Goal: Task Accomplishment & Management: Use online tool/utility

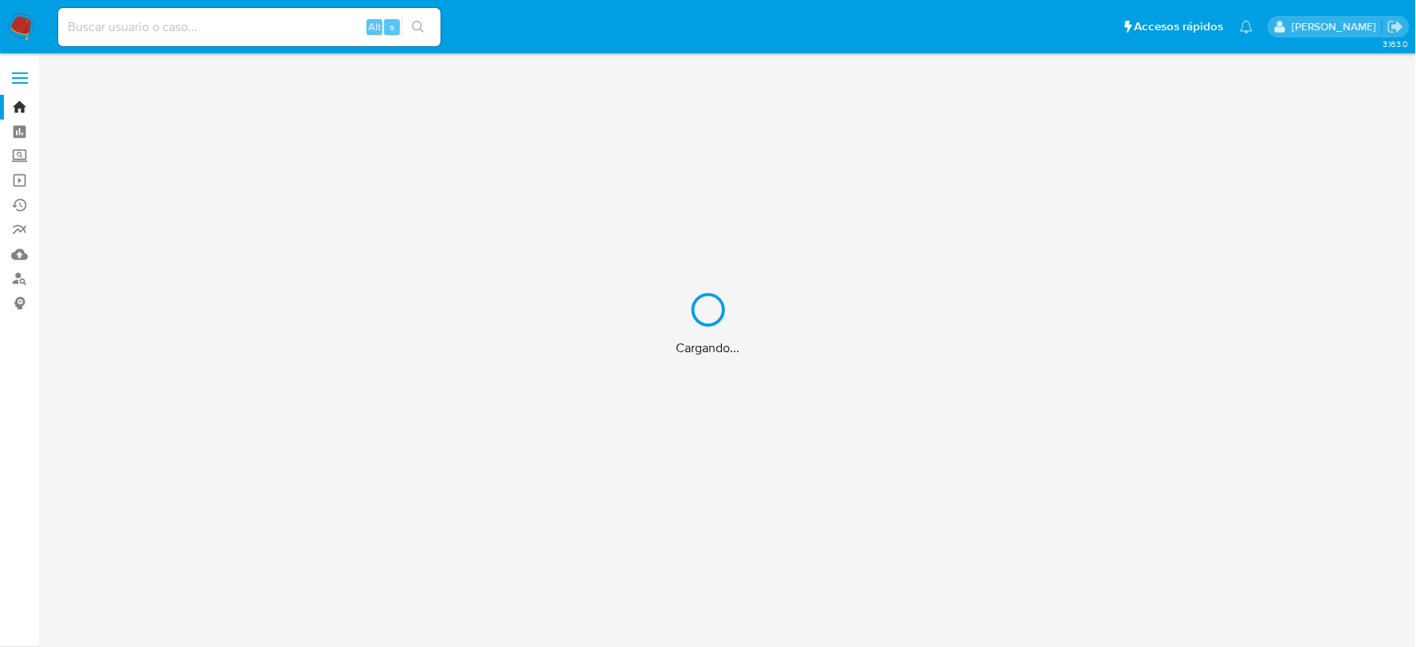
click at [109, 22] on div "Cargando..." at bounding box center [708, 323] width 1416 height 647
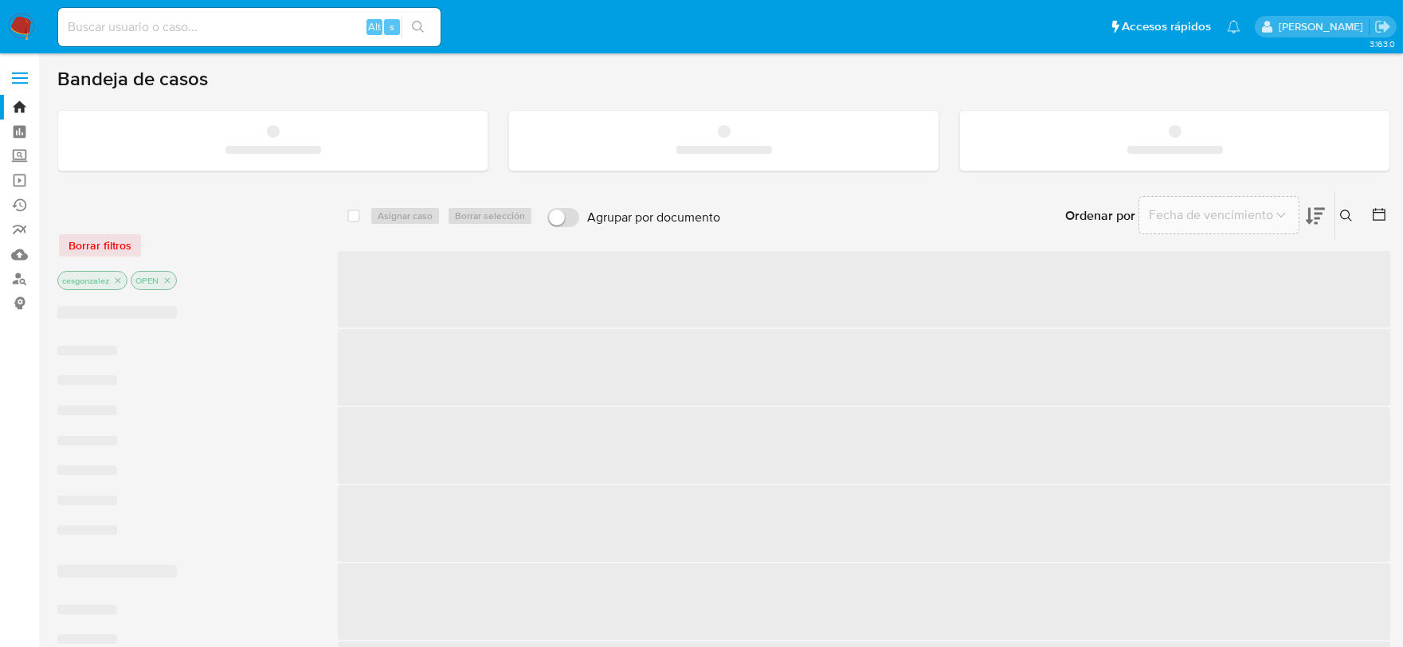
click at [113, 28] on input at bounding box center [249, 27] width 382 height 21
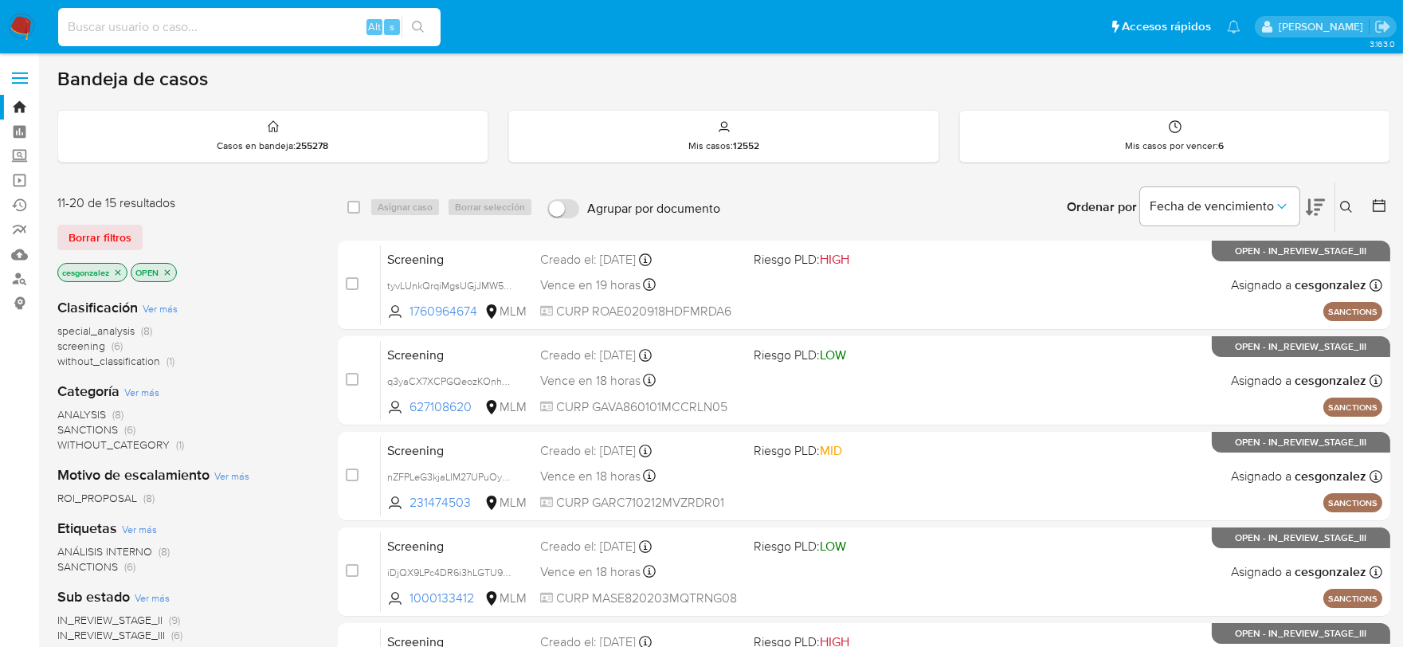
paste input "821631463"
type input "821631463"
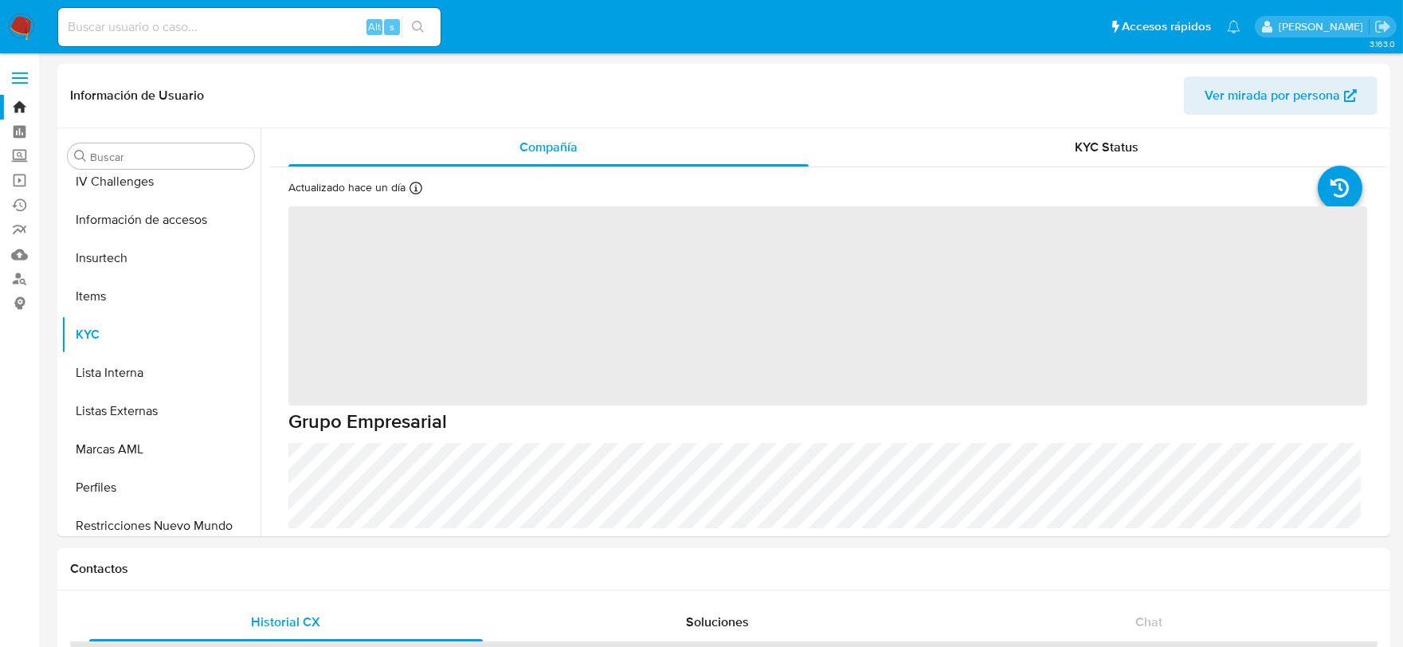
scroll to position [787, 0]
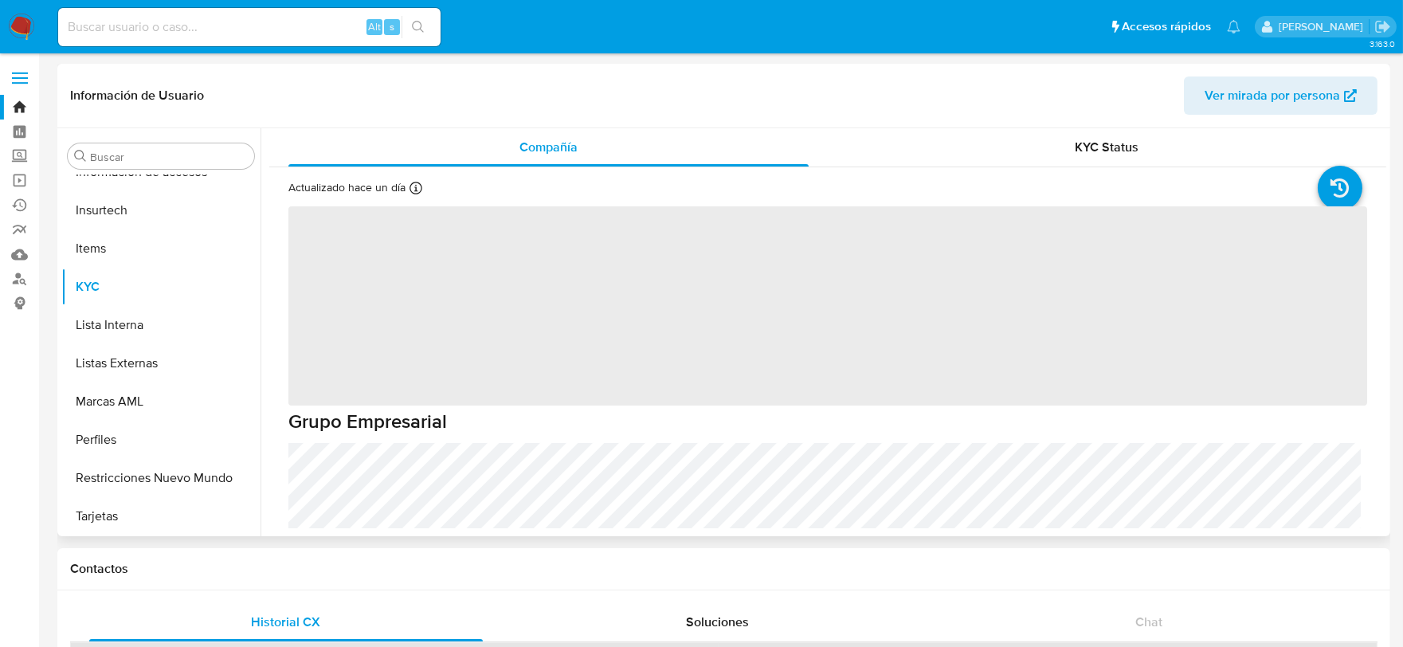
select select "10"
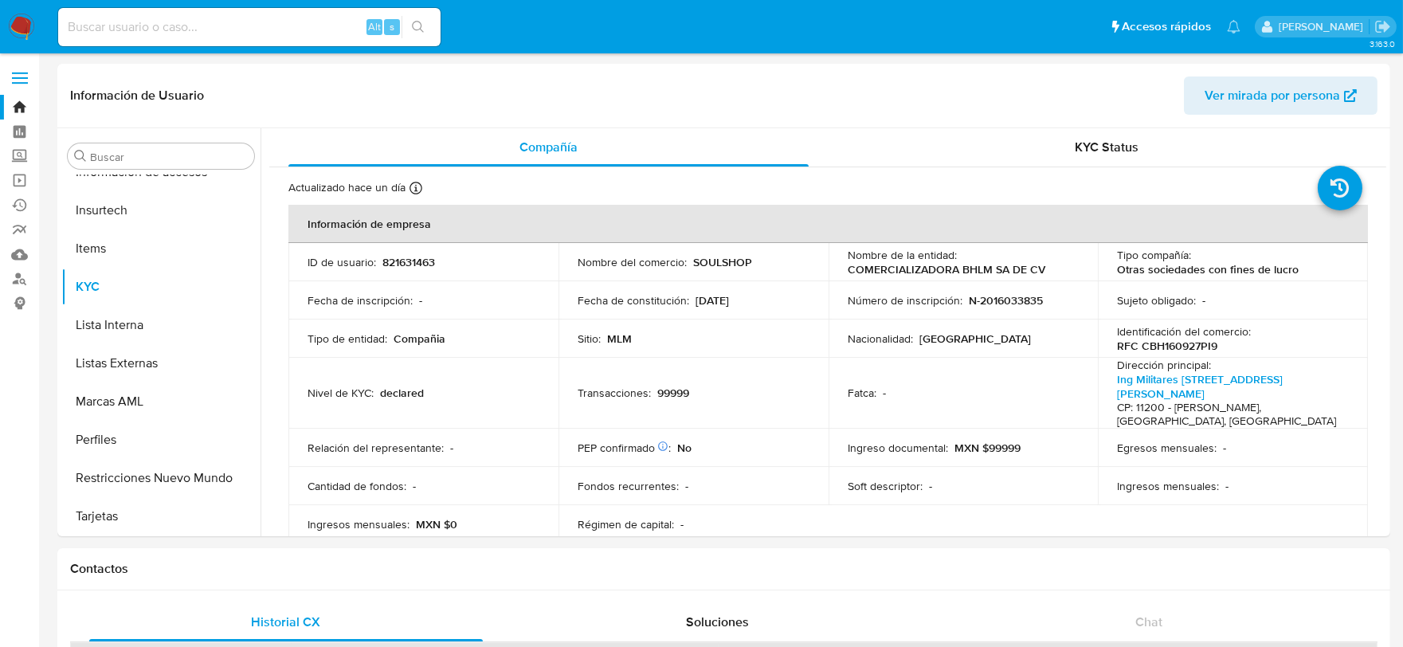
click at [200, 25] on input at bounding box center [249, 27] width 382 height 21
paste input "473644047"
type input "473644047"
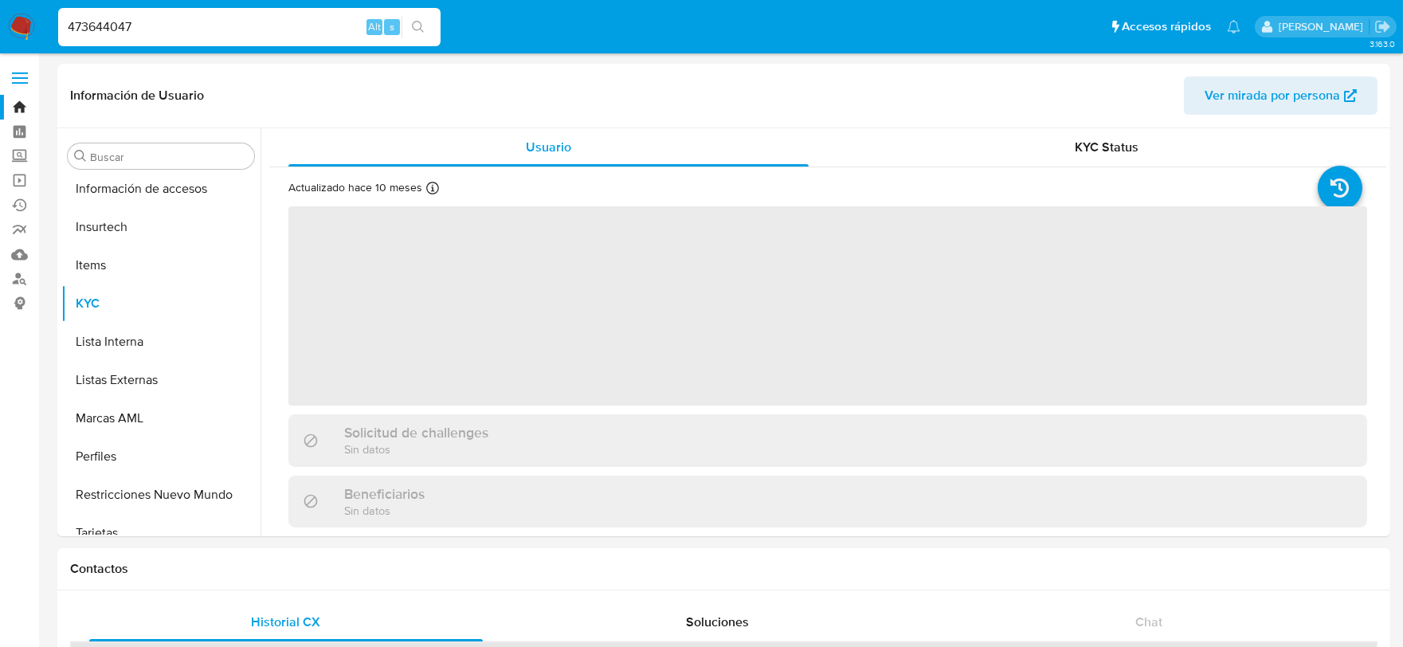
scroll to position [787, 0]
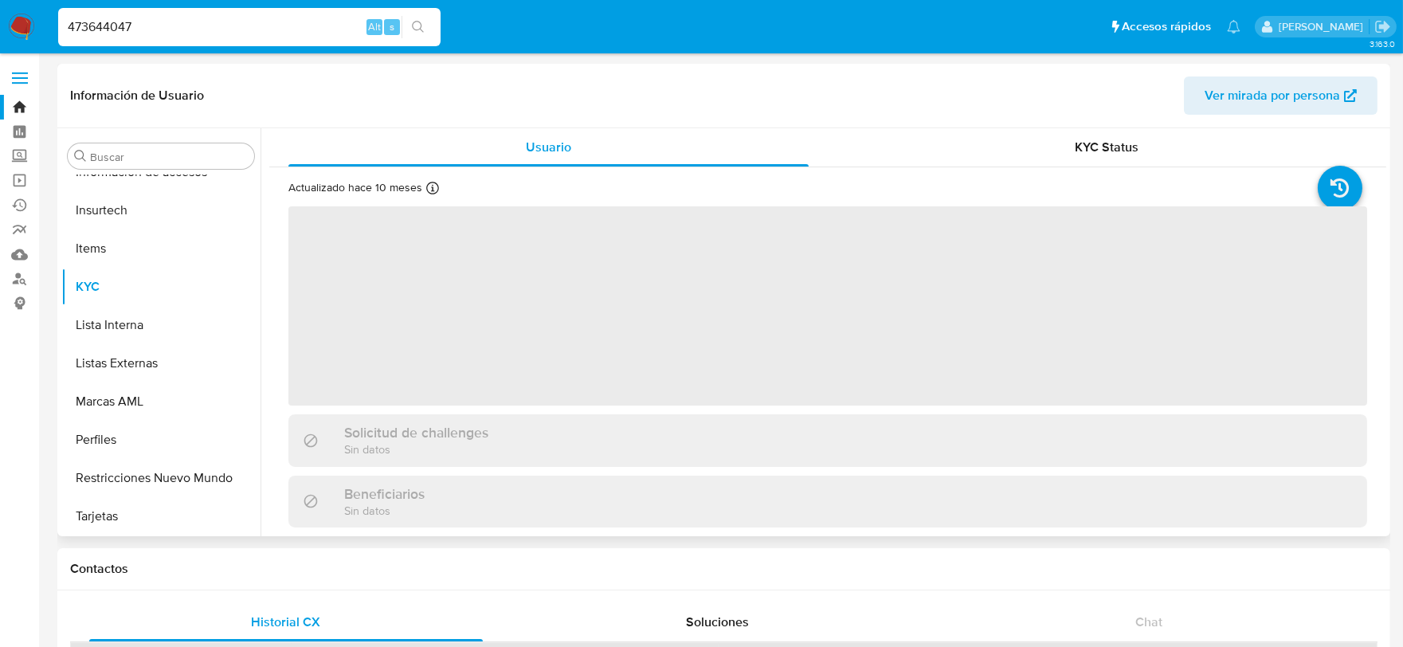
select select "10"
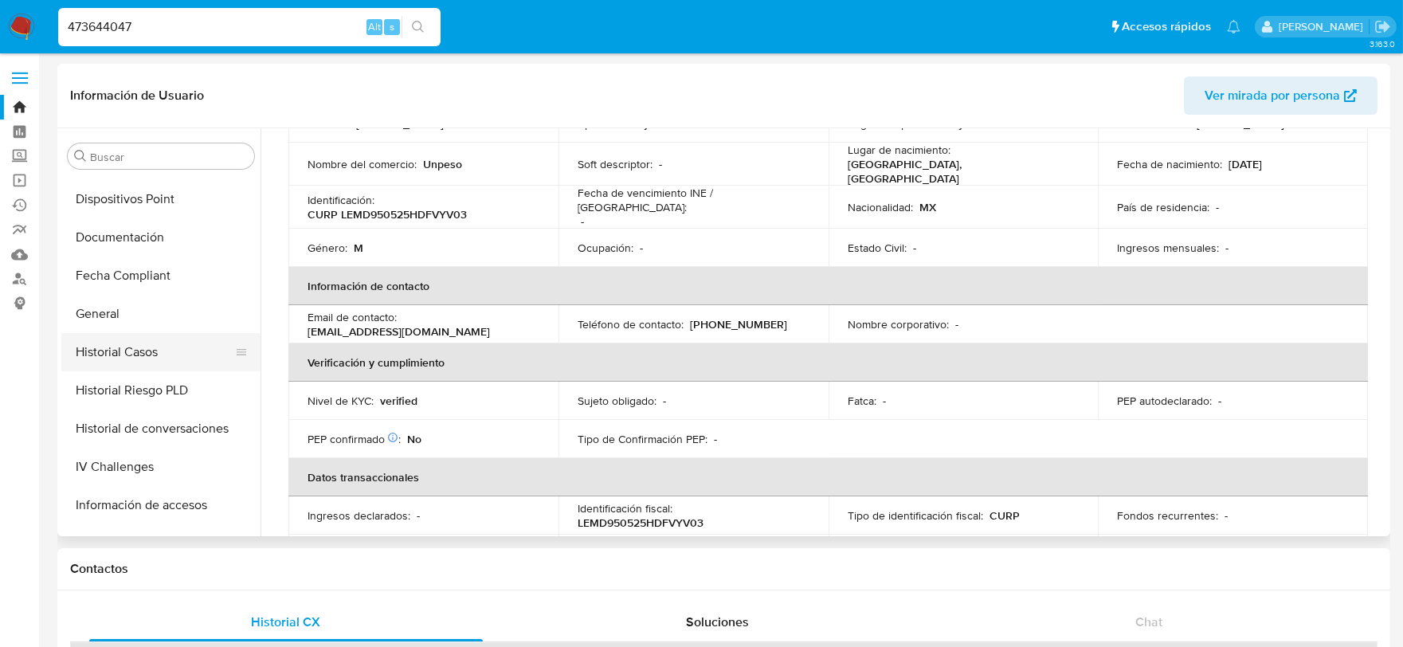
scroll to position [434, 0]
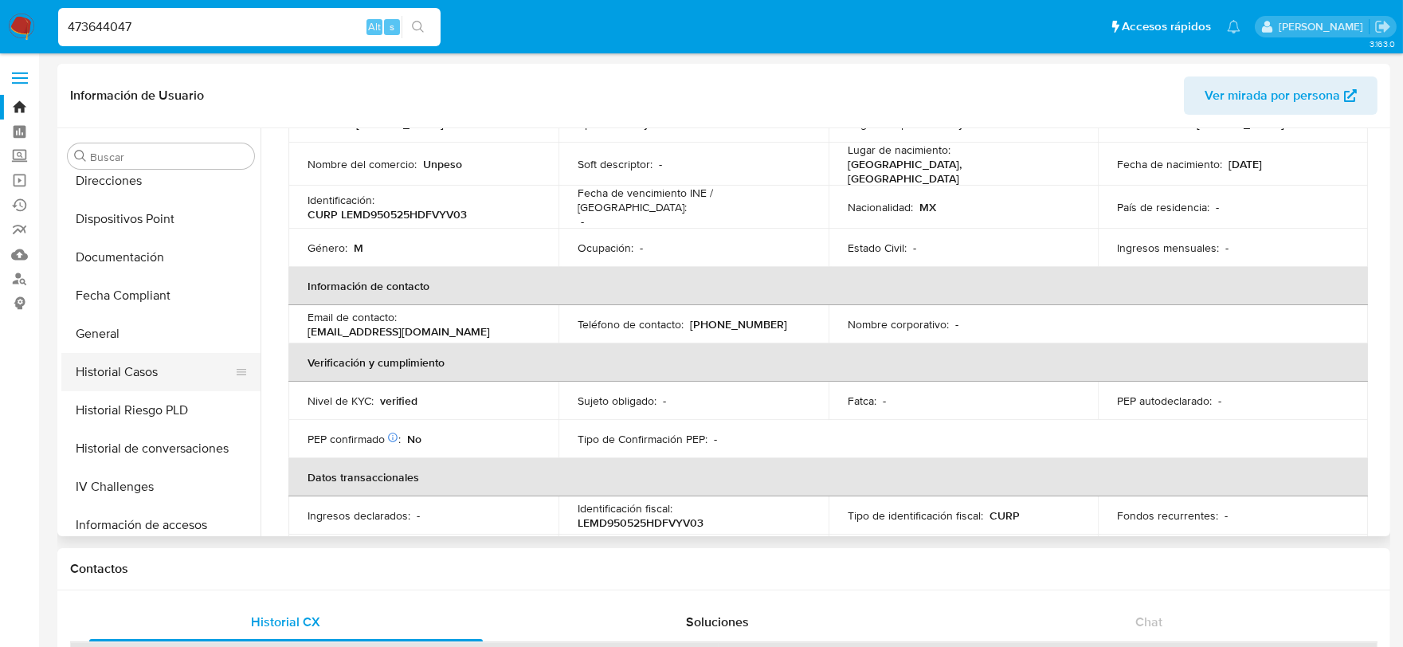
click at [143, 375] on button "Historial Casos" at bounding box center [154, 372] width 186 height 38
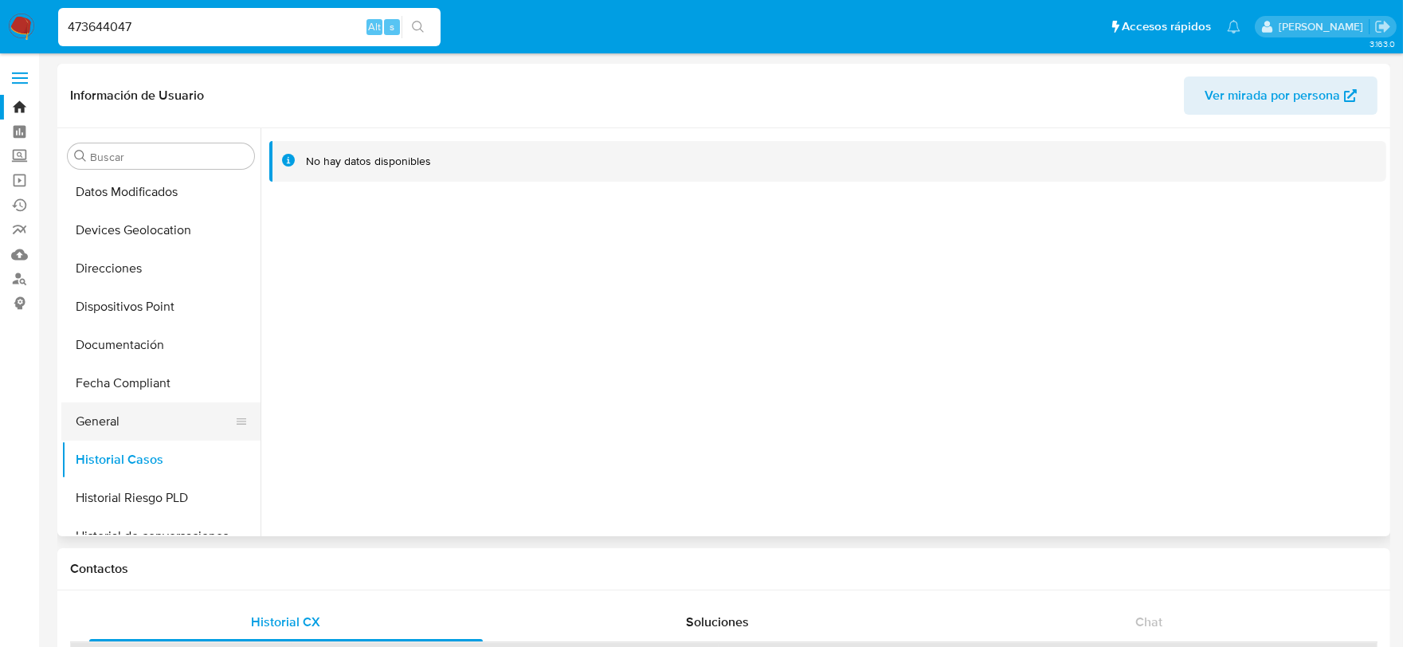
scroll to position [346, 0]
click at [141, 348] on button "Documentación" at bounding box center [154, 346] width 186 height 38
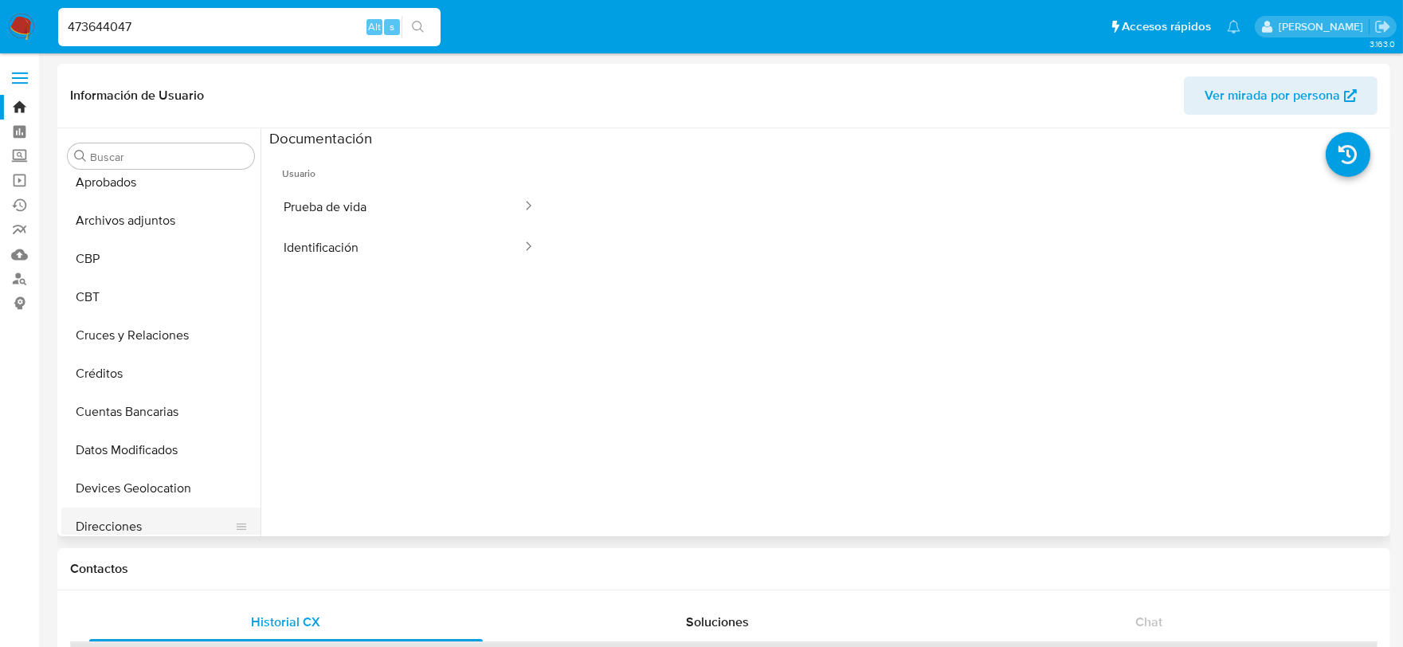
scroll to position [0, 0]
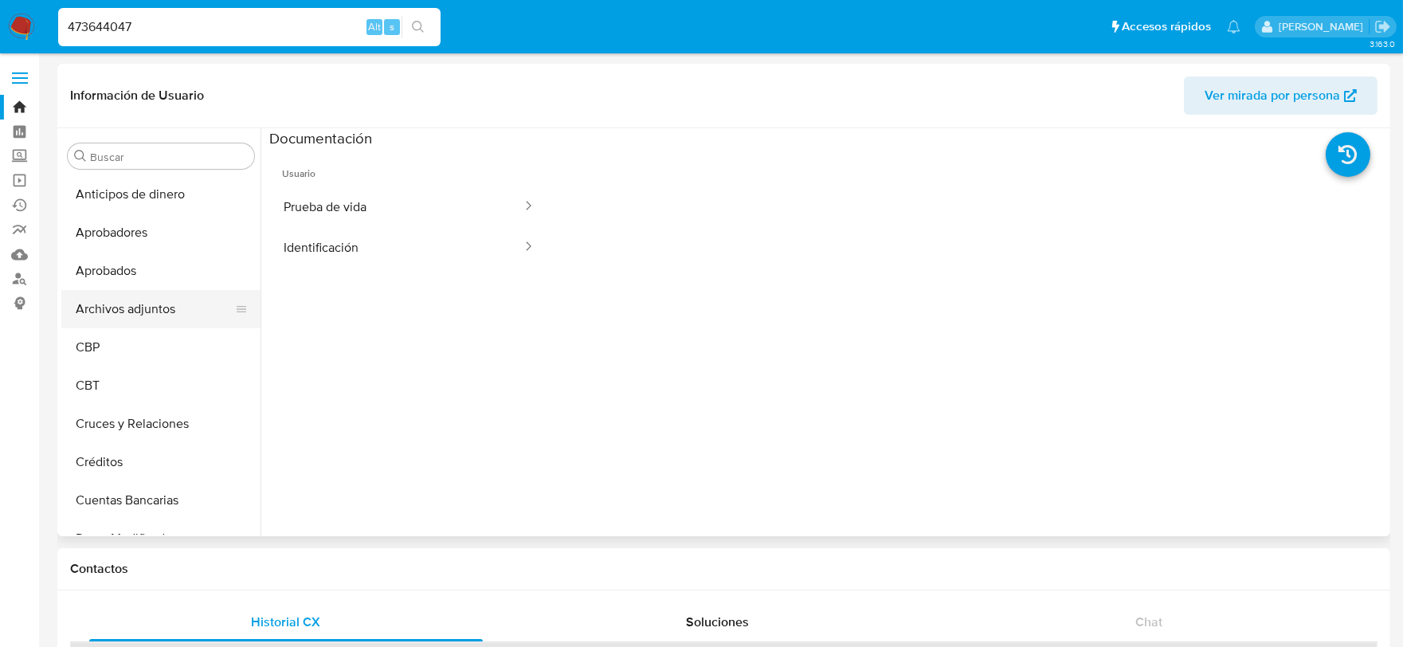
click at [147, 313] on button "Archivos adjuntos" at bounding box center [154, 309] width 186 height 38
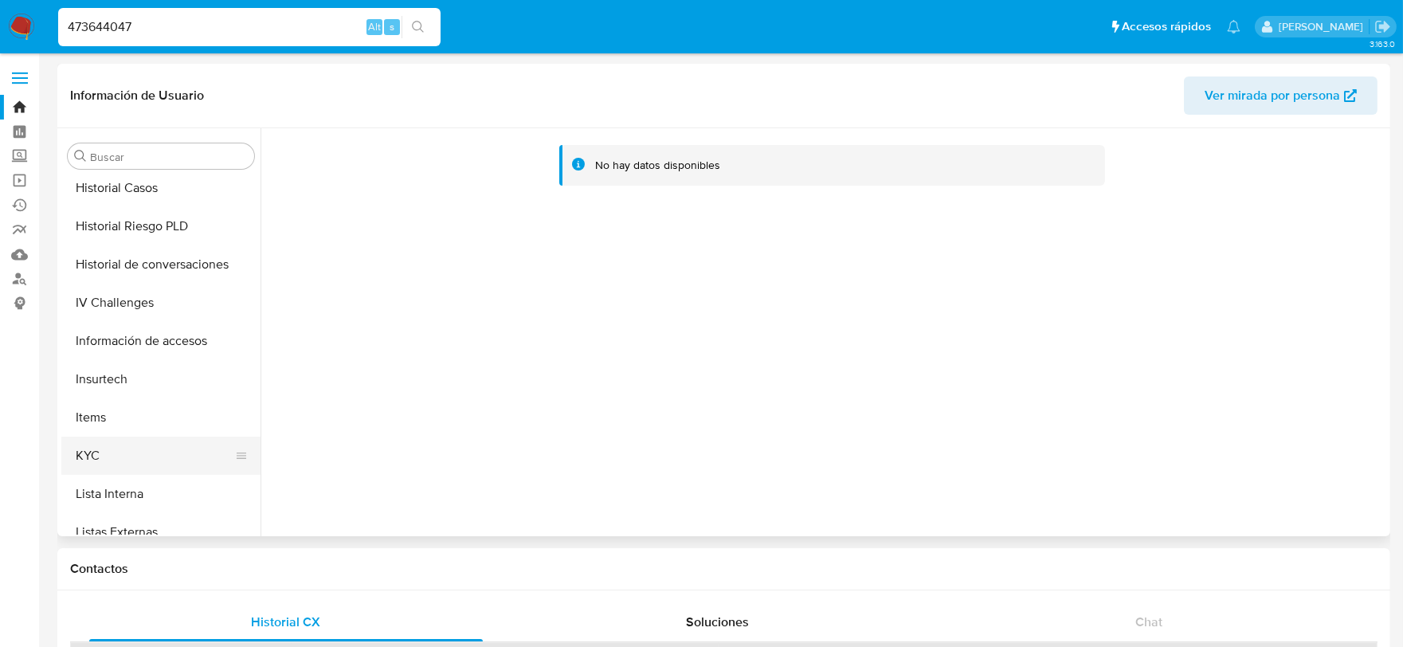
scroll to position [707, 0]
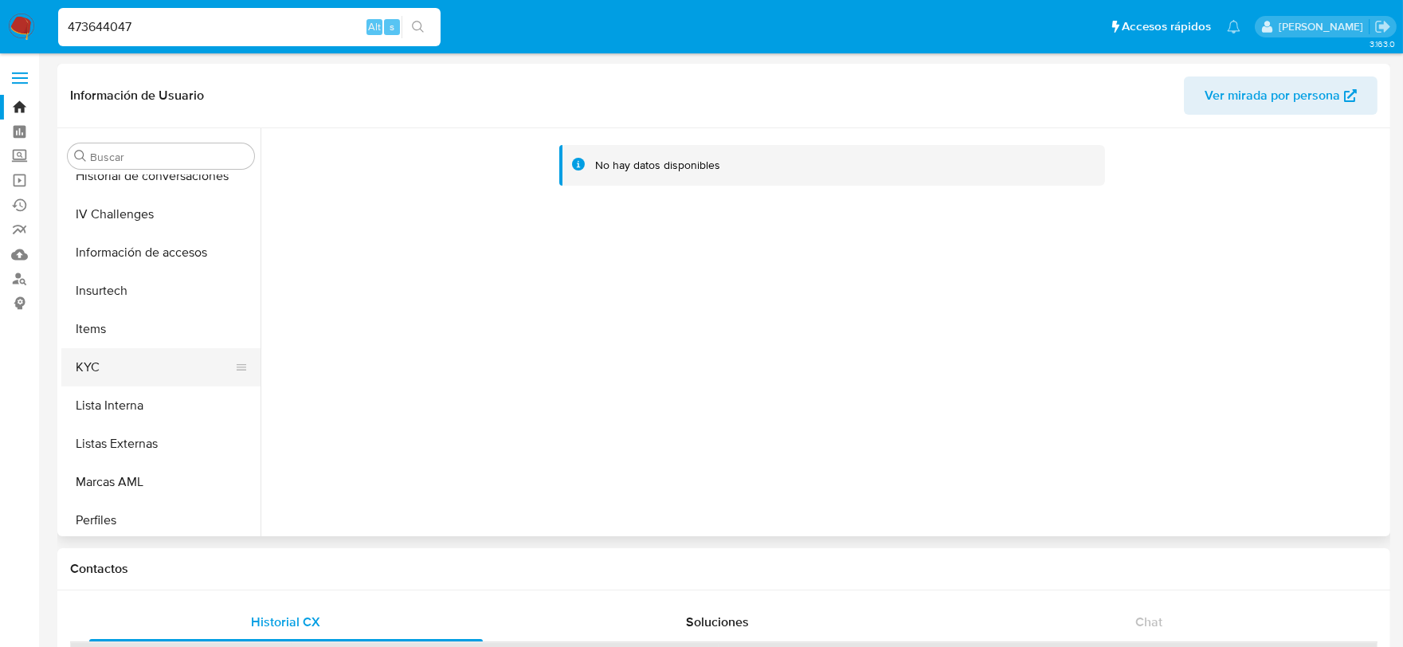
click at [99, 365] on button "KYC" at bounding box center [154, 367] width 186 height 38
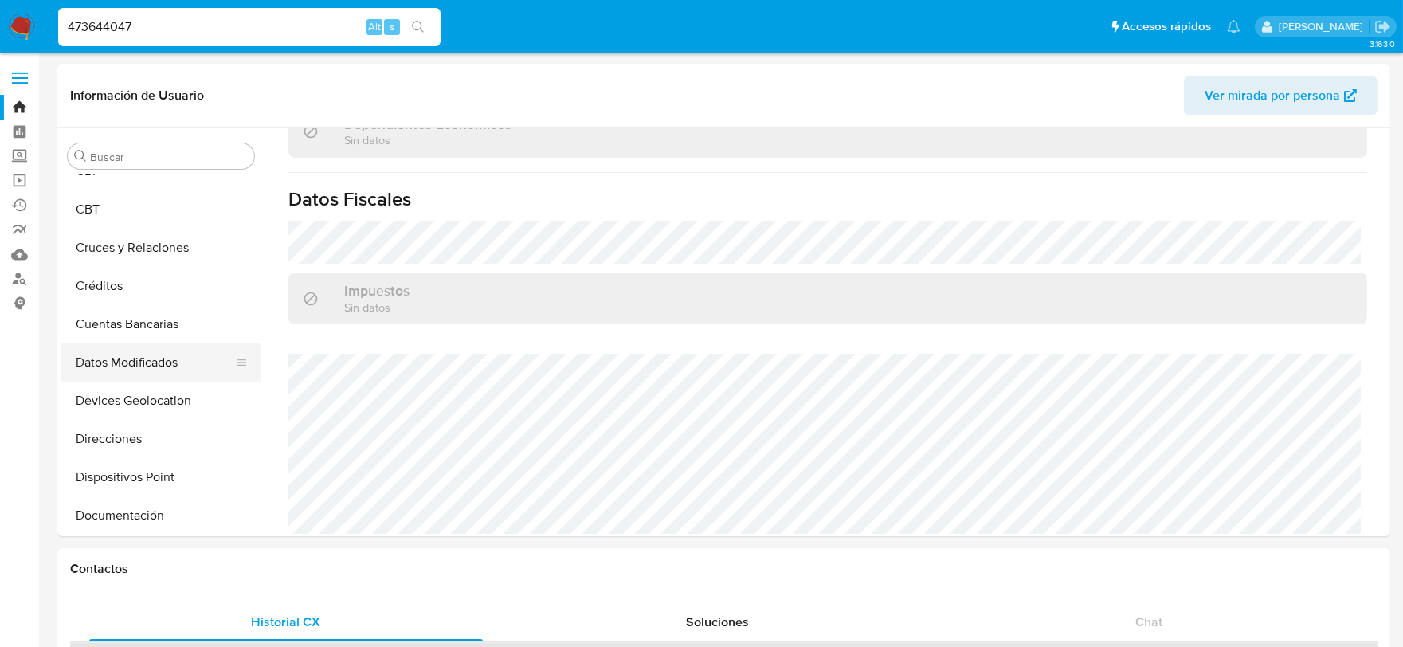
scroll to position [0, 0]
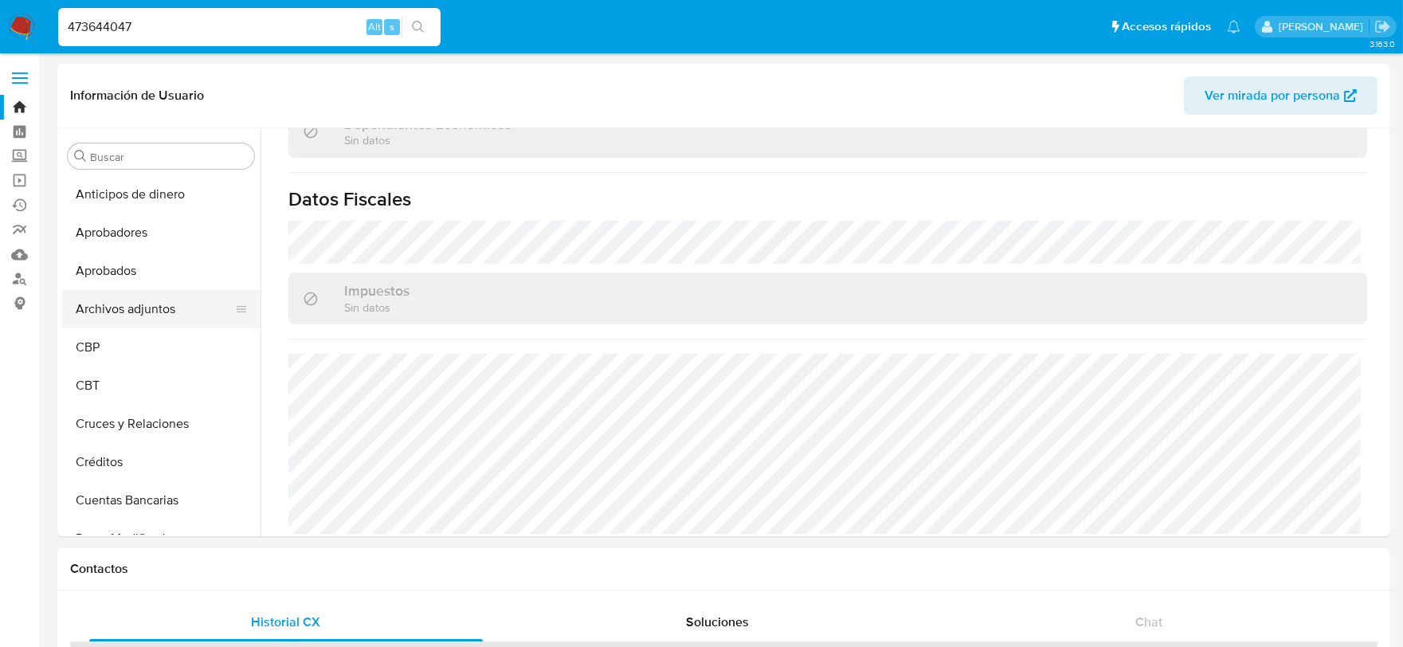
click at [102, 308] on button "Archivos adjuntos" at bounding box center [154, 309] width 186 height 38
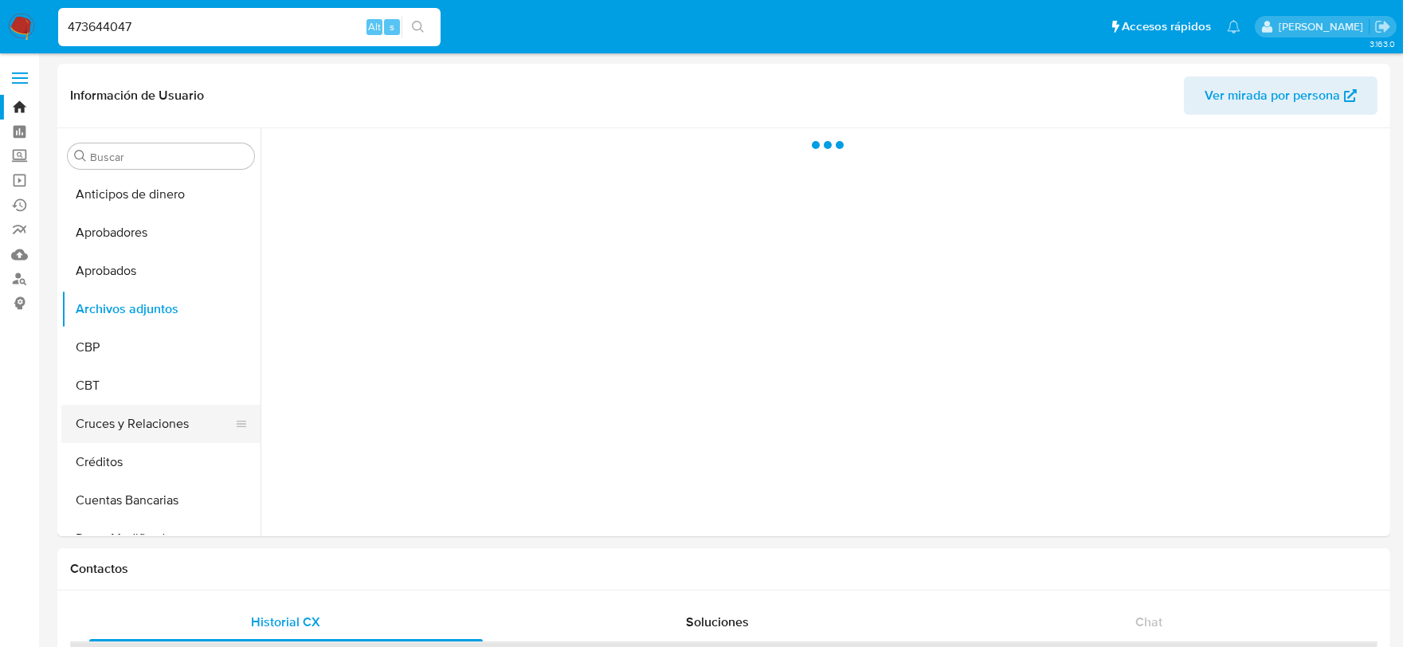
click at [147, 418] on button "Cruces y Relaciones" at bounding box center [154, 424] width 186 height 38
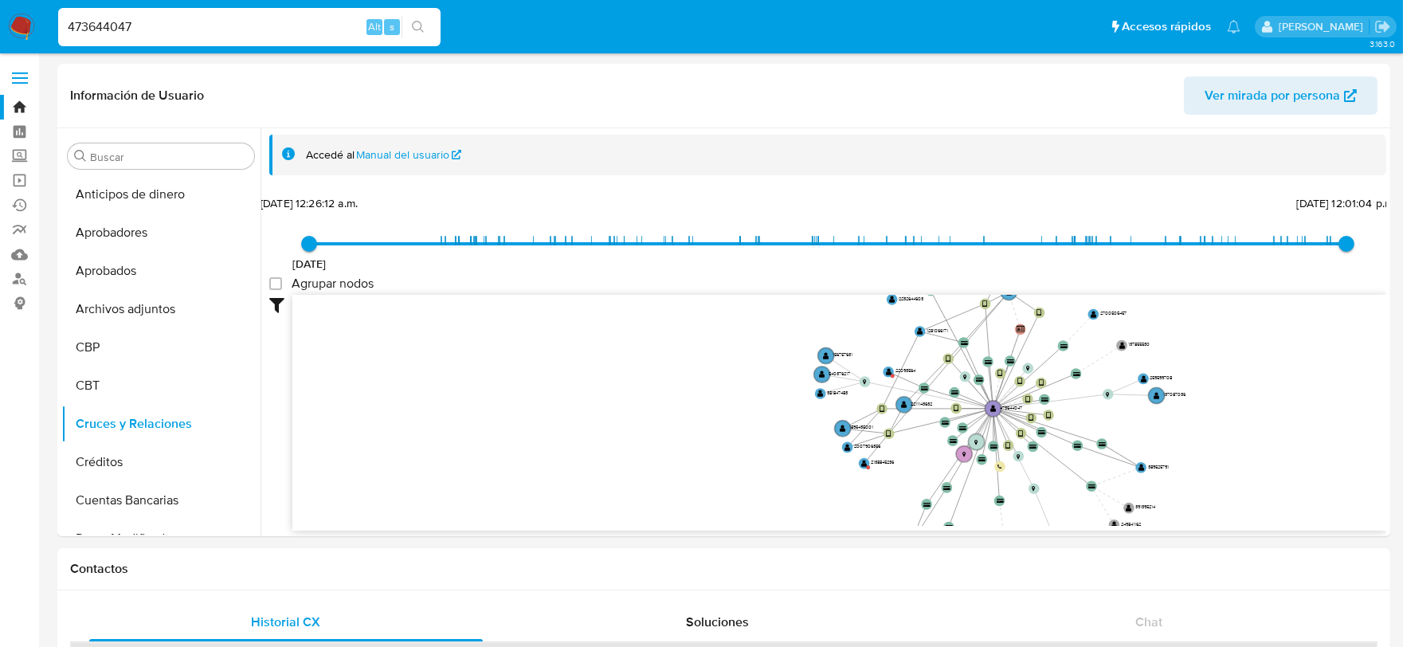
drag, startPoint x: 638, startPoint y: 394, endPoint x: 633, endPoint y: 423, distance: 29.9
click at [633, 423] on icon "user-473644047  473644047 device-664f86b0b15be4f3cde2a357  device-66785134aec…" at bounding box center [839, 410] width 1094 height 231
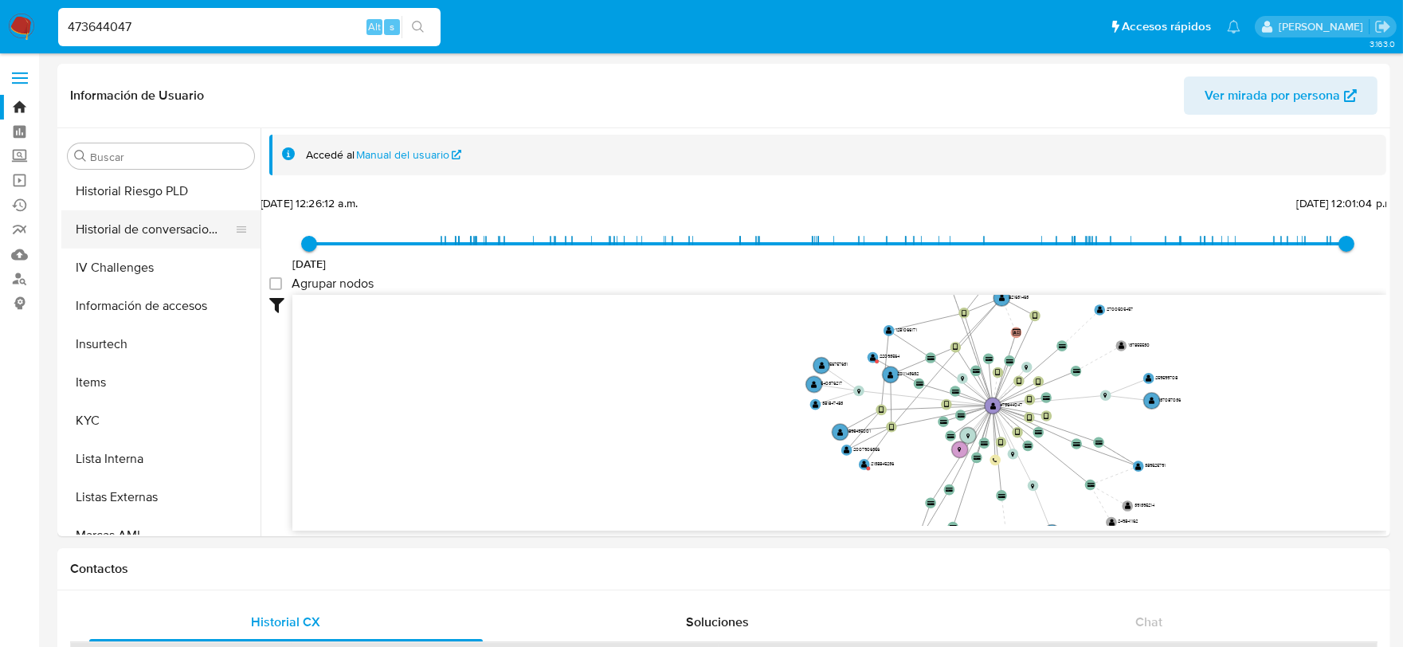
scroll to position [707, 0]
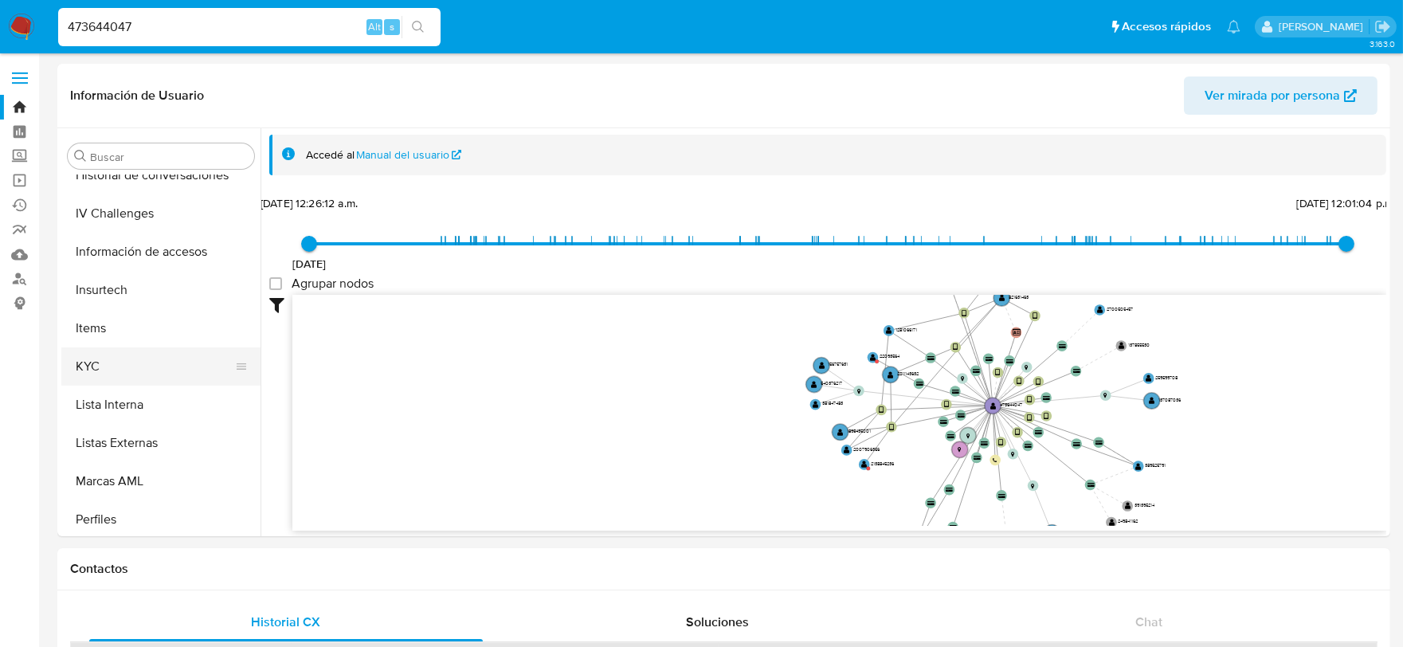
click at [97, 361] on button "KYC" at bounding box center [154, 366] width 186 height 38
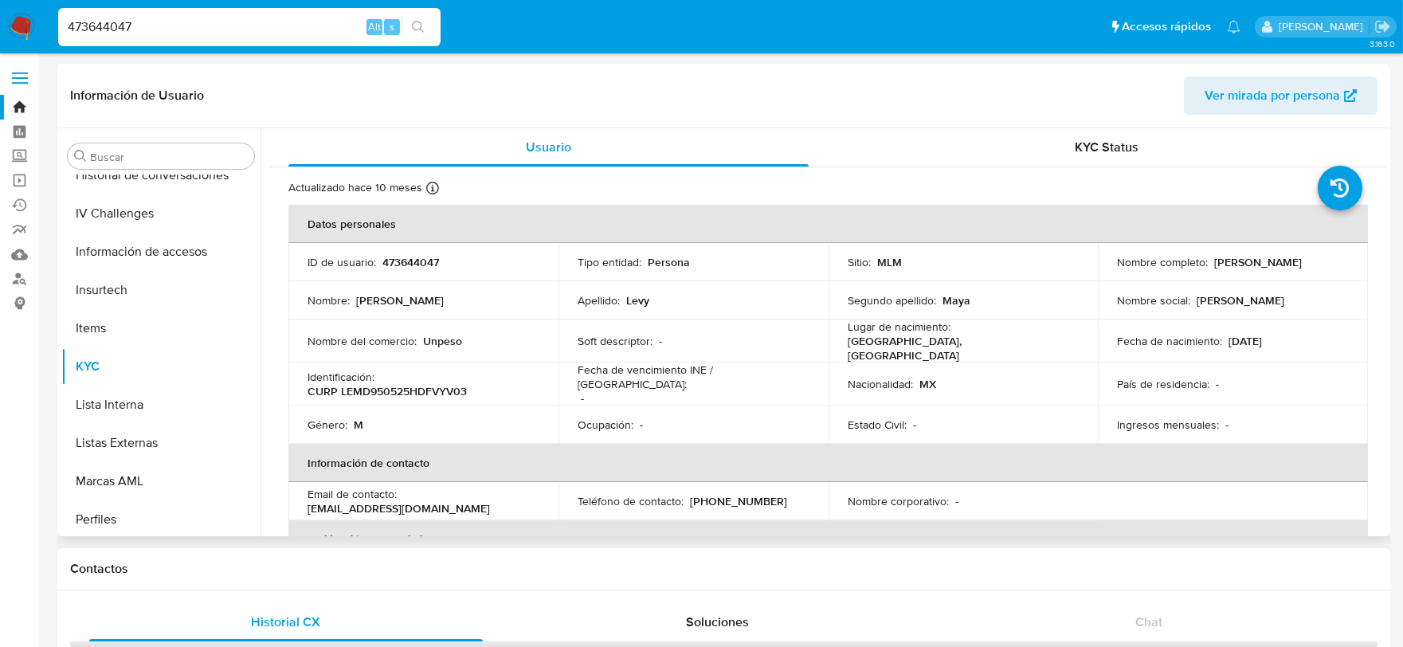
drag, startPoint x: 1222, startPoint y: 261, endPoint x: 1295, endPoint y: 272, distance: 74.0
click at [1295, 272] on td "Nombre completo : David Levy Maya" at bounding box center [1233, 262] width 270 height 38
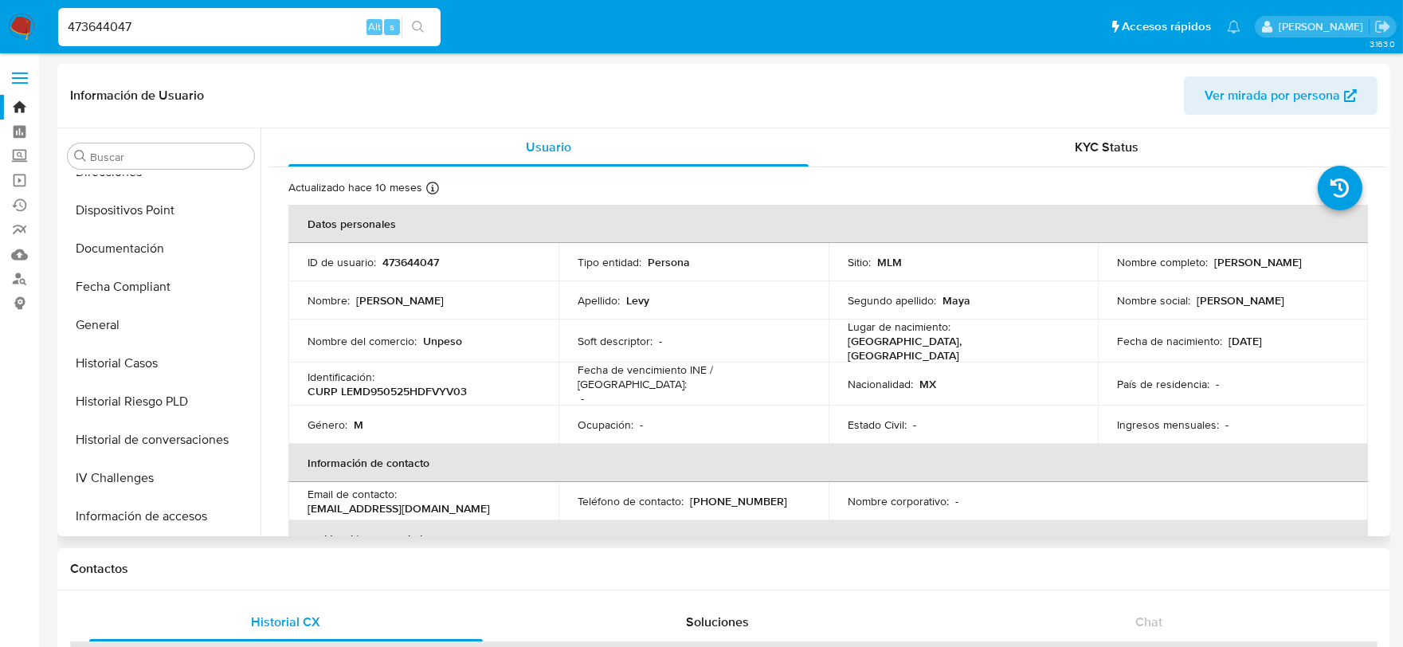
scroll to position [442, 0]
click at [194, 36] on input "473644047" at bounding box center [249, 27] width 382 height 21
paste input "NBl9ORC6dCEU3RJqFeB6L1Y4"
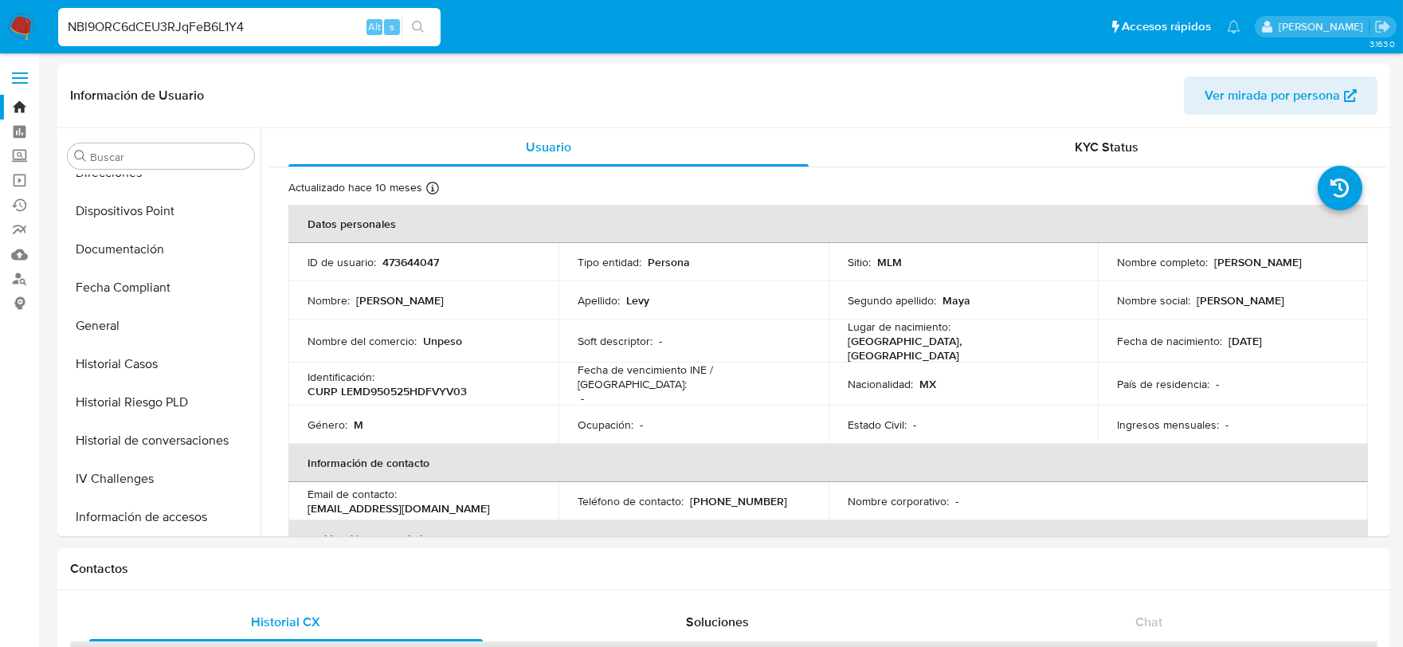
type input "NBl9ORC6dCEU3RJqFeB6L1Y4"
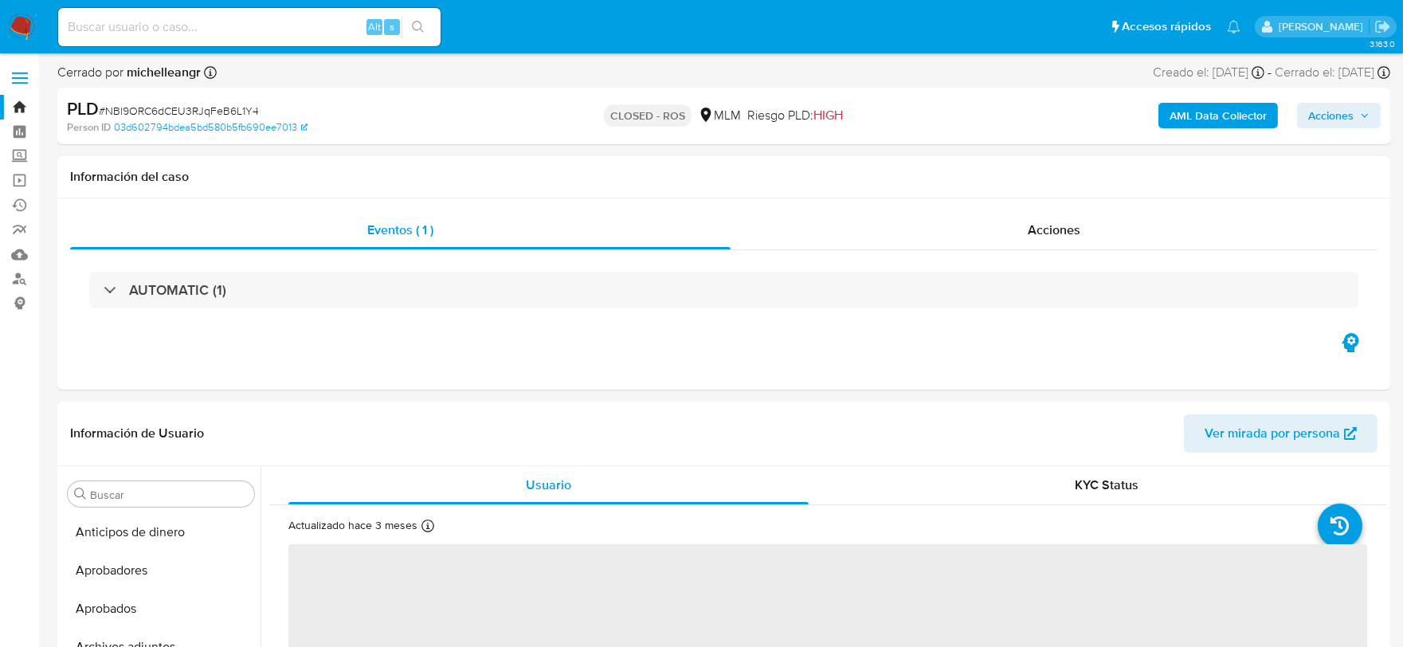
scroll to position [787, 0]
select select "10"
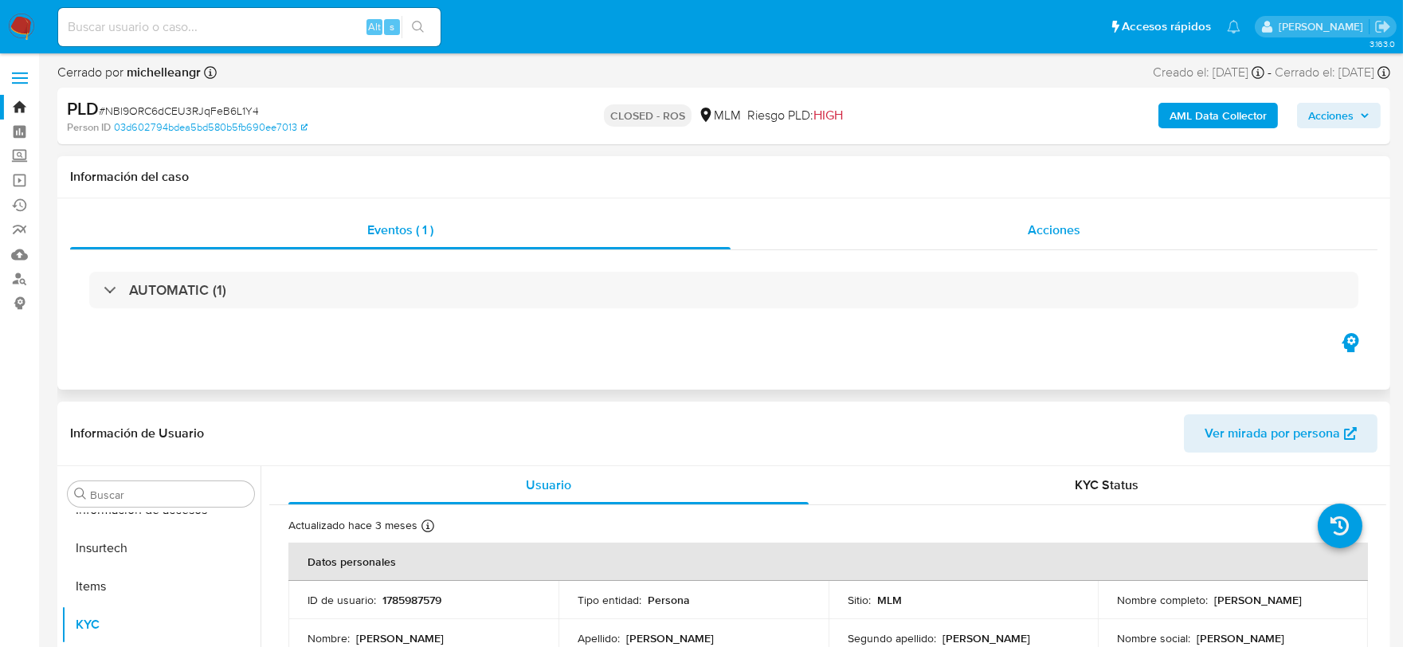
click at [1071, 223] on span "Acciones" at bounding box center [1054, 230] width 53 height 18
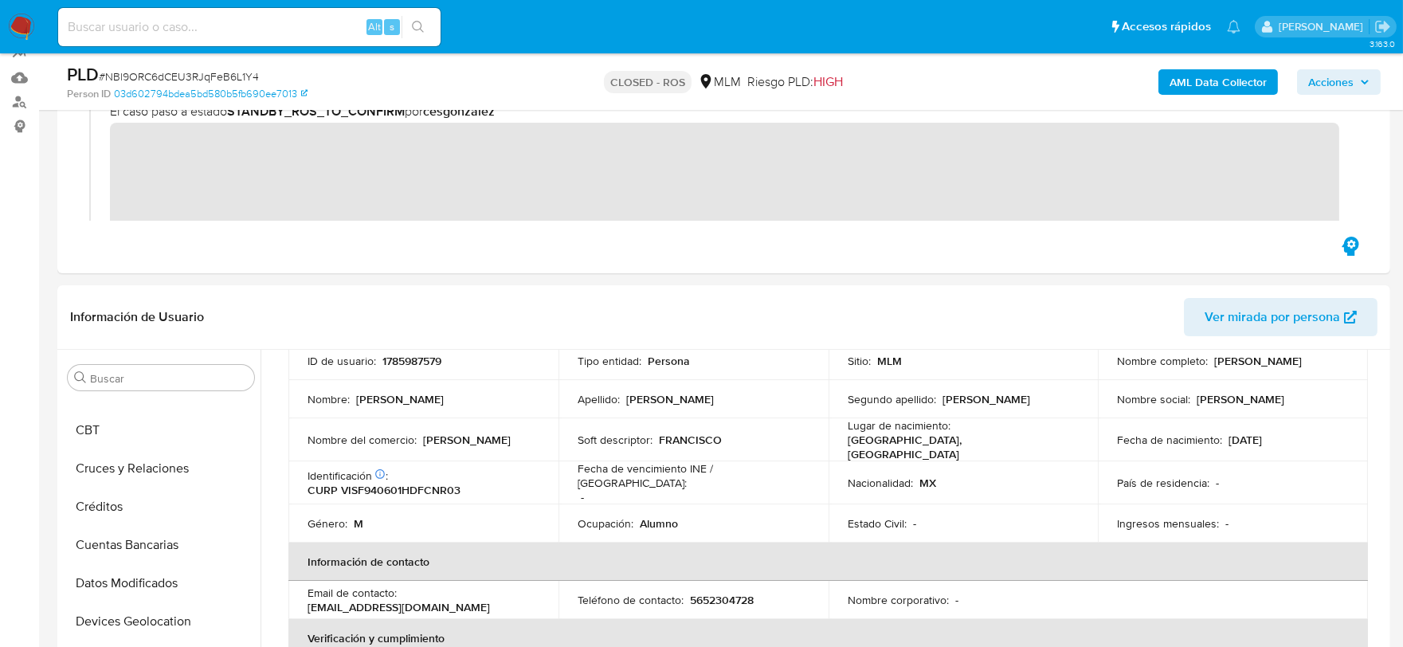
scroll to position [177, 0]
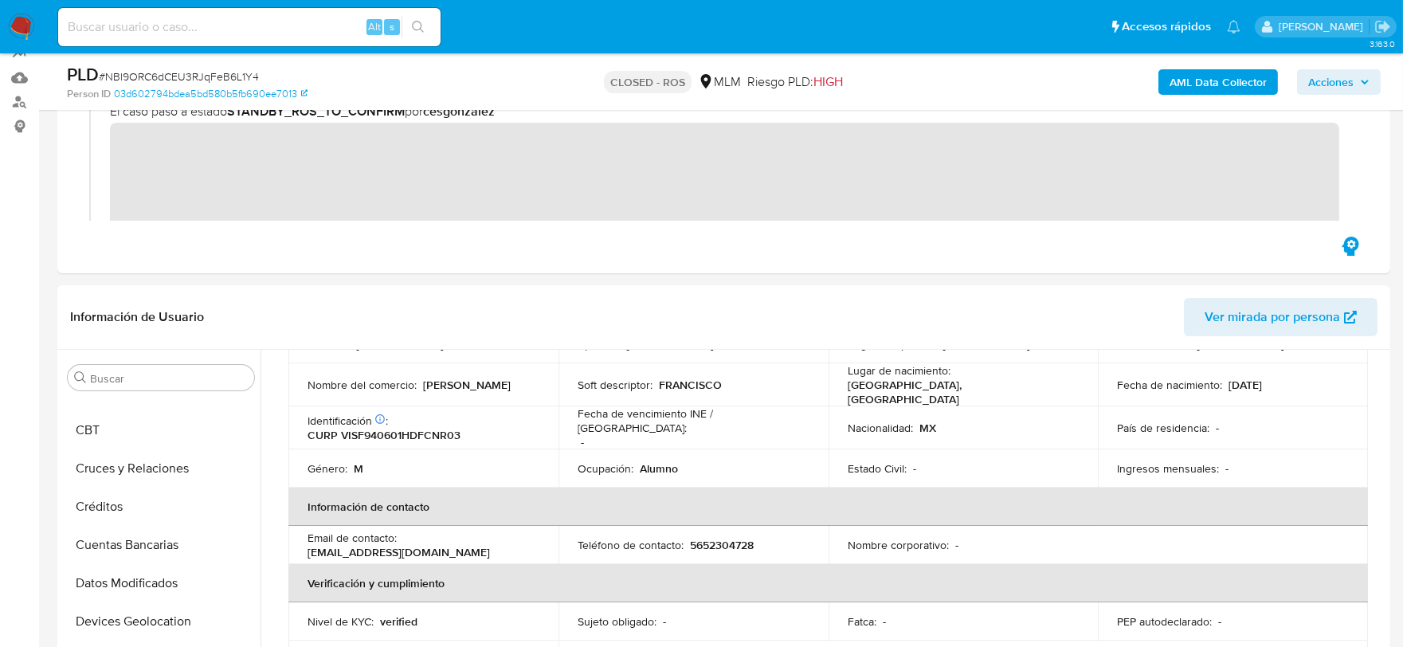
click at [218, 29] on input at bounding box center [249, 27] width 382 height 21
paste input "NBl9ORC6dCEU3RJqFeB6L1Y4"
type input "NBl9ORC6dCEU3RJqFeB6L1Y4"
click at [299, 22] on input "NBl9ORC6dCEU3RJqFeB6L1Y4" at bounding box center [249, 27] width 382 height 21
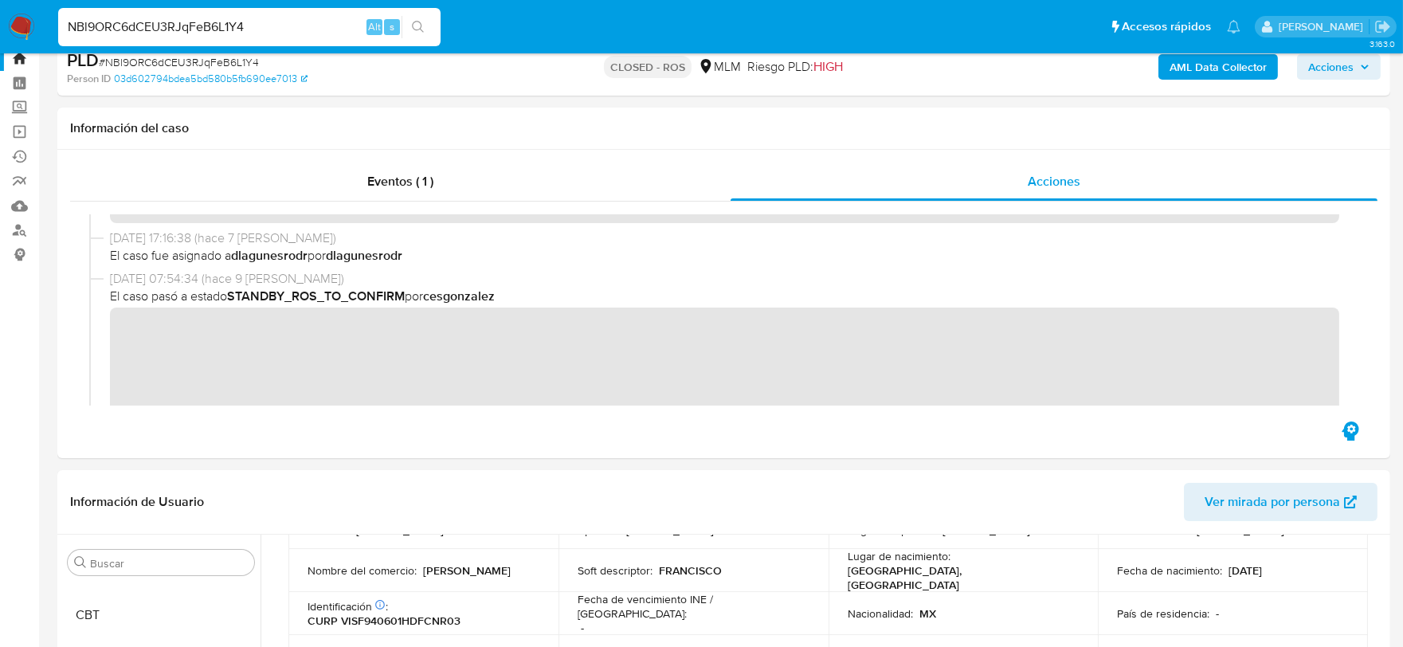
scroll to position [0, 0]
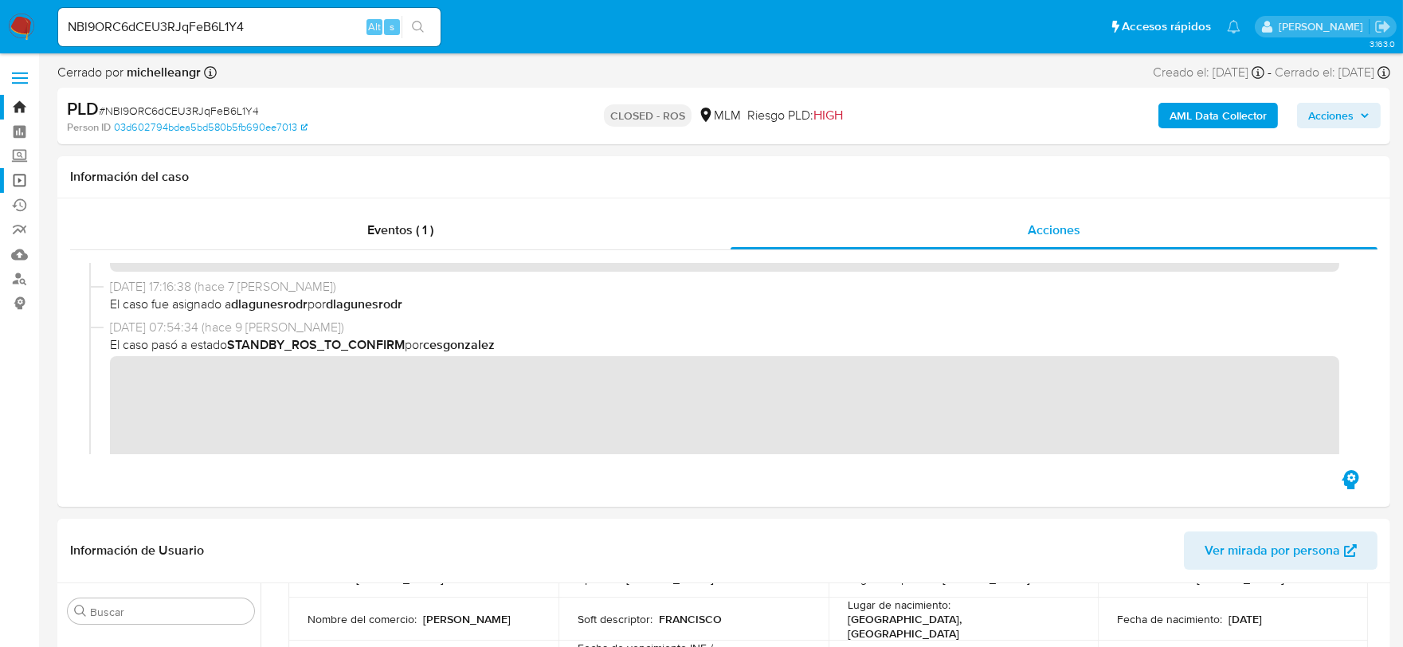
click at [17, 179] on link "Operaciones masivas" at bounding box center [95, 180] width 190 height 25
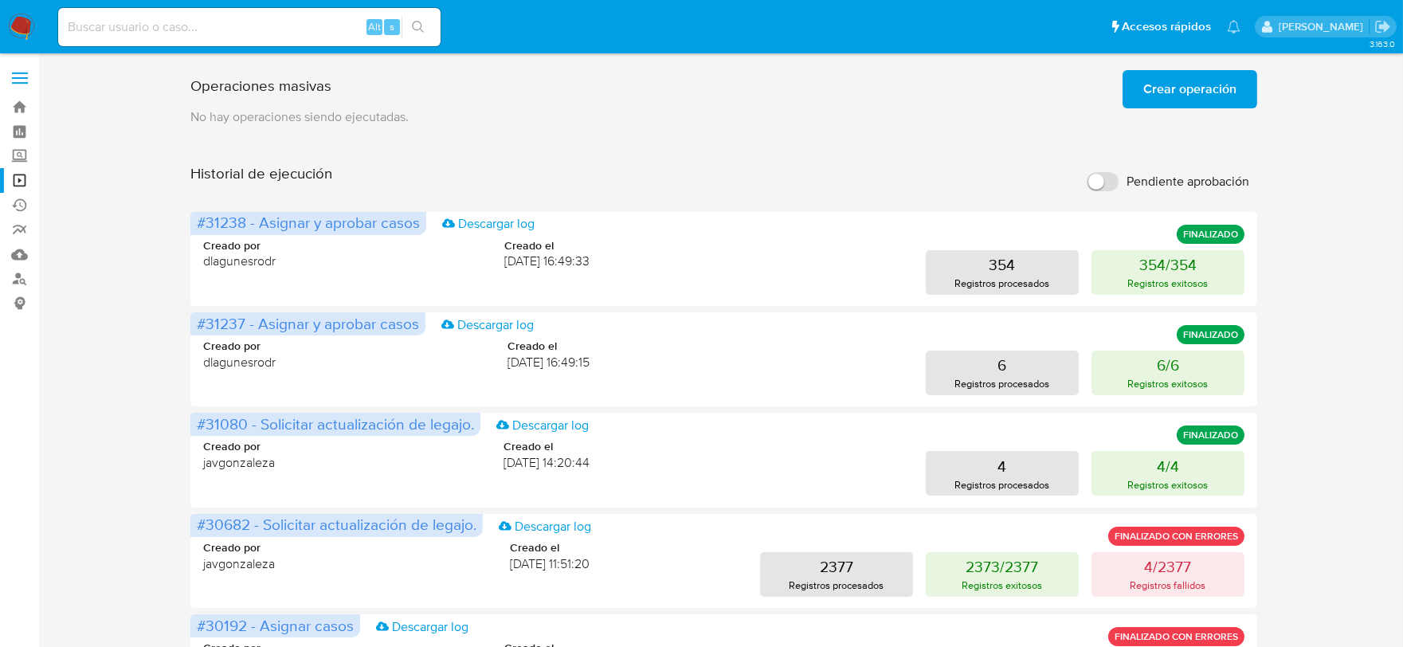
click at [1192, 90] on span "Crear operación" at bounding box center [1189, 89] width 93 height 35
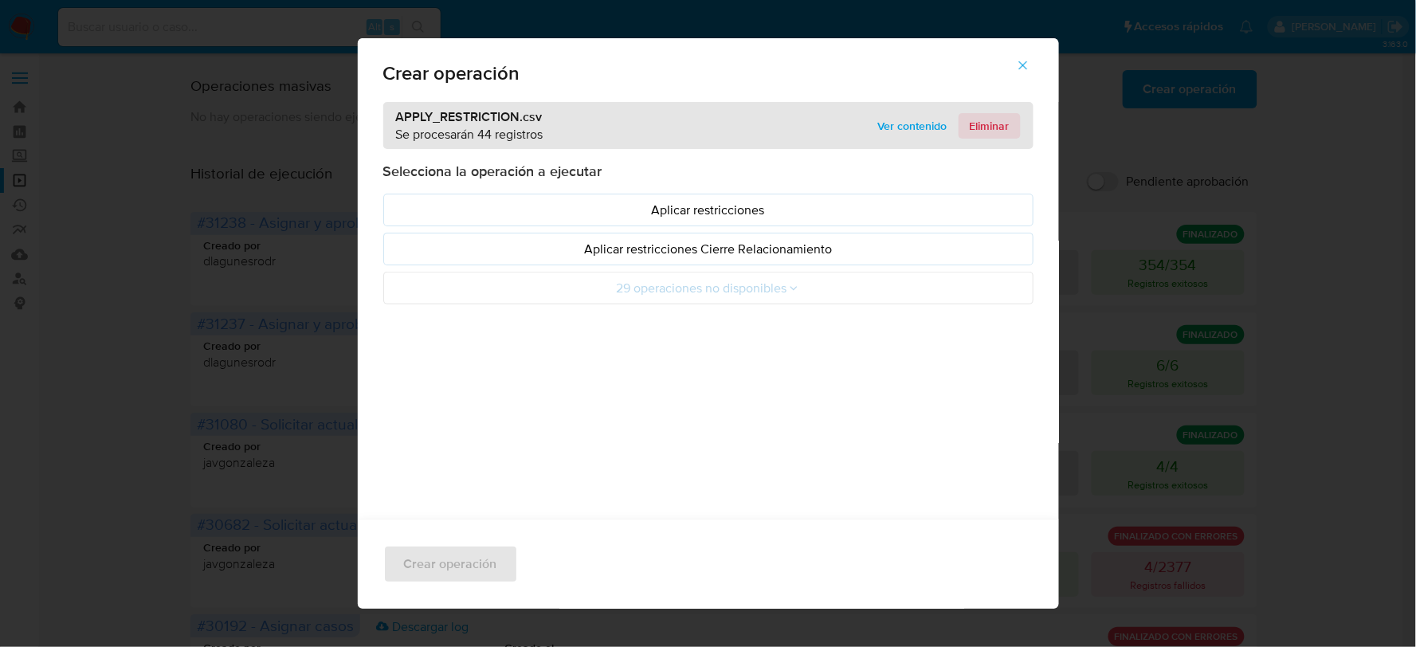
click at [989, 126] on span "Eliminar" at bounding box center [989, 126] width 40 height 22
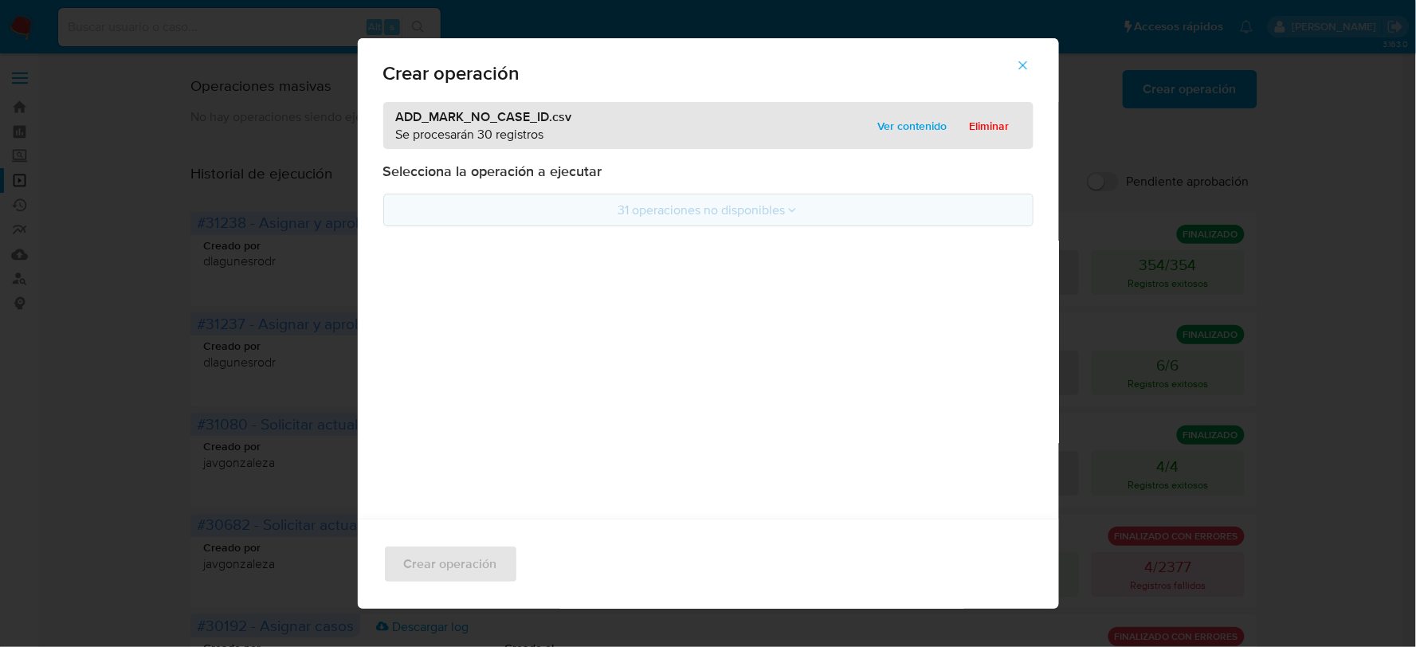
click at [658, 204] on button "31 operaciones no disponibles" at bounding box center [708, 210] width 650 height 33
click at [680, 213] on button "31 operaciones no disponibles" at bounding box center [708, 210] width 650 height 33
click at [777, 213] on button "31 operaciones no disponibles" at bounding box center [708, 210] width 650 height 33
click at [912, 131] on span "Ver contenido" at bounding box center [912, 126] width 69 height 22
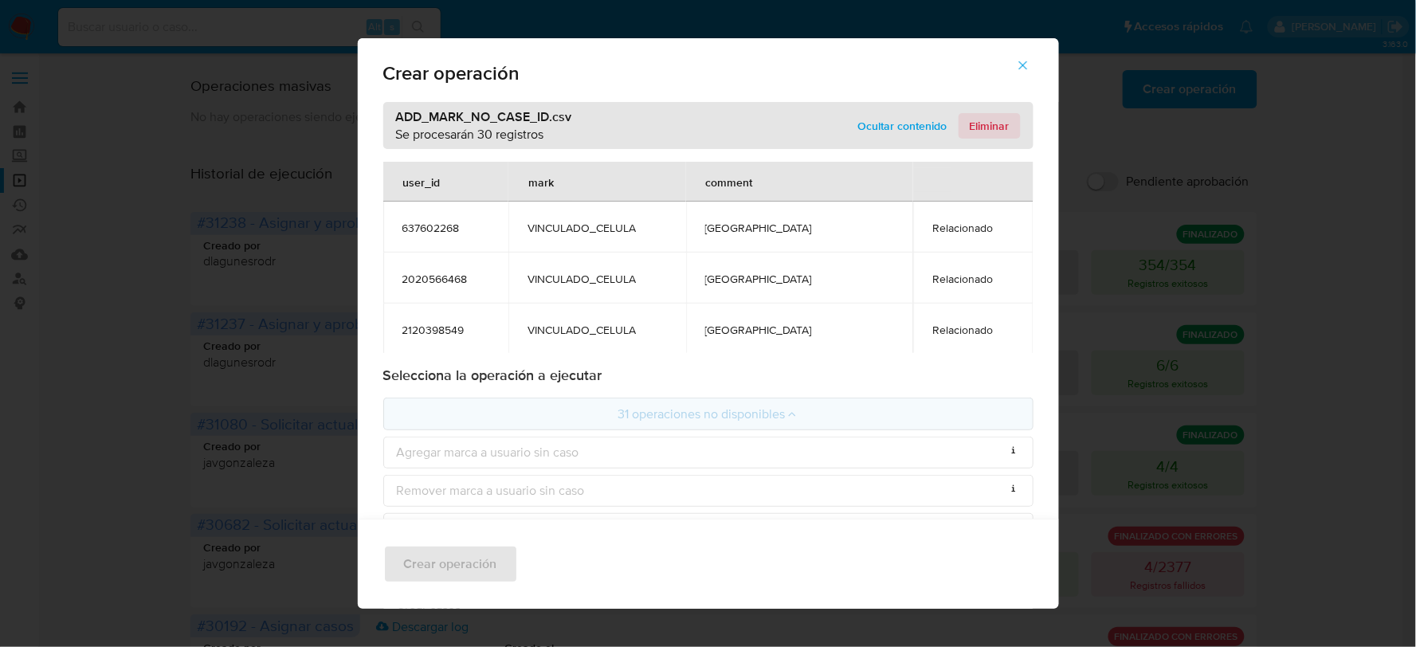
click at [983, 126] on span "Eliminar" at bounding box center [989, 126] width 40 height 22
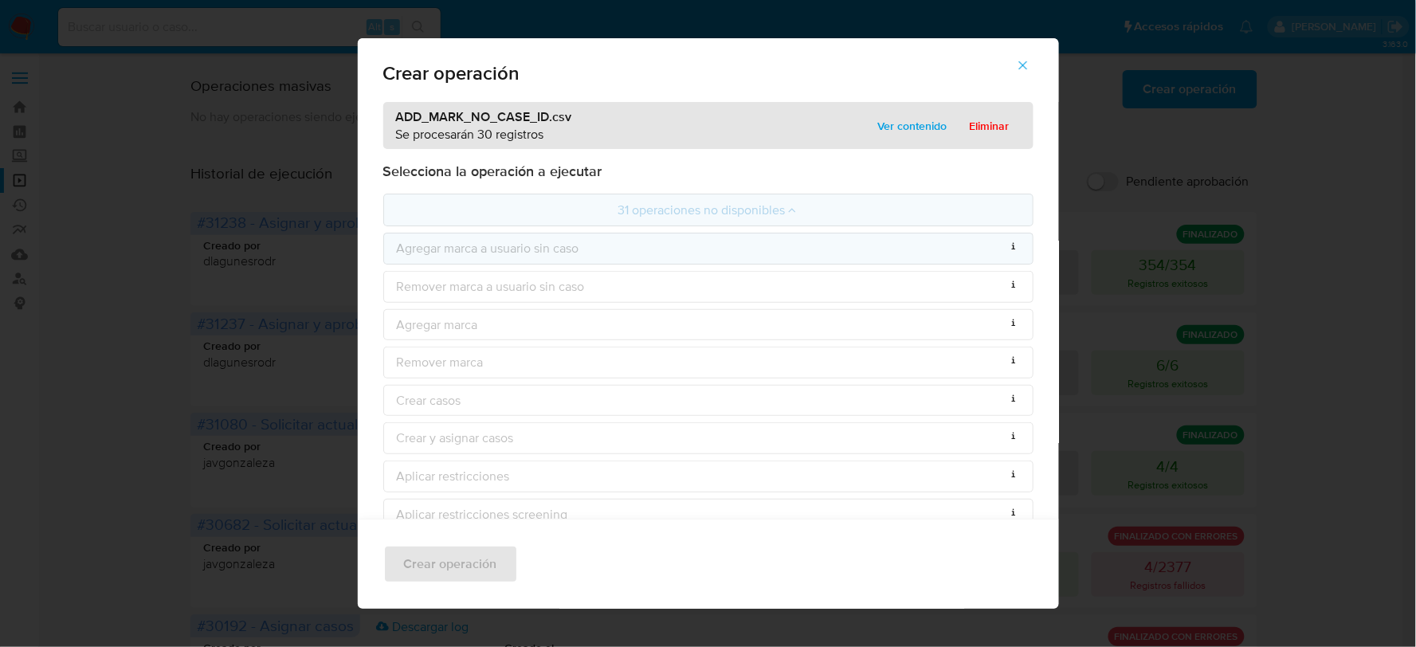
click at [833, 256] on div "Agregar marca a usuario sin caso Operación no permitida por rol actual" at bounding box center [708, 249] width 650 height 32
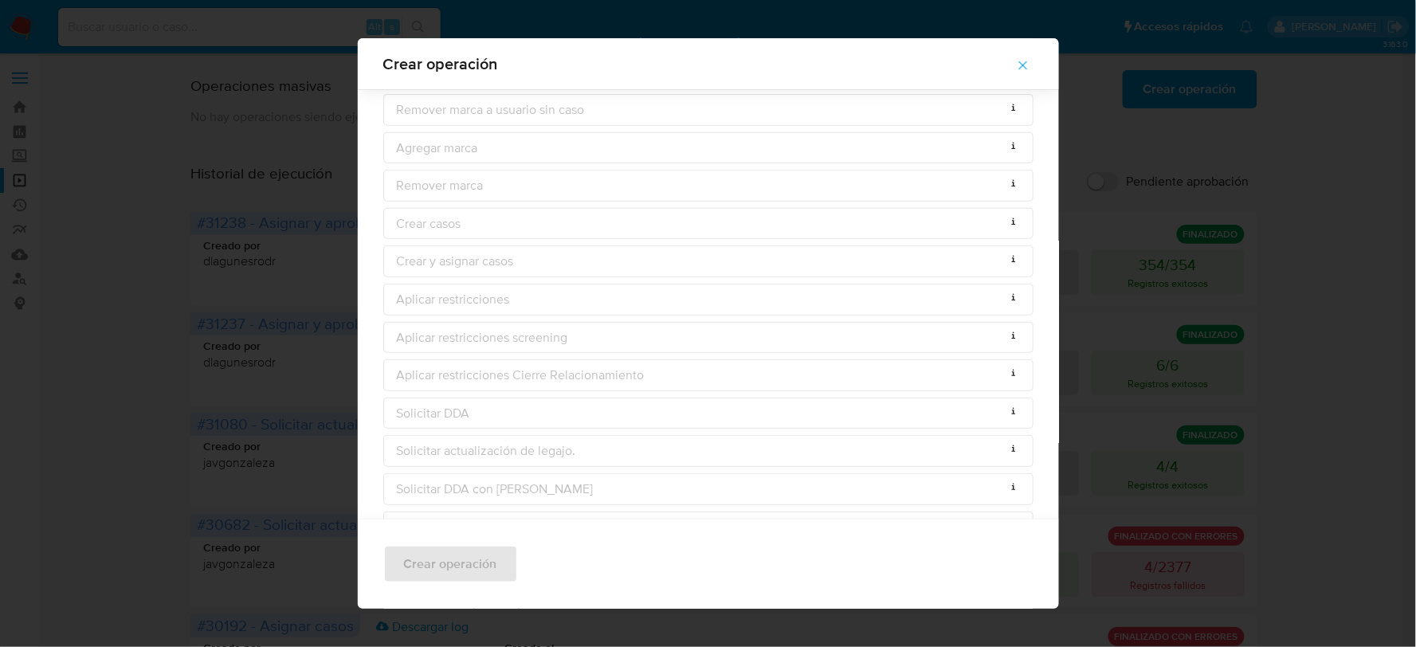
scroll to position [519, 0]
click at [76, 68] on div "Crear operación ADD_MARK_NO_CASE_ID.csv Se procesarán 30 registros Ver contenid…" at bounding box center [708, 323] width 1416 height 647
click at [1027, 66] on icon "button" at bounding box center [1022, 65] width 9 height 9
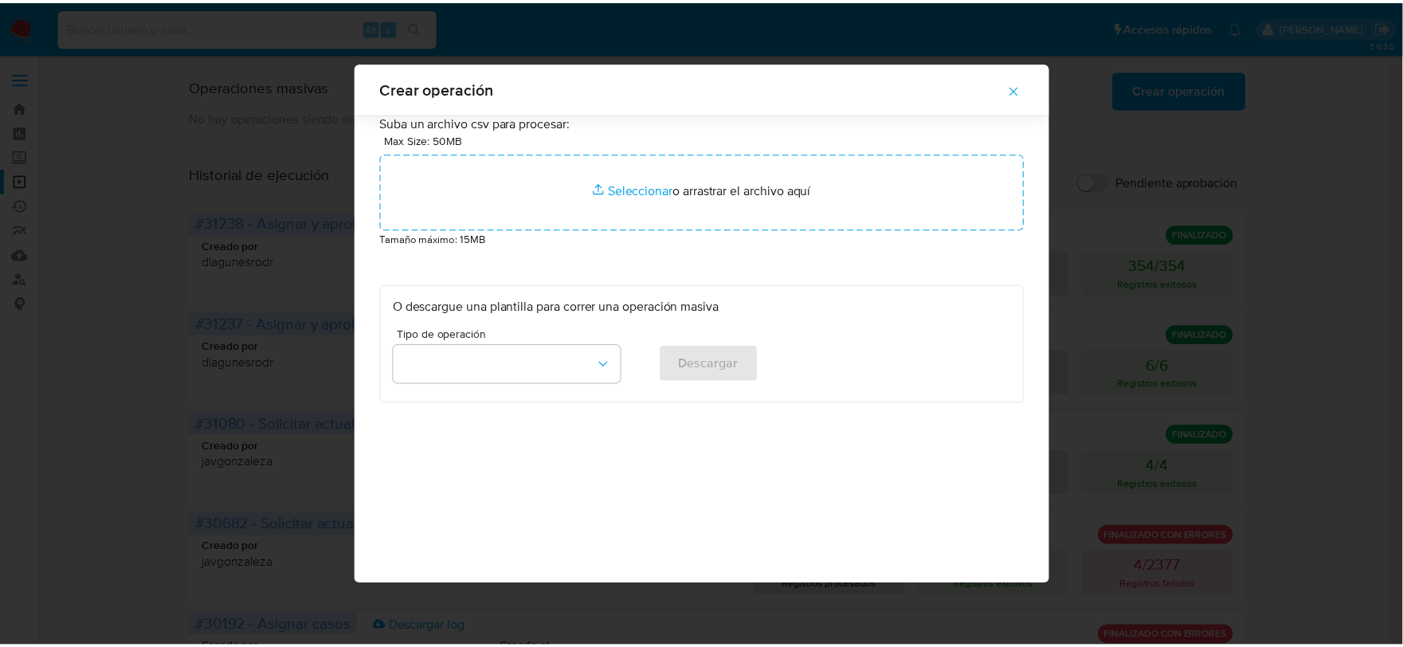
scroll to position [0, 0]
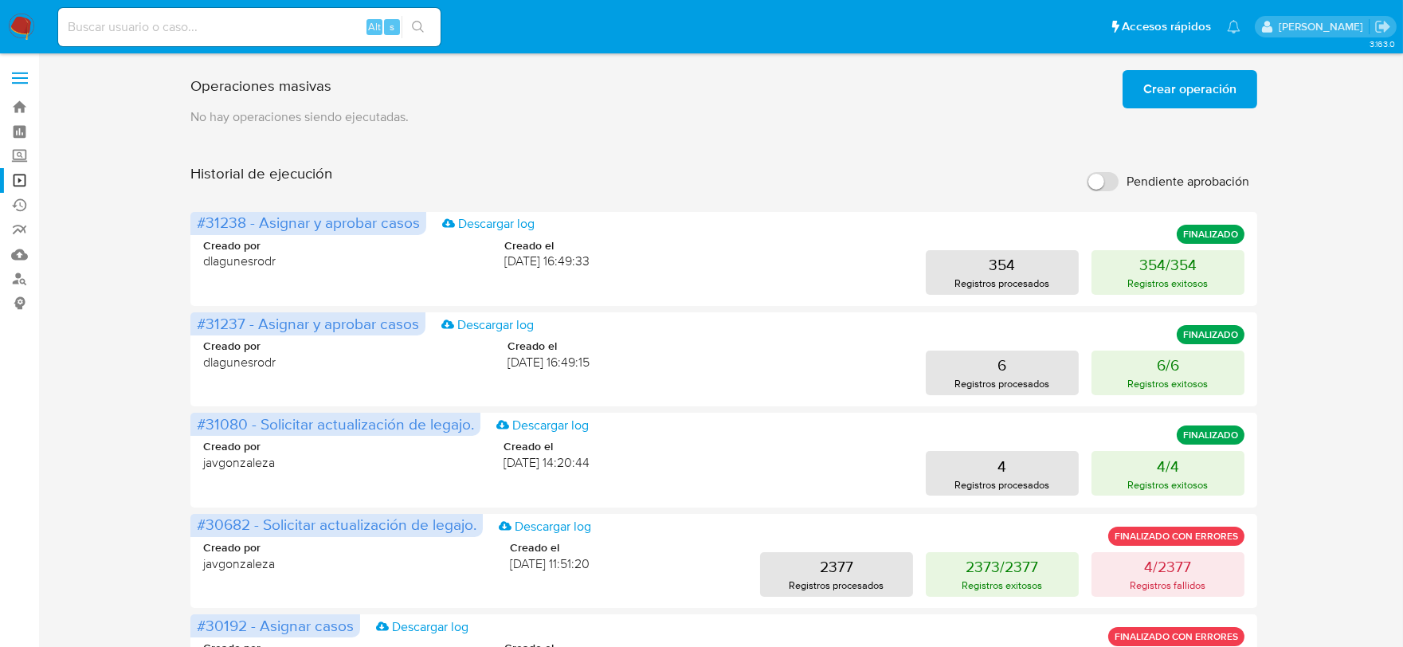
click at [204, 28] on input at bounding box center [249, 27] width 382 height 21
paste input "1785987579"
type input "1785987579"
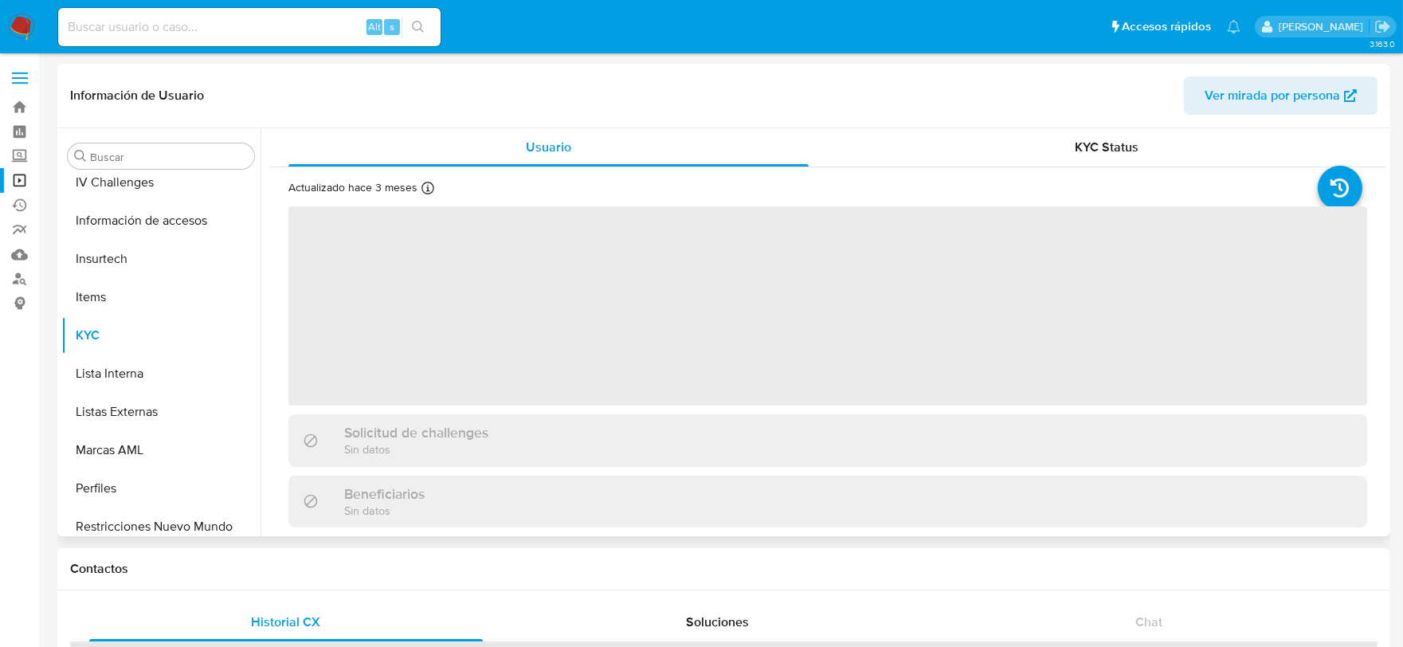
scroll to position [787, 0]
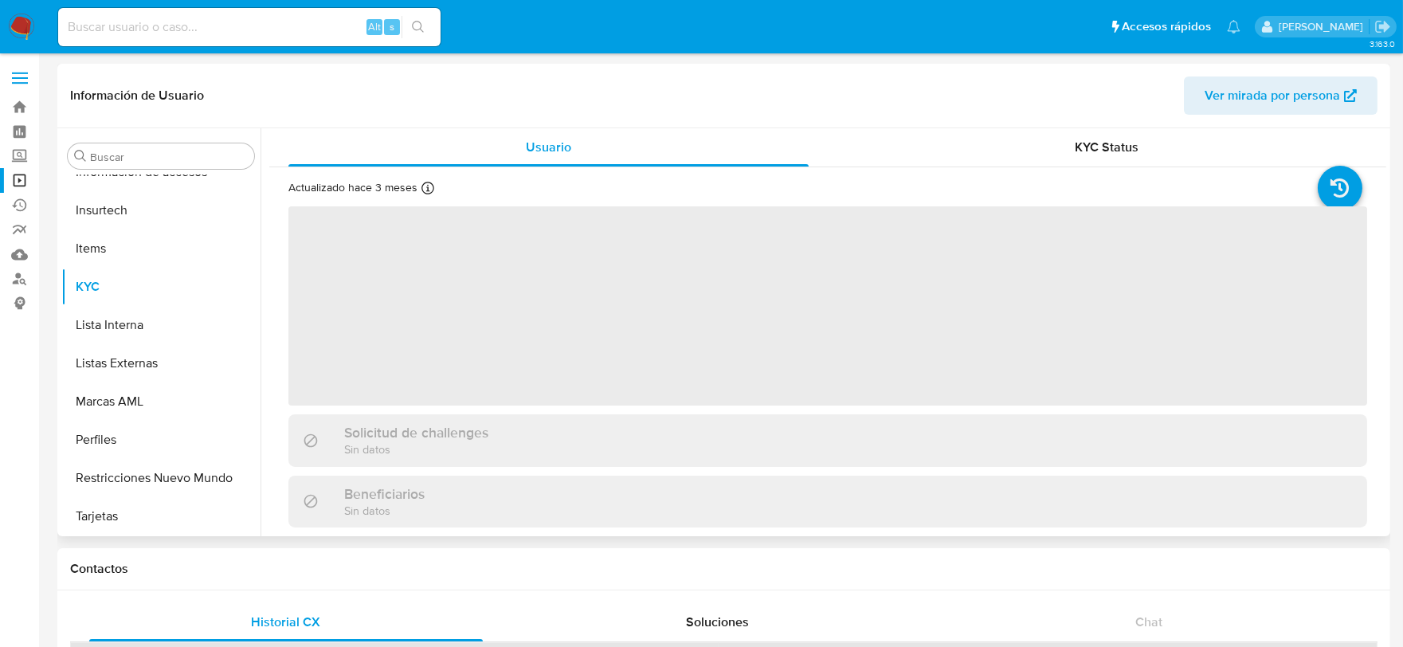
select select "10"
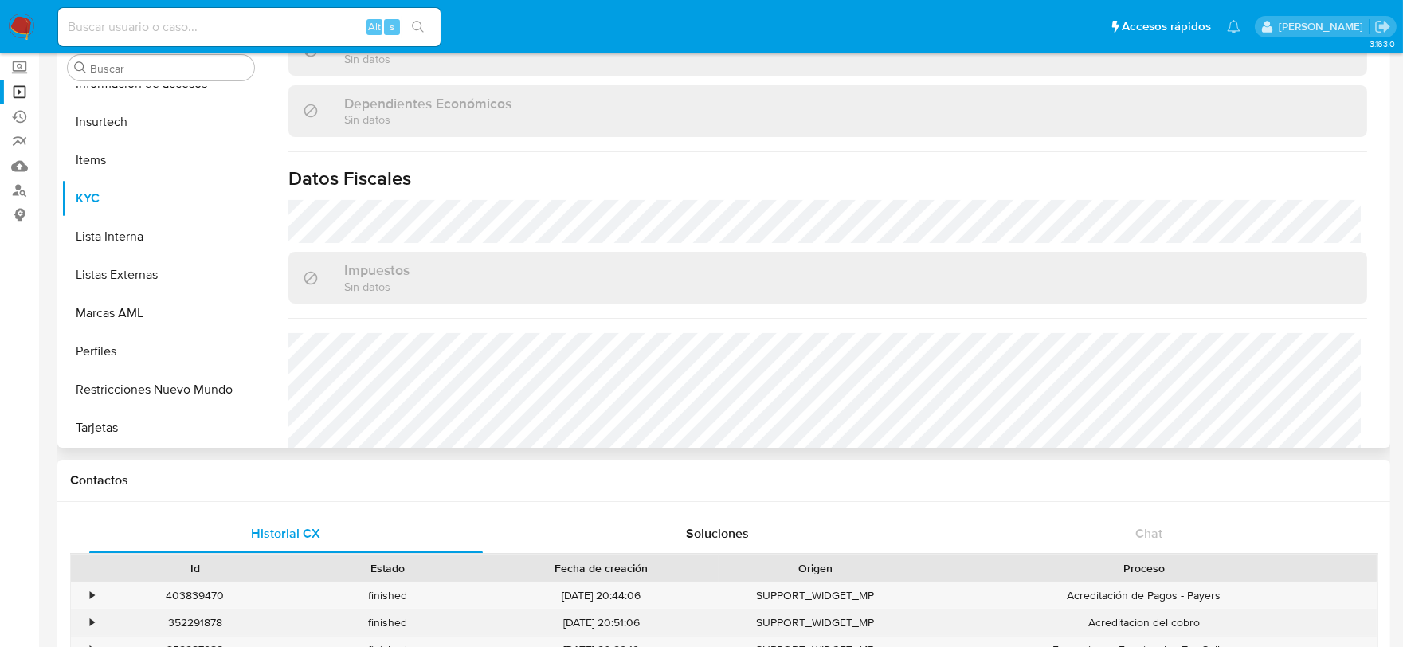
scroll to position [824, 0]
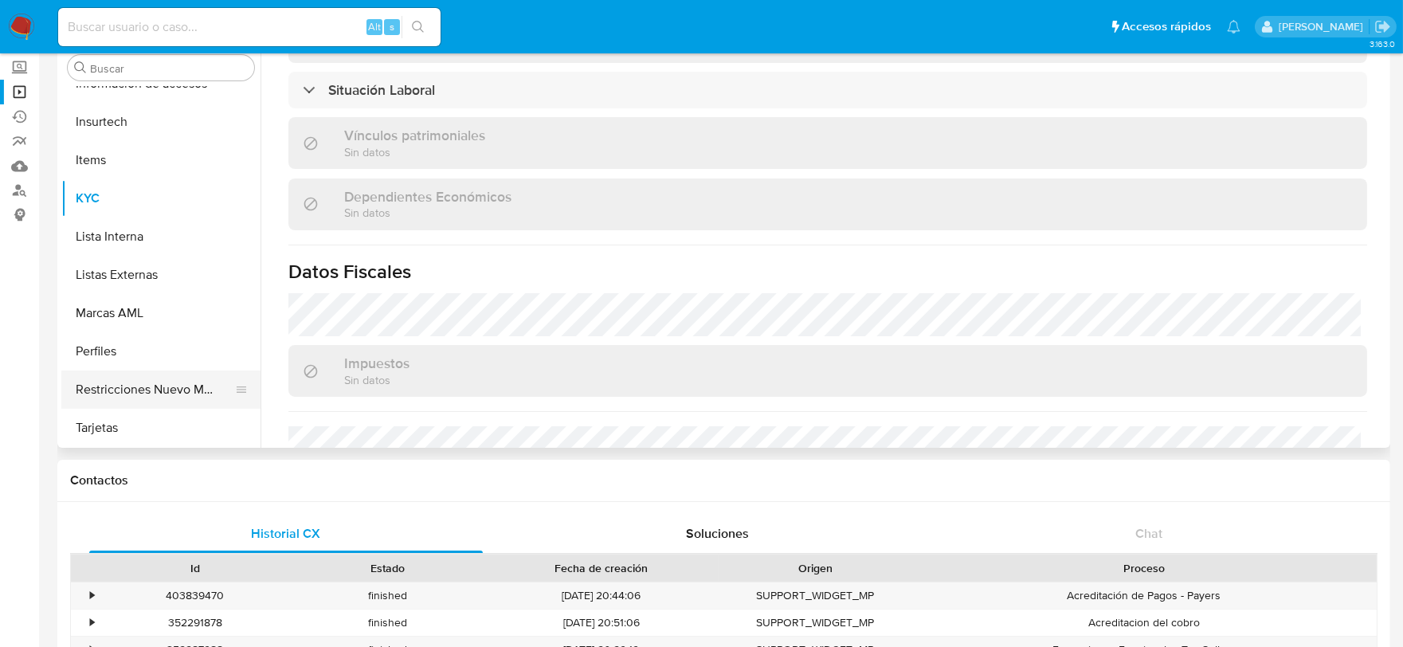
click at [180, 389] on button "Restricciones Nuevo Mundo" at bounding box center [154, 389] width 186 height 38
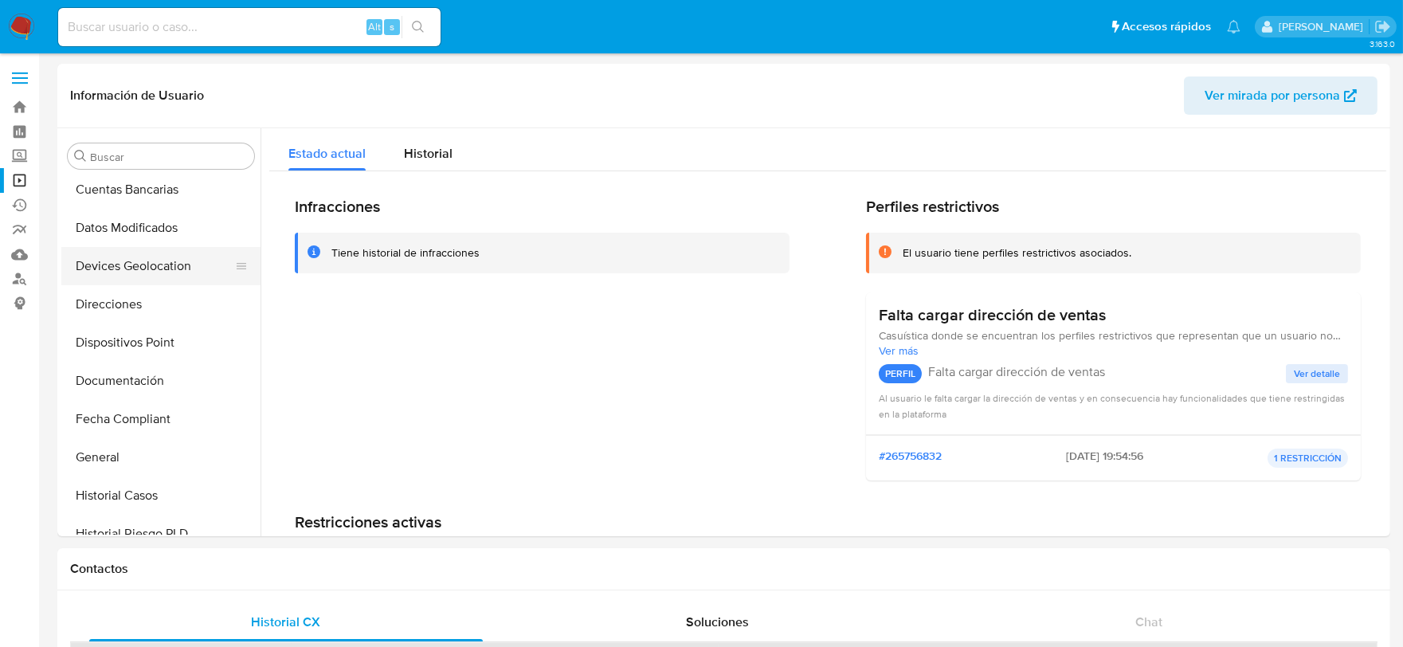
scroll to position [354, 0]
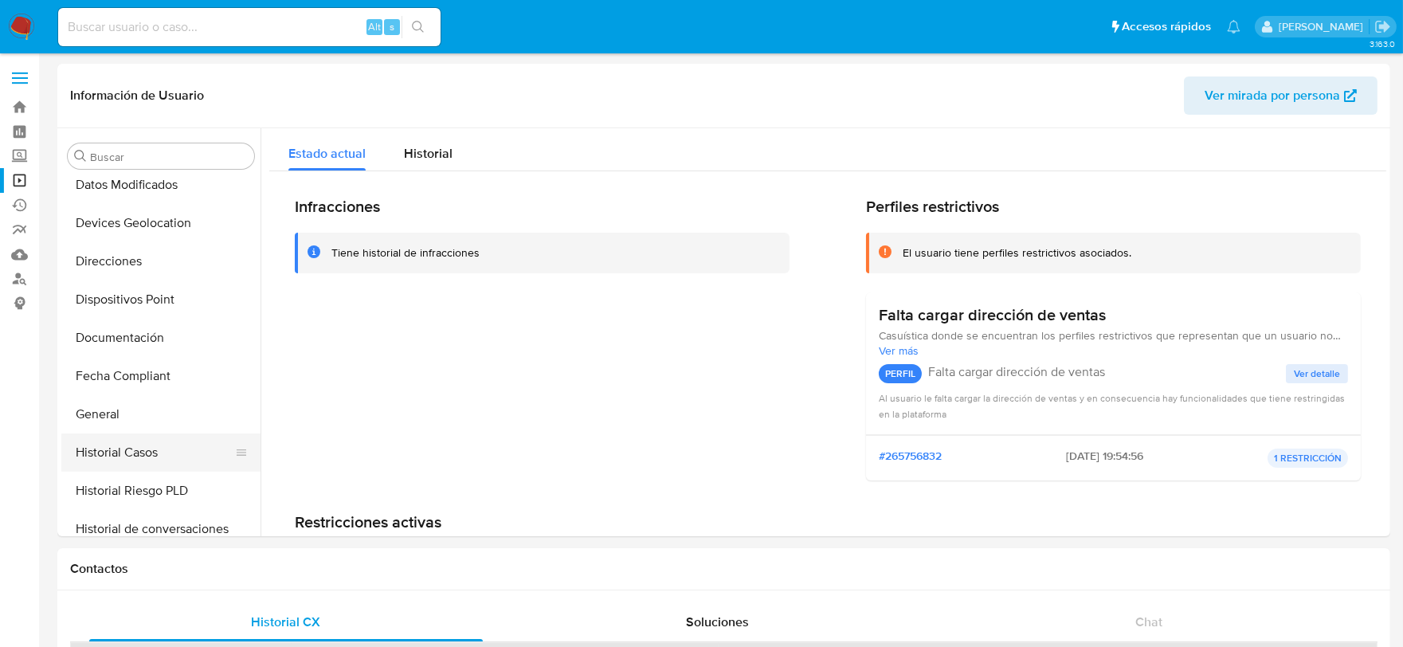
click at [139, 456] on button "Historial Casos" at bounding box center [154, 452] width 186 height 38
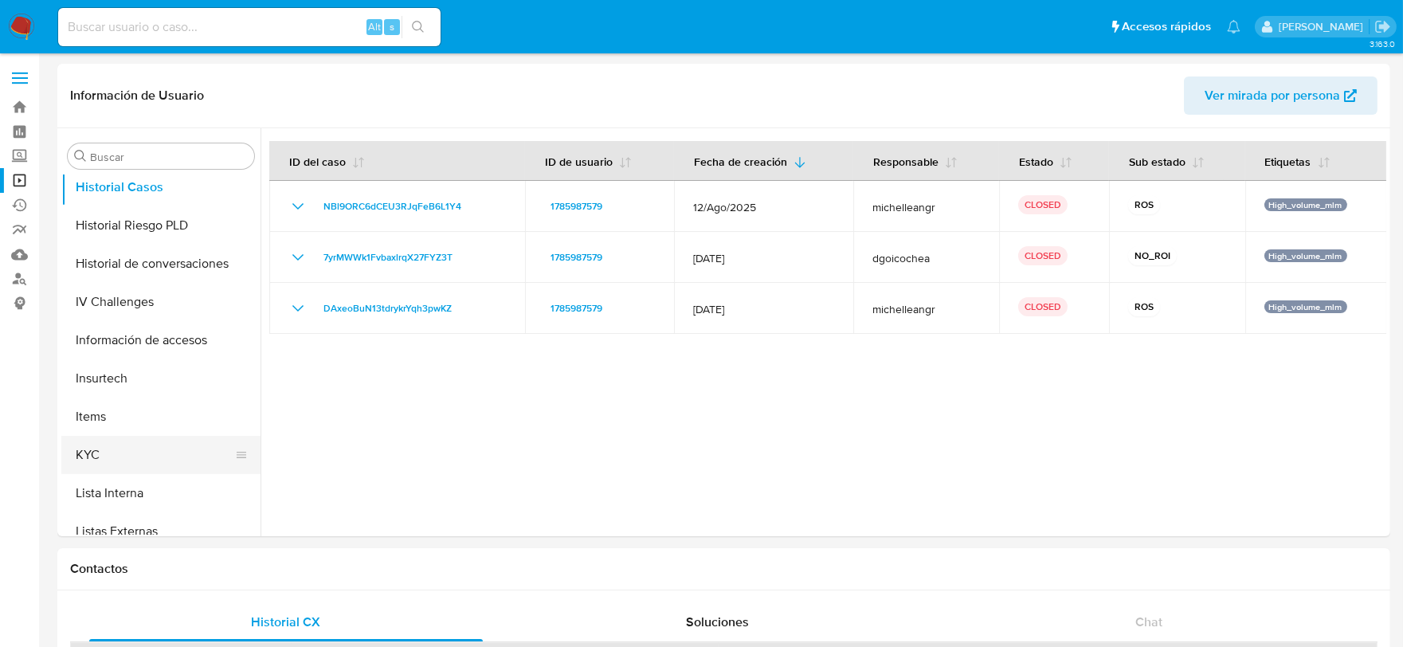
scroll to position [787, 0]
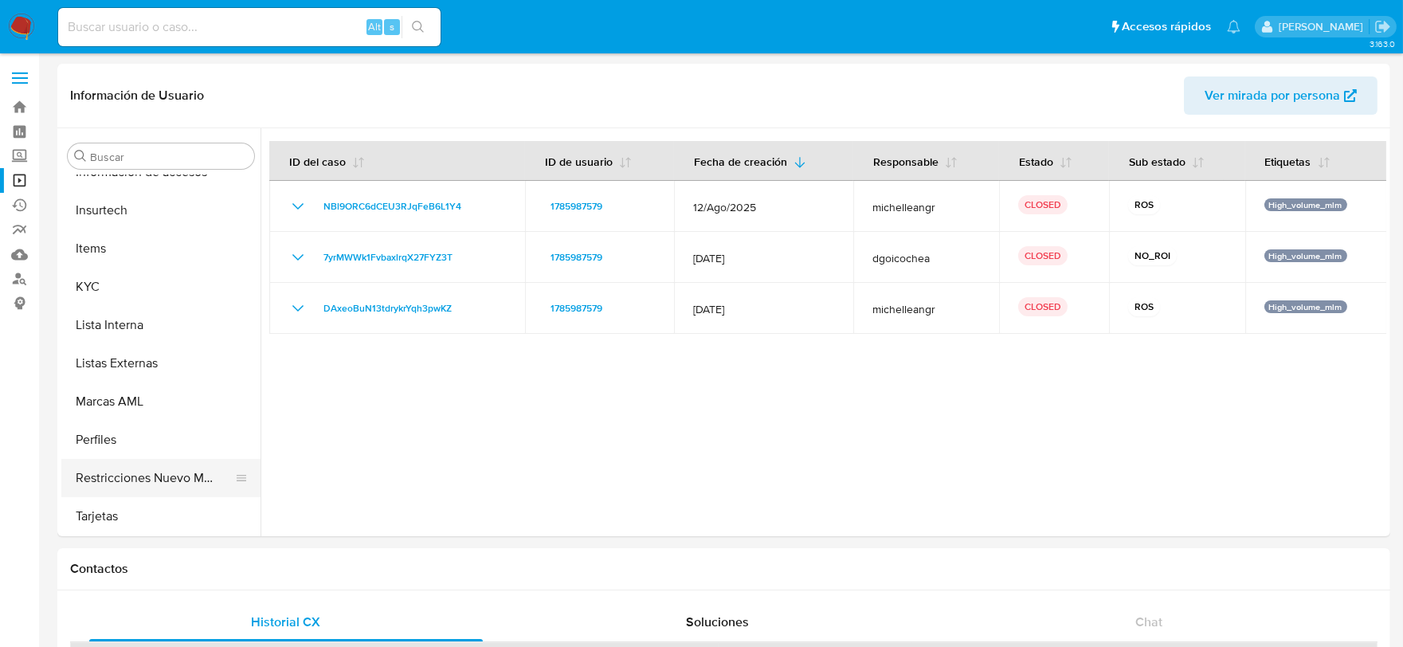
click at [170, 473] on button "Restricciones Nuevo Mundo" at bounding box center [154, 478] width 186 height 38
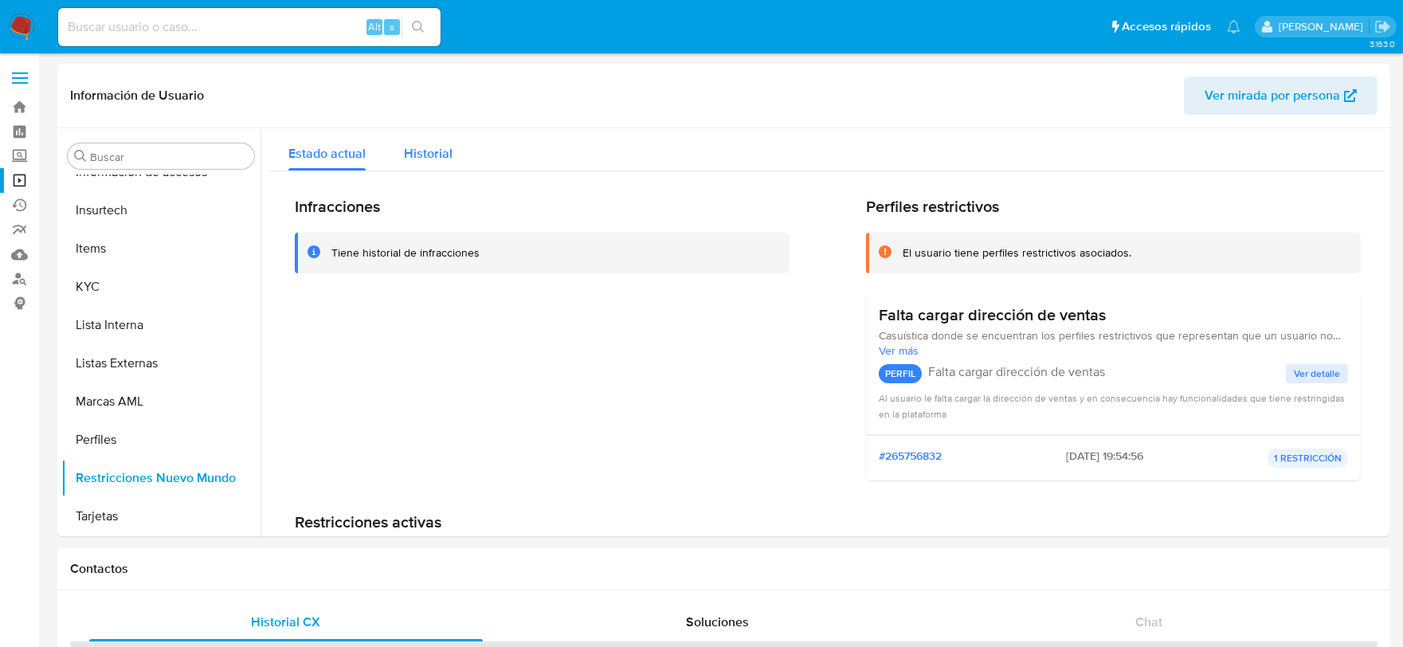
click at [434, 155] on span "Historial" at bounding box center [428, 153] width 49 height 18
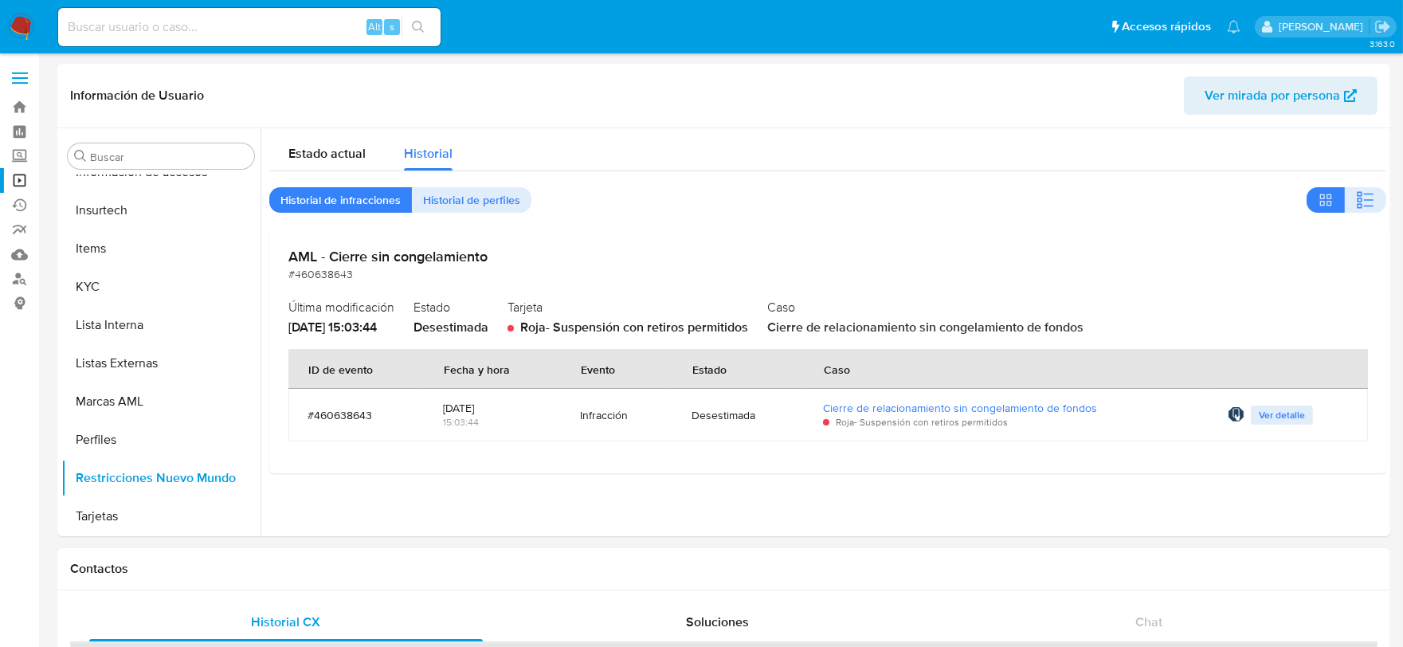
click at [1267, 414] on span "Ver detalle" at bounding box center [1282, 415] width 46 height 16
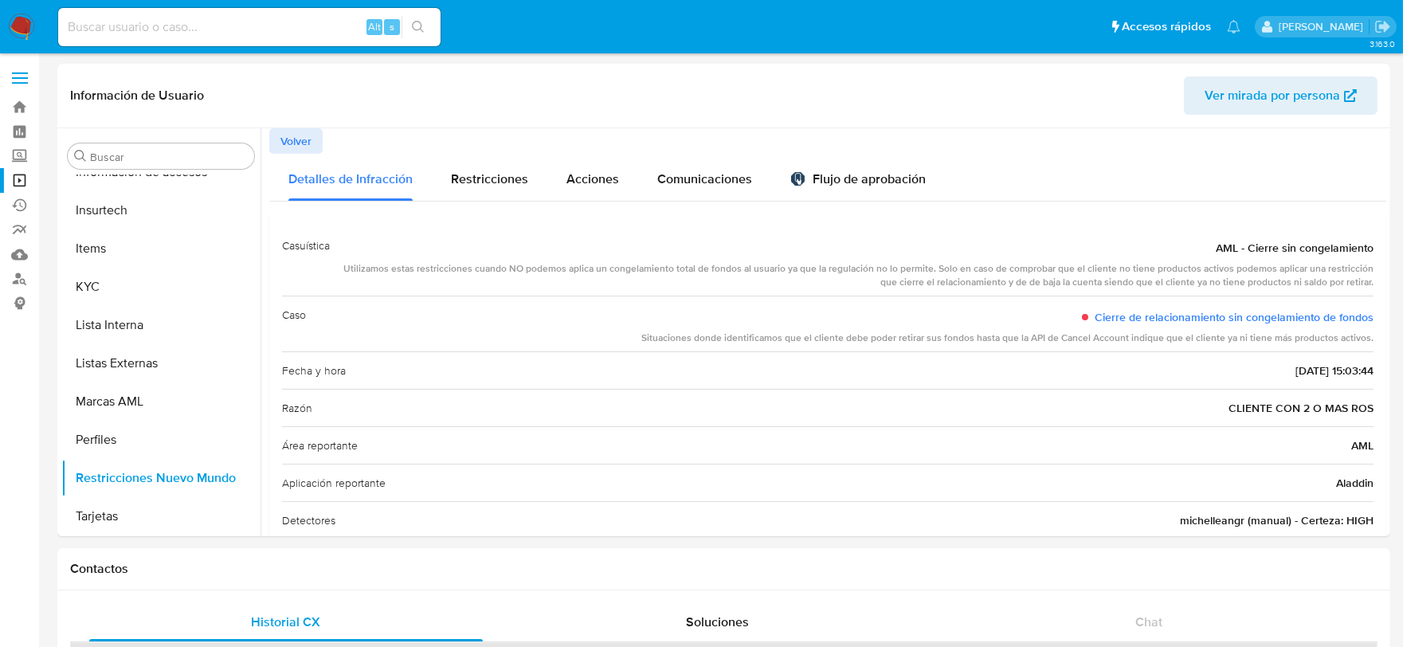
click at [935, 341] on div "Situaciones donde identificamos que el cliente debe poder retirar sus fondos ha…" at bounding box center [1007, 338] width 732 height 14
drag, startPoint x: 1225, startPoint y: 408, endPoint x: 1390, endPoint y: 412, distance: 164.9
click at [308, 146] on span "Volver" at bounding box center [295, 141] width 31 height 22
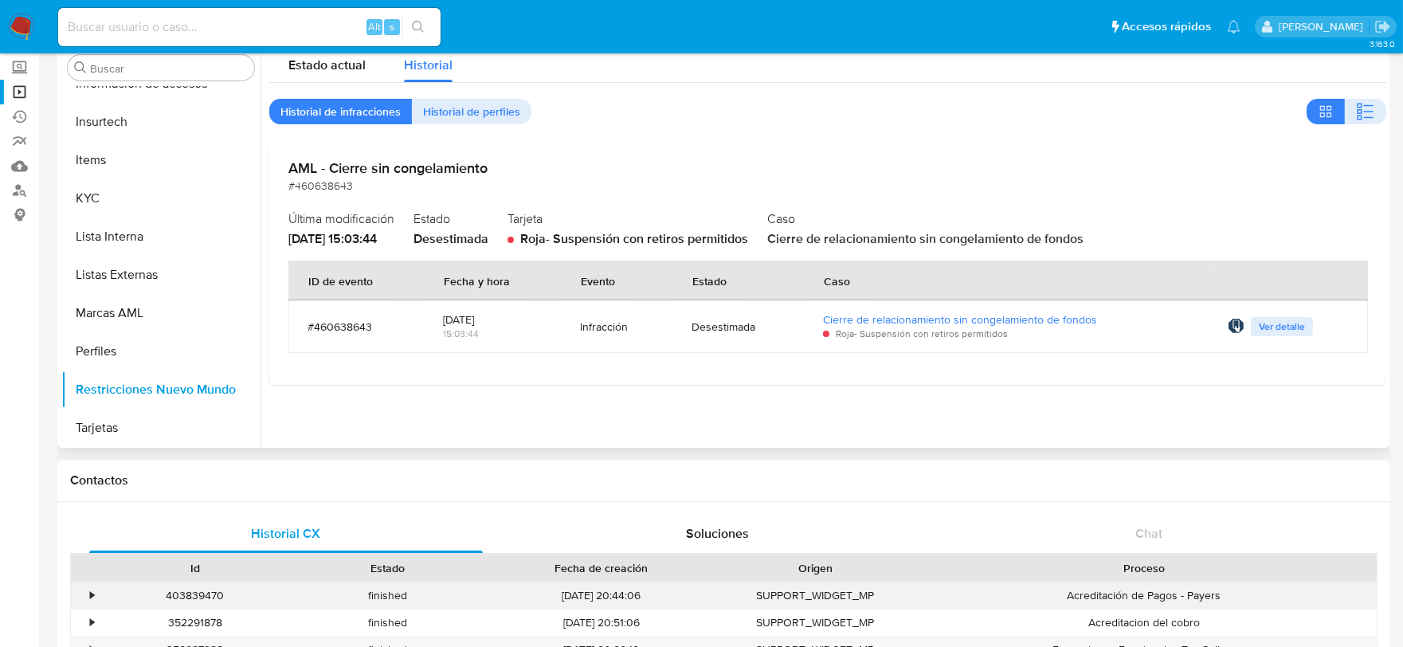
scroll to position [0, 0]
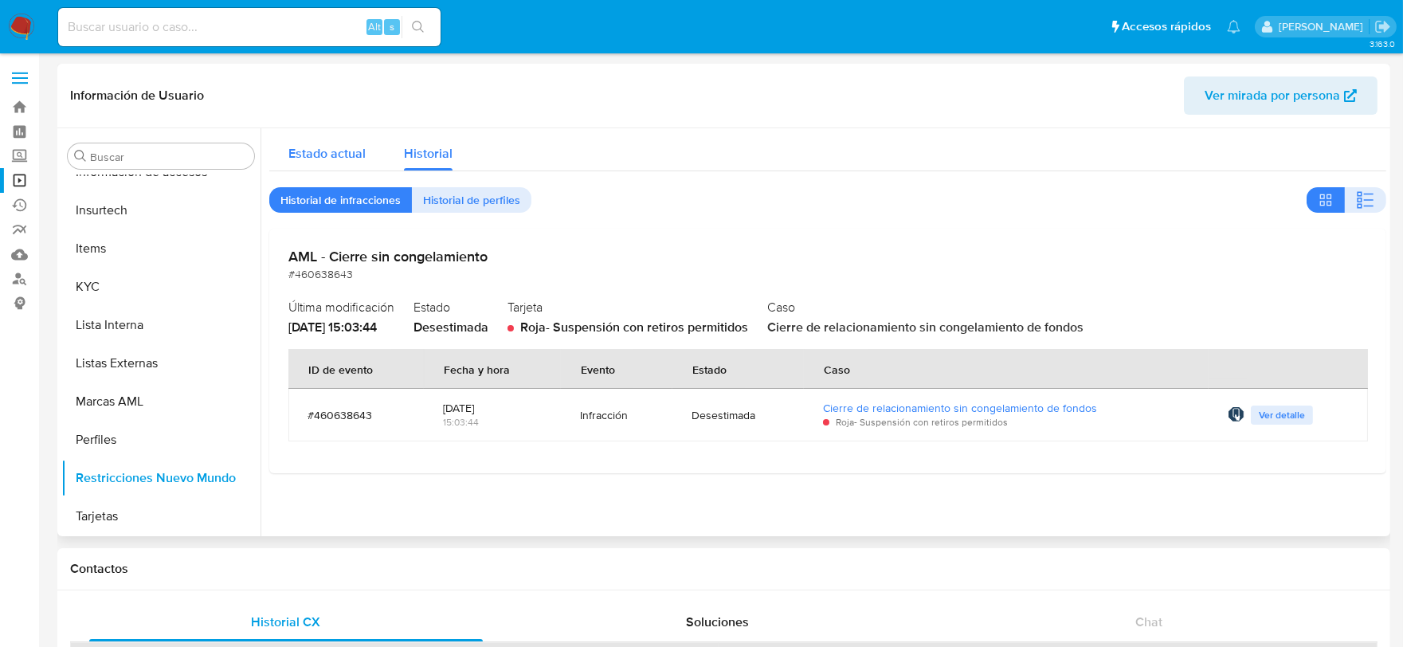
click at [329, 152] on span "Estado actual" at bounding box center [326, 153] width 77 height 18
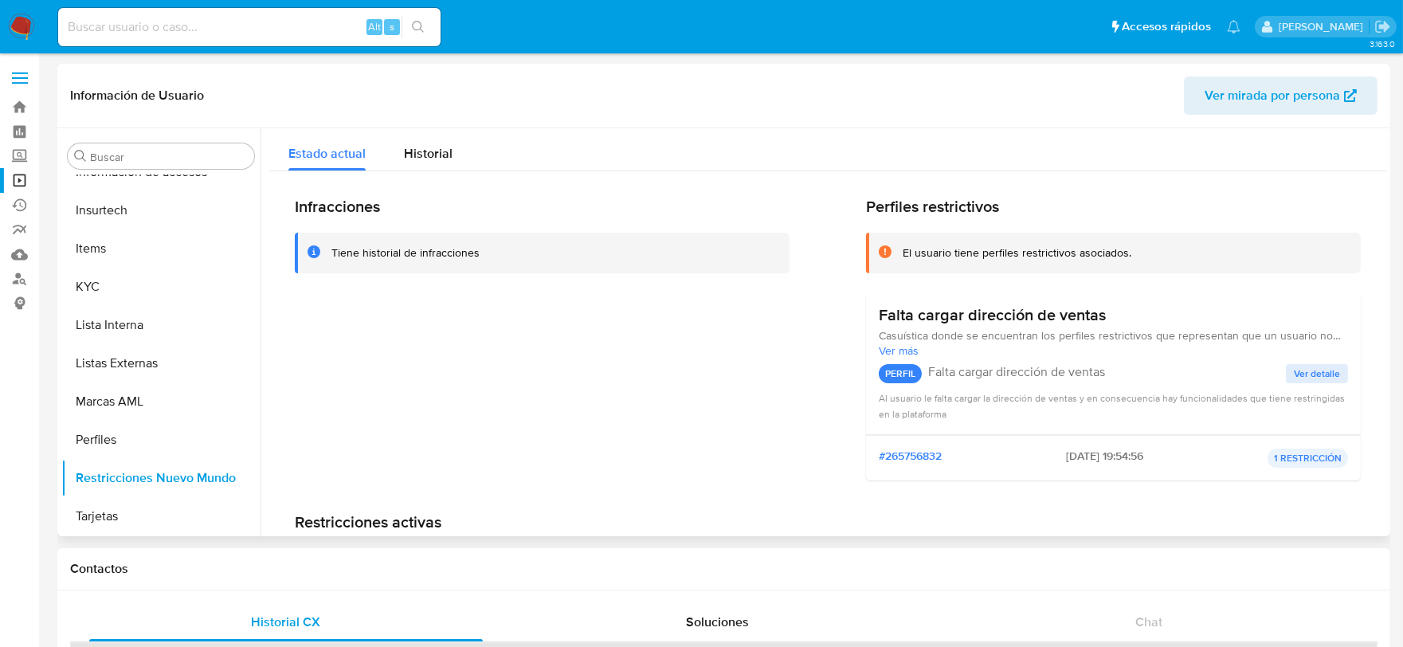
click at [495, 96] on header "Información de Usuario Ver mirada por persona" at bounding box center [723, 95] width 1307 height 38
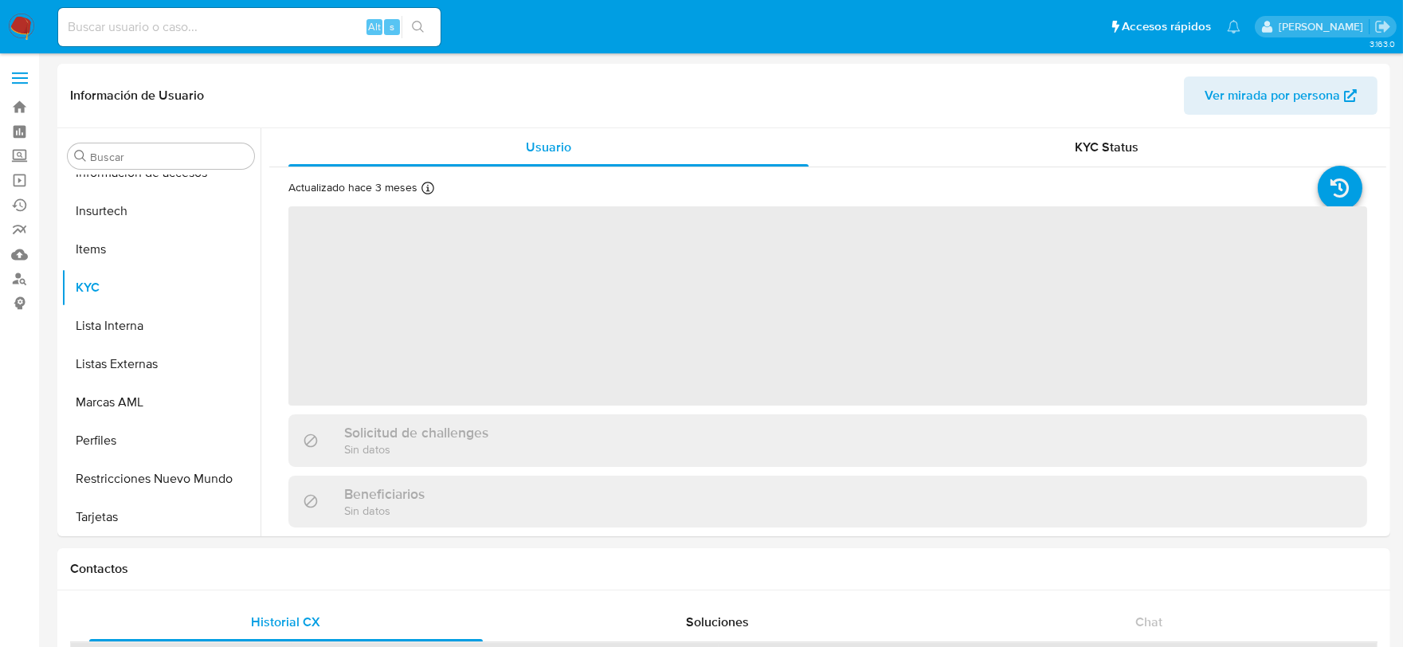
scroll to position [787, 0]
select select "10"
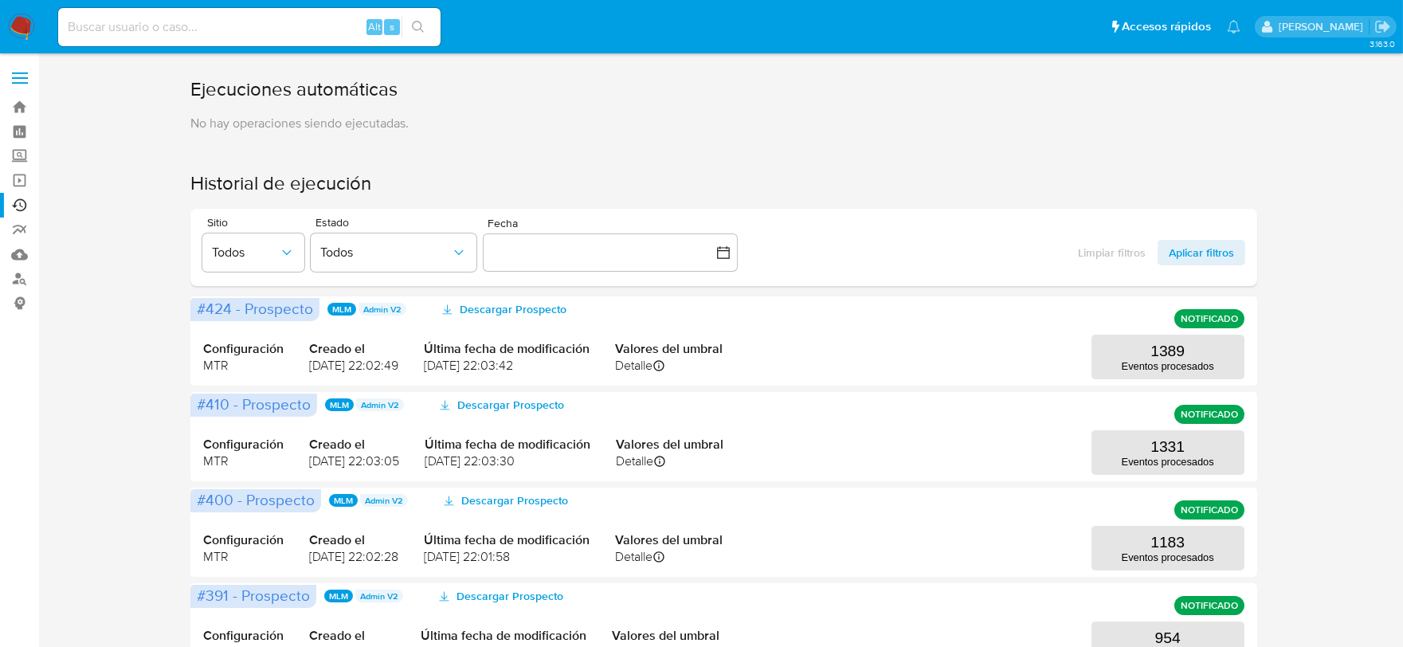
click at [21, 33] on img at bounding box center [21, 27] width 27 height 27
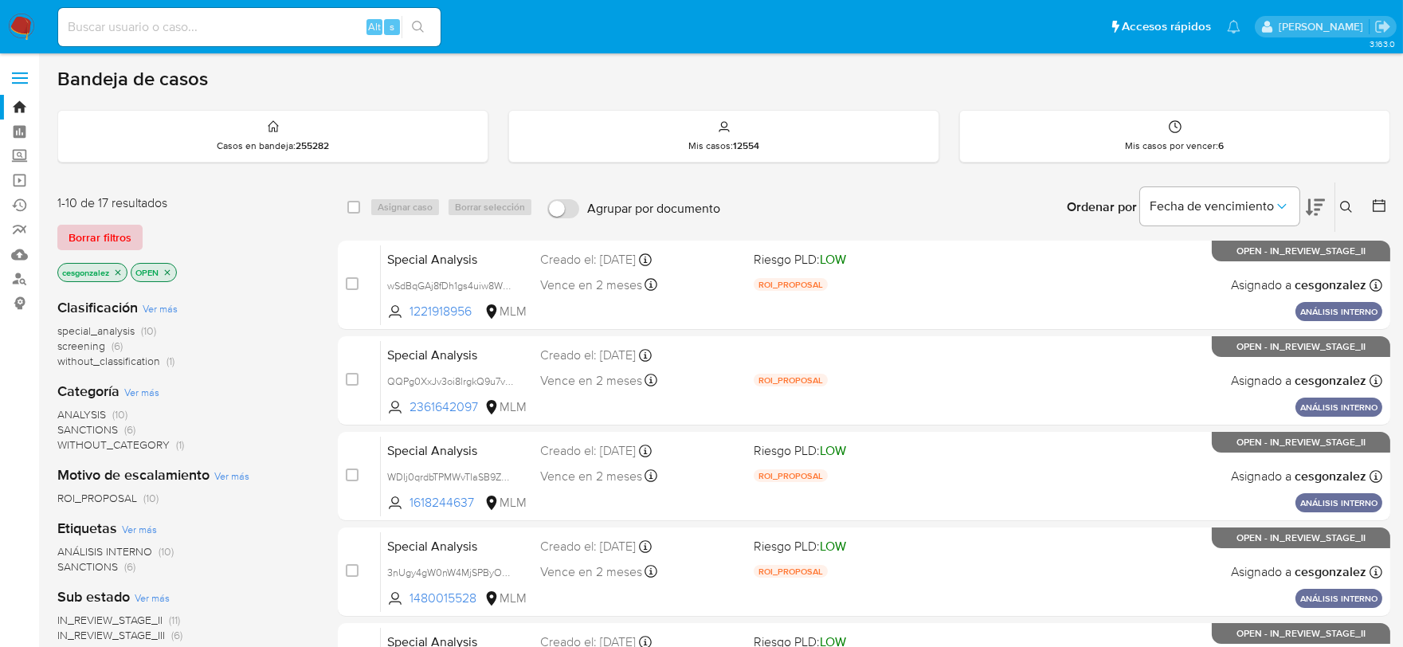
click at [92, 231] on span "Borrar filtros" at bounding box center [100, 237] width 63 height 22
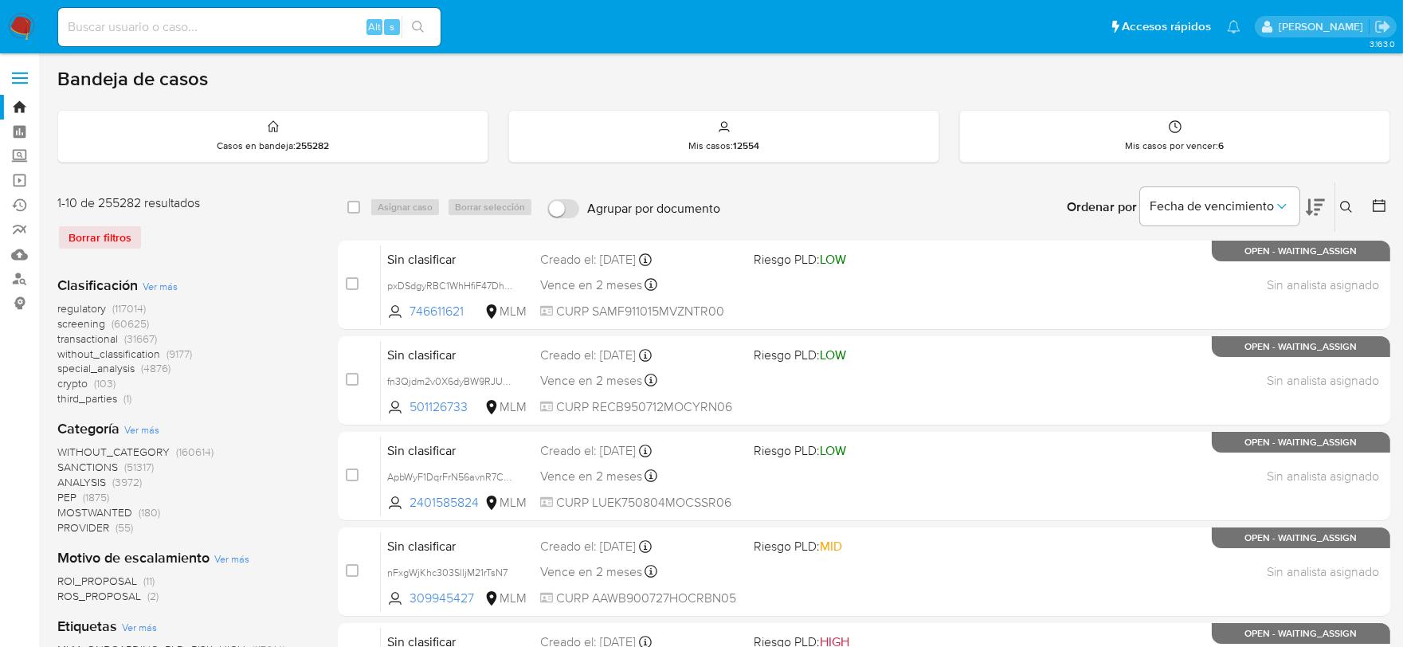
click at [171, 30] on input at bounding box center [249, 27] width 382 height 21
paste input "1785987579"
type input "1785987579"
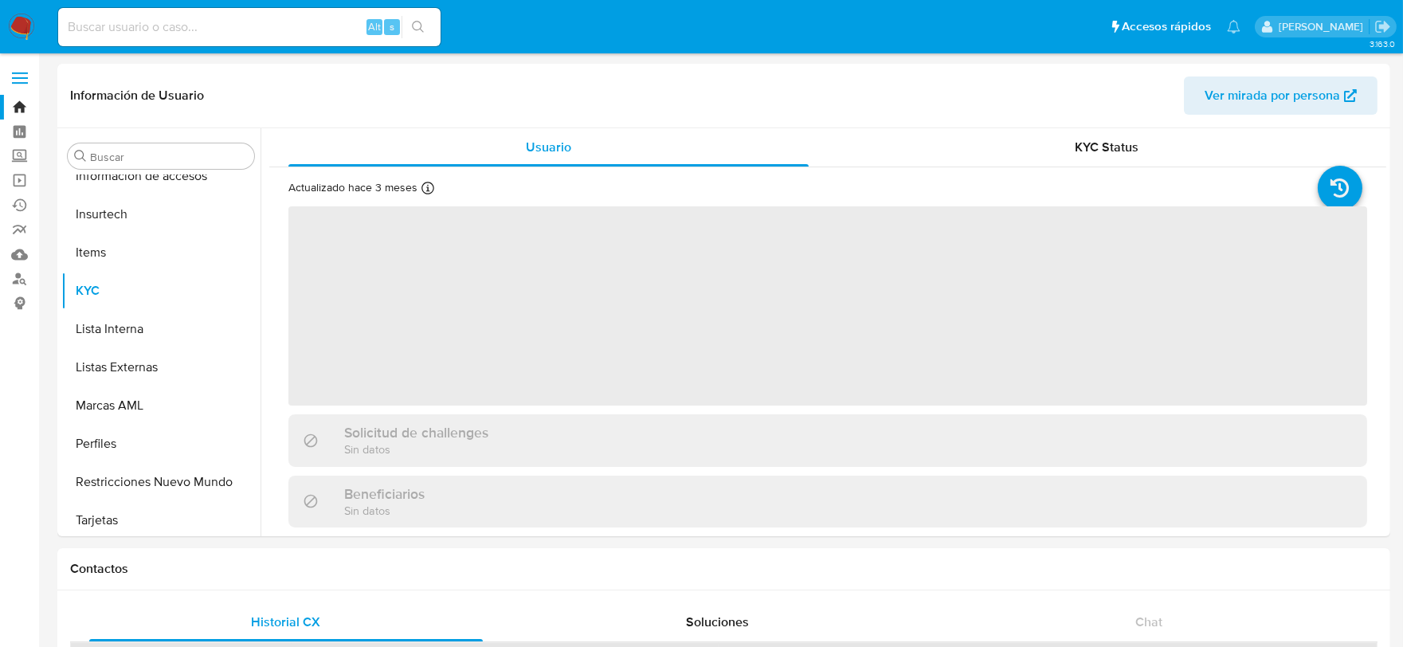
scroll to position [787, 0]
select select "10"
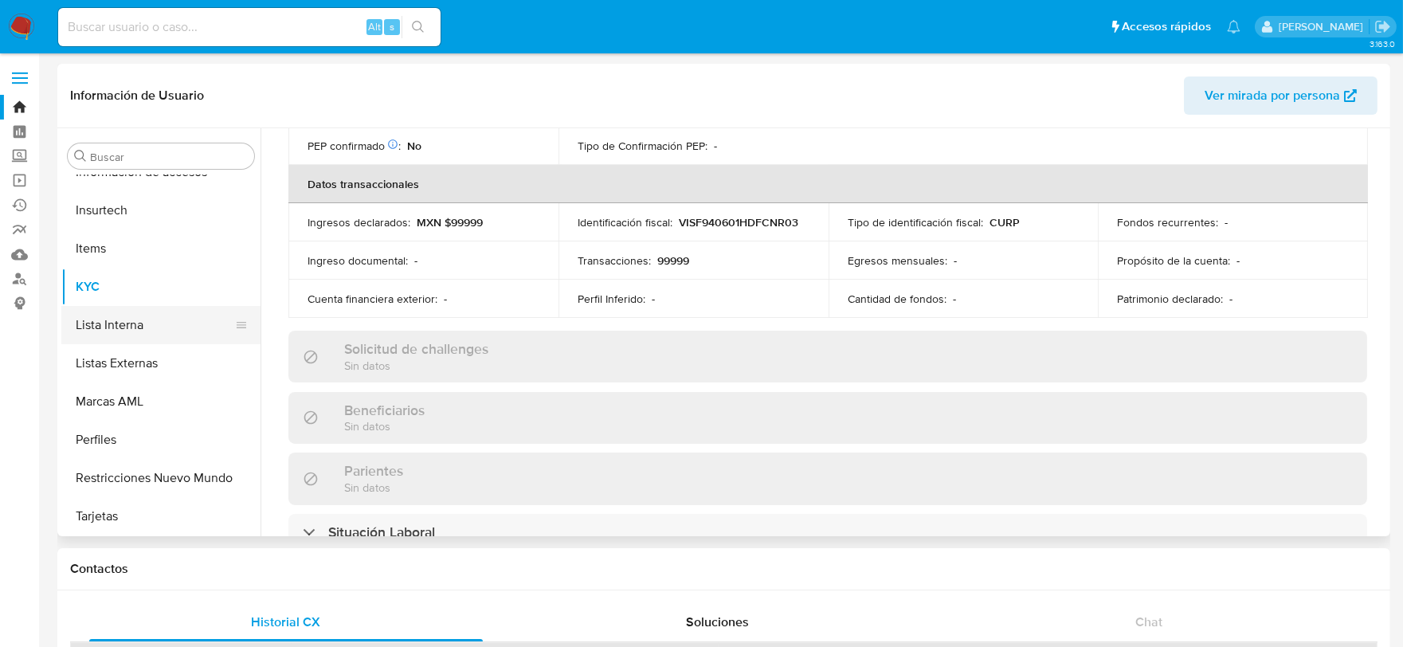
scroll to position [433, 0]
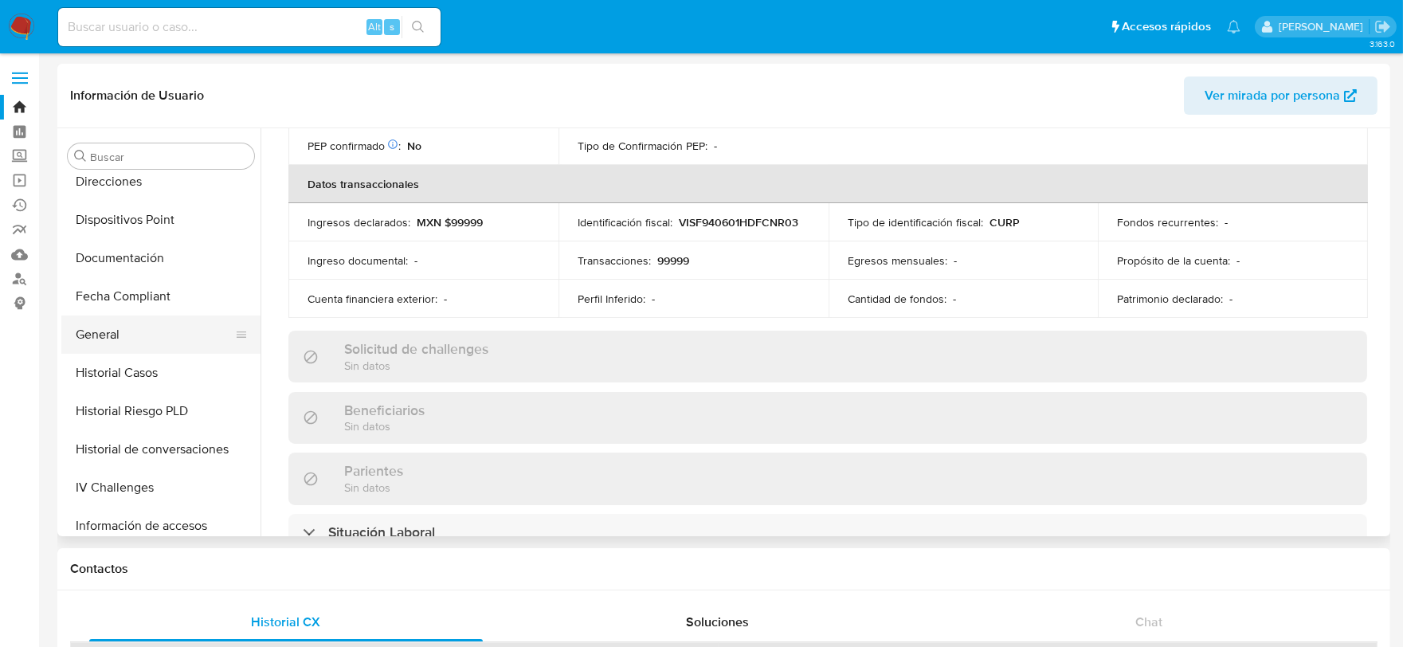
click at [134, 327] on button "General" at bounding box center [154, 334] width 186 height 38
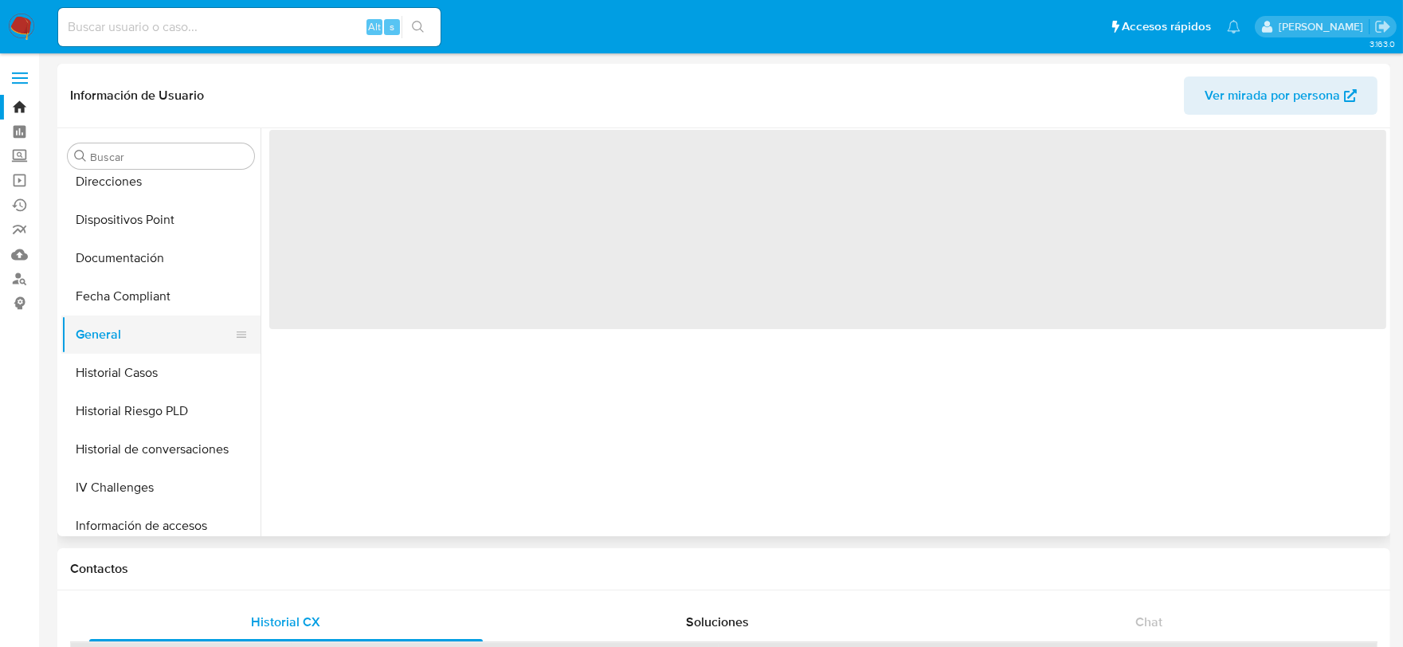
scroll to position [0, 0]
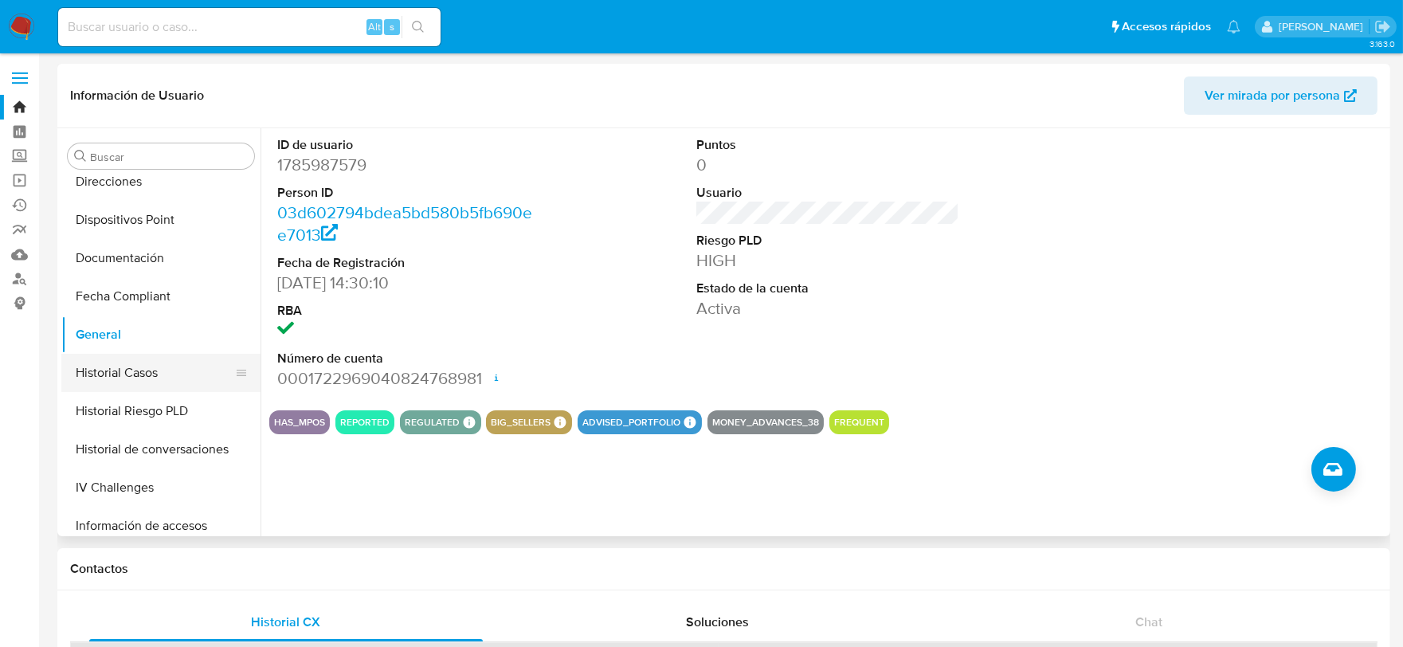
click at [146, 369] on button "Historial Casos" at bounding box center [154, 373] width 186 height 38
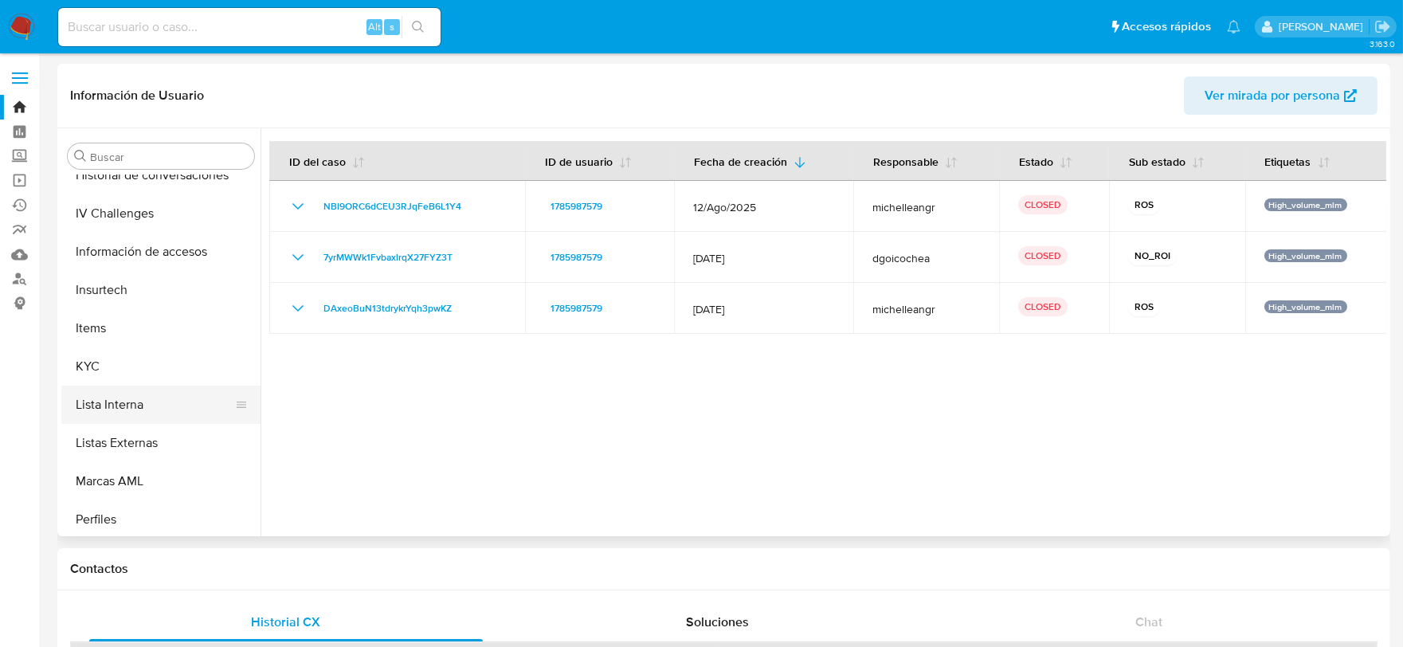
scroll to position [787, 0]
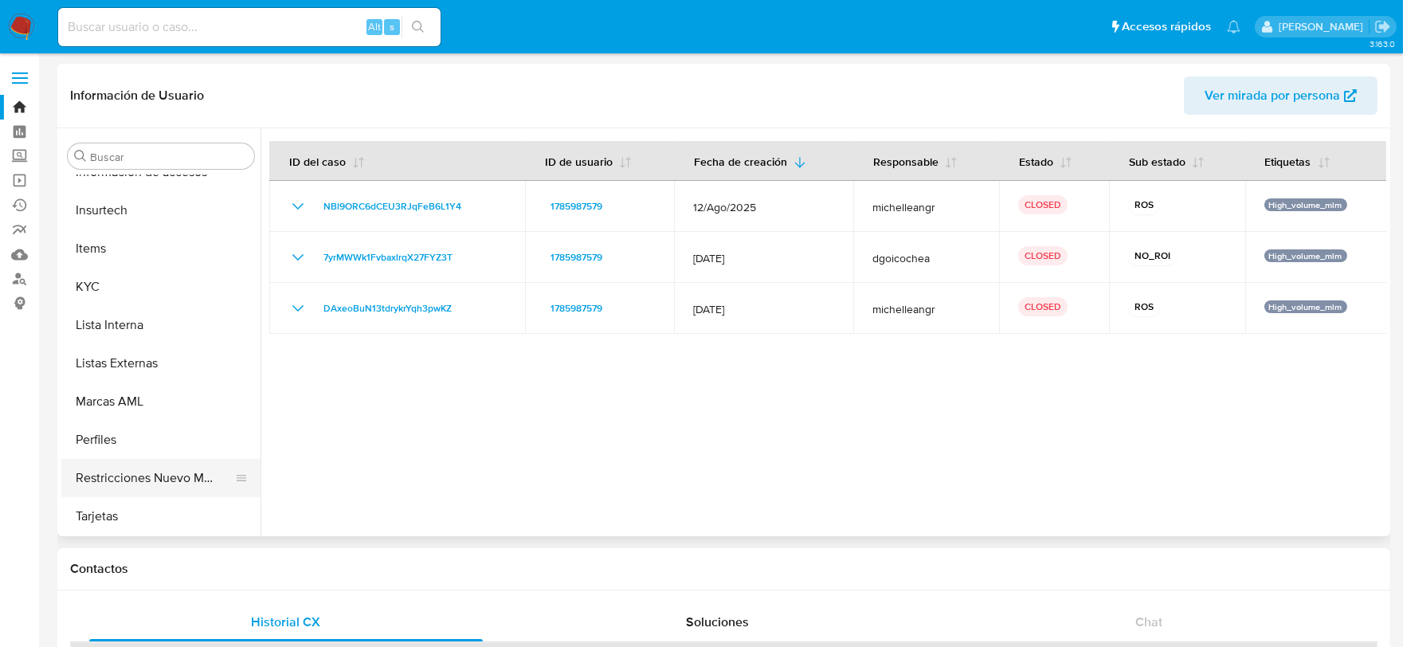
click at [193, 476] on button "Restricciones Nuevo Mundo" at bounding box center [154, 478] width 186 height 38
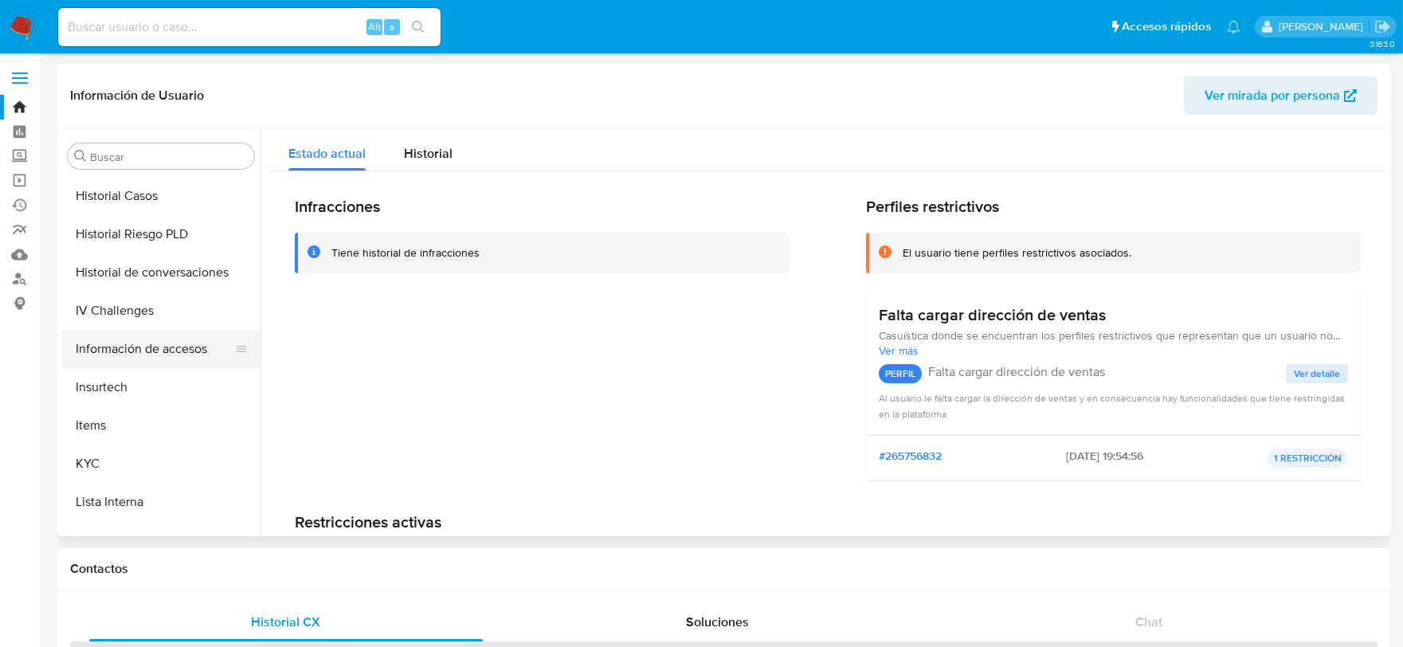
scroll to position [522, 0]
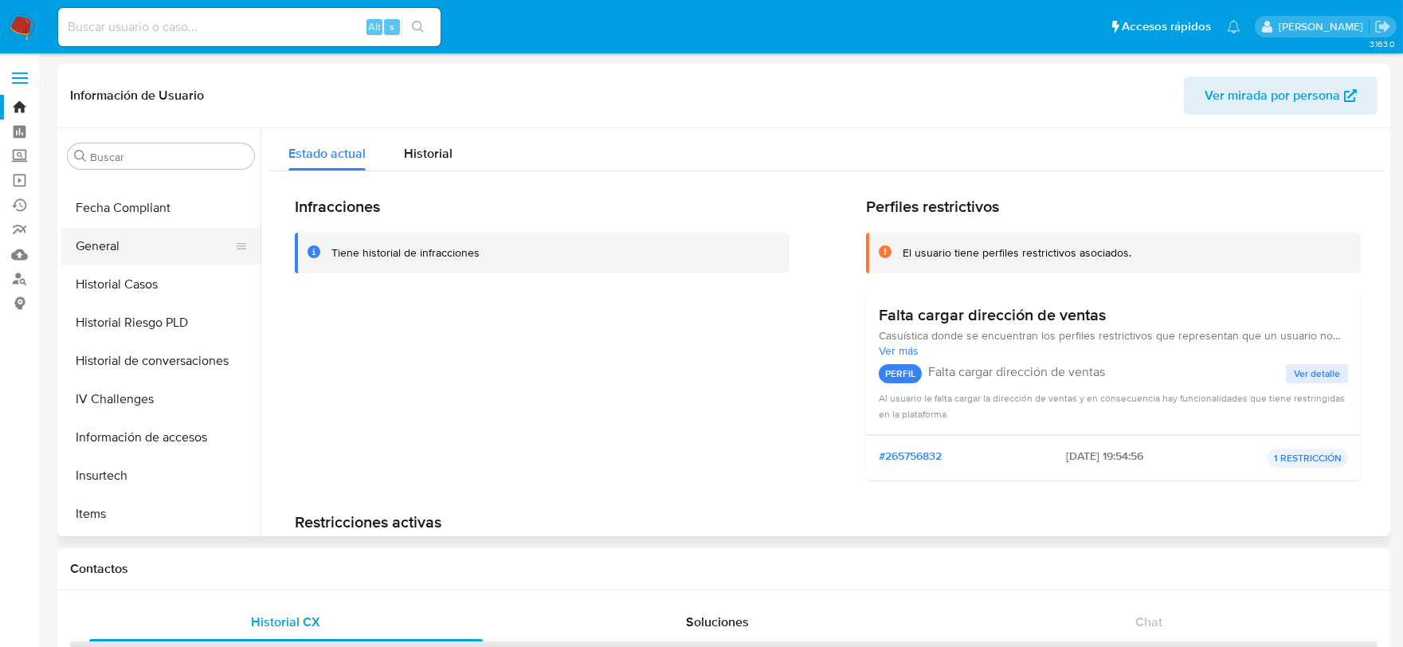
click at [155, 250] on button "General" at bounding box center [154, 246] width 186 height 38
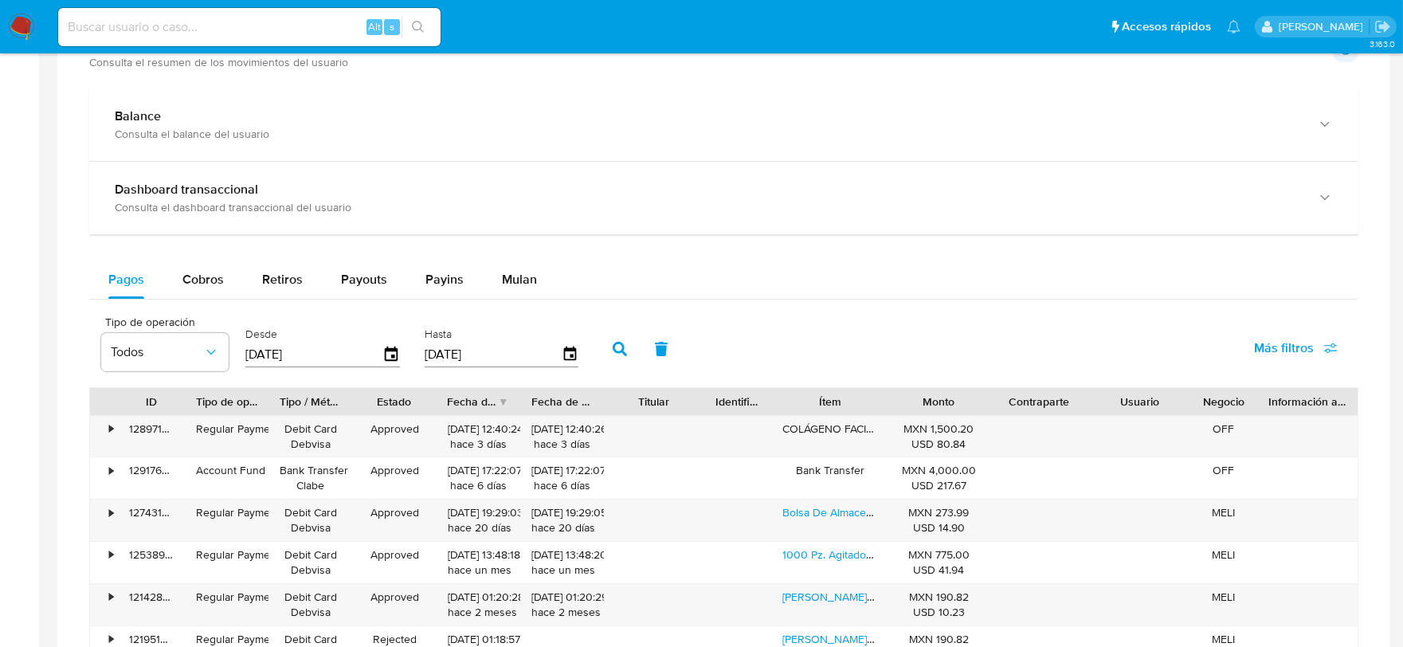
scroll to position [619, 0]
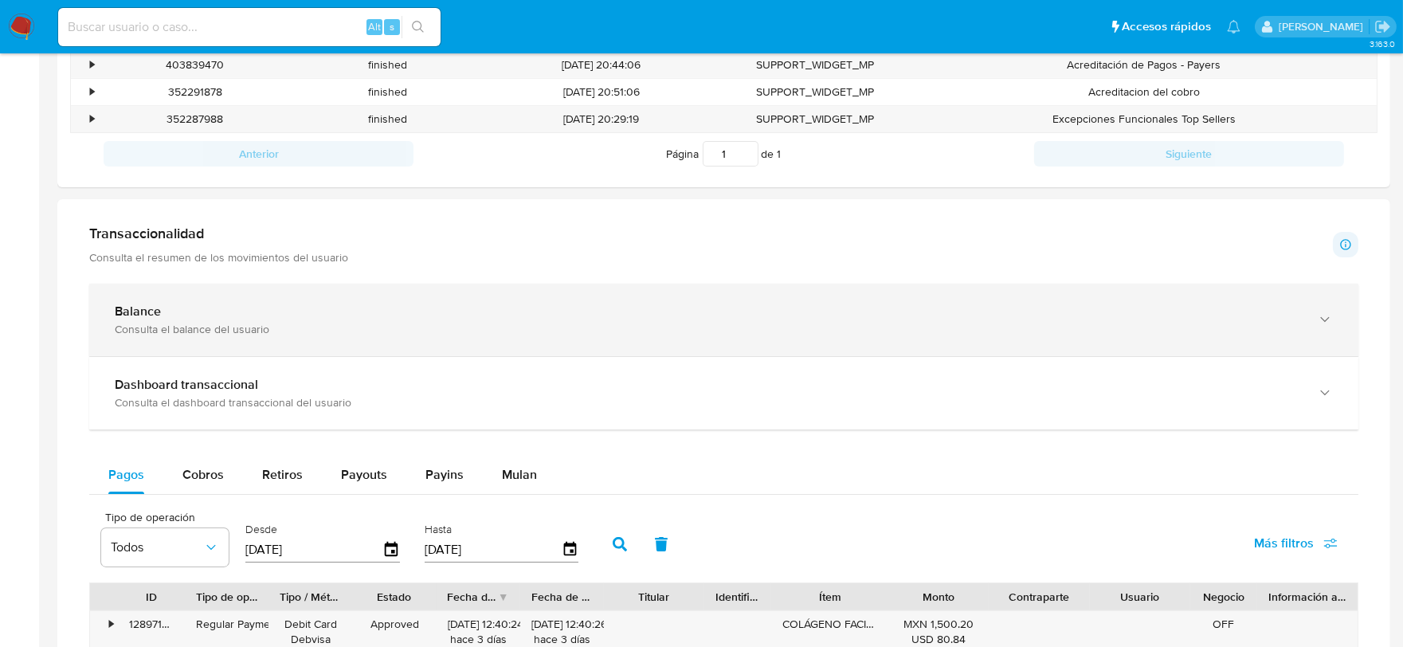
click at [492, 345] on div "Balance Consulta el balance del usuario" at bounding box center [723, 320] width 1269 height 72
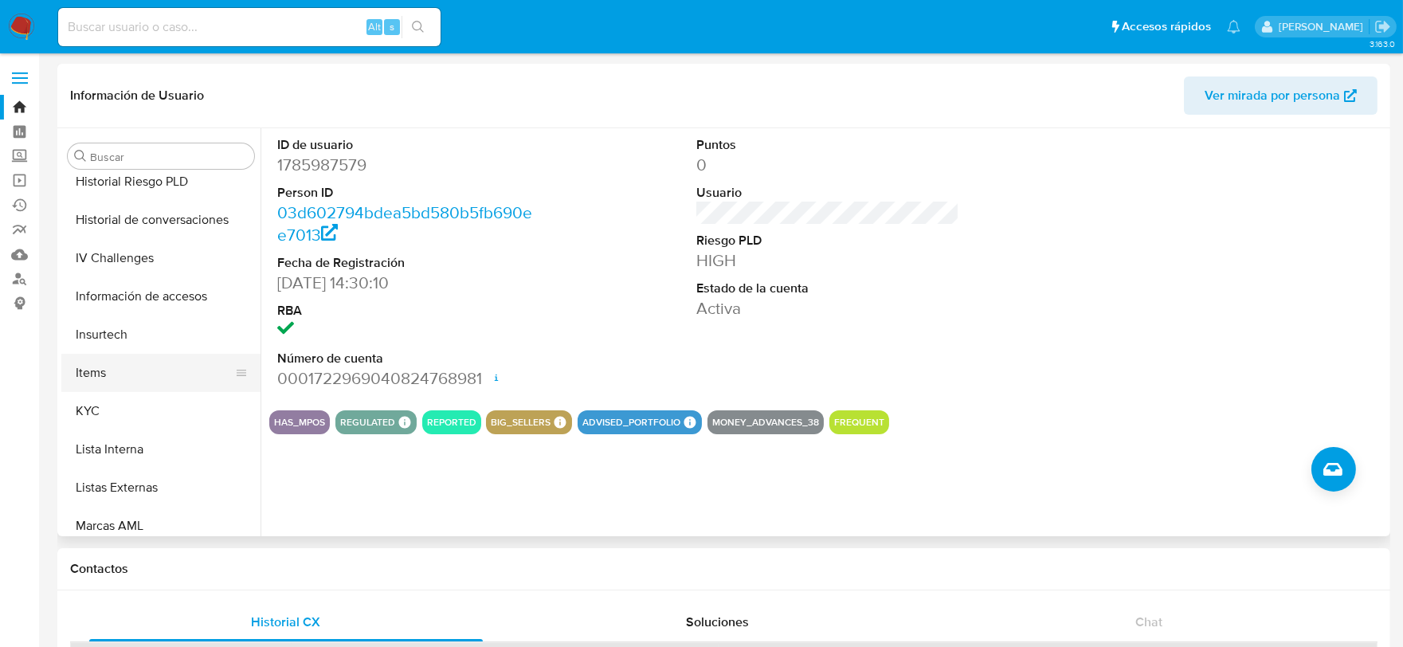
scroll to position [787, 0]
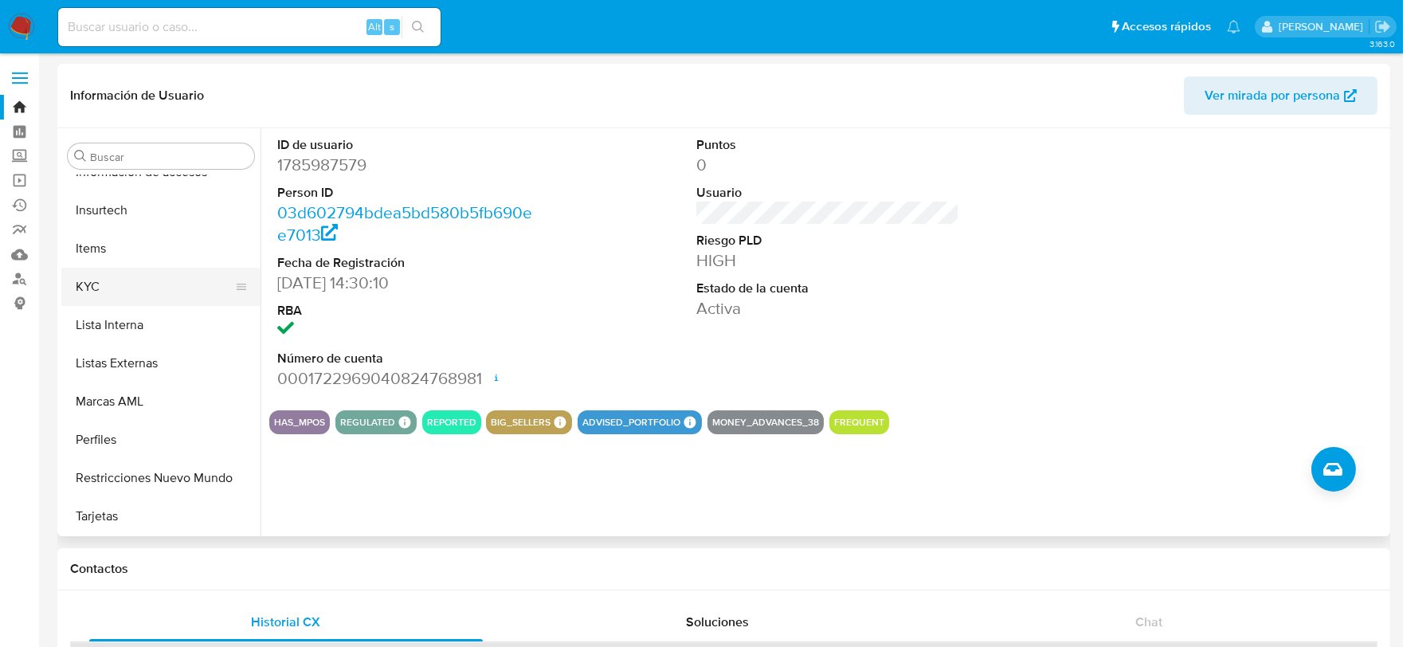
click at [123, 292] on button "KYC" at bounding box center [154, 287] width 186 height 38
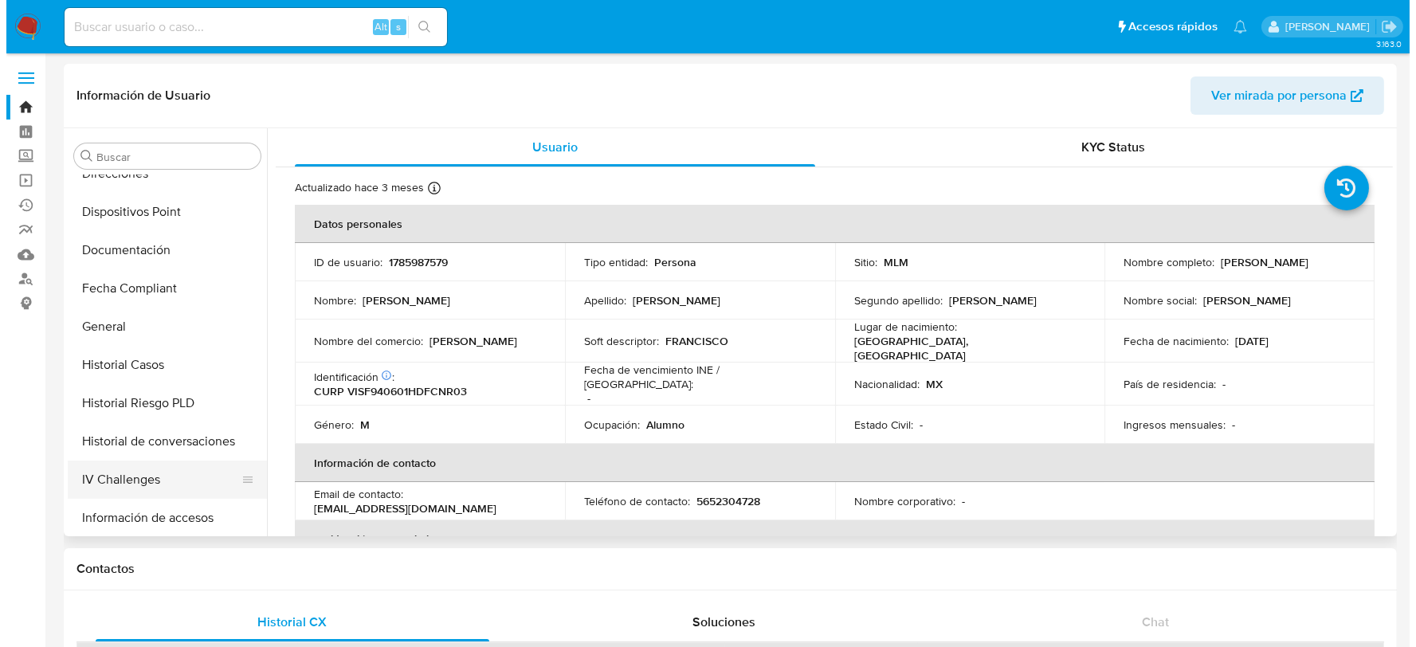
scroll to position [433, 0]
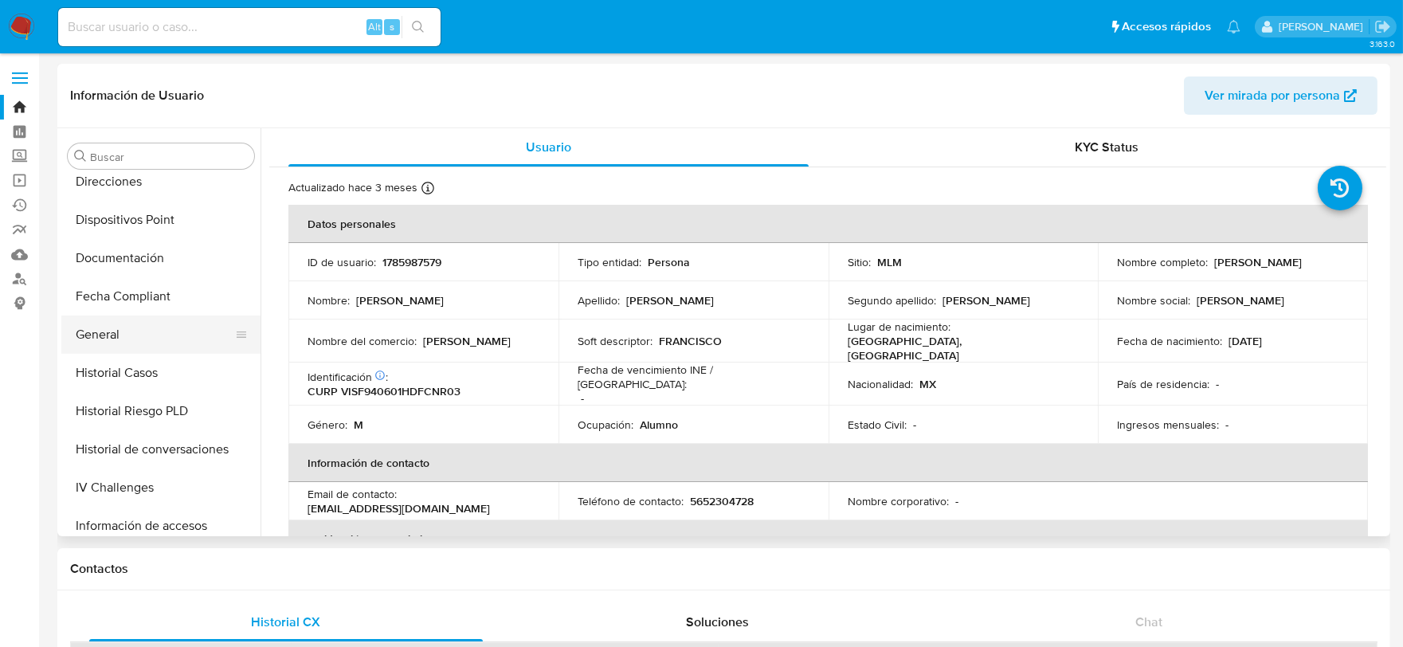
click at [144, 328] on button "General" at bounding box center [154, 334] width 186 height 38
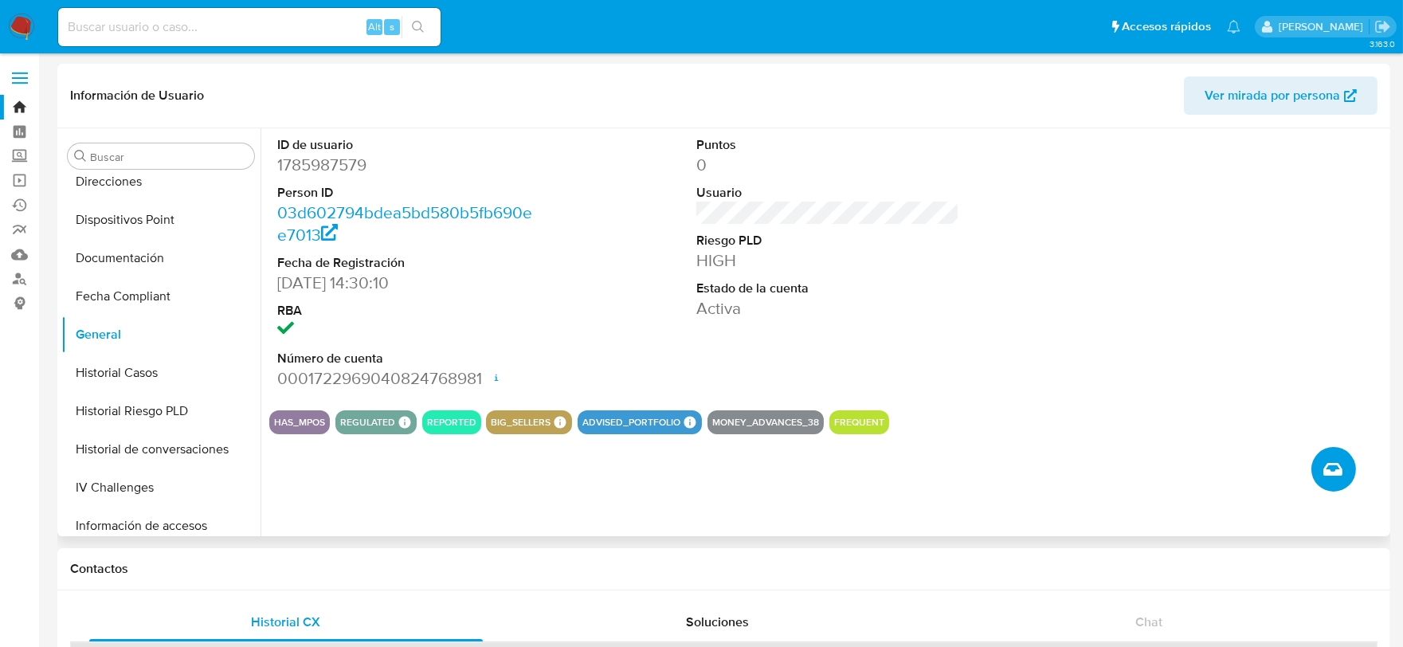
click at [1317, 463] on button "Crear caso manual" at bounding box center [1333, 469] width 45 height 45
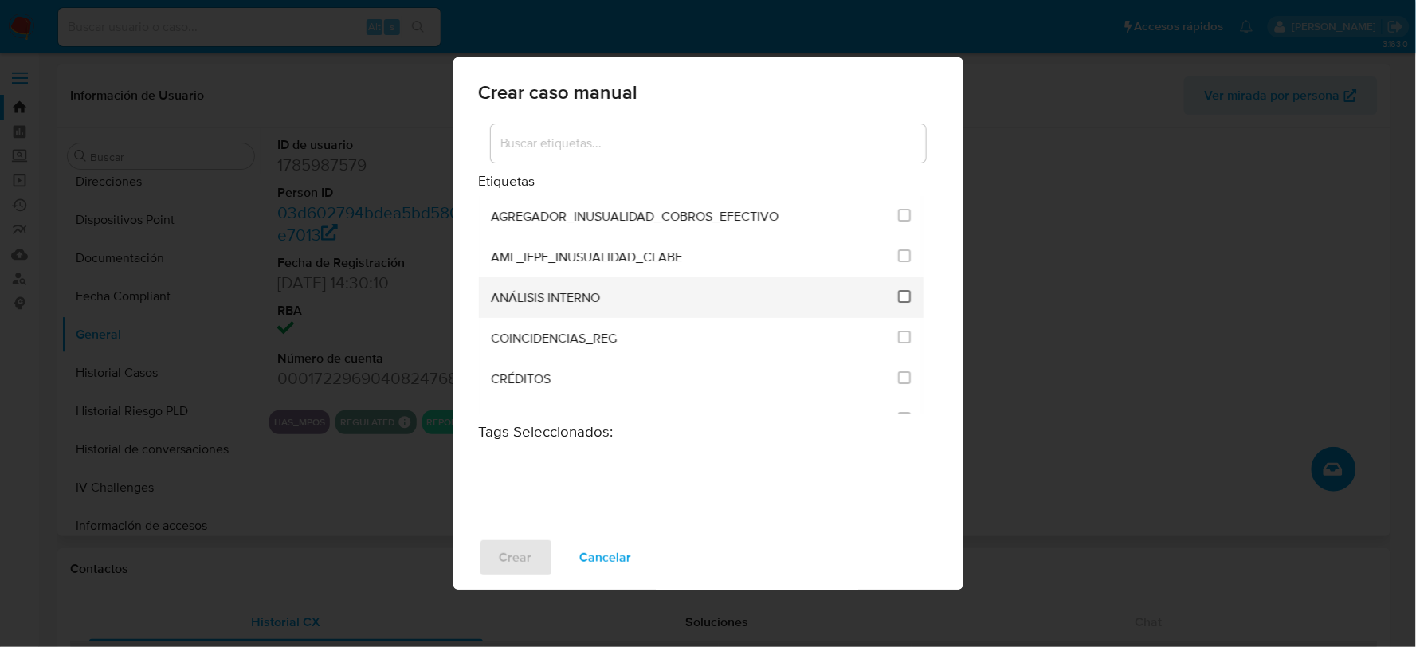
click at [898, 297] on input "1888" at bounding box center [904, 296] width 13 height 13
checkbox input "true"
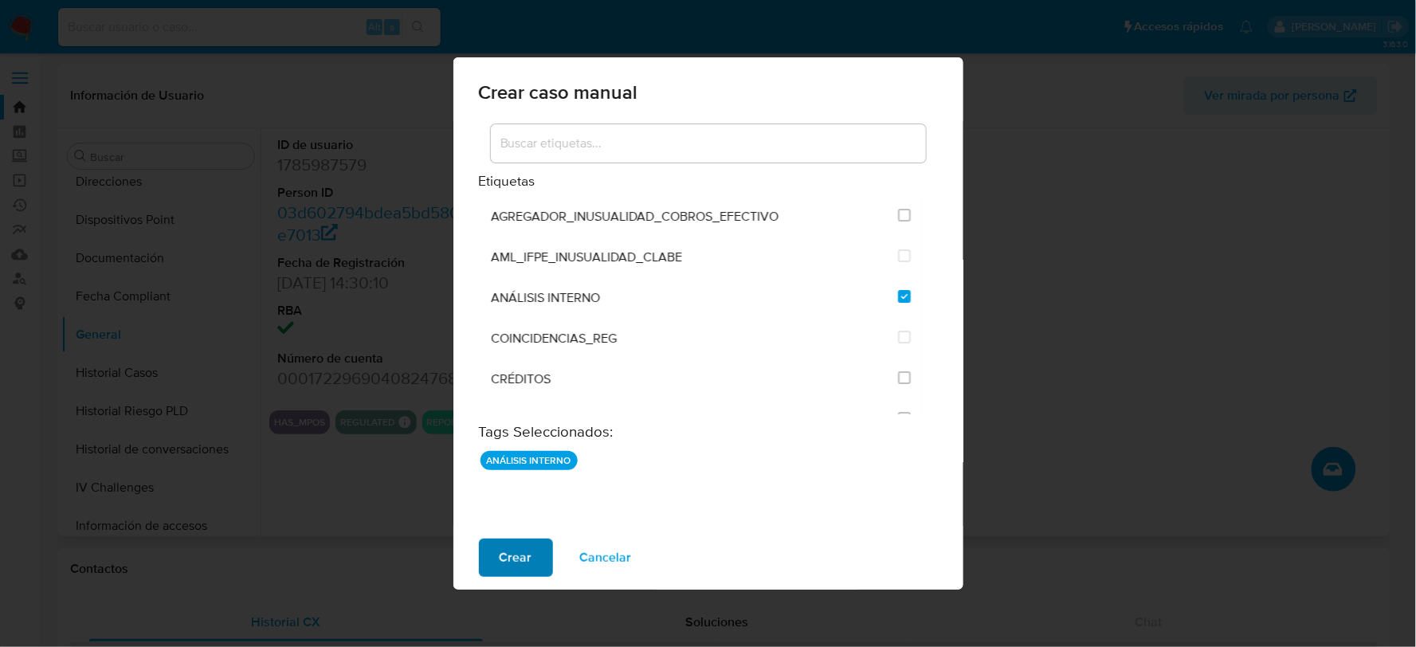
click at [511, 553] on span "Crear" at bounding box center [515, 557] width 33 height 35
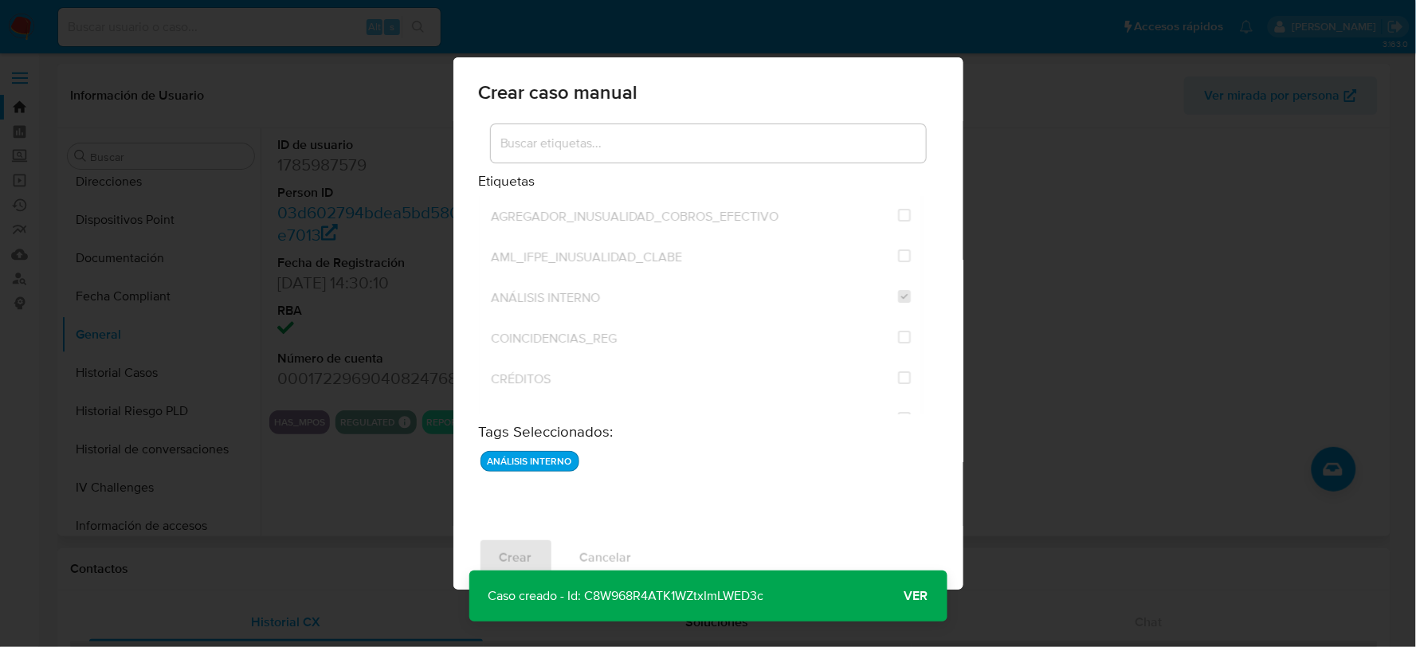
click at [919, 596] on span "Ver" at bounding box center [916, 596] width 24 height 0
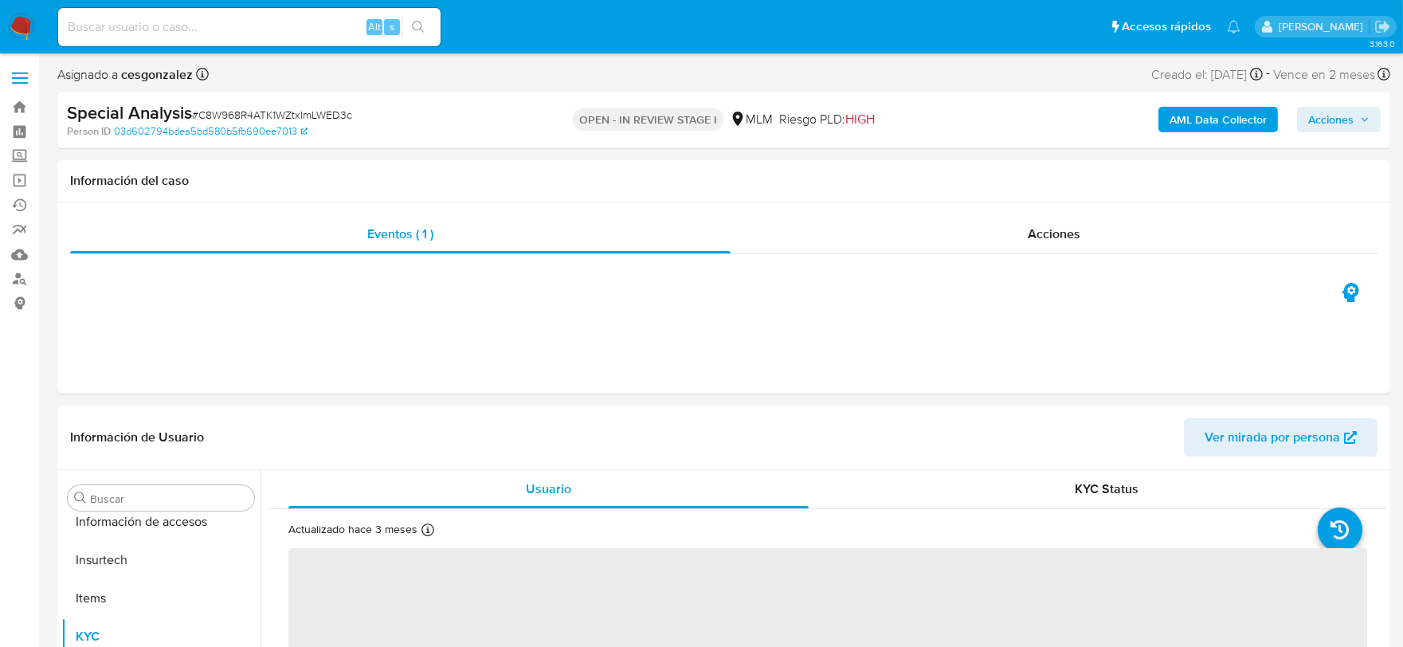
scroll to position [787, 0]
select select "10"
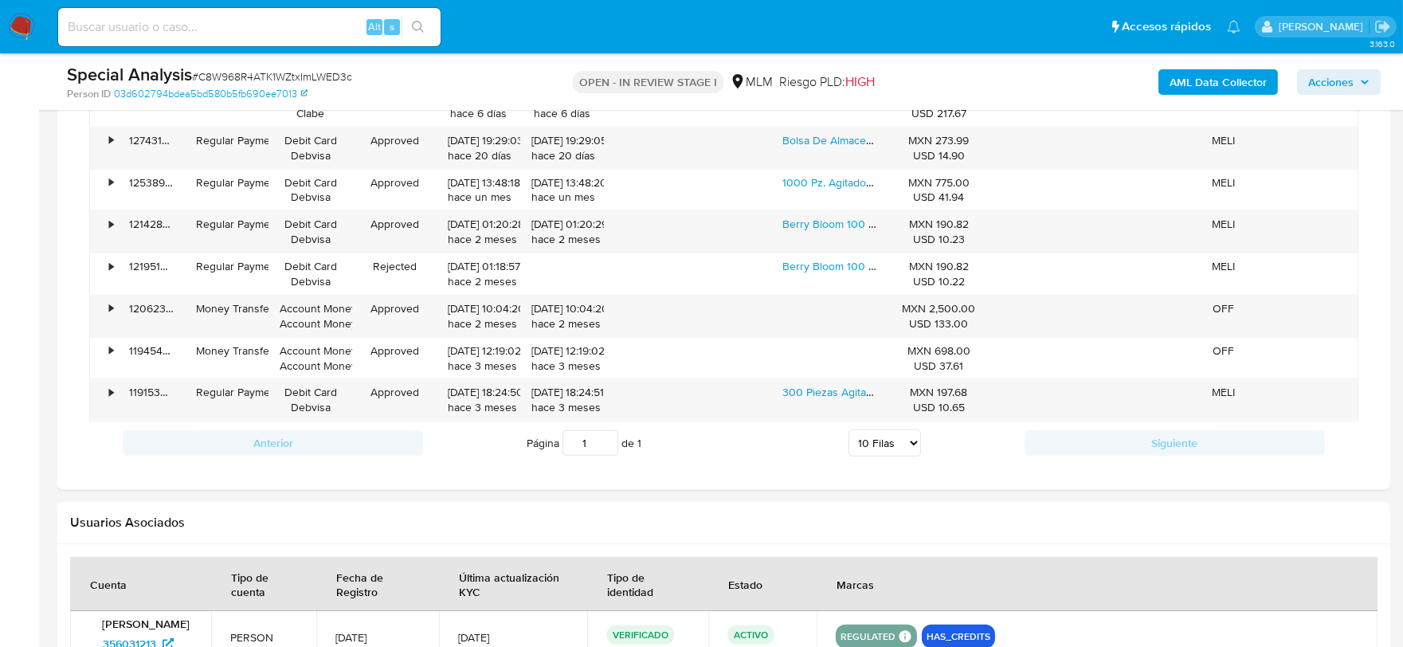
scroll to position [1947, 0]
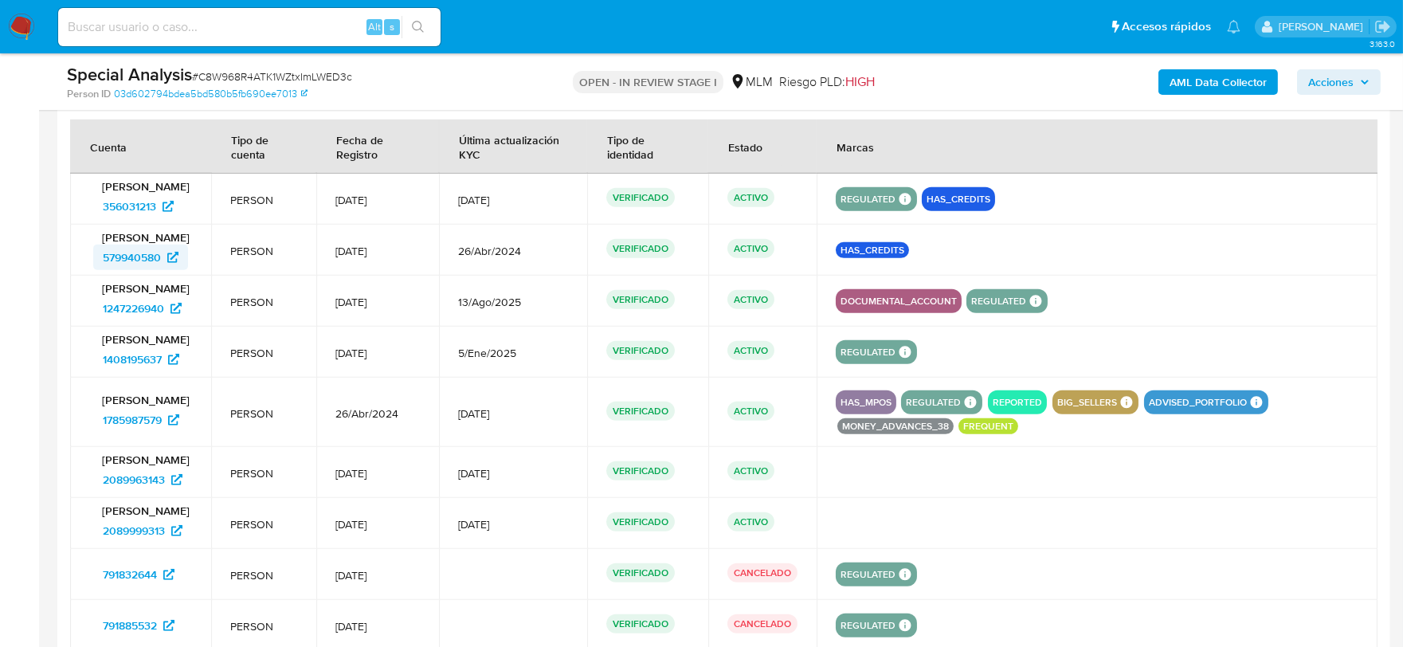
click at [135, 265] on span "579940580" at bounding box center [132, 257] width 58 height 25
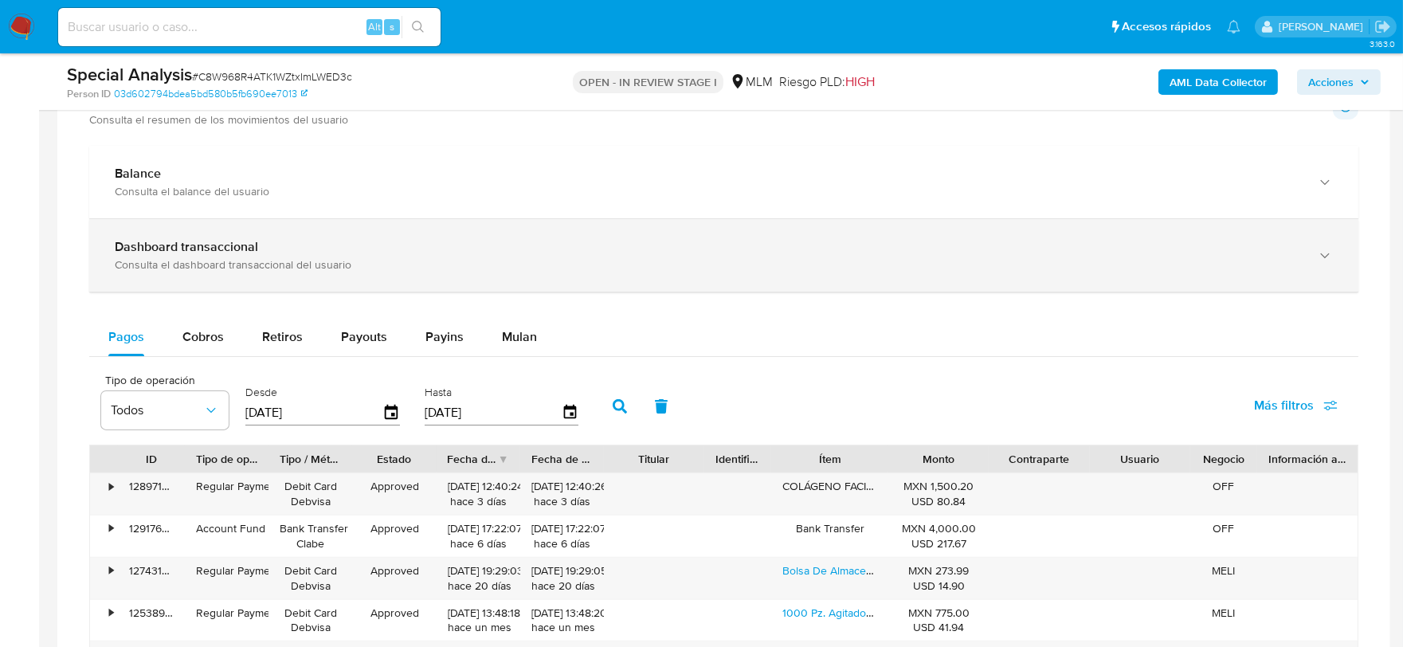
scroll to position [1239, 0]
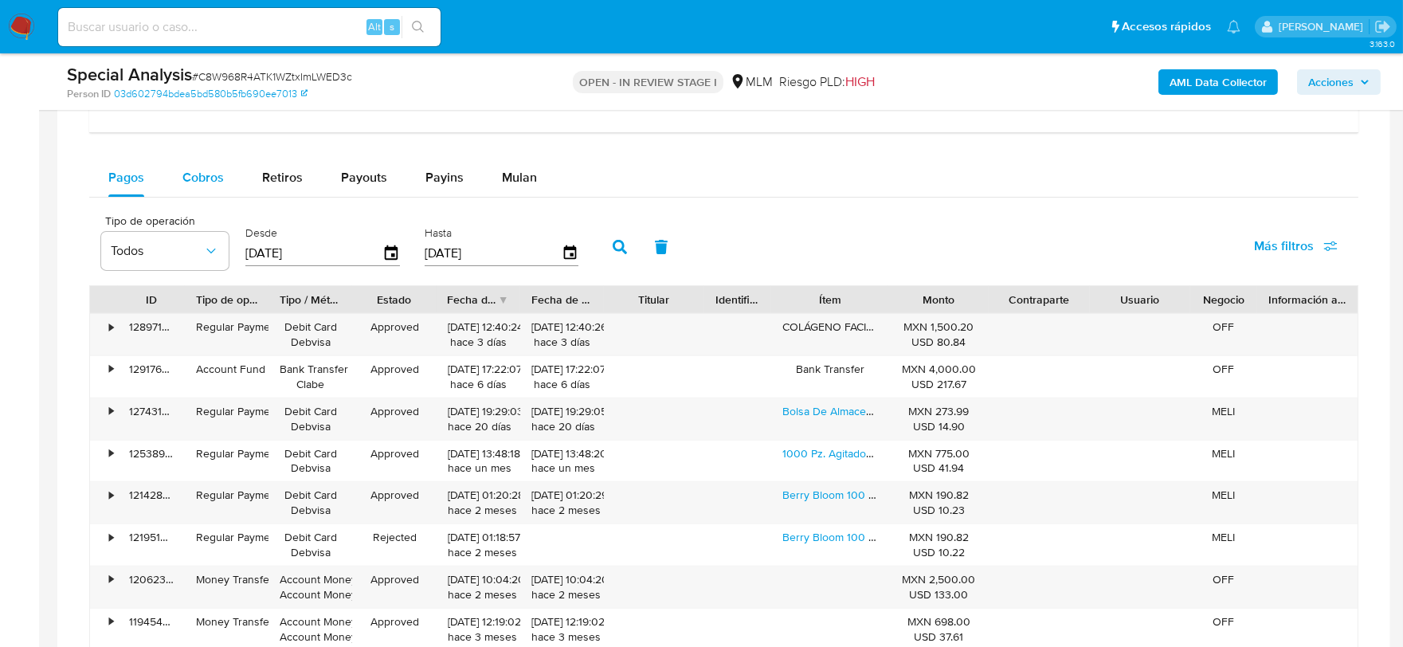
click at [194, 173] on span "Cobros" at bounding box center [202, 177] width 41 height 18
select select "10"
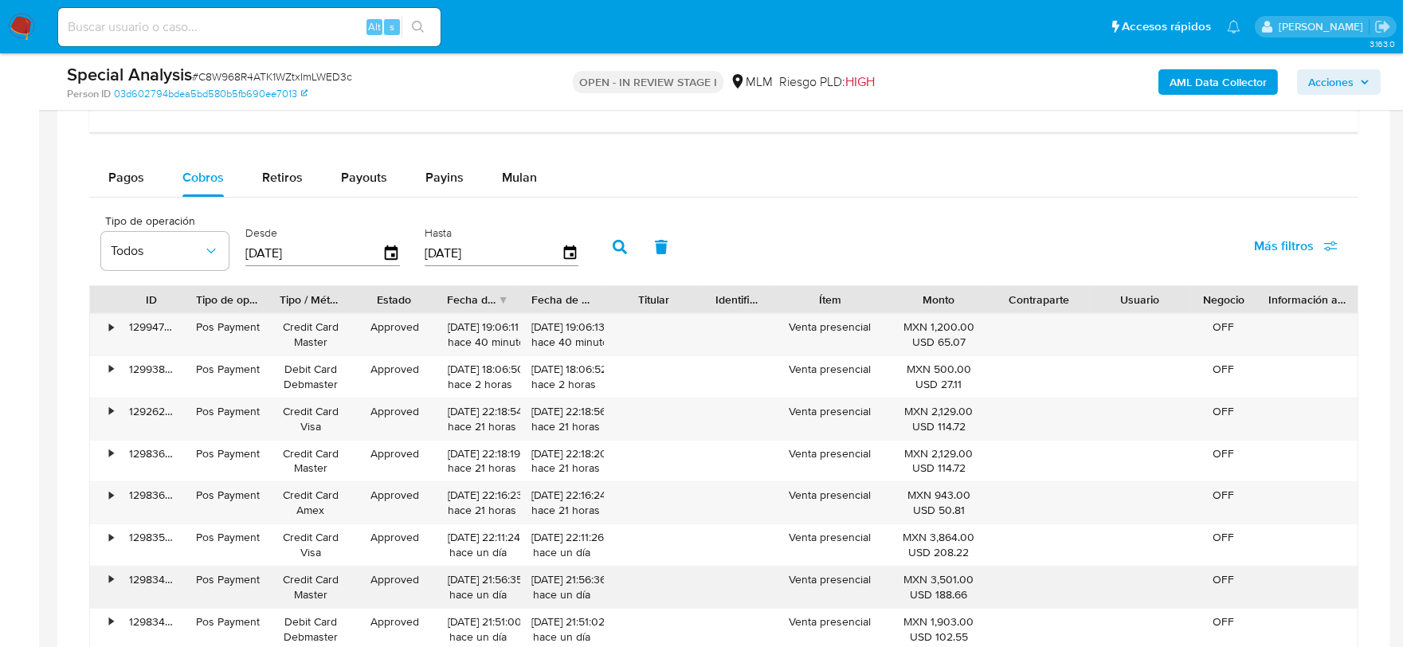
scroll to position [1504, 0]
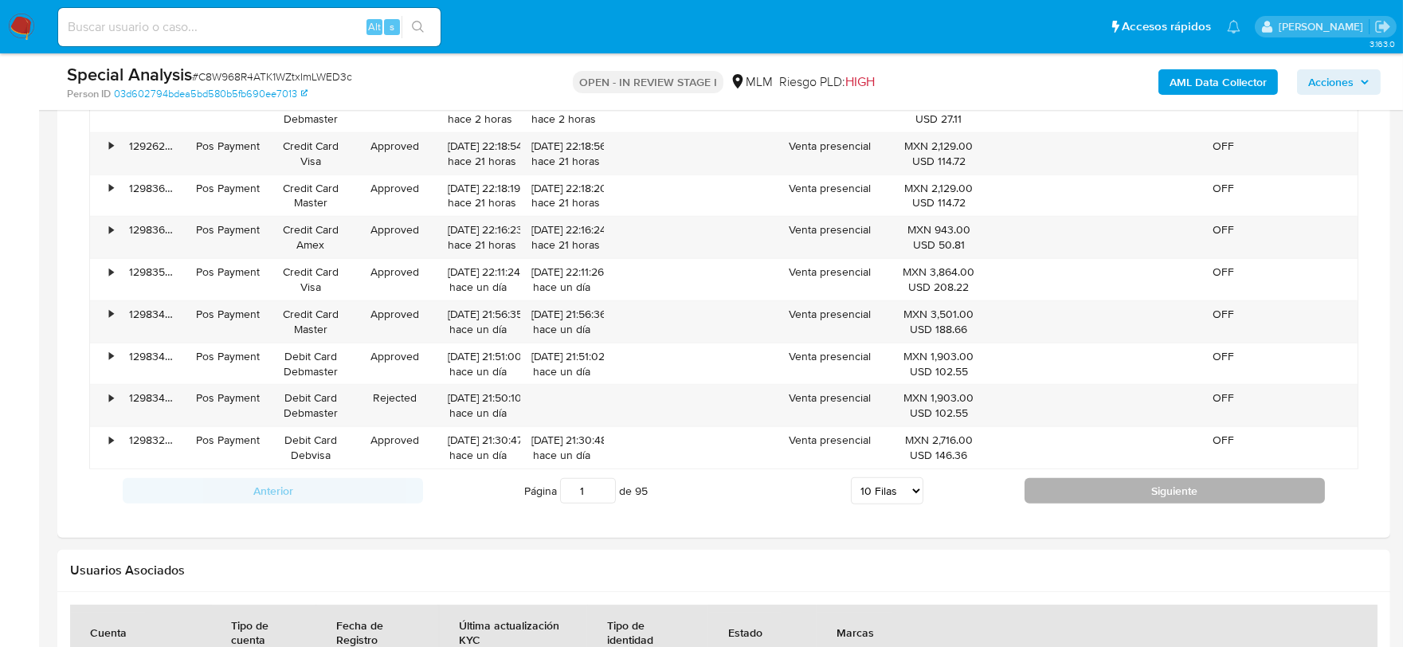
click at [1050, 496] on button "Siguiente" at bounding box center [1174, 490] width 300 height 25
click at [1052, 491] on button "Siguiente" at bounding box center [1174, 490] width 300 height 25
type input "4"
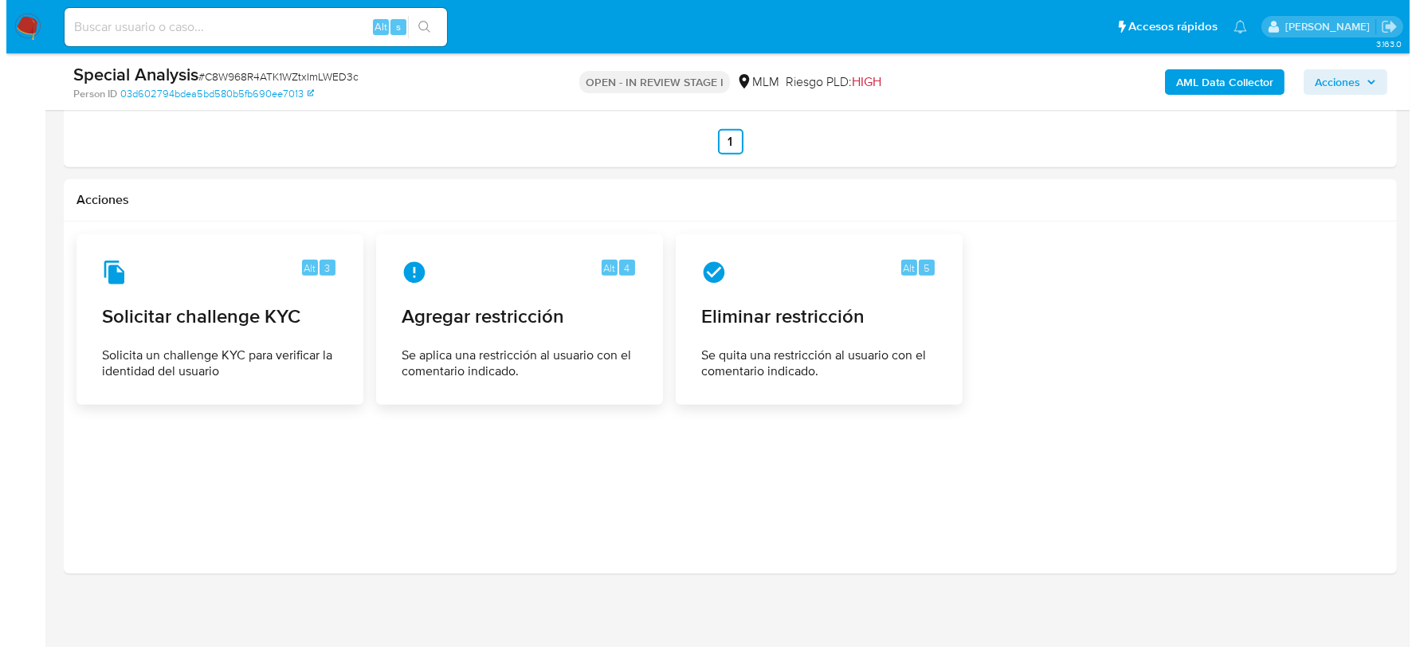
scroll to position [2563, 0]
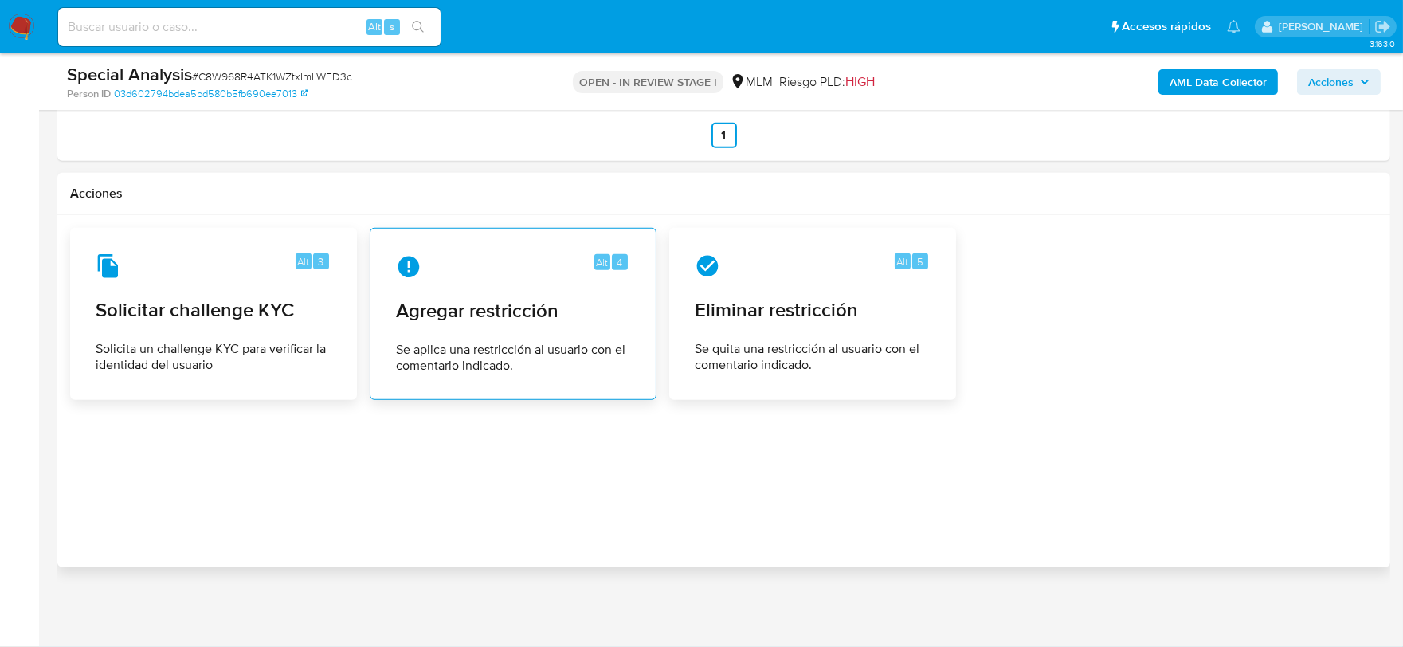
click at [442, 343] on span "Se aplica una restricción al usuario con el comentario indicado." at bounding box center [513, 358] width 234 height 32
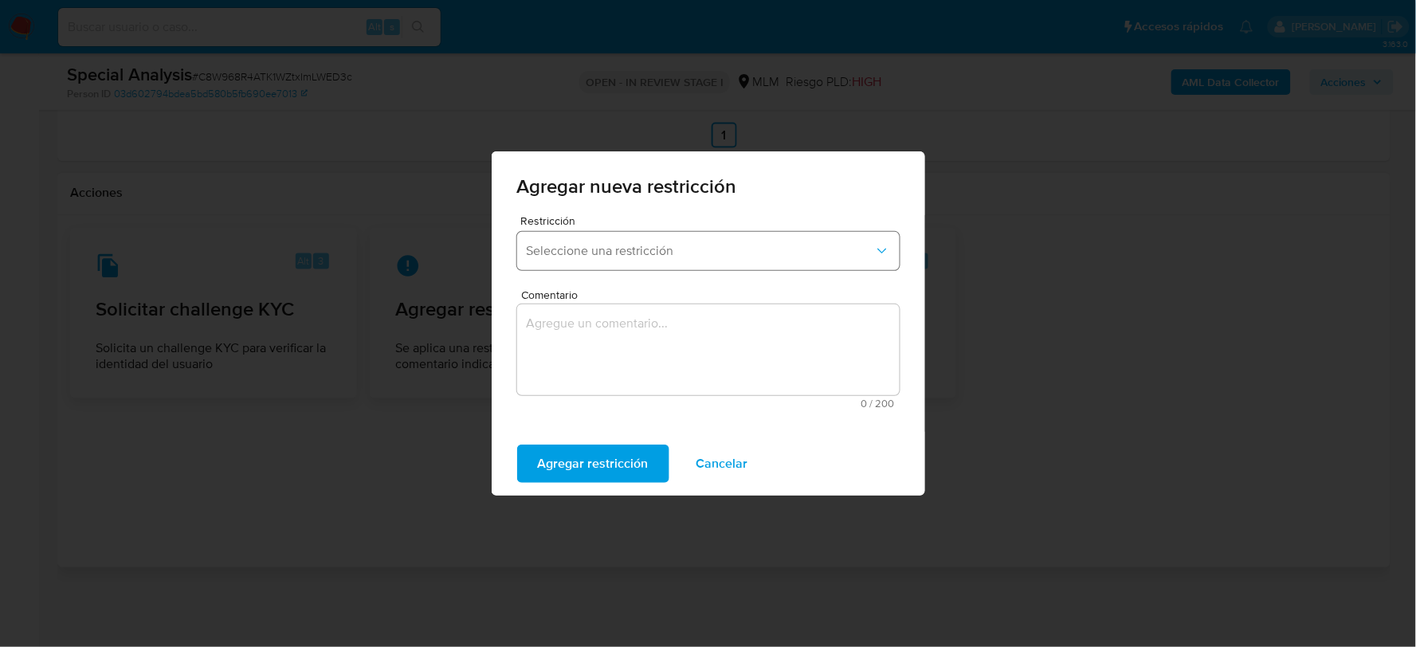
click at [682, 256] on span "Seleccione una restricción" at bounding box center [700, 251] width 347 height 16
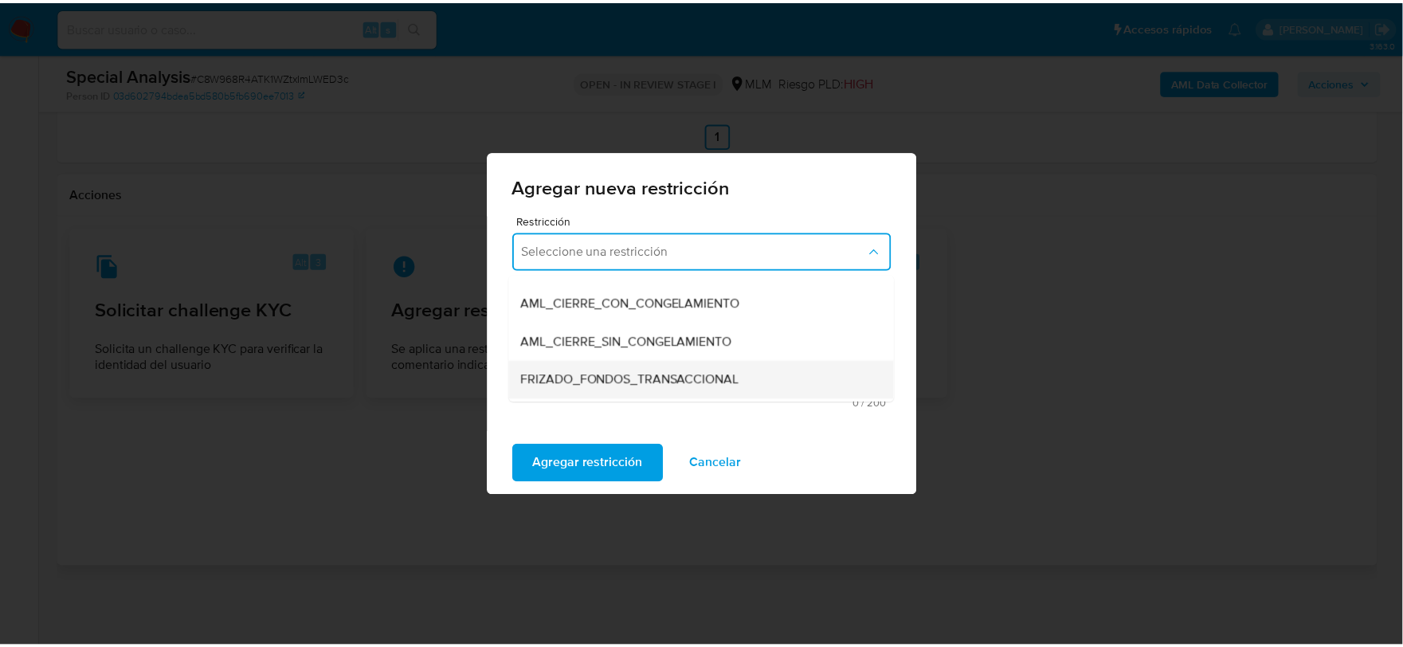
scroll to position [194, 0]
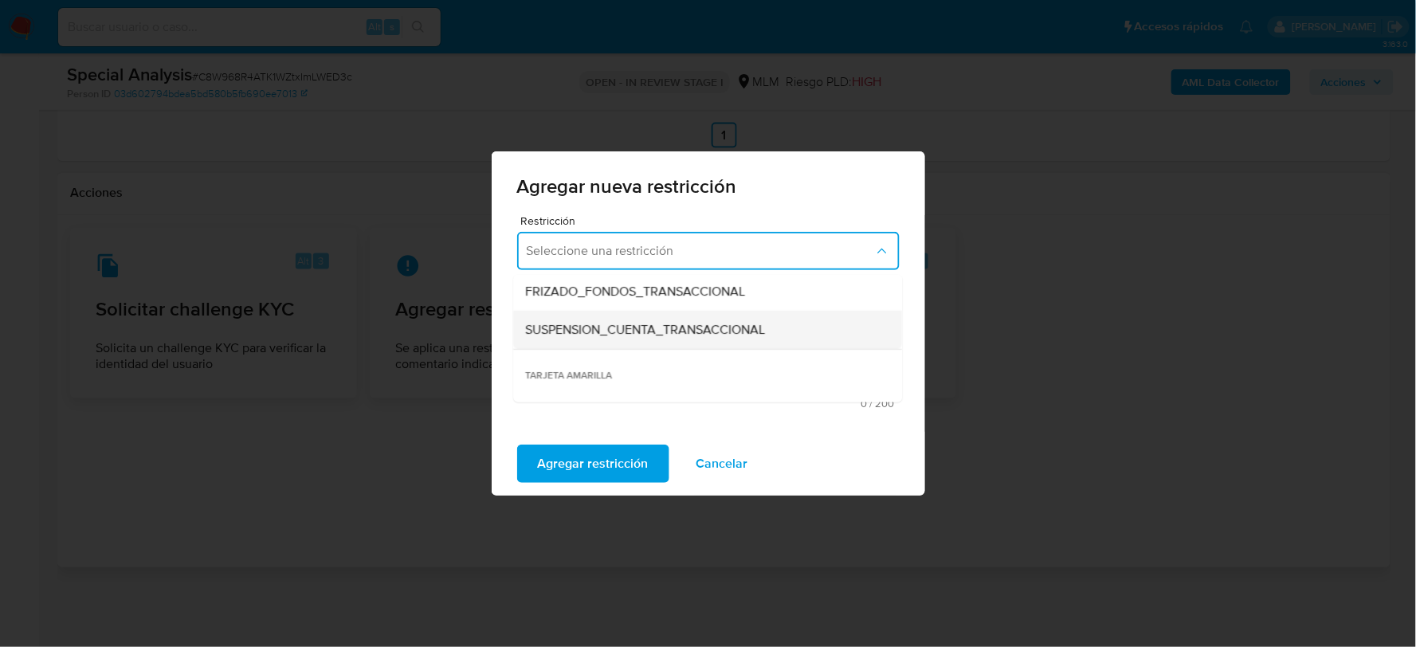
click at [711, 331] on span "SUSPENSION_CUENTA_TRANSACCIONAL" at bounding box center [646, 330] width 240 height 16
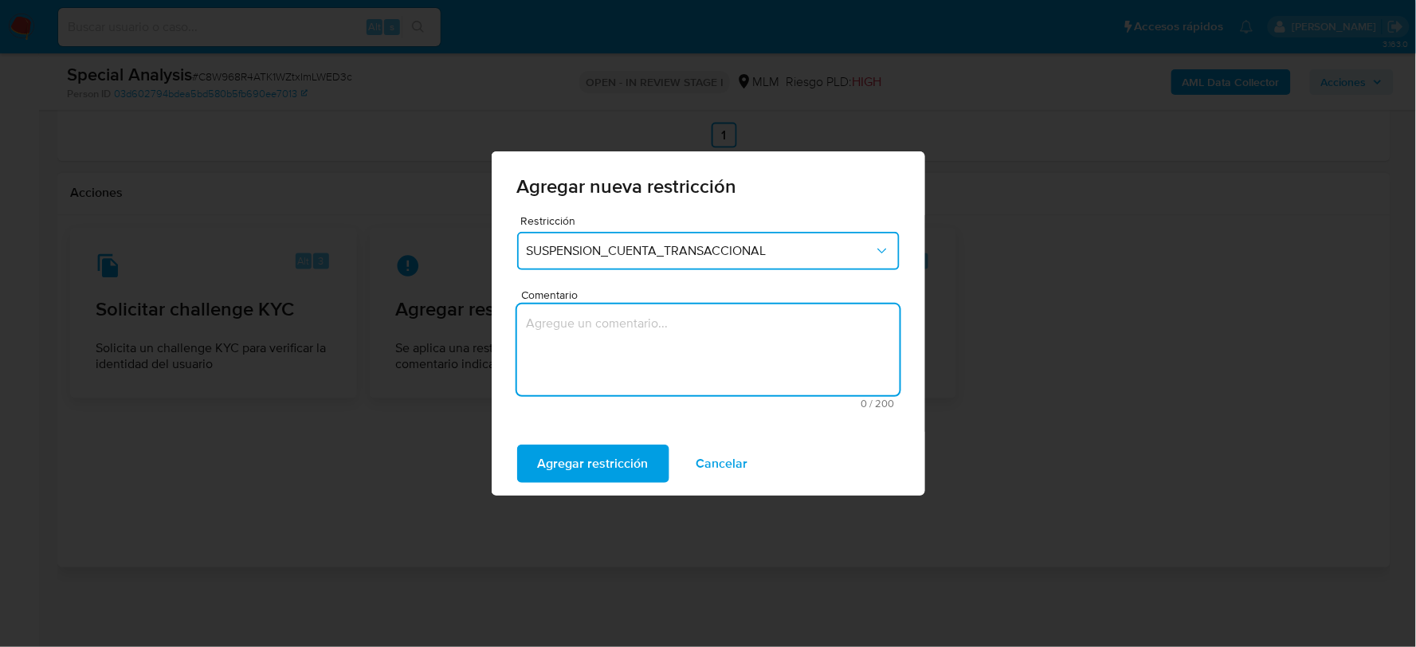
click at [637, 348] on textarea "Comentario" at bounding box center [708, 349] width 382 height 91
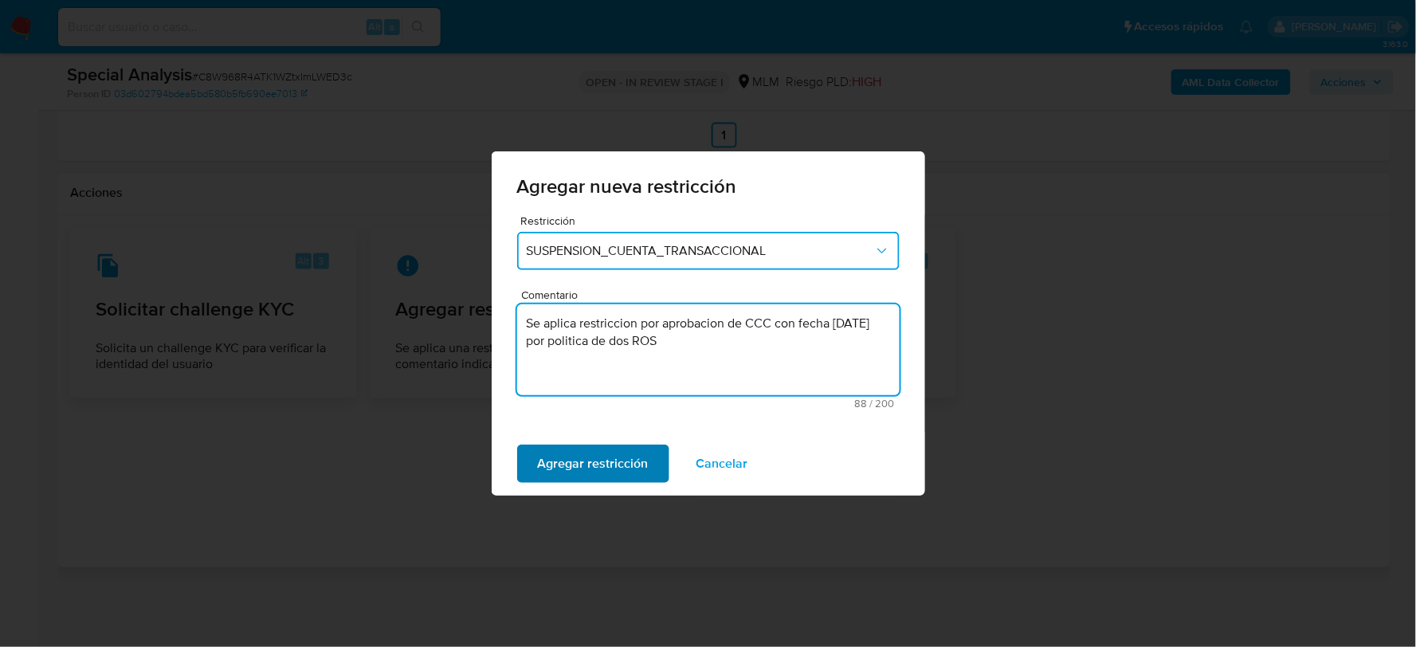
type textarea "Se aplica restriccion por aprobacion de CCC con fecha 07-10-2025 por politica d…"
click at [618, 464] on span "Agregar restricción" at bounding box center [593, 463] width 111 height 35
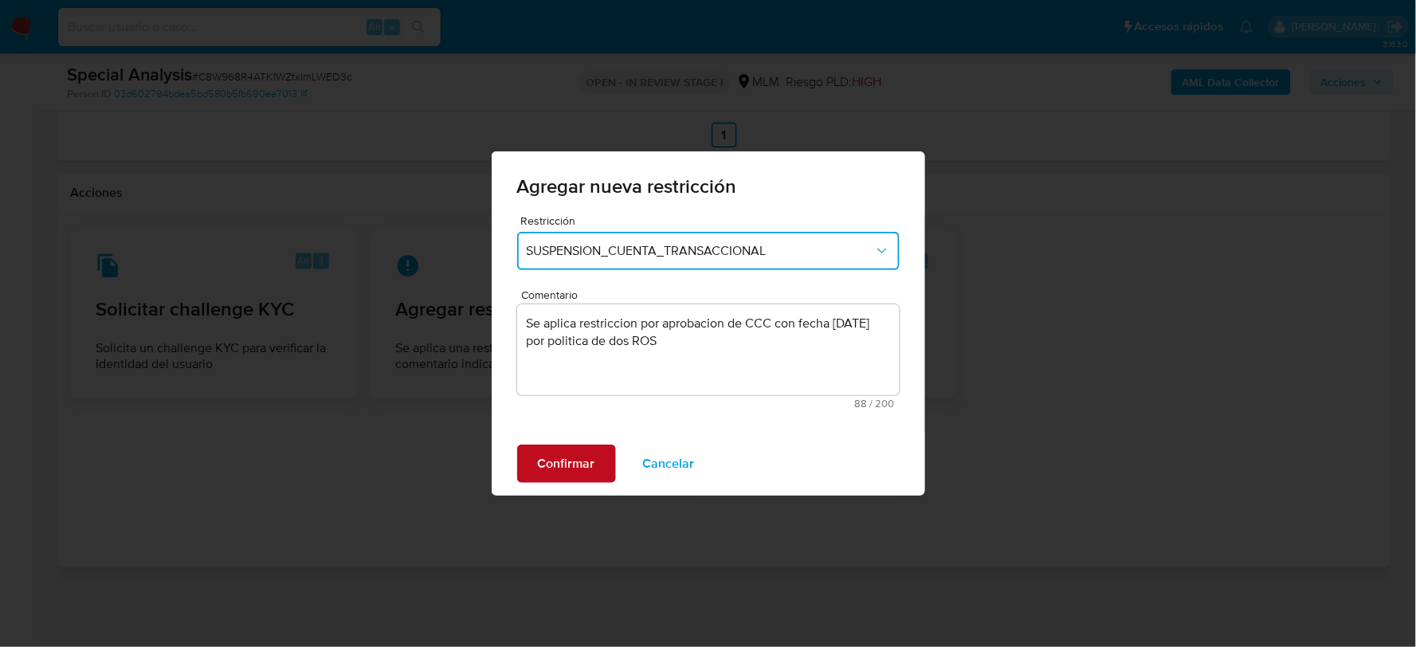
click at [572, 463] on span "Confirmar" at bounding box center [566, 463] width 57 height 35
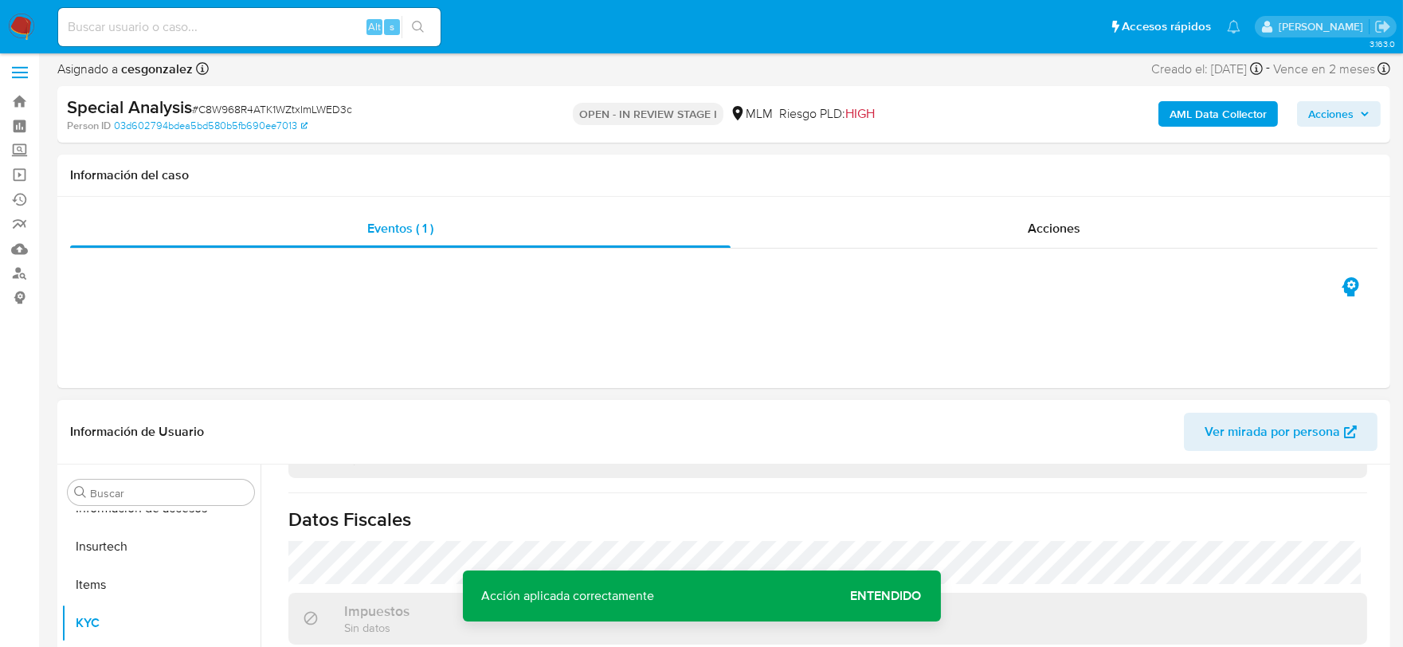
scroll to position [442, 0]
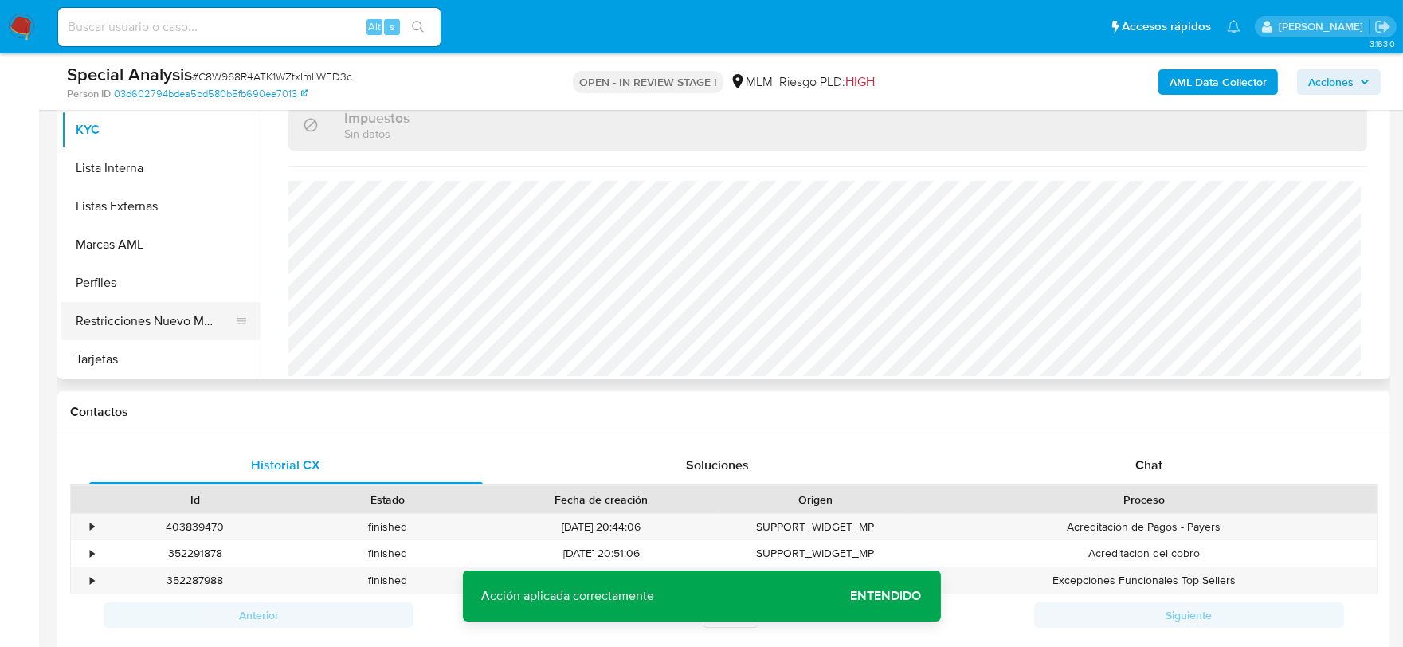
click at [160, 322] on button "Restricciones Nuevo Mundo" at bounding box center [154, 321] width 186 height 38
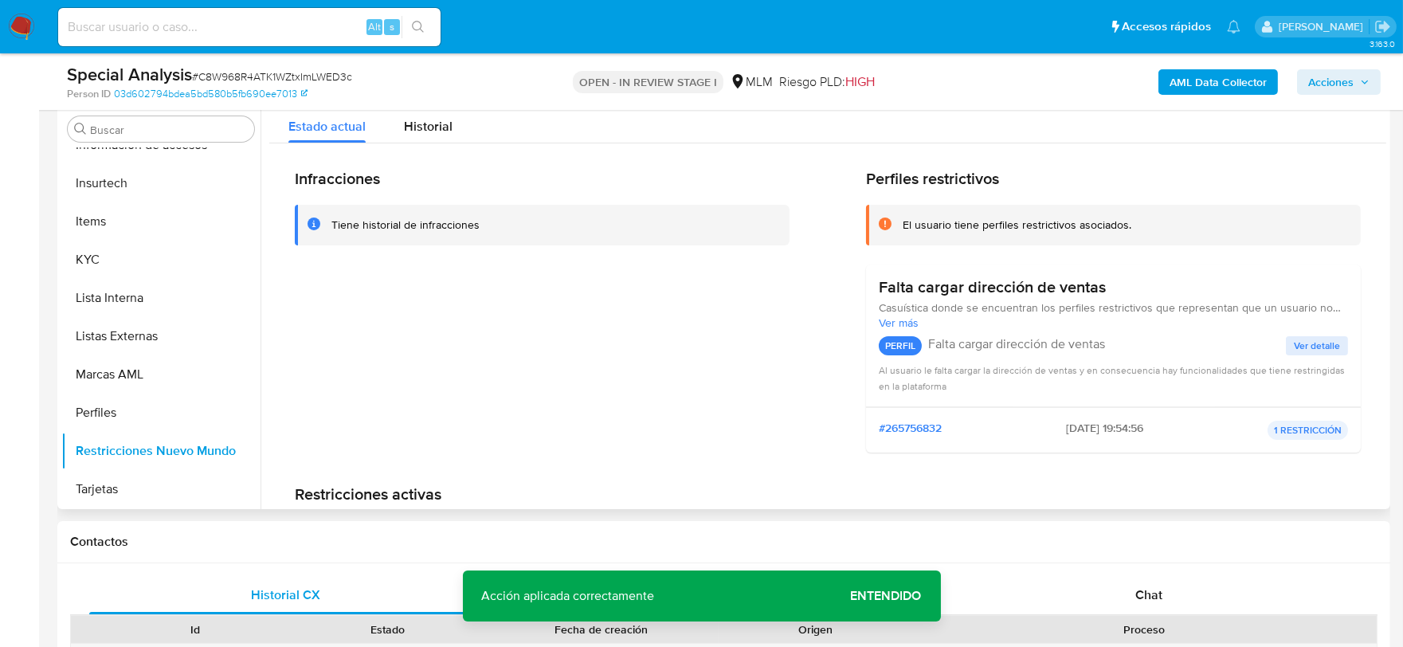
scroll to position [177, 0]
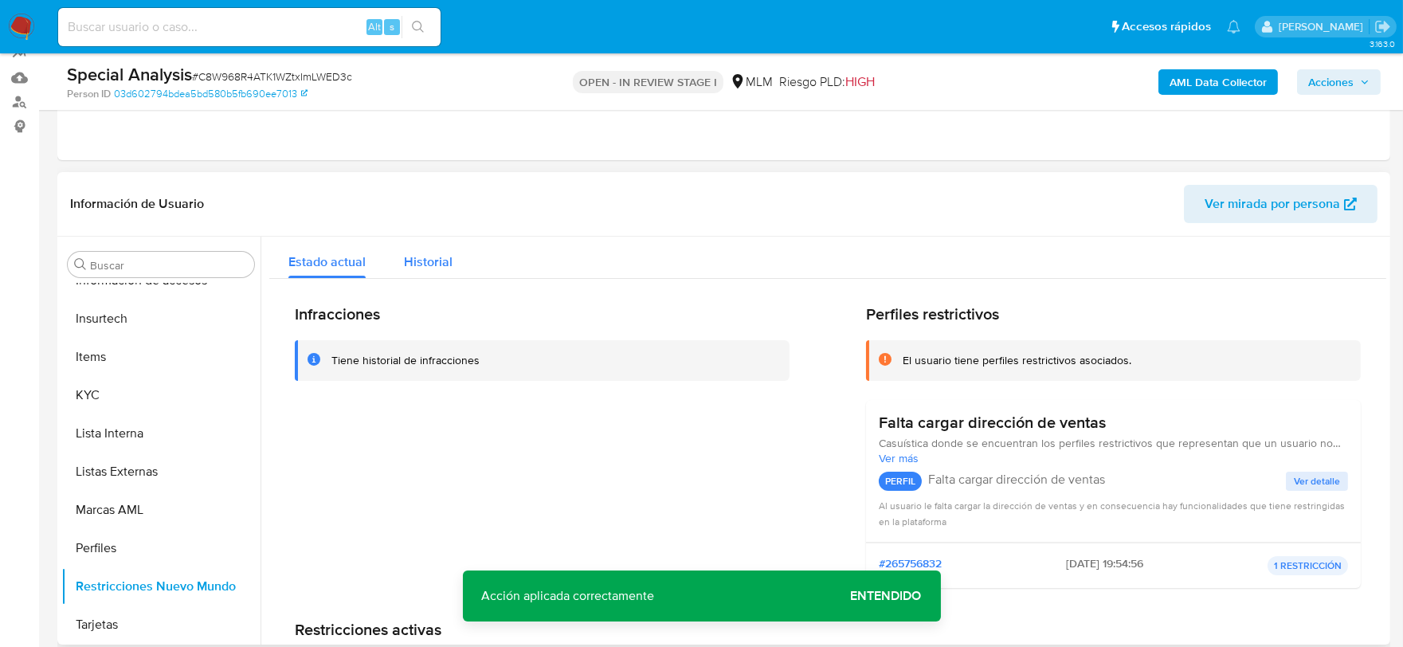
click at [401, 263] on button "Historial" at bounding box center [428, 258] width 87 height 42
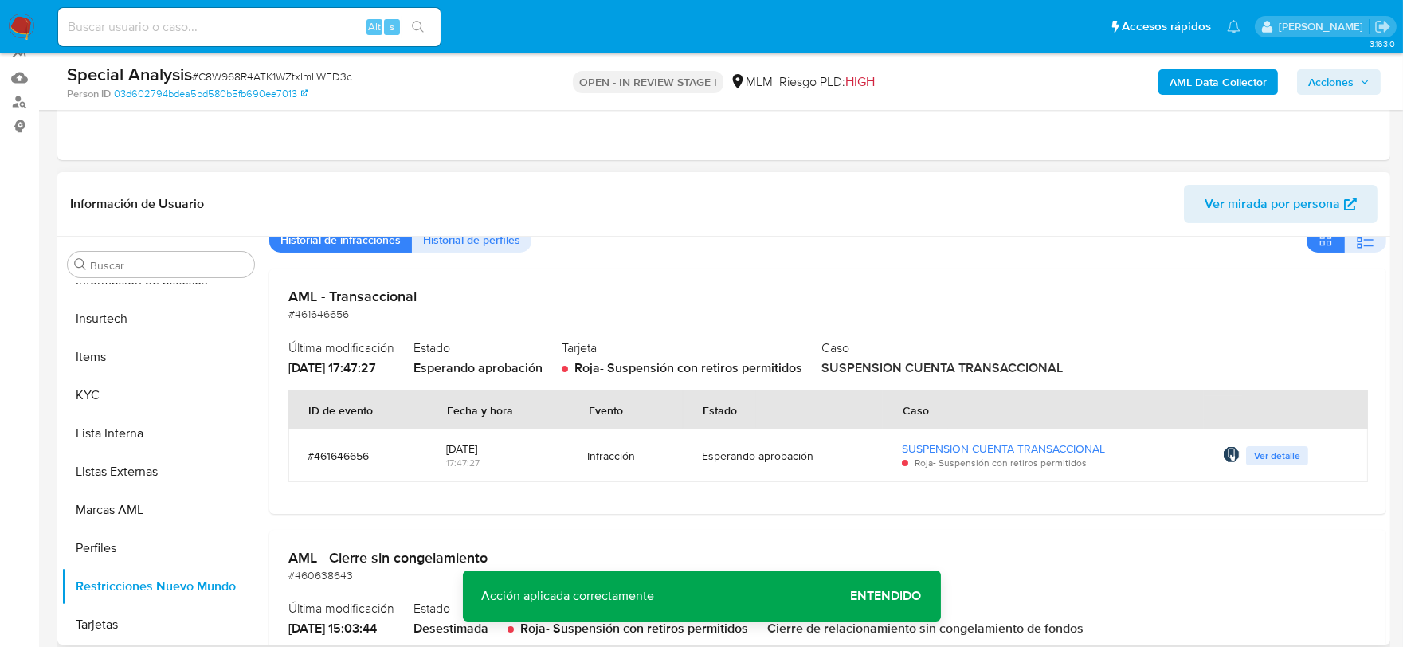
scroll to position [41, 0]
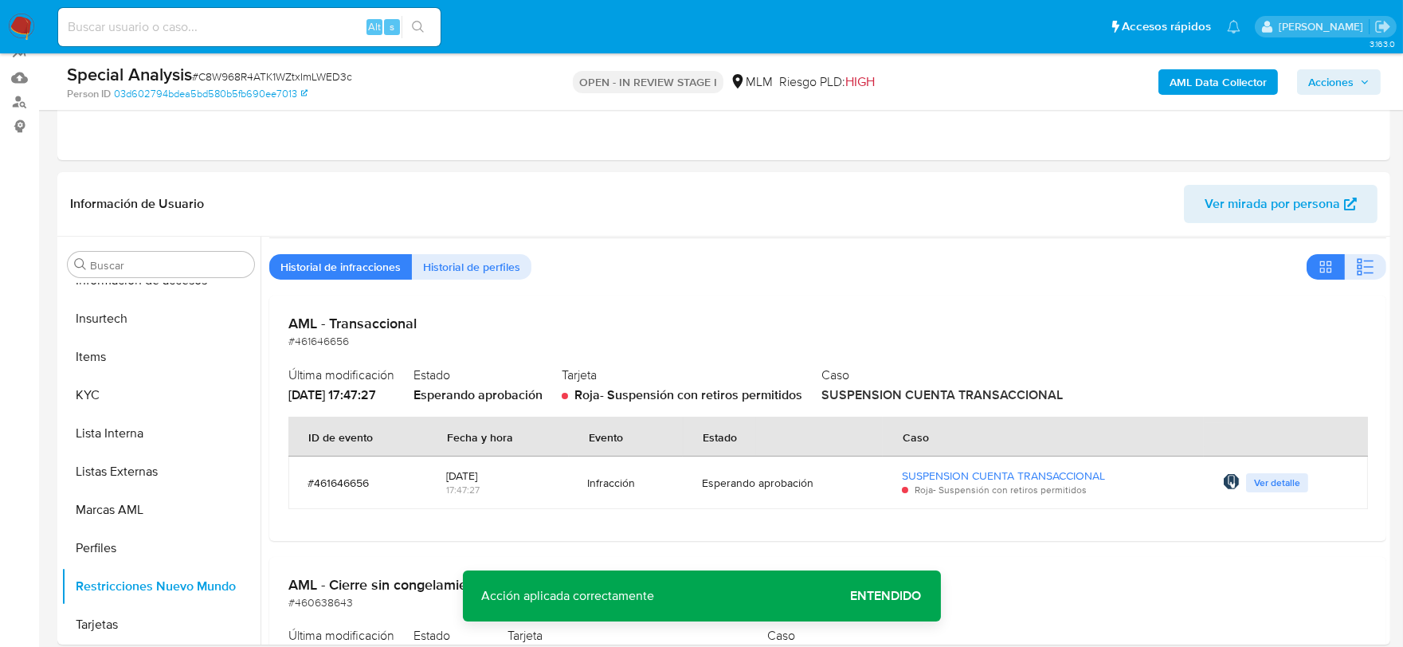
click at [904, 596] on span "Entendido" at bounding box center [886, 596] width 71 height 0
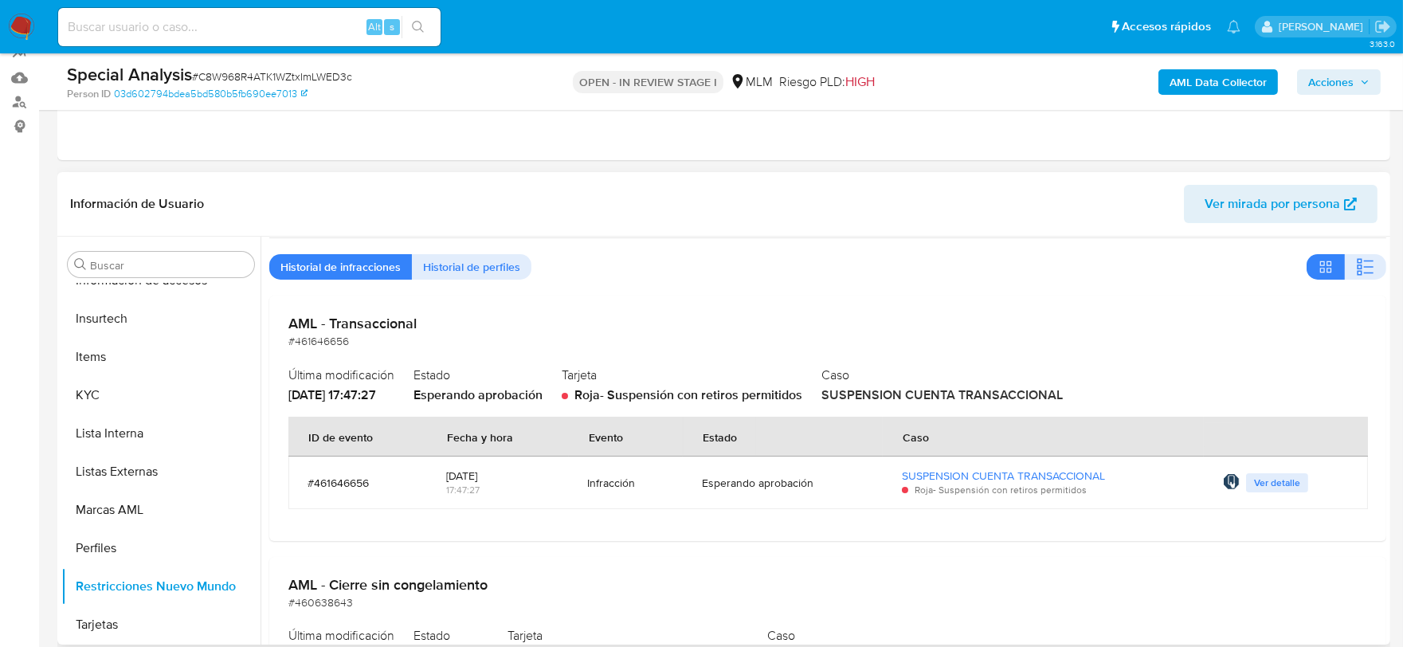
click at [1292, 489] on span "Ver detalle" at bounding box center [1277, 483] width 46 height 16
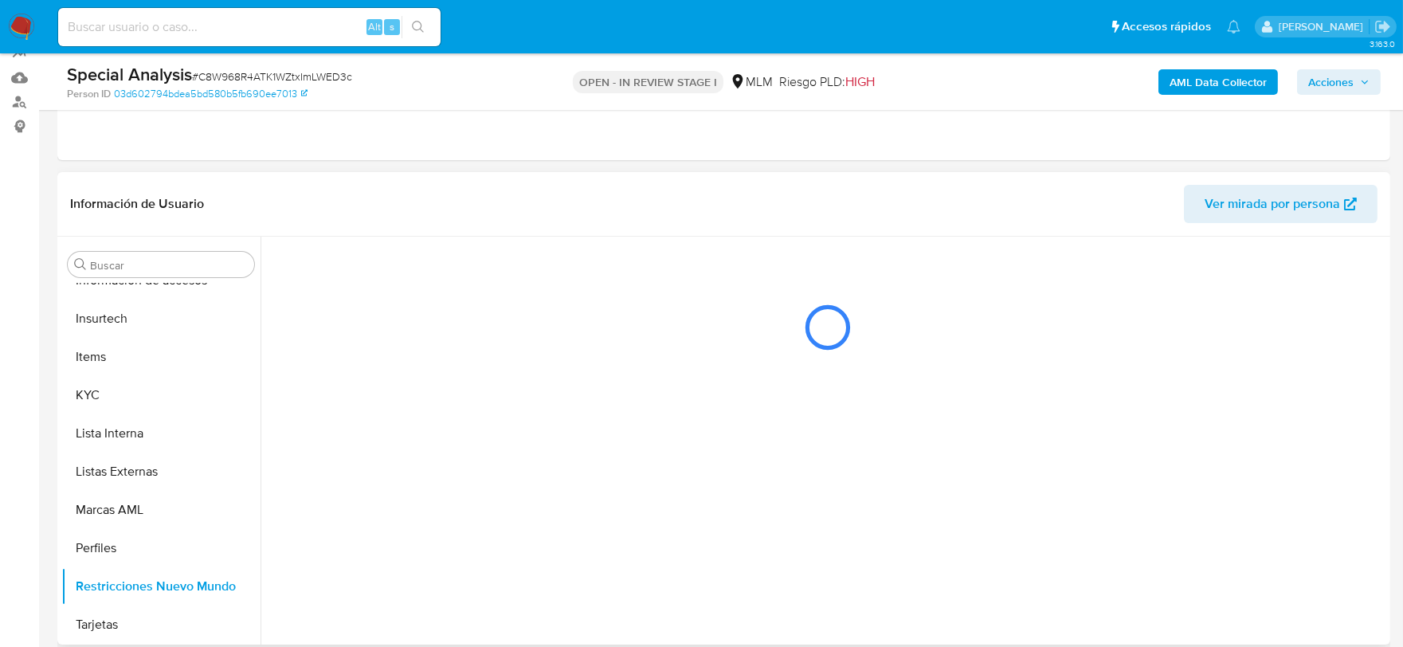
scroll to position [0, 0]
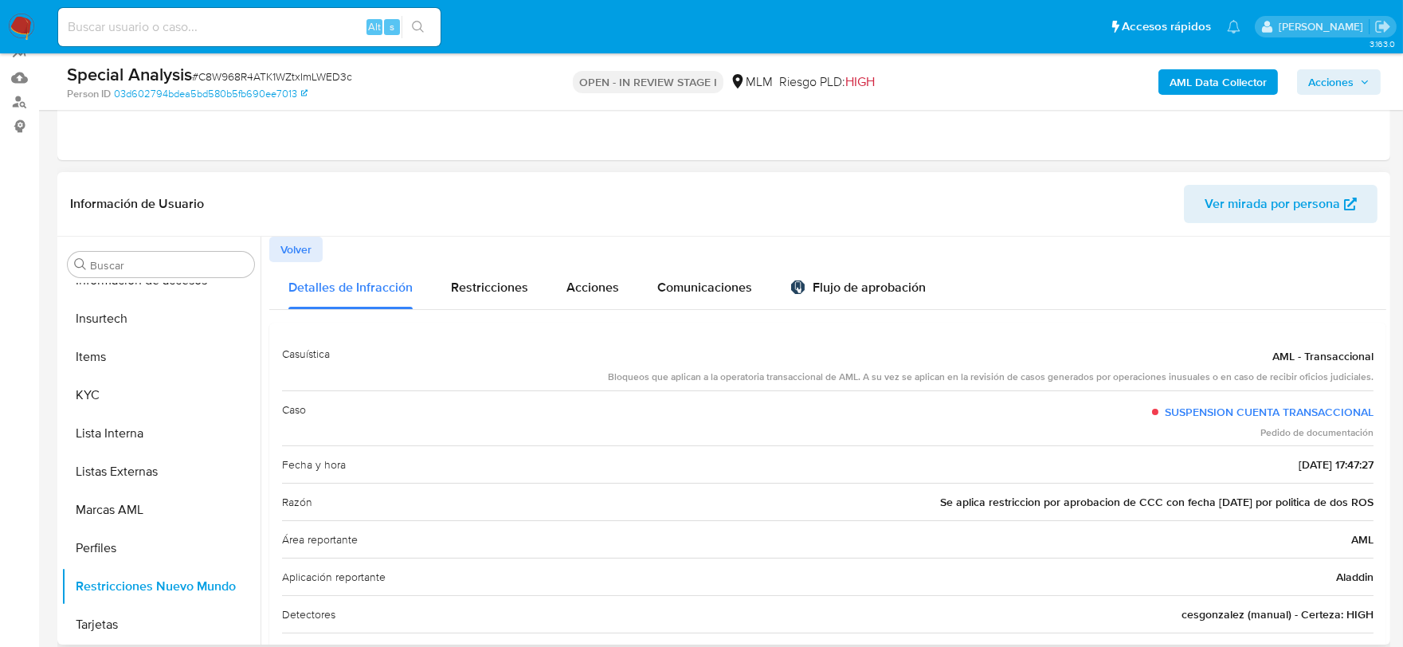
click at [1187, 502] on span "Se aplica restriccion por aprobacion de CCC con fecha 07-10-2025 por politica d…" at bounding box center [1156, 502] width 433 height 16
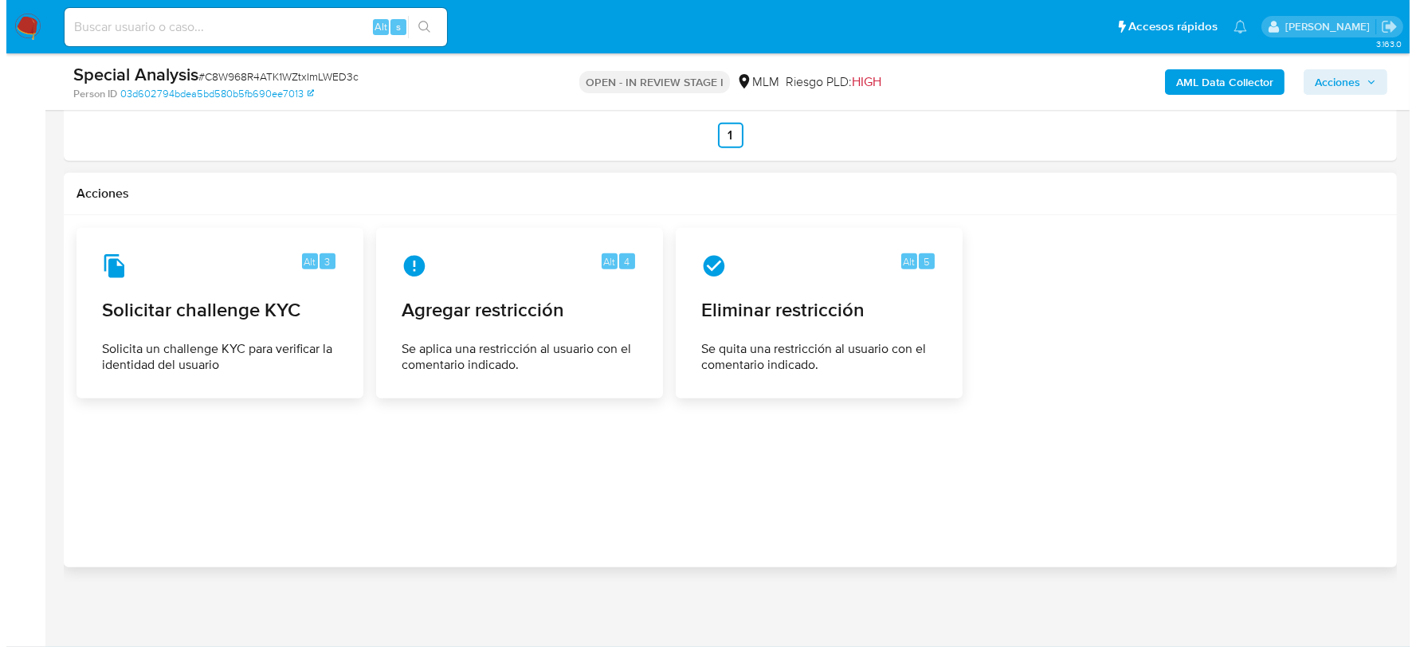
scroll to position [2563, 0]
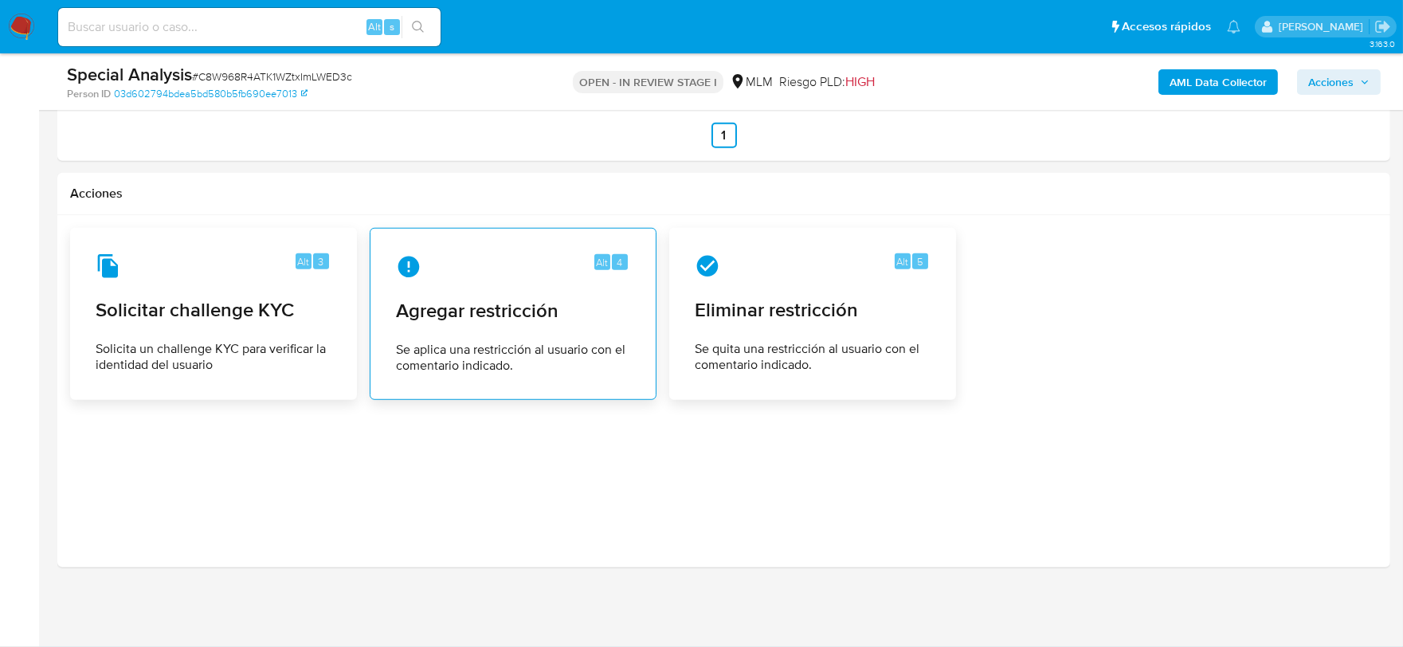
click at [528, 342] on span "Se aplica una restricción al usuario con el comentario indicado." at bounding box center [513, 358] width 234 height 32
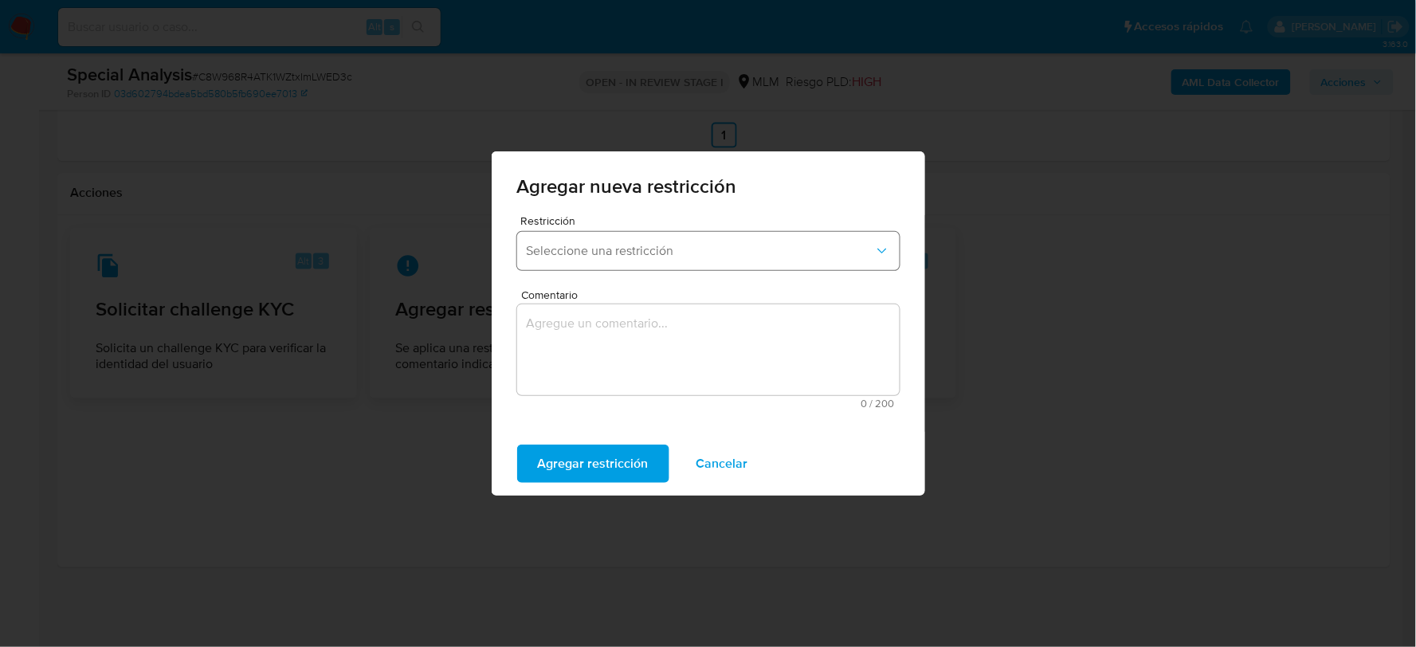
click at [686, 244] on span "Seleccione una restricción" at bounding box center [700, 251] width 347 height 16
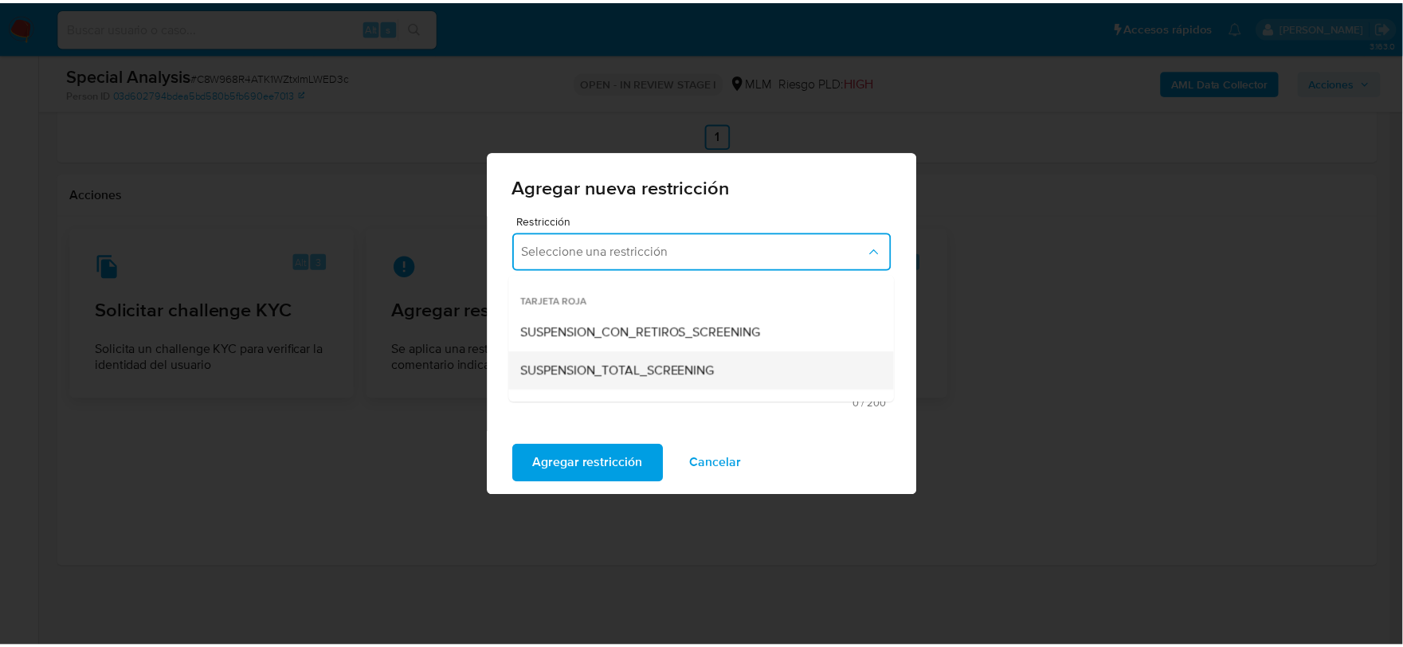
scroll to position [88, 0]
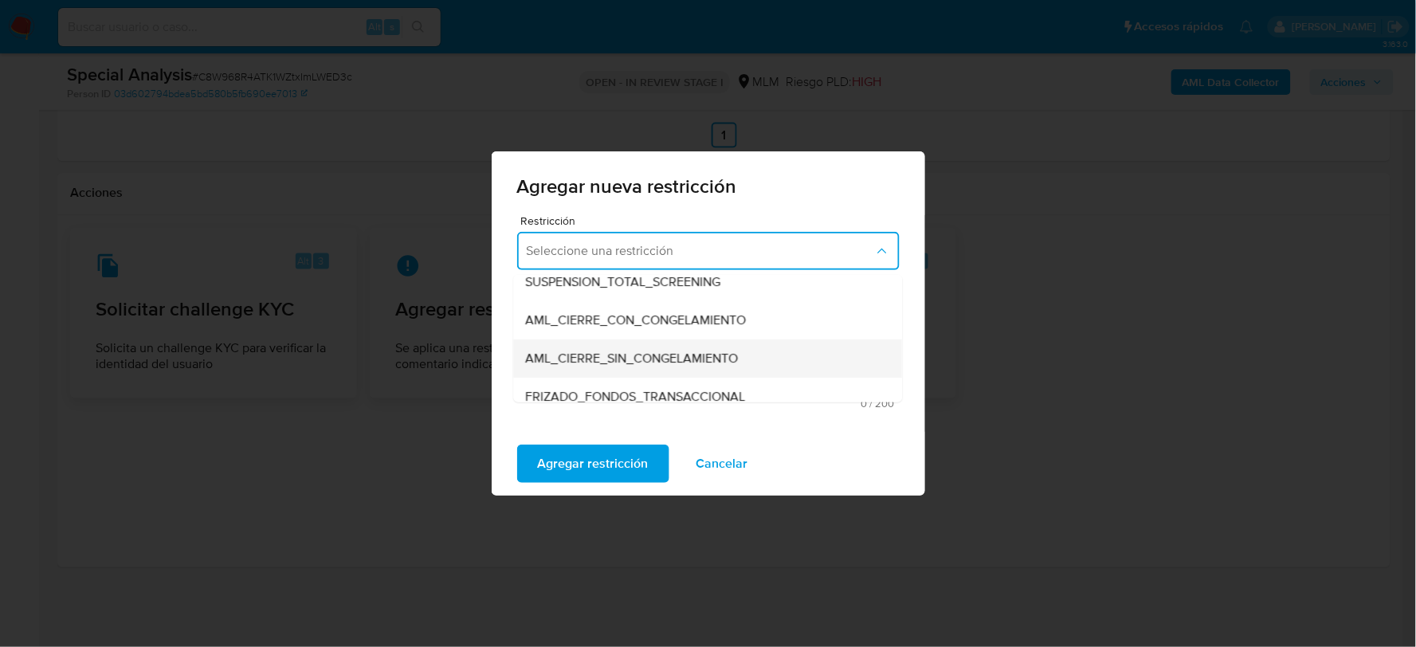
click at [652, 358] on span "AML_CIERRE_SIN_CONGELAMIENTO" at bounding box center [632, 358] width 213 height 16
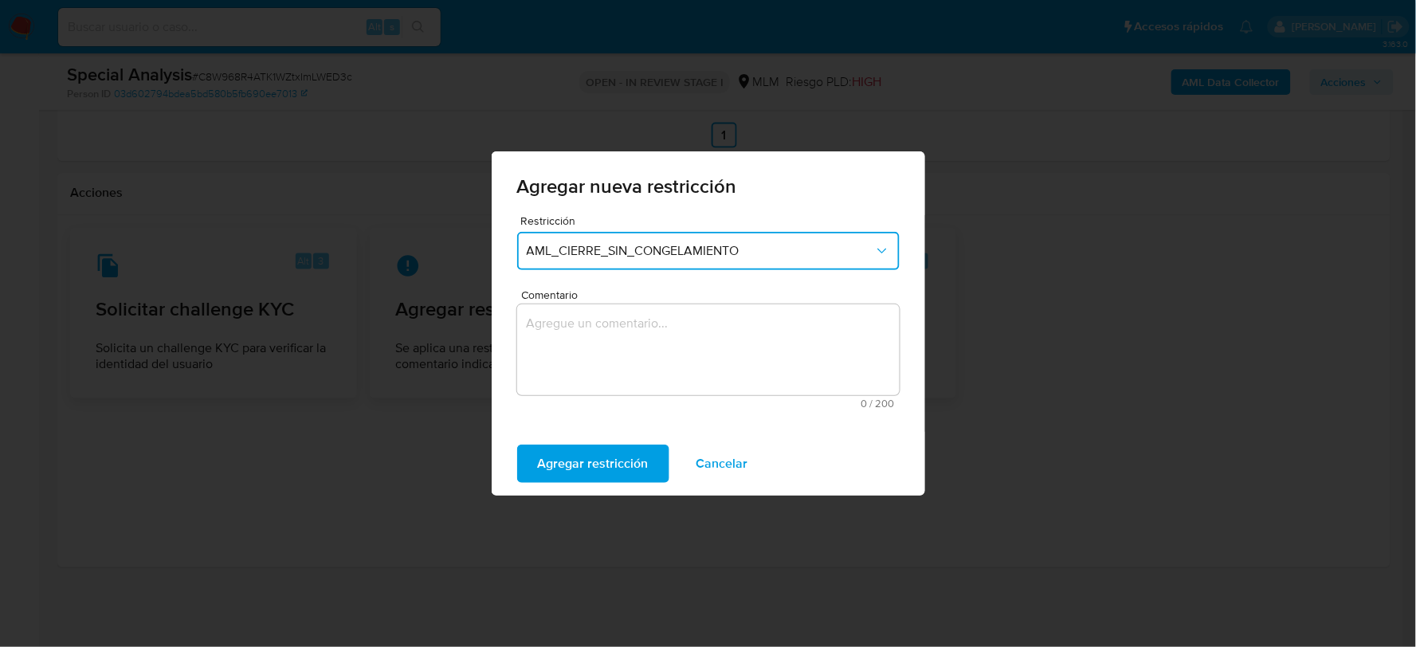
click at [644, 370] on textarea "Comentario" at bounding box center [708, 349] width 382 height 91
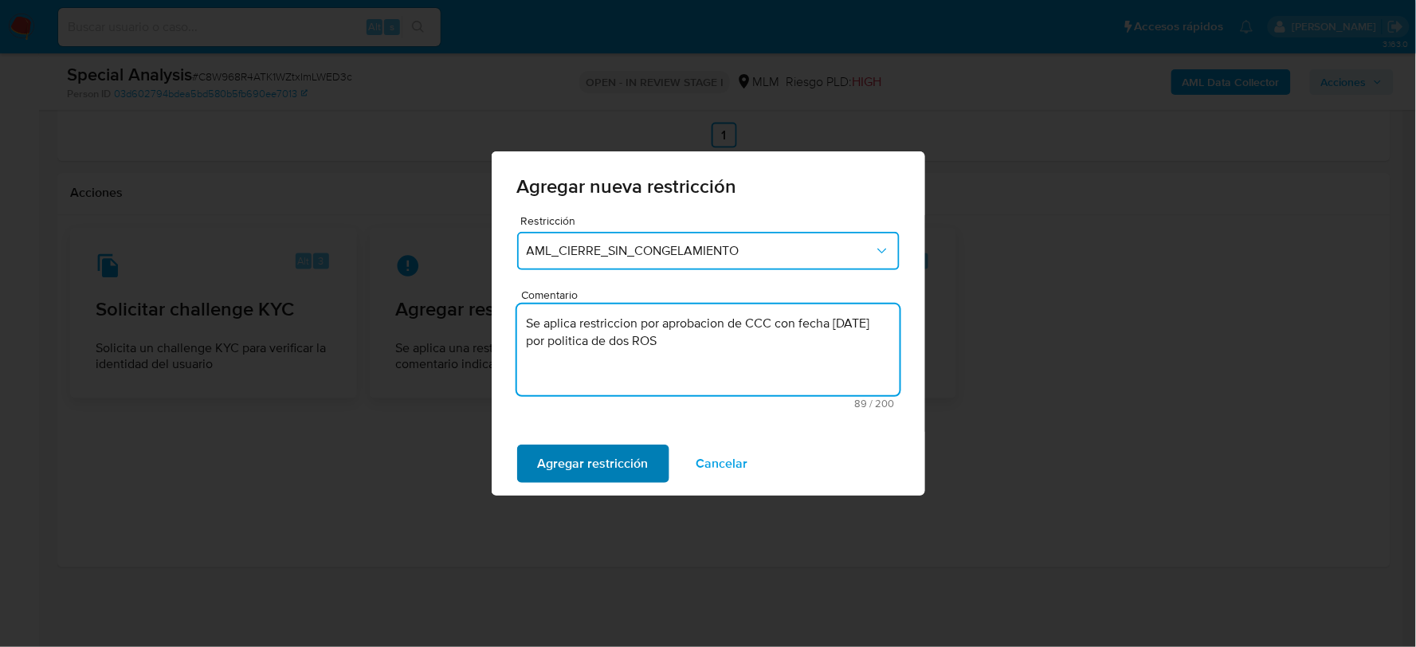
type textarea "Se aplica restriccion por aprobacion de CCC con fecha 07-10-2025 por politica d…"
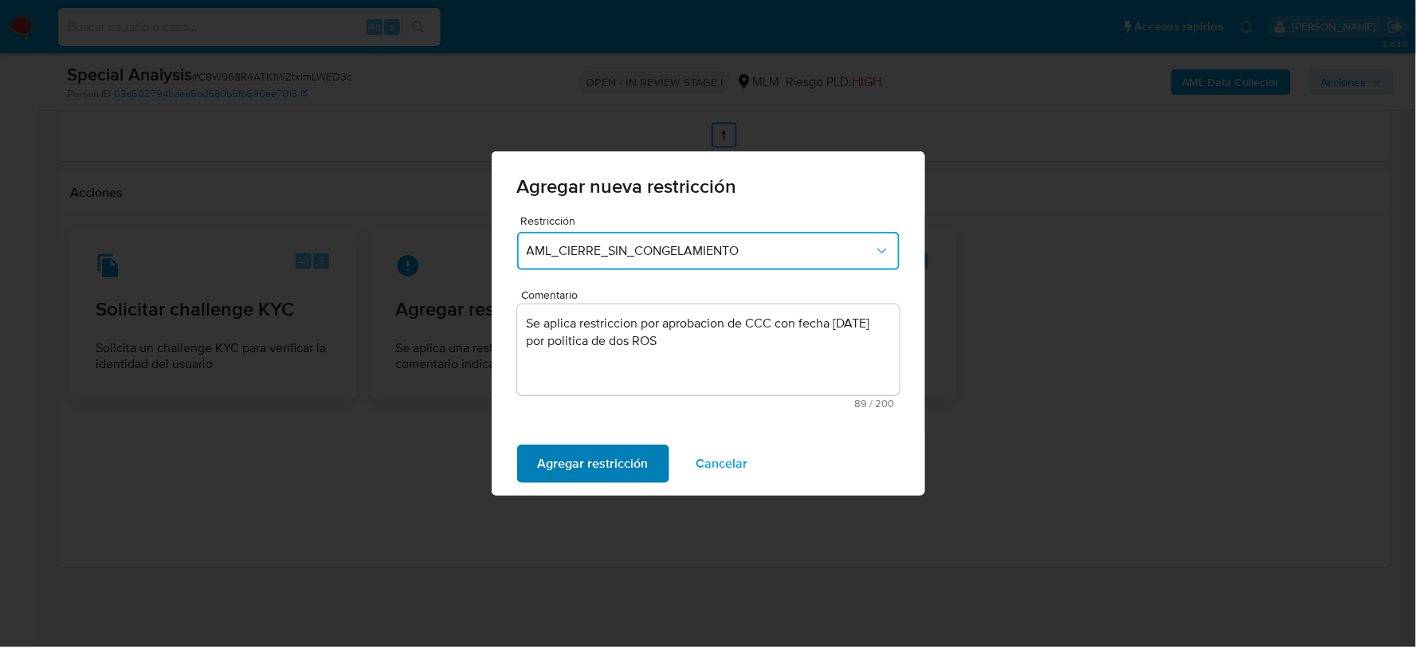
click at [617, 456] on span "Agregar restricción" at bounding box center [593, 463] width 111 height 35
click at [586, 465] on span "Confirmar" at bounding box center [566, 463] width 57 height 35
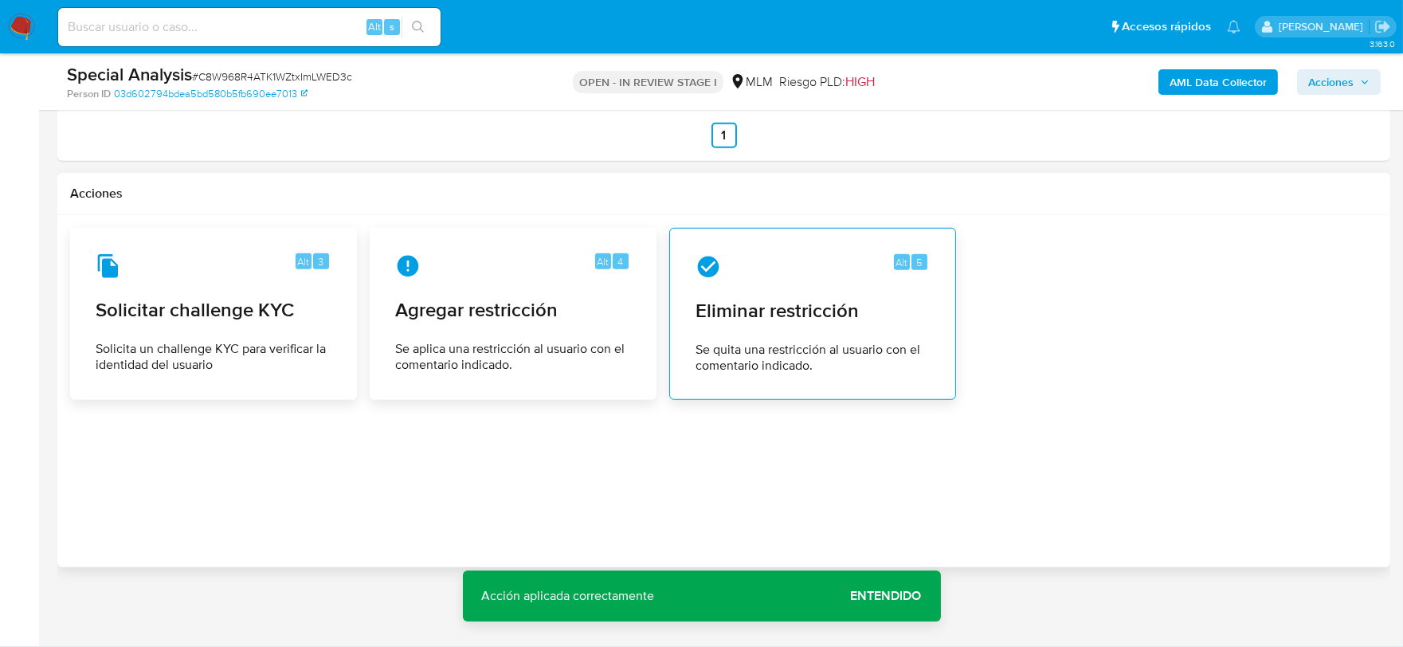
click at [844, 368] on span "Se quita una restricción al usuario con el comentario indicado." at bounding box center [812, 358] width 234 height 32
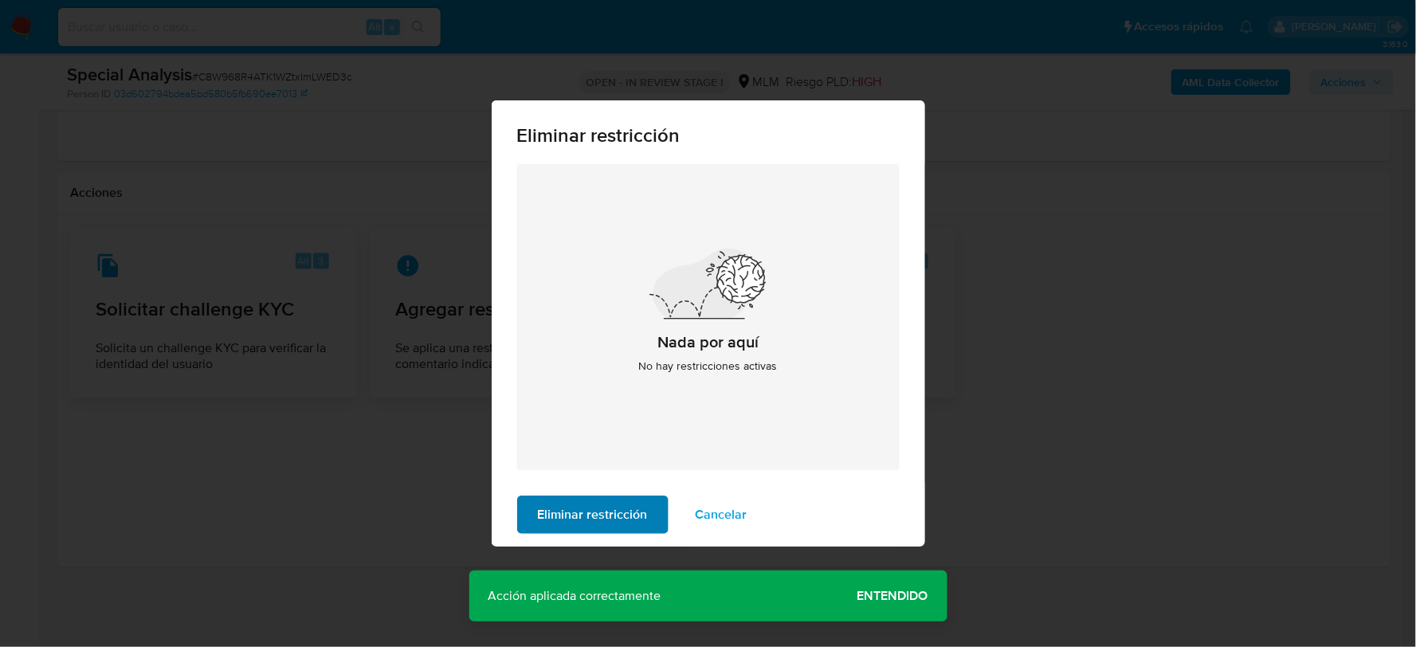
click at [591, 522] on span "Eliminar restricción" at bounding box center [593, 514] width 110 height 35
click at [589, 515] on span "Eliminar restricción" at bounding box center [593, 514] width 110 height 35
click at [712, 515] on span "Cancelar" at bounding box center [721, 514] width 52 height 35
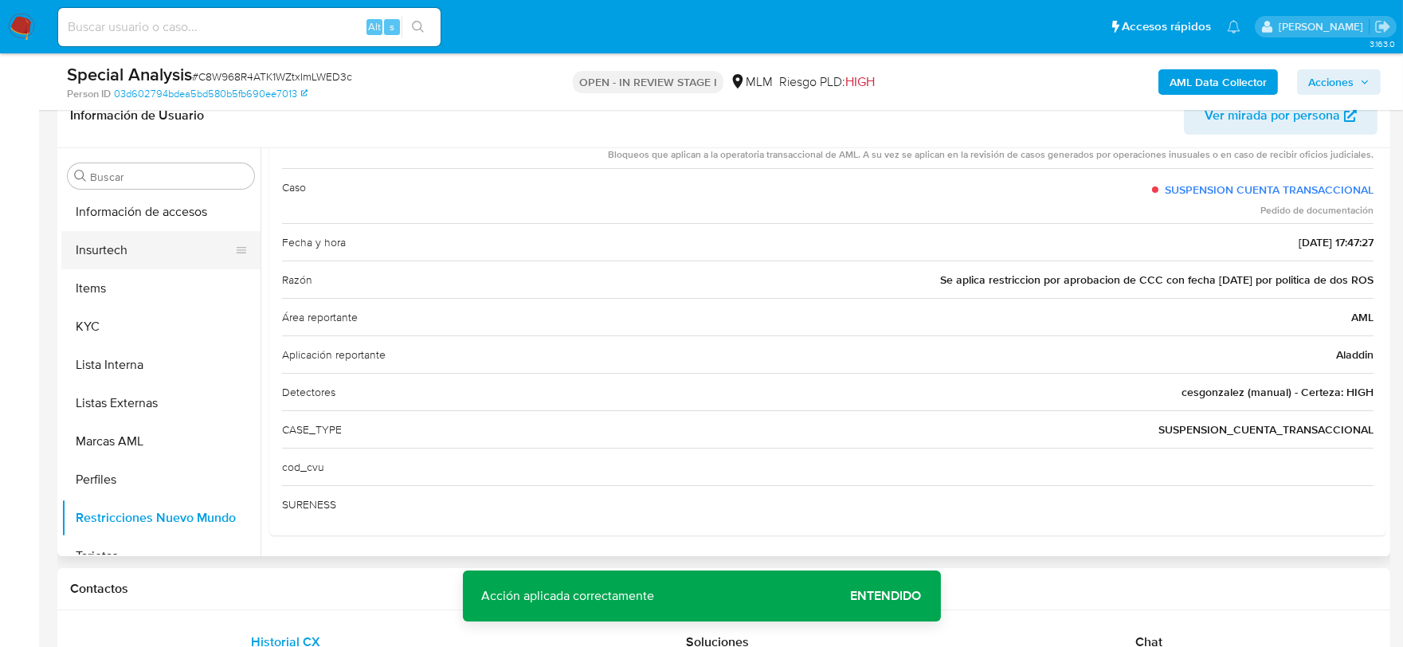
scroll to position [787, 0]
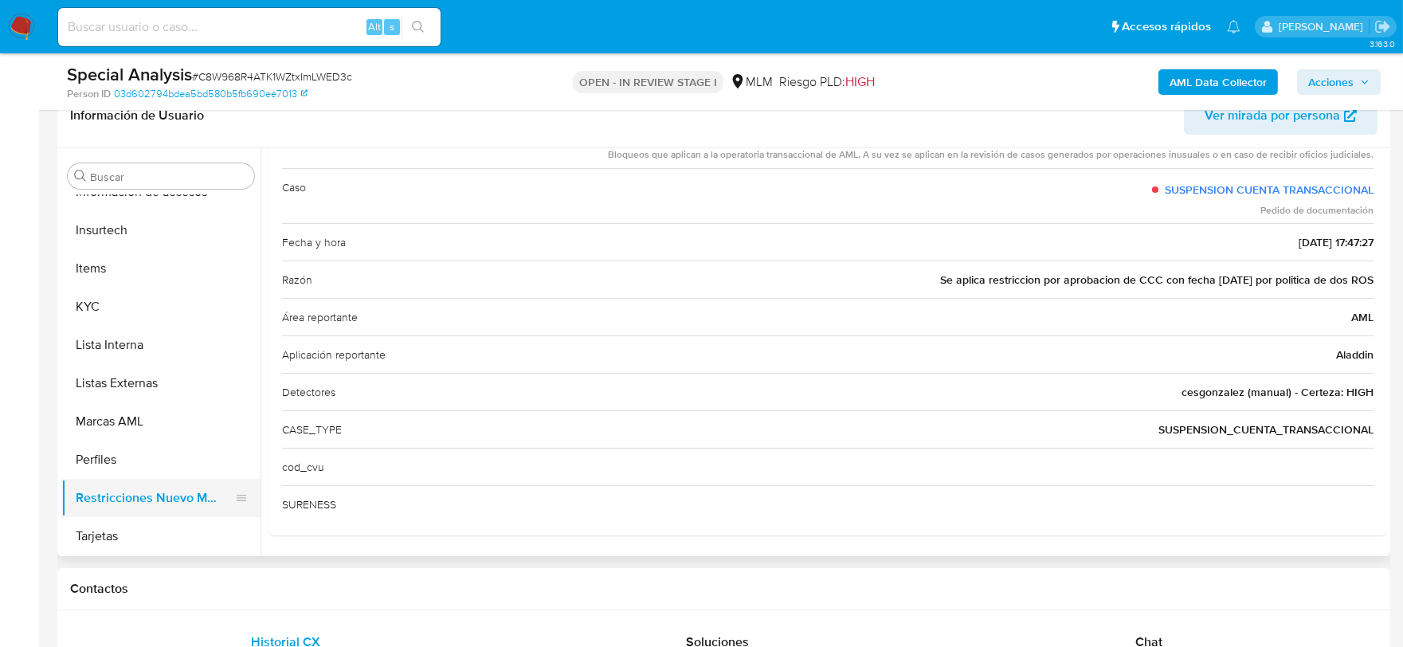
click at [168, 491] on button "Restricciones Nuevo Mundo" at bounding box center [154, 498] width 186 height 38
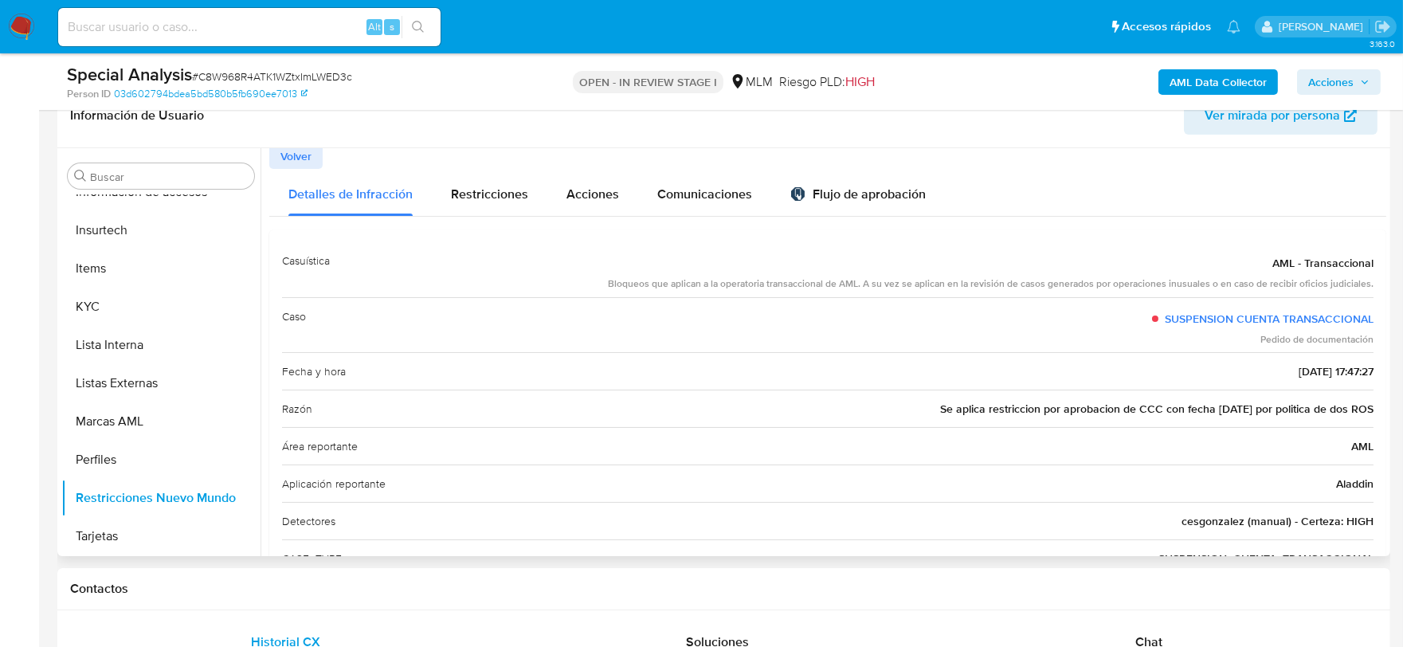
scroll to position [0, 0]
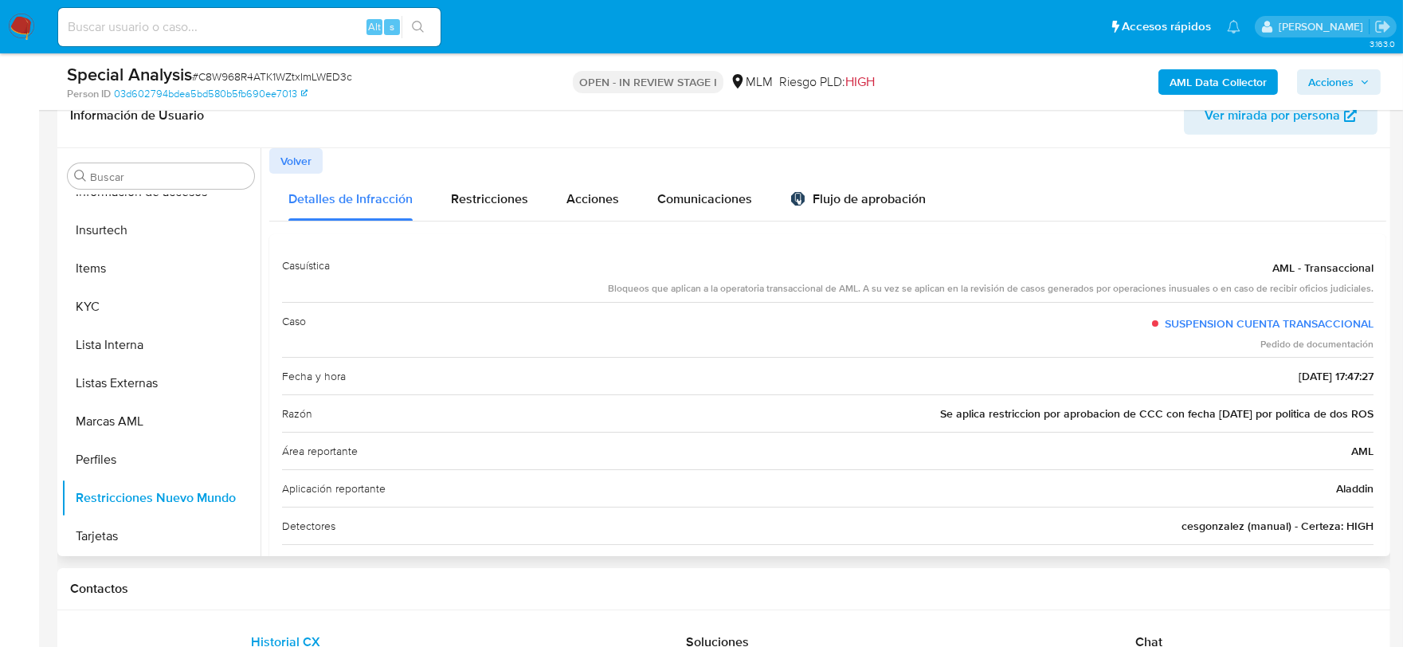
click at [290, 164] on span "Volver" at bounding box center [295, 161] width 31 height 22
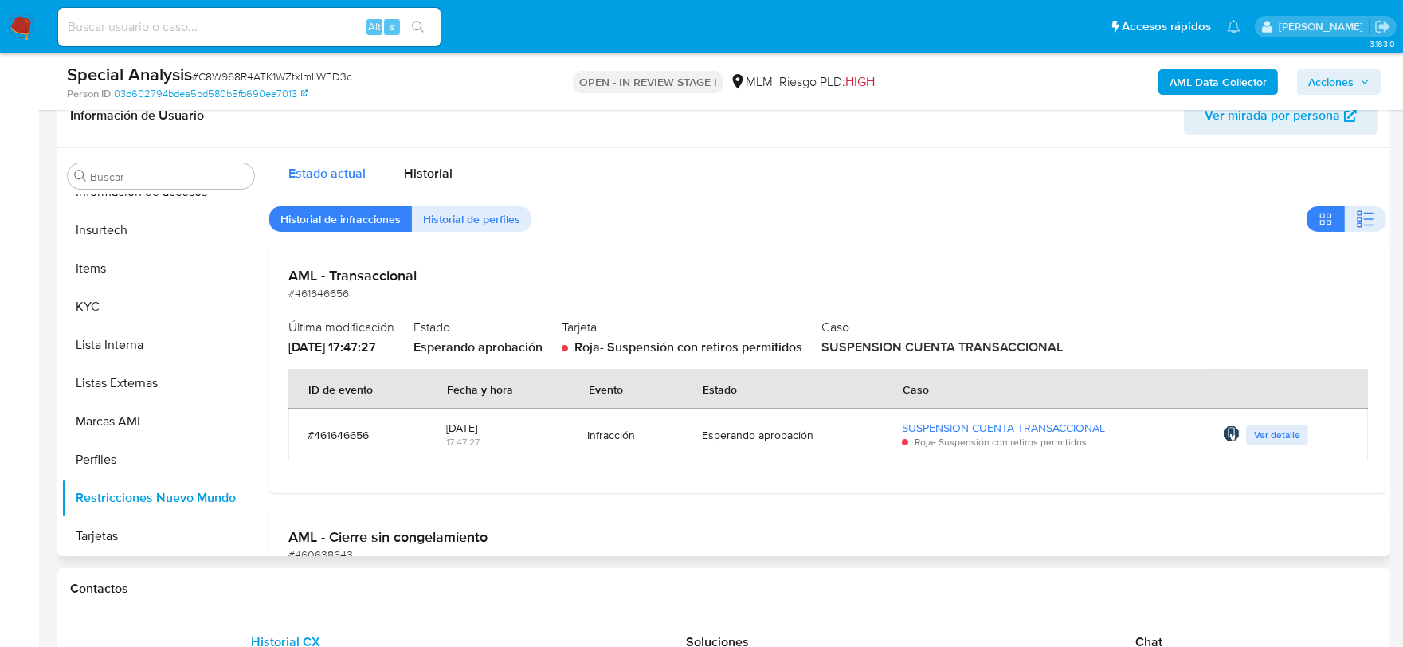
click at [339, 167] on span "Estado actual" at bounding box center [326, 173] width 77 height 18
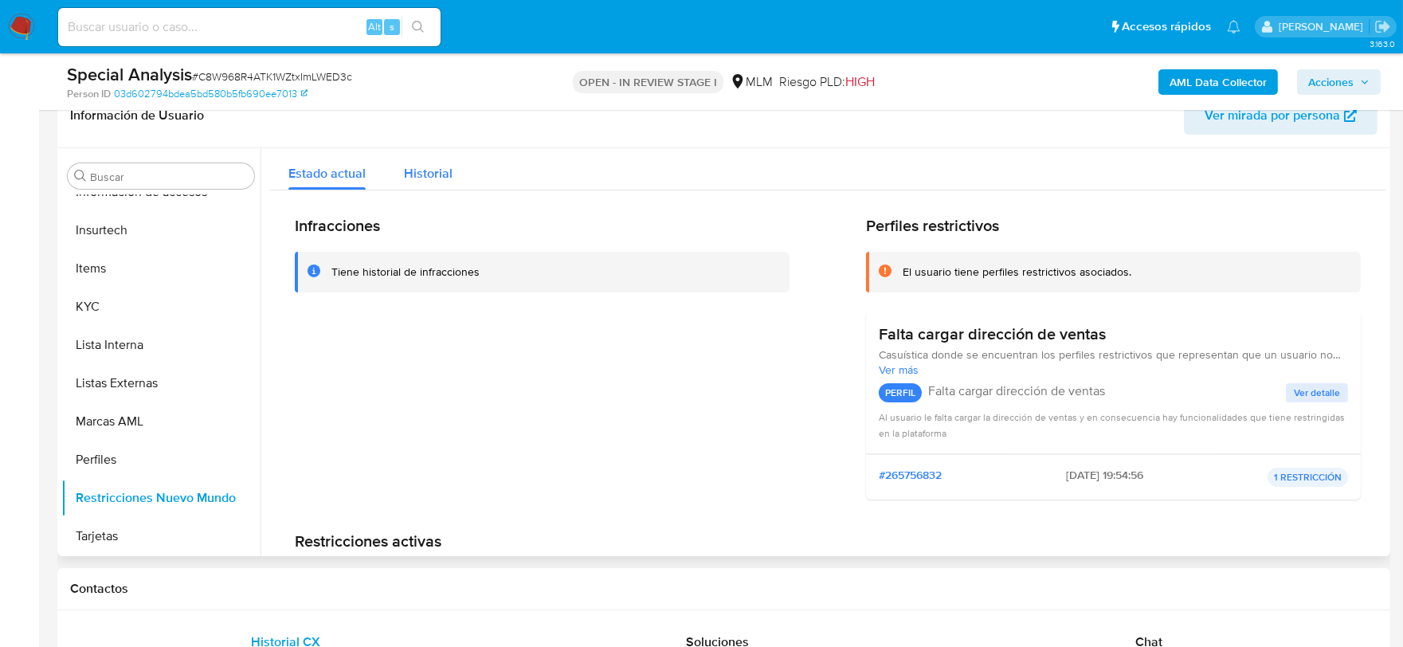
click at [422, 170] on span "Historial" at bounding box center [428, 173] width 49 height 18
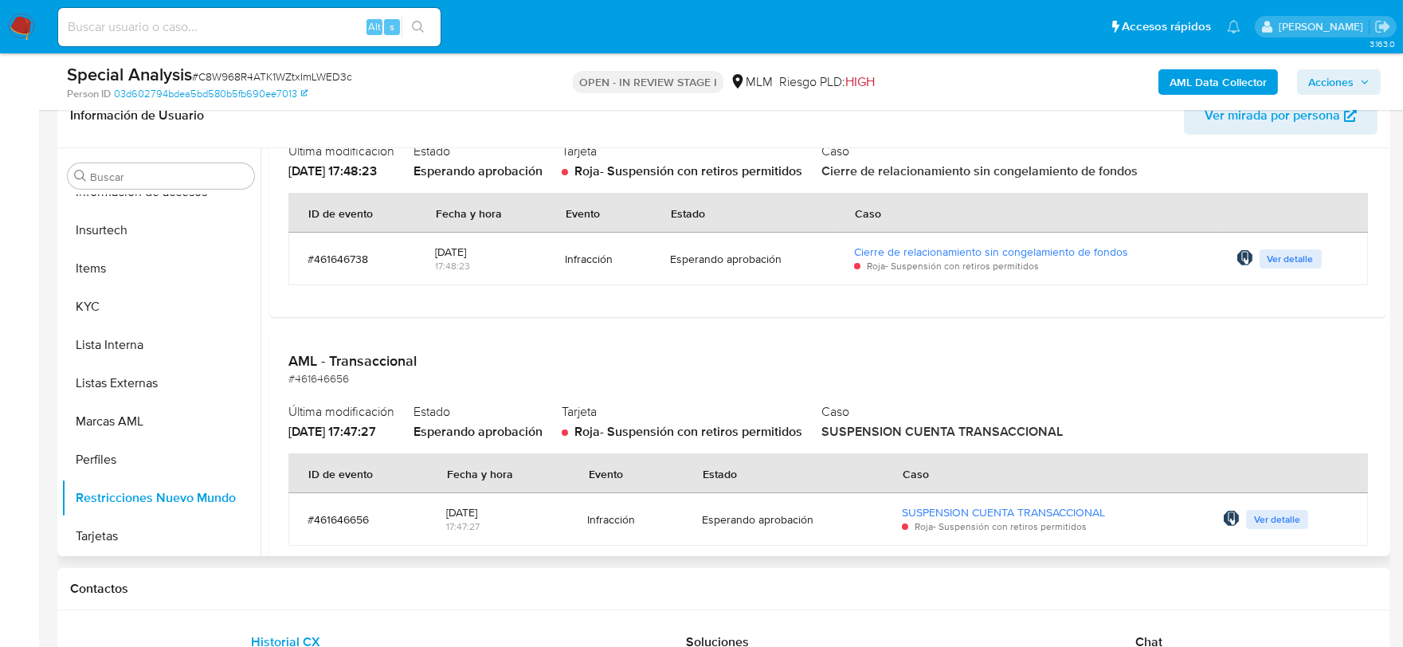
scroll to position [177, 0]
click at [1267, 516] on span "Ver detalle" at bounding box center [1277, 519] width 46 height 16
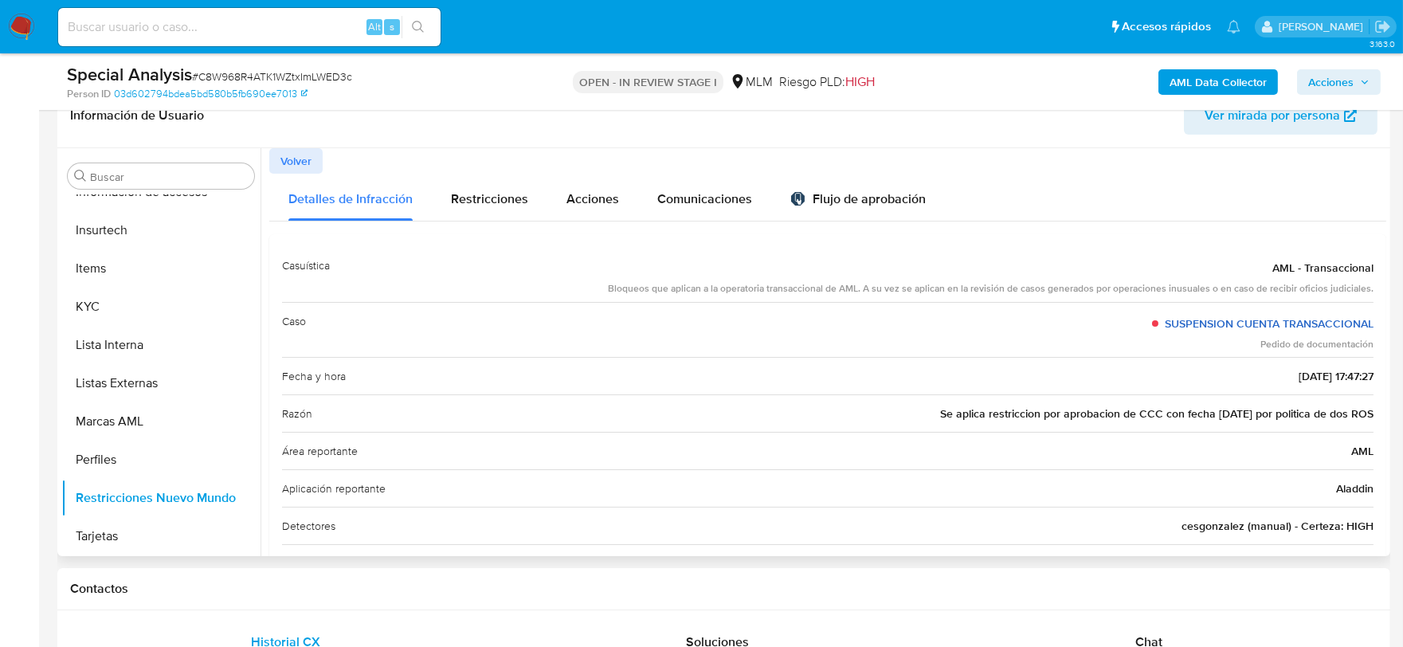
click at [1296, 320] on link "SUSPENSION CUENTA TRANSACCIONAL" at bounding box center [1269, 323] width 209 height 16
click at [293, 154] on span "Volver" at bounding box center [295, 161] width 31 height 22
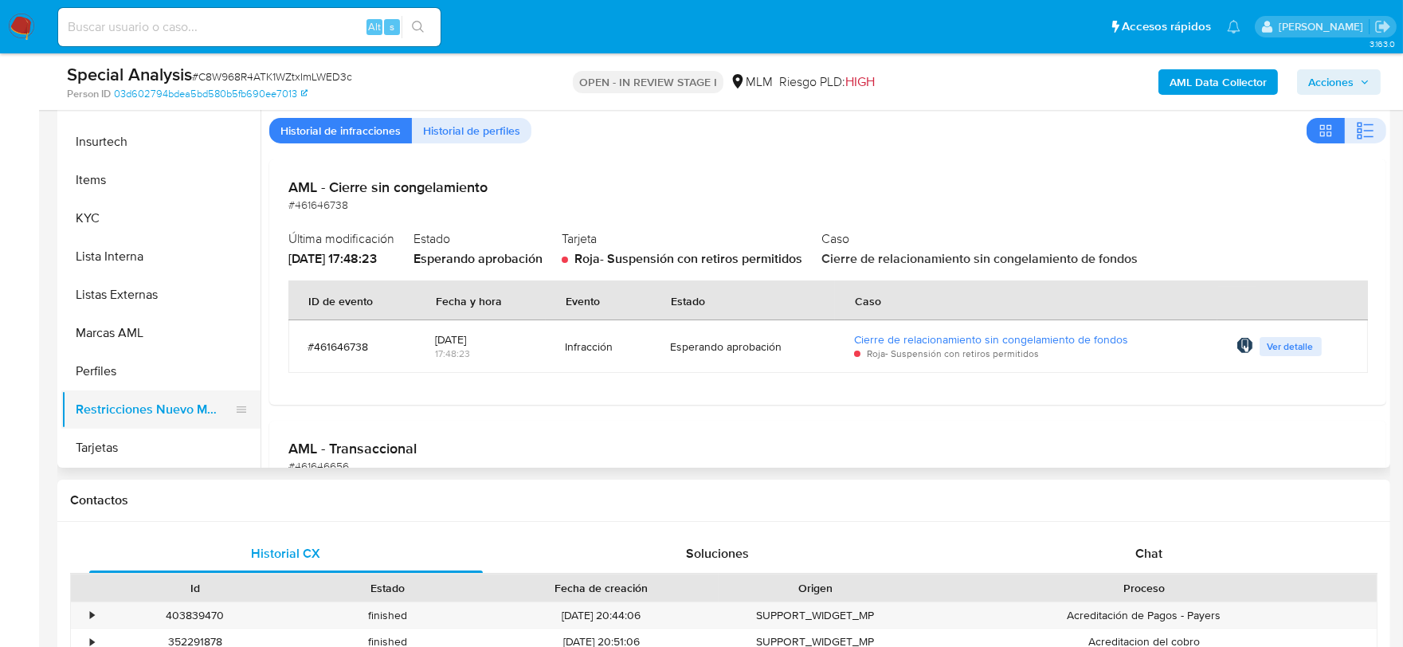
click at [136, 405] on button "Restricciones Nuevo Mundo" at bounding box center [154, 409] width 186 height 38
click at [1270, 348] on span "Ver detalle" at bounding box center [1290, 347] width 46 height 16
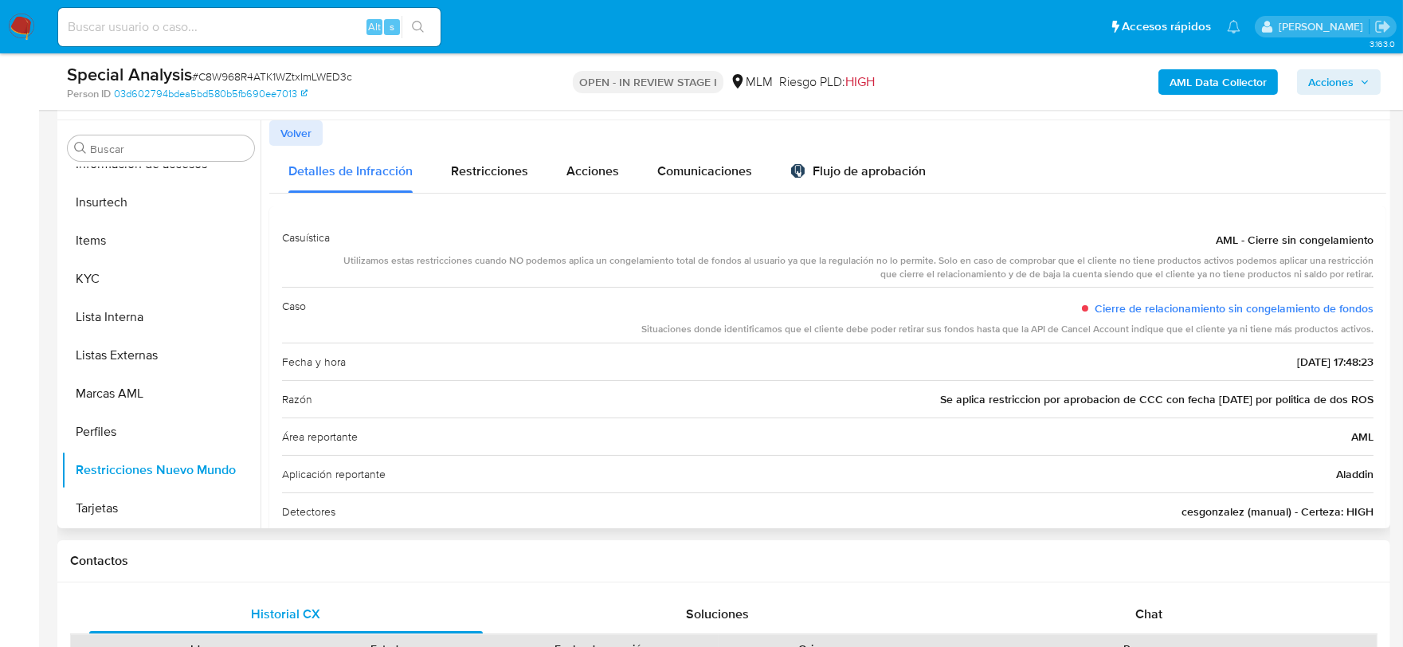
scroll to position [177, 0]
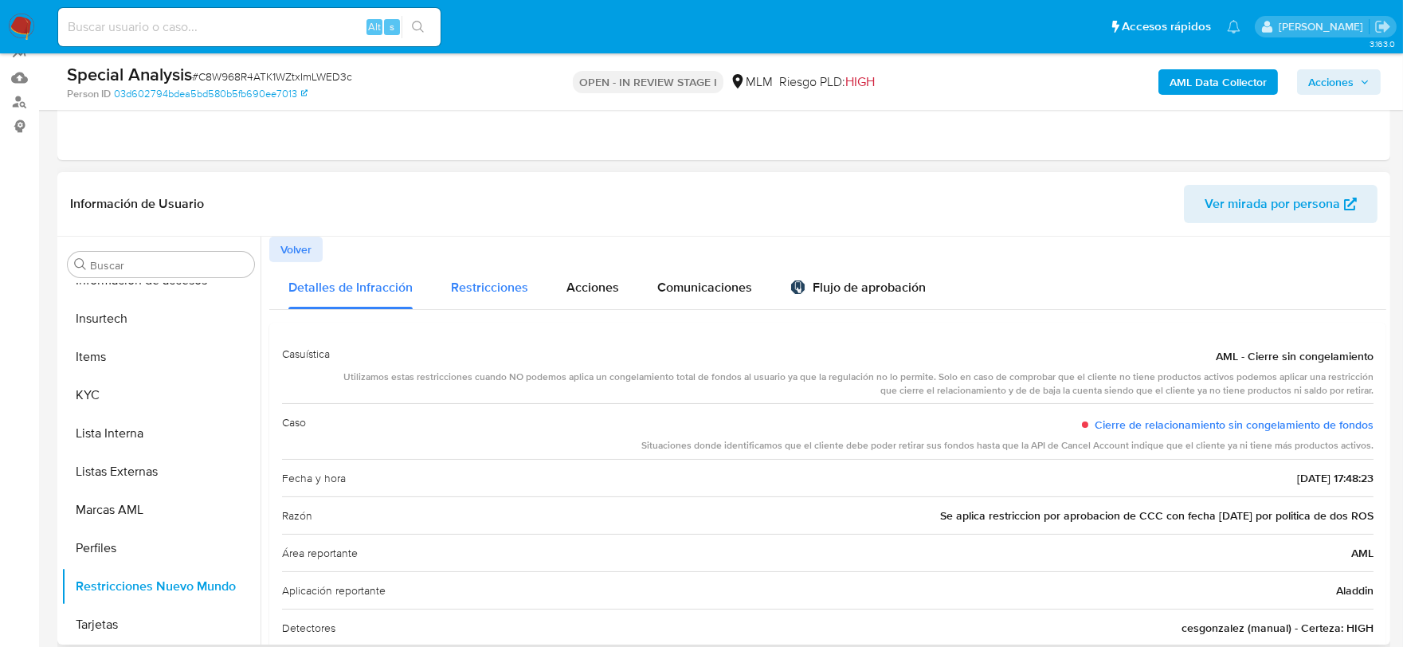
click at [473, 281] on span "Restricciones" at bounding box center [489, 287] width 77 height 18
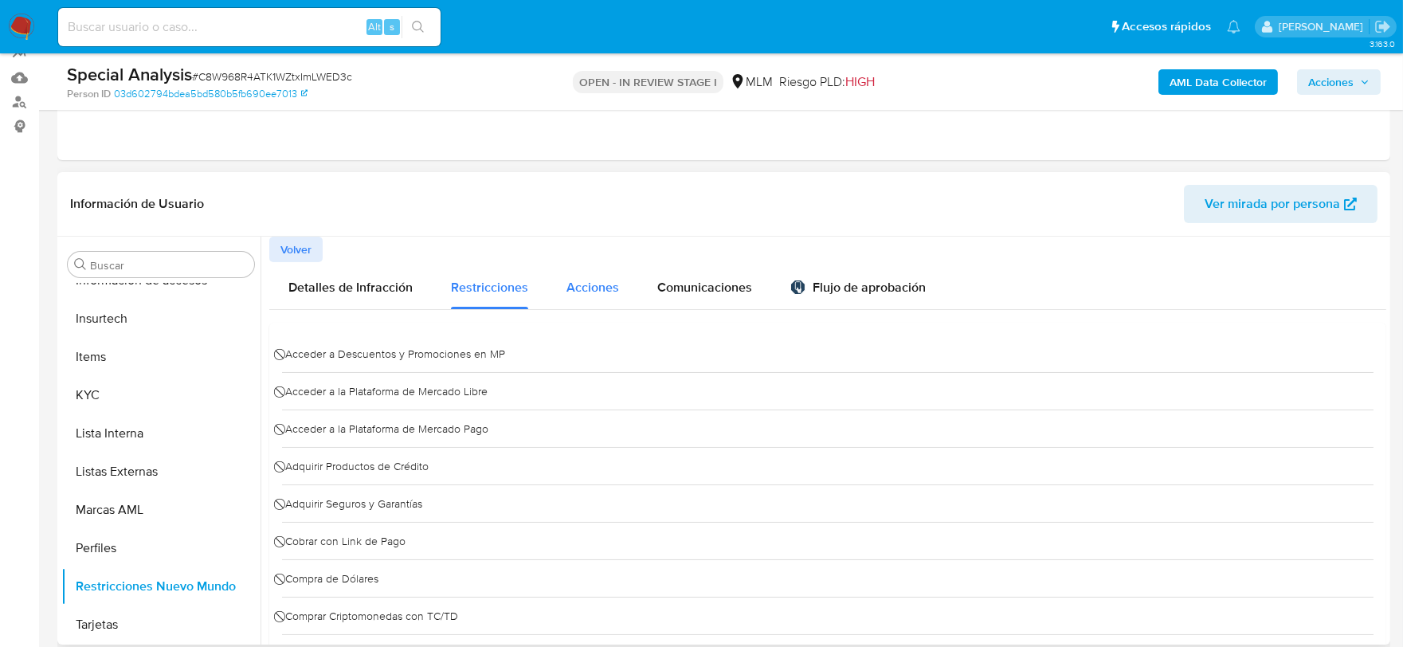
click at [626, 281] on button "Acciones" at bounding box center [592, 285] width 91 height 47
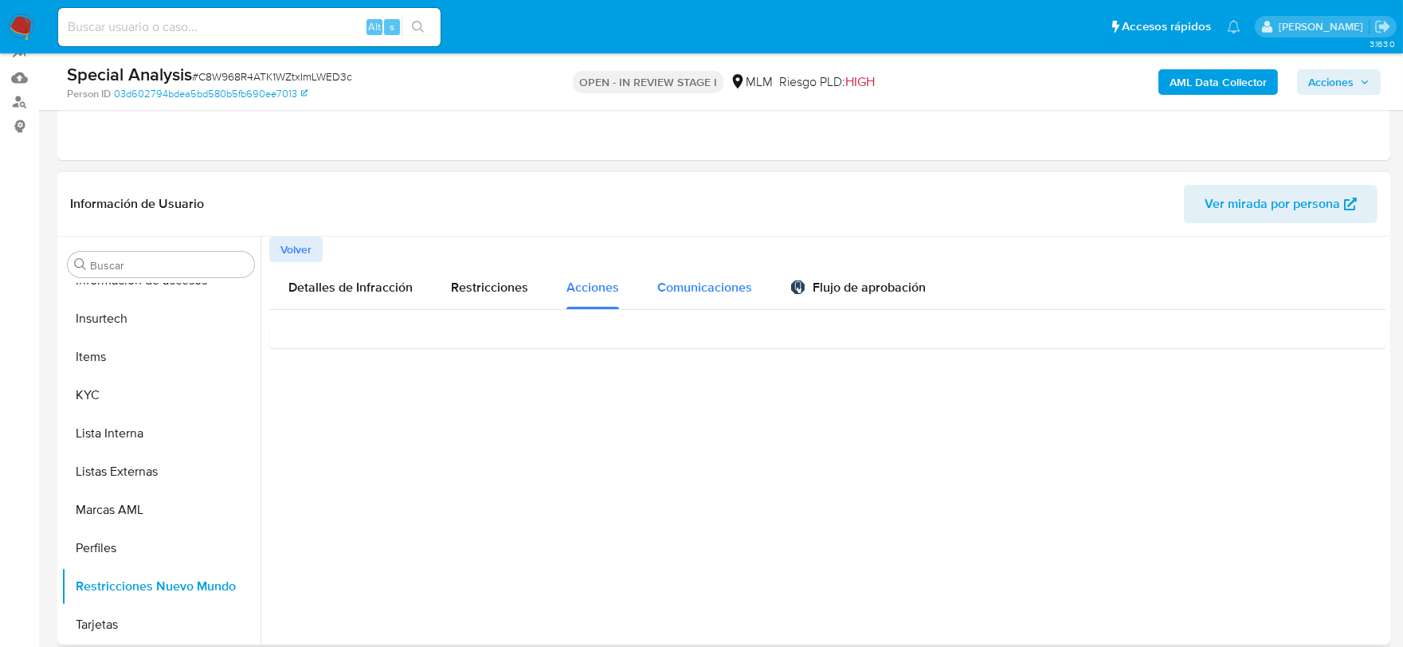
click at [703, 281] on span "Comunicaciones" at bounding box center [704, 287] width 95 height 18
click at [824, 290] on div "Flujo de aprobación" at bounding box center [857, 290] width 135 height 18
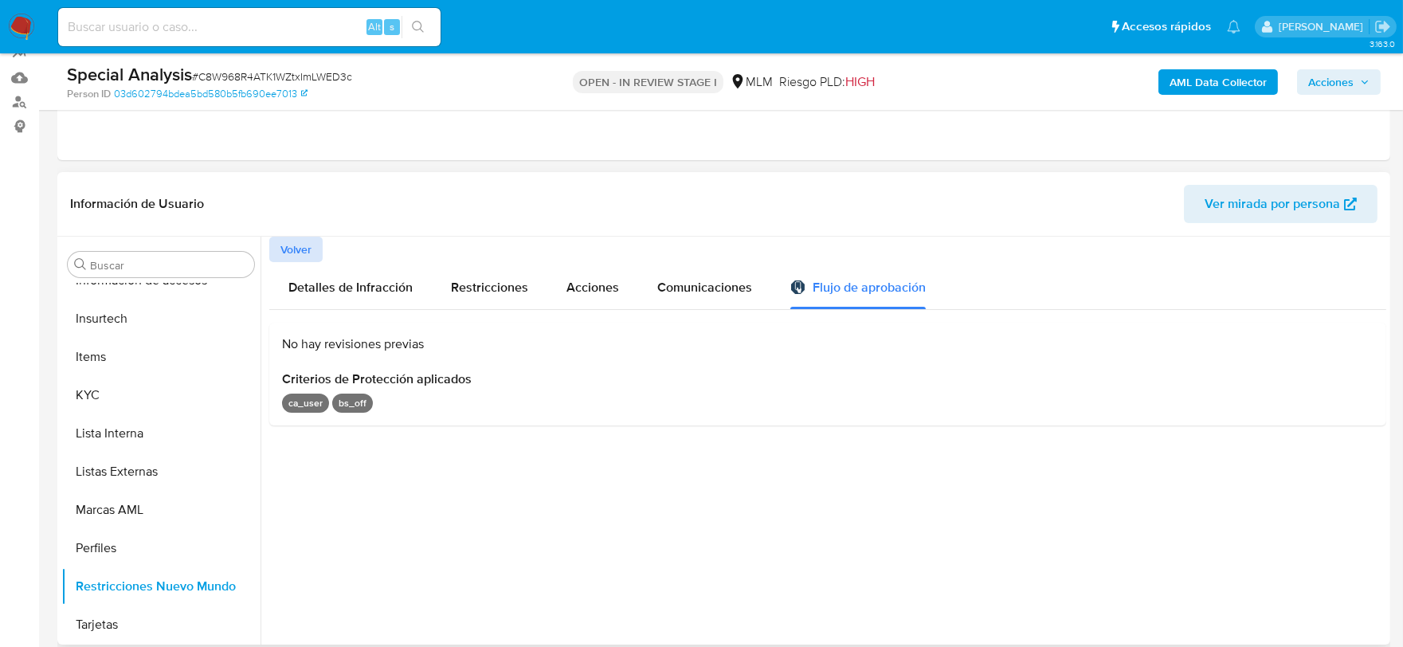
click at [291, 256] on span "Volver" at bounding box center [295, 249] width 31 height 22
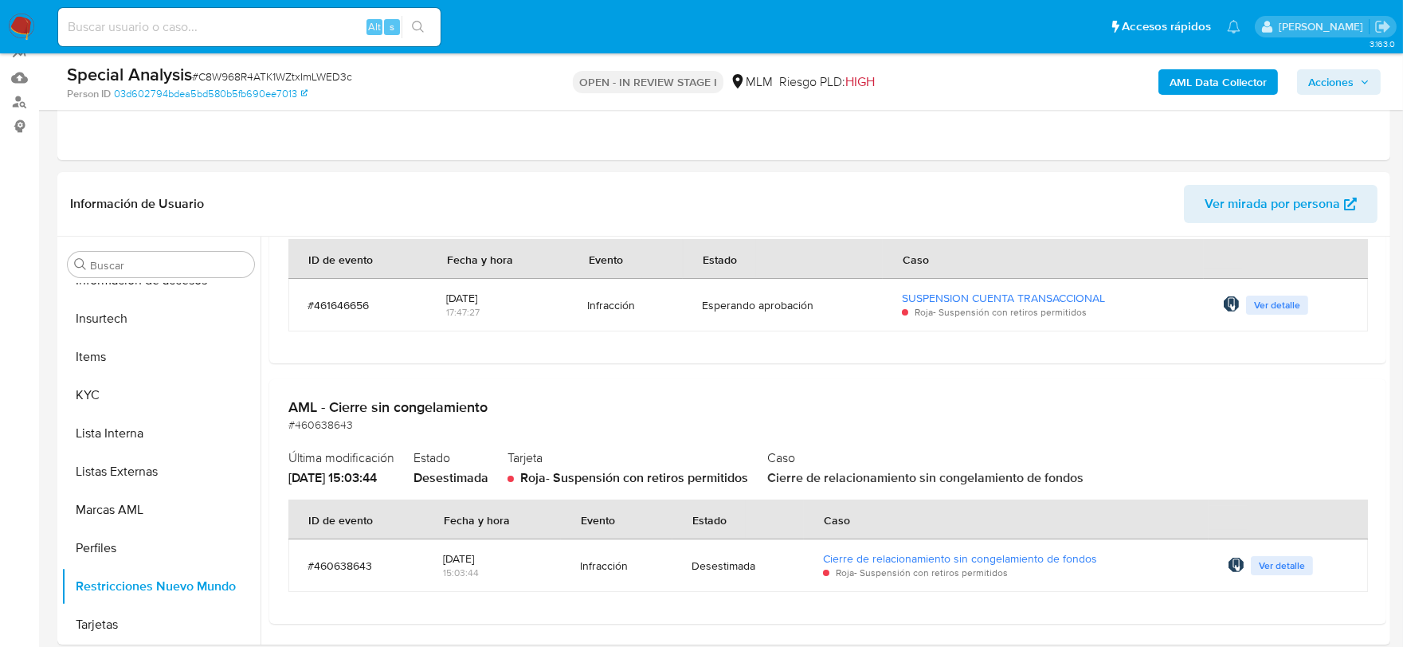
scroll to position [0, 0]
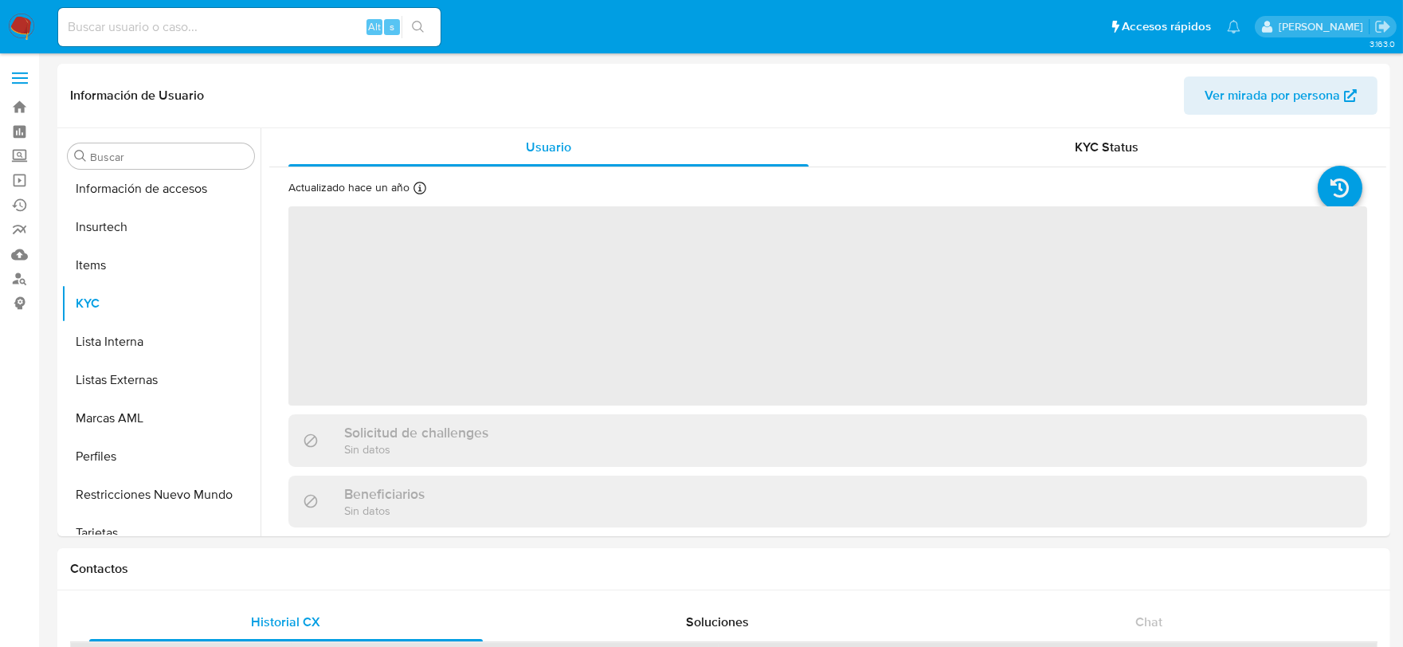
scroll to position [787, 0]
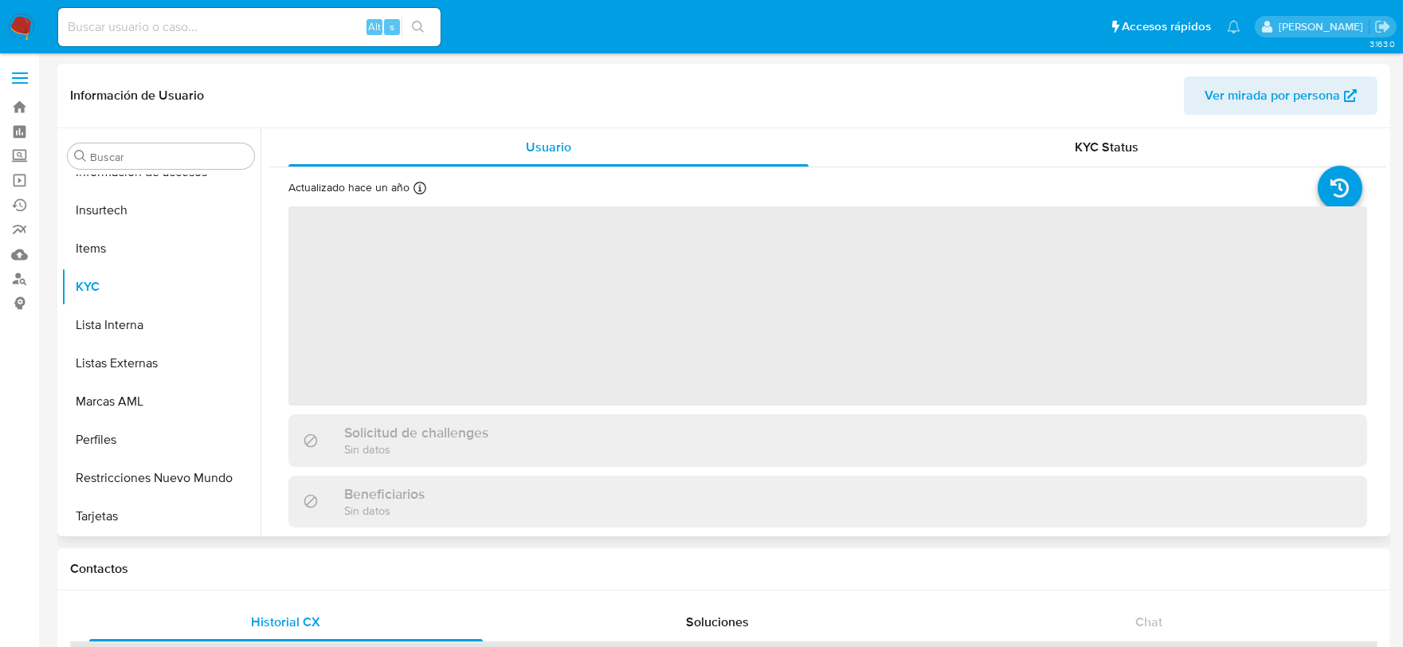
select select "10"
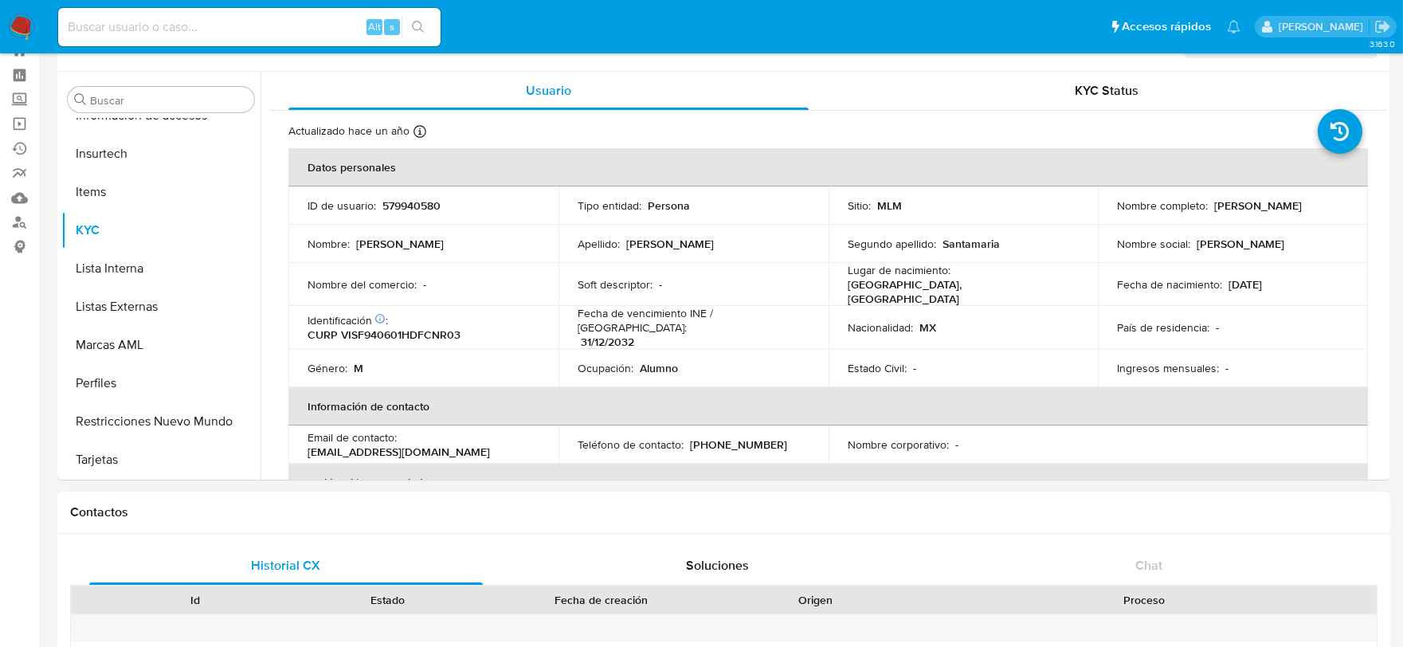
scroll to position [97, 0]
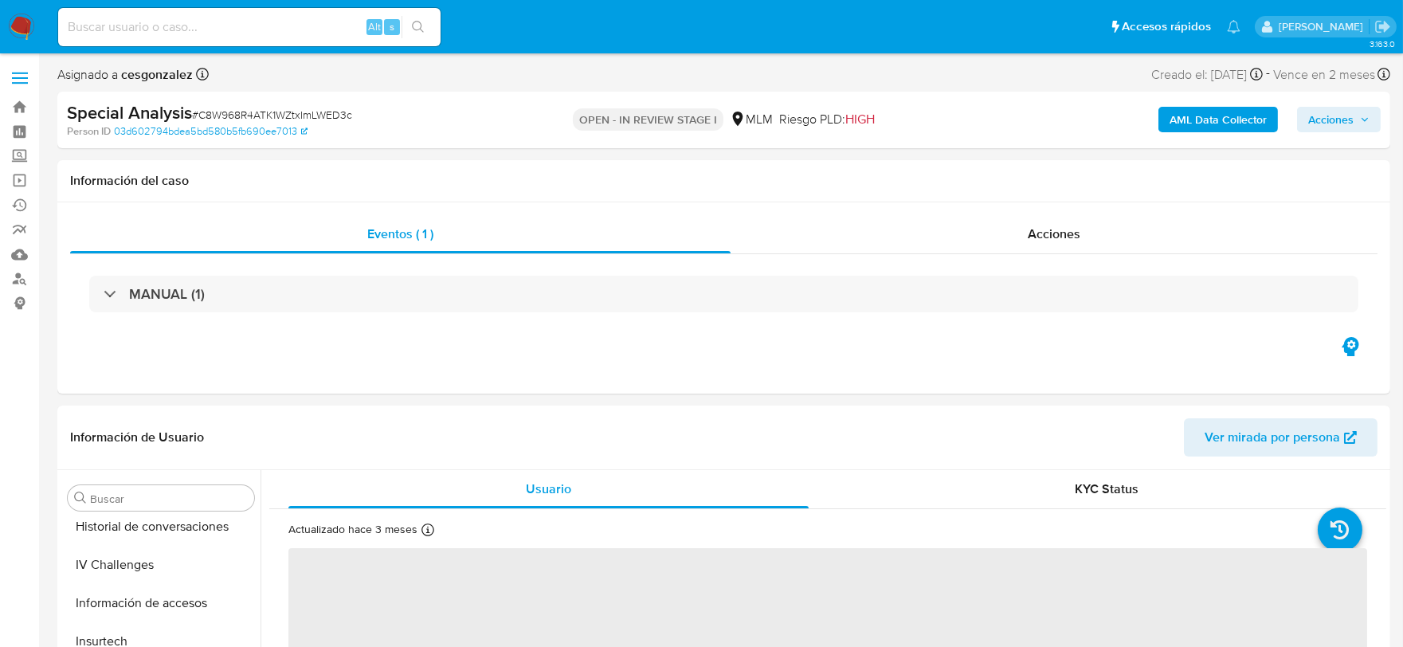
scroll to position [787, 0]
select select "10"
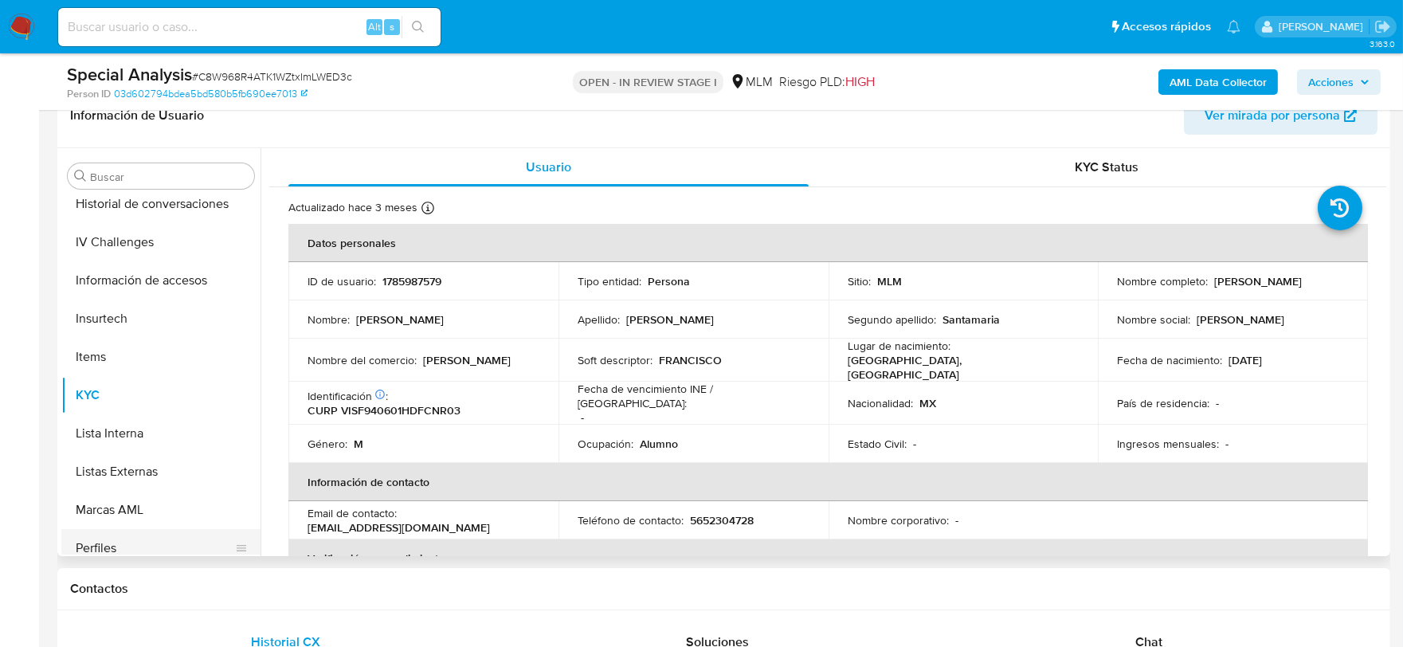
scroll to position [522, 0]
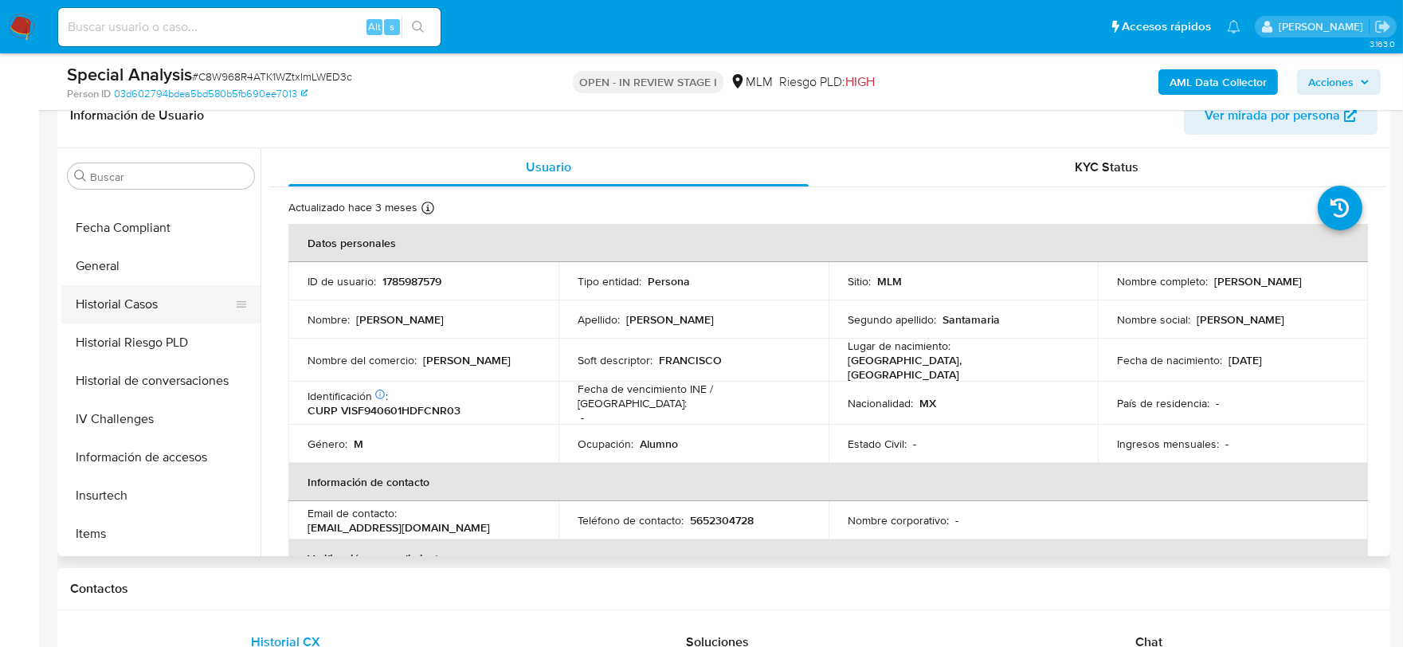
click at [132, 307] on button "Historial Casos" at bounding box center [154, 304] width 186 height 38
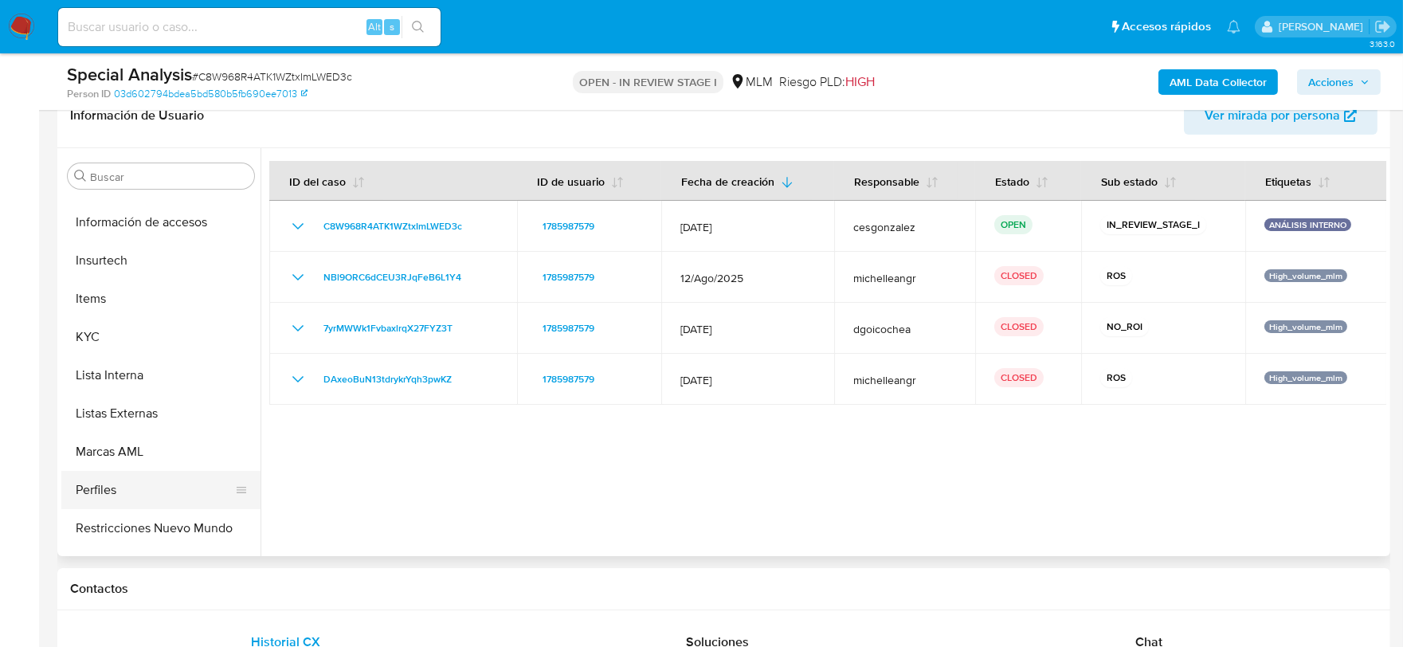
scroll to position [787, 0]
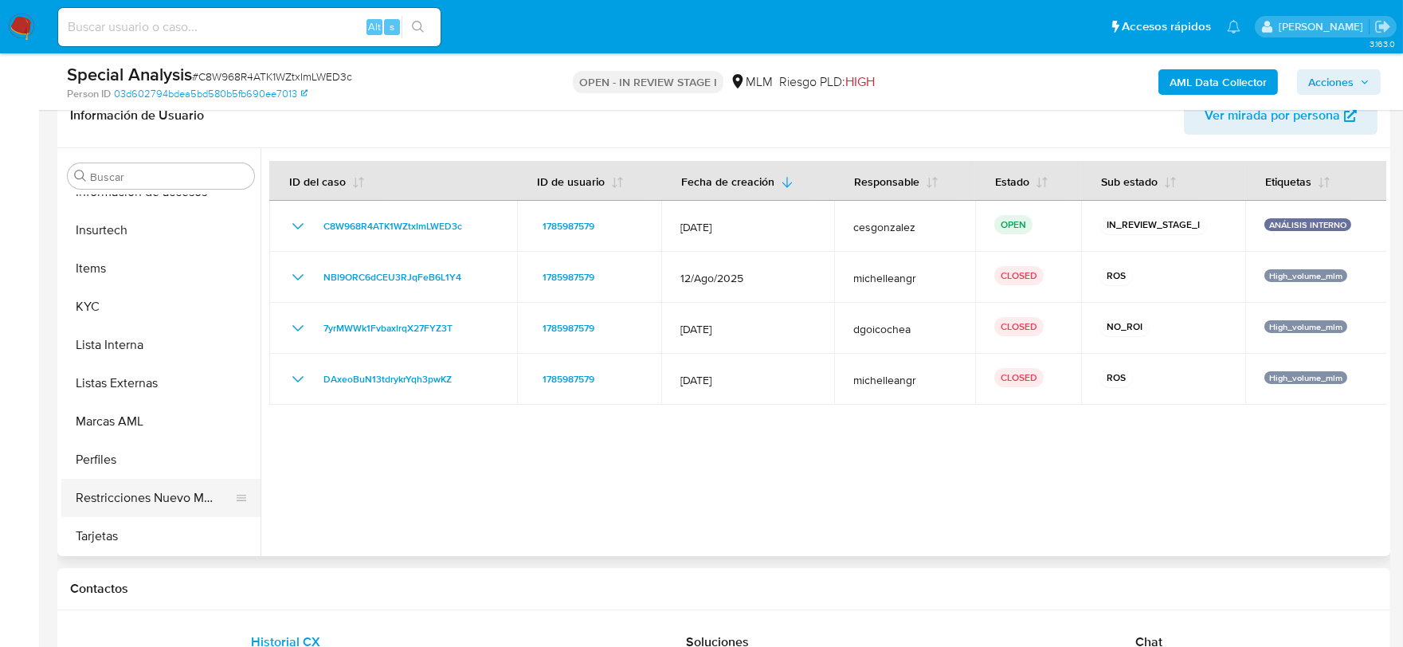
click at [155, 494] on button "Restricciones Nuevo Mundo" at bounding box center [154, 498] width 186 height 38
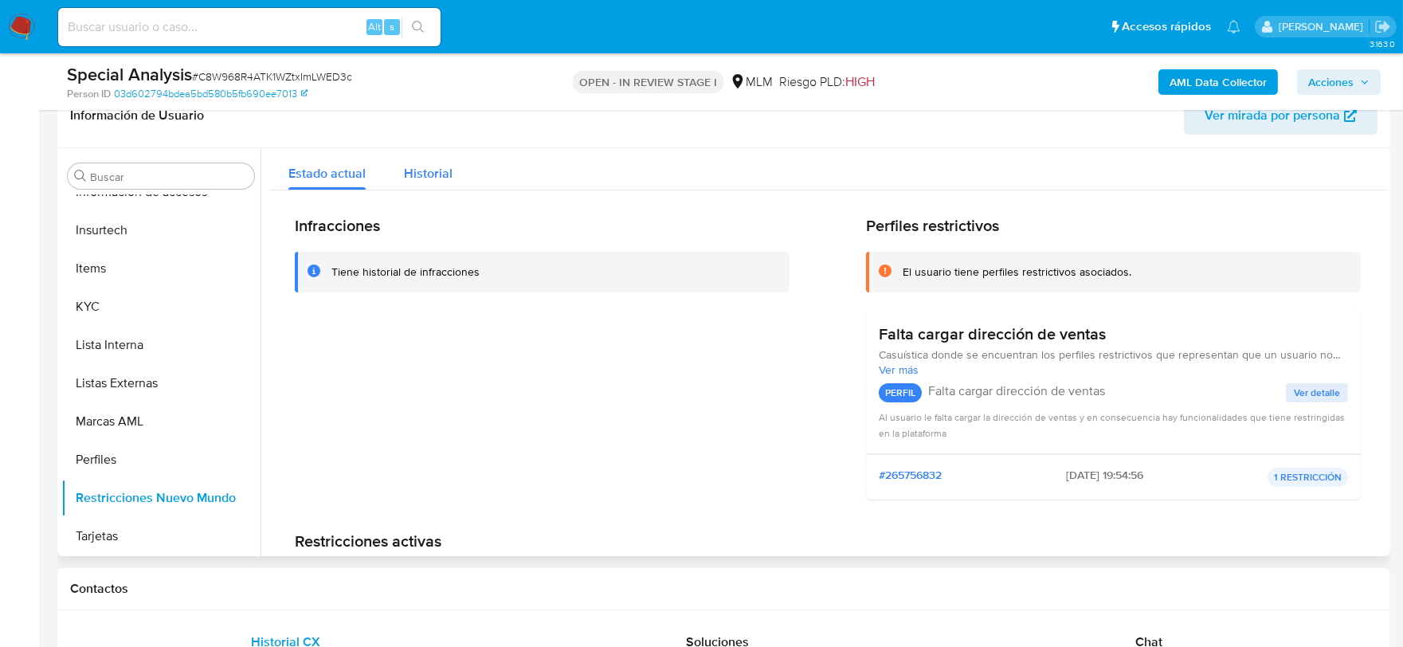
click at [427, 171] on span "Historial" at bounding box center [428, 173] width 49 height 18
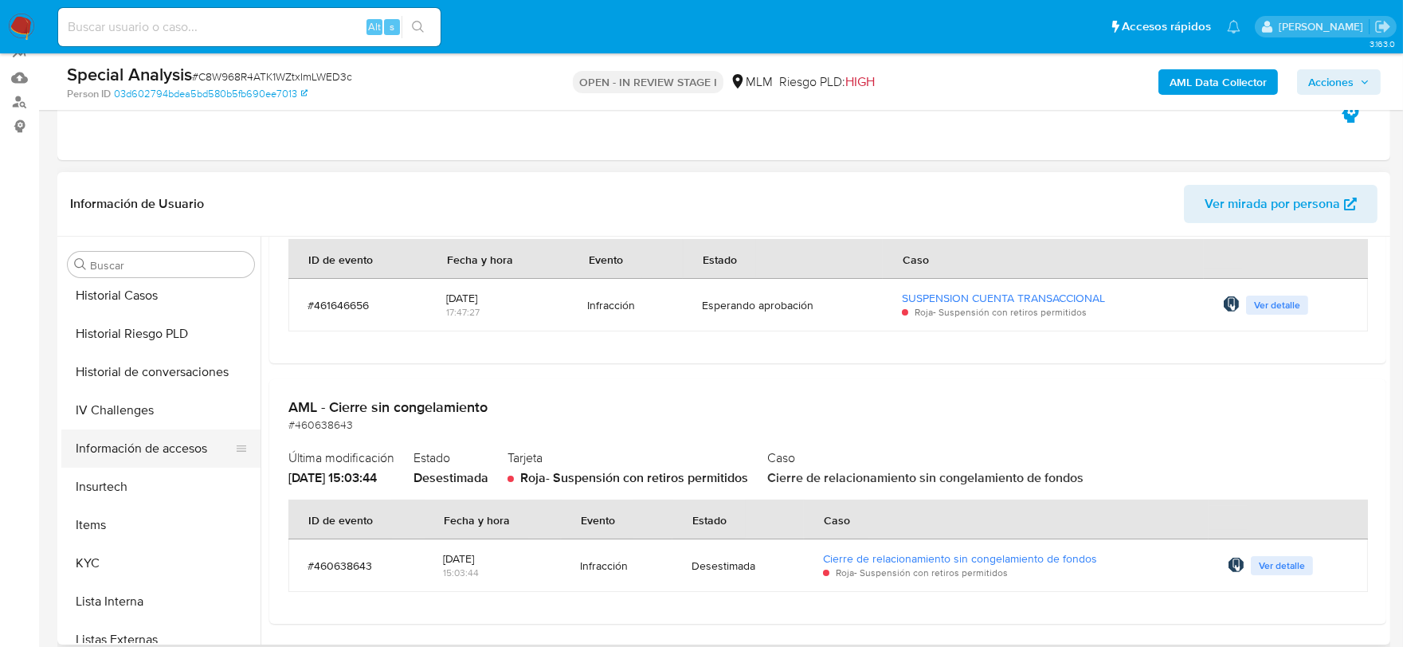
scroll to position [618, 0]
click at [121, 520] on button "Items" at bounding box center [154, 526] width 186 height 38
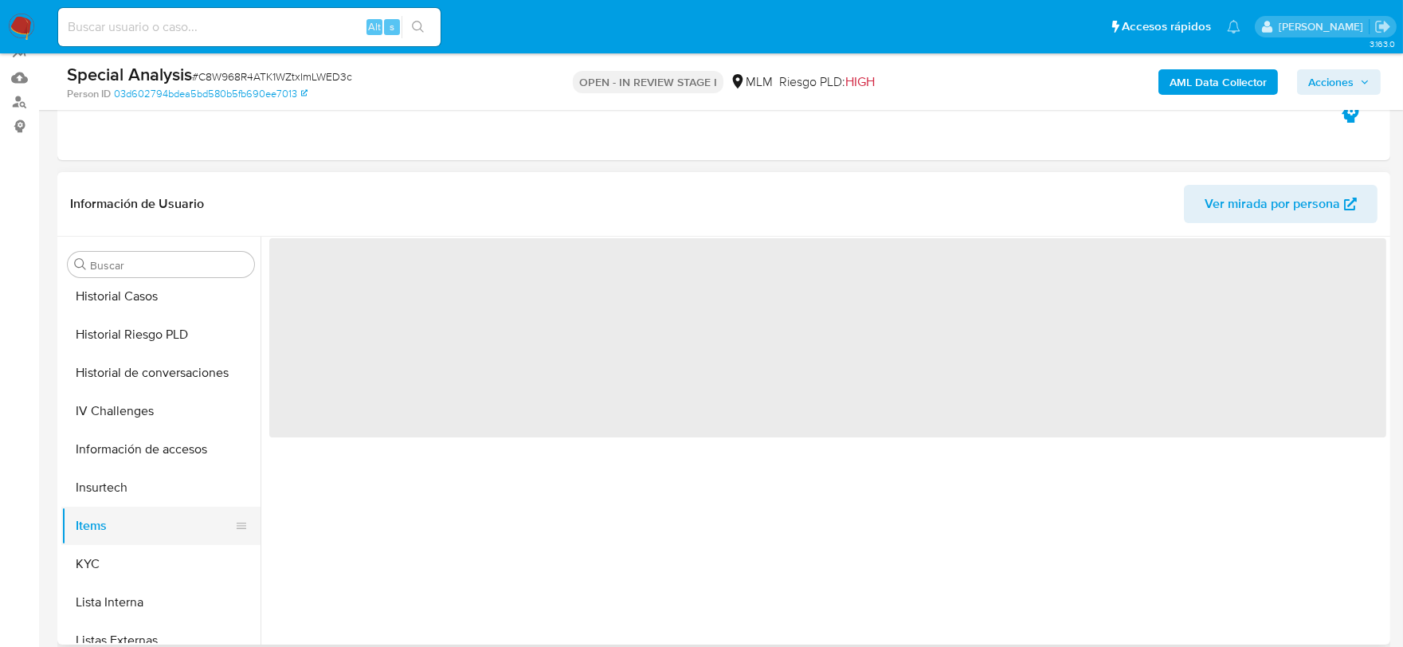
scroll to position [0, 0]
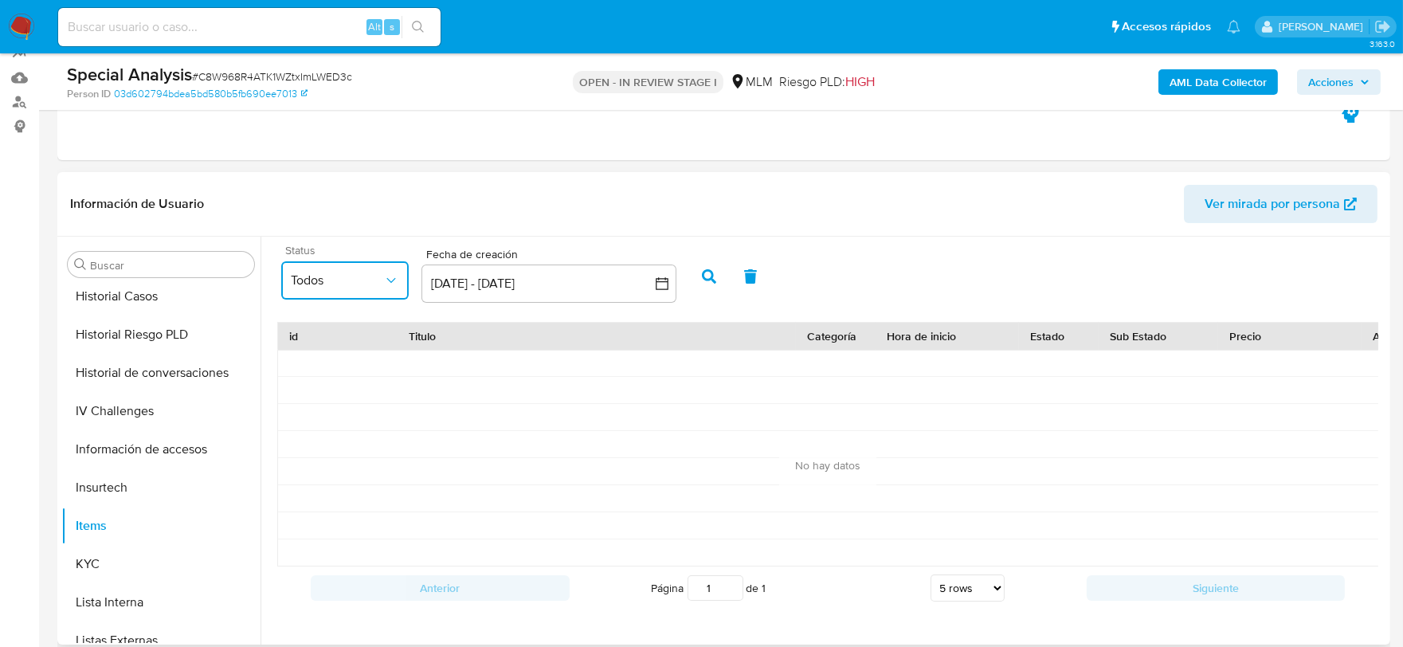
click at [401, 275] on button "Todos" at bounding box center [344, 280] width 127 height 38
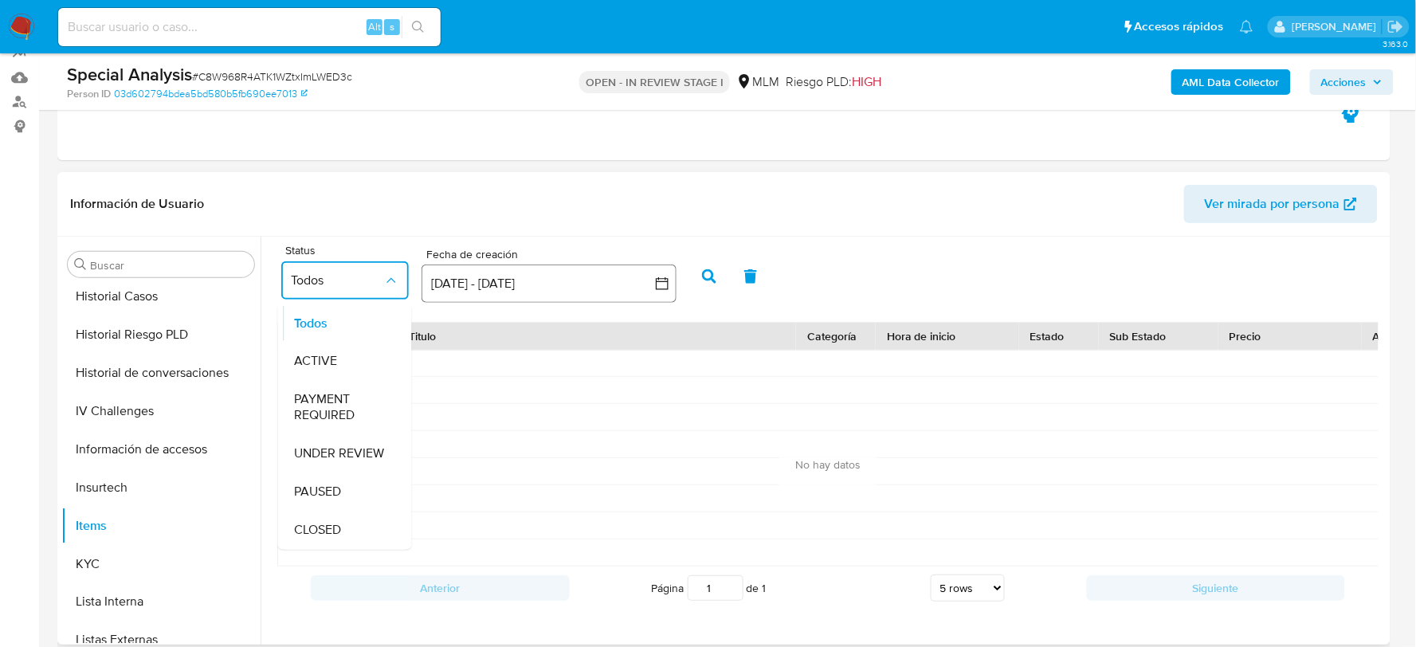
click at [637, 287] on button "14 sep 2025 - 14 oct 2025" at bounding box center [548, 283] width 255 height 38
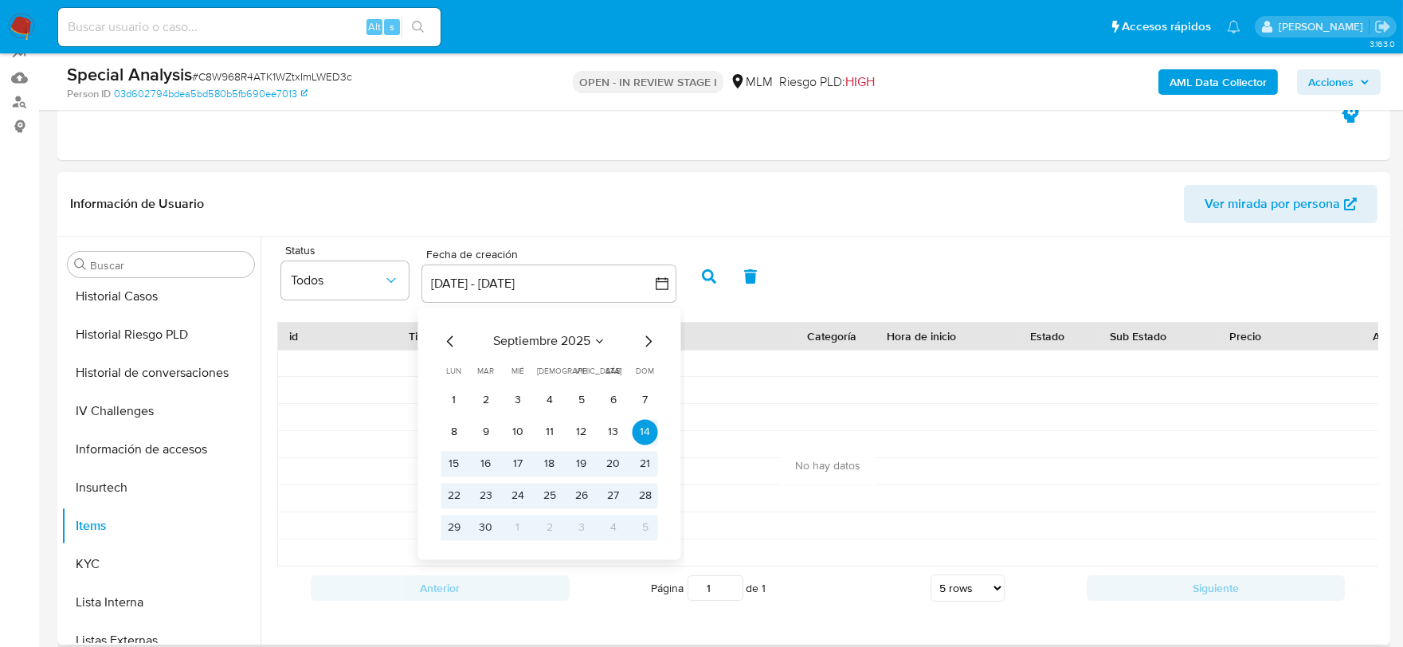
click at [451, 341] on icon "Mes anterior" at bounding box center [450, 340] width 19 height 19
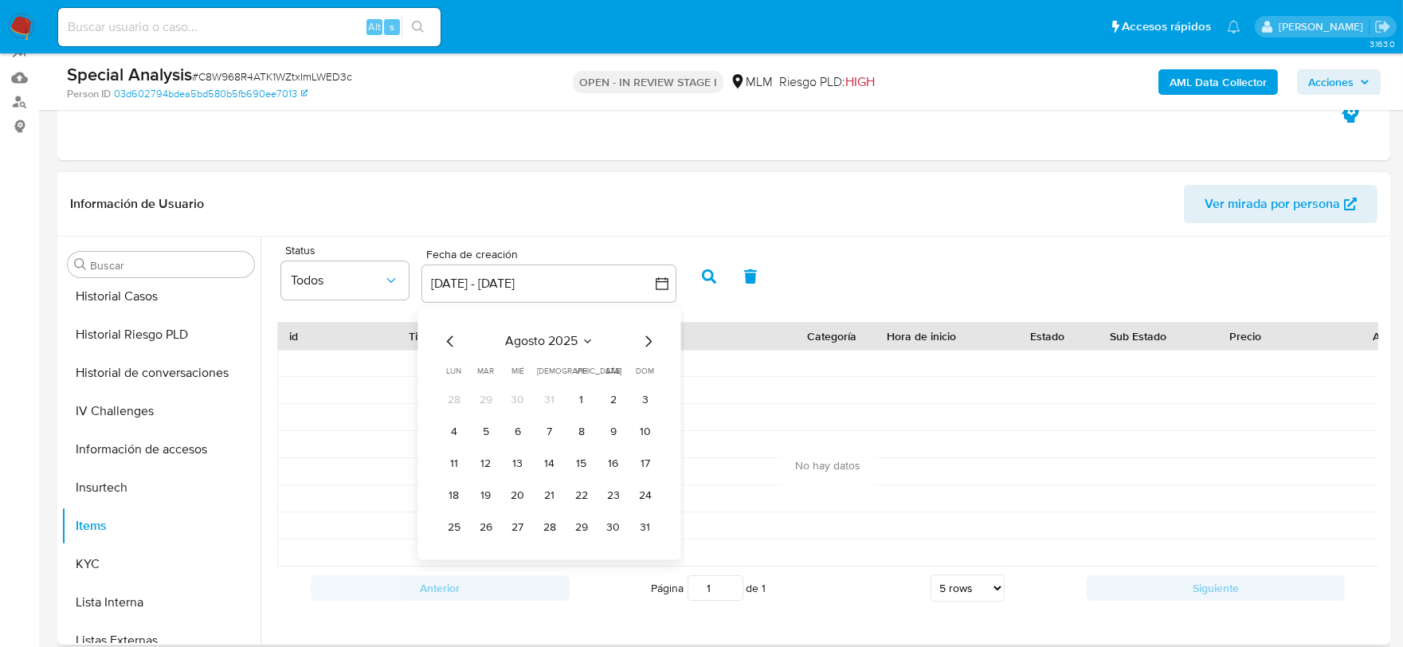
click at [451, 341] on icon "Mes anterior" at bounding box center [450, 340] width 19 height 19
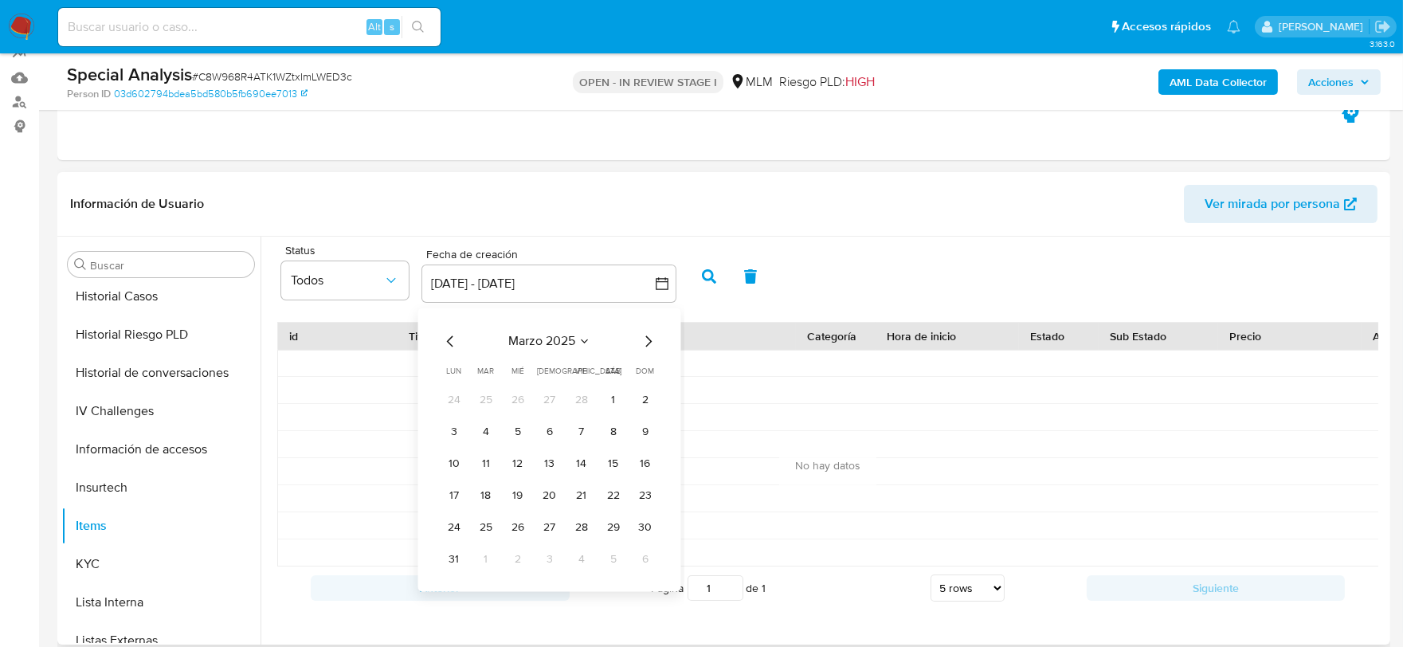
click at [451, 341] on icon "Mes anterior" at bounding box center [450, 340] width 19 height 19
click at [635, 398] on button "1" at bounding box center [644, 399] width 25 height 25
click at [646, 410] on button "1" at bounding box center [644, 399] width 25 height 25
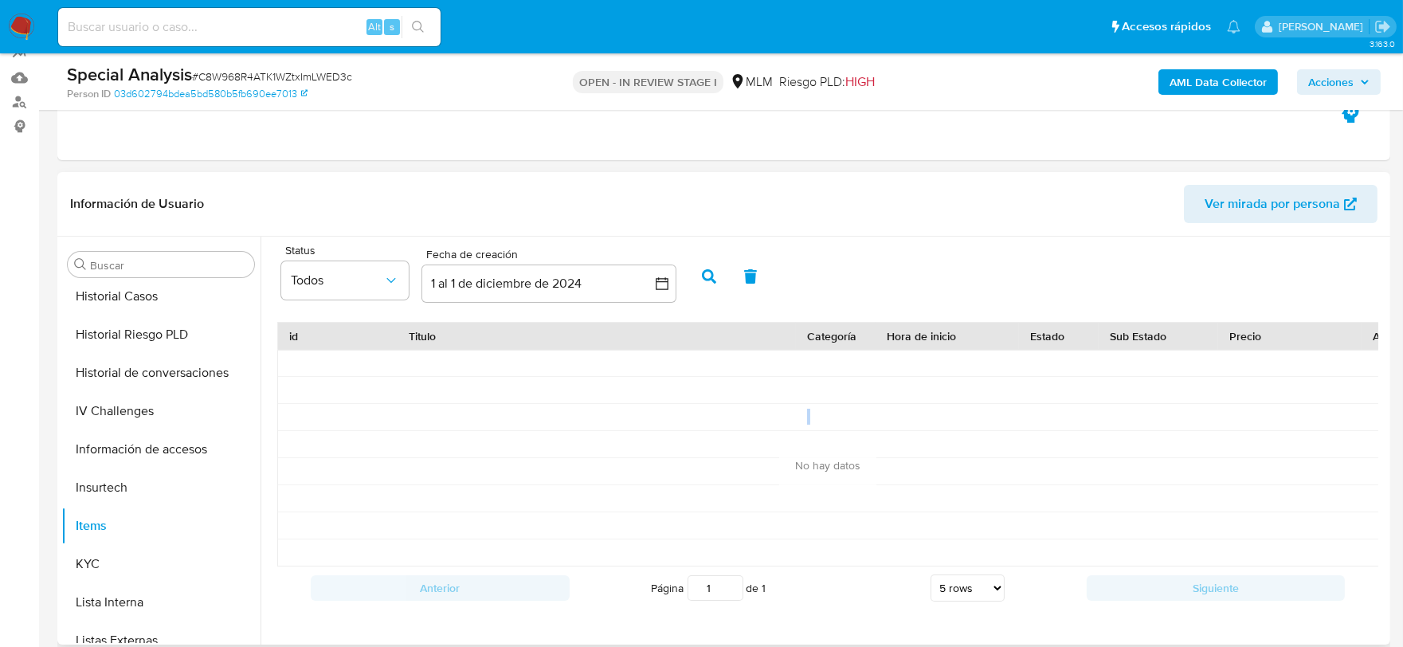
click at [646, 410] on div at bounding box center [596, 417] width 398 height 26
click at [710, 276] on icon "button" at bounding box center [709, 276] width 14 height 14
click at [648, 279] on button "1 al 1 de diciembre de 2024" at bounding box center [548, 283] width 255 height 38
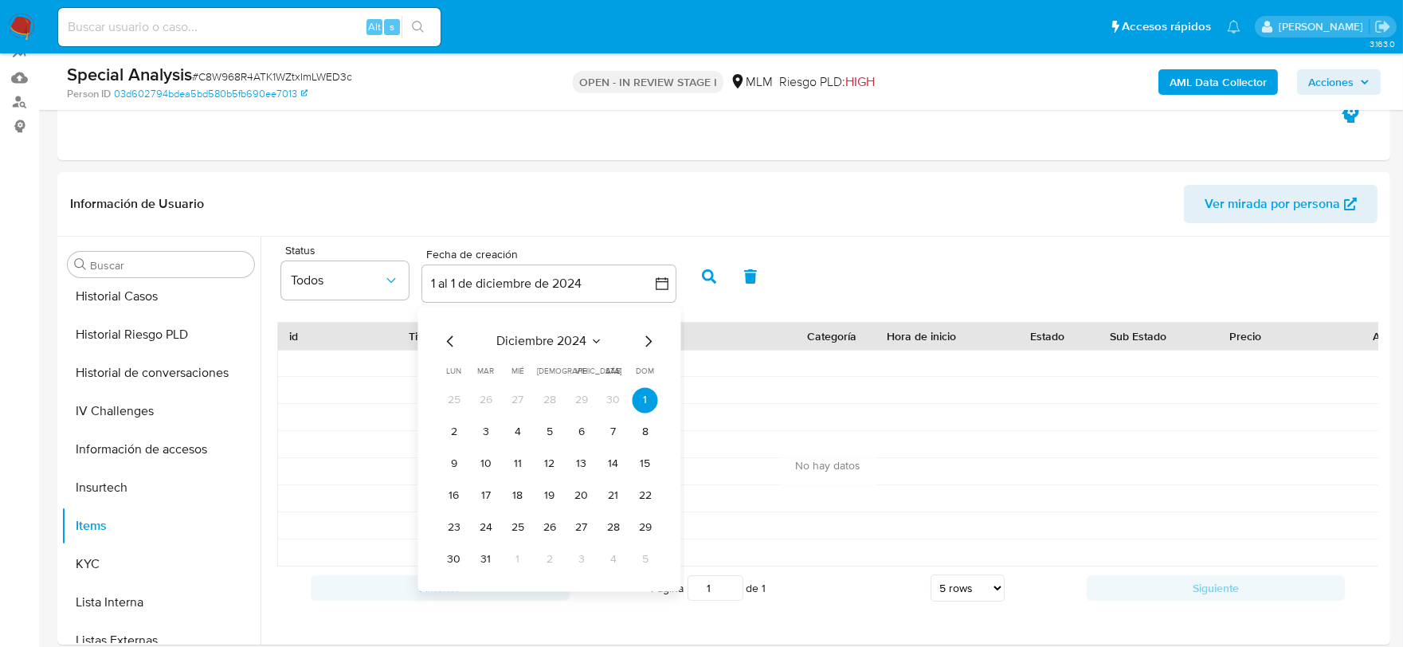
click at [648, 343] on icon "Mes siguiente" at bounding box center [648, 340] width 6 height 11
click at [643, 339] on icon "Mes siguiente" at bounding box center [648, 340] width 19 height 19
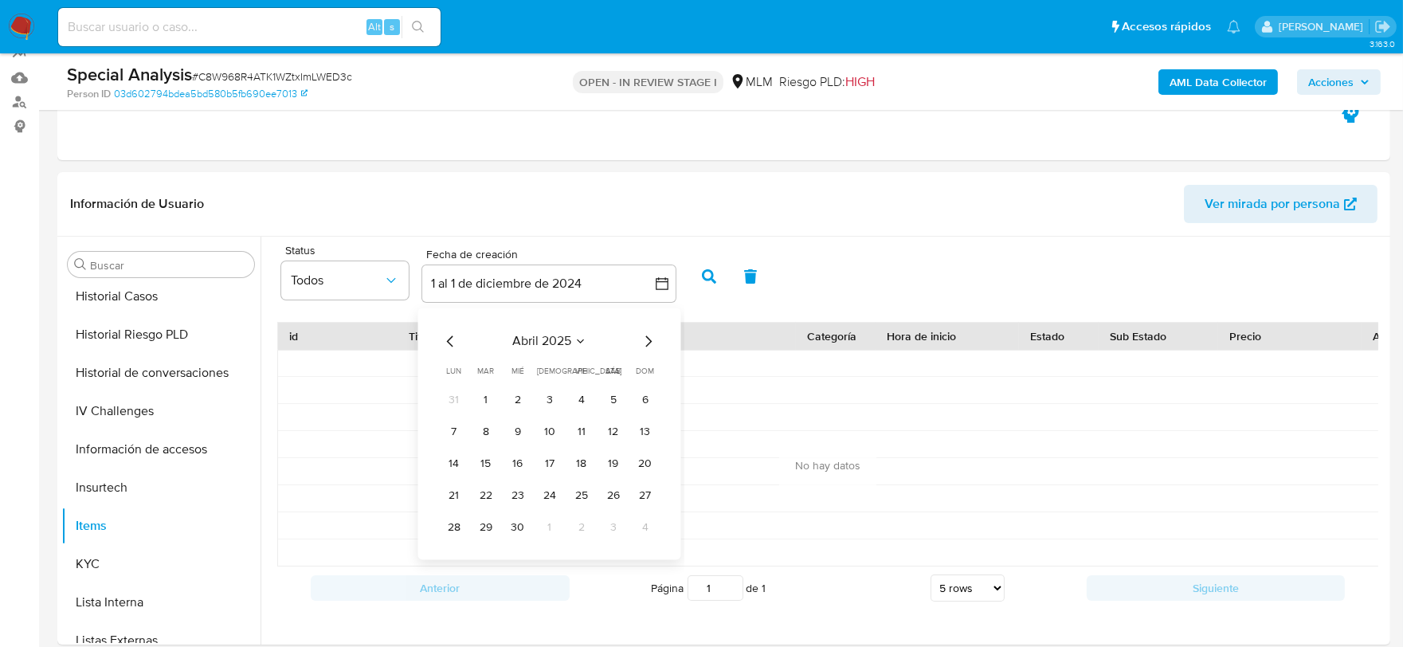
click at [643, 339] on icon "Mes siguiente" at bounding box center [648, 340] width 19 height 19
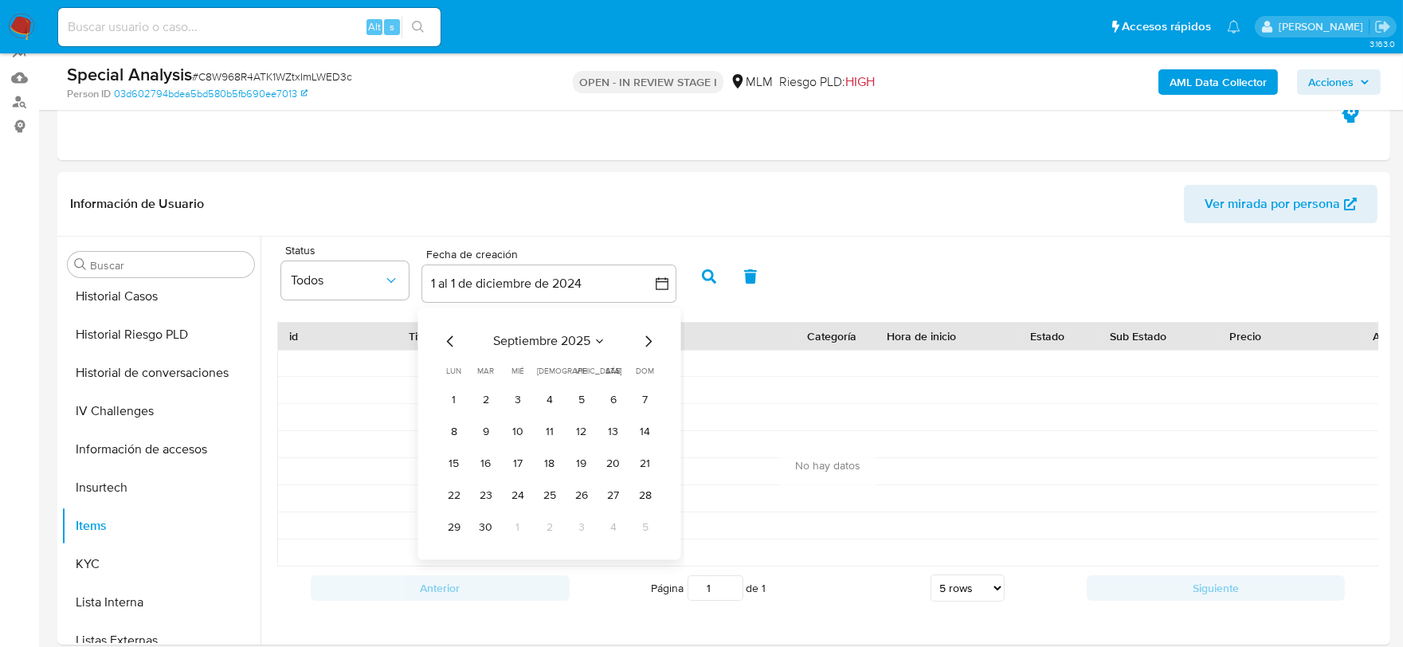
click at [643, 339] on icon "Mes siguiente" at bounding box center [648, 340] width 19 height 19
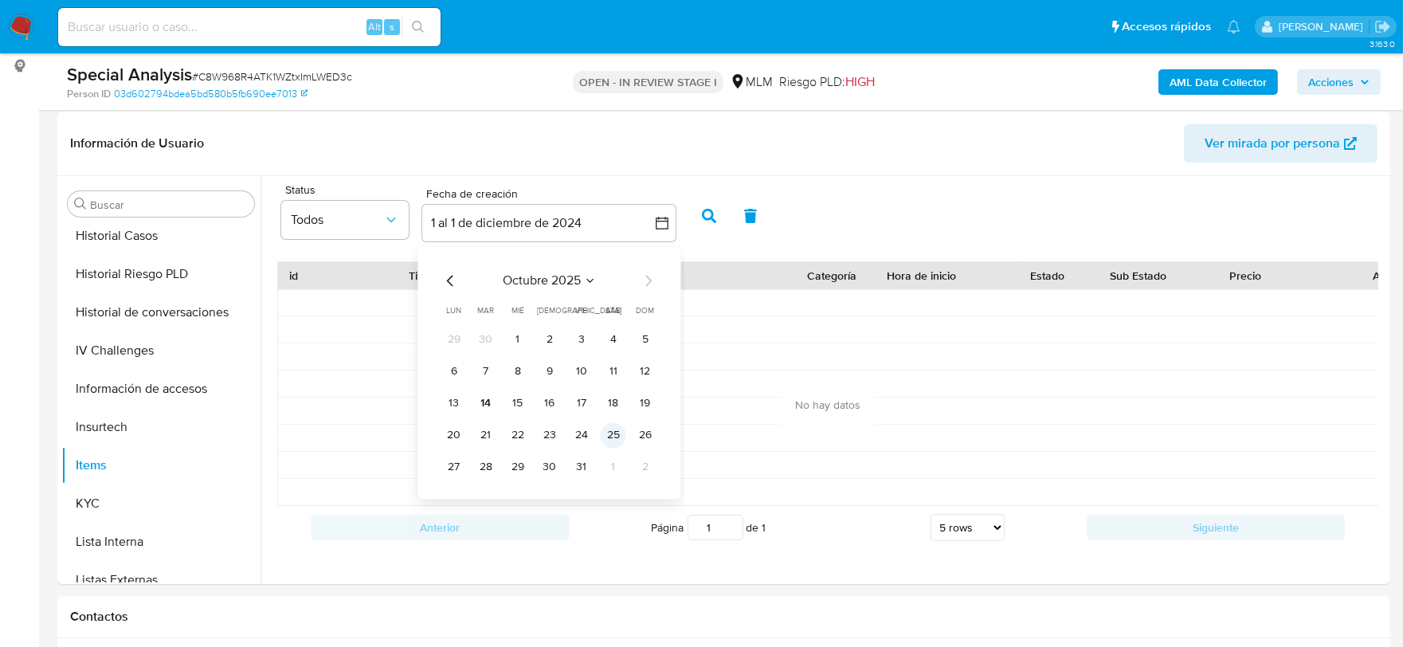
scroll to position [265, 0]
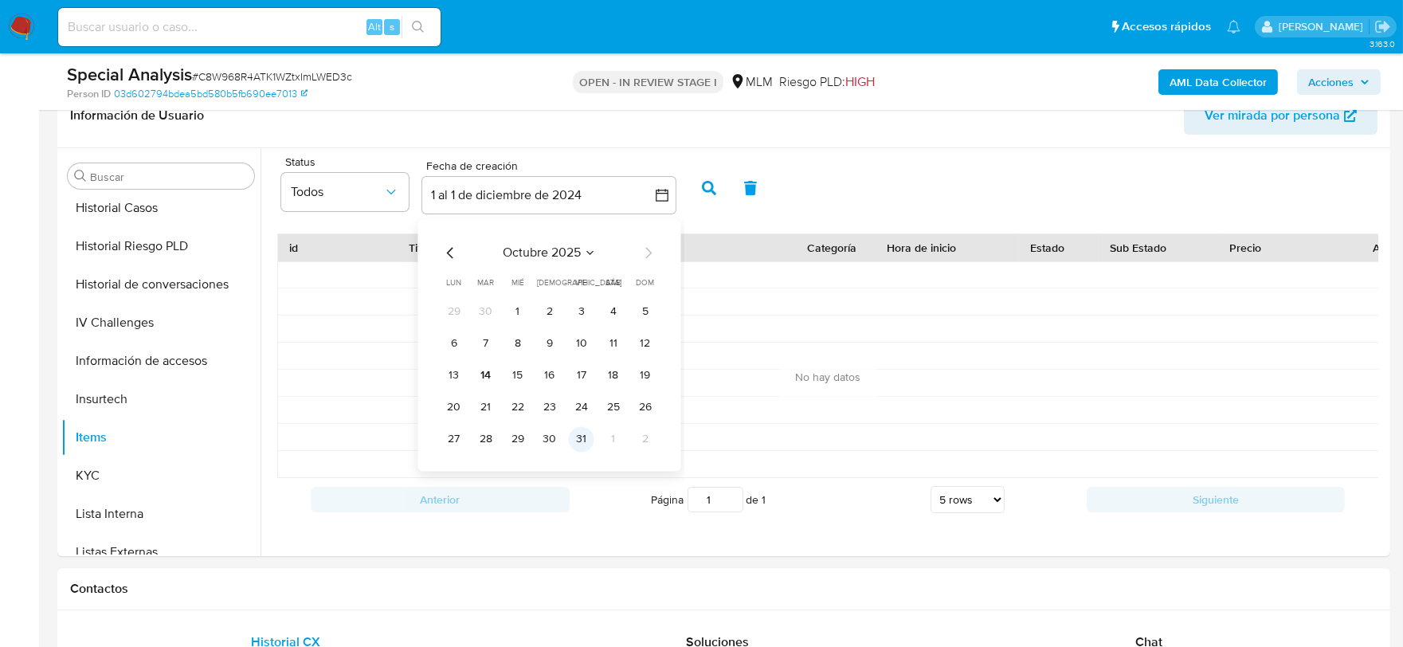
click at [585, 430] on button "31" at bounding box center [581, 438] width 25 height 25
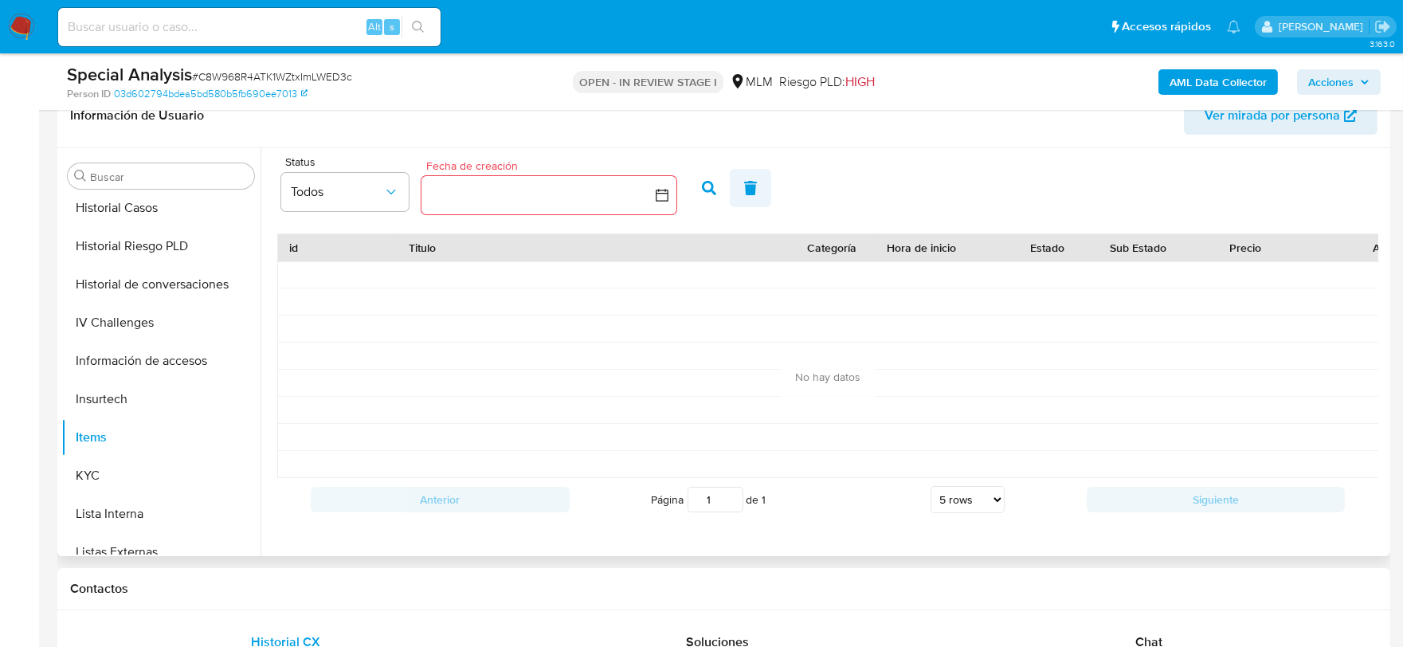
click at [754, 185] on icon "button" at bounding box center [750, 188] width 14 height 14
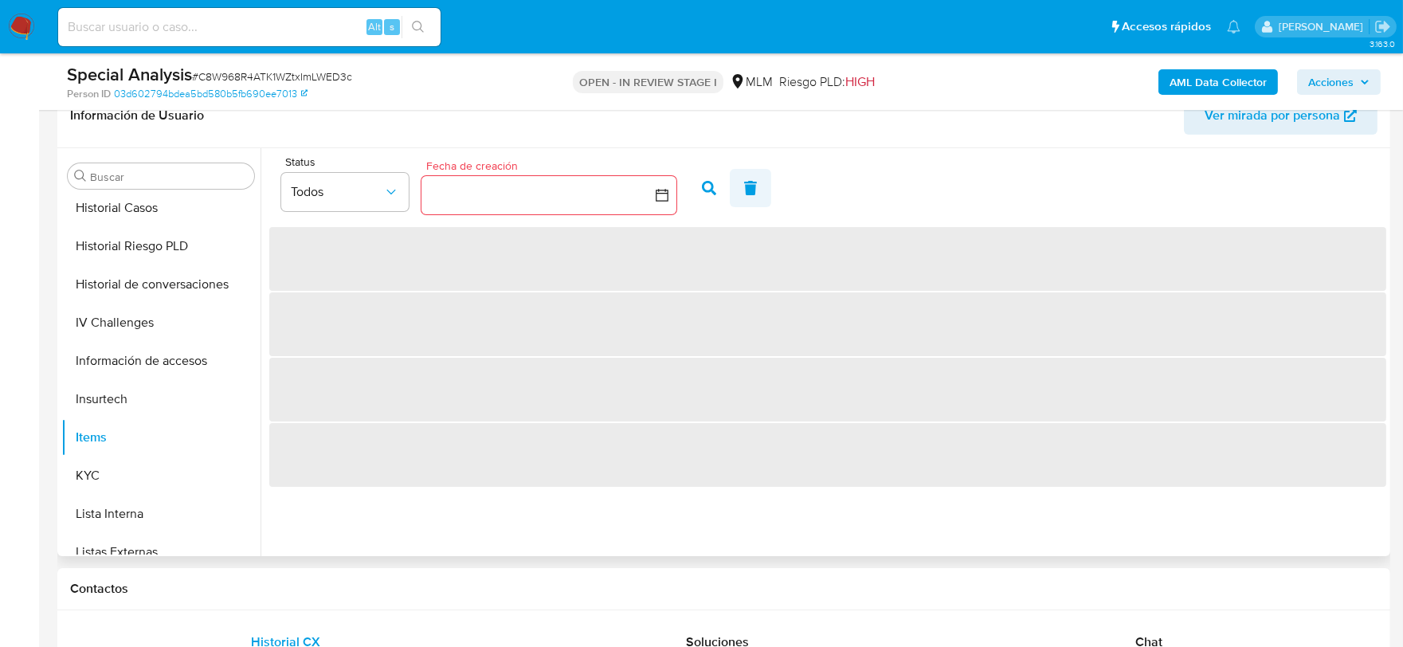
scroll to position [0, 0]
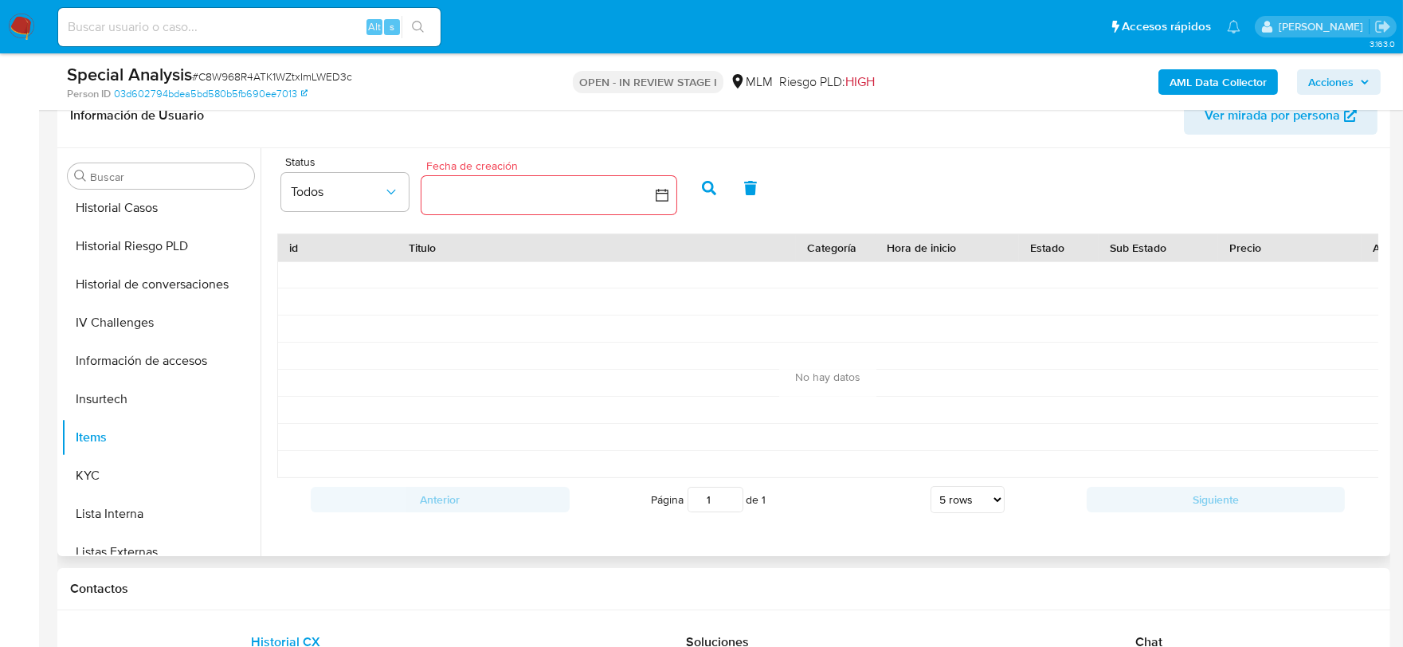
click at [754, 185] on icon "button" at bounding box center [750, 188] width 14 height 14
click at [666, 194] on icon "button" at bounding box center [662, 195] width 16 height 16
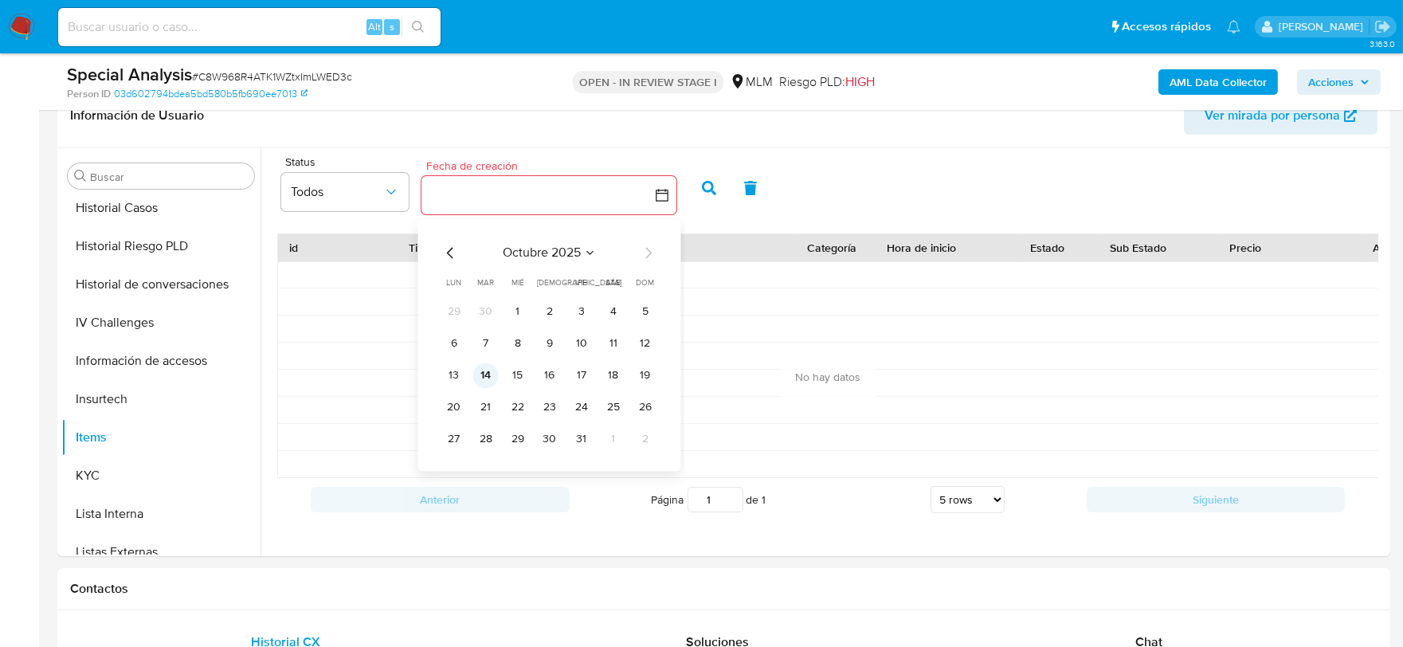
click at [486, 379] on button "14" at bounding box center [485, 374] width 25 height 25
click at [451, 249] on icon "Mes anterior" at bounding box center [450, 252] width 6 height 11
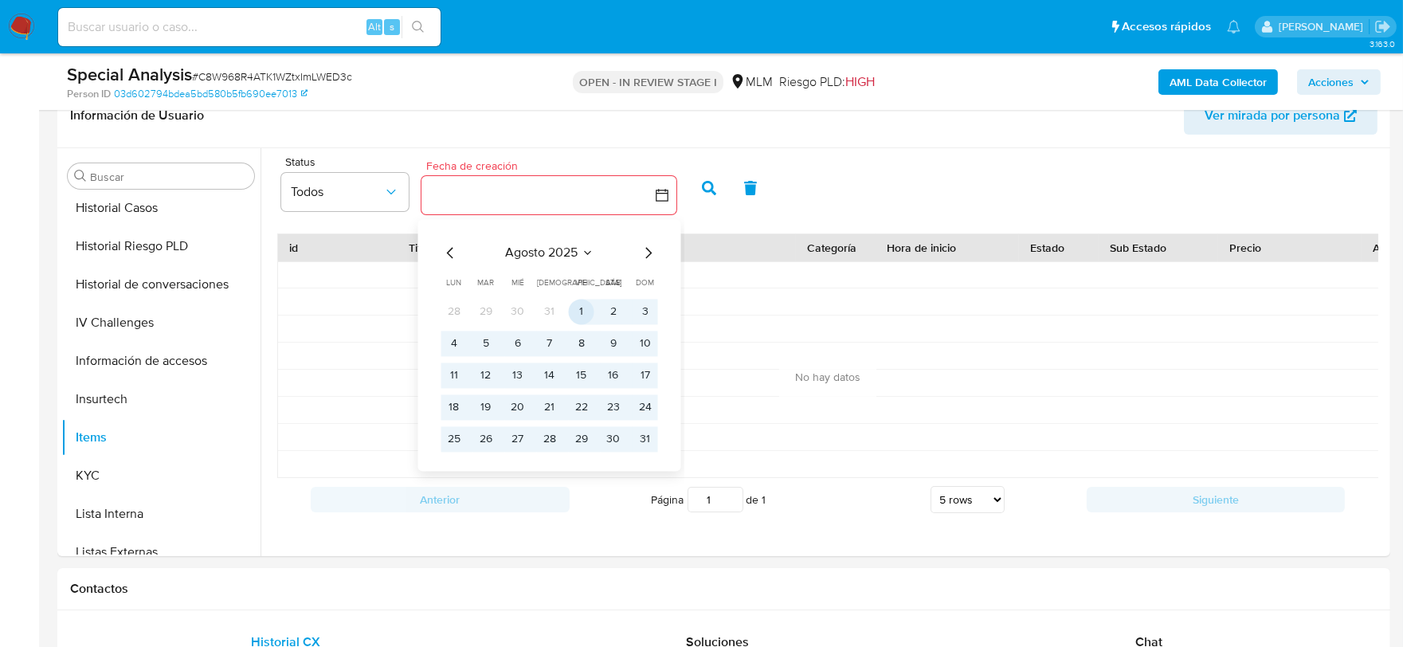
click at [591, 307] on button "1" at bounding box center [581, 311] width 25 height 25
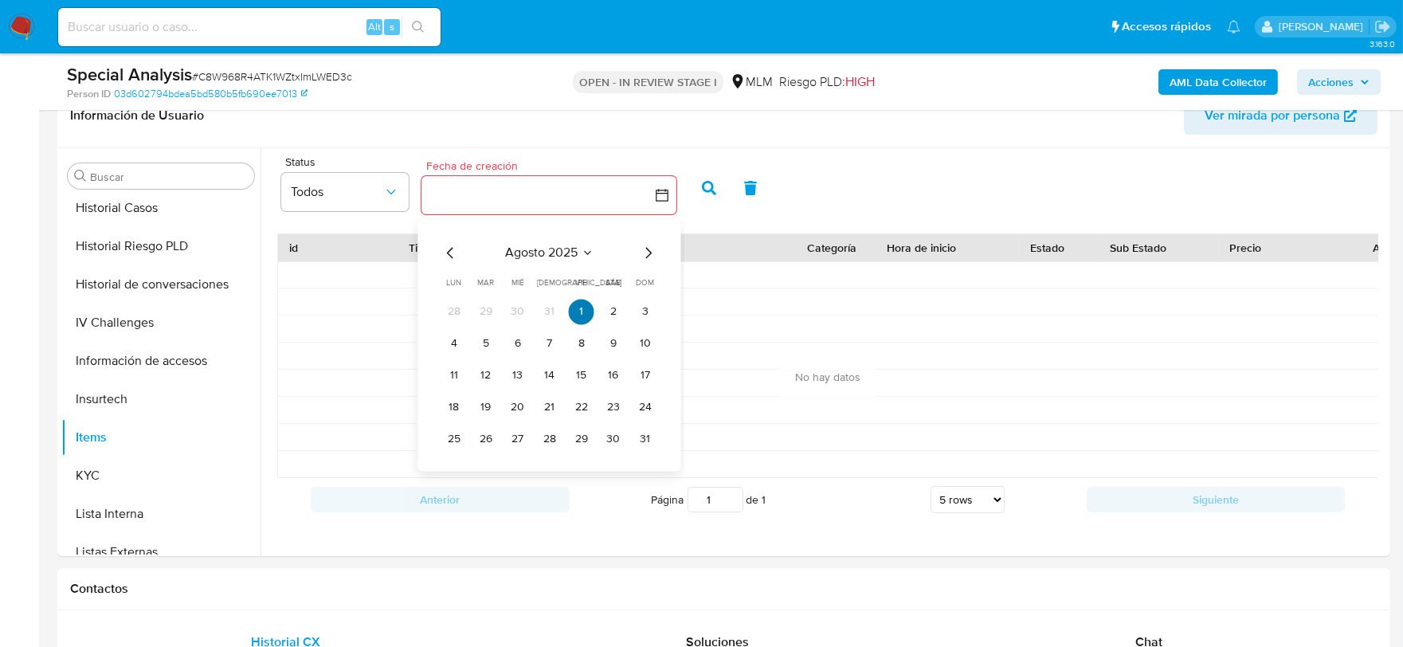
click at [570, 309] on button "1" at bounding box center [581, 311] width 25 height 25
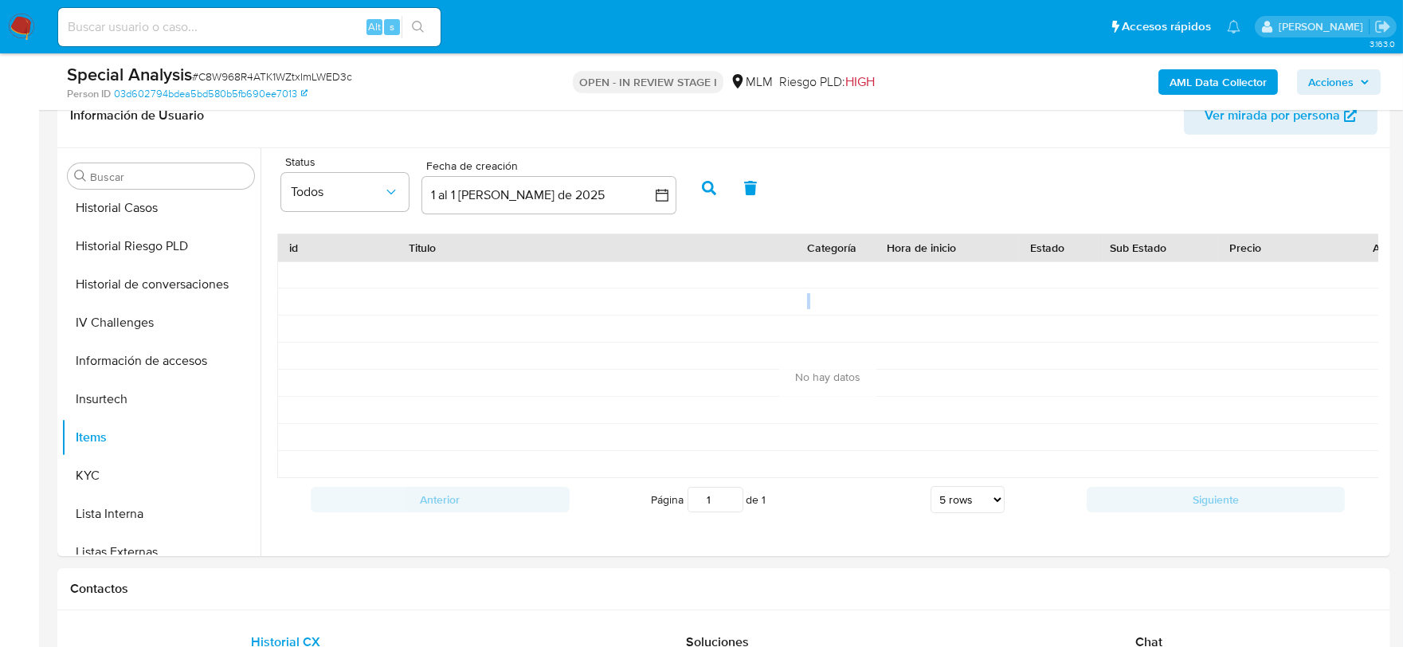
click at [570, 309] on div at bounding box center [596, 301] width 398 height 26
click at [704, 184] on icon "button" at bounding box center [709, 188] width 14 height 14
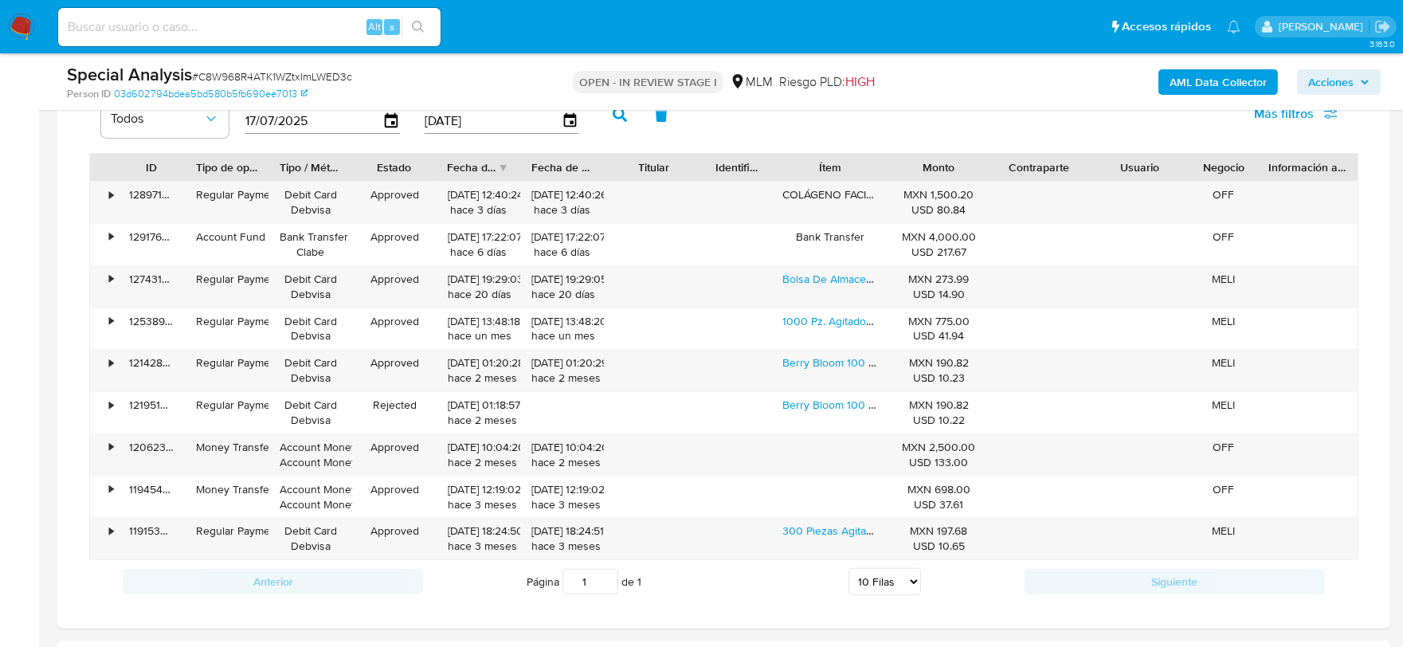
scroll to position [1193, 0]
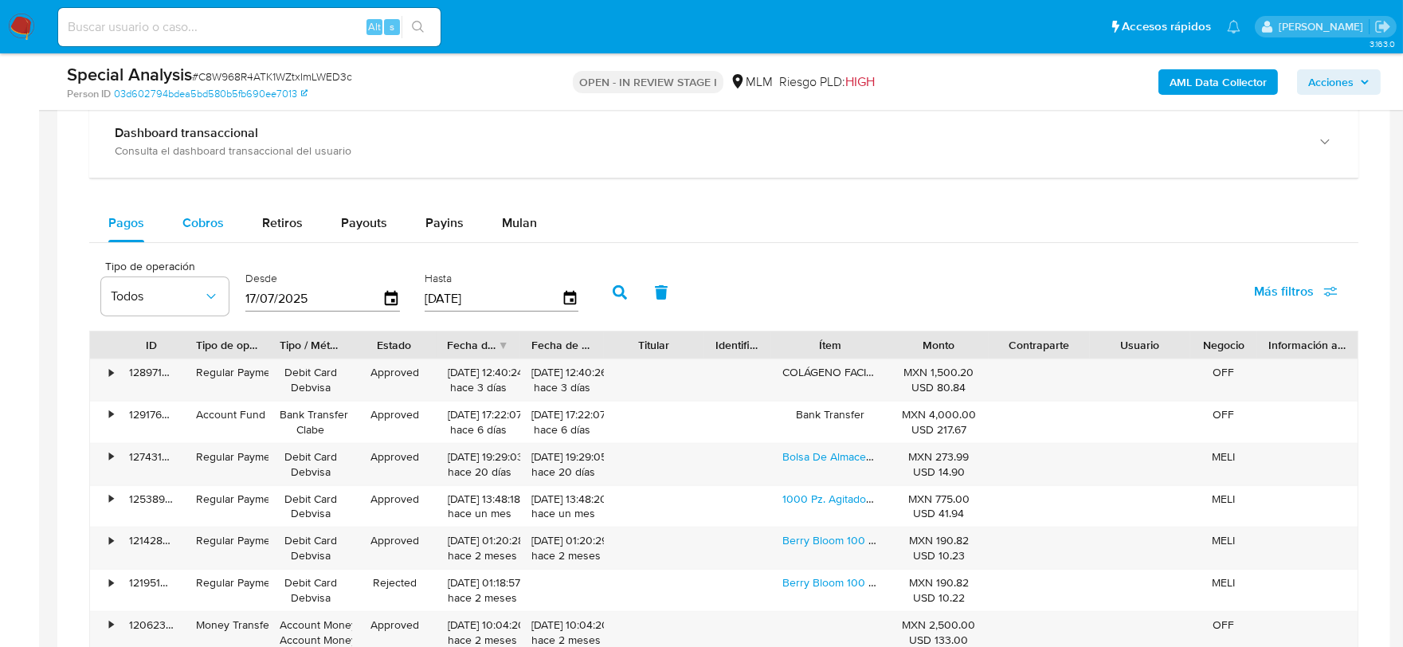
click at [211, 223] on span "Cobros" at bounding box center [202, 222] width 41 height 18
select select "10"
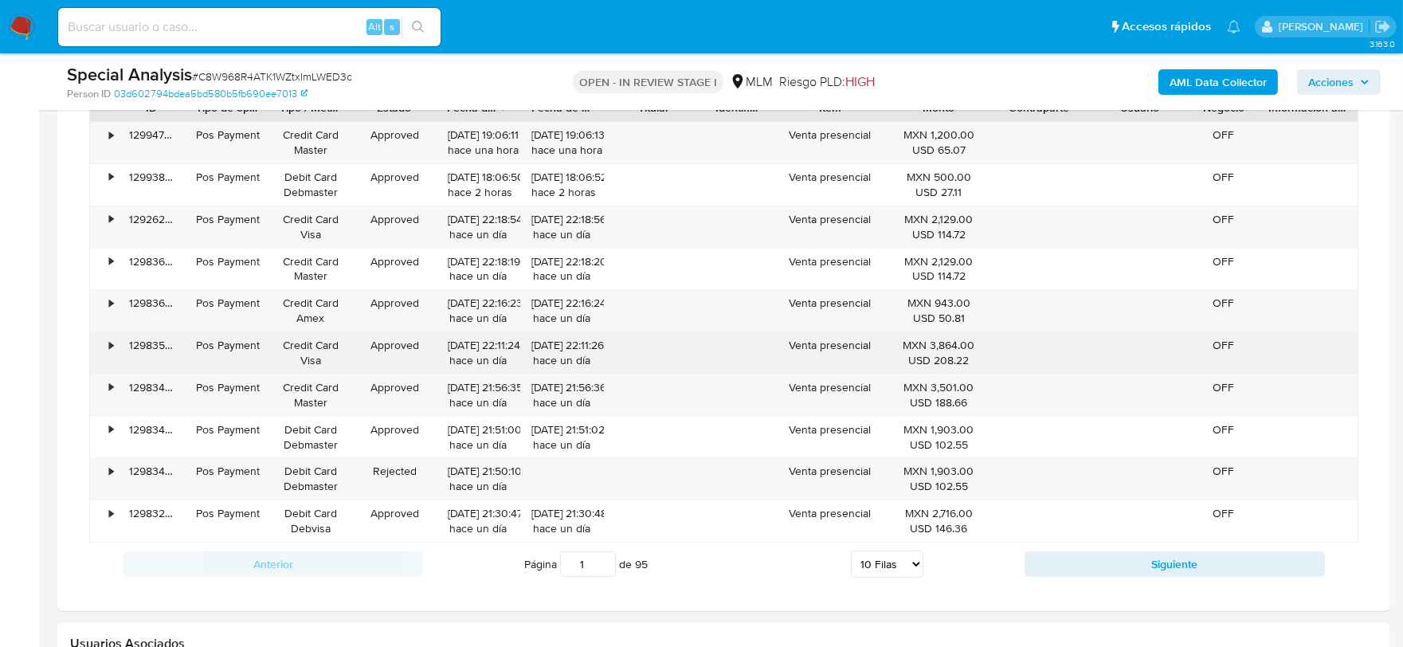
scroll to position [1548, 0]
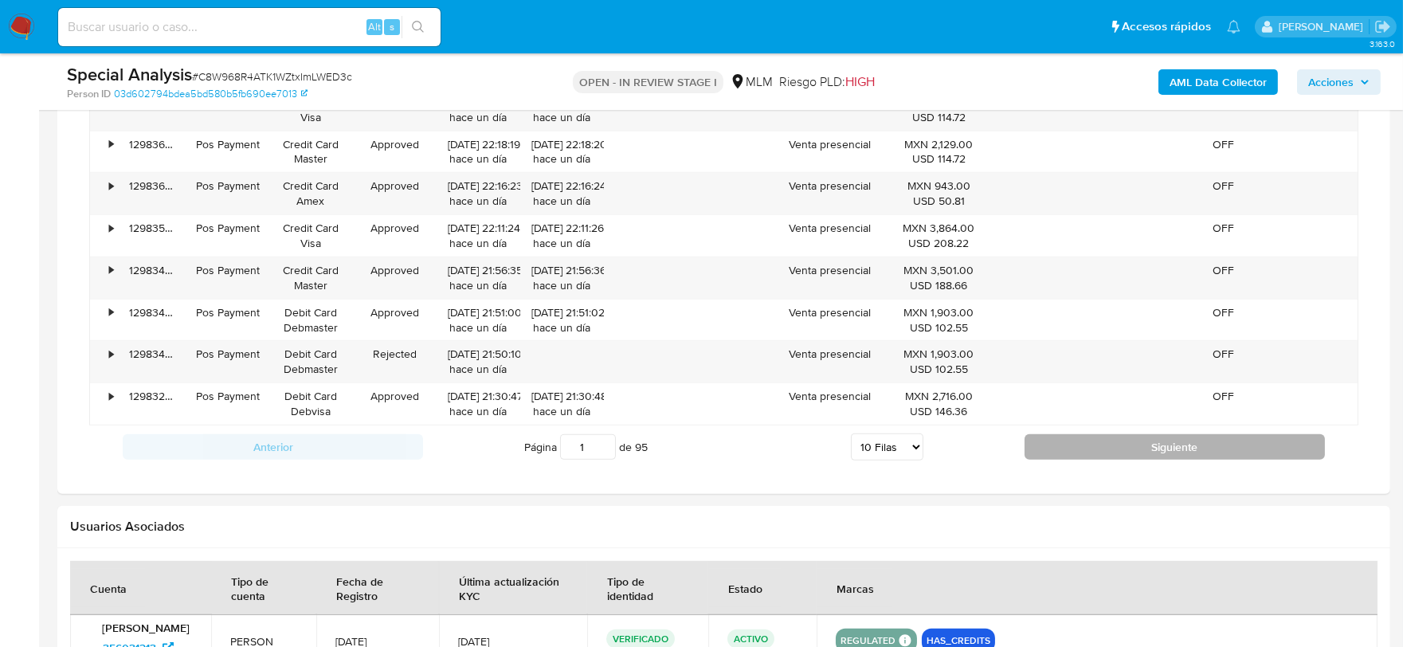
click at [1114, 450] on button "Siguiente" at bounding box center [1174, 446] width 300 height 25
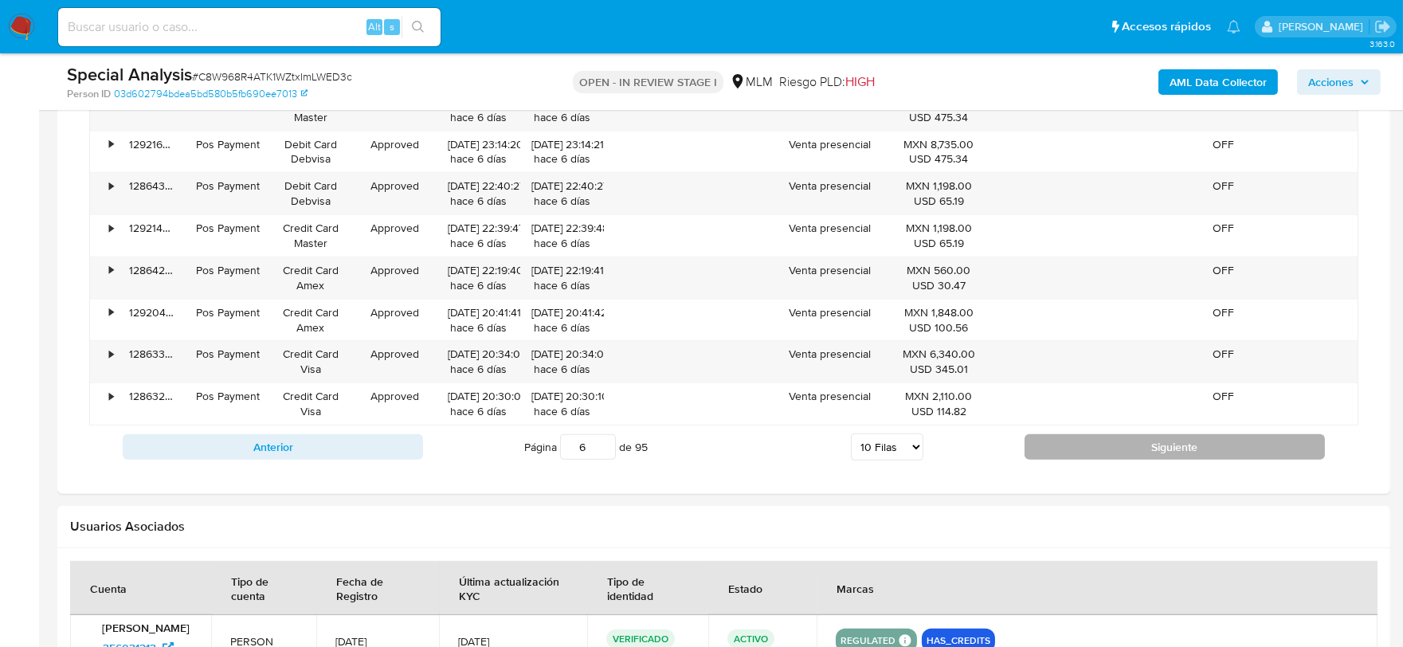
click at [1114, 450] on button "Siguiente" at bounding box center [1174, 446] width 300 height 25
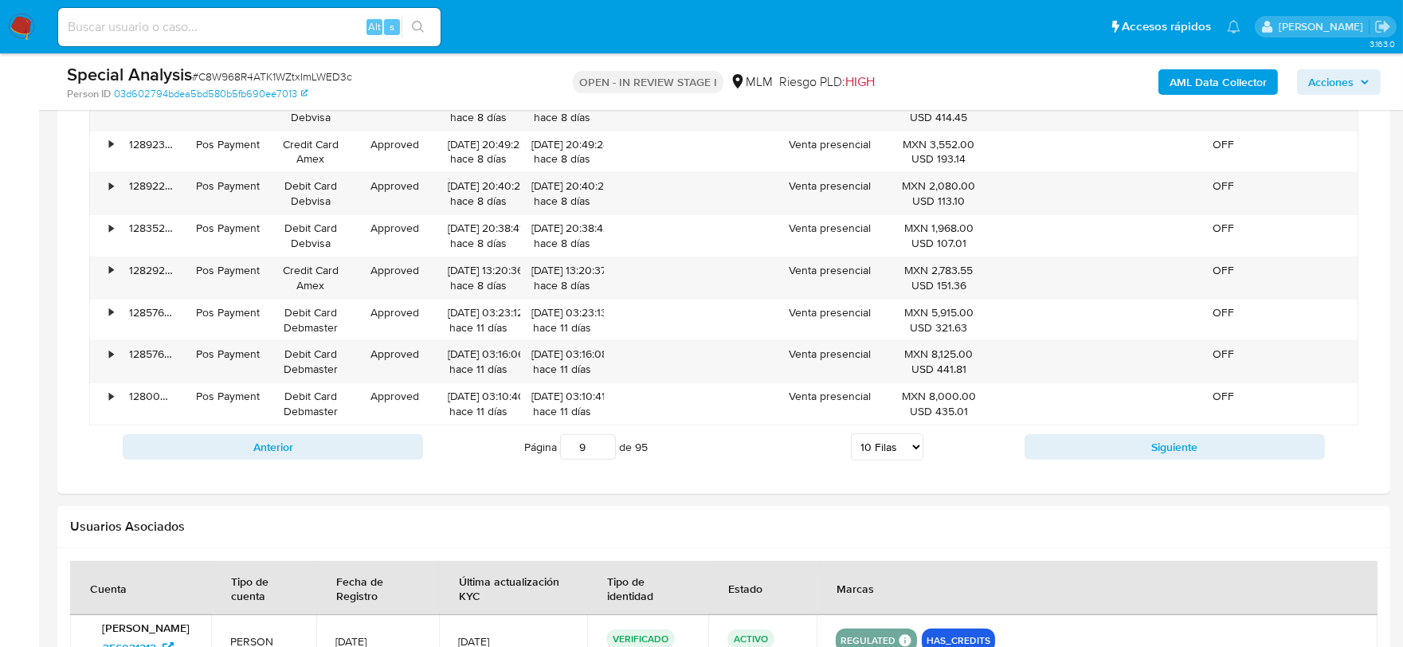
drag, startPoint x: 578, startPoint y: 447, endPoint x: 594, endPoint y: 447, distance: 16.7
click at [594, 447] on input "9" at bounding box center [588, 446] width 56 height 25
type input "15"
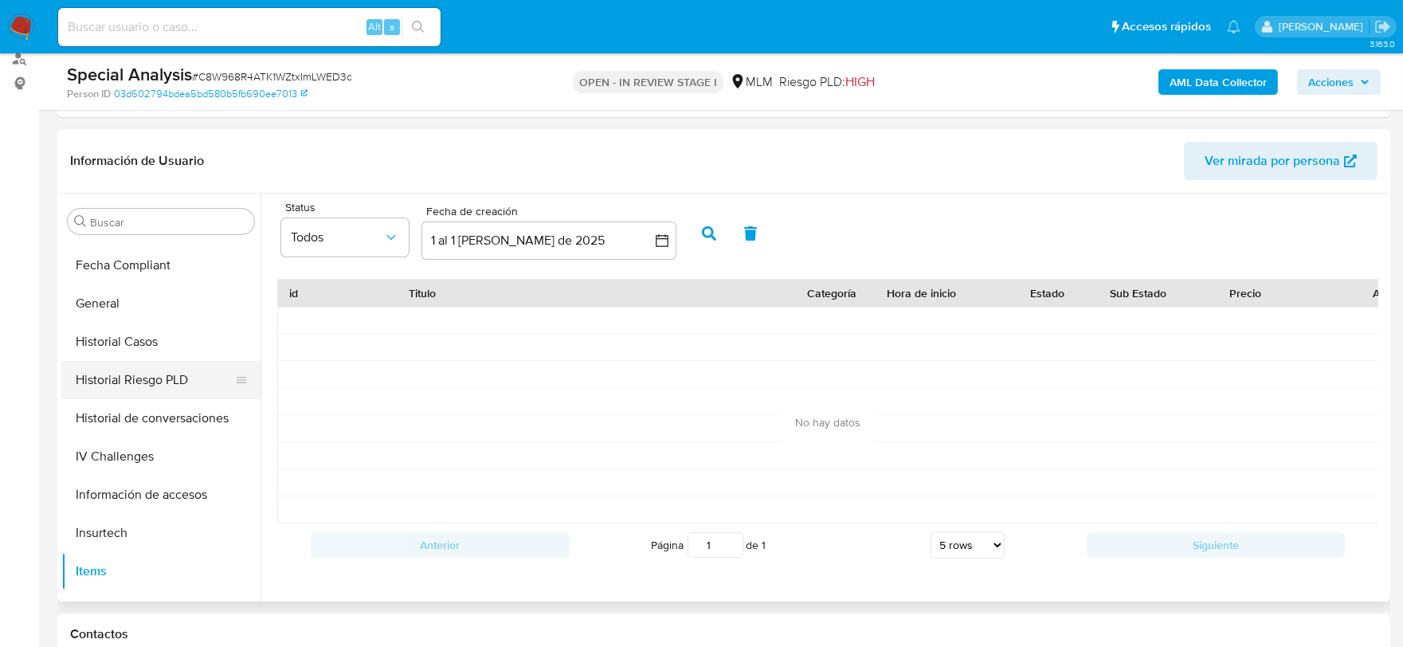
scroll to position [529, 0]
click at [150, 347] on button "Historial Casos" at bounding box center [154, 342] width 186 height 38
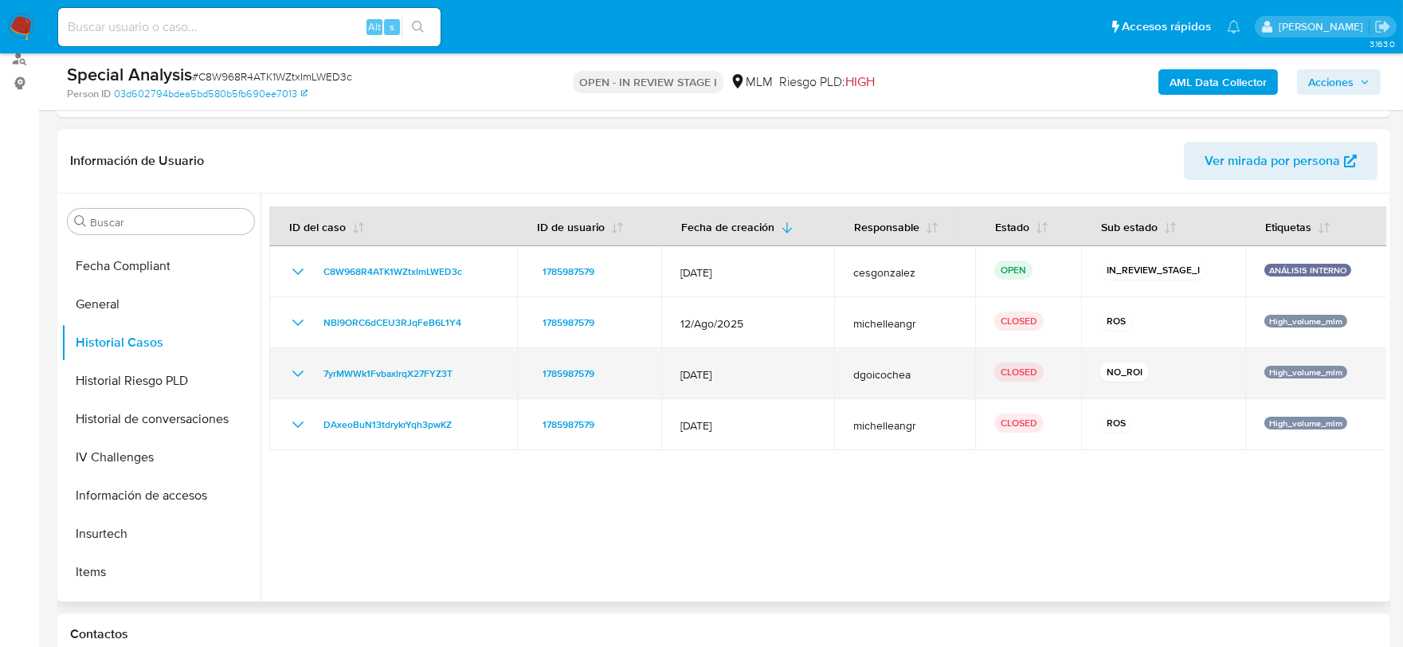
click at [300, 373] on icon "Mostrar/Ocultar" at bounding box center [297, 373] width 11 height 6
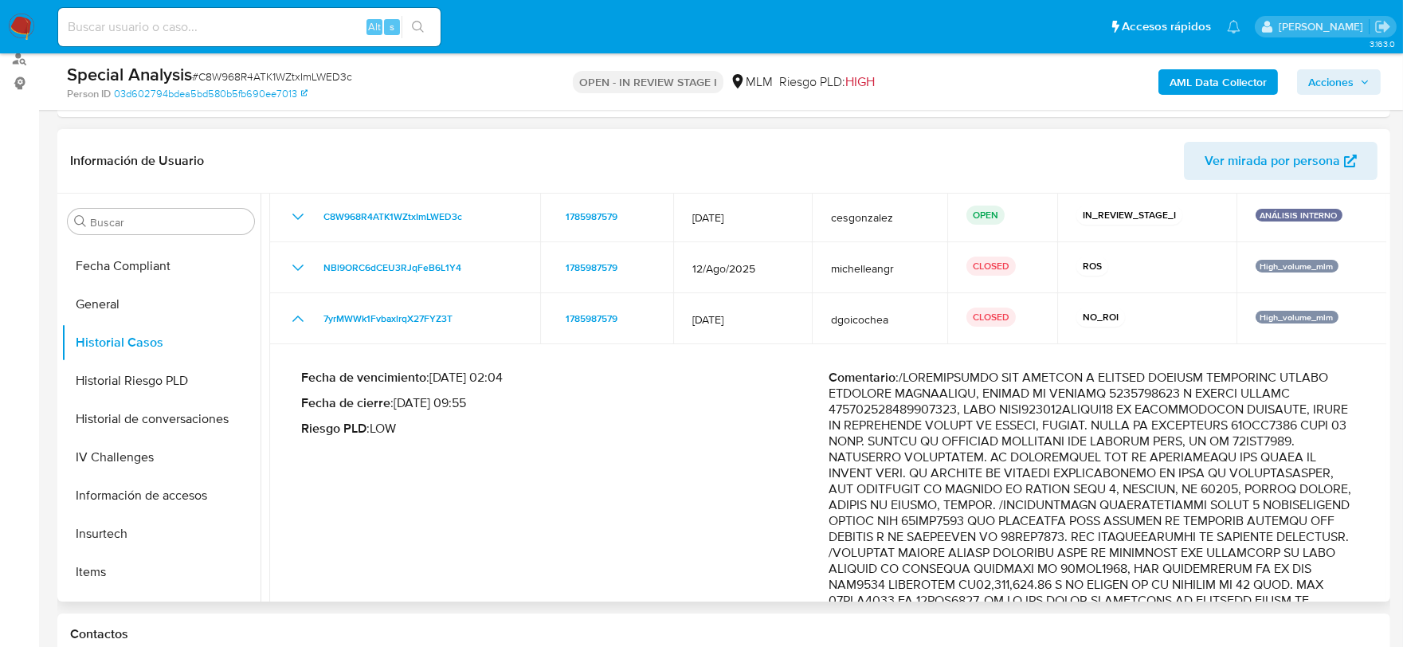
scroll to position [14, 0]
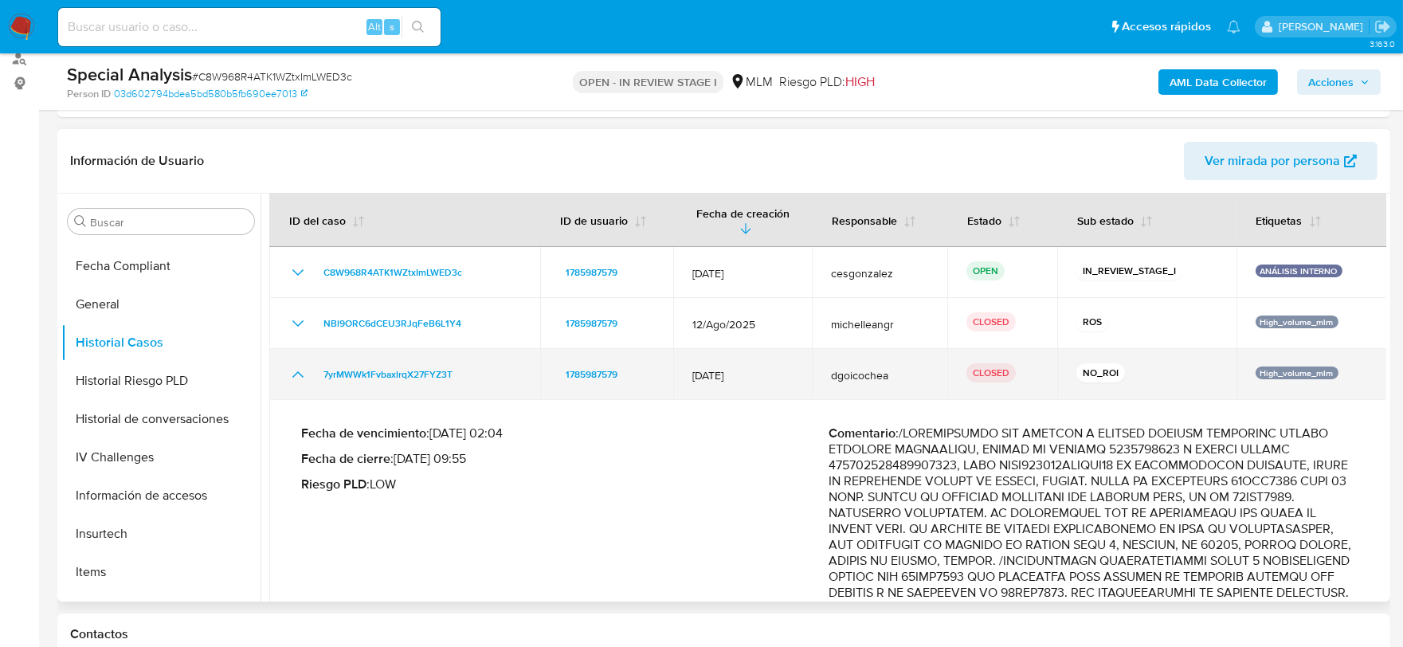
click at [305, 368] on icon "Mostrar/Ocultar" at bounding box center [297, 374] width 19 height 19
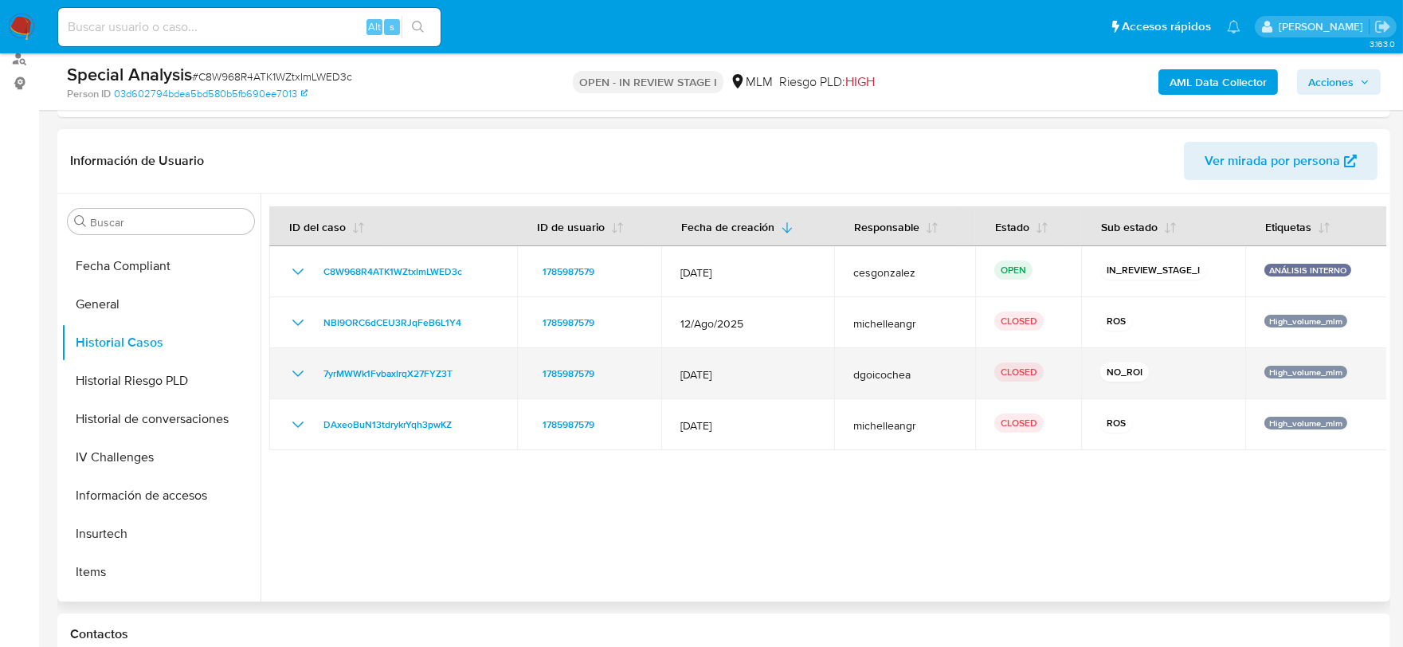
scroll to position [0, 0]
click at [301, 370] on icon "Mostrar/Ocultar" at bounding box center [297, 373] width 11 height 6
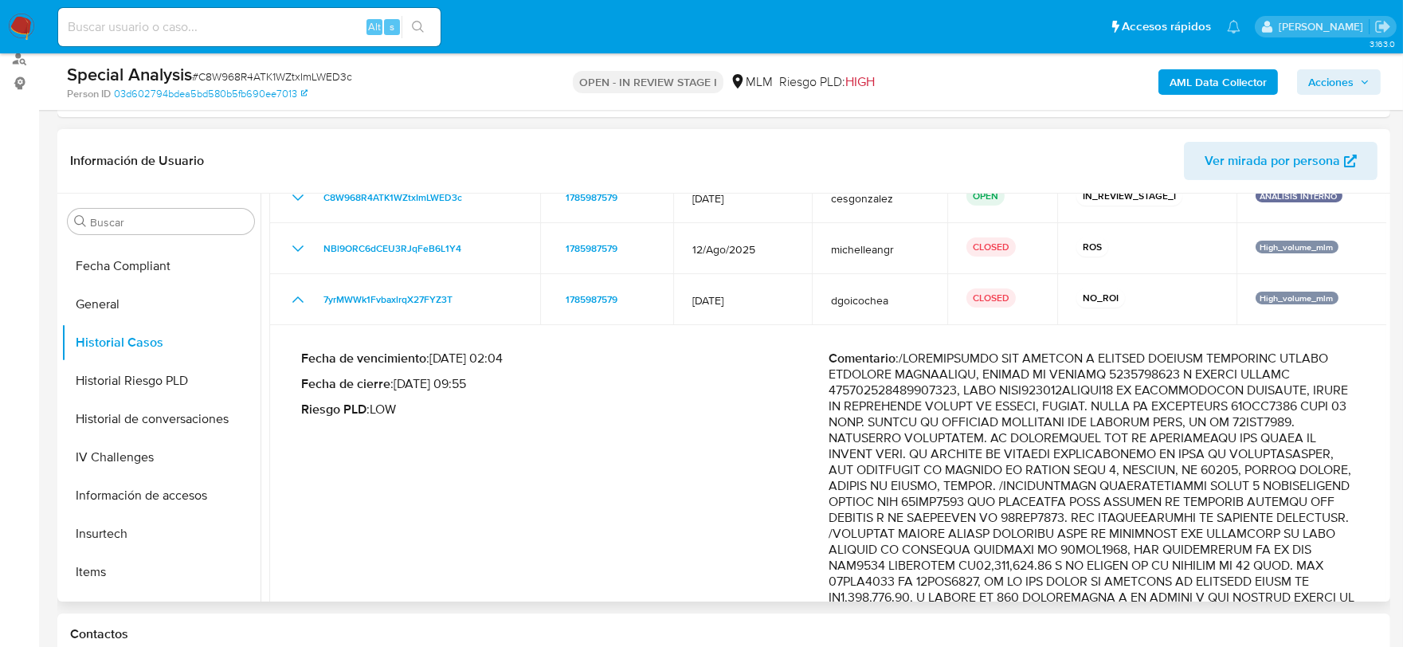
scroll to position [177, 0]
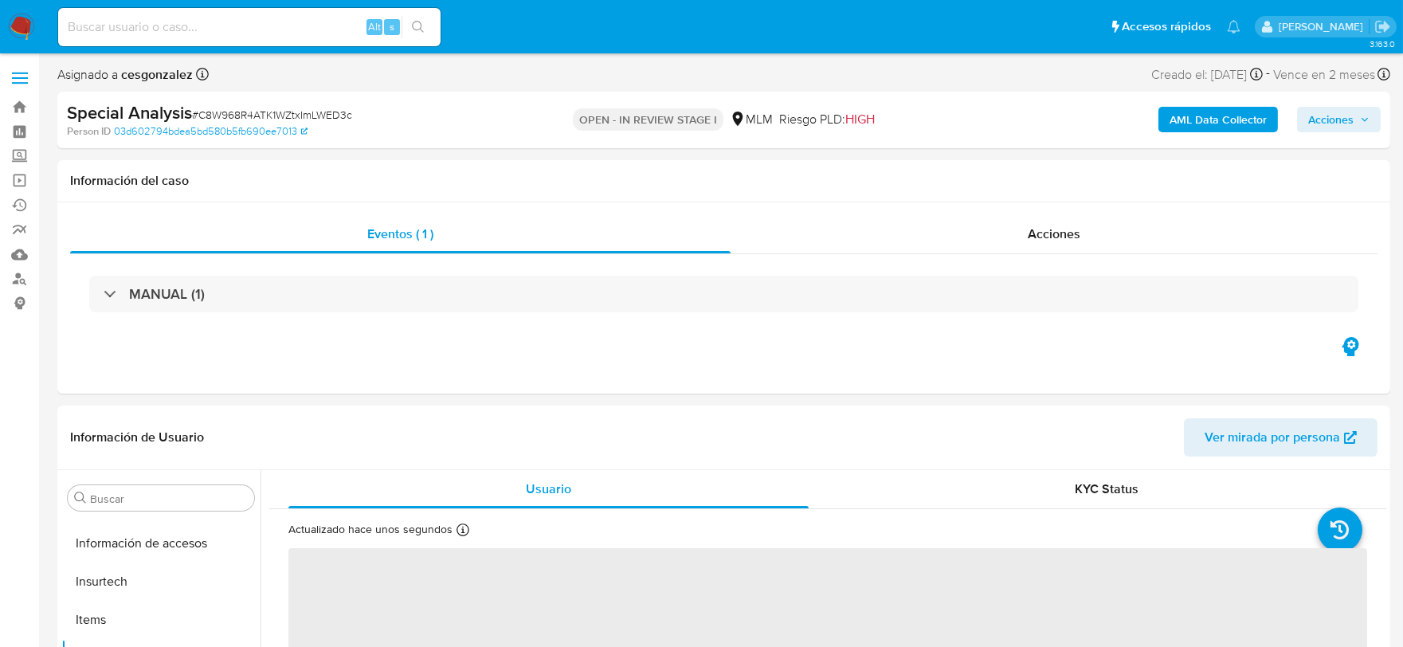
scroll to position [787, 0]
select select "10"
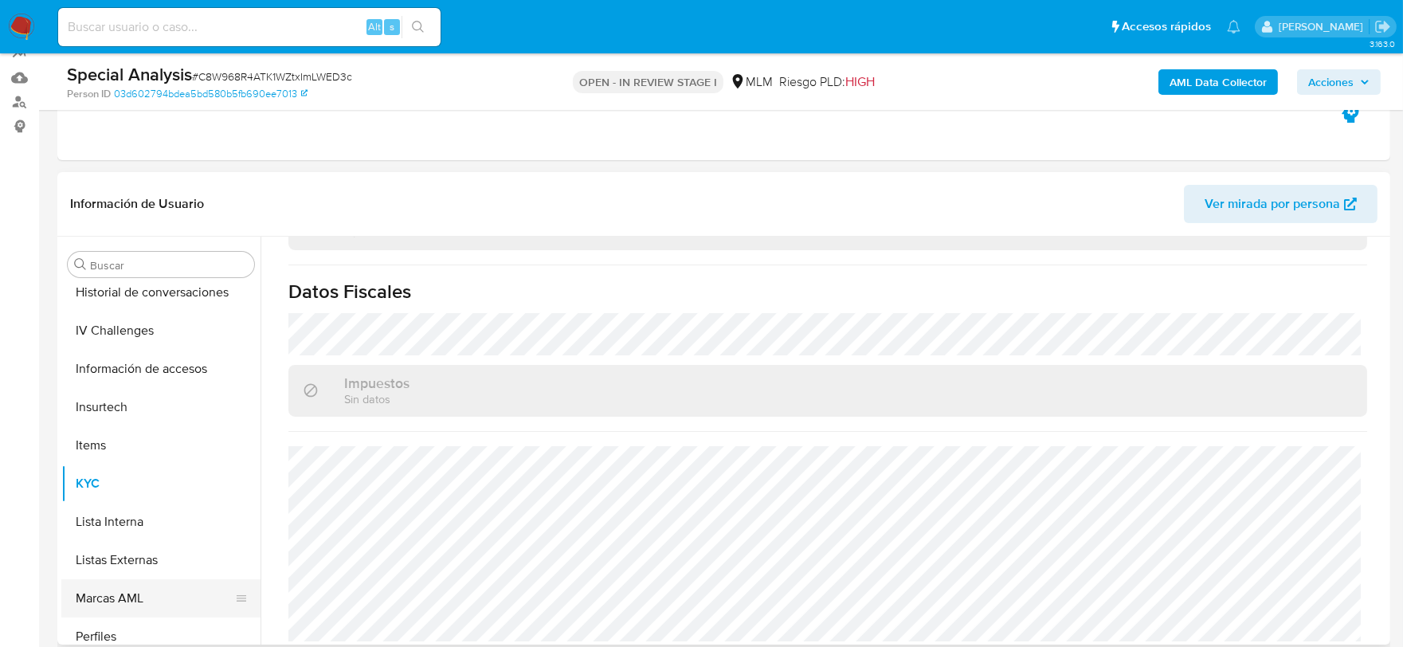
scroll to position [610, 0]
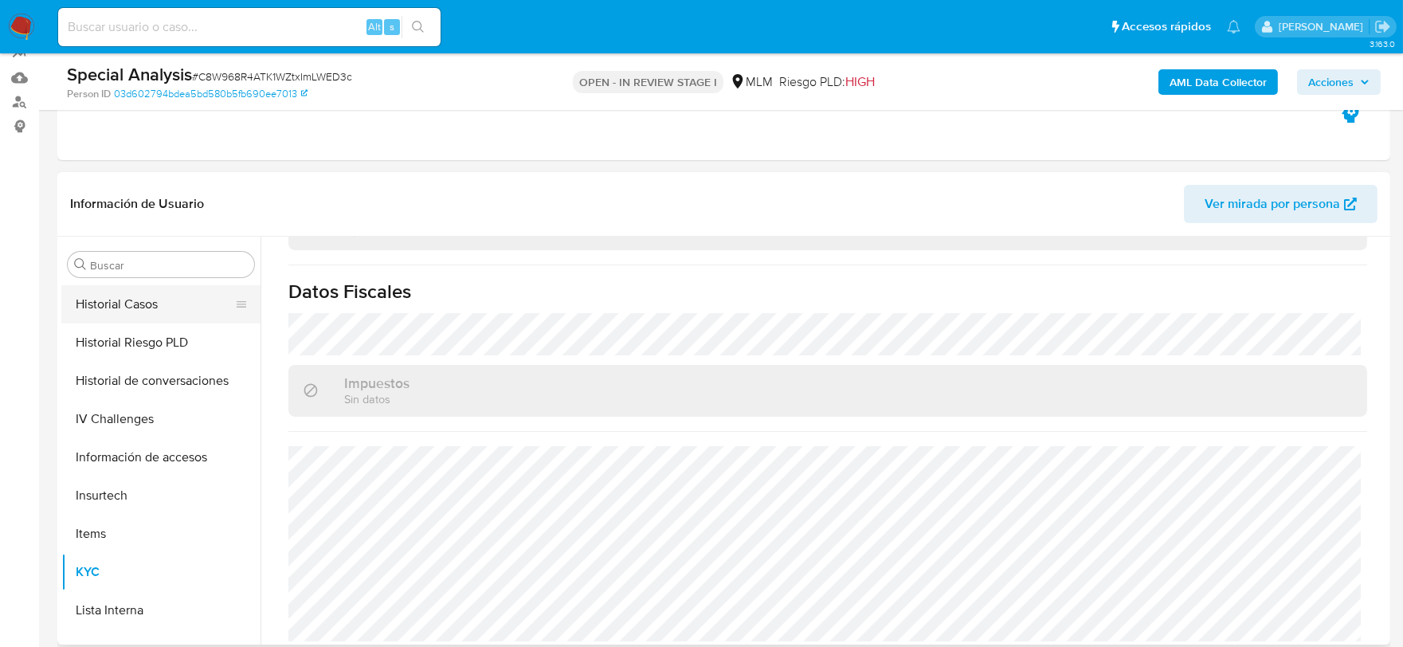
click at [116, 306] on button "Historial Casos" at bounding box center [154, 304] width 186 height 38
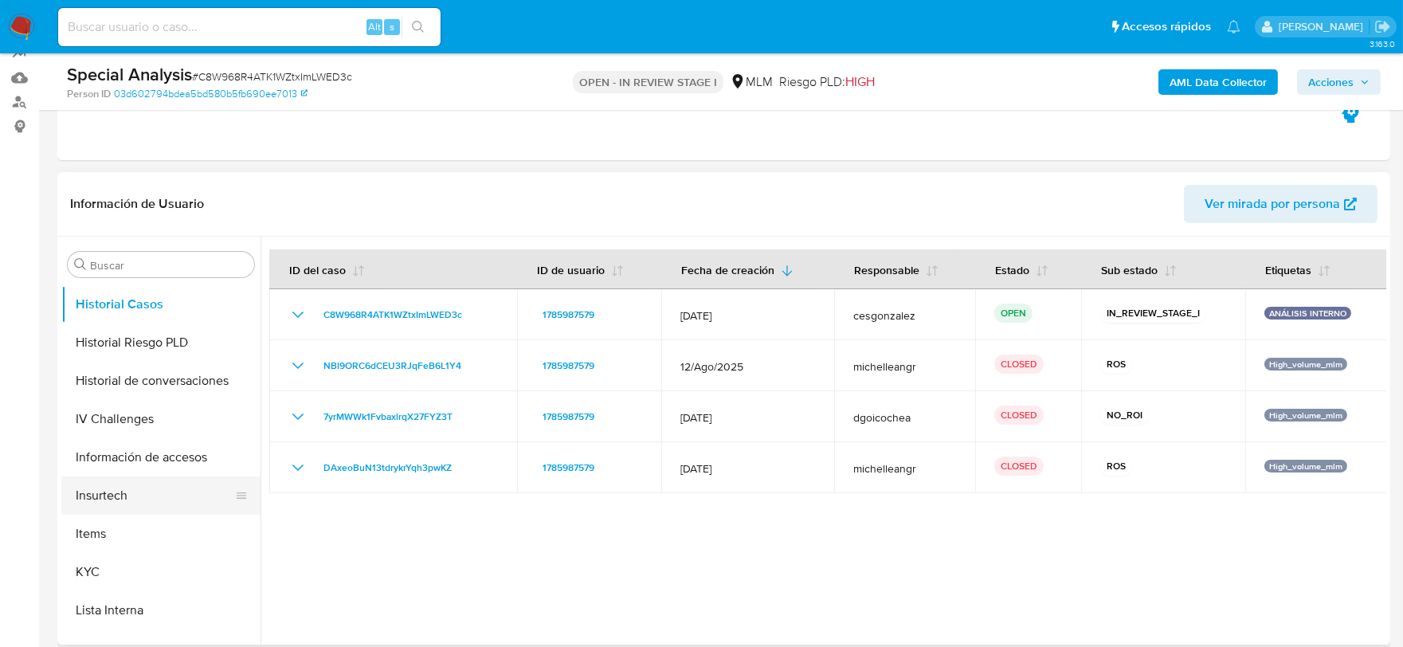
scroll to position [787, 0]
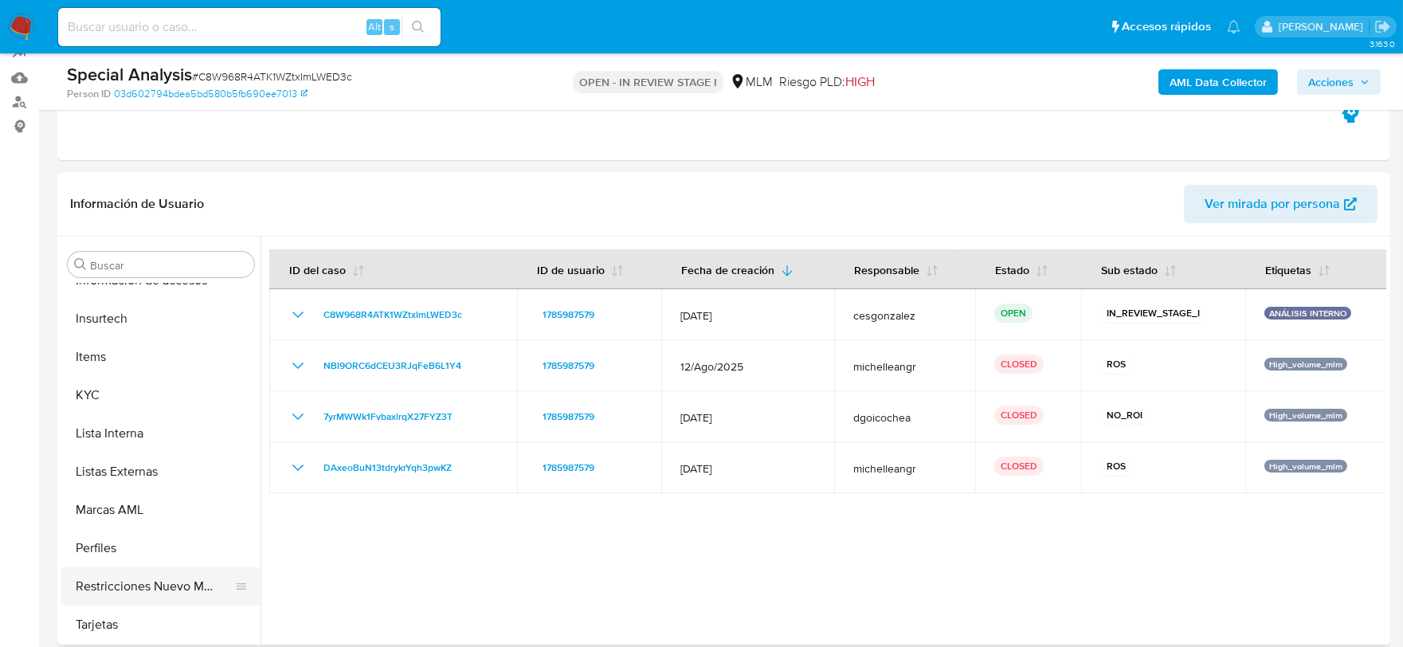
click at [155, 575] on button "Restricciones Nuevo Mundo" at bounding box center [154, 586] width 186 height 38
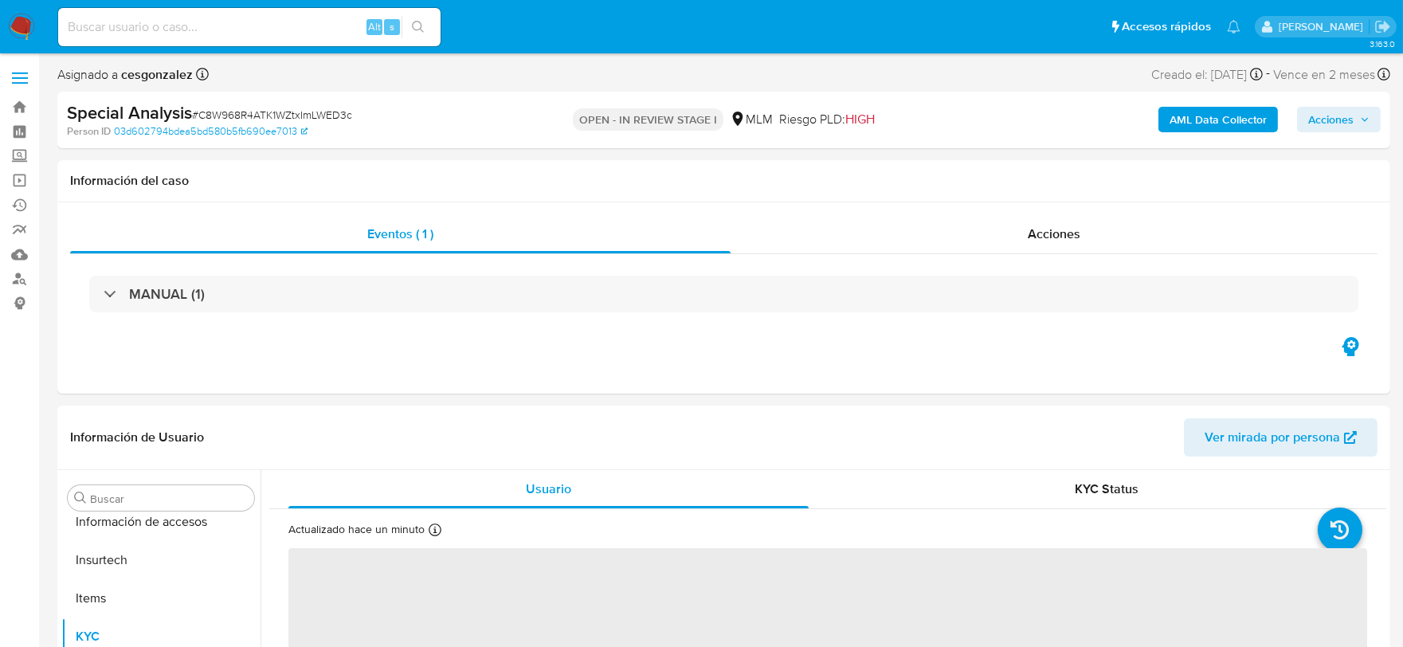
scroll to position [787, 0]
select select "10"
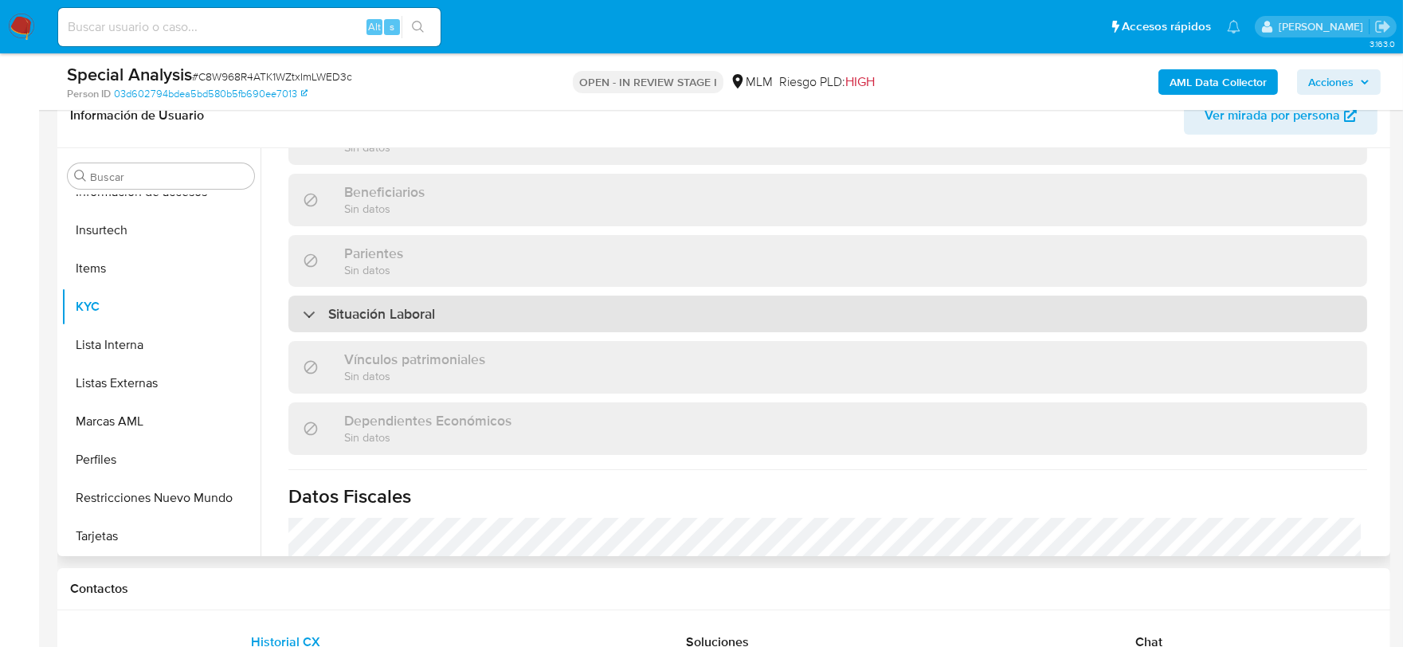
scroll to position [354, 0]
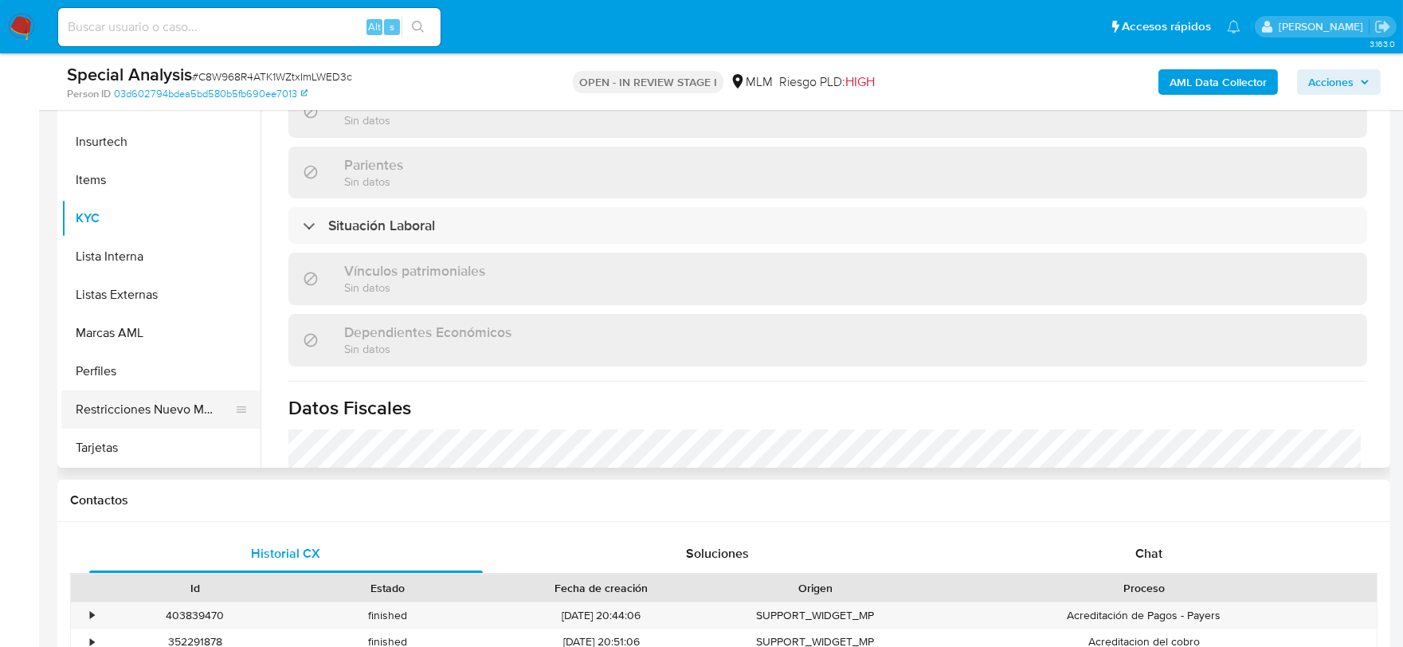
click at [153, 412] on button "Restricciones Nuevo Mundo" at bounding box center [154, 409] width 186 height 38
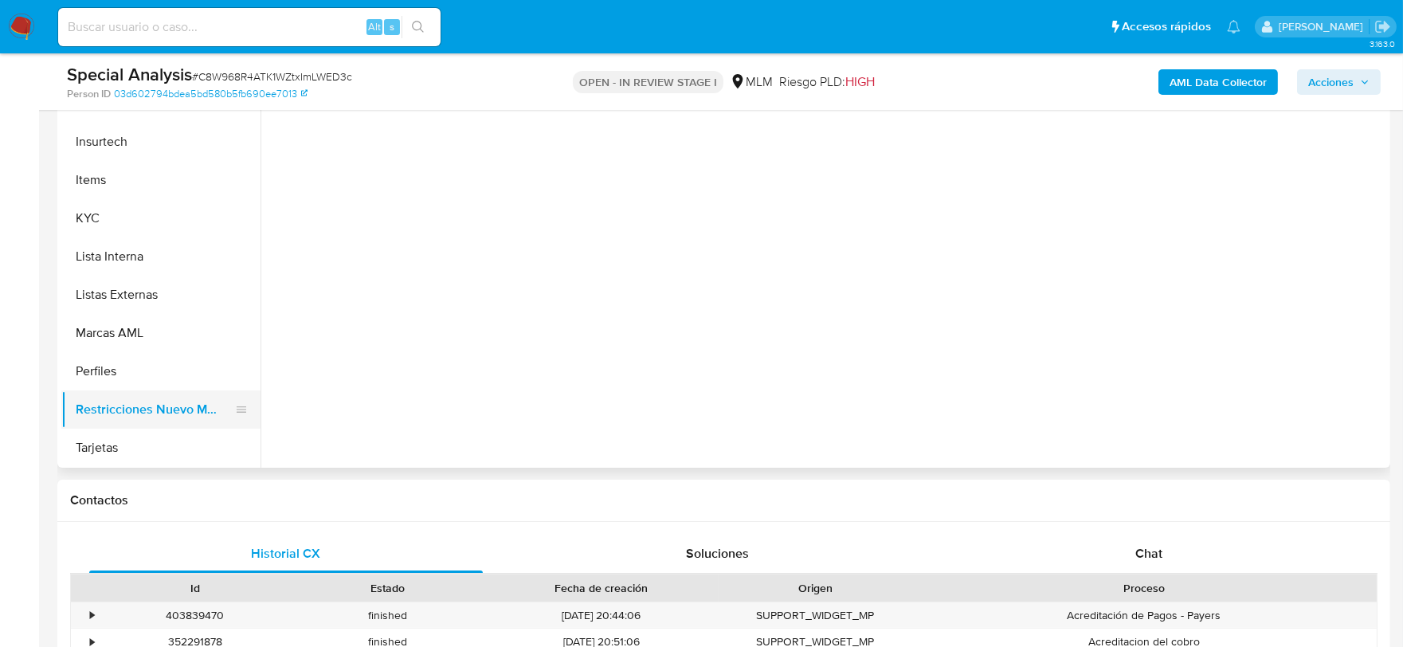
scroll to position [0, 0]
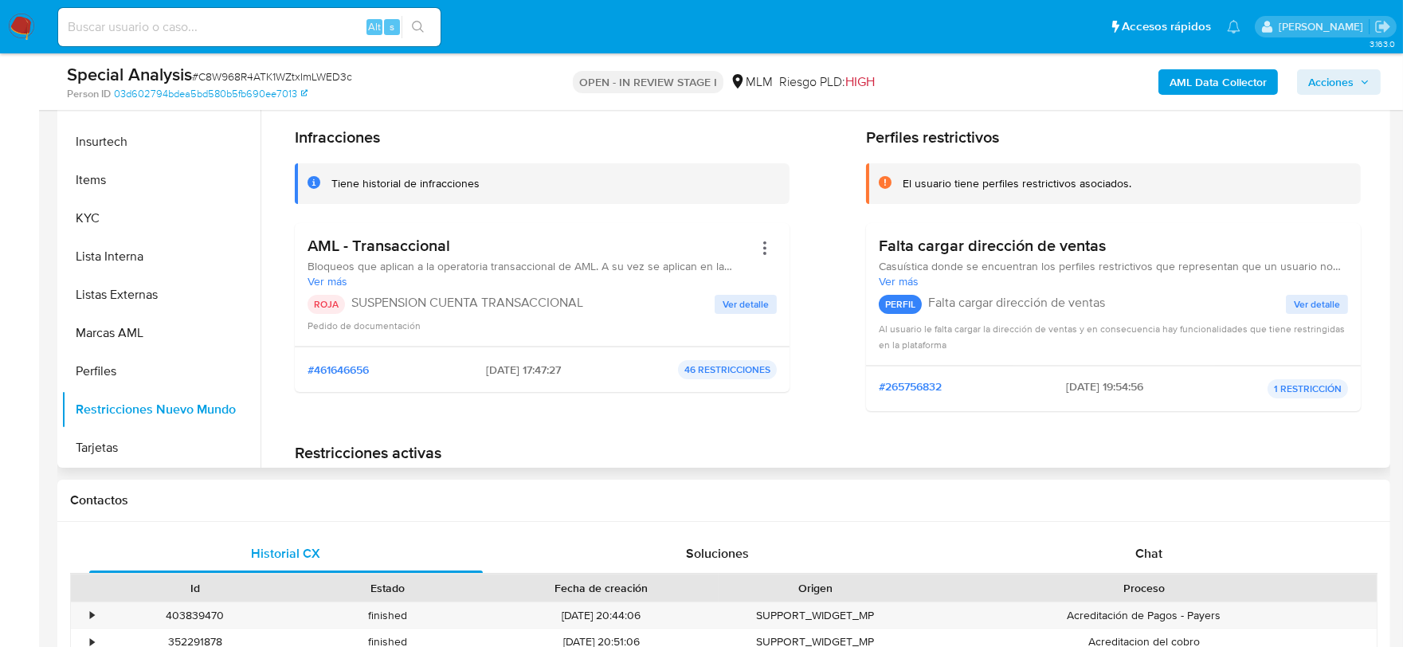
click at [751, 303] on span "Ver detalle" at bounding box center [745, 304] width 46 height 16
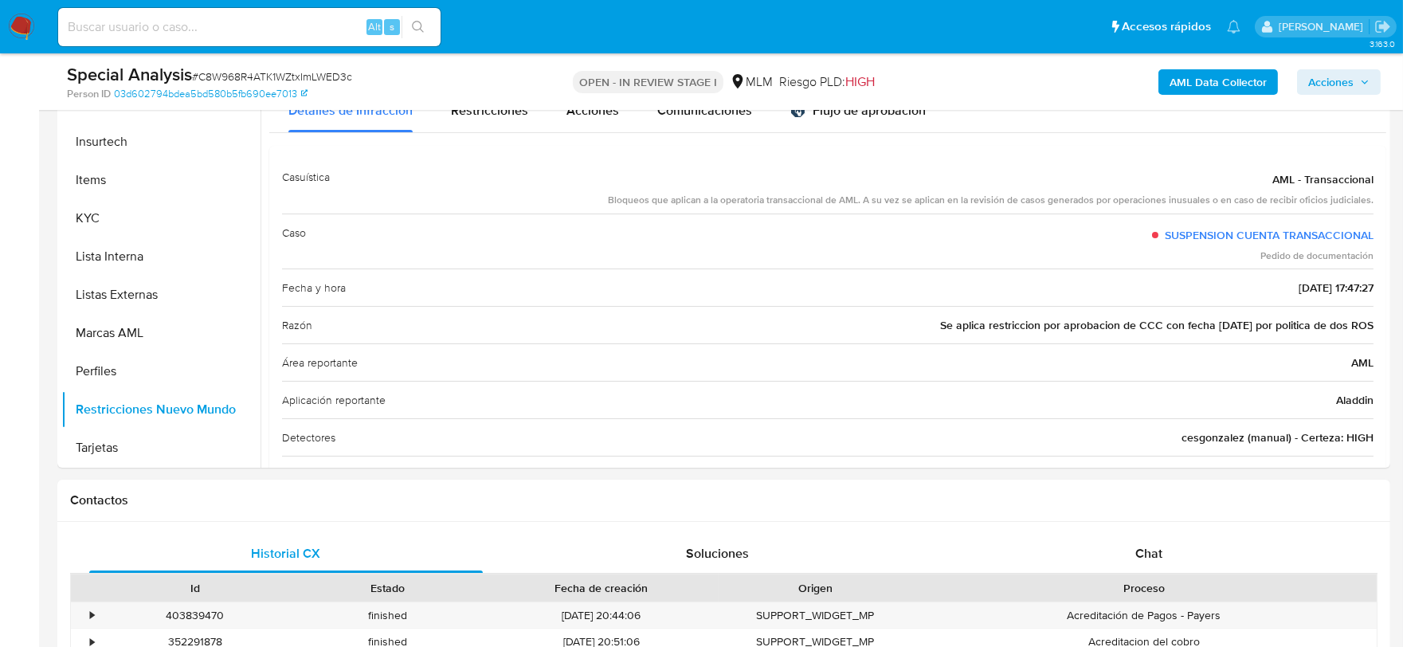
click at [20, 26] on img at bounding box center [21, 27] width 27 height 27
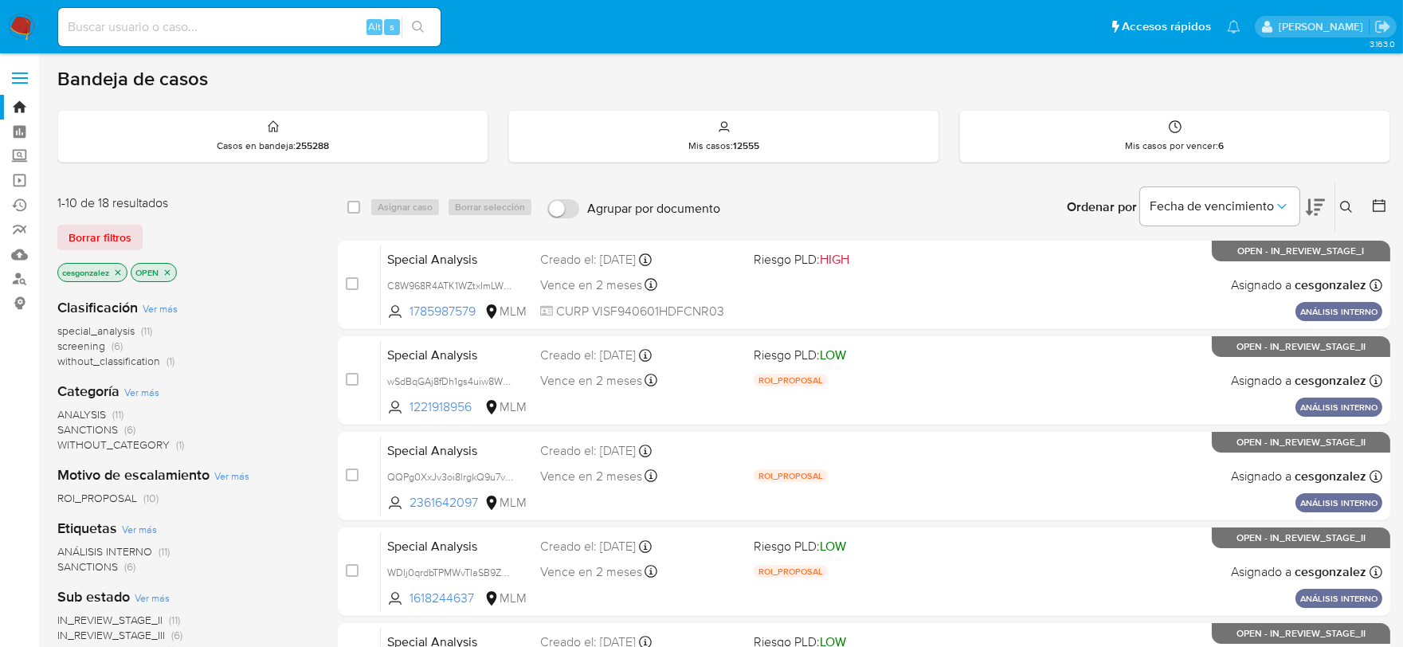
click at [93, 345] on span "screening" at bounding box center [81, 346] width 48 height 16
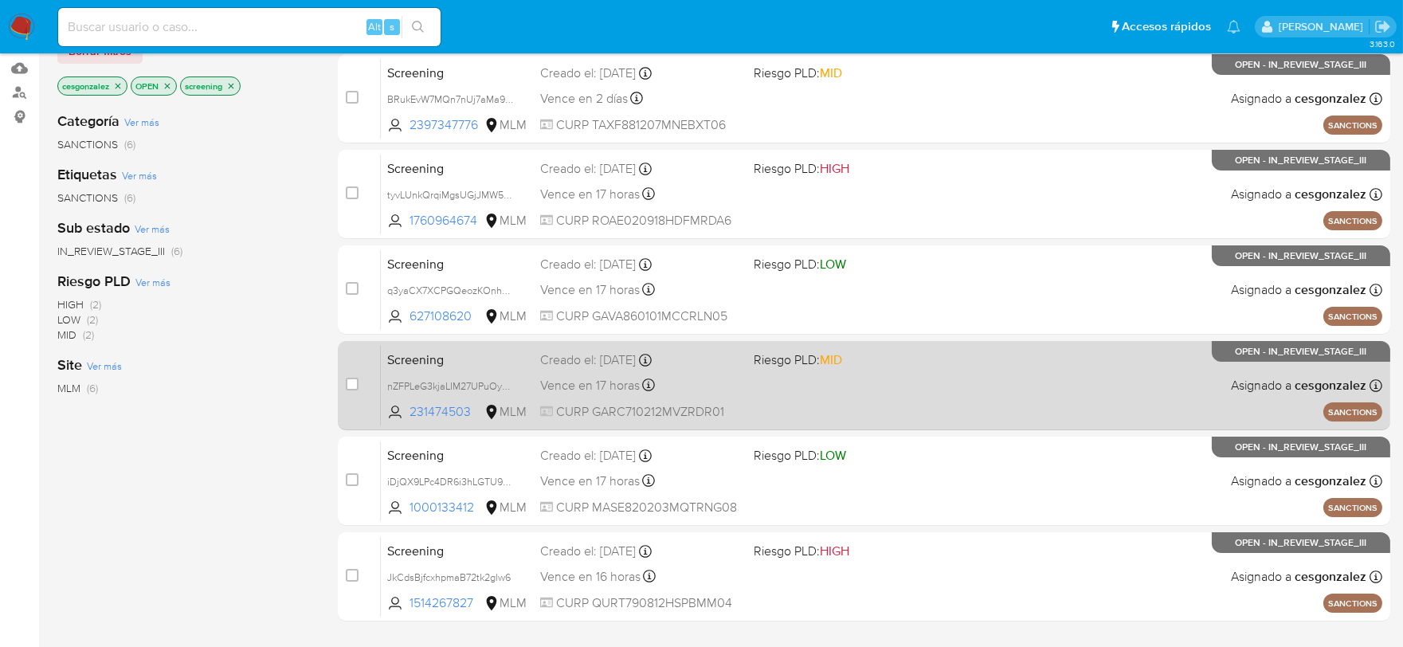
scroll to position [323, 0]
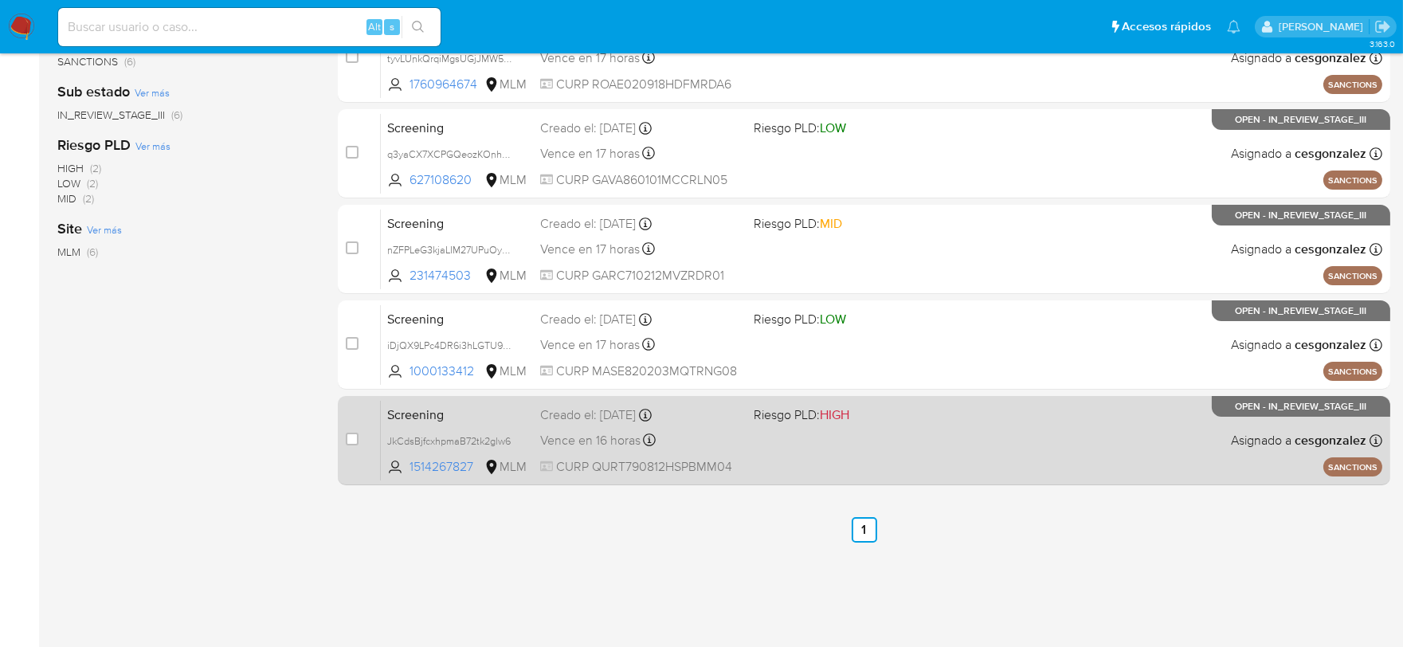
click at [644, 462] on span "CURP QURT790812HSPBMM04" at bounding box center [640, 467] width 201 height 18
click at [647, 468] on span "CURP QURT790812HSPBMM04" at bounding box center [640, 467] width 201 height 18
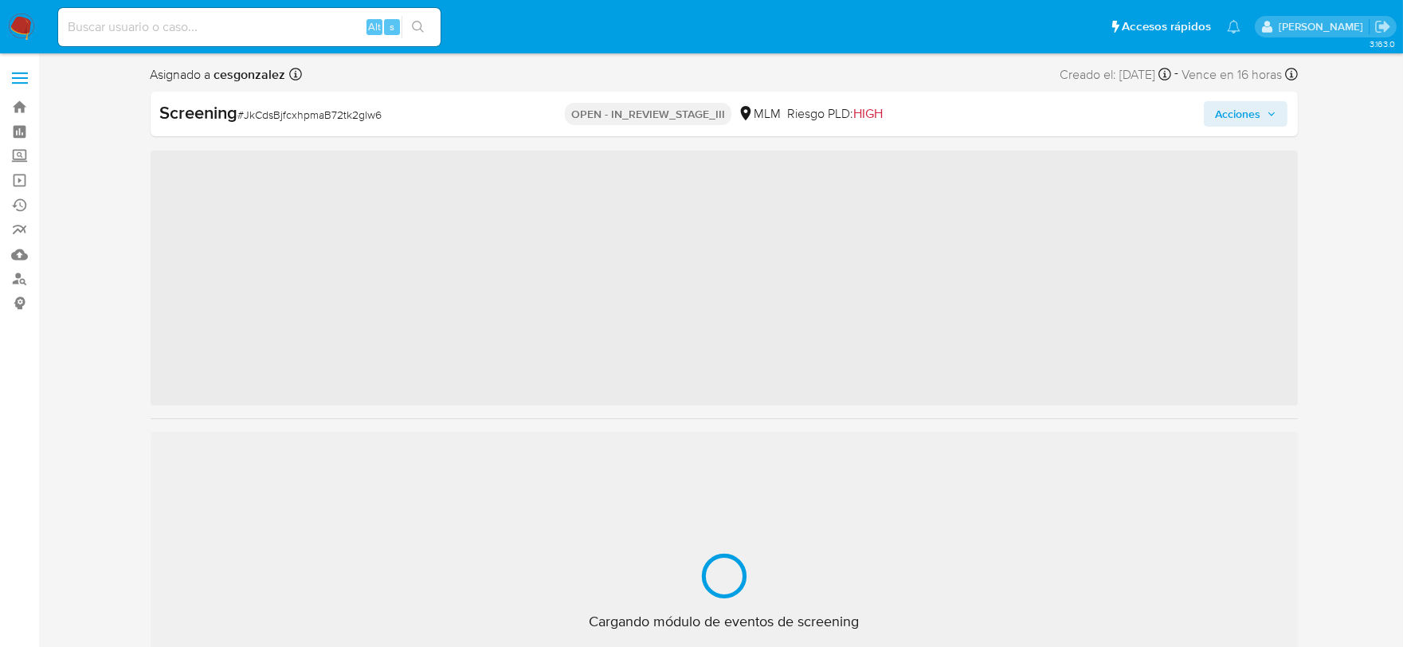
scroll to position [787, 0]
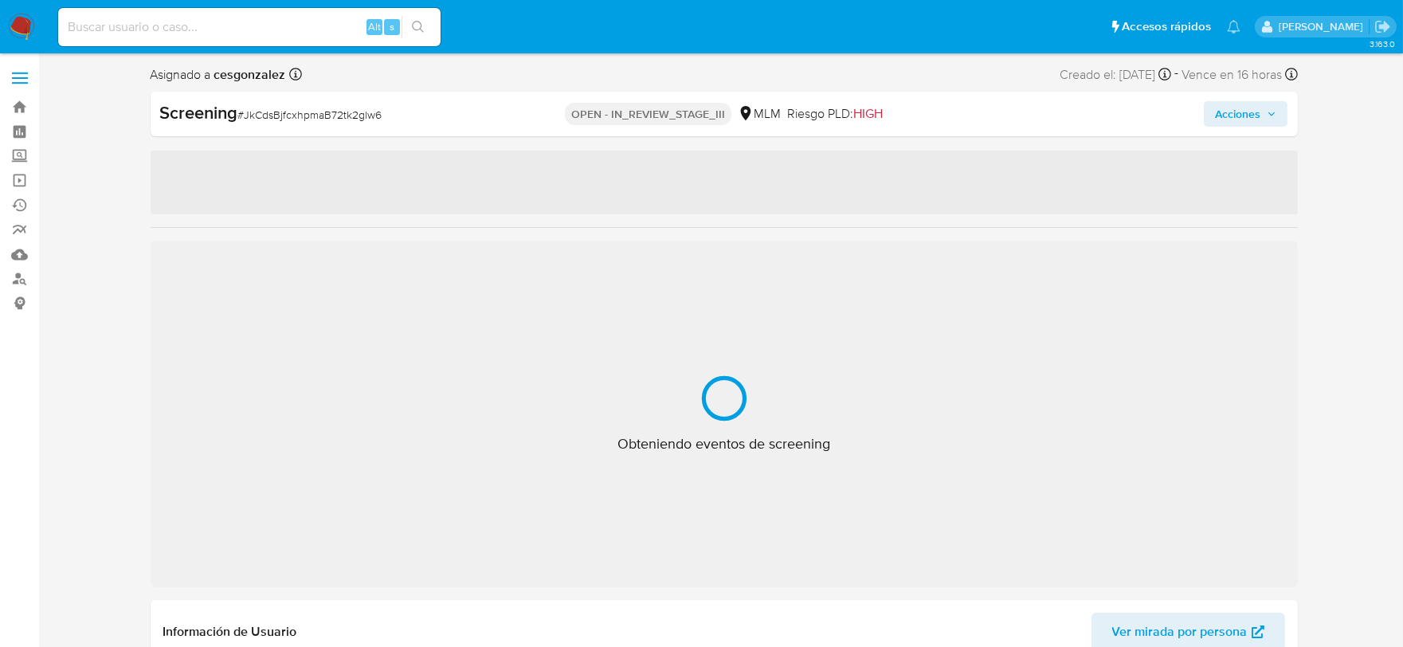
select select "10"
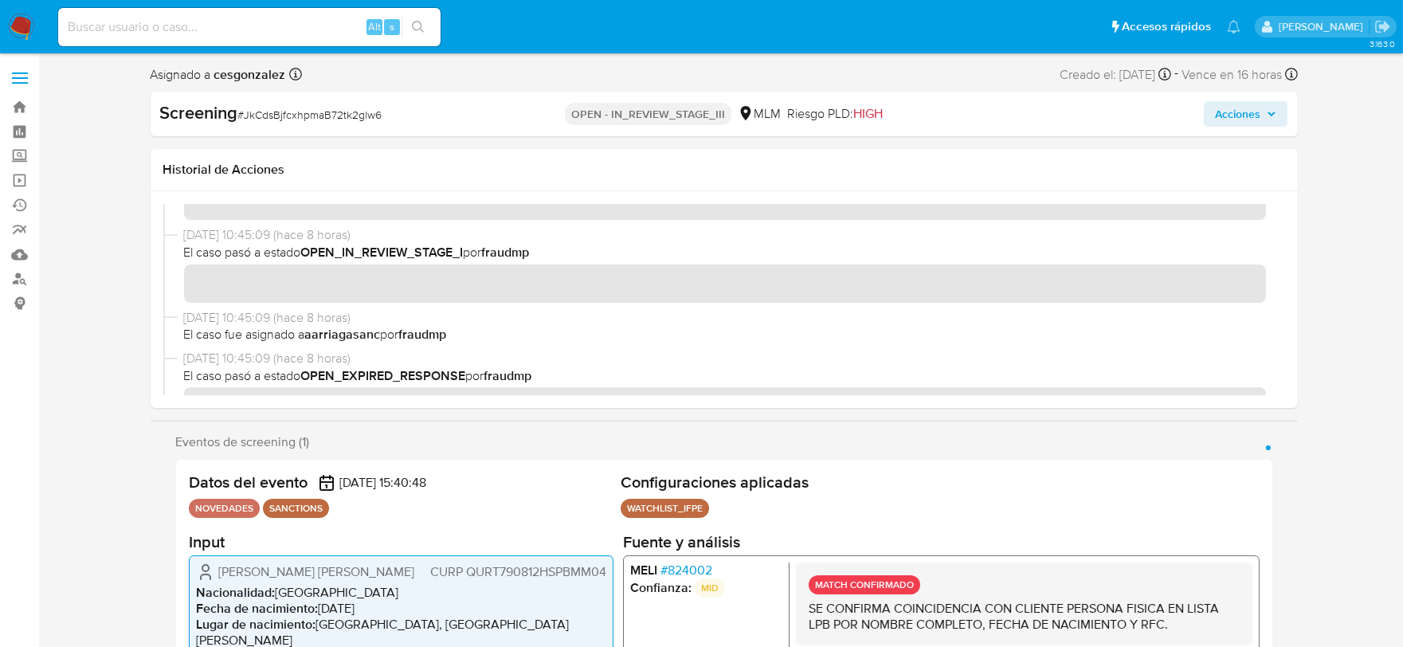
scroll to position [0, 0]
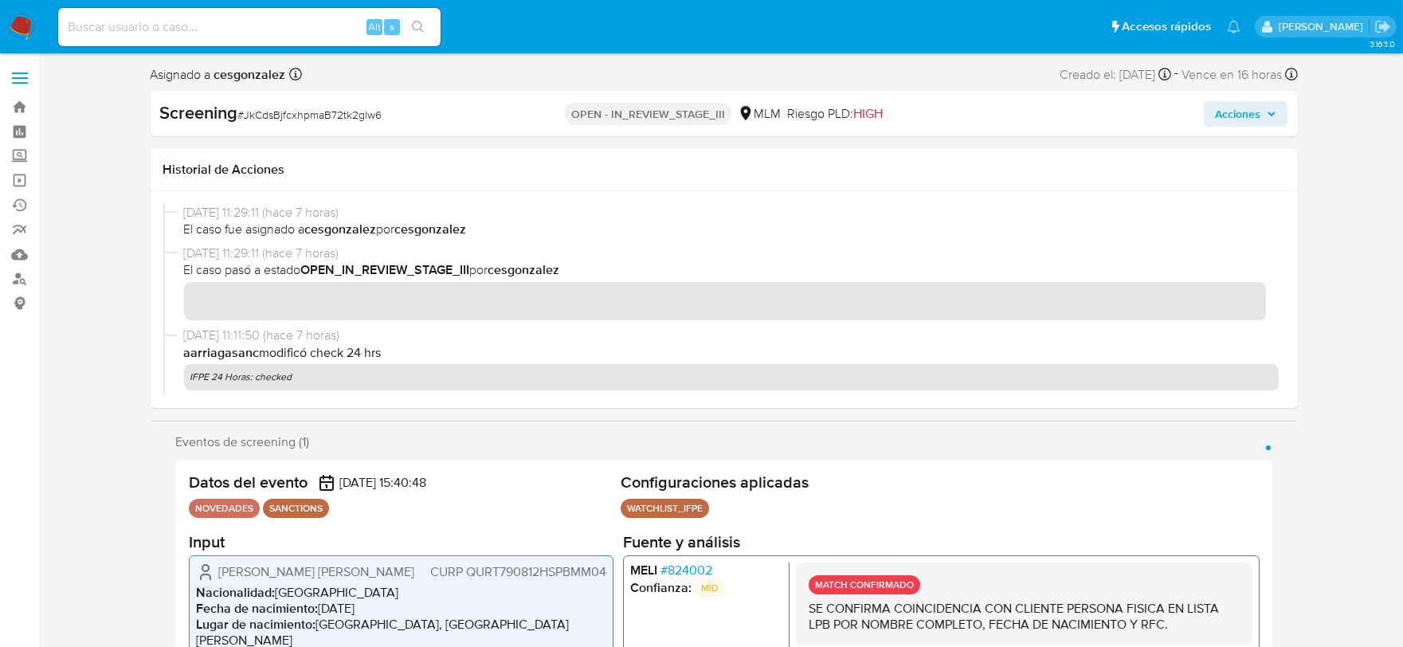
click at [1275, 117] on icon "button" at bounding box center [1272, 114] width 10 height 10
click at [1271, 114] on icon "button" at bounding box center [1271, 114] width 6 height 4
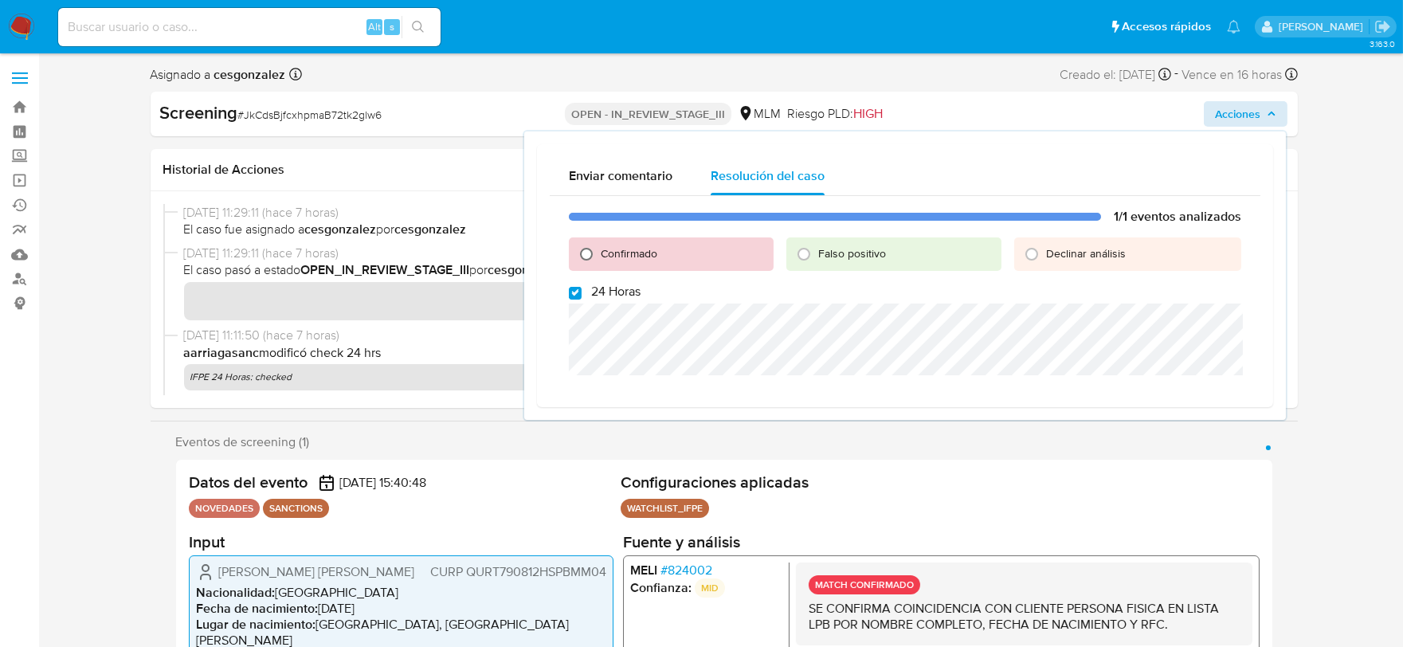
click at [586, 253] on input "Confirmado" at bounding box center [586, 253] width 25 height 25
radio input "true"
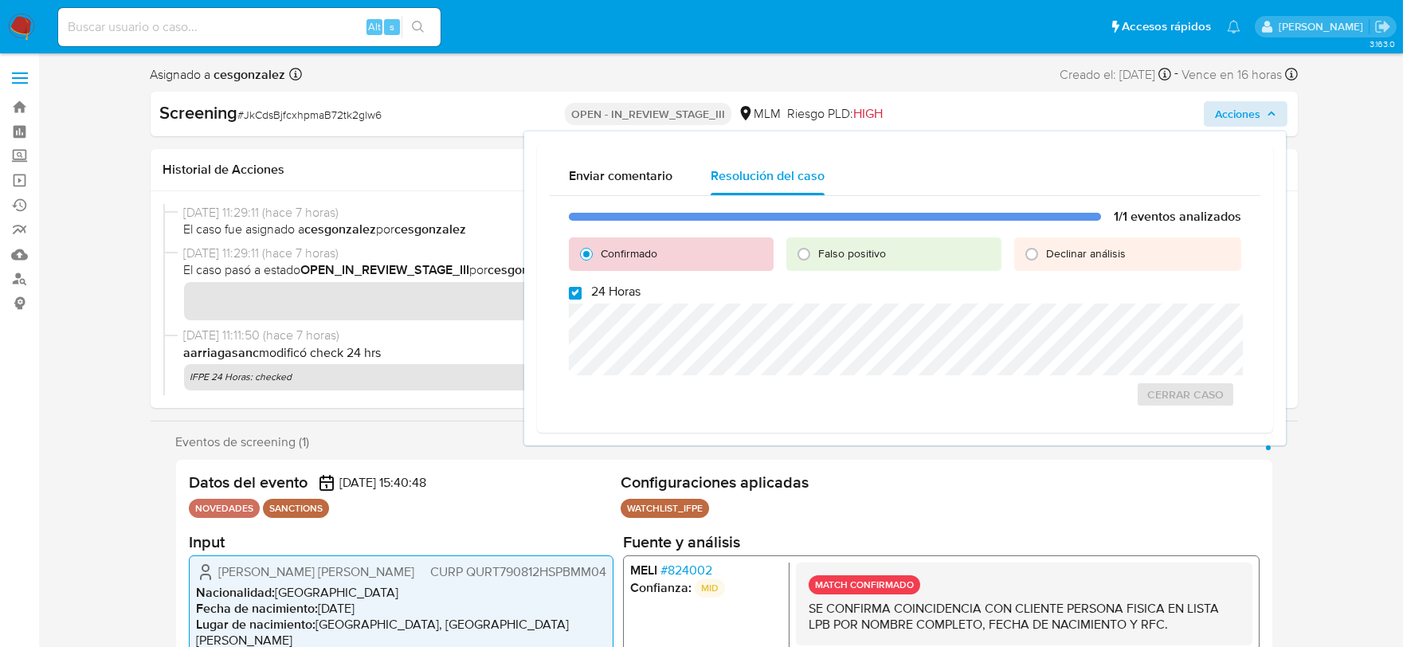
click at [574, 292] on input "24 Horas" at bounding box center [575, 293] width 13 height 13
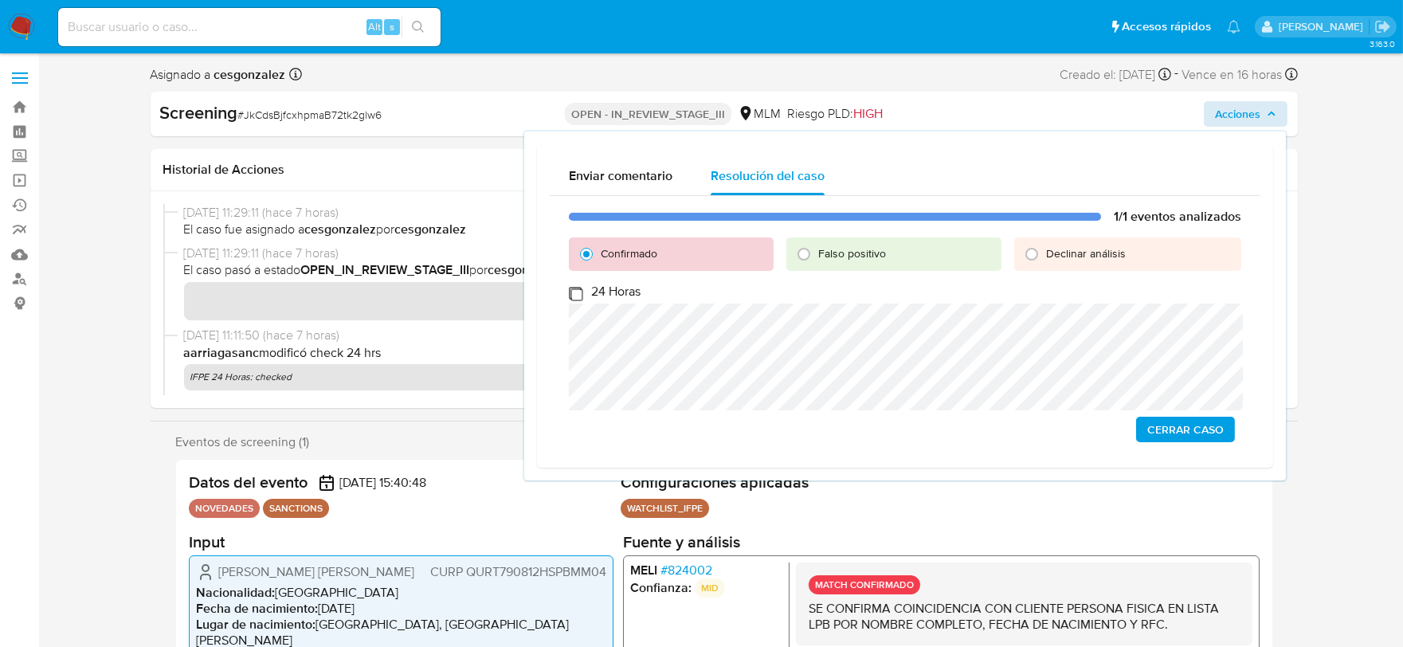
click at [575, 290] on input "24 Horas" at bounding box center [575, 293] width 13 height 13
checkbox input "true"
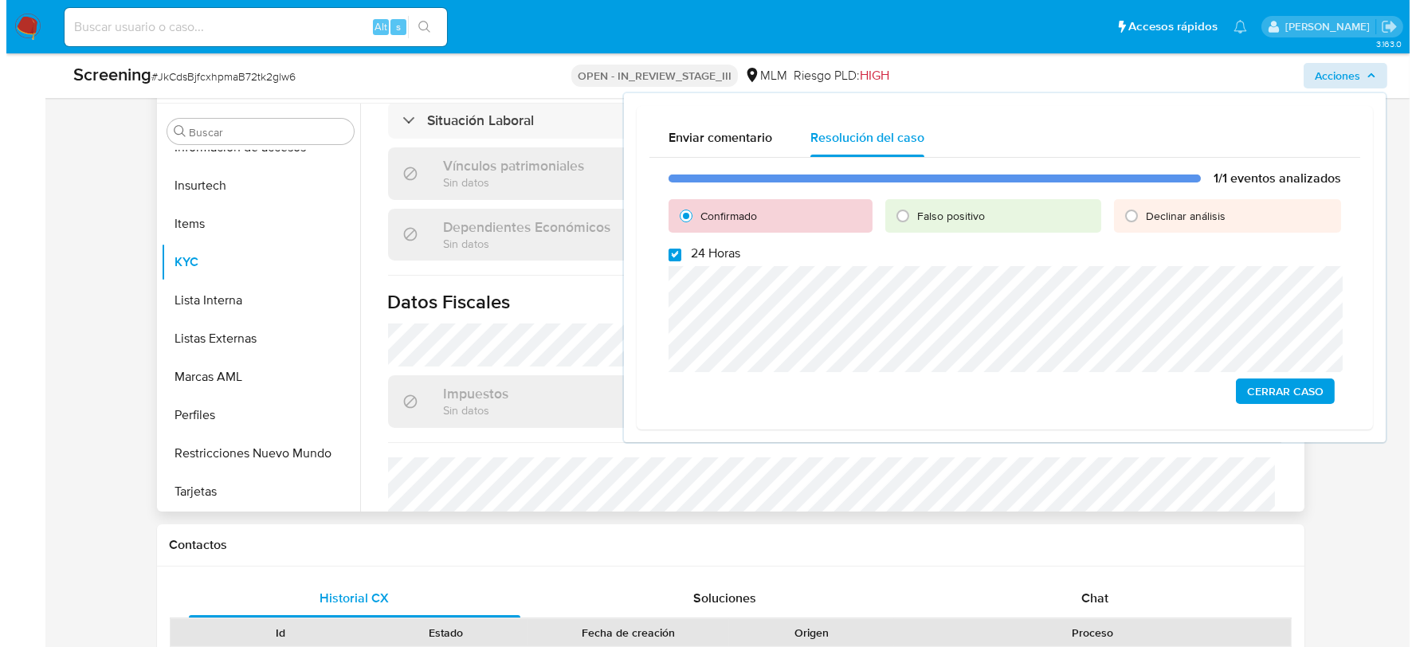
scroll to position [918, 0]
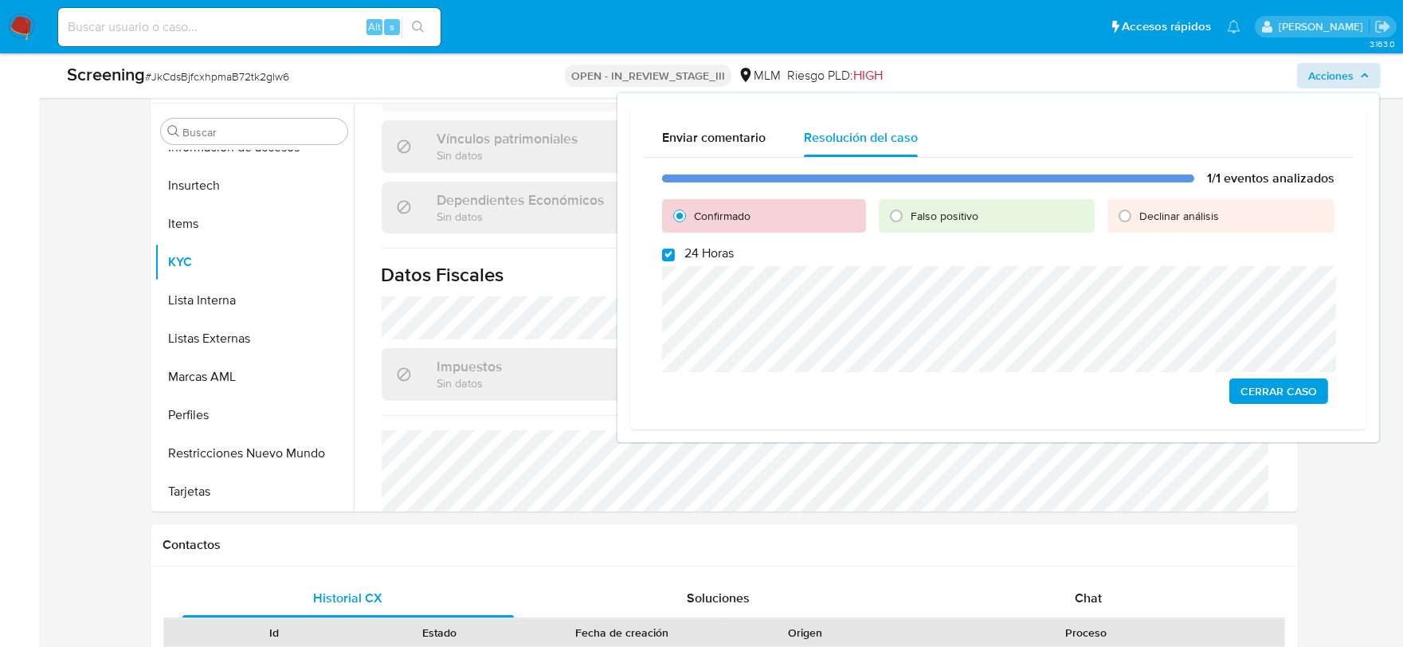
click at [1285, 393] on span "Cerrar Caso" at bounding box center [1278, 391] width 76 height 22
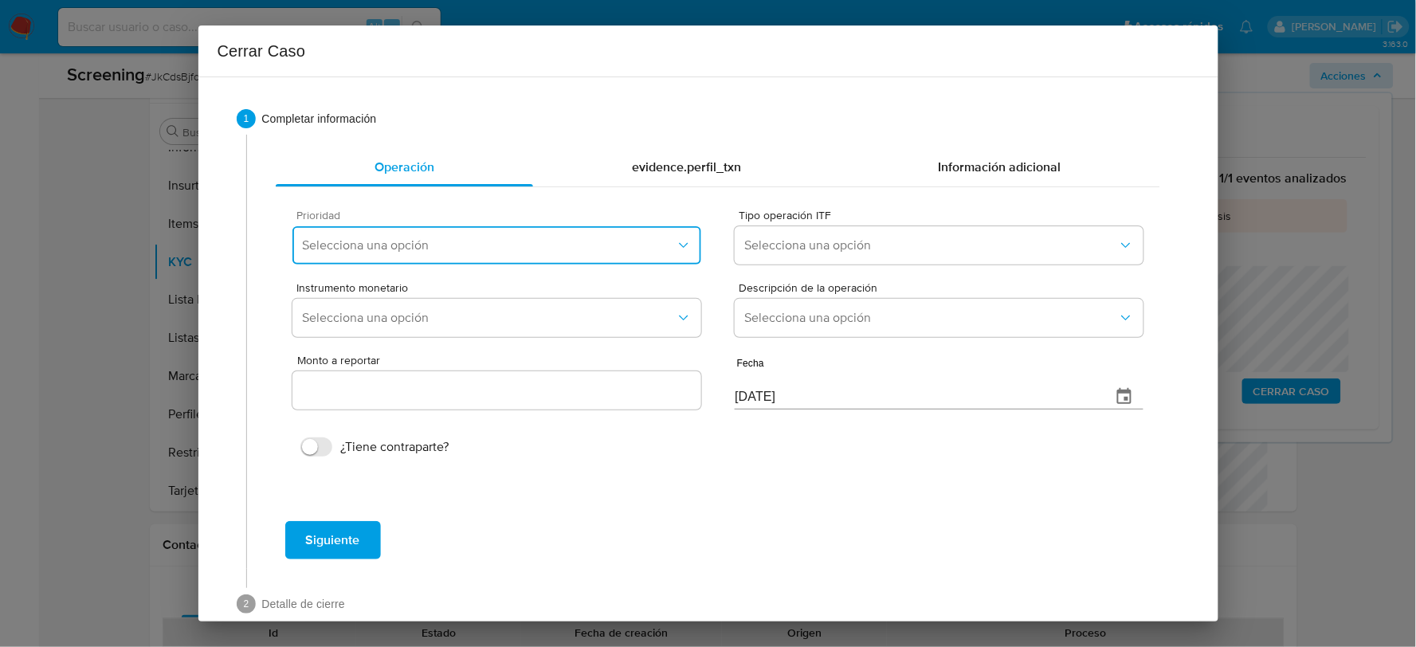
click at [583, 236] on button "Selecciona una opción" at bounding box center [496, 245] width 408 height 38
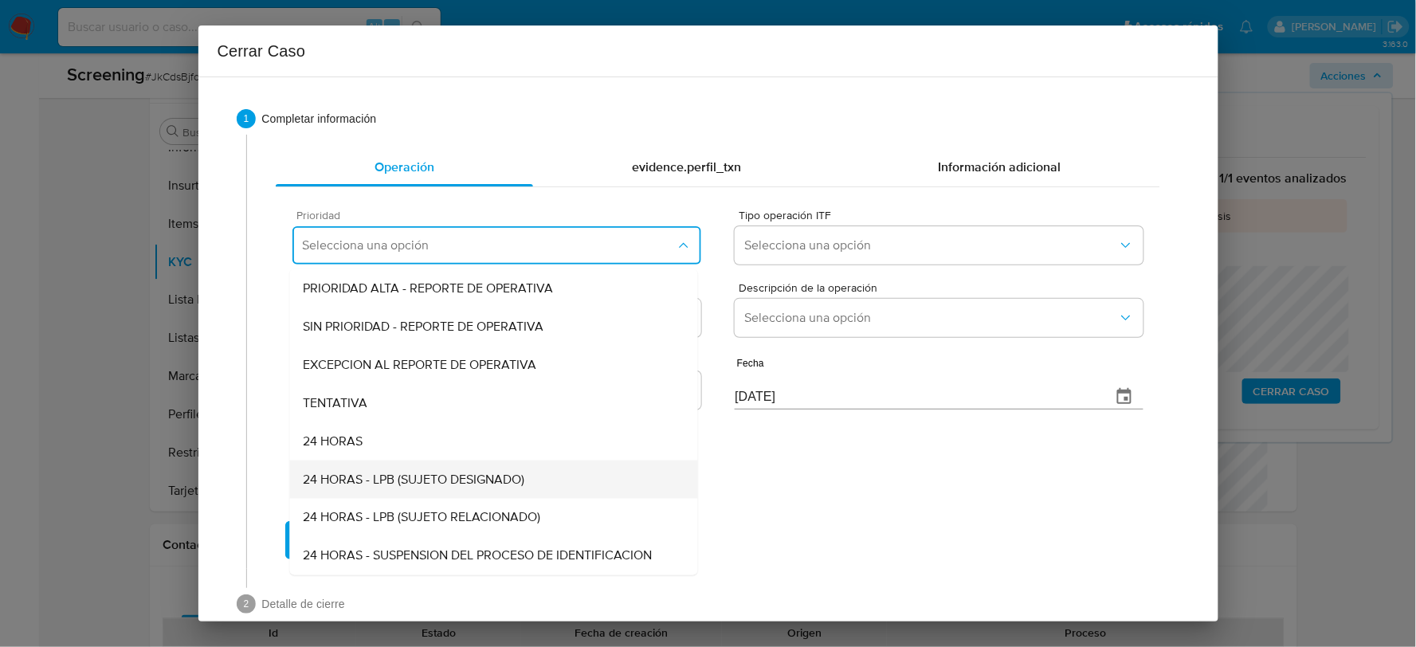
click at [393, 480] on span "24 HORAS - LPB (SUJETO DESIGNADO)" at bounding box center [413, 480] width 221 height 16
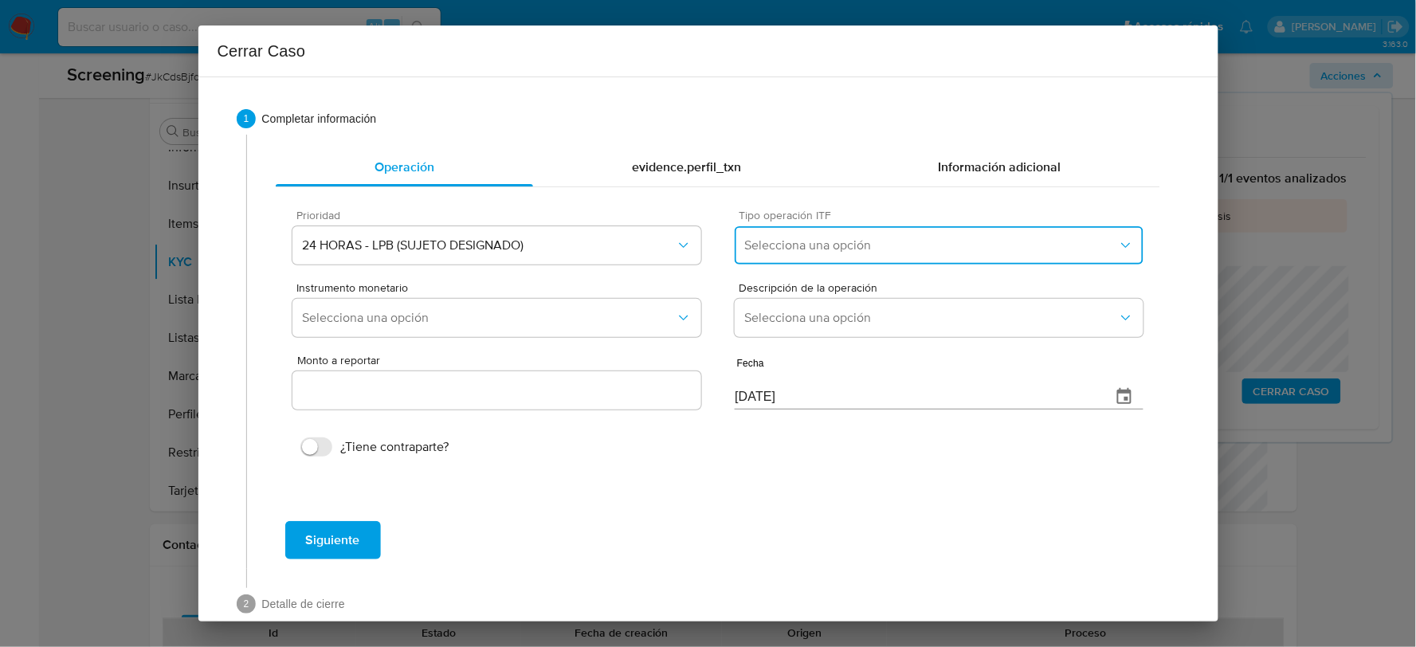
click at [817, 245] on span "Selecciona una opción" at bounding box center [930, 245] width 373 height 16
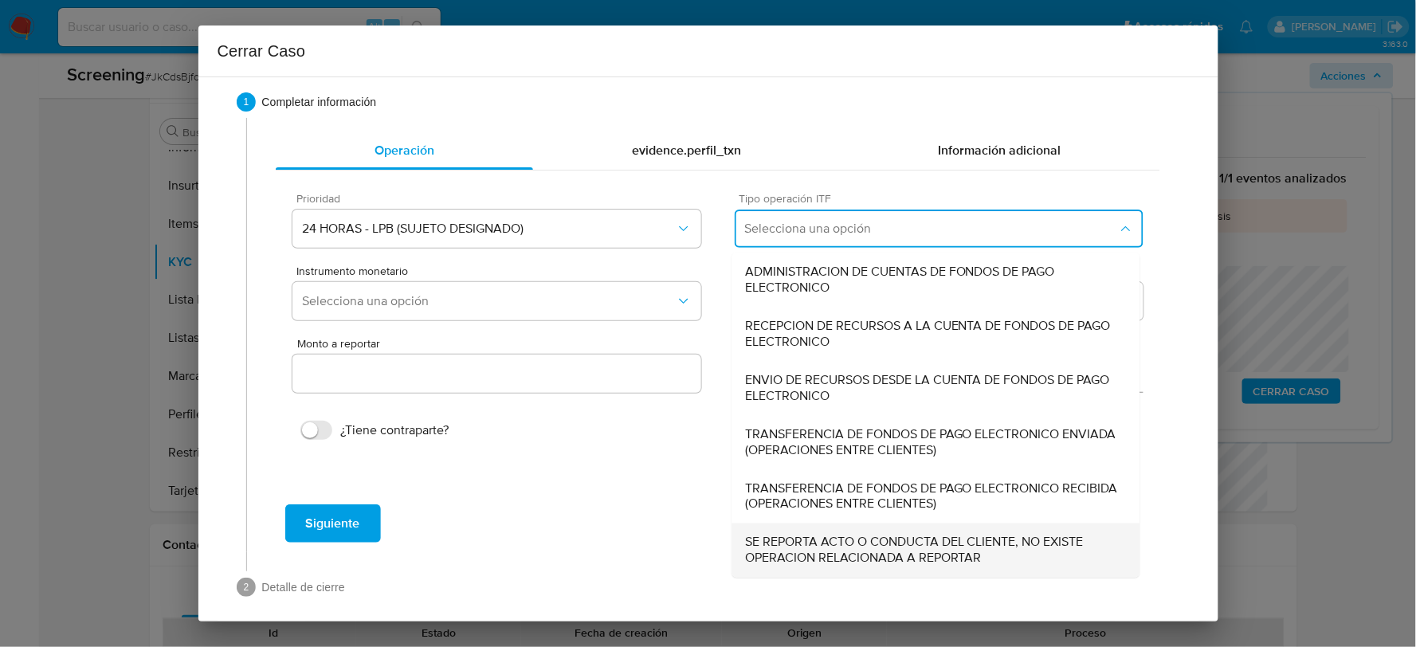
scroll to position [29, 0]
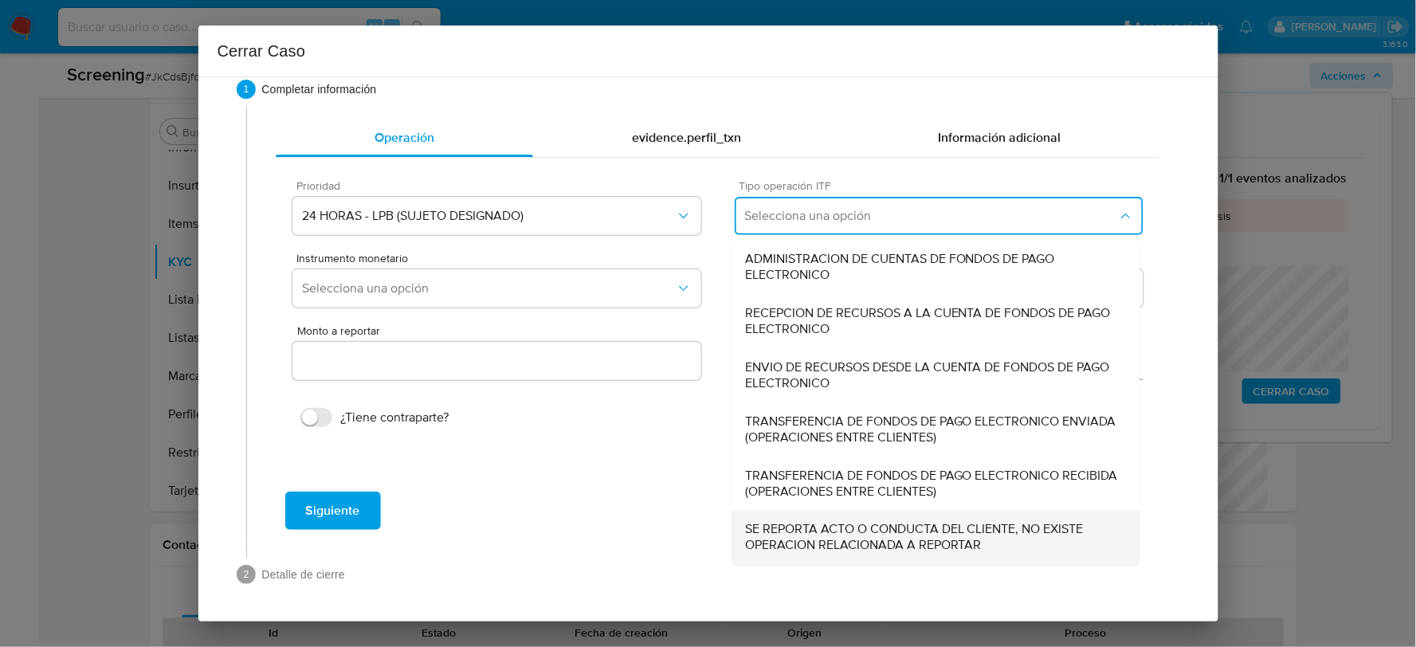
click at [862, 534] on span "SE REPORTA ACTO O CONDUCTA DEL CLIENTE, NO EXISTE OPERACION RELACIONADA A REPOR…" at bounding box center [936, 538] width 382 height 32
type input "0.00"
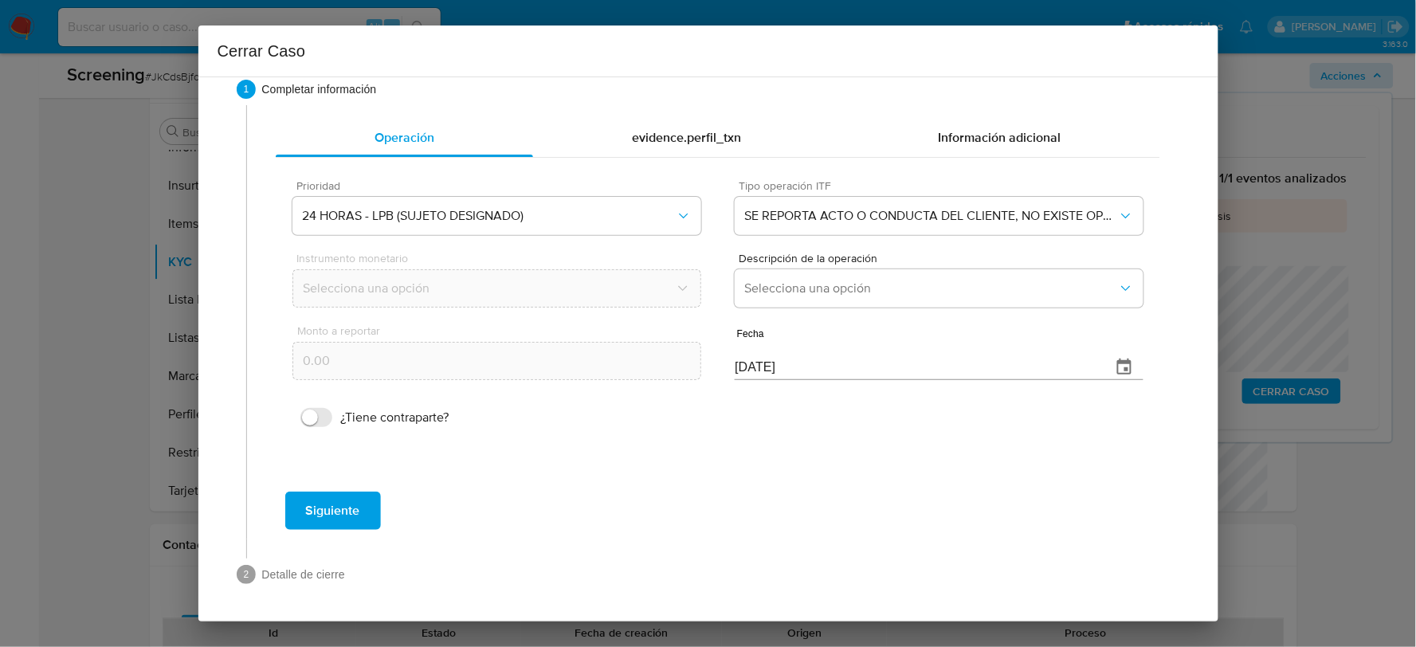
click at [371, 512] on button "Siguiente" at bounding box center [333, 510] width 96 height 38
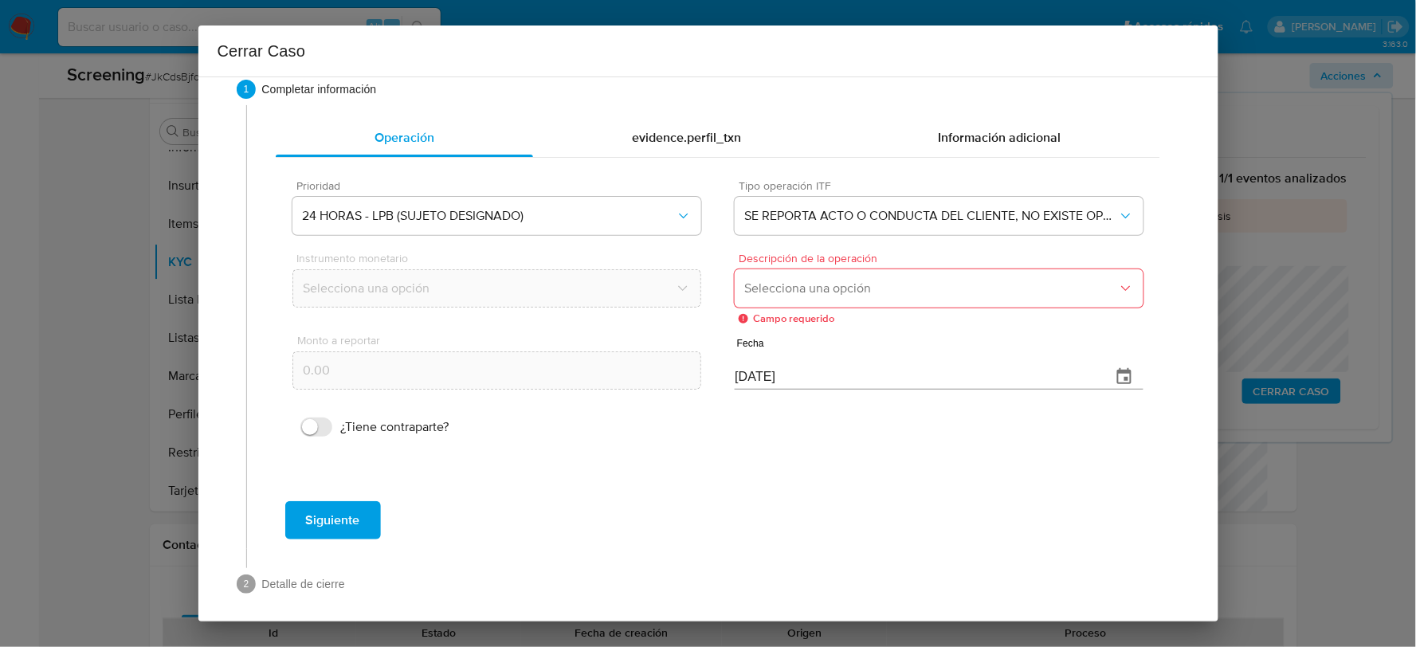
click at [871, 276] on button "Selecciona una opción" at bounding box center [938, 288] width 408 height 38
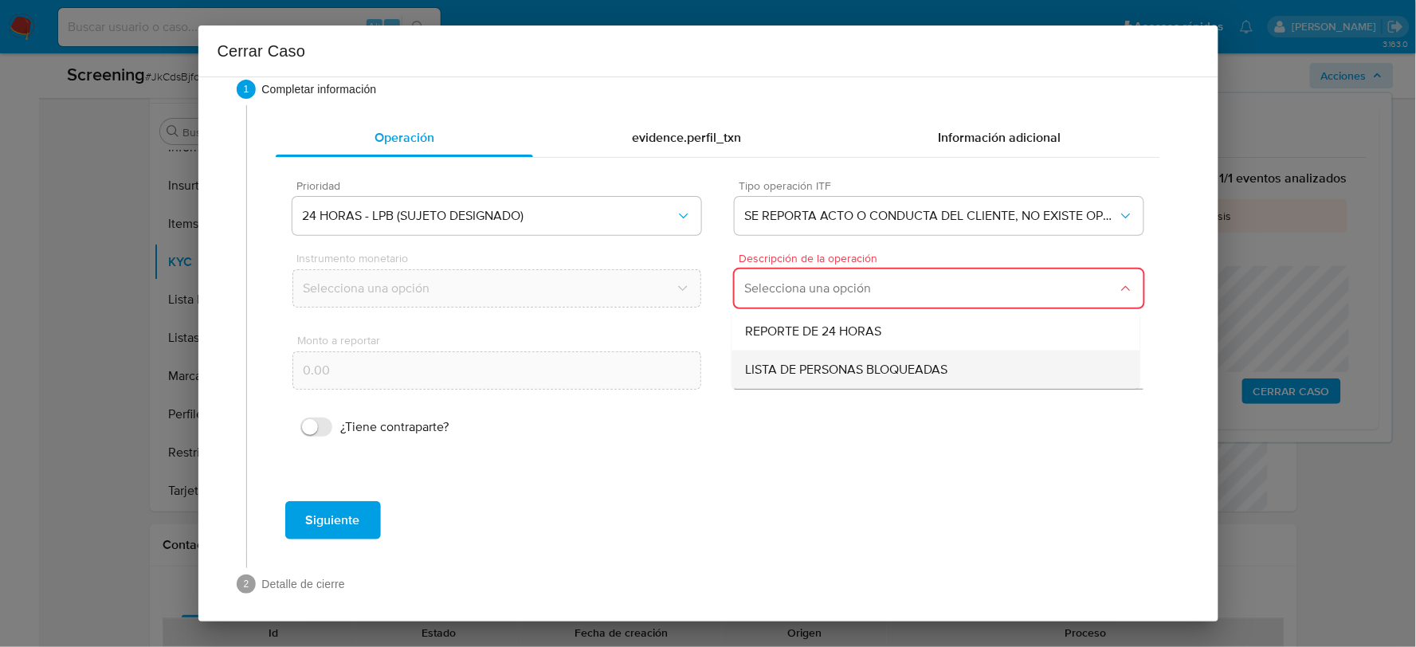
click at [835, 372] on span "LISTA DE PERSONAS BLOQUEADAS" at bounding box center [846, 370] width 202 height 16
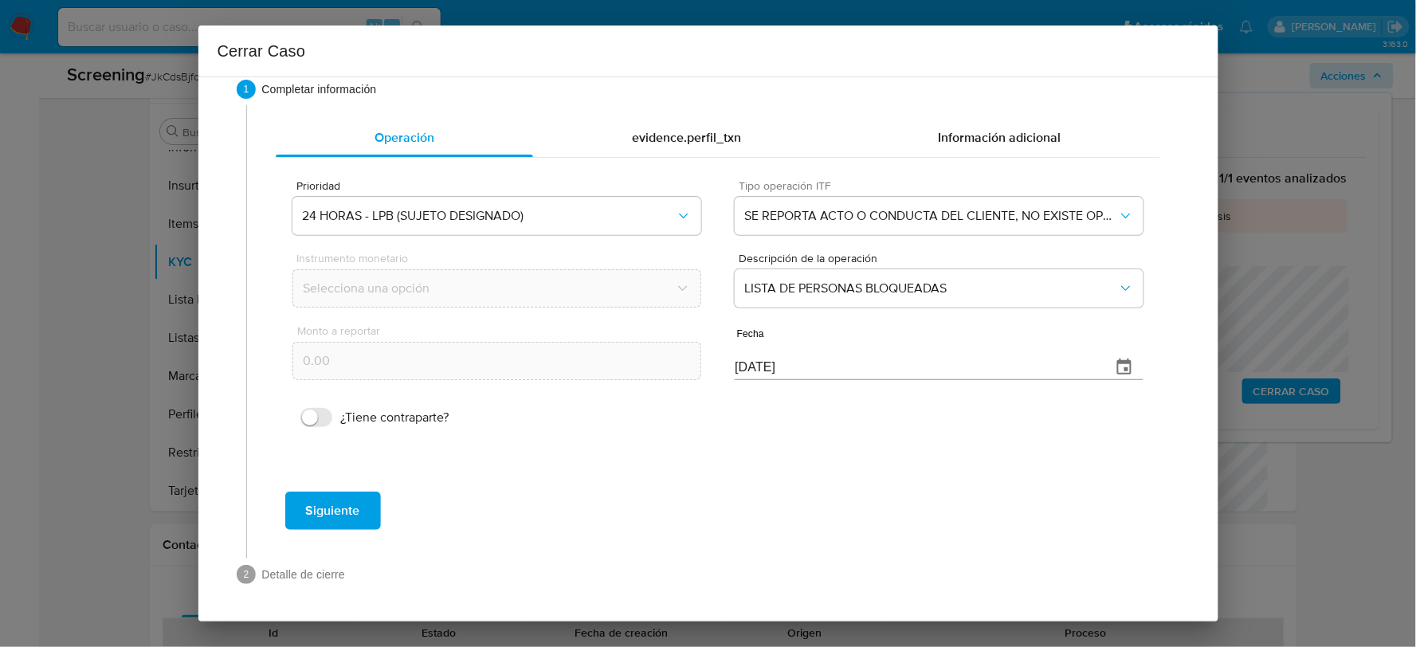
click at [358, 503] on span "Siguiente" at bounding box center [333, 510] width 54 height 35
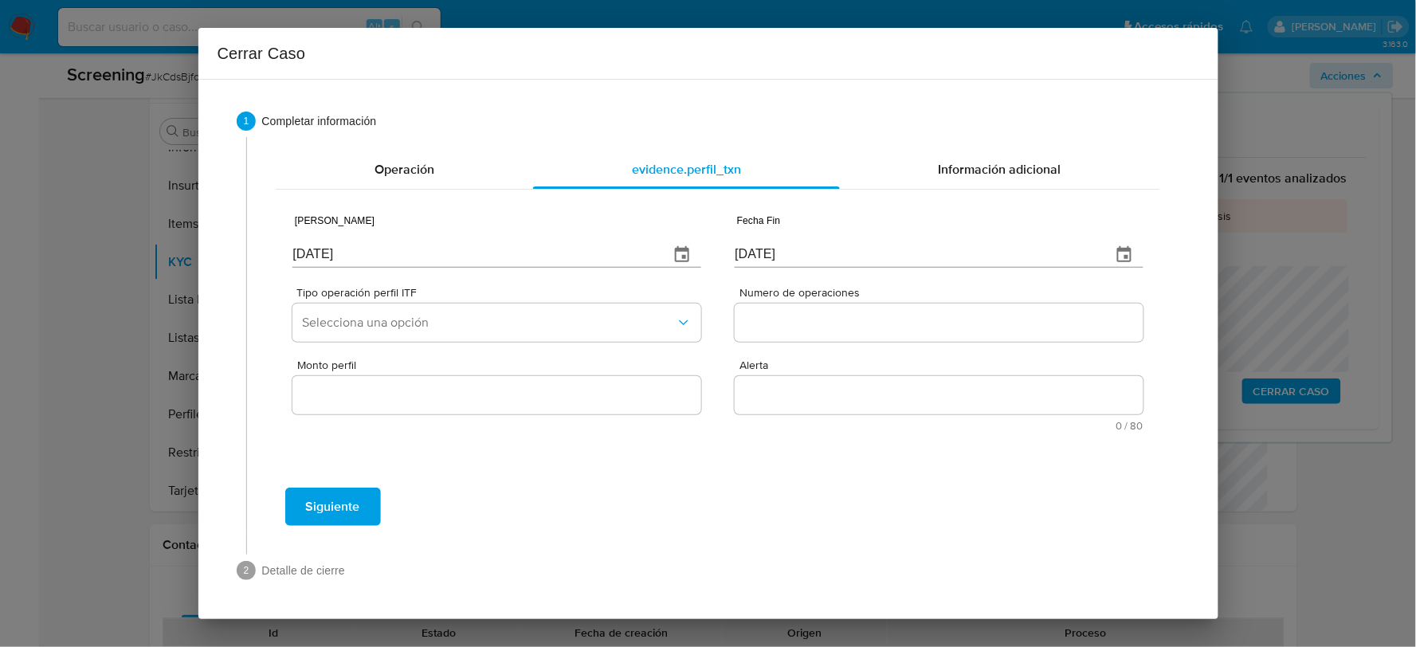
scroll to position [0, 0]
click at [350, 257] on input "14/10/2025" at bounding box center [473, 254] width 363 height 25
click at [351, 258] on input "14/10/2025" at bounding box center [473, 254] width 363 height 25
click at [351, 258] on input "[DATE]" at bounding box center [473, 254] width 363 height 25
type input "[DATE]"
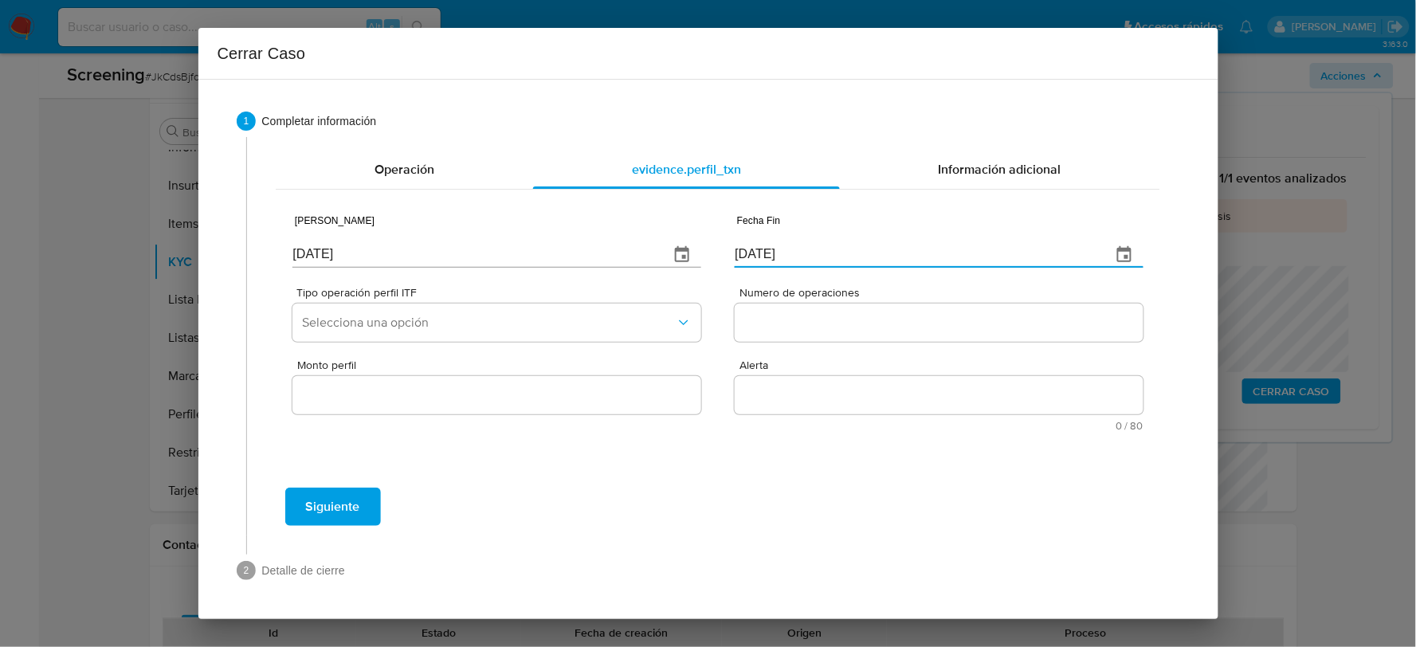
type input "01/07/2025"
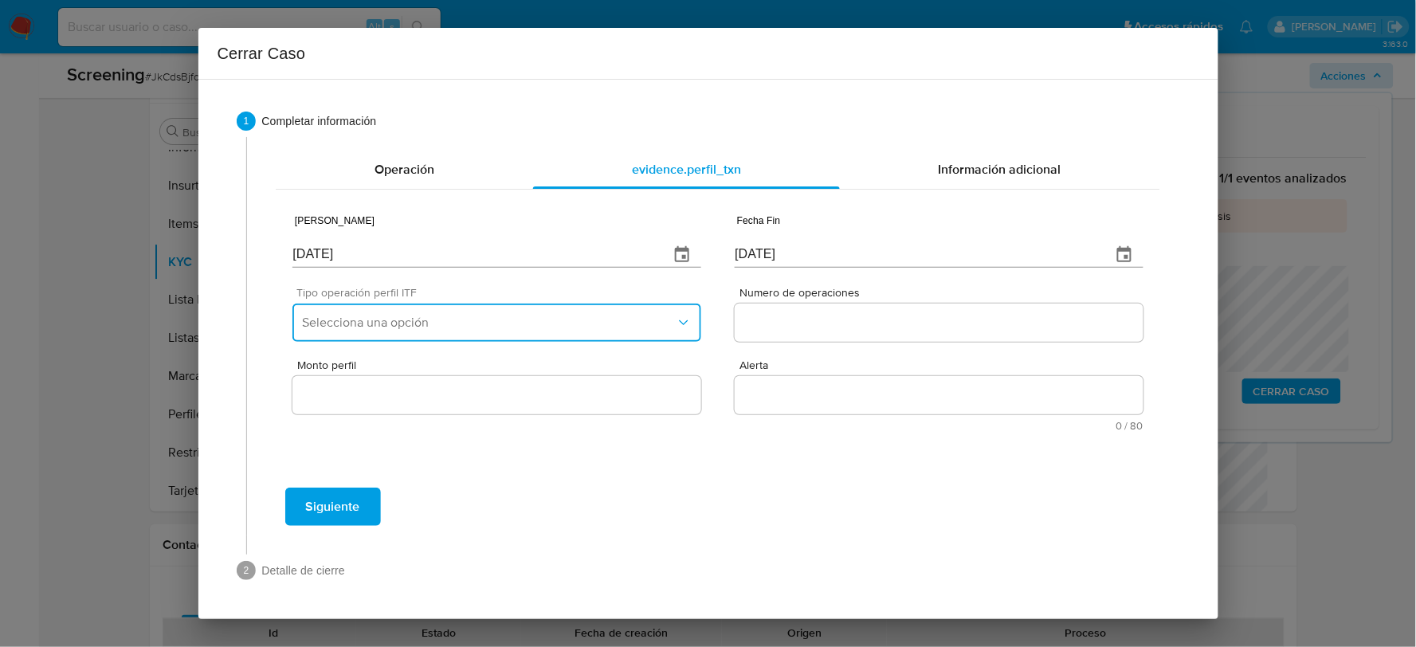
click at [408, 315] on span "Selecciona una opción" at bounding box center [488, 323] width 373 height 16
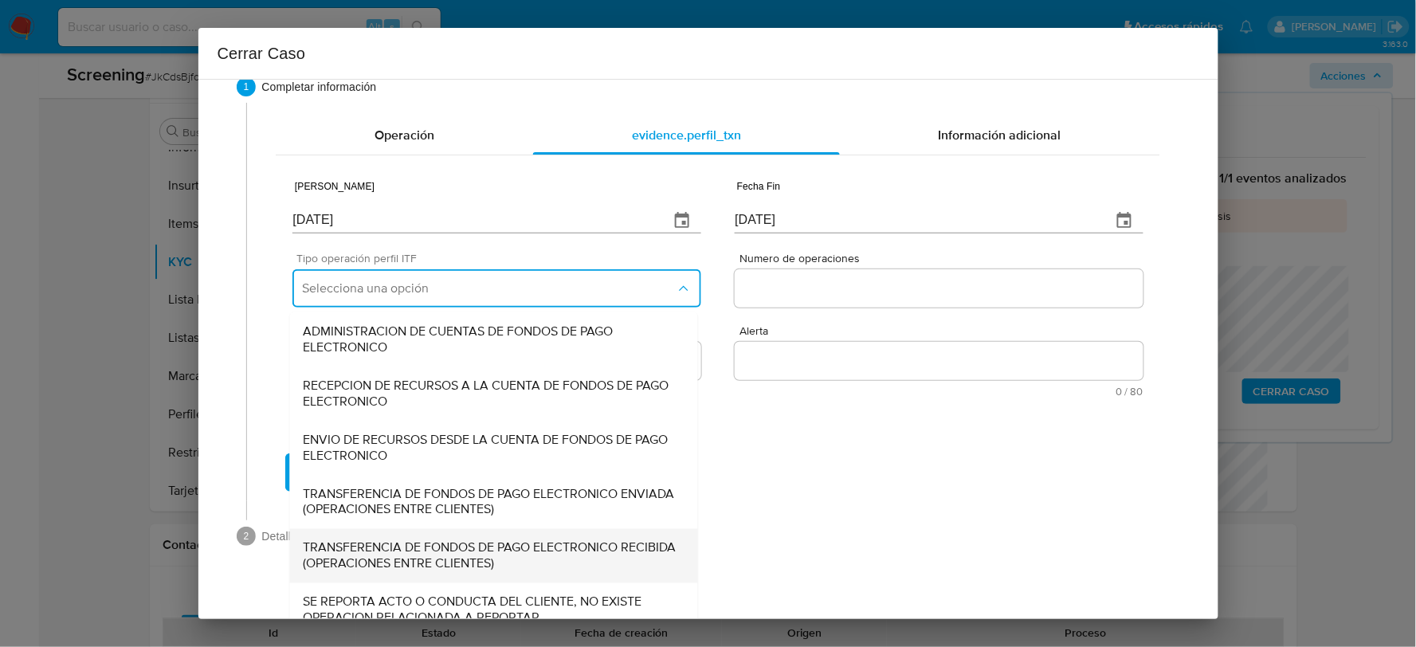
scroll to position [53, 0]
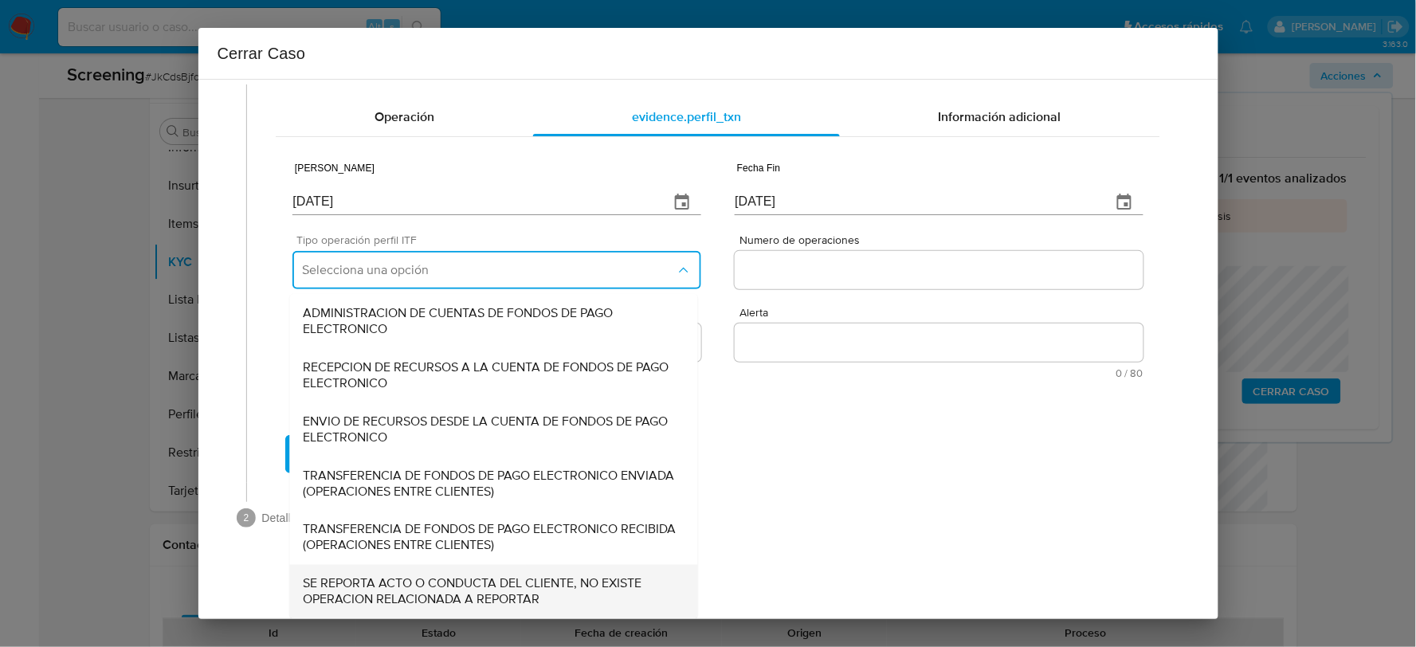
click at [387, 576] on span "SE REPORTA ACTO O CONDUCTA DEL CLIENTE, NO EXISTE OPERACION RELACIONADA A REPOR…" at bounding box center [494, 592] width 382 height 32
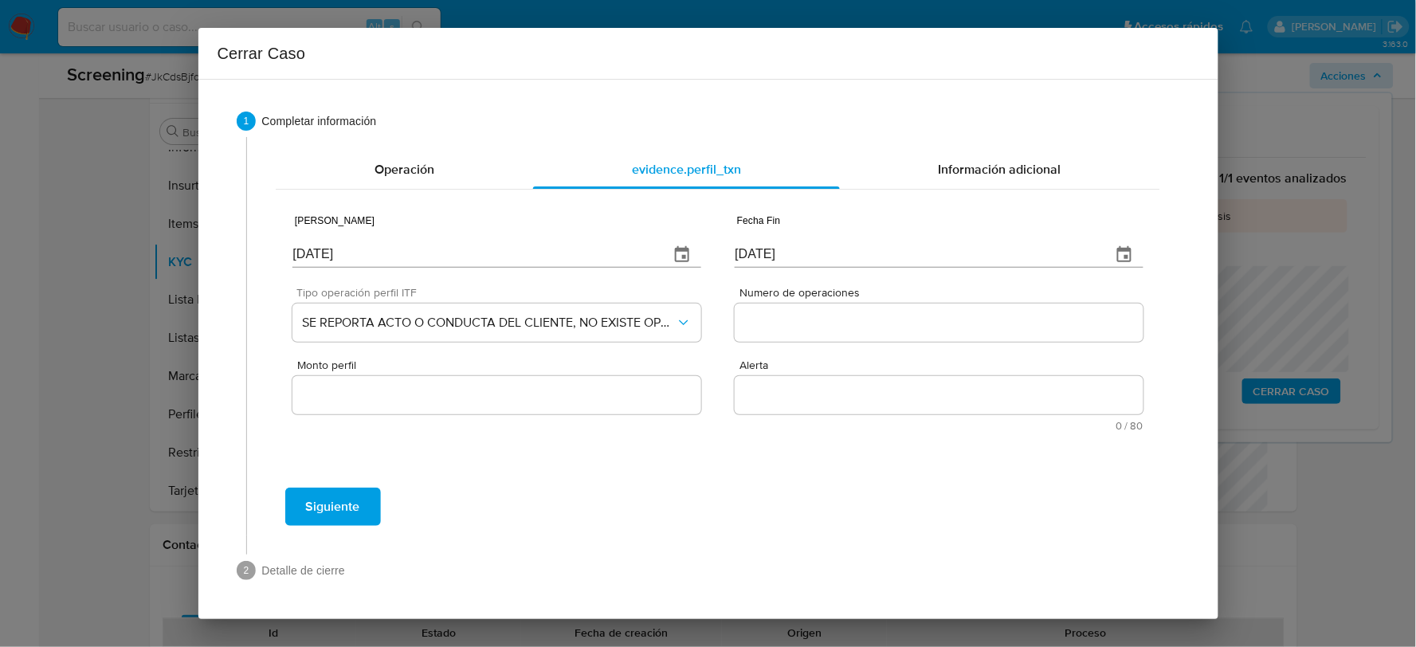
click at [767, 315] on input "Numero de operaciones" at bounding box center [938, 322] width 408 height 21
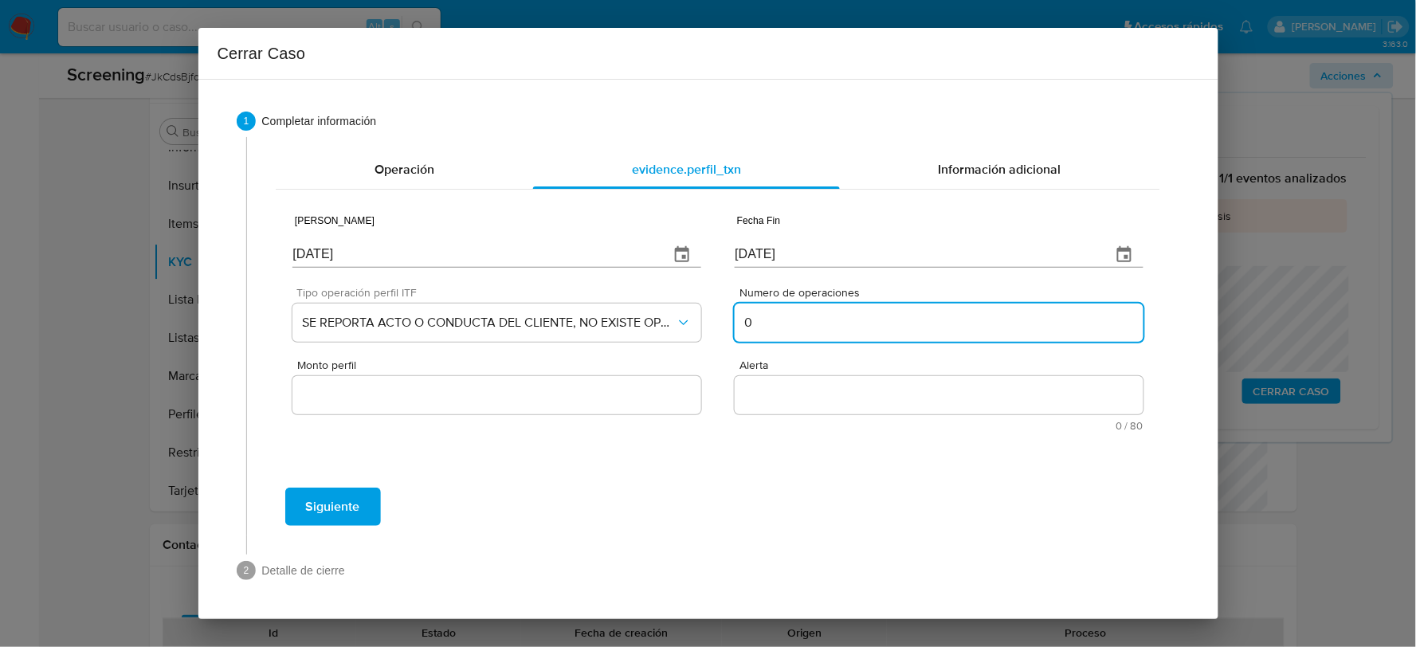
type input "0"
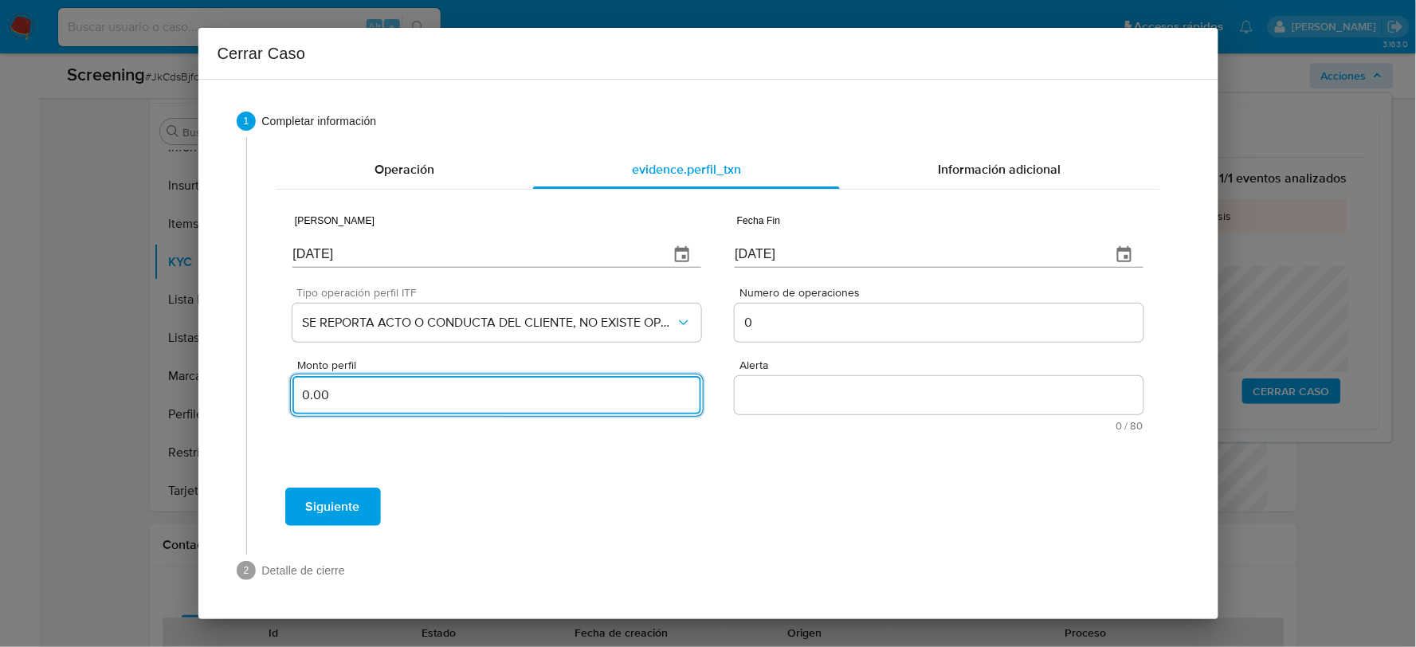
type input "0.00"
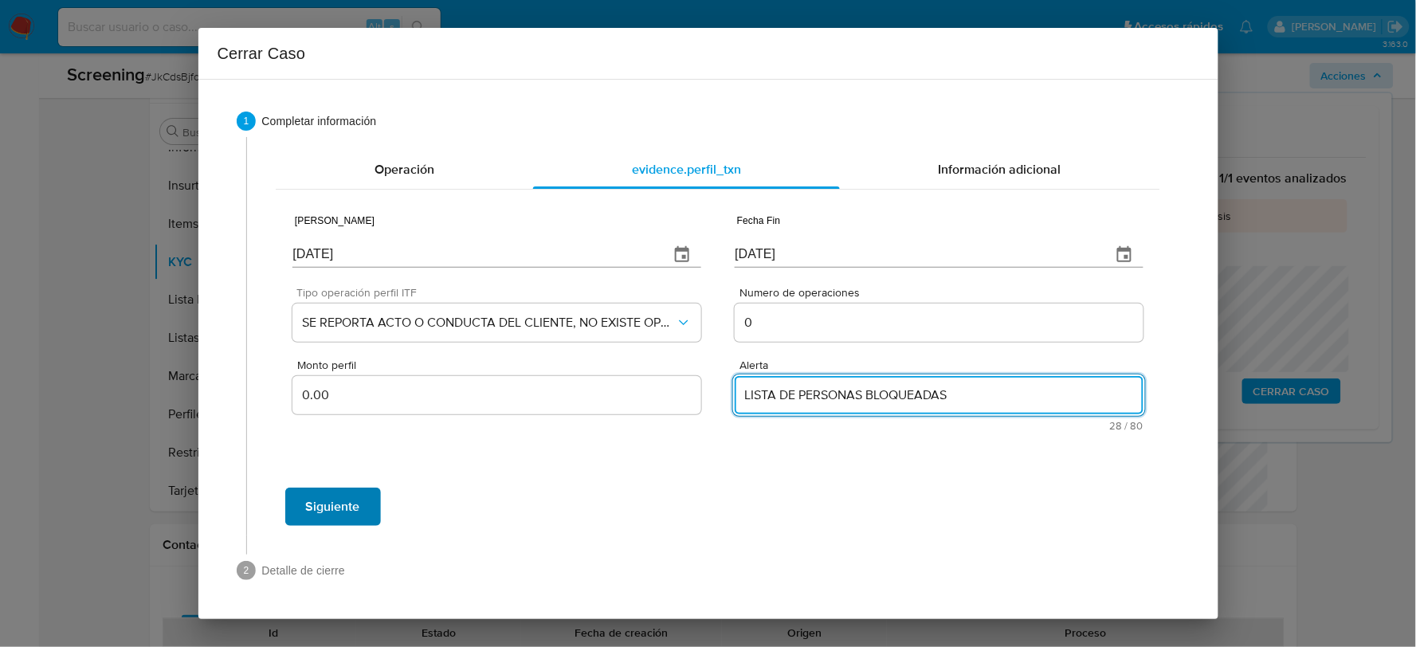
type textarea "LISTA DE PERSONAS BLOQUEADAS"
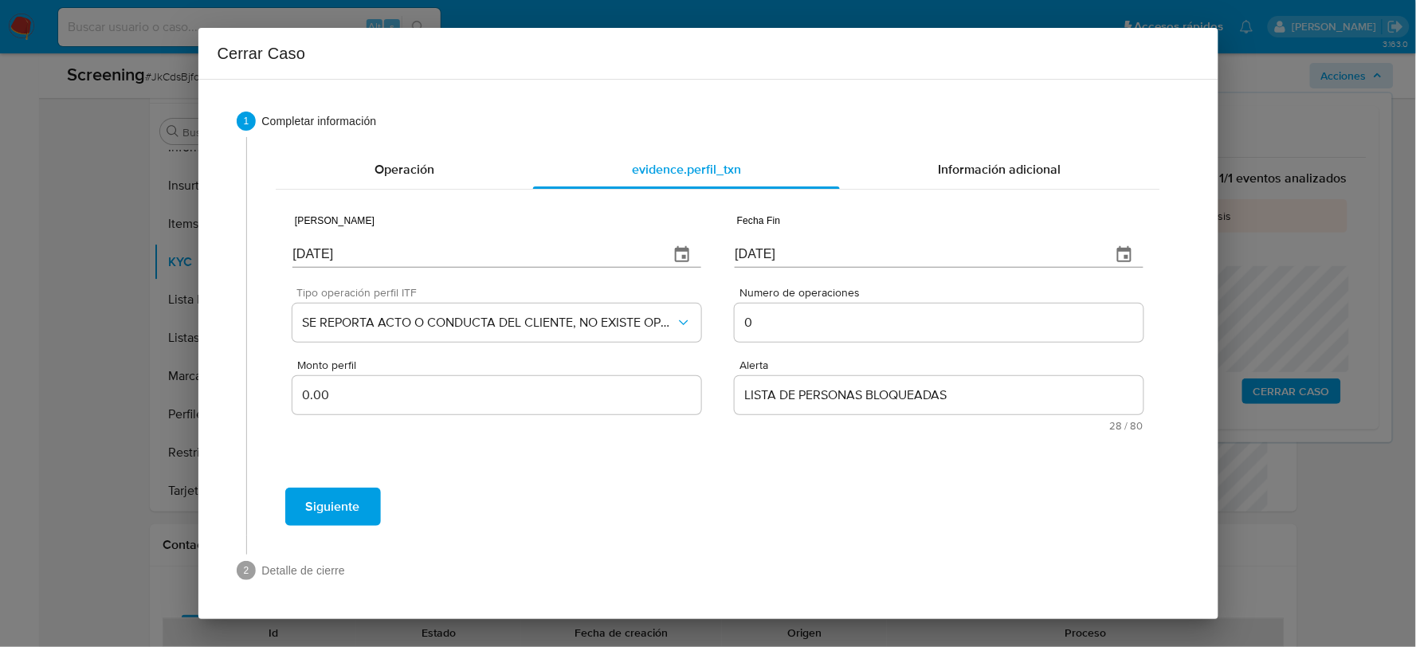
click at [335, 507] on span "Siguiente" at bounding box center [333, 506] width 54 height 35
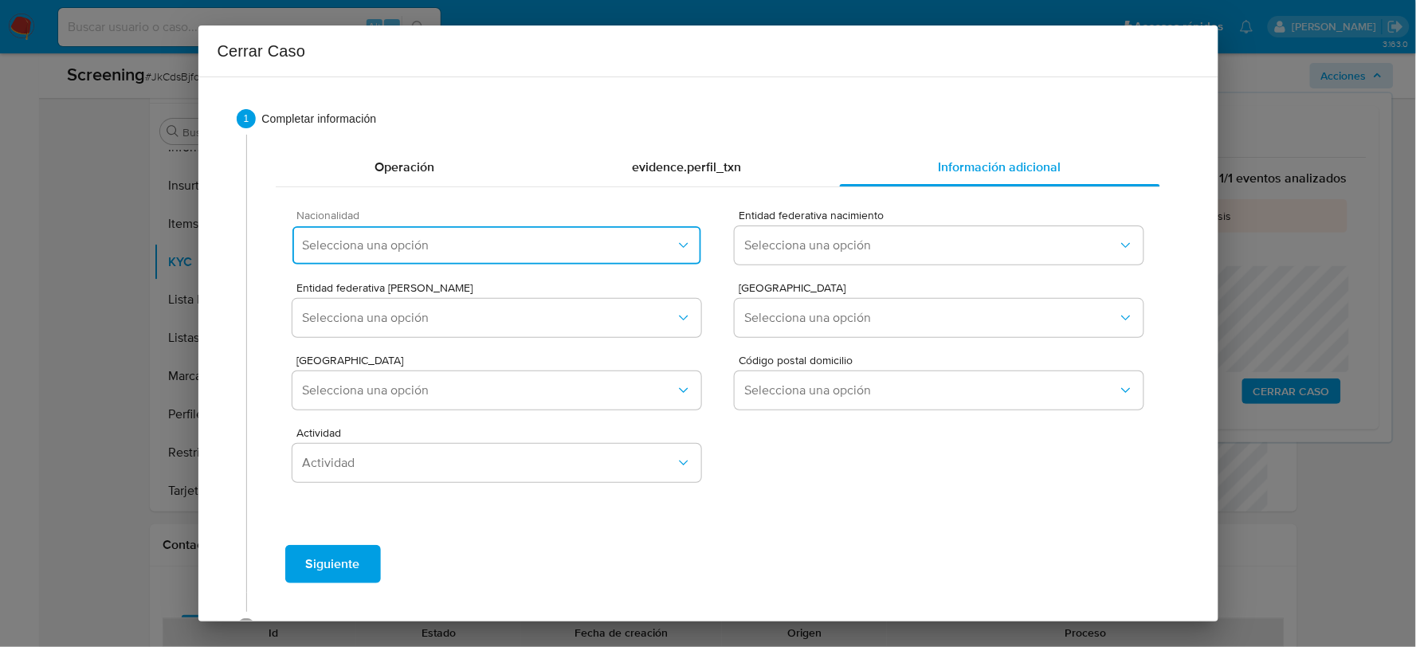
click at [625, 260] on button "Selecciona una opción" at bounding box center [496, 245] width 408 height 38
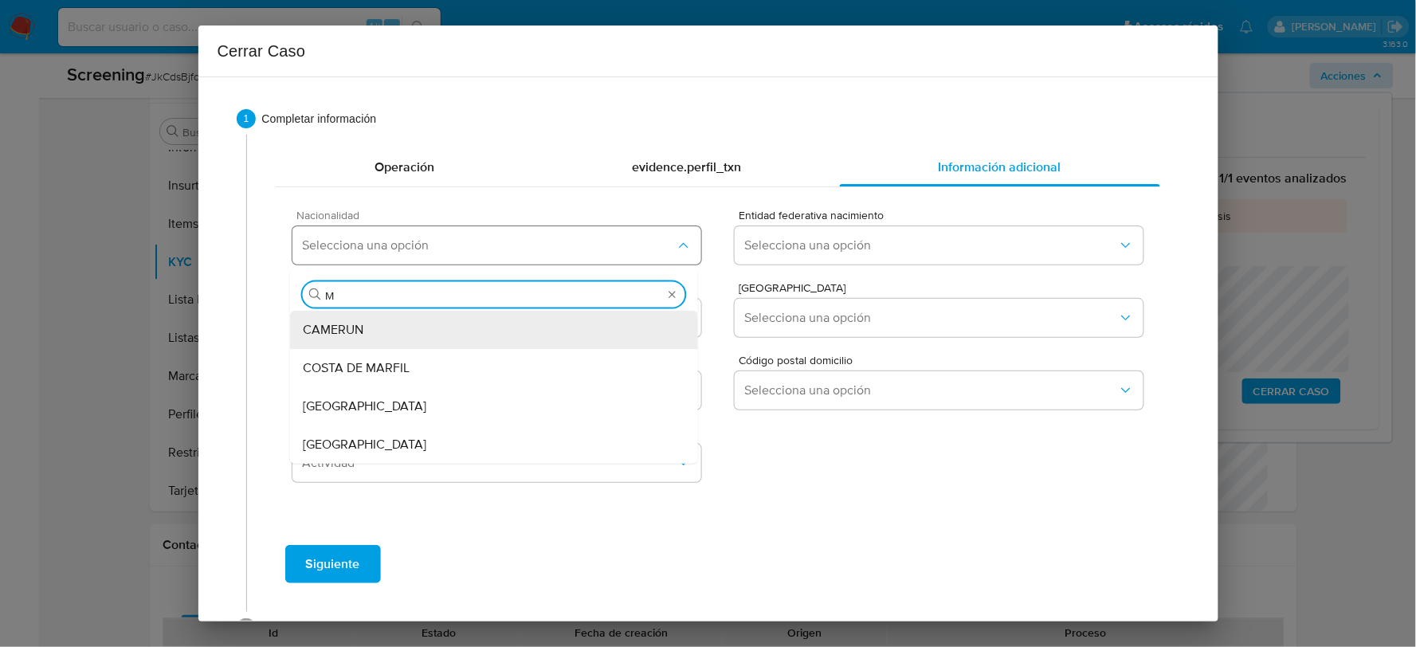
type input "ME"
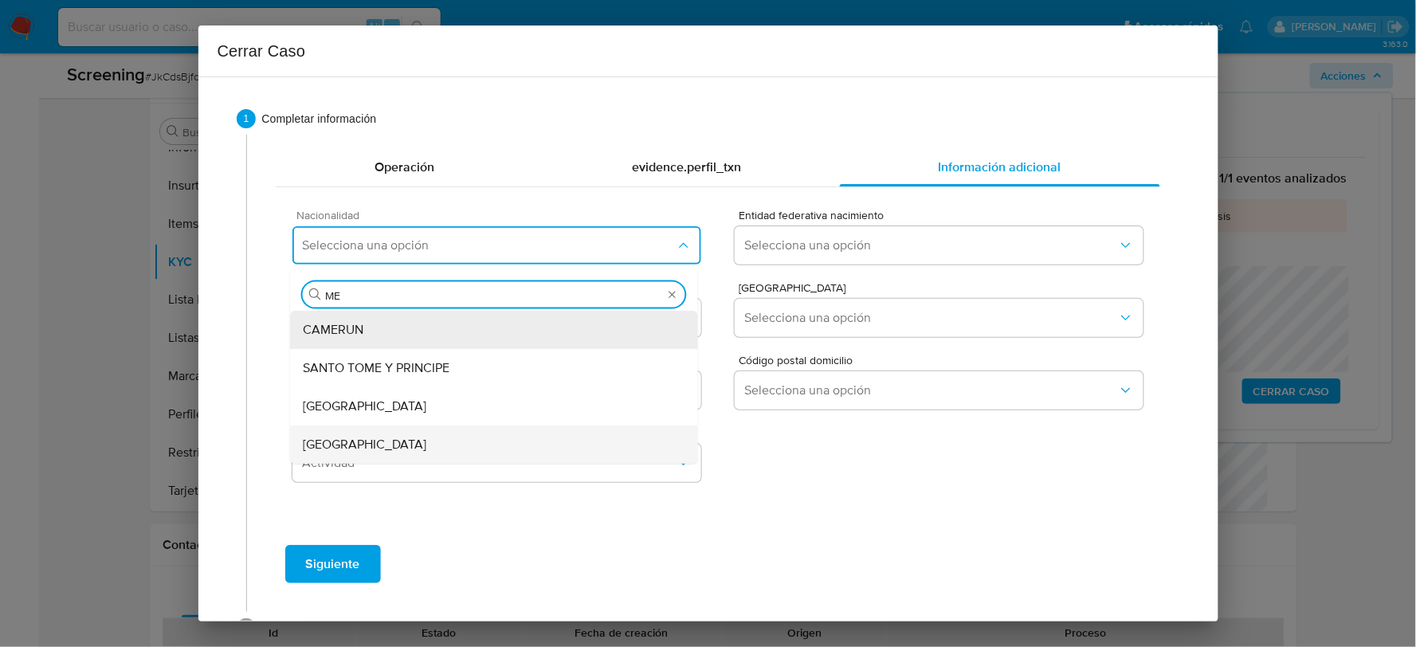
click at [345, 448] on span "[GEOGRAPHIC_DATA]" at bounding box center [364, 445] width 123 height 16
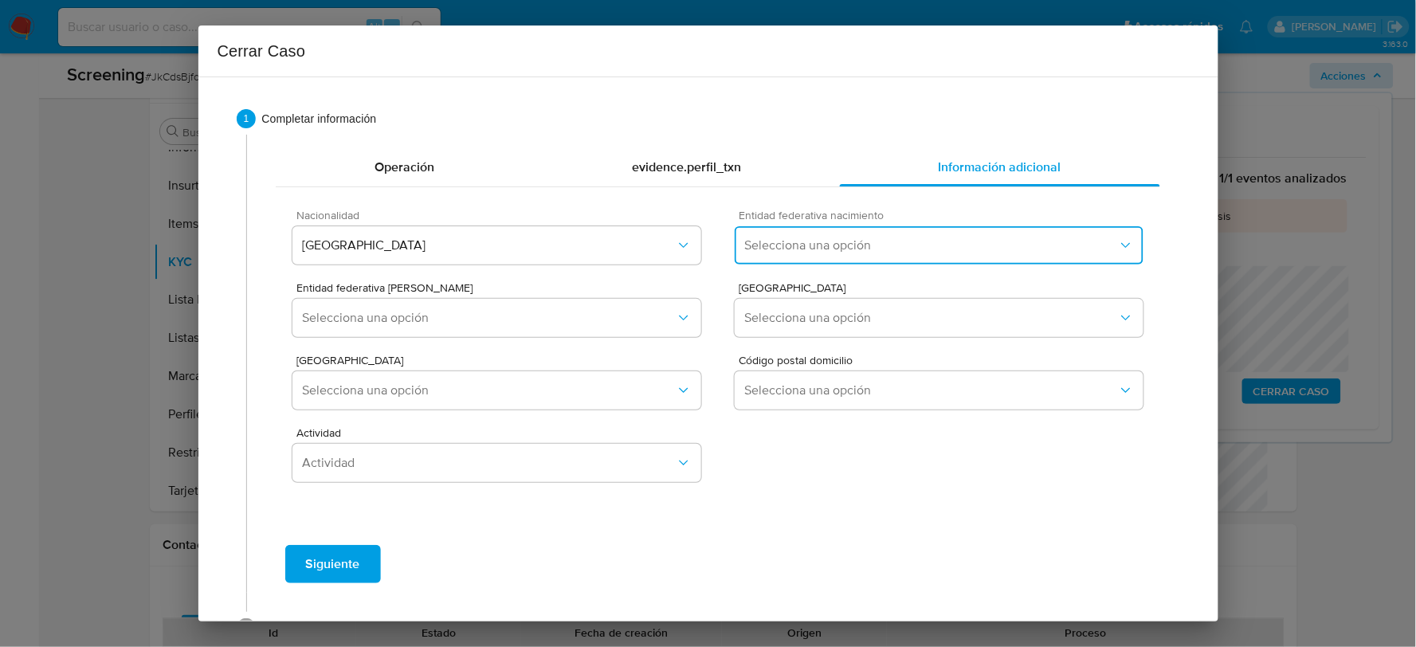
click at [824, 237] on span "Selecciona una opción" at bounding box center [930, 245] width 373 height 16
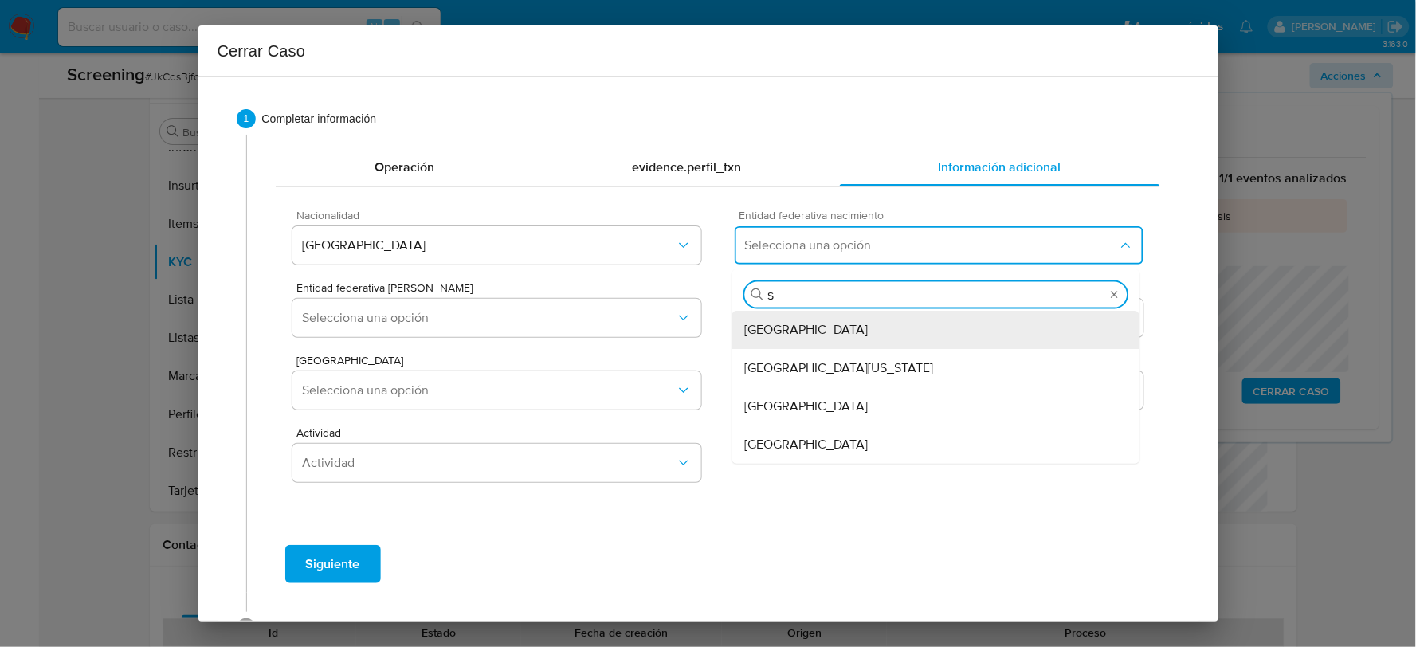
type input "SA"
click at [872, 333] on div "[GEOGRAPHIC_DATA][PERSON_NAME]" at bounding box center [936, 330] width 382 height 38
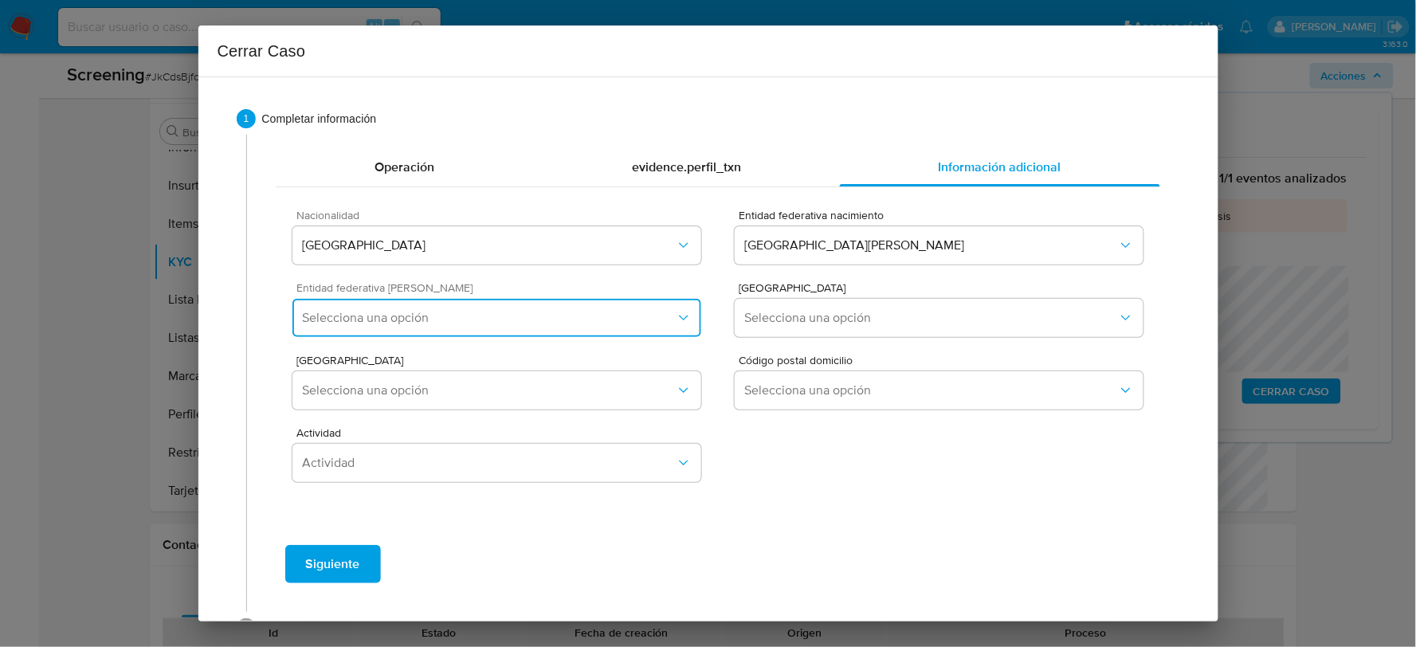
click at [635, 321] on span "Selecciona una opción" at bounding box center [488, 318] width 373 height 16
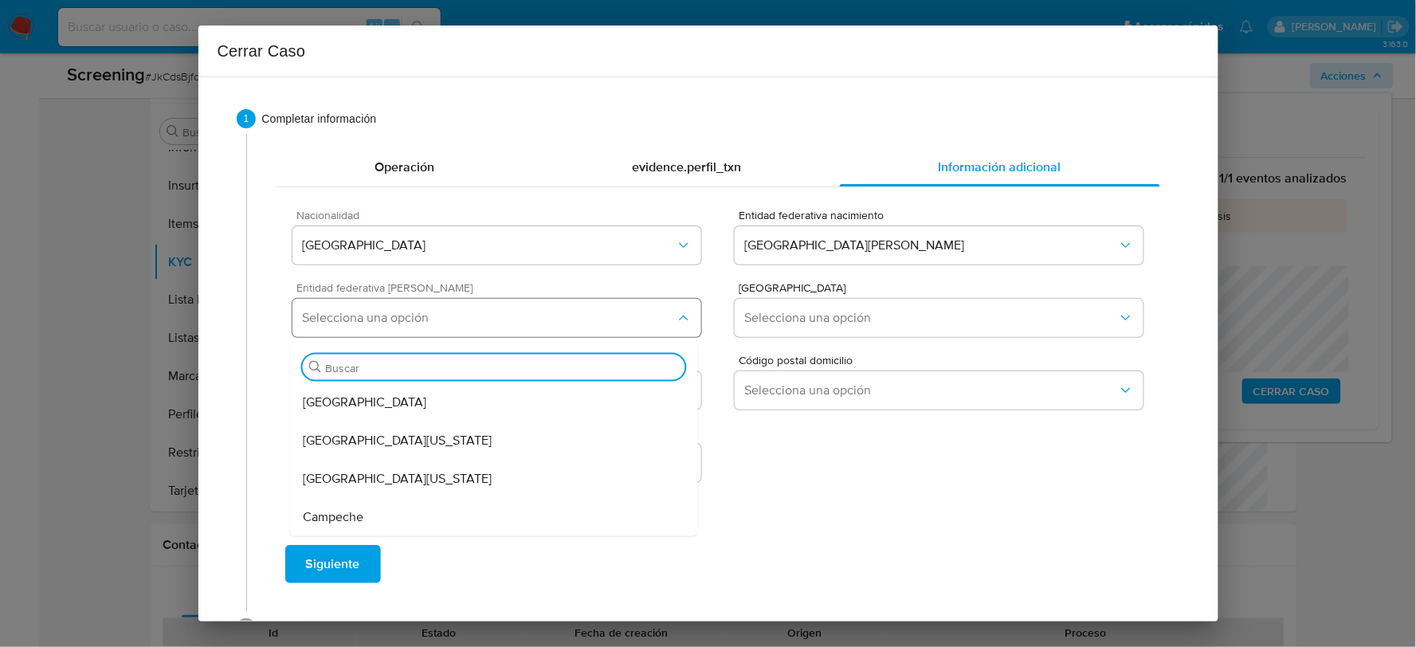
type input "Q"
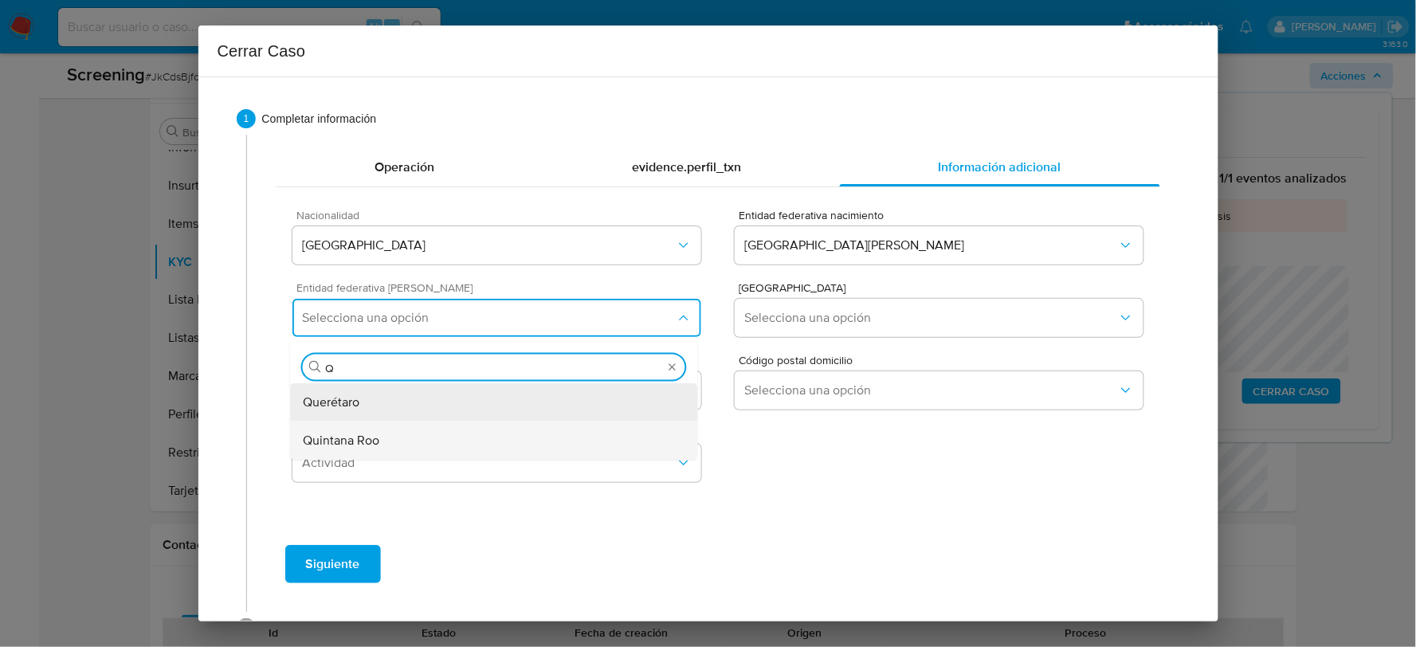
click at [466, 441] on div "Quintana Roo" at bounding box center [494, 440] width 382 height 38
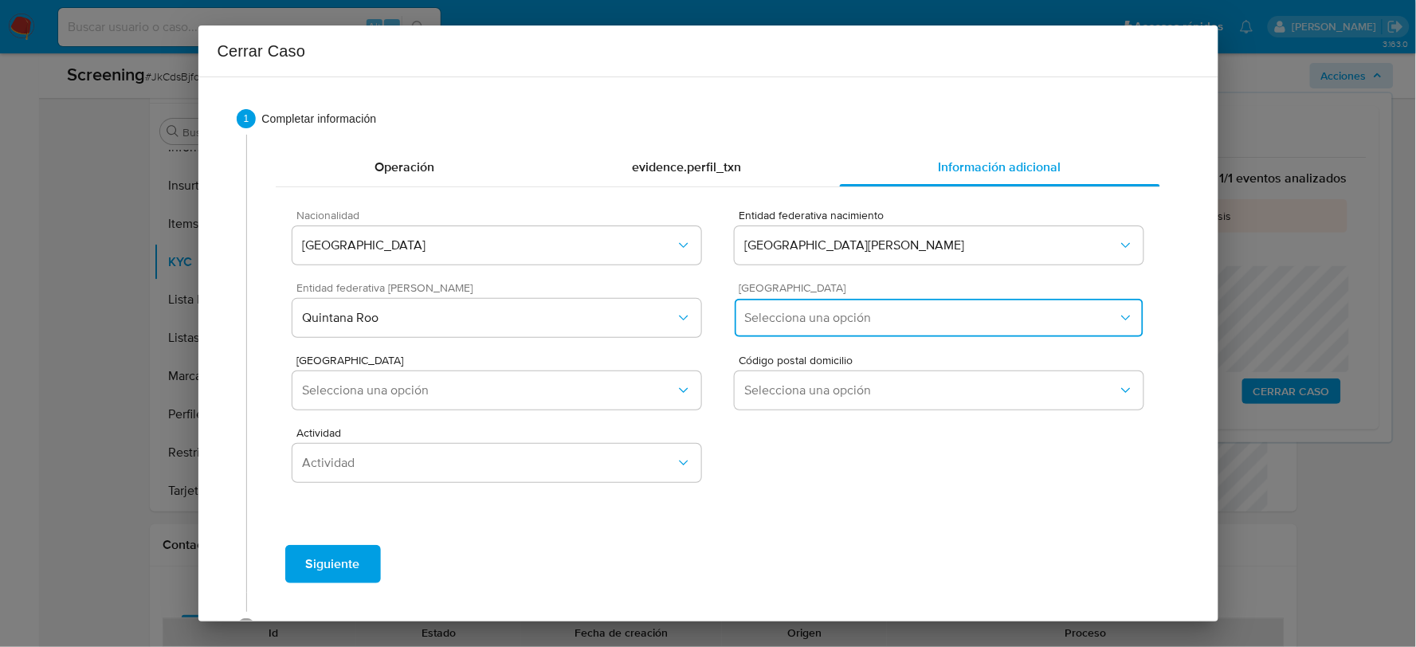
click at [808, 325] on button "Selecciona una opción" at bounding box center [938, 318] width 408 height 38
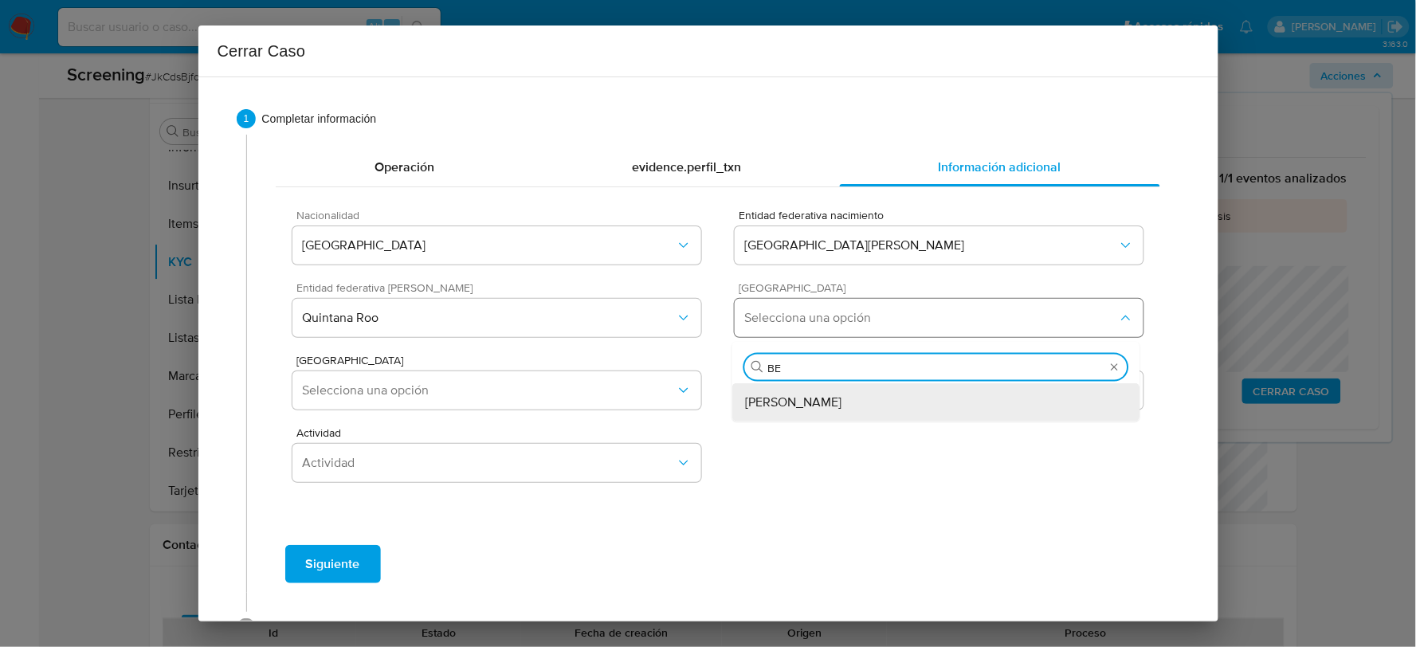
type input "BEN"
drag, startPoint x: 802, startPoint y: 399, endPoint x: 762, endPoint y: 402, distance: 40.8
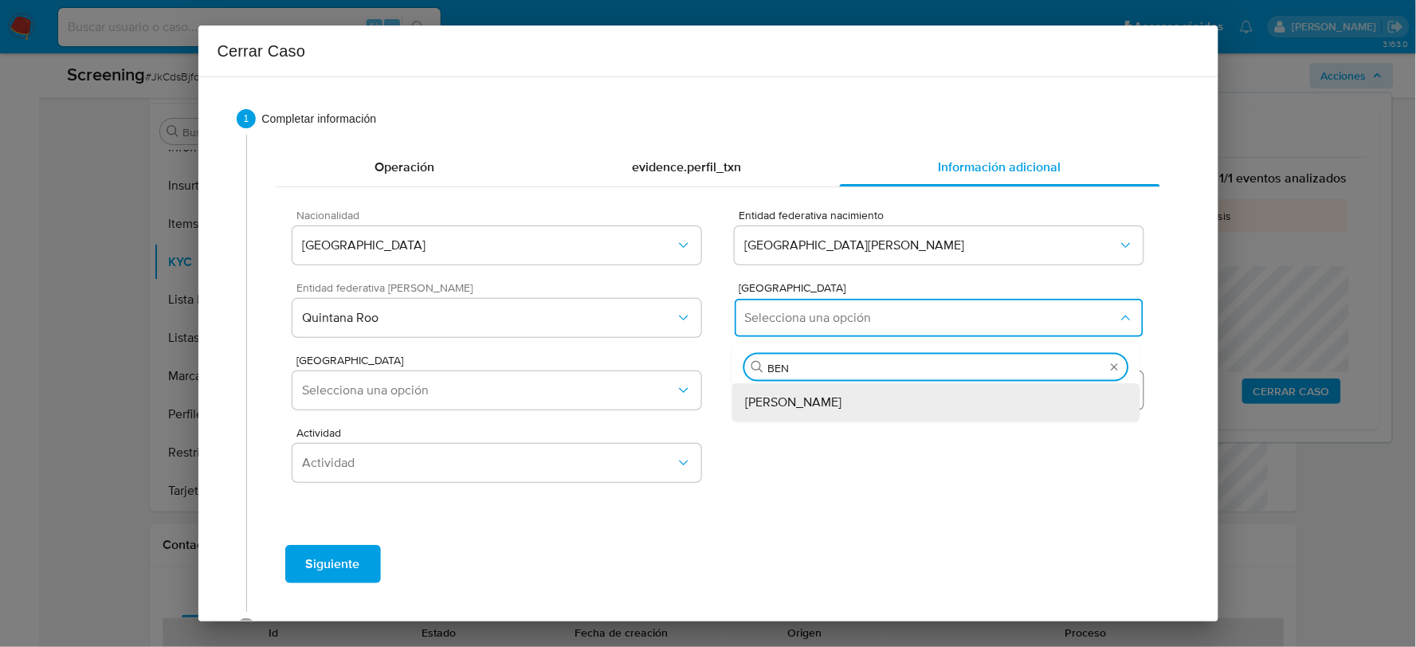
click at [802, 400] on span "[PERSON_NAME]" at bounding box center [793, 402] width 96 height 16
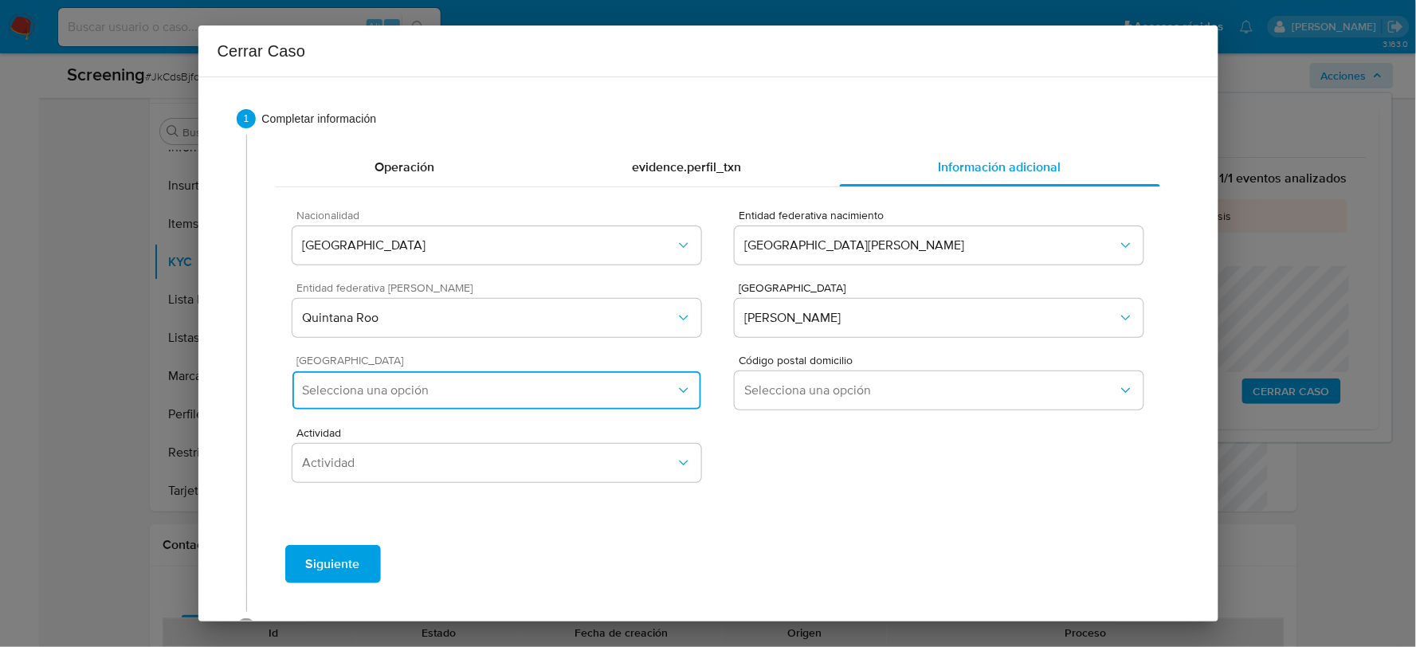
click at [664, 385] on span "Selecciona una opción" at bounding box center [488, 390] width 373 height 16
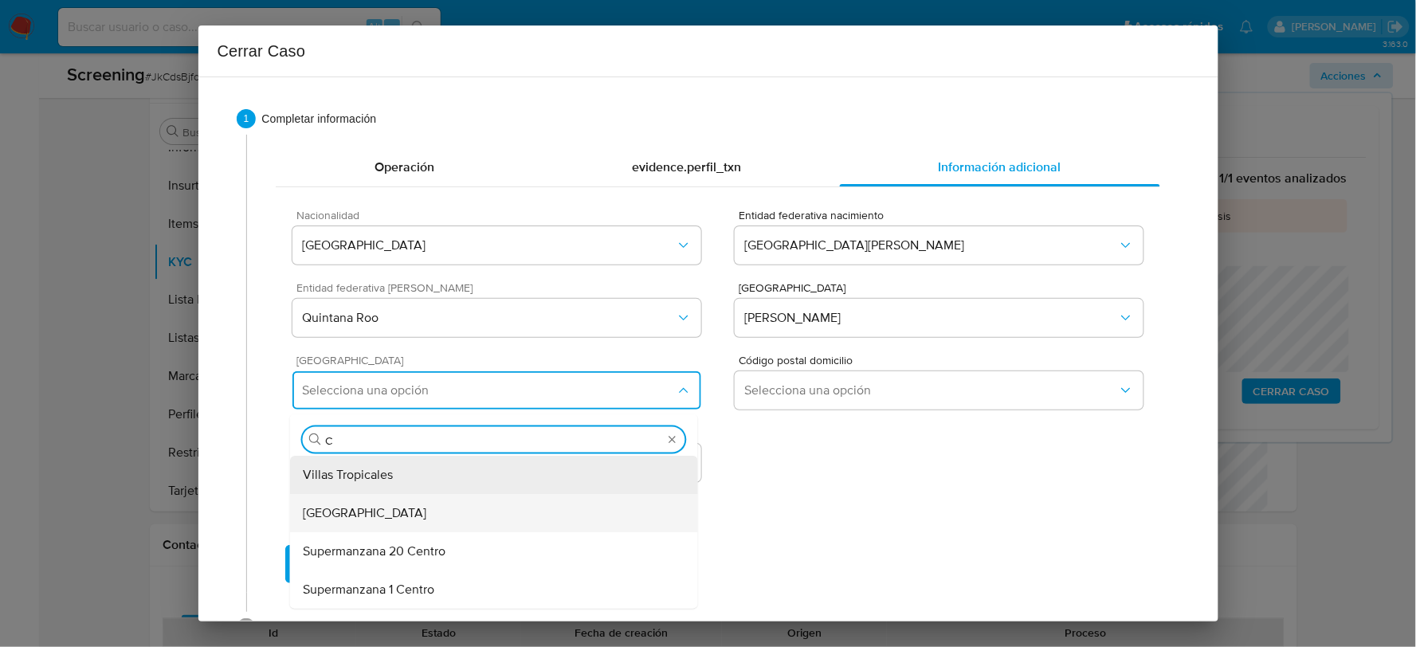
type input "CA"
click at [384, 520] on span "[GEOGRAPHIC_DATA]" at bounding box center [364, 513] width 123 height 16
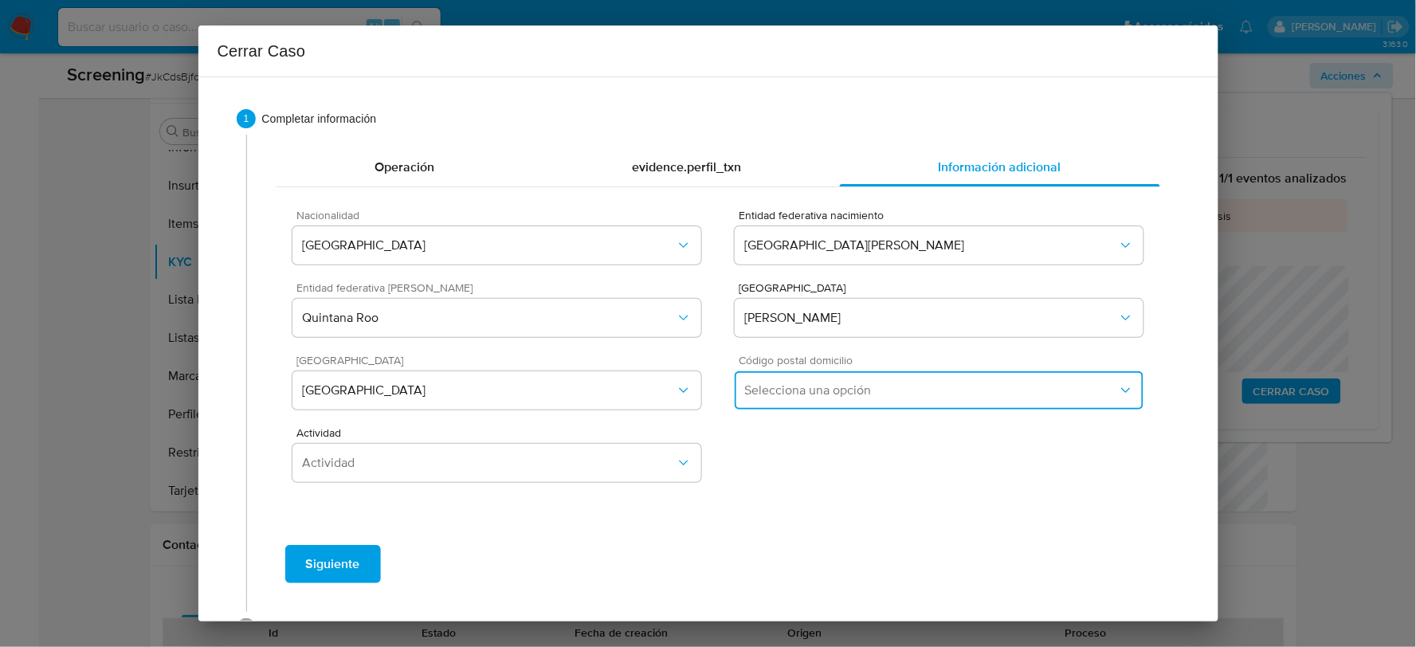
click at [794, 399] on button "Selecciona una opción" at bounding box center [938, 390] width 408 height 38
click at [745, 480] on span "77500" at bounding box center [763, 475] width 36 height 16
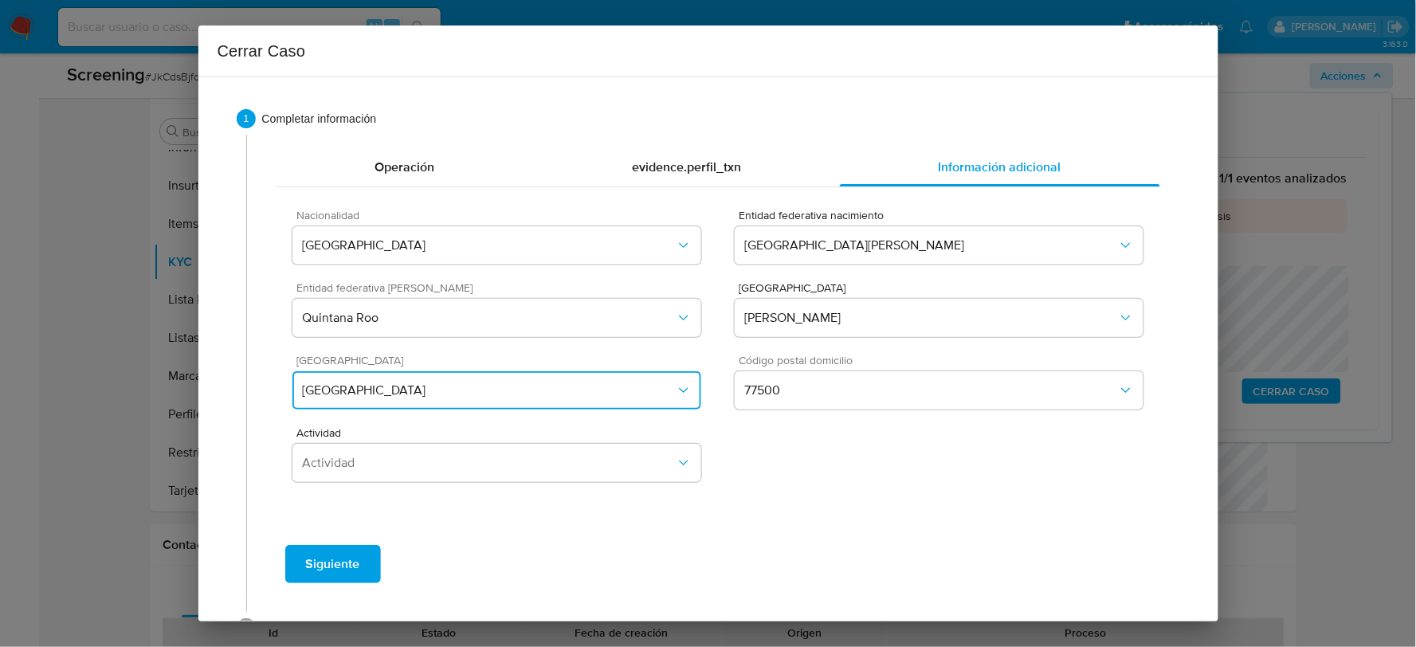
click at [555, 398] on button "[GEOGRAPHIC_DATA]" at bounding box center [496, 390] width 408 height 38
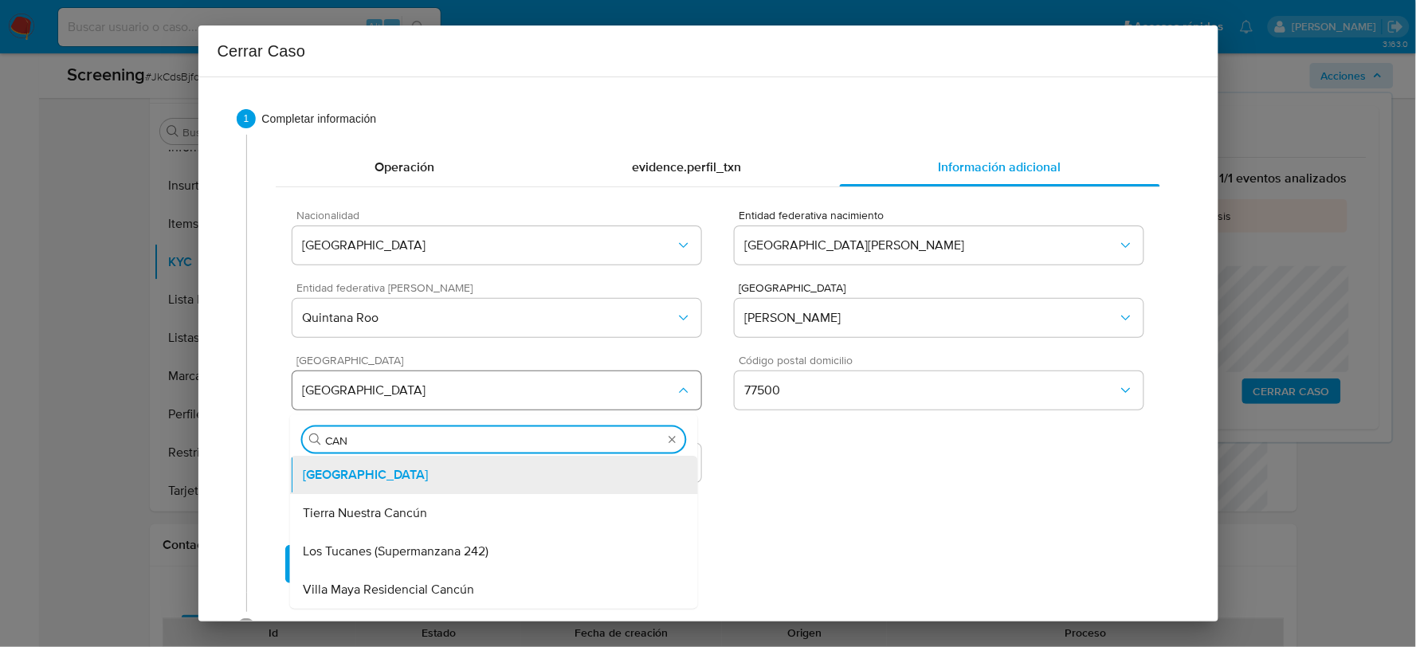
type input "CANC"
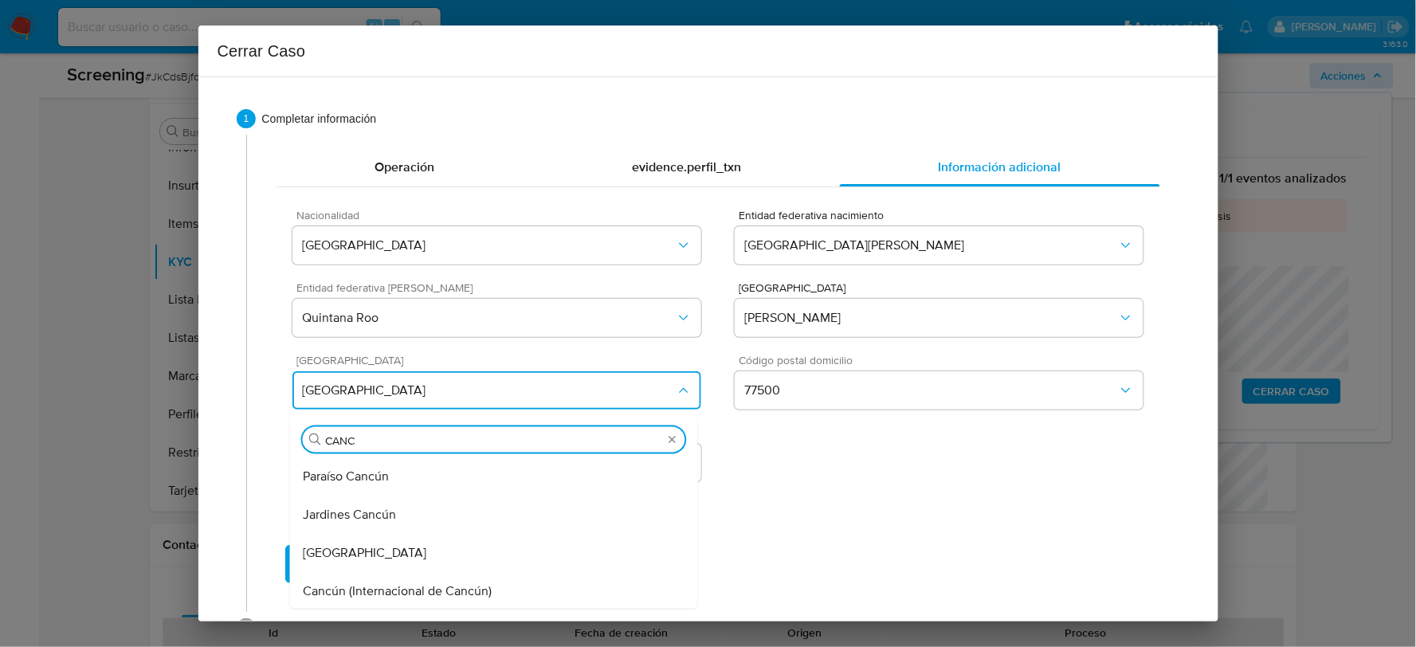
scroll to position [114, 0]
click at [511, 593] on div "Cancún (Internacional de Cancún)" at bounding box center [494, 590] width 382 height 38
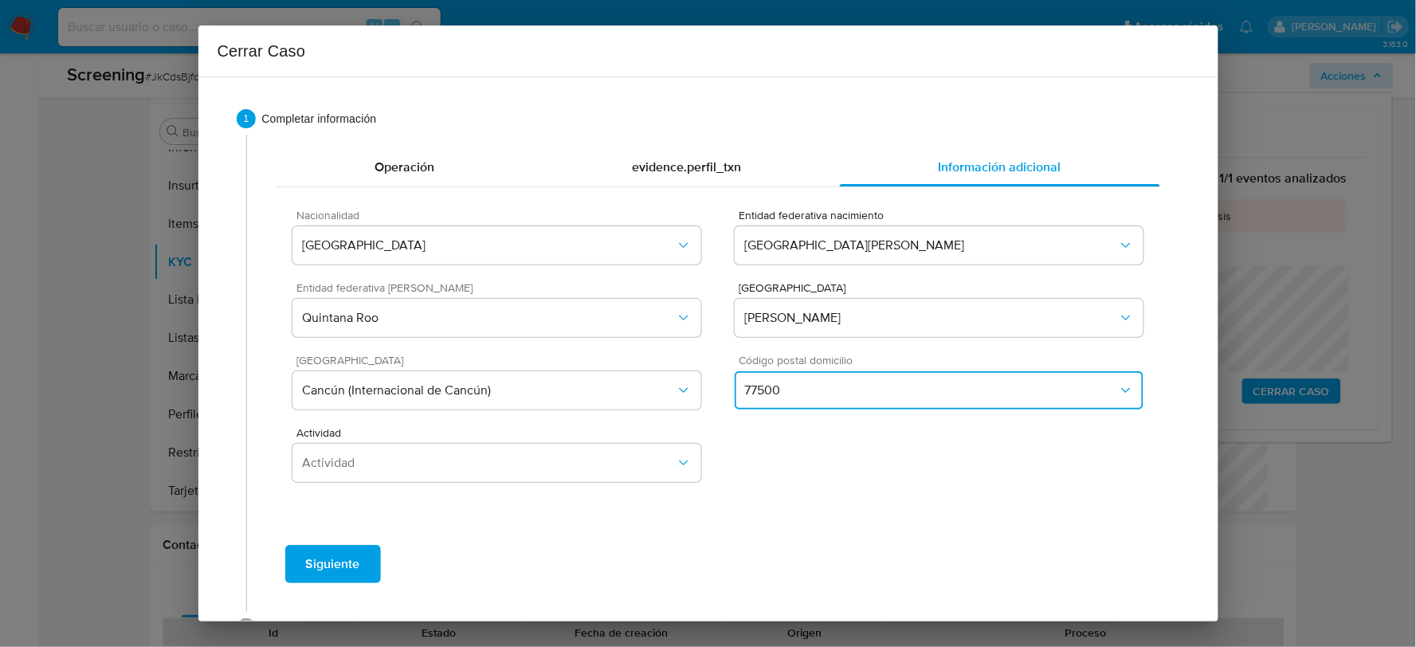
click at [799, 409] on button "77500" at bounding box center [938, 390] width 408 height 38
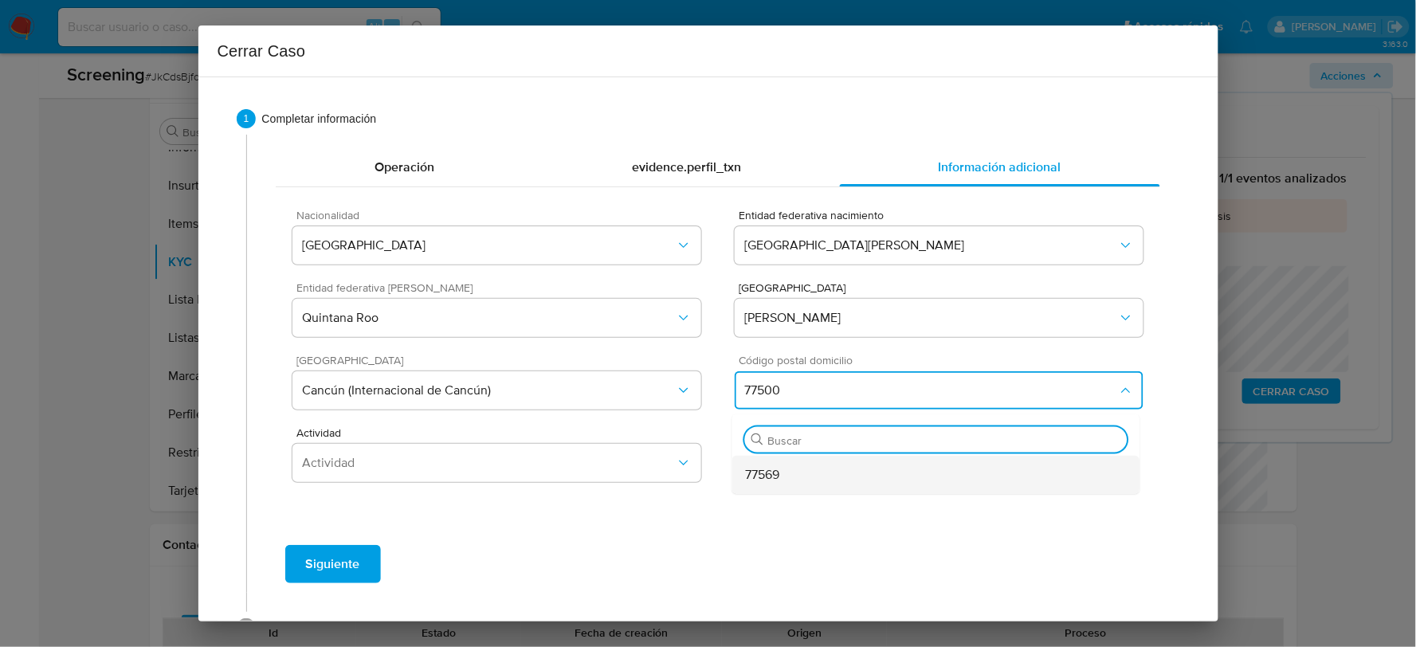
click at [799, 467] on div "77569" at bounding box center [936, 475] width 382 height 38
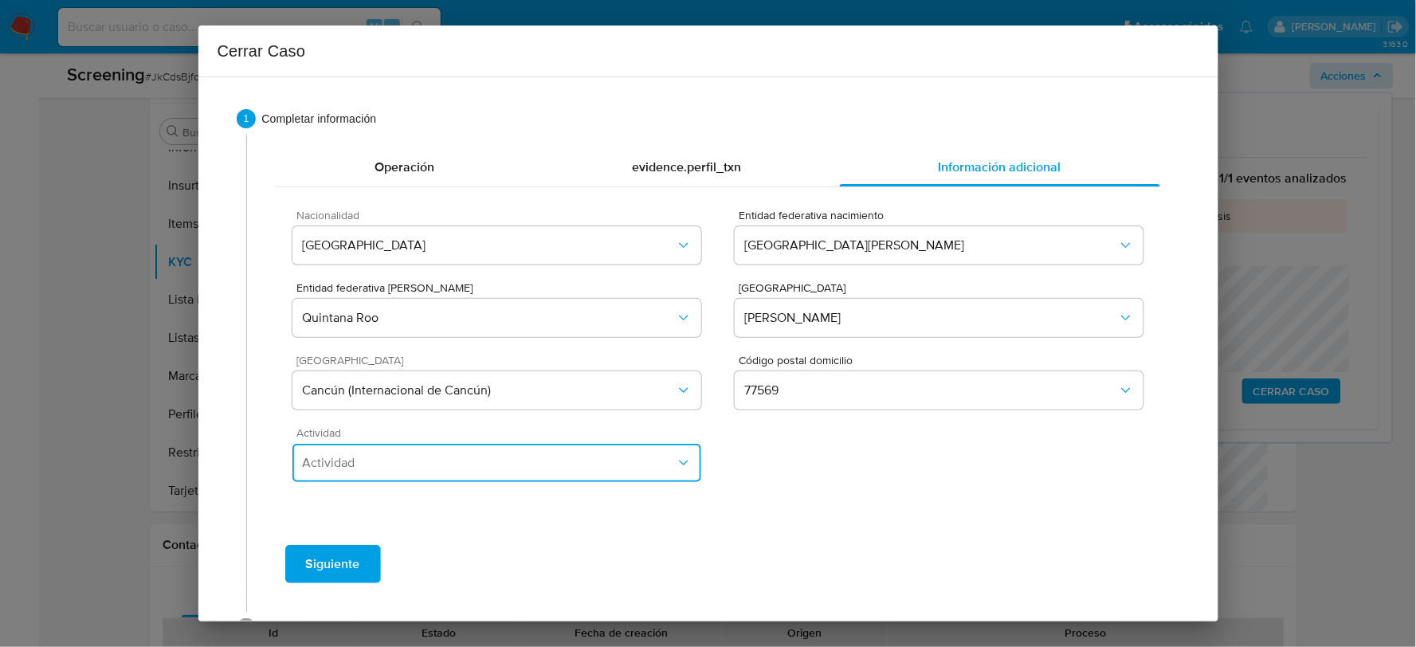
click at [442, 459] on span "Actividad" at bounding box center [488, 463] width 373 height 16
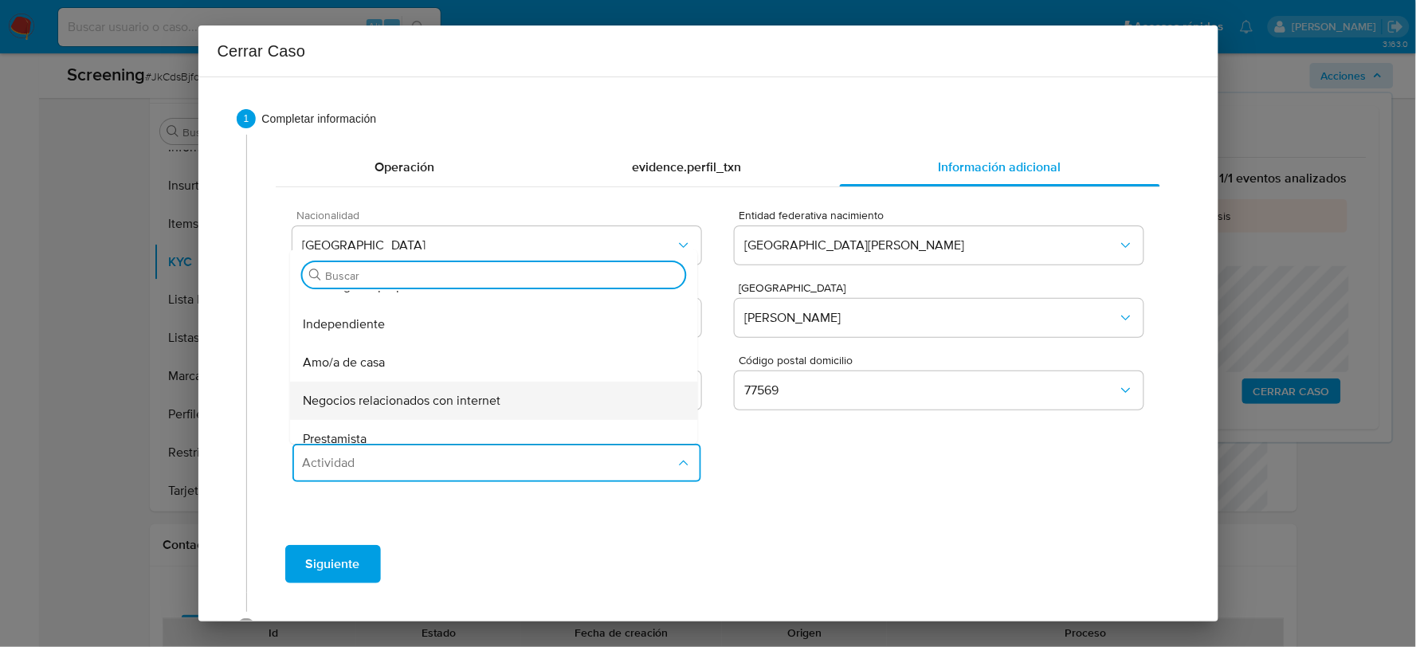
scroll to position [88, 0]
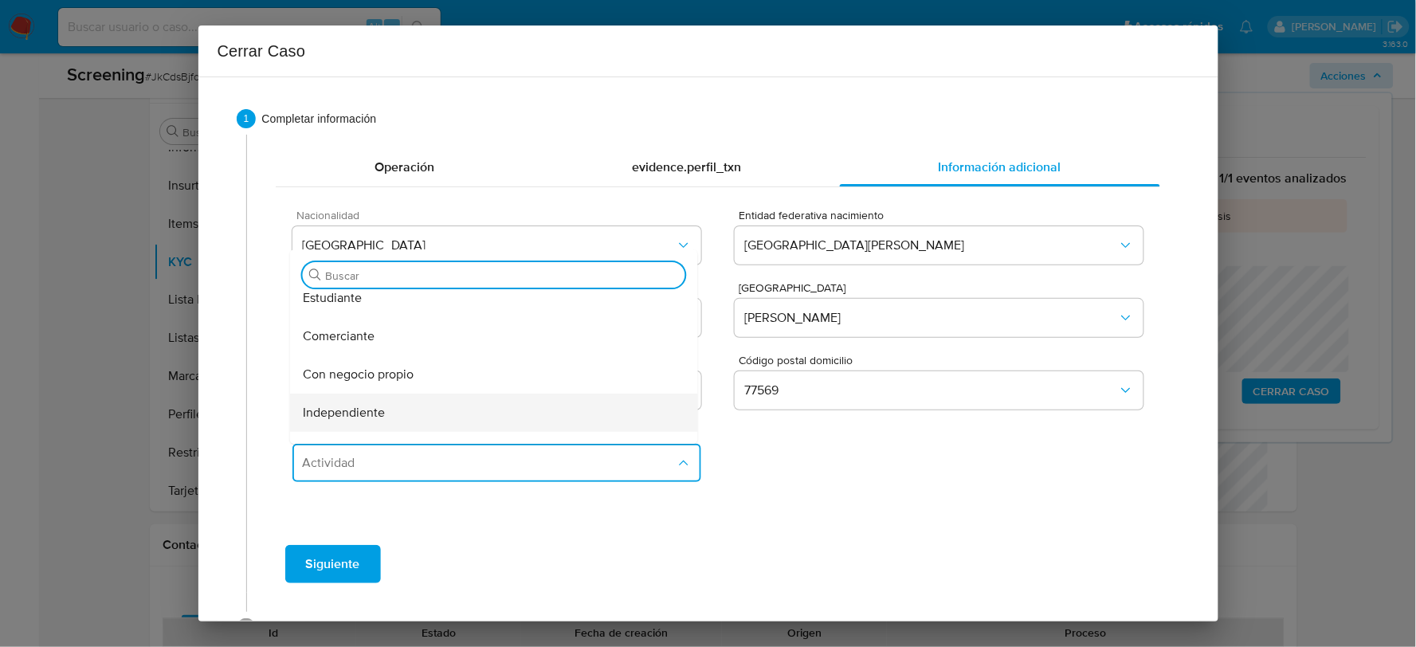
click at [402, 410] on div "Independiente" at bounding box center [494, 413] width 382 height 38
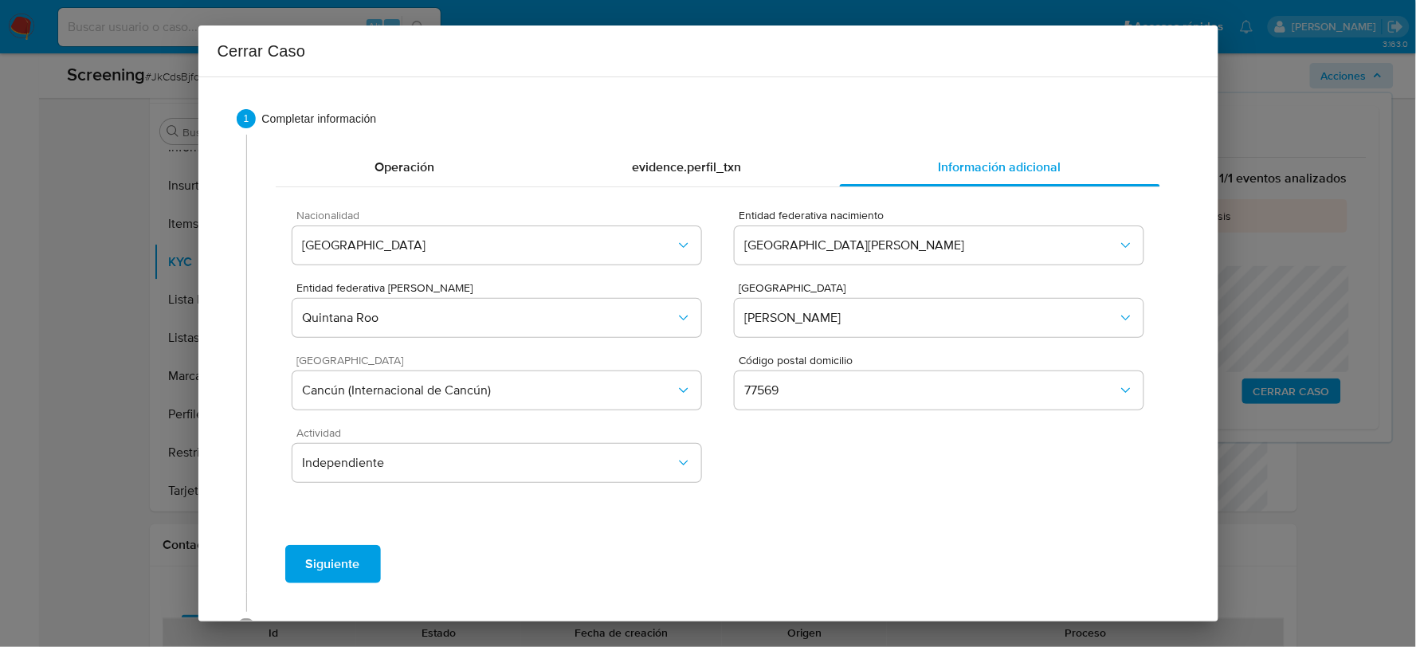
click at [346, 543] on div "Siguiente" at bounding box center [718, 563] width 910 height 57
click at [348, 559] on span "Siguiente" at bounding box center [333, 563] width 54 height 35
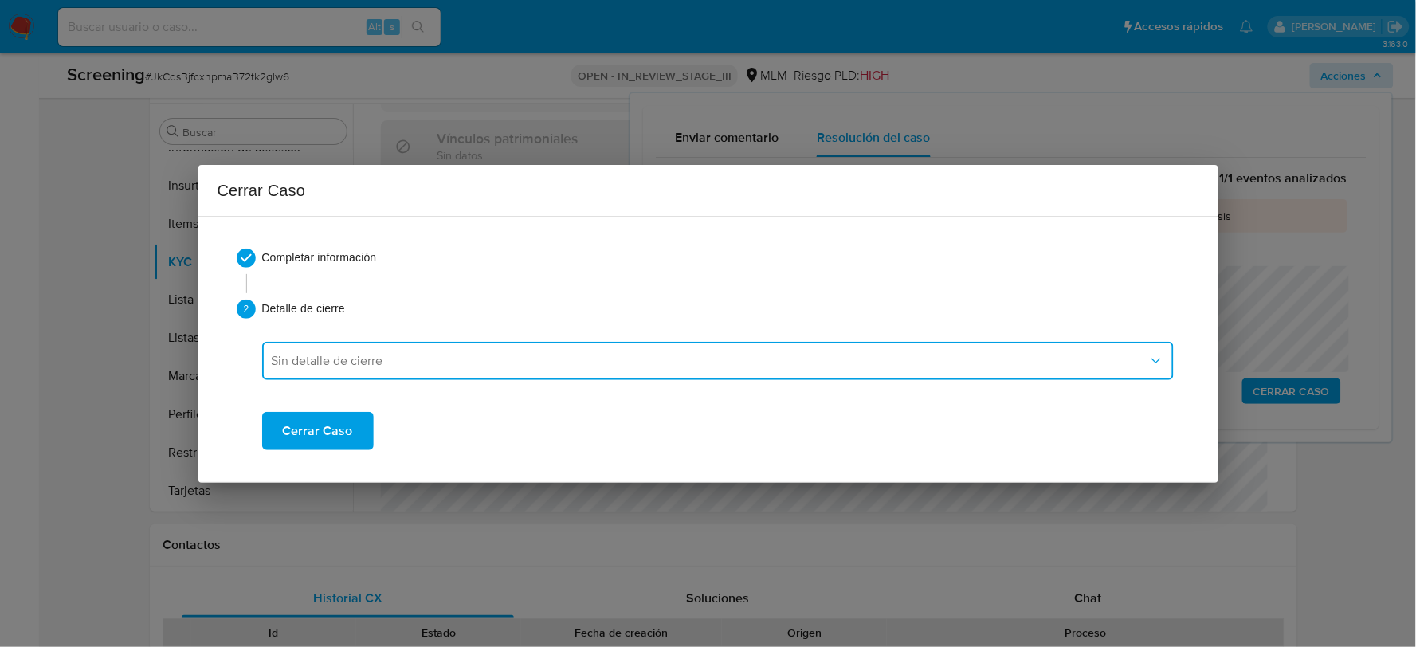
click at [451, 358] on span "Sin detalle de cierre" at bounding box center [710, 361] width 876 height 16
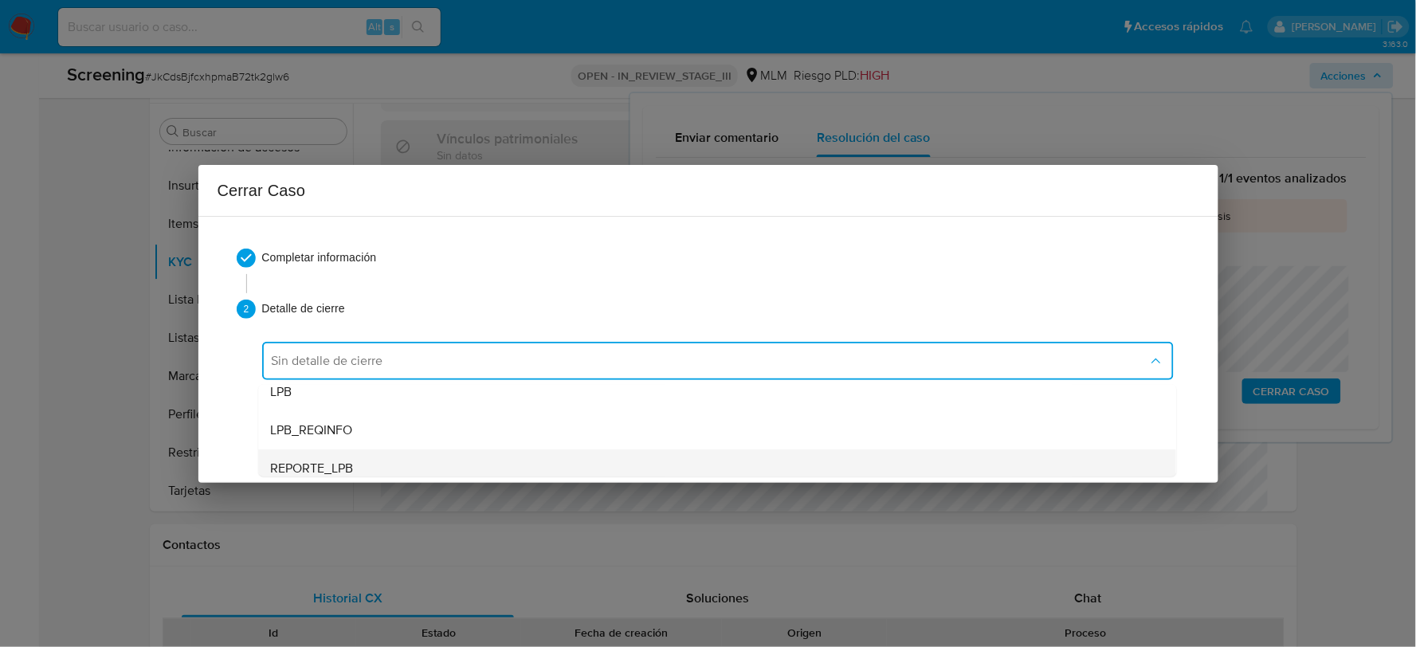
click at [371, 470] on div "REPORTE_LPB" at bounding box center [717, 467] width 892 height 38
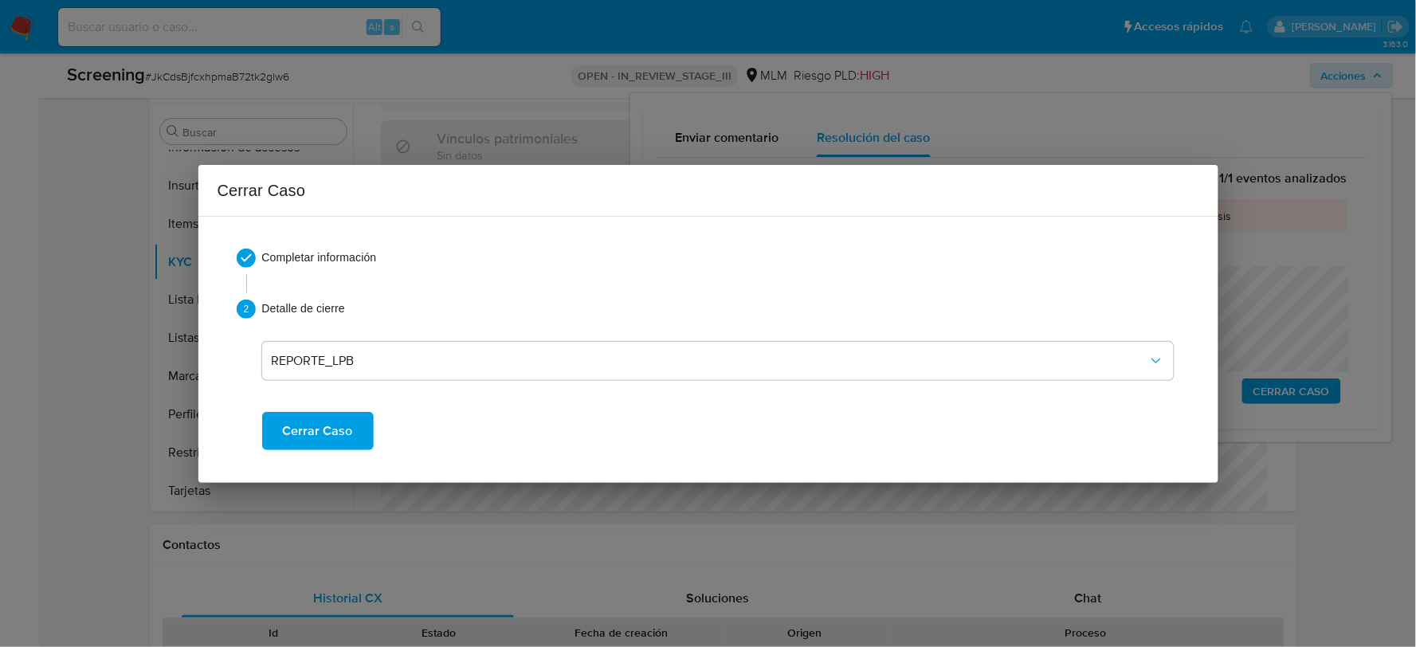
click at [339, 423] on span "Cerrar Caso" at bounding box center [318, 430] width 70 height 35
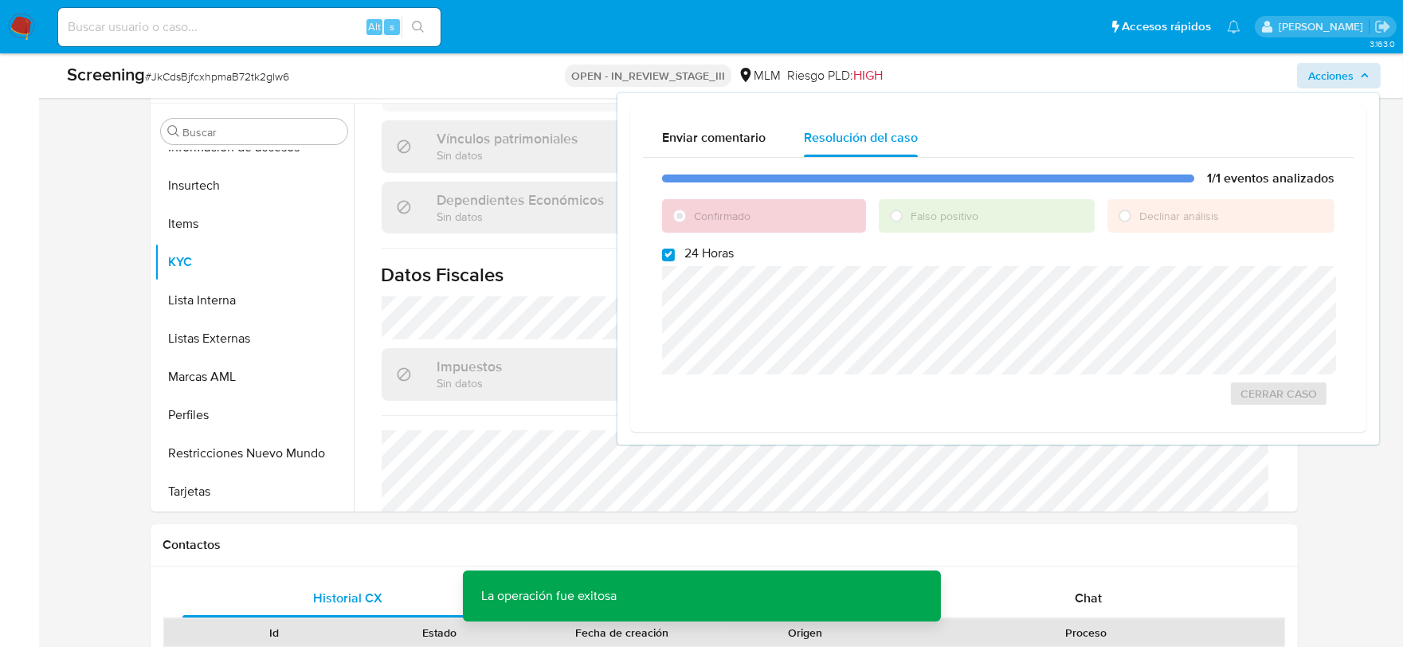
click at [236, 76] on span "# JkCdsBjfcxhpmaB72tk2glw6" at bounding box center [217, 77] width 144 height 16
copy span "JkCdsBjfcxhpmaB72tk2glw6"
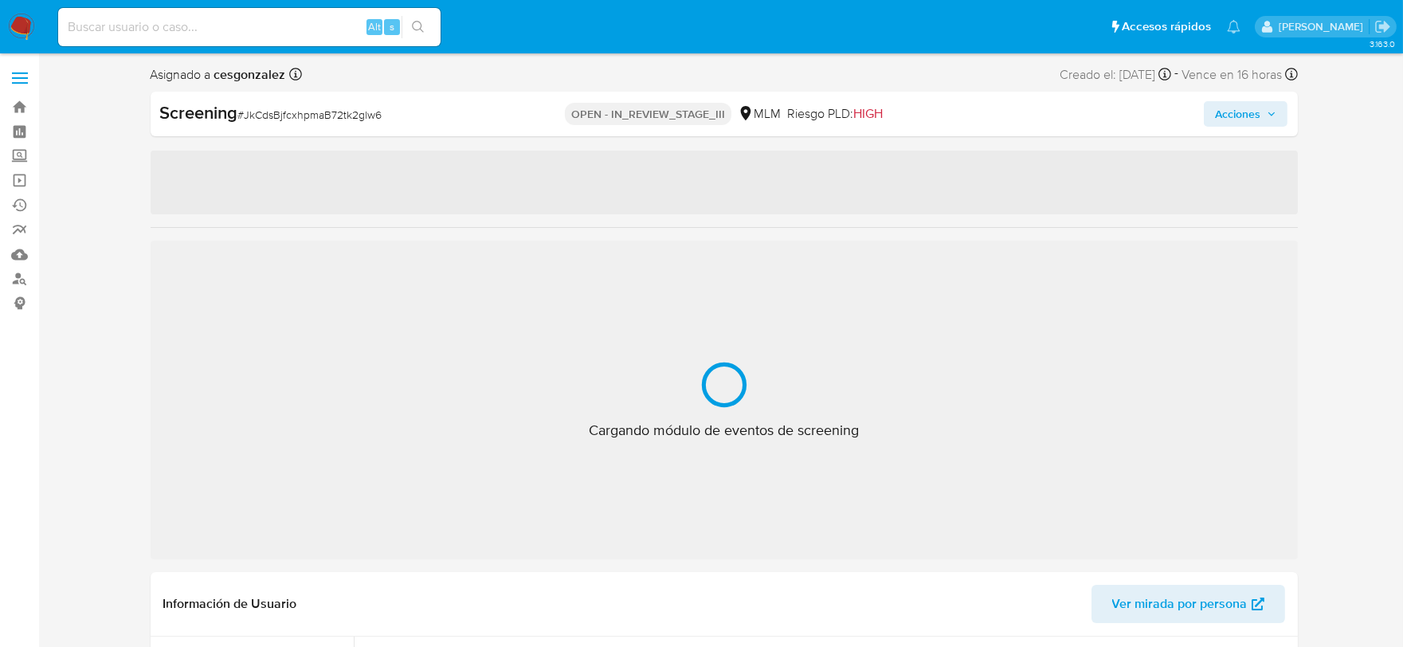
scroll to position [787, 0]
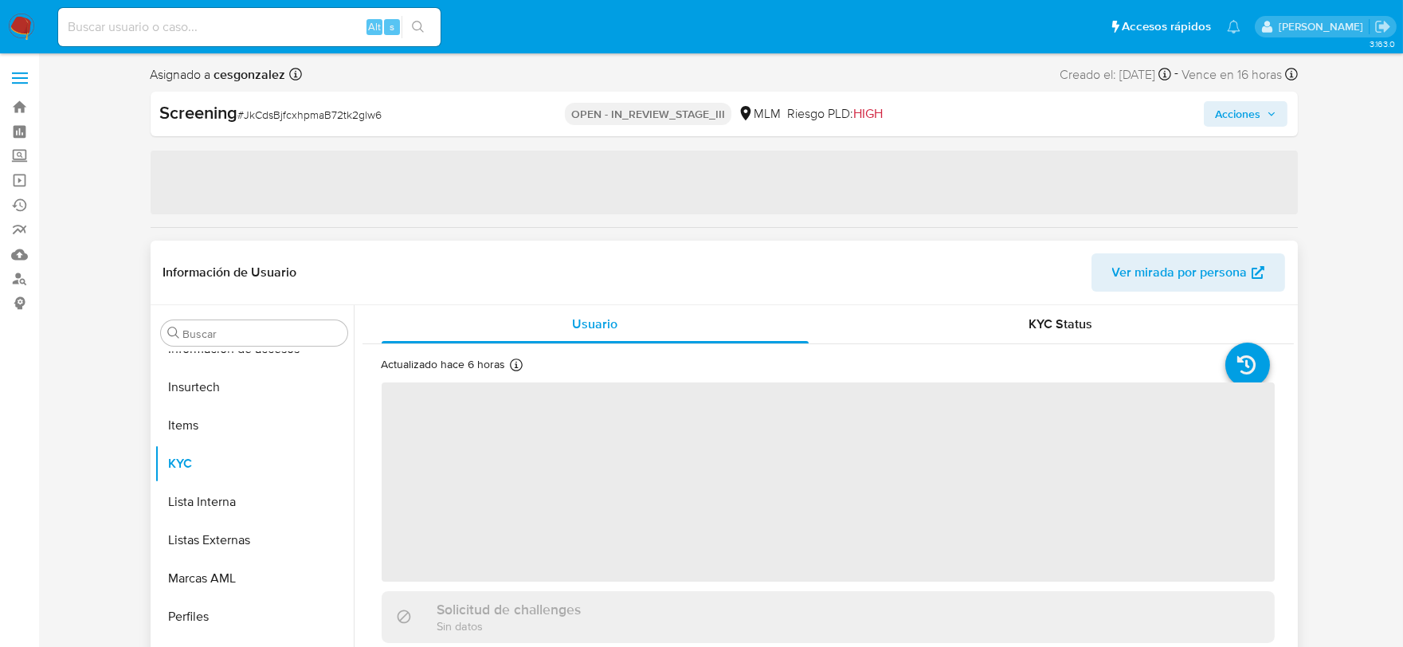
select select "10"
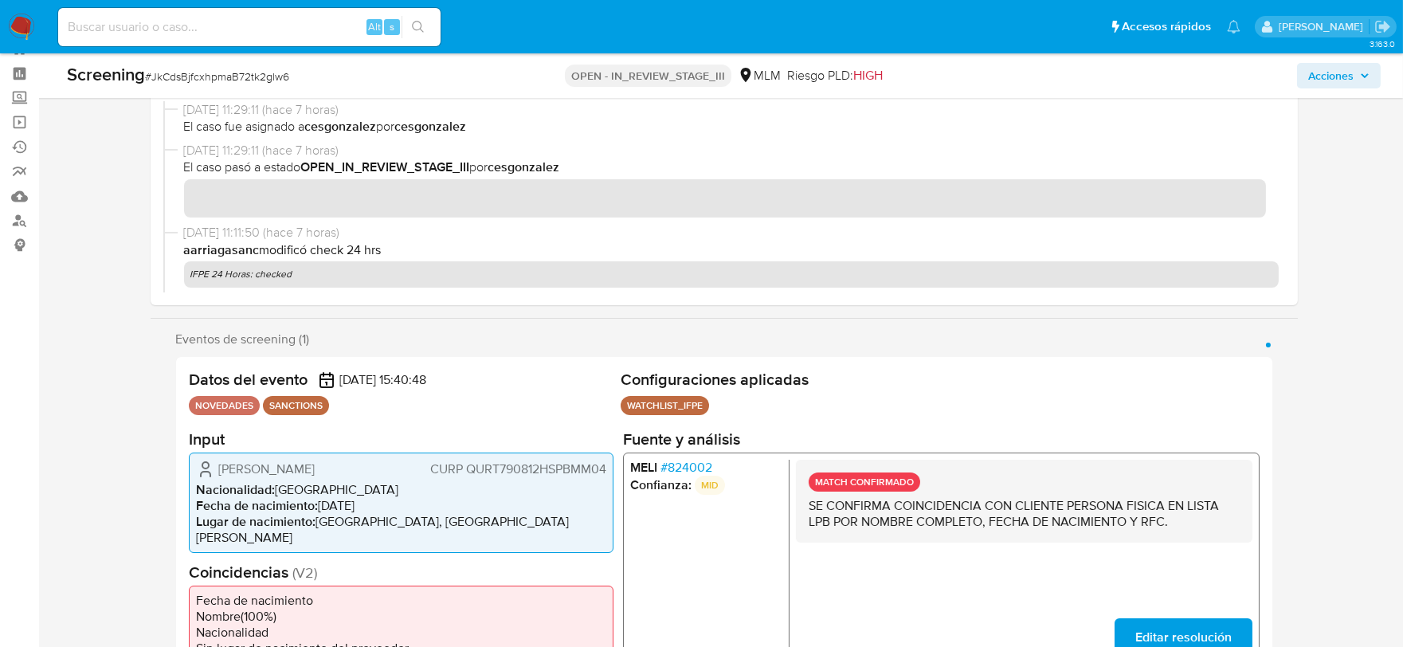
scroll to position [177, 0]
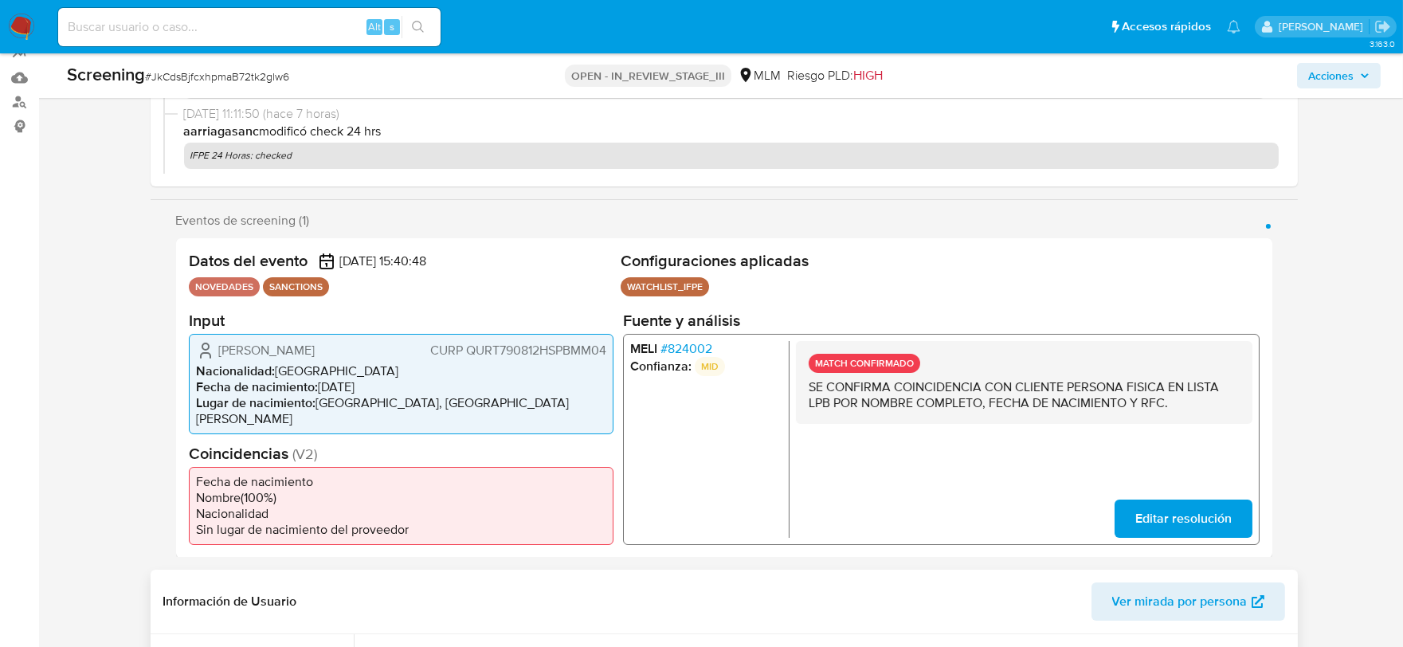
click at [679, 347] on span "# 824002" at bounding box center [686, 348] width 52 height 16
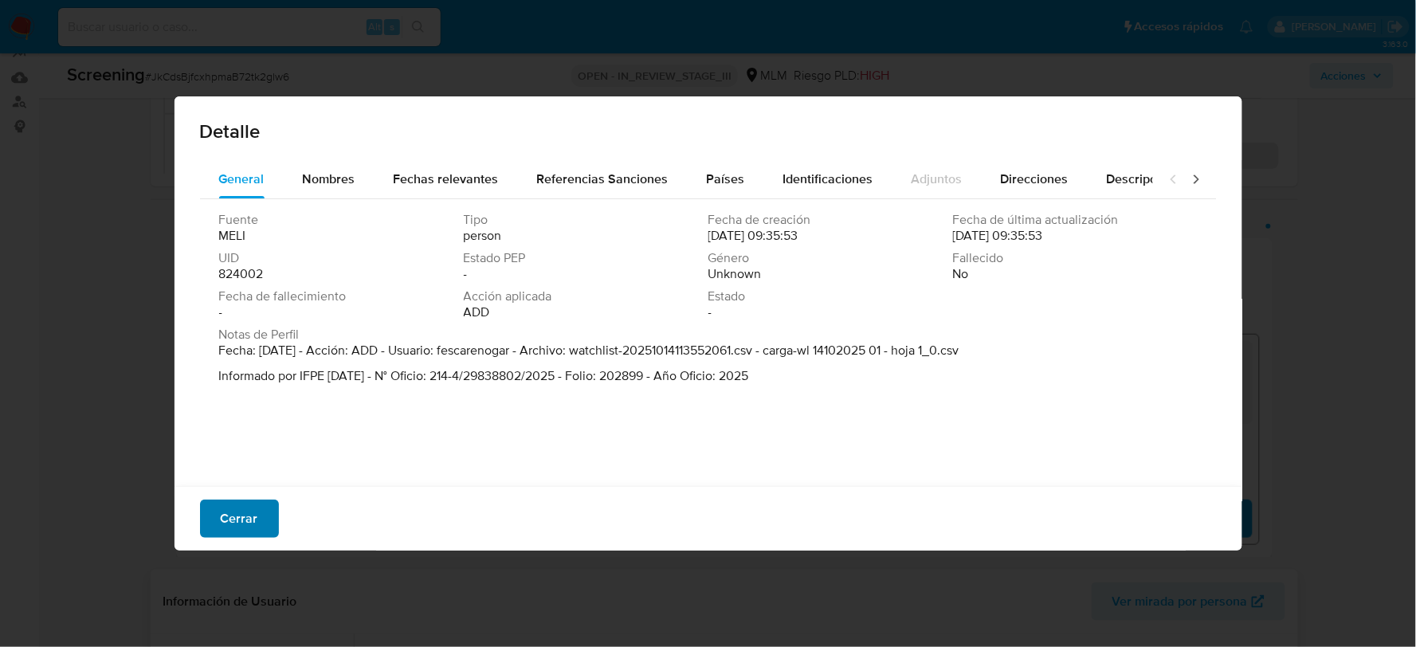
click at [241, 508] on span "Cerrar" at bounding box center [239, 518] width 37 height 35
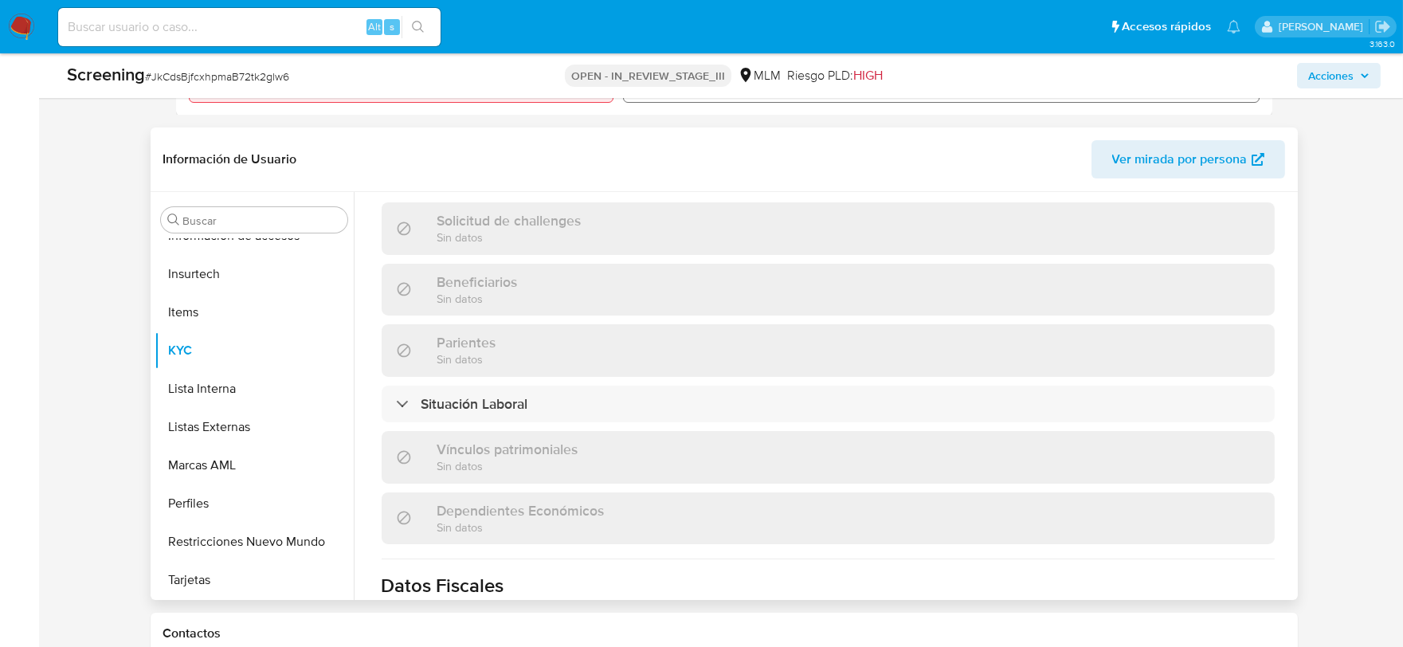
scroll to position [475, 0]
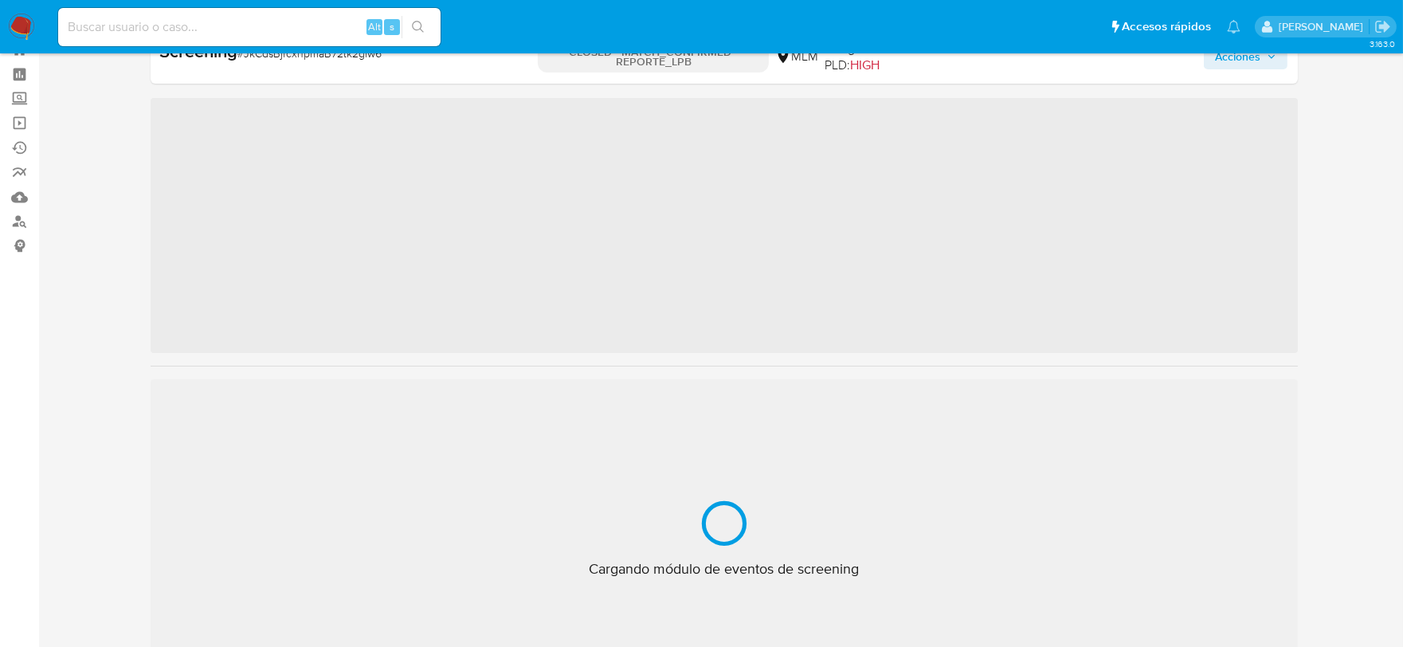
scroll to position [787, 0]
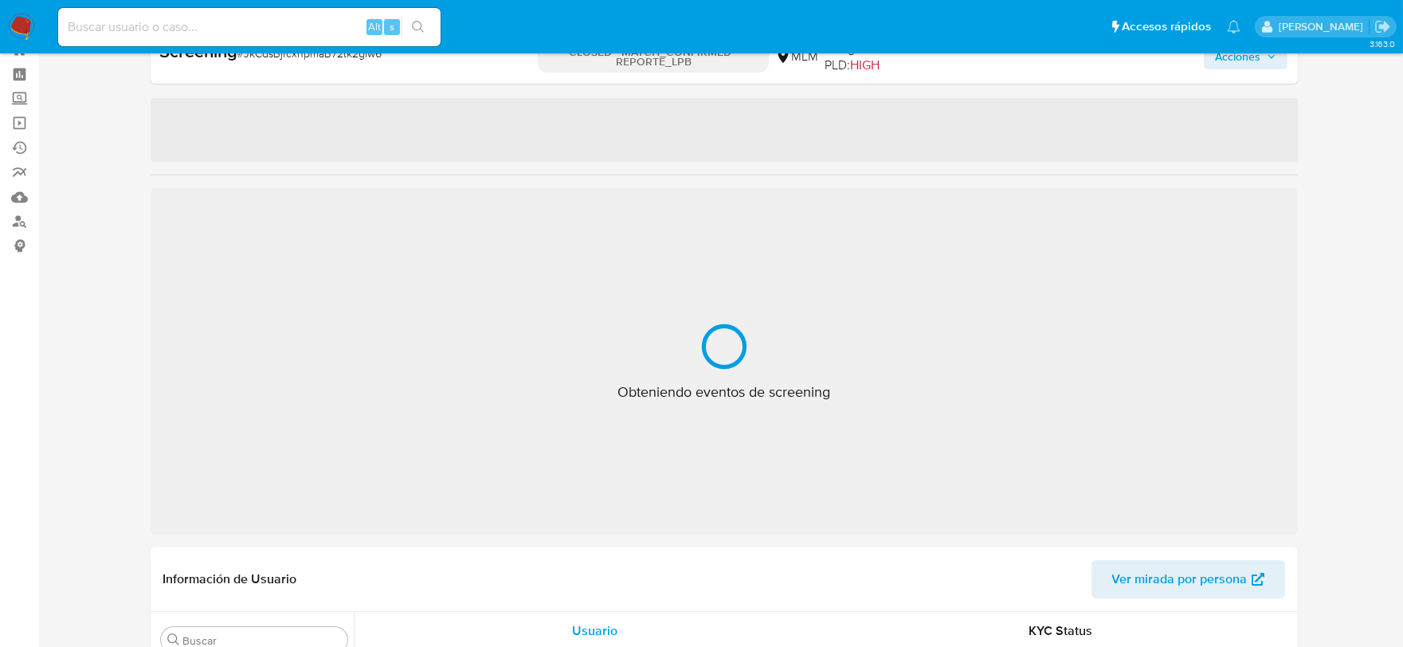
select select "10"
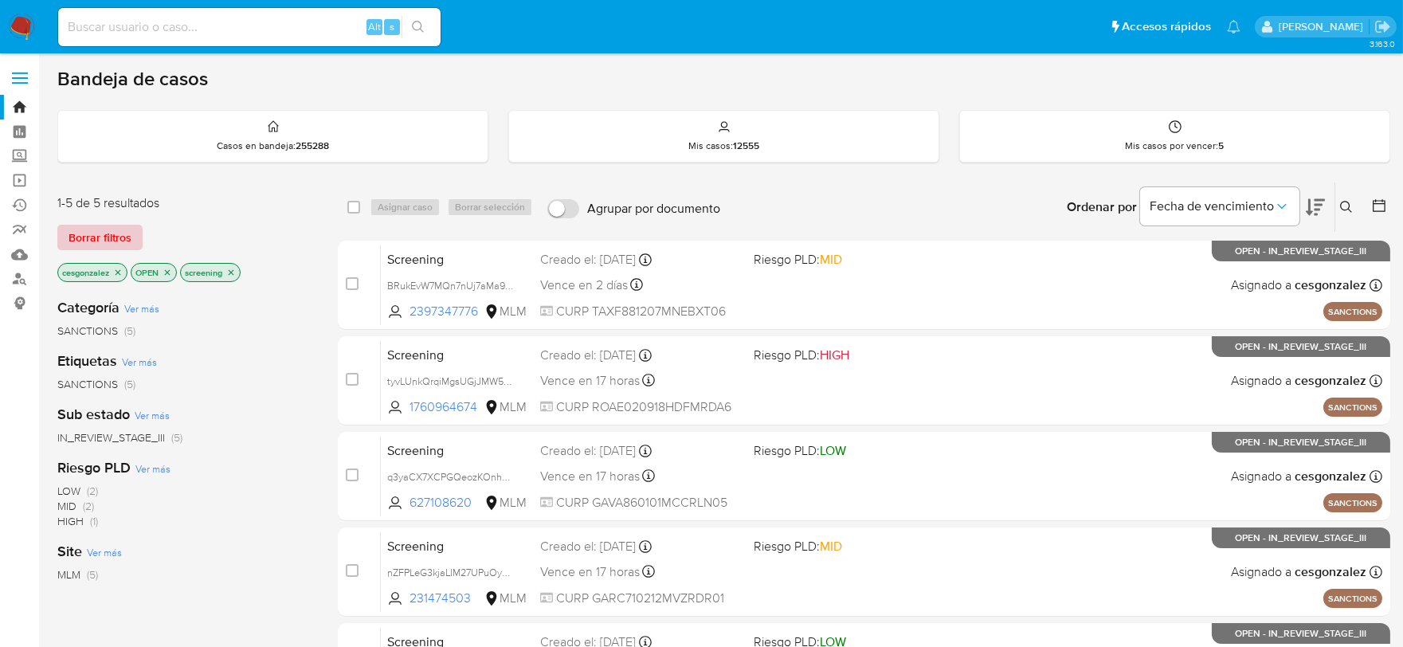
click at [121, 229] on span "Borrar filtros" at bounding box center [100, 237] width 63 height 22
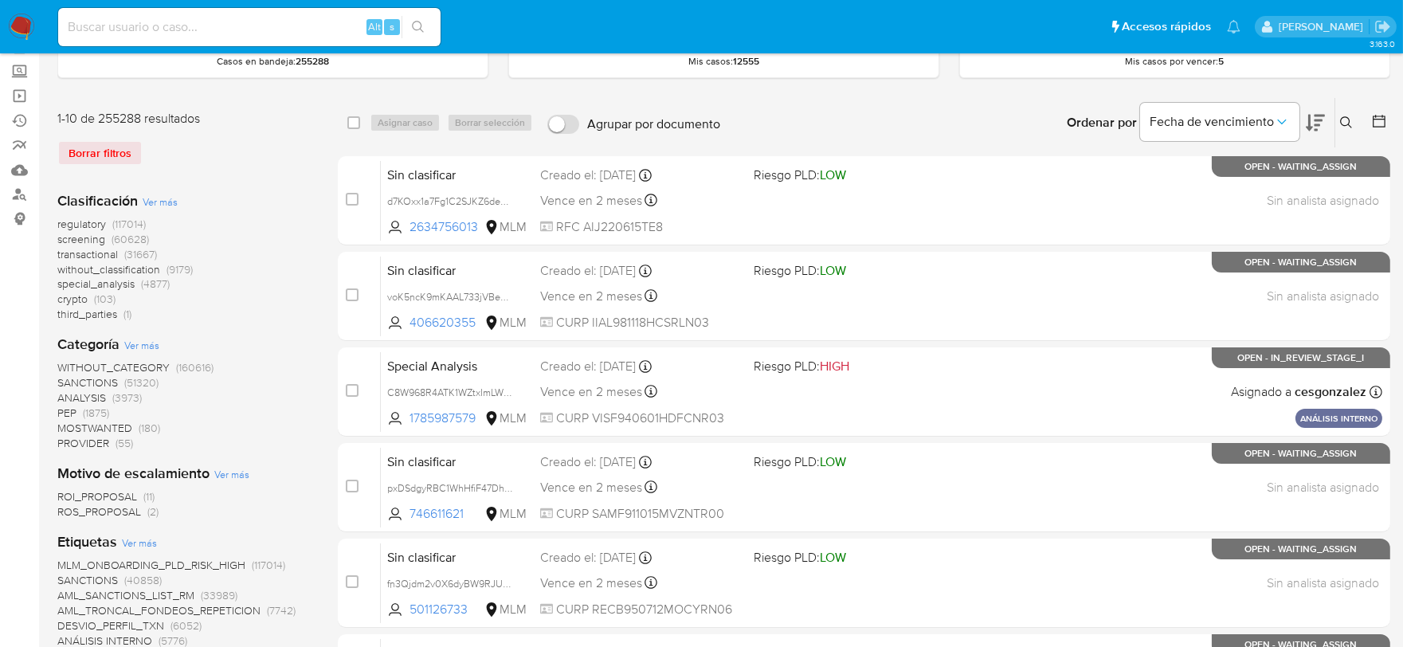
scroll to position [177, 0]
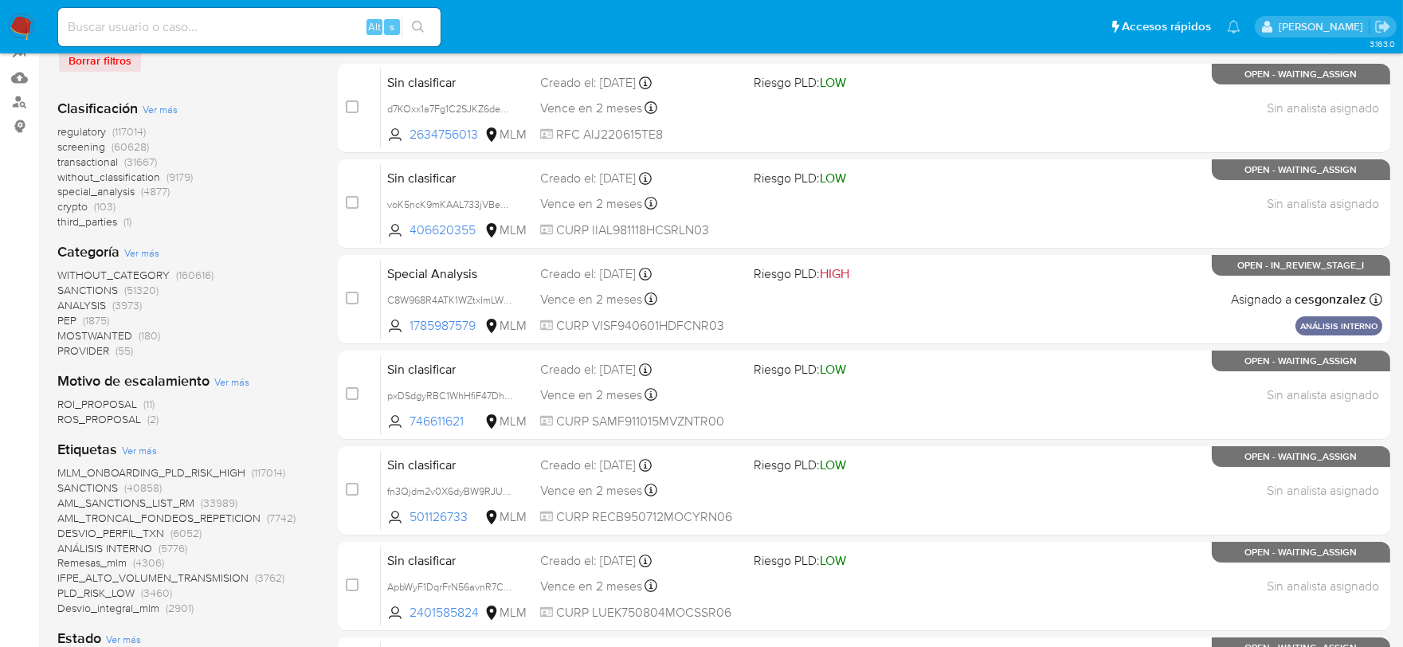
click at [83, 146] on span "screening" at bounding box center [81, 147] width 48 height 16
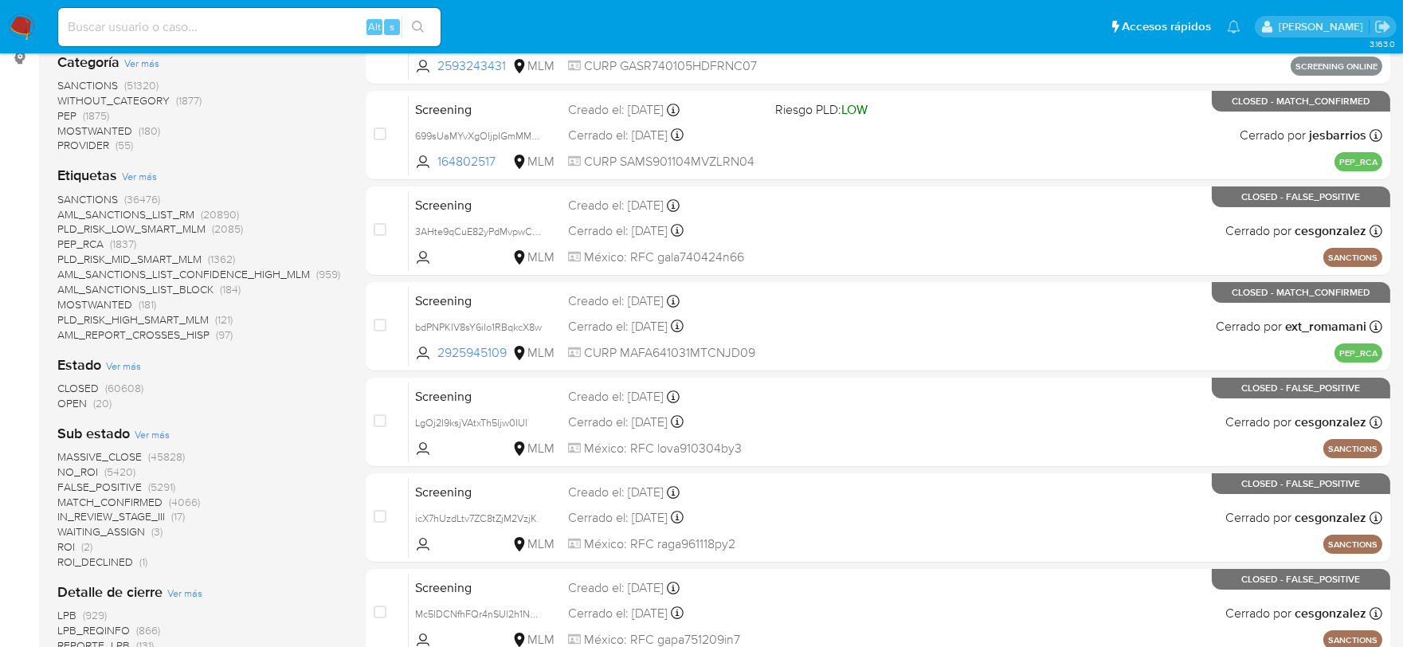
scroll to position [442, 0]
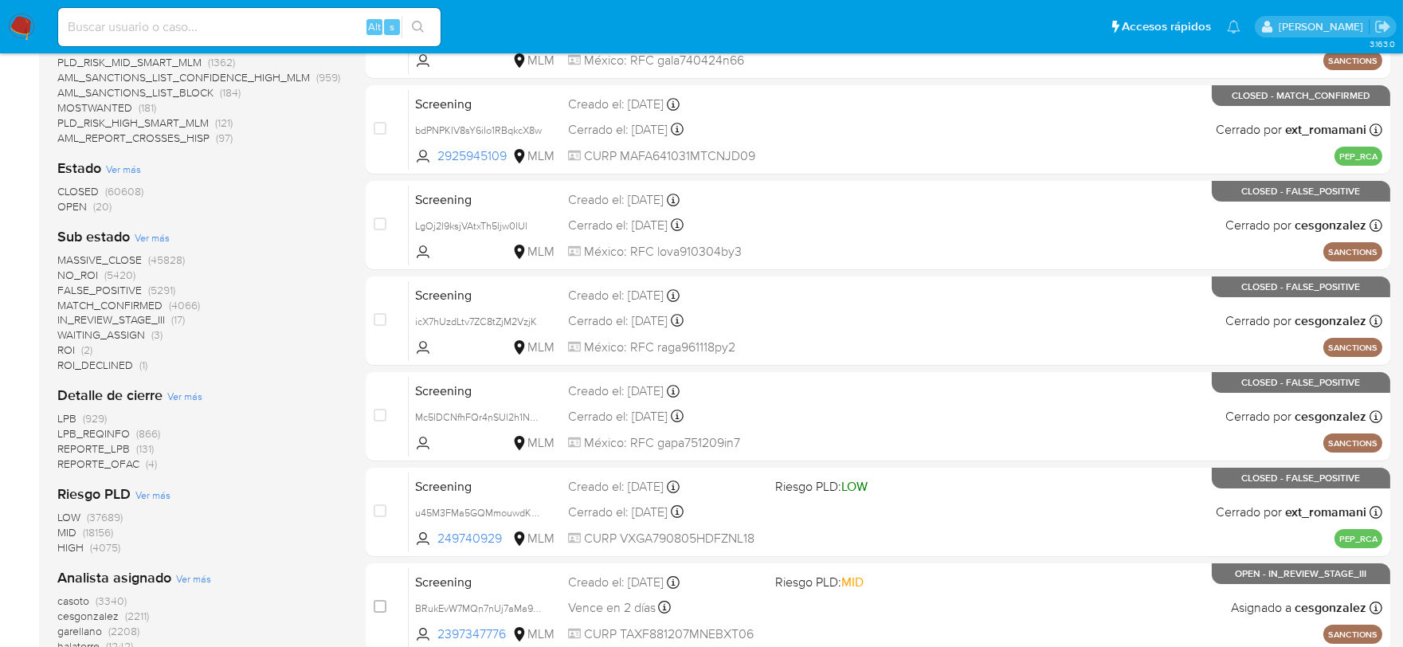
click at [80, 195] on span "CLOSED" at bounding box center [77, 191] width 41 height 16
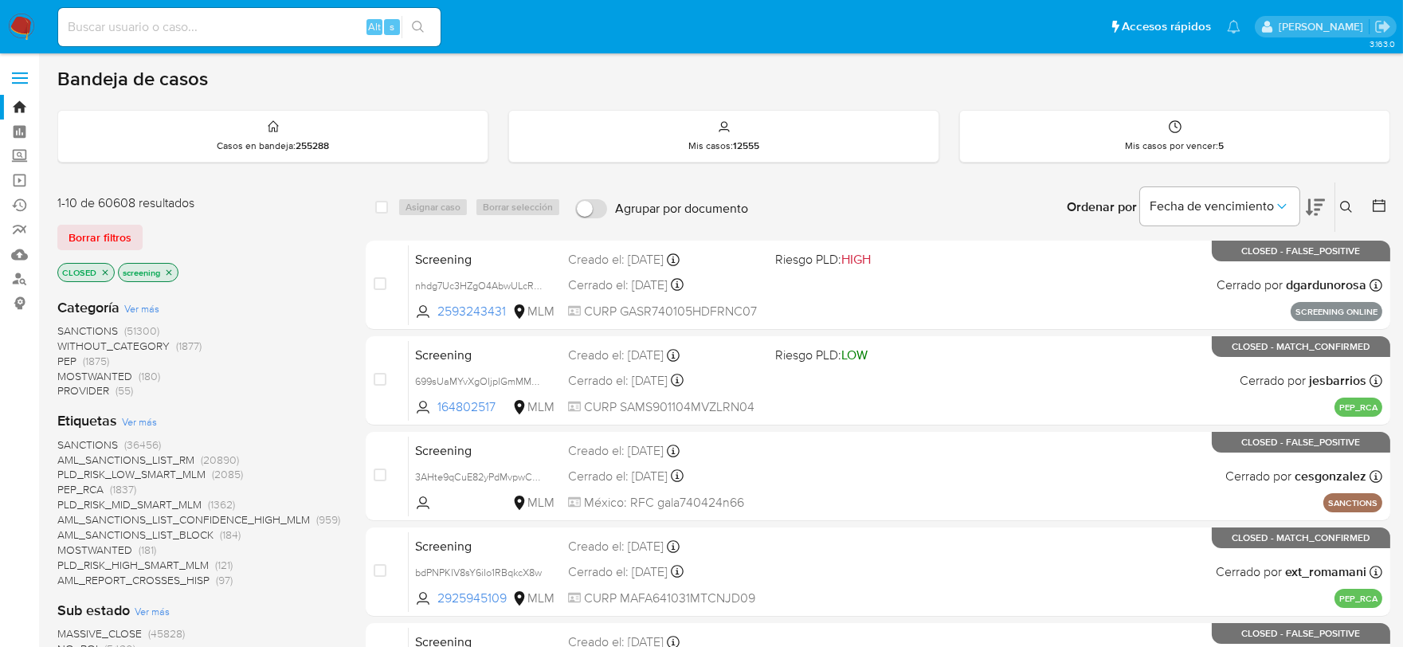
click at [100, 272] on icon "close-filter" at bounding box center [105, 273] width 10 height 10
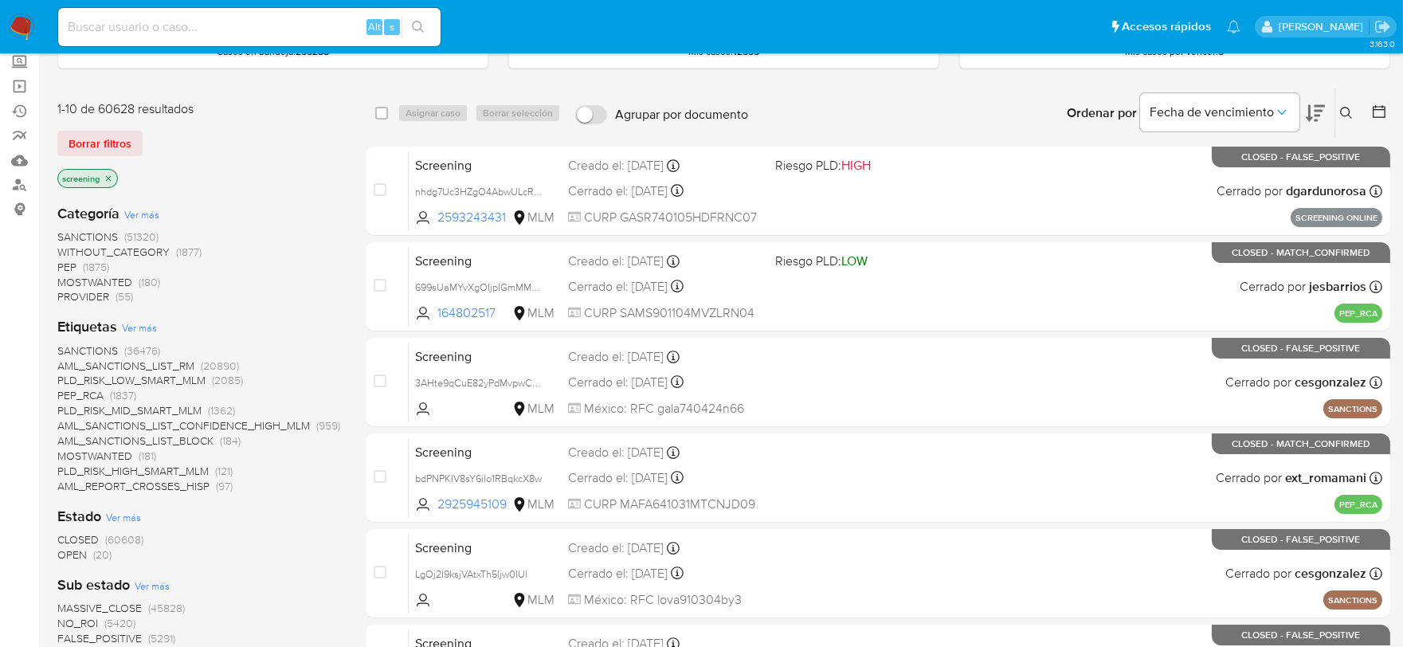
scroll to position [177, 0]
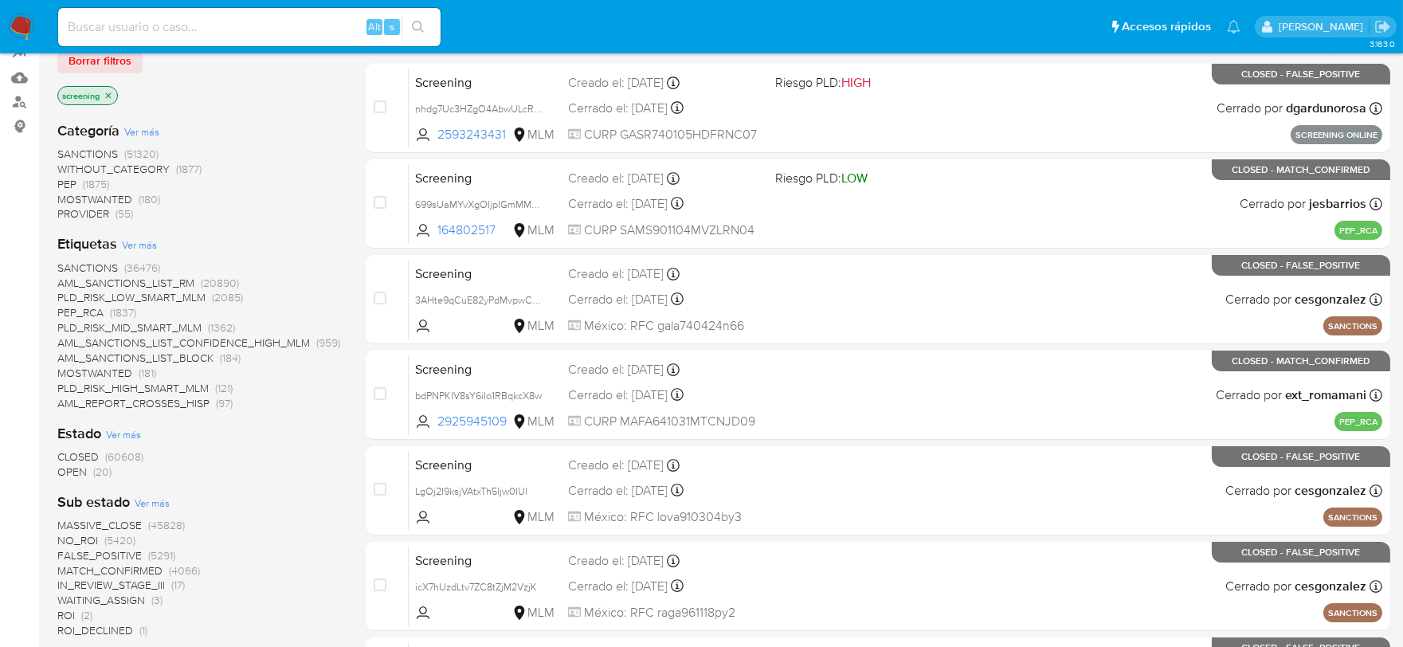
click at [88, 470] on span "OPEN (20)" at bounding box center [84, 471] width 54 height 15
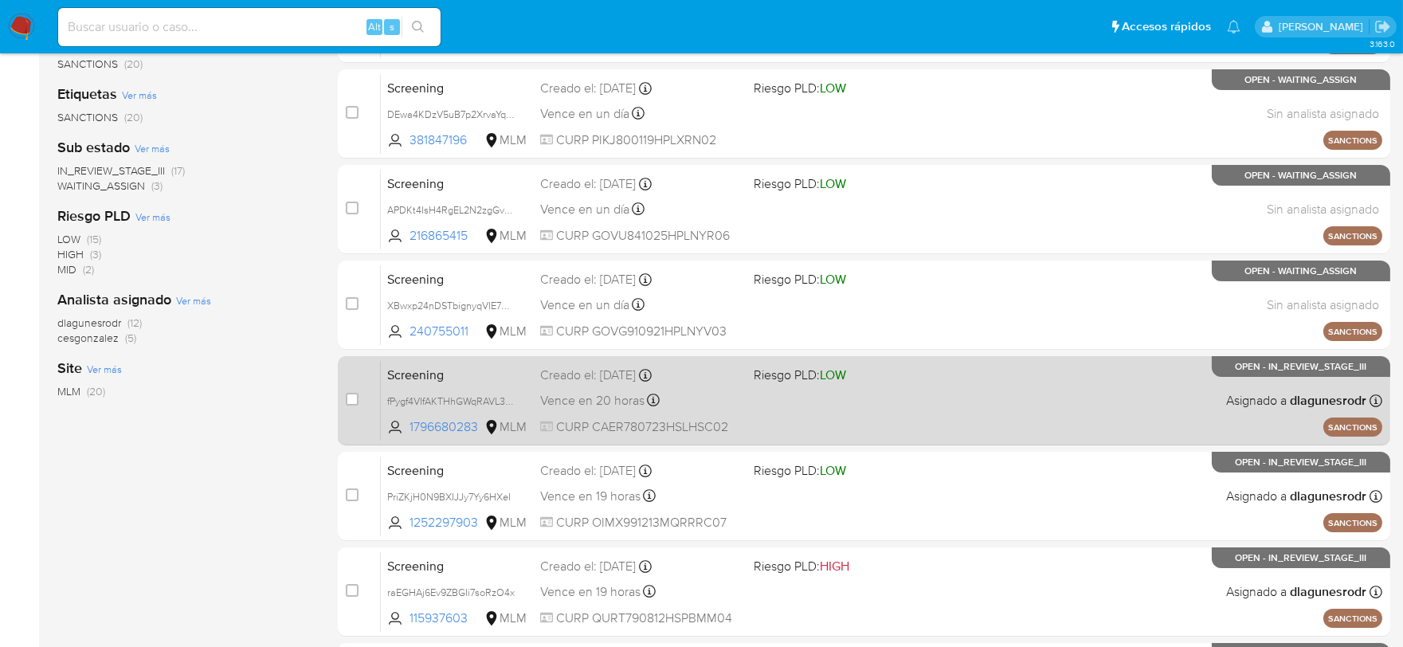
scroll to position [354, 0]
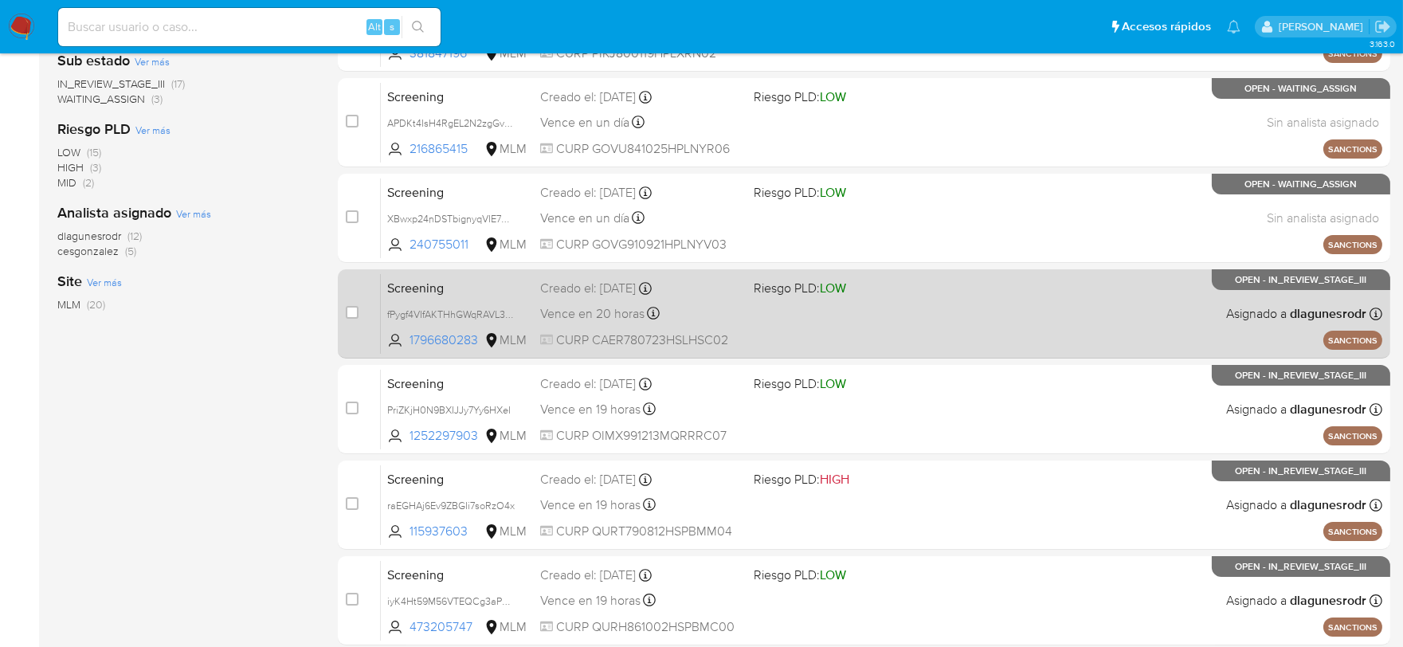
click at [360, 311] on div "case-item-checkbox No es posible asignar el caso" at bounding box center [363, 313] width 35 height 80
click at [353, 312] on input "checkbox" at bounding box center [352, 312] width 13 height 13
checkbox input "true"
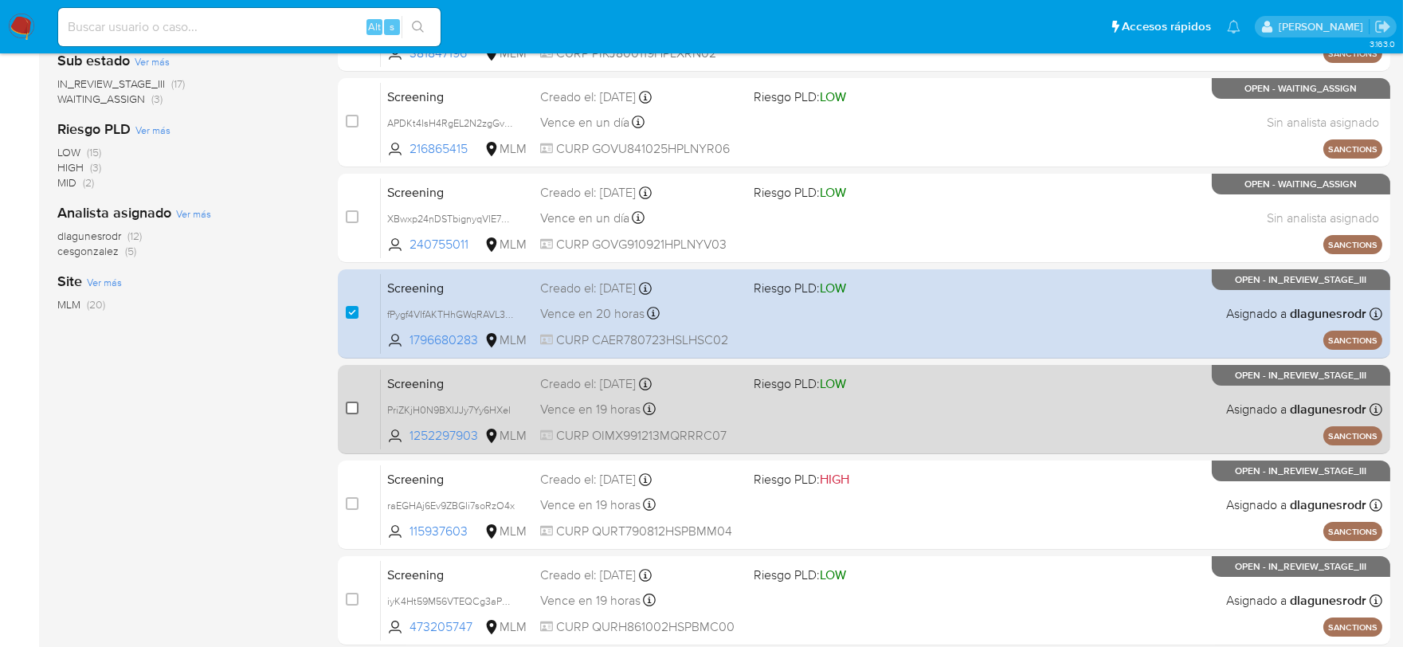
click at [349, 409] on input "checkbox" at bounding box center [352, 407] width 13 height 13
checkbox input "true"
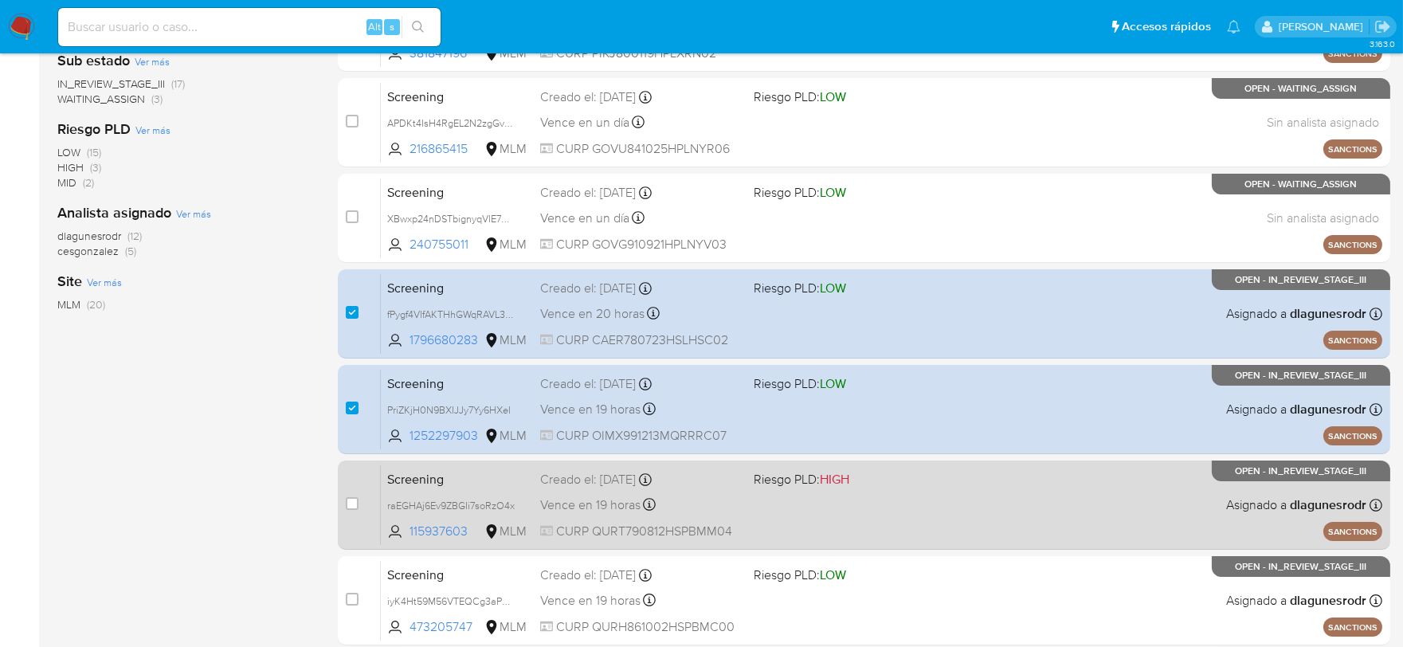
click at [356, 510] on div "case-item-checkbox" at bounding box center [352, 503] width 13 height 16
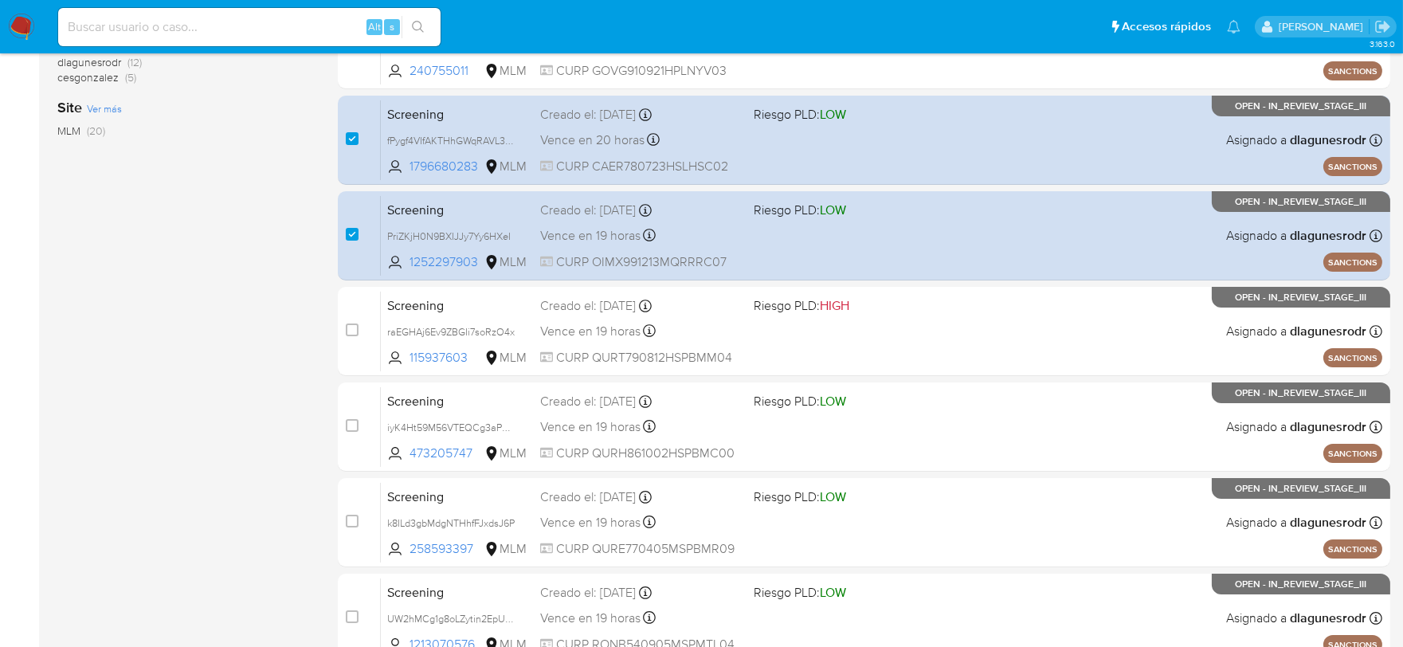
scroll to position [531, 0]
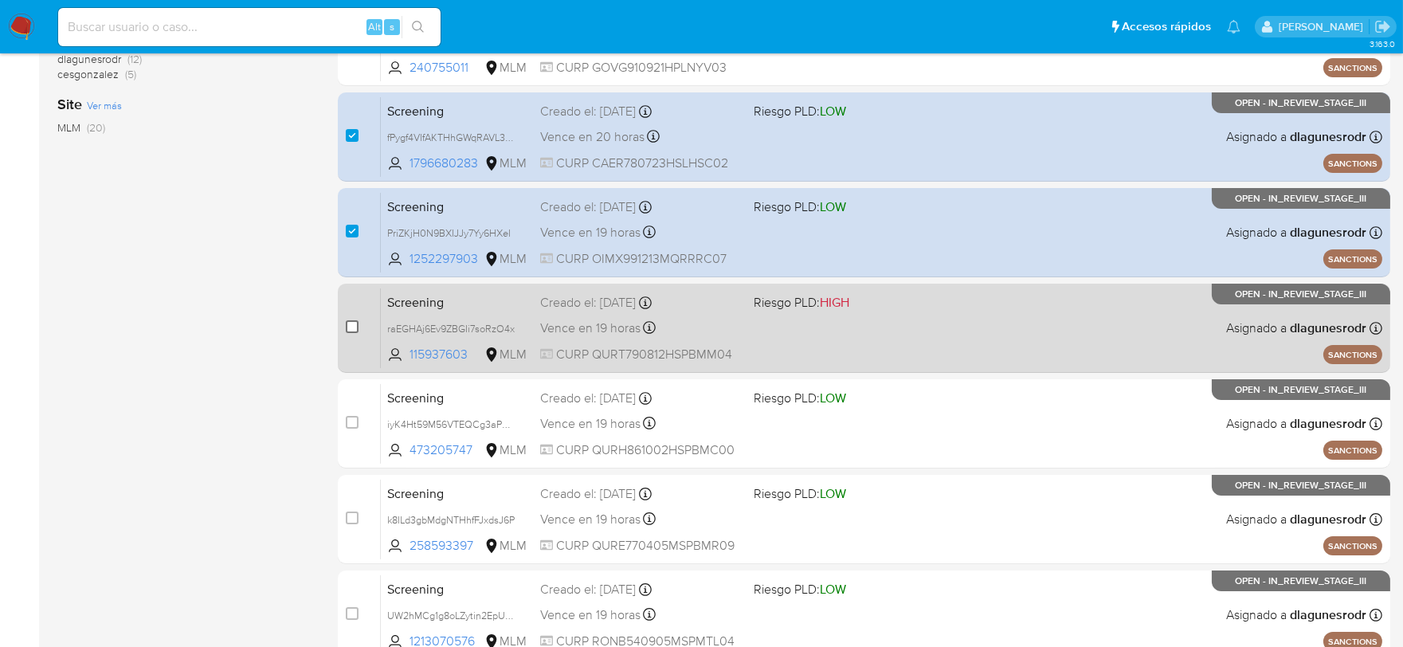
click at [348, 323] on input "checkbox" at bounding box center [352, 326] width 13 height 13
checkbox input "true"
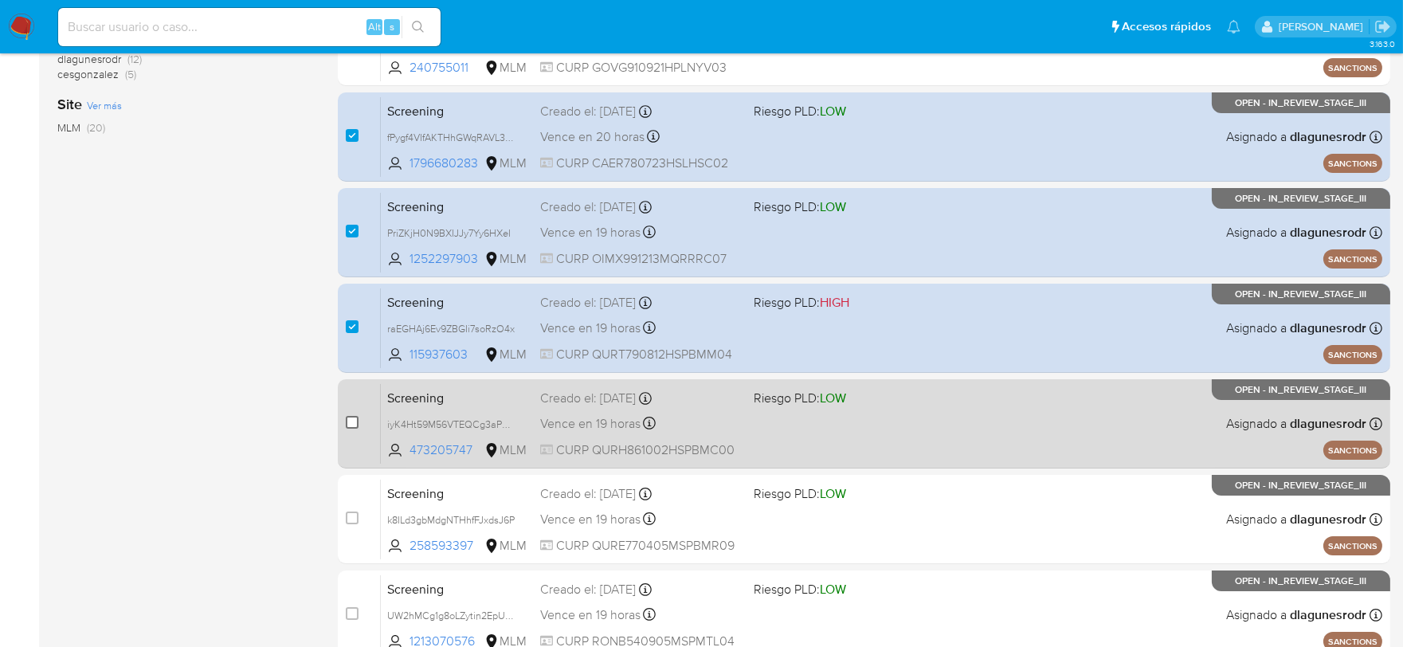
click at [355, 424] on input "checkbox" at bounding box center [352, 422] width 13 height 13
checkbox input "true"
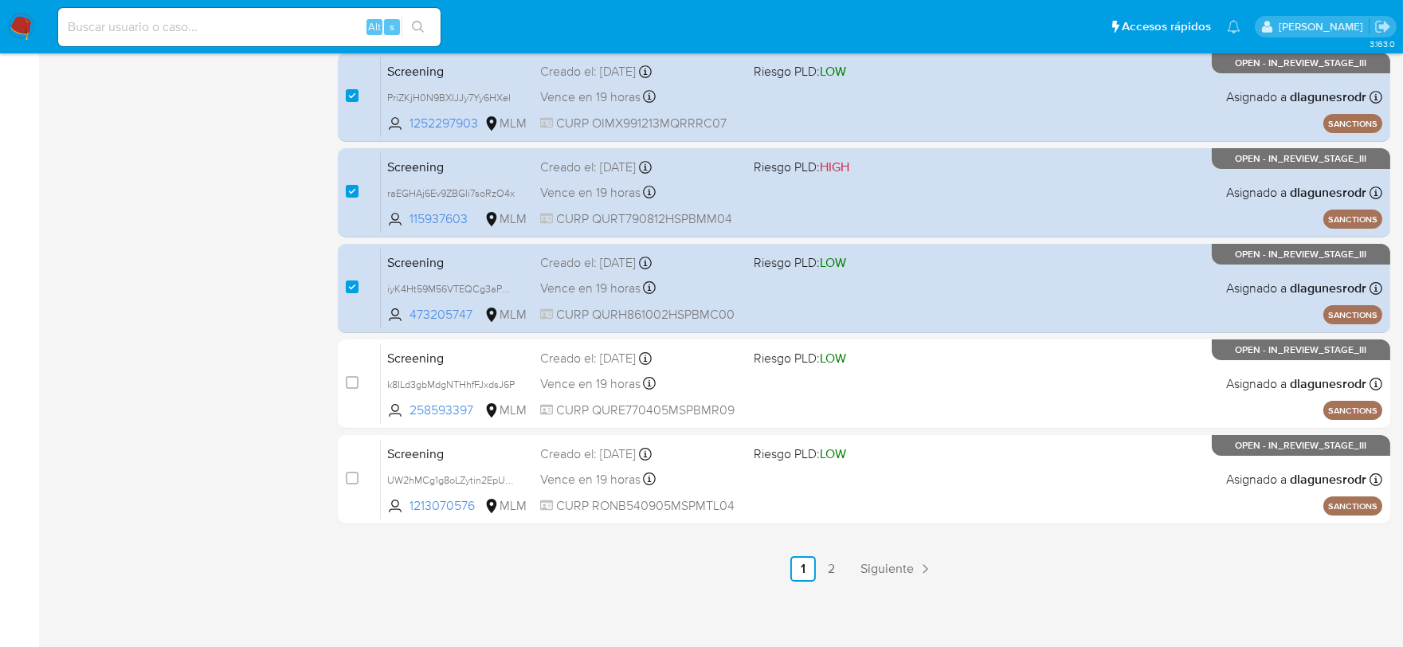
scroll to position [667, 0]
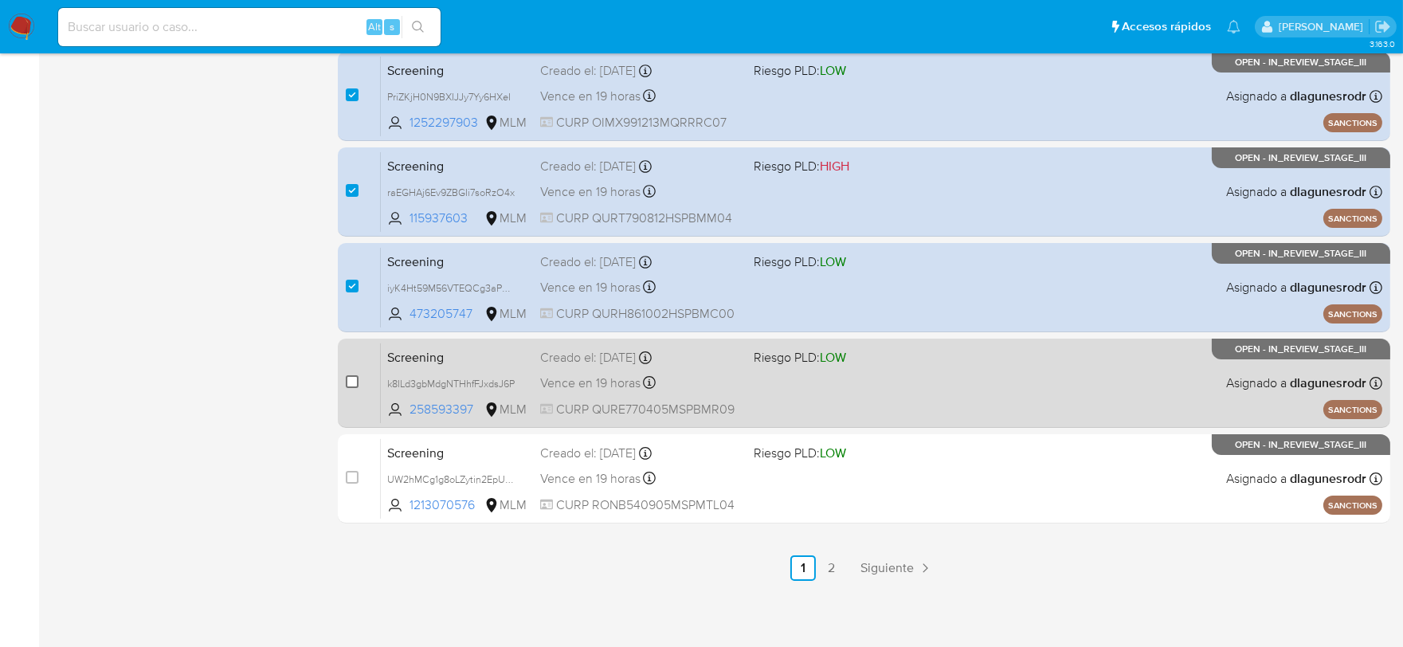
click at [347, 375] on input "checkbox" at bounding box center [352, 381] width 13 height 13
checkbox input "true"
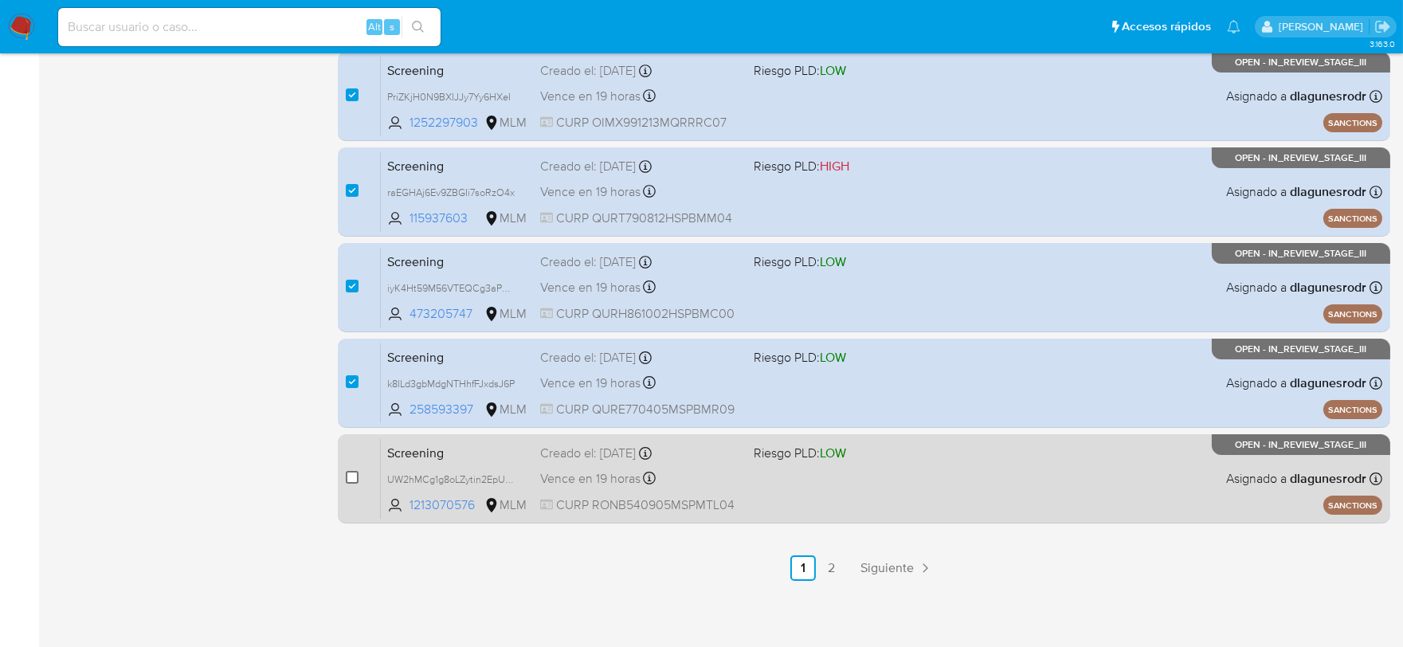
click at [353, 472] on input "checkbox" at bounding box center [352, 477] width 13 height 13
checkbox input "true"
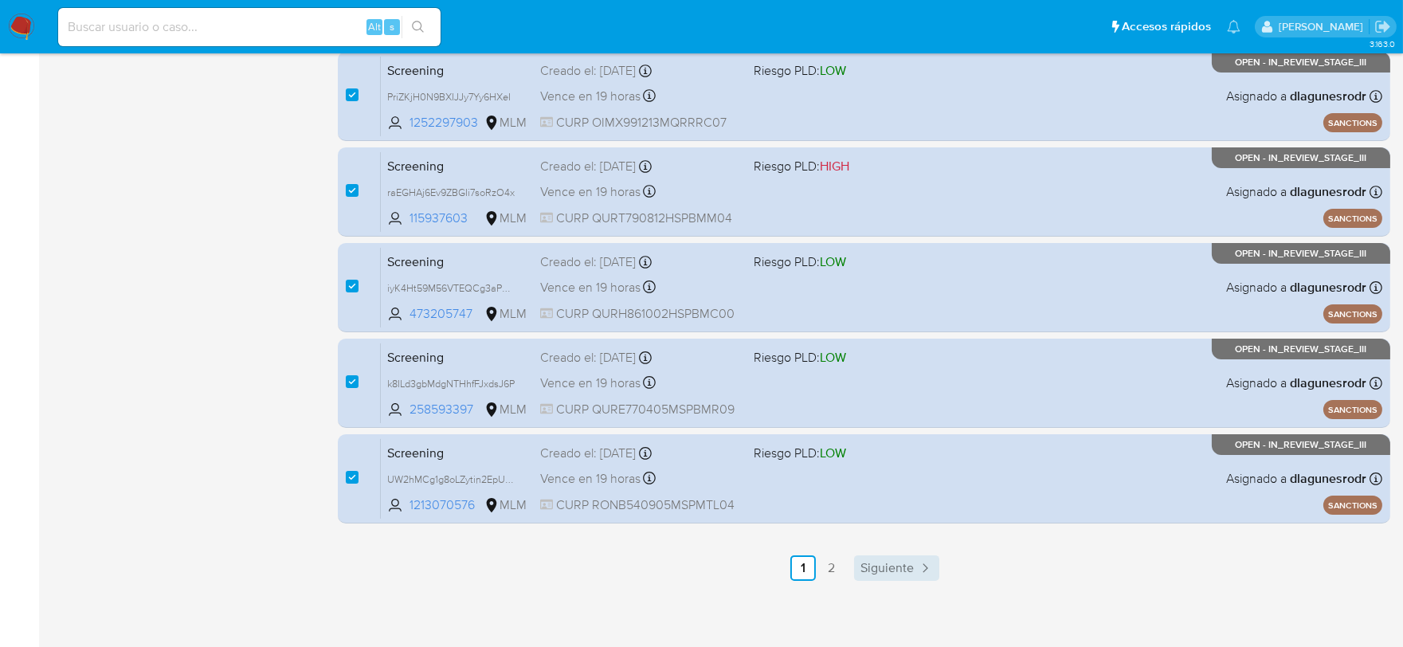
click at [895, 570] on span "Siguiente" at bounding box center [886, 568] width 53 height 13
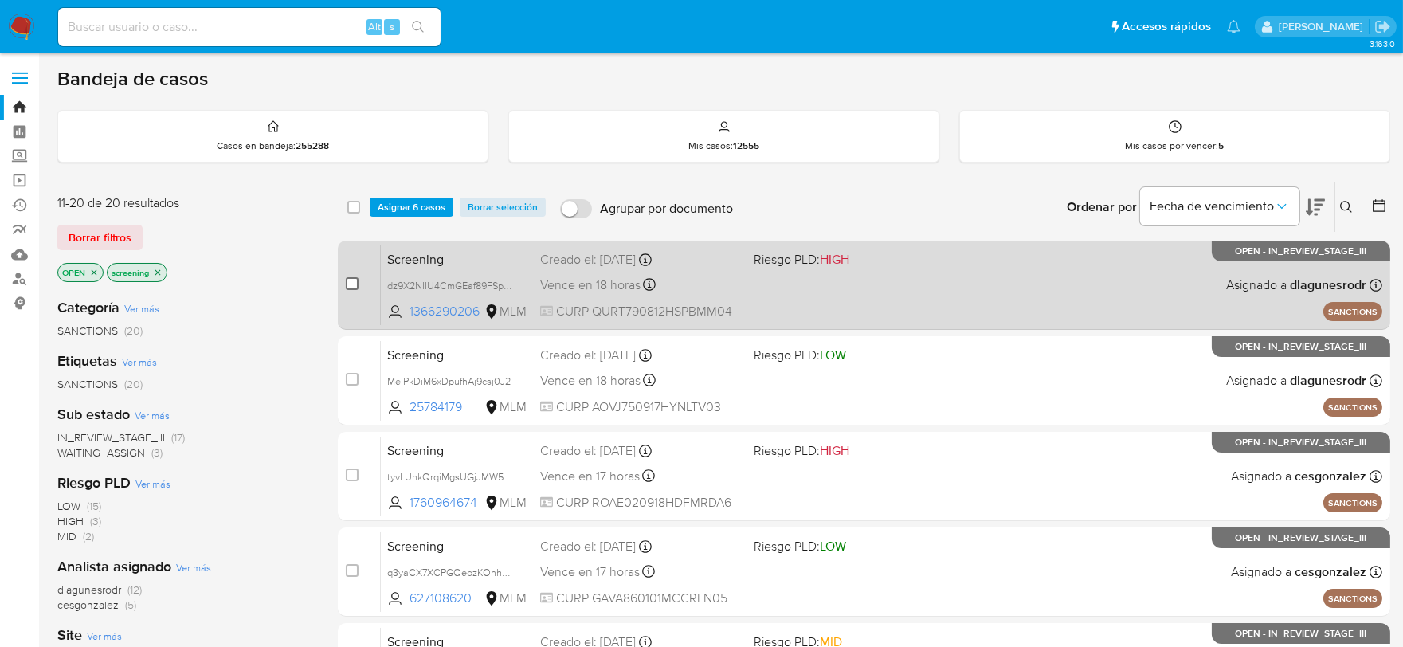
click at [347, 280] on input "checkbox" at bounding box center [352, 283] width 13 height 13
checkbox input "true"
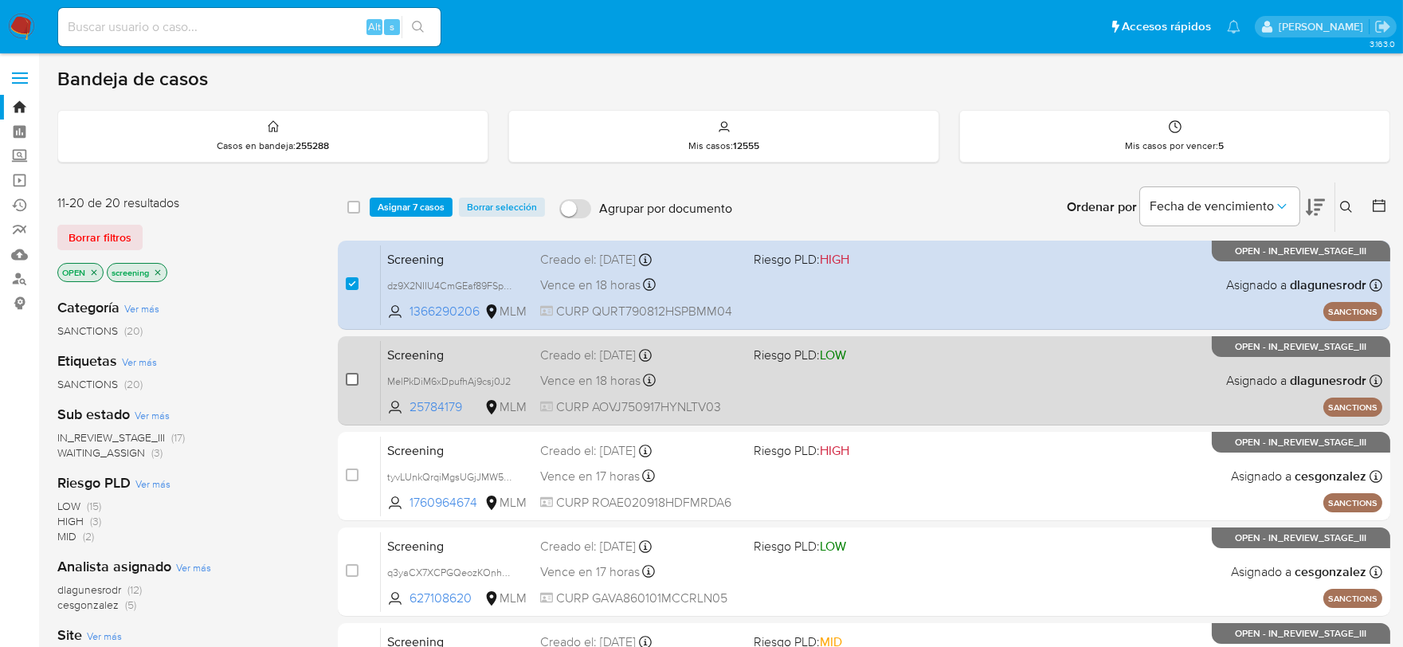
click at [357, 378] on div "case-item-checkbox No es posible asignar el caso" at bounding box center [363, 380] width 35 height 80
click at [355, 379] on input "checkbox" at bounding box center [352, 379] width 13 height 13
checkbox input "true"
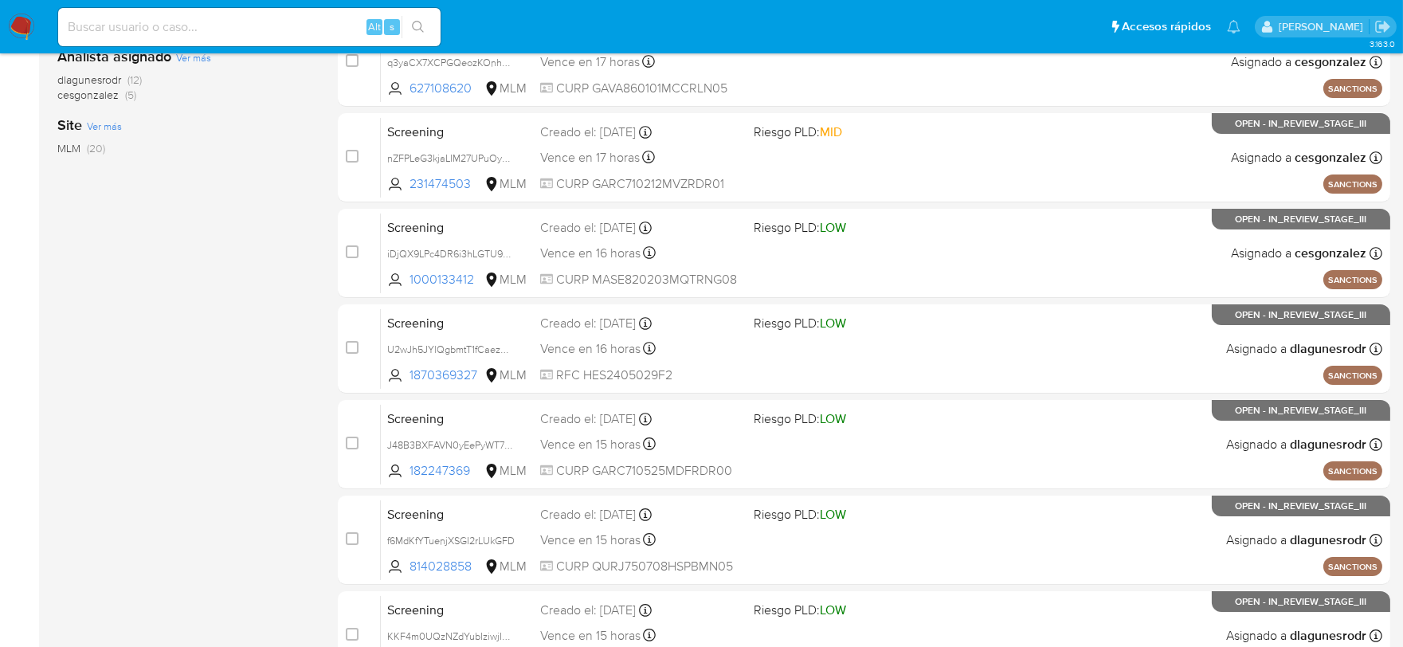
scroll to position [531, 0]
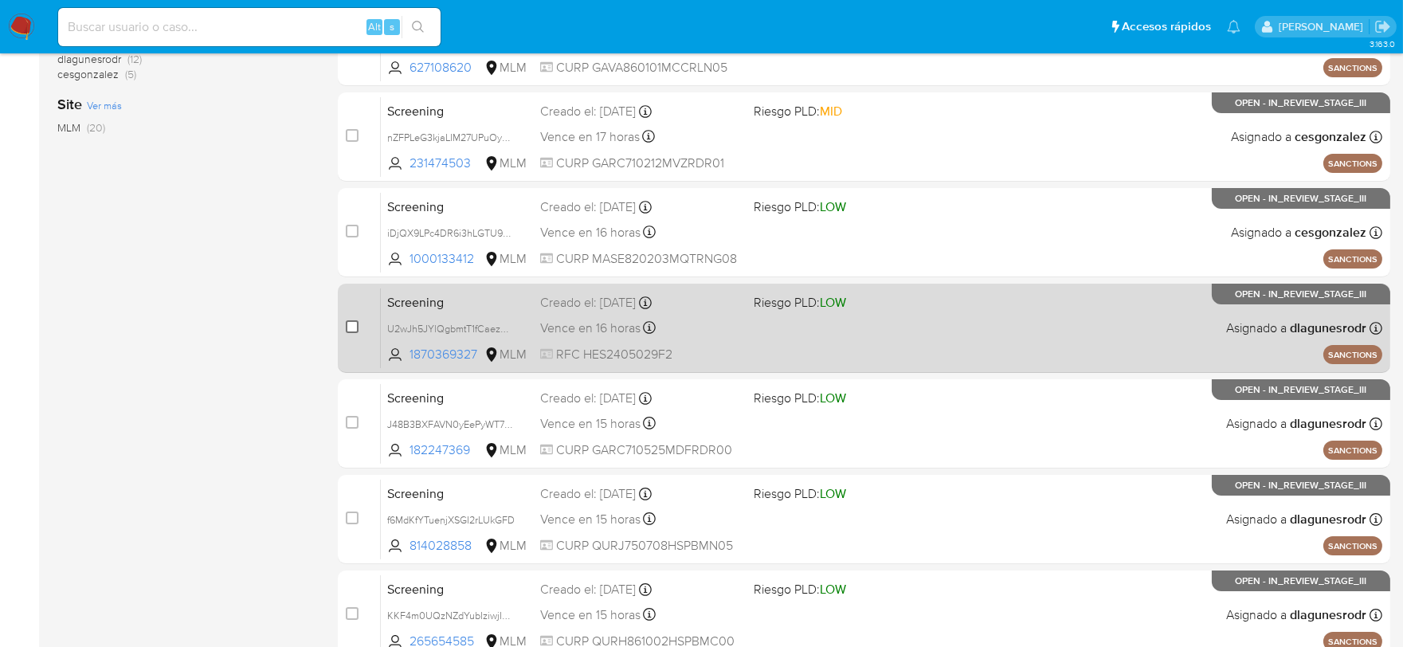
click at [352, 328] on input "checkbox" at bounding box center [352, 326] width 13 height 13
checkbox input "true"
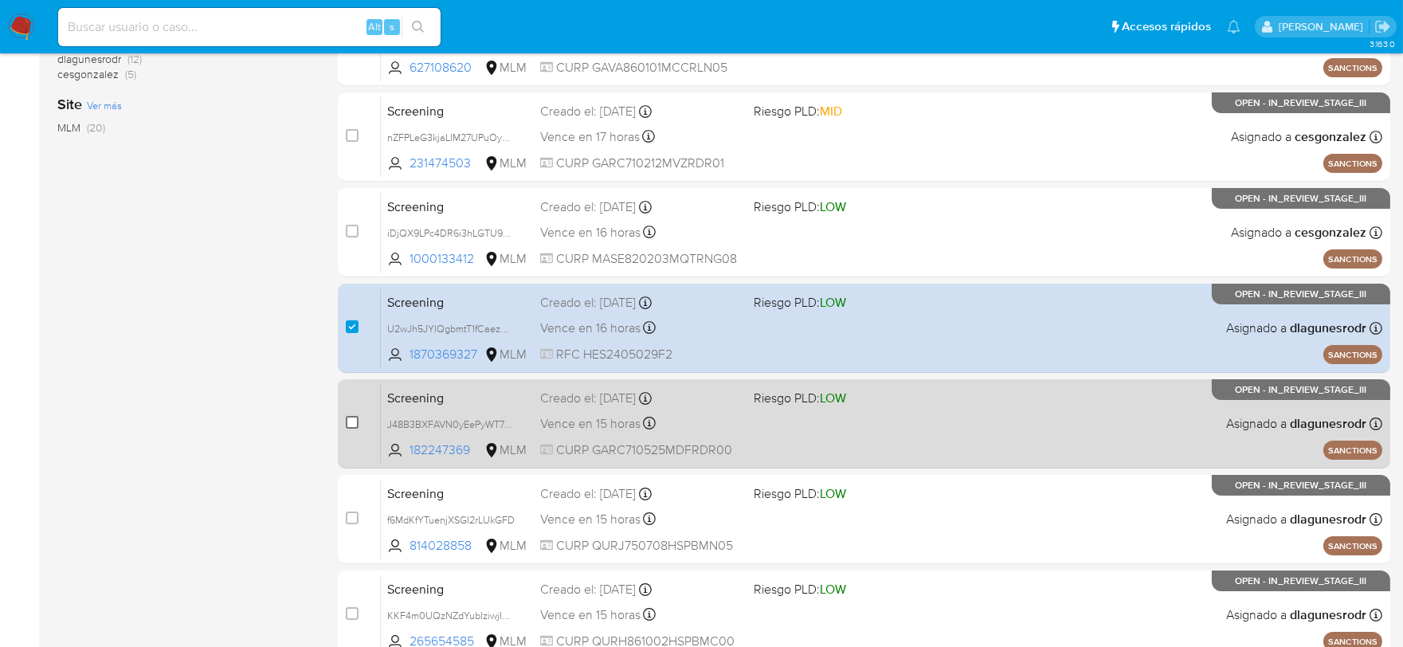
click at [353, 425] on input "checkbox" at bounding box center [352, 422] width 13 height 13
checkbox input "true"
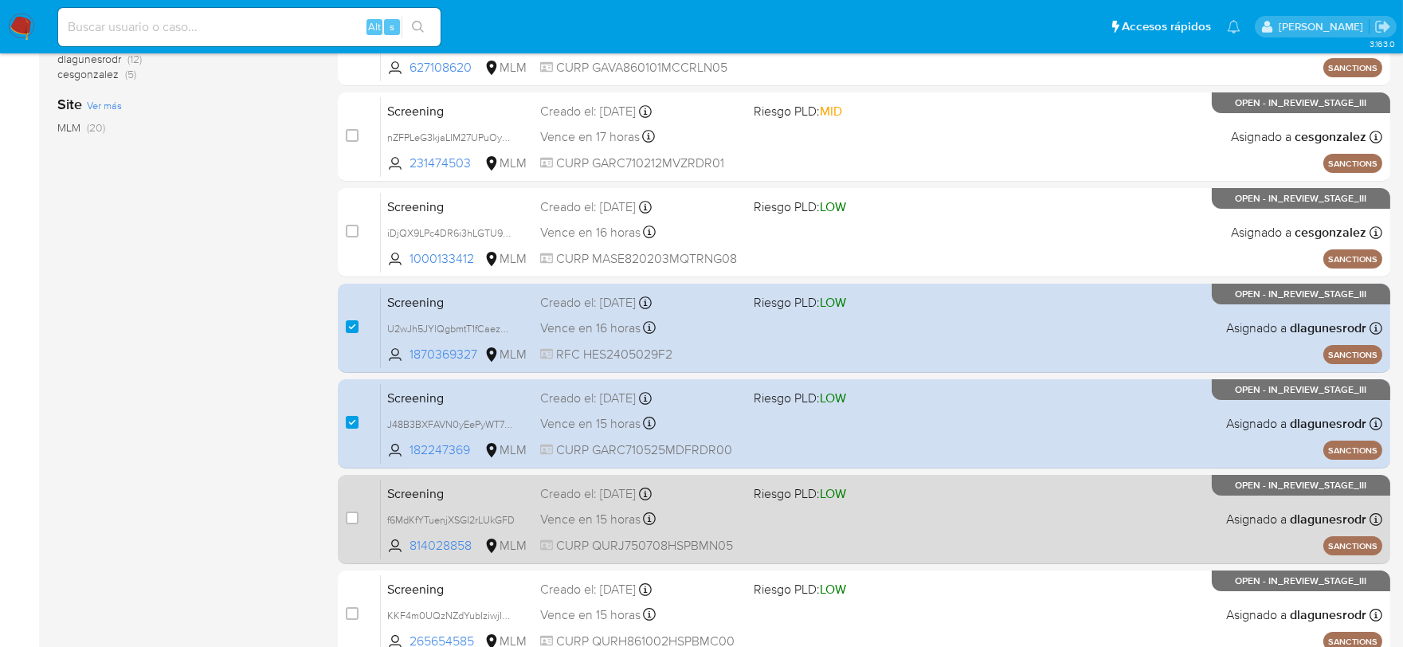
click at [358, 519] on div "case-item-checkbox No es posible asignar el caso" at bounding box center [363, 519] width 35 height 80
click at [355, 519] on input "checkbox" at bounding box center [352, 517] width 13 height 13
checkbox input "true"
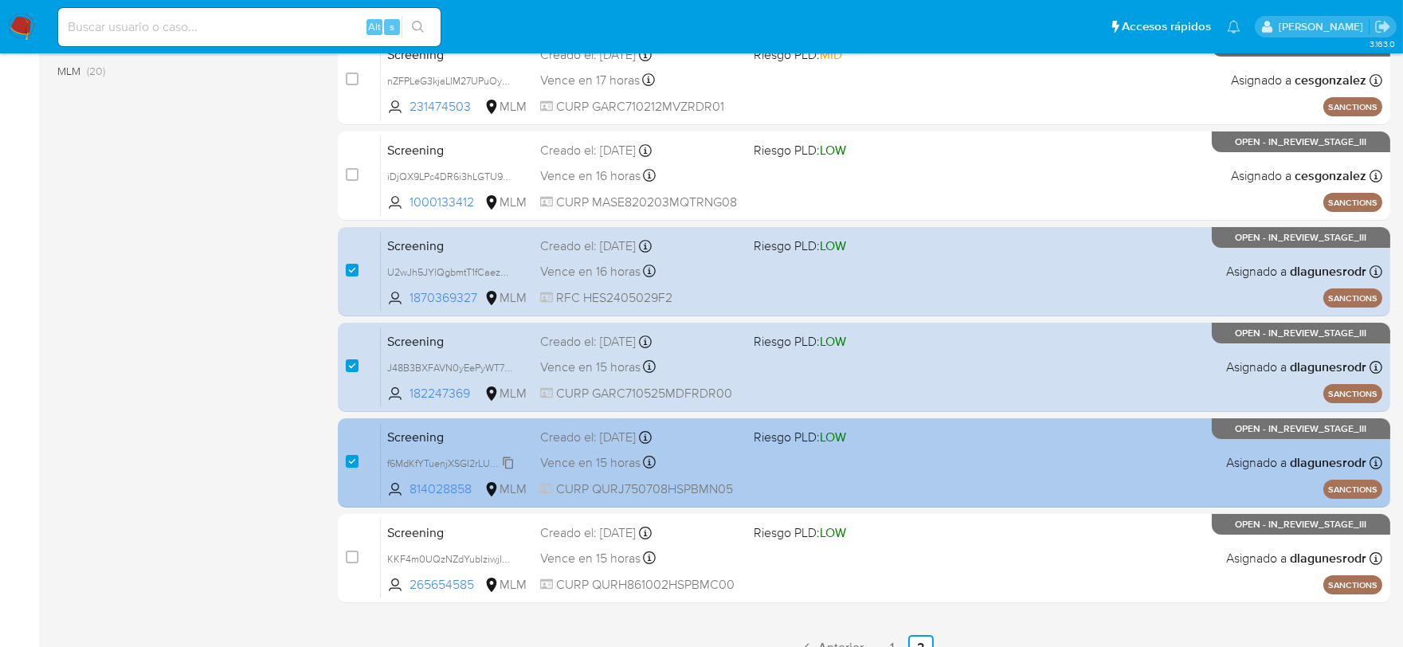
scroll to position [619, 0]
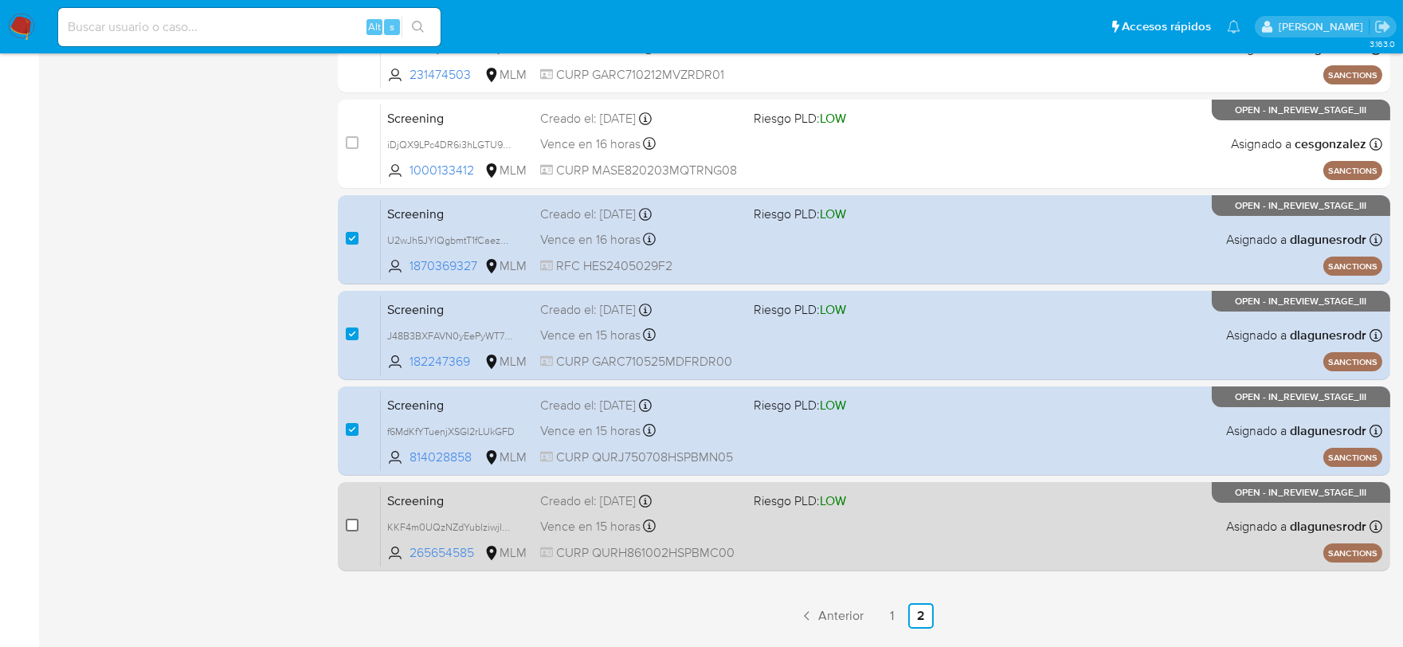
click at [356, 524] on input "checkbox" at bounding box center [352, 525] width 13 height 13
checkbox input "true"
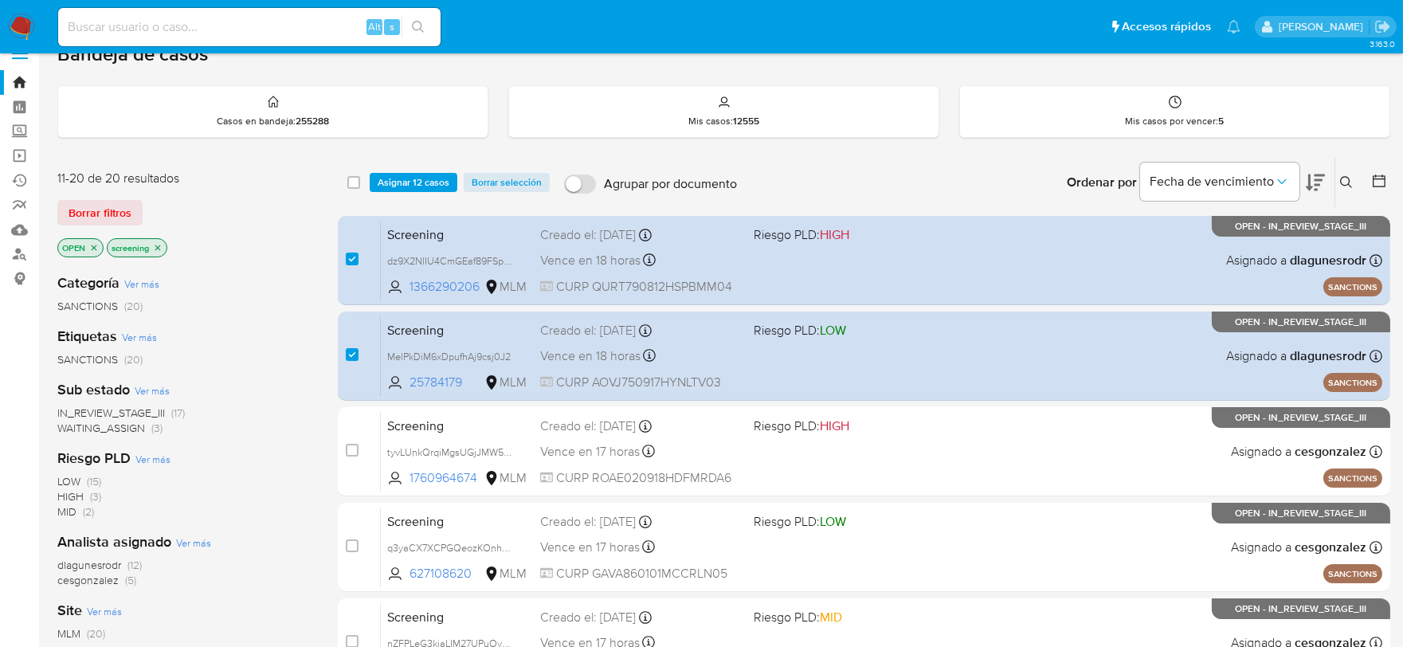
scroll to position [0, 0]
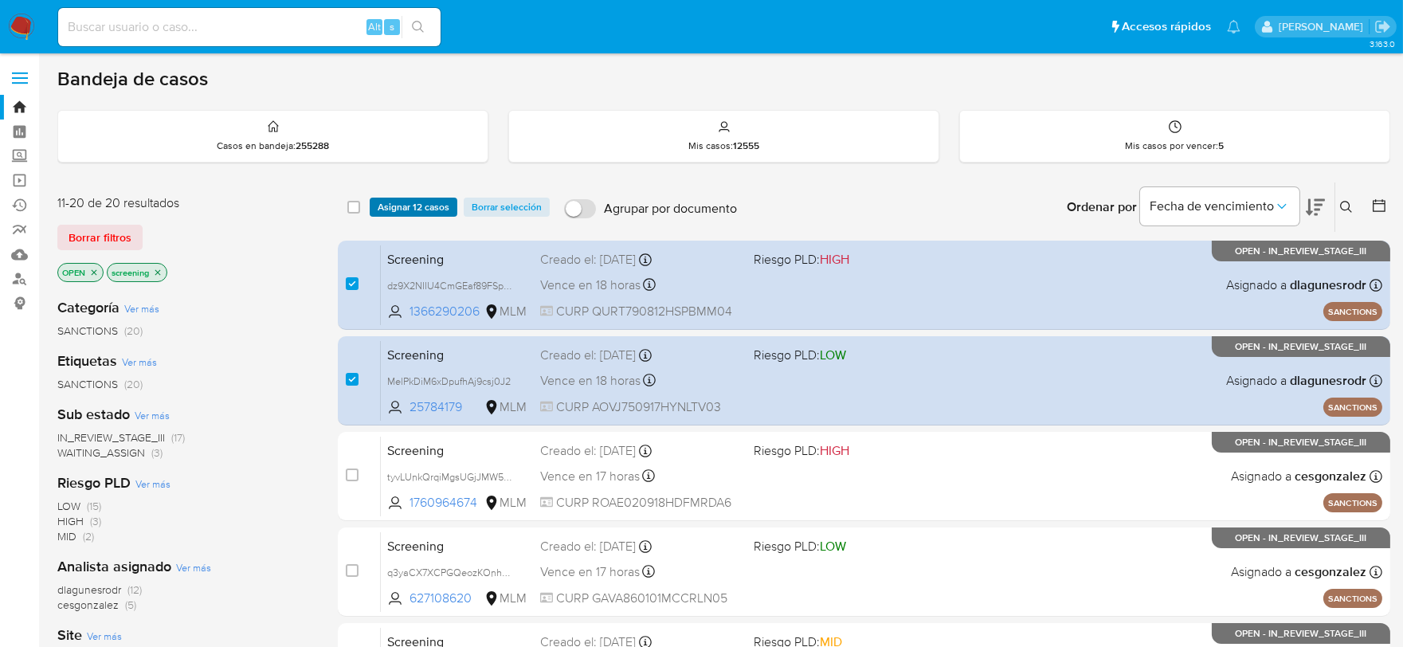
click at [428, 206] on span "Asignar 12 casos" at bounding box center [414, 207] width 72 height 16
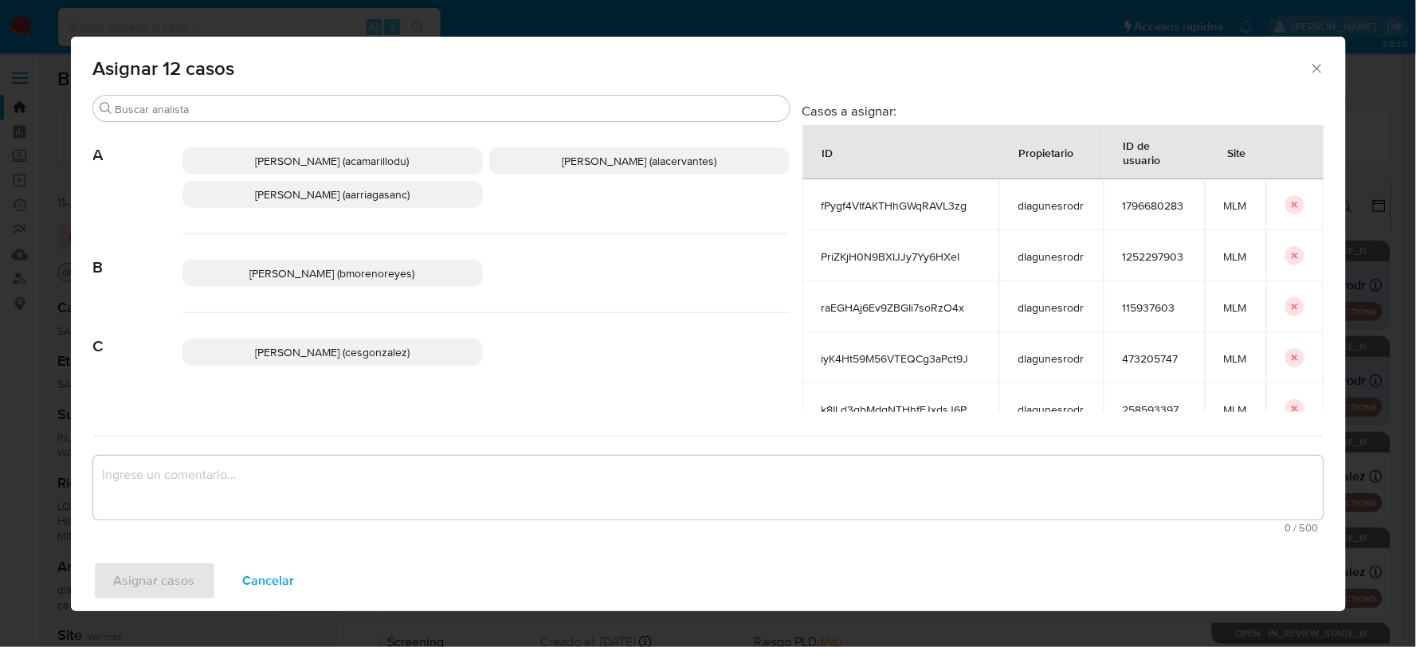
click at [390, 359] on span "[PERSON_NAME] (cesgonzalez)" at bounding box center [332, 352] width 155 height 16
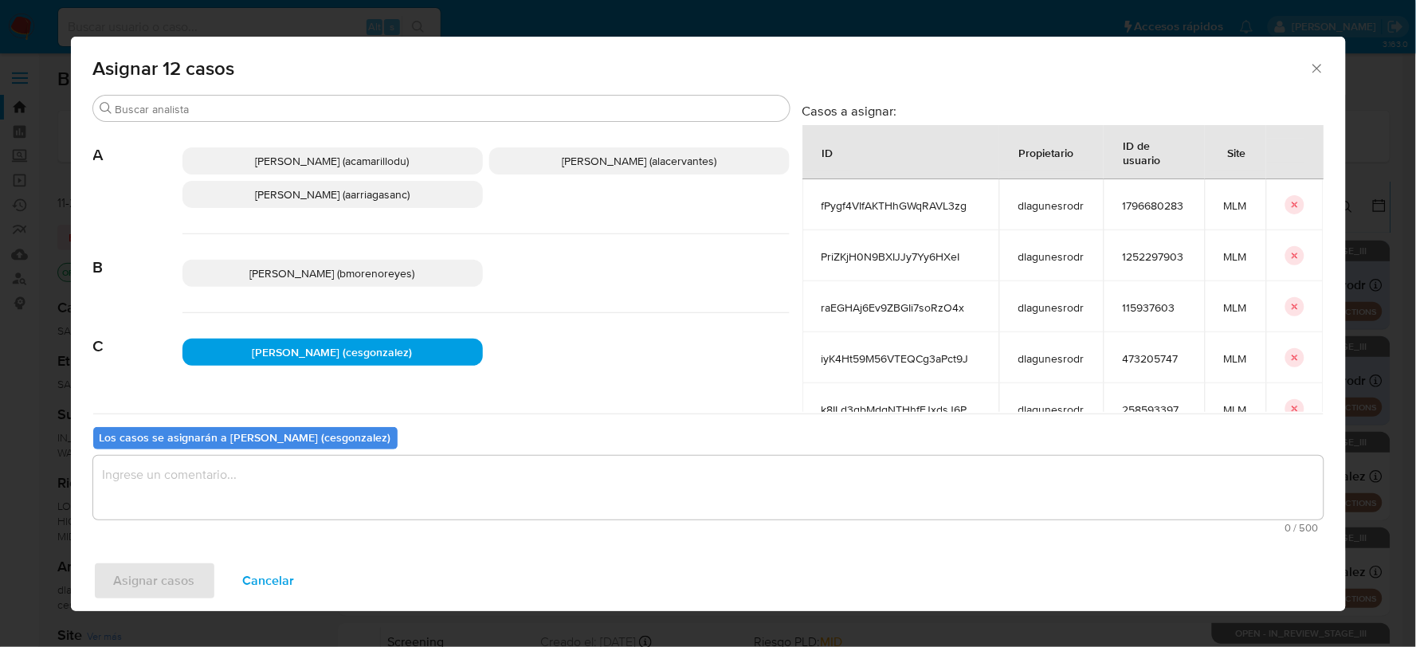
click at [347, 503] on textarea "assign-modal" at bounding box center [708, 488] width 1230 height 64
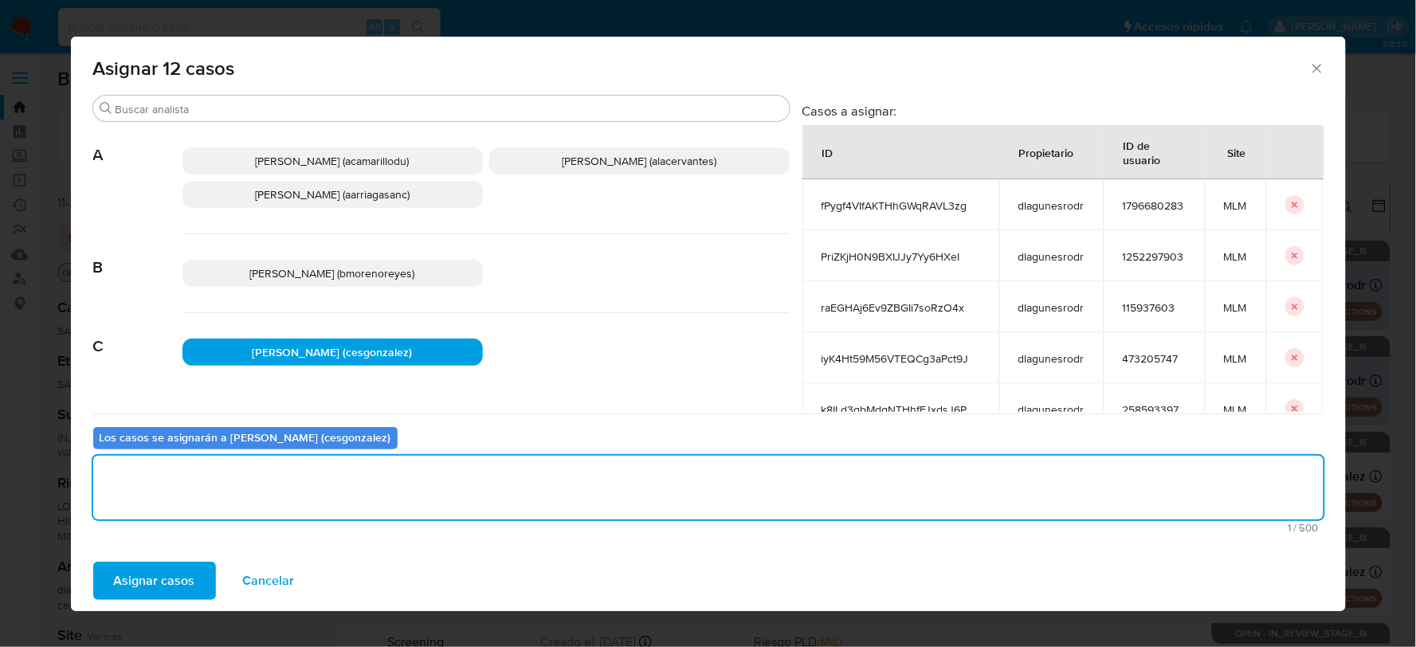
click at [148, 595] on span "Asignar casos" at bounding box center [154, 580] width 81 height 35
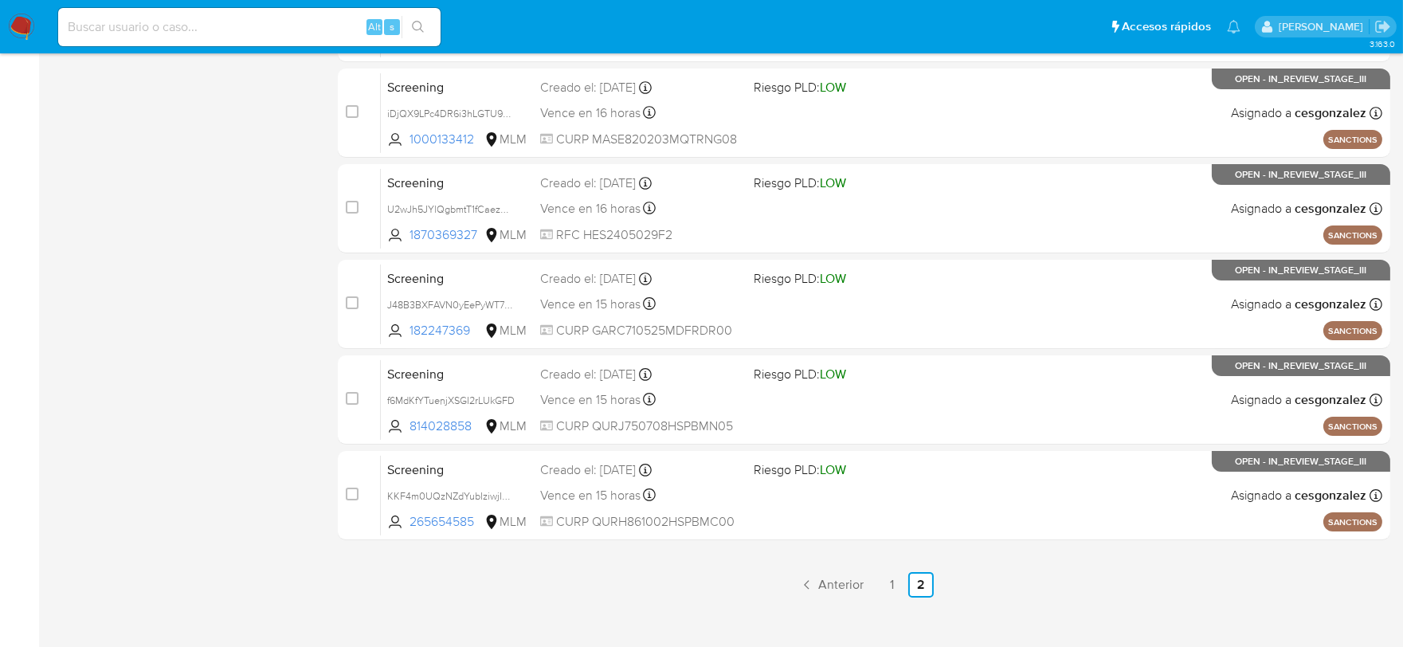
scroll to position [667, 0]
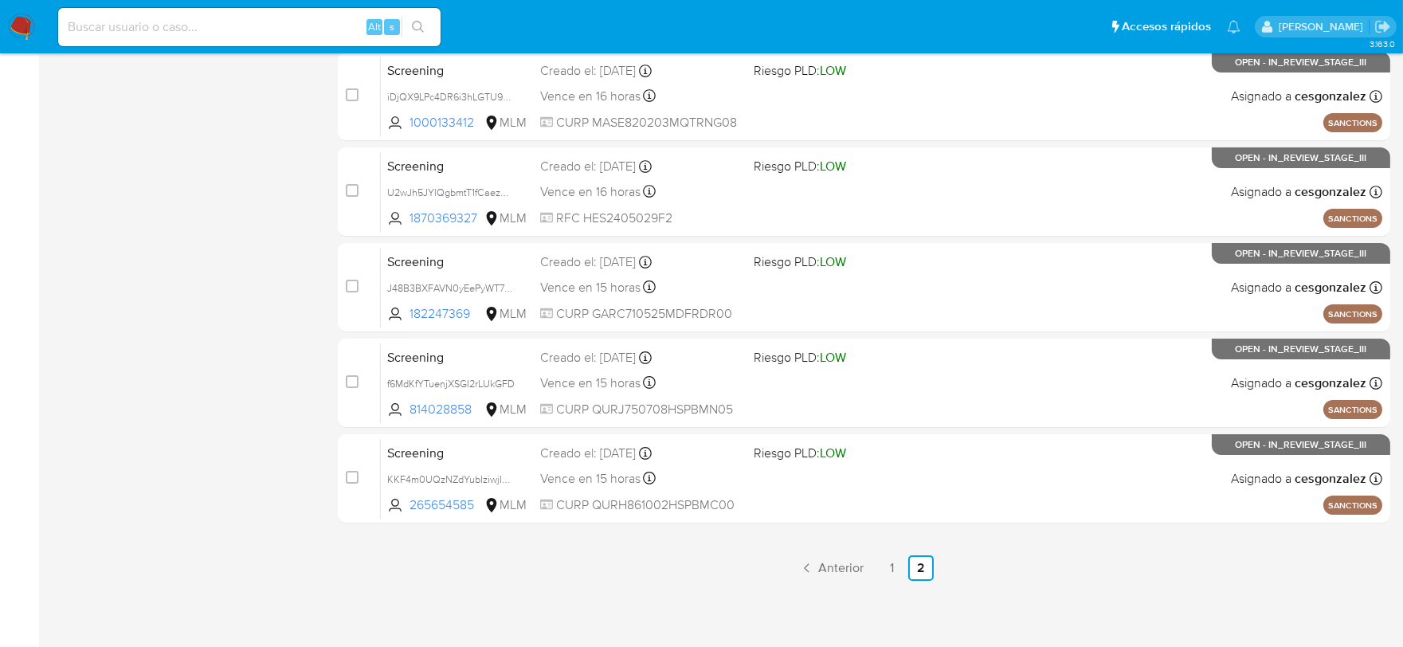
click at [24, 25] on img at bounding box center [21, 27] width 27 height 27
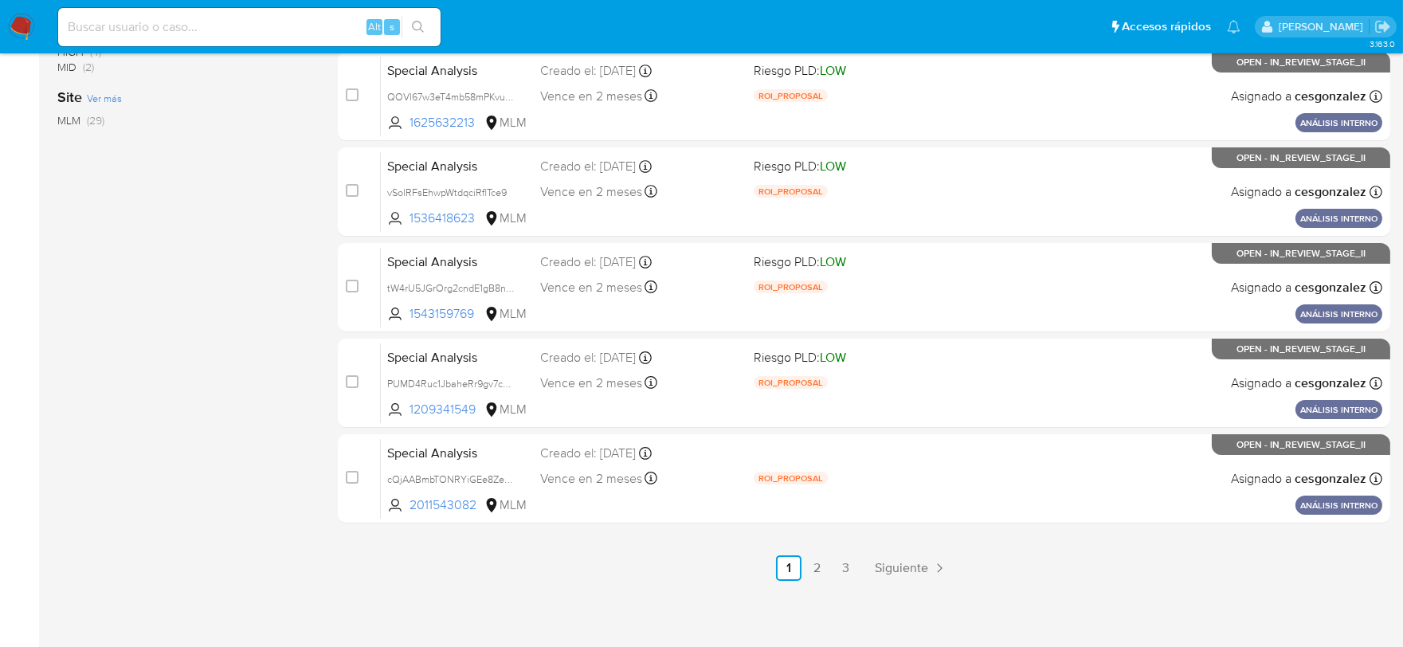
scroll to position [136, 0]
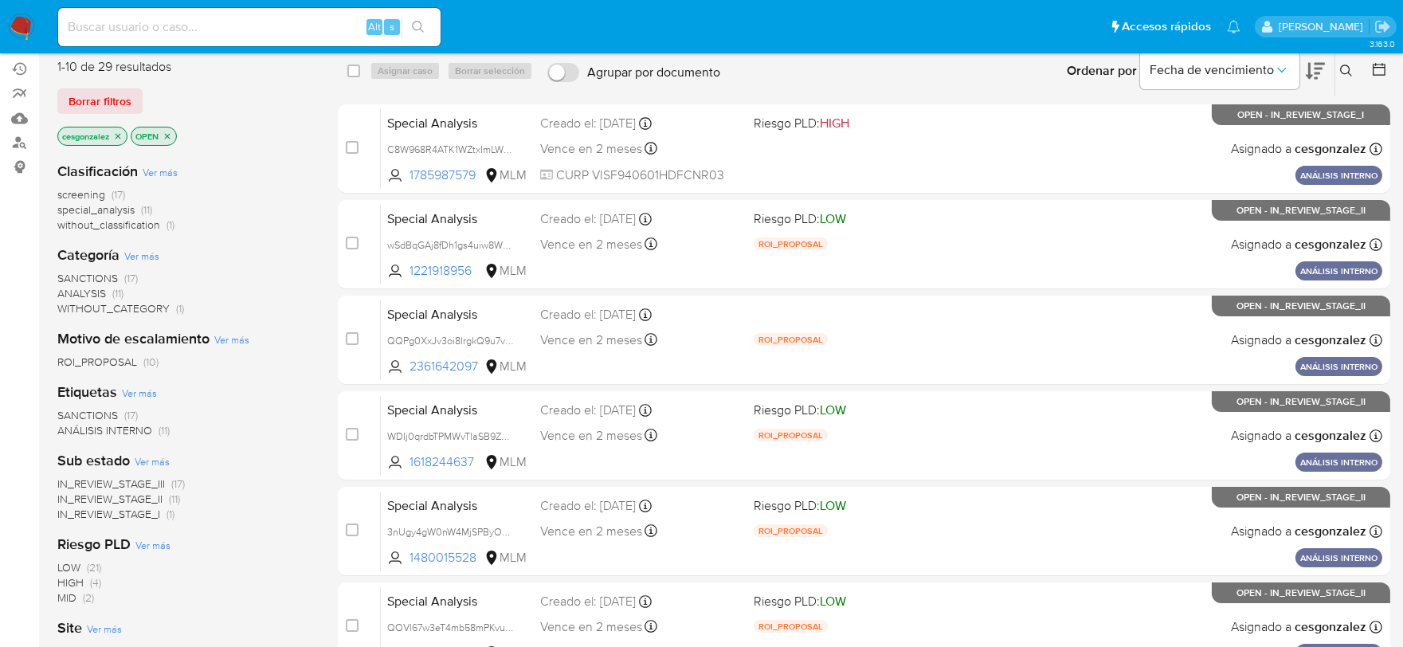
click at [83, 193] on span "screening" at bounding box center [81, 194] width 48 height 16
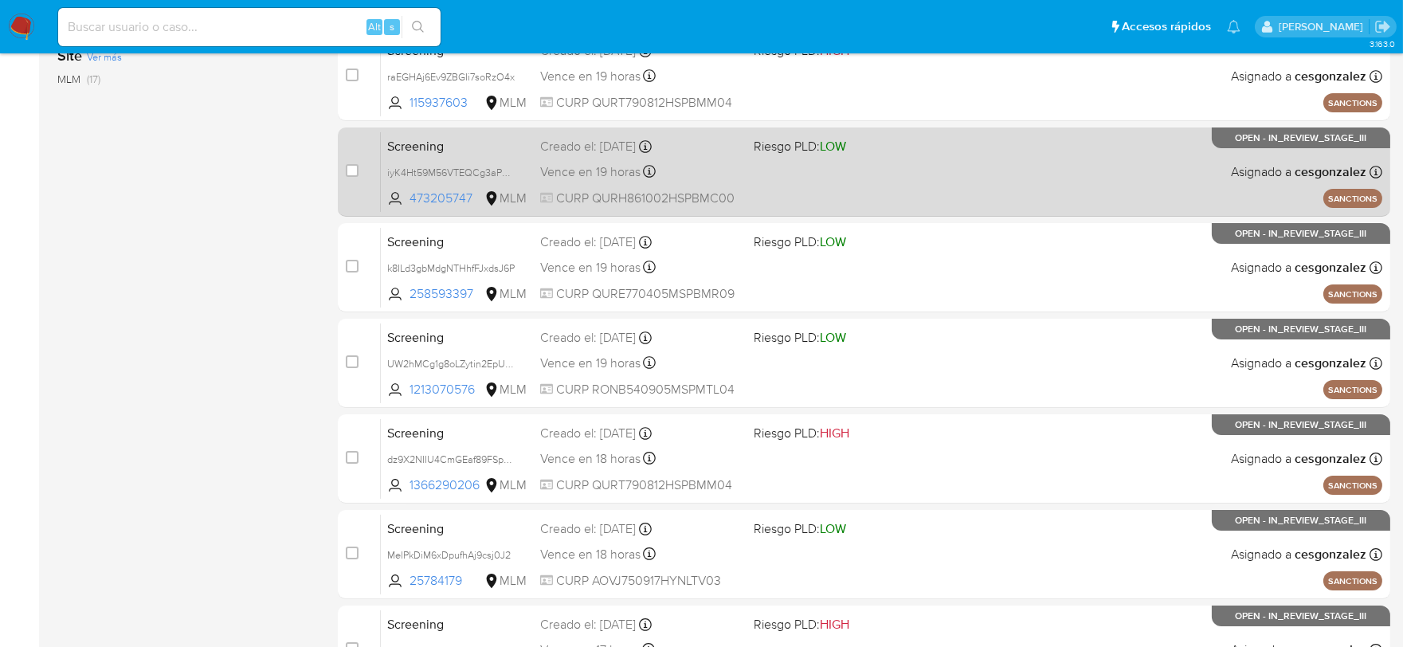
scroll to position [667, 0]
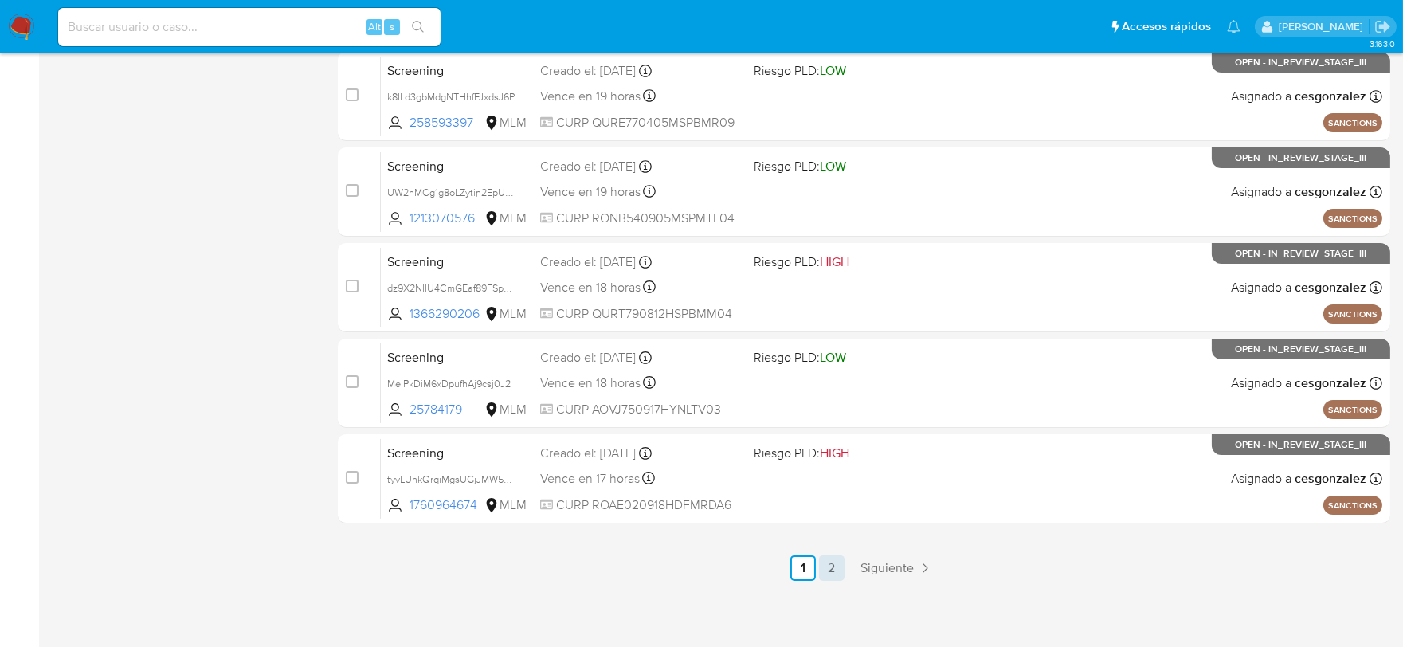
click at [836, 566] on link "2" at bounding box center [831, 567] width 25 height 25
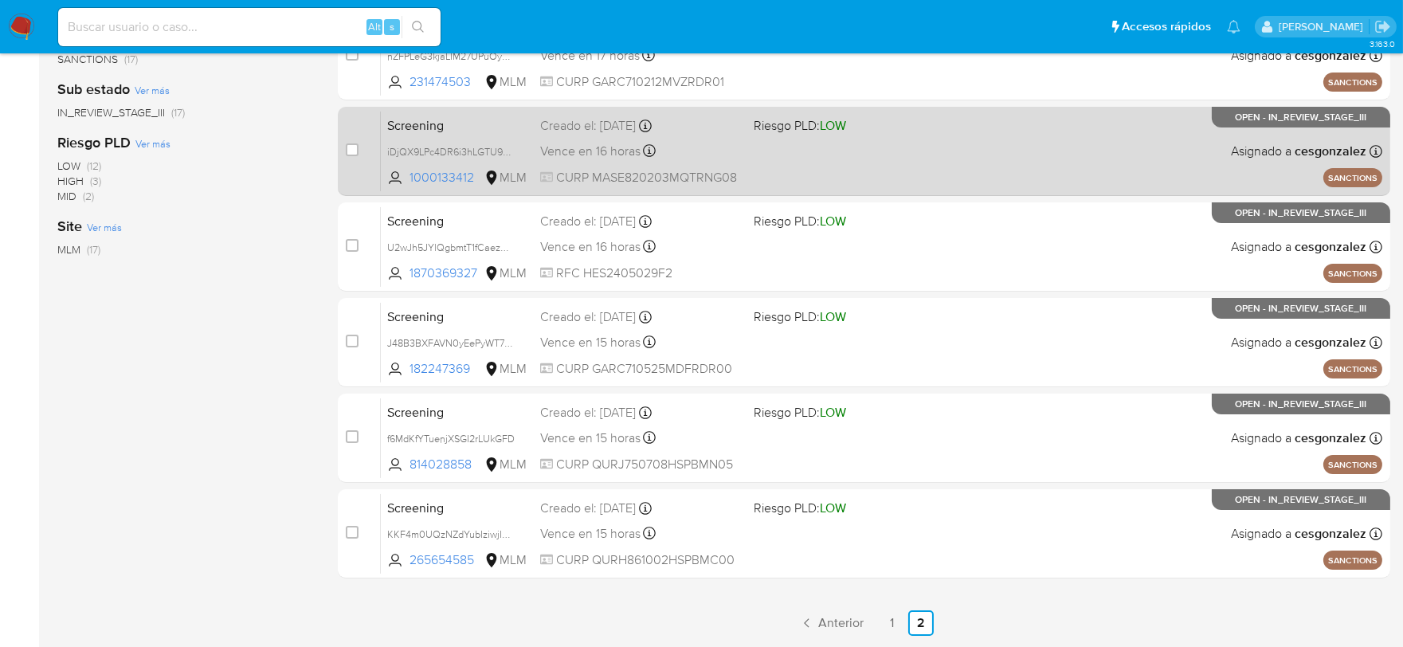
scroll to position [380, 0]
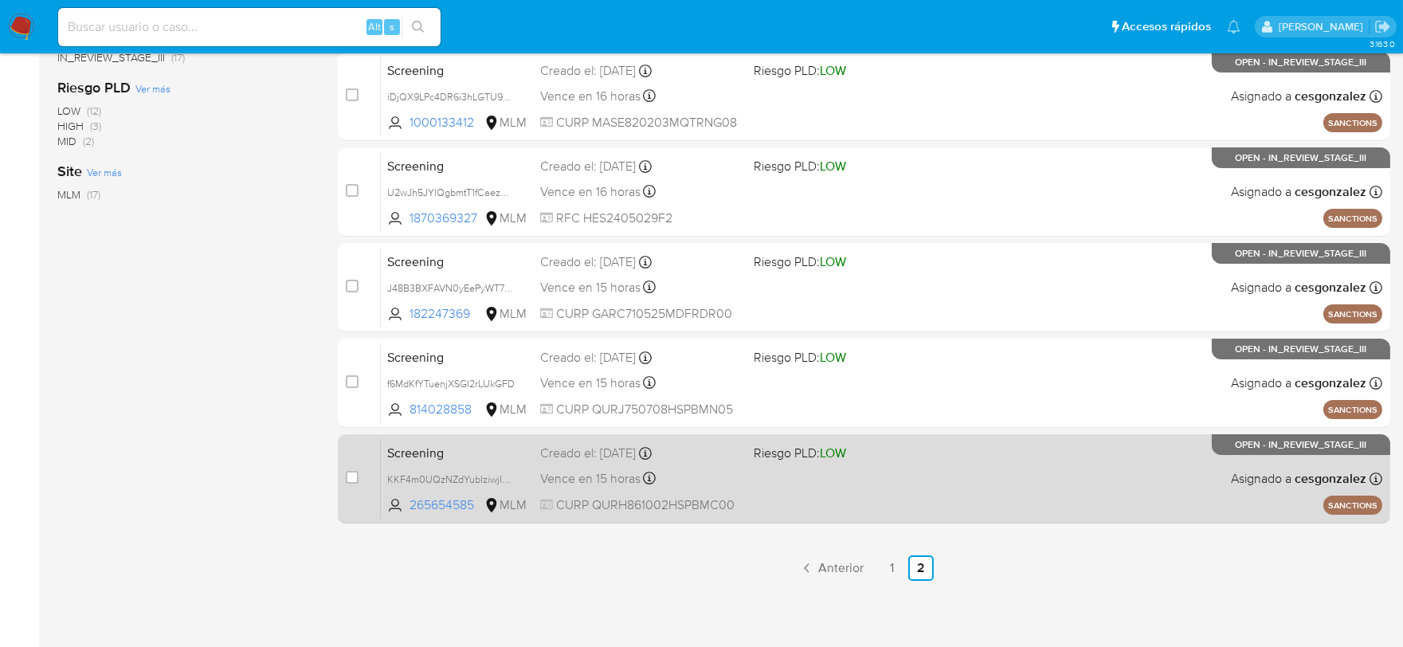
click at [601, 496] on span "CURP QURH861002HSPBMC00" at bounding box center [640, 505] width 201 height 18
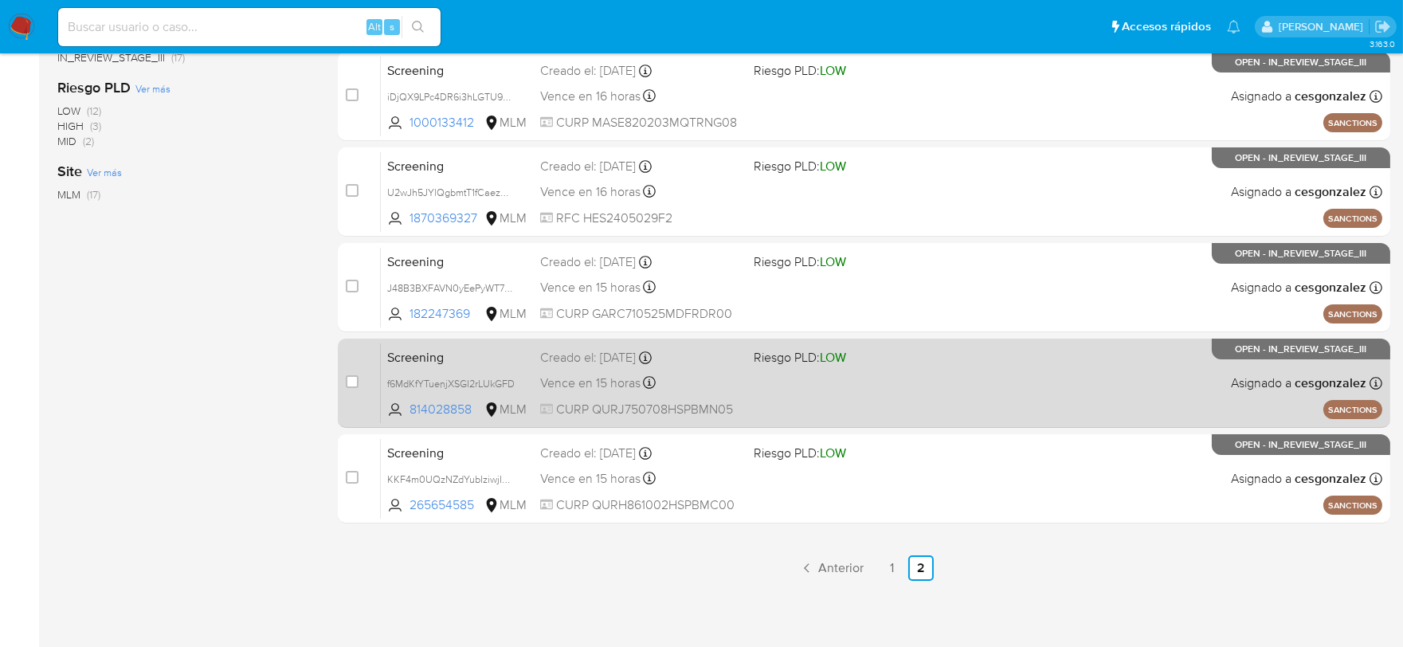
click at [681, 386] on div "Vence en 15 horas Vence el 15/10/2025 09:41:01" at bounding box center [640, 383] width 201 height 22
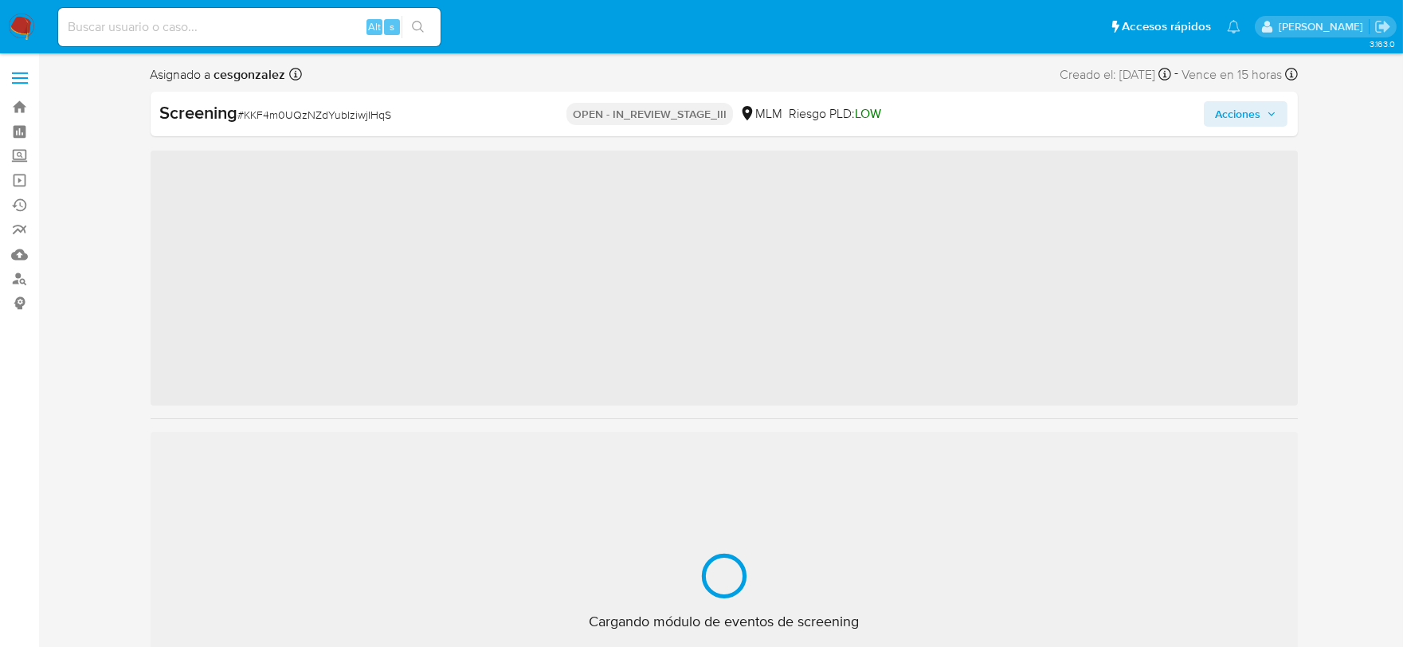
scroll to position [787, 0]
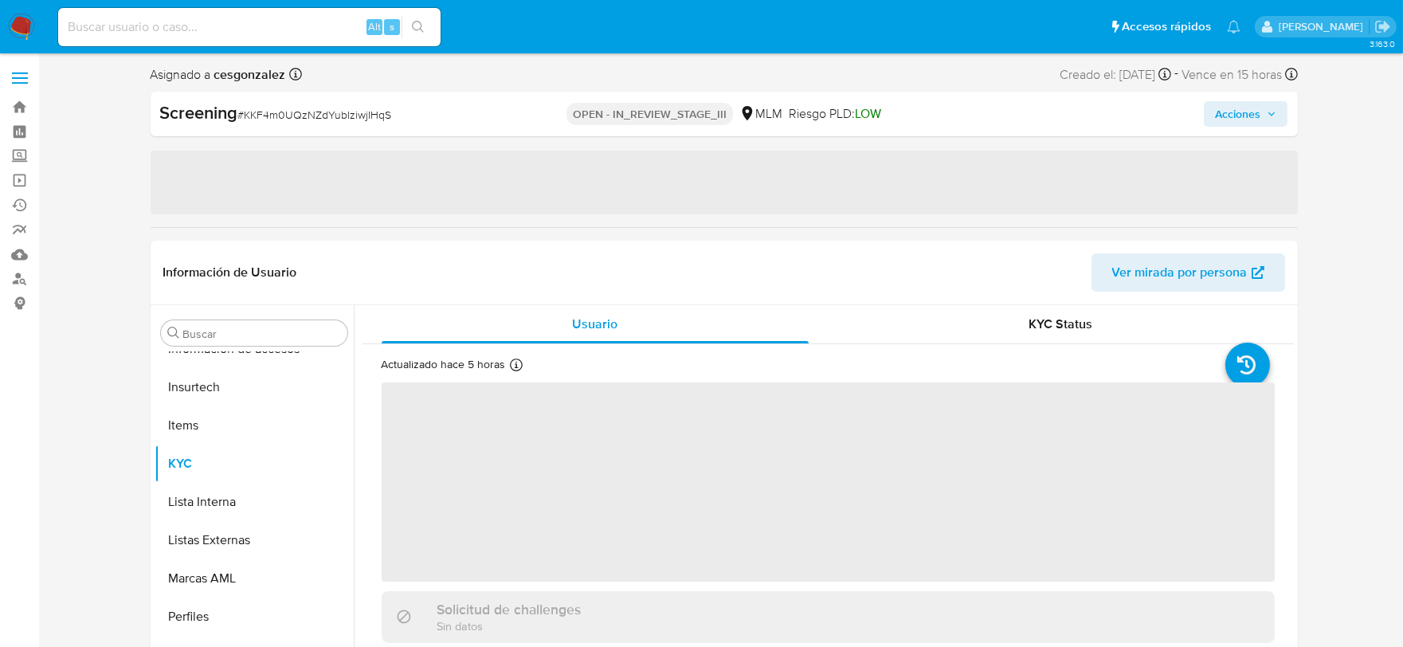
select select "10"
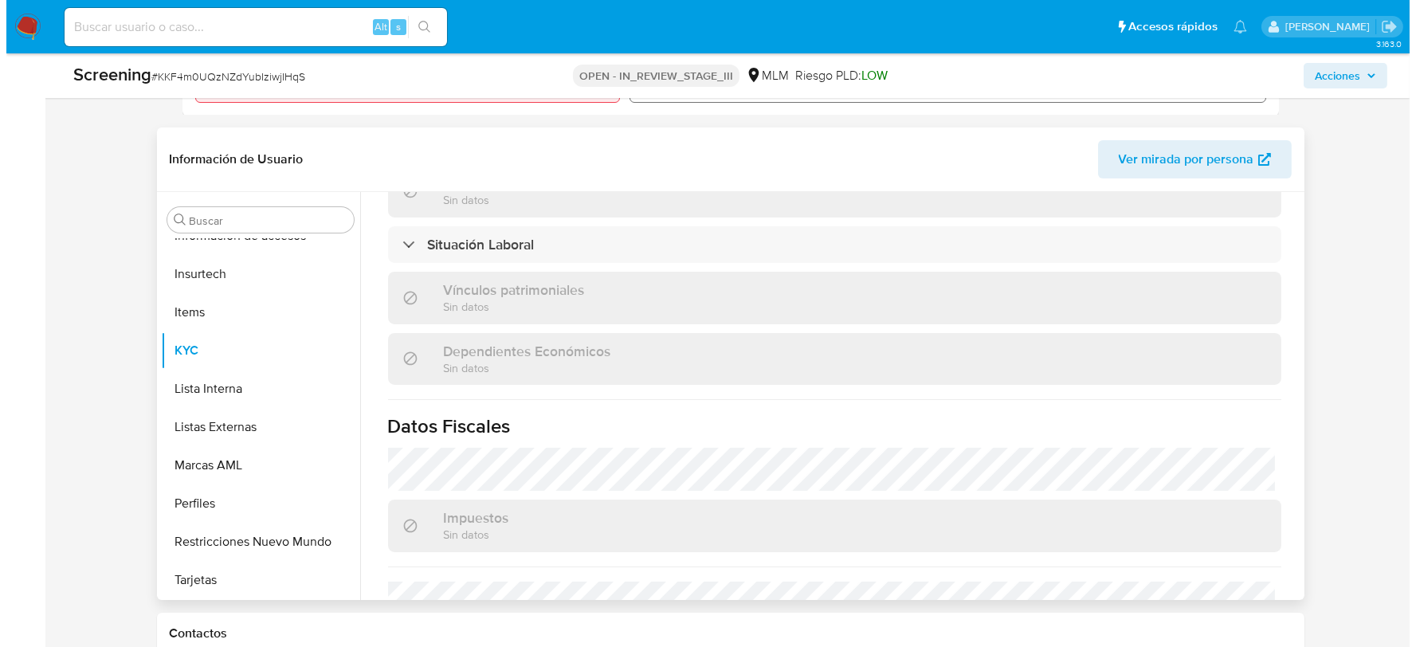
scroll to position [1006, 0]
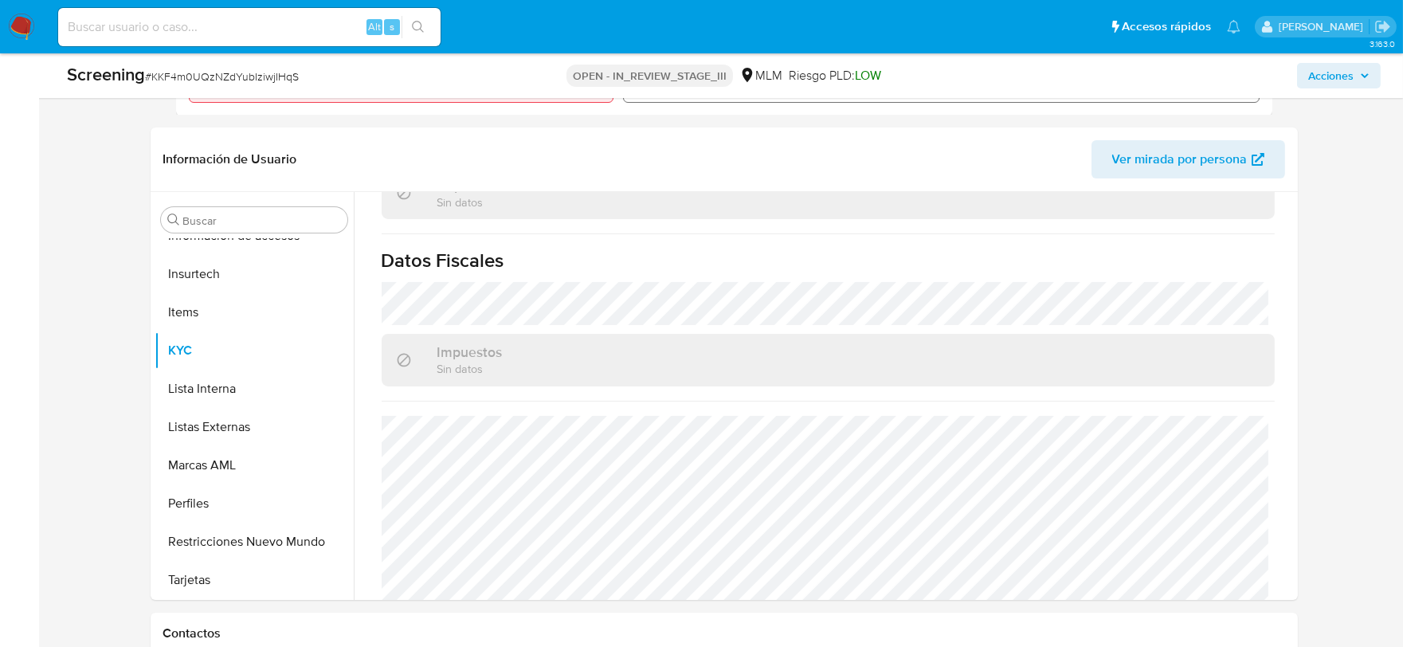
click at [1345, 72] on span "Acciones" at bounding box center [1330, 75] width 45 height 25
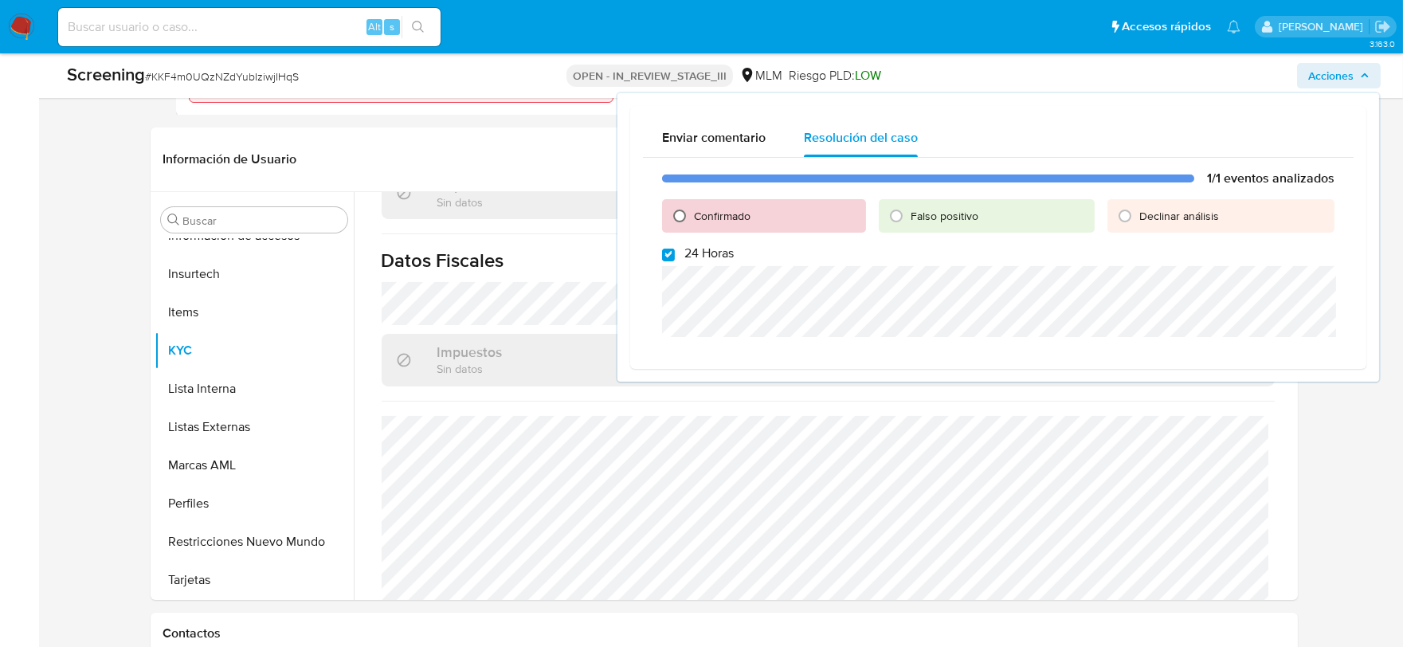
click at [678, 217] on input "Confirmado" at bounding box center [679, 215] width 25 height 25
radio input "true"
click at [667, 253] on input "24 Horas" at bounding box center [668, 255] width 13 height 13
checkbox input "false"
click at [1261, 403] on div "1/1 eventos analizados Confirmado Falso positivo Declinar análisis 24 Horas Cer…" at bounding box center [998, 287] width 711 height 259
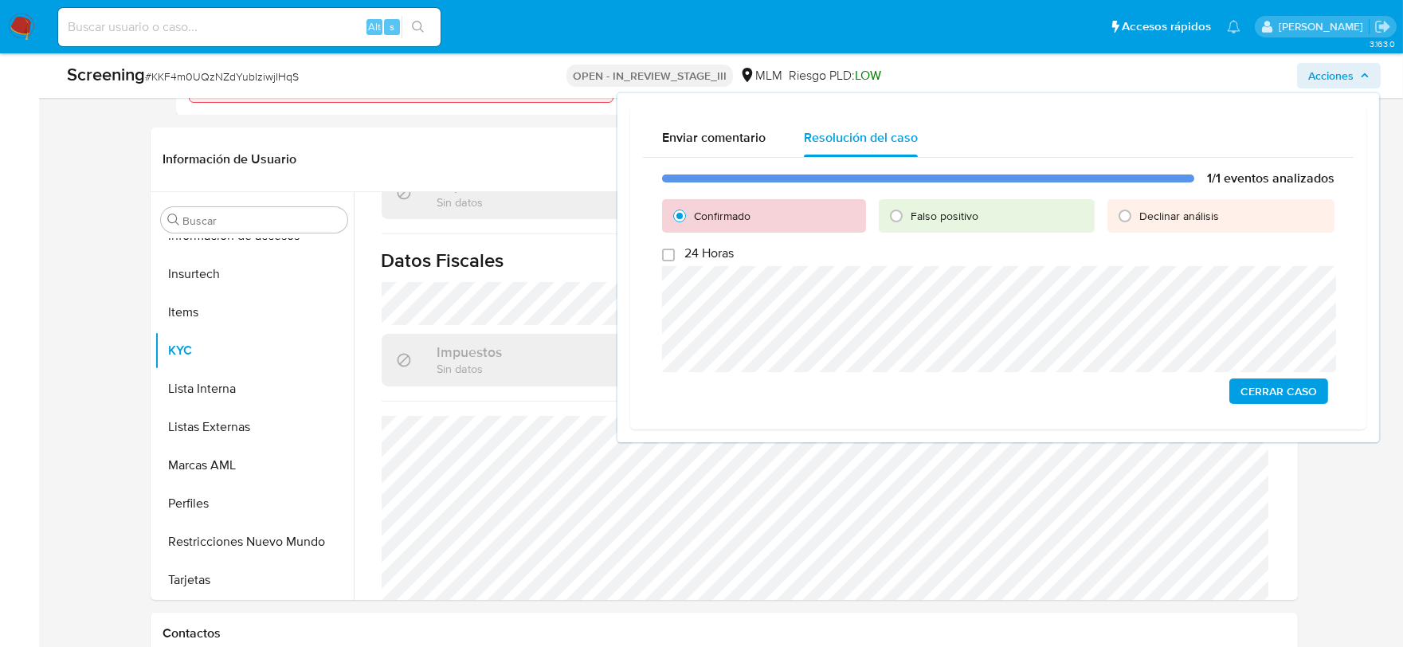
click at [1261, 395] on span "Cerrar Caso" at bounding box center [1278, 391] width 76 height 22
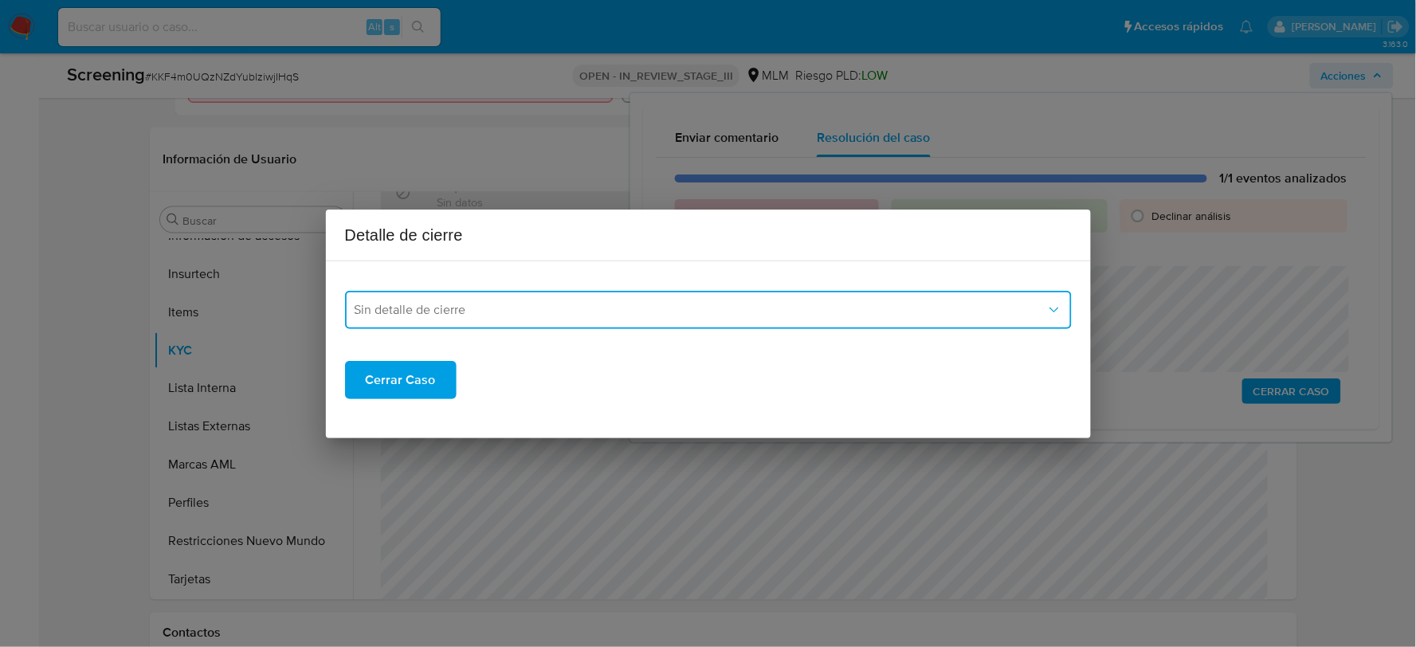
click at [558, 296] on button "Sin detalle de cierre" at bounding box center [708, 310] width 726 height 38
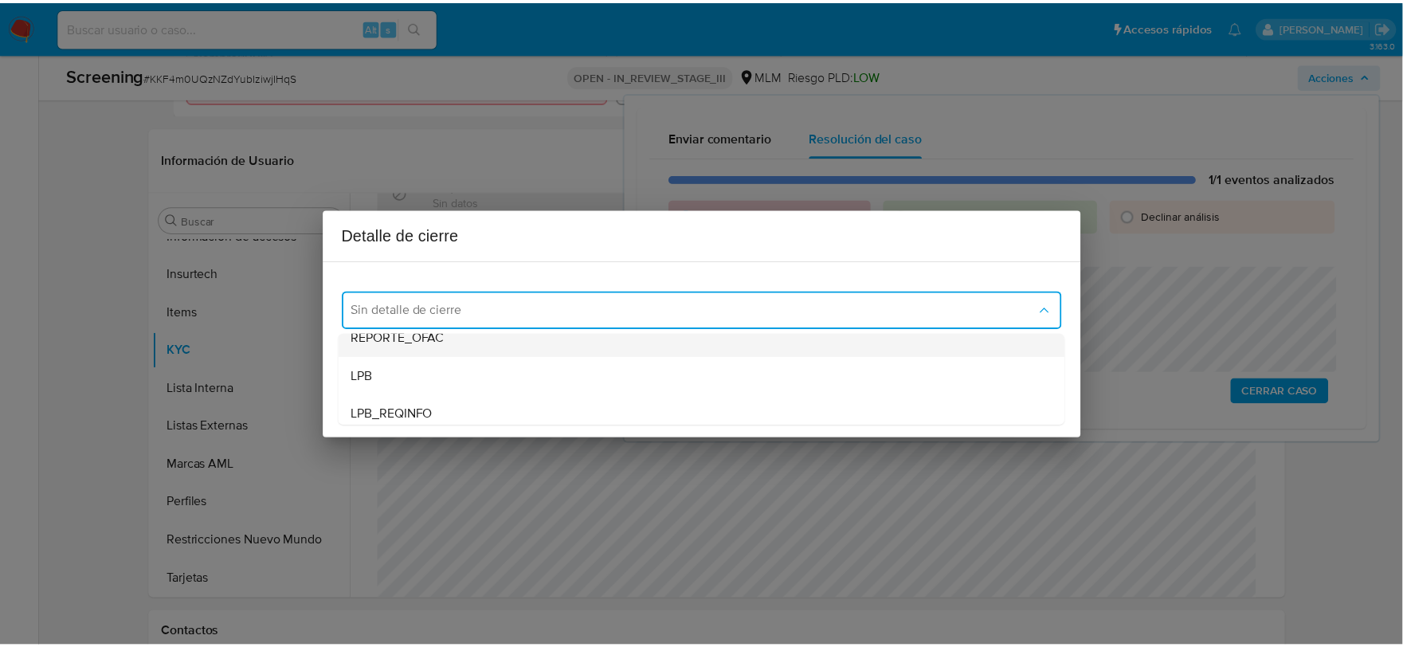
scroll to position [99, 0]
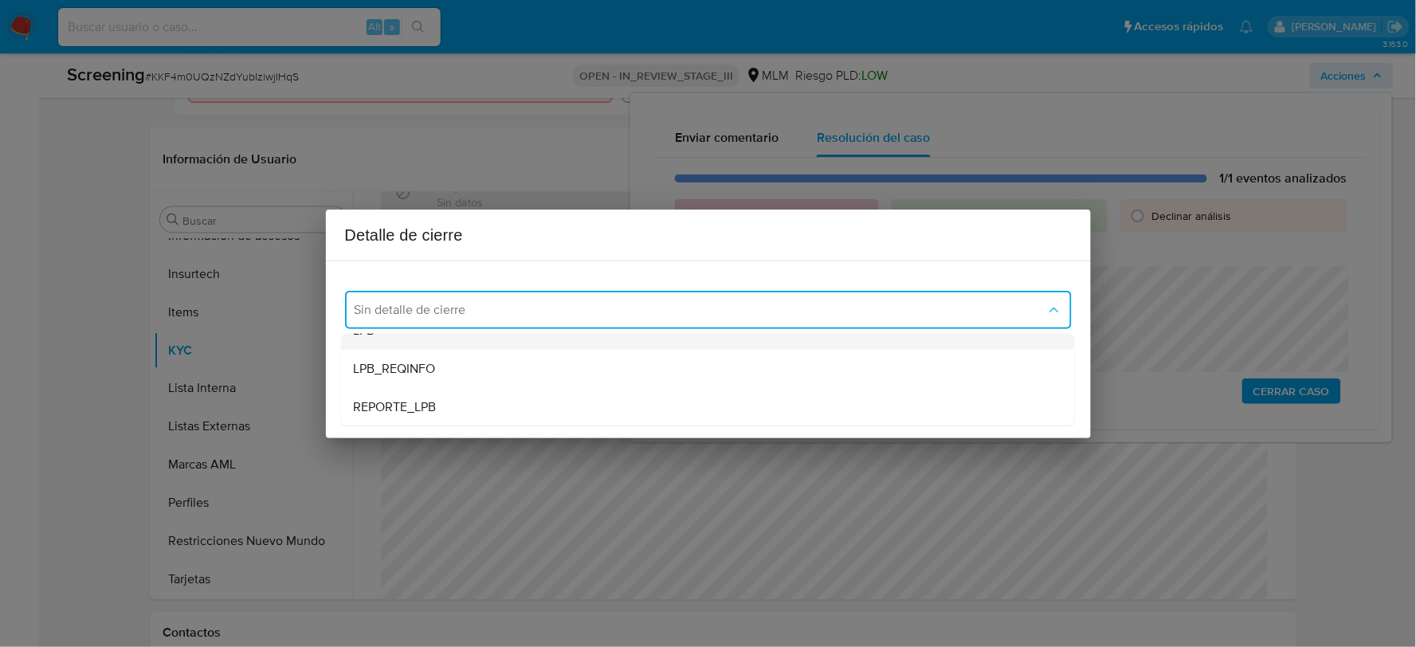
click at [431, 346] on div "LPB" at bounding box center [707, 330] width 707 height 38
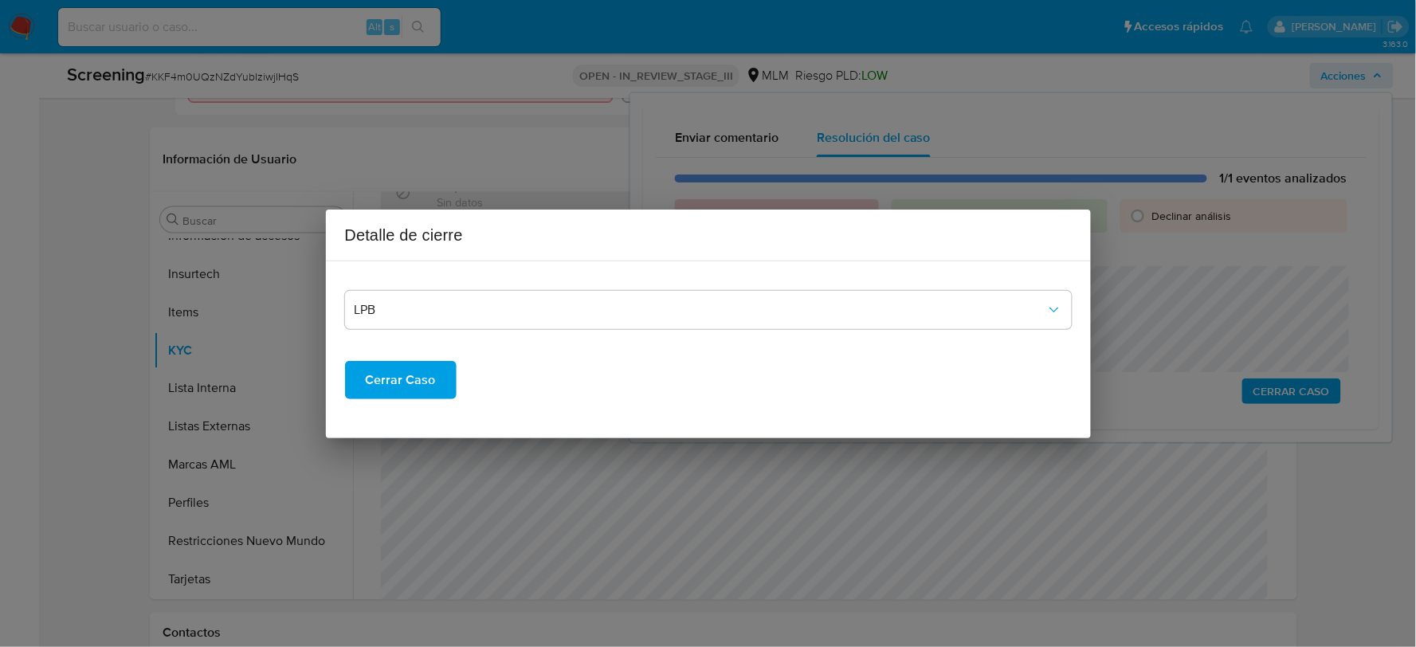
click at [408, 376] on span "Cerrar Caso" at bounding box center [401, 379] width 70 height 35
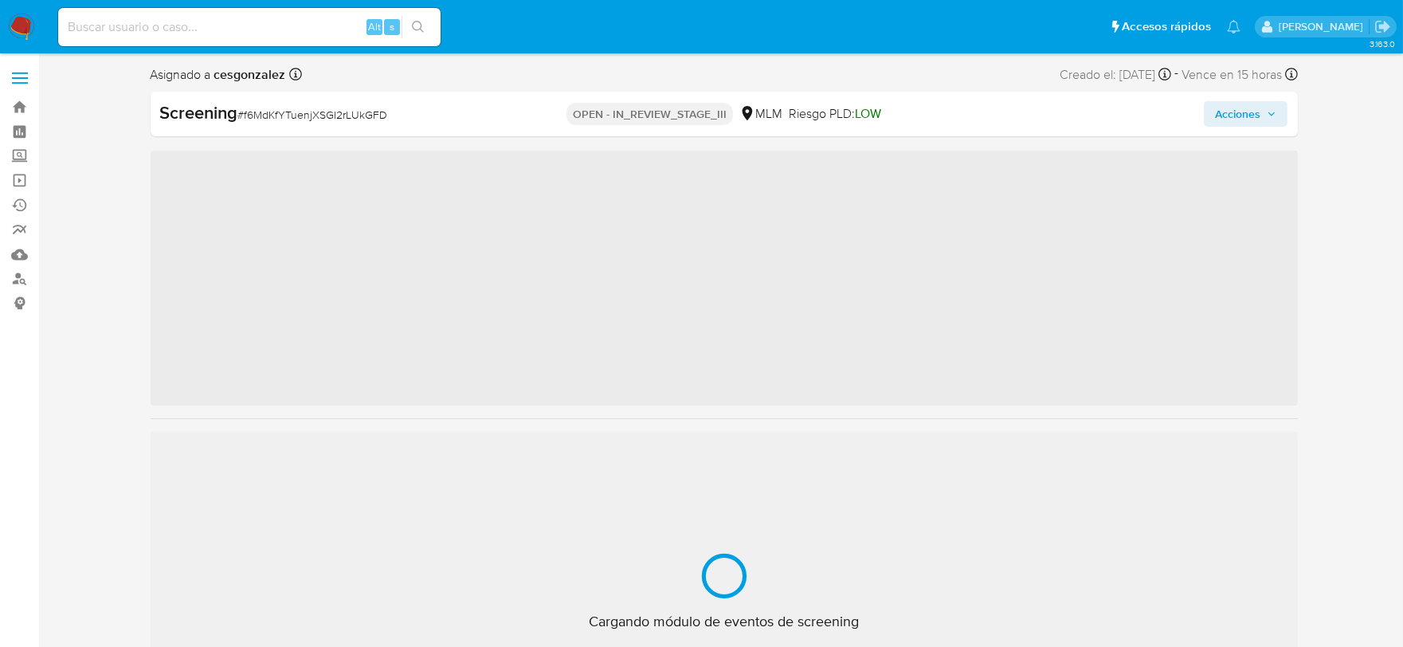
scroll to position [787, 0]
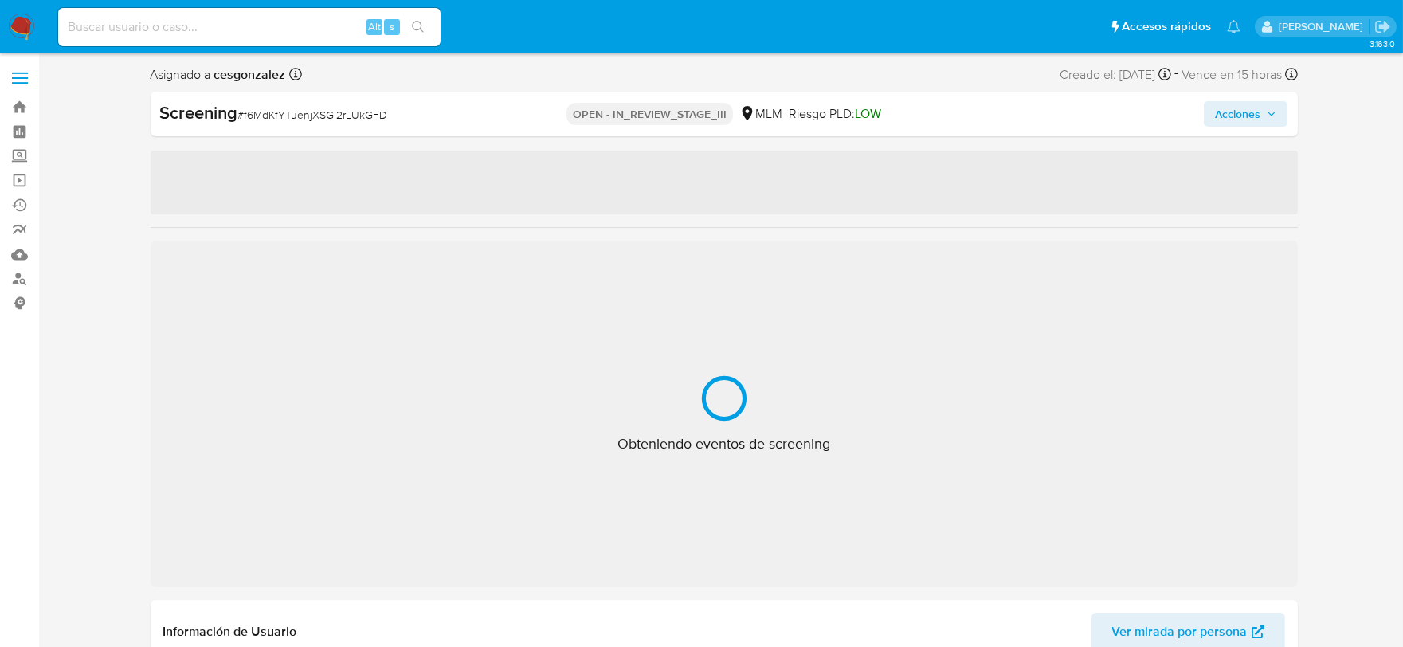
select select "10"
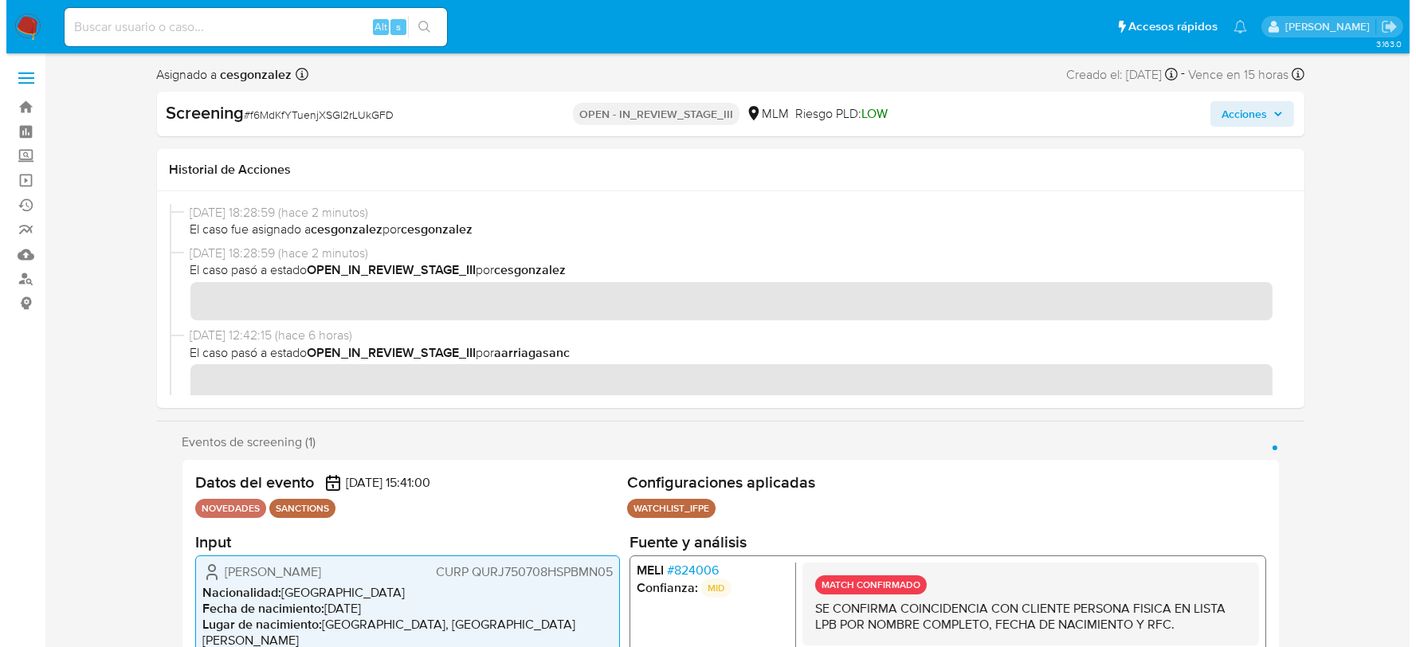
scroll to position [88, 0]
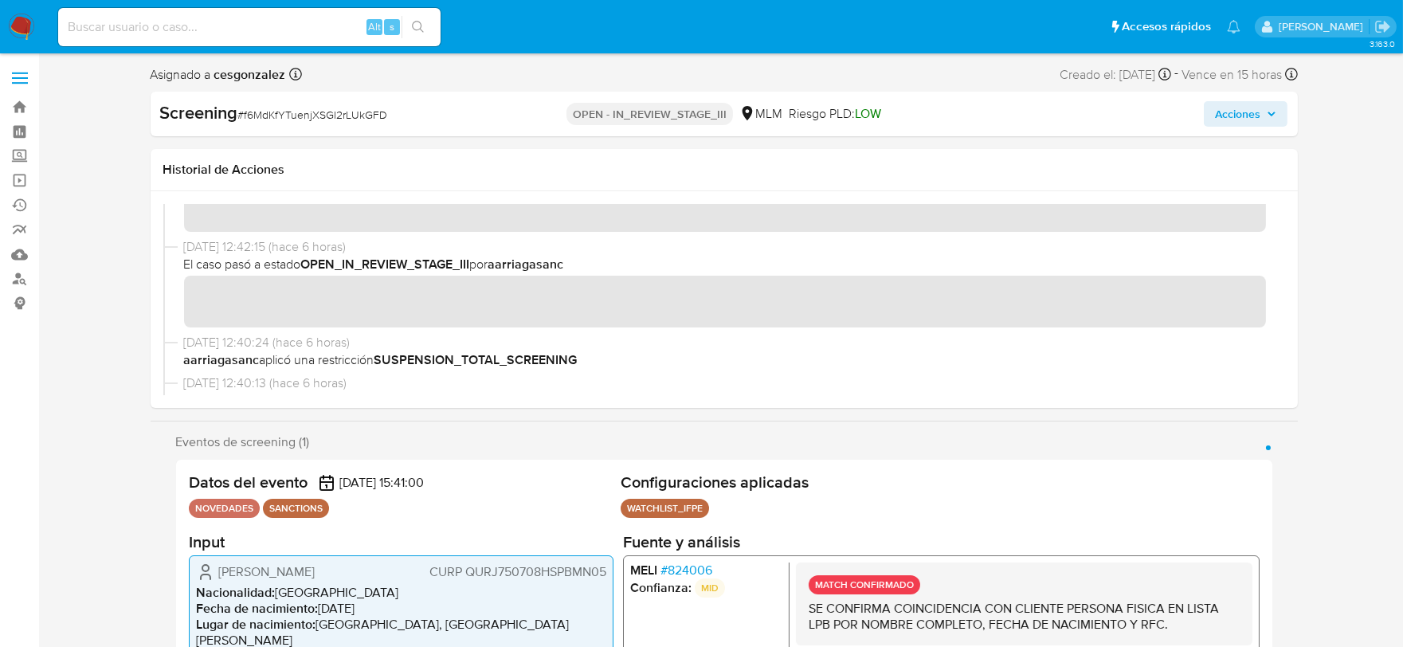
click at [1273, 125] on button "Acciones" at bounding box center [1246, 113] width 84 height 25
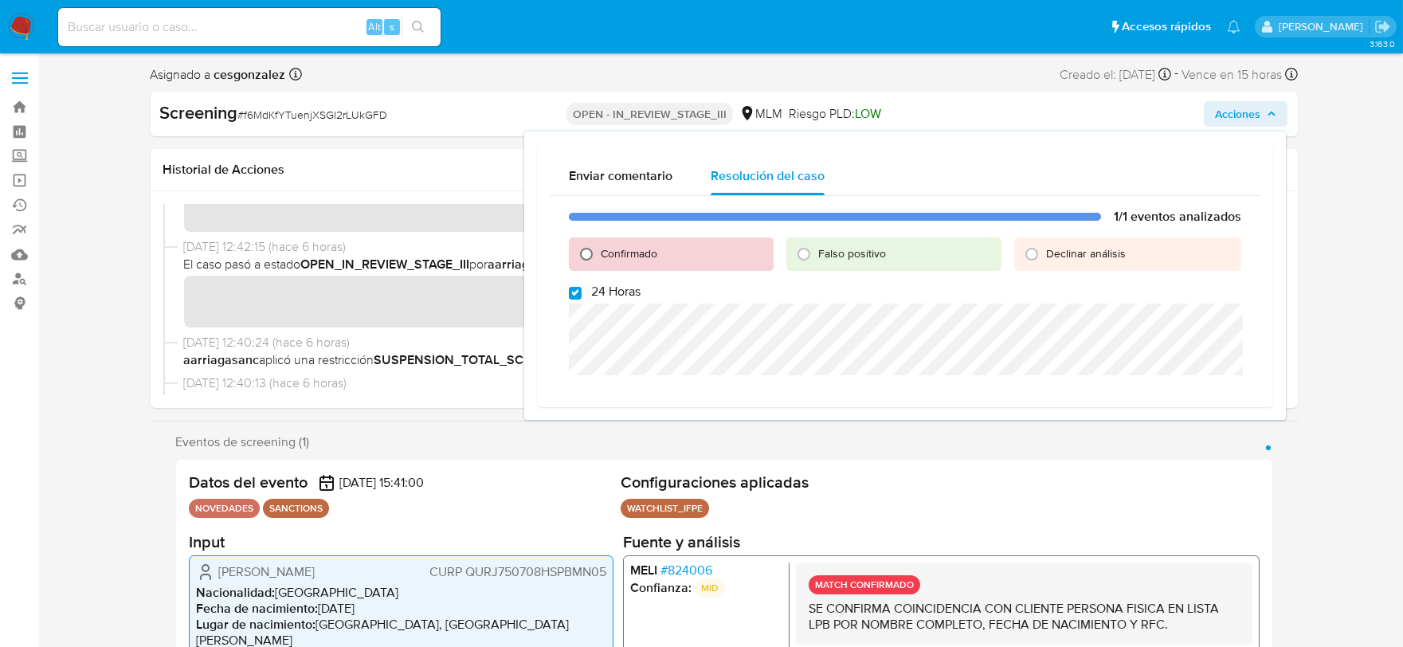
click at [585, 245] on input "Confirmado" at bounding box center [586, 253] width 25 height 25
radio input "true"
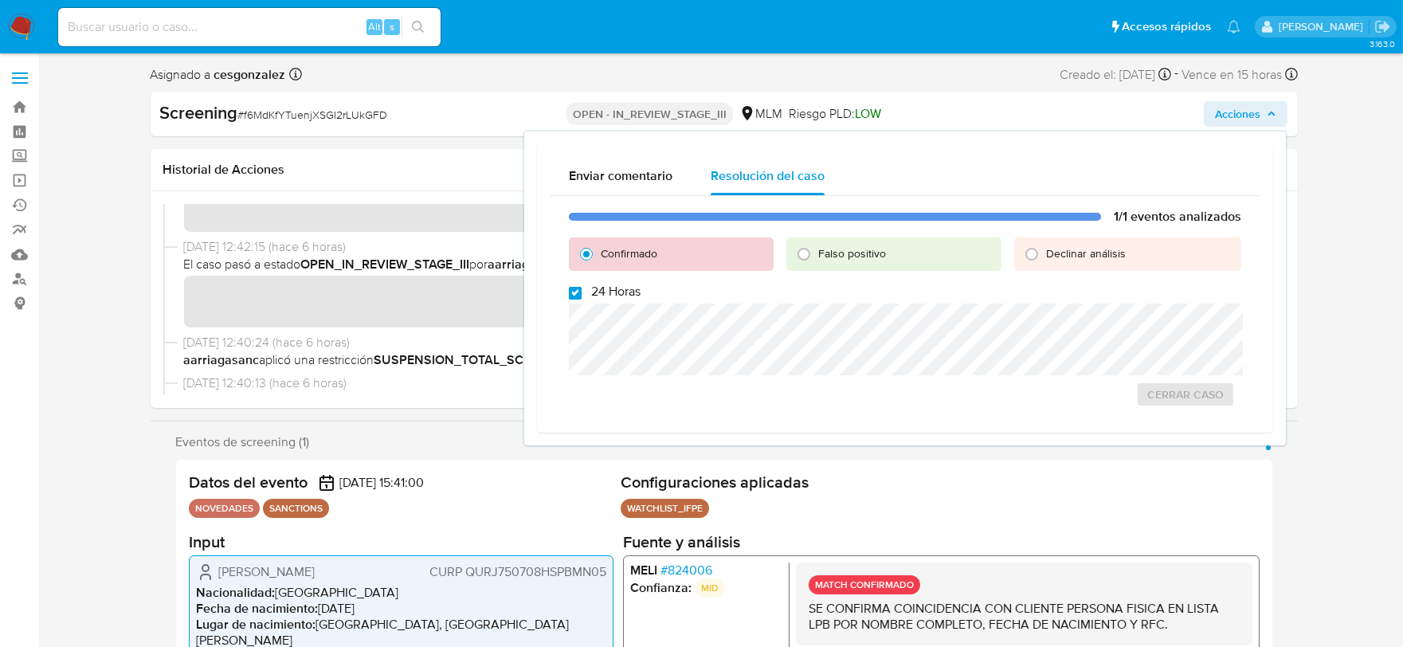
click at [578, 291] on input "24 Horas" at bounding box center [575, 293] width 13 height 13
checkbox input "false"
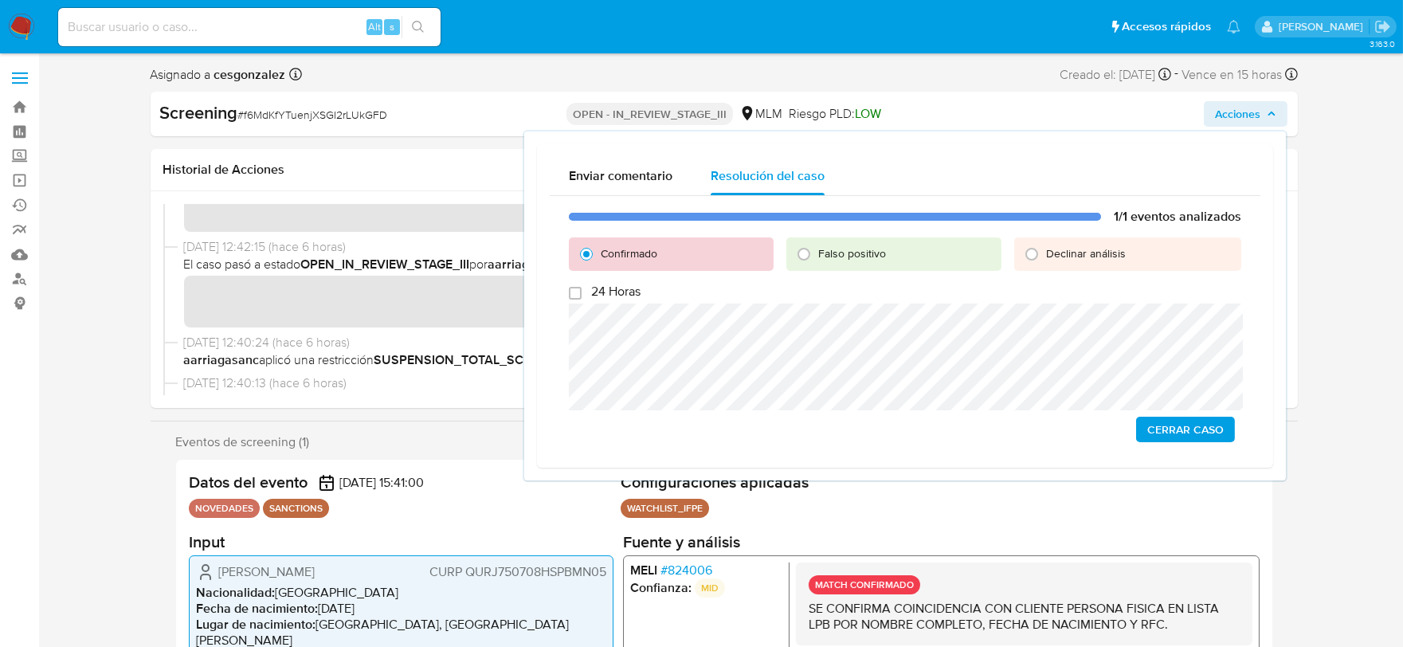
click at [1197, 436] on span "Cerrar Caso" at bounding box center [1185, 429] width 76 height 22
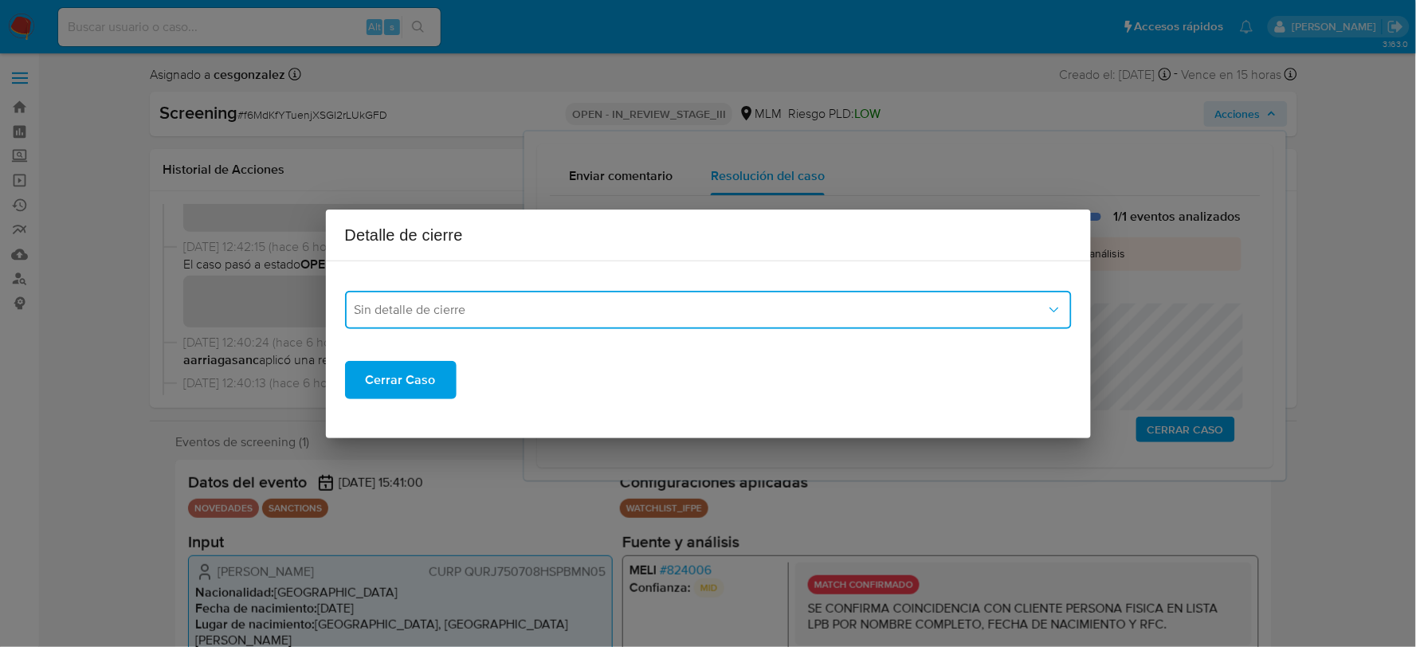
click at [562, 319] on button "Sin detalle de cierre" at bounding box center [708, 310] width 726 height 38
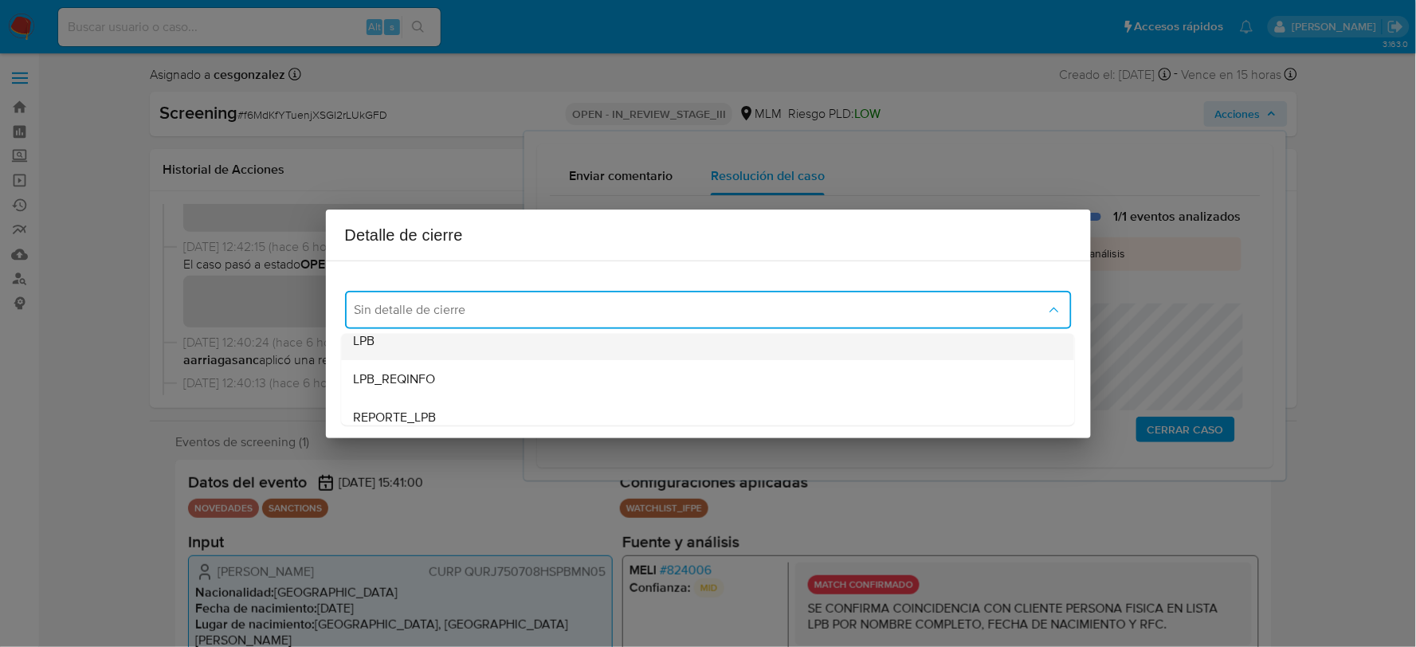
click at [468, 357] on div "LPB" at bounding box center [707, 340] width 707 height 38
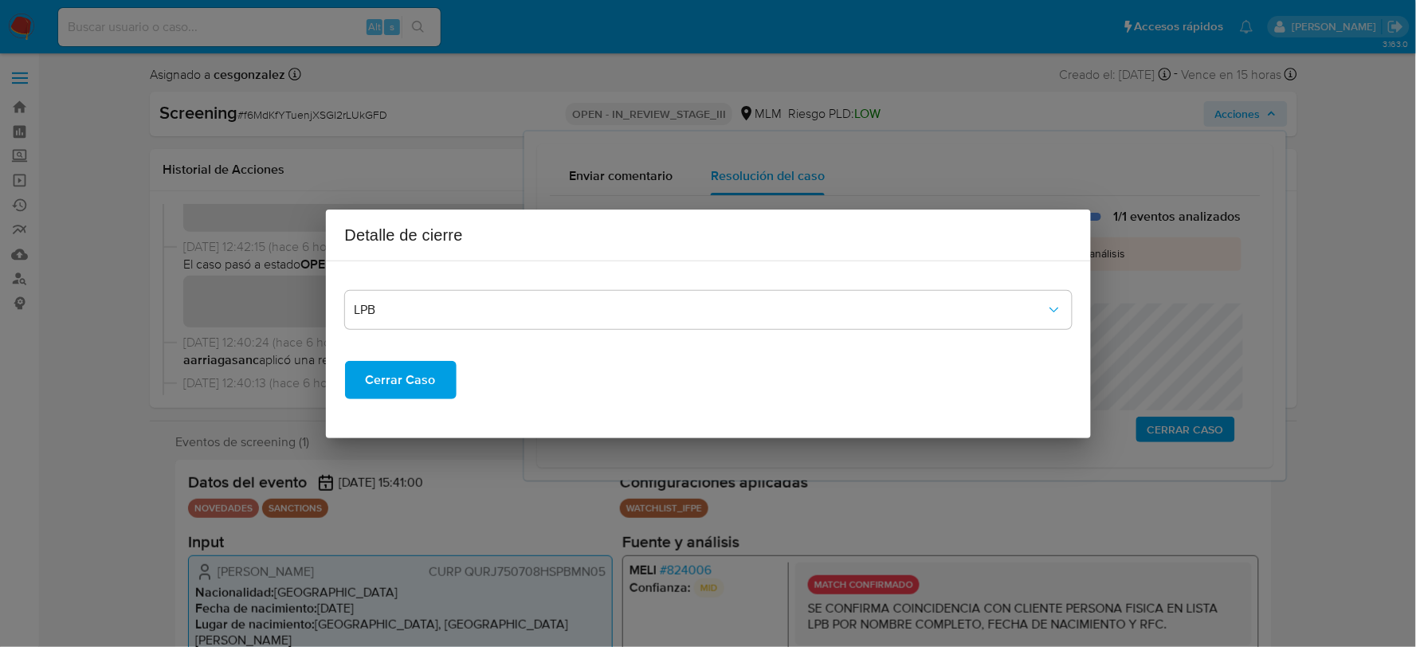
click at [409, 389] on span "Cerrar Caso" at bounding box center [401, 379] width 70 height 35
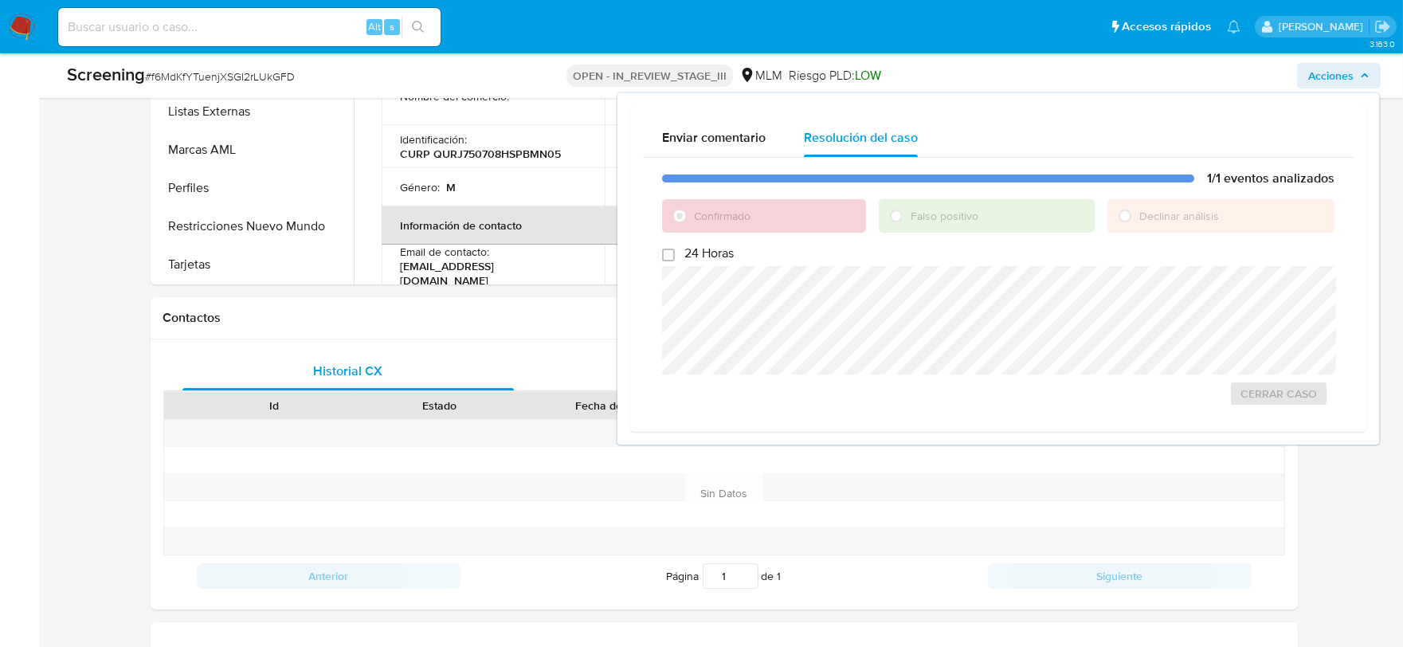
scroll to position [1062, 0]
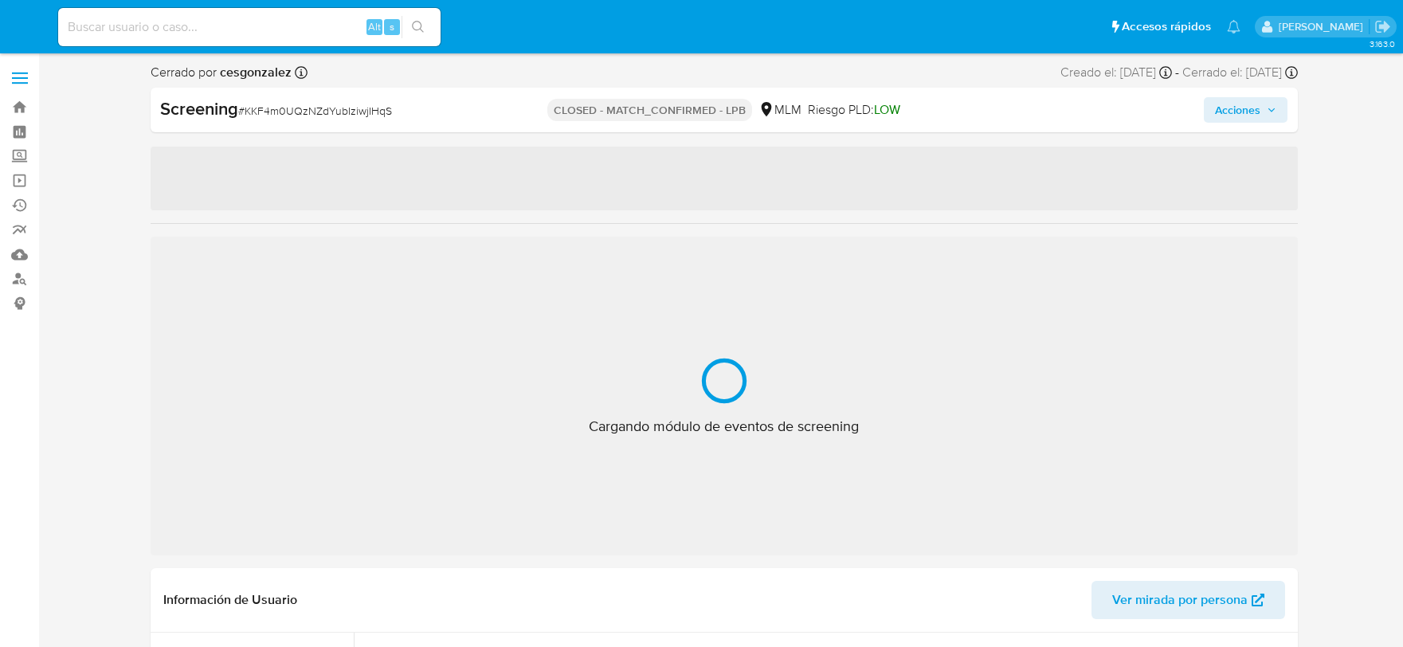
select select "10"
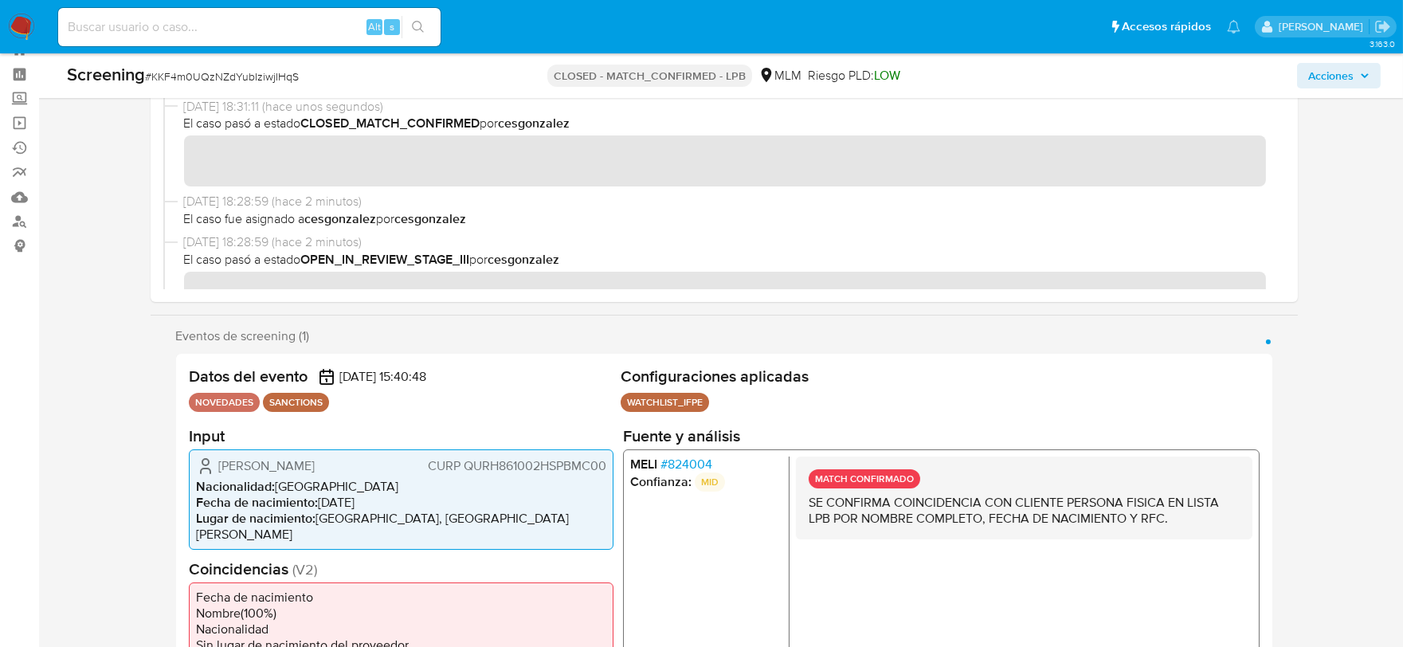
scroll to position [787, 0]
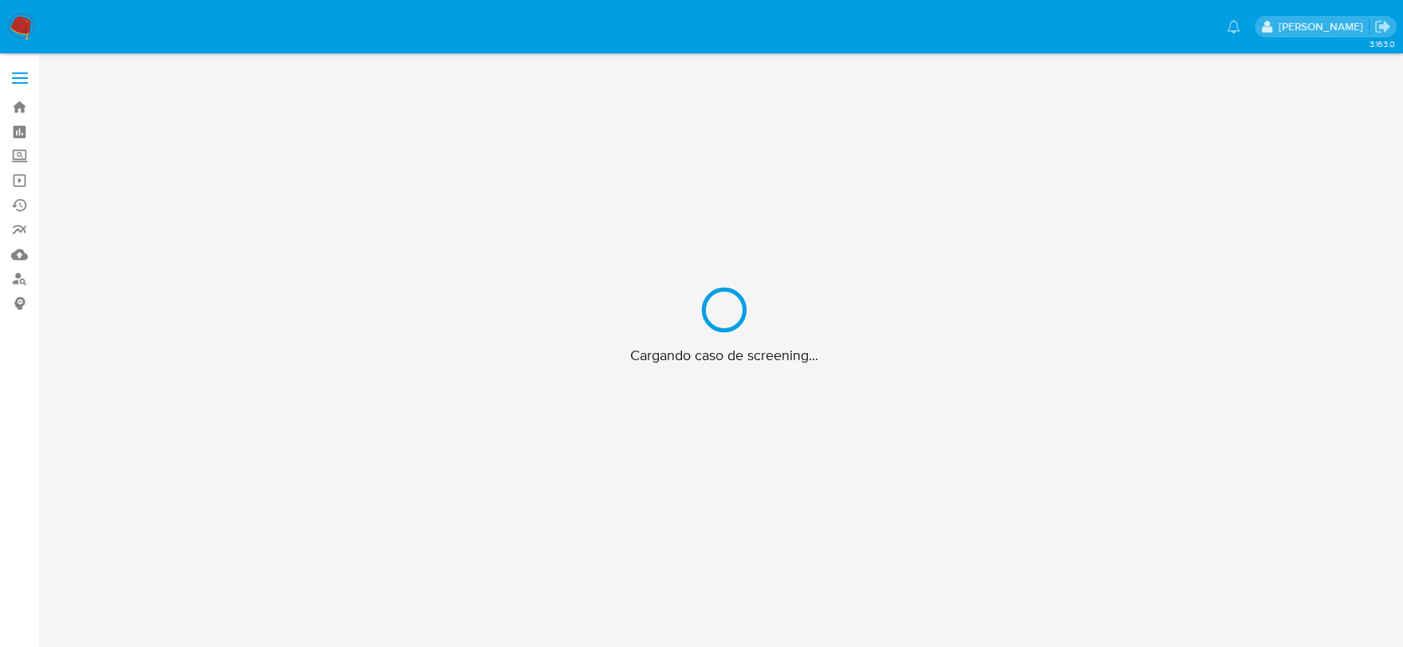
scroll to position [57, 0]
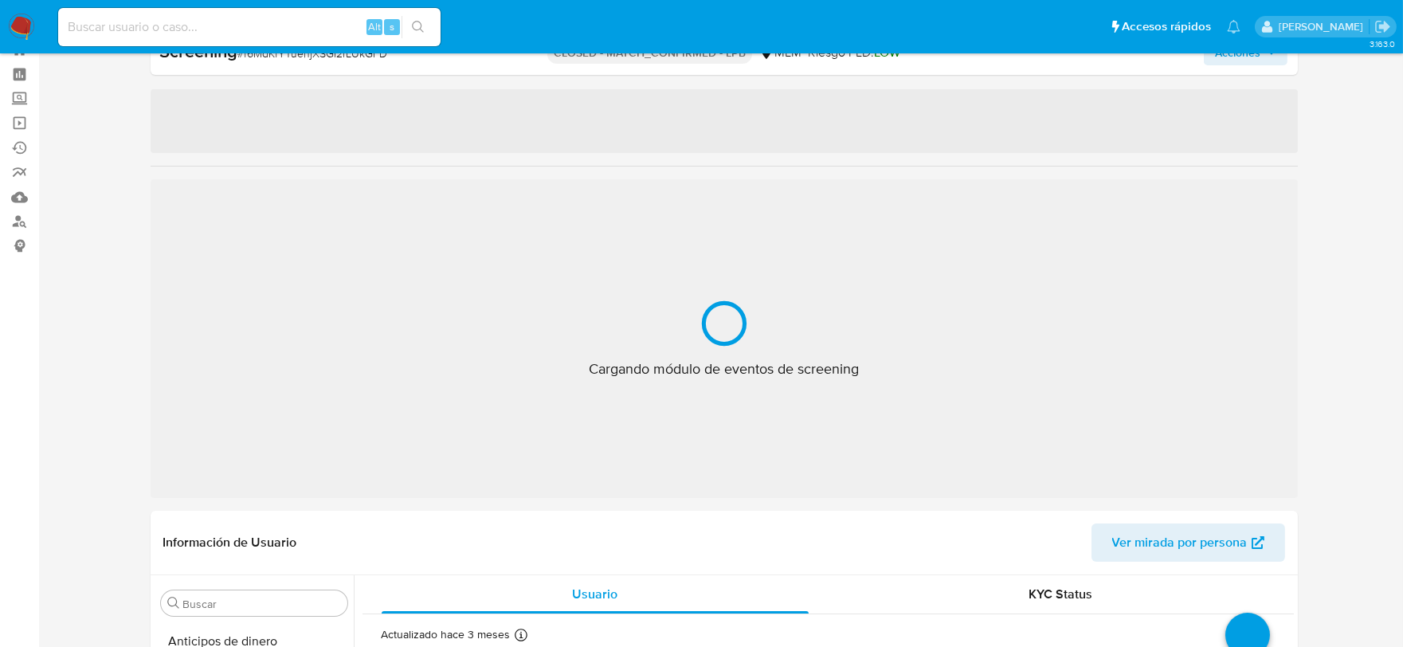
select select "10"
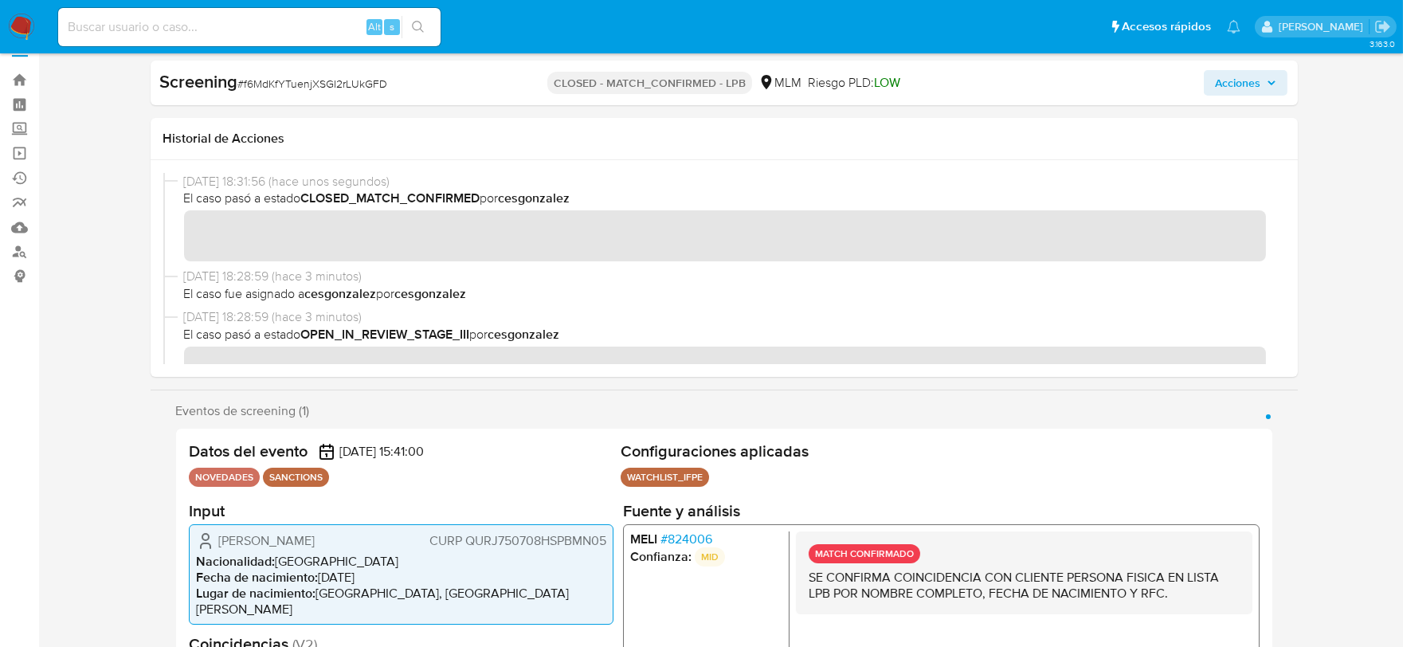
scroll to position [0, 0]
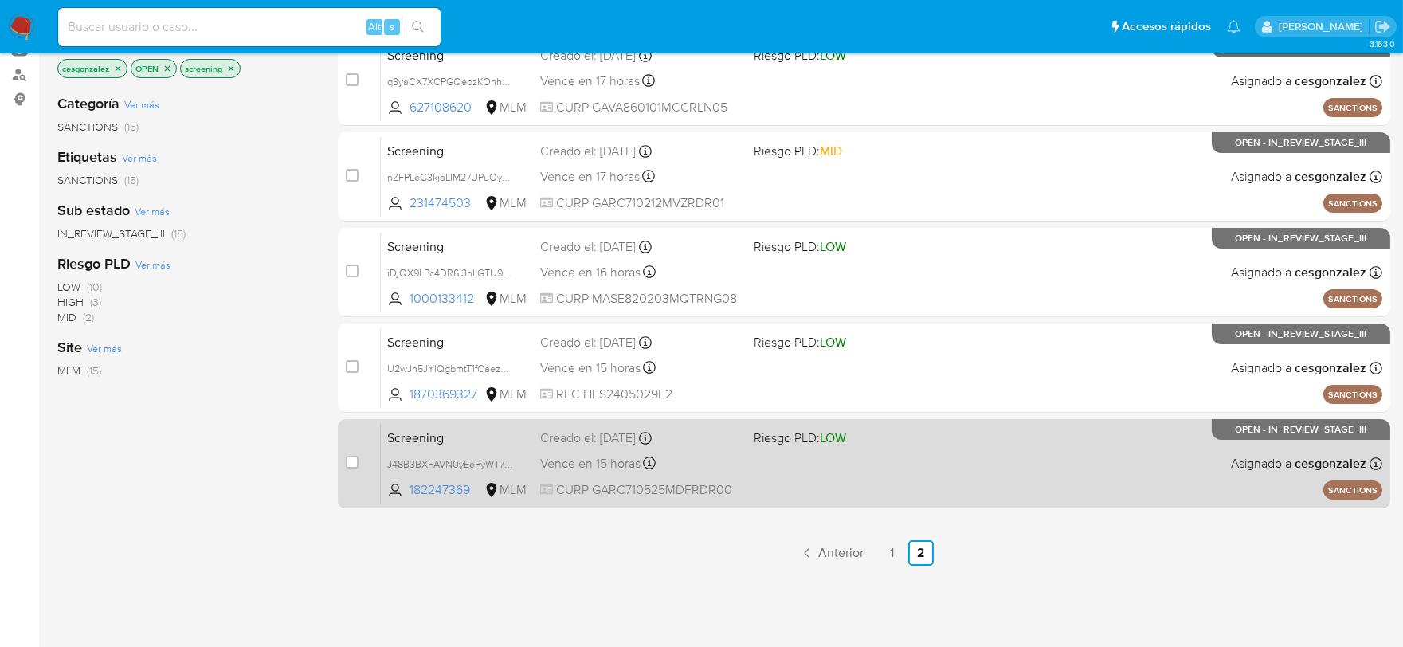
scroll to position [234, 0]
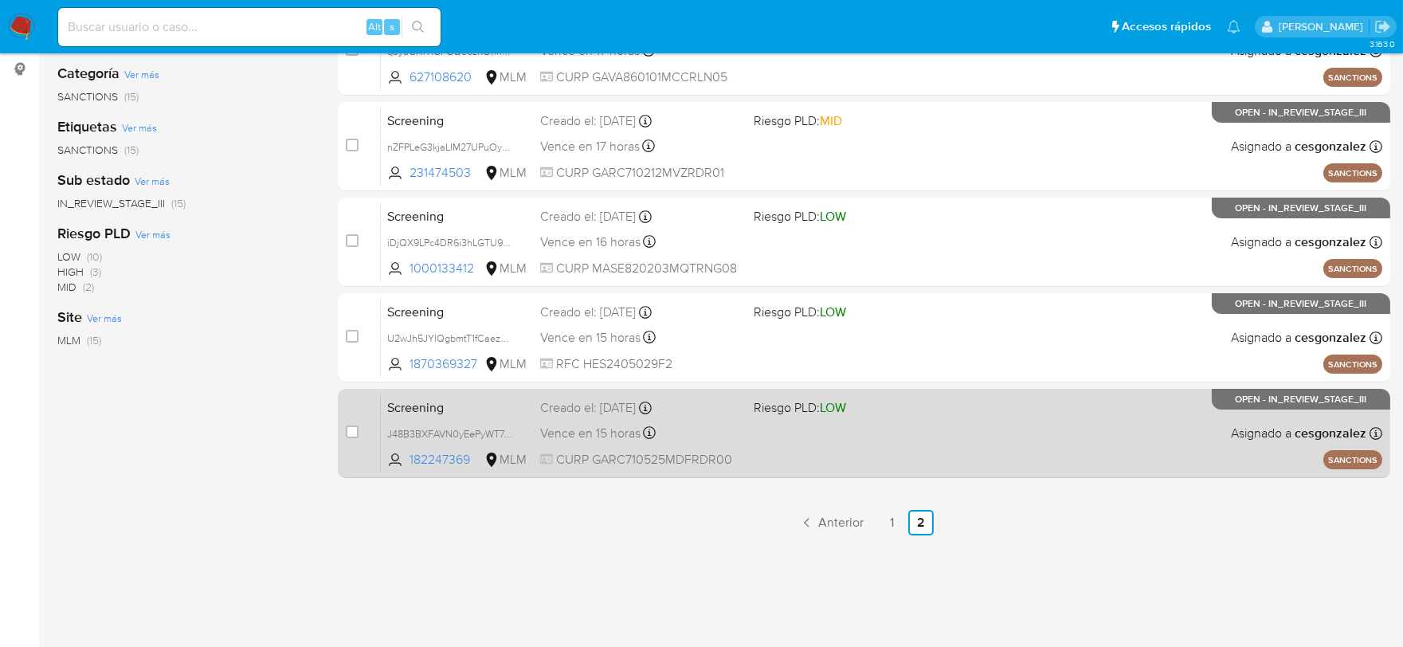
click at [648, 451] on span "CURP GARC710525MDFRDR00" at bounding box center [640, 460] width 201 height 18
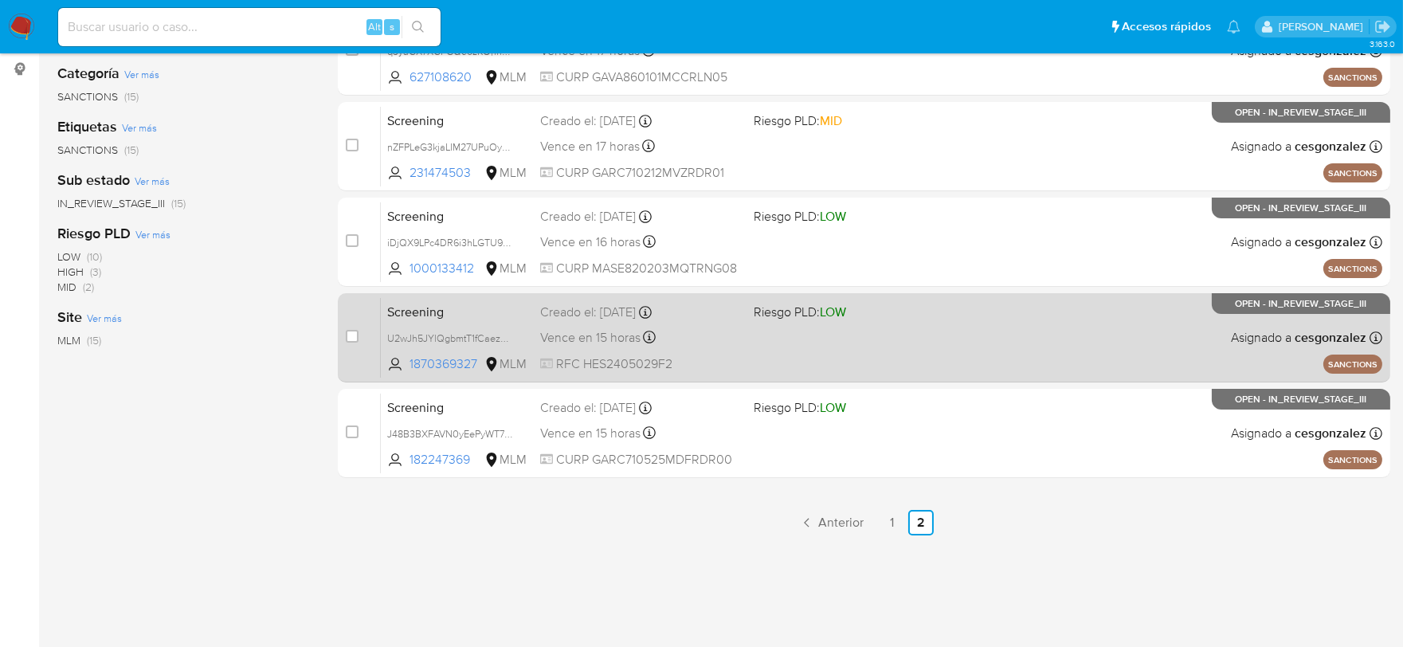
click at [590, 330] on span "Vence en 15 horas" at bounding box center [590, 338] width 100 height 18
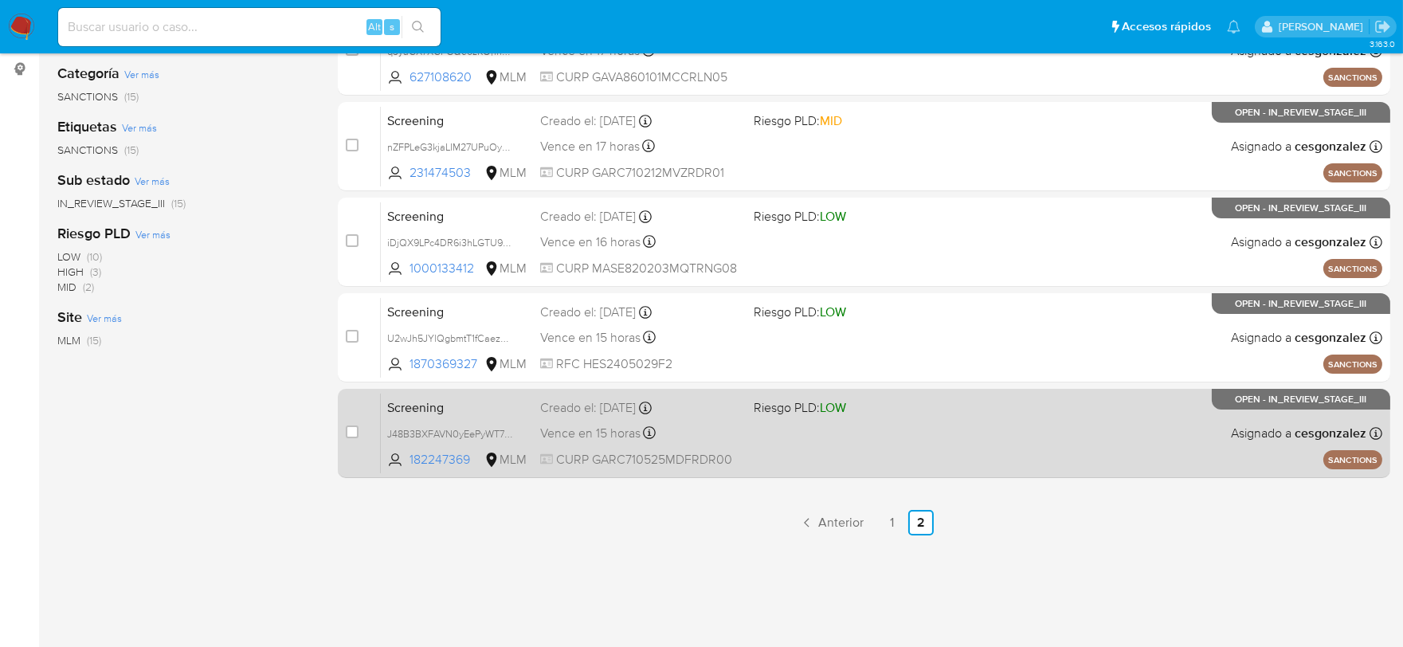
click at [643, 452] on span "CURP GARC710525MDFRDR00" at bounding box center [640, 460] width 201 height 18
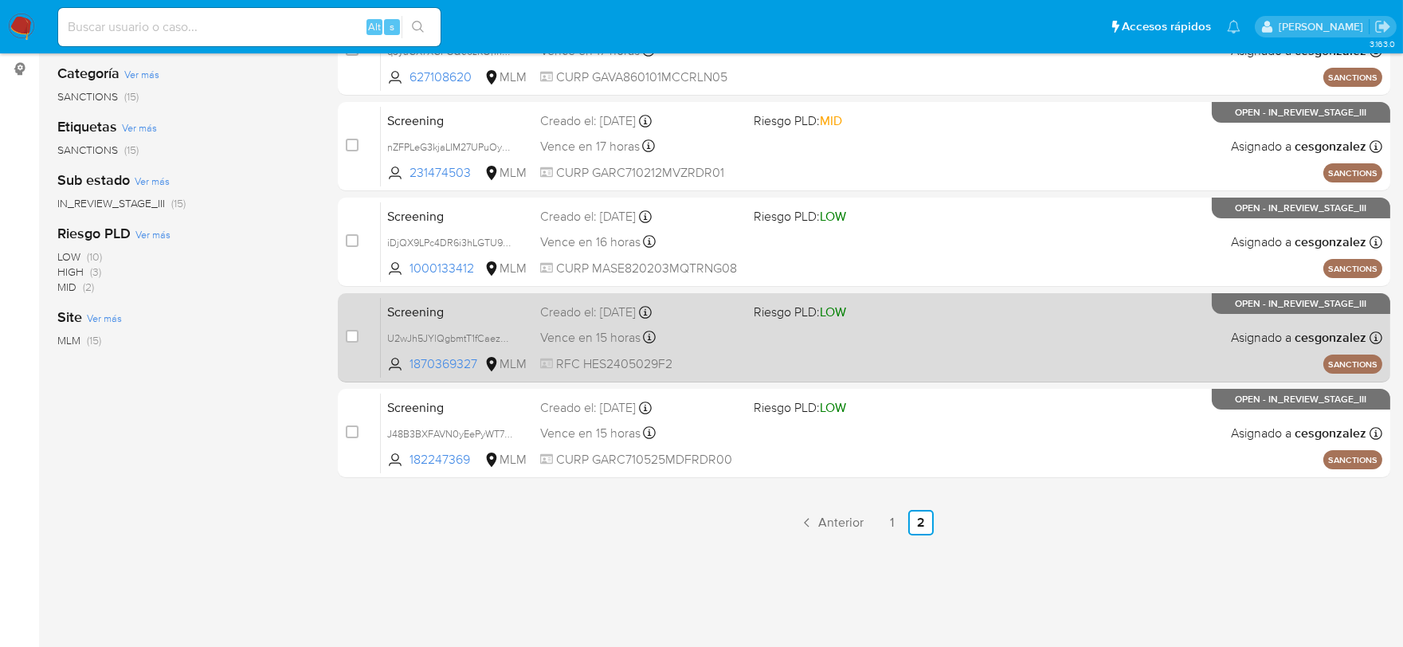
click at [575, 337] on span "Vence en 15 horas" at bounding box center [590, 338] width 100 height 18
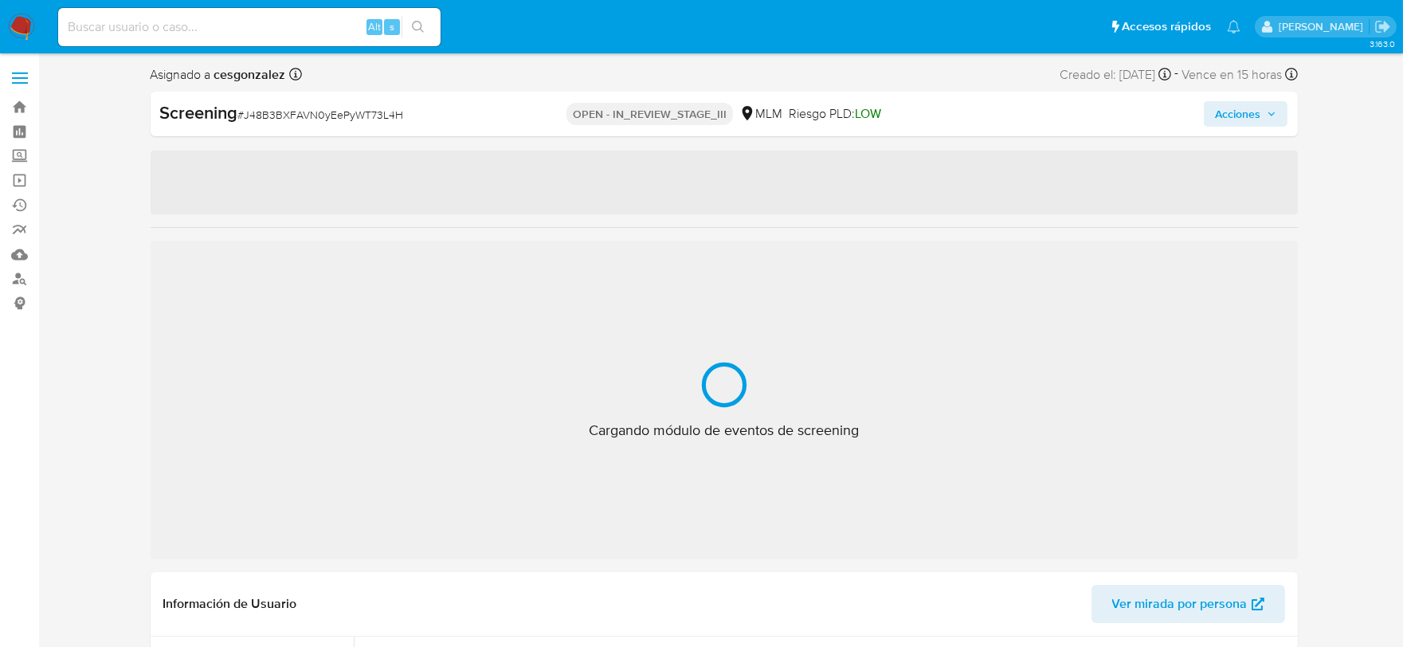
scroll to position [787, 0]
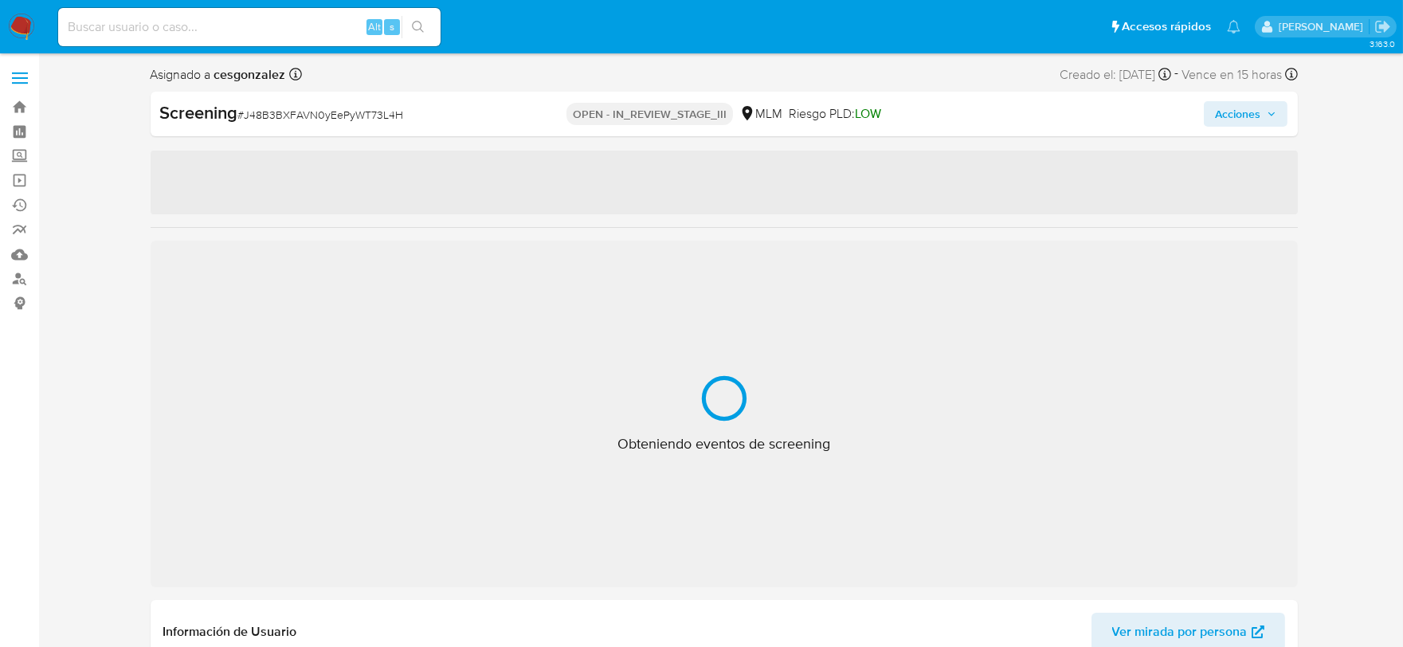
select select "10"
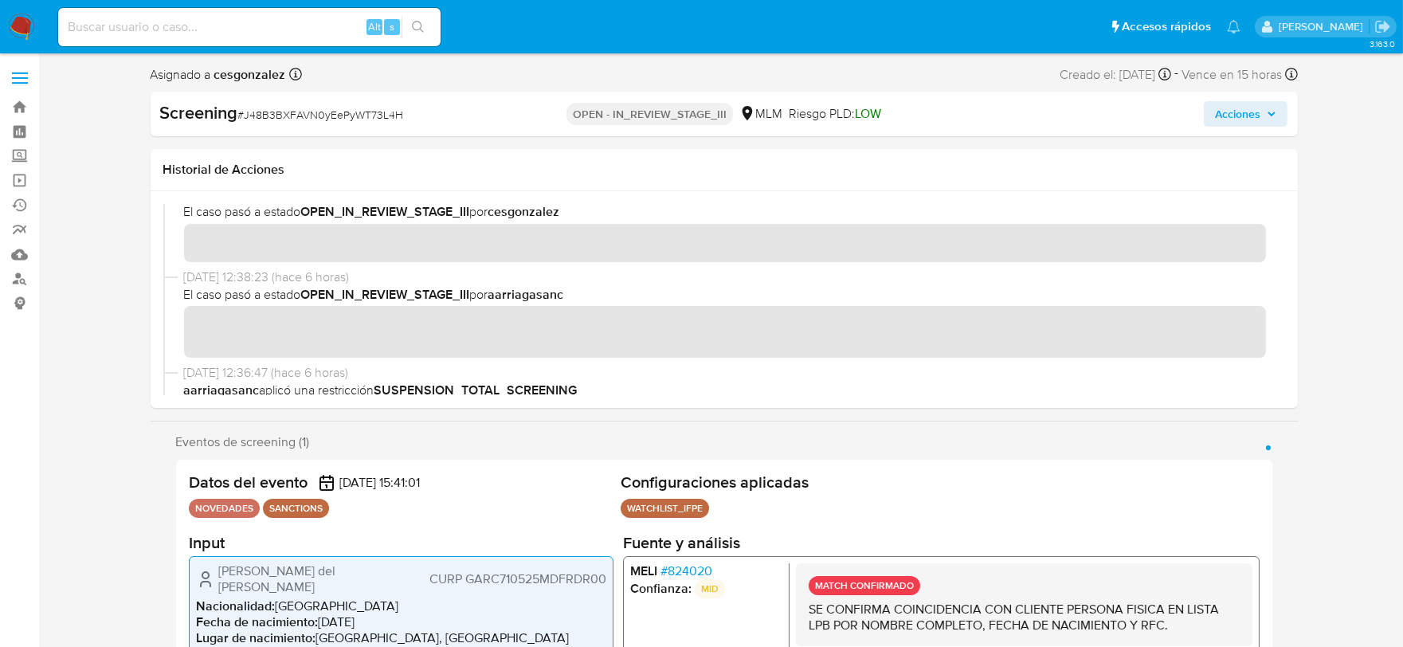
scroll to position [88, 0]
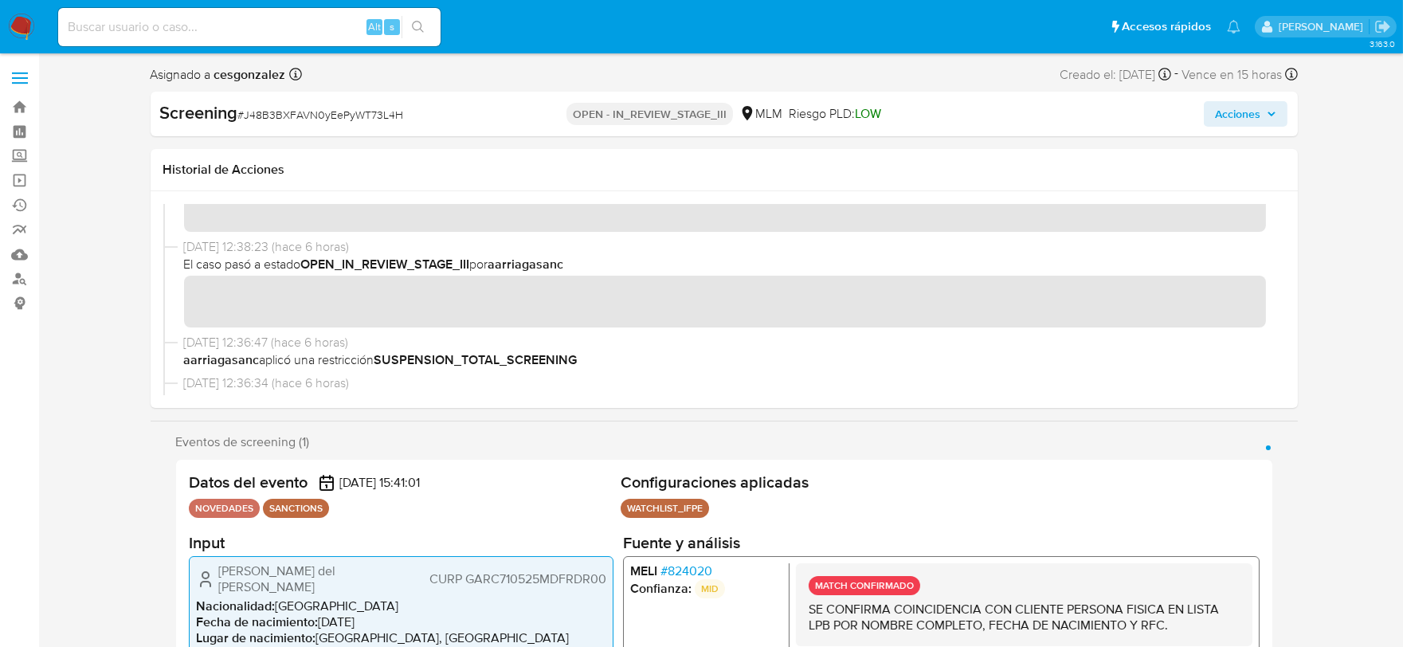
drag, startPoint x: 1272, startPoint y: 116, endPoint x: 1261, endPoint y: 119, distance: 11.8
click at [1272, 116] on icon "button" at bounding box center [1271, 114] width 6 height 4
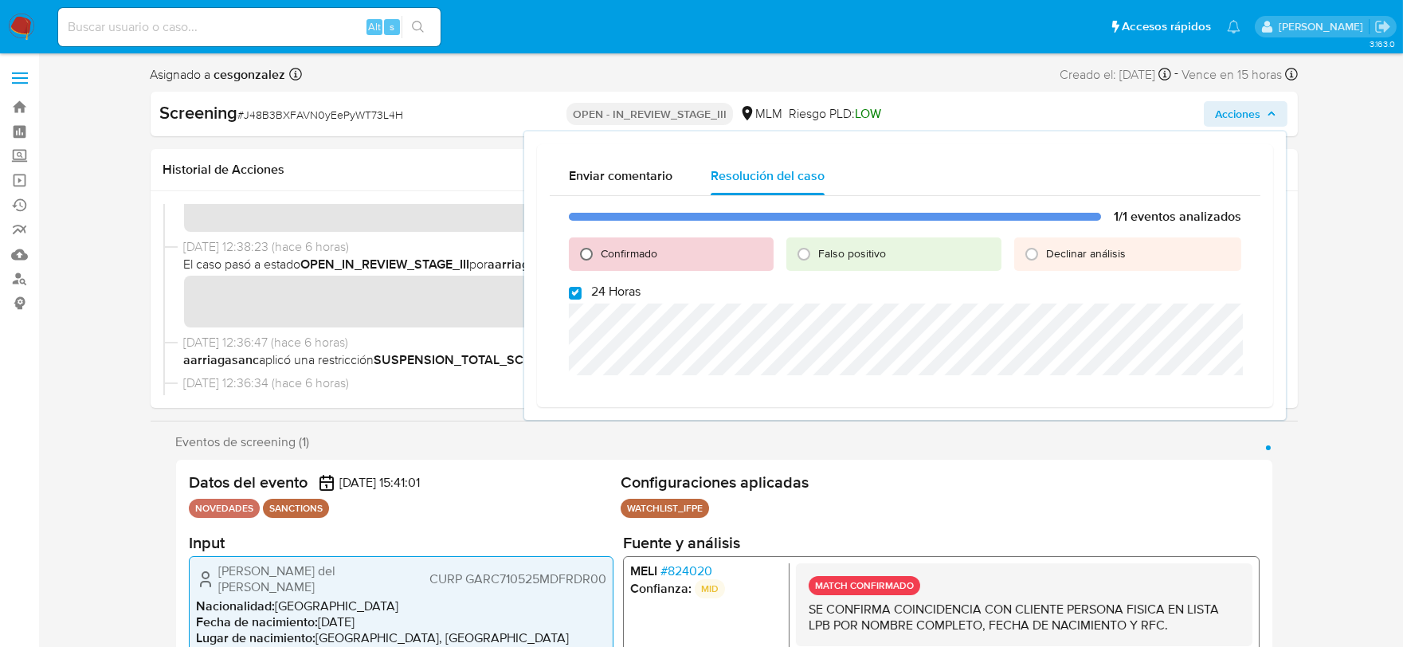
click at [585, 253] on input "Confirmado" at bounding box center [586, 253] width 25 height 25
radio input "true"
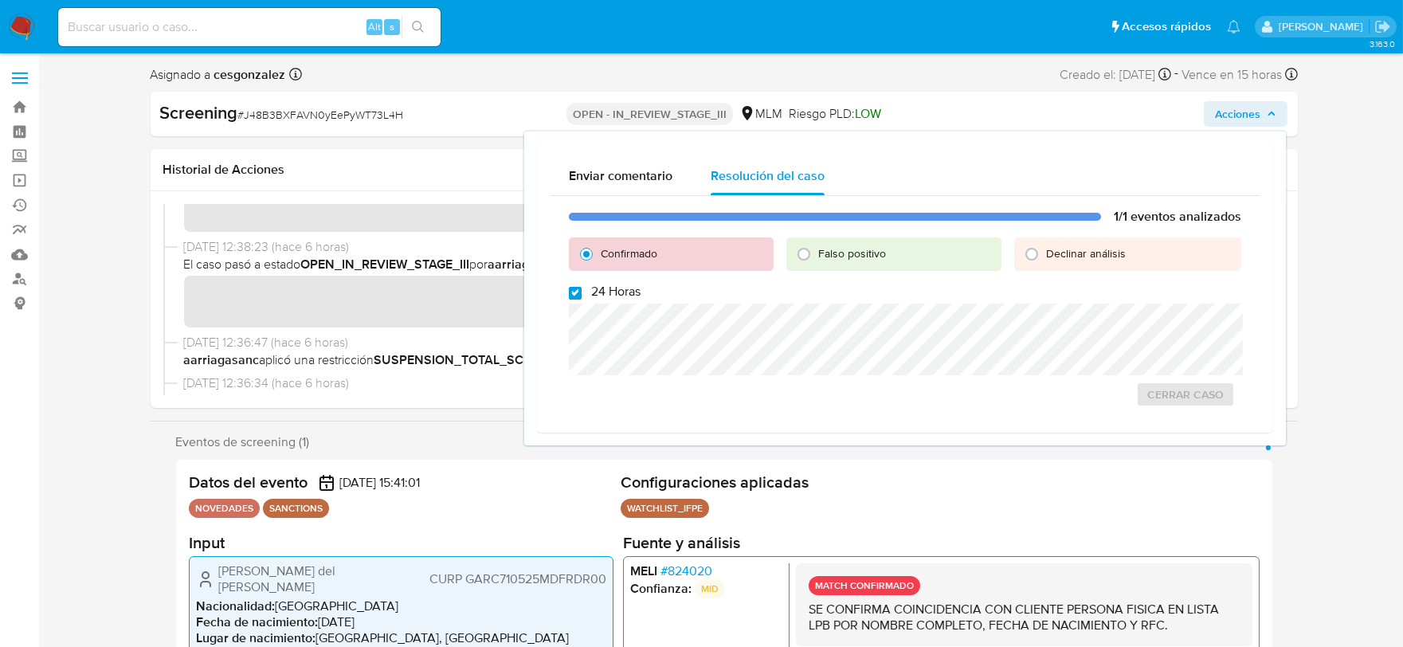
click at [575, 296] on input "24 Horas" at bounding box center [575, 293] width 13 height 13
checkbox input "false"
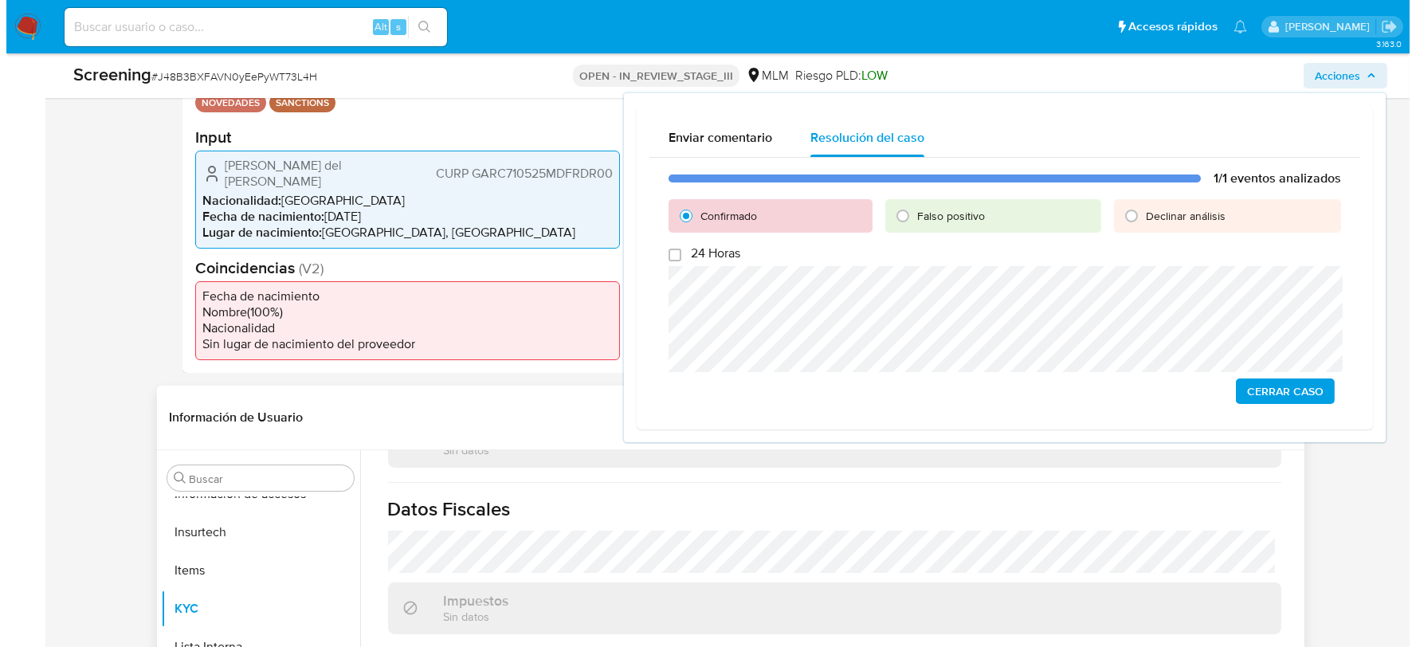
scroll to position [531, 0]
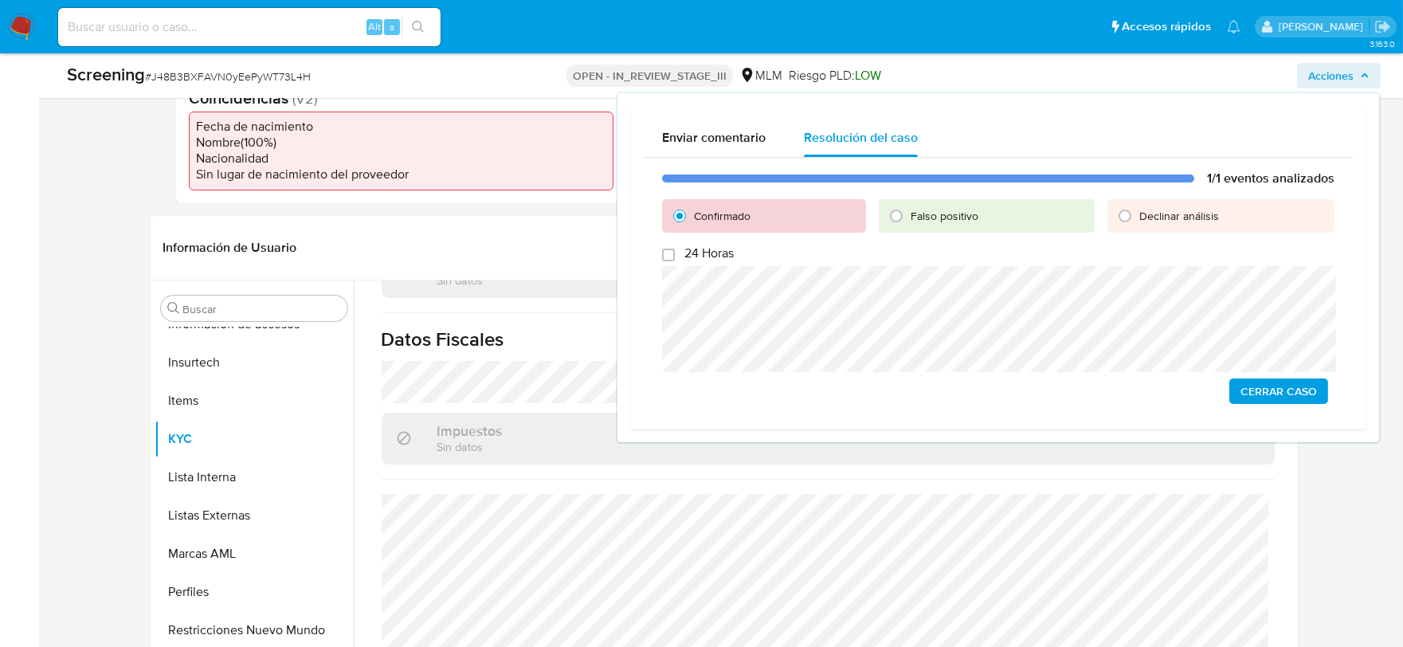
drag, startPoint x: 1307, startPoint y: 393, endPoint x: 1299, endPoint y: 395, distance: 8.3
click at [1307, 393] on span "Cerrar Caso" at bounding box center [1278, 391] width 76 height 22
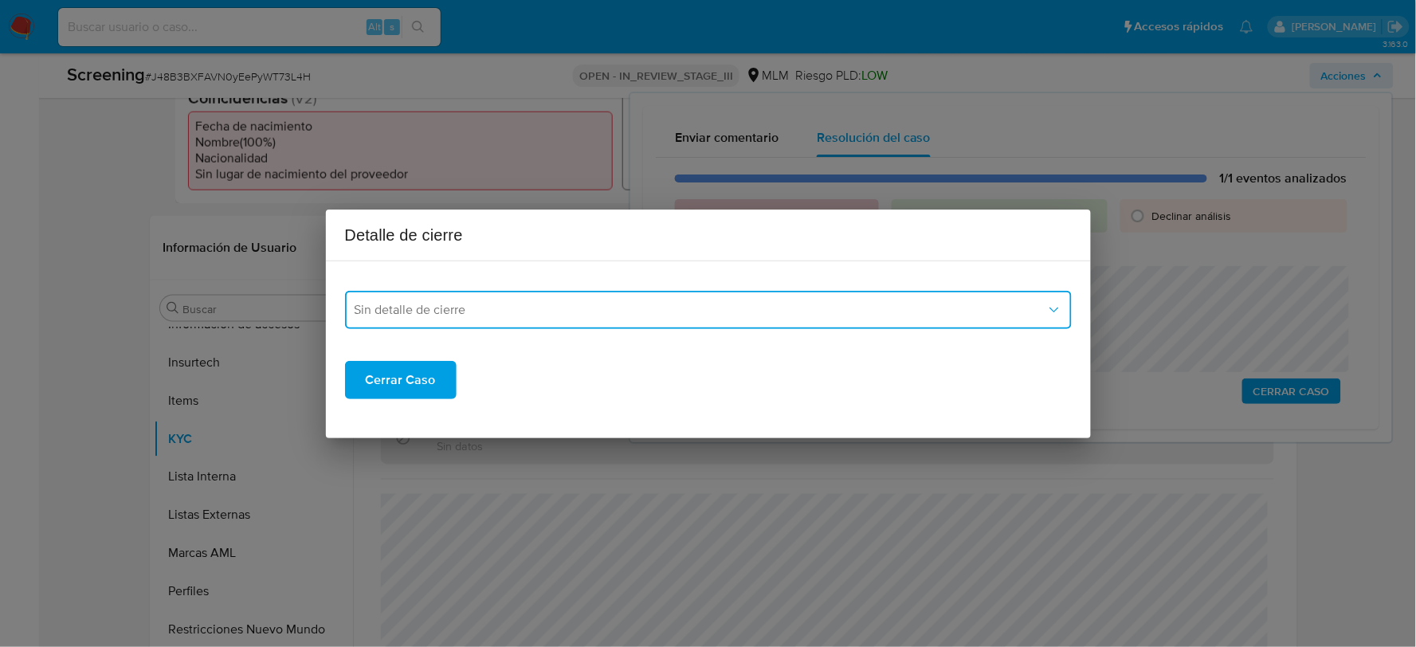
click at [550, 311] on span "Sin detalle de cierre" at bounding box center [699, 310] width 691 height 16
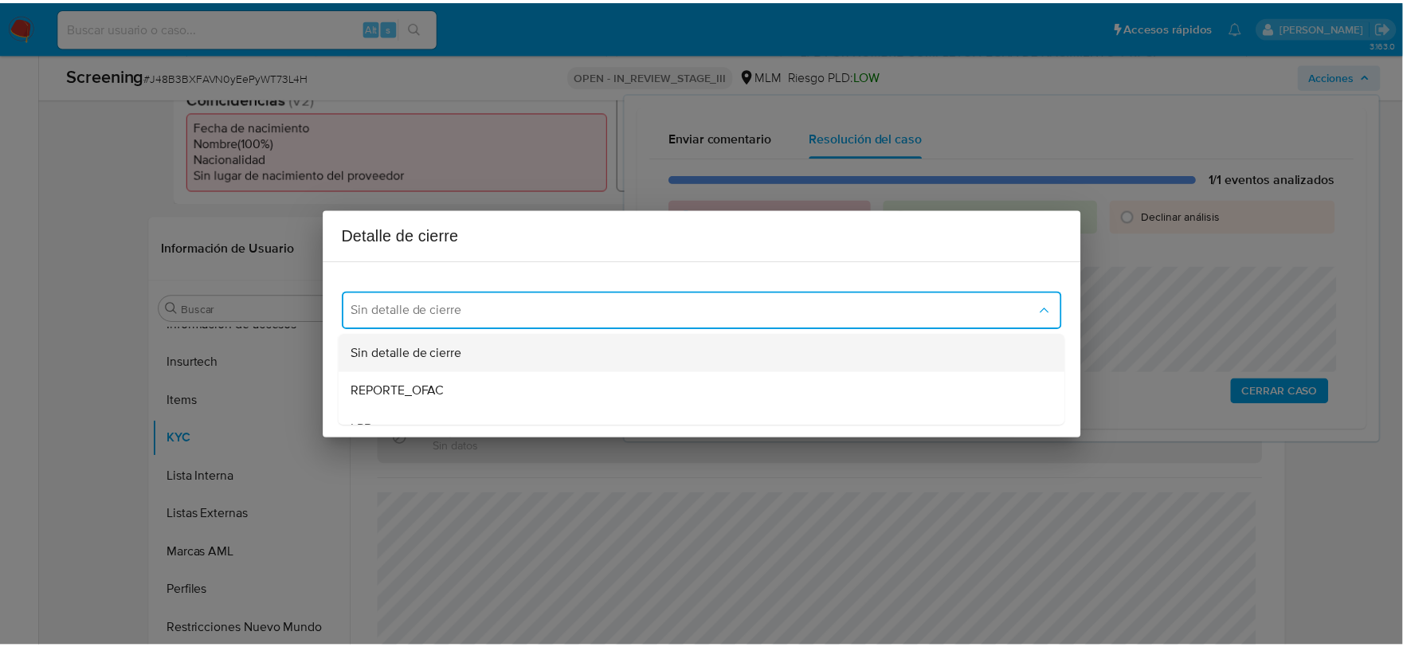
scroll to position [88, 0]
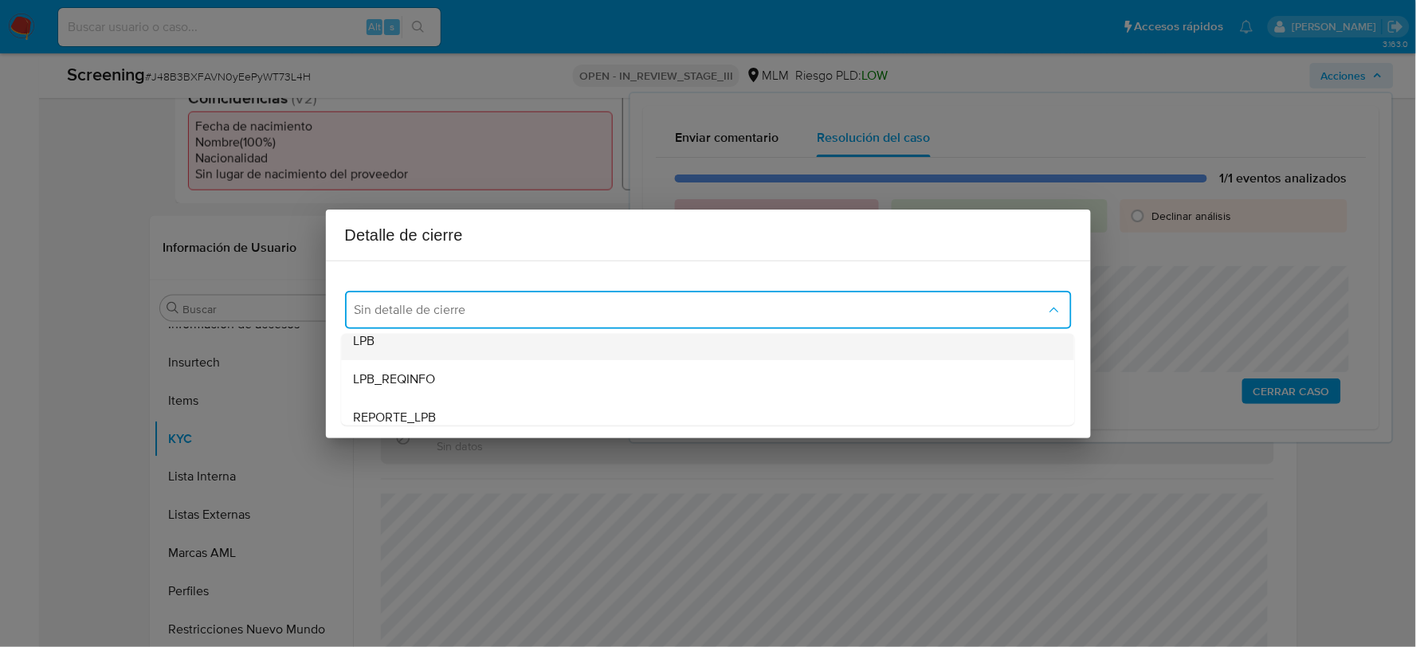
click at [409, 348] on div "LPB" at bounding box center [707, 340] width 707 height 38
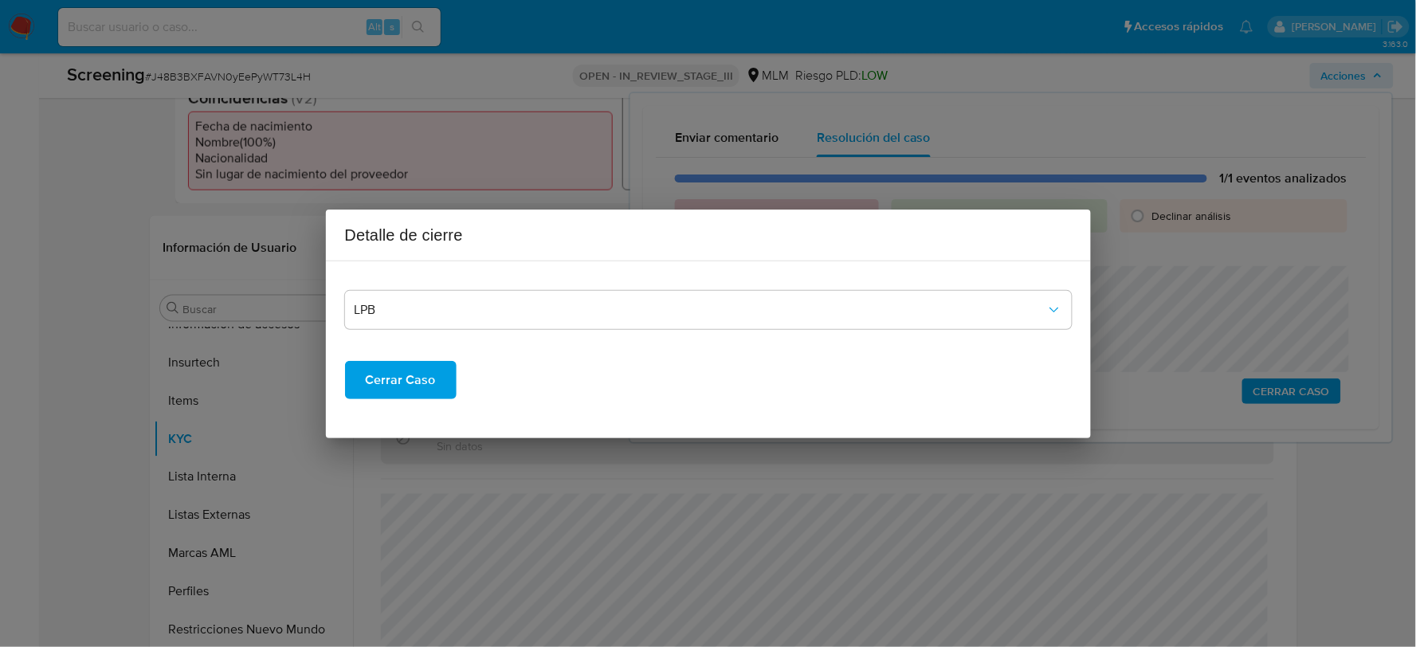
click at [406, 388] on span "Cerrar Caso" at bounding box center [401, 379] width 70 height 35
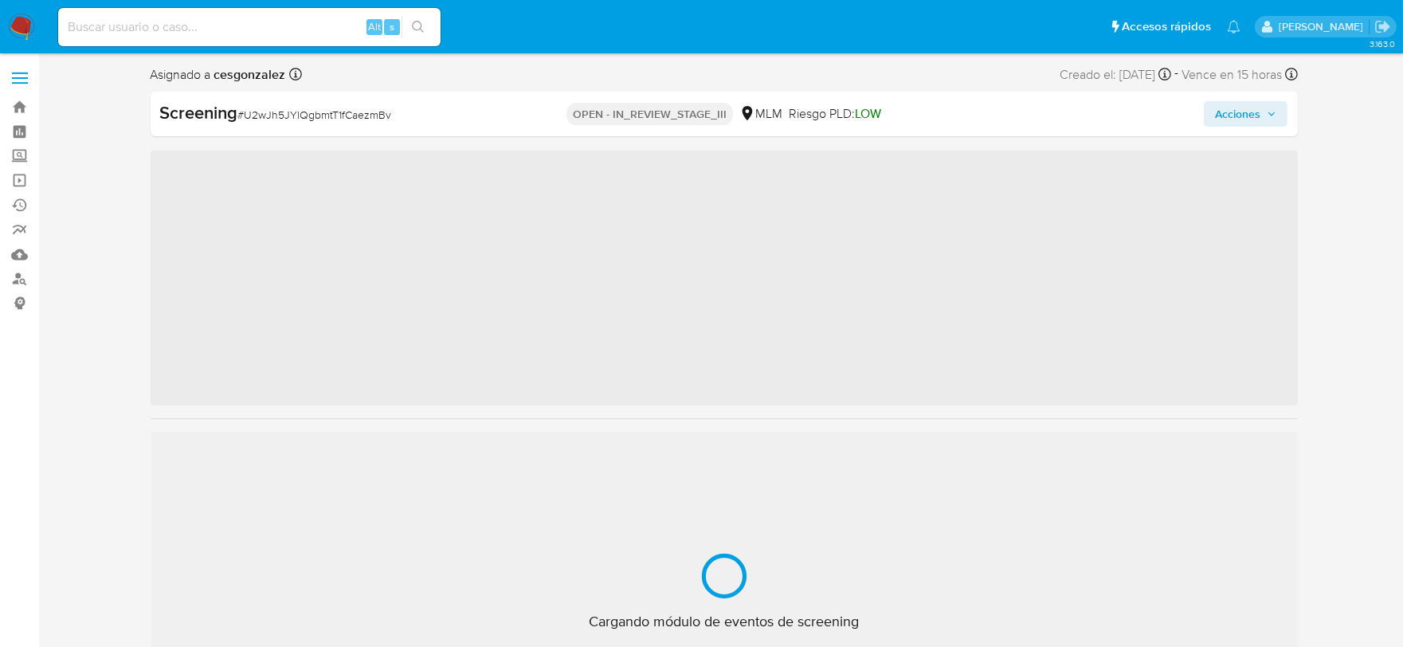
scroll to position [787, 0]
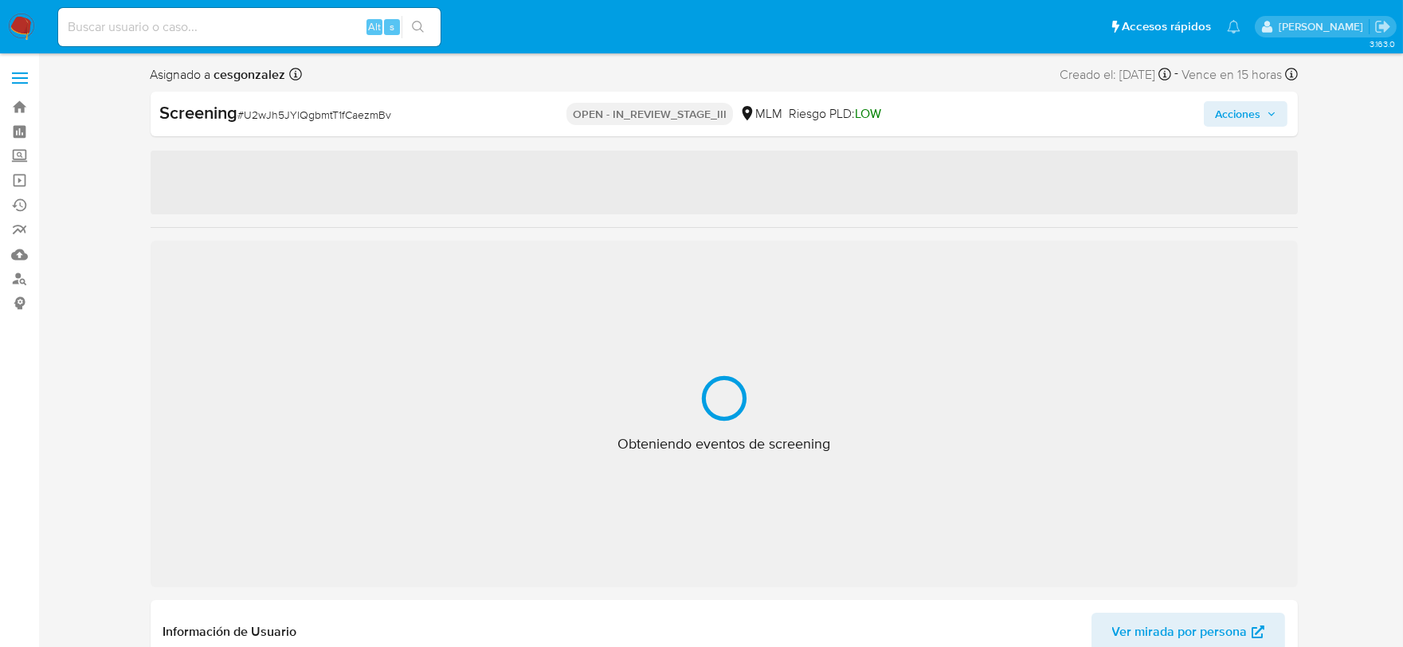
select select "10"
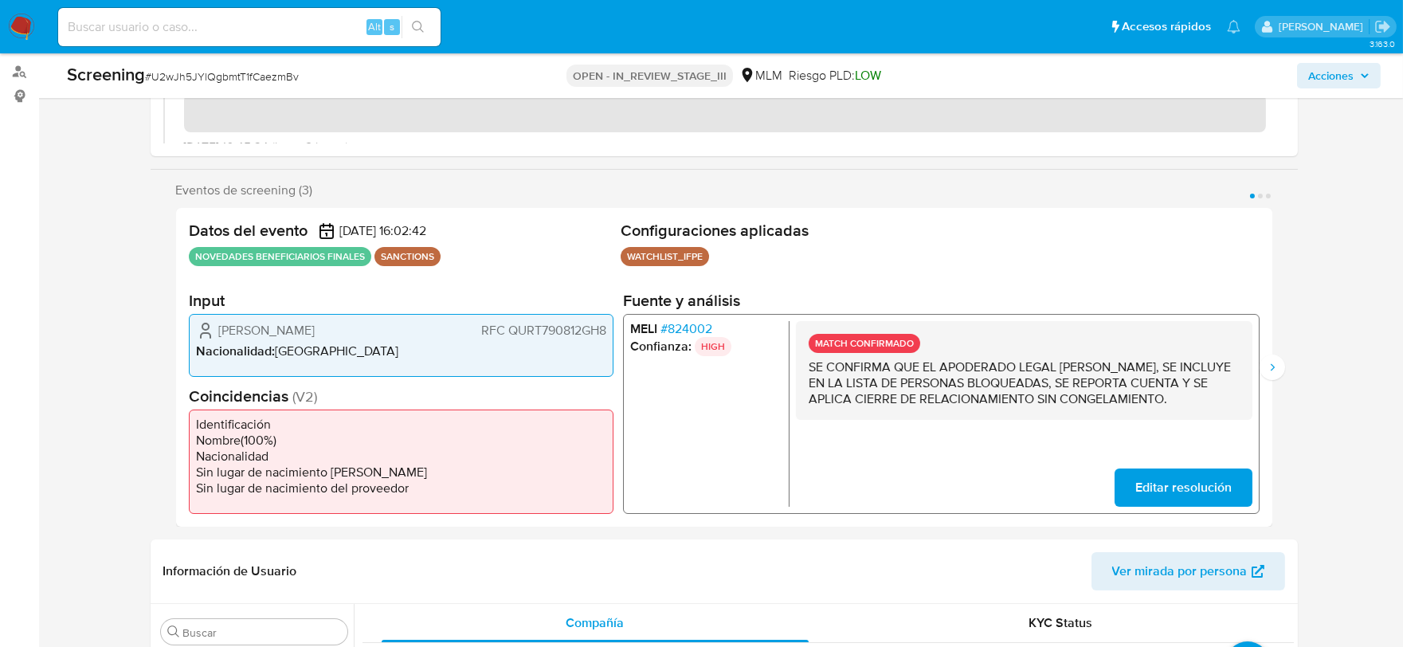
scroll to position [177, 0]
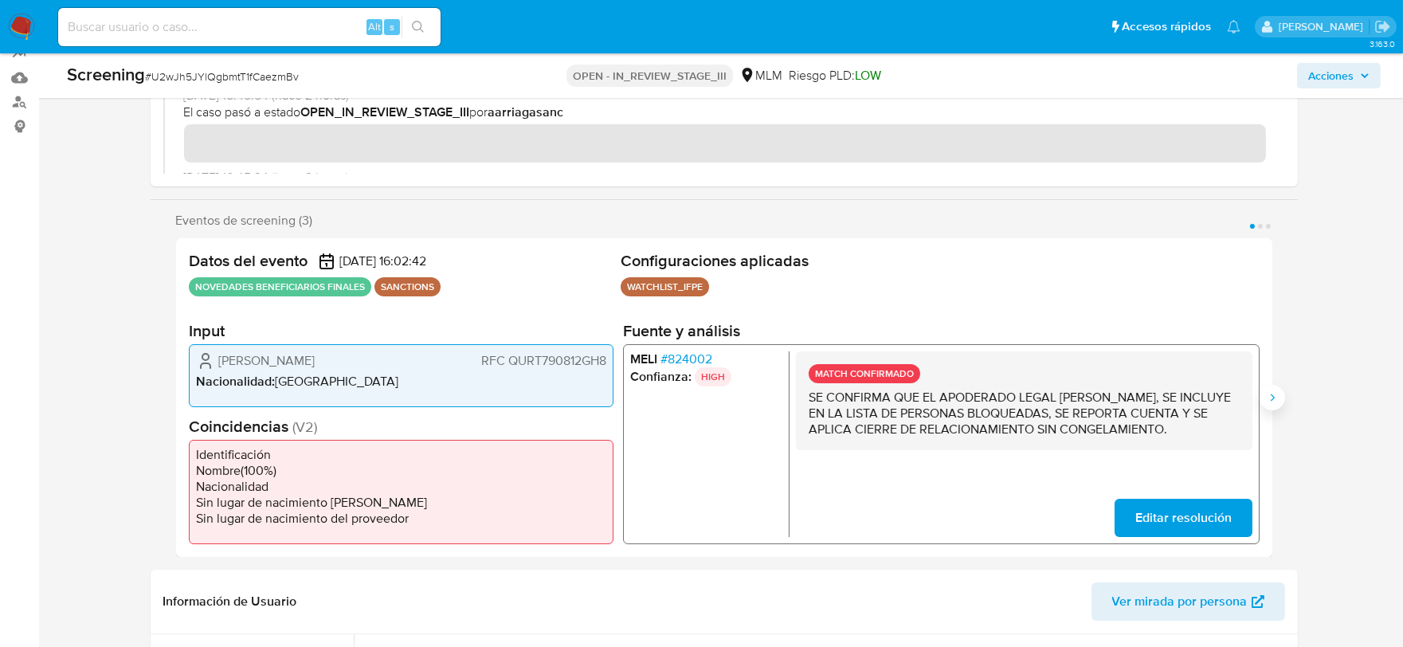
click at [1267, 401] on icon "Siguiente" at bounding box center [1272, 397] width 13 height 13
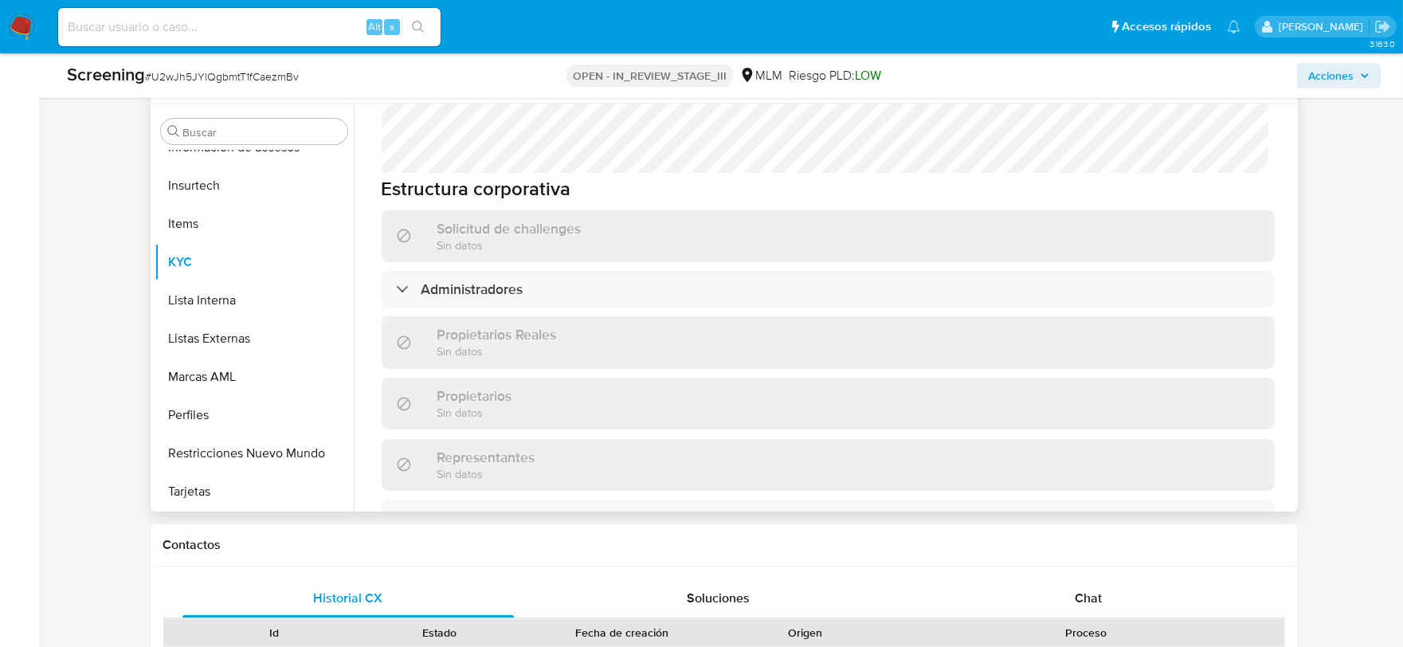
scroll to position [587, 0]
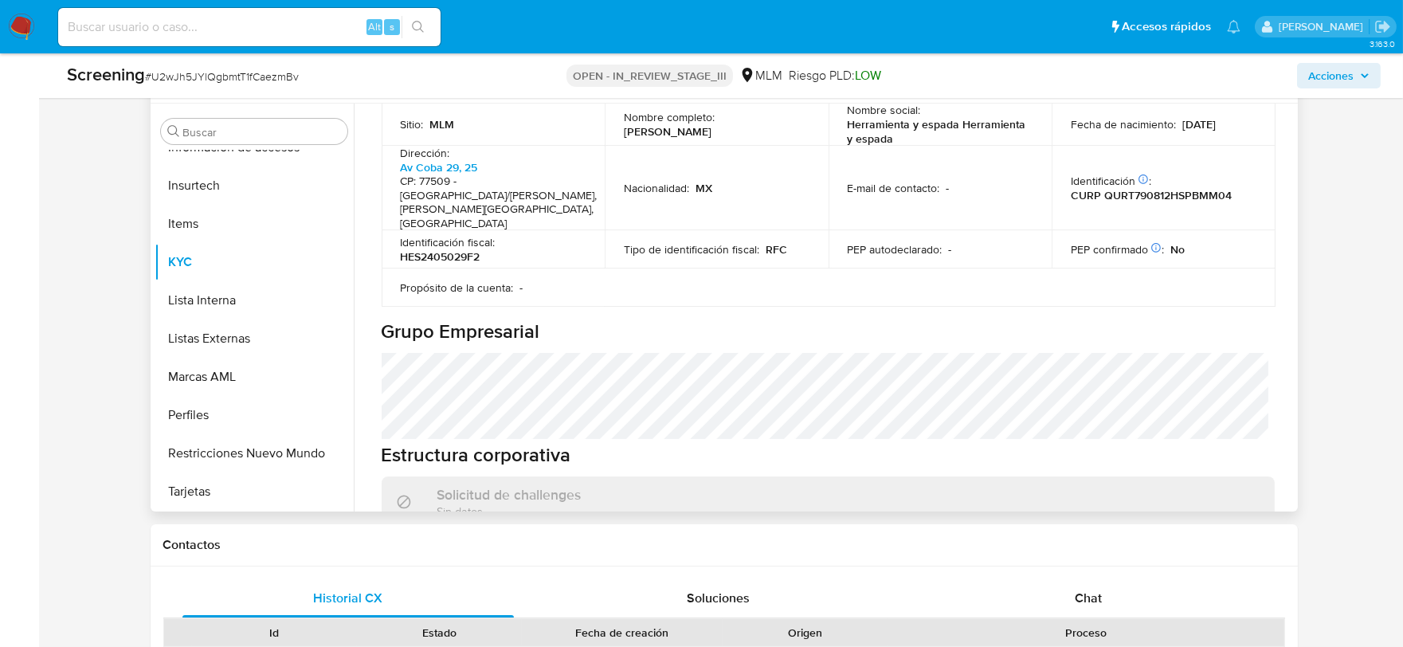
click at [611, 537] on div "Administradores" at bounding box center [828, 555] width 893 height 37
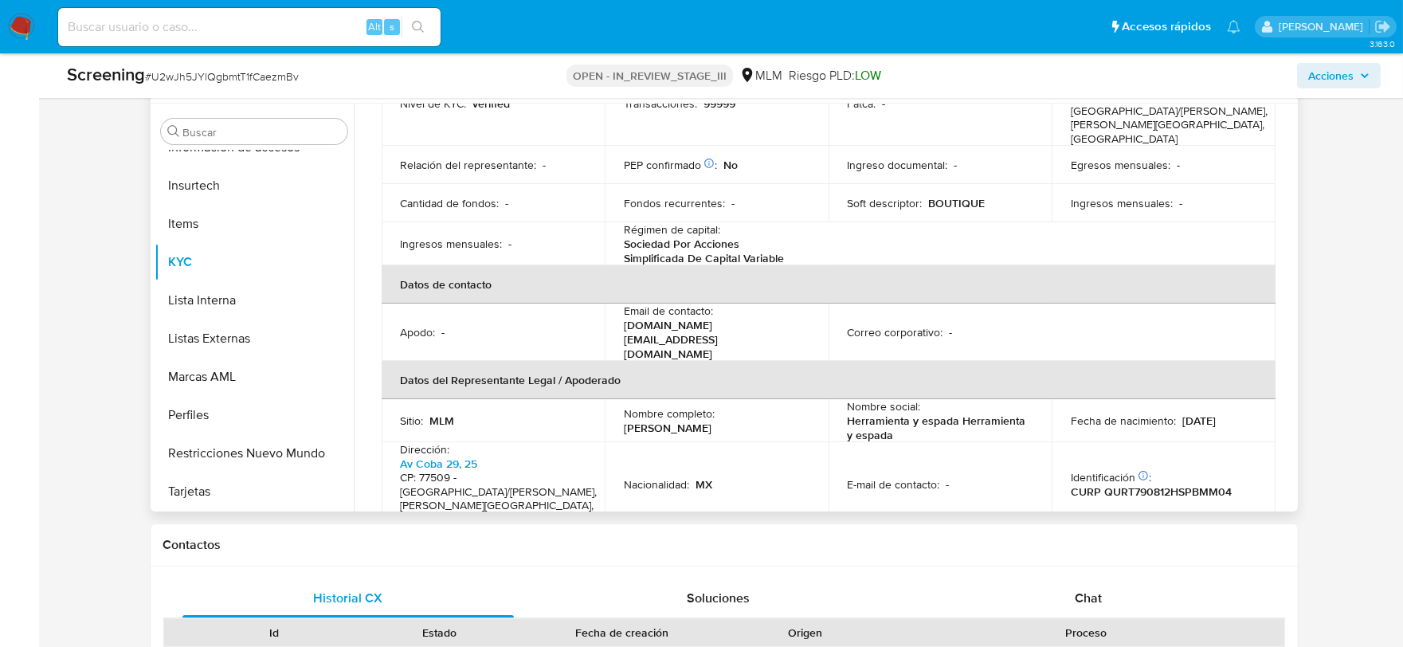
scroll to position [322, 0]
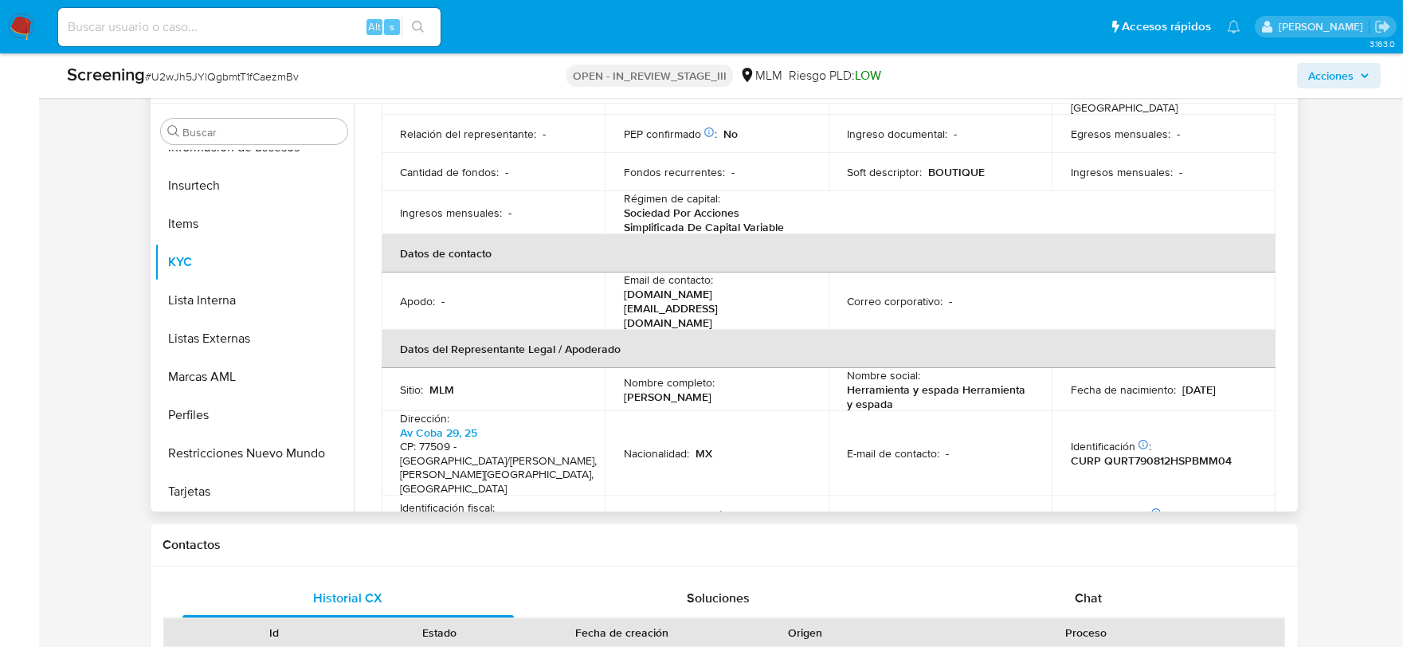
click at [1081, 453] on p "CURP QURT790812HSPBMM04" at bounding box center [1151, 460] width 161 height 14
click at [1097, 453] on p "CURP QURT790812HSPBMM04" at bounding box center [1151, 460] width 161 height 14
drag, startPoint x: 1064, startPoint y: 399, endPoint x: 1239, endPoint y: 399, distance: 174.5
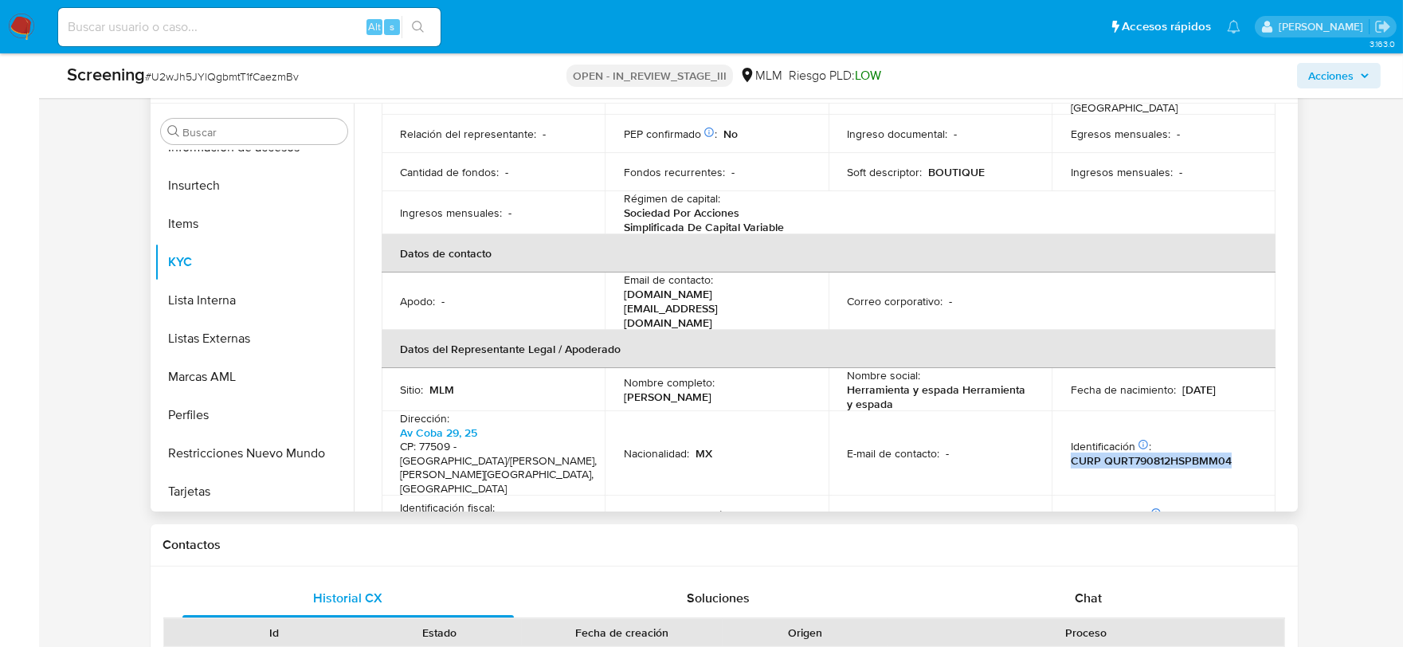
click at [1239, 411] on td "Identificación CIC: 211206632 : CURP QURT790812HSPBMM04" at bounding box center [1163, 453] width 224 height 84
copy p "CURP QURT790812HSPBMM04"
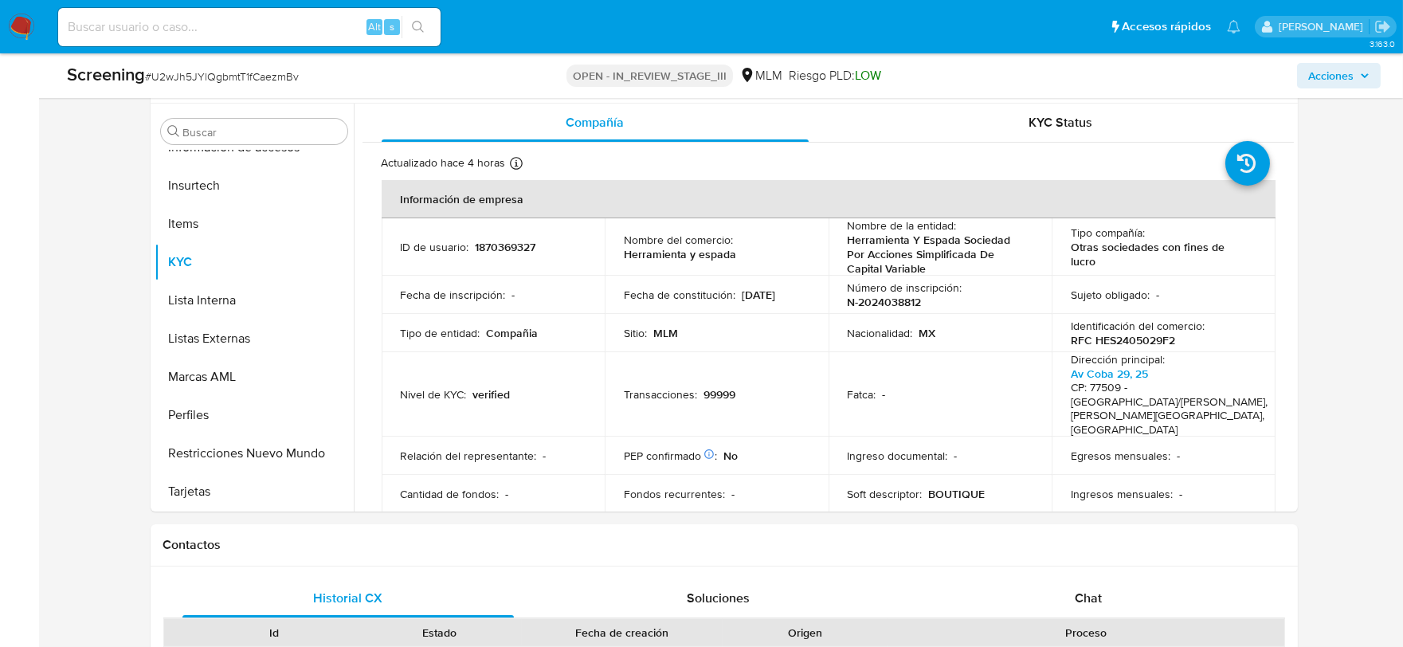
scroll to position [0, 0]
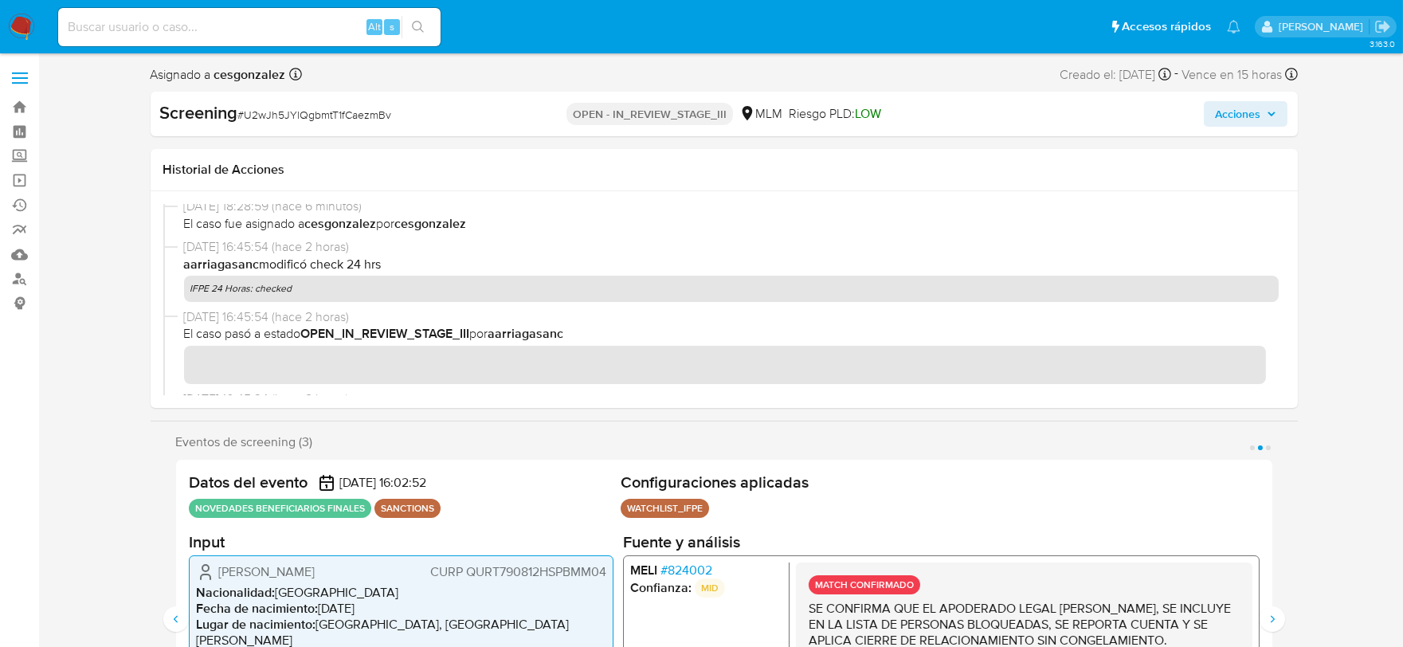
click at [1260, 121] on span "Acciones" at bounding box center [1237, 113] width 45 height 25
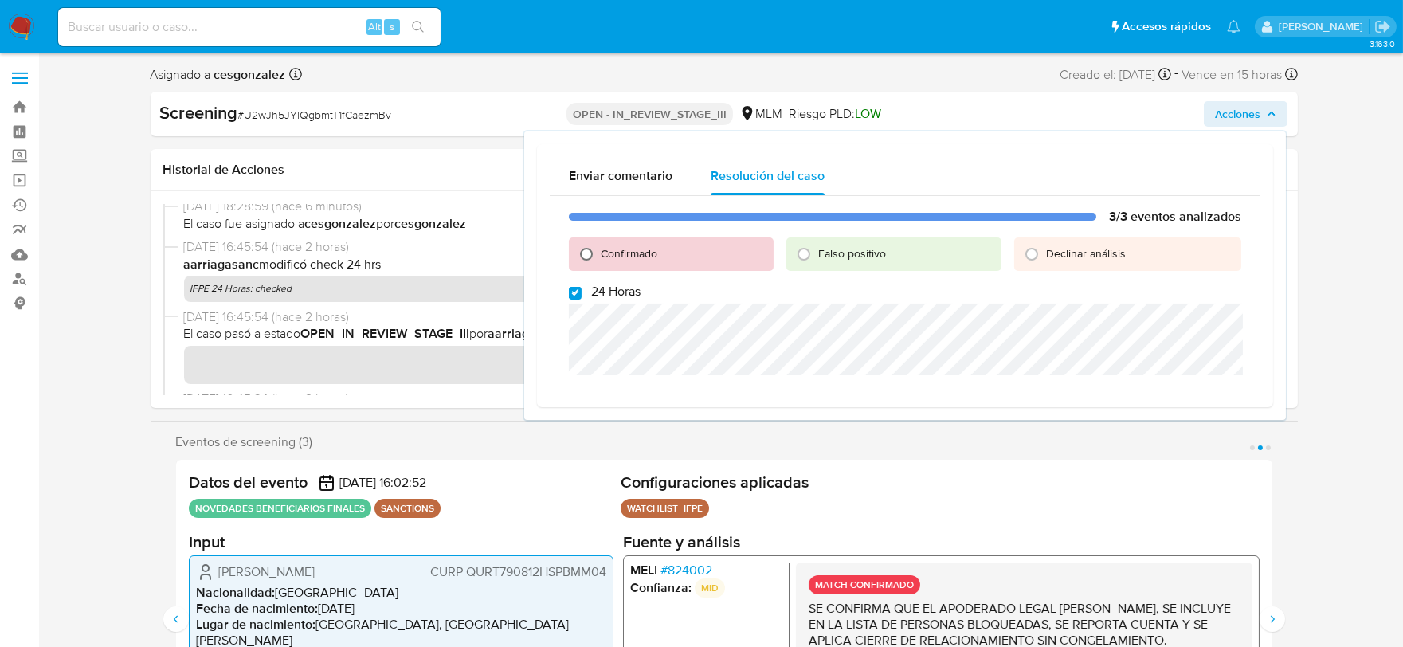
click at [580, 248] on input "Confirmado" at bounding box center [586, 253] width 25 height 25
radio input "true"
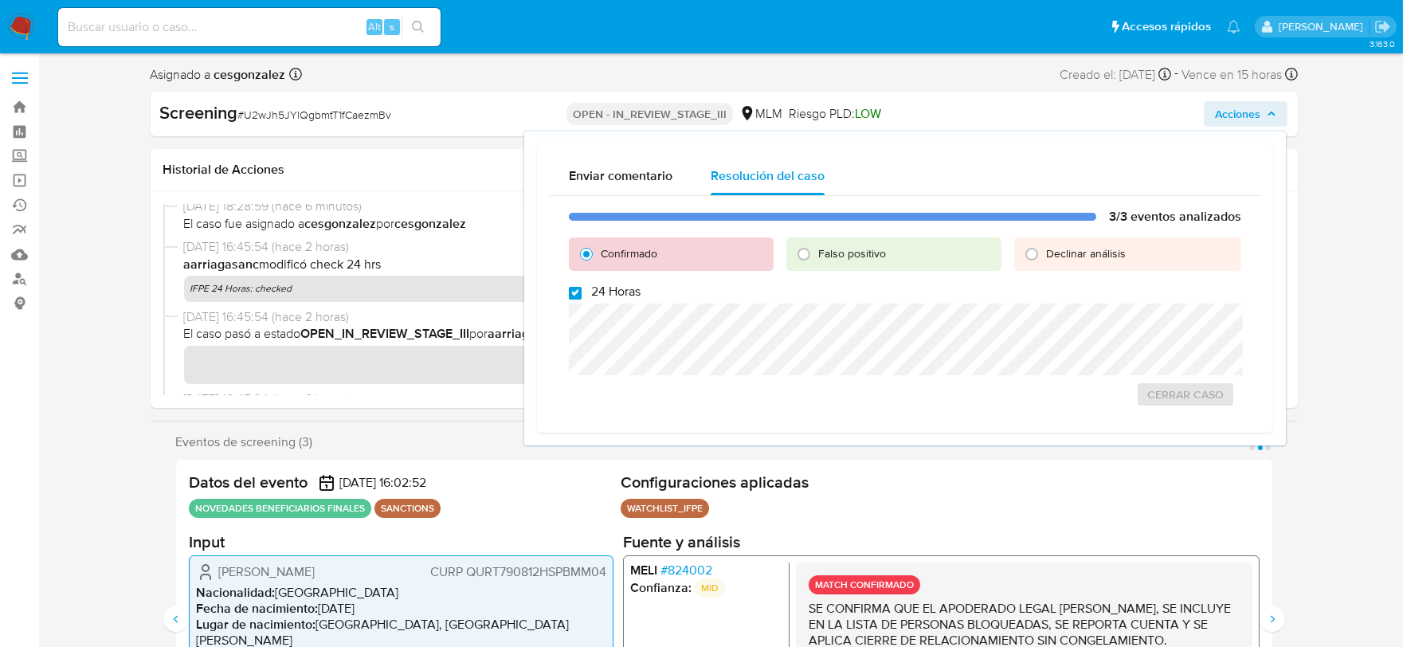
click at [569, 288] on input "24 Horas" at bounding box center [575, 293] width 13 height 13
click at [574, 293] on input "24 Horas" at bounding box center [575, 293] width 13 height 13
checkbox input "true"
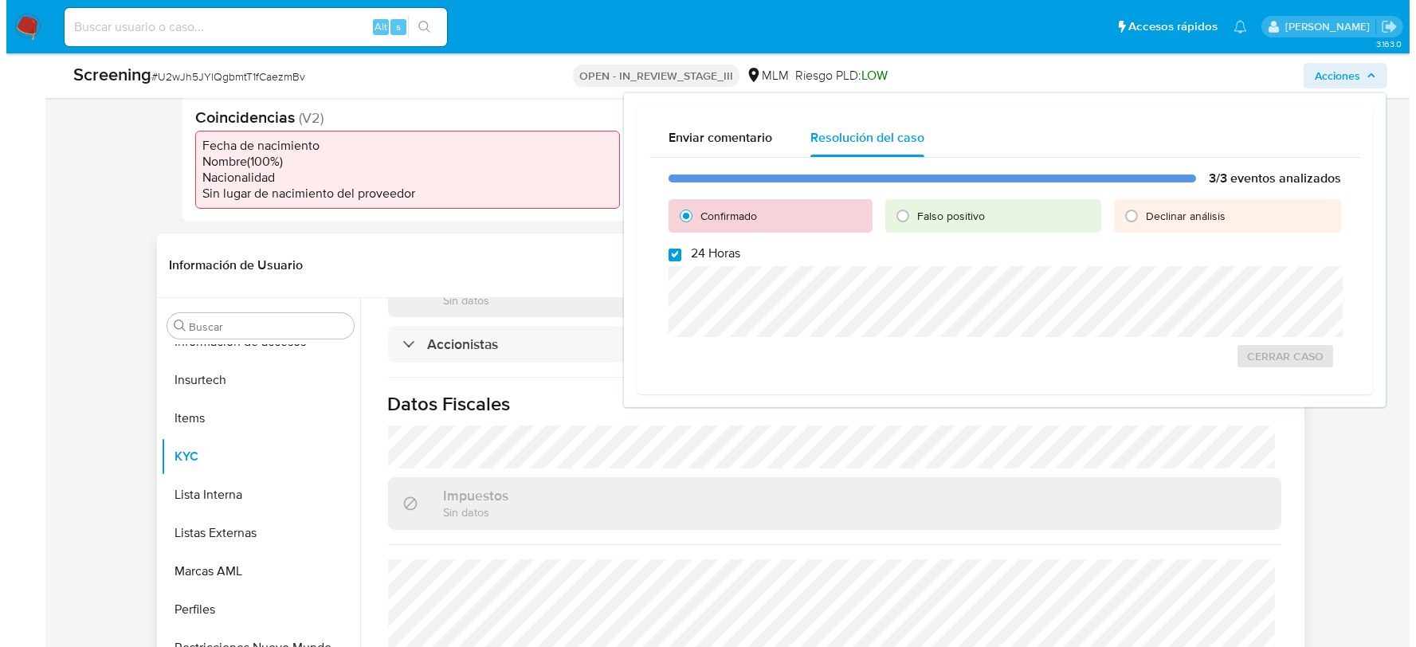
scroll to position [619, 0]
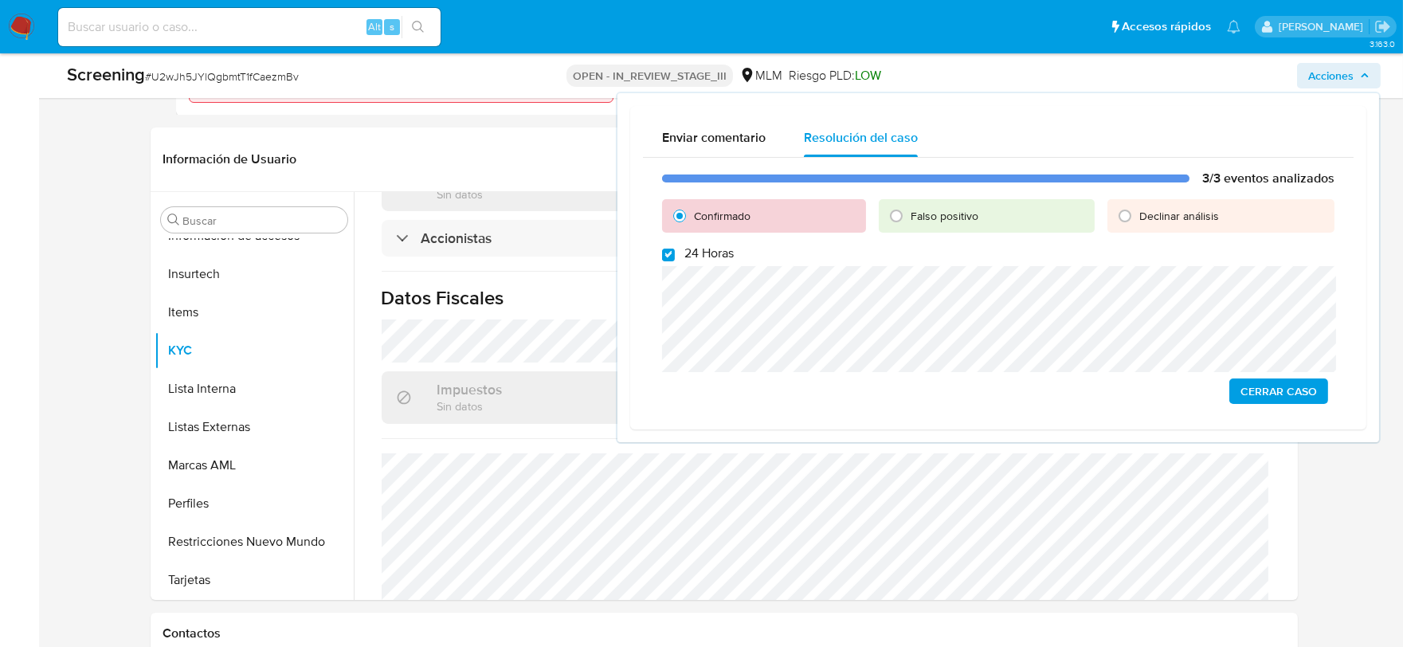
click at [1271, 388] on span "Cerrar Caso" at bounding box center [1278, 391] width 76 height 22
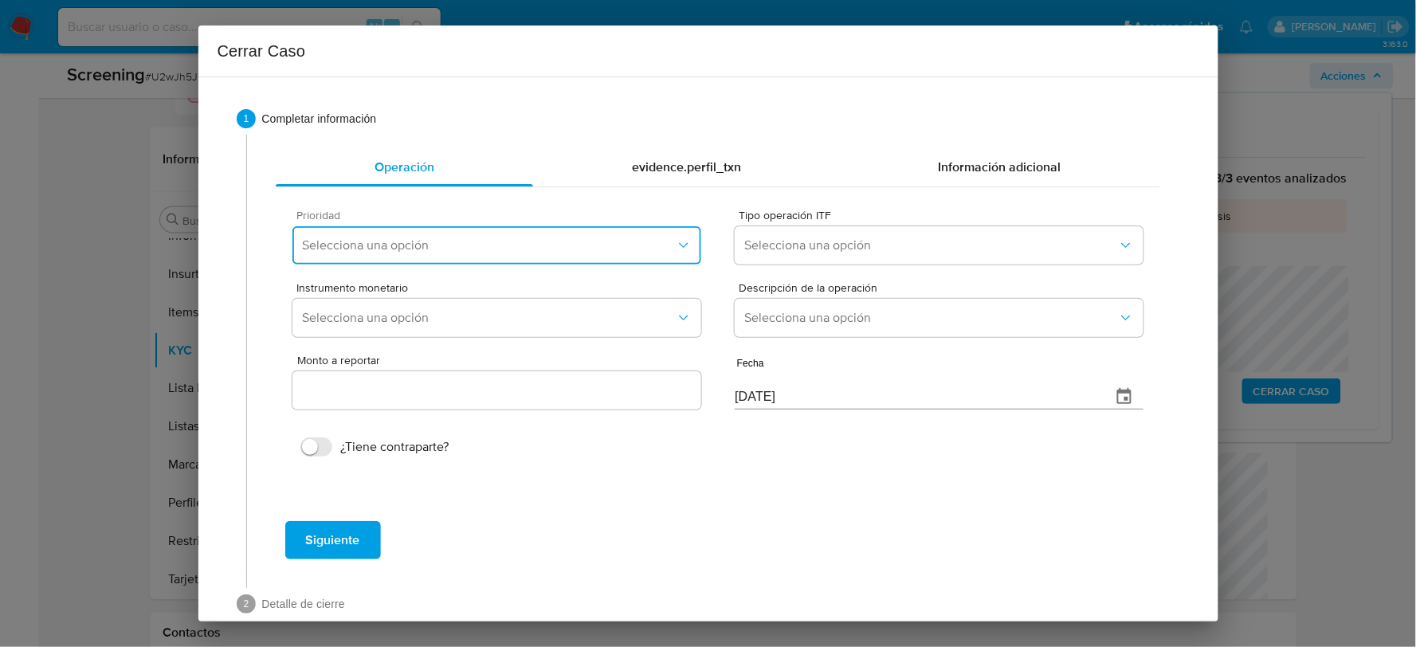
click at [690, 250] on button "Selecciona una opción" at bounding box center [496, 245] width 408 height 38
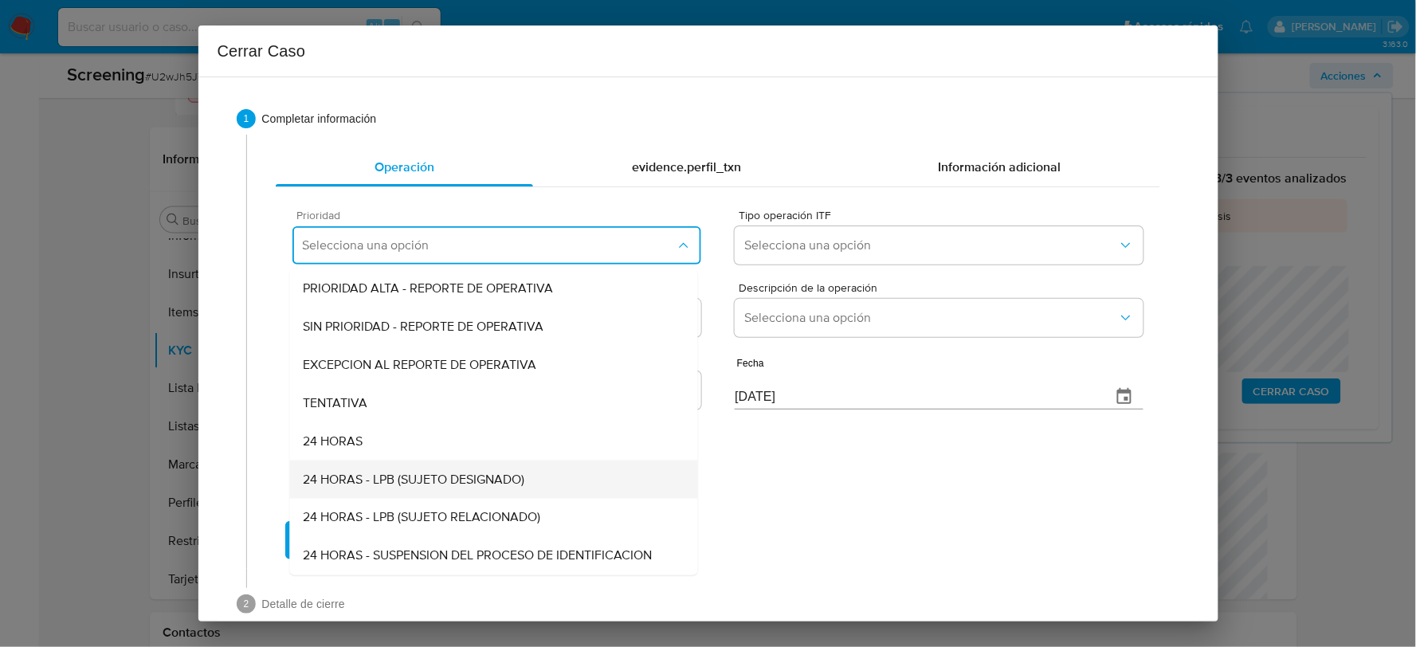
click at [452, 480] on span "24 HORAS - LPB (SUJETO DESIGNADO)" at bounding box center [413, 480] width 221 height 16
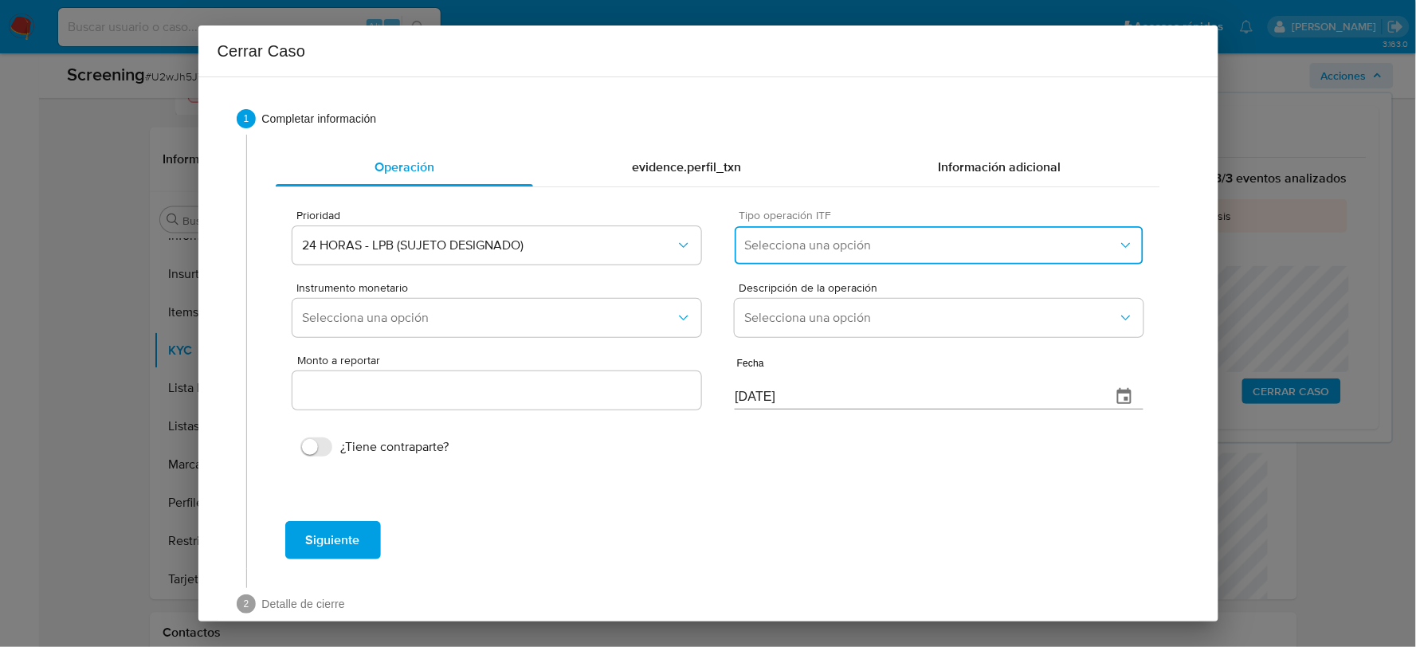
click at [902, 256] on button "Selecciona una opción" at bounding box center [938, 245] width 408 height 38
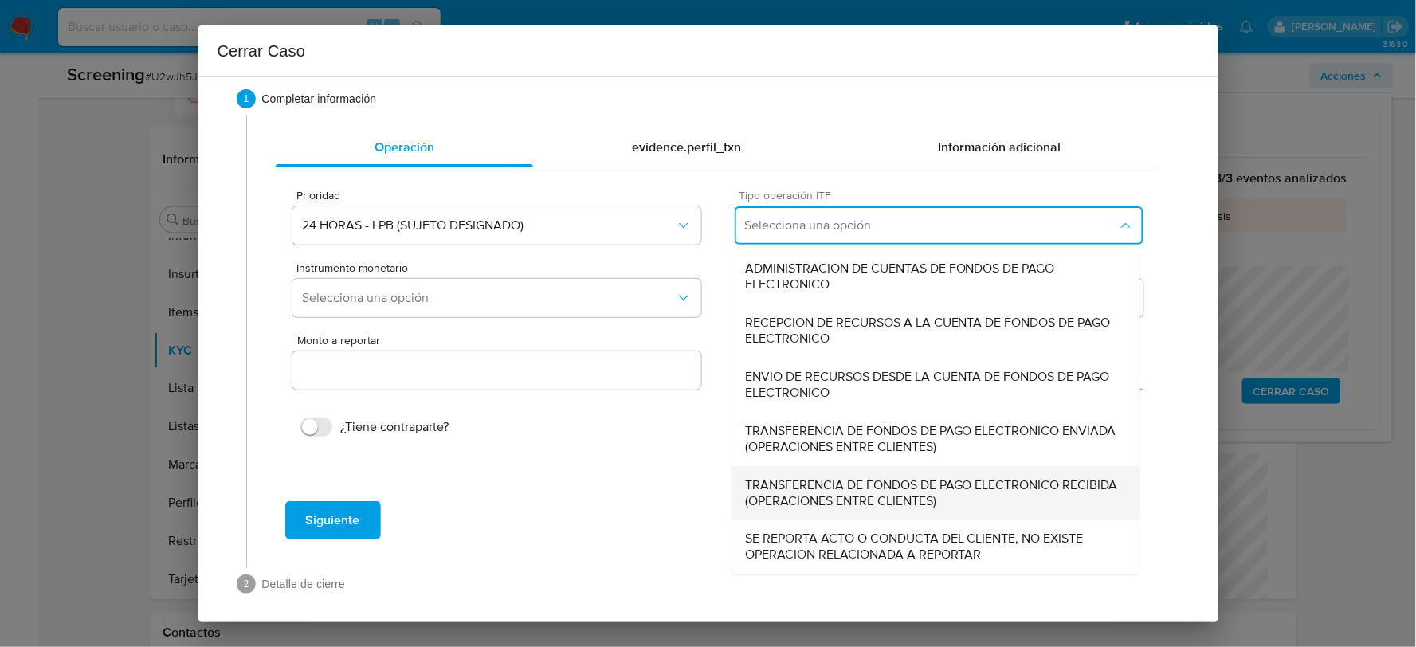
scroll to position [29, 0]
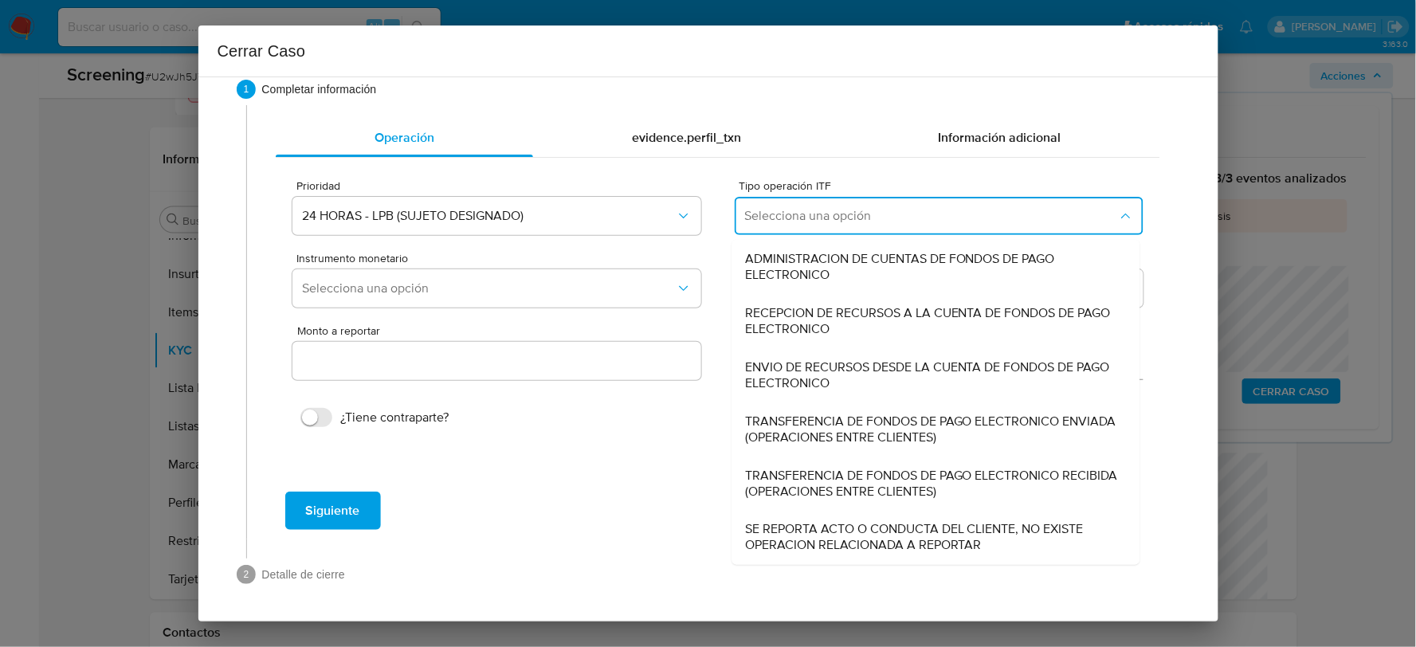
click at [838, 537] on span "SE REPORTA ACTO O CONDUCTA DEL CLIENTE, NO EXISTE OPERACION RELACIONADA A REPOR…" at bounding box center [936, 538] width 382 height 32
type input "0.00"
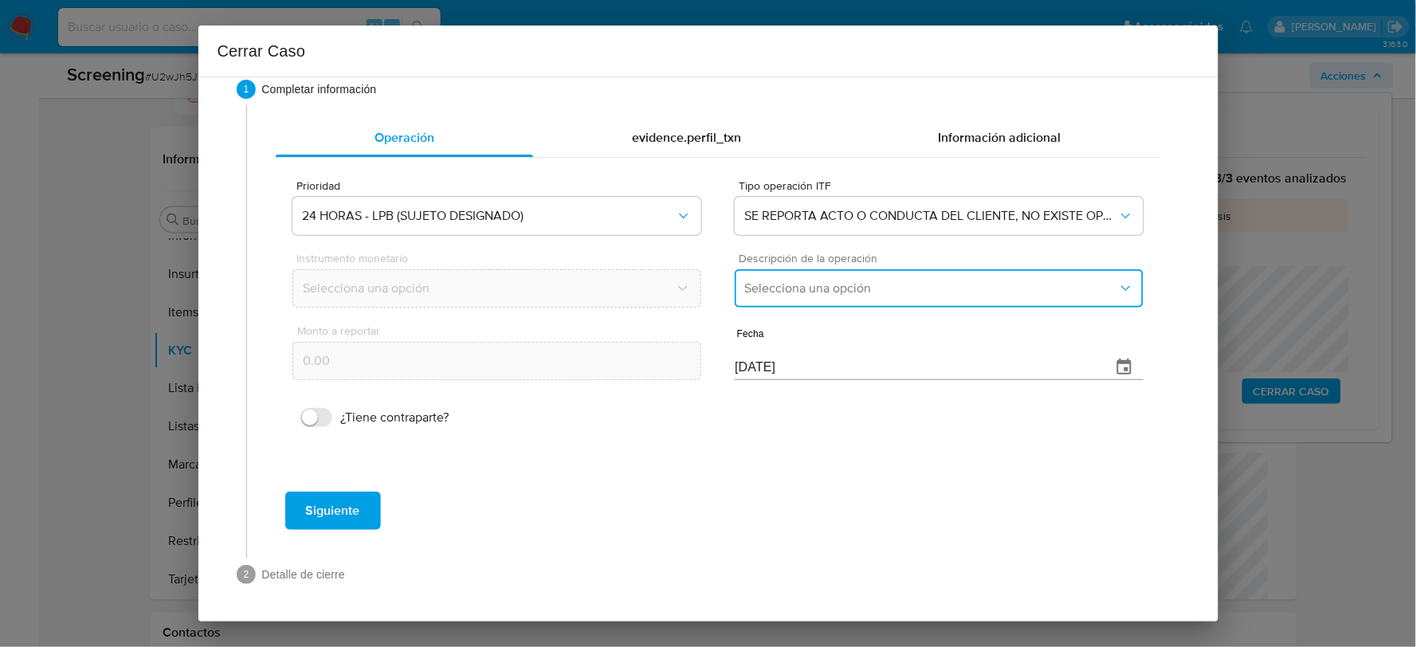
click at [816, 280] on span "Selecciona una opción" at bounding box center [930, 288] width 373 height 16
click at [829, 362] on span "LISTA DE PERSONAS BLOQUEADAS" at bounding box center [846, 370] width 202 height 16
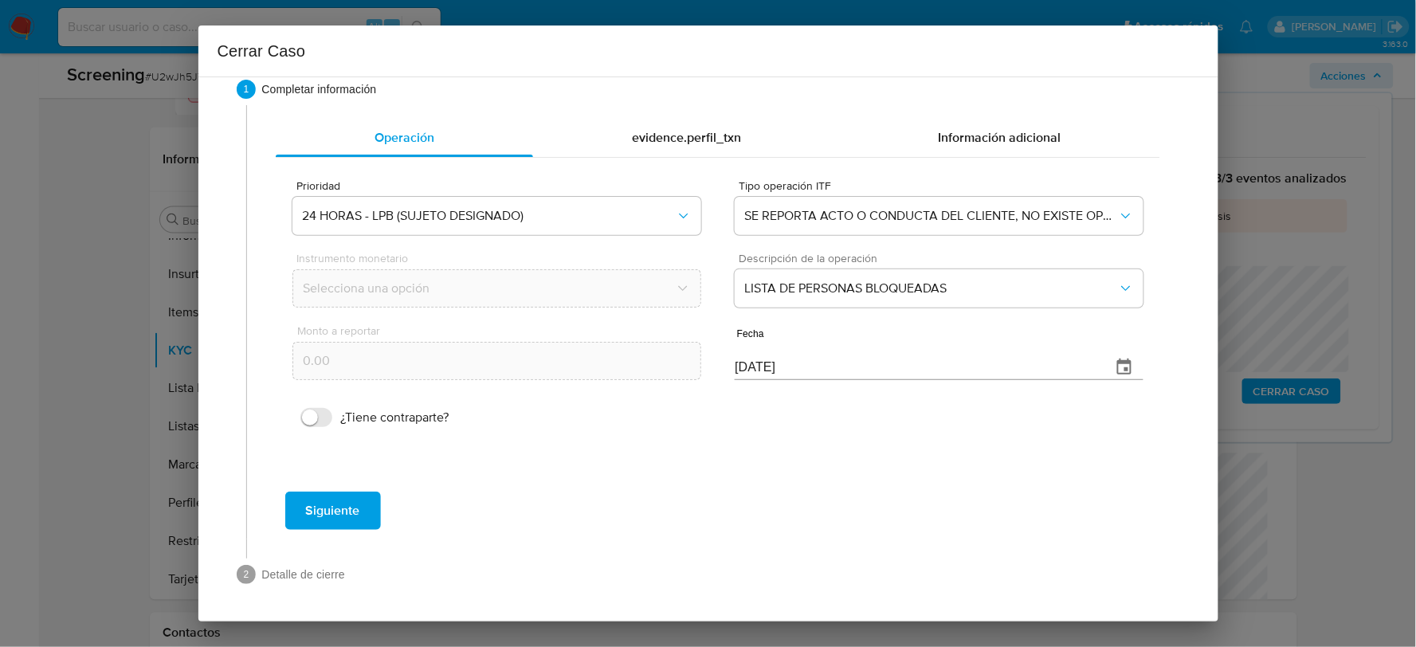
click at [315, 503] on span "Siguiente" at bounding box center [333, 510] width 54 height 35
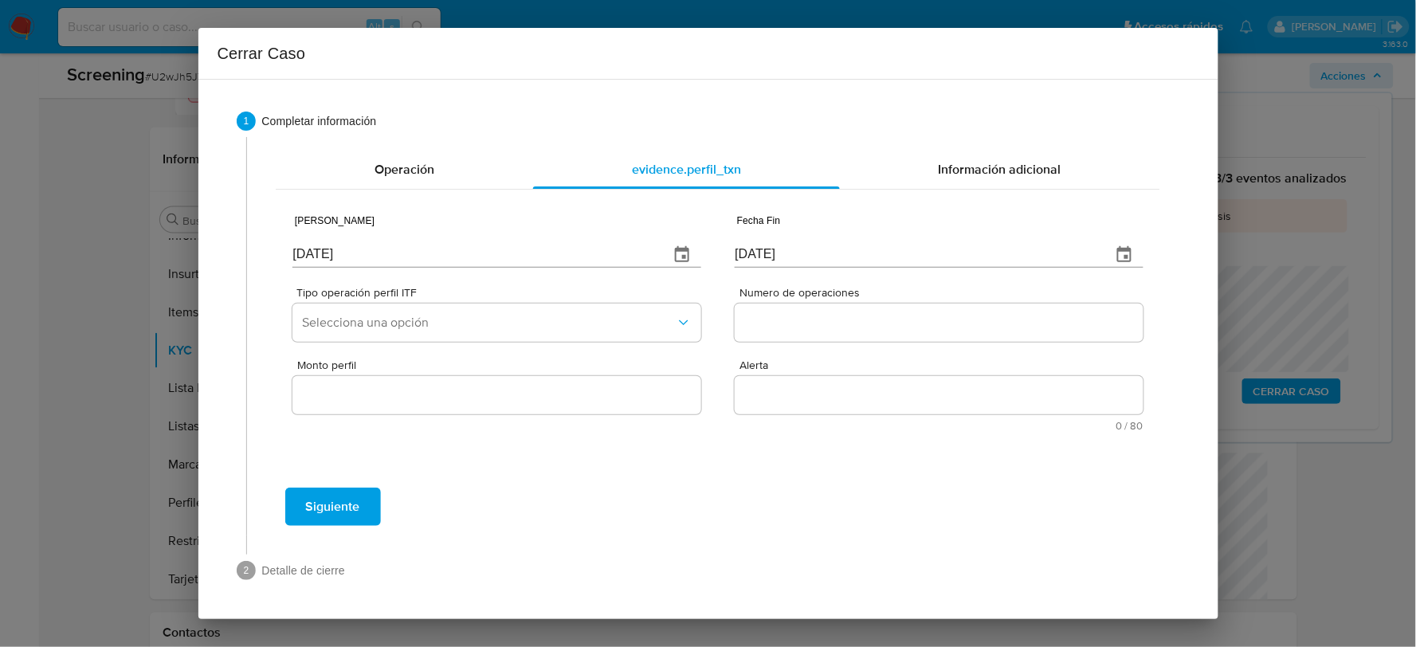
scroll to position [0, 0]
click at [448, 252] on input "[DATE]" at bounding box center [473, 254] width 363 height 25
type input "01/10/2025"
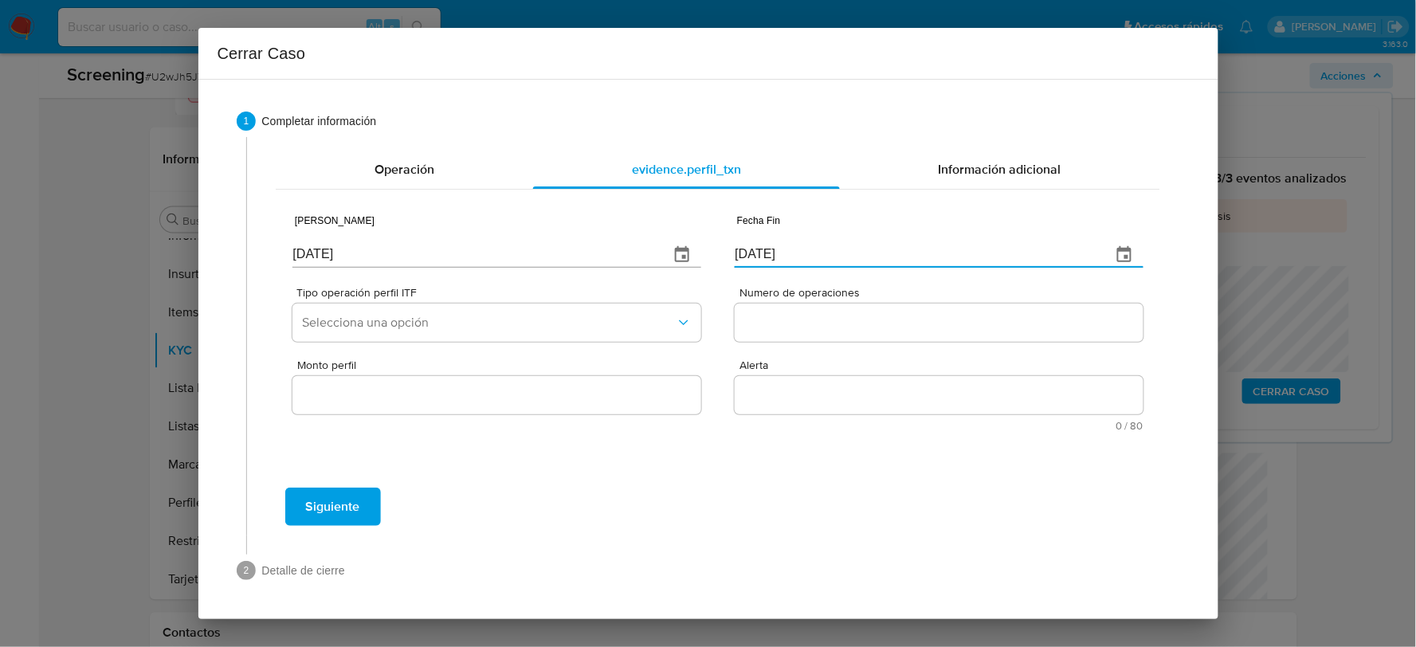
type input "01/07/2025"
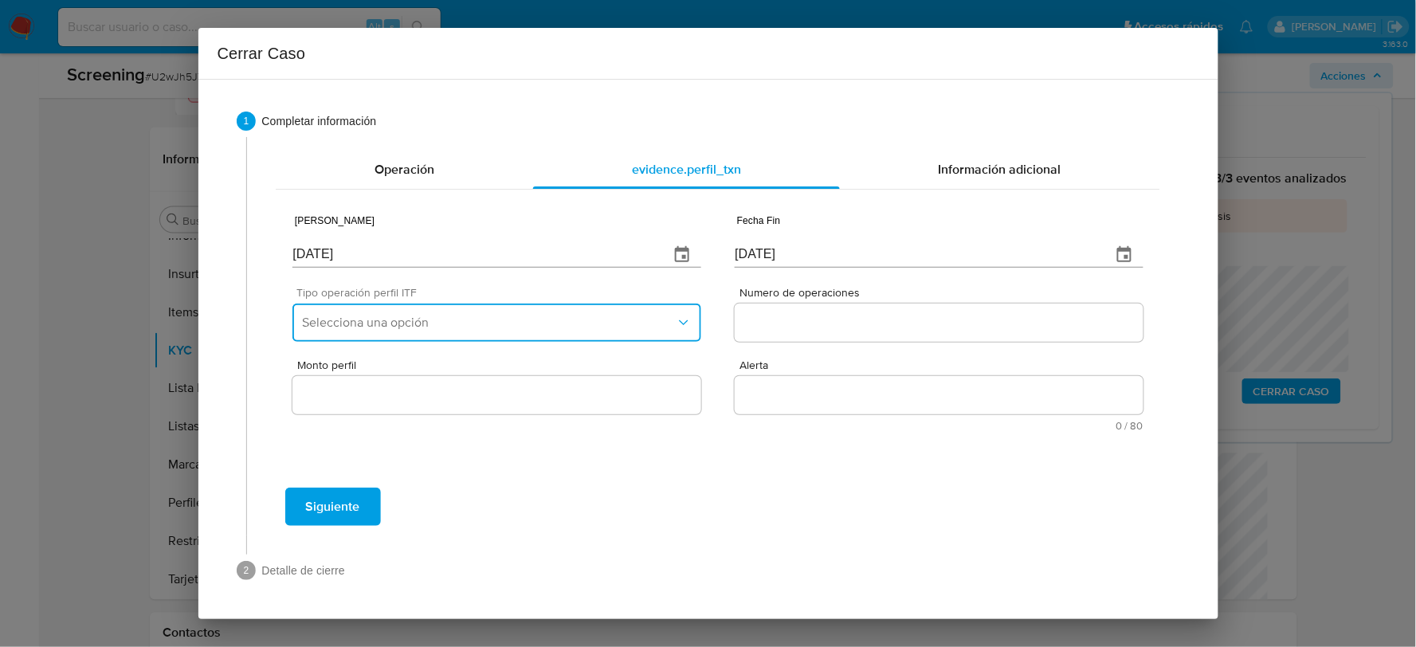
click at [442, 317] on span "Selecciona una opción" at bounding box center [488, 323] width 373 height 16
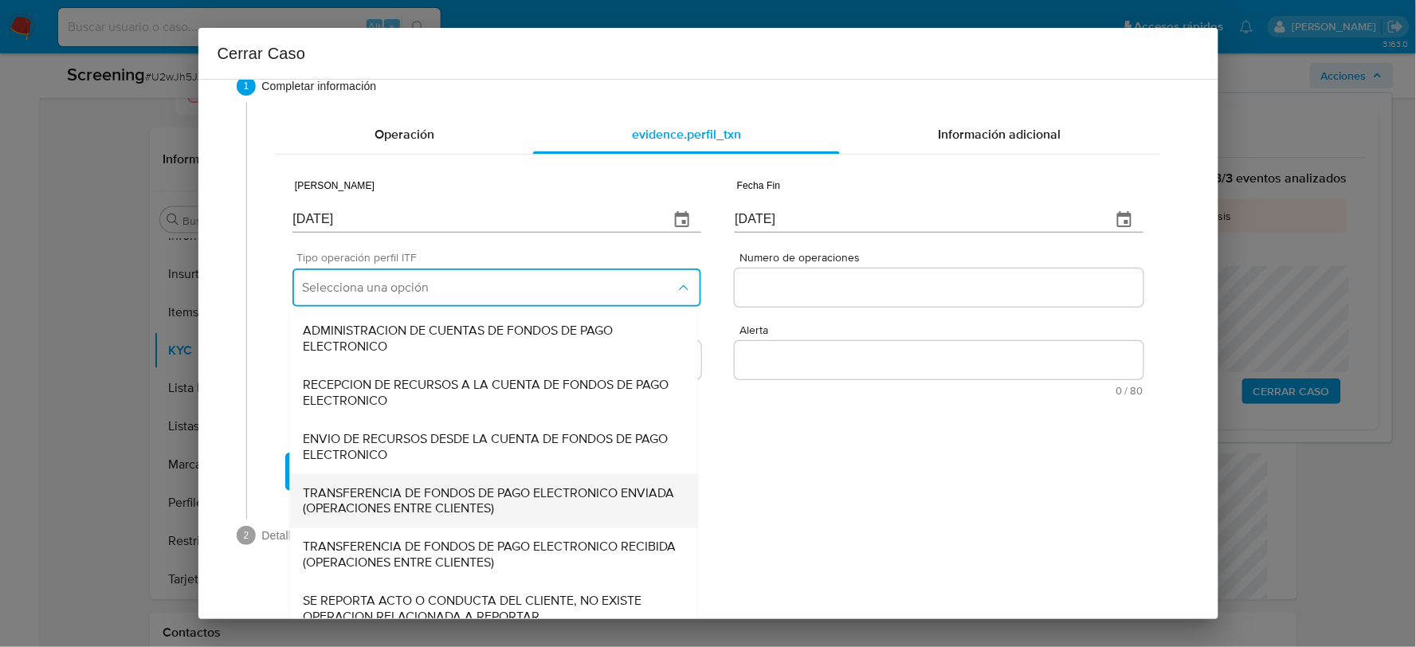
scroll to position [53, 0]
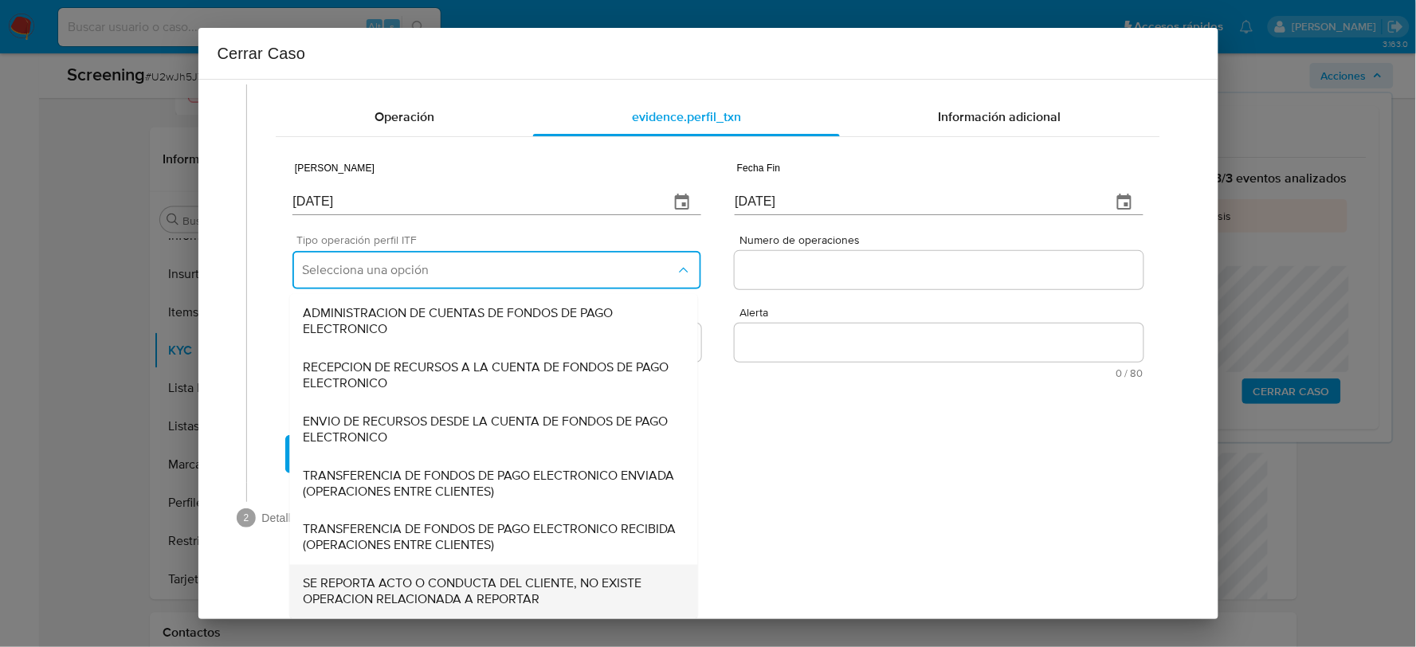
click at [394, 582] on span "SE REPORTA ACTO O CONDUCTA DEL CLIENTE, NO EXISTE OPERACION RELACIONADA A REPOR…" at bounding box center [494, 592] width 382 height 32
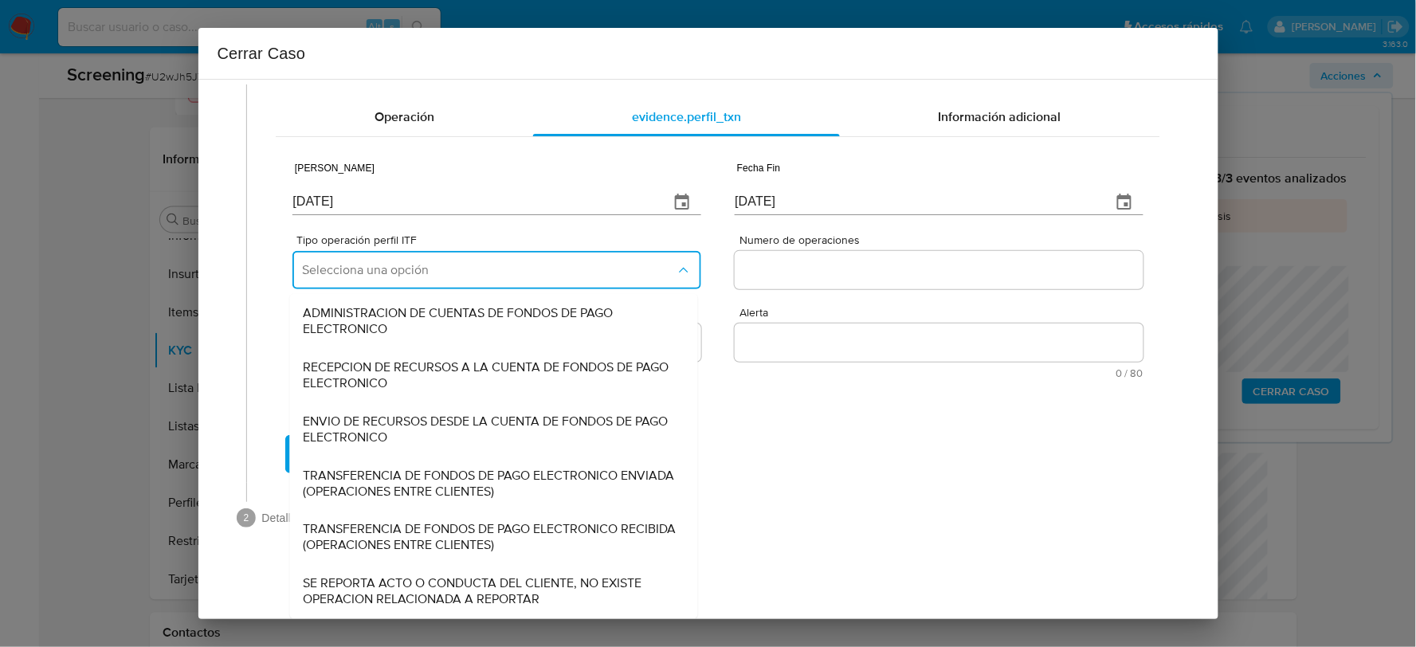
scroll to position [0, 0]
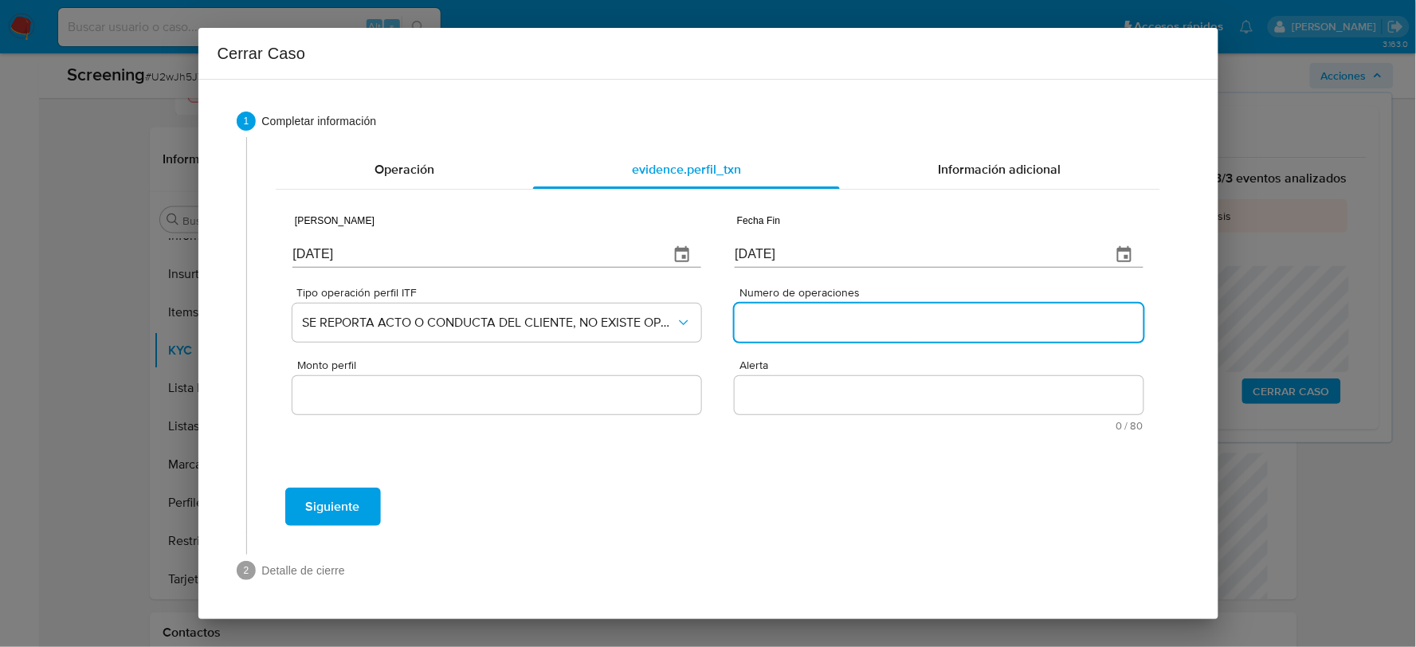
click at [755, 320] on input "Numero de operaciones" at bounding box center [938, 322] width 408 height 21
type input "0"
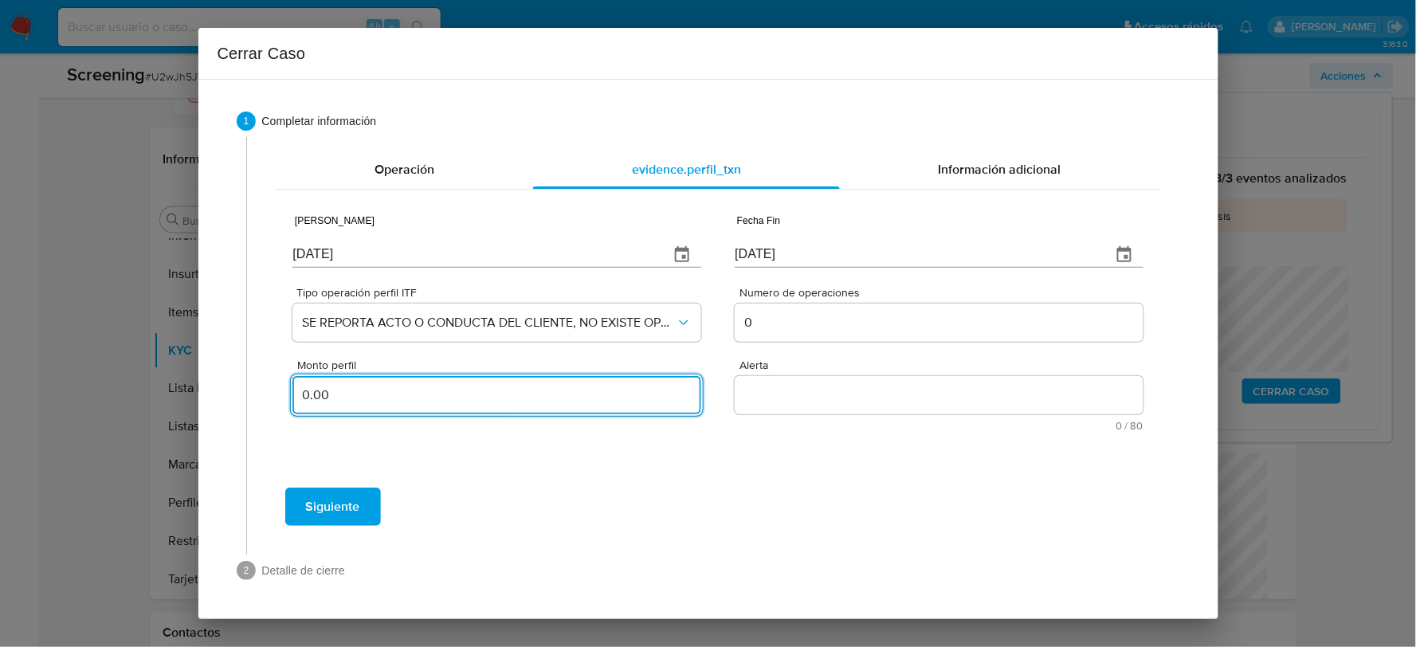
type input "0.00"
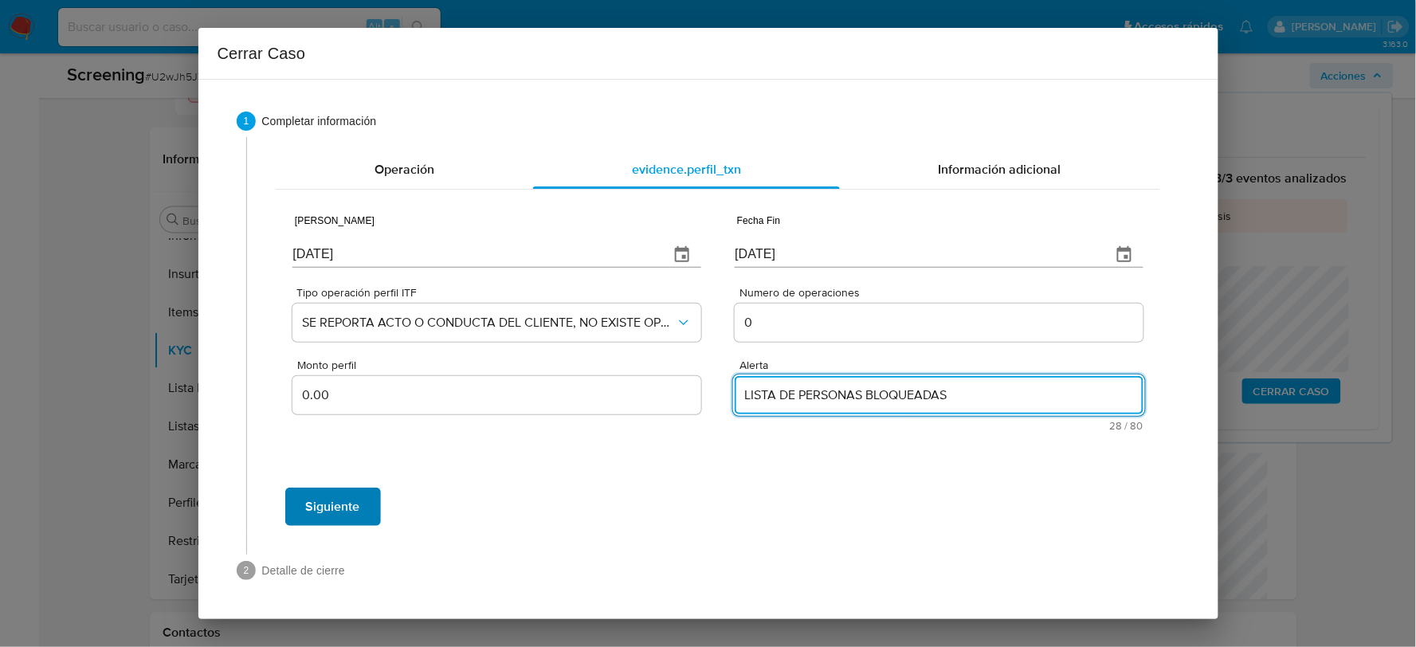
type textarea "LISTA DE PERSONAS BLOQUEADAS"
click at [362, 507] on button "Siguiente" at bounding box center [333, 507] width 96 height 38
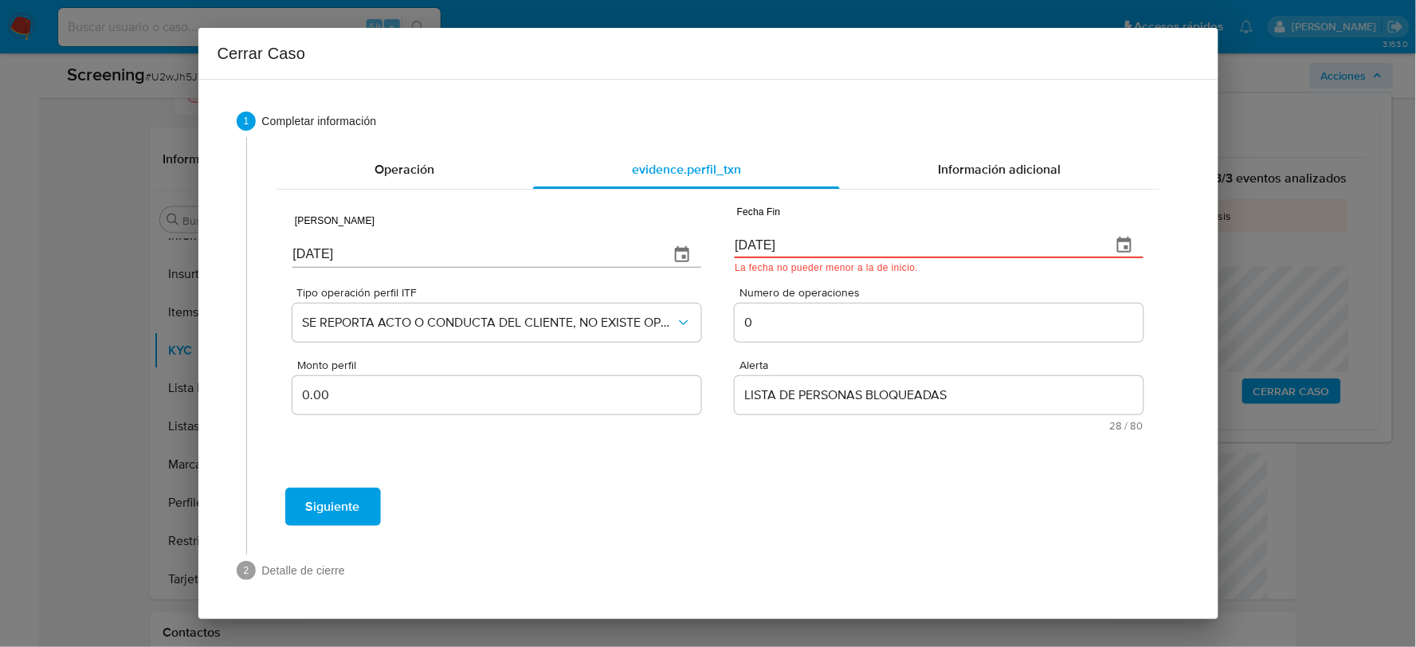
click at [331, 241] on div "01/10/2025" at bounding box center [496, 243] width 408 height 47
click at [331, 240] on div "01/10/2025" at bounding box center [496, 243] width 408 height 47
click at [338, 255] on input "01/10/2025" at bounding box center [473, 254] width 363 height 25
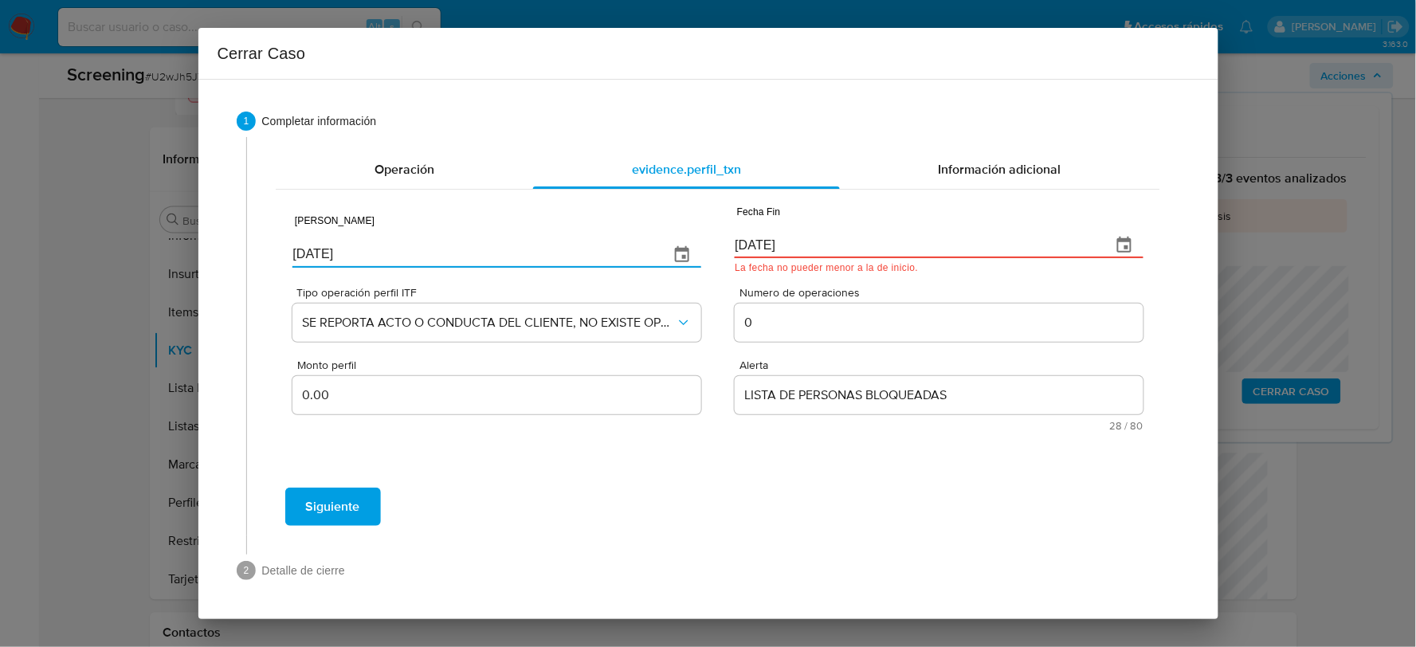
click at [338, 255] on input "01/10/2025" at bounding box center [473, 254] width 363 height 25
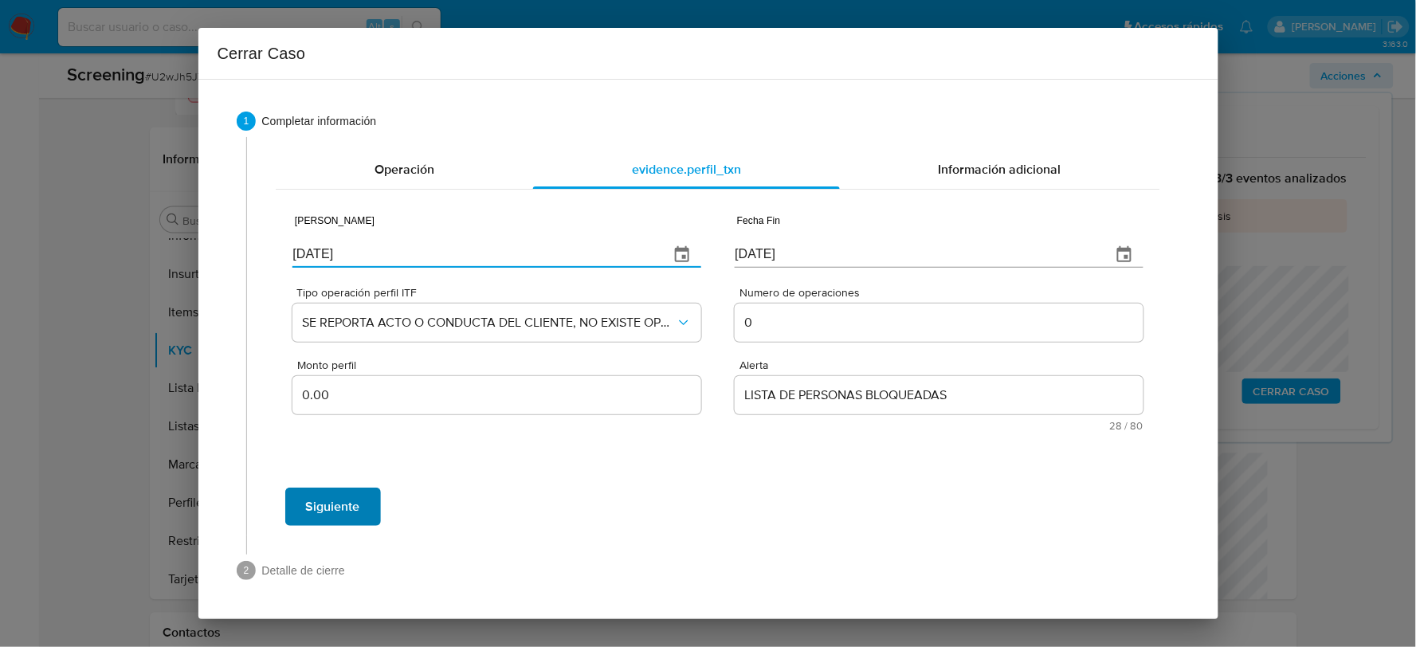
type input "01/01/2025"
click at [319, 500] on span "Siguiente" at bounding box center [333, 506] width 54 height 35
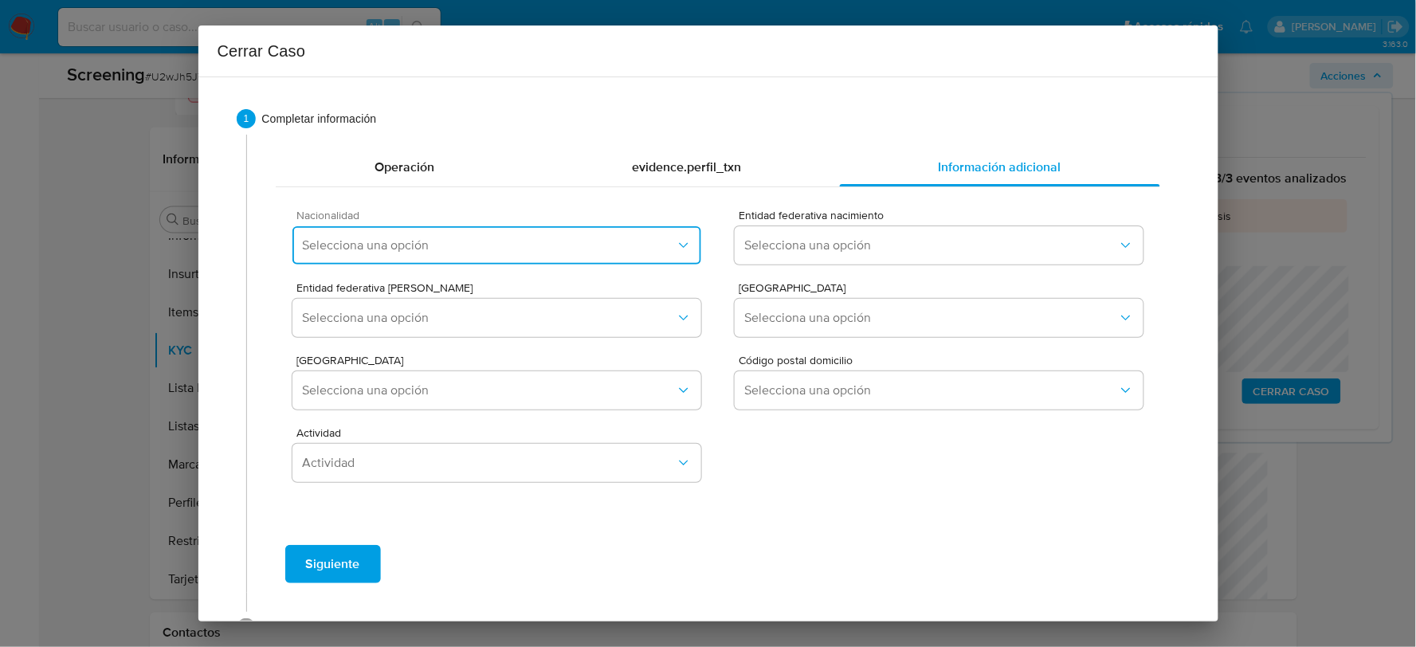
click at [432, 244] on span "Selecciona una opción" at bounding box center [488, 245] width 373 height 16
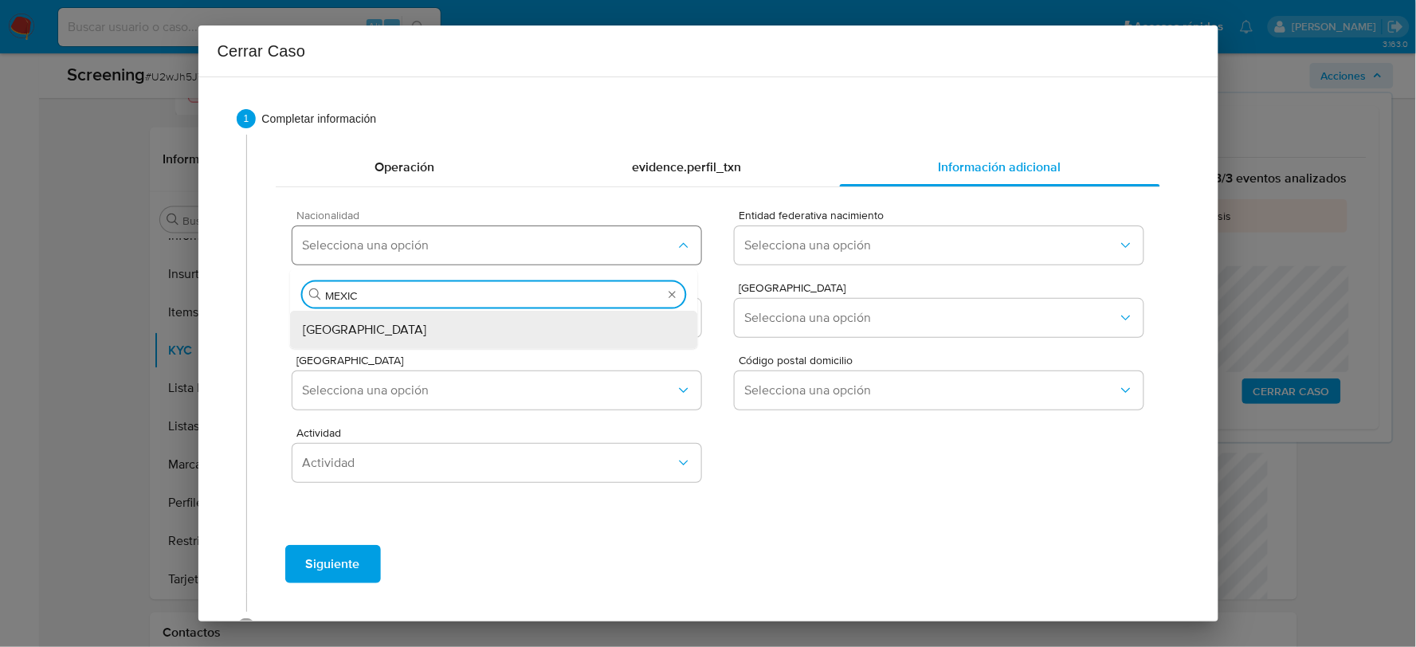
type input "MEXICO"
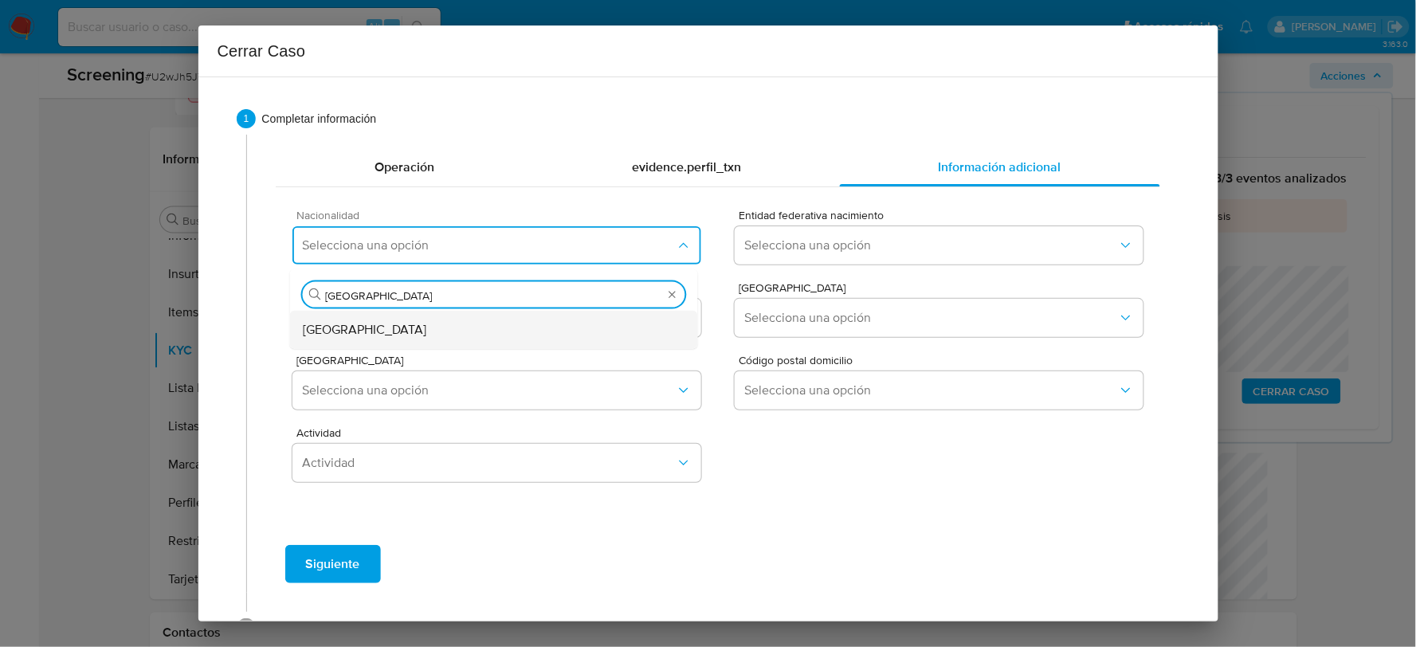
click at [460, 332] on div "MEXICO" at bounding box center [494, 330] width 382 height 38
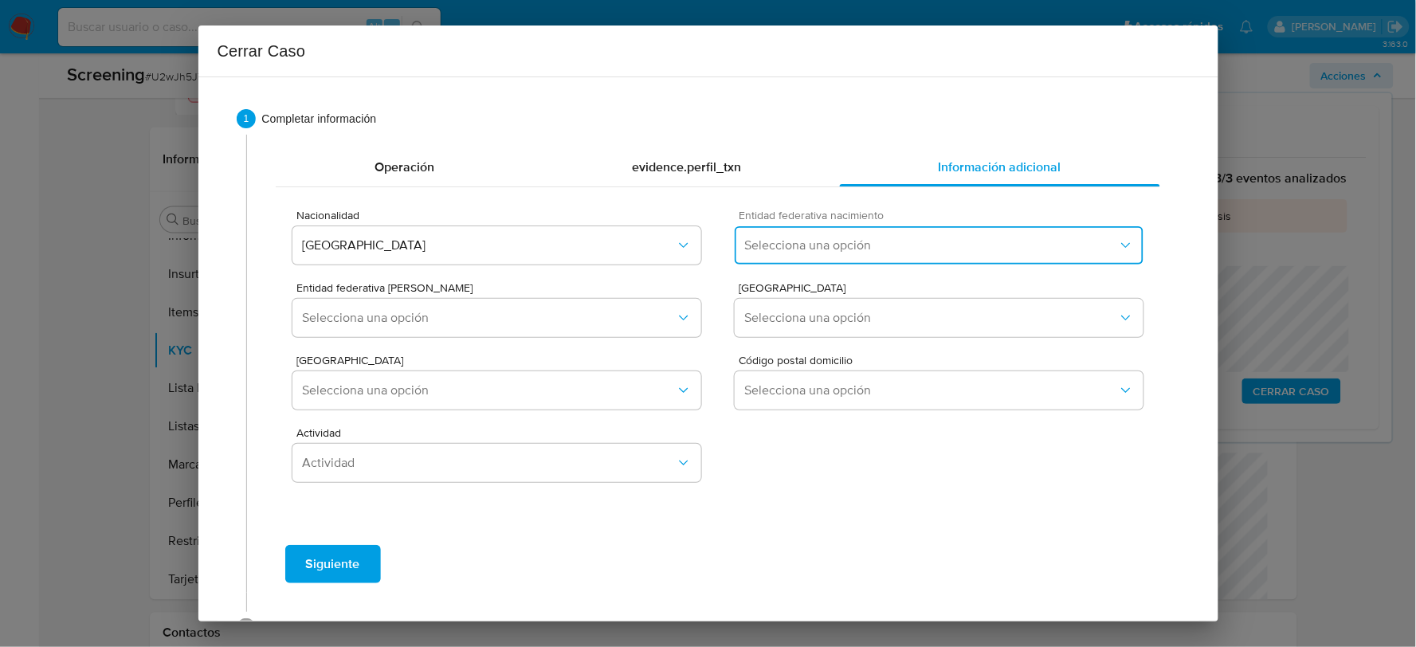
click at [777, 250] on span "Selecciona una opción" at bounding box center [930, 245] width 373 height 16
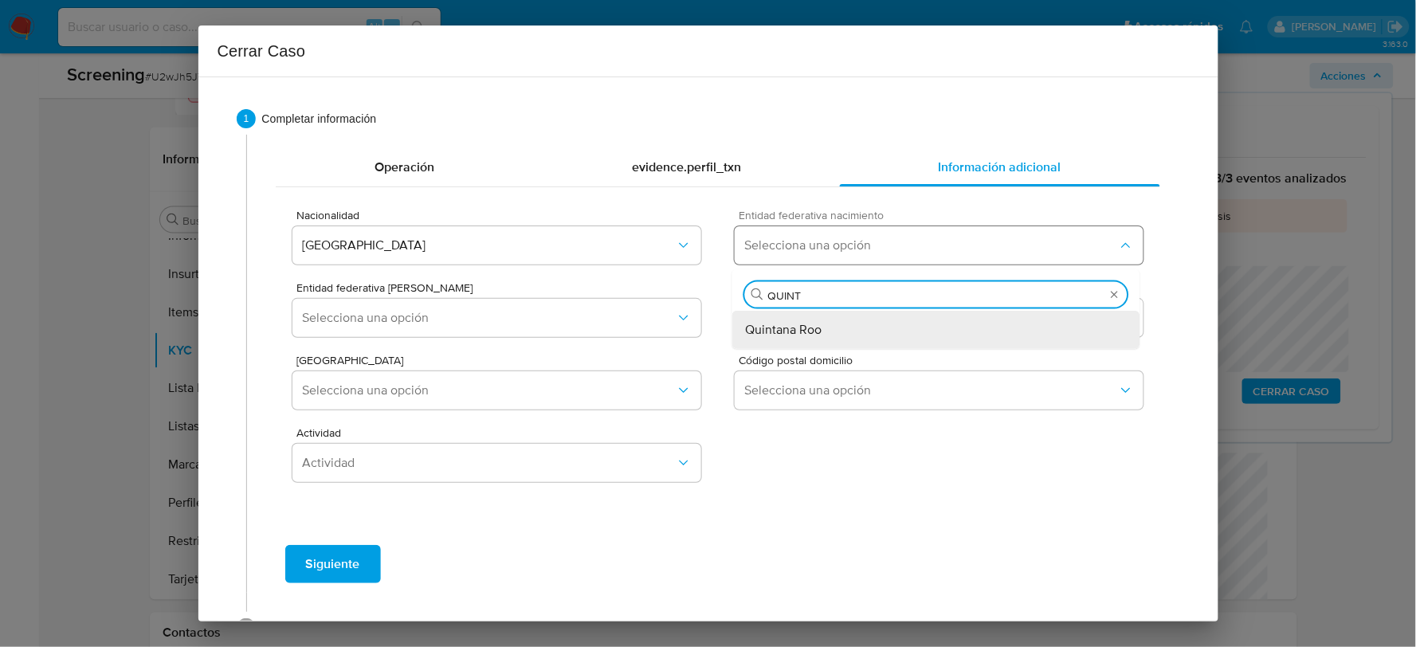
type input "QUINTA"
click at [778, 330] on span "Quintana Roo" at bounding box center [783, 330] width 76 height 16
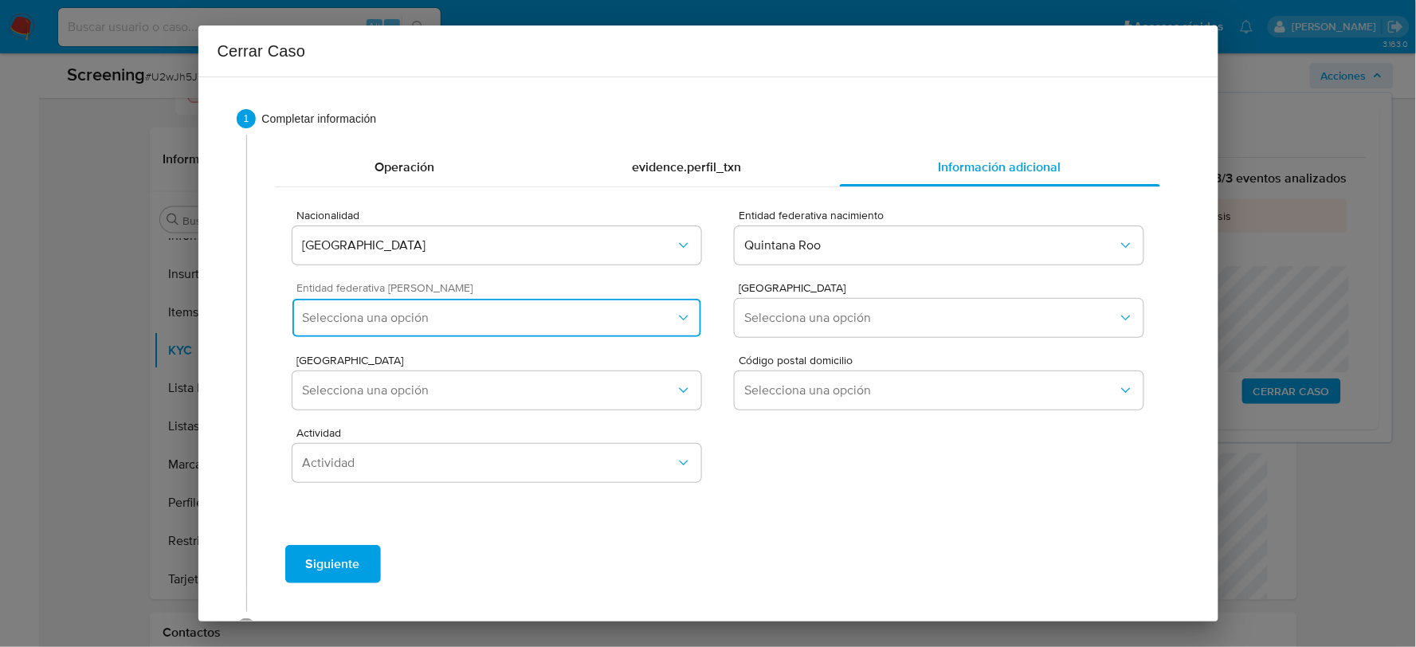
click at [631, 303] on button "Selecciona una opción" at bounding box center [496, 318] width 408 height 38
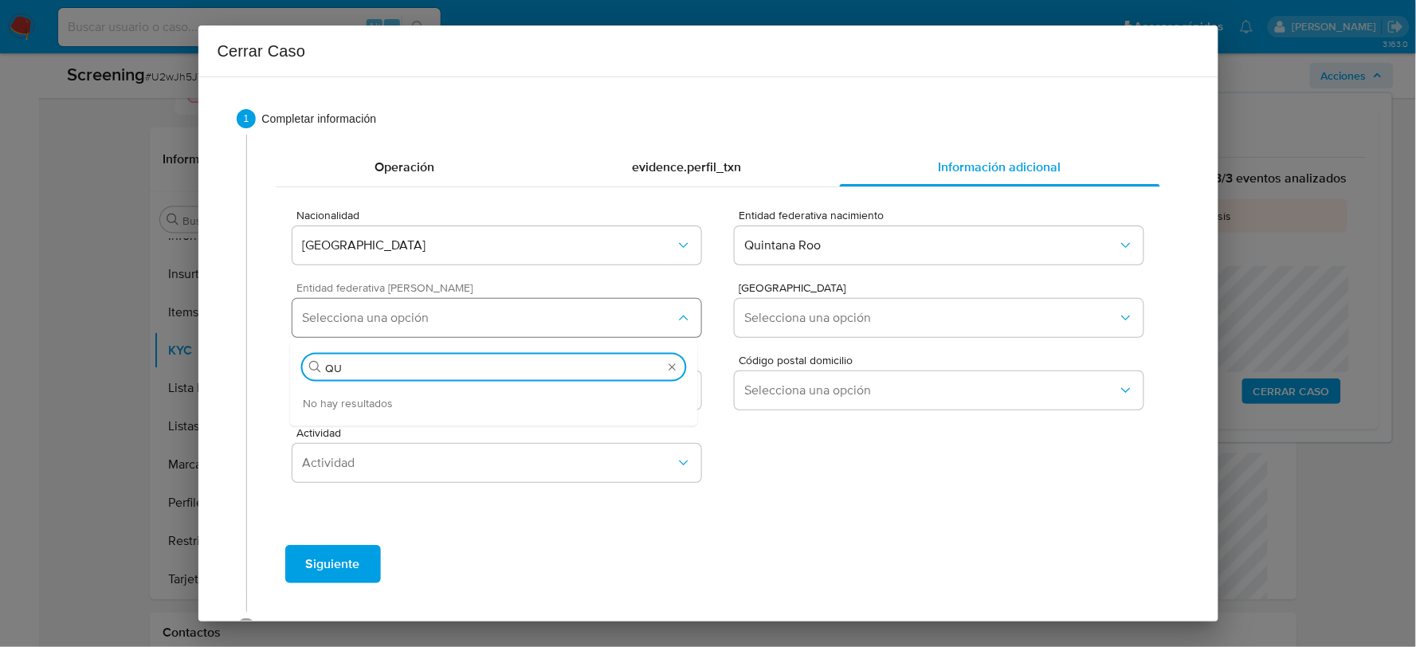
type input "Q"
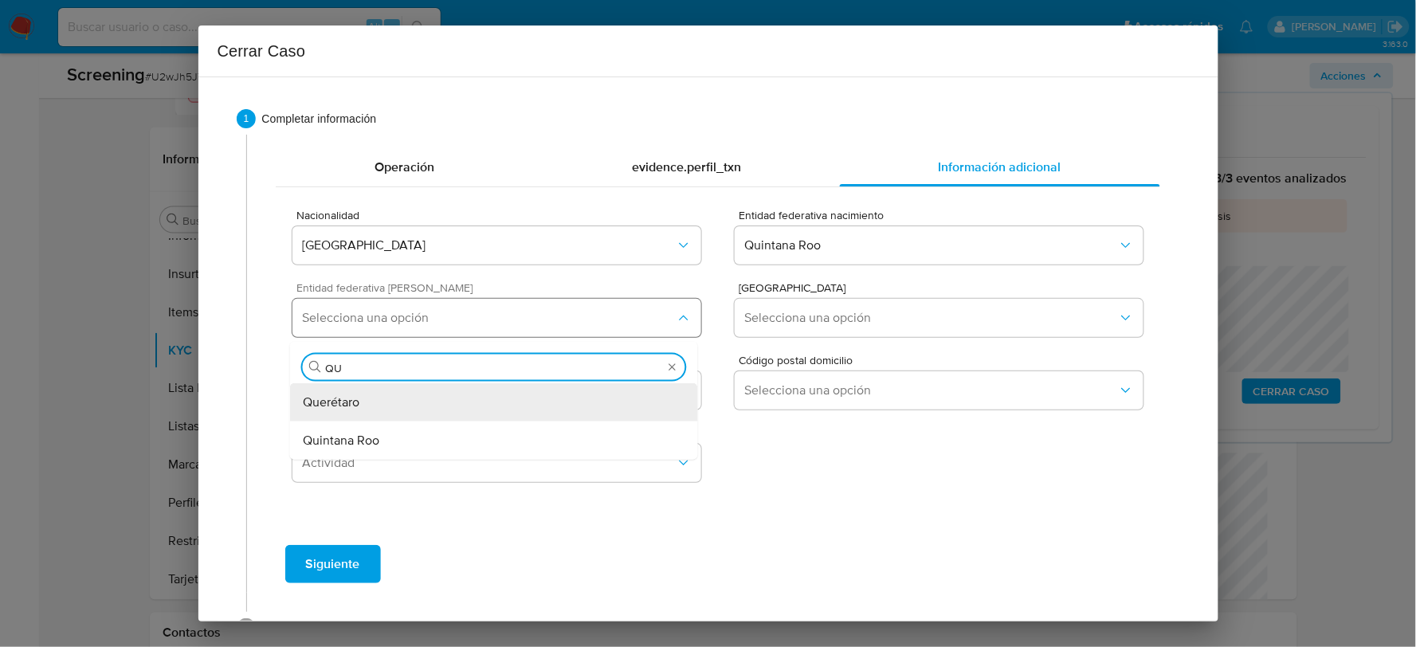
type input "QUI"
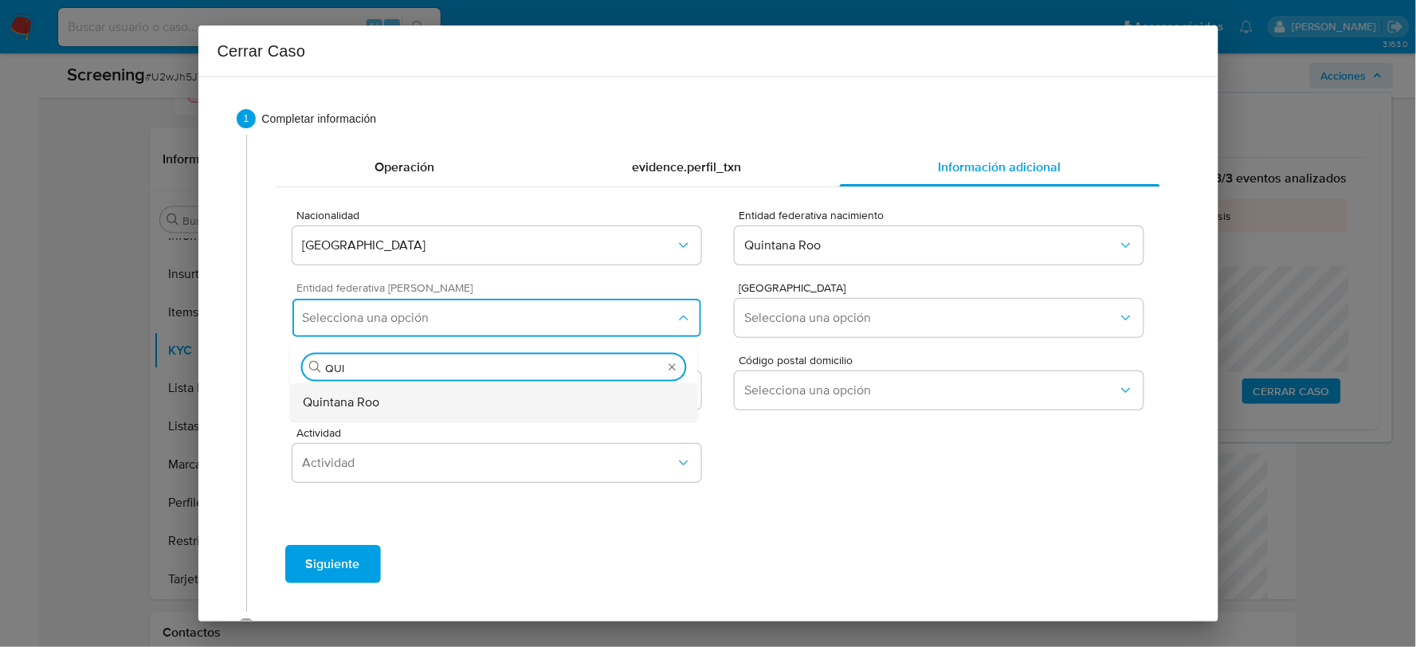
click at [464, 401] on div "Quintana Roo" at bounding box center [494, 402] width 382 height 38
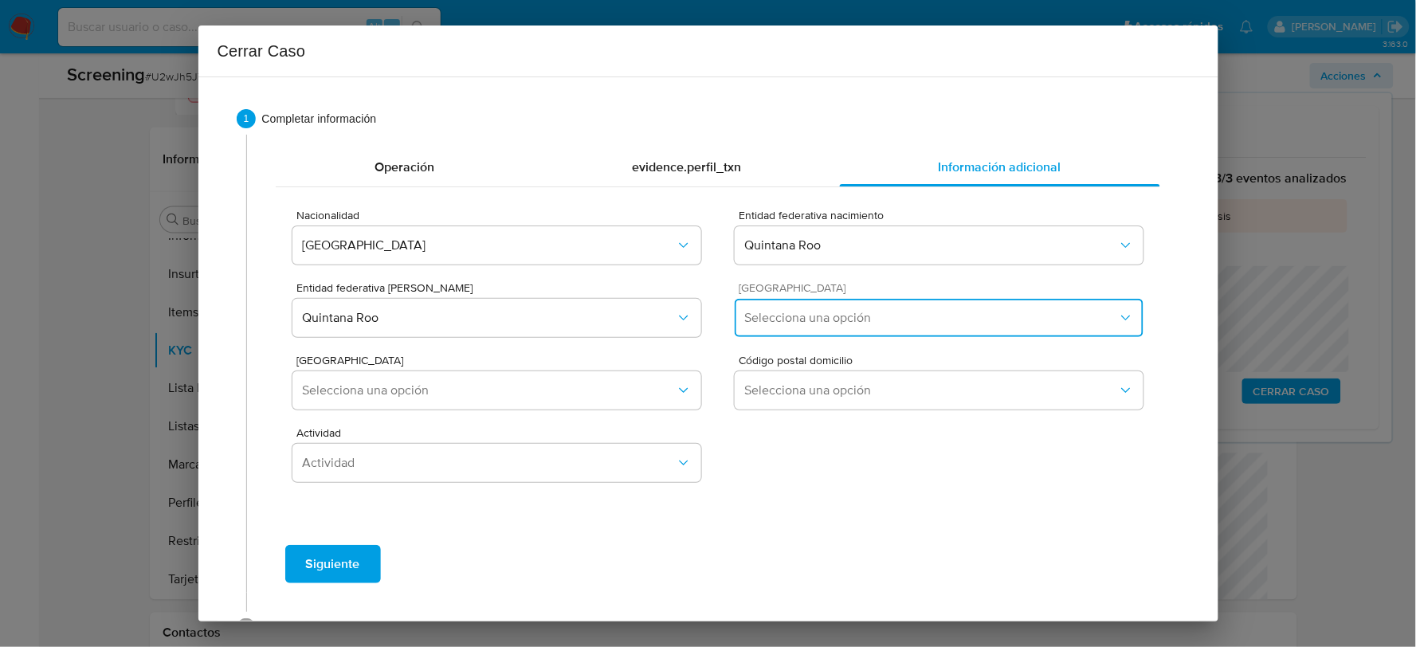
click at [832, 320] on span "Selecciona una opción" at bounding box center [930, 318] width 373 height 16
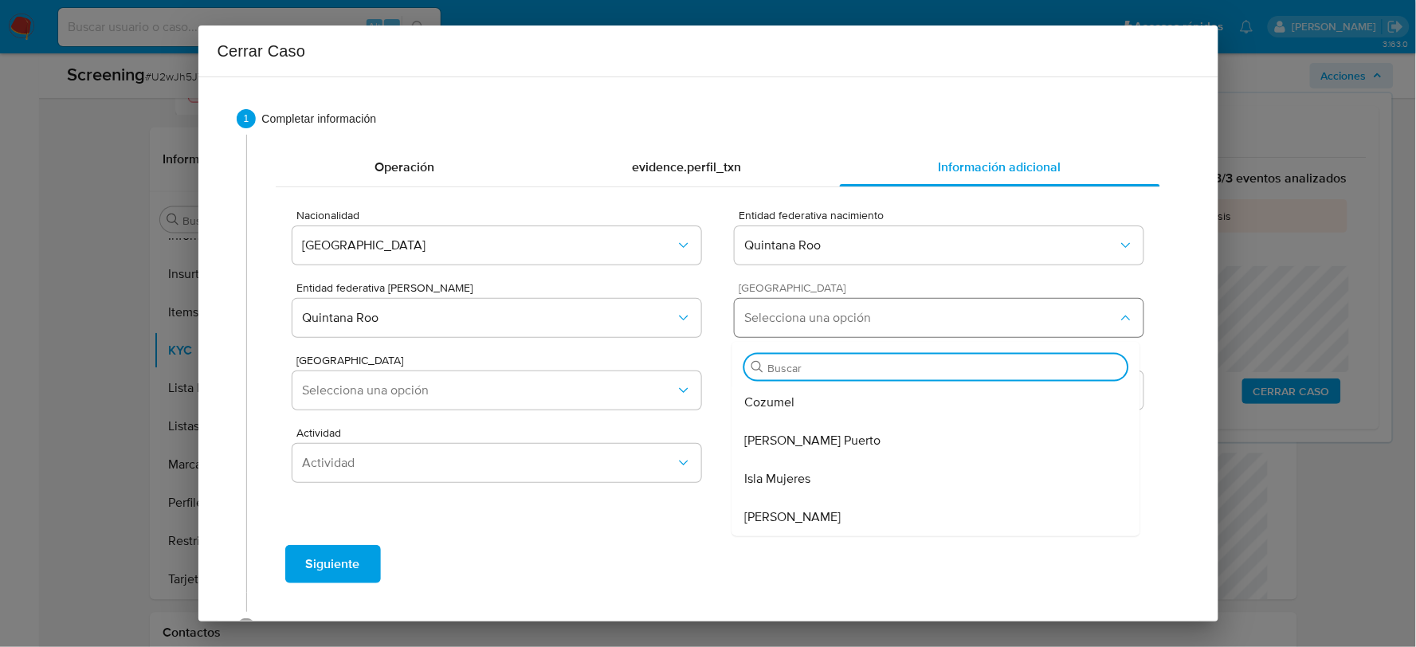
type input "B"
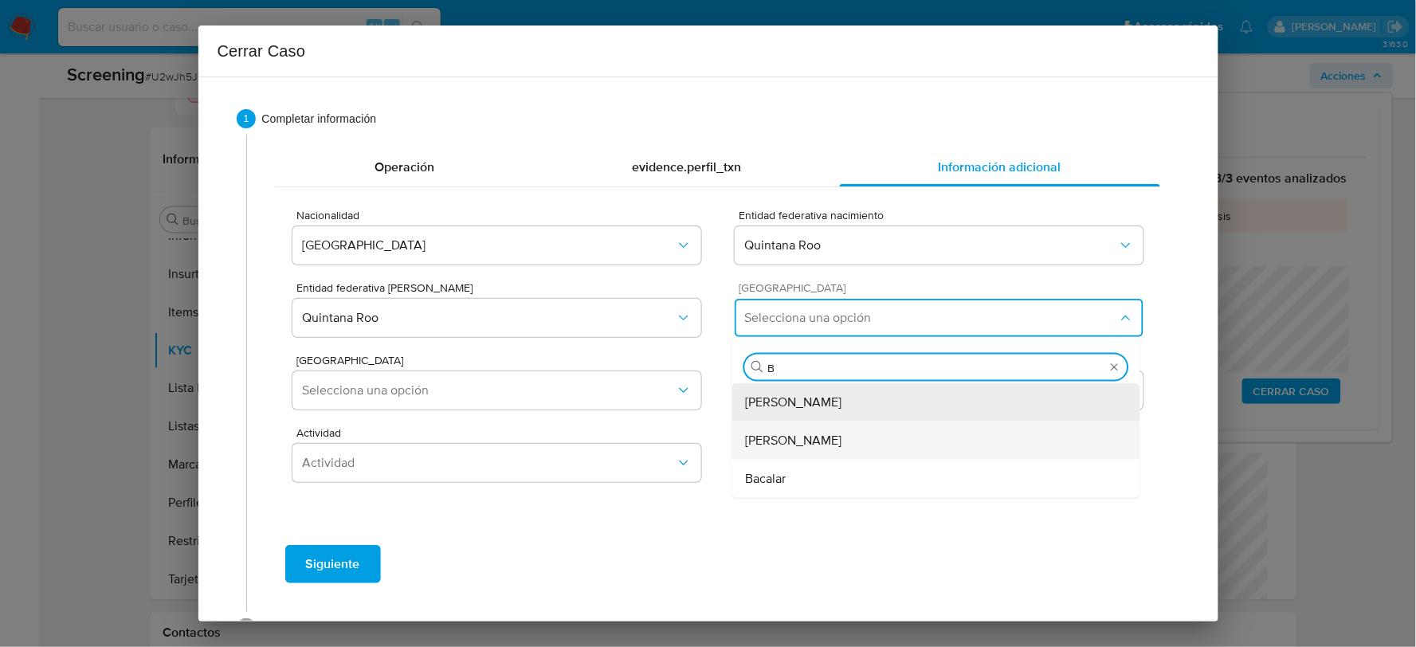
click at [814, 442] on span "[PERSON_NAME]" at bounding box center [793, 441] width 96 height 16
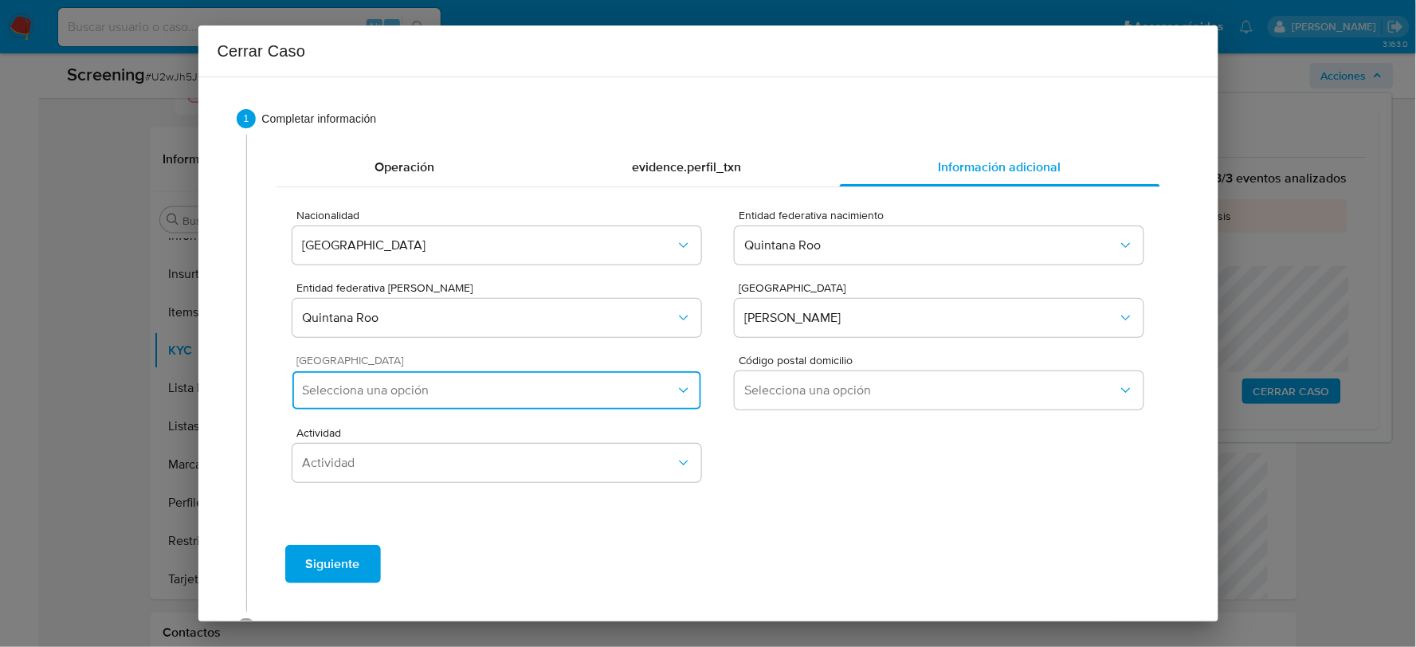
click at [460, 385] on span "Selecciona una opción" at bounding box center [488, 390] width 373 height 16
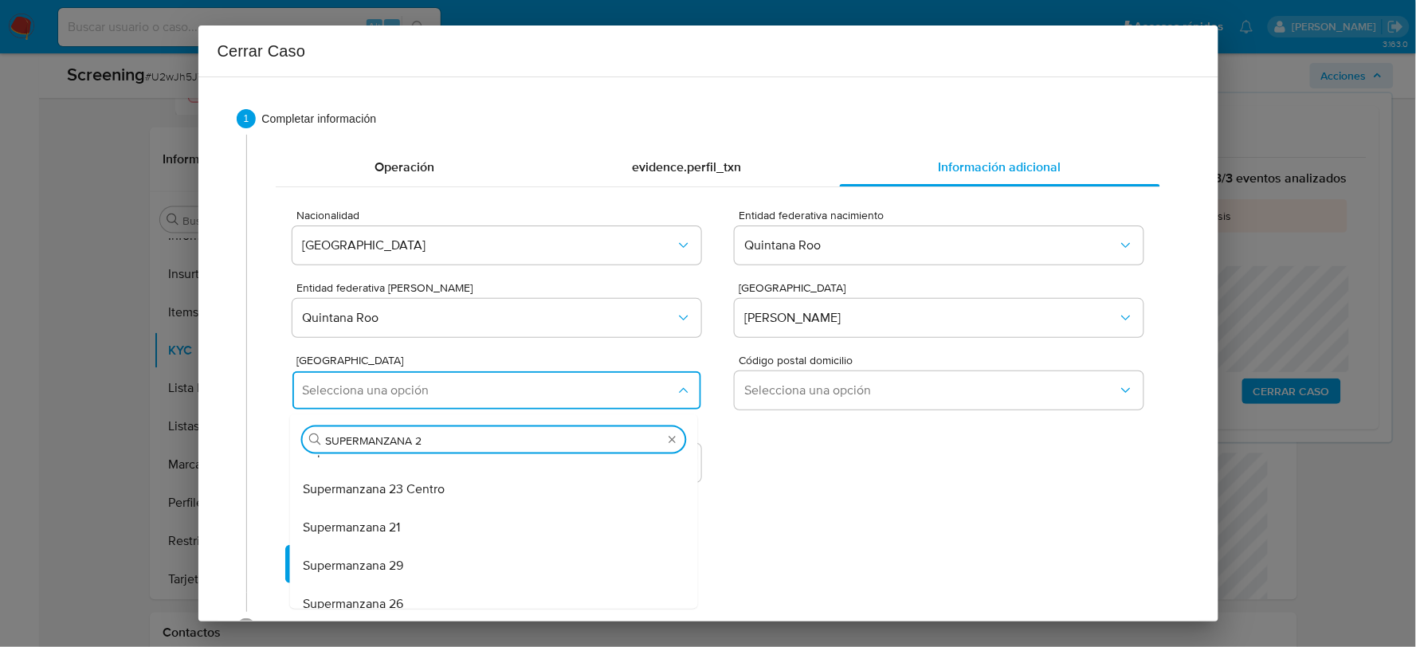
scroll to position [100, 0]
type input "SUPERMANZANA 25"
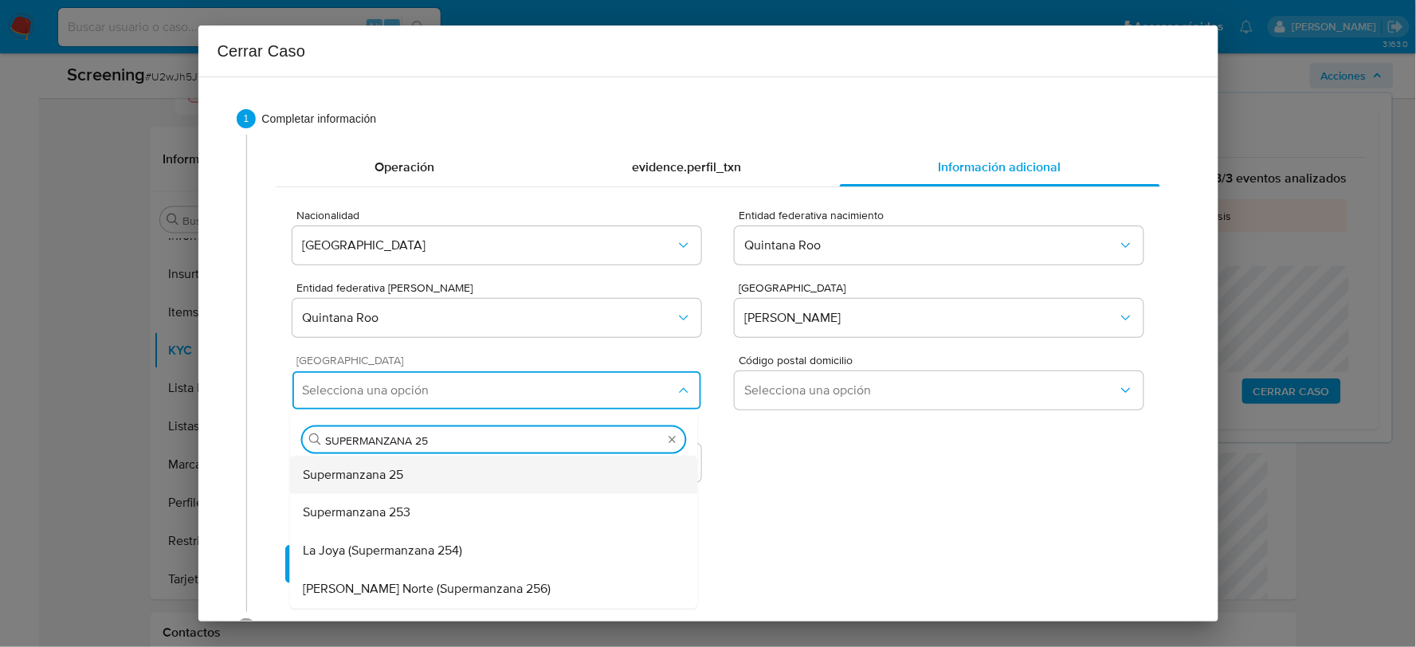
click at [452, 478] on div "Supermanzana 25" at bounding box center [494, 475] width 382 height 38
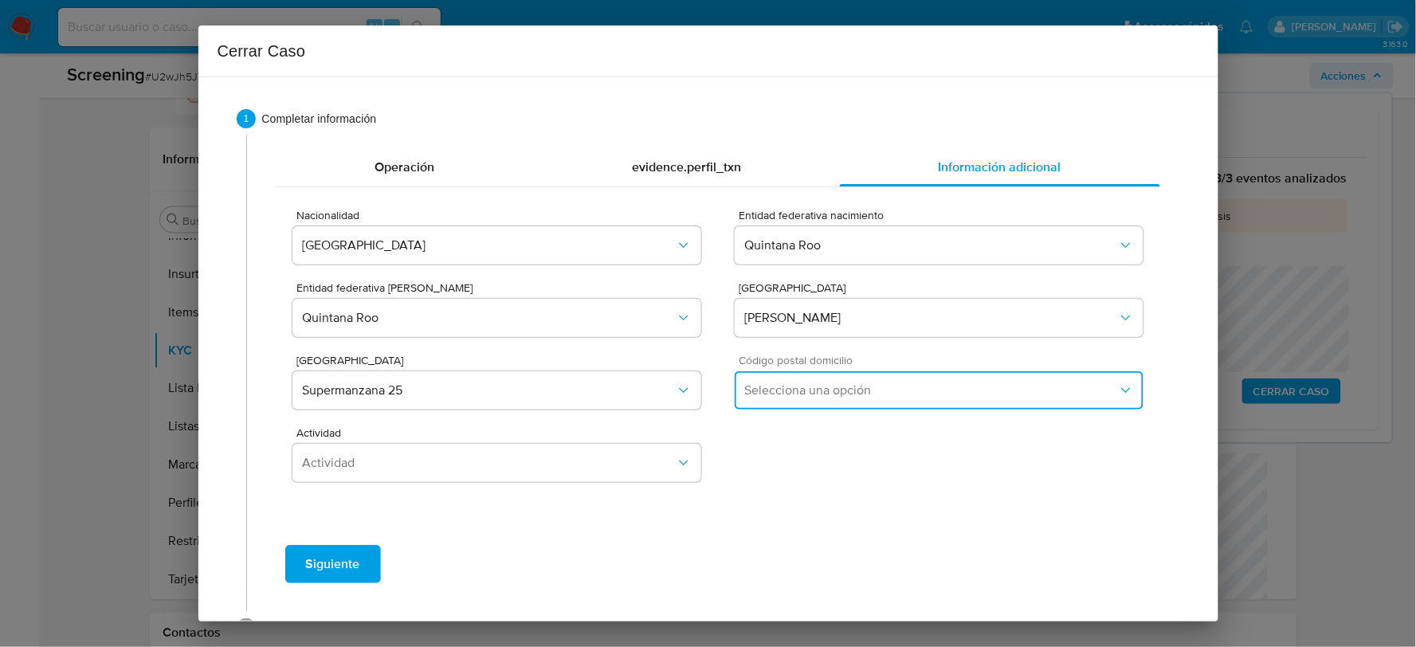
click at [771, 392] on span "Selecciona una opción" at bounding box center [930, 390] width 373 height 16
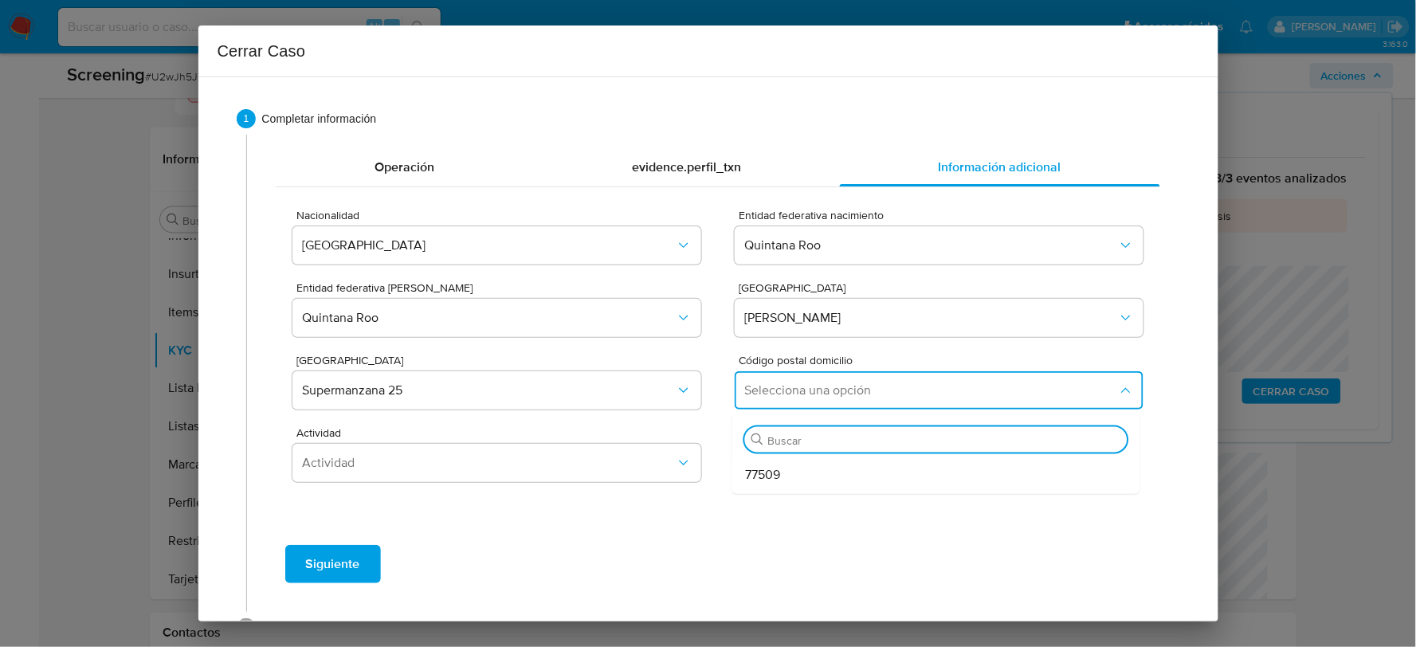
click at [745, 468] on span "77509" at bounding box center [762, 475] width 35 height 16
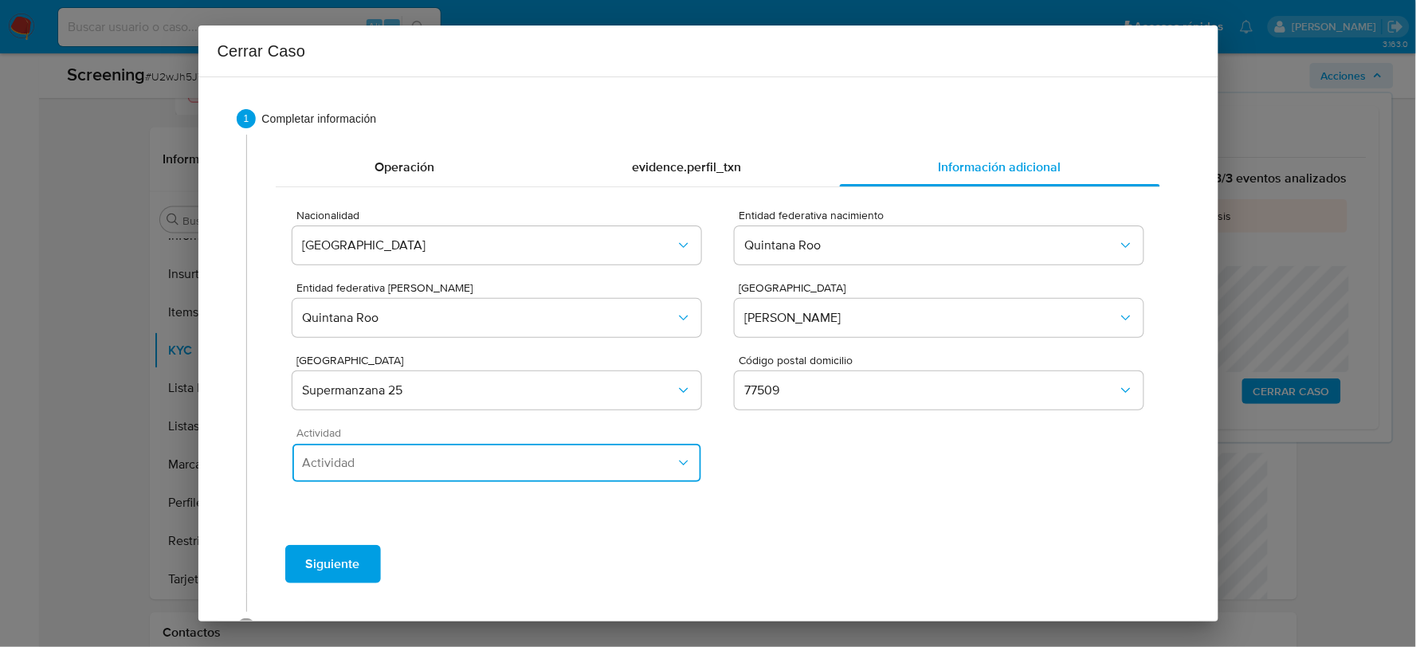
click at [614, 462] on span "Actividad" at bounding box center [488, 463] width 373 height 16
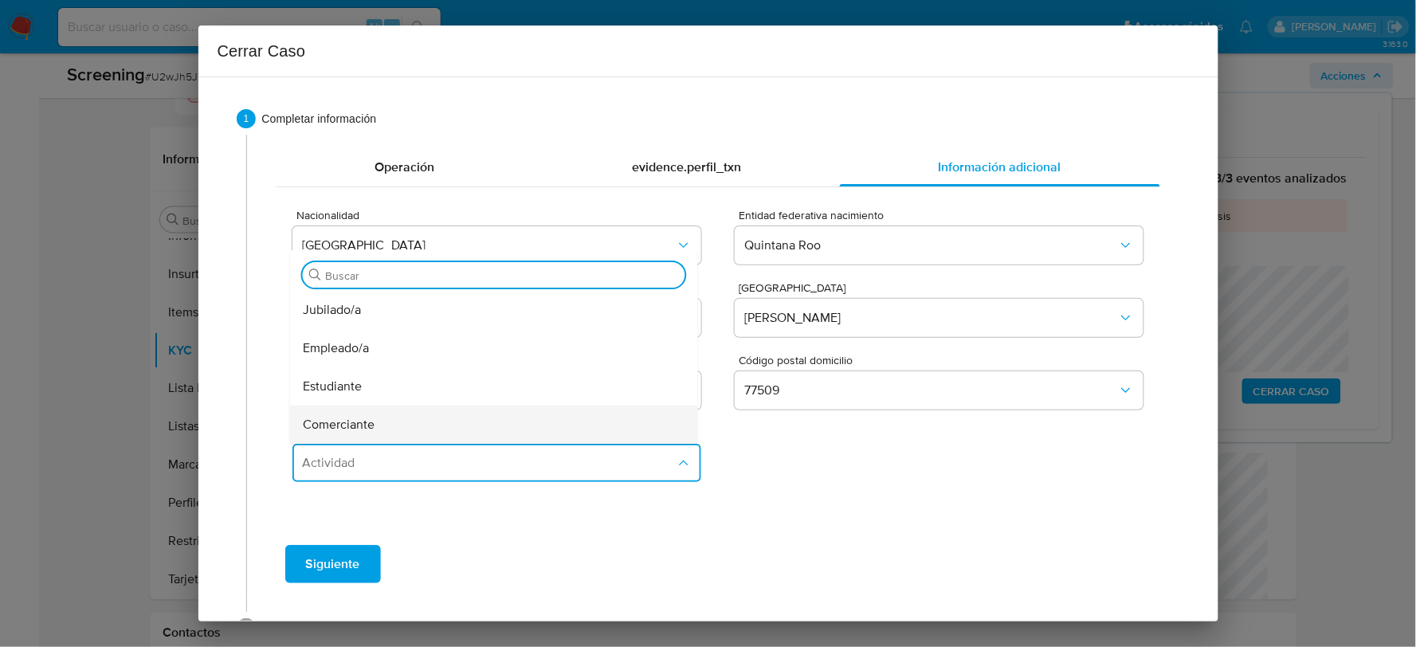
click at [374, 420] on span "Comerciante" at bounding box center [339, 425] width 72 height 16
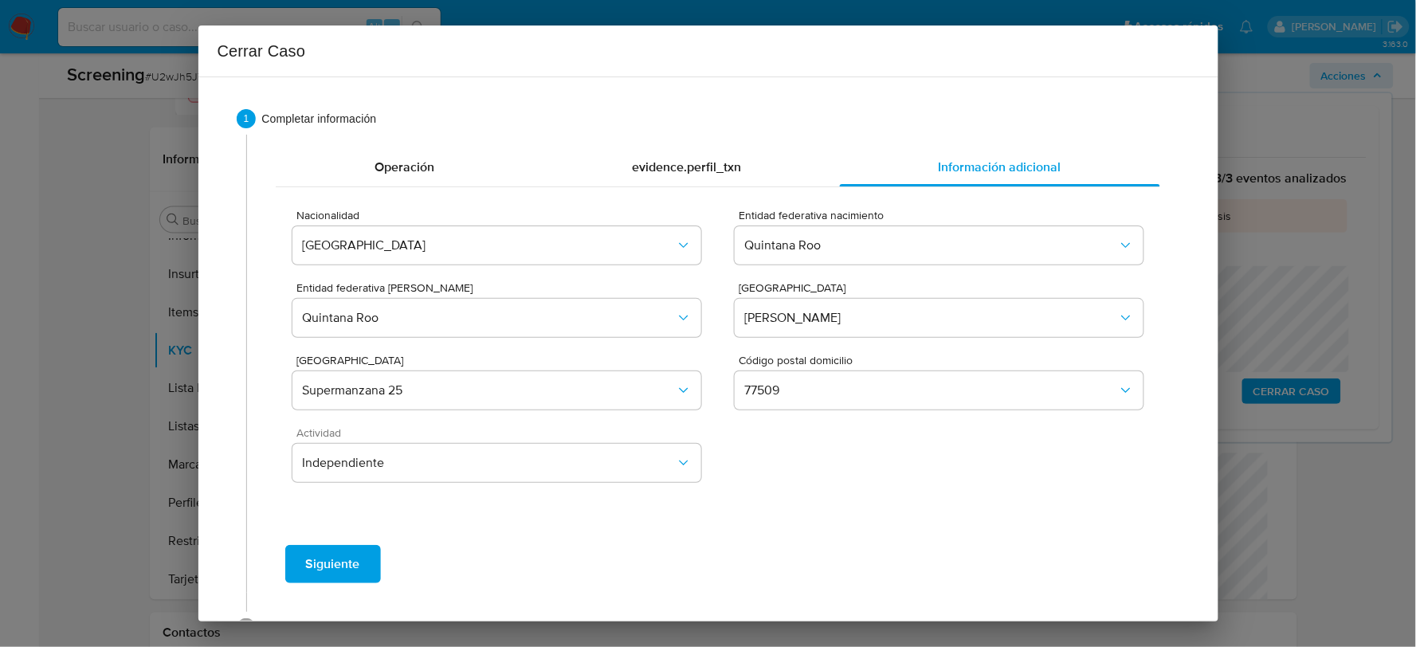
click at [344, 561] on span "Siguiente" at bounding box center [333, 563] width 54 height 35
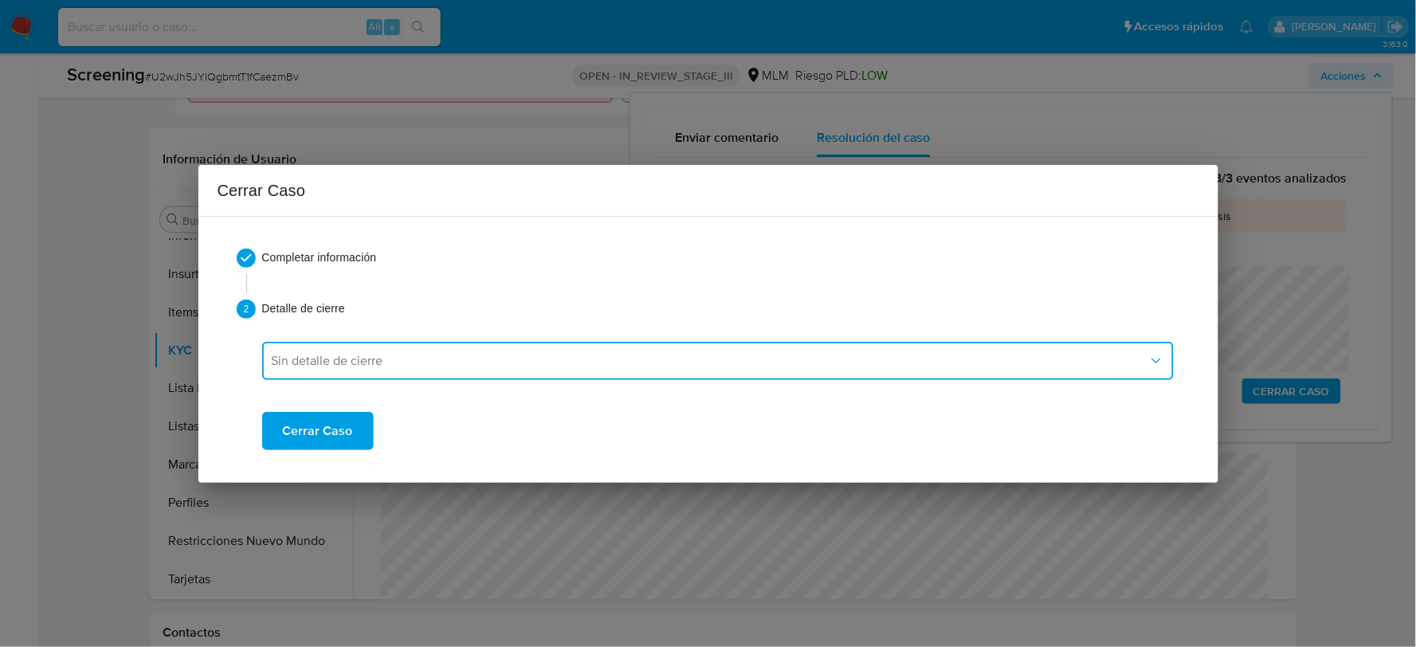
click at [421, 364] on span "Sin detalle de cierre" at bounding box center [710, 361] width 876 height 16
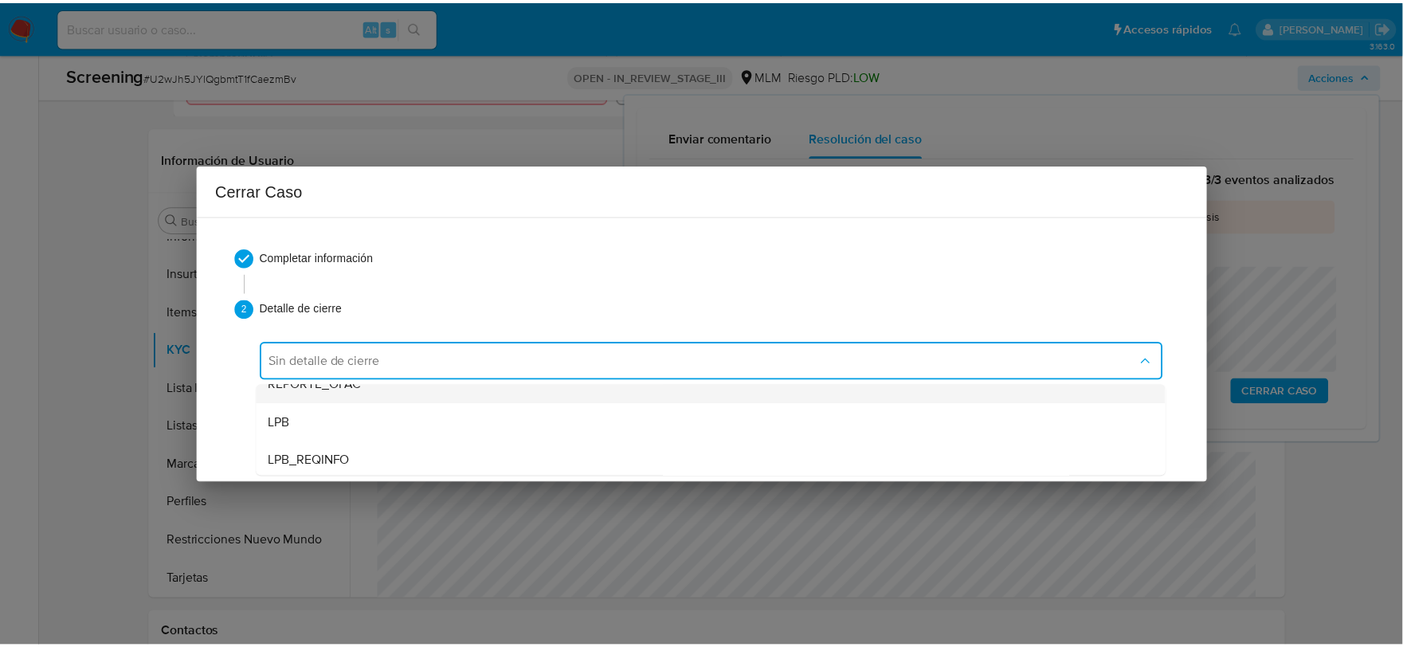
scroll to position [88, 0]
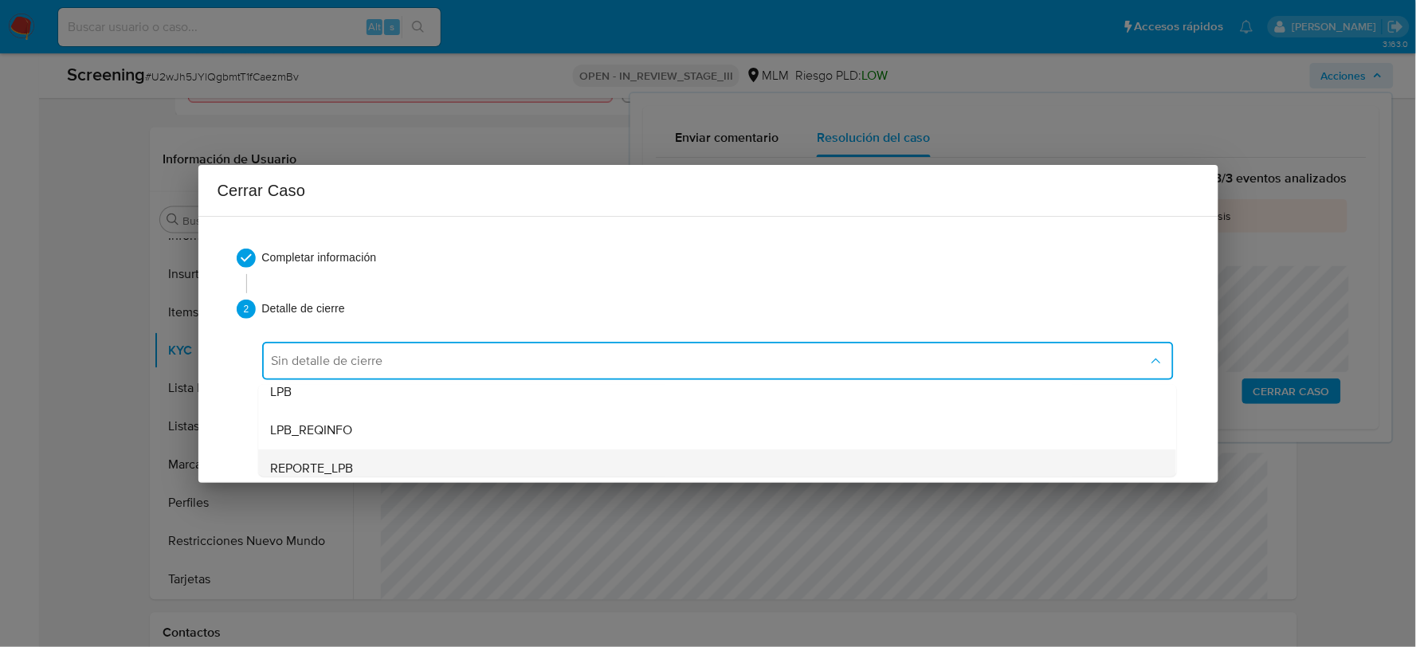
click at [362, 460] on div "REPORTE_LPB" at bounding box center [717, 467] width 892 height 38
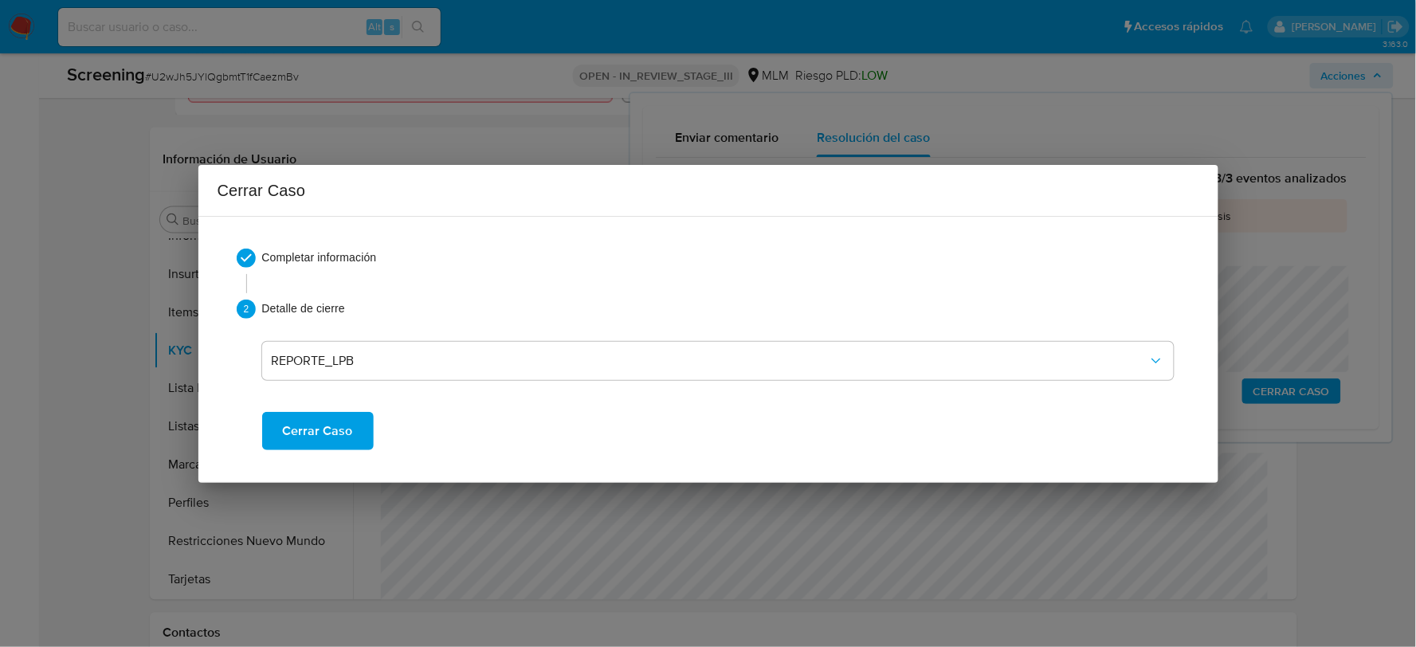
click at [327, 422] on span "Cerrar Caso" at bounding box center [318, 430] width 70 height 35
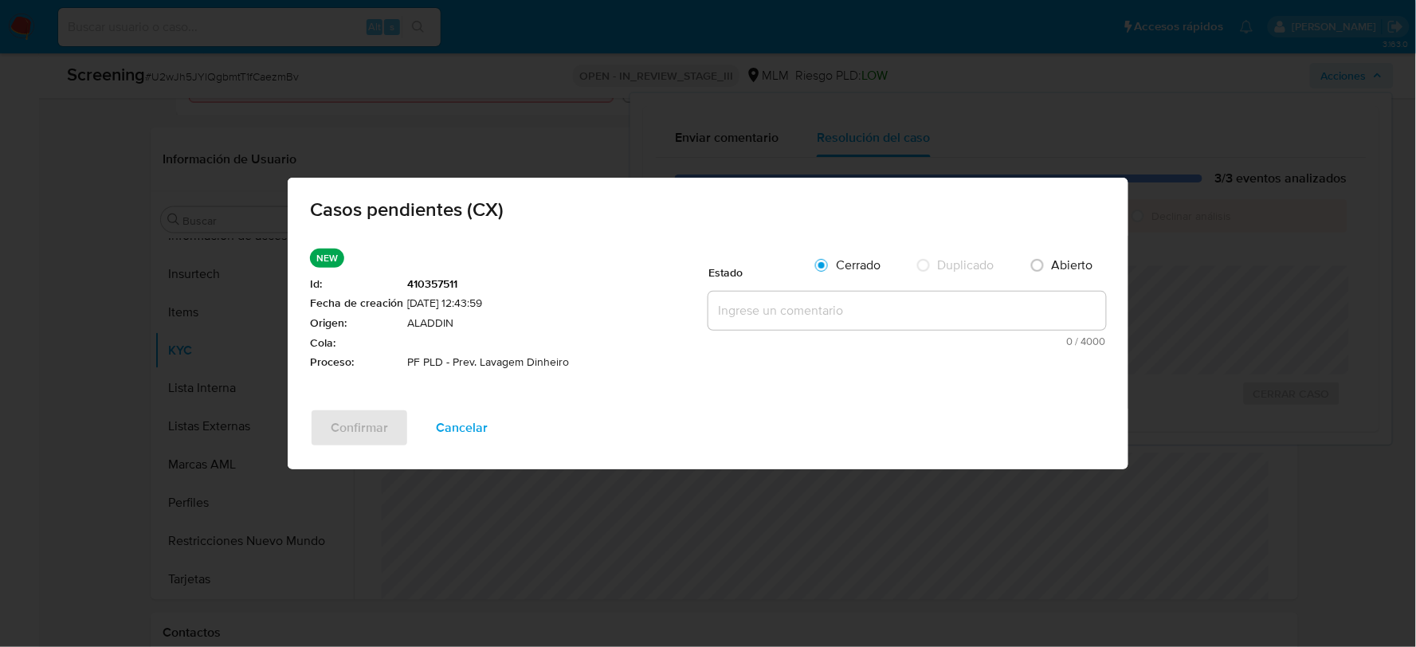
click at [805, 311] on textarea at bounding box center [906, 311] width 397 height 38
paste textarea "U2wJh5JYlQgbmtT1fCaezmBv"
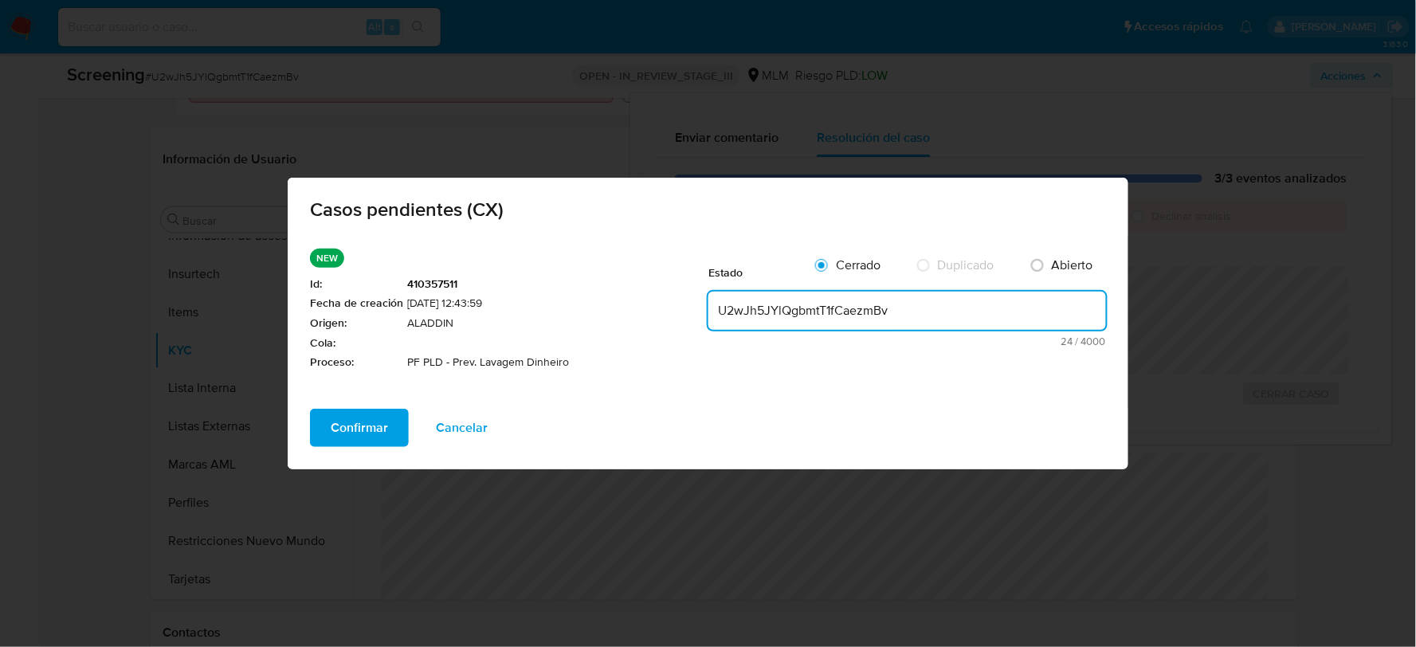
click at [850, 313] on textarea "U2wJh5JYlQgbmtT1fCaezmBv" at bounding box center [906, 311] width 397 height 38
paste textarea "SE CONFIRMA COINCIDENCIA DE CLIENTE POR NOMBRE, FECHA DE NACIMIENTO DEL APODERA…"
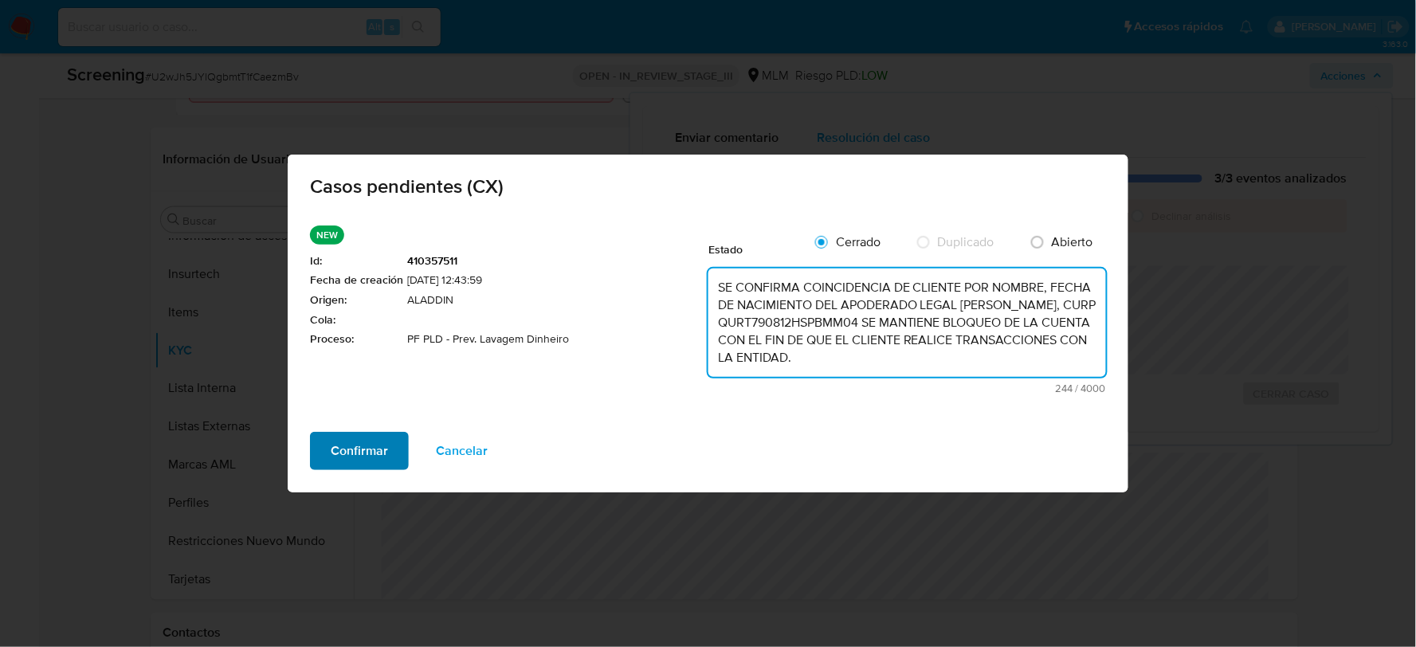
type textarea "SE CONFIRMA COINCIDENCIA DE CLIENTE POR NOMBRE, FECHA DE NACIMIENTO DEL APODERA…"
click at [368, 457] on span "Confirmar" at bounding box center [359, 450] width 57 height 35
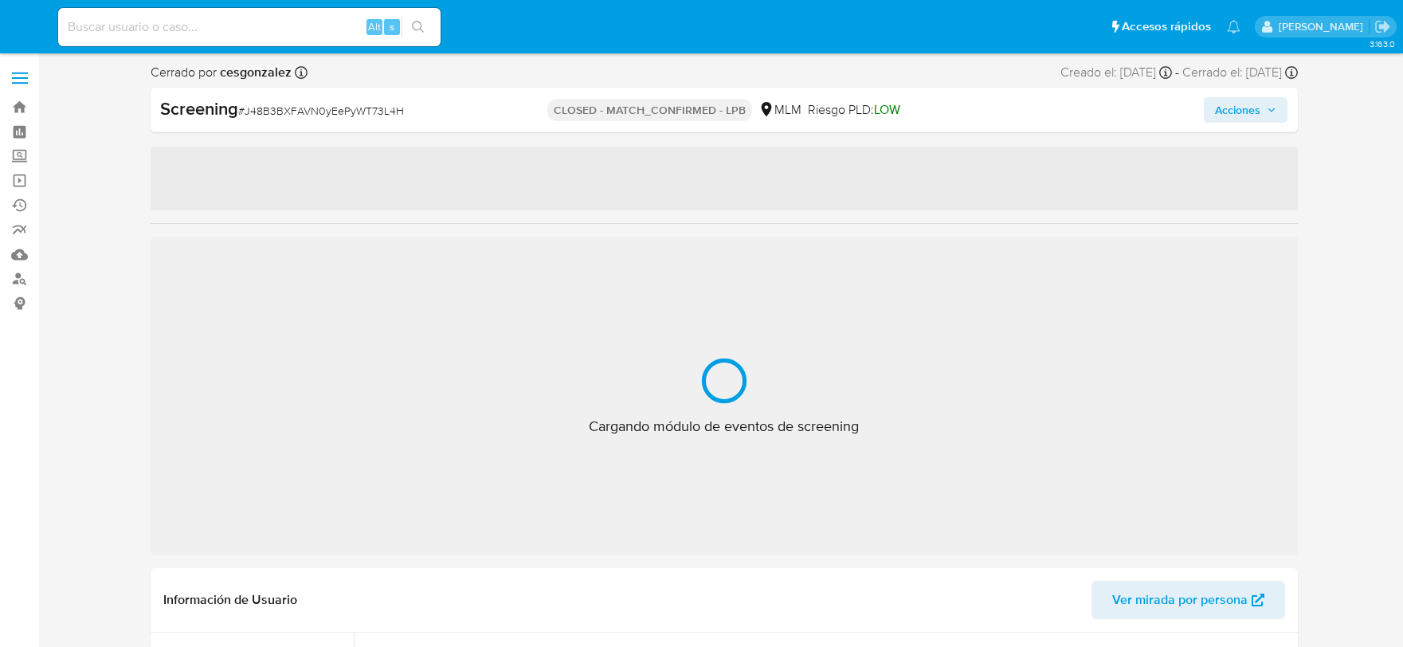
select select "10"
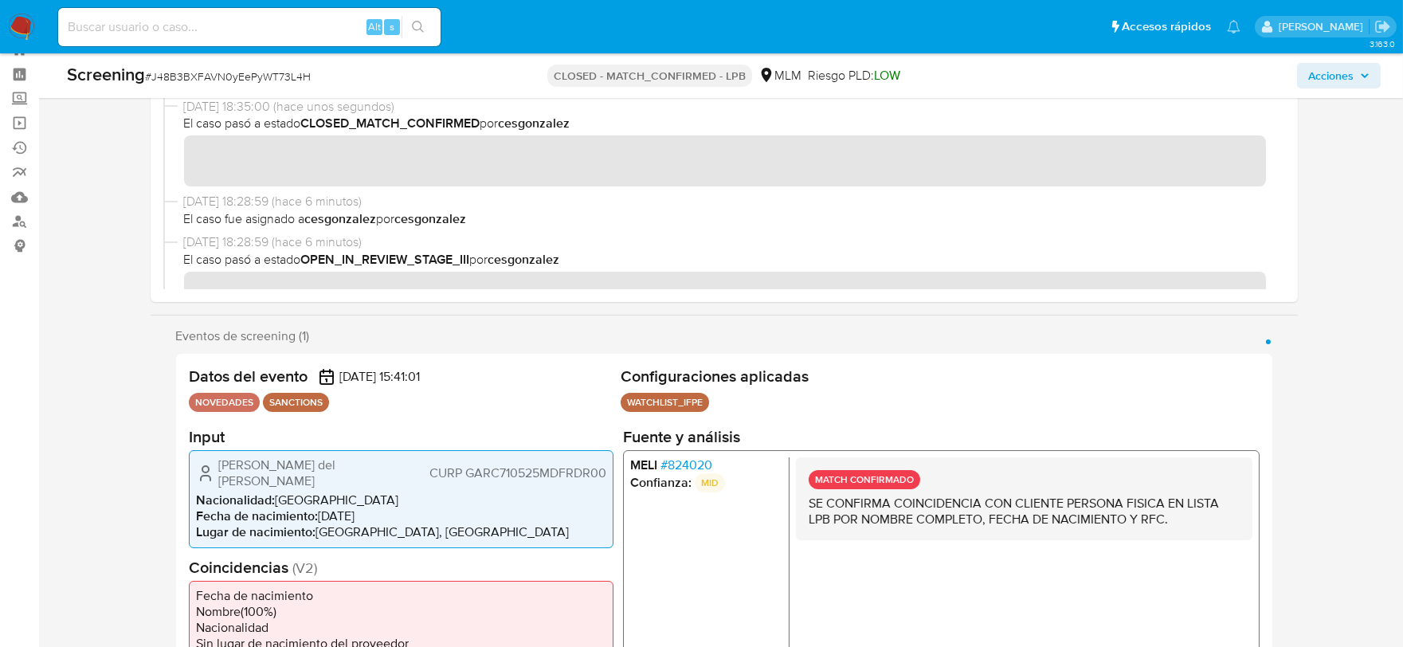
scroll to position [787, 0]
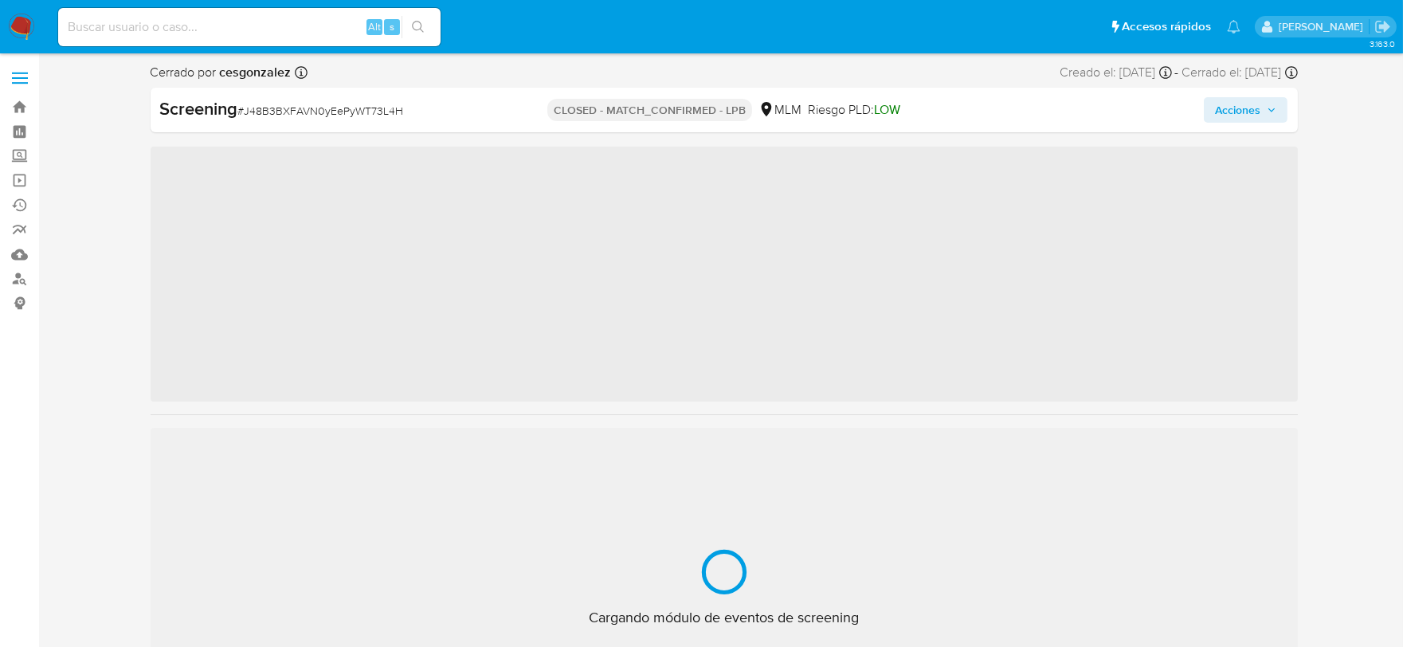
scroll to position [787, 0]
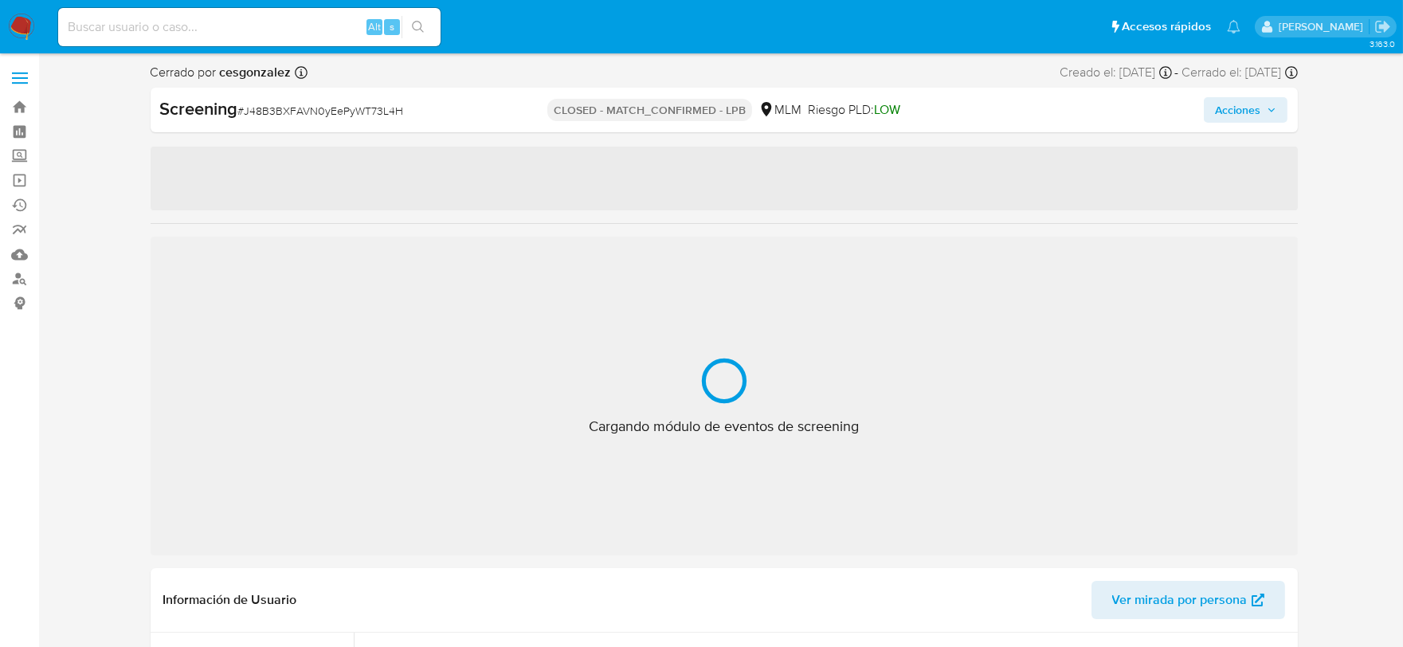
select select "10"
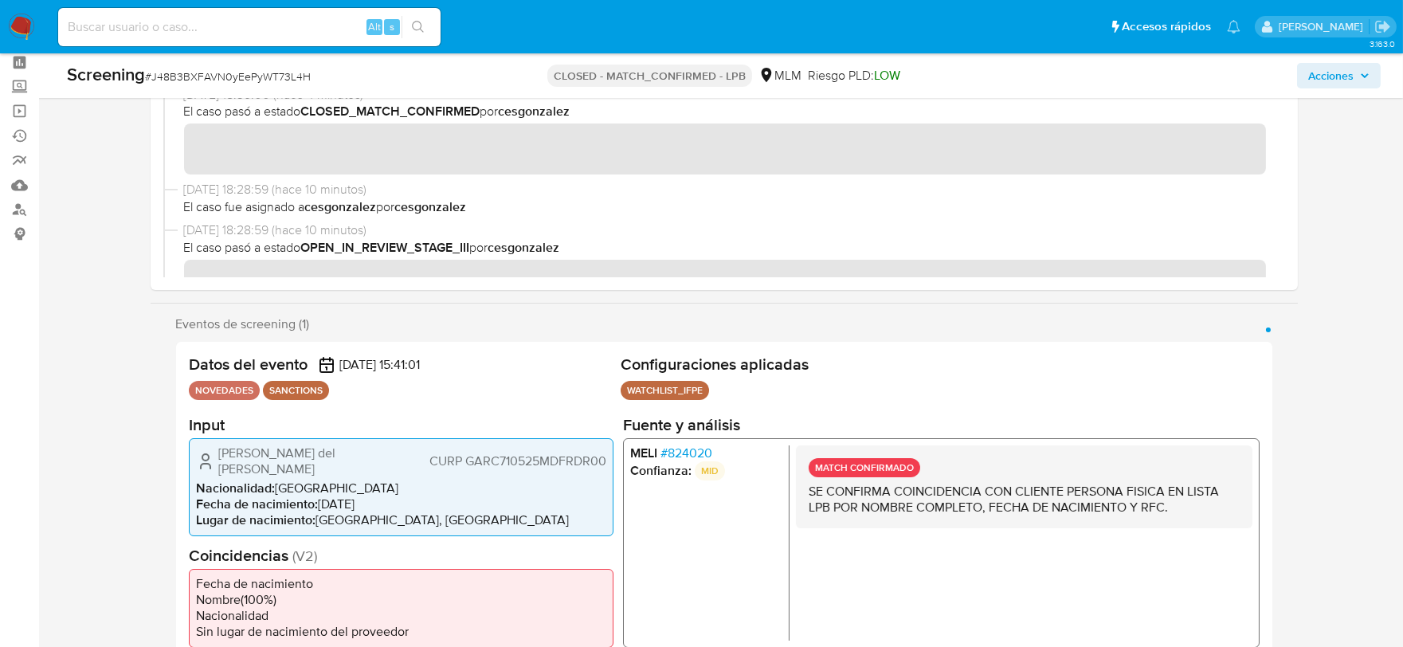
scroll to position [88, 0]
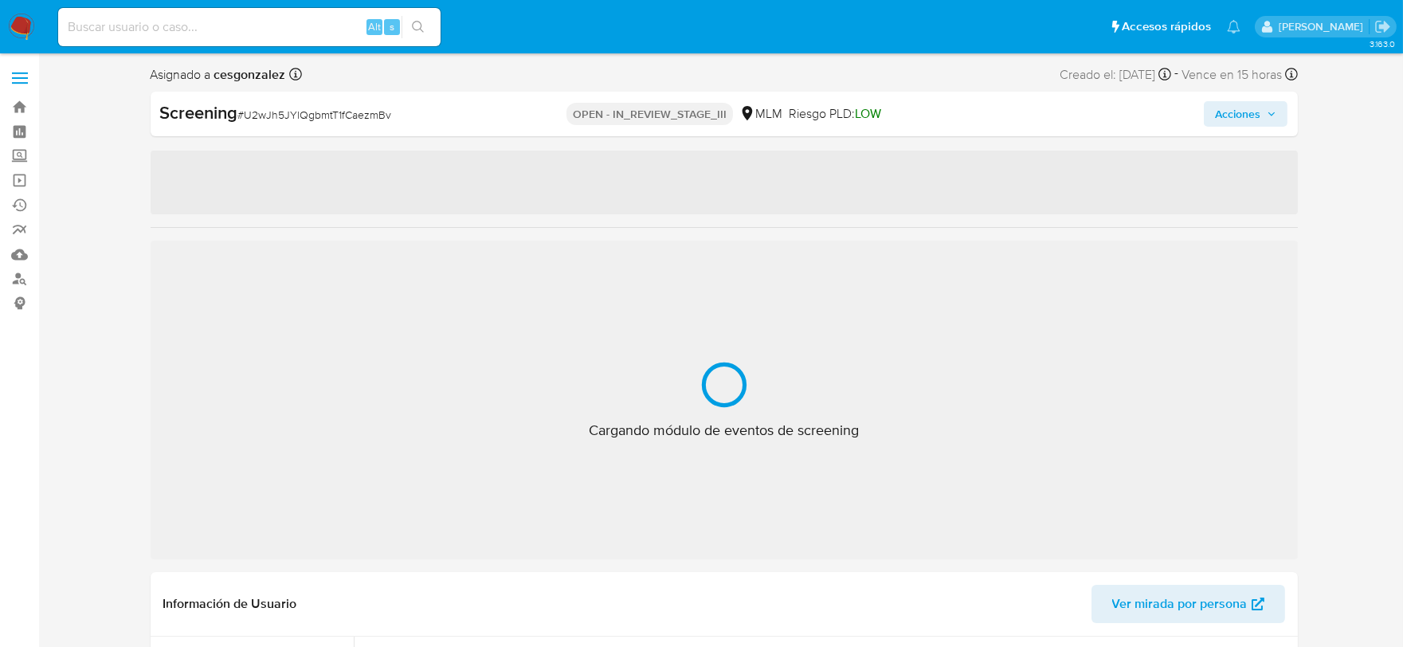
scroll to position [787, 0]
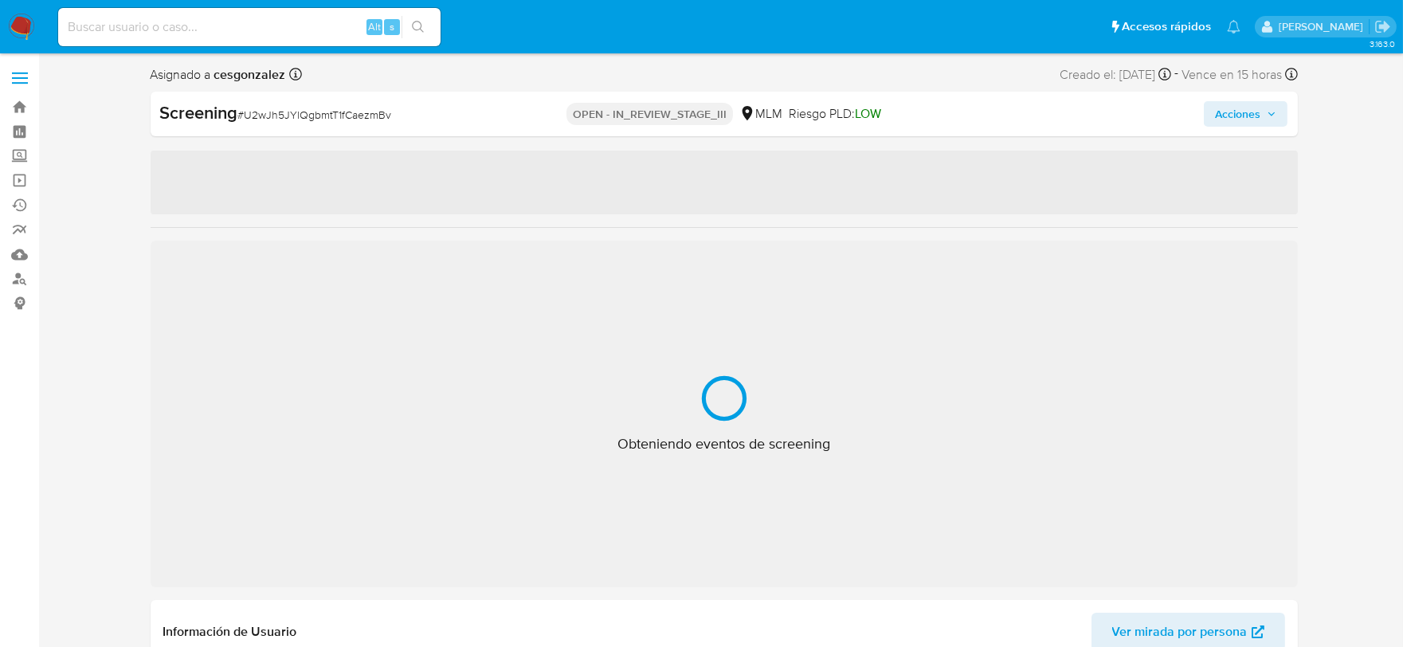
select select "10"
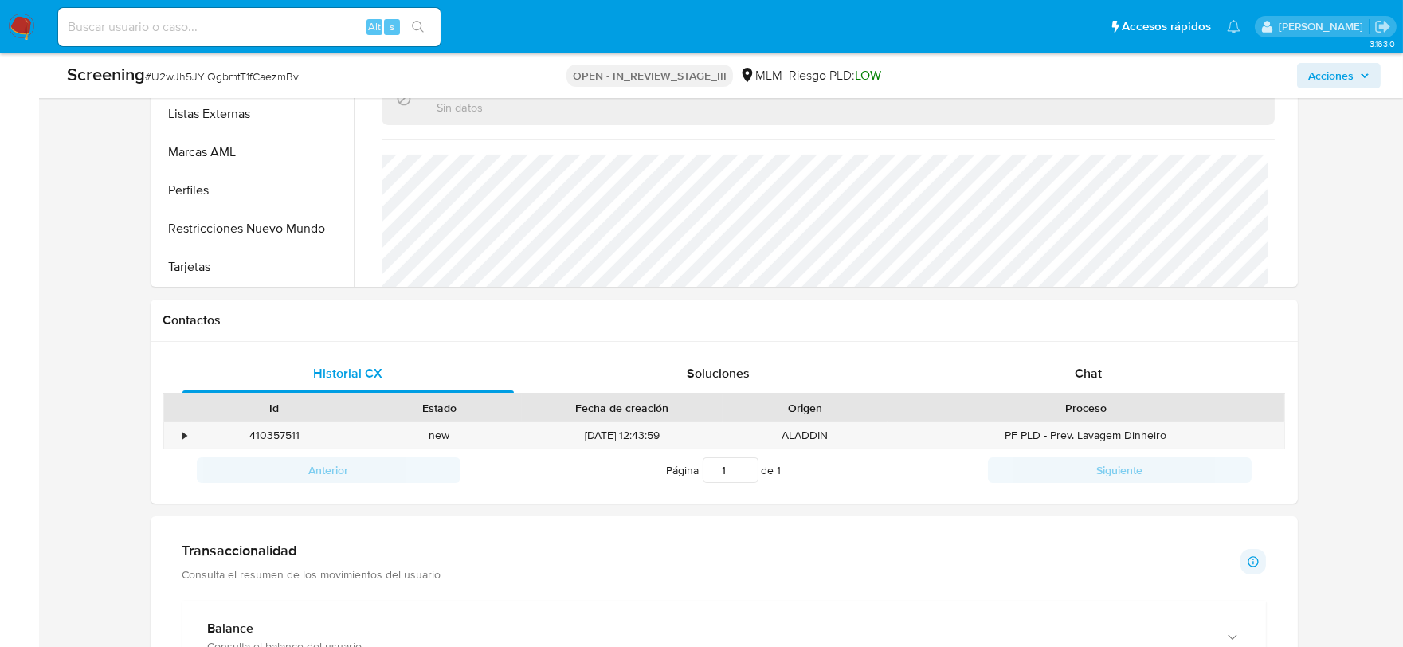
scroll to position [1062, 0]
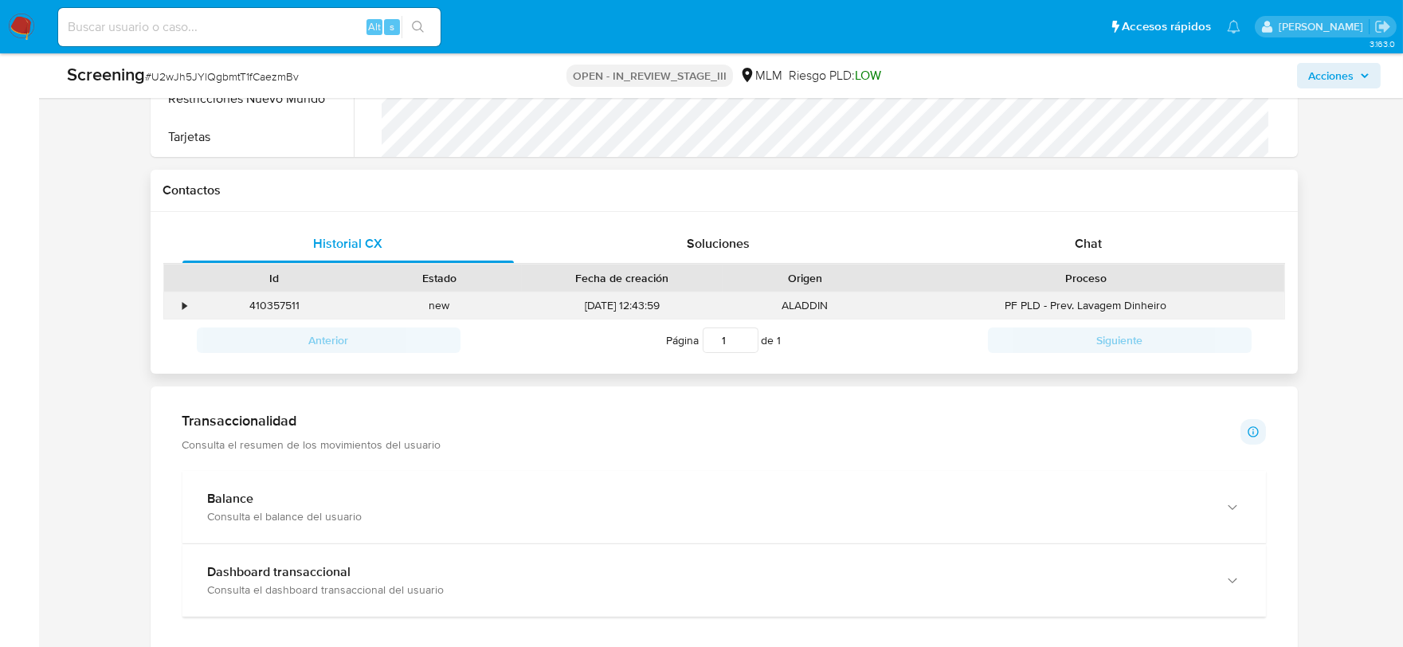
click at [183, 309] on div "•" at bounding box center [185, 305] width 4 height 15
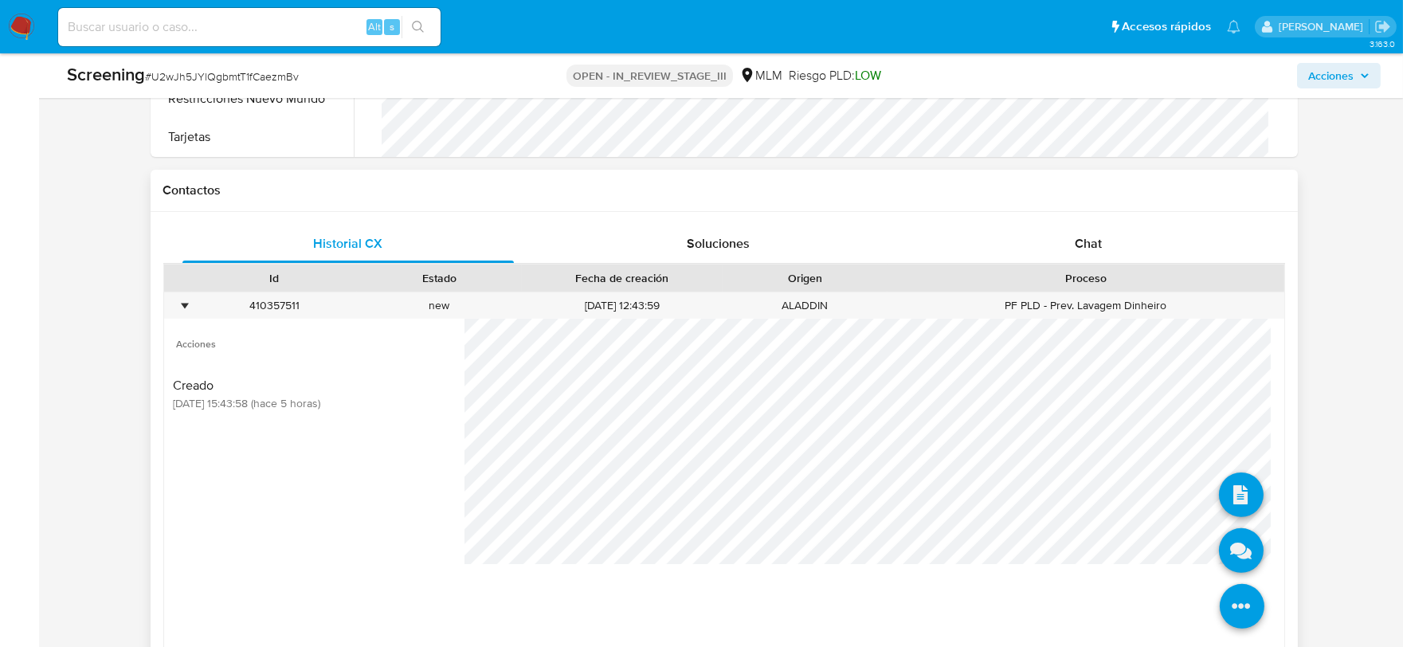
click at [1230, 614] on icon at bounding box center [1242, 606] width 45 height 45
click at [1221, 555] on icon at bounding box center [1241, 550] width 45 height 45
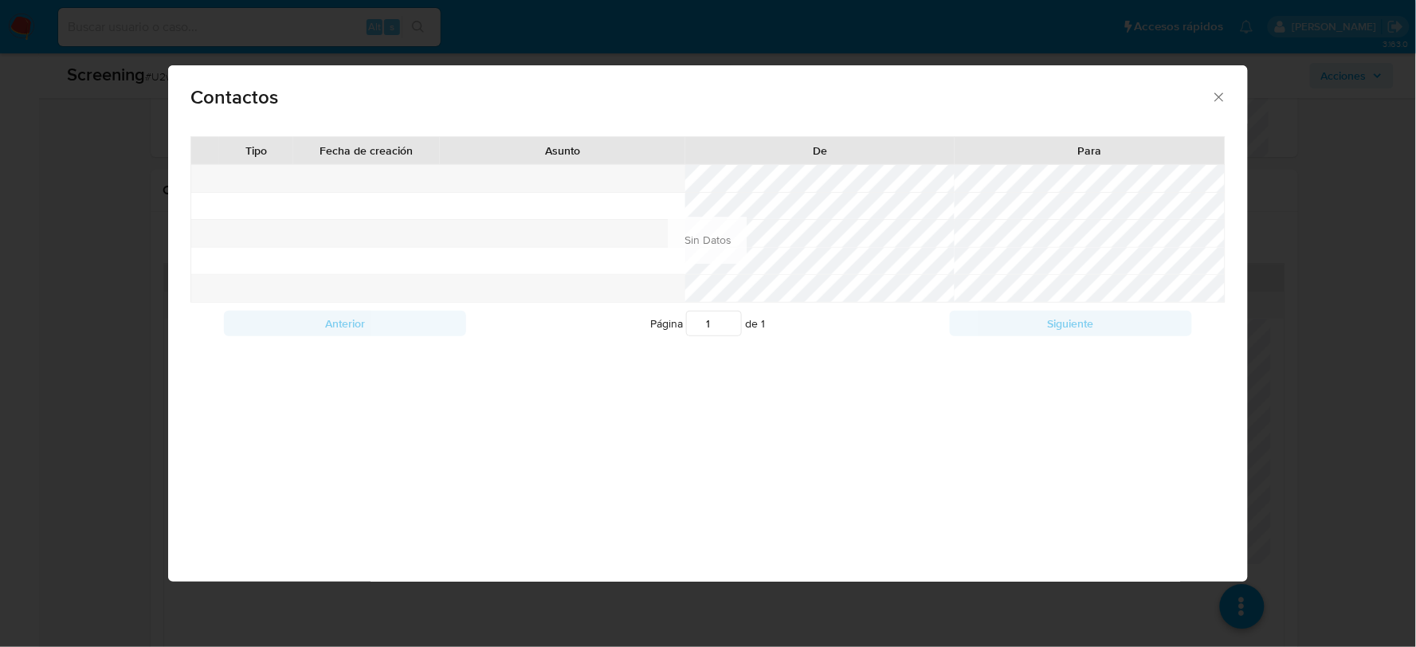
click at [1223, 99] on icon "close" at bounding box center [1219, 97] width 16 height 16
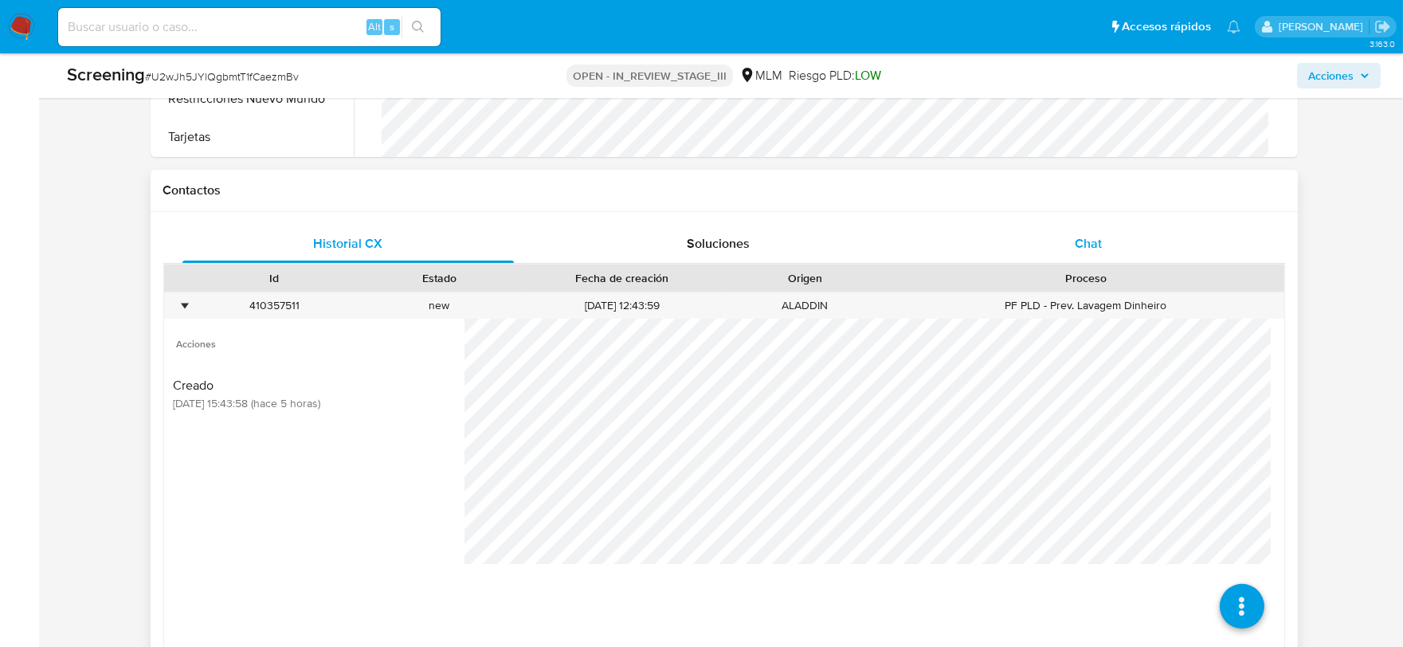
click at [1096, 250] on span "Chat" at bounding box center [1088, 243] width 27 height 18
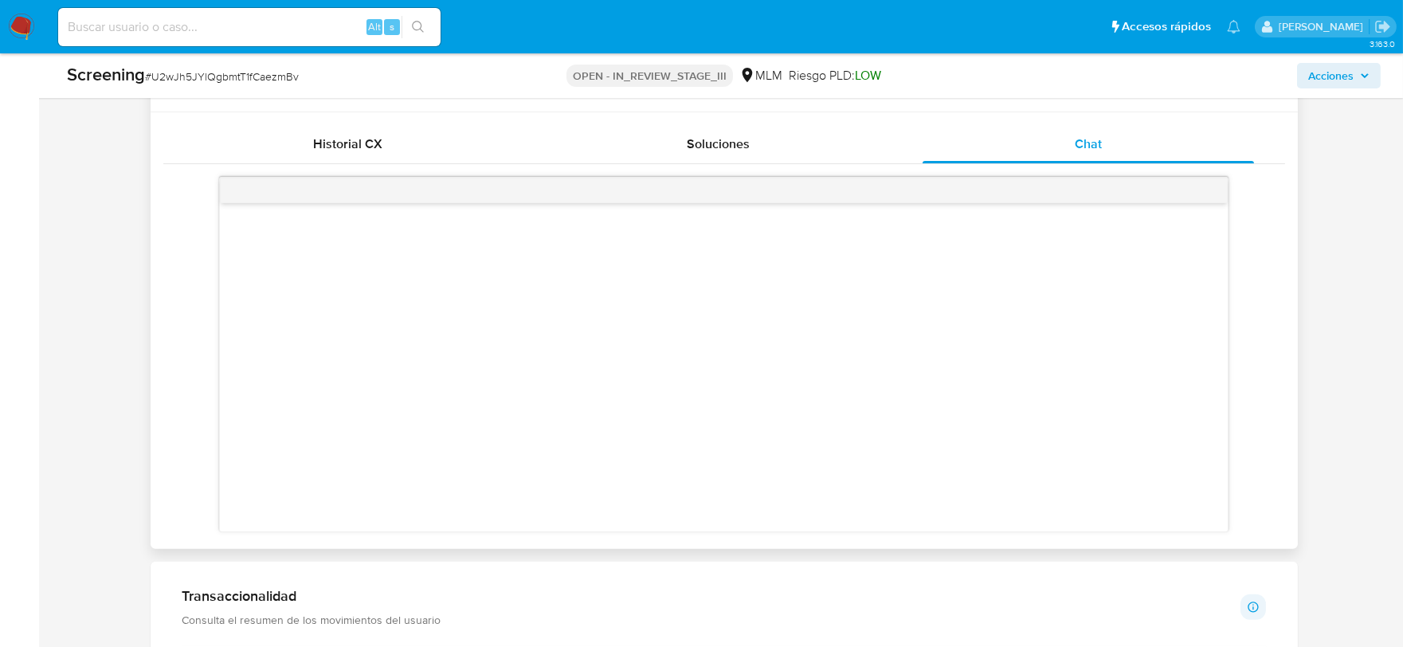
scroll to position [1150, 0]
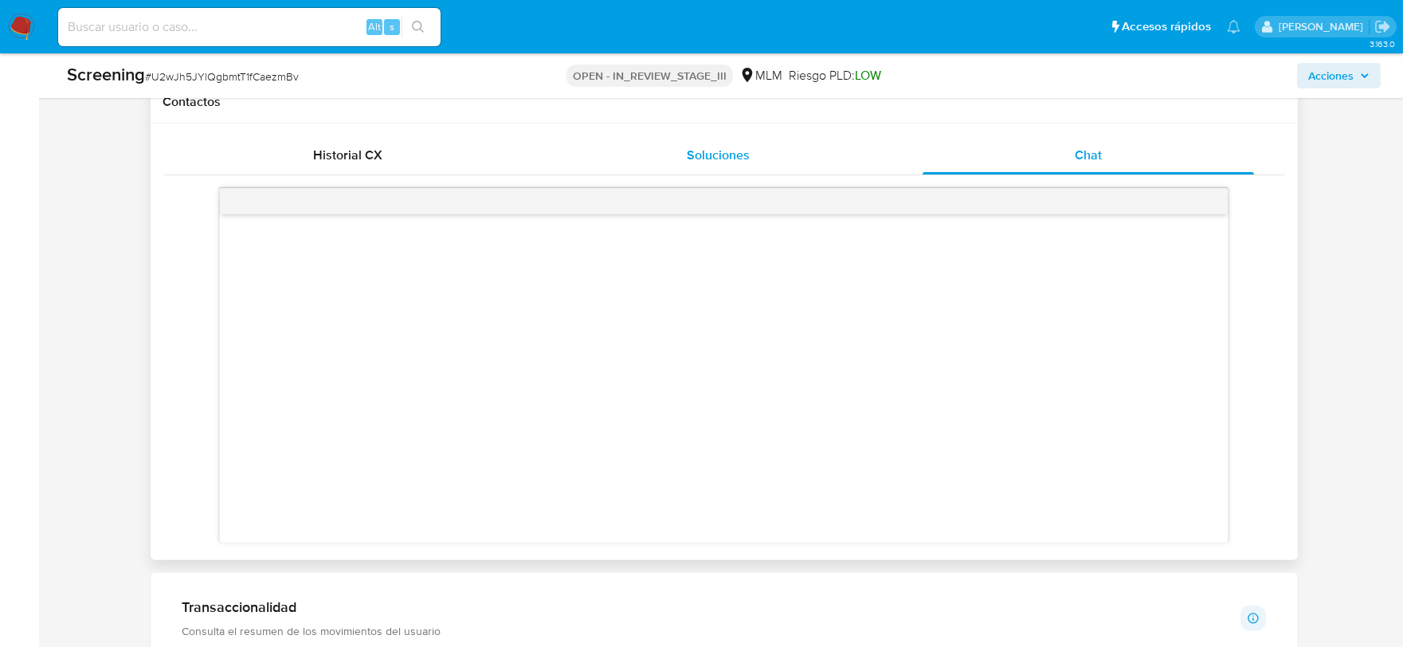
click at [718, 152] on span "Soluciones" at bounding box center [718, 155] width 63 height 18
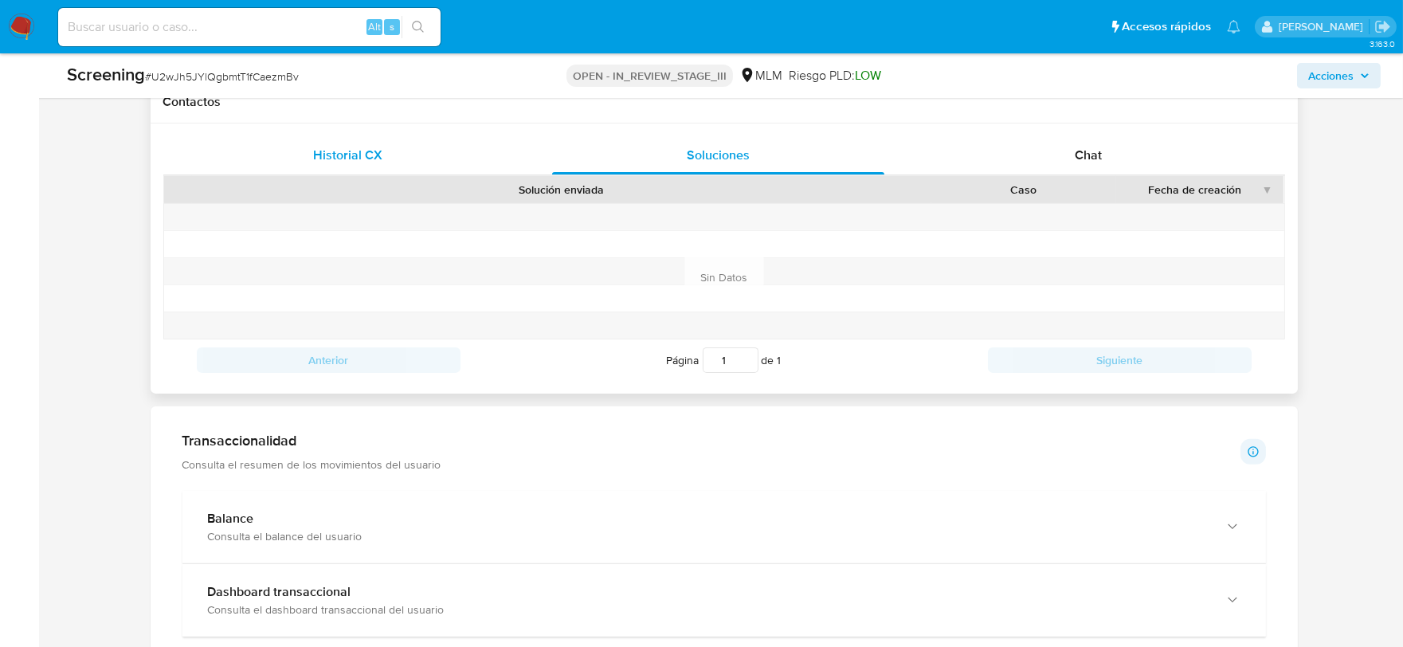
click at [306, 145] on div "Historial CX" at bounding box center [348, 155] width 332 height 38
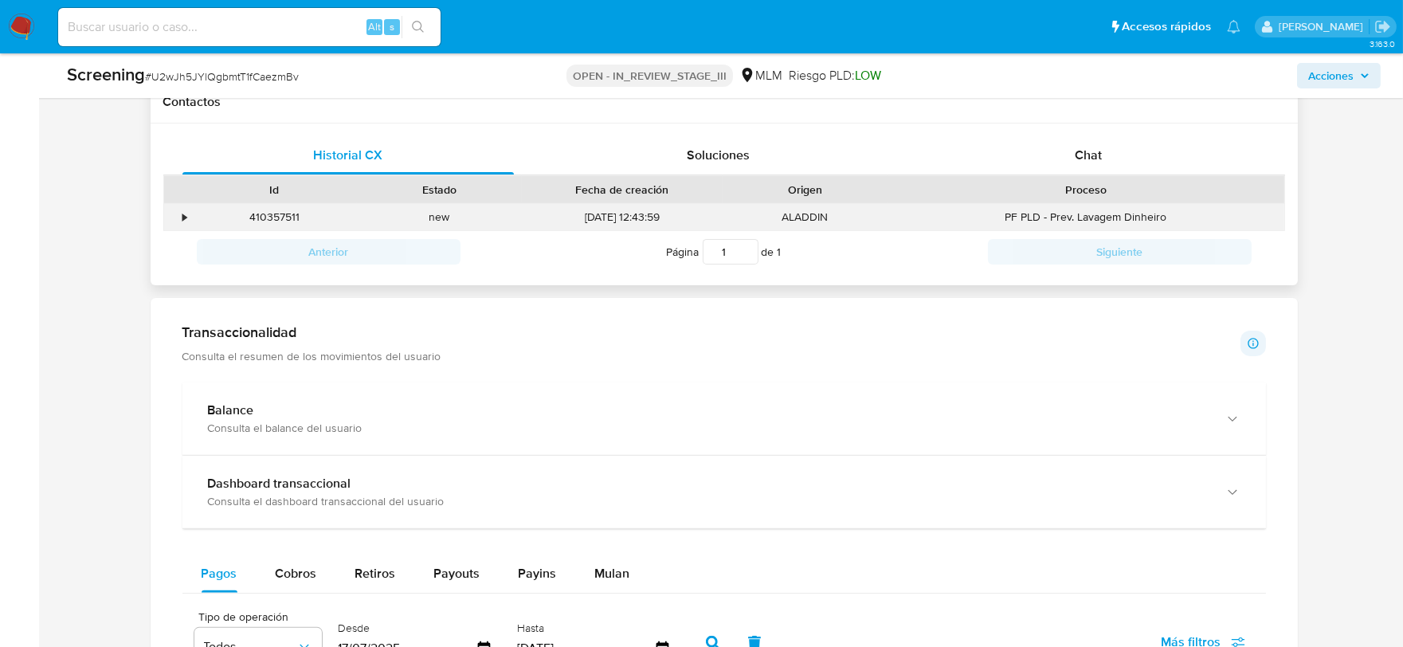
click at [179, 217] on div "•" at bounding box center [178, 217] width 28 height 26
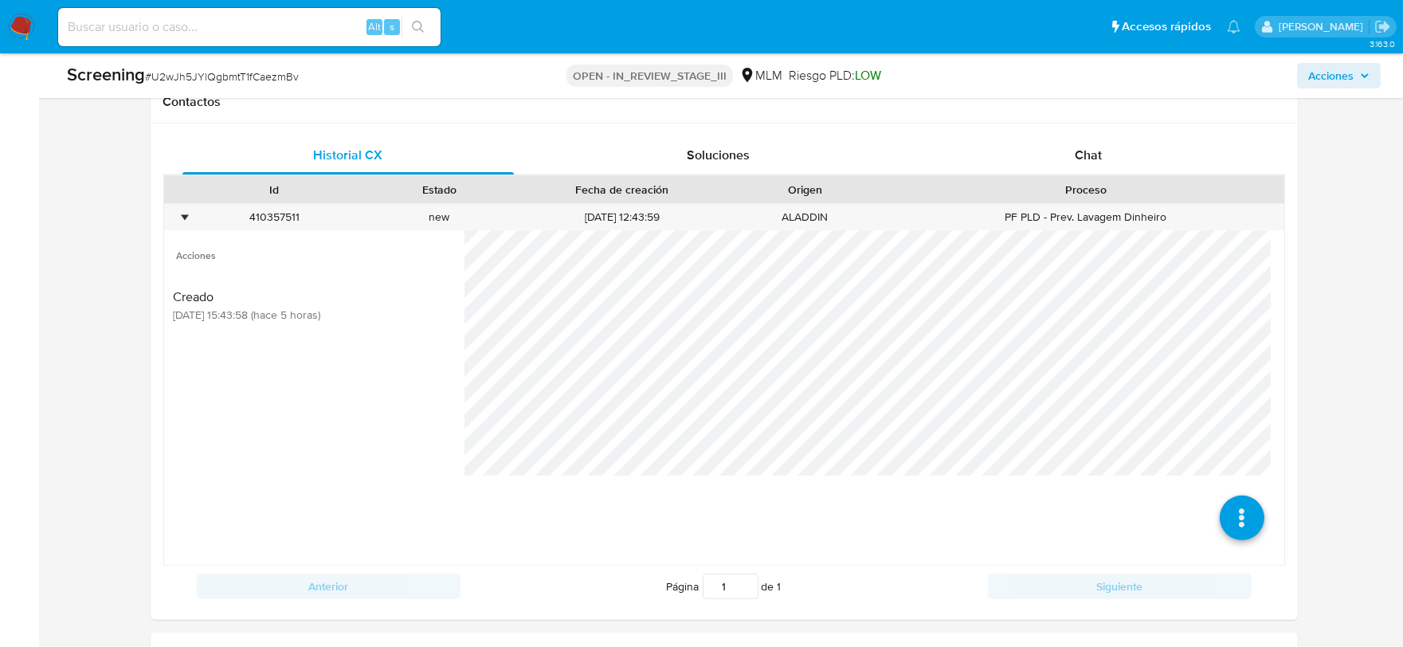
click at [229, 78] on span "# U2wJh5JYlQgbmtT1fCaezmBv" at bounding box center [222, 77] width 154 height 16
copy span "U2wJh5JYlQgbmtT1fCaezmBv"
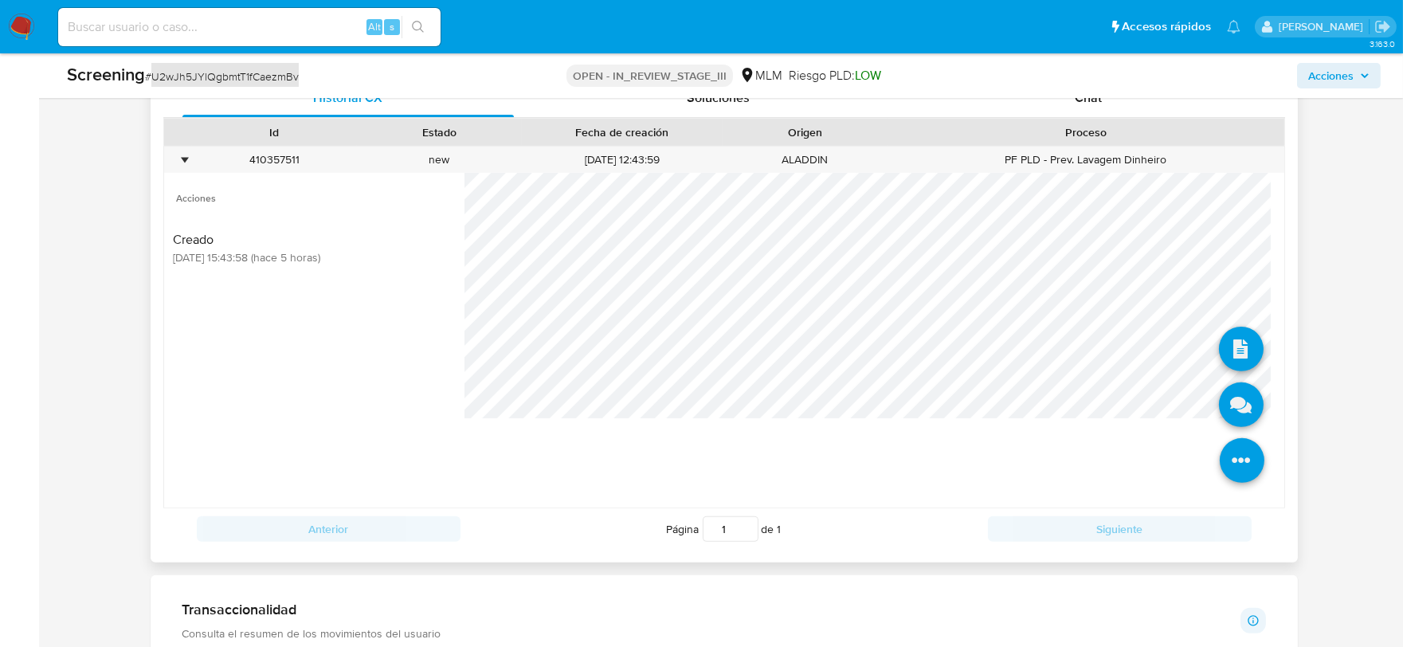
scroll to position [1239, 0]
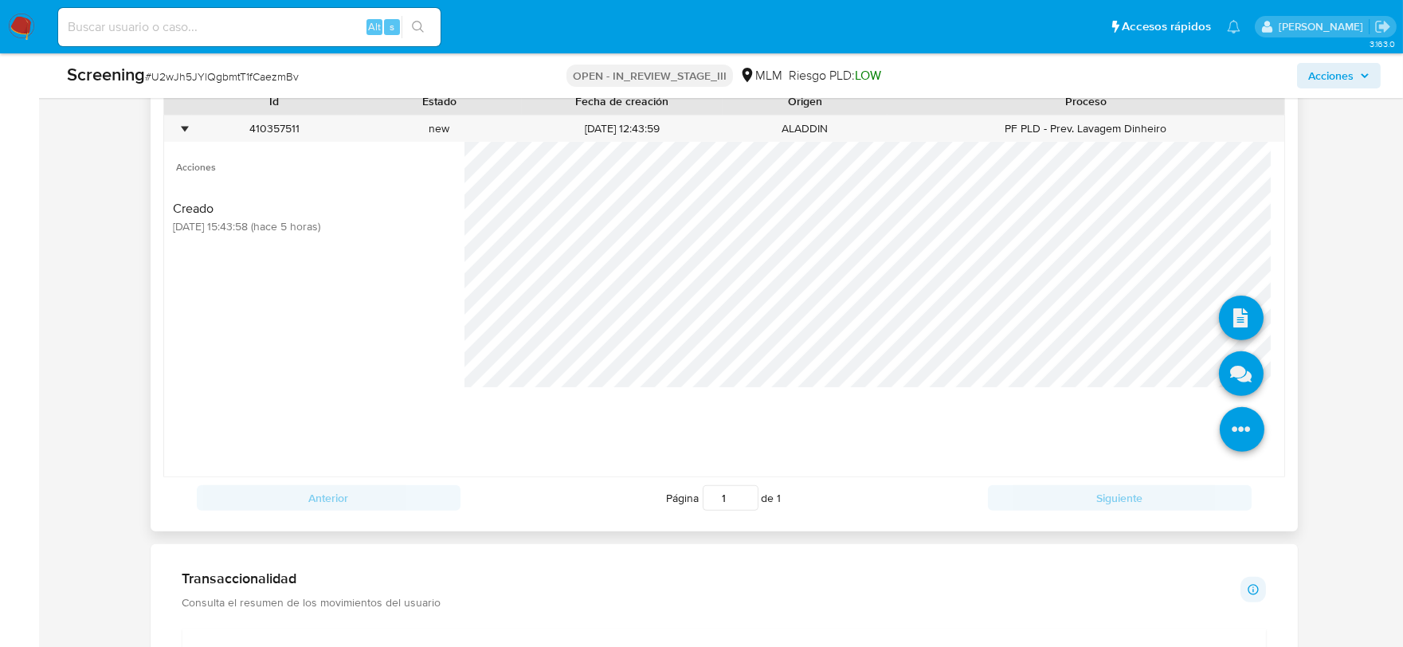
click at [1220, 428] on icon at bounding box center [1242, 429] width 45 height 45
click at [1220, 386] on icon at bounding box center [1241, 373] width 45 height 45
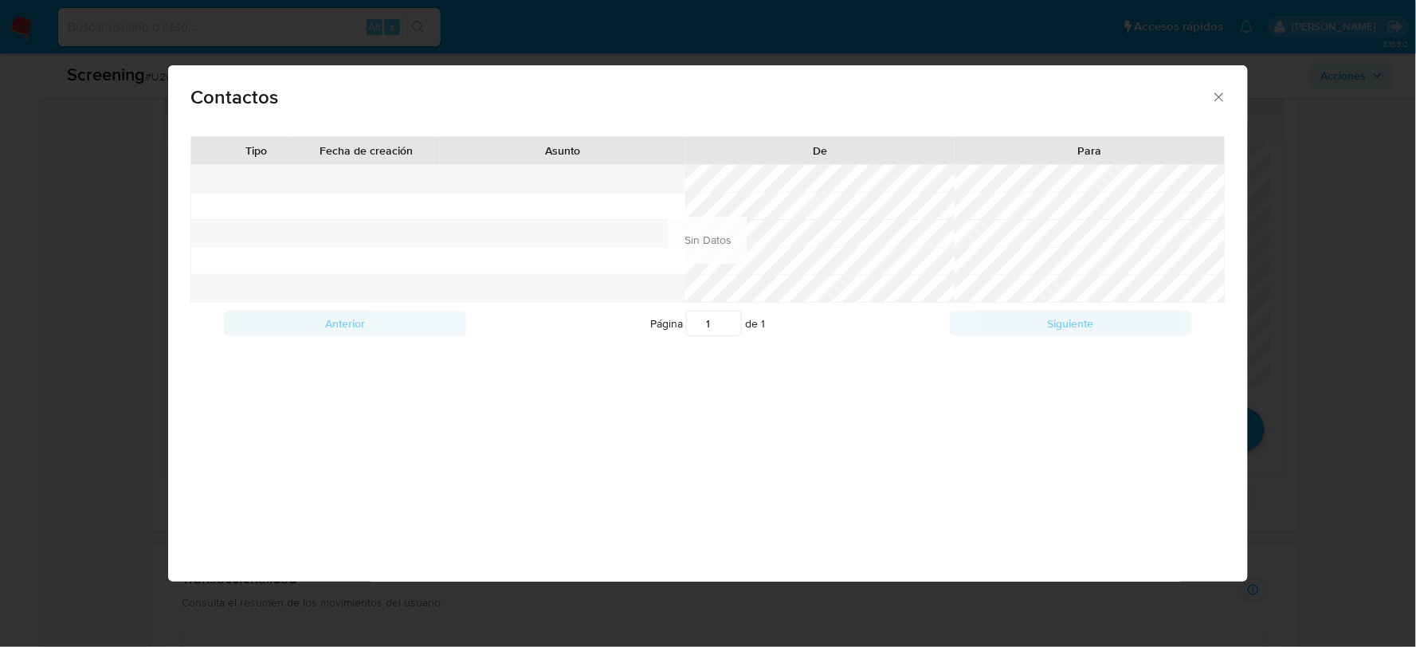
click at [68, 312] on div "Contactos Tipo Fecha de creación Asunto De Para Anterior Página 1 de 1 Siguient…" at bounding box center [708, 323] width 1416 height 647
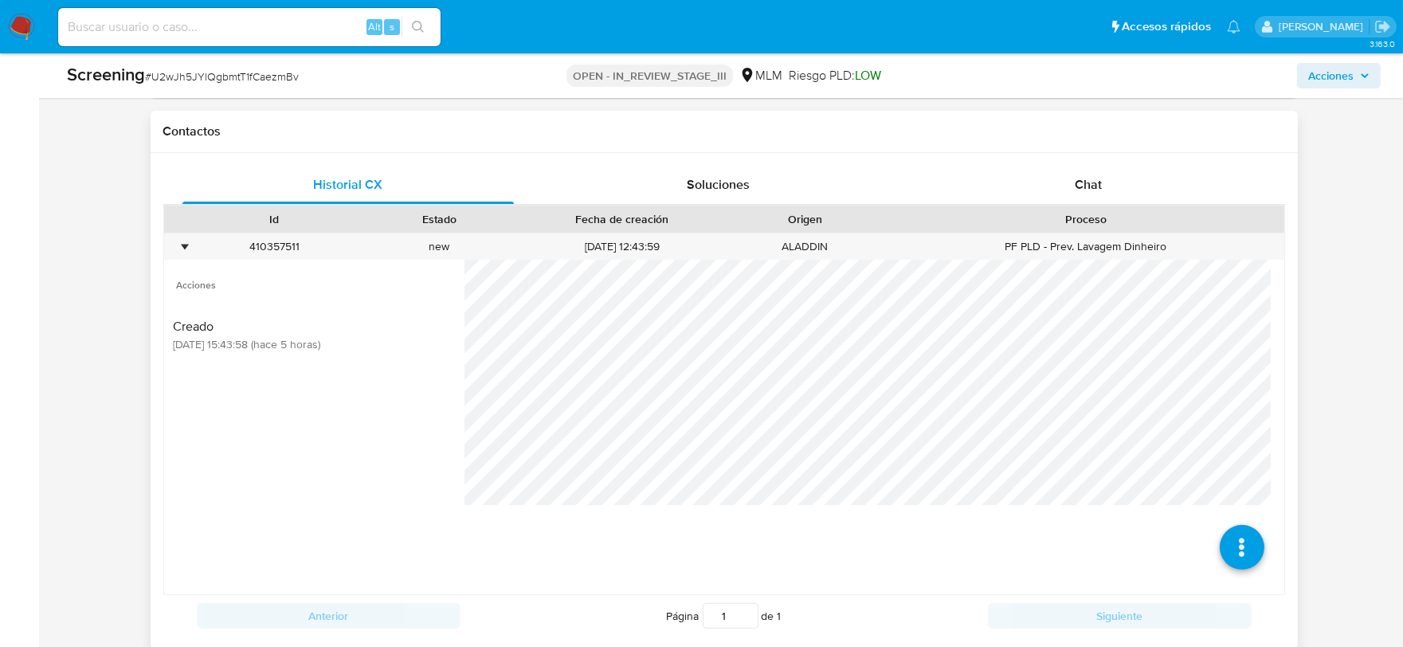
scroll to position [1062, 0]
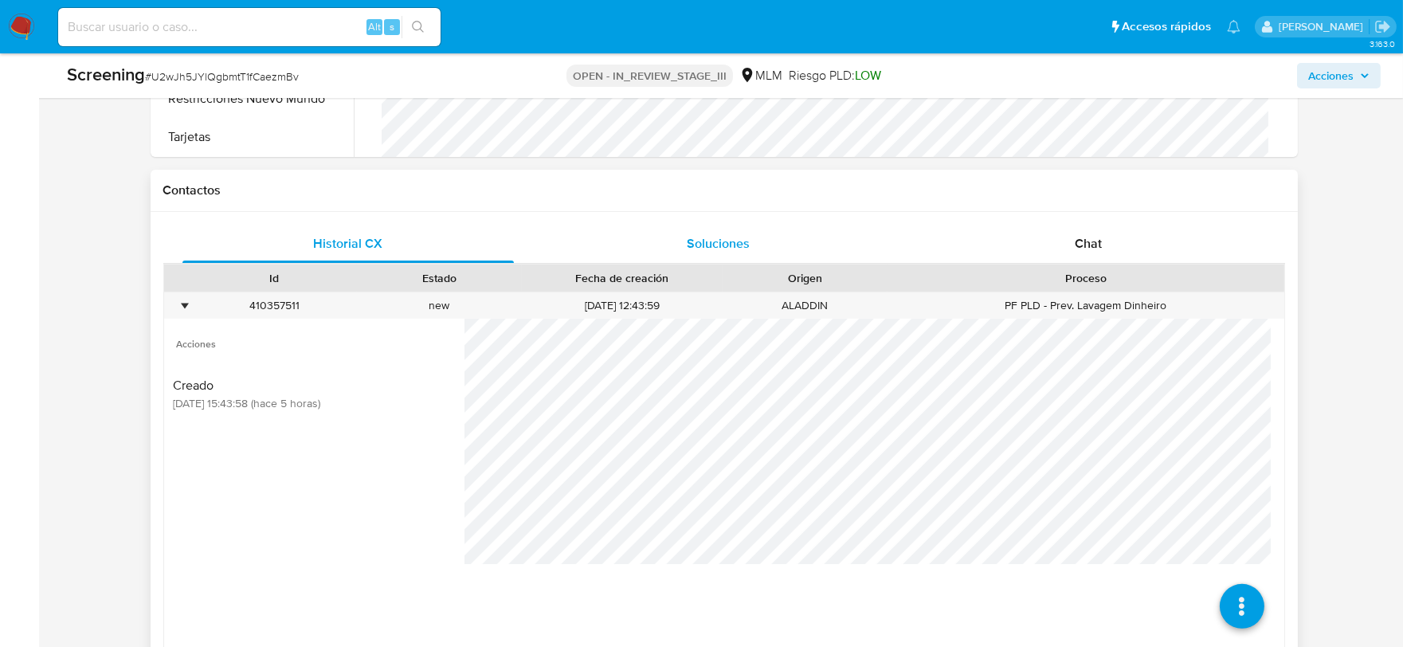
click at [704, 237] on span "Soluciones" at bounding box center [718, 243] width 63 height 18
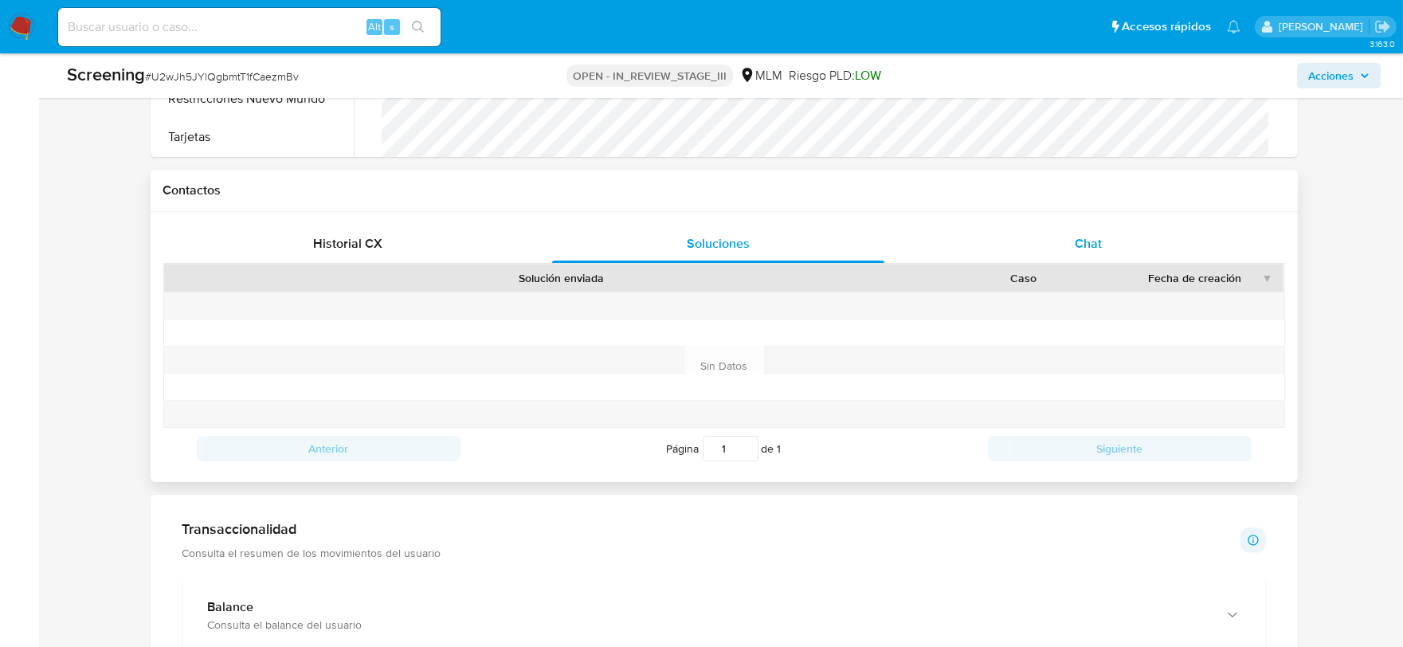
click at [1102, 240] on div "Chat" at bounding box center [1088, 244] width 332 height 38
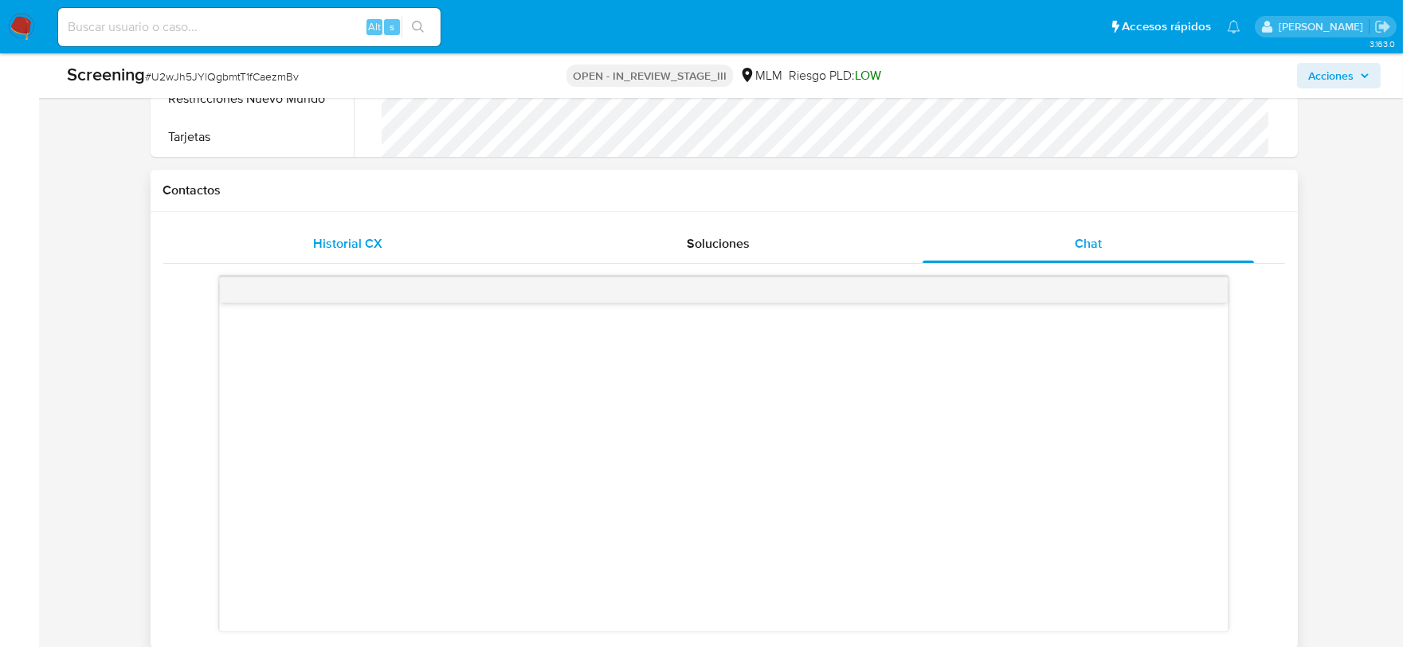
click at [371, 251] on span "Historial CX" at bounding box center [347, 243] width 69 height 18
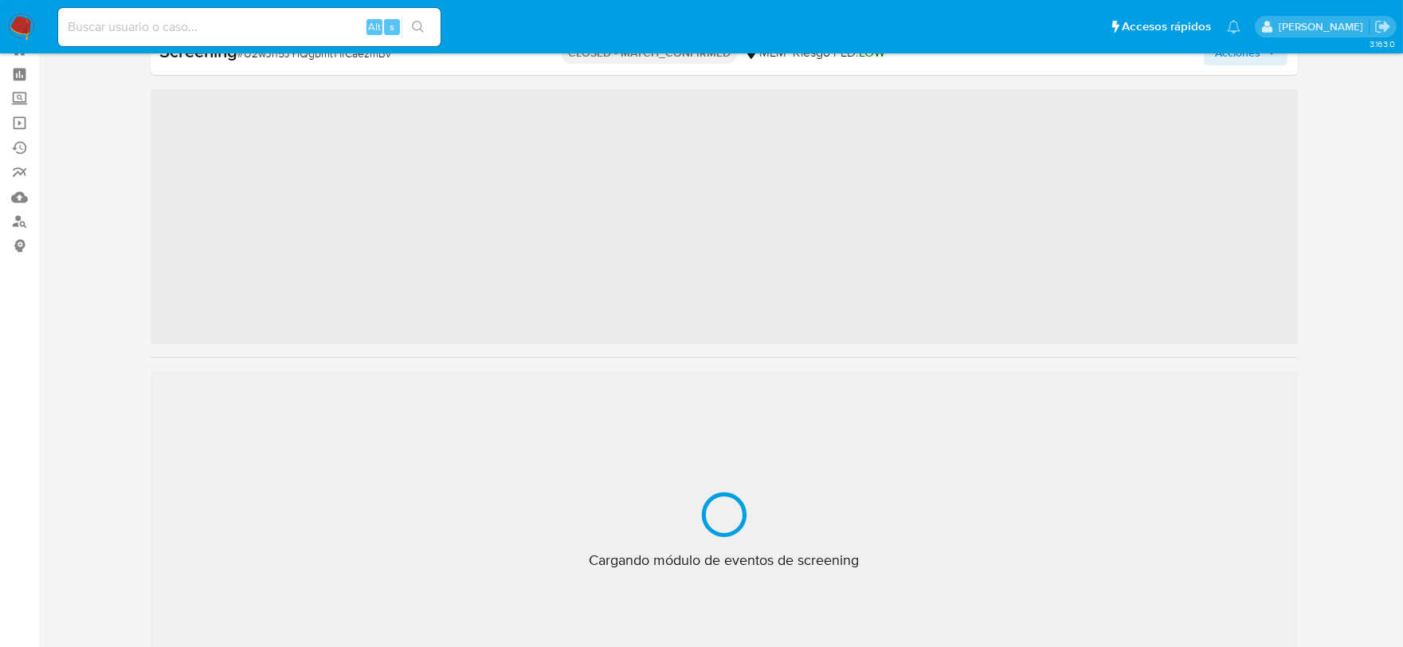
scroll to position [787, 0]
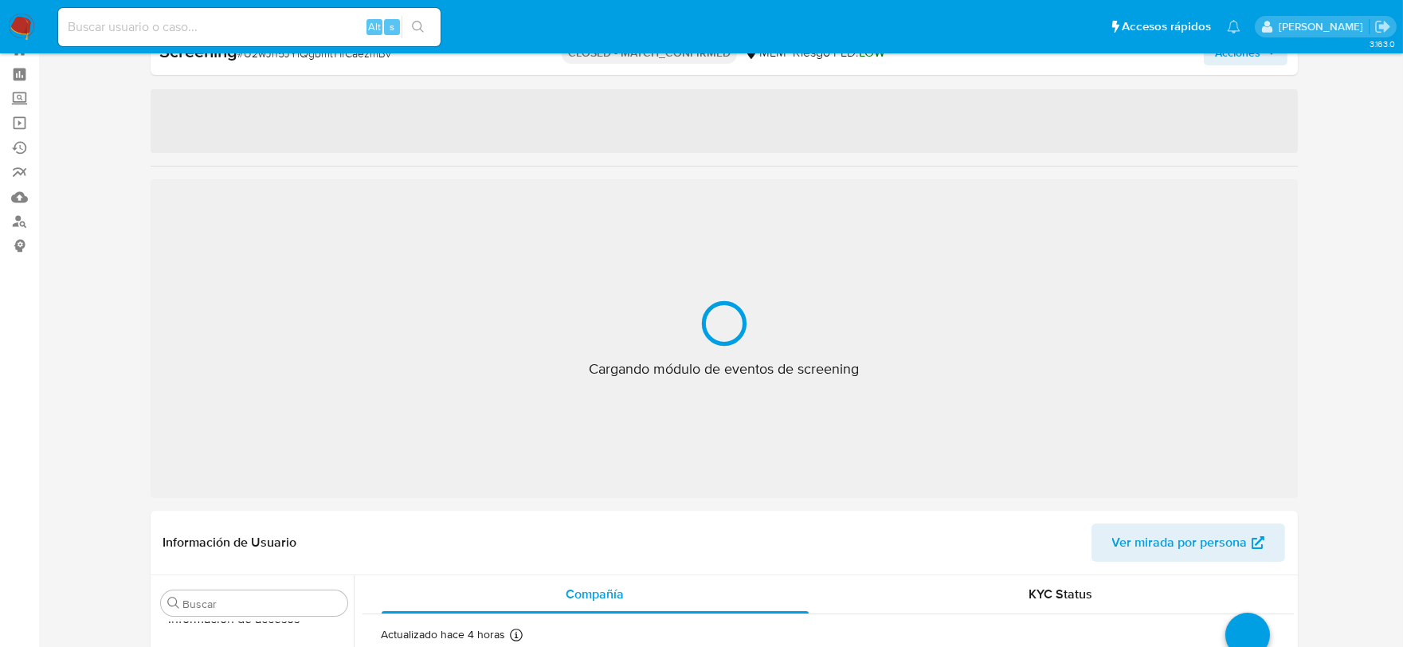
select select "10"
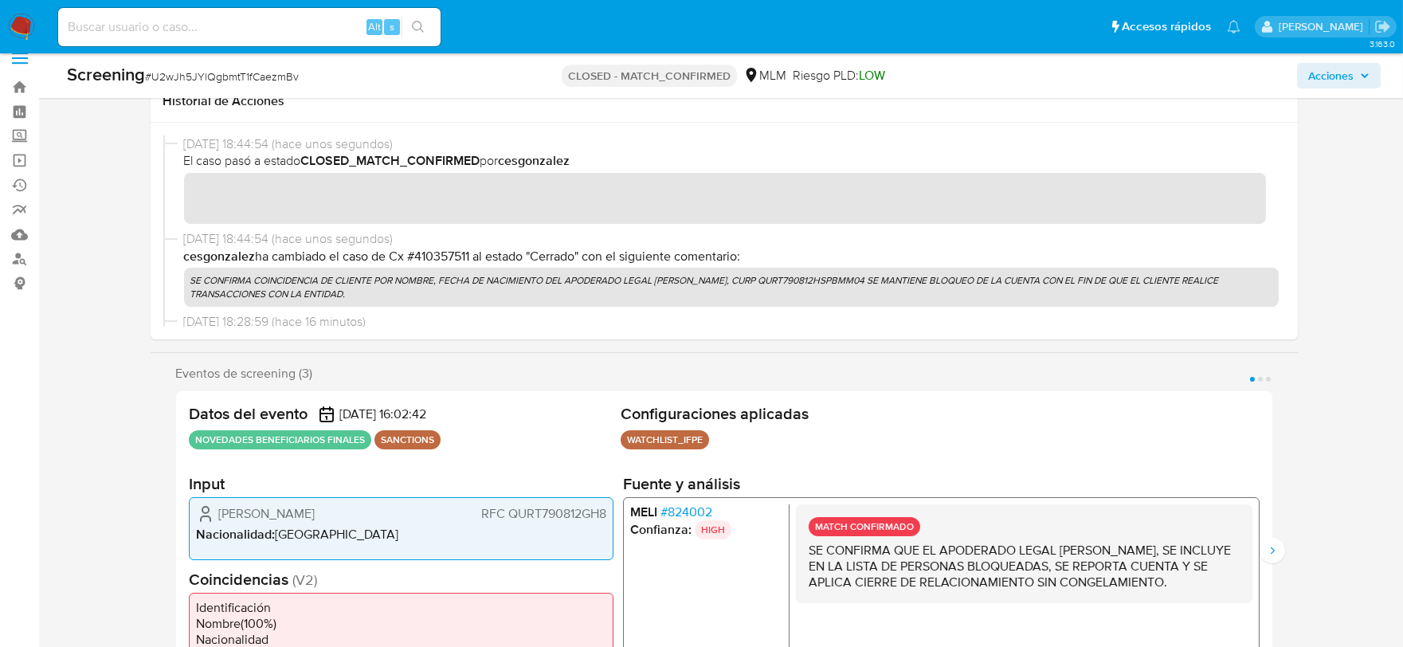
scroll to position [0, 0]
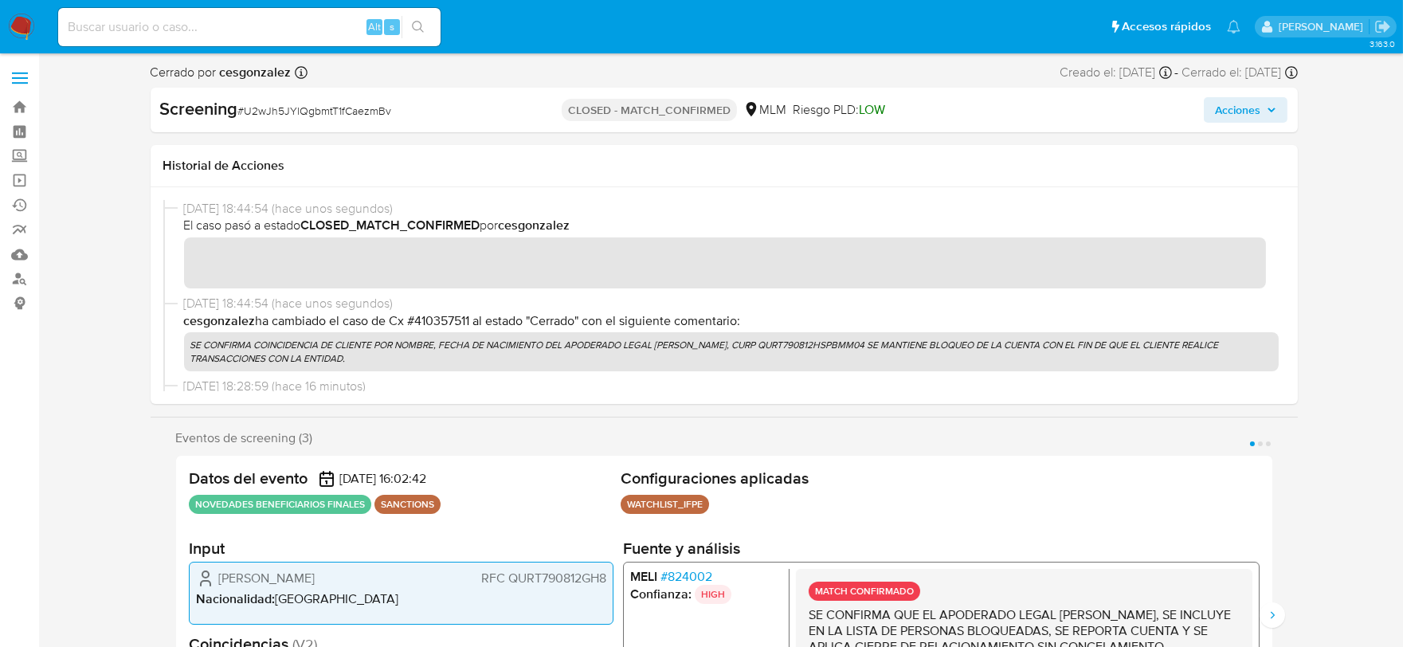
click at [323, 113] on span "# U2wJh5JYlQgbmtT1fCaezmBv" at bounding box center [315, 111] width 154 height 16
copy span "U2wJh5JYlQgbmtT1fCaezmBv"
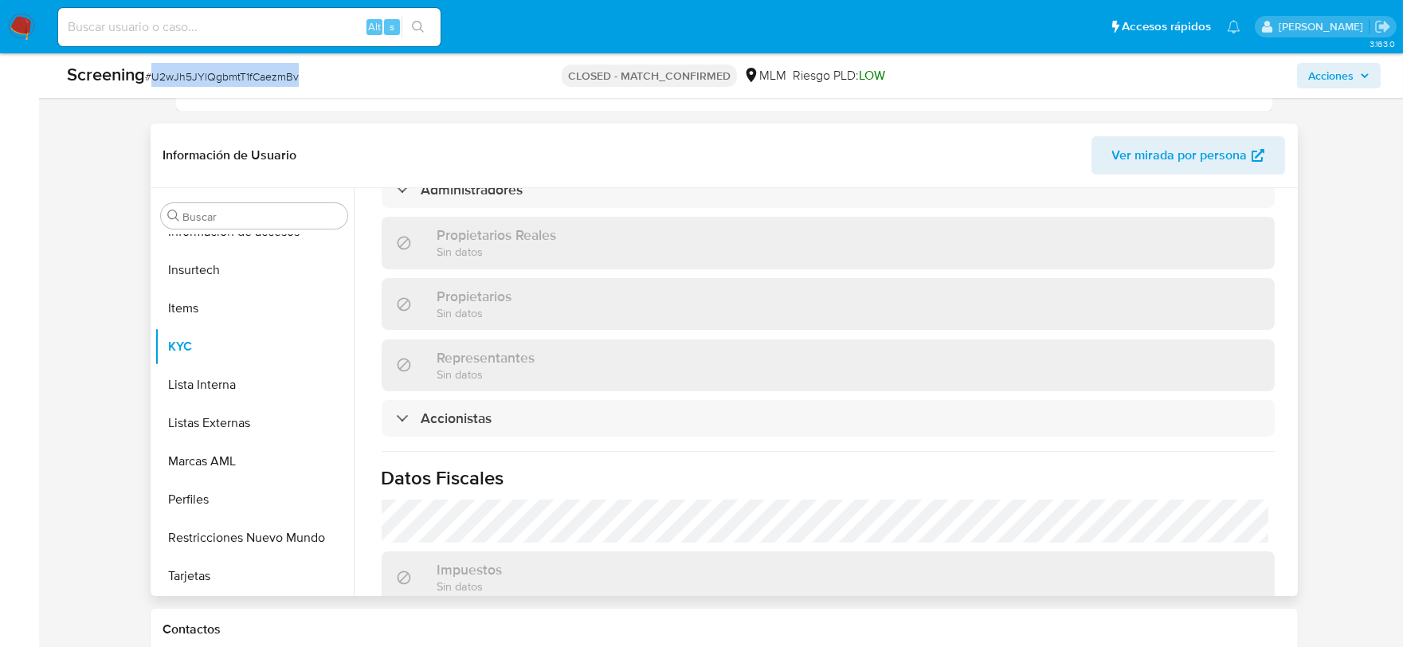
scroll to position [1207, 0]
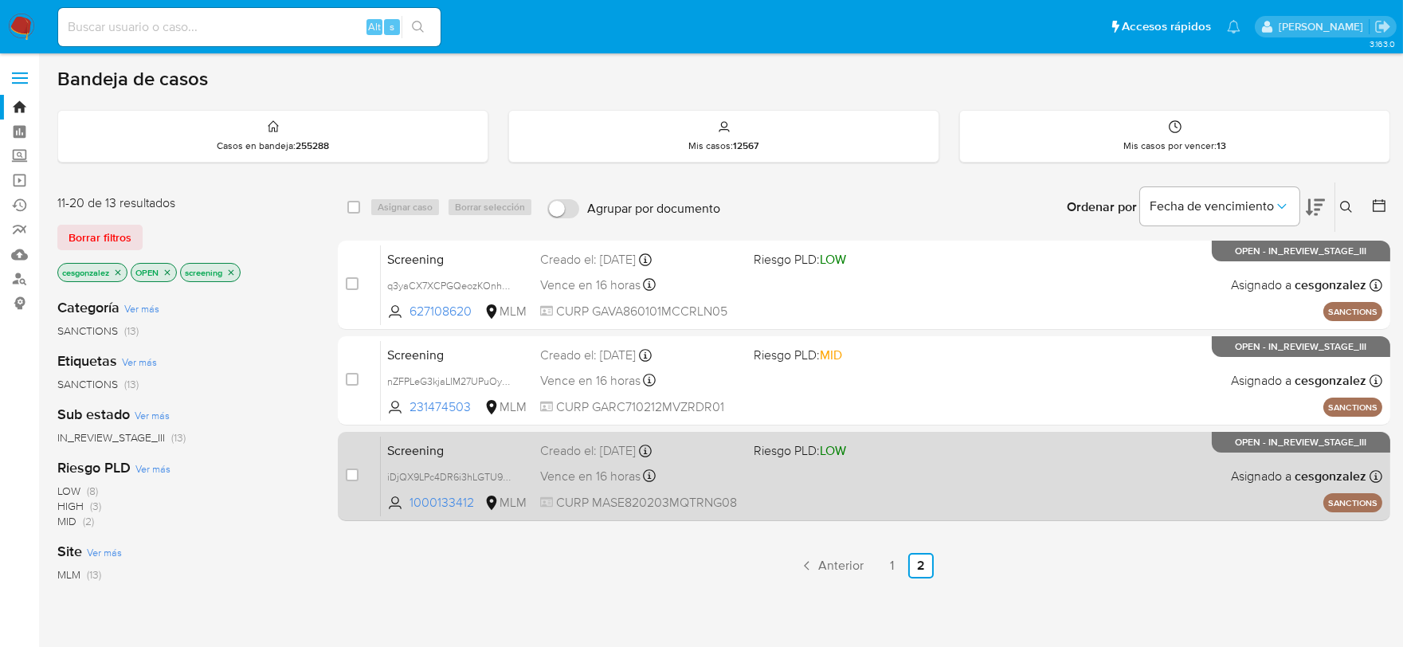
click at [621, 471] on span "Vence en 16 horas" at bounding box center [590, 477] width 100 height 18
click at [600, 500] on span "CURP MASE820203MQTRNG08" at bounding box center [640, 503] width 201 height 18
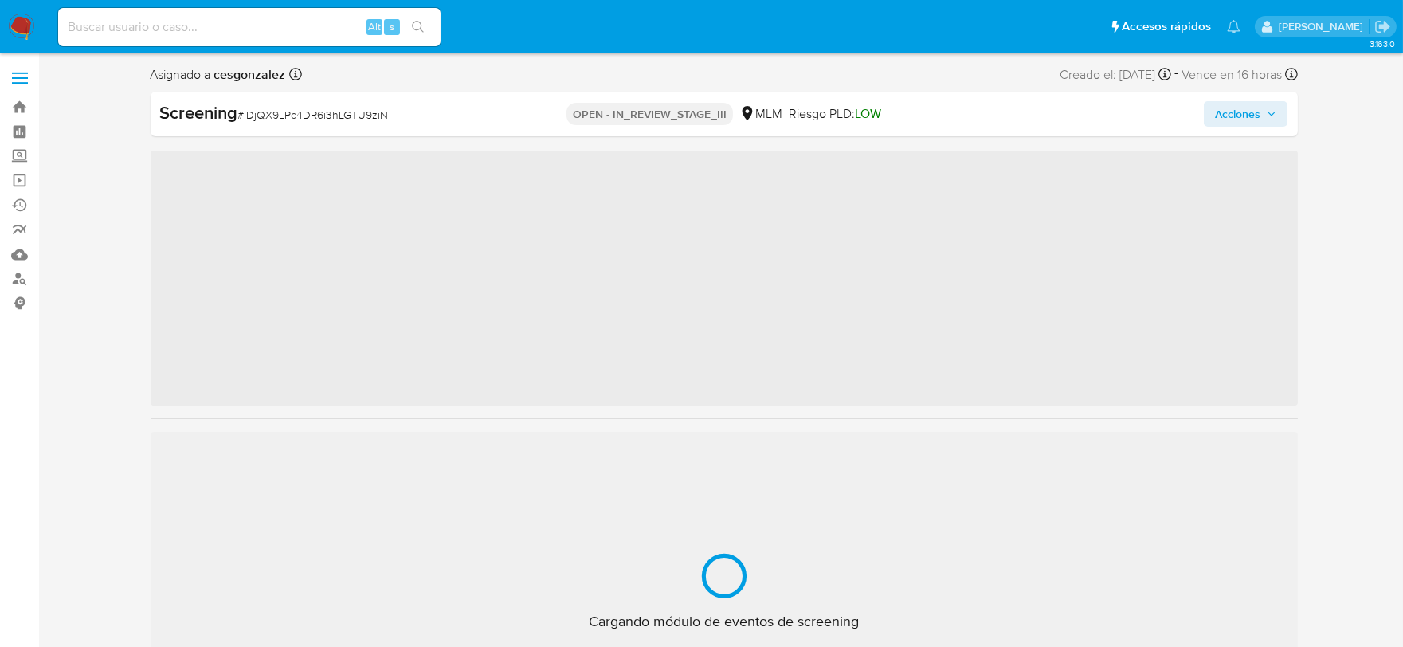
scroll to position [787, 0]
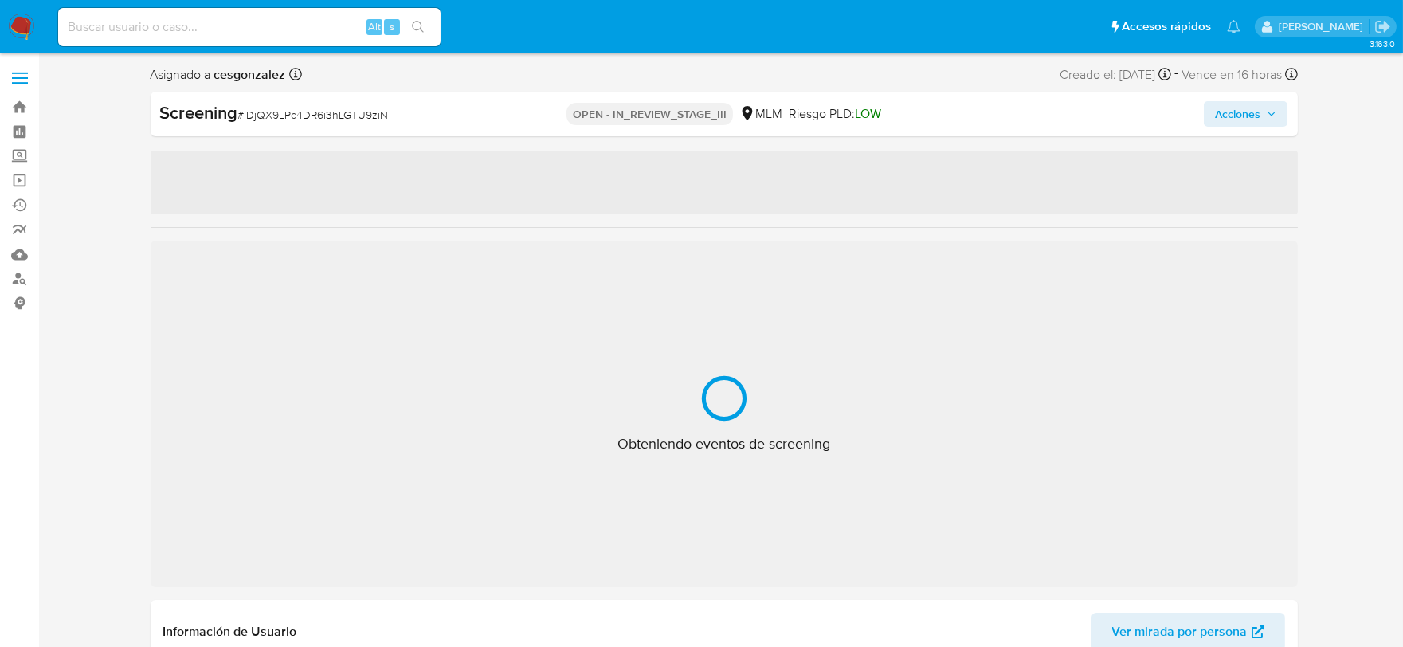
select select "10"
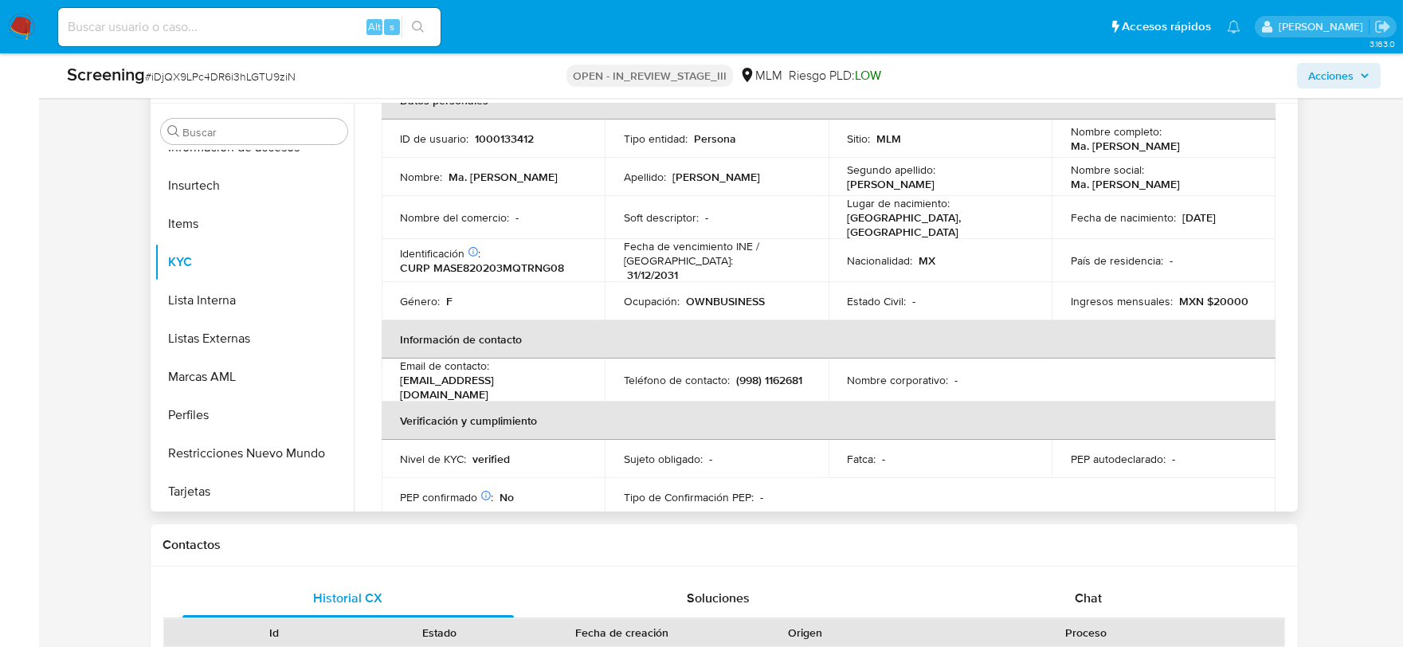
scroll to position [177, 0]
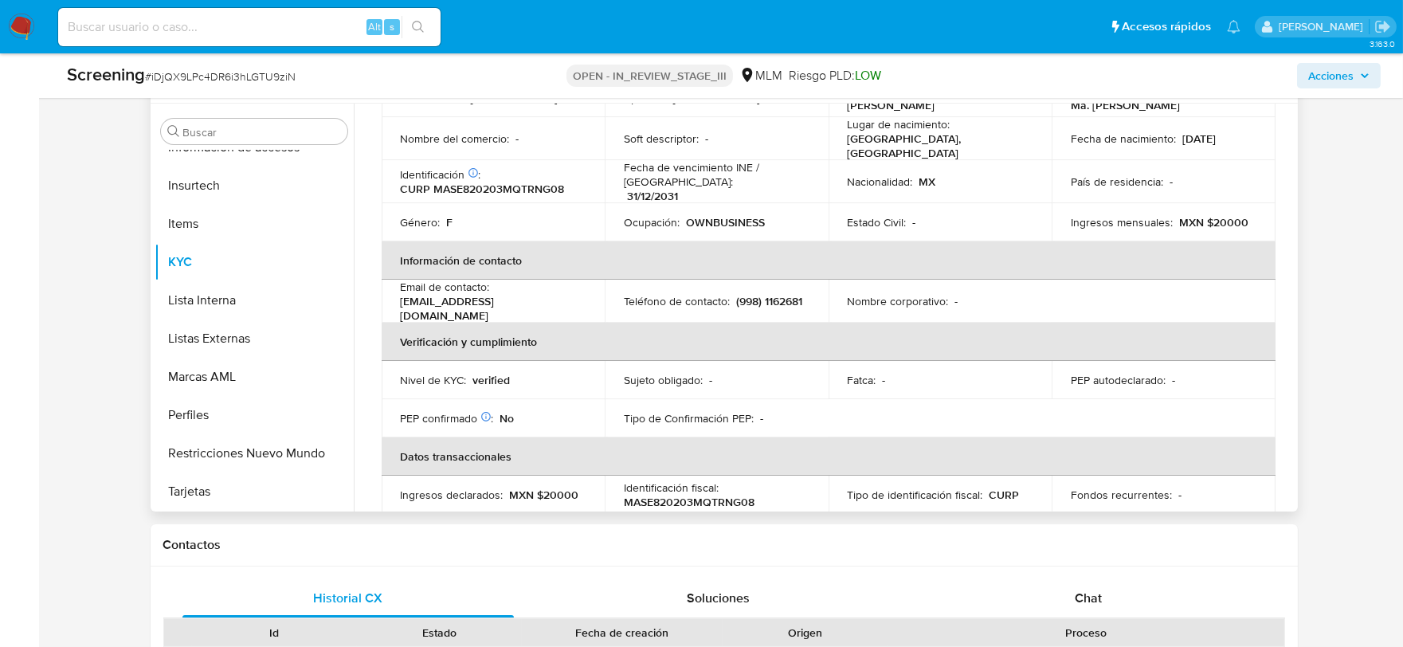
click at [503, 189] on p "CURP MASE820203MQTRNG08" at bounding box center [483, 189] width 164 height 14
click at [503, 188] on p "CURP MASE820203MQTRNG08" at bounding box center [483, 189] width 164 height 14
copy p "MASE820203MQTRNG08"
click at [1357, 73] on span "Acciones" at bounding box center [1338, 76] width 61 height 22
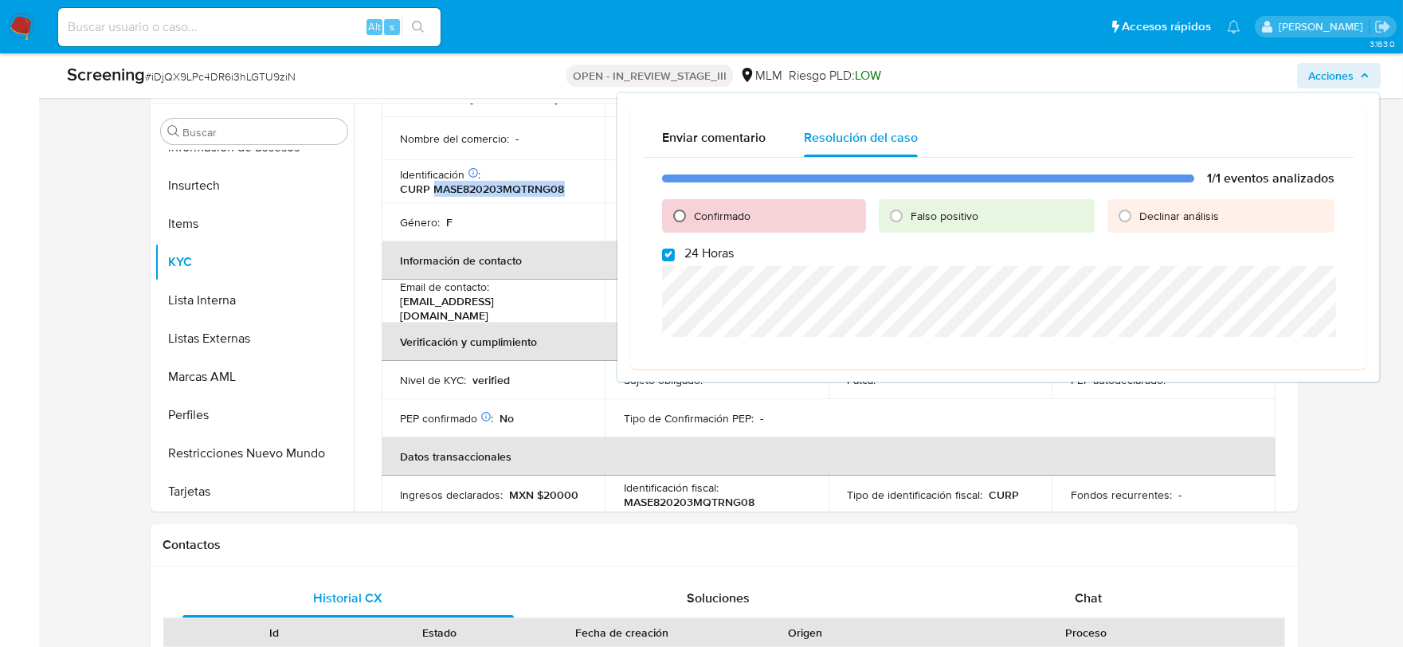
click at [679, 207] on input "Confirmado" at bounding box center [679, 215] width 25 height 25
radio input "true"
click at [662, 256] on input "24 Horas" at bounding box center [668, 255] width 13 height 13
click at [667, 258] on input "24 Horas" at bounding box center [668, 255] width 13 height 13
checkbox input "true"
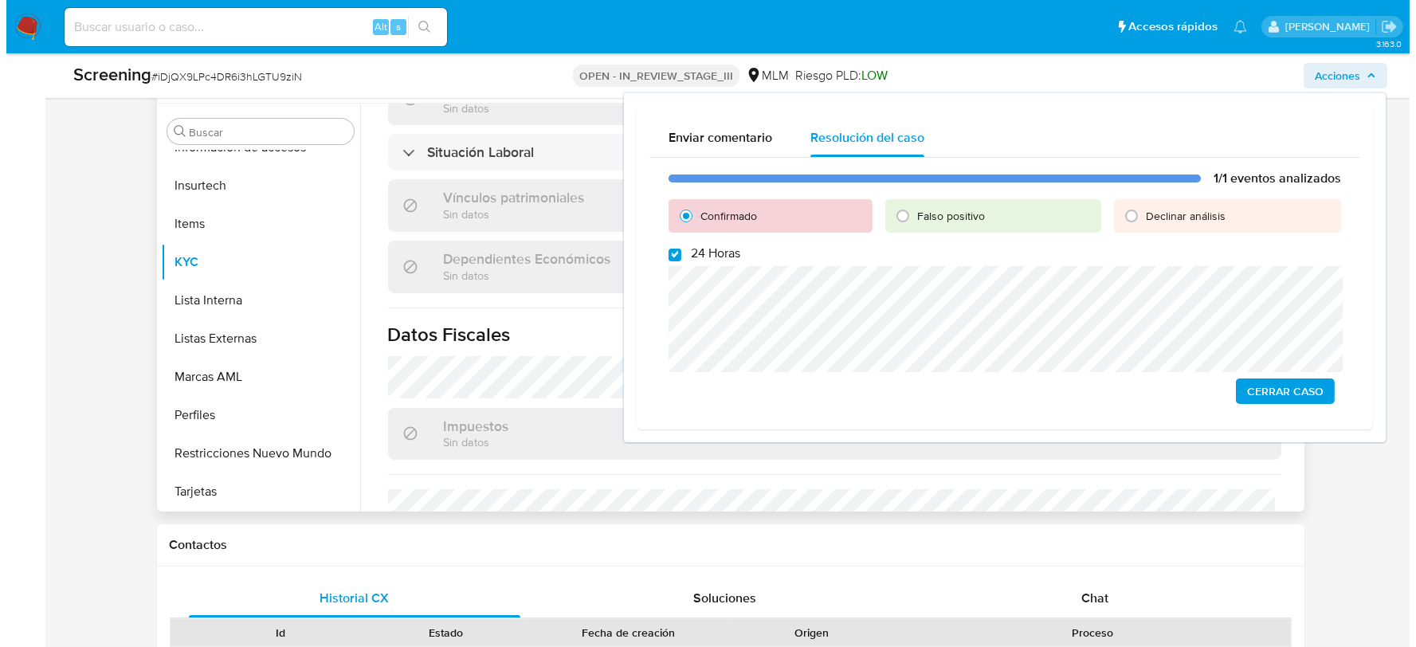
scroll to position [918, 0]
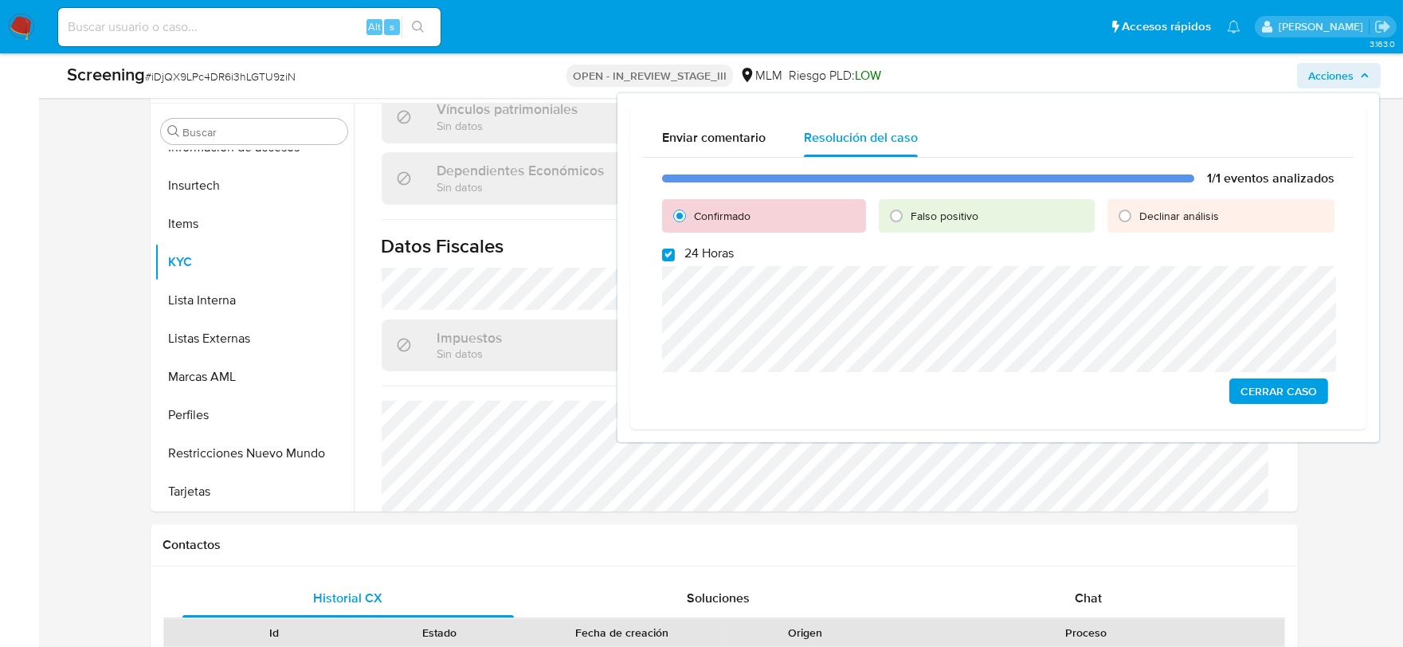
click at [1271, 380] on span "Cerrar Caso" at bounding box center [1278, 391] width 76 height 22
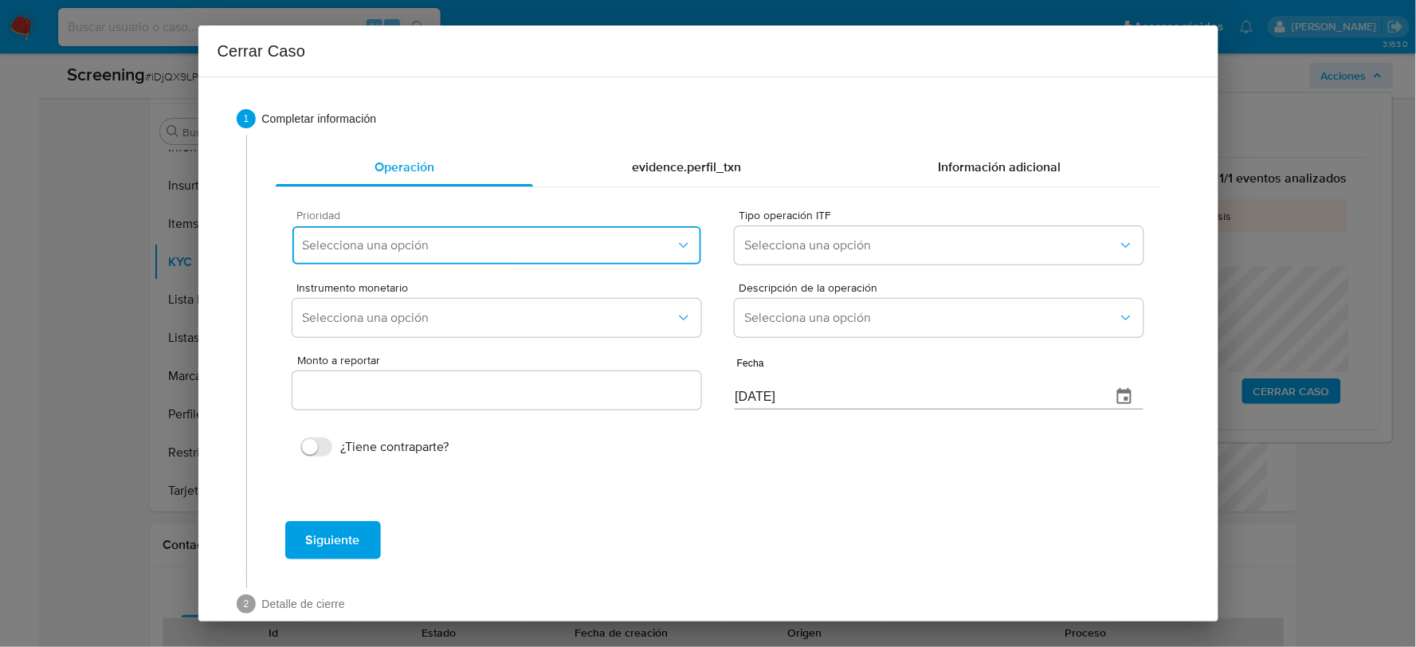
click at [482, 241] on span "Selecciona una opción" at bounding box center [488, 245] width 373 height 16
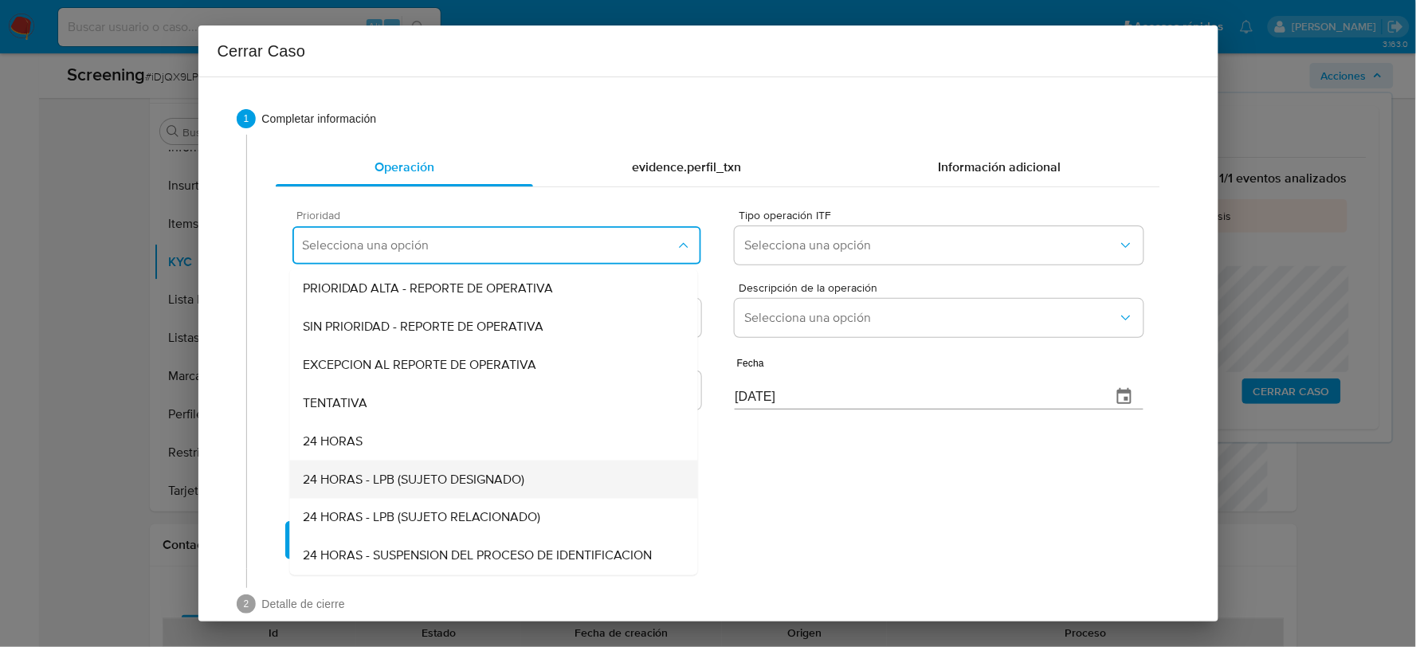
click at [346, 474] on span "24 HORAS - LPB (SUJETO DESIGNADO)" at bounding box center [413, 480] width 221 height 16
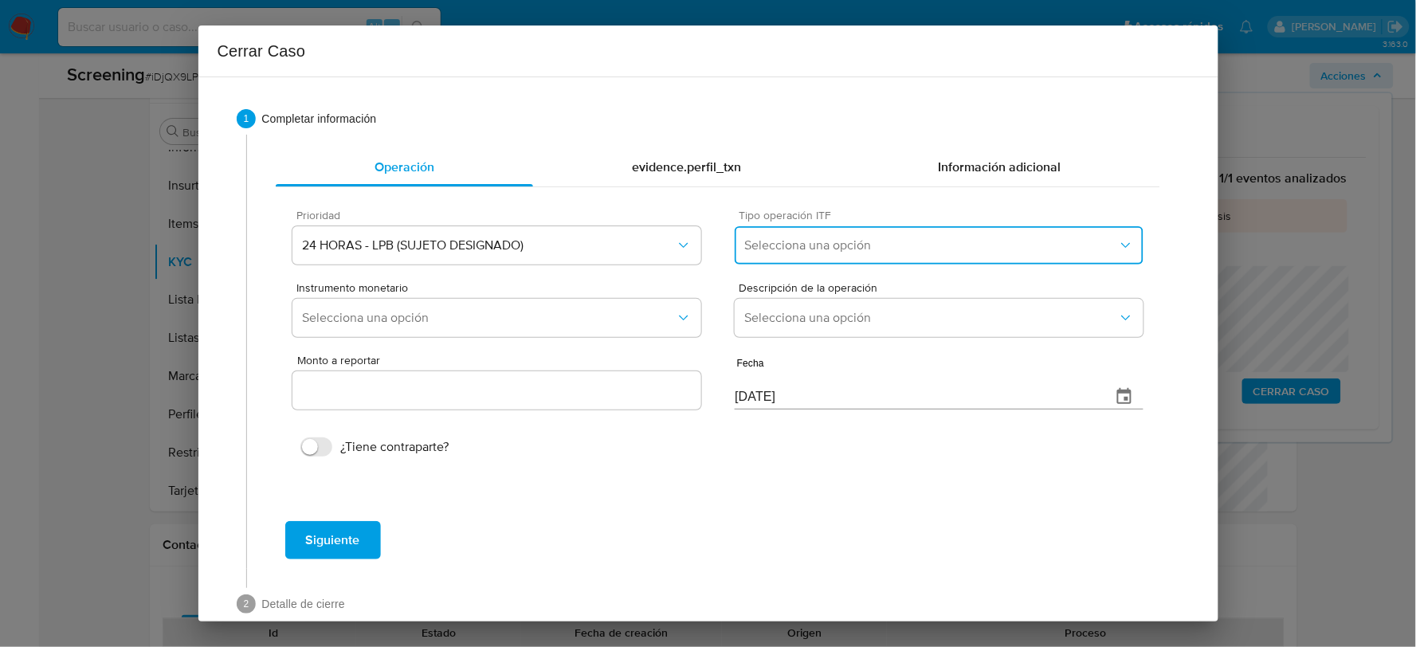
click at [972, 249] on span "Selecciona una opción" at bounding box center [930, 245] width 373 height 16
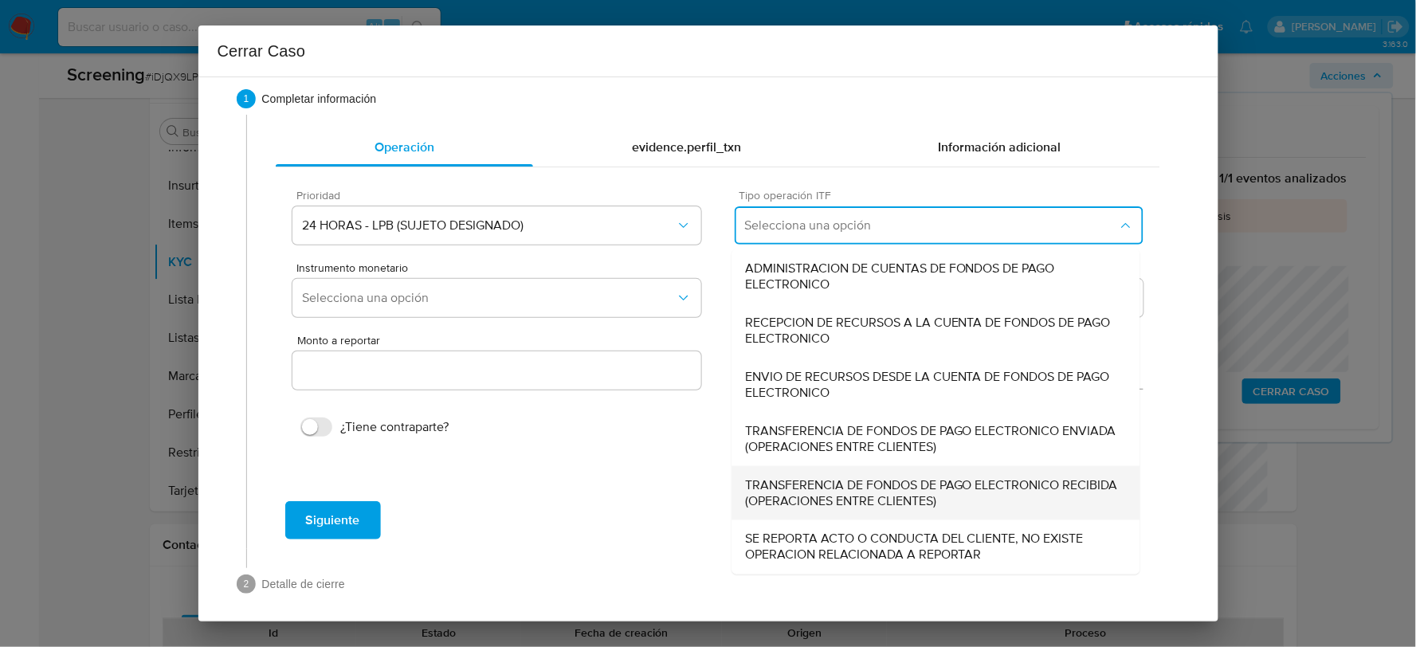
scroll to position [29, 0]
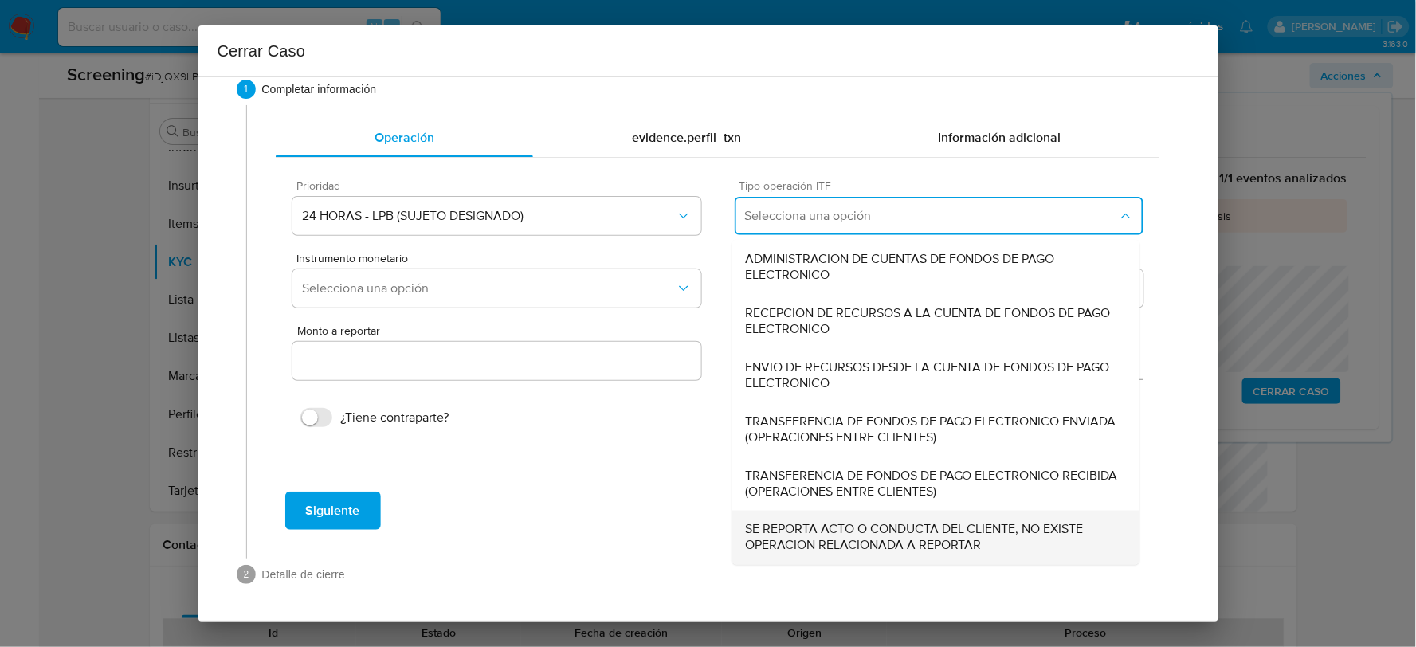
click at [859, 535] on span "SE REPORTA ACTO O CONDUCTA DEL CLIENTE, NO EXISTE OPERACION RELACIONADA A REPOR…" at bounding box center [936, 538] width 382 height 32
type input "0.00"
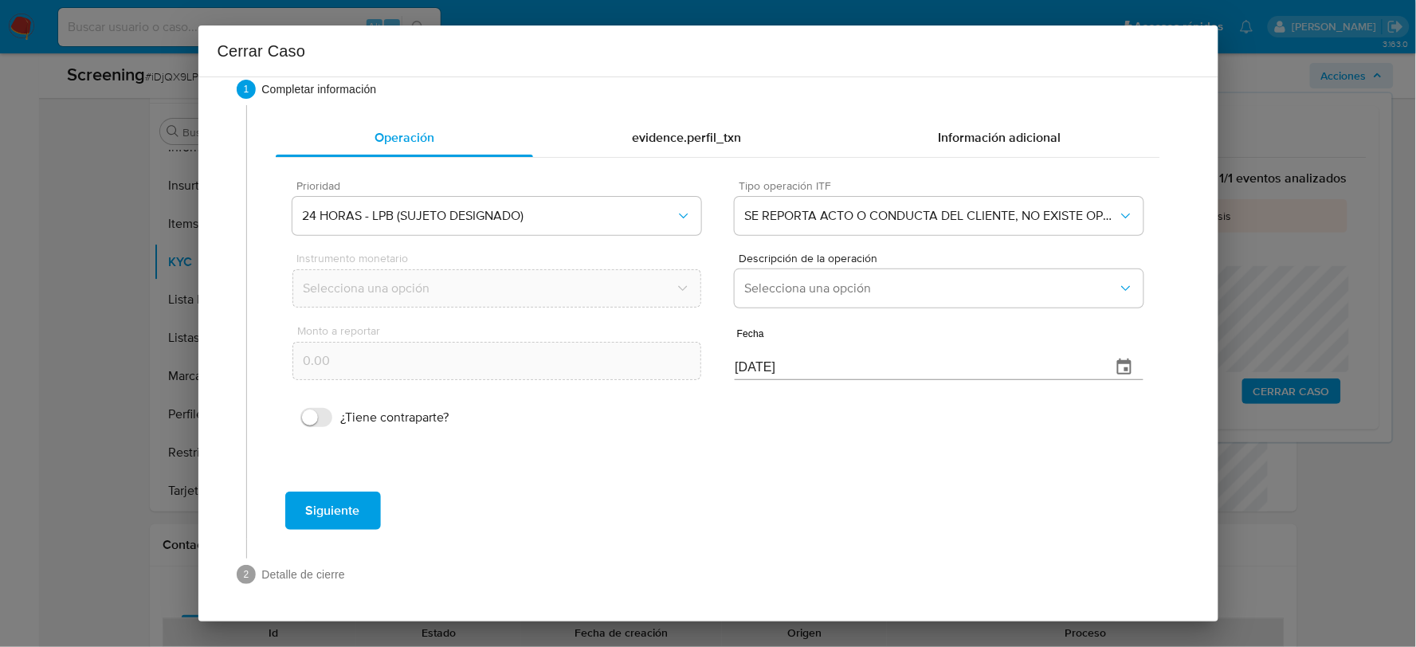
click at [870, 314] on div "Monto a reportar 0.00 Fecha 14/10/2025" at bounding box center [717, 351] width 850 height 75
click at [864, 303] on button "Selecciona una opción" at bounding box center [938, 288] width 408 height 38
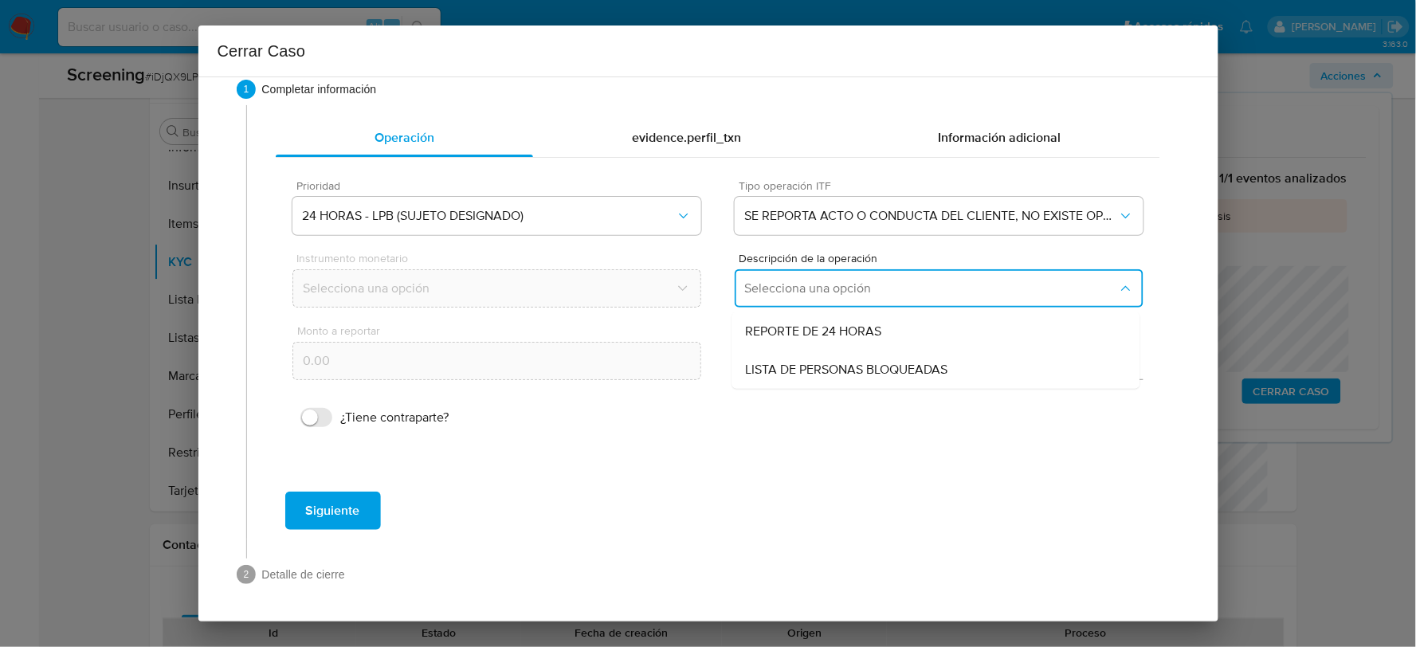
click at [824, 370] on span "LISTA DE PERSONAS BLOQUEADAS" at bounding box center [846, 370] width 202 height 16
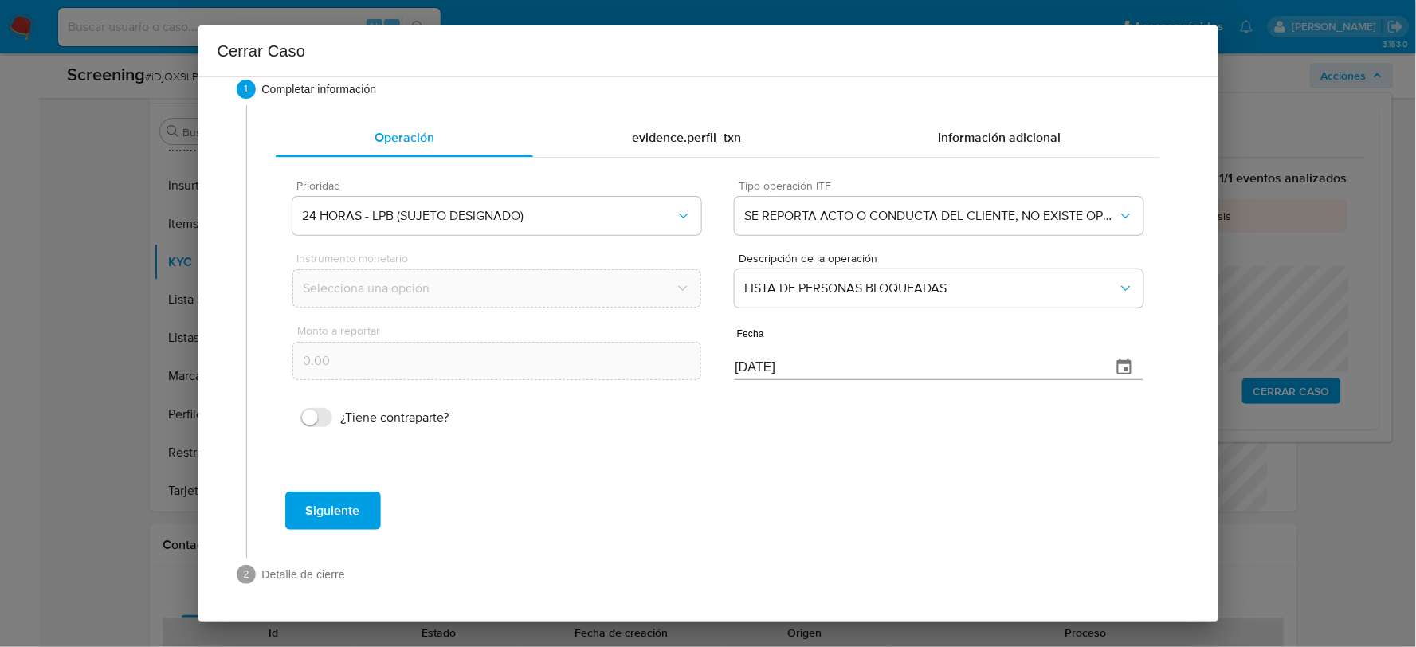
click at [339, 514] on span "Siguiente" at bounding box center [333, 510] width 54 height 35
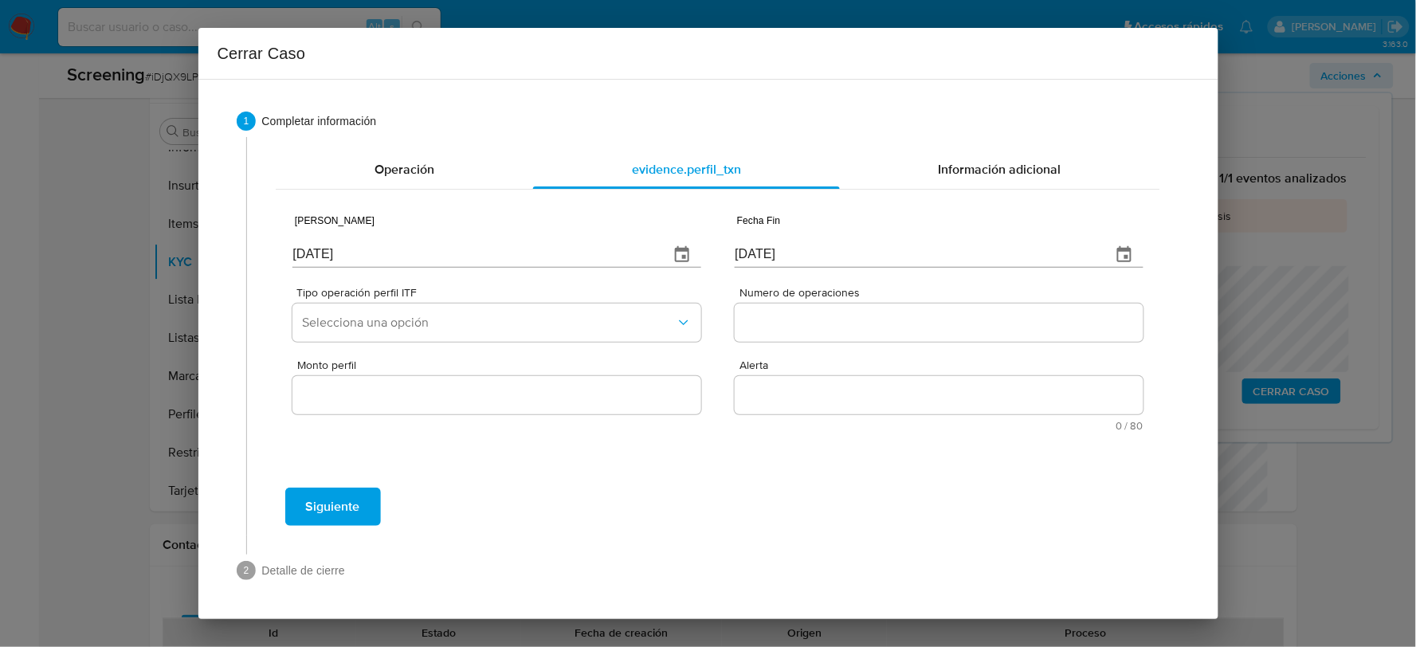
click at [393, 261] on input "[DATE]" at bounding box center [473, 254] width 363 height 25
type input "[DATE]"
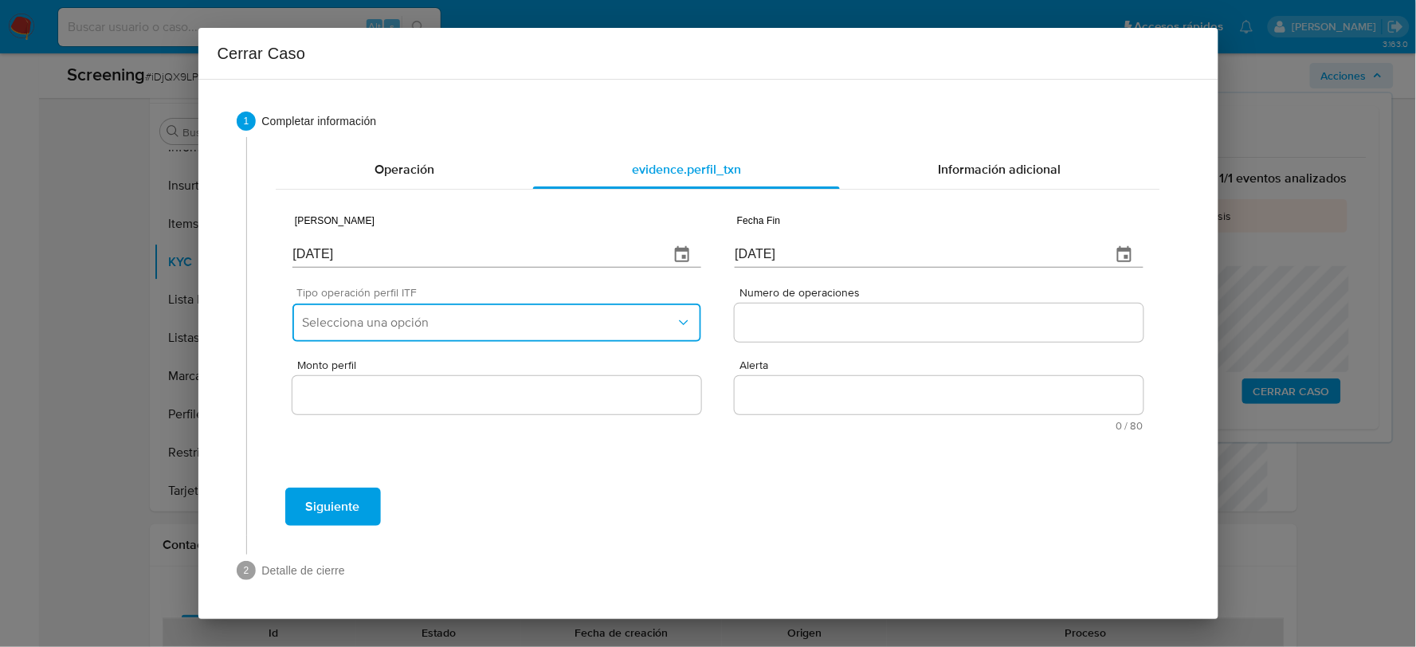
click at [433, 317] on span "Selecciona una opción" at bounding box center [488, 323] width 373 height 16
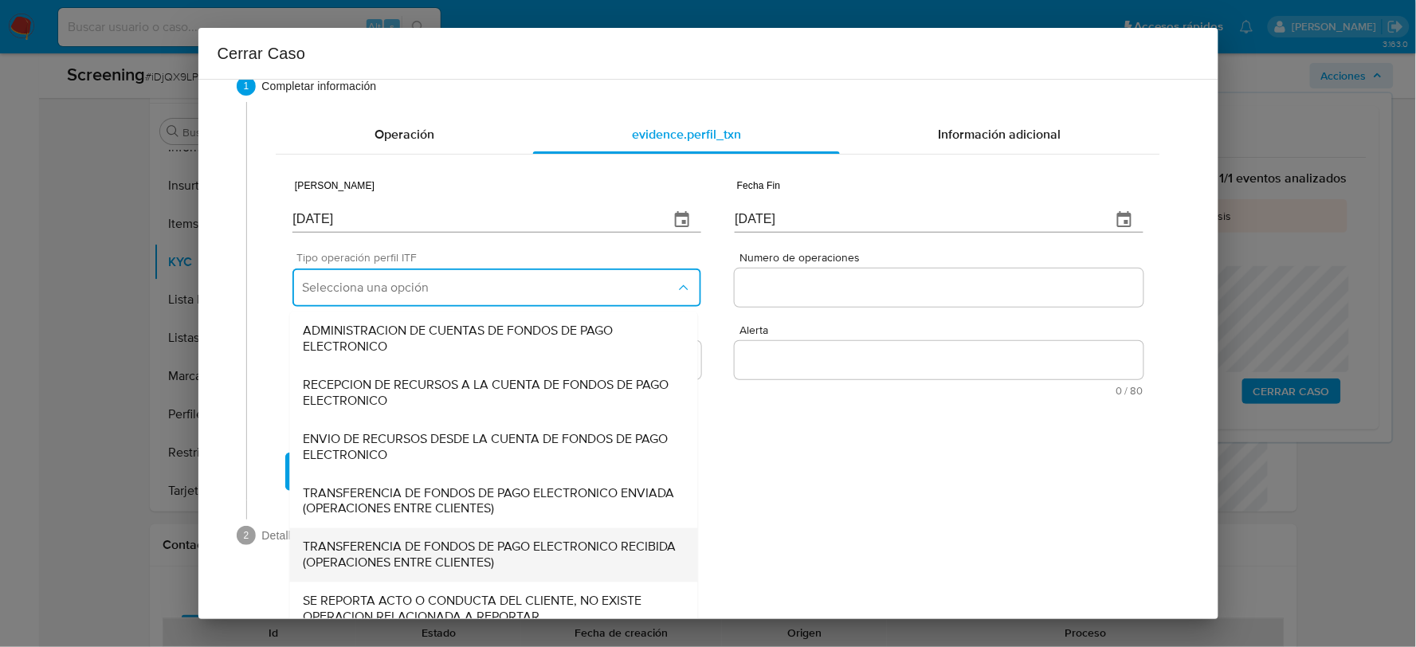
scroll to position [53, 0]
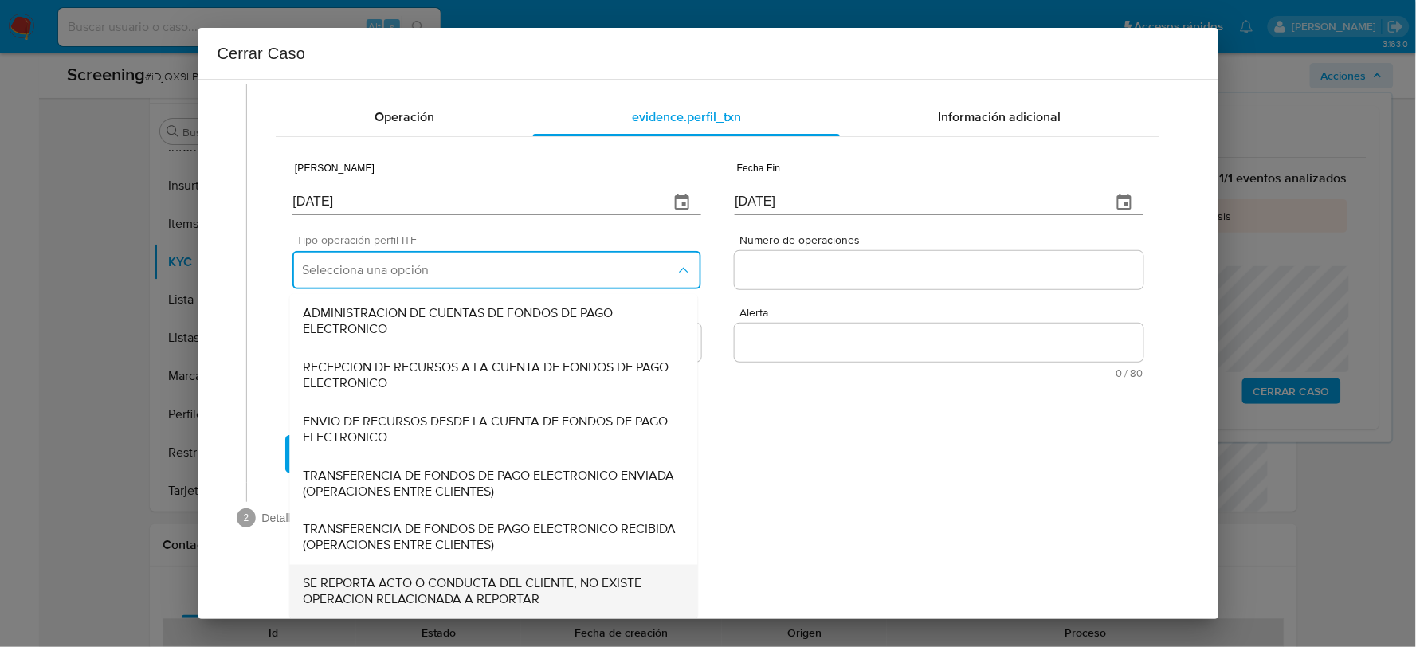
click at [424, 587] on span "SE REPORTA ACTO O CONDUCTA DEL CLIENTE, NO EXISTE OPERACION RELACIONADA A REPOR…" at bounding box center [494, 592] width 382 height 32
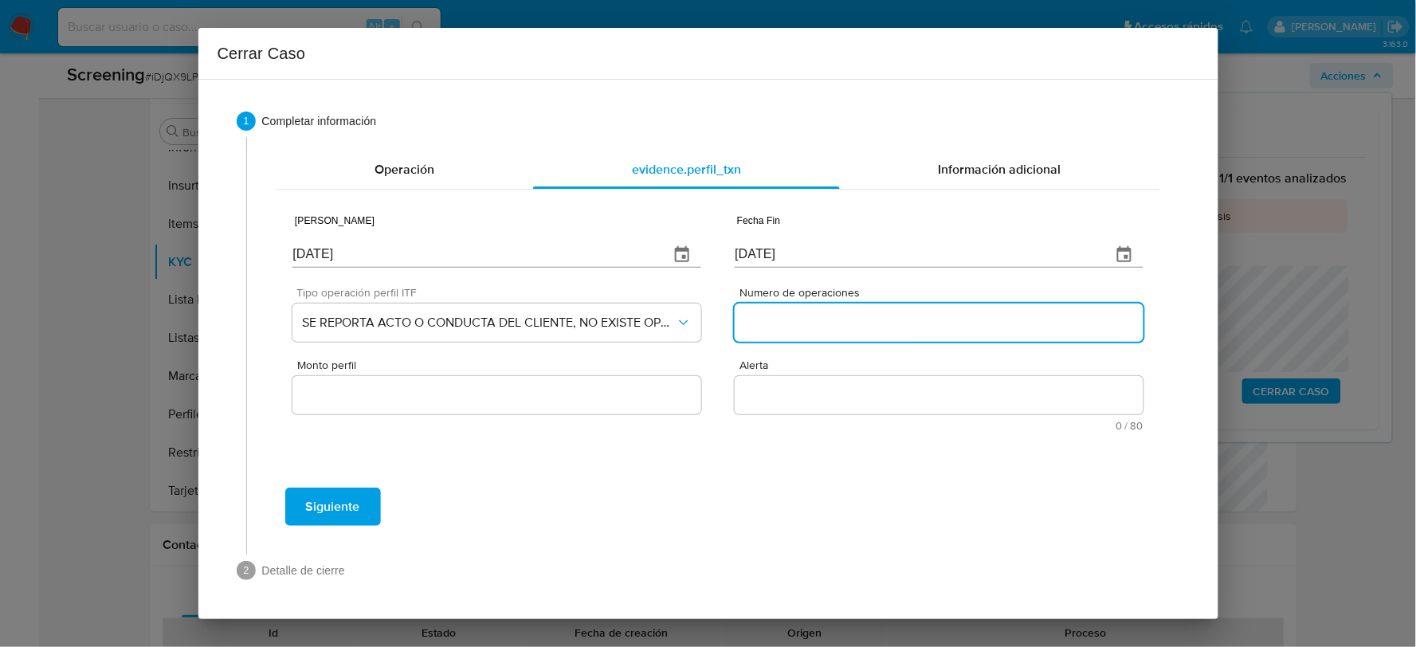
click at [809, 319] on input "Numero de operaciones" at bounding box center [938, 322] width 408 height 21
type input "0"
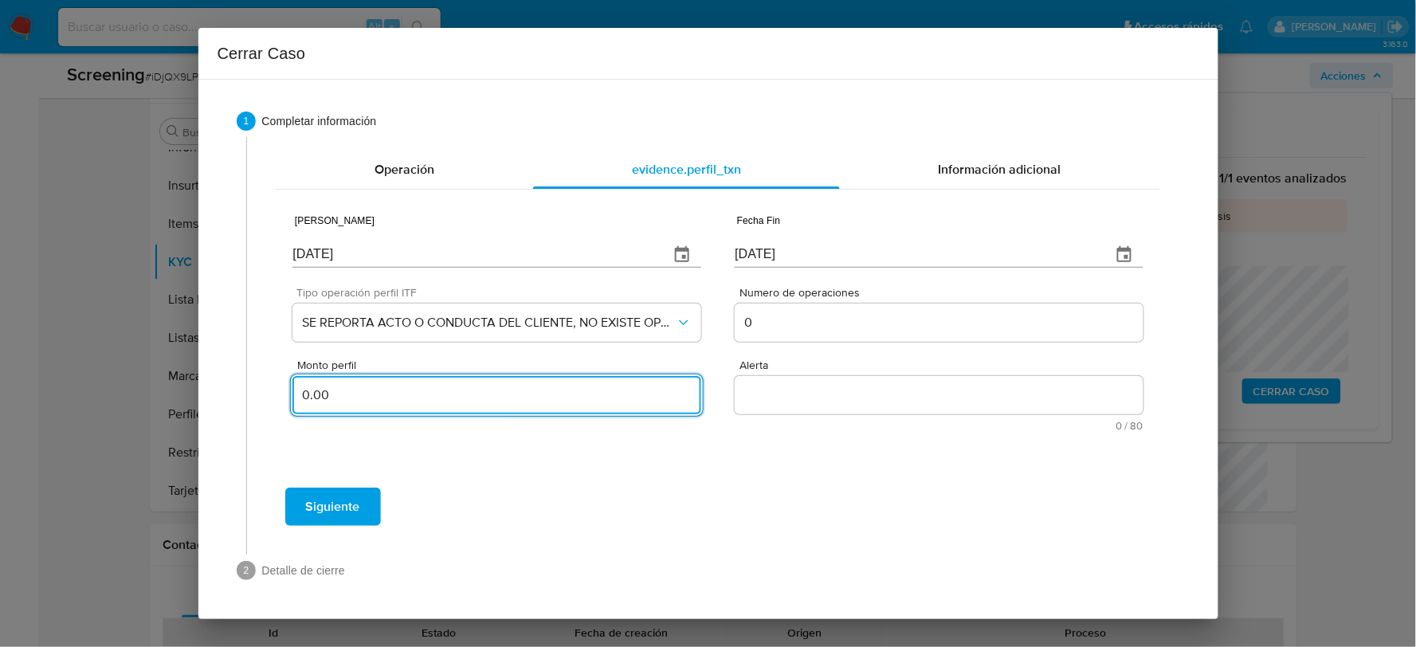
type input "0.00"
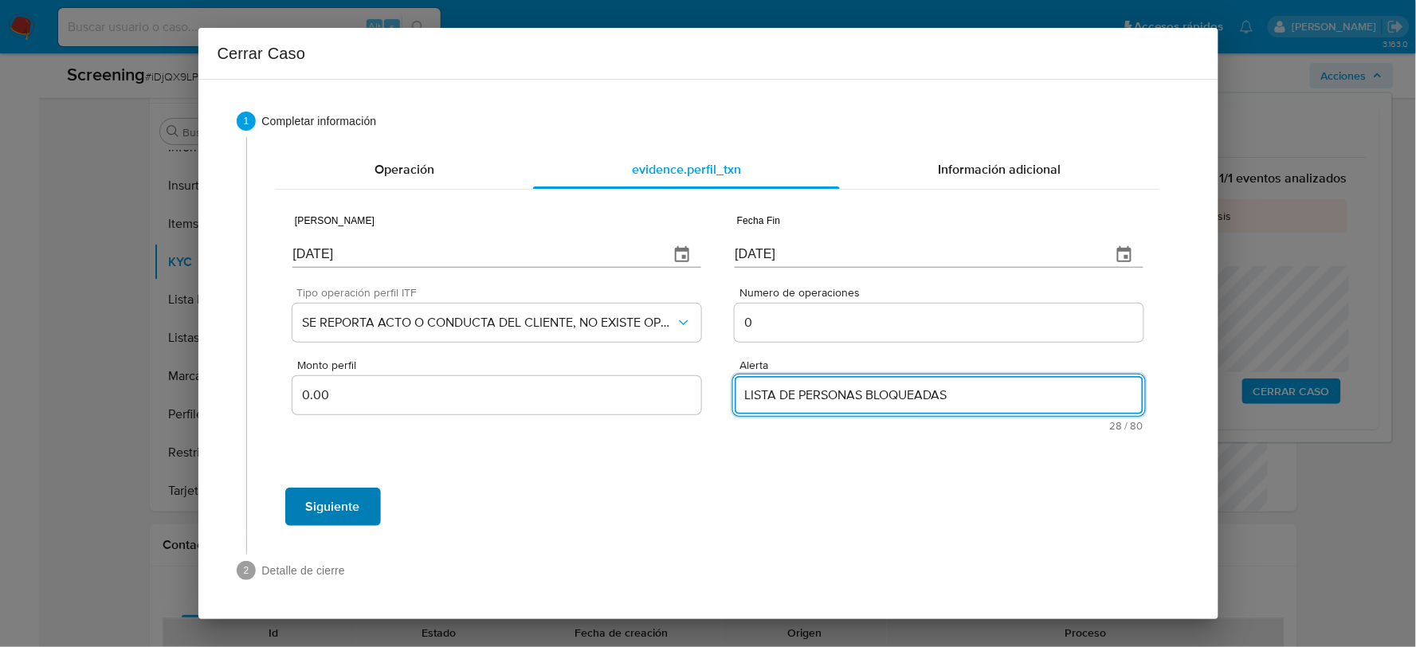
type textarea "LISTA DE PERSONAS BLOQUEADAS"
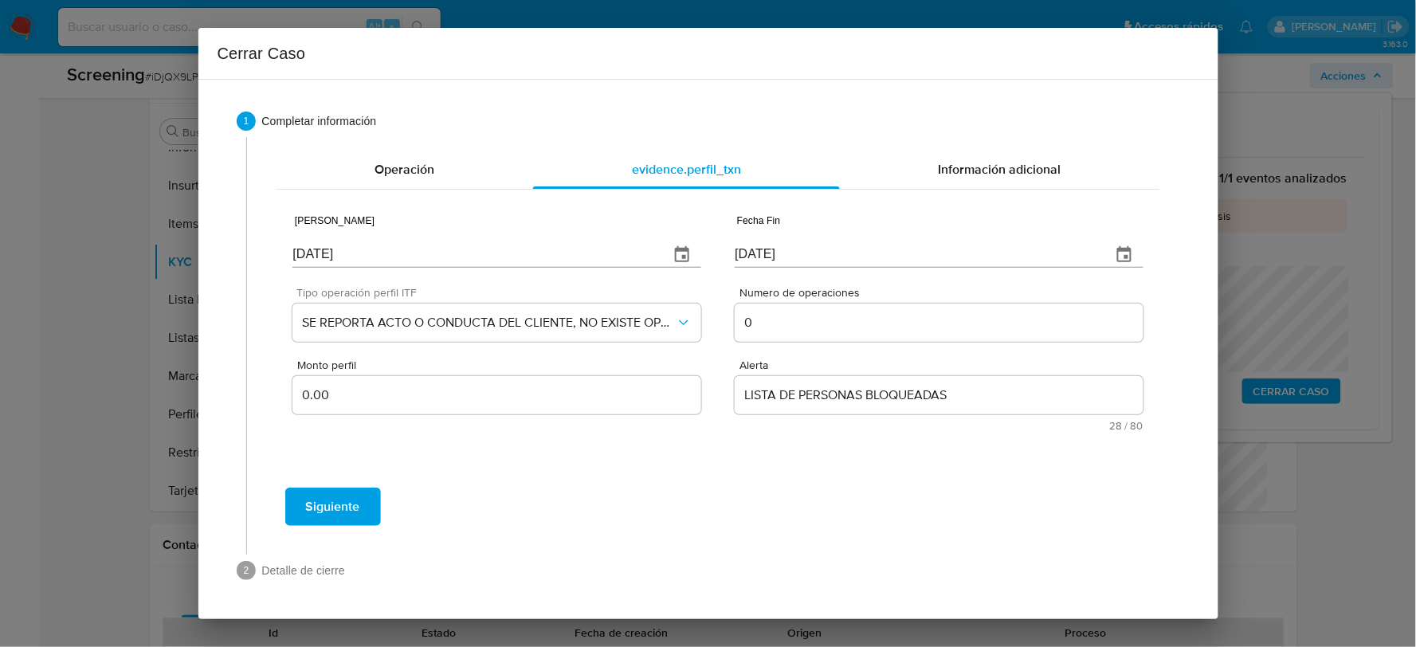
click at [340, 505] on span "Siguiente" at bounding box center [333, 506] width 54 height 35
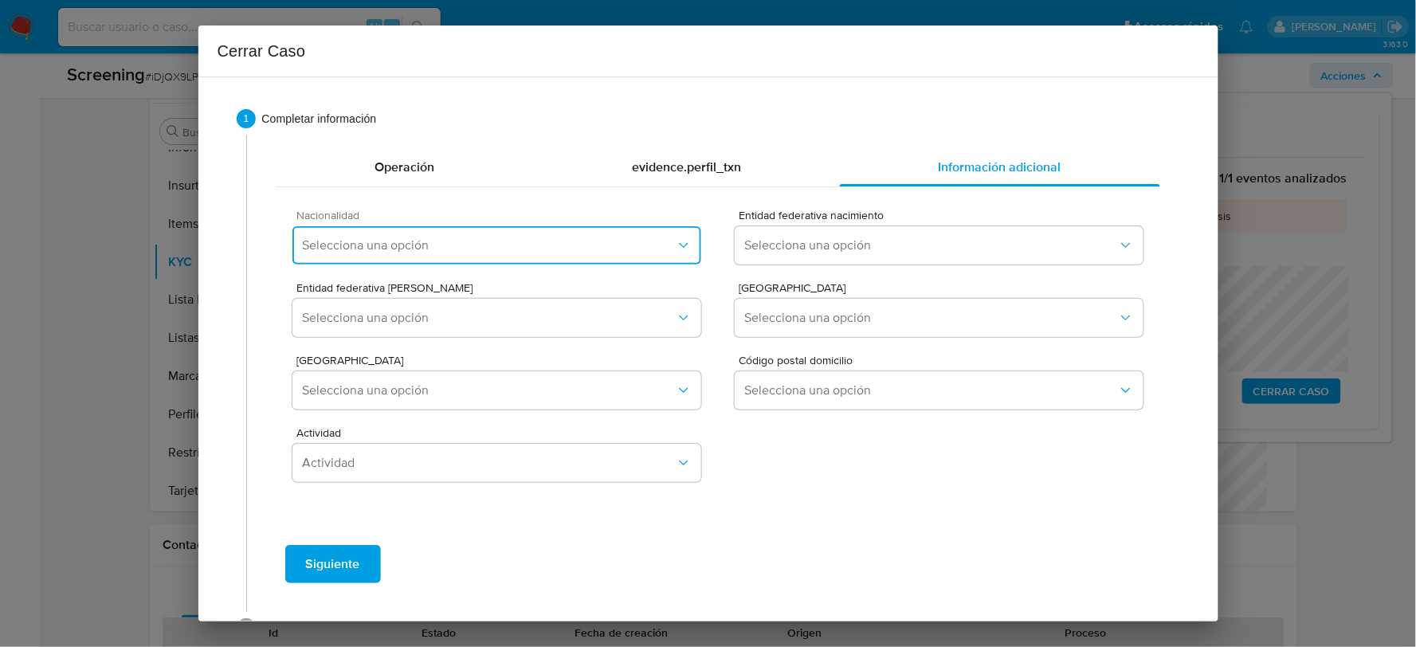
click at [588, 241] on span "Selecciona una opción" at bounding box center [488, 245] width 373 height 16
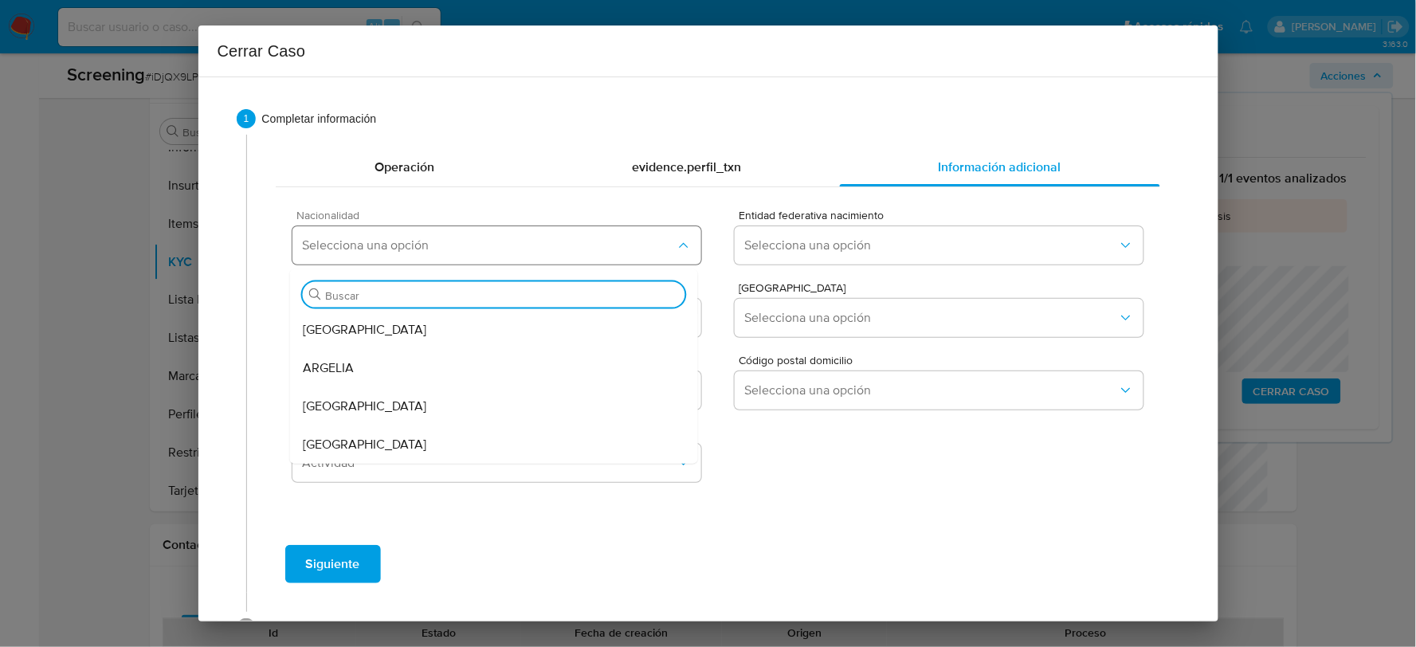
type input "Q"
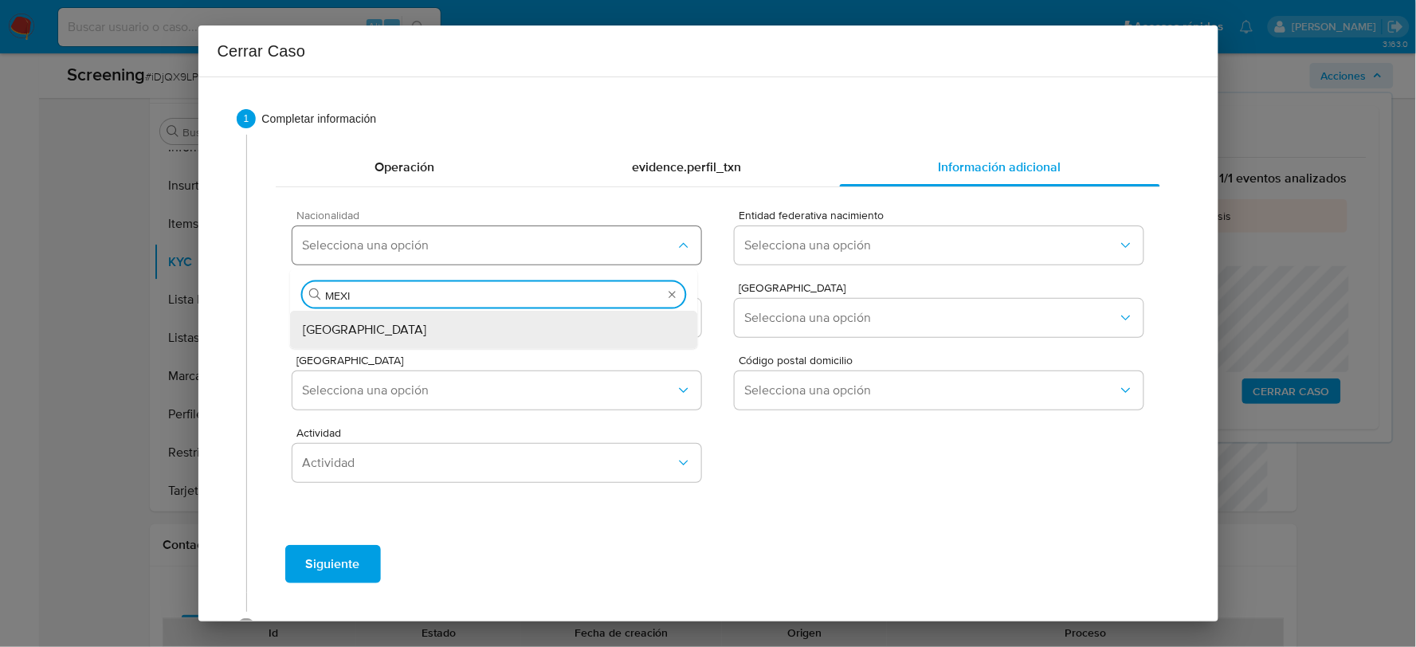
type input "MEXIC"
click at [570, 336] on div "[GEOGRAPHIC_DATA]" at bounding box center [494, 330] width 382 height 38
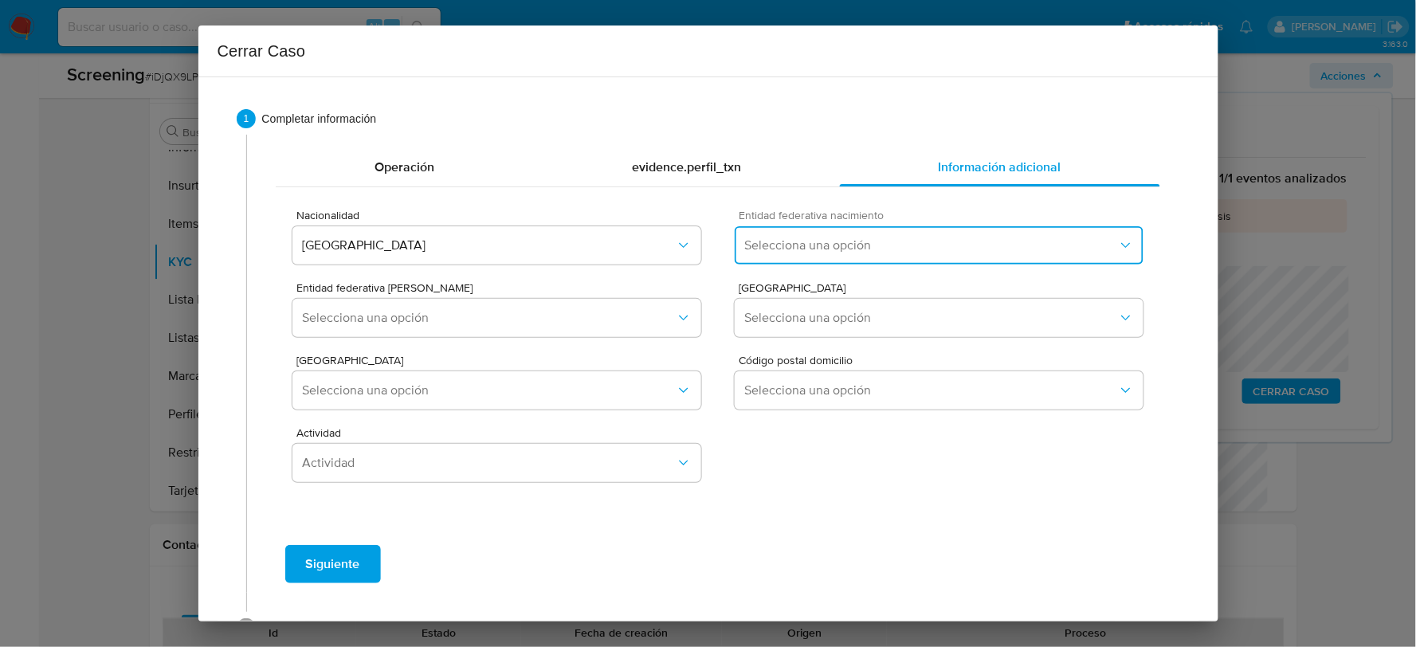
click at [800, 248] on span "Selecciona una opción" at bounding box center [930, 245] width 373 height 16
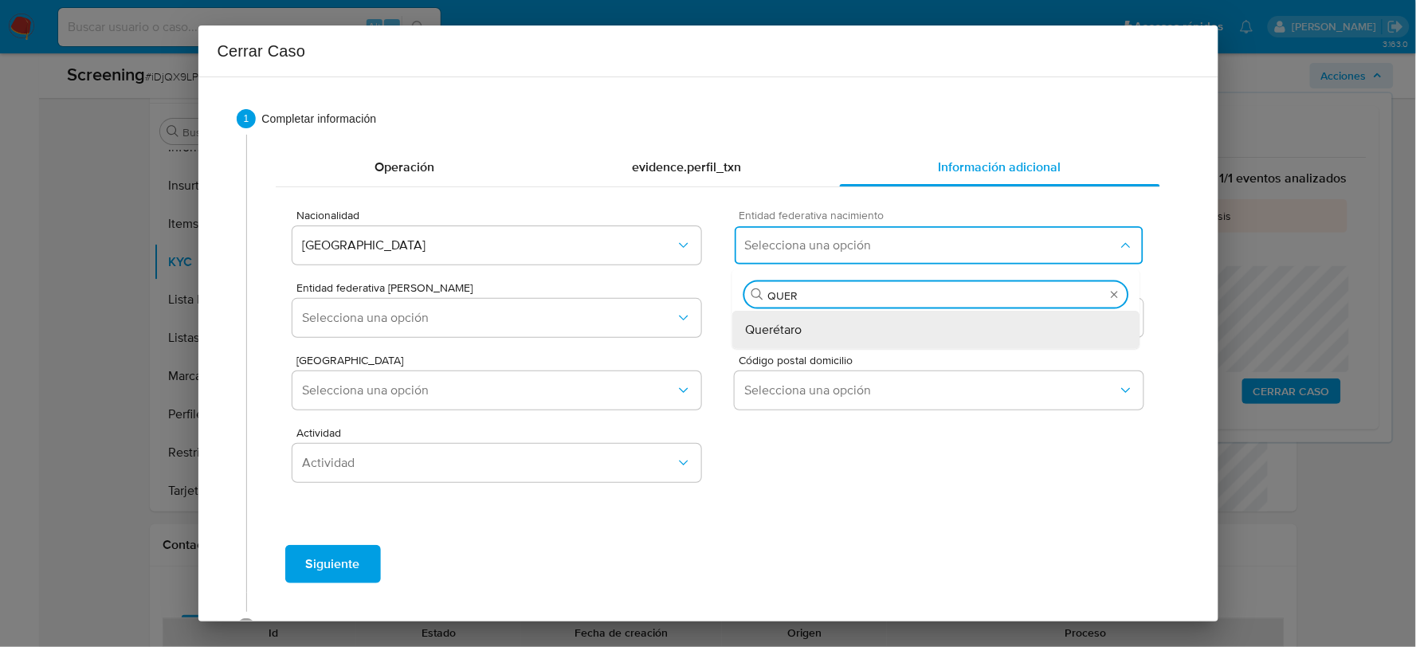
type input "QUE"
click at [795, 343] on div "Querétaro" at bounding box center [936, 330] width 382 height 38
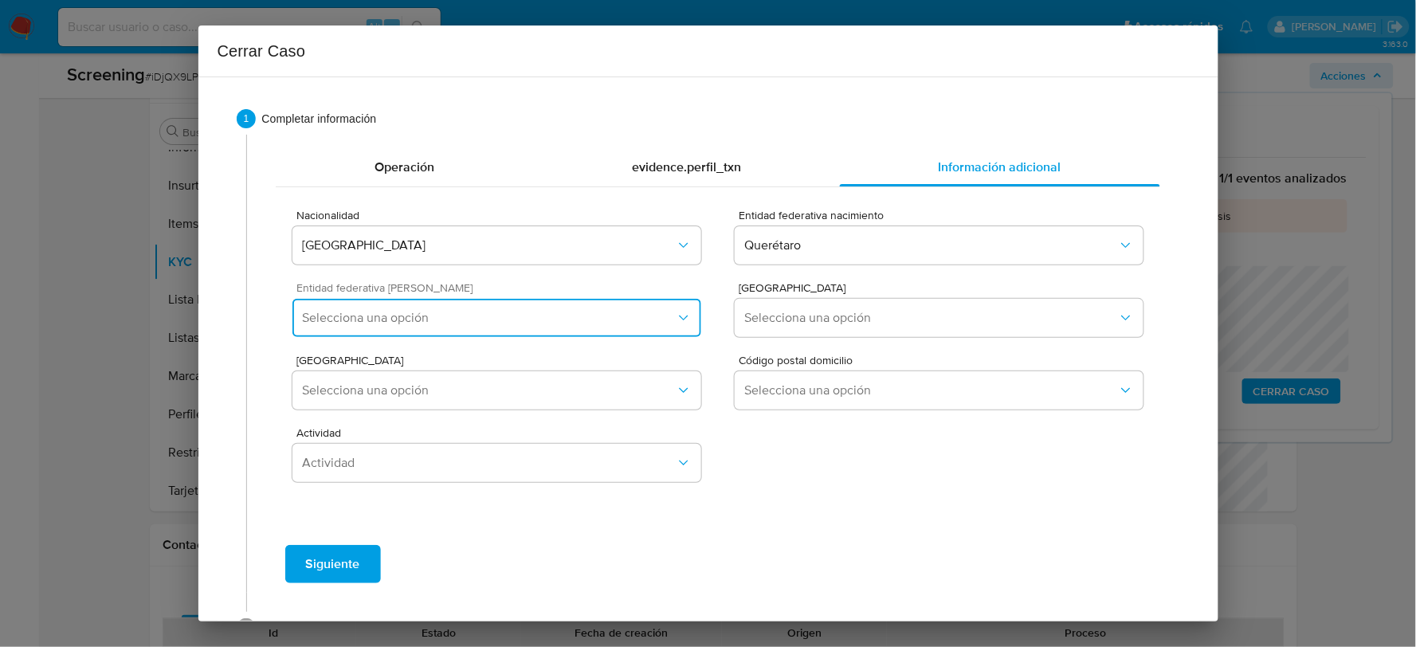
click at [618, 320] on span "Selecciona una opción" at bounding box center [488, 318] width 373 height 16
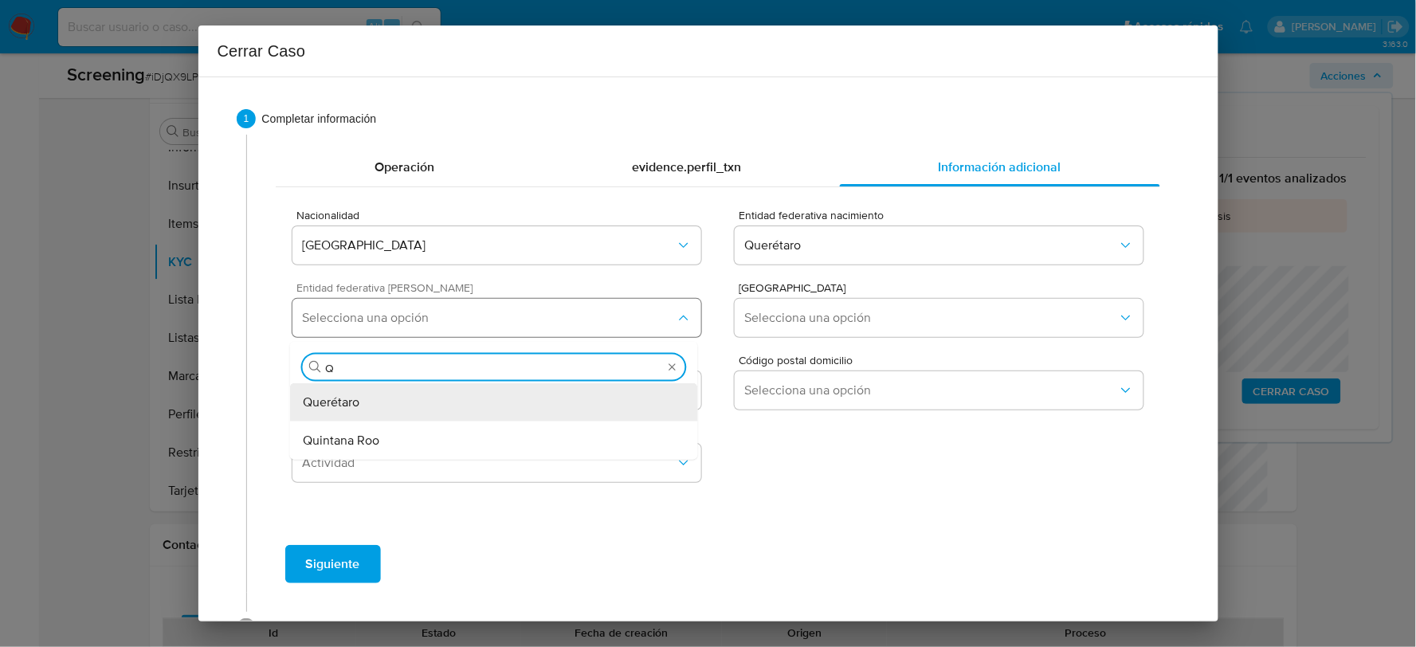
type input "QU"
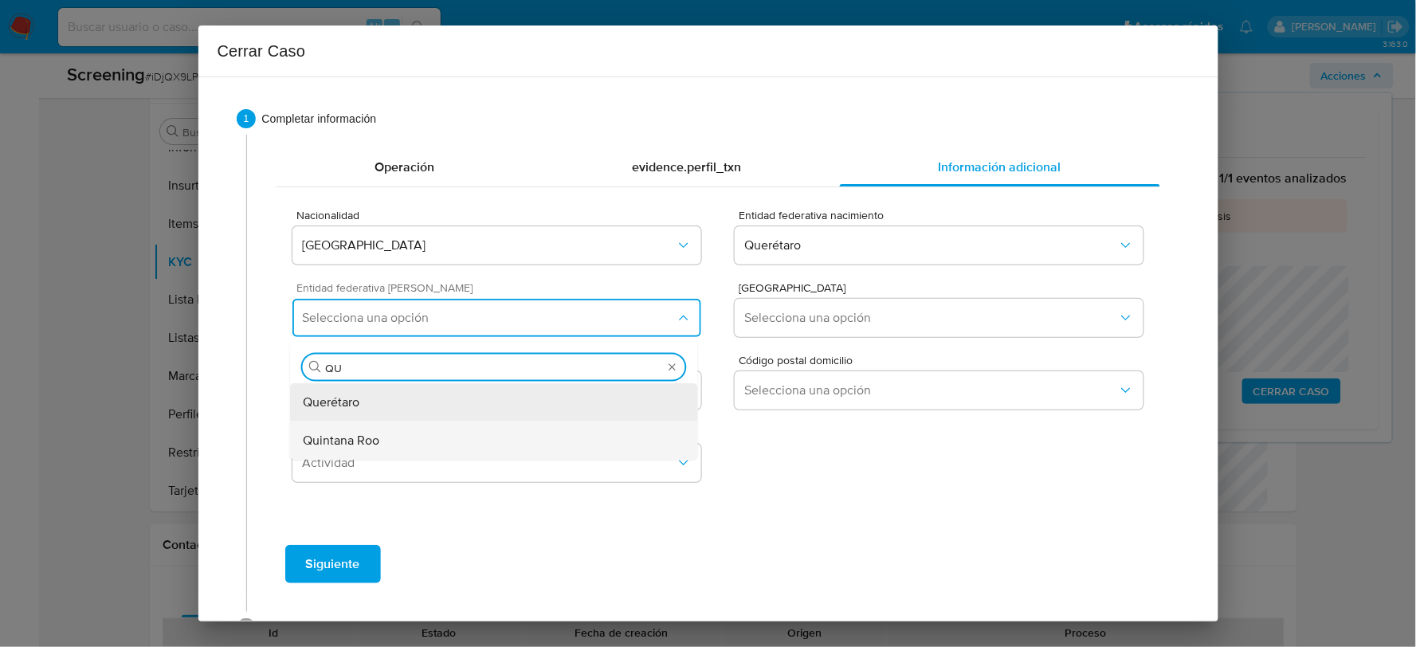
click at [362, 447] on span "Quintana Roo" at bounding box center [341, 441] width 76 height 16
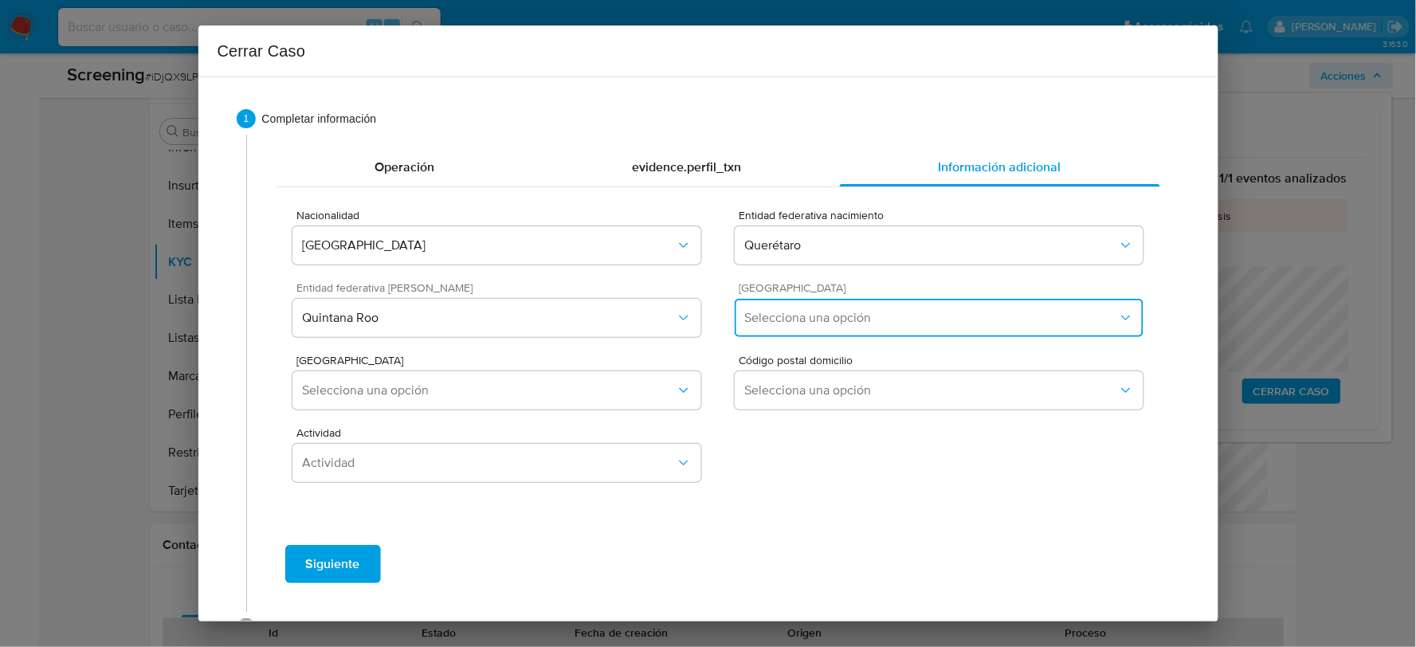
click at [851, 331] on button "Selecciona una opción" at bounding box center [938, 318] width 408 height 38
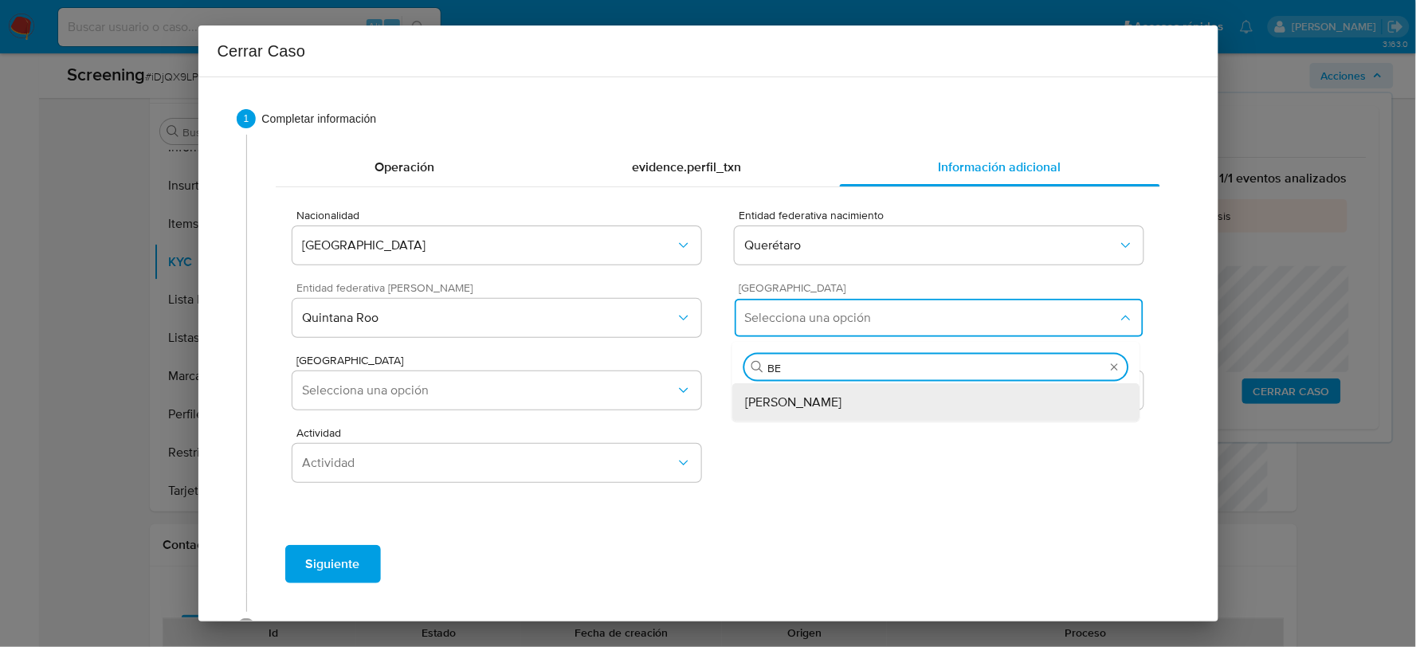
type input "BEN"
click at [831, 408] on div "[PERSON_NAME]" at bounding box center [936, 402] width 382 height 38
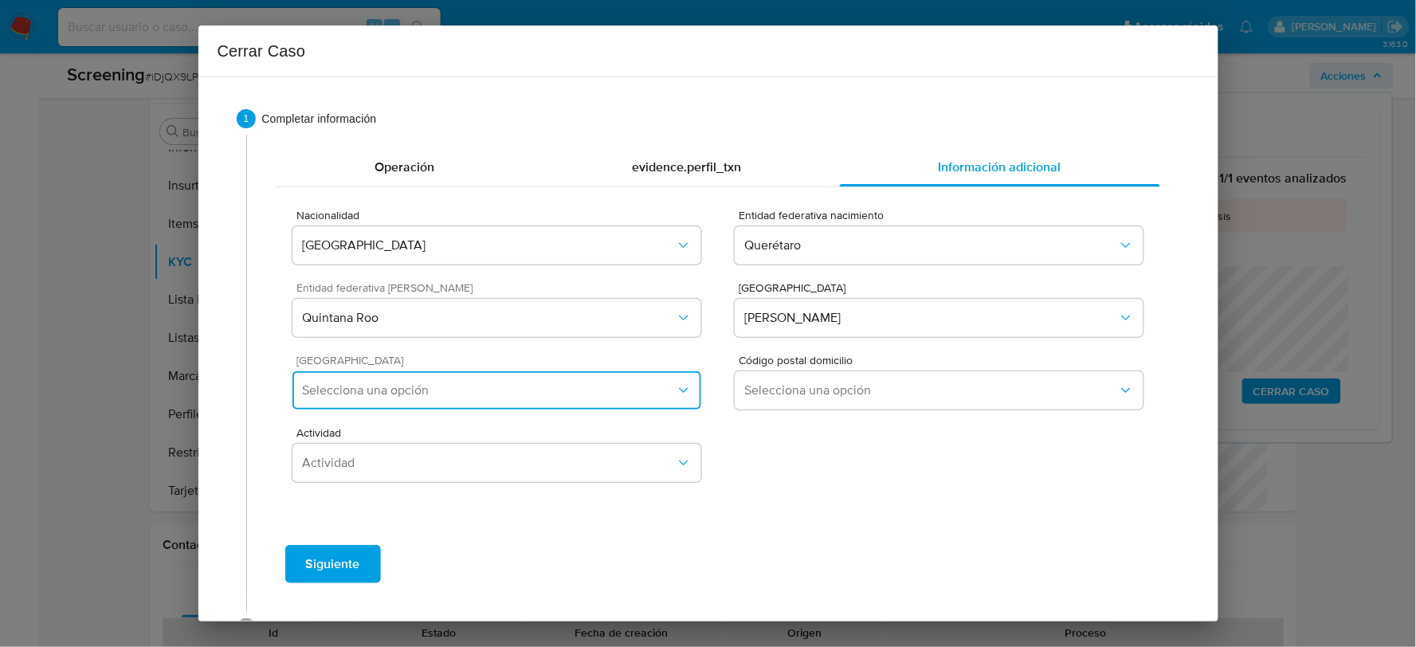
click at [622, 389] on span "Selecciona una opción" at bounding box center [488, 390] width 373 height 16
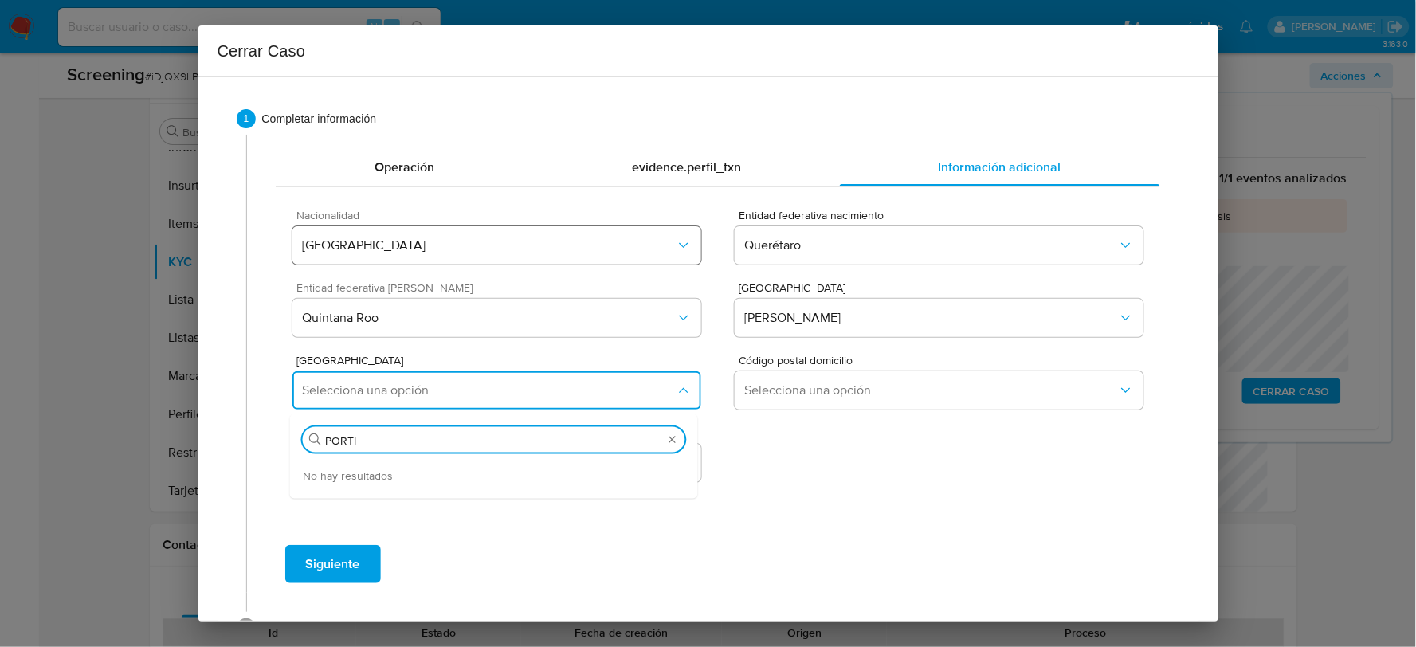
type input "PORT"
click at [538, 473] on div "[GEOGRAPHIC_DATA]" at bounding box center [494, 475] width 382 height 38
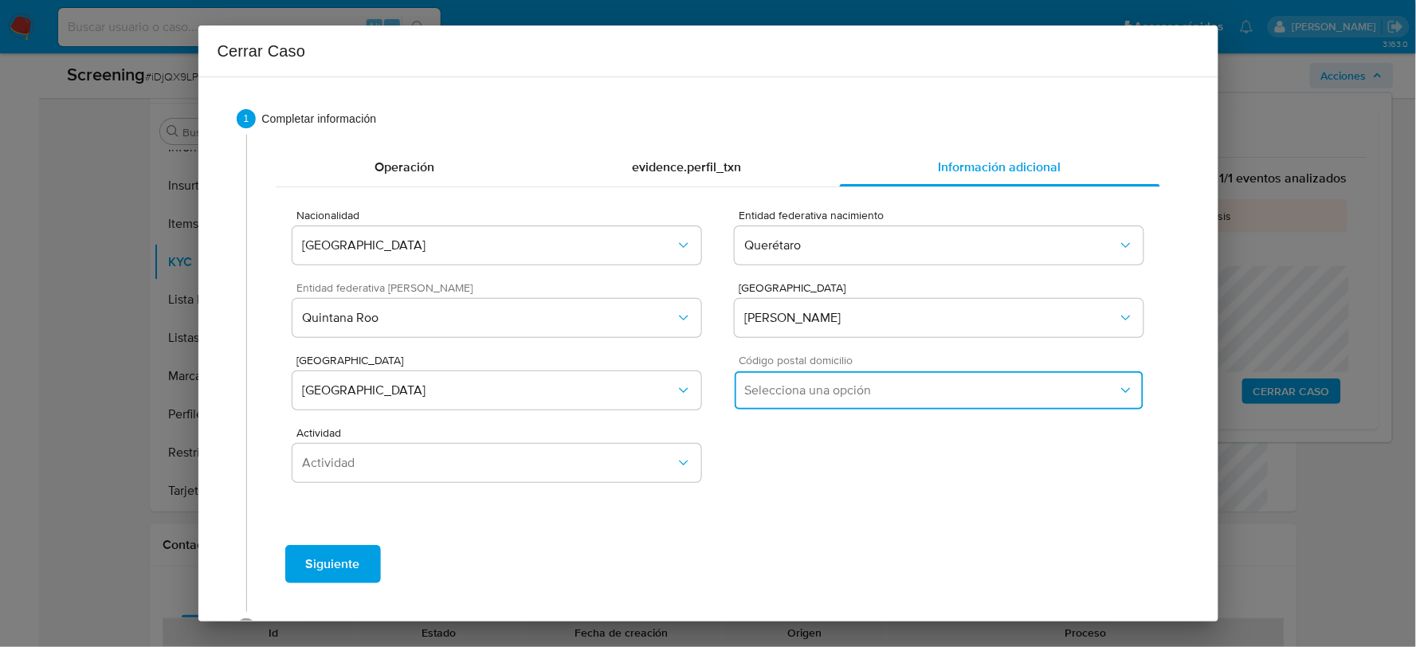
click at [816, 385] on span "Selecciona una opción" at bounding box center [930, 390] width 373 height 16
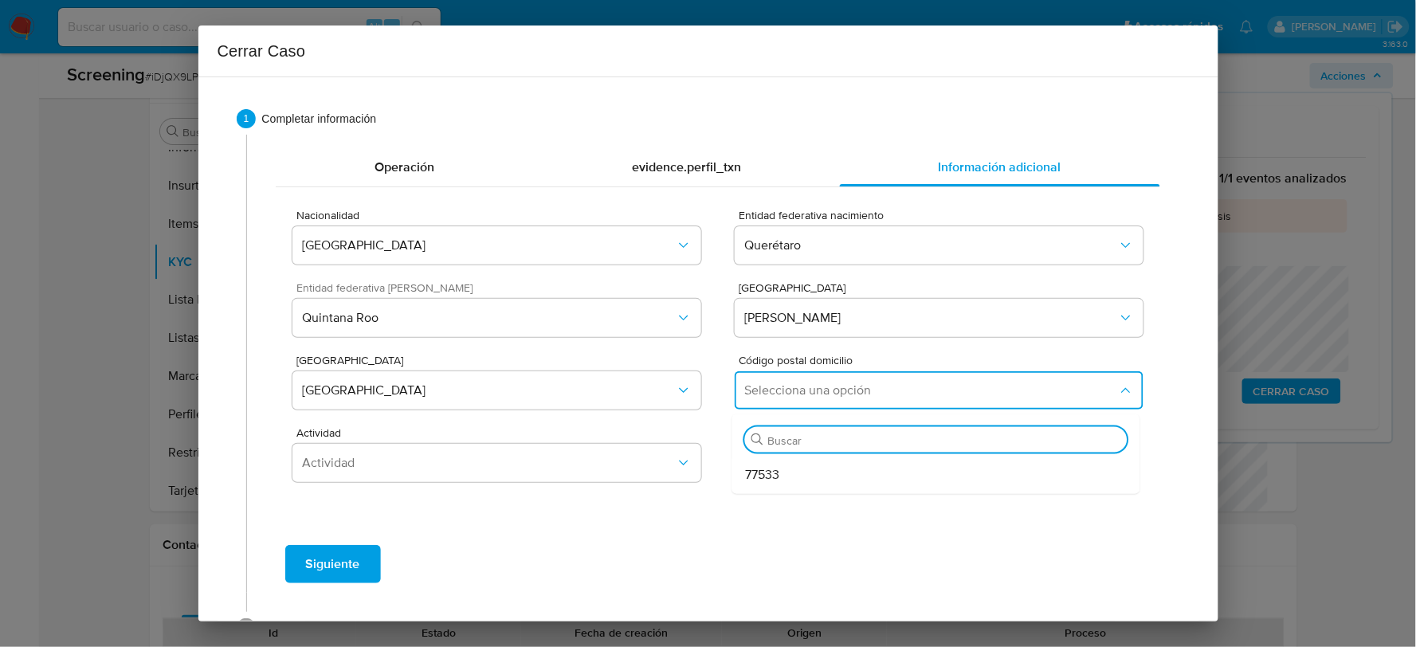
click at [785, 484] on div "77533" at bounding box center [936, 475] width 382 height 38
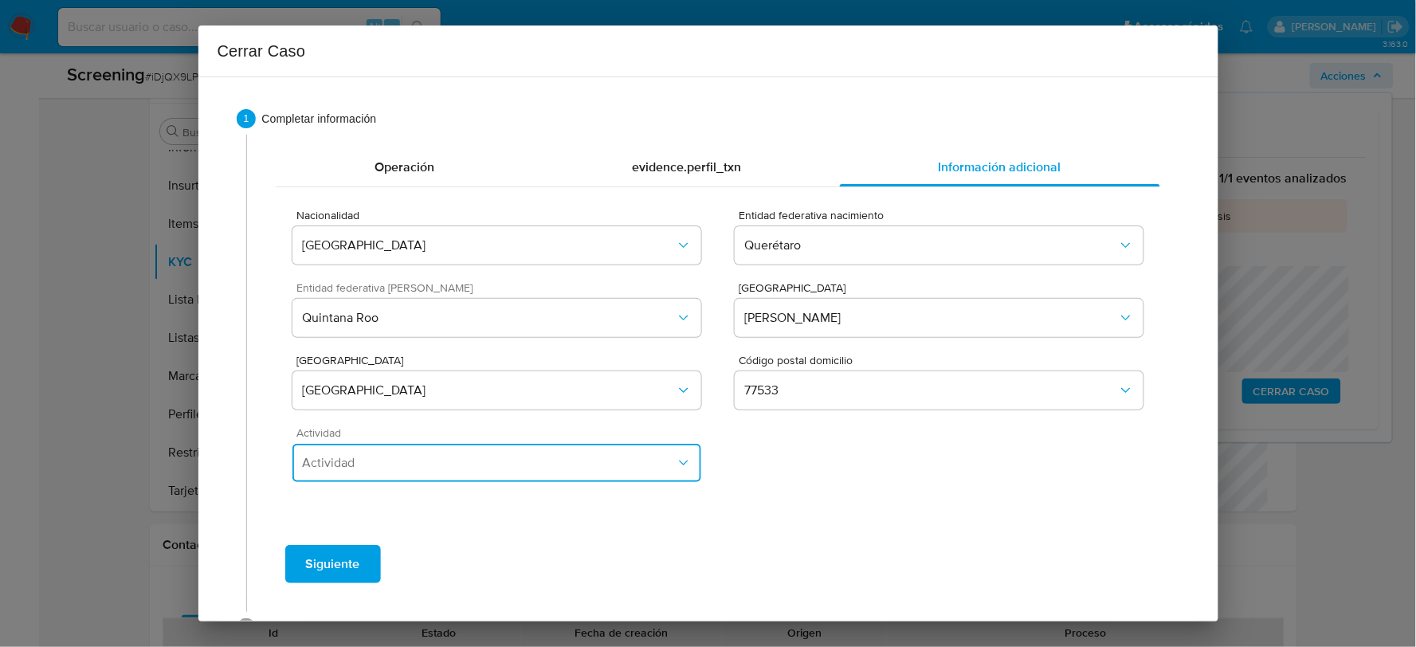
click at [527, 458] on span "Actividad" at bounding box center [488, 463] width 373 height 16
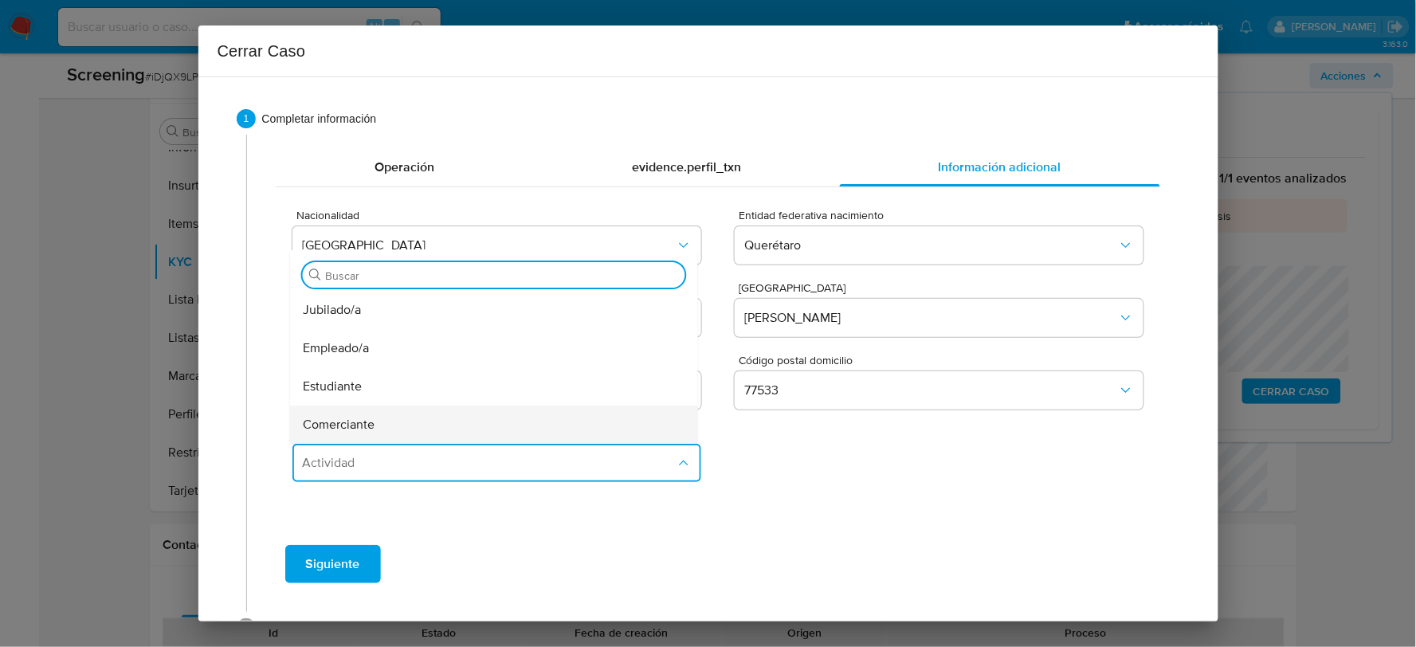
scroll to position [88, 0]
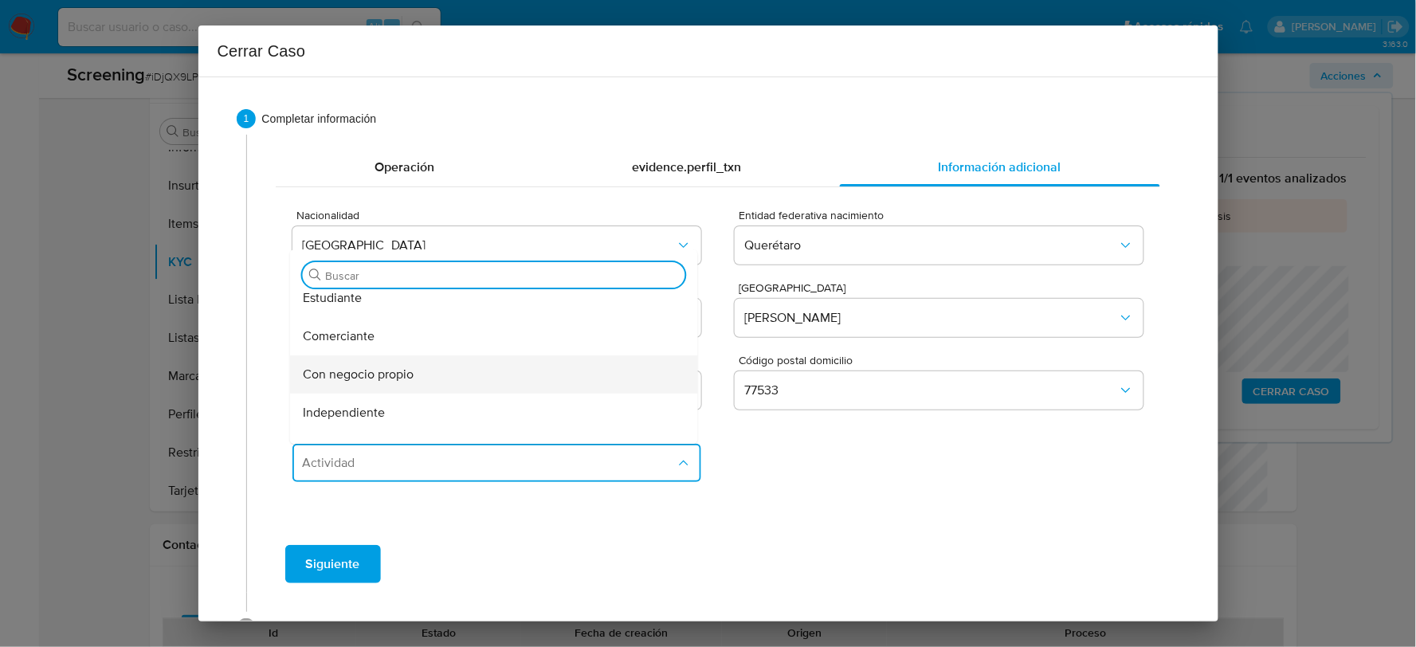
click at [371, 367] on span "Con negocio propio" at bounding box center [358, 374] width 111 height 16
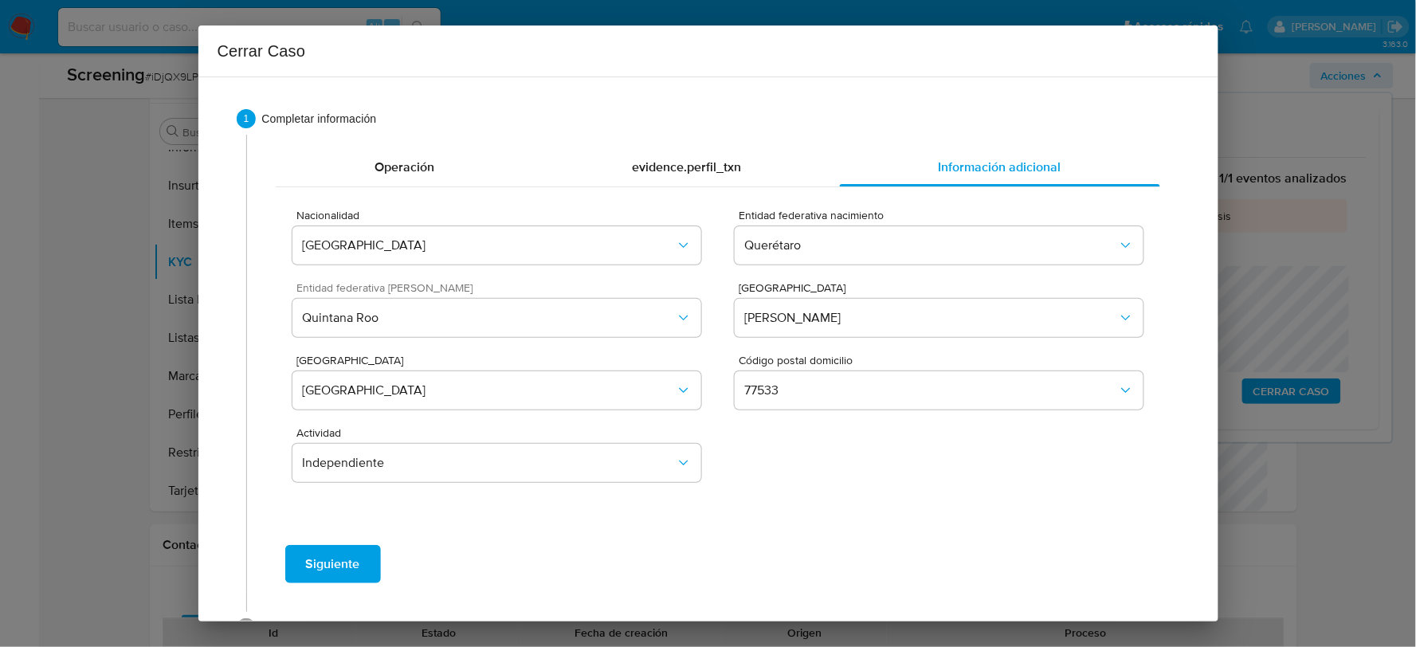
click at [360, 570] on button "Siguiente" at bounding box center [333, 564] width 96 height 38
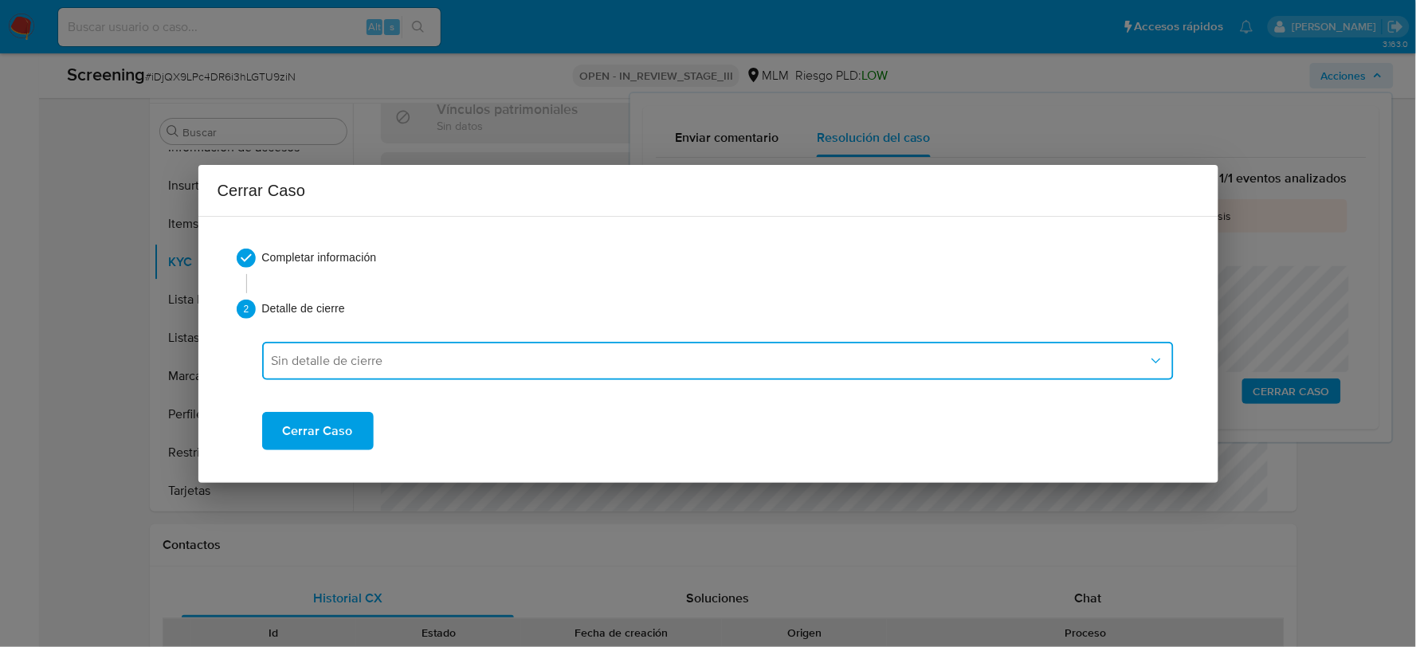
click at [503, 355] on span "Sin detalle de cierre" at bounding box center [710, 361] width 876 height 16
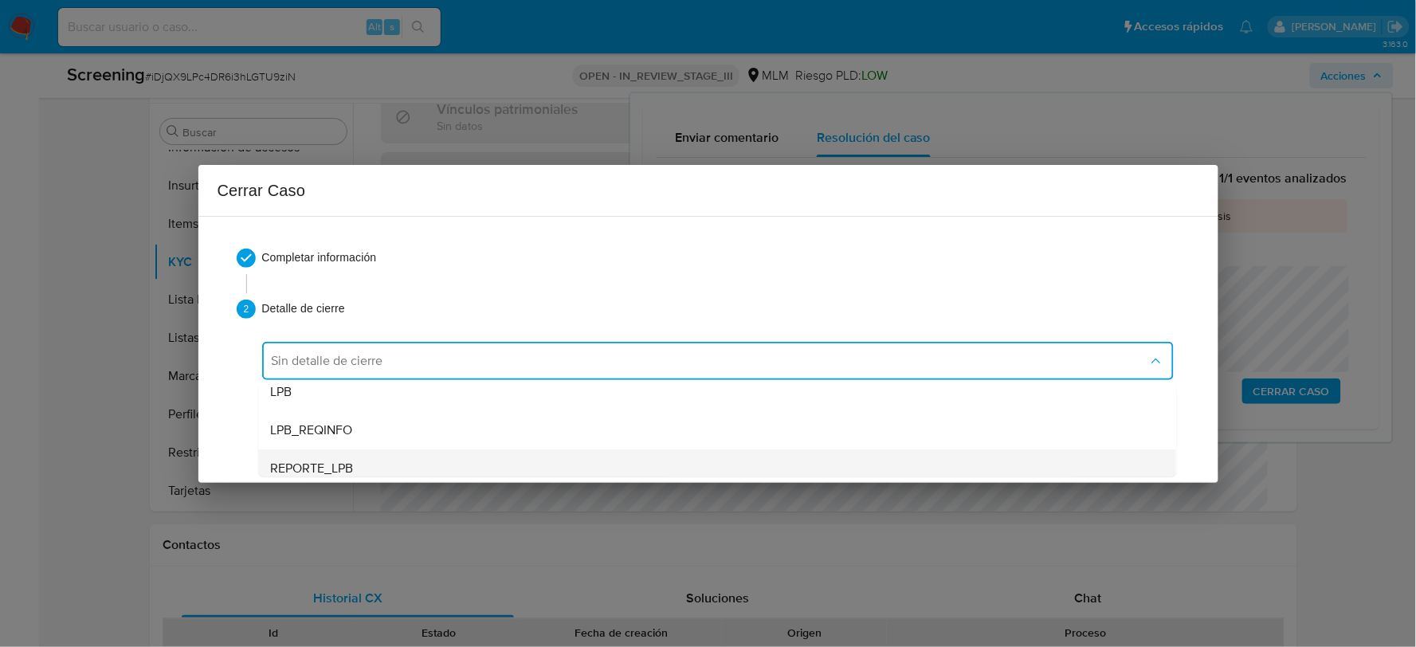
click at [372, 466] on div "REPORTE_LPB" at bounding box center [717, 467] width 892 height 38
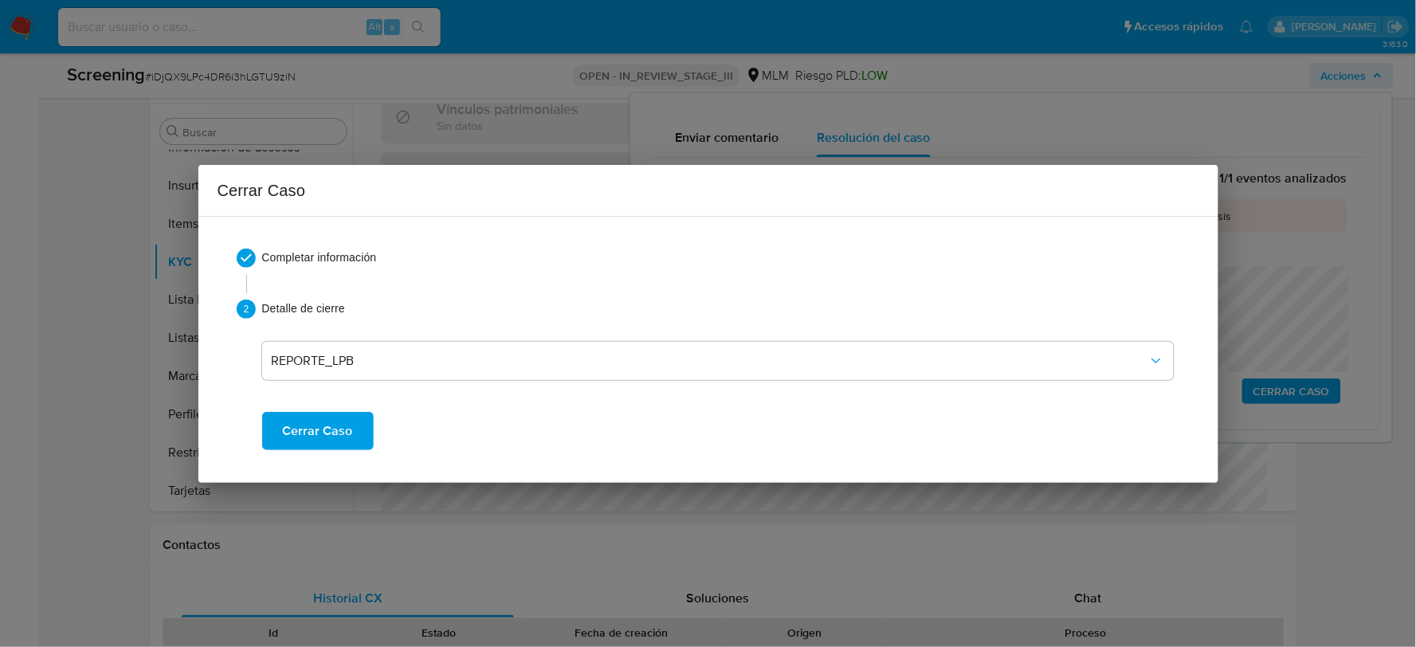
click at [331, 427] on span "Cerrar Caso" at bounding box center [318, 430] width 70 height 35
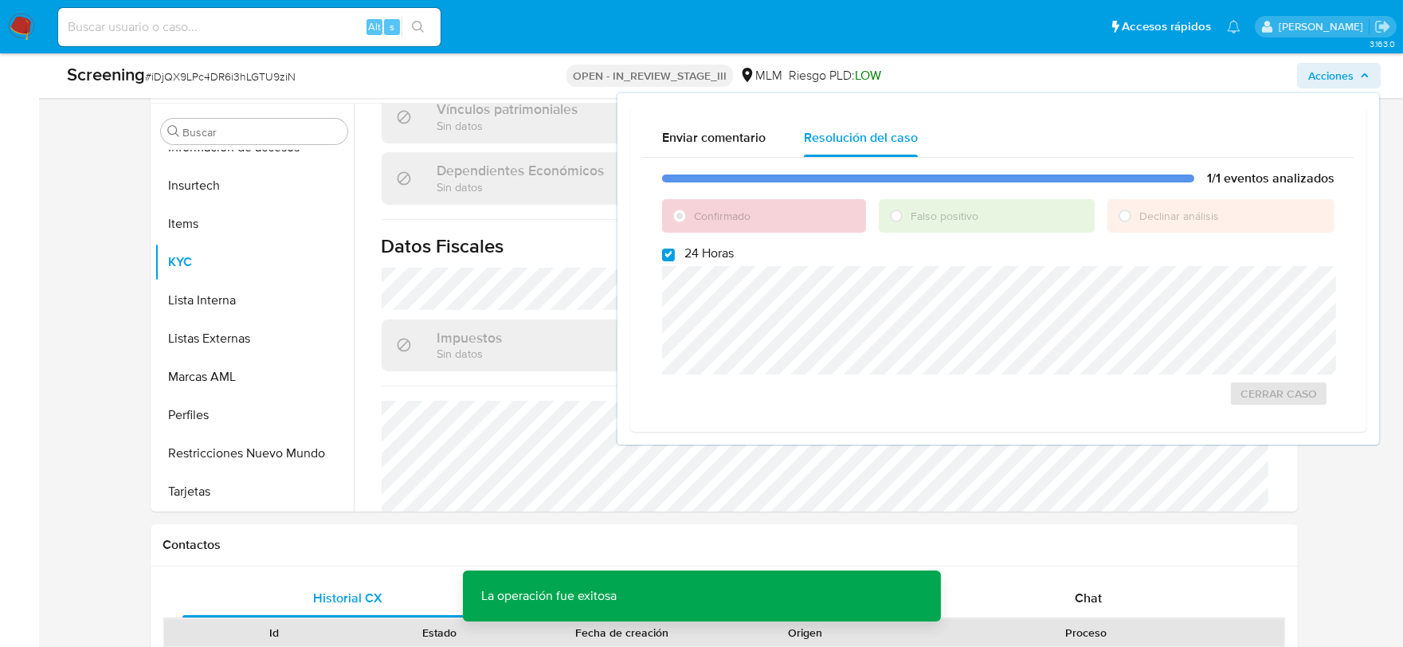
click at [249, 74] on span "# iDjQX9LPc4DR6i3hLGTU9ziN" at bounding box center [220, 77] width 151 height 16
copy span "iDjQX9LPc4DR6i3hLGTU9ziN"
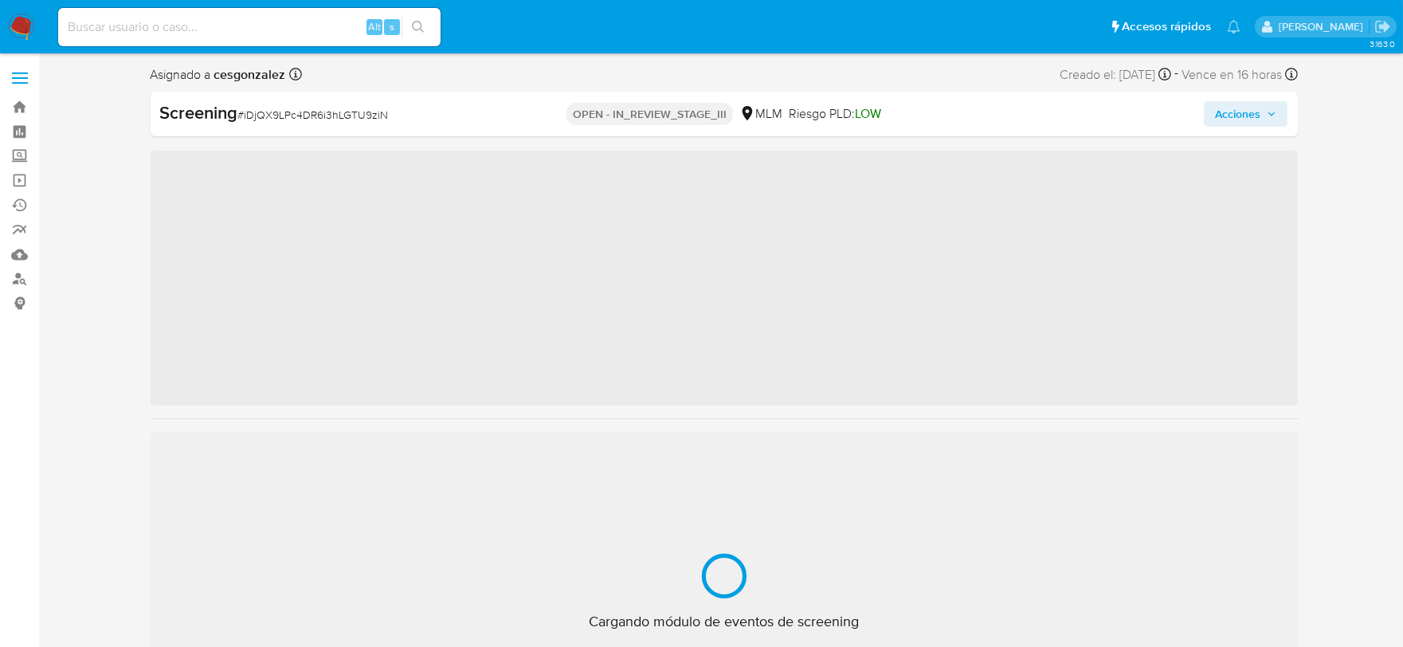
scroll to position [787, 0]
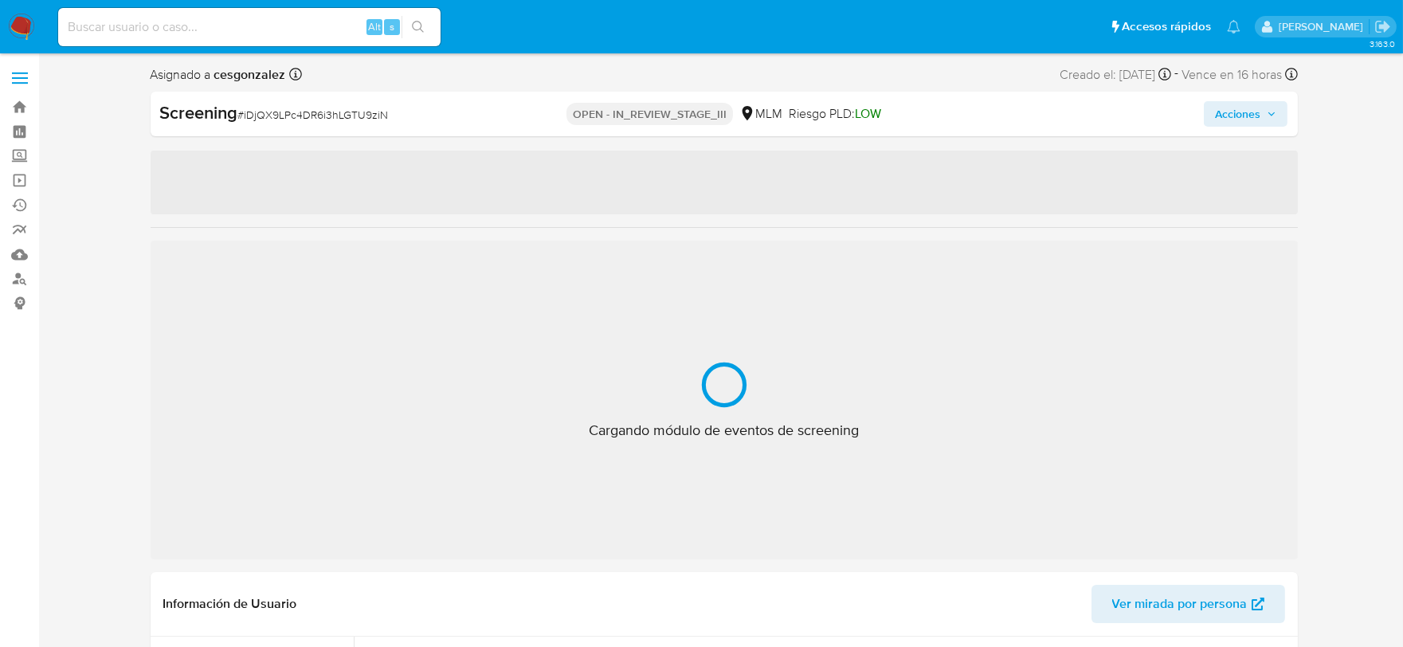
select select "10"
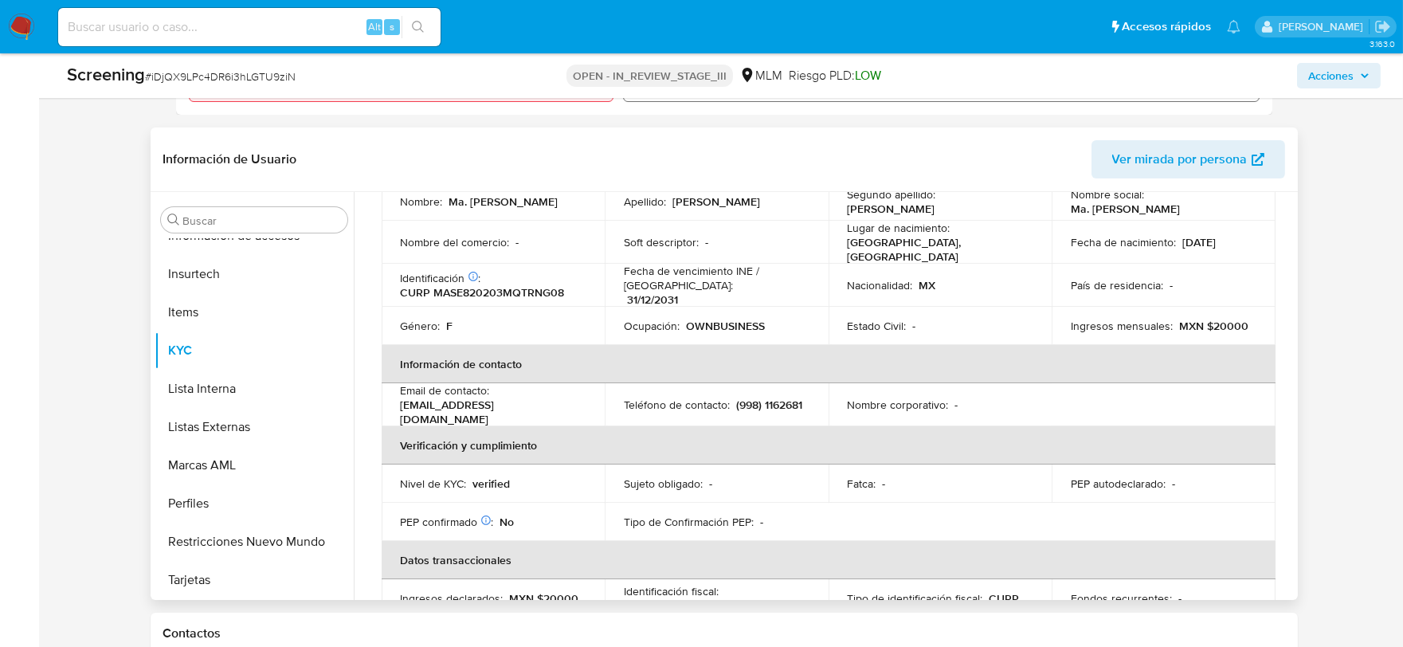
scroll to position [121, 0]
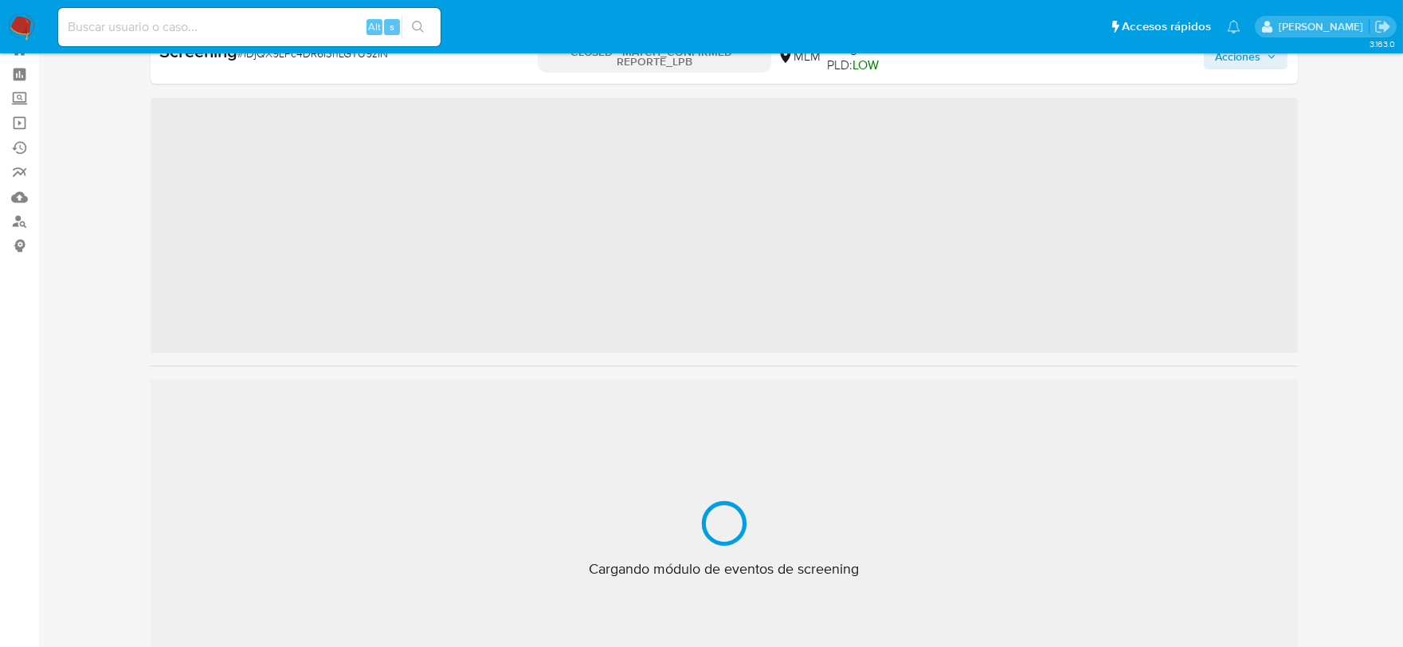
scroll to position [787, 0]
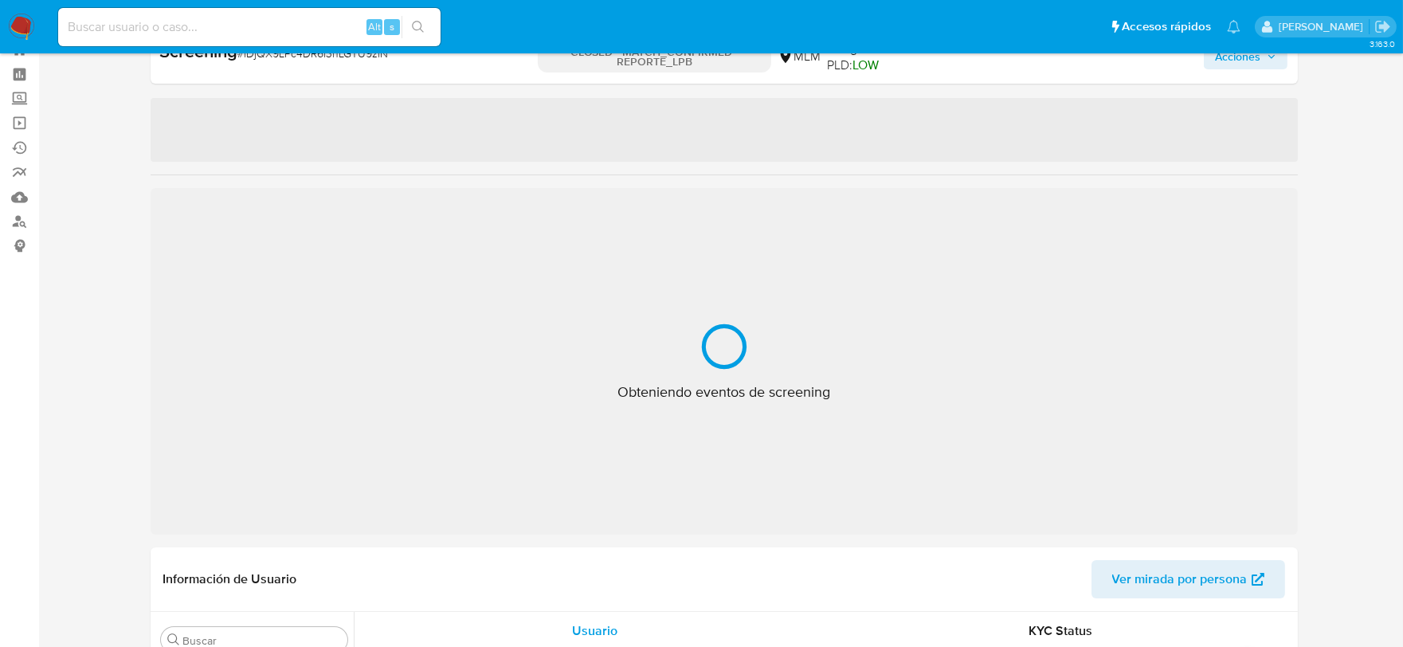
select select "10"
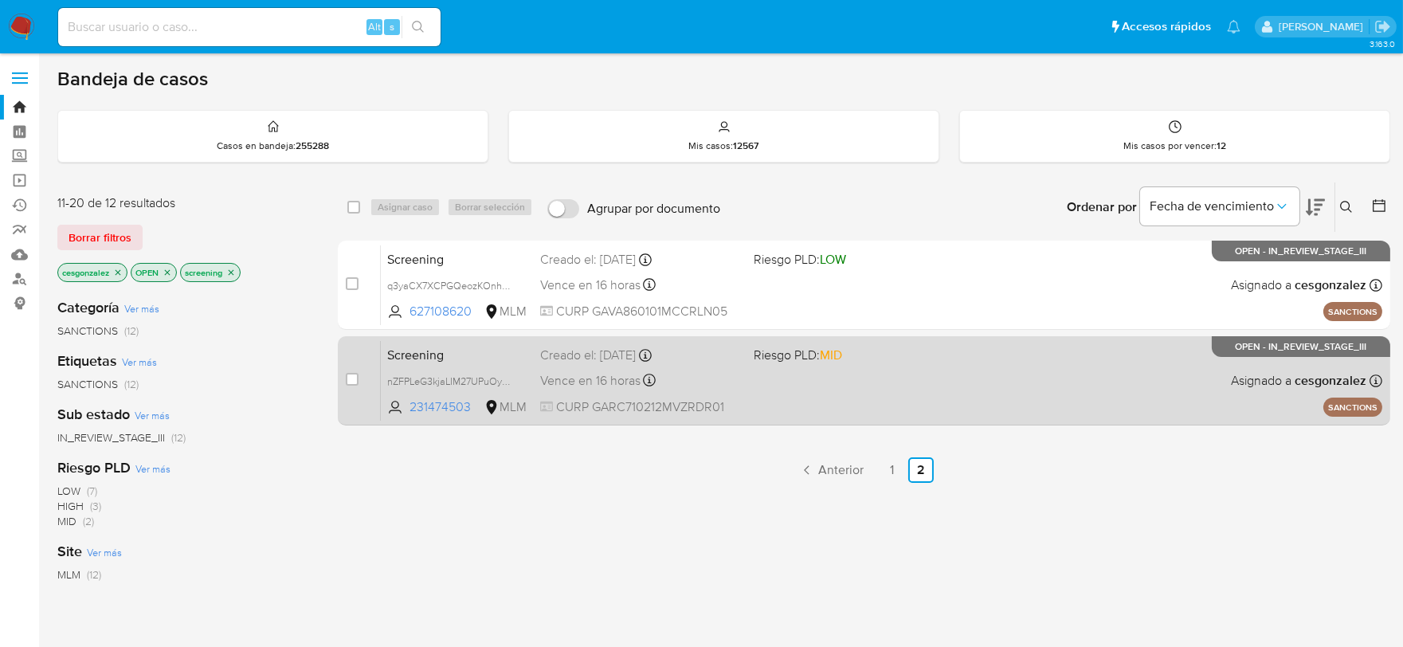
click at [607, 387] on span "Vence en 16 horas" at bounding box center [590, 381] width 100 height 18
click at [546, 394] on div "Screening nZFPLeG3kjaLIM27UPuOyH90 231474503 MLM Riesgo PLD: MID Creado el: [DA…" at bounding box center [881, 380] width 1001 height 80
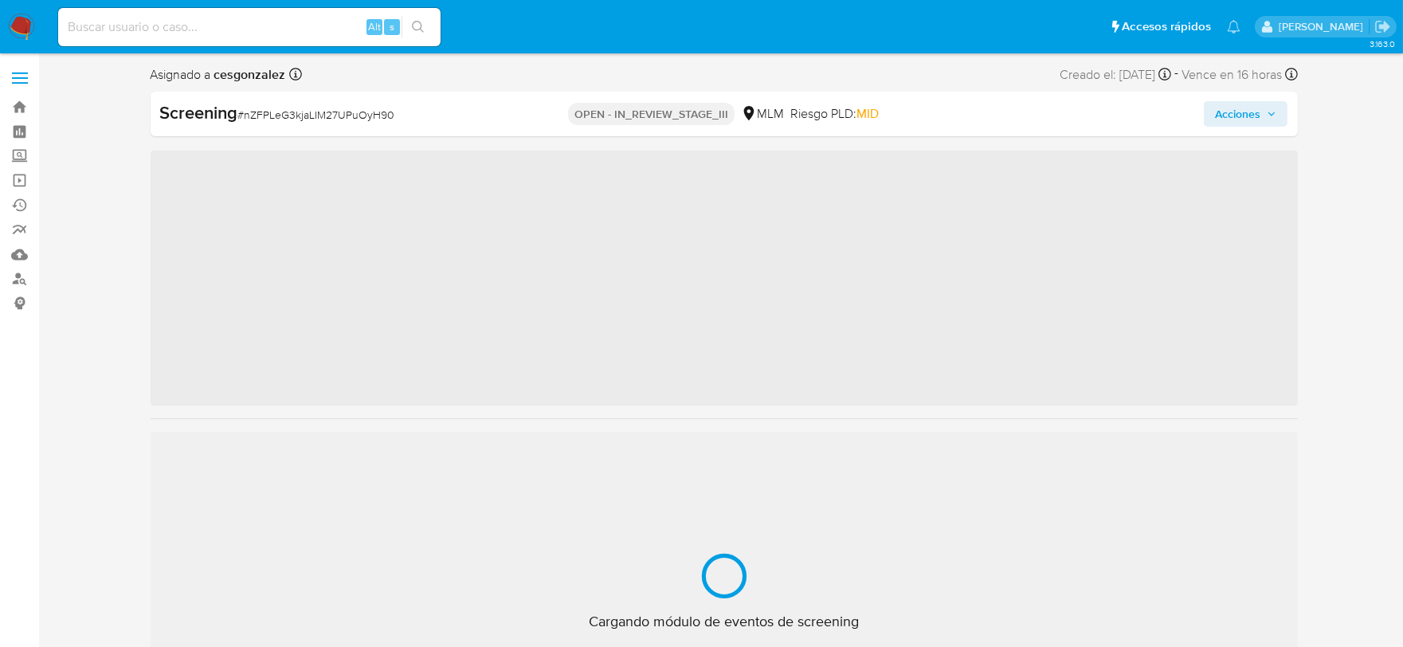
scroll to position [787, 0]
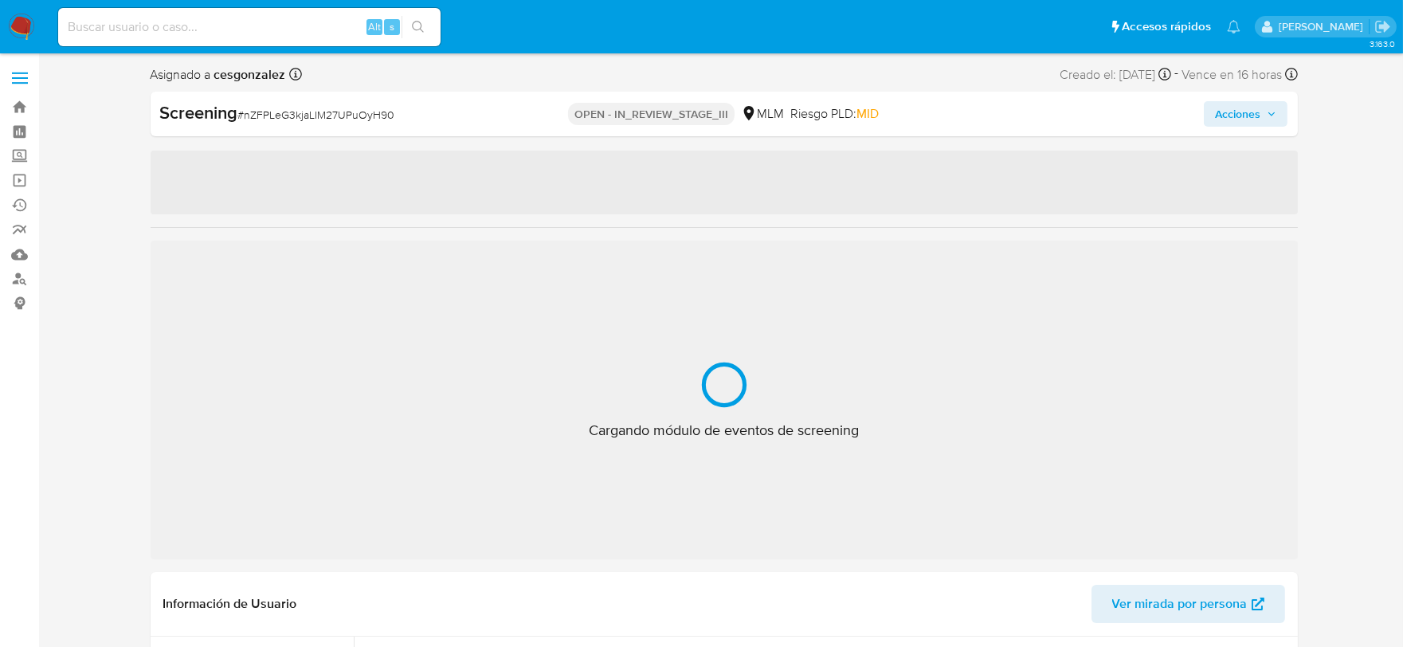
select select "10"
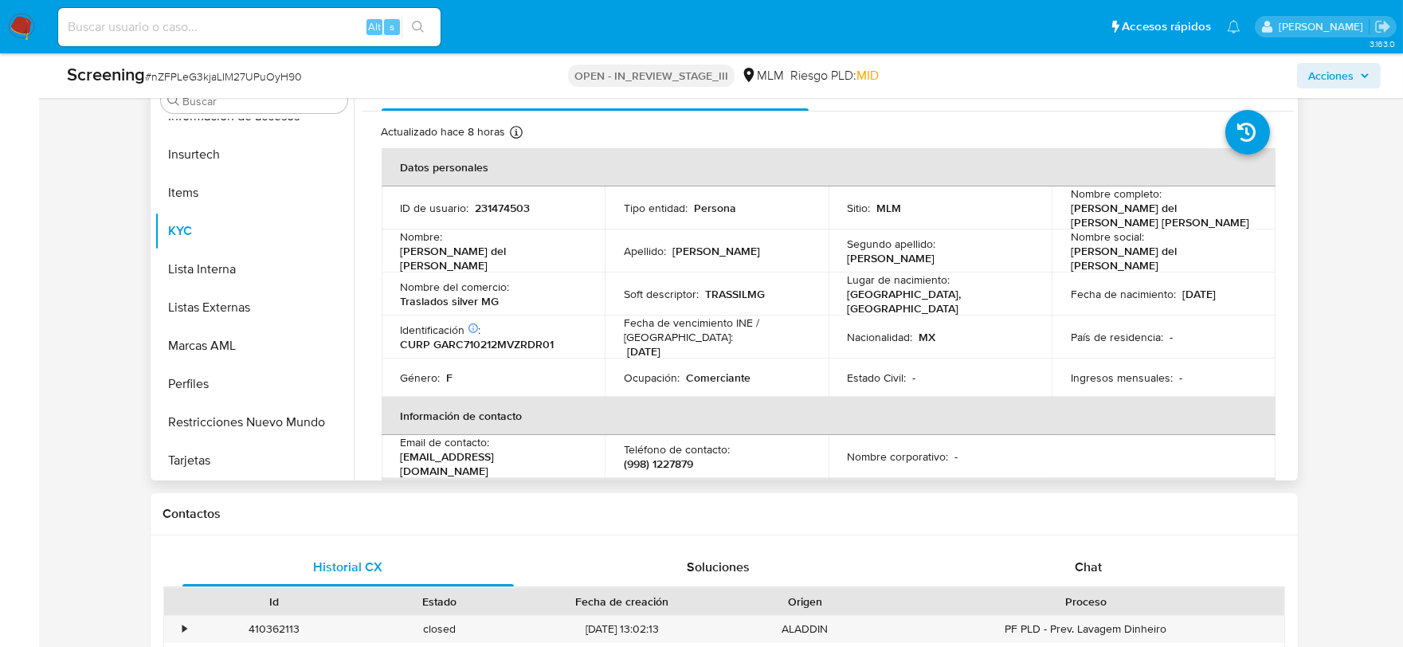
scroll to position [707, 0]
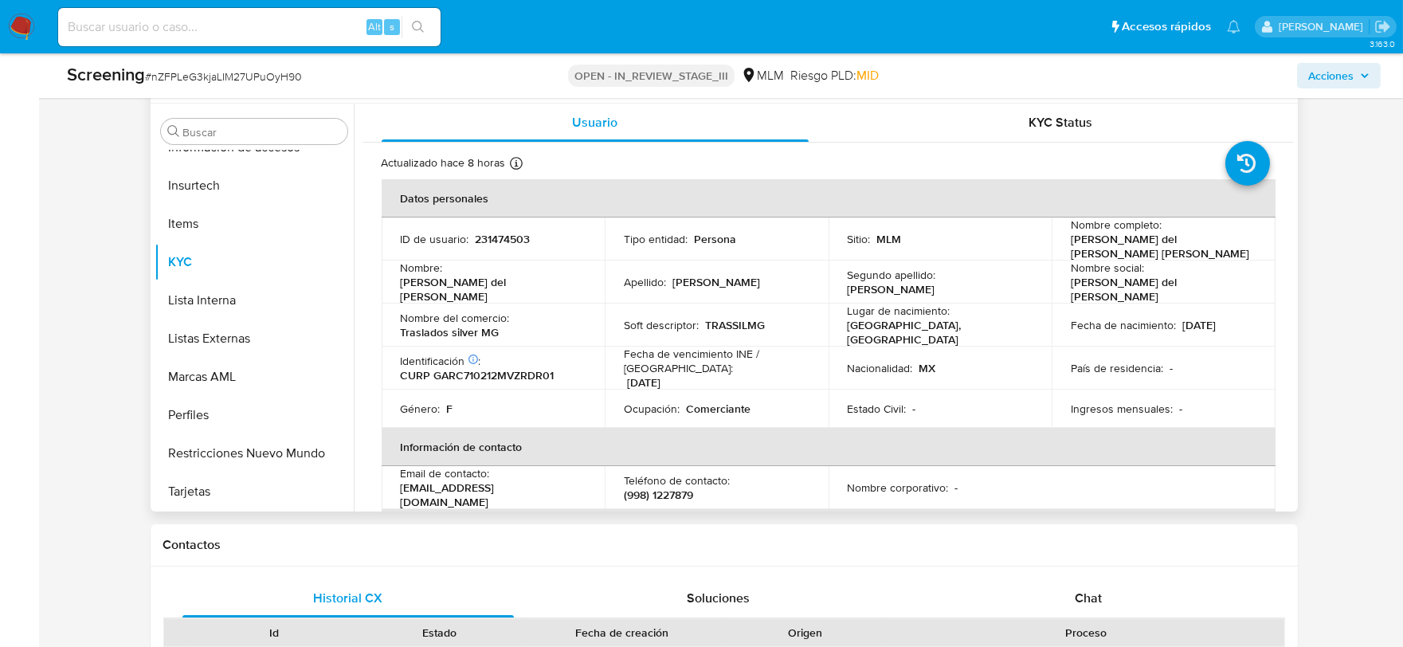
click at [467, 368] on p "CURP GARC710212MVZRDR01" at bounding box center [478, 375] width 154 height 14
copy p "GARC710212MVZRDR01"
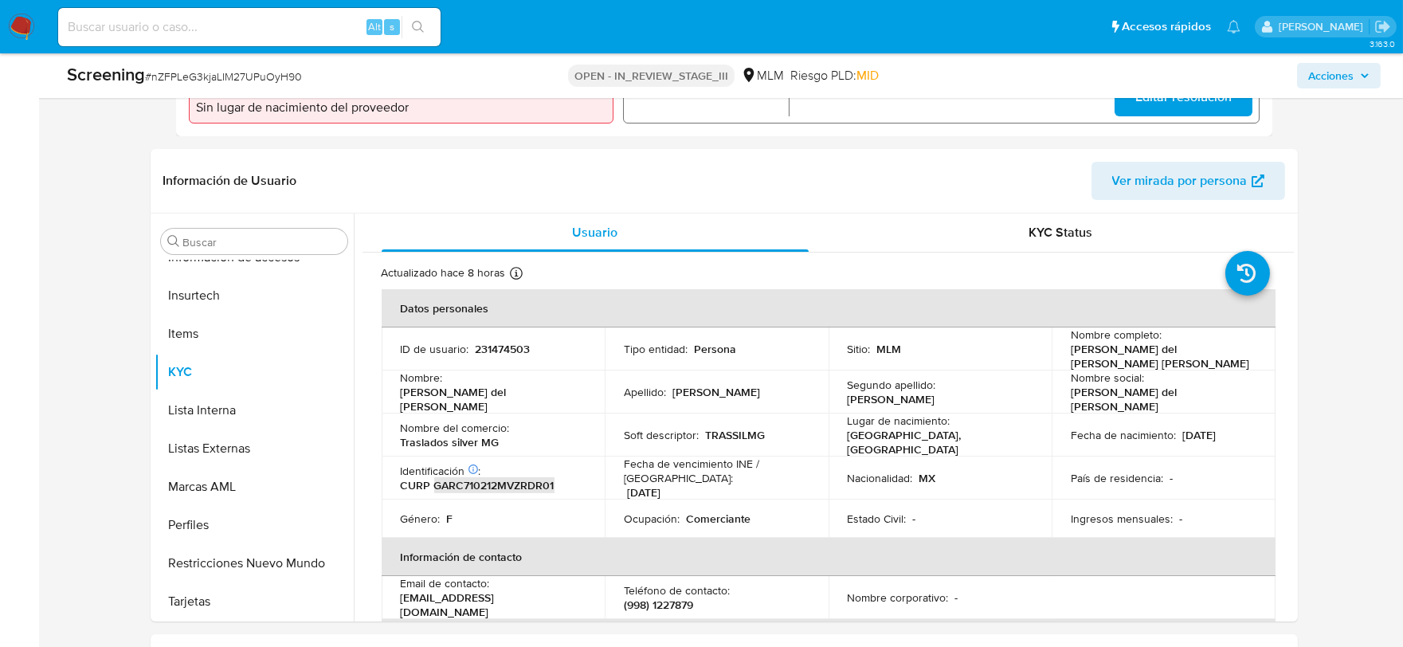
scroll to position [265, 0]
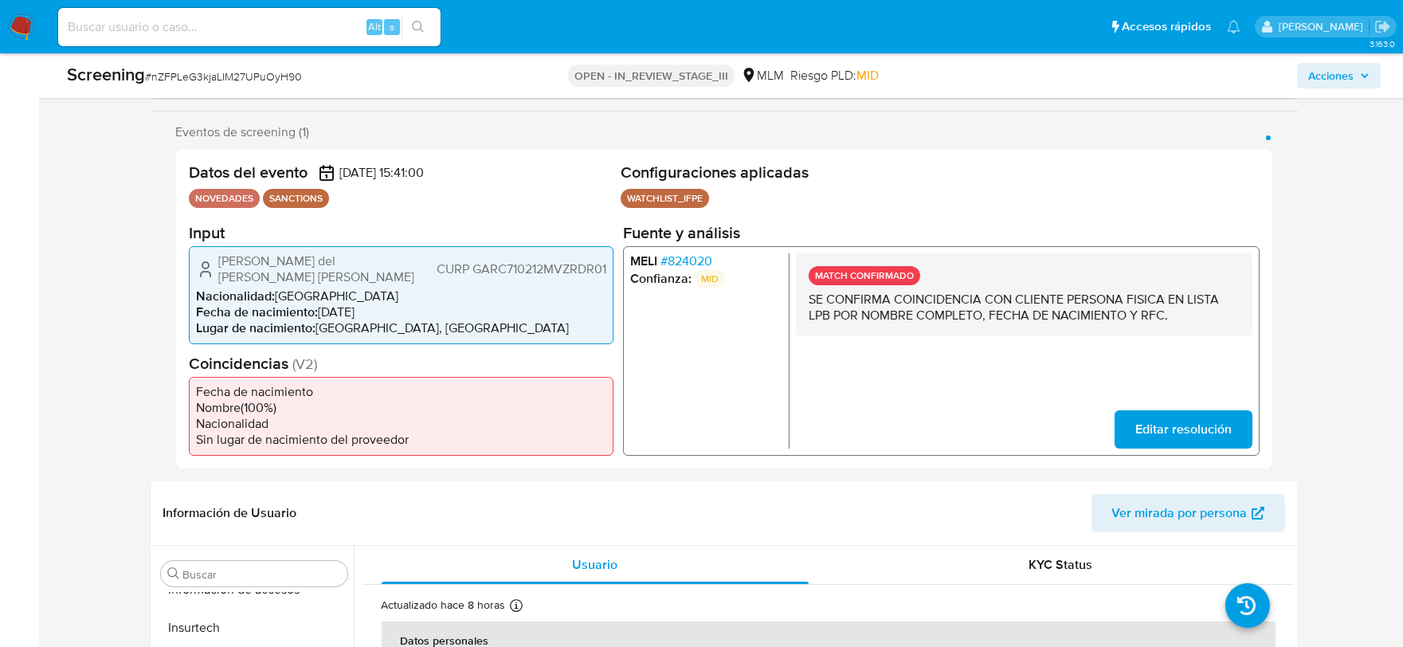
click at [1341, 75] on span "Acciones" at bounding box center [1330, 75] width 45 height 25
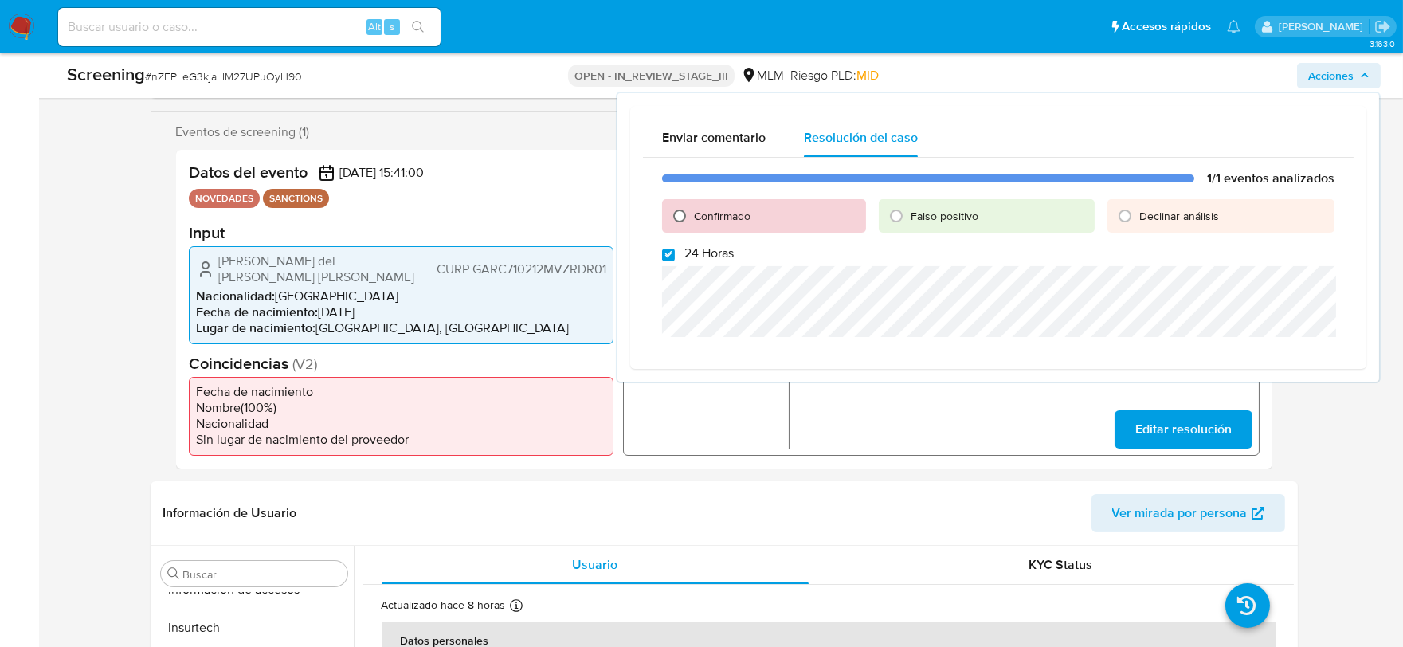
click at [680, 218] on input "Confirmado" at bounding box center [679, 215] width 25 height 25
radio input "true"
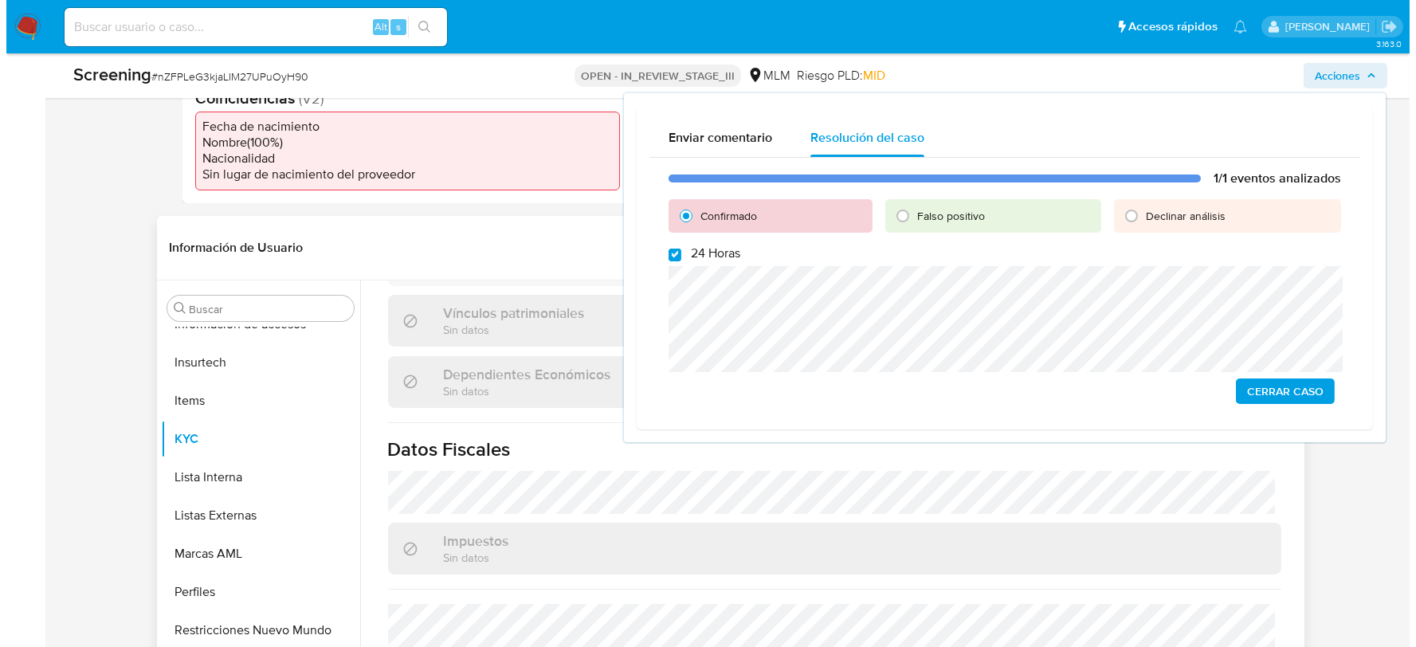
scroll to position [991, 0]
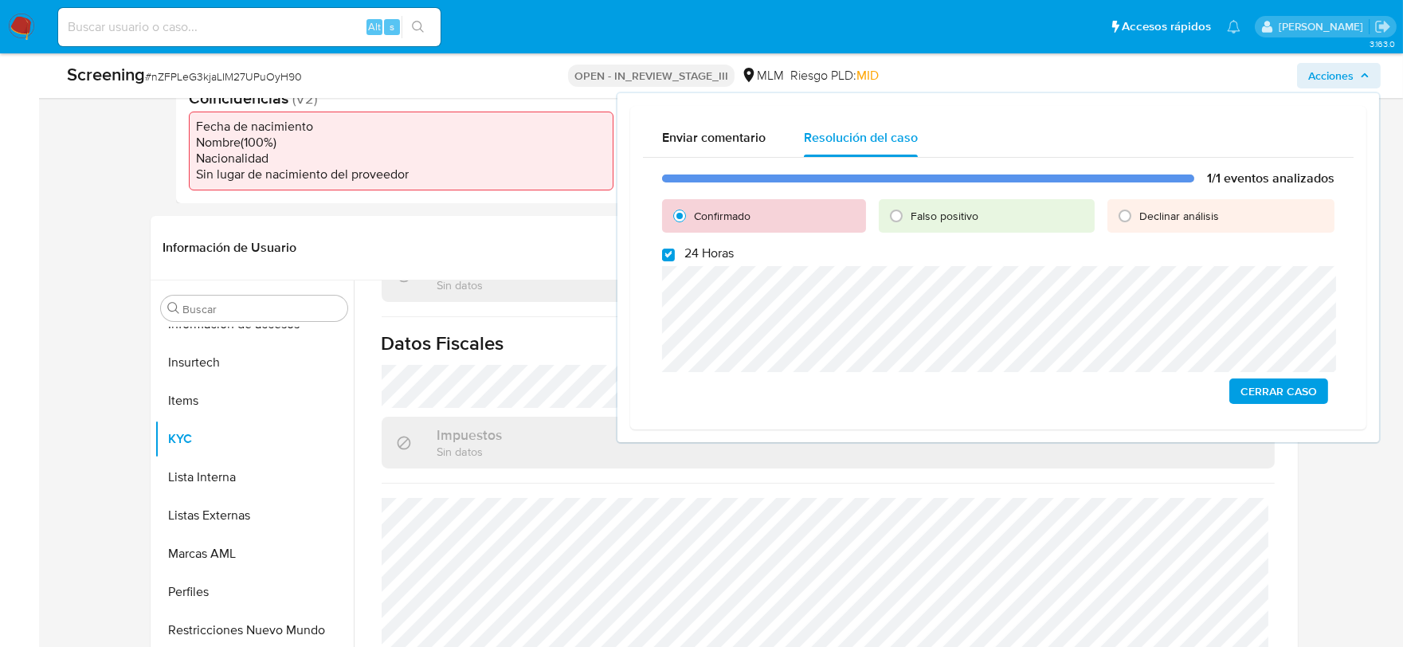
click at [1272, 392] on span "Cerrar Caso" at bounding box center [1278, 391] width 76 height 22
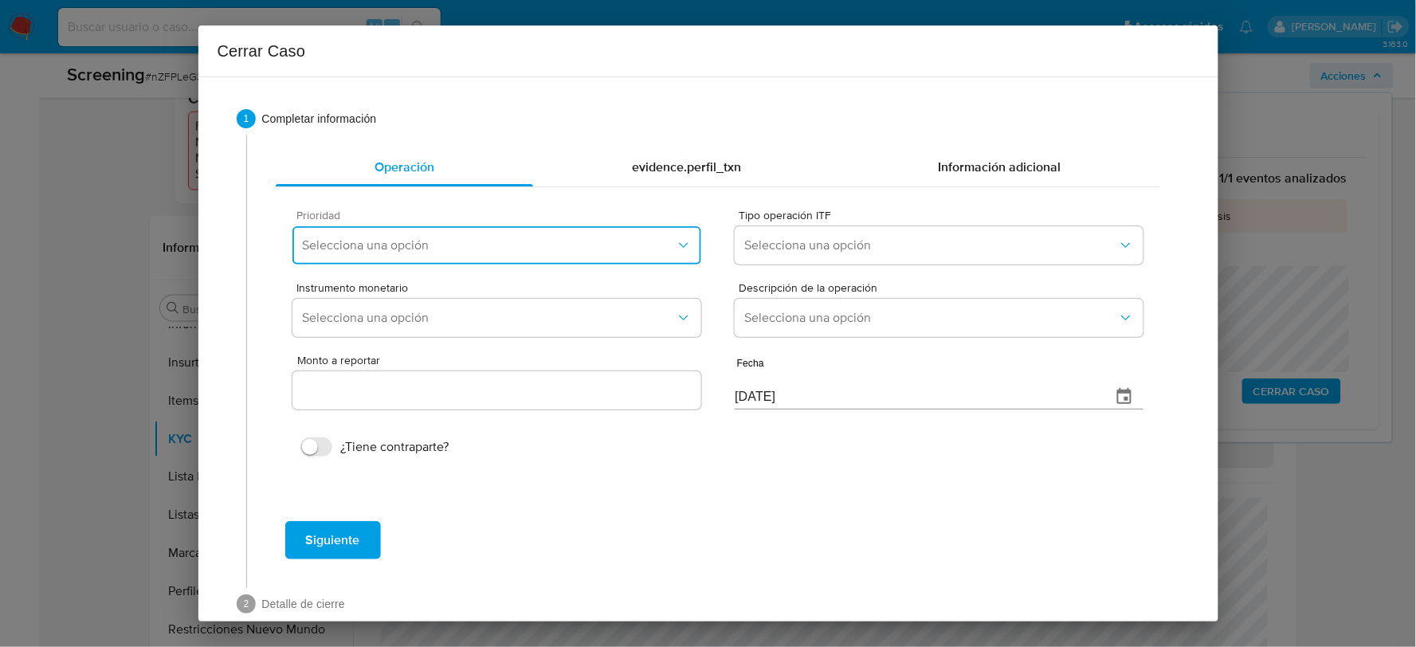
click at [513, 251] on span "Selecciona una opción" at bounding box center [488, 245] width 373 height 16
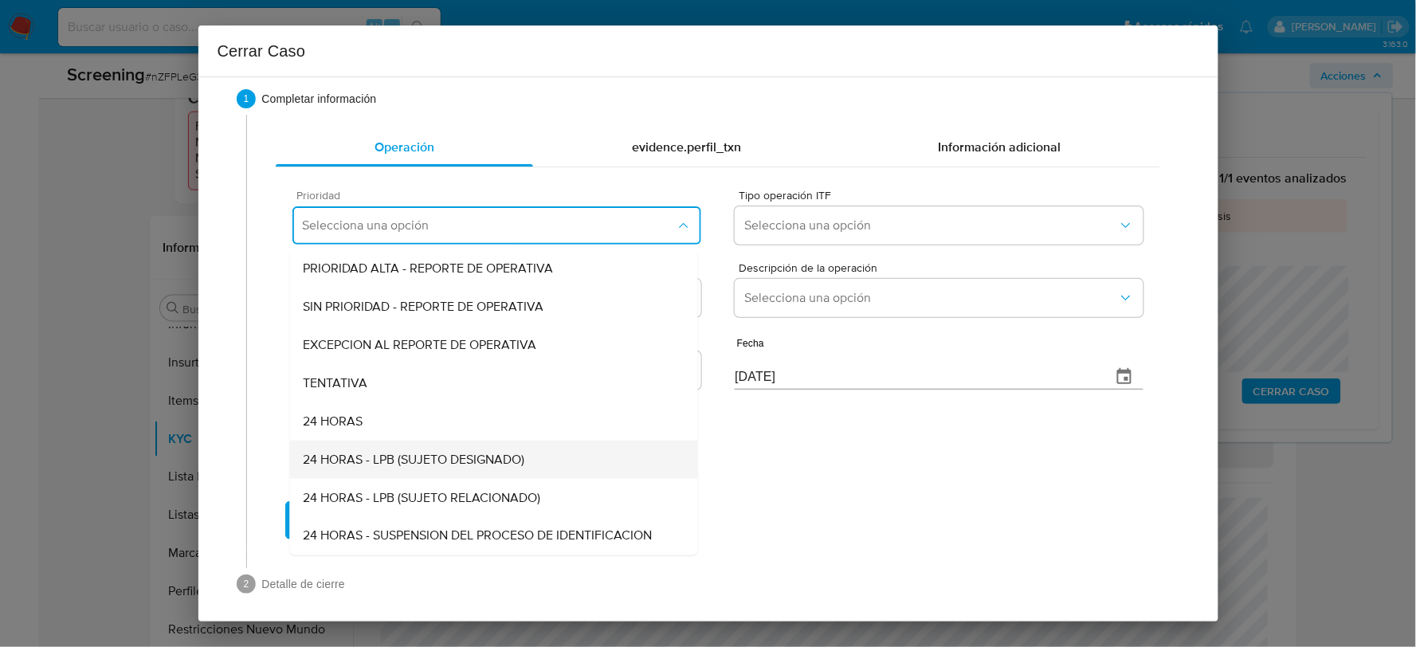
scroll to position [29, 0]
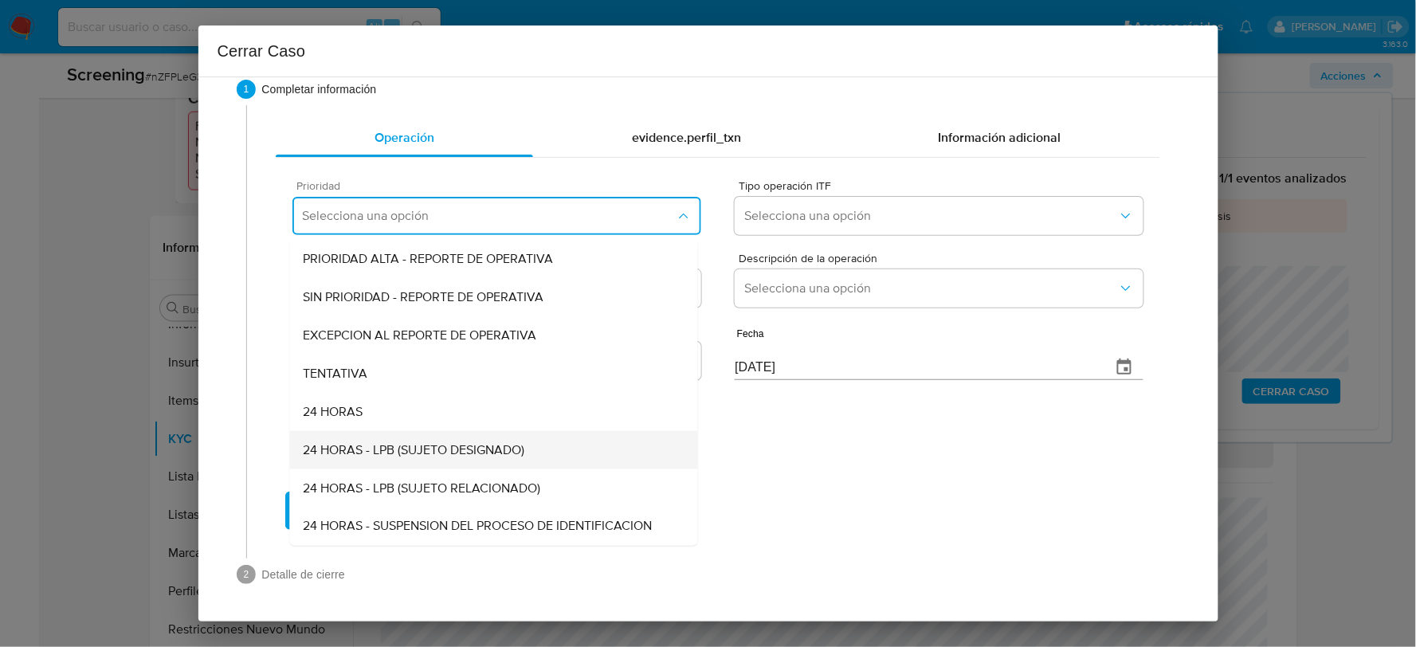
click at [457, 450] on span "24 HORAS - LPB (SUJETO DESIGNADO)" at bounding box center [413, 450] width 221 height 16
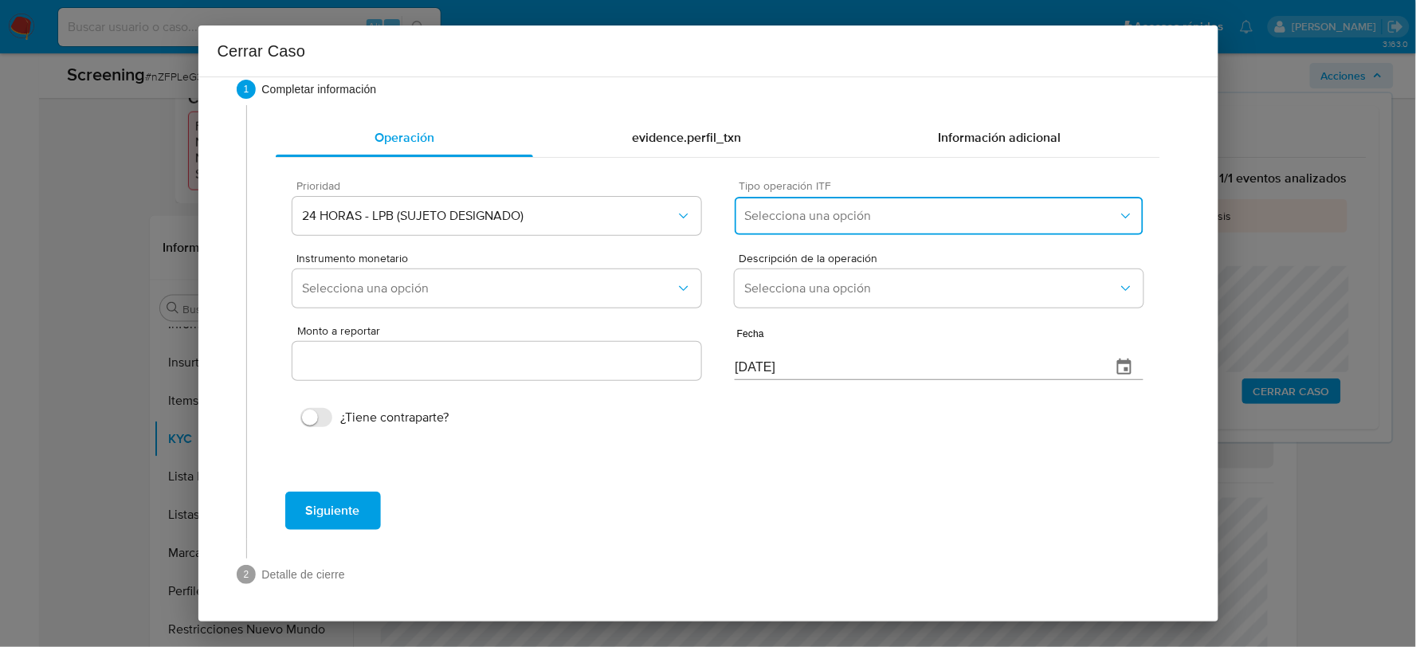
click at [856, 215] on span "Selecciona una opción" at bounding box center [930, 216] width 373 height 16
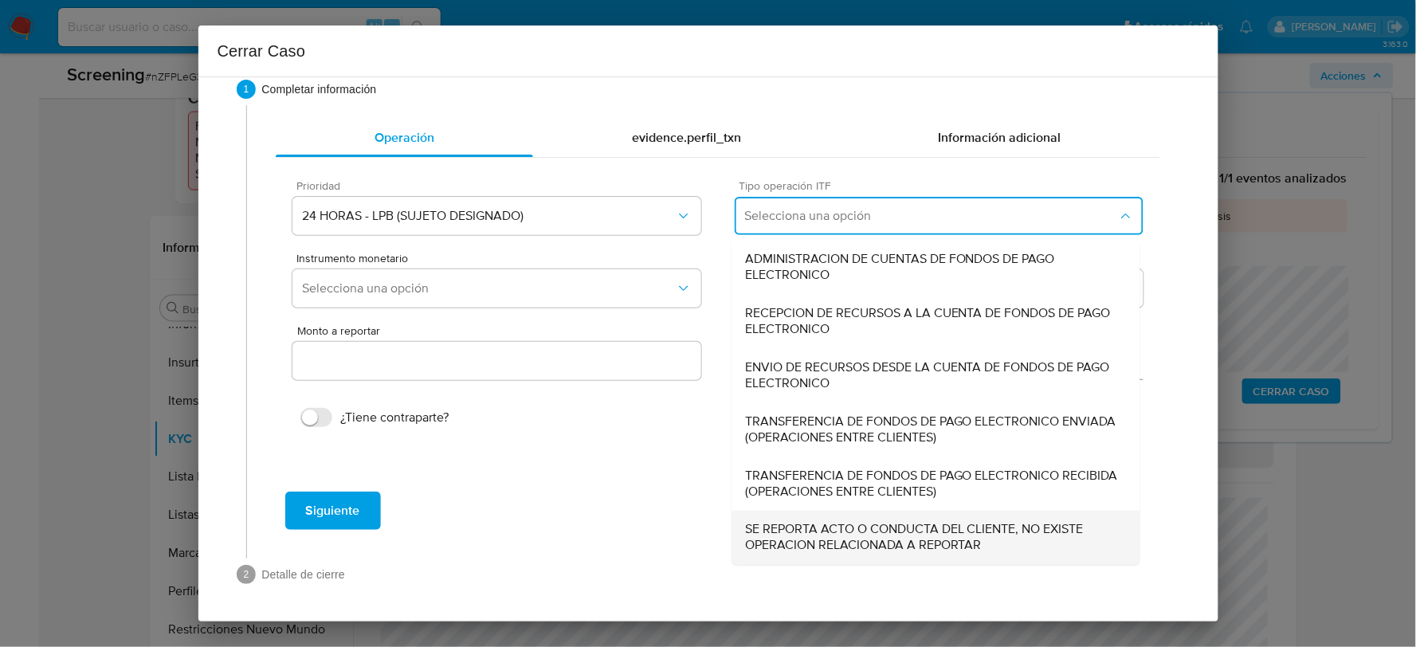
click at [854, 547] on span "SE REPORTA ACTO O CONDUCTA DEL CLIENTE, NO EXISTE OPERACION RELACIONADA A REPOR…" at bounding box center [936, 538] width 382 height 32
type input "0.00"
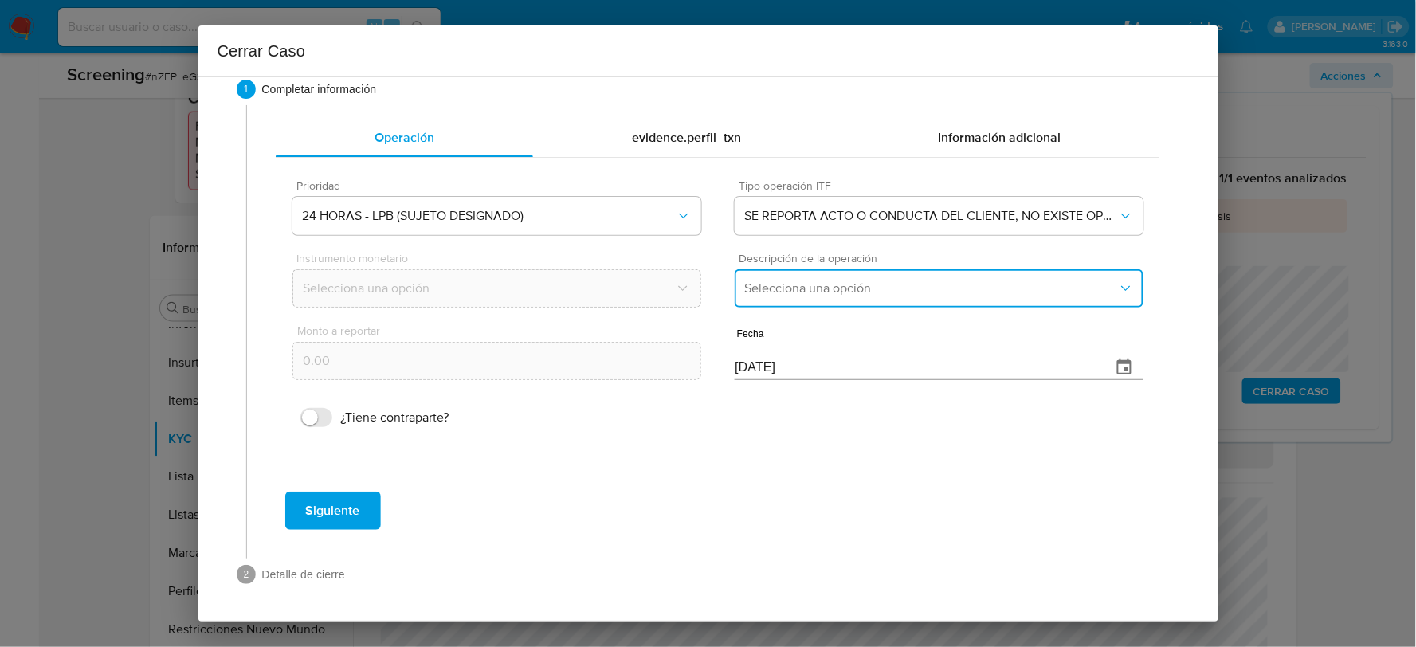
click at [789, 288] on span "Selecciona una opción" at bounding box center [930, 288] width 373 height 16
click at [809, 364] on span "LISTA DE PERSONAS BLOQUEADAS" at bounding box center [846, 370] width 202 height 16
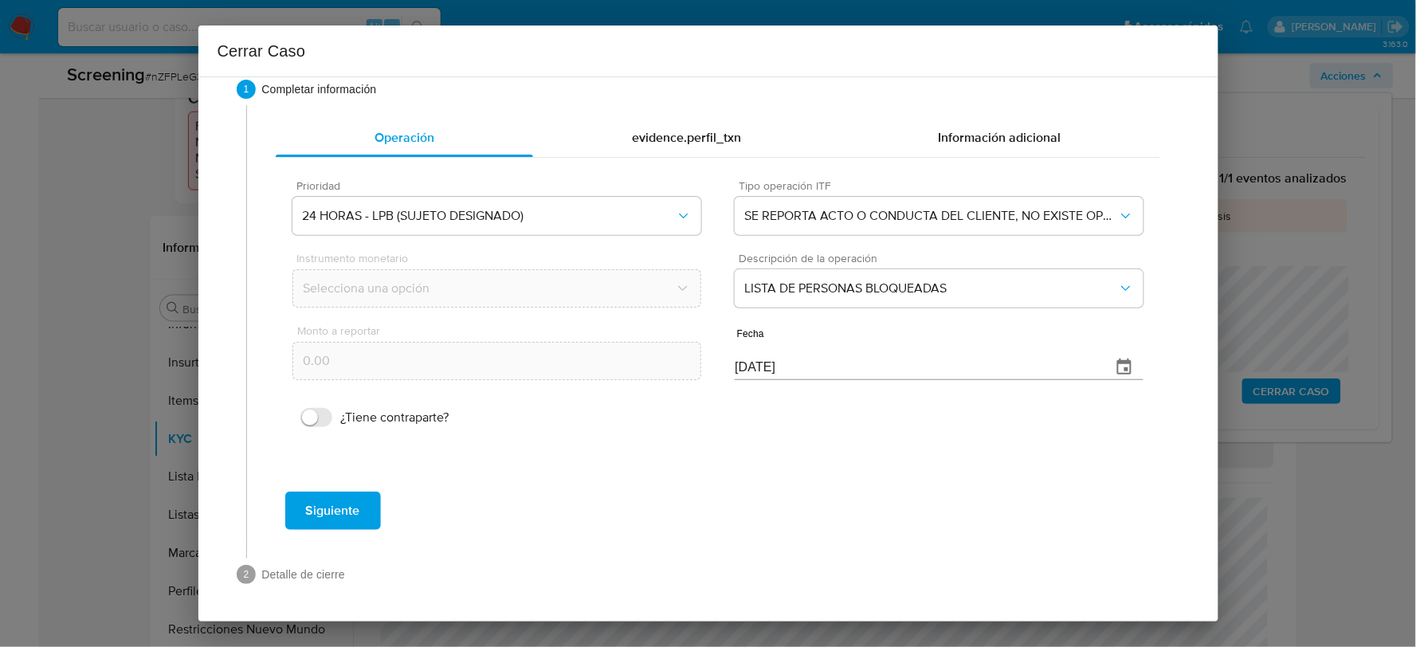
click at [346, 511] on span "Siguiente" at bounding box center [333, 510] width 54 height 35
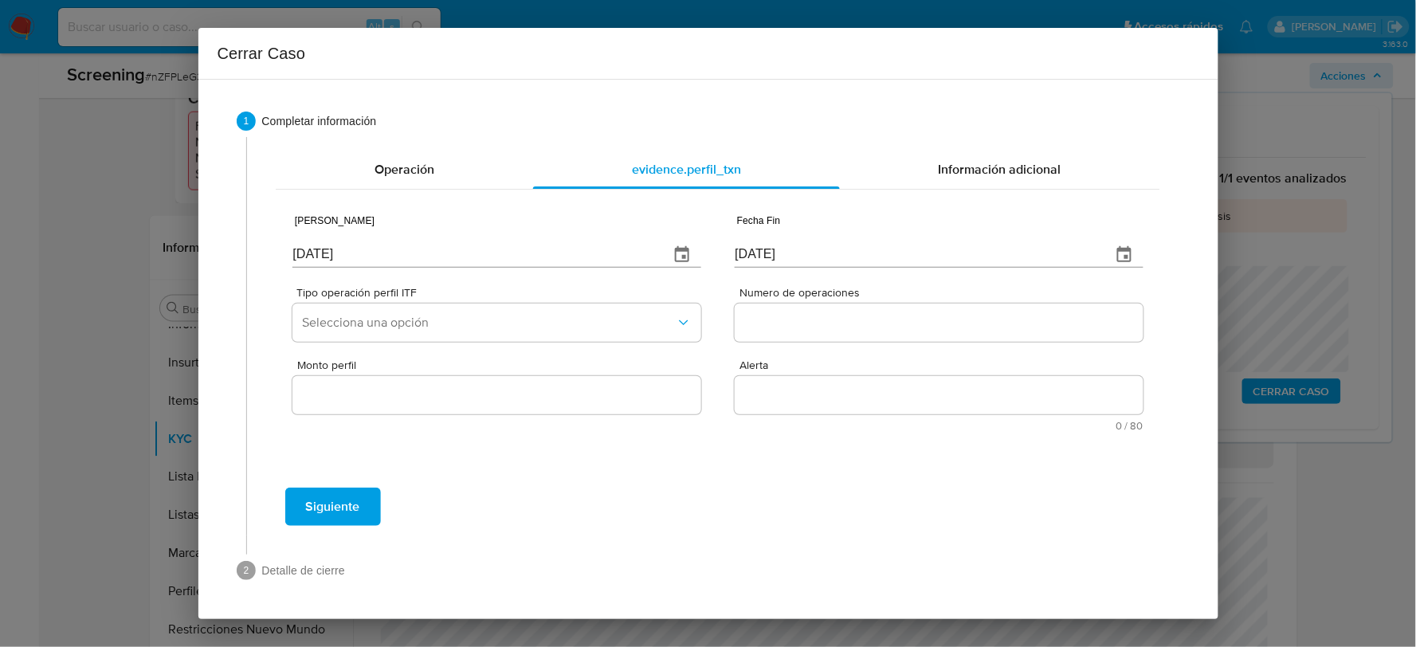
scroll to position [0, 0]
click at [448, 249] on input "[DATE]" at bounding box center [473, 254] width 363 height 25
type input "[DATE]"
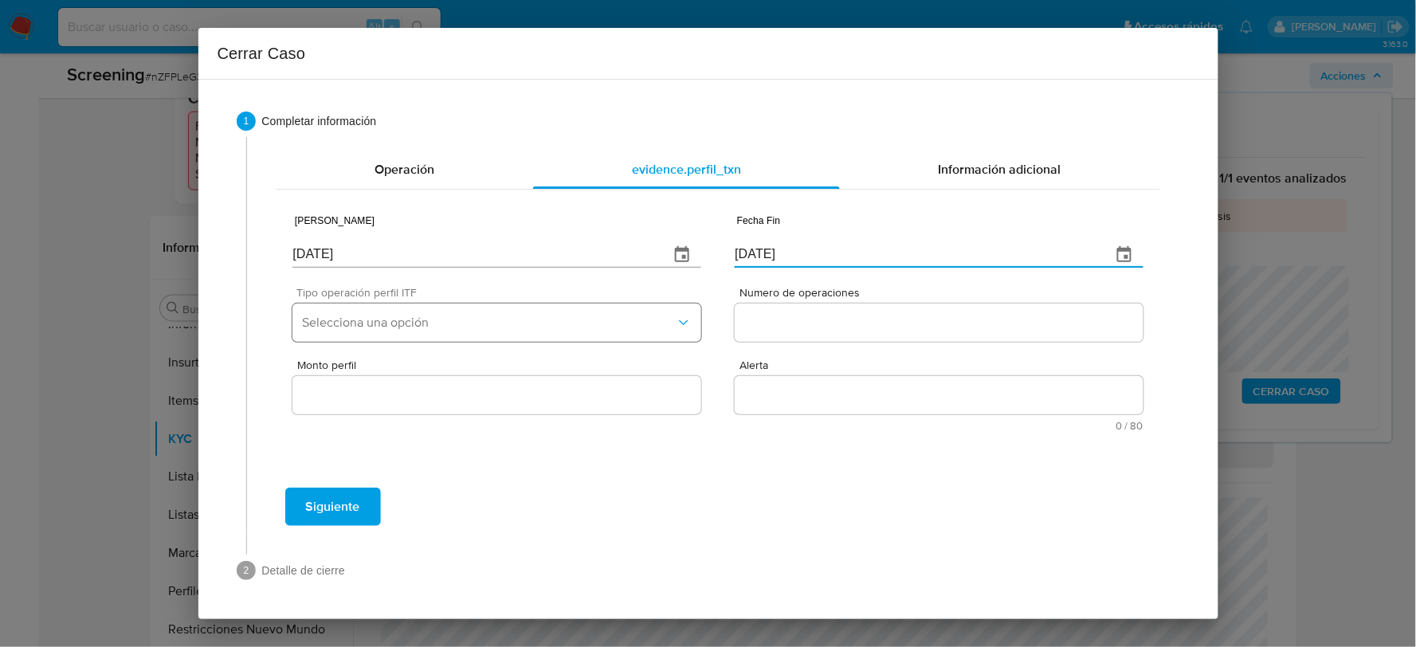
type input "[DATE]"
click at [454, 319] on span "Selecciona una opción" at bounding box center [488, 323] width 373 height 16
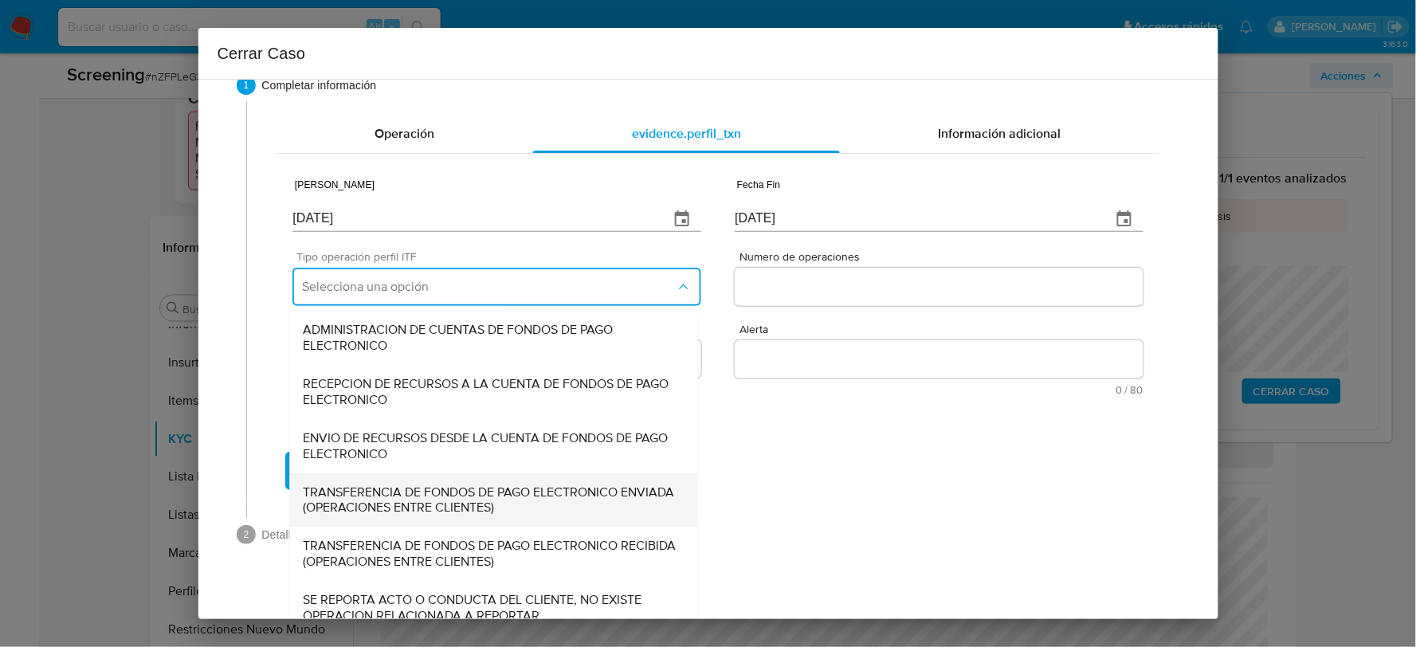
scroll to position [53, 0]
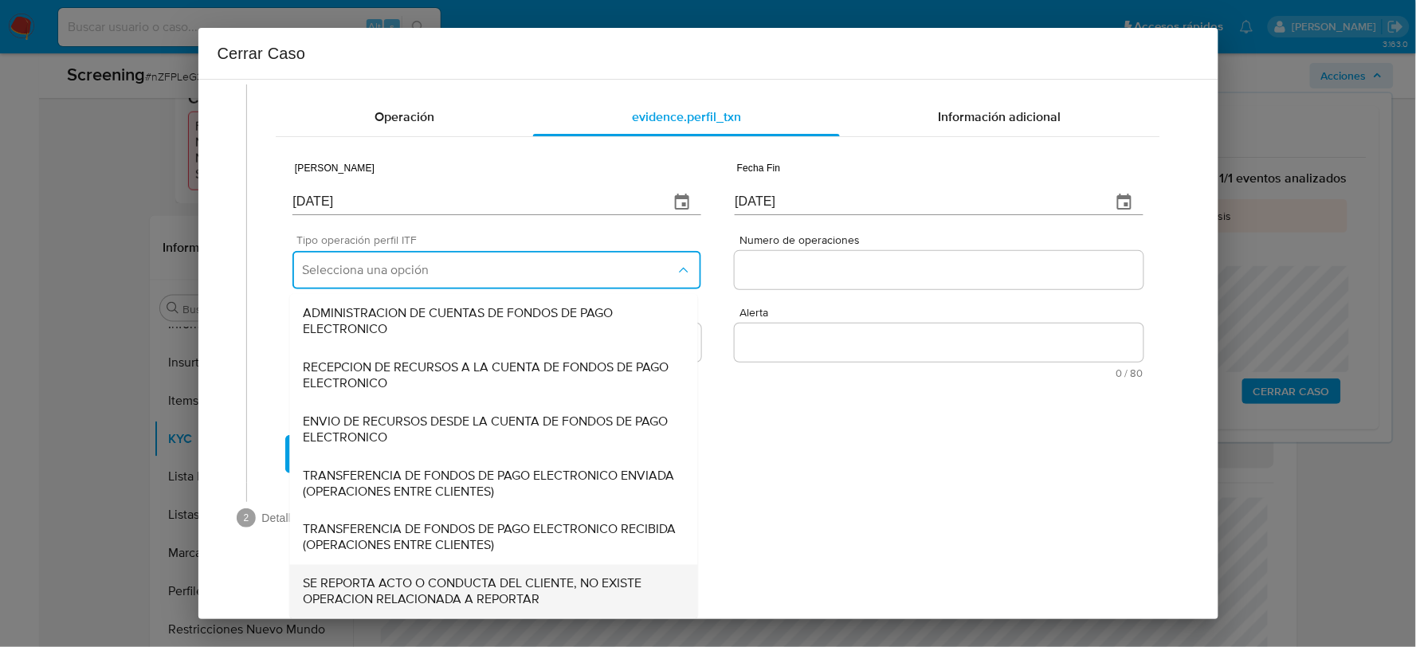
click at [392, 585] on span "SE REPORTA ACTO O CONDUCTA DEL CLIENTE, NO EXISTE OPERACION RELACIONADA A REPOR…" at bounding box center [494, 592] width 382 height 32
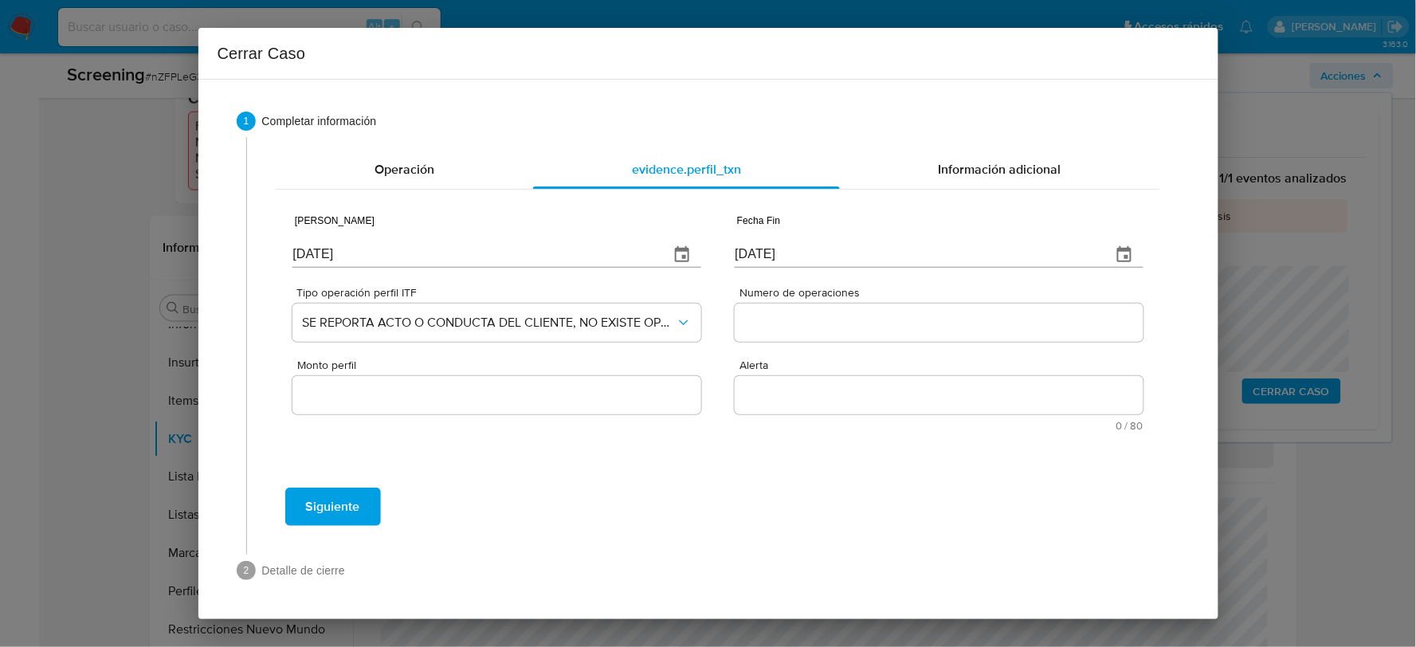
click at [789, 329] on input "Numero de operaciones" at bounding box center [938, 322] width 408 height 21
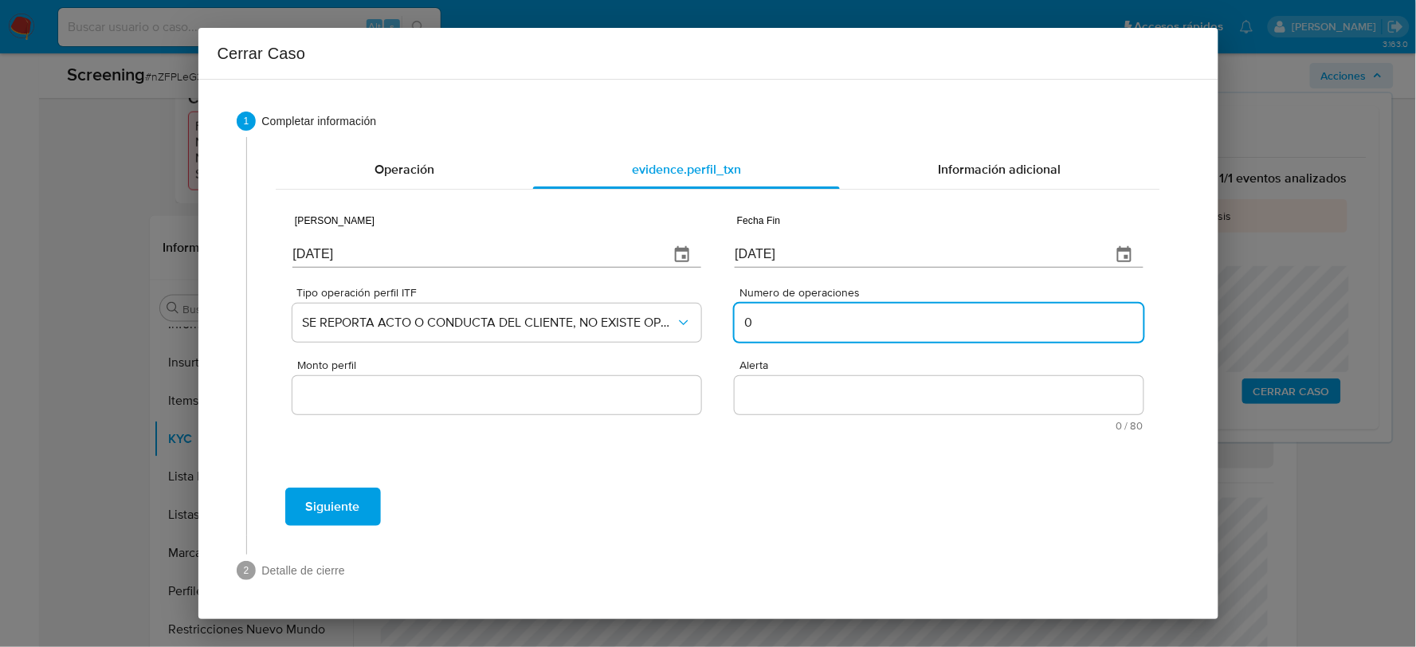
type input "0"
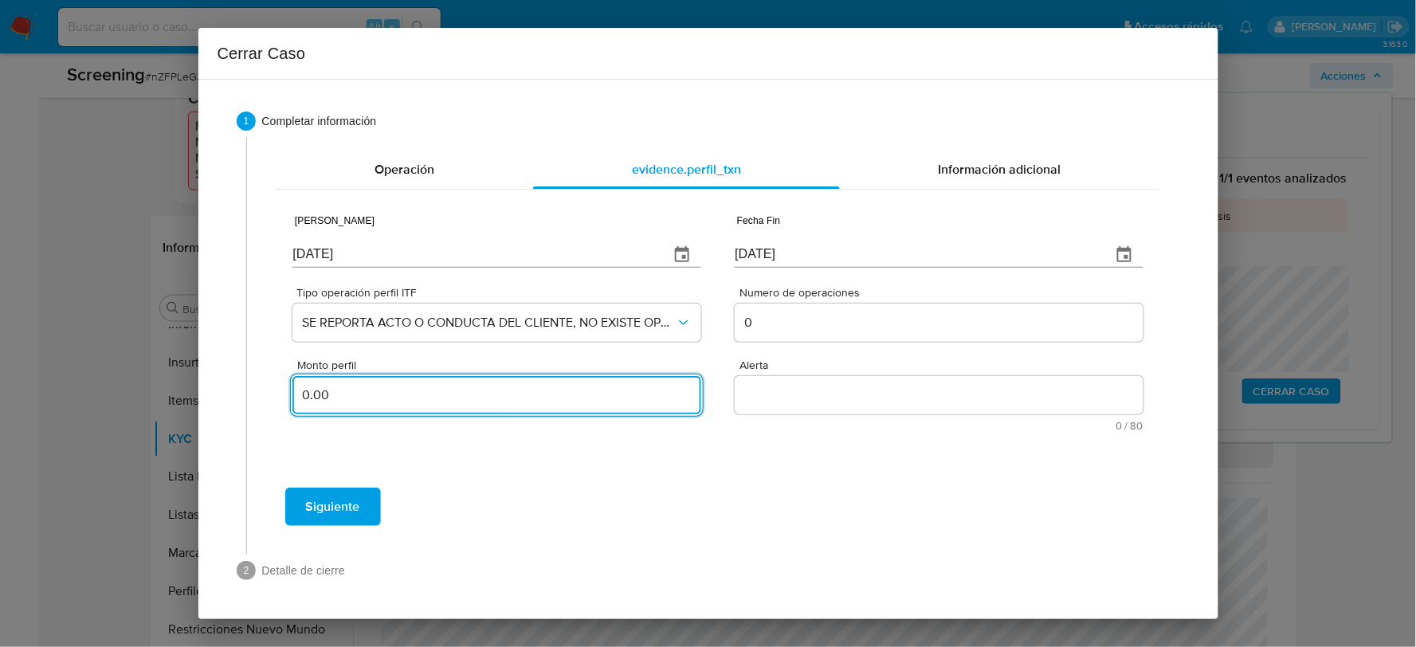
type input "0.00"
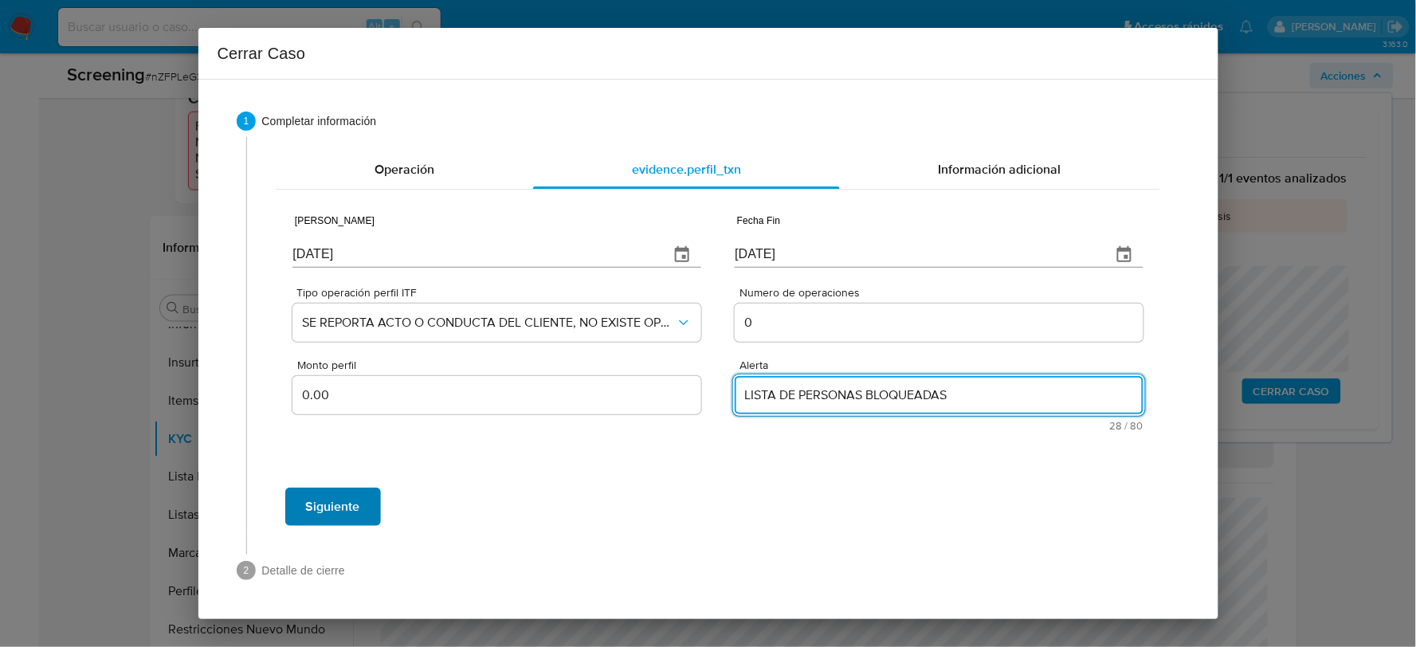
type textarea "LISTA DE PERSONAS BLOQUEADAS"
click at [341, 520] on span "Siguiente" at bounding box center [333, 506] width 54 height 35
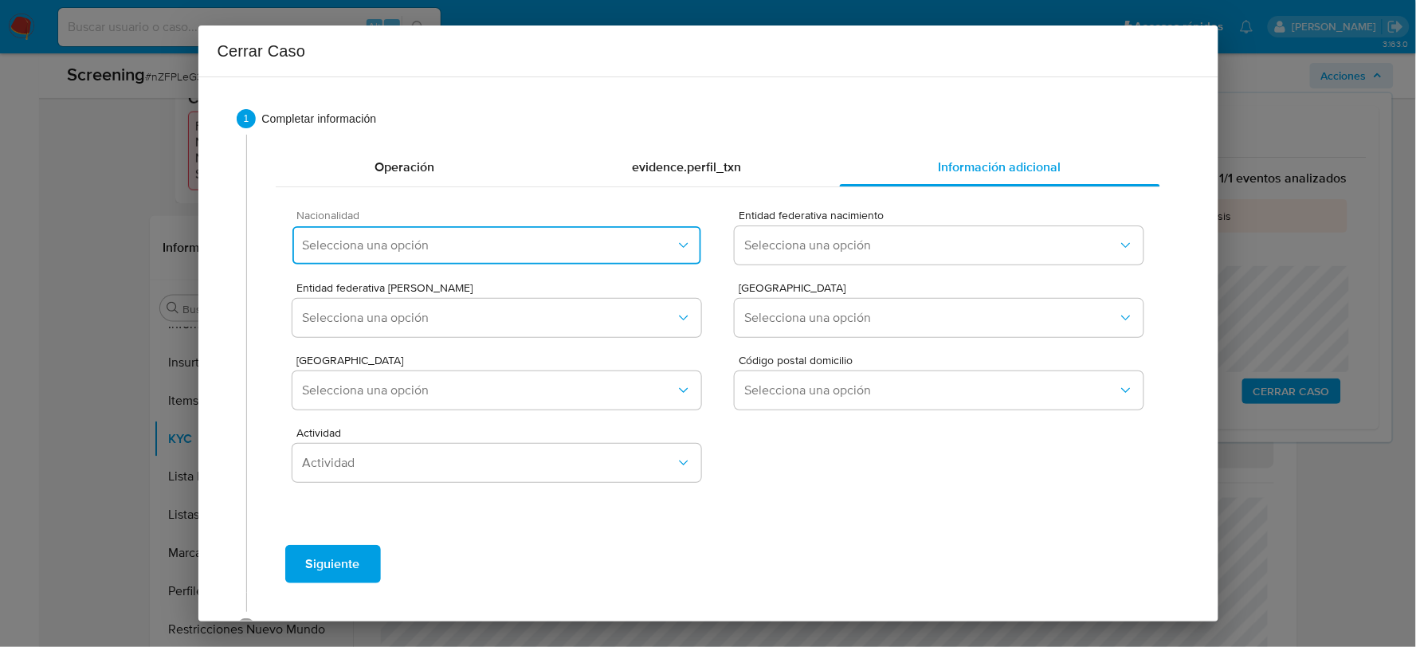
click at [444, 252] on span "Selecciona una opción" at bounding box center [488, 245] width 373 height 16
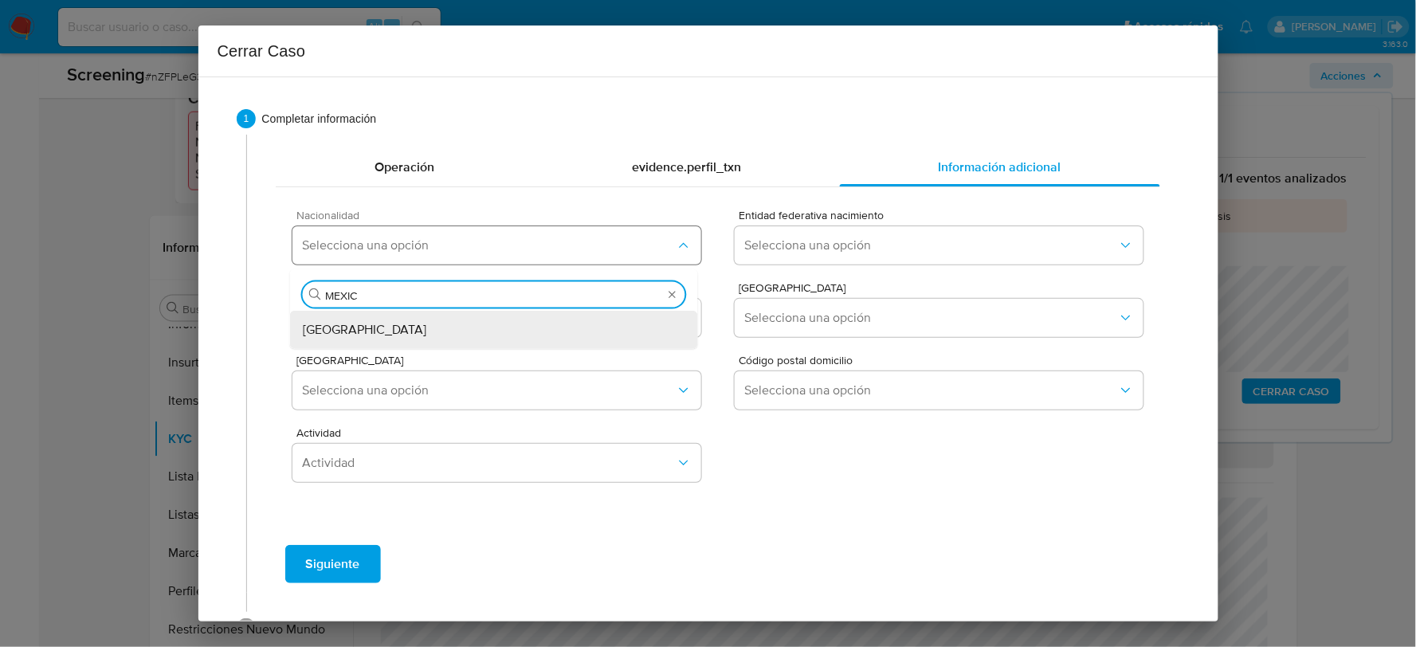
type input "[GEOGRAPHIC_DATA]"
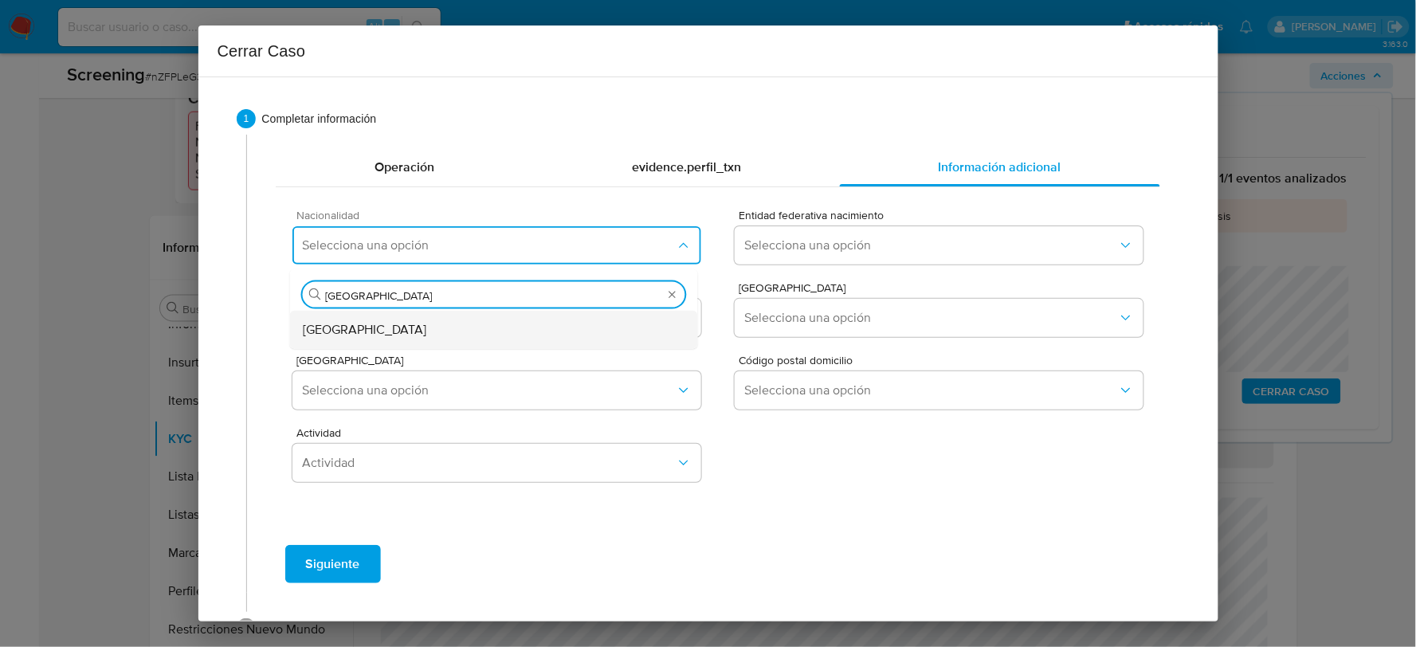
click at [372, 343] on div "[GEOGRAPHIC_DATA]" at bounding box center [494, 330] width 382 height 38
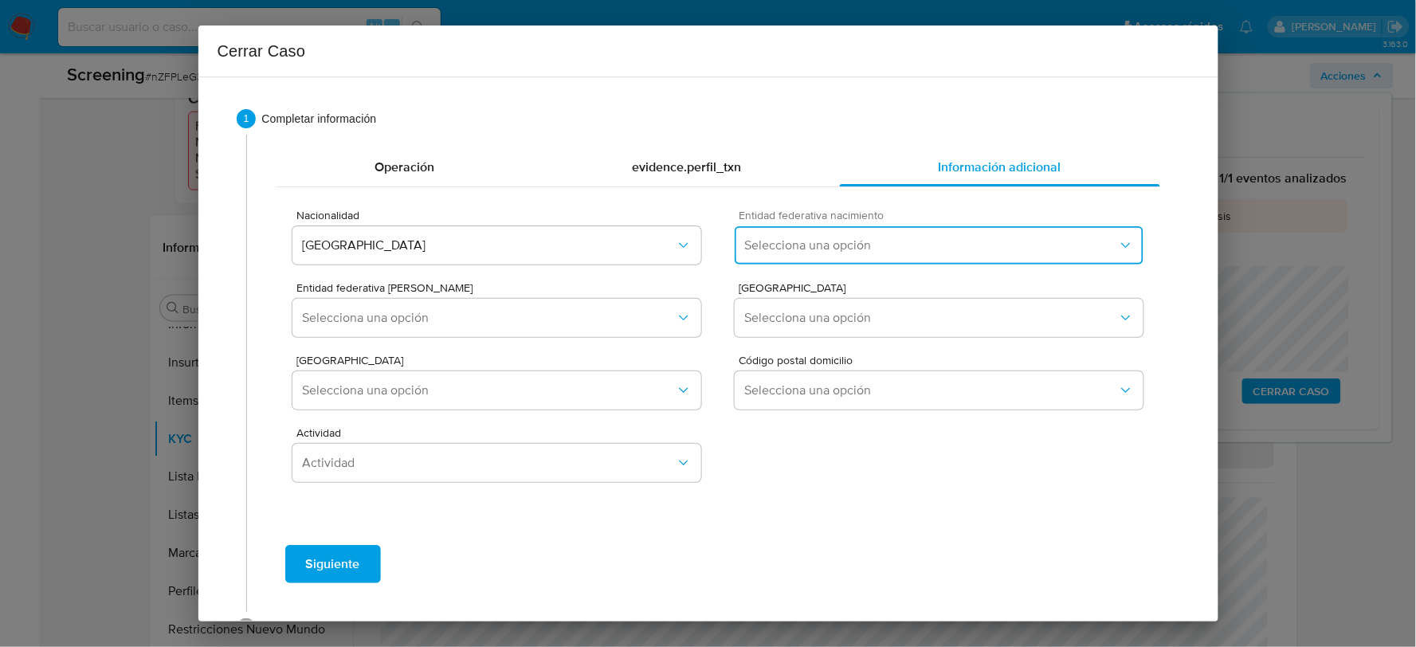
click at [839, 260] on button "Selecciona una opción" at bounding box center [938, 245] width 408 height 38
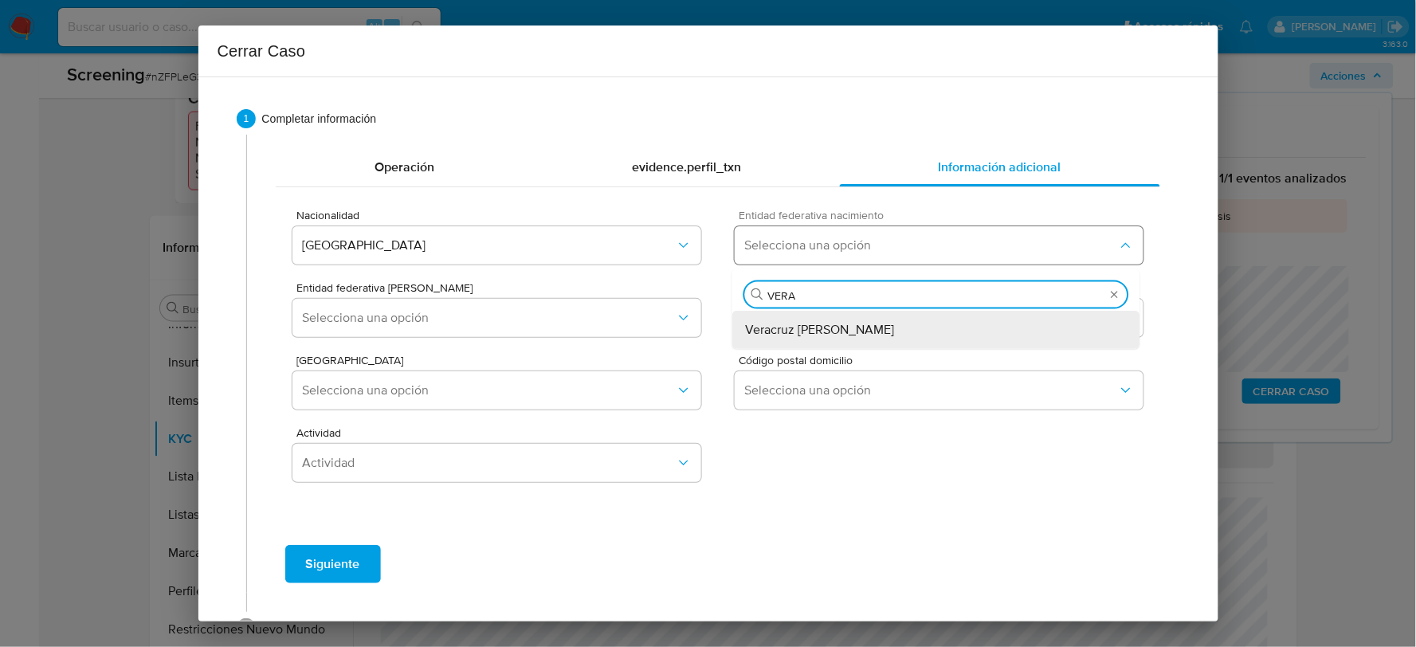
type input "VERAC"
click at [805, 335] on span "Veracruz [PERSON_NAME]" at bounding box center [819, 330] width 149 height 16
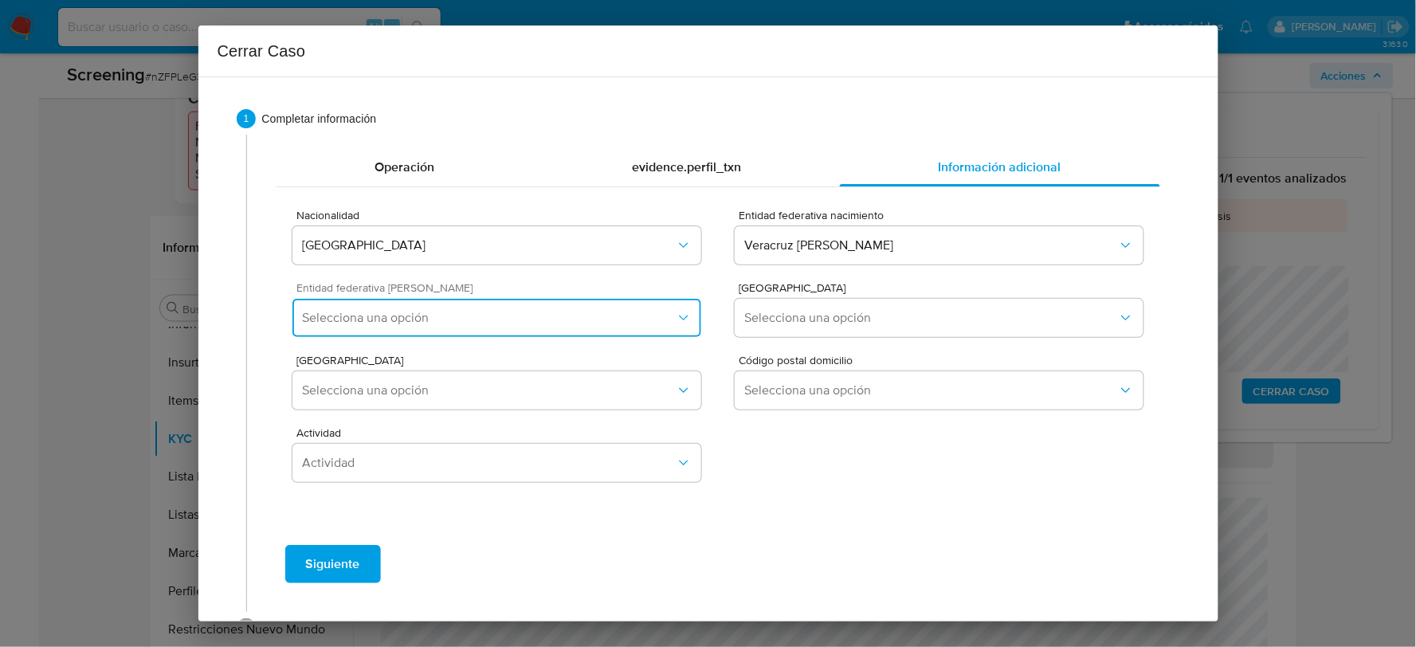
click at [625, 320] on span "Selecciona una opción" at bounding box center [488, 318] width 373 height 16
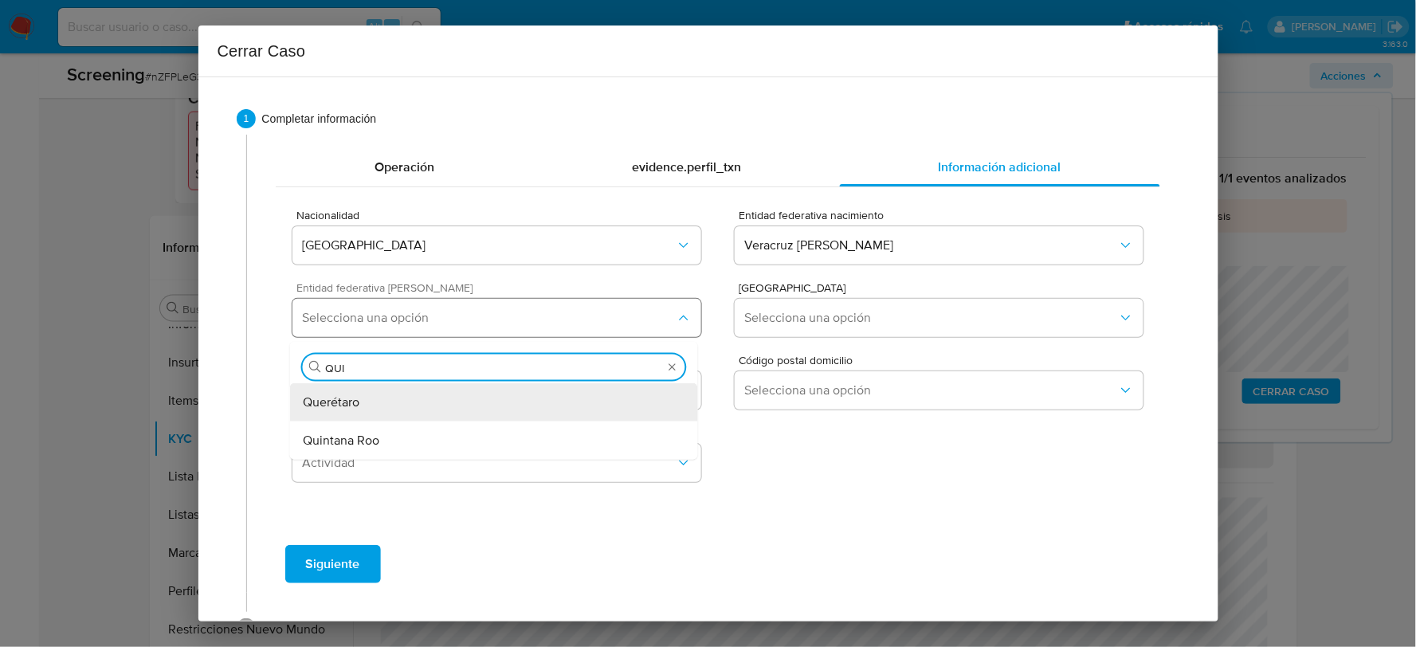
type input "QUIN"
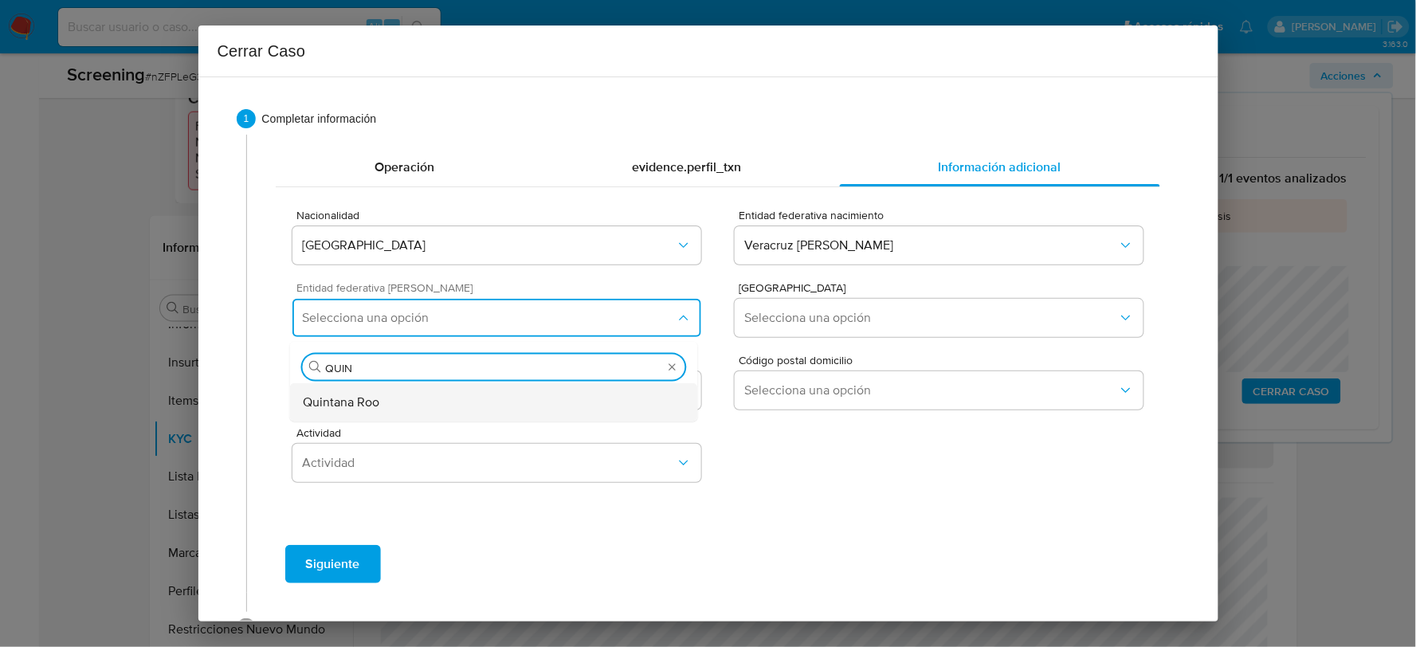
click at [601, 405] on div "Quintana Roo" at bounding box center [494, 402] width 382 height 38
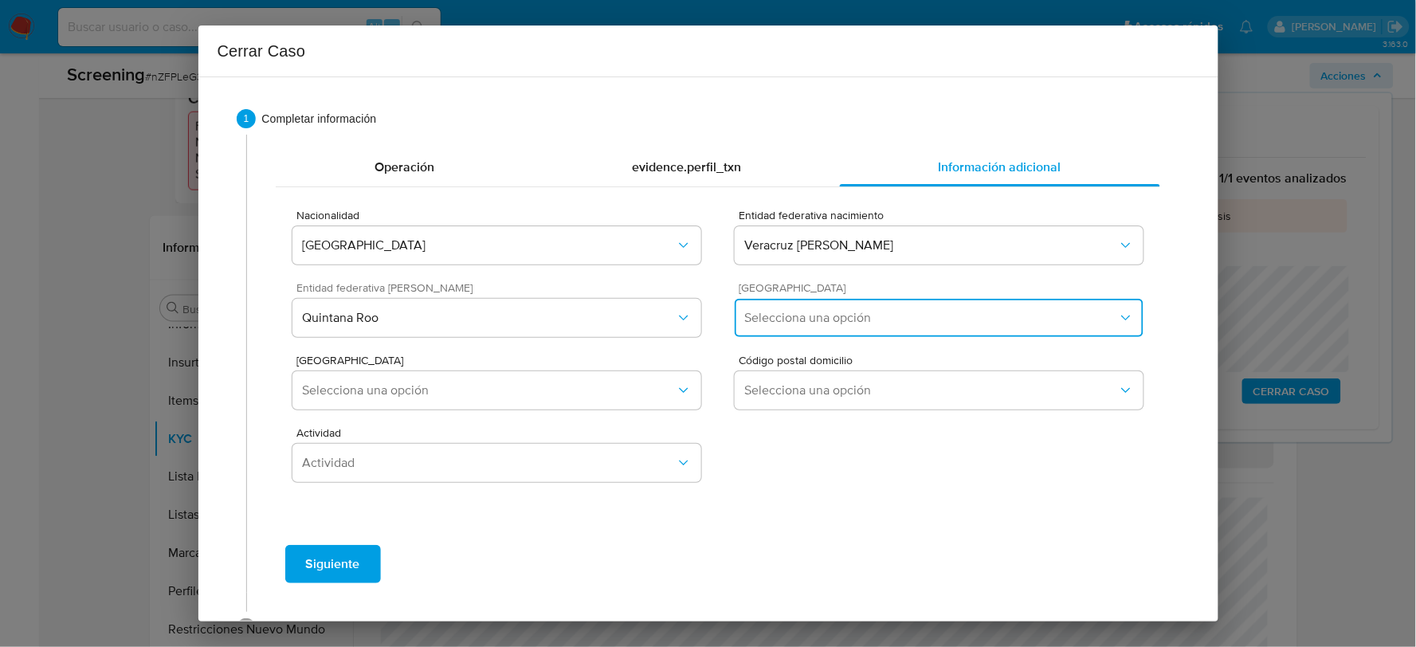
click at [832, 335] on button "Selecciona una opción" at bounding box center [938, 318] width 408 height 38
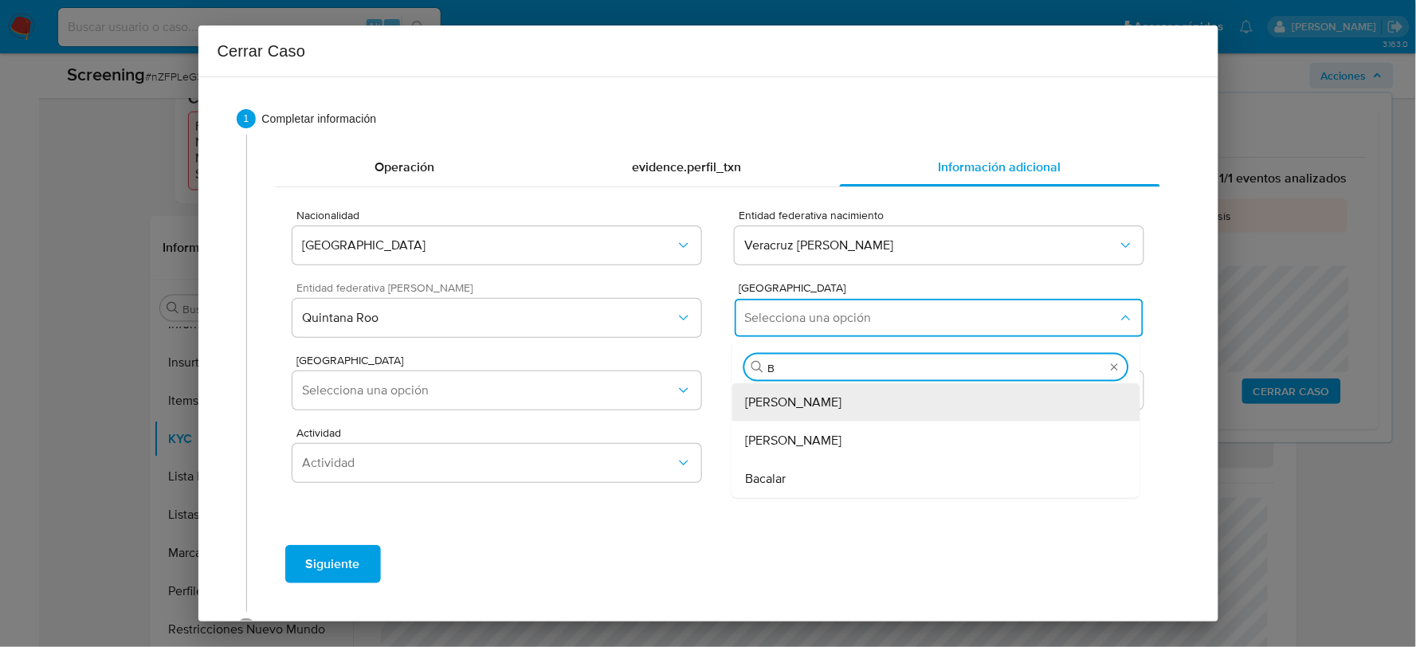
type input "BE"
click at [800, 406] on span "[PERSON_NAME]" at bounding box center [793, 402] width 96 height 16
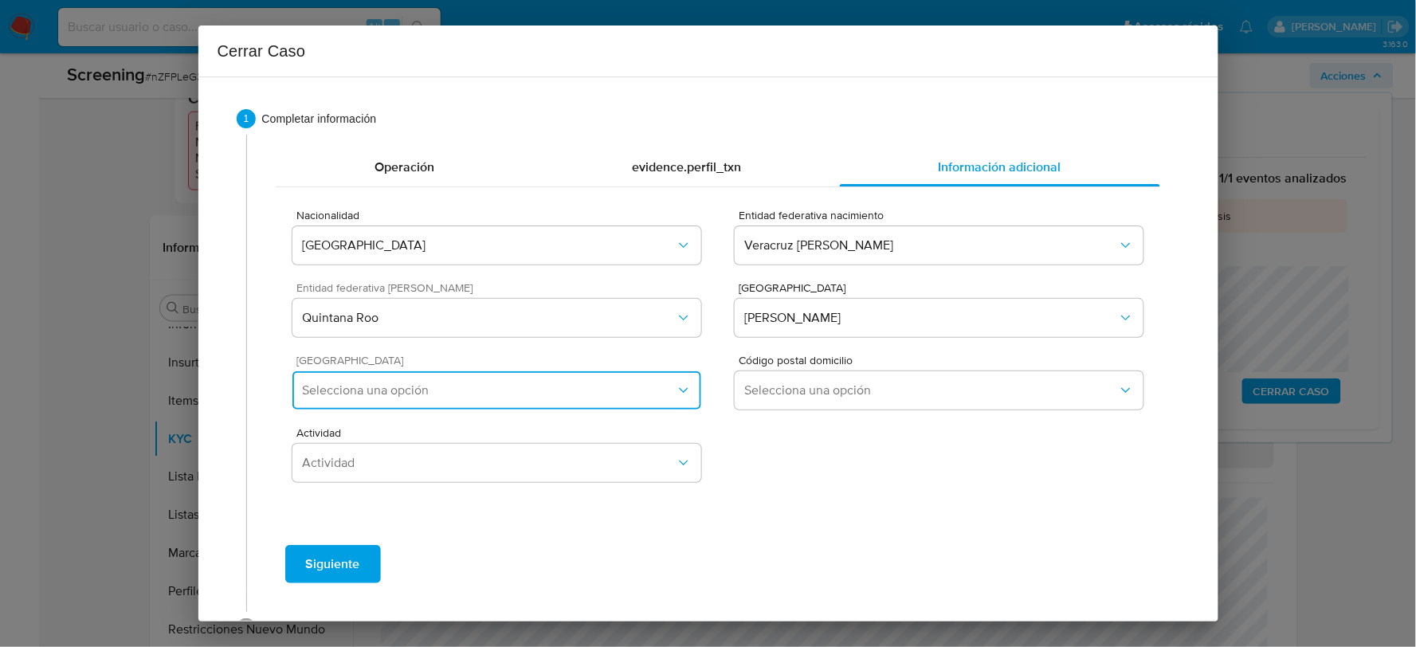
click at [542, 392] on span "Selecciona una opción" at bounding box center [488, 390] width 373 height 16
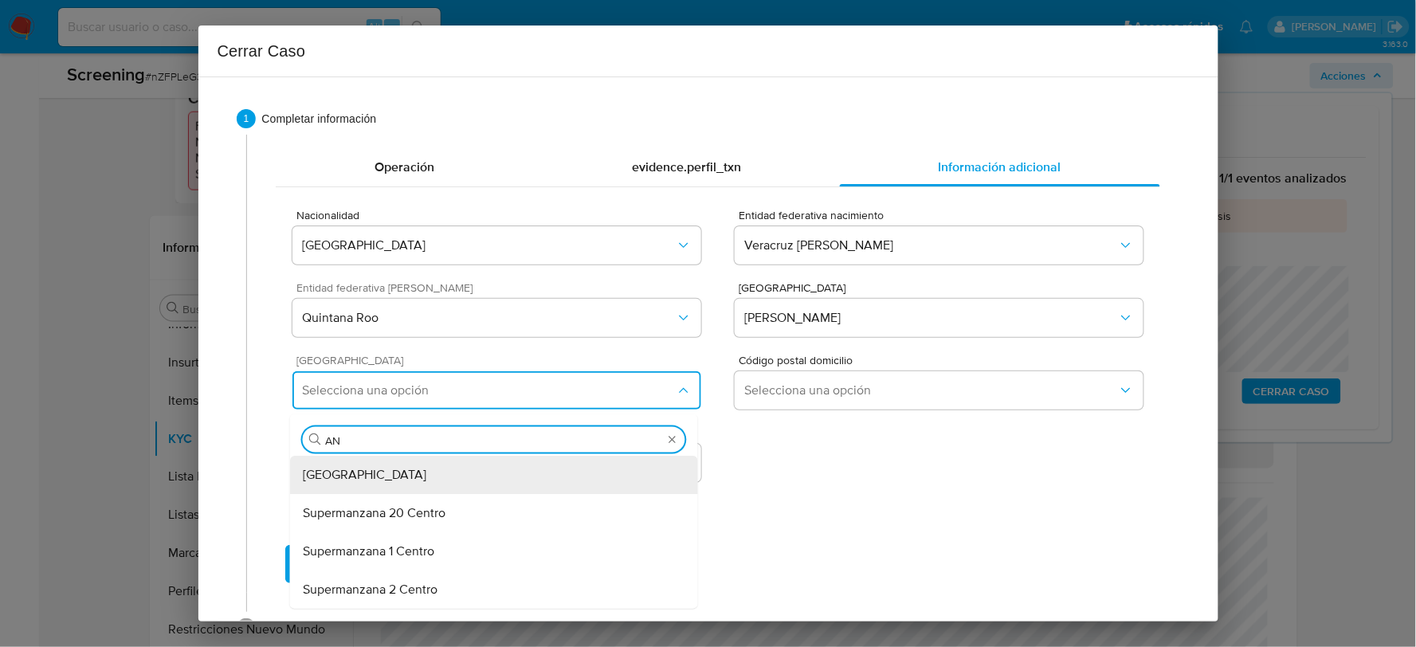
type input "A"
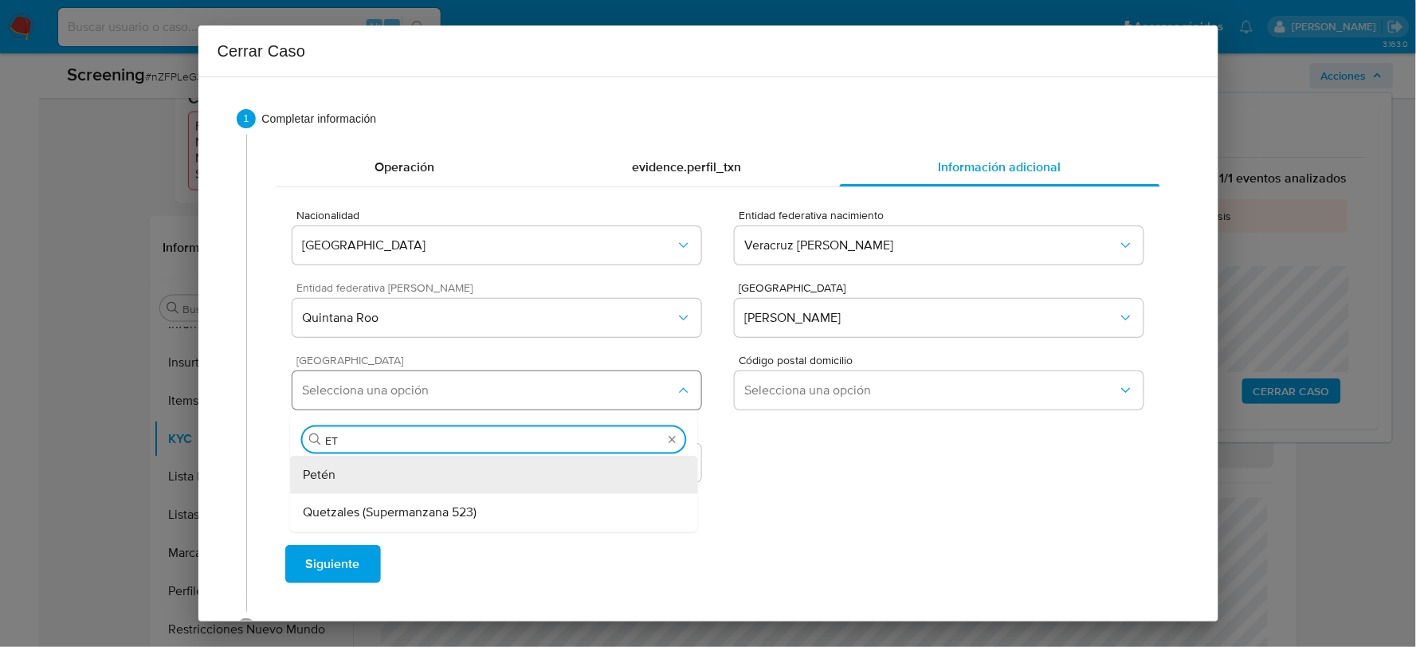
type input "E"
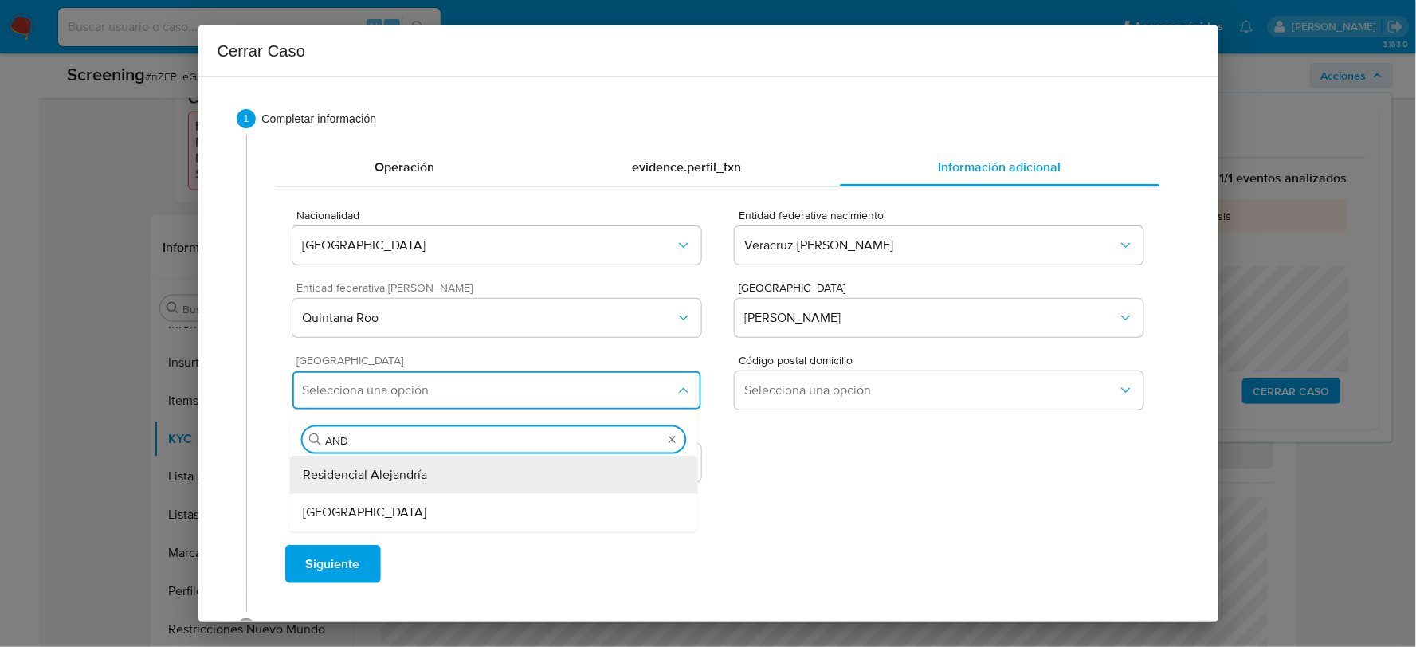
type input "AN"
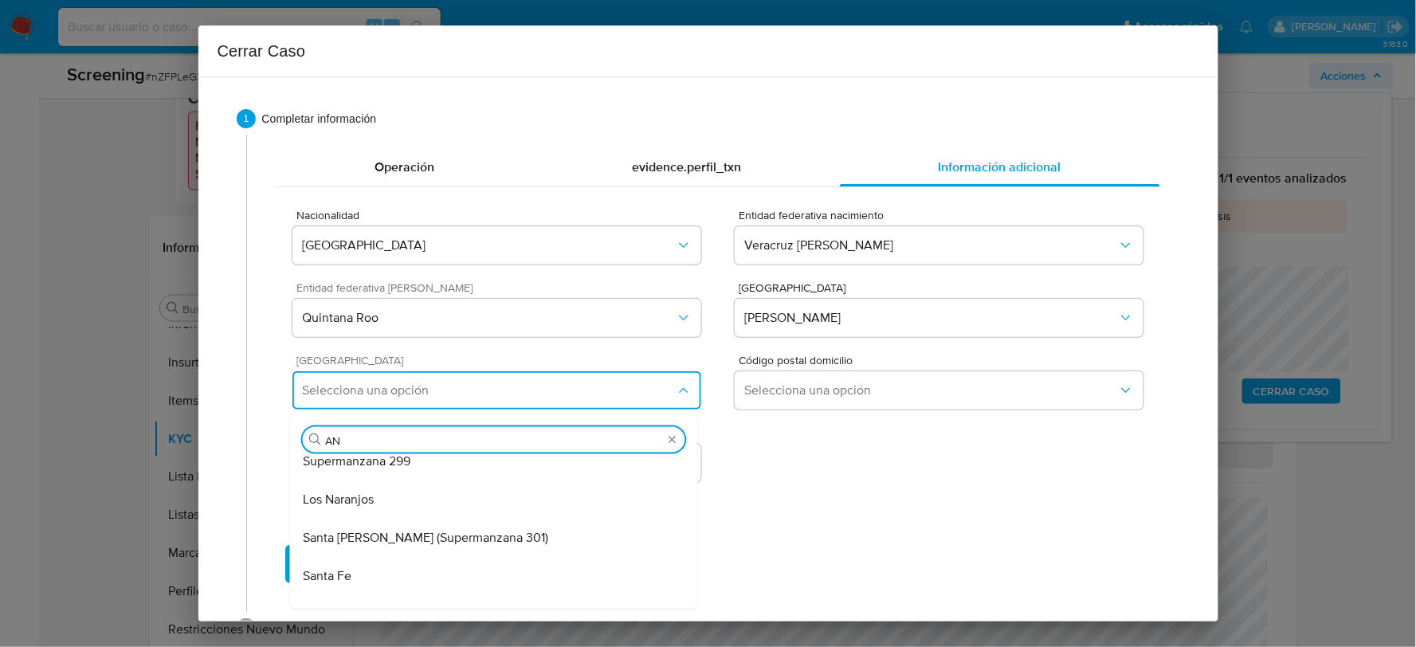
scroll to position [8829, 0]
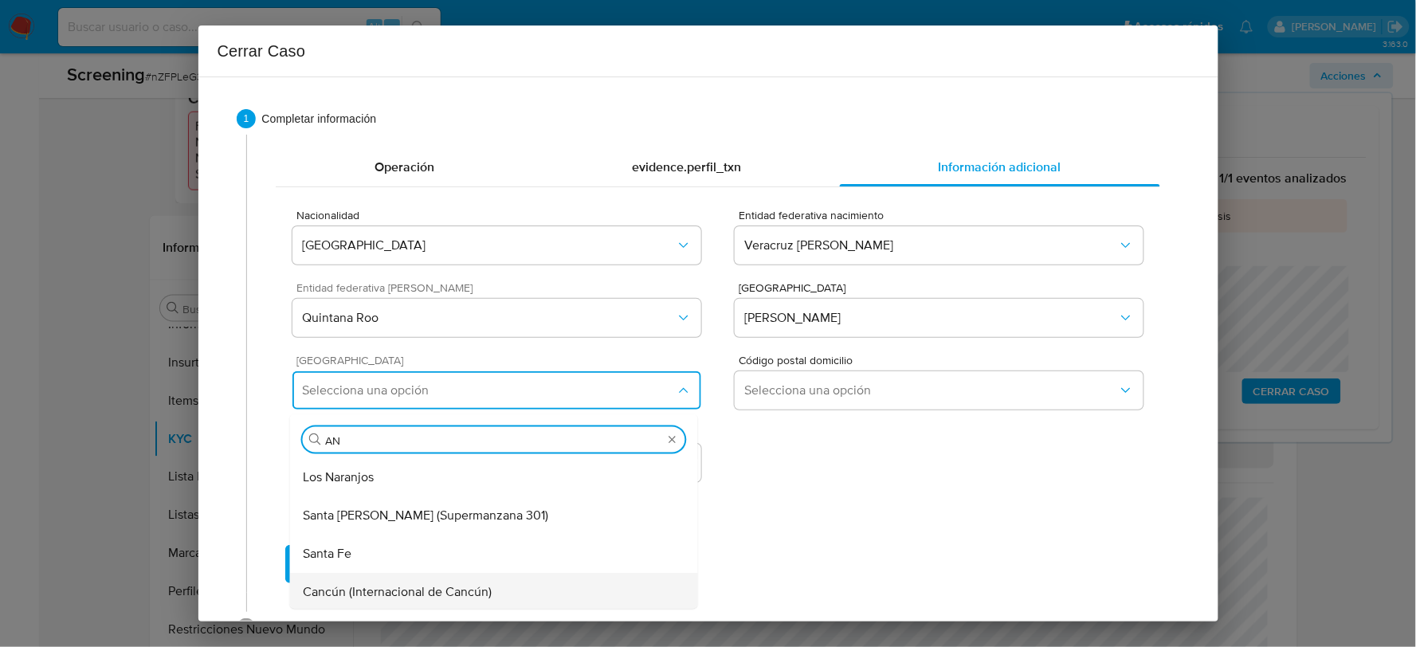
click at [429, 585] on span "Cancún (Internacional de Cancún)" at bounding box center [397, 593] width 189 height 16
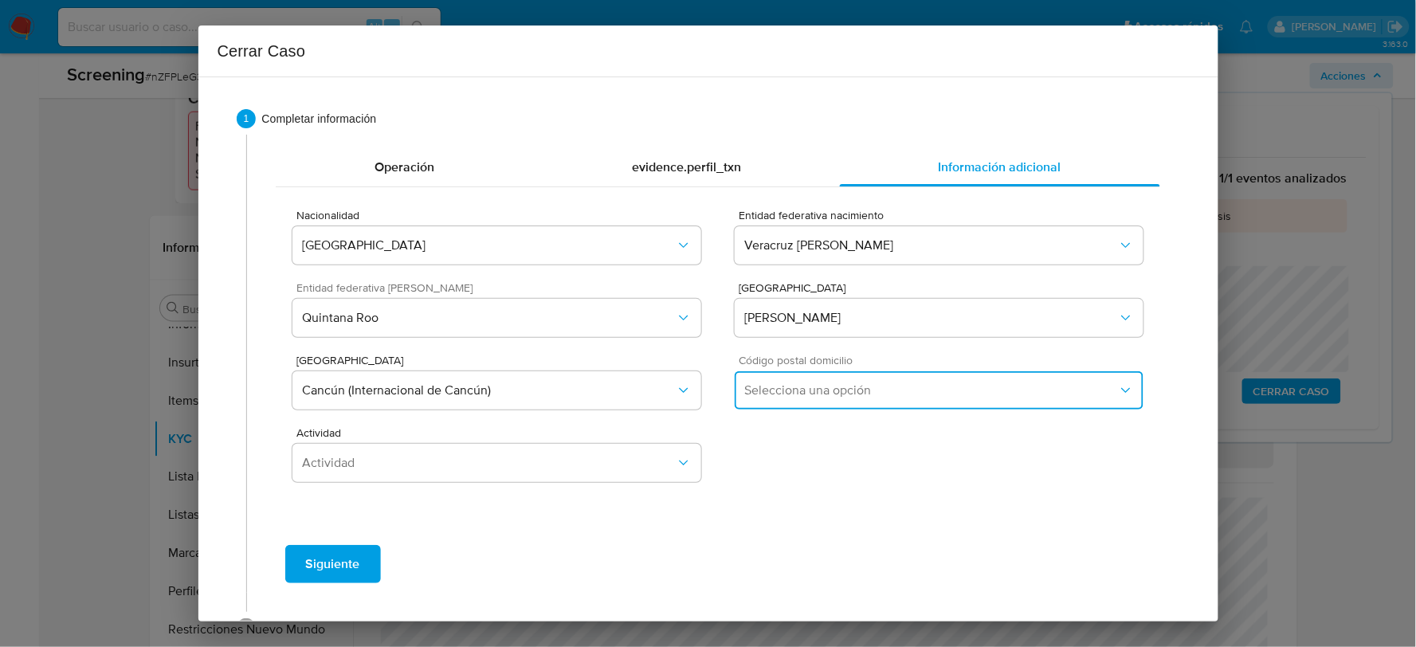
click at [893, 383] on span "Selecciona una opción" at bounding box center [930, 390] width 373 height 16
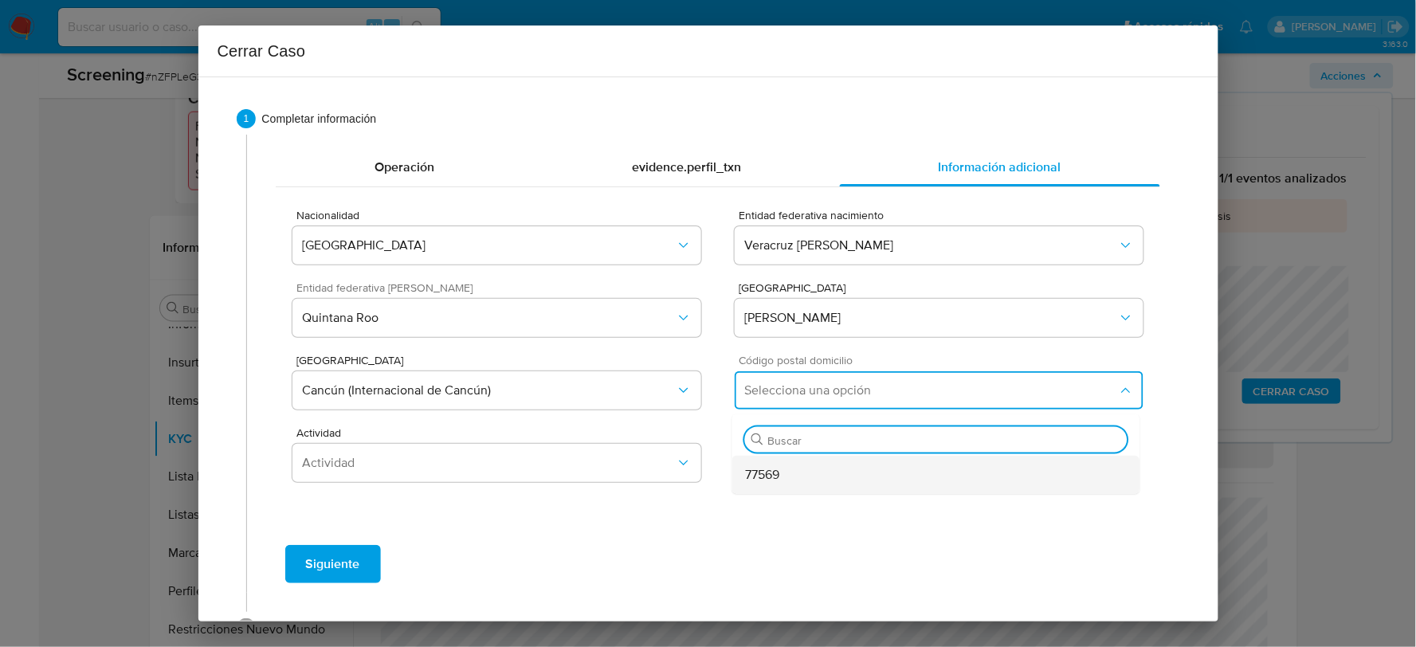
click at [801, 475] on div "77569" at bounding box center [936, 475] width 382 height 38
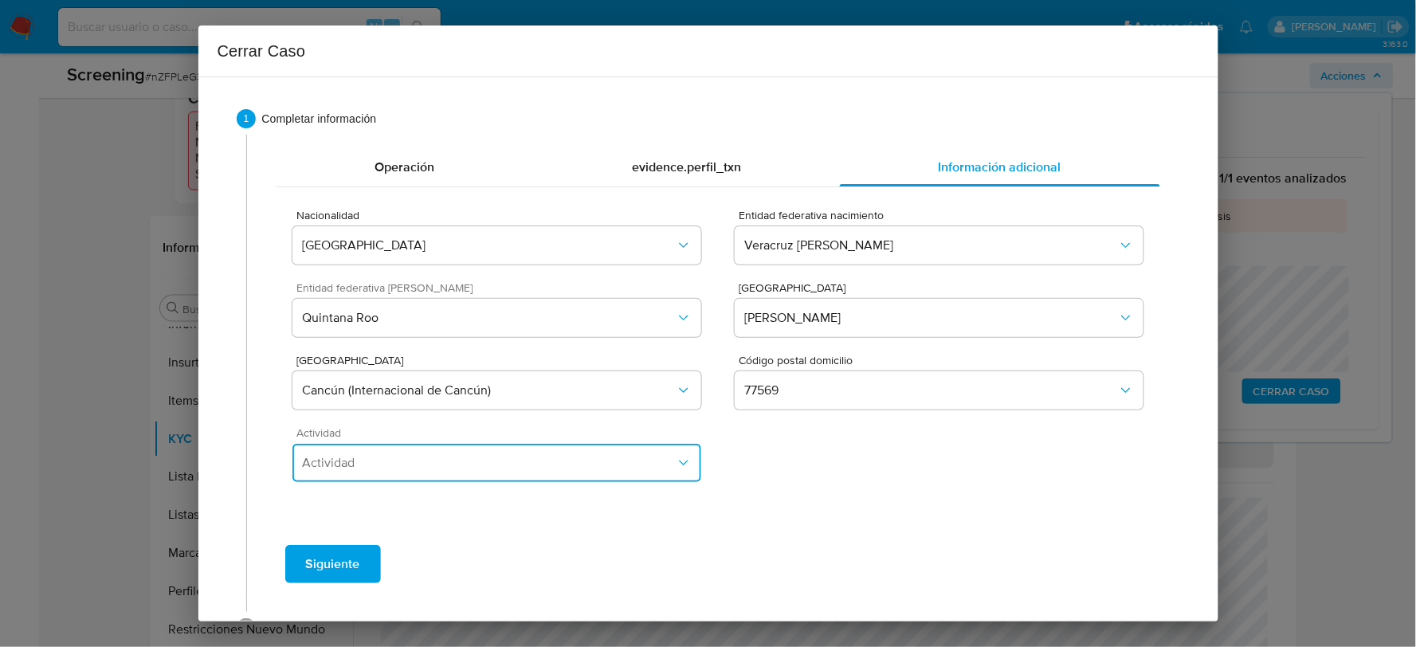
click at [668, 463] on span "Actividad" at bounding box center [488, 463] width 373 height 16
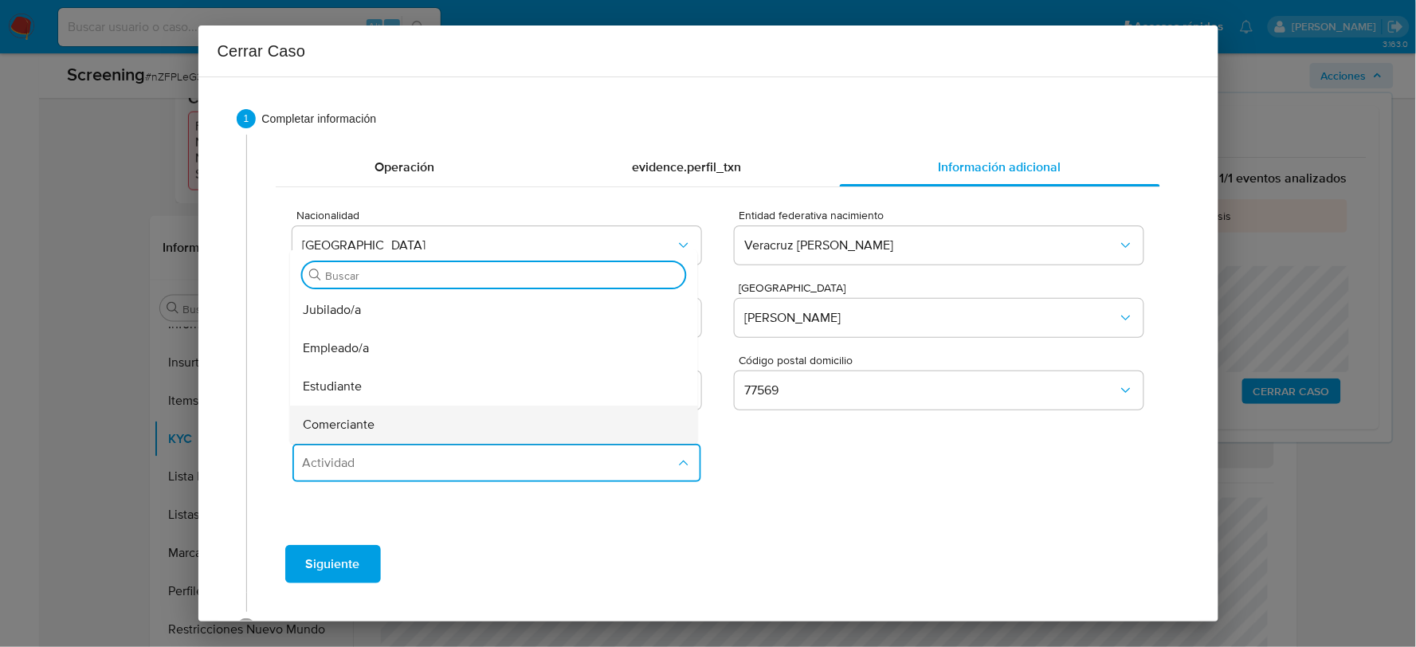
click at [356, 417] on span "Comerciante" at bounding box center [339, 425] width 72 height 16
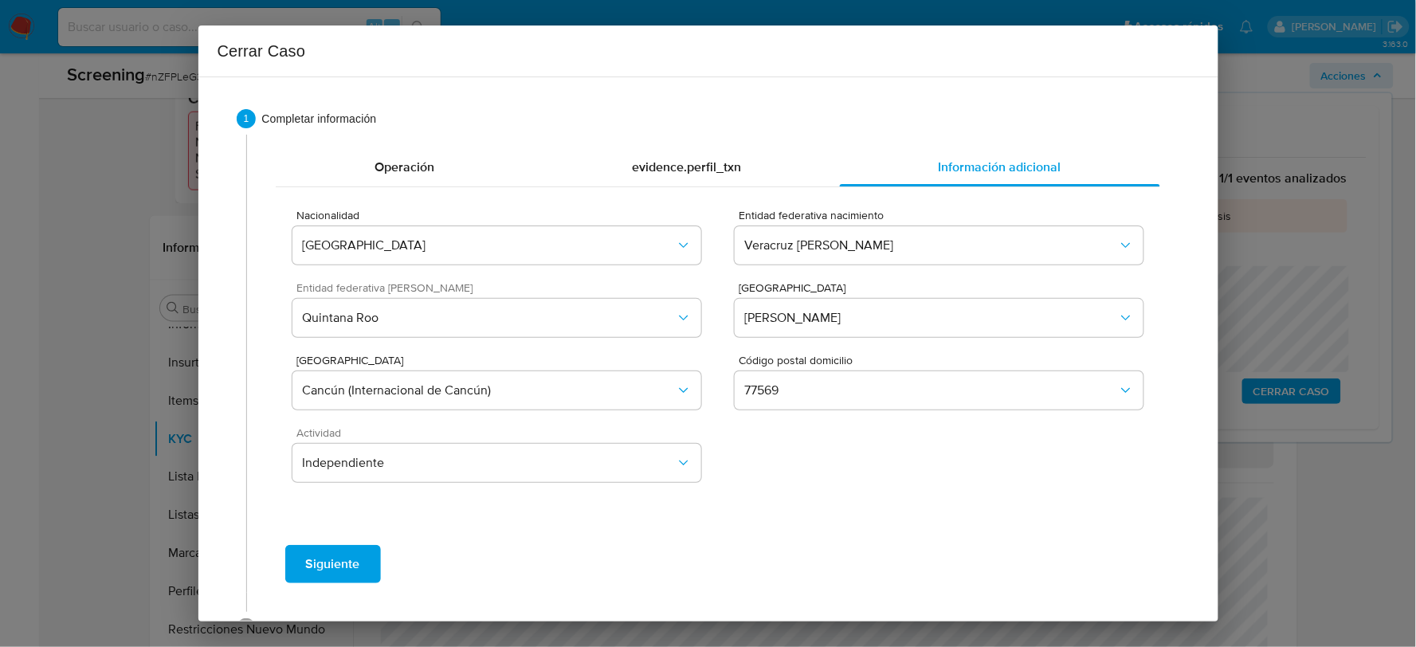
click at [350, 563] on span "Siguiente" at bounding box center [333, 563] width 54 height 35
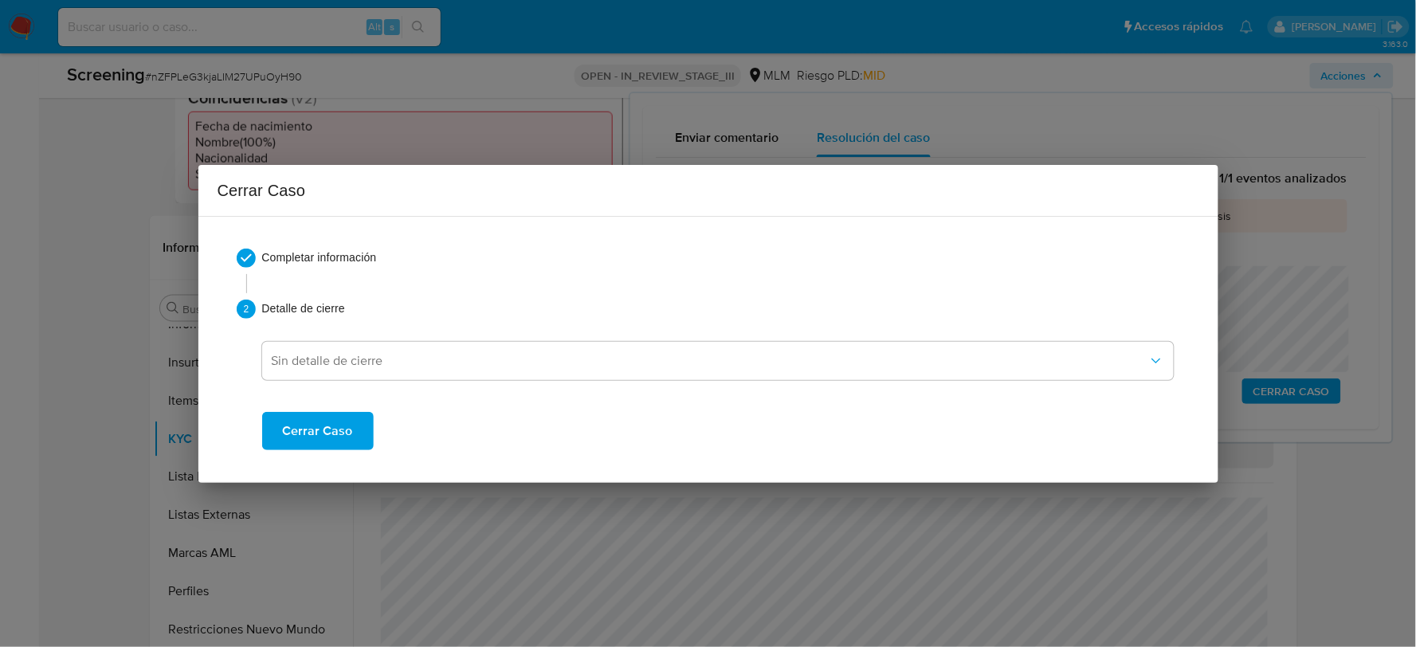
click at [436, 381] on div "Sin detalle de cierre Cerrar Caso" at bounding box center [717, 387] width 911 height 125
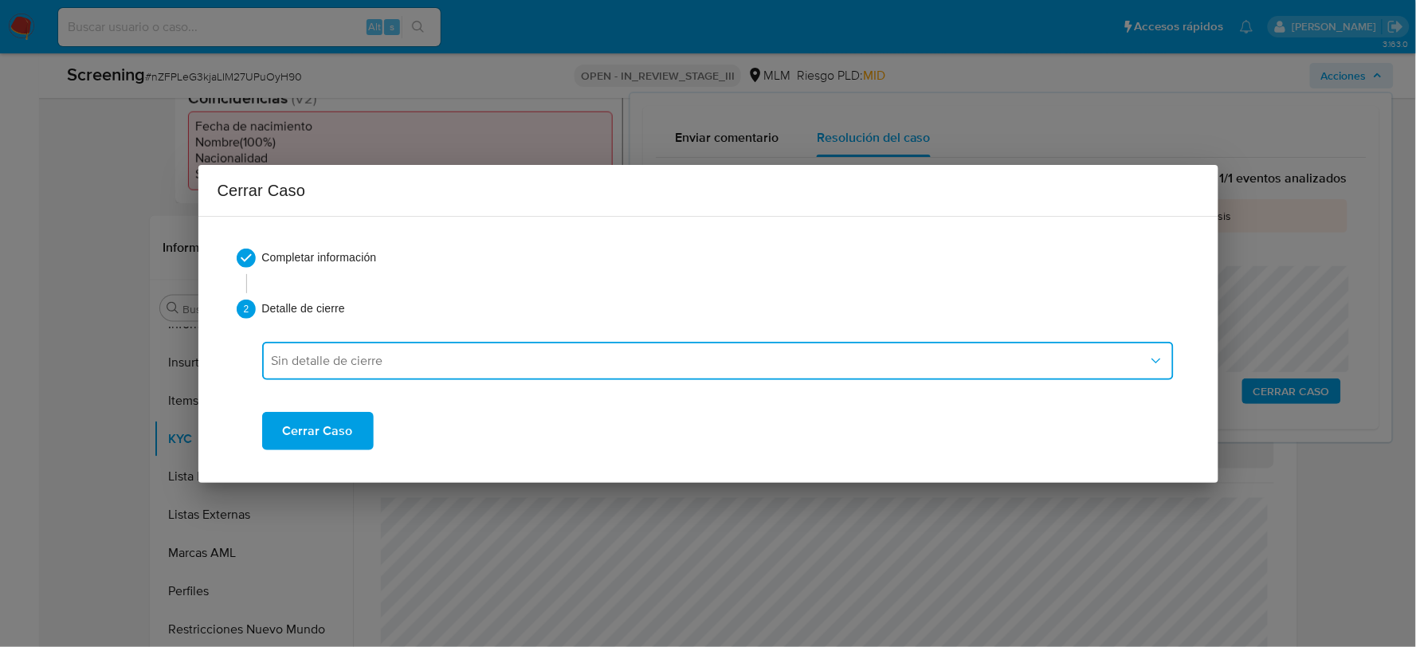
click at [425, 356] on span "Sin detalle de cierre" at bounding box center [710, 361] width 876 height 16
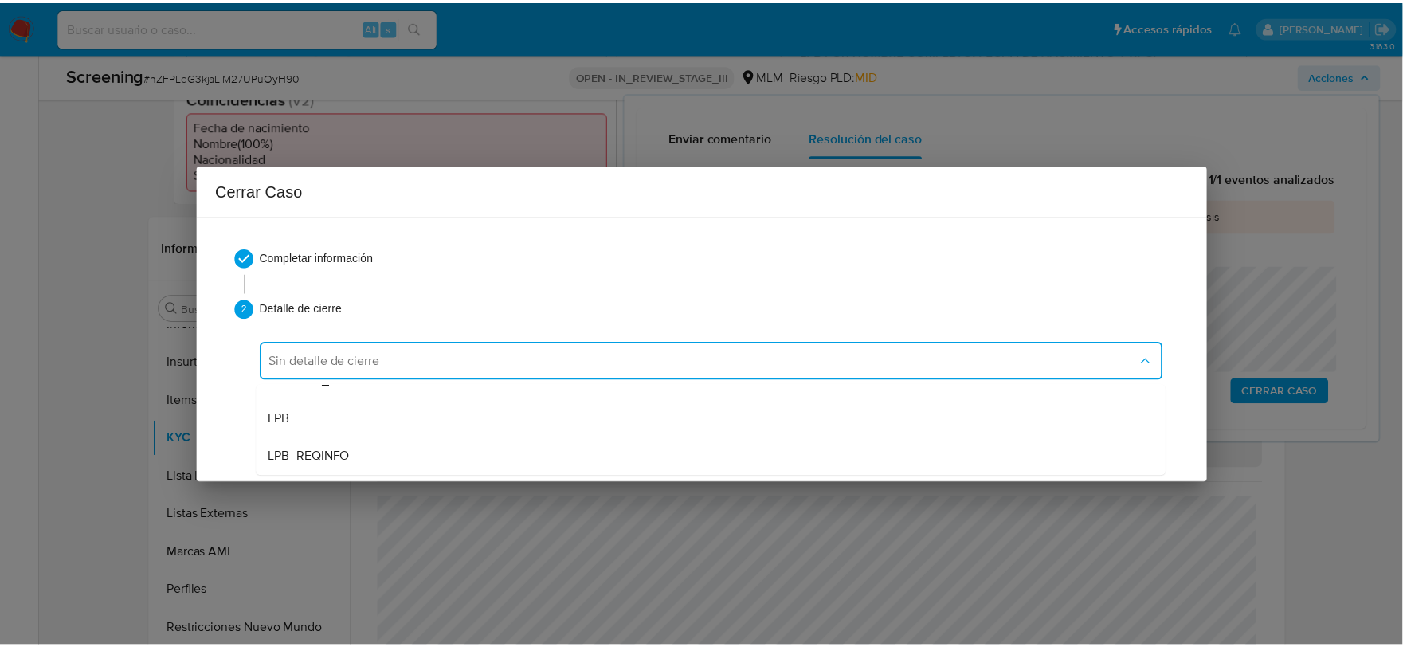
scroll to position [88, 0]
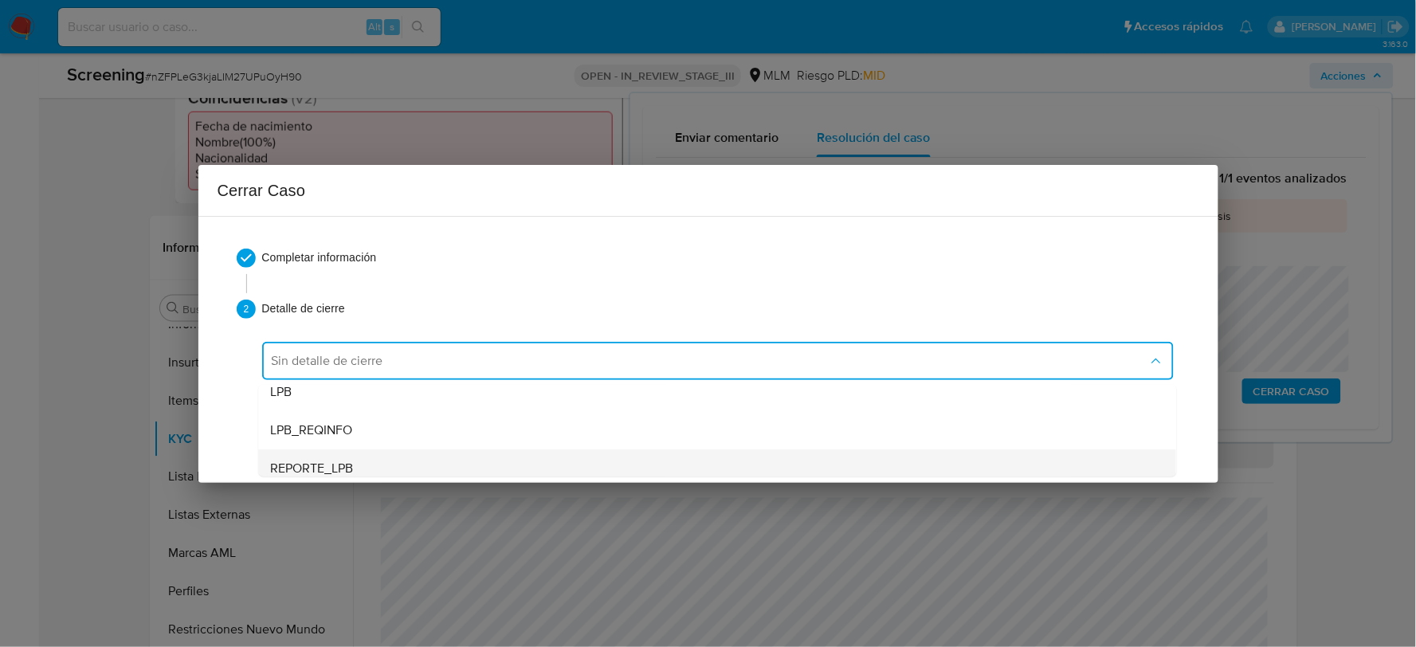
click at [367, 467] on div "REPORTE_LPB" at bounding box center [717, 467] width 892 height 38
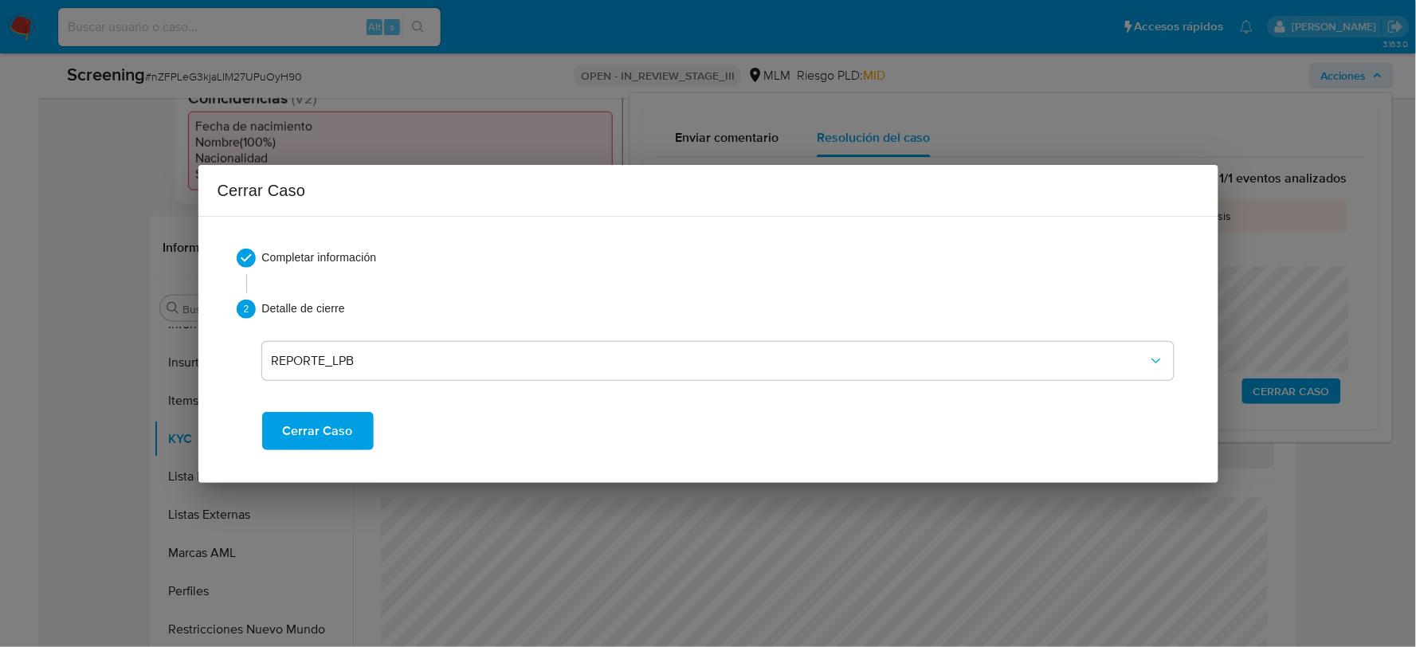
click at [333, 434] on span "Cerrar Caso" at bounding box center [318, 430] width 70 height 35
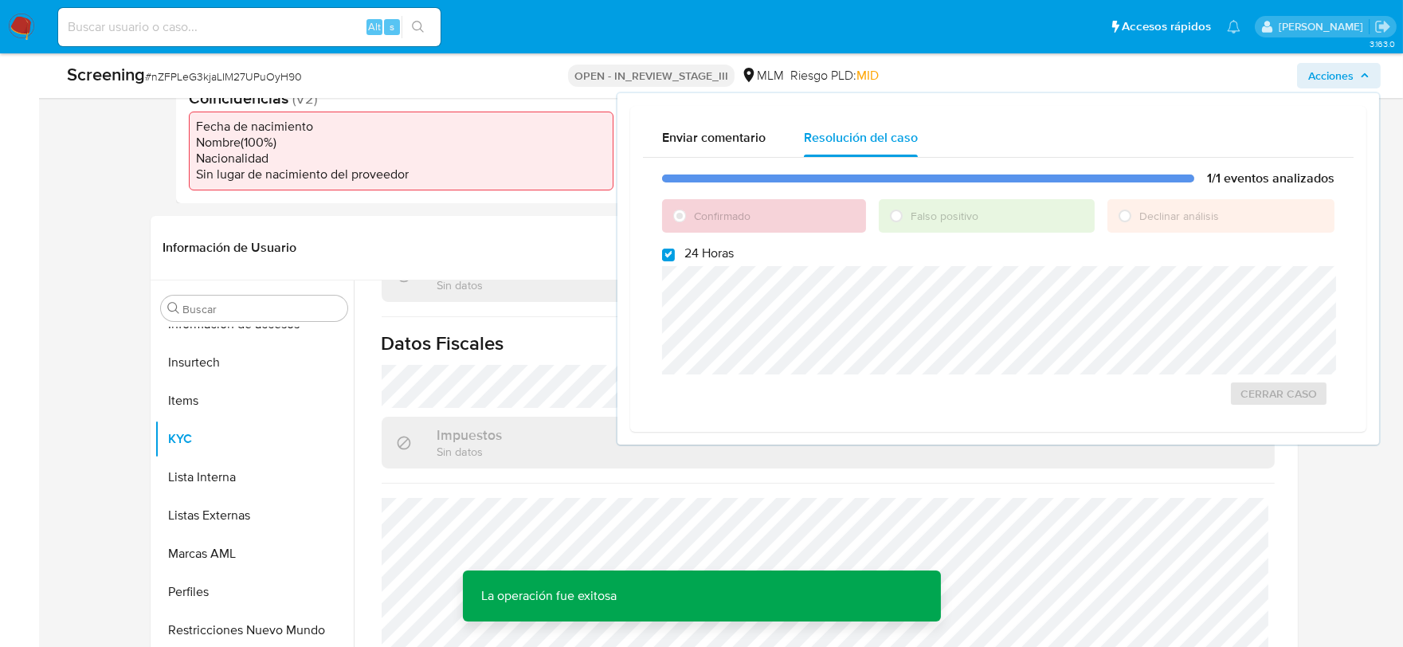
click at [229, 72] on span "# nZFPLeG3kjaLIM27UPuOyH90" at bounding box center [223, 77] width 157 height 16
copy span "nZFPLeG3kjaLIM27UPuOyH90"
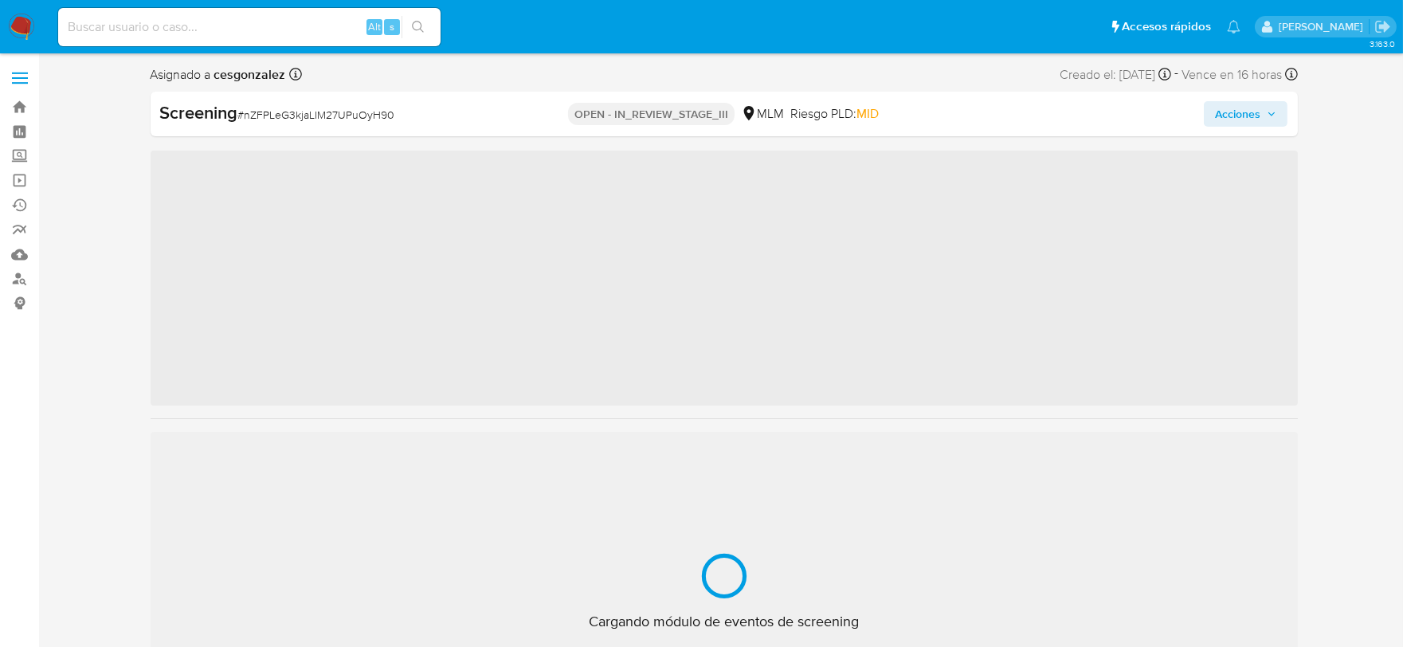
scroll to position [787, 0]
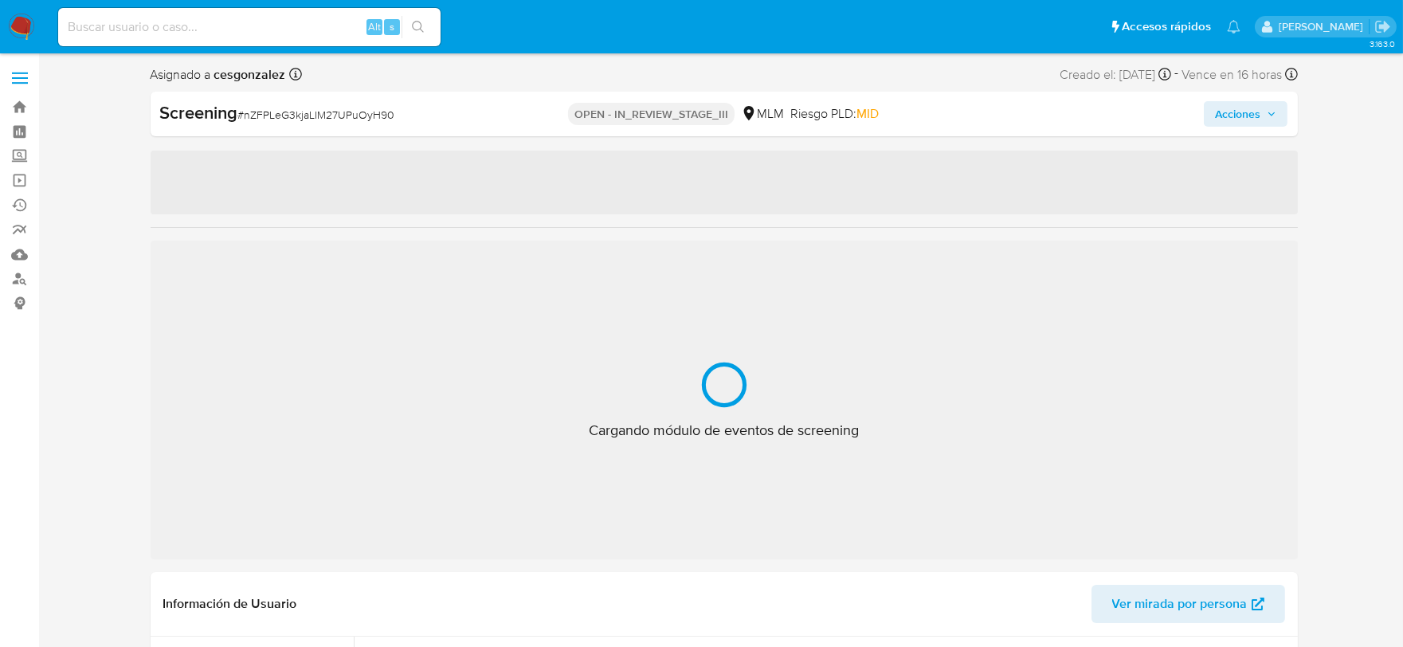
select select "10"
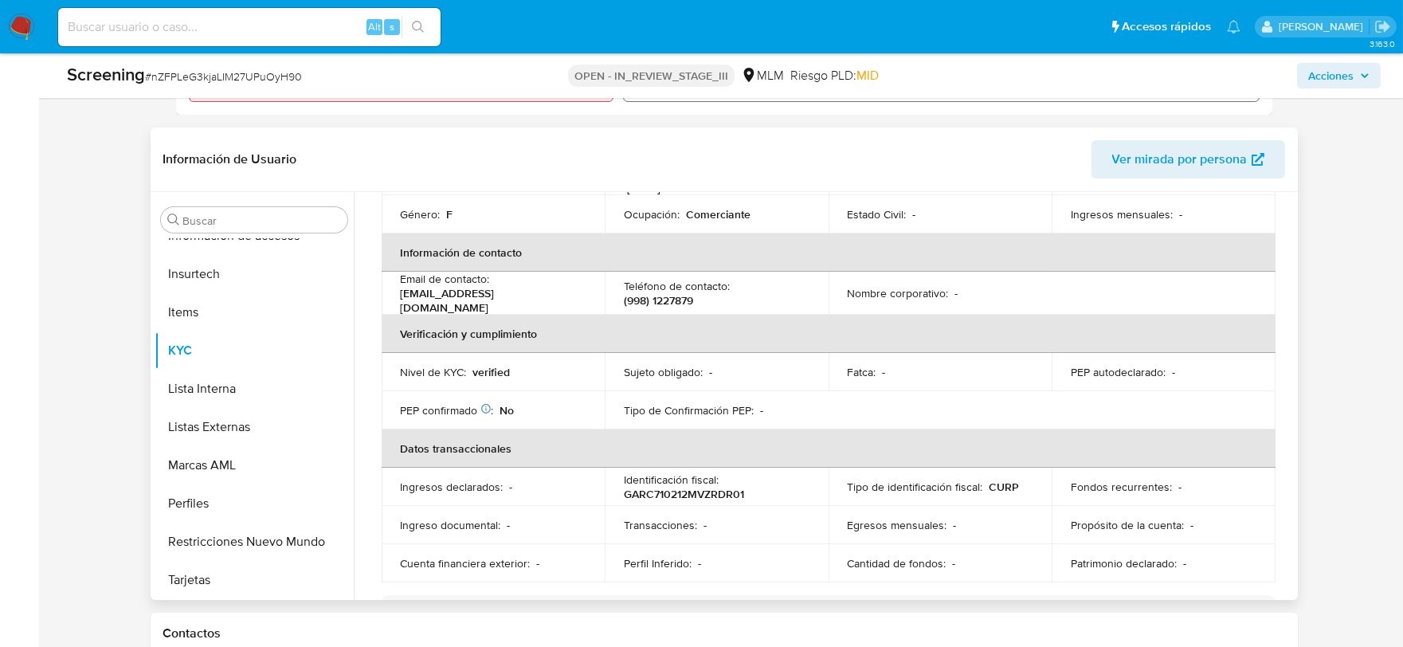
scroll to position [194, 0]
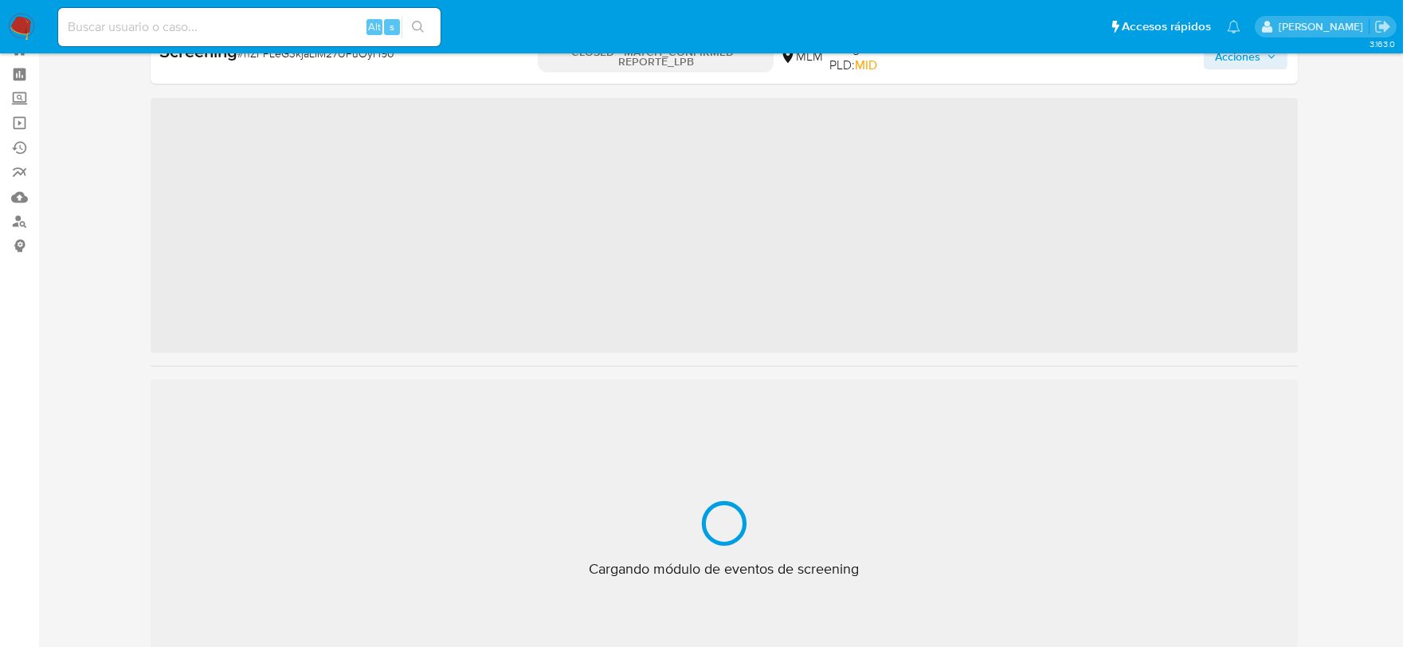
scroll to position [787, 0]
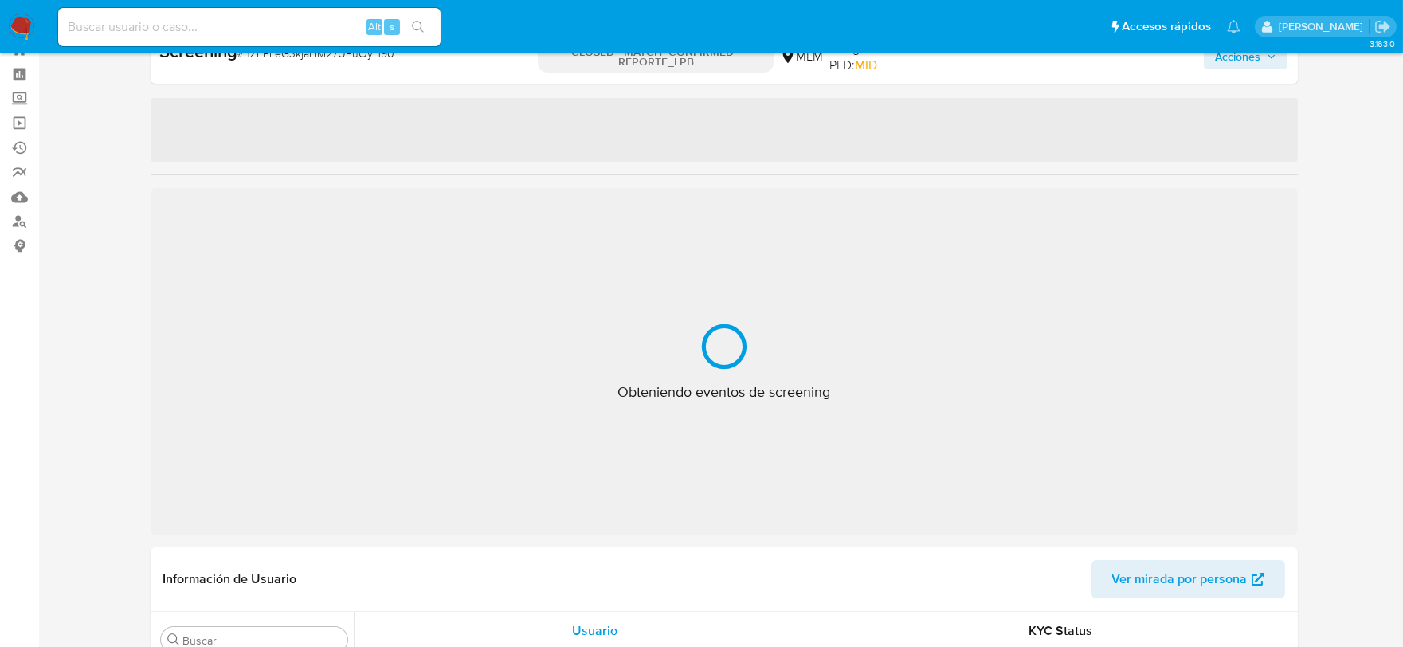
select select "10"
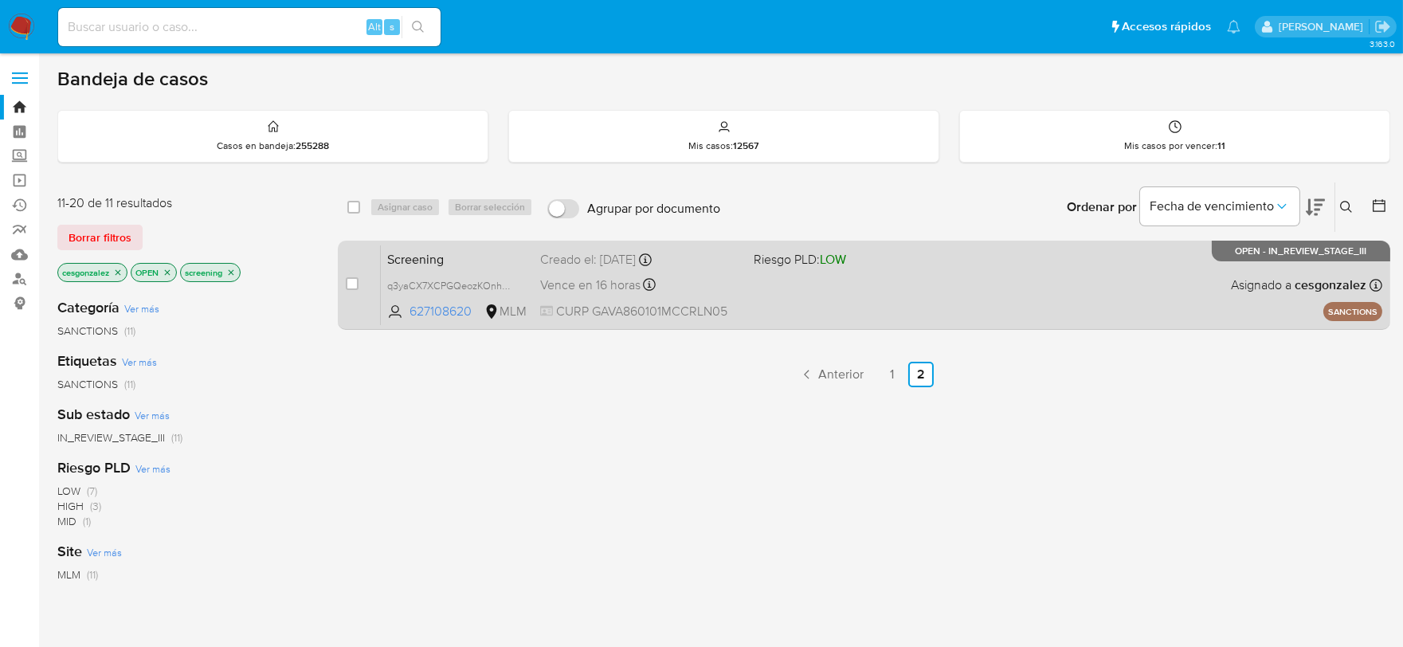
click at [601, 284] on span "Vence en 16 horas" at bounding box center [590, 285] width 100 height 18
click at [642, 276] on div "Vence en 16 horas Vence el 15/10/2025 11:09:54" at bounding box center [640, 285] width 201 height 22
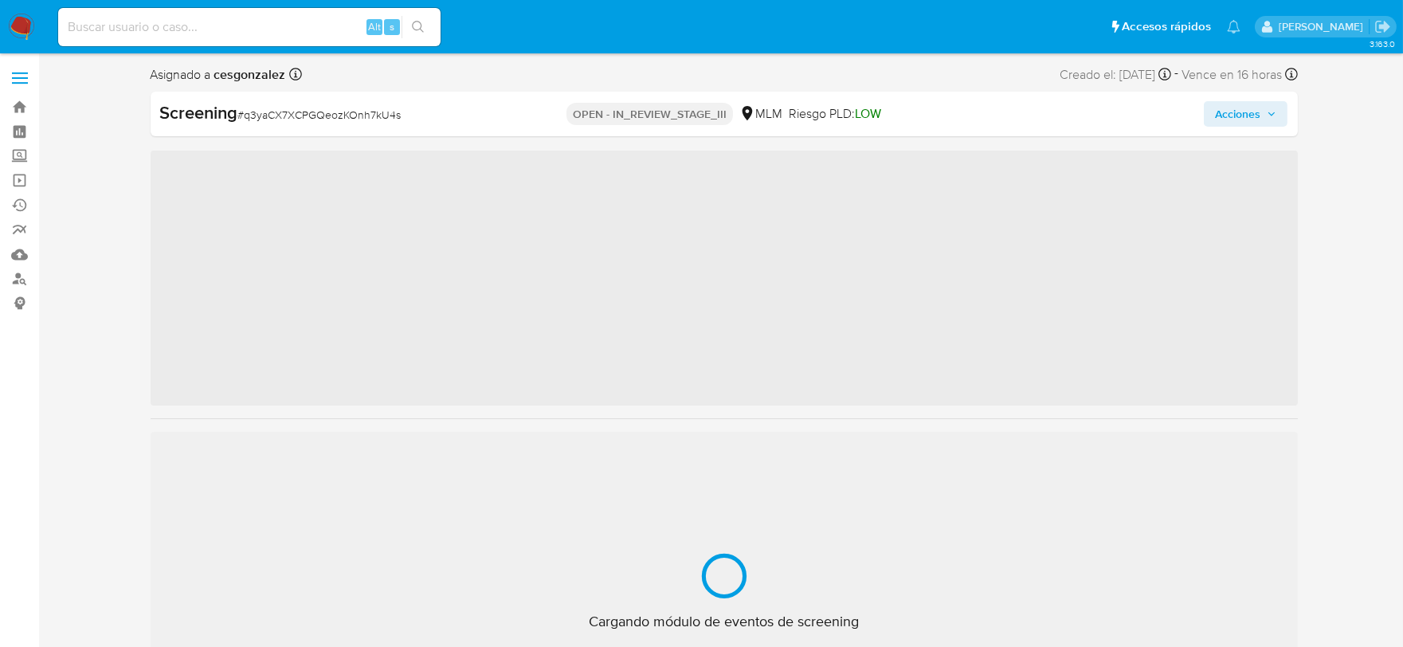
scroll to position [787, 0]
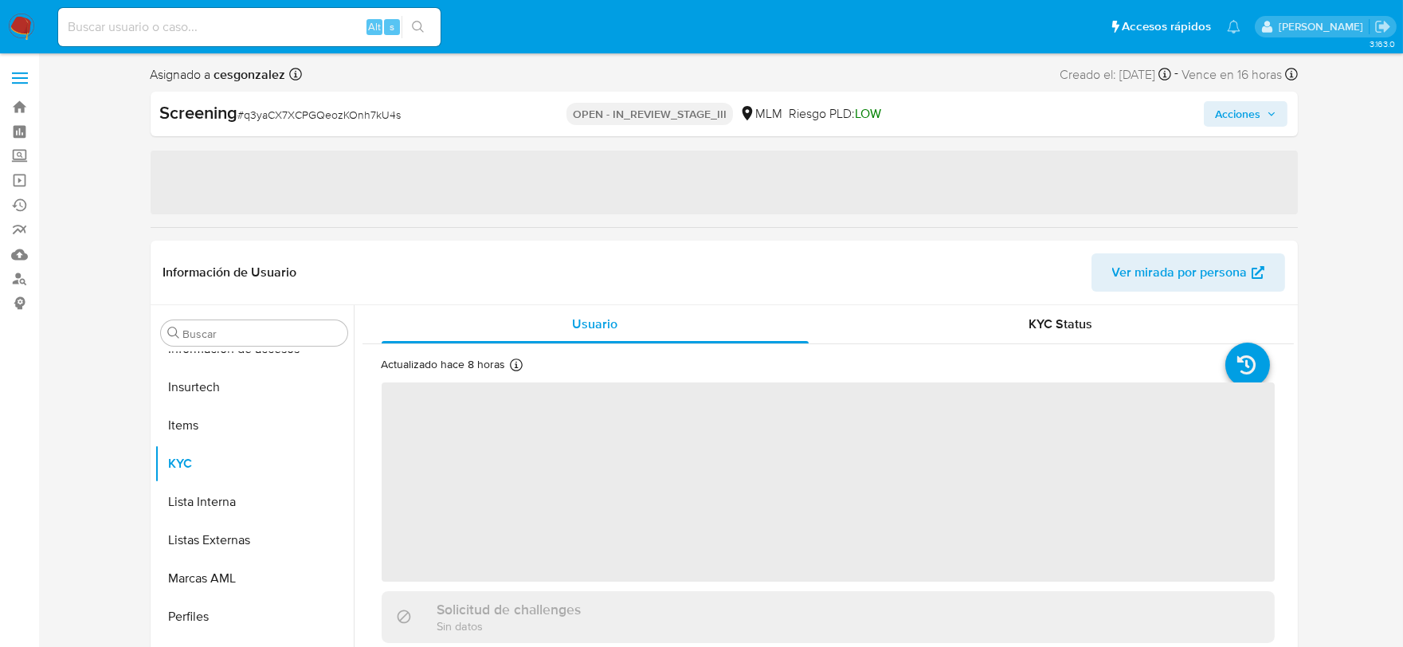
select select "10"
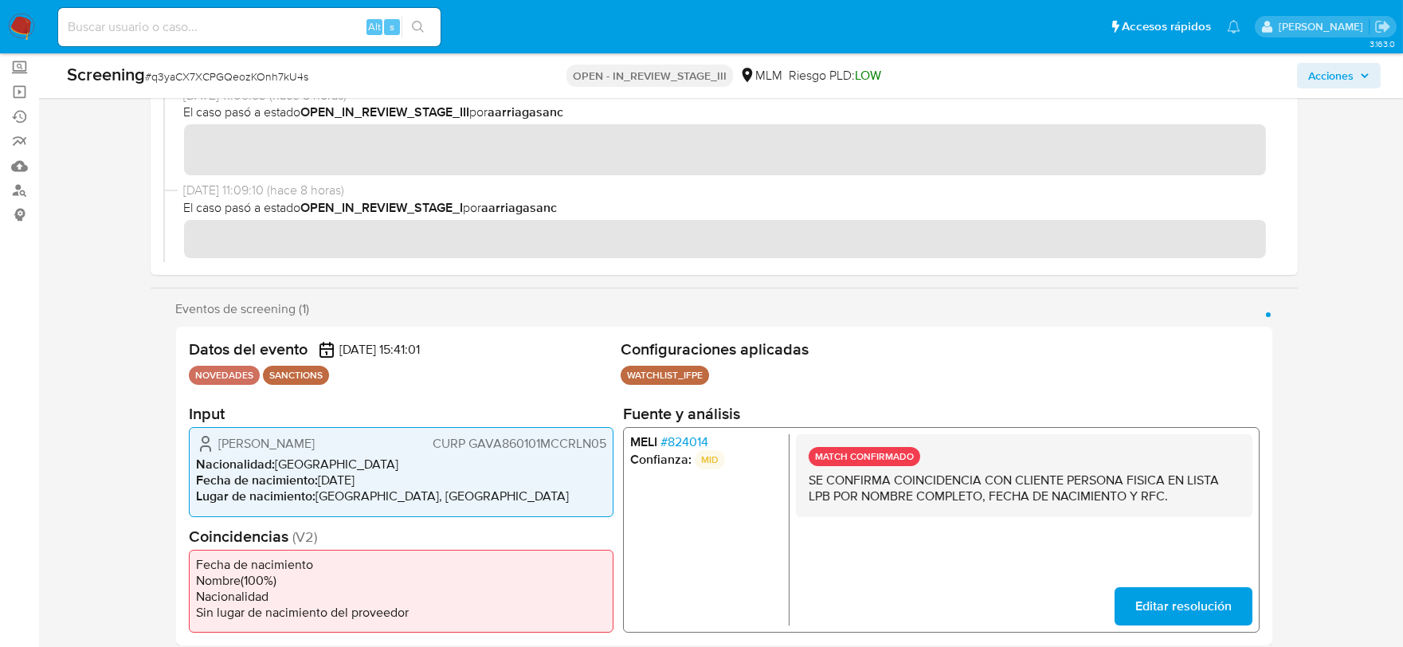
scroll to position [442, 0]
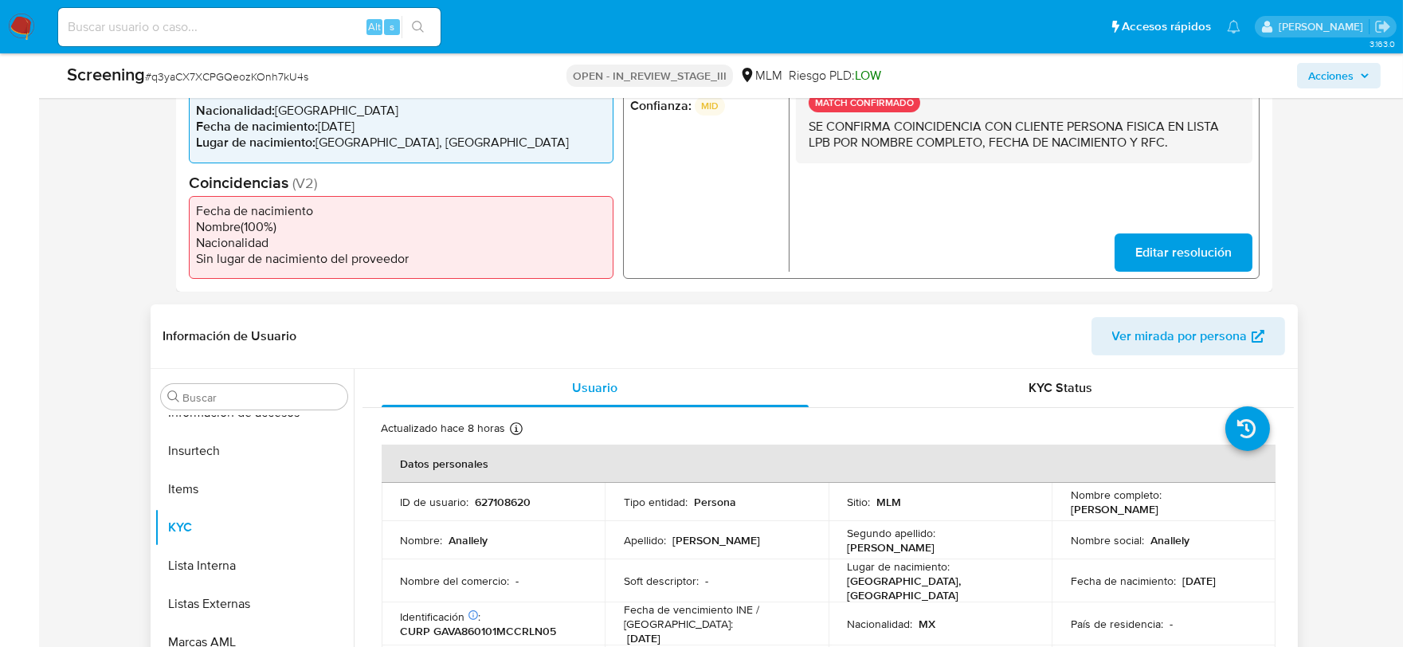
click at [546, 627] on p "CURP GAVA860101MCCRLN05" at bounding box center [479, 631] width 156 height 14
copy p "GAVA860101MCCRLN05"
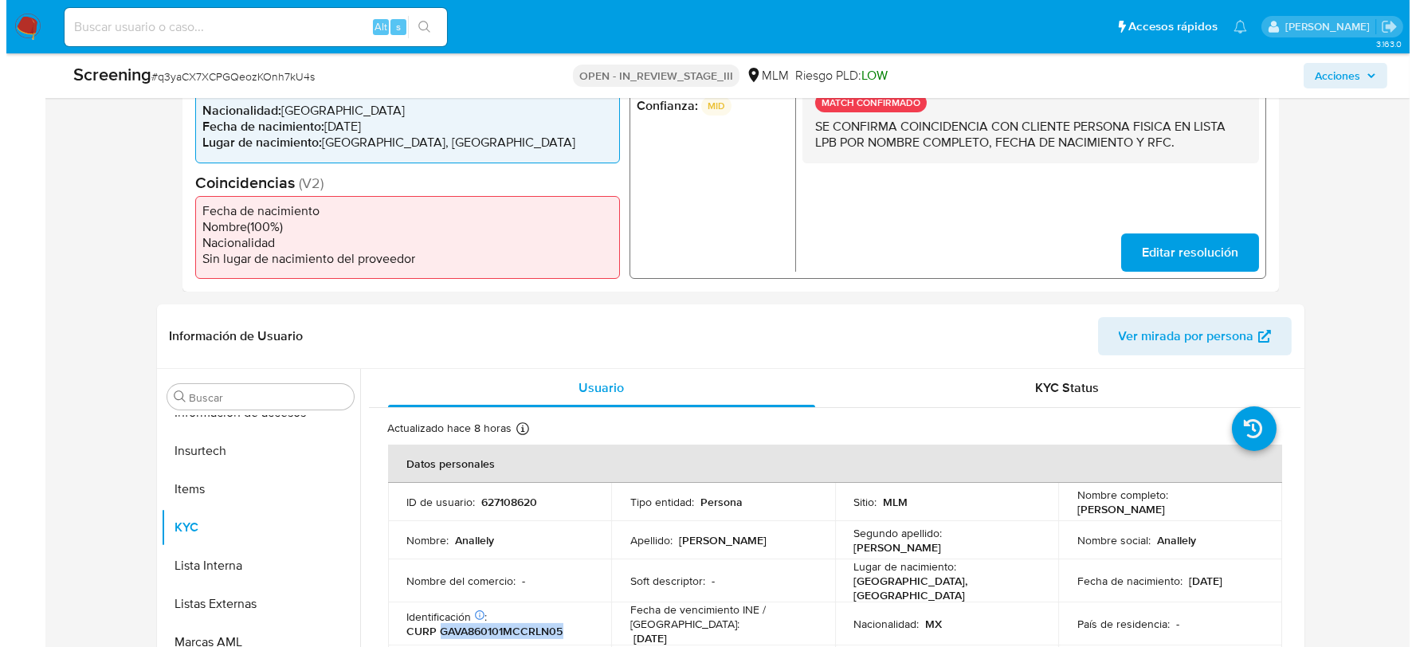
scroll to position [0, 0]
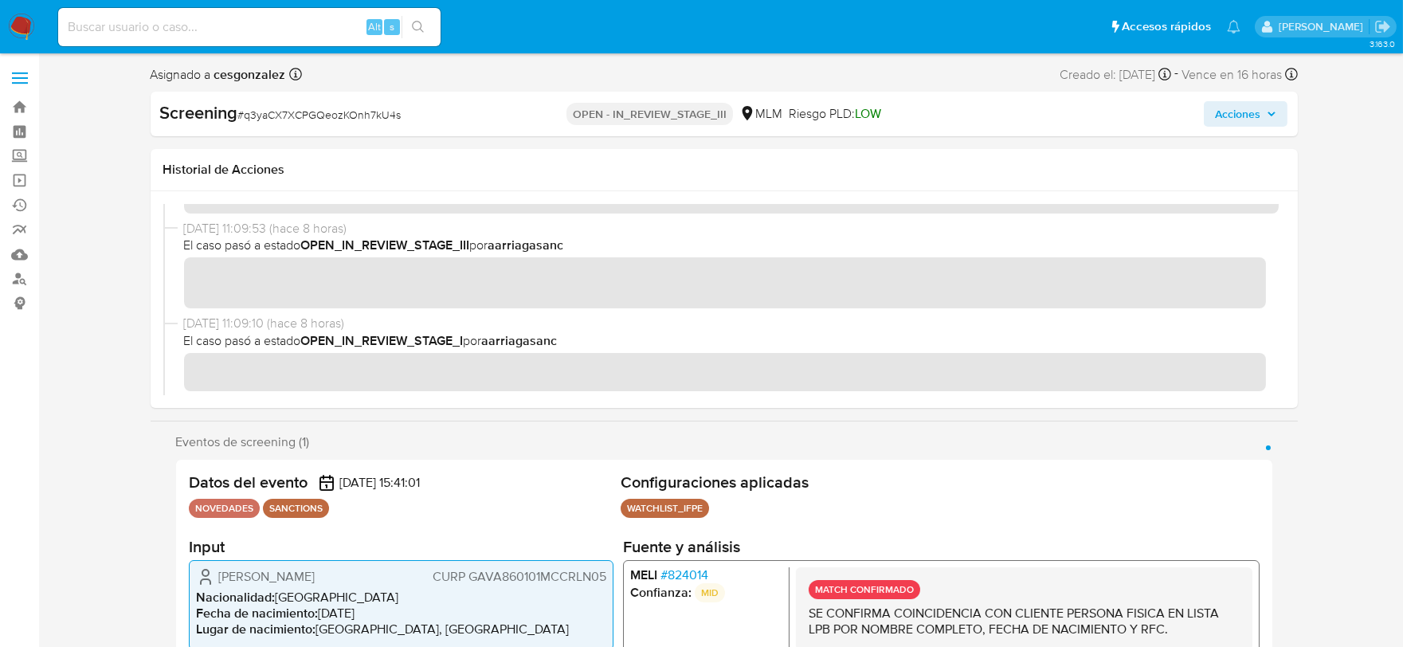
click at [1256, 109] on span "Acciones" at bounding box center [1237, 113] width 45 height 25
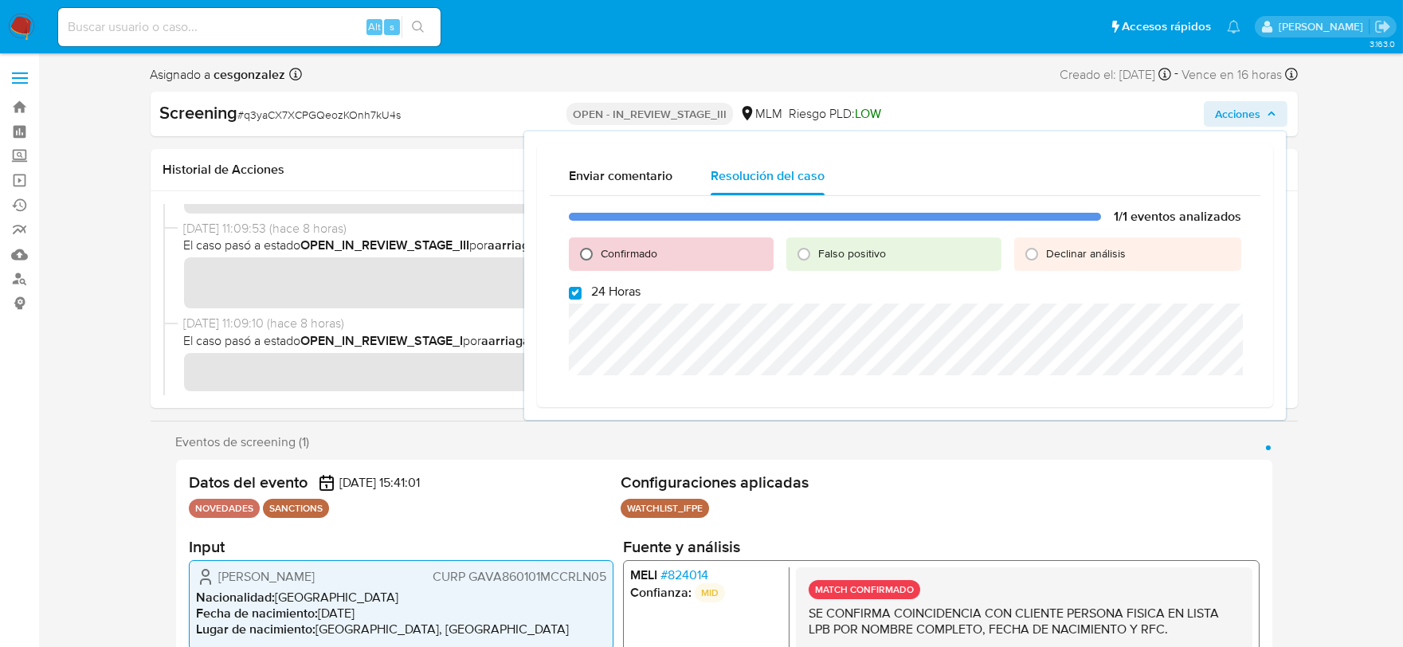
click at [582, 253] on input "Confirmado" at bounding box center [586, 253] width 25 height 25
radio input "true"
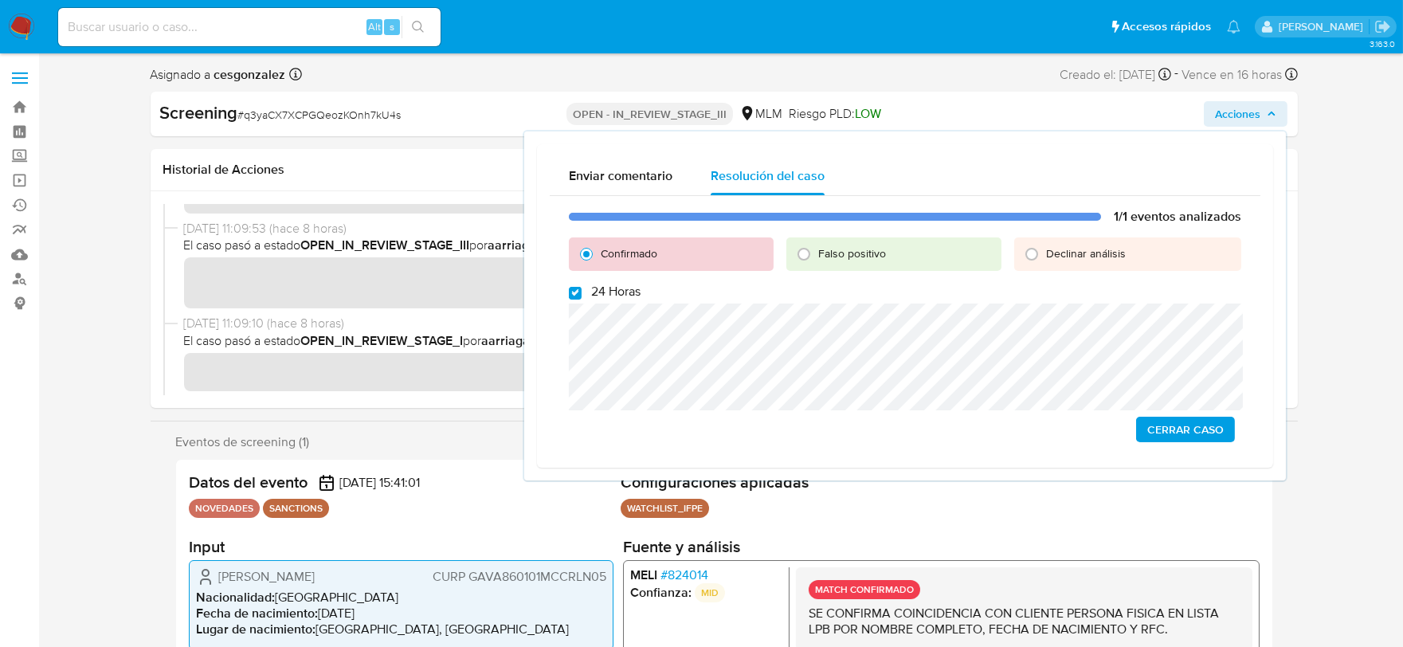
click at [1200, 433] on span "Cerrar Caso" at bounding box center [1185, 429] width 76 height 22
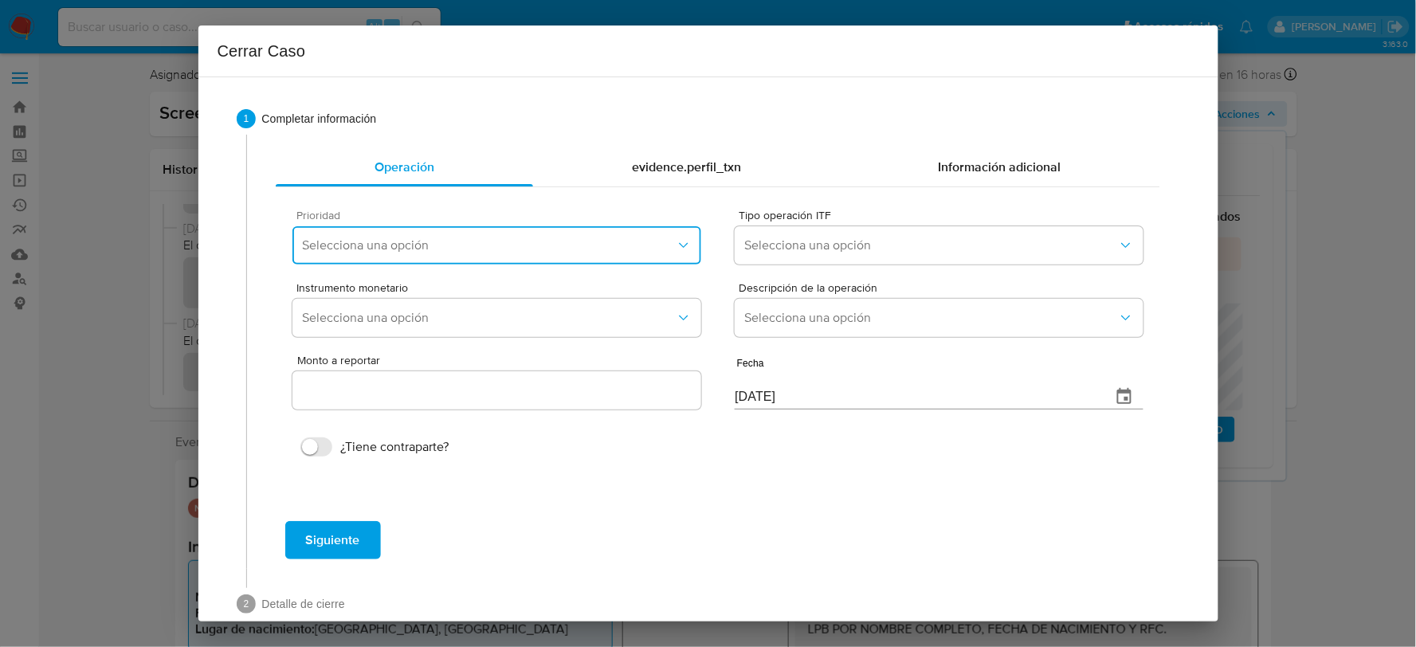
click at [551, 240] on span "Selecciona una opción" at bounding box center [488, 245] width 373 height 16
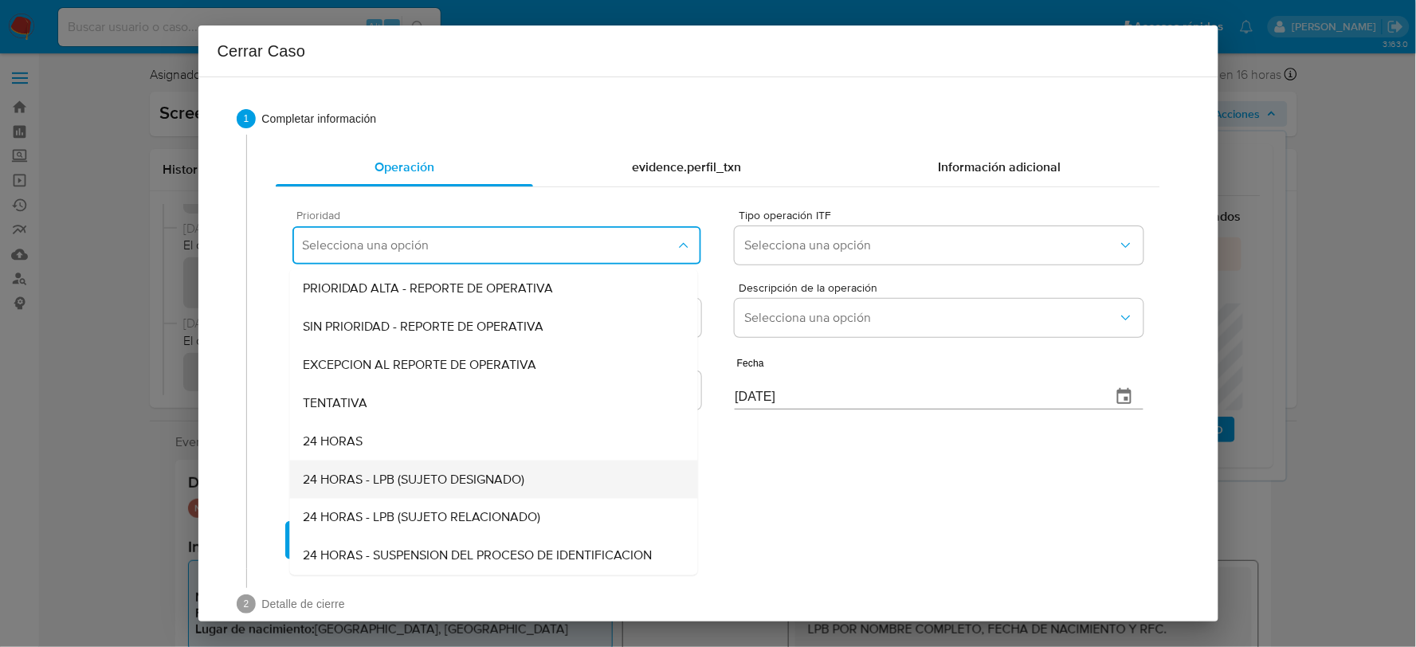
click at [484, 483] on span "24 HORAS - LPB (SUJETO DESIGNADO)" at bounding box center [413, 480] width 221 height 16
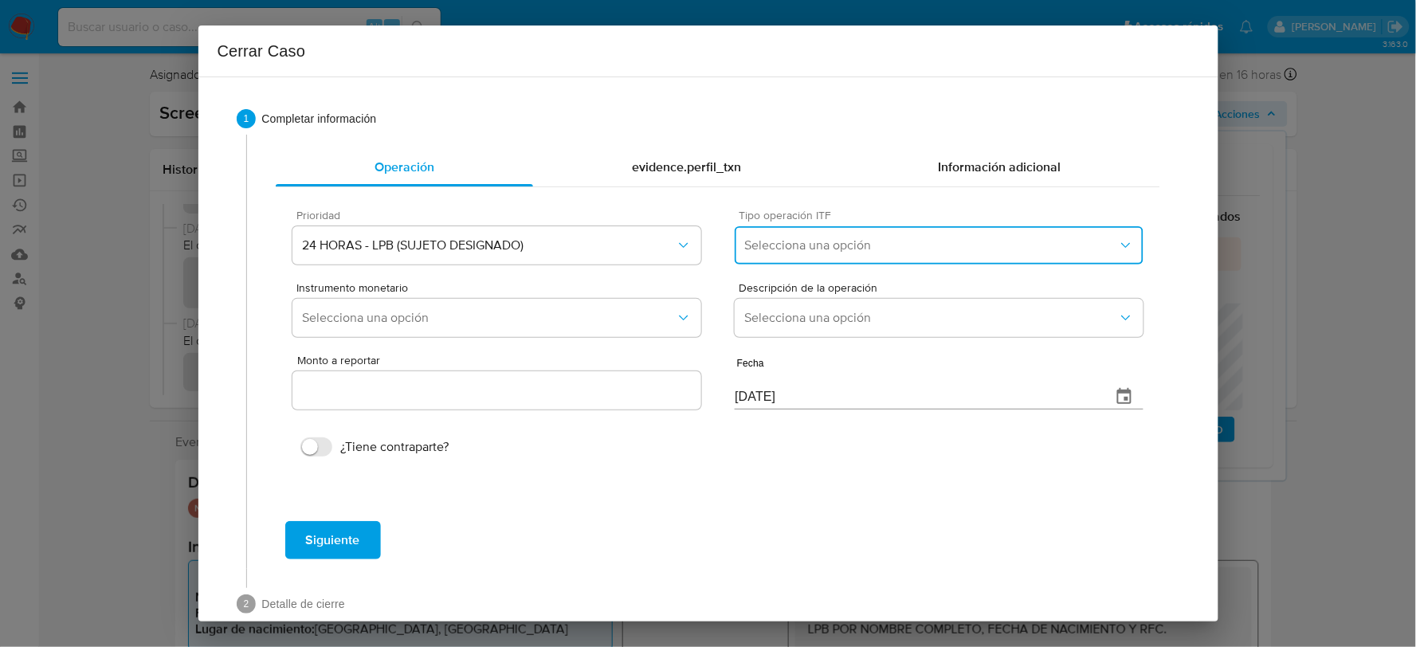
click at [929, 241] on span "Selecciona una opción" at bounding box center [930, 245] width 373 height 16
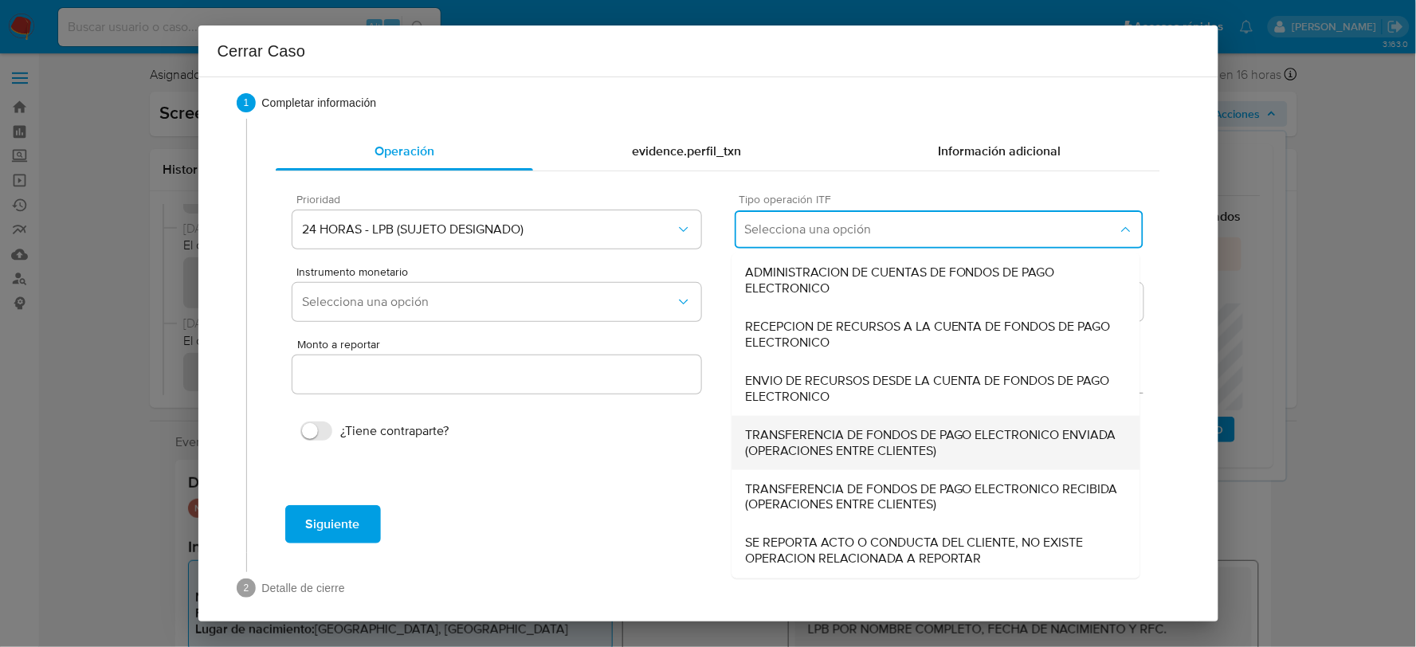
scroll to position [29, 0]
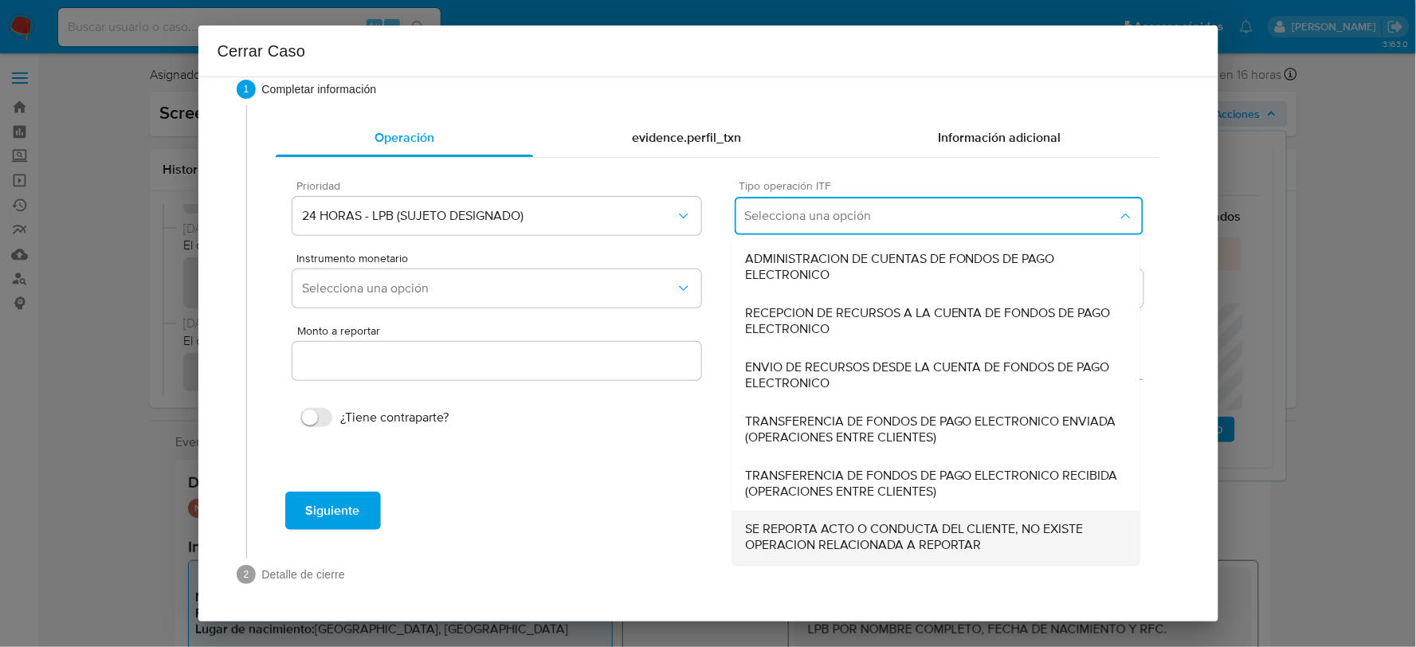
click at [852, 516] on div "SE REPORTA ACTO O CONDUCTA DEL CLIENTE, NO EXISTE OPERACION RELACIONADA A REPOR…" at bounding box center [936, 538] width 382 height 54
type input "0.00"
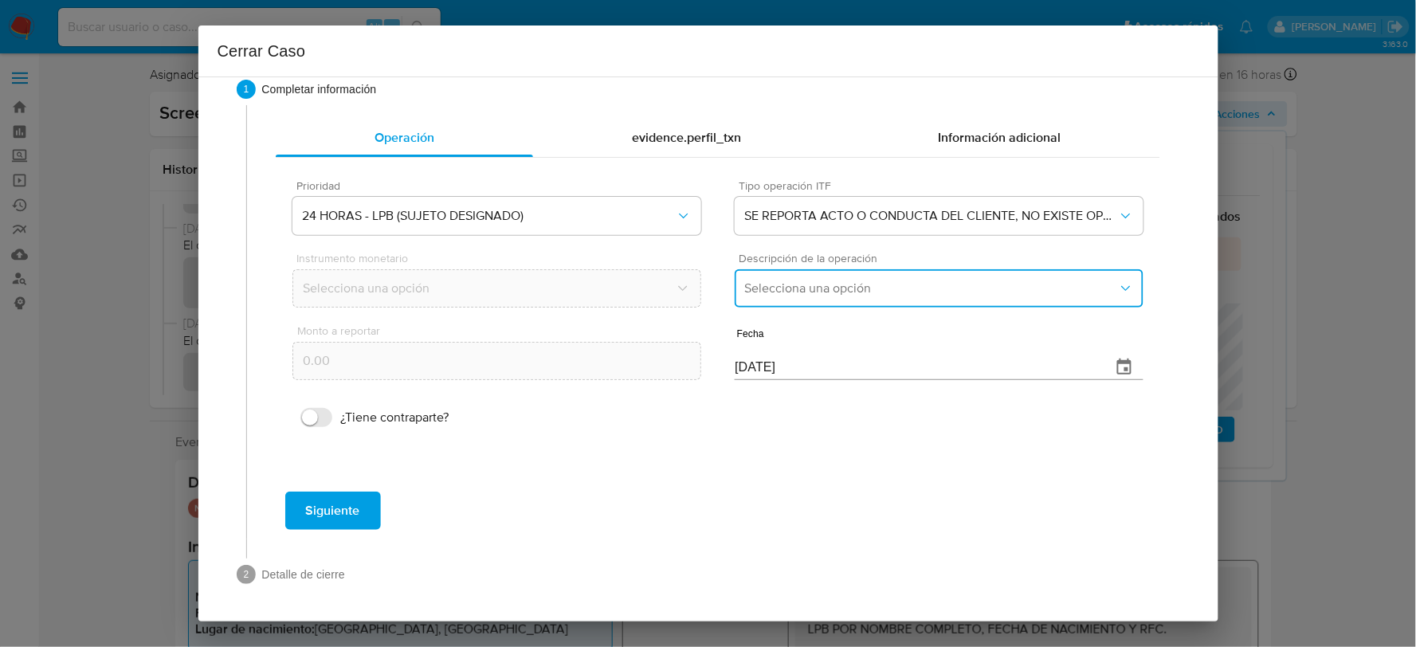
click at [826, 289] on span "Selecciona una opción" at bounding box center [930, 288] width 373 height 16
click at [840, 366] on span "LISTA DE PERSONAS BLOQUEADAS" at bounding box center [846, 370] width 202 height 16
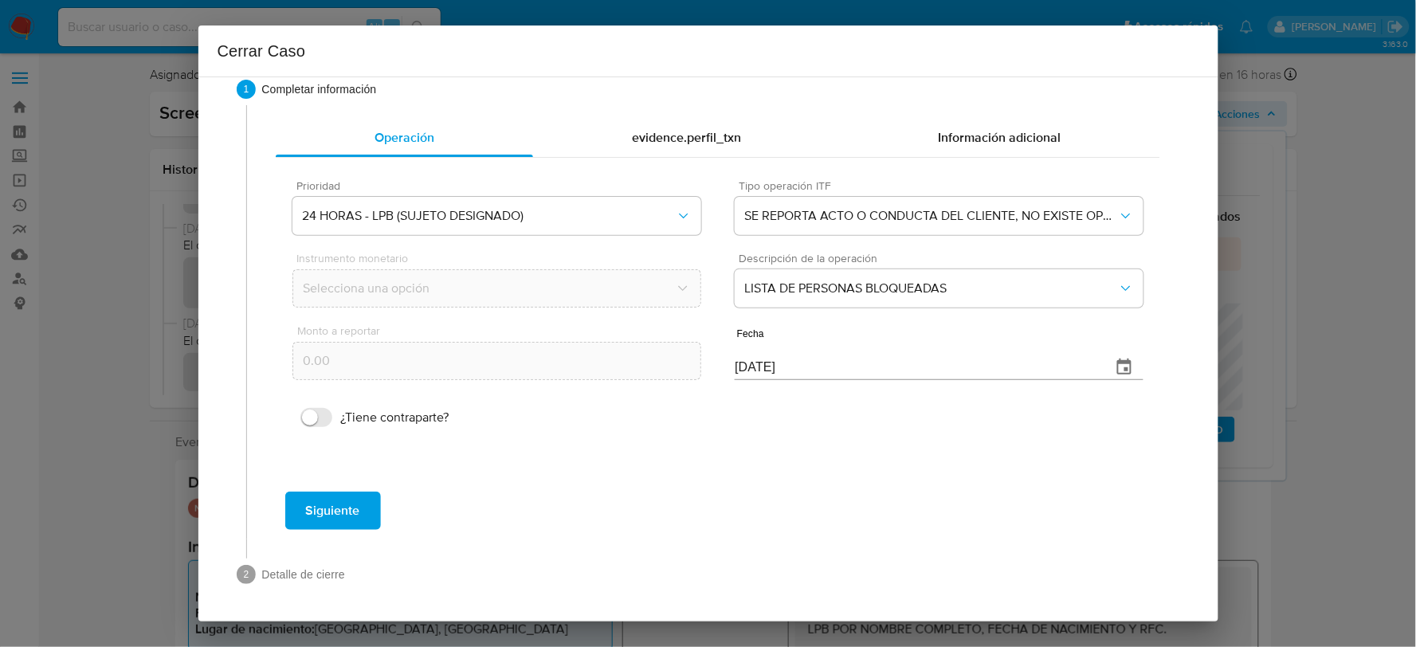
click at [330, 514] on span "Siguiente" at bounding box center [333, 510] width 54 height 35
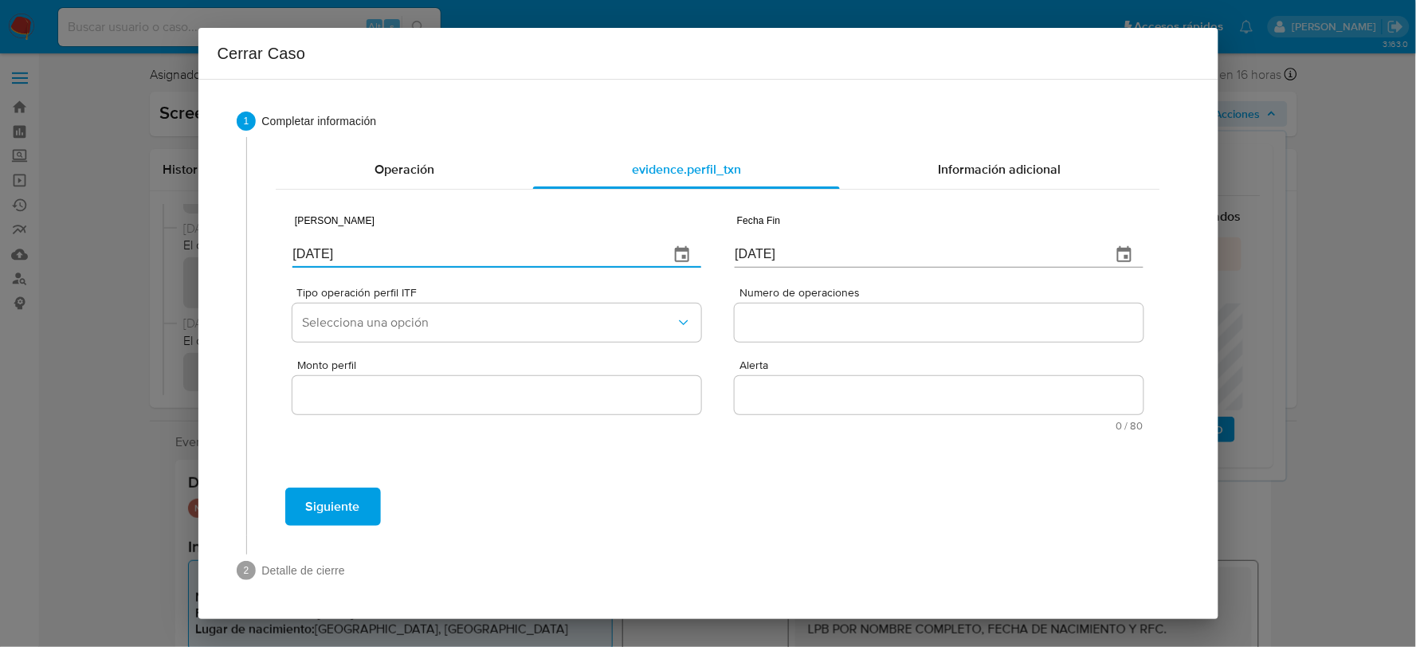
click at [440, 242] on input "[DATE]" at bounding box center [473, 254] width 363 height 25
type input "[DATE]"
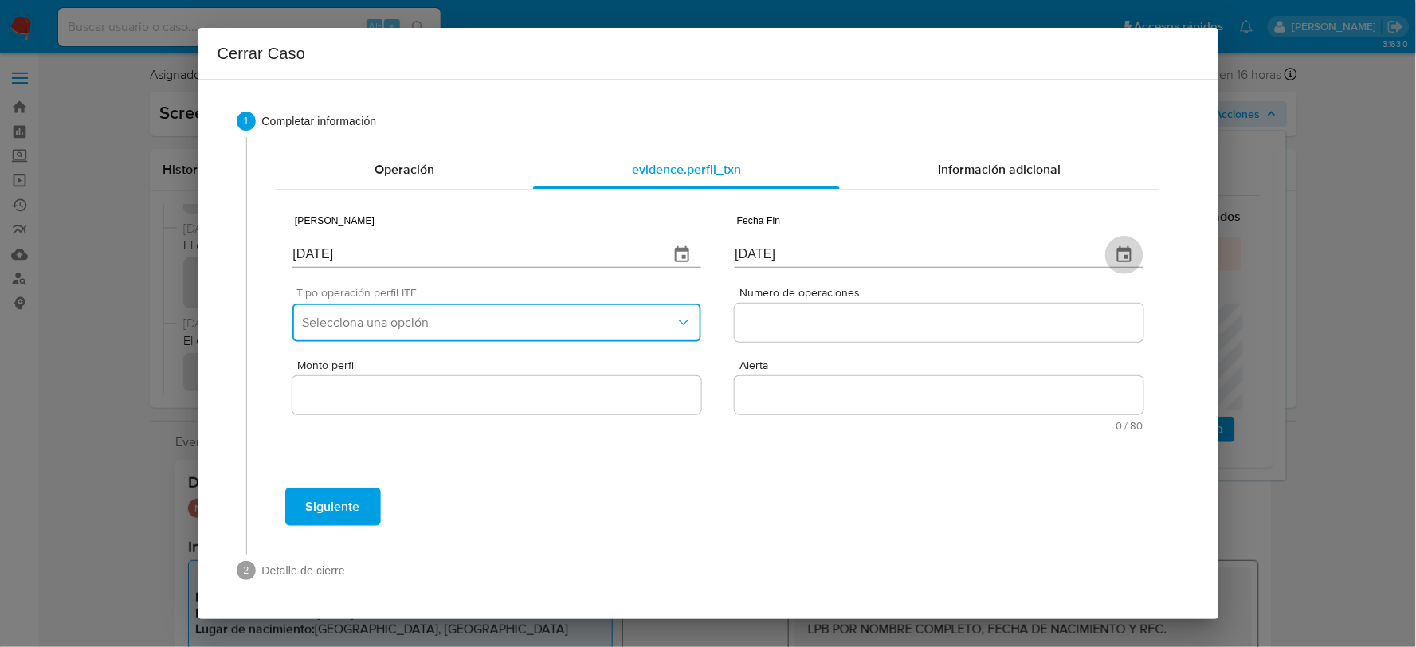
click at [462, 320] on span "Selecciona una opción" at bounding box center [488, 323] width 373 height 16
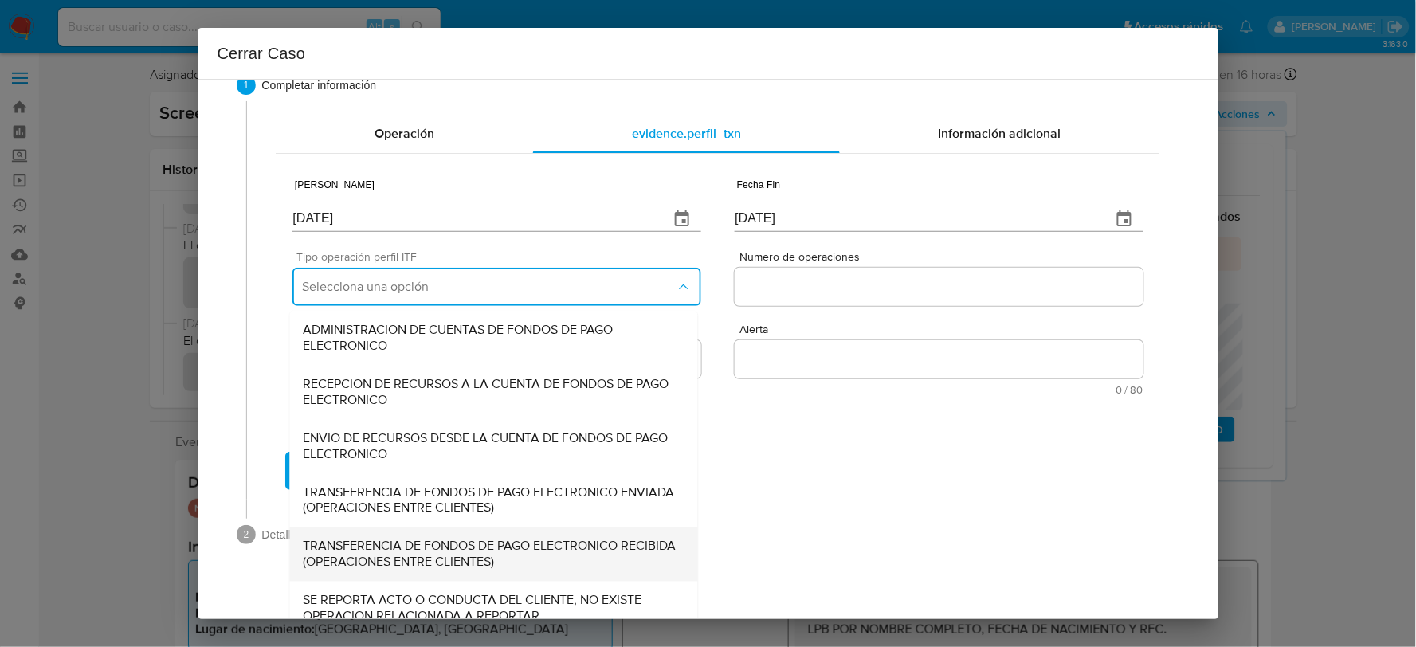
scroll to position [53, 0]
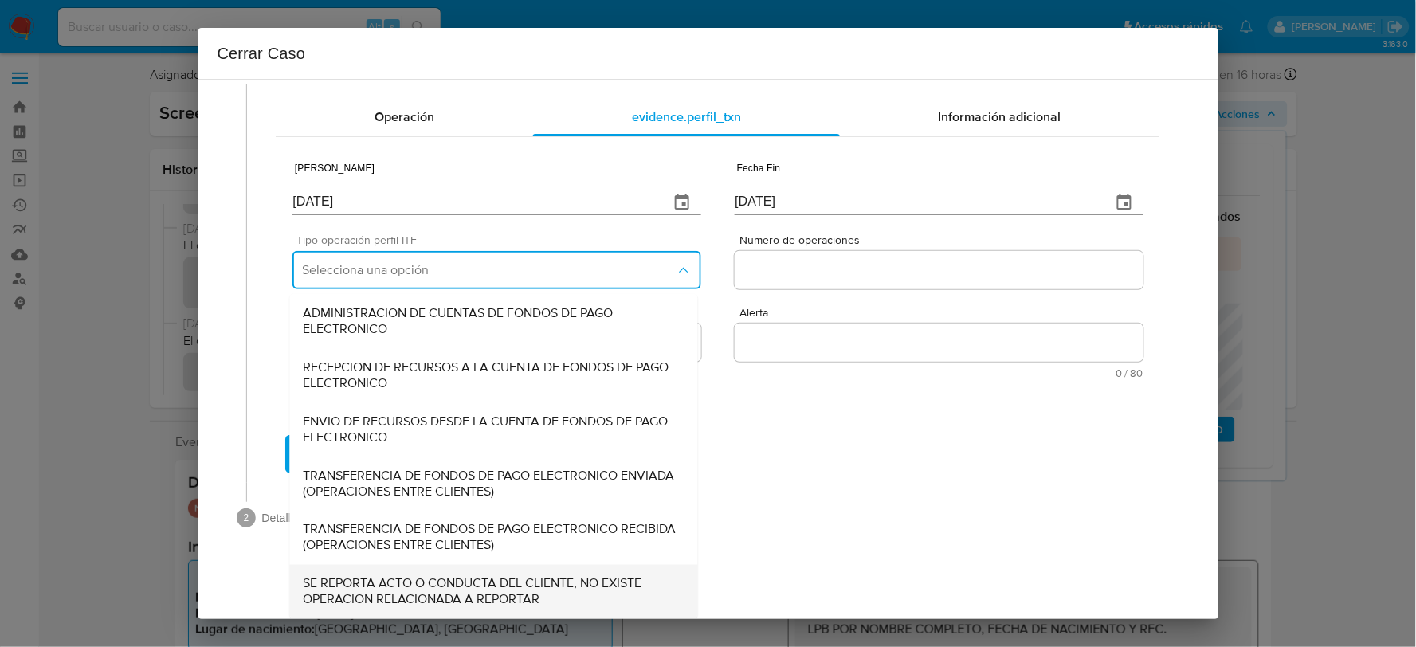
click at [444, 596] on span "SE REPORTA ACTO O CONDUCTA DEL CLIENTE, NO EXISTE OPERACION RELACIONADA A REPOR…" at bounding box center [494, 592] width 382 height 32
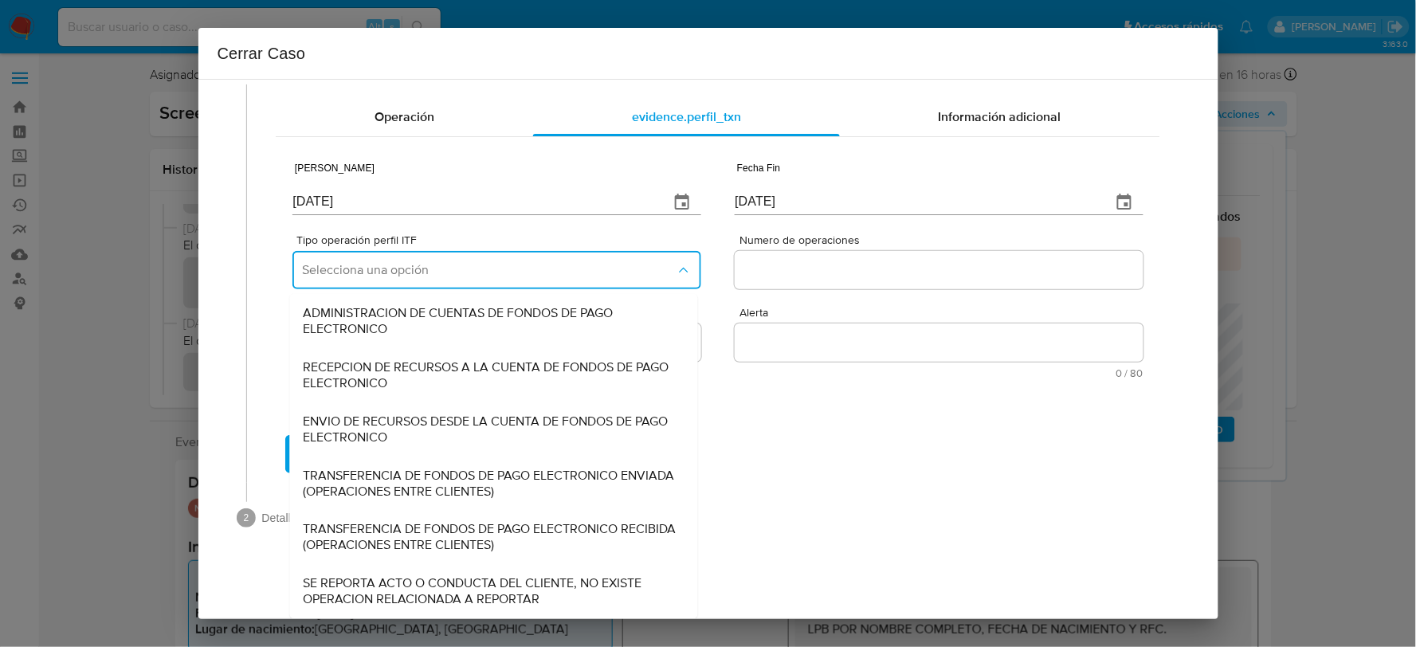
scroll to position [0, 0]
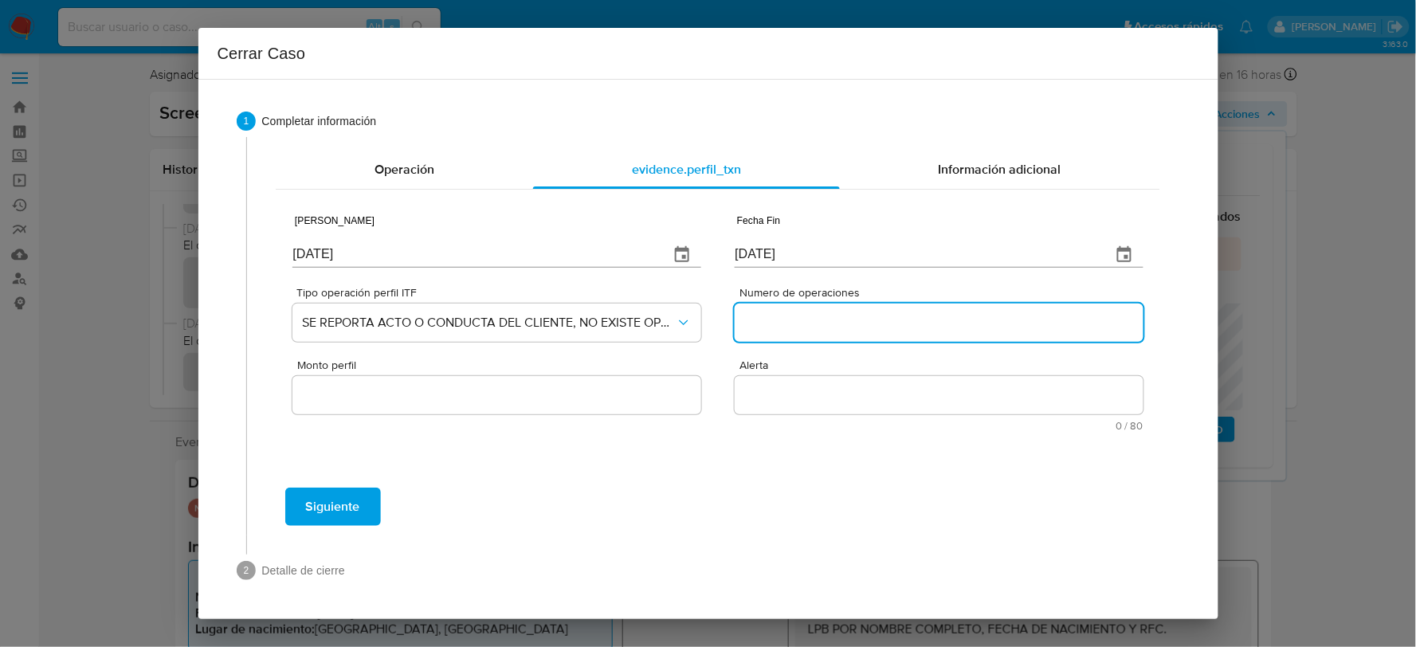
click at [769, 331] on input "Numero de operaciones" at bounding box center [938, 322] width 408 height 21
type input "0"
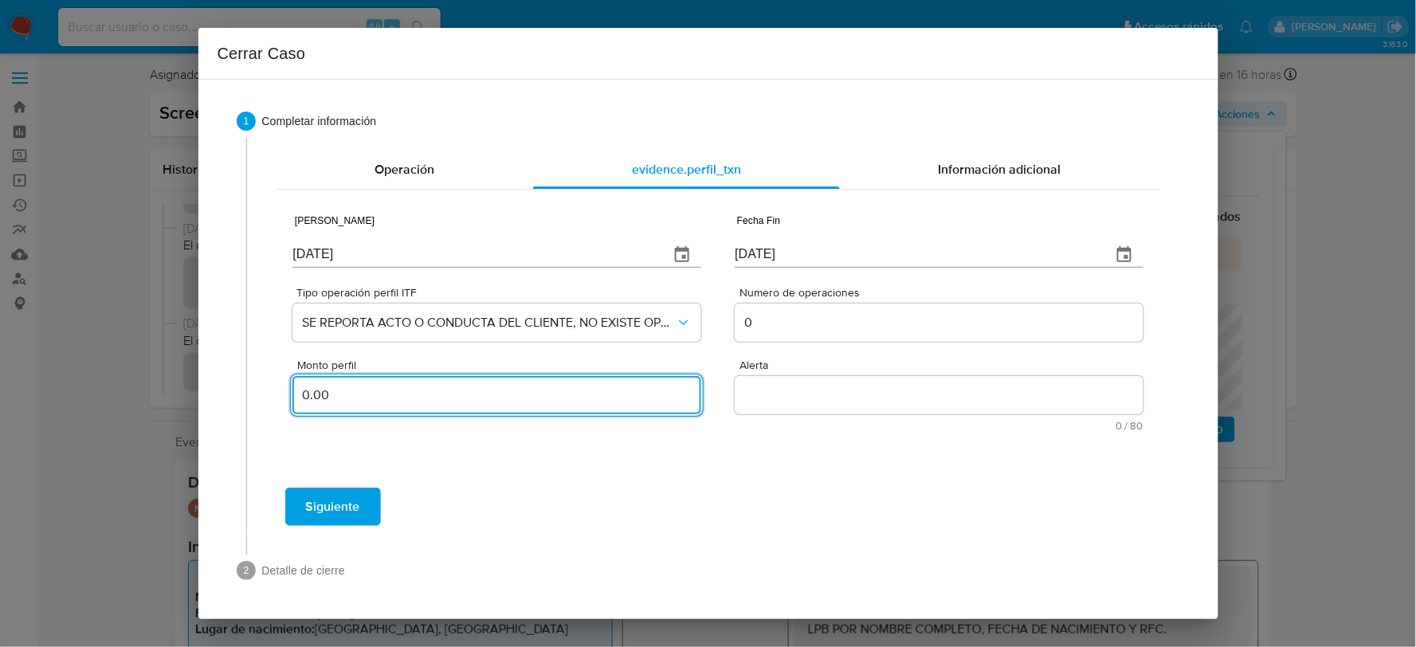
type input "0.00"
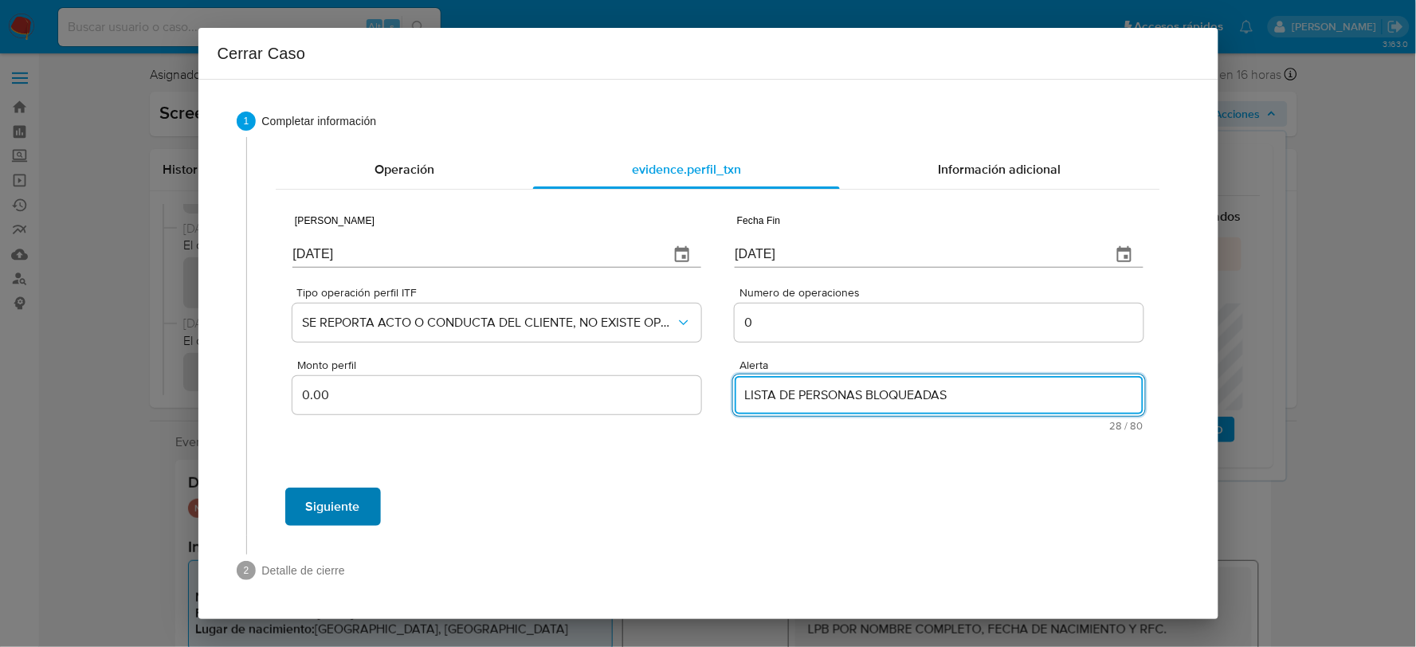
type textarea "LISTA DE PERSONAS BLOQUEADAS"
click at [362, 500] on button "Siguiente" at bounding box center [333, 507] width 96 height 38
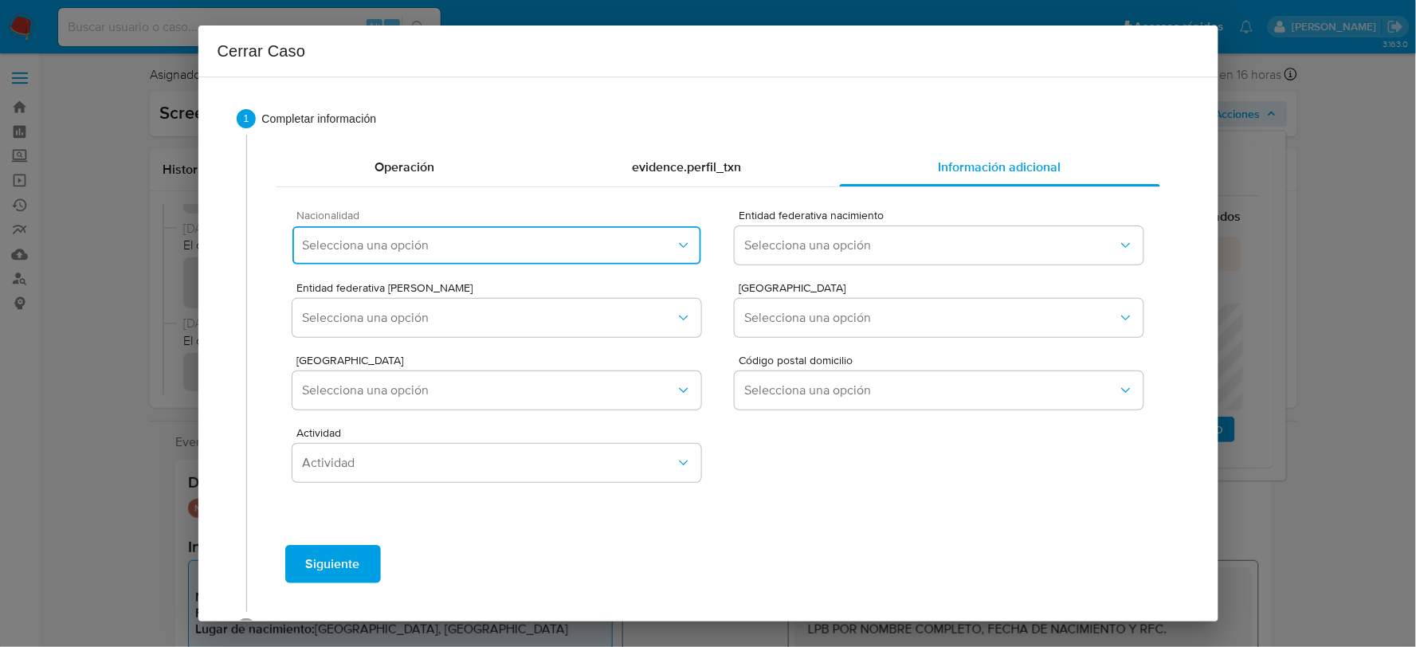
click at [409, 245] on span "Selecciona una opción" at bounding box center [488, 245] width 373 height 16
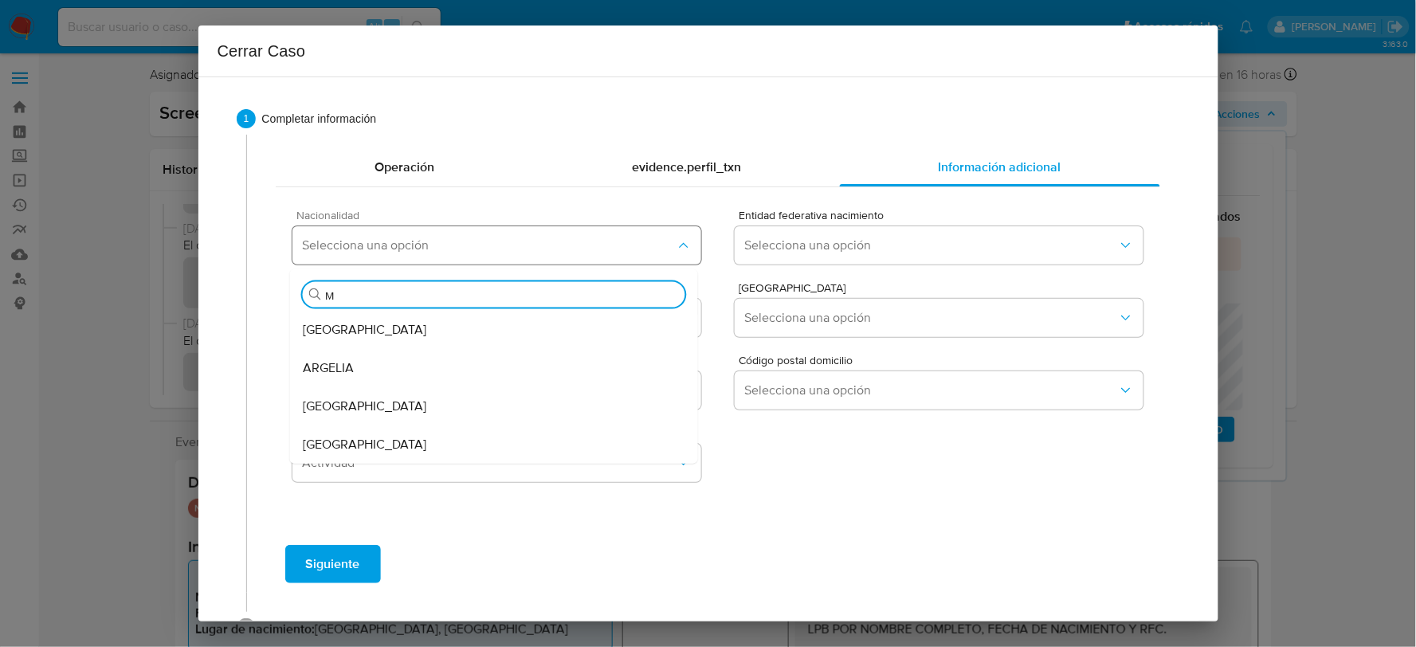
type input "ME"
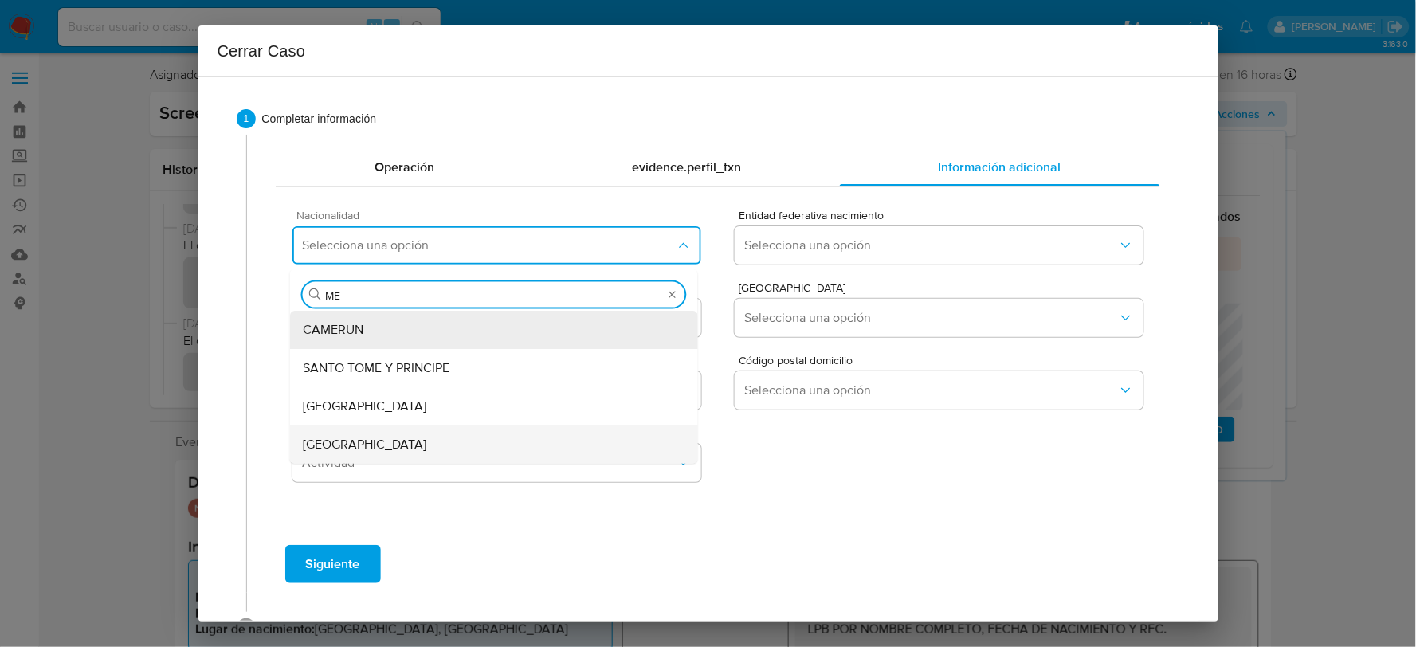
click at [361, 441] on div "MEXICO" at bounding box center [494, 444] width 382 height 38
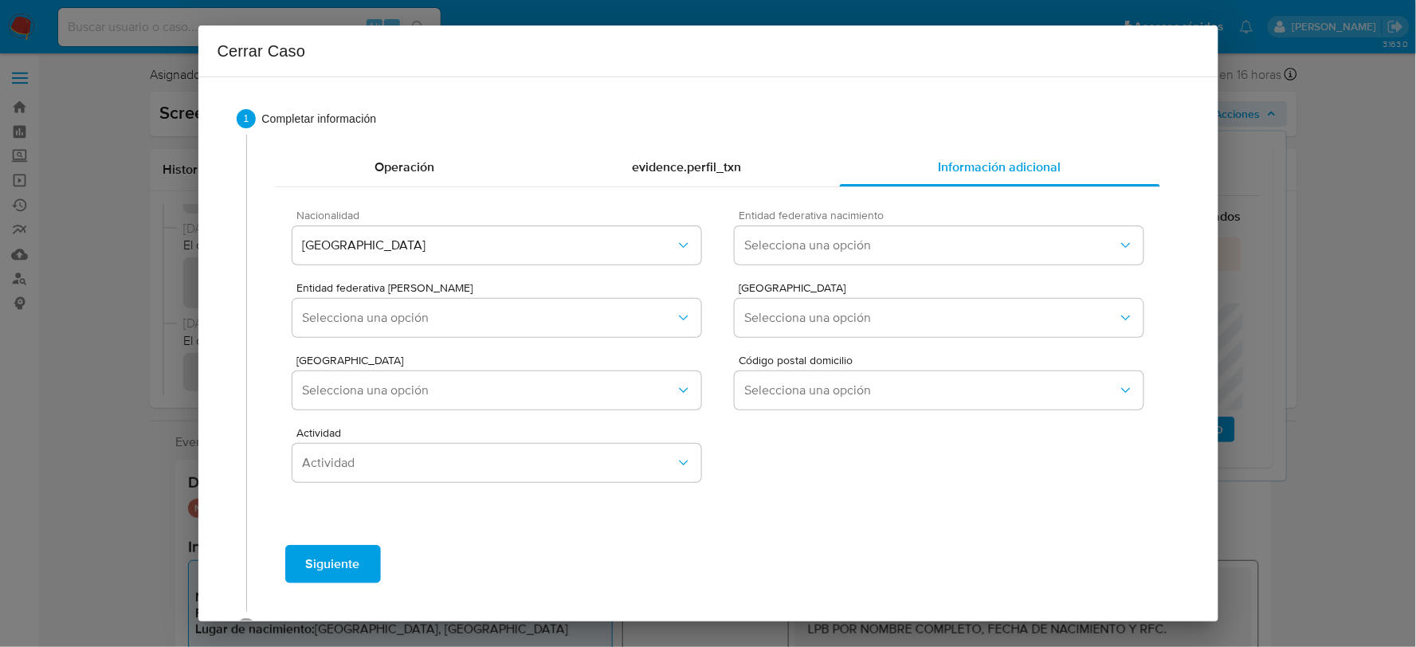
click at [898, 264] on div "Entidad federativa nacimiento Selecciona una opción" at bounding box center [938, 240] width 408 height 61
click at [889, 249] on span "Selecciona una opción" at bounding box center [930, 245] width 373 height 16
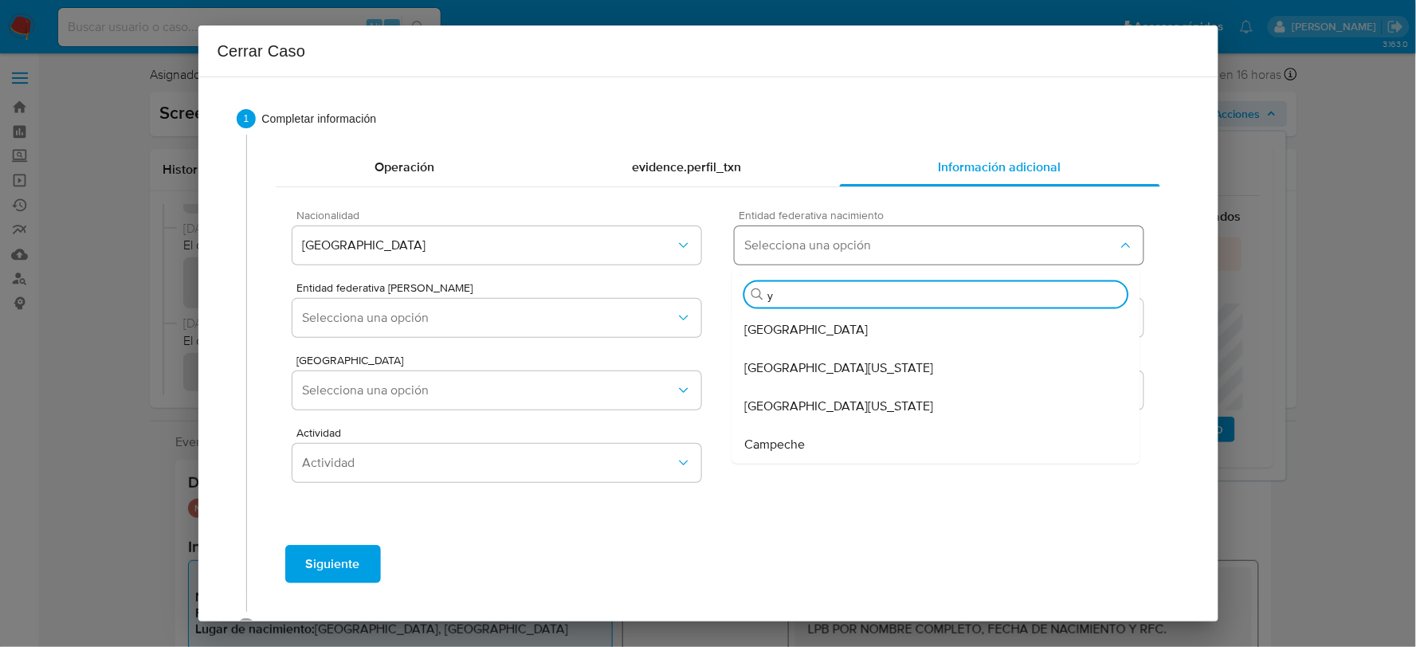
type input "yu"
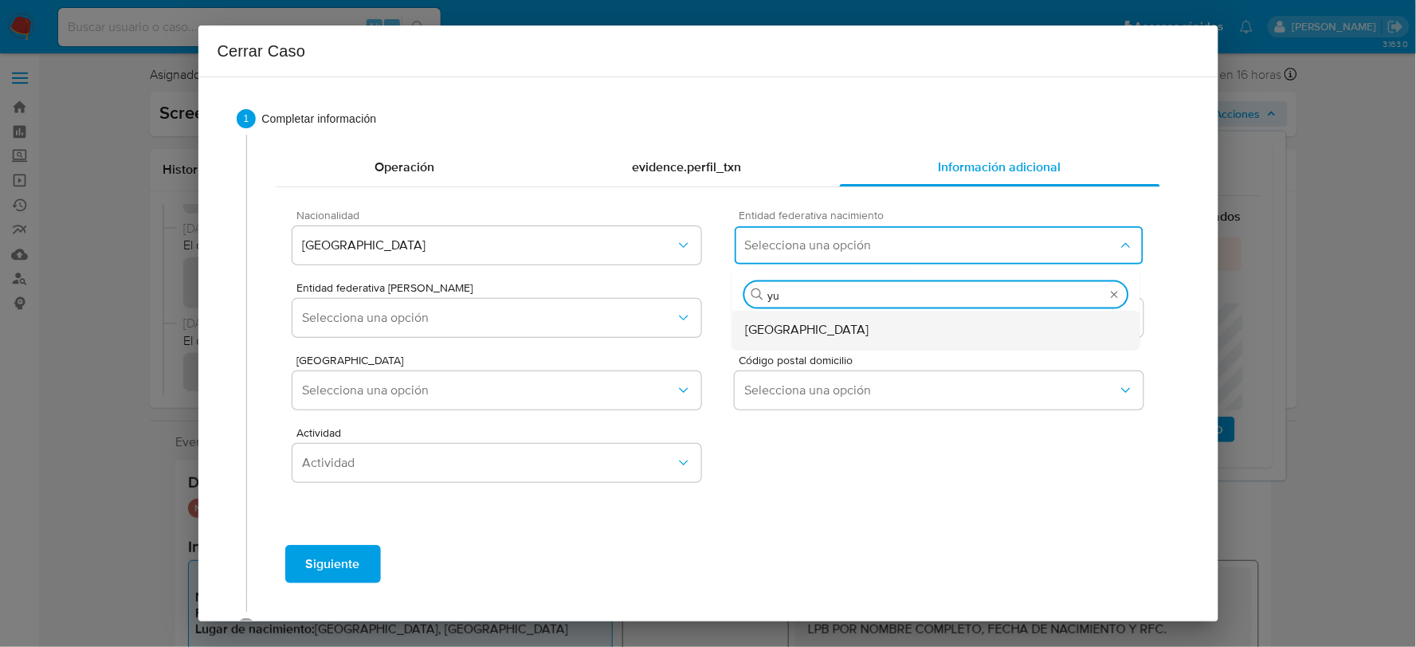
click at [845, 319] on div "Yucatán" at bounding box center [936, 330] width 382 height 38
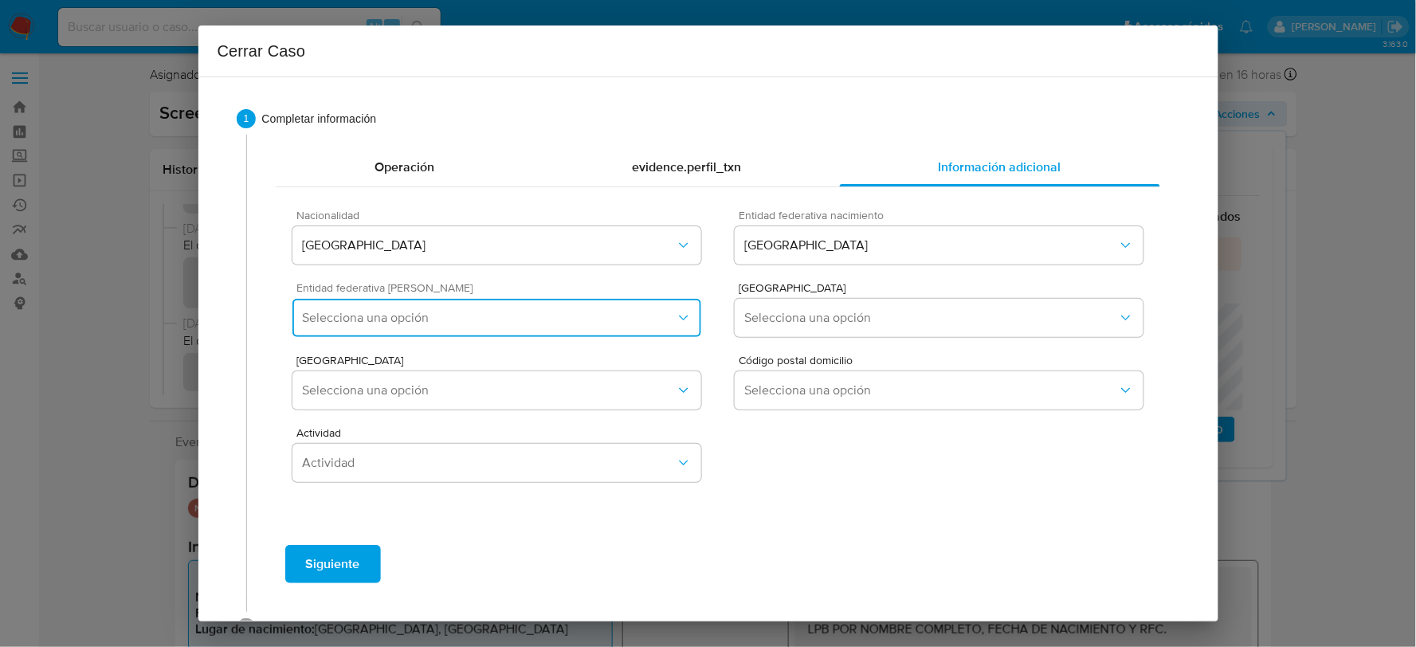
click at [617, 325] on button "Selecciona una opción" at bounding box center [496, 318] width 408 height 38
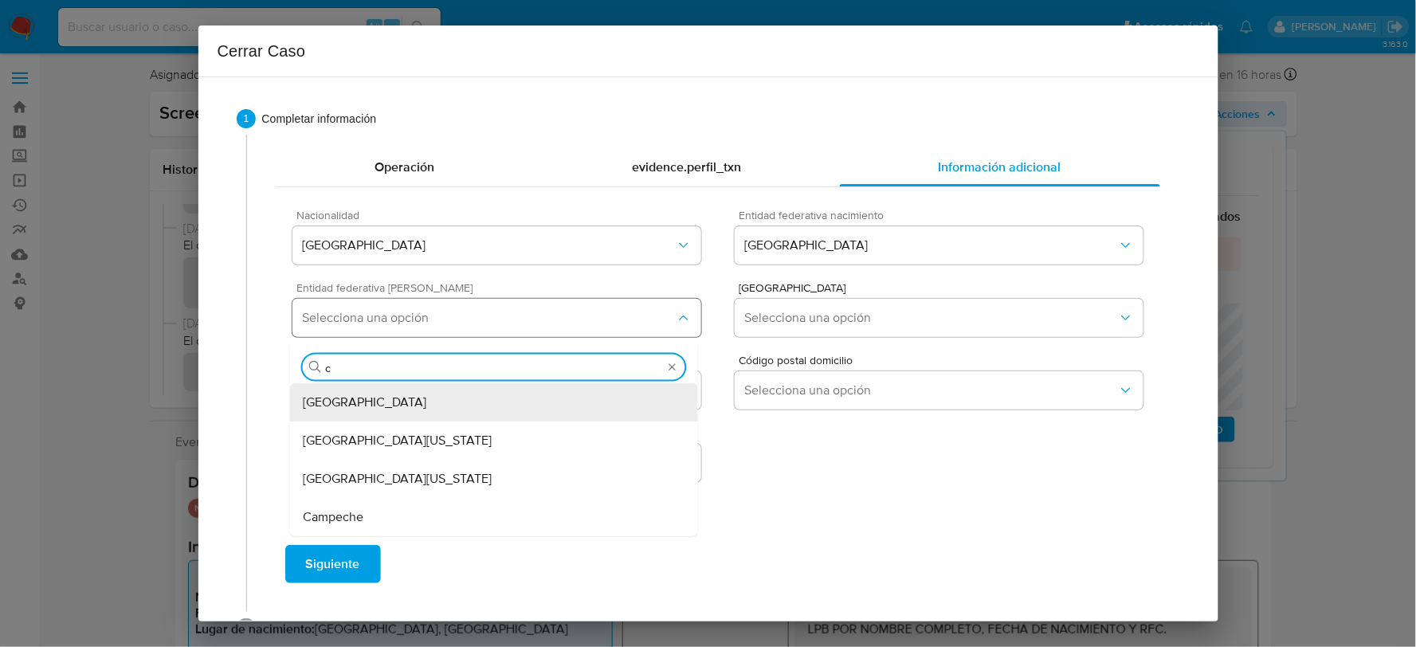
type input "ca"
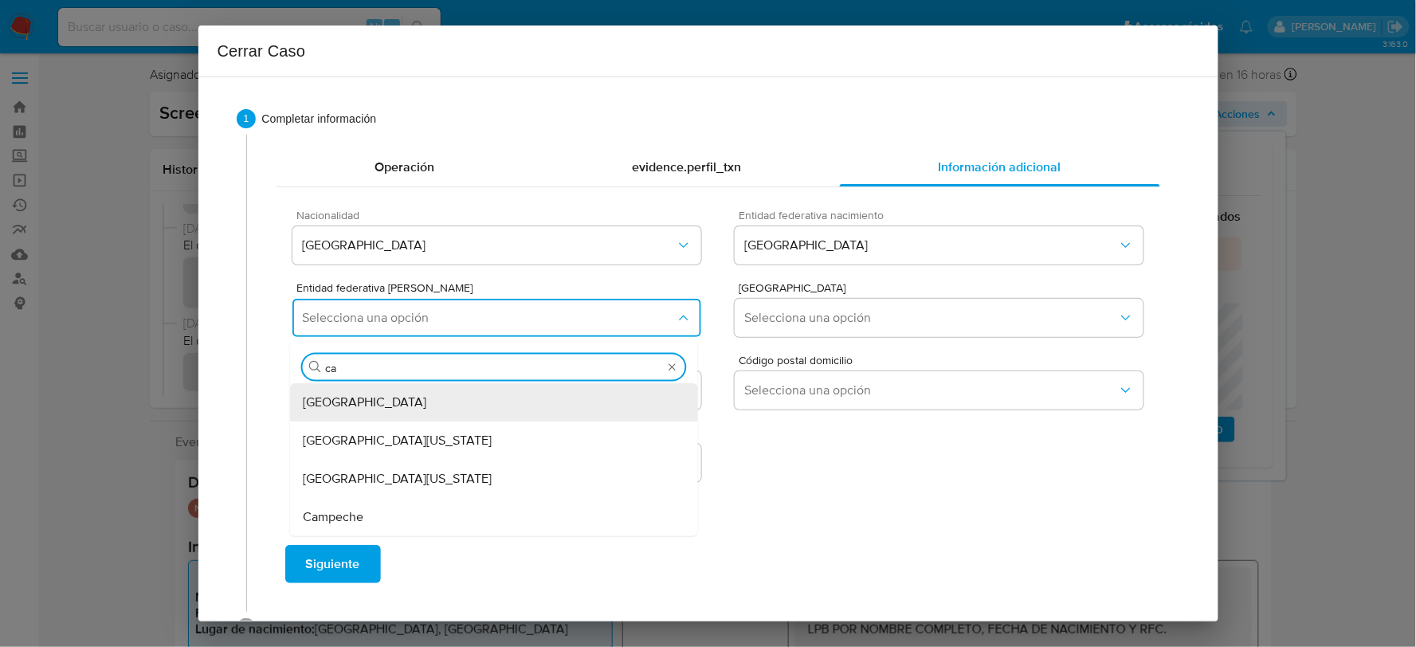
click at [397, 511] on div "Campeche" at bounding box center [494, 517] width 382 height 38
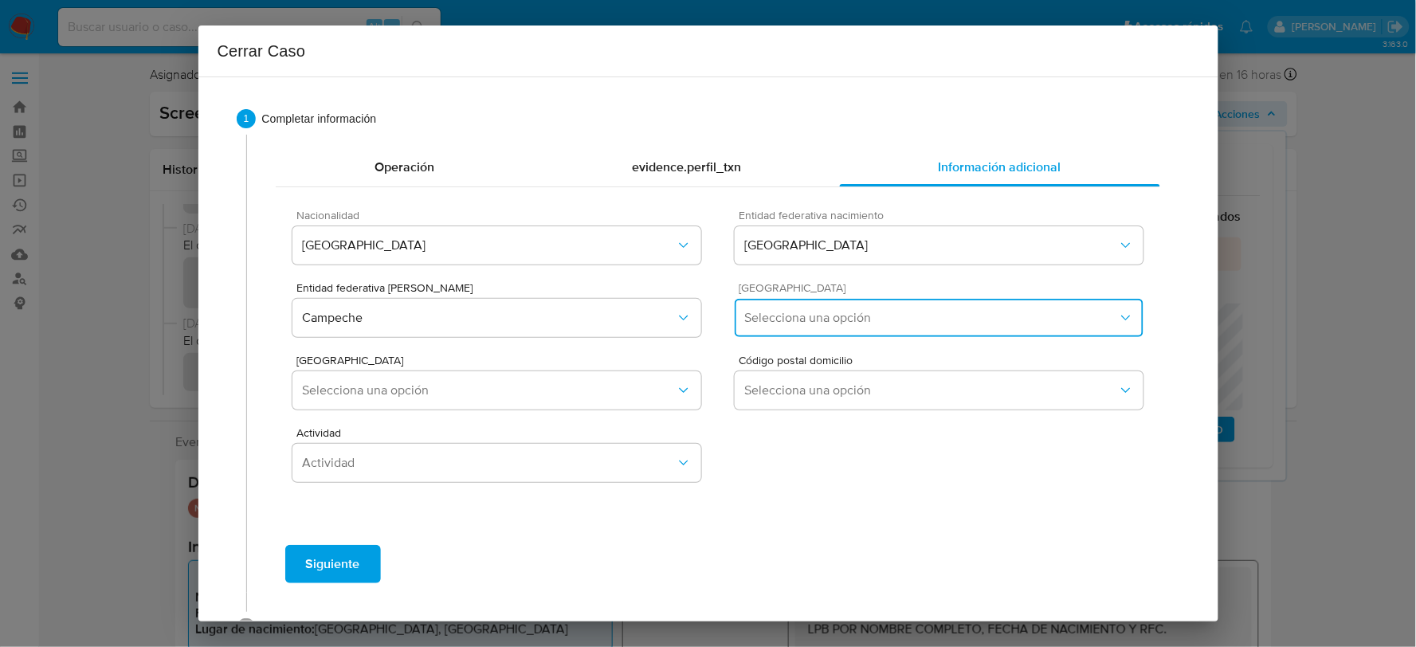
click at [890, 314] on span "Selecciona una opción" at bounding box center [930, 318] width 373 height 16
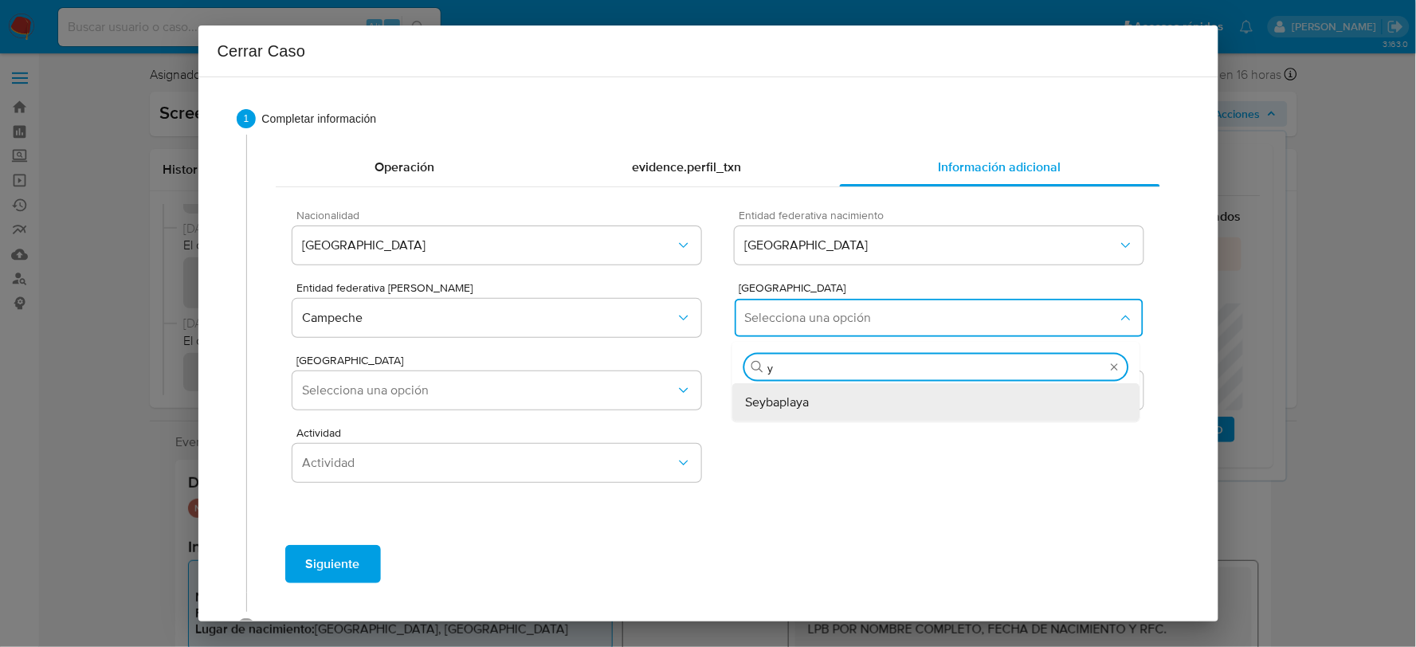
type input "y"
click at [798, 249] on span "Yucatán" at bounding box center [930, 245] width 373 height 16
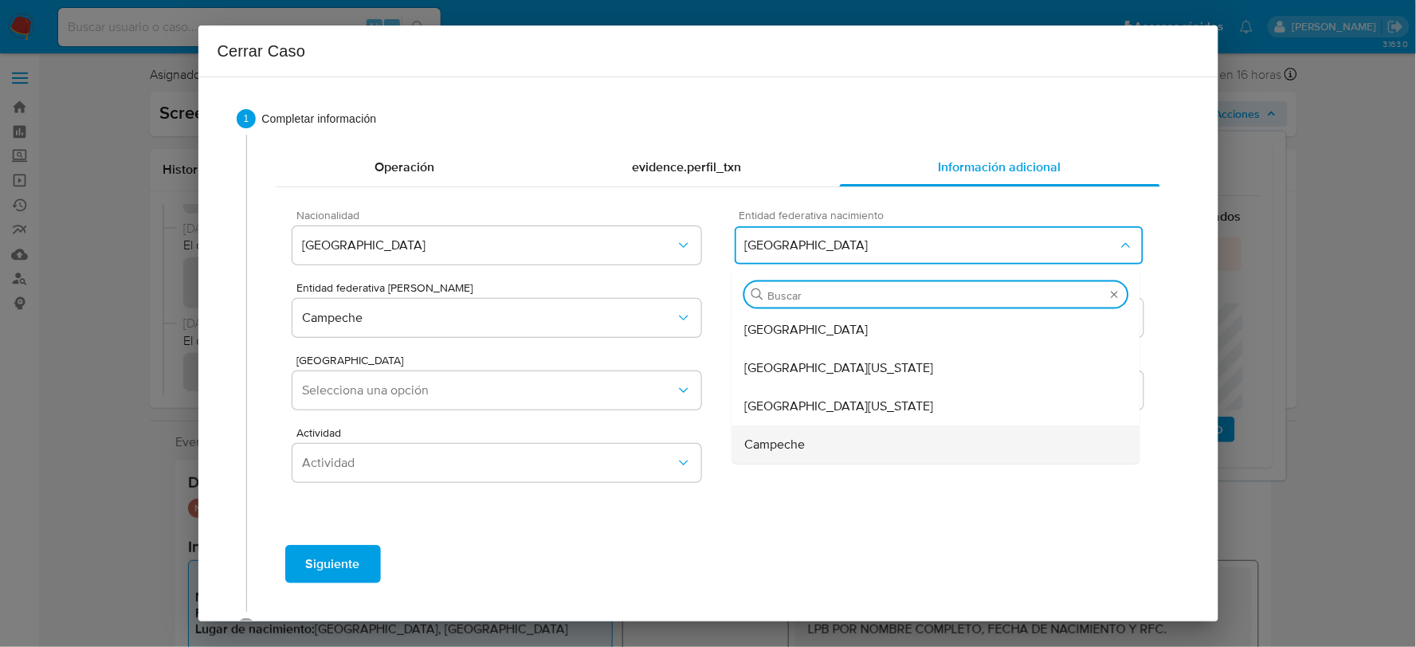
click at [820, 451] on div "Campeche" at bounding box center [936, 444] width 382 height 38
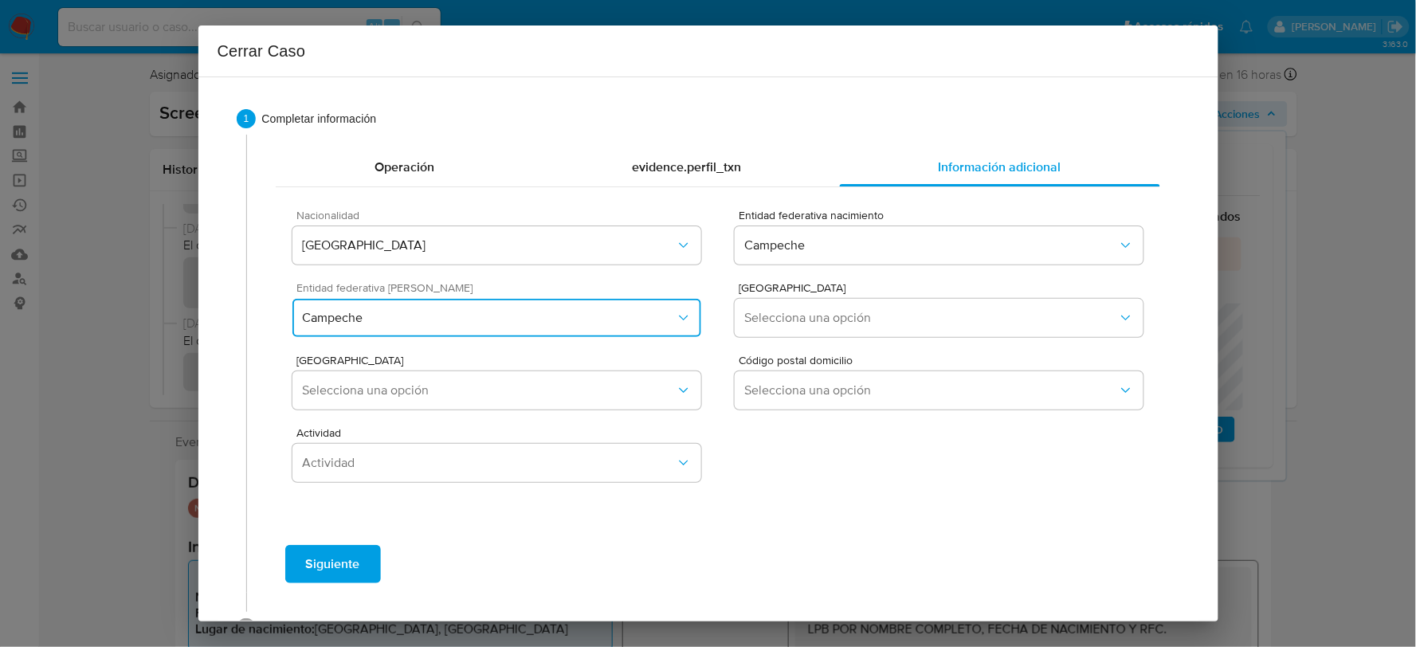
click at [608, 323] on span "Campeche" at bounding box center [488, 318] width 373 height 16
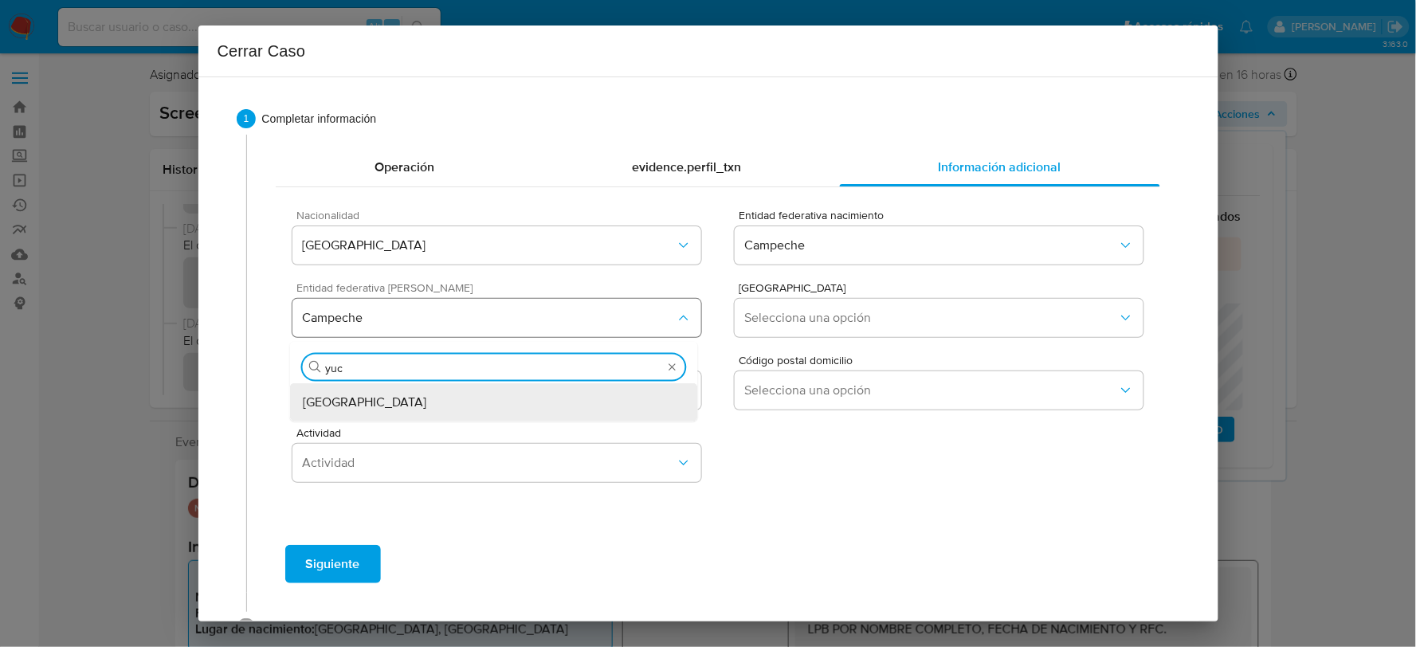
type input "yuca"
click at [449, 401] on div "Yucatán" at bounding box center [494, 402] width 382 height 38
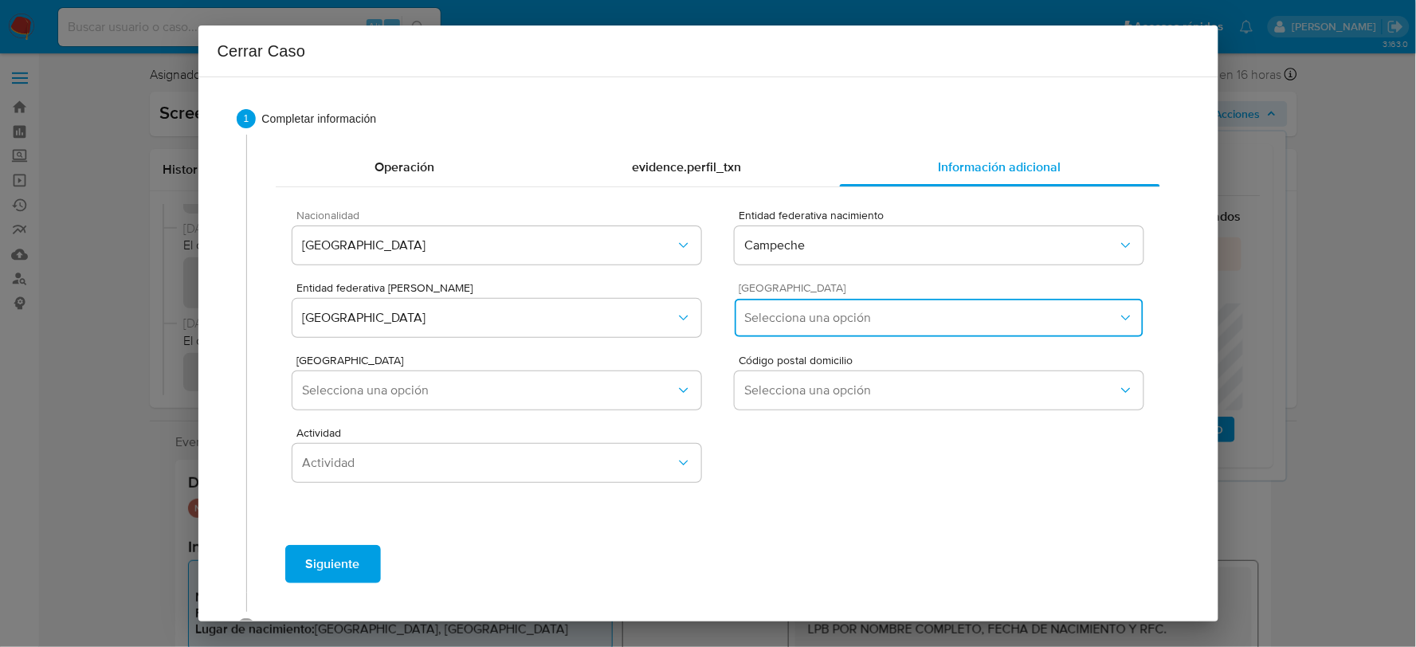
click at [775, 324] on span "Selecciona una opción" at bounding box center [930, 318] width 373 height 16
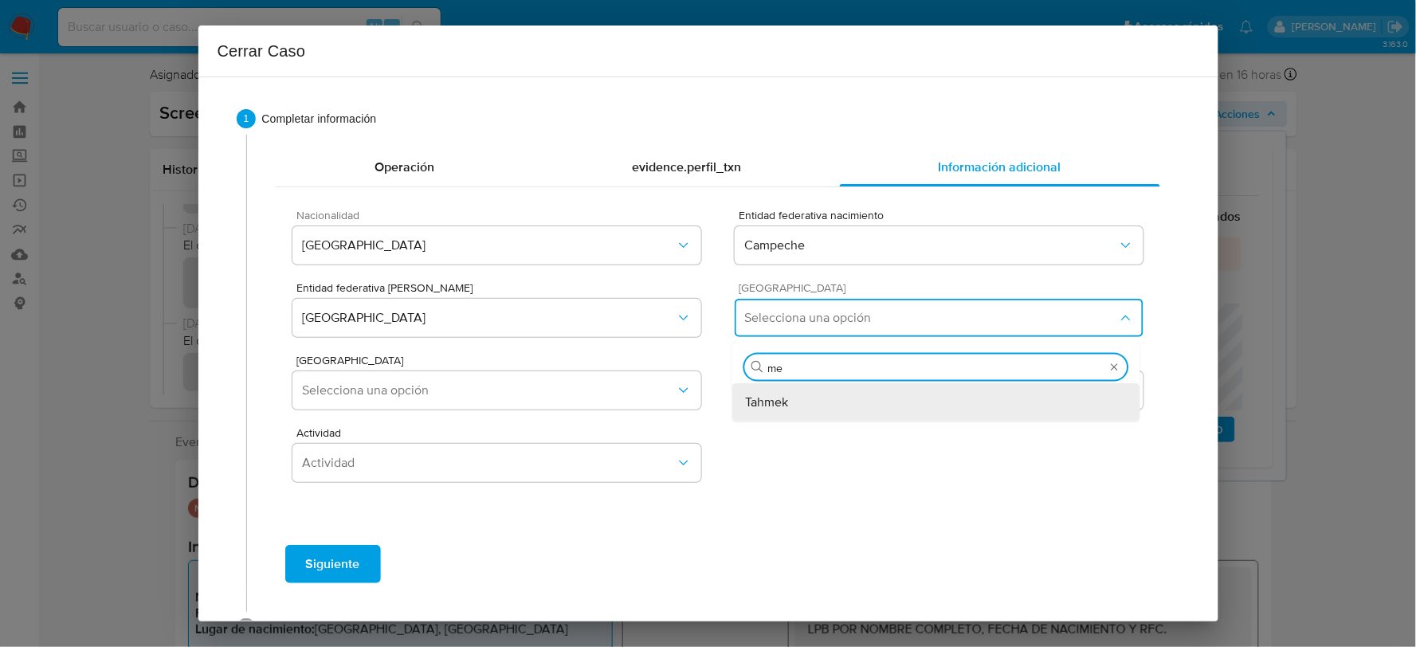
type input "m"
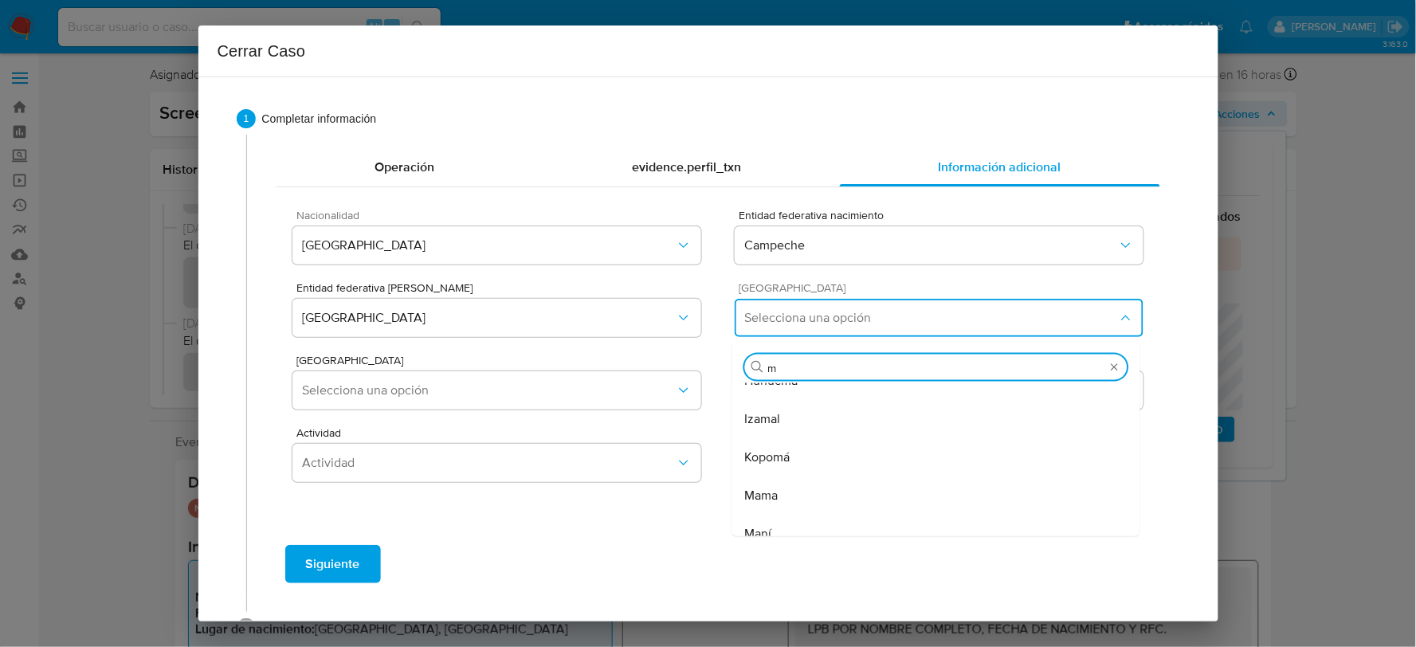
scroll to position [619, 0]
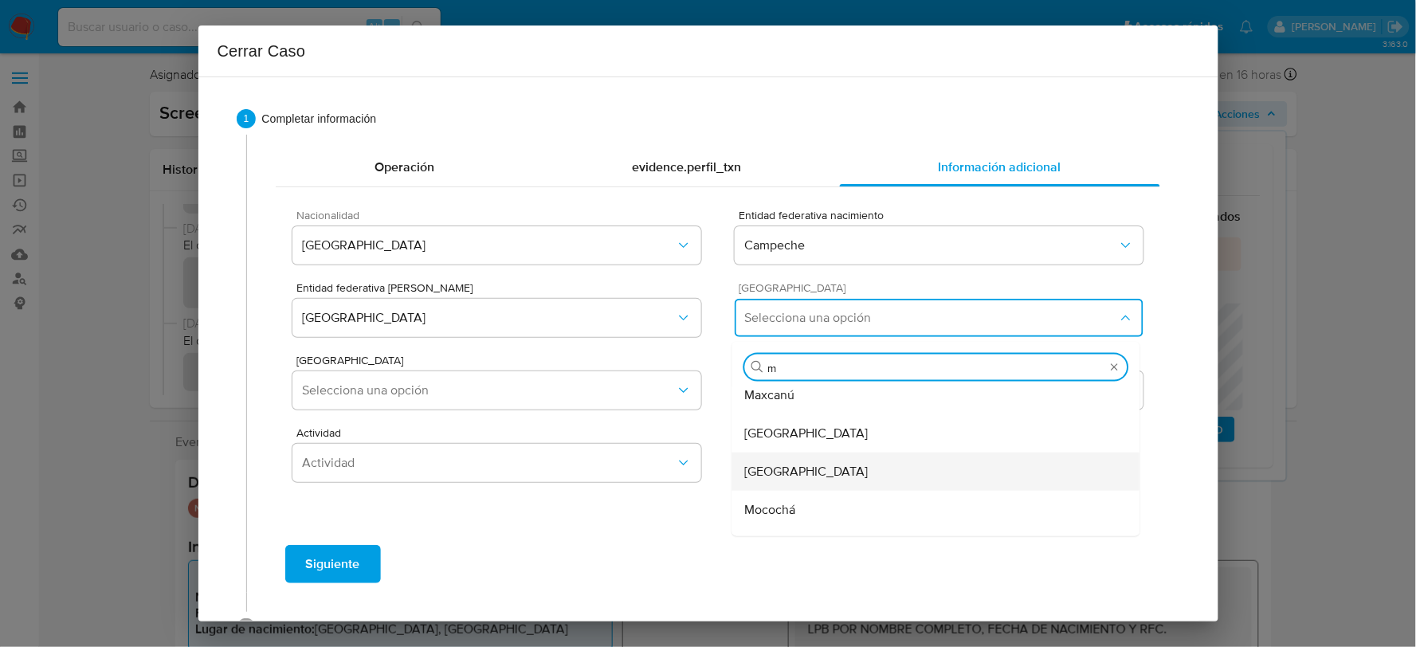
click at [785, 465] on div "Mérida" at bounding box center [936, 471] width 382 height 38
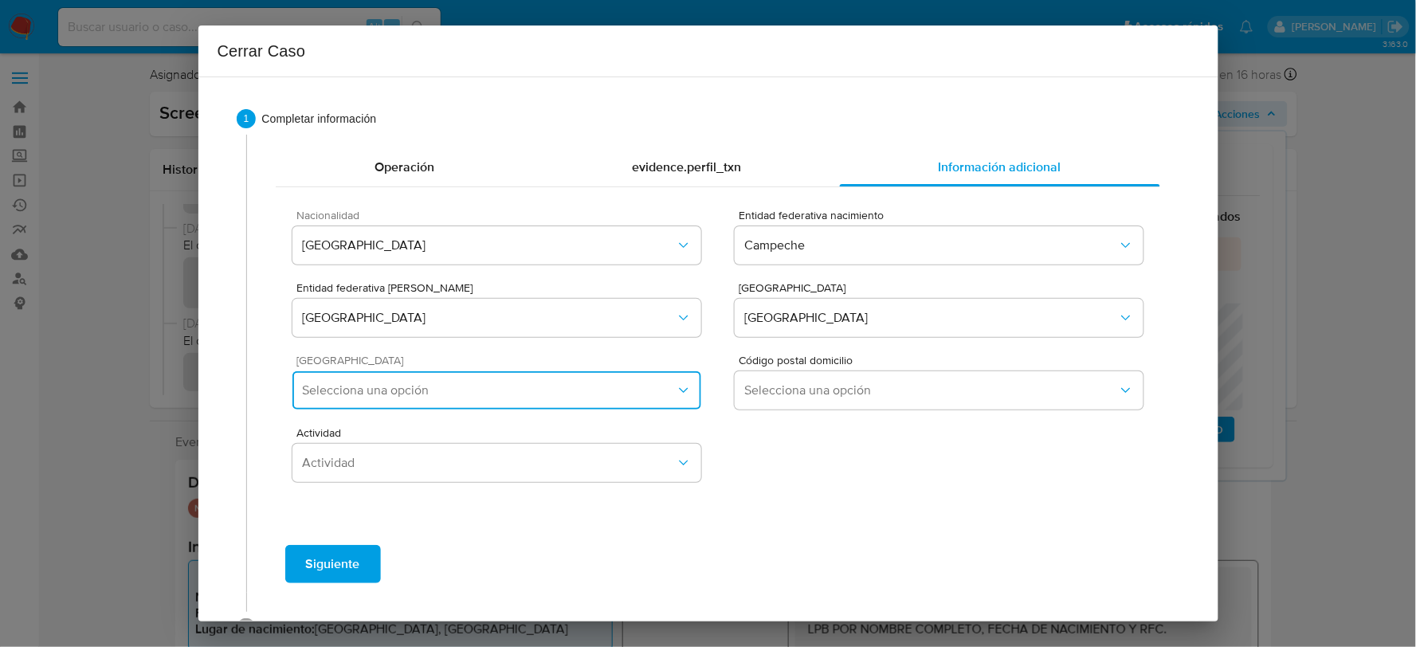
click at [540, 384] on span "Selecciona una opción" at bounding box center [488, 390] width 373 height 16
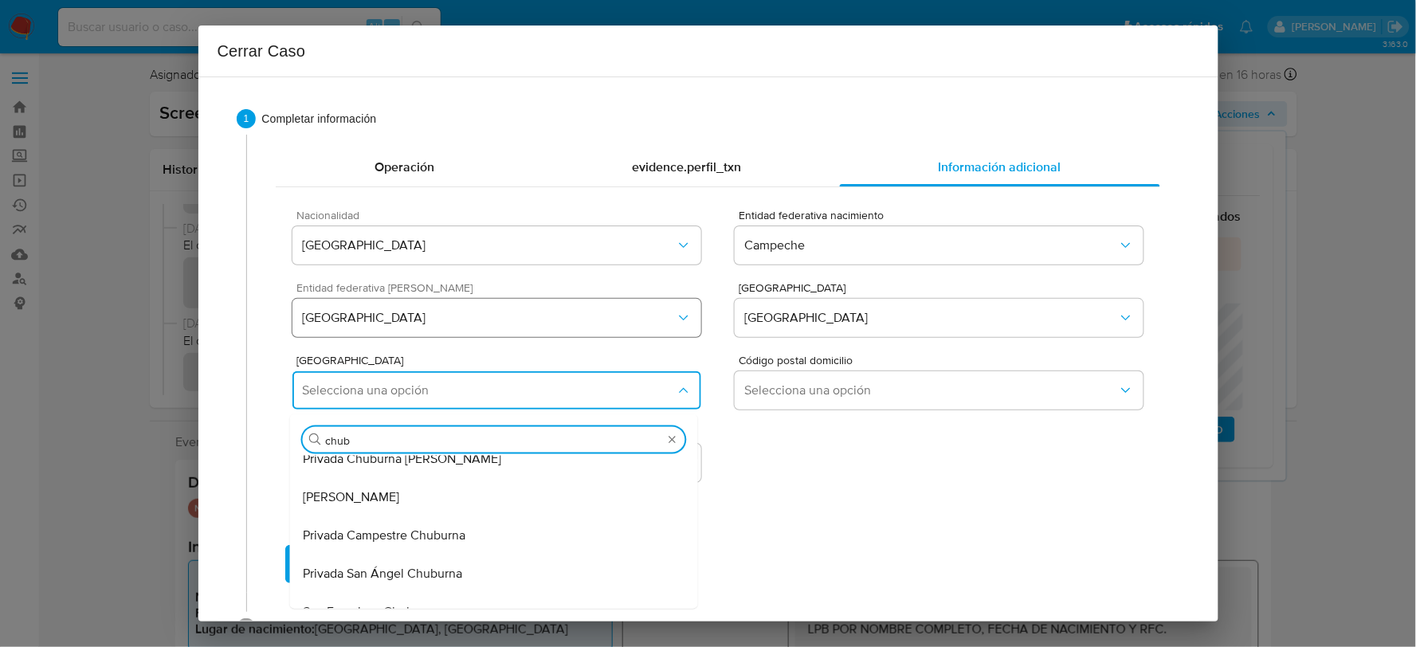
scroll to position [513, 0]
type input "chuburna"
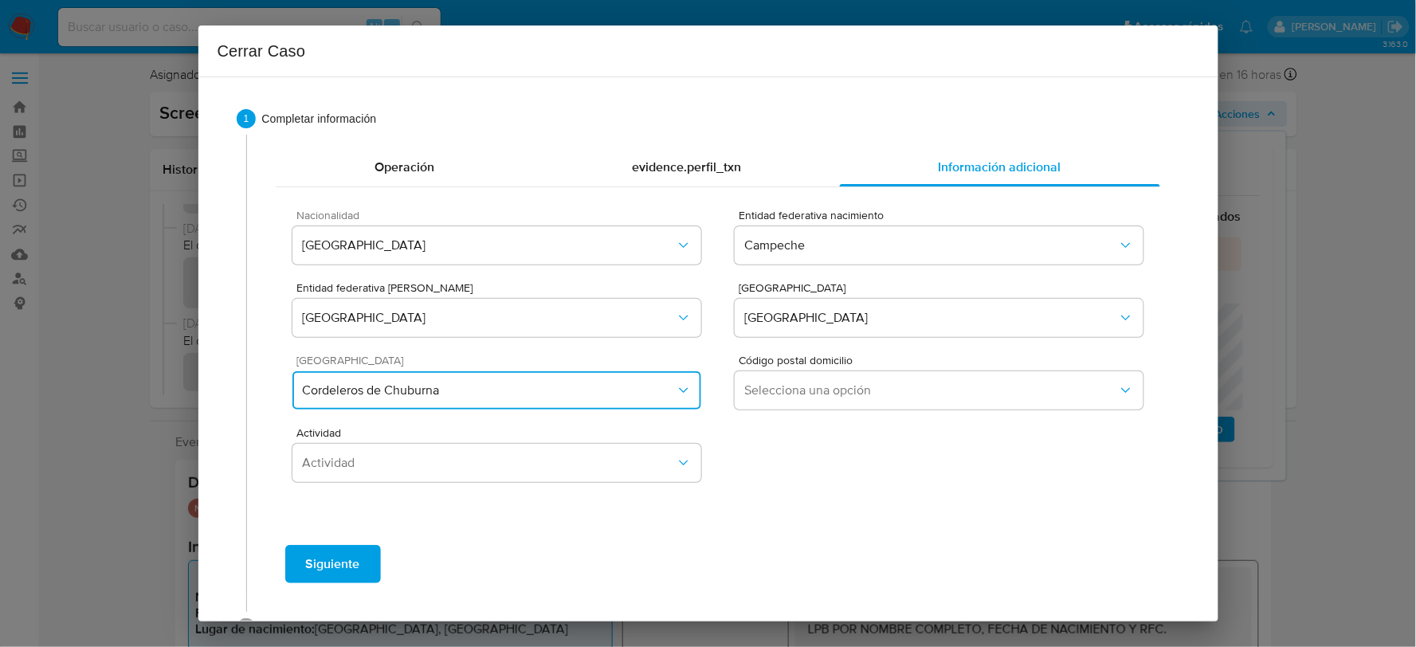
click at [641, 391] on span "Cordeleros de Chuburna" at bounding box center [488, 390] width 373 height 16
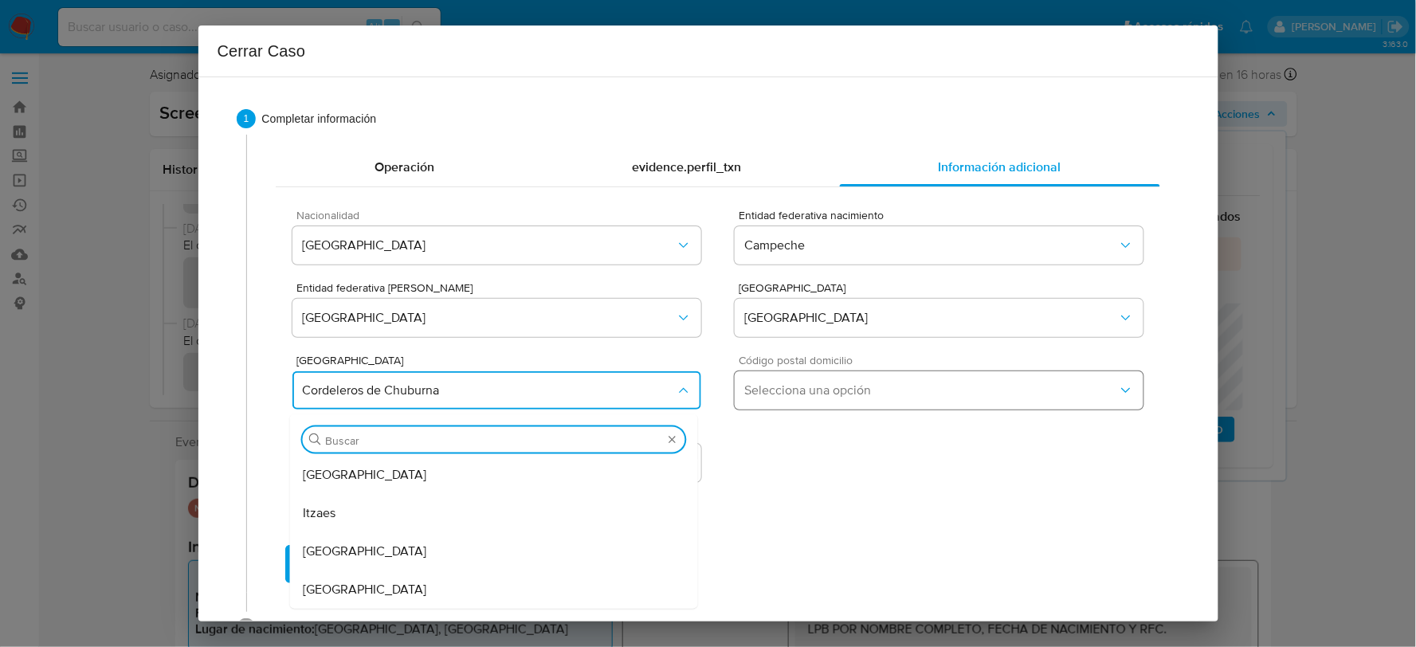
click at [840, 393] on span "Selecciona una opción" at bounding box center [930, 390] width 373 height 16
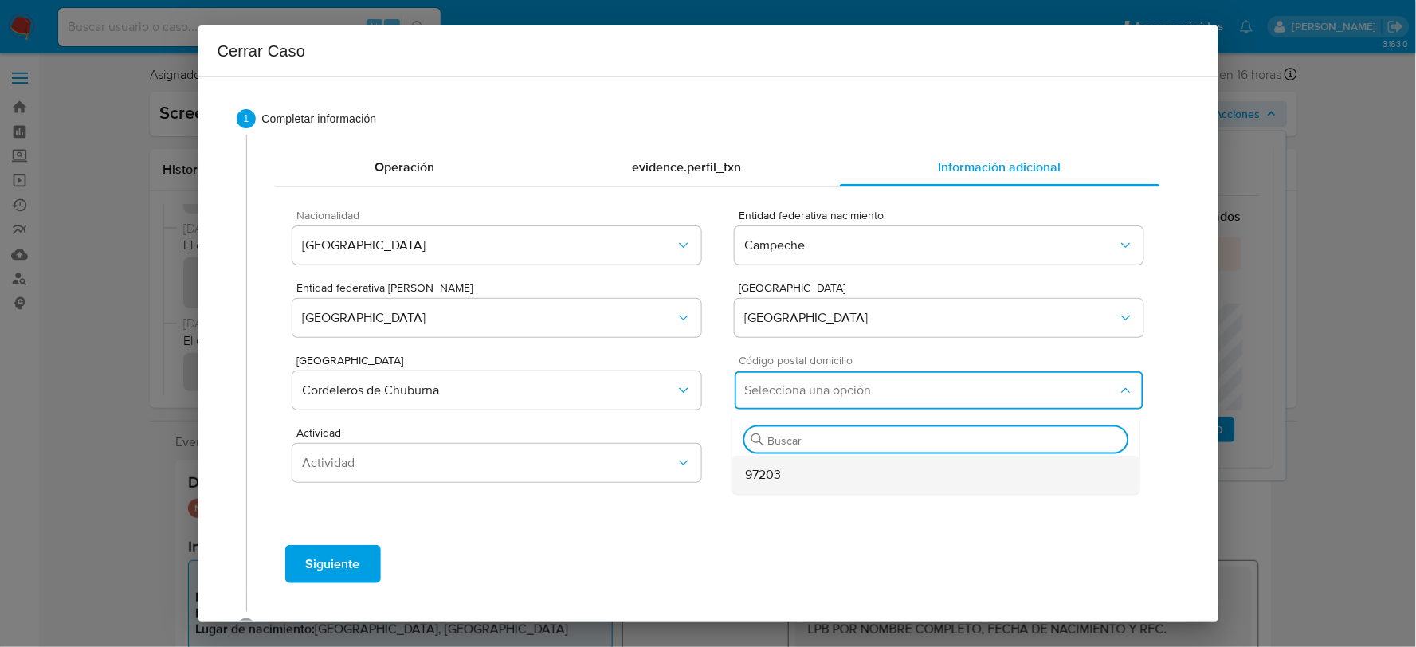
click at [800, 472] on div "97203" at bounding box center [936, 475] width 382 height 38
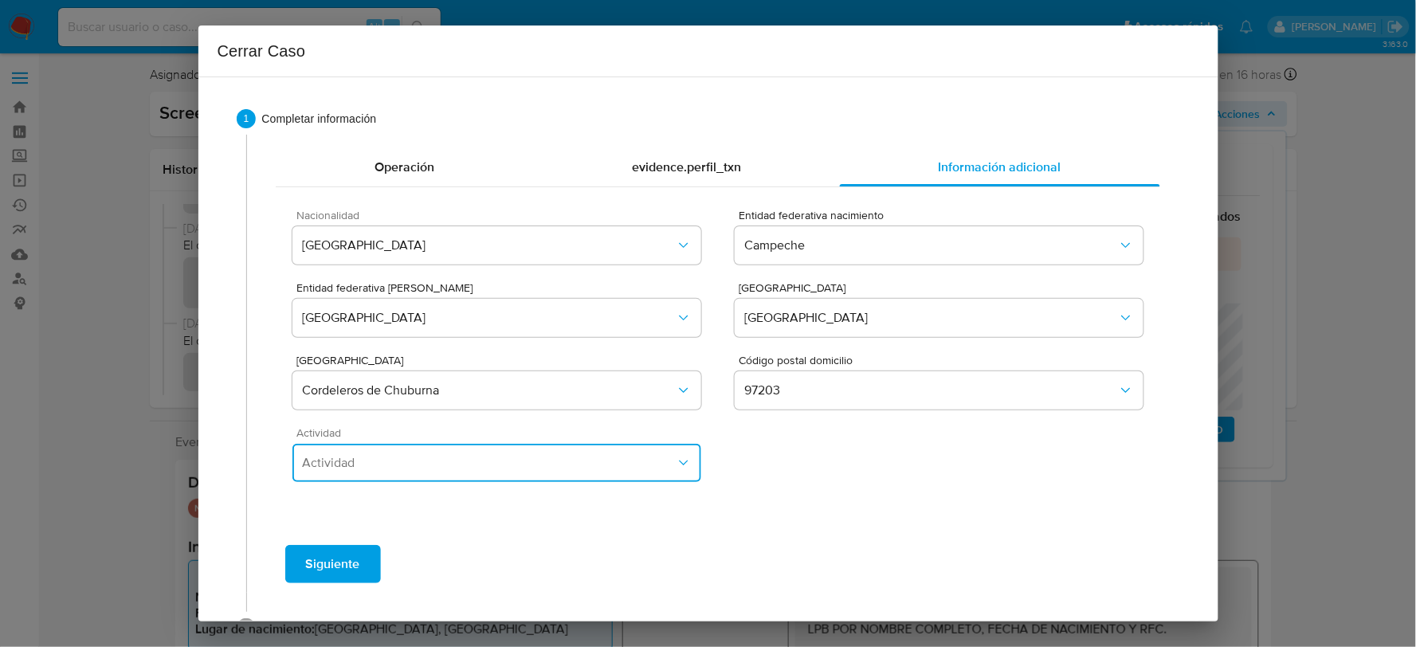
click at [551, 467] on span "Actividad" at bounding box center [488, 463] width 373 height 16
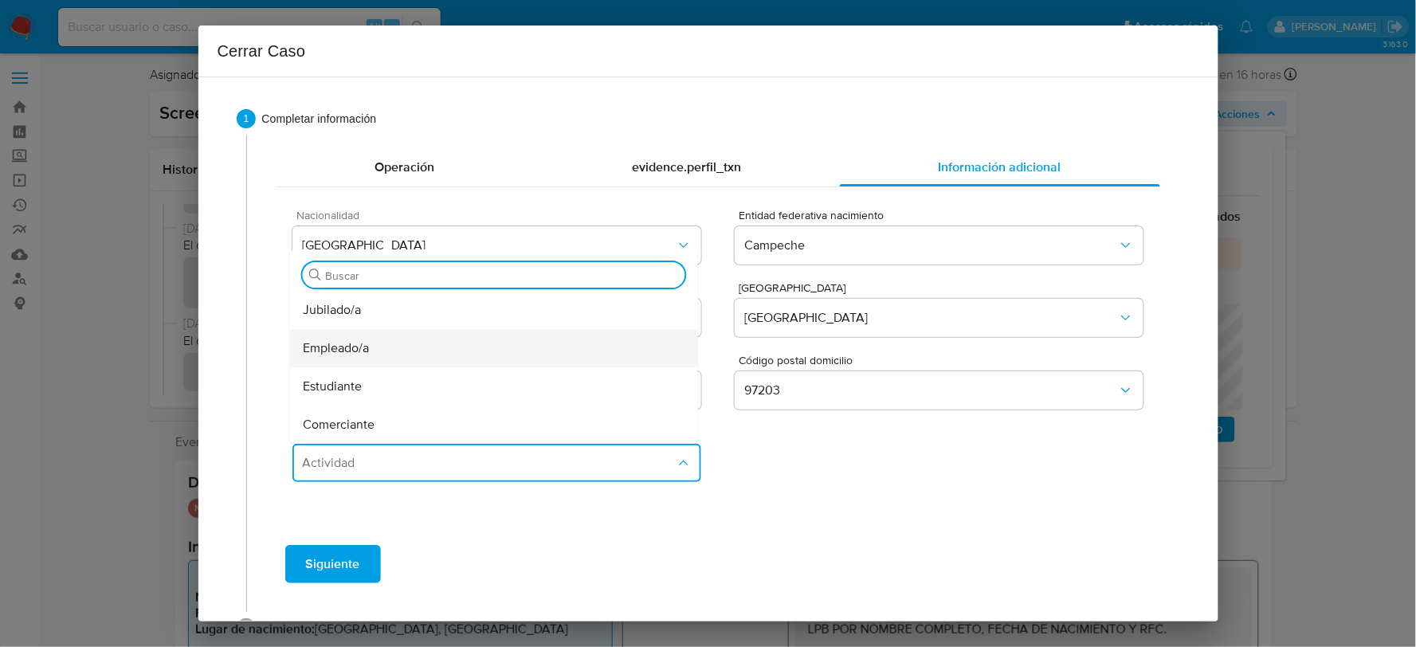
click at [402, 350] on div "Empleado/a" at bounding box center [494, 348] width 382 height 38
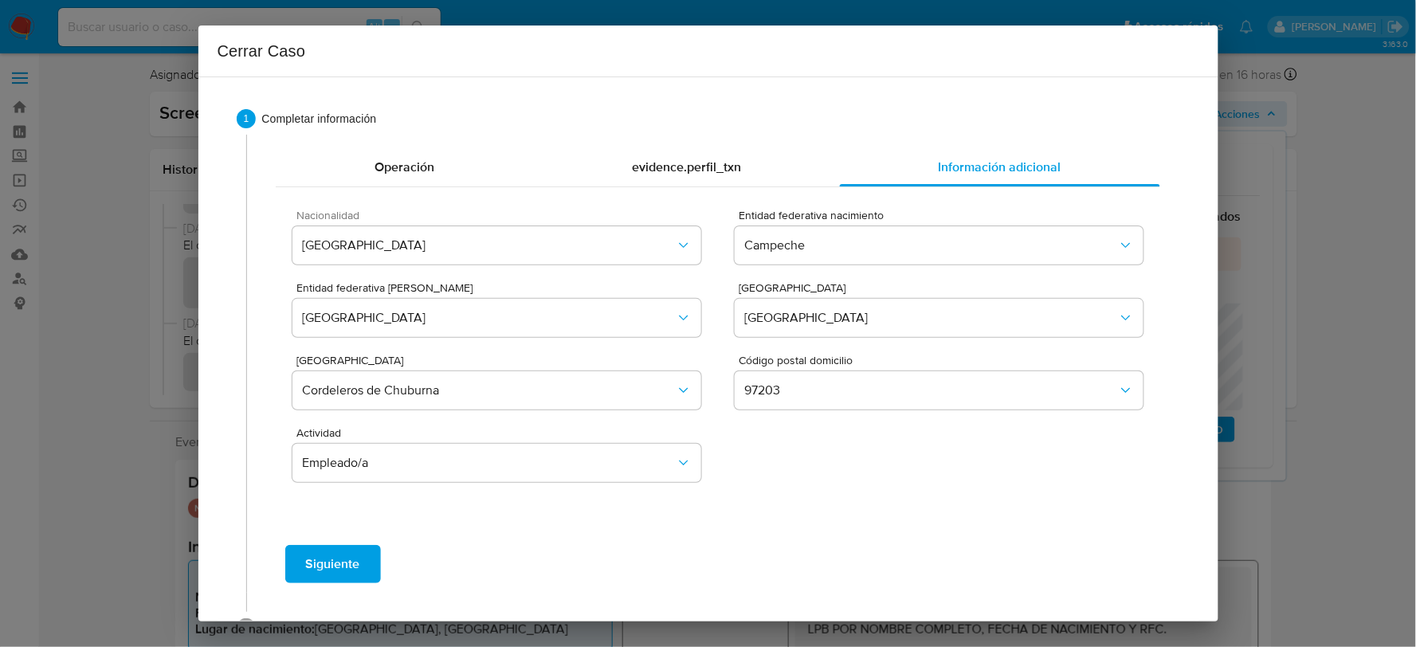
click at [331, 566] on span "Siguiente" at bounding box center [333, 563] width 54 height 35
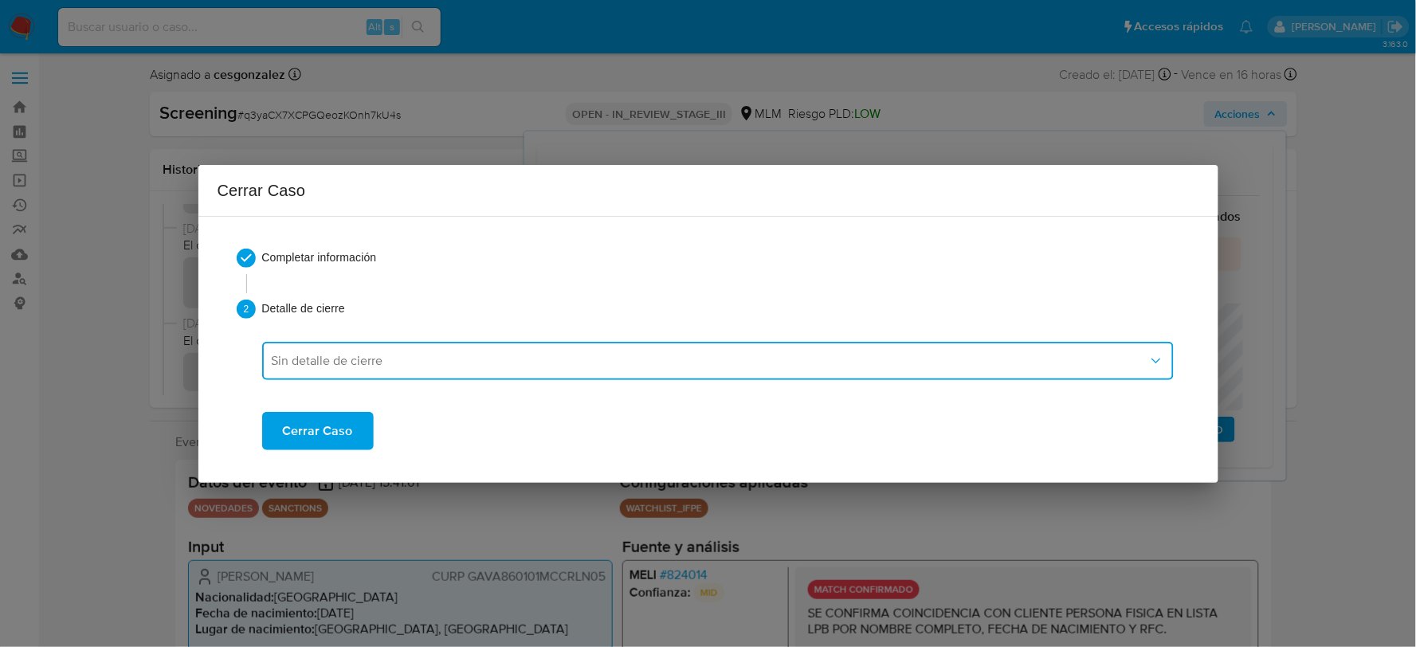
click at [462, 349] on button "Sin detalle de cierre" at bounding box center [717, 361] width 911 height 38
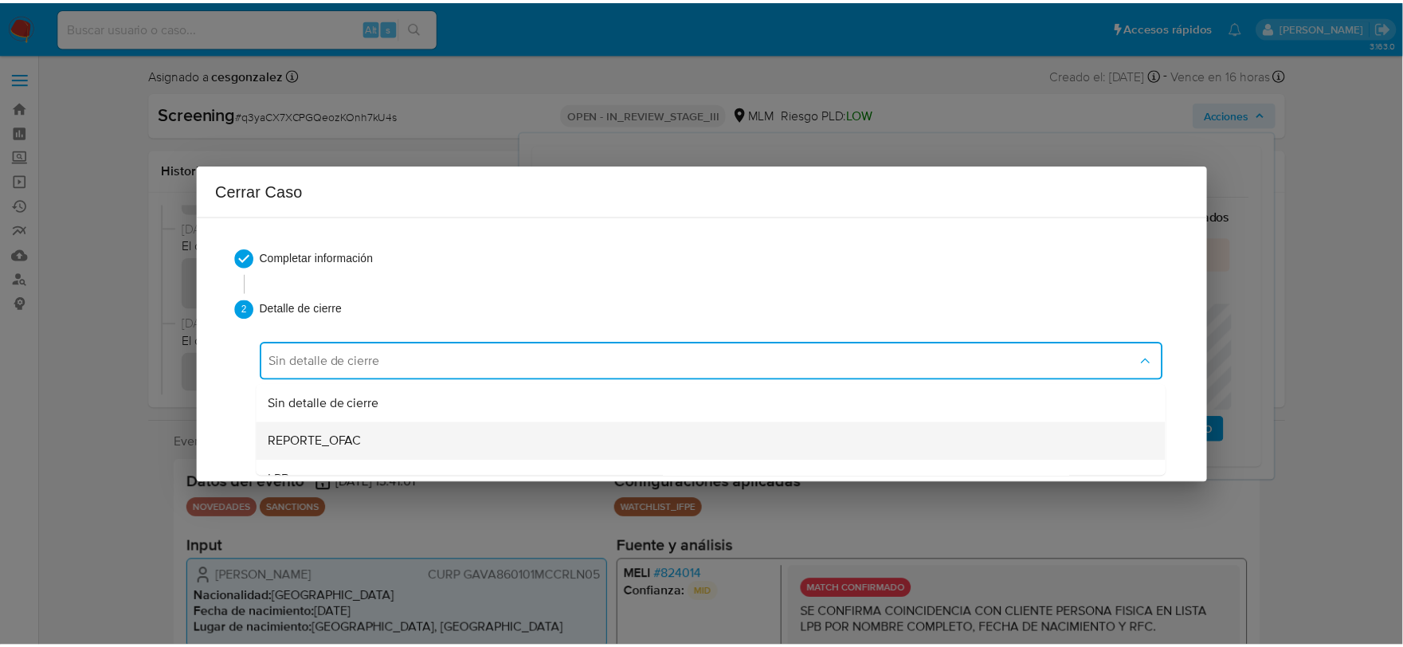
scroll to position [88, 0]
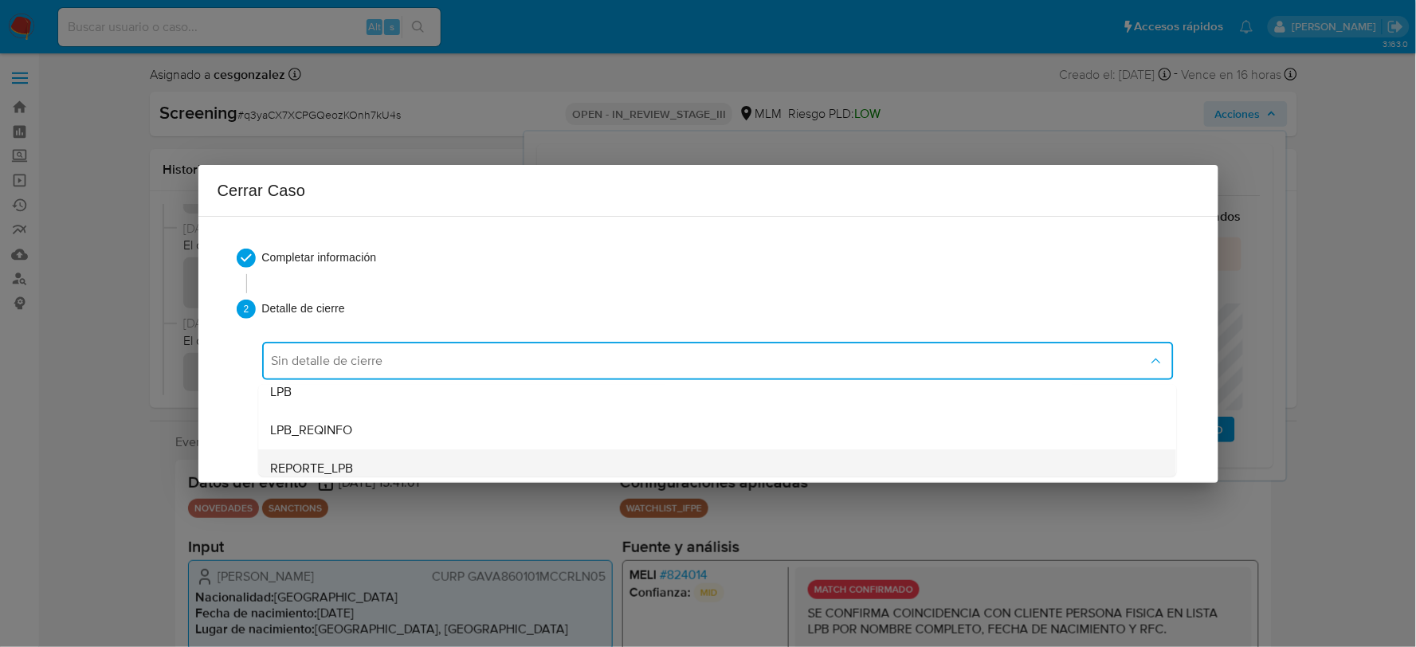
click at [371, 460] on div "REPORTE_LPB" at bounding box center [717, 467] width 892 height 38
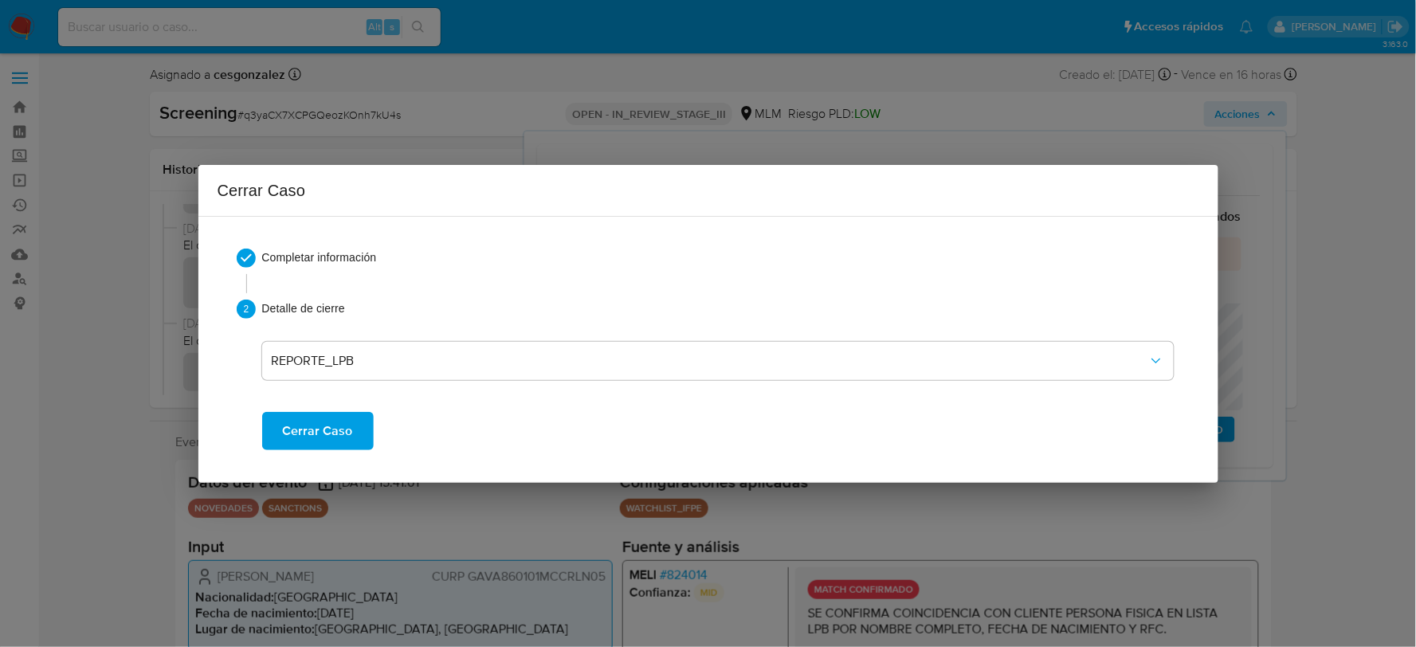
click at [317, 429] on span "Cerrar Caso" at bounding box center [318, 430] width 70 height 35
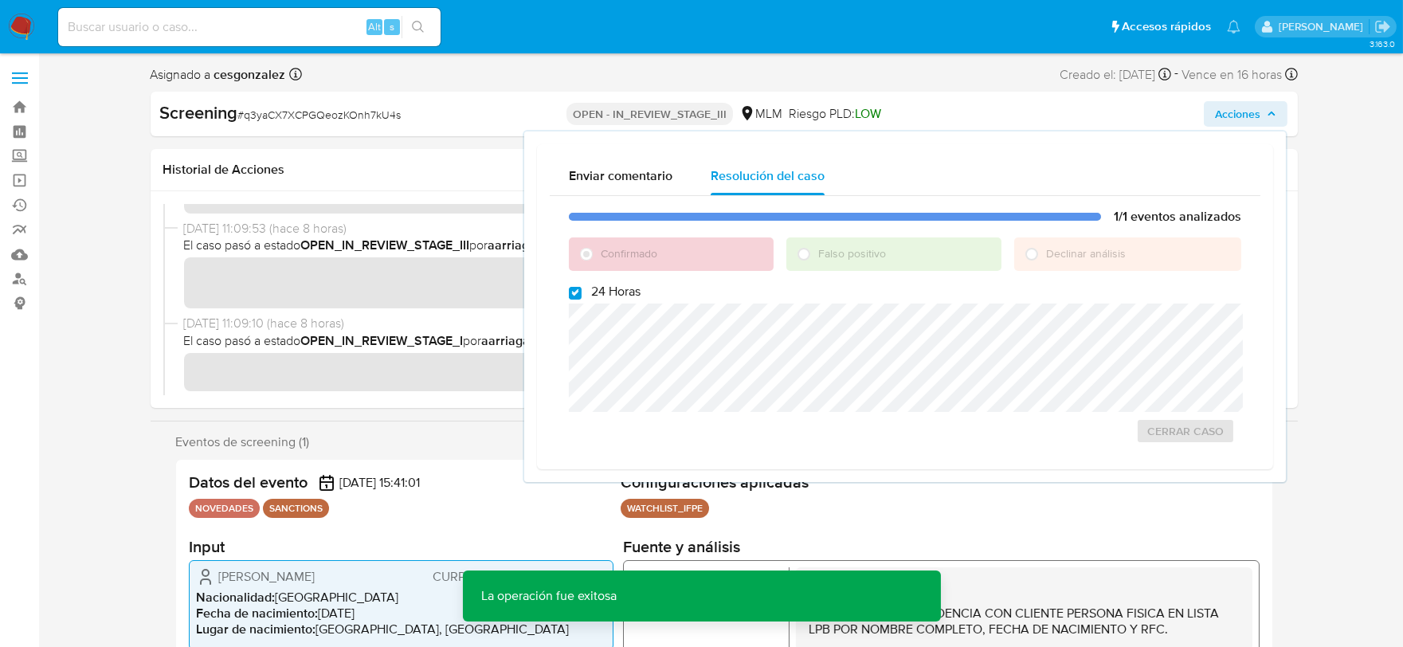
click at [290, 109] on span "# q3yaCX7XCPGQeozKOnh7kU4s" at bounding box center [319, 115] width 163 height 16
click at [291, 108] on span "# q3yaCX7XCPGQeozKOnh7kU4s" at bounding box center [319, 115] width 163 height 16
copy span "q3yaCX7XCPGQeozKOnh7kU4s"
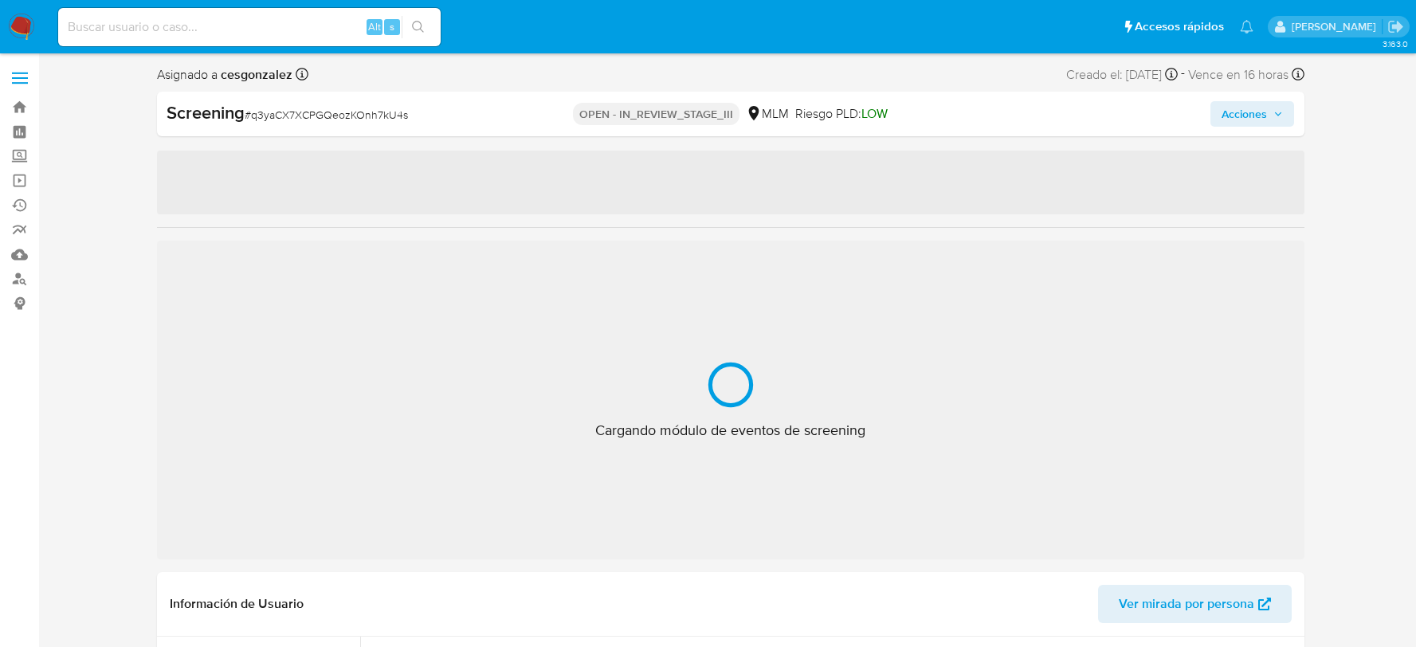
select select "10"
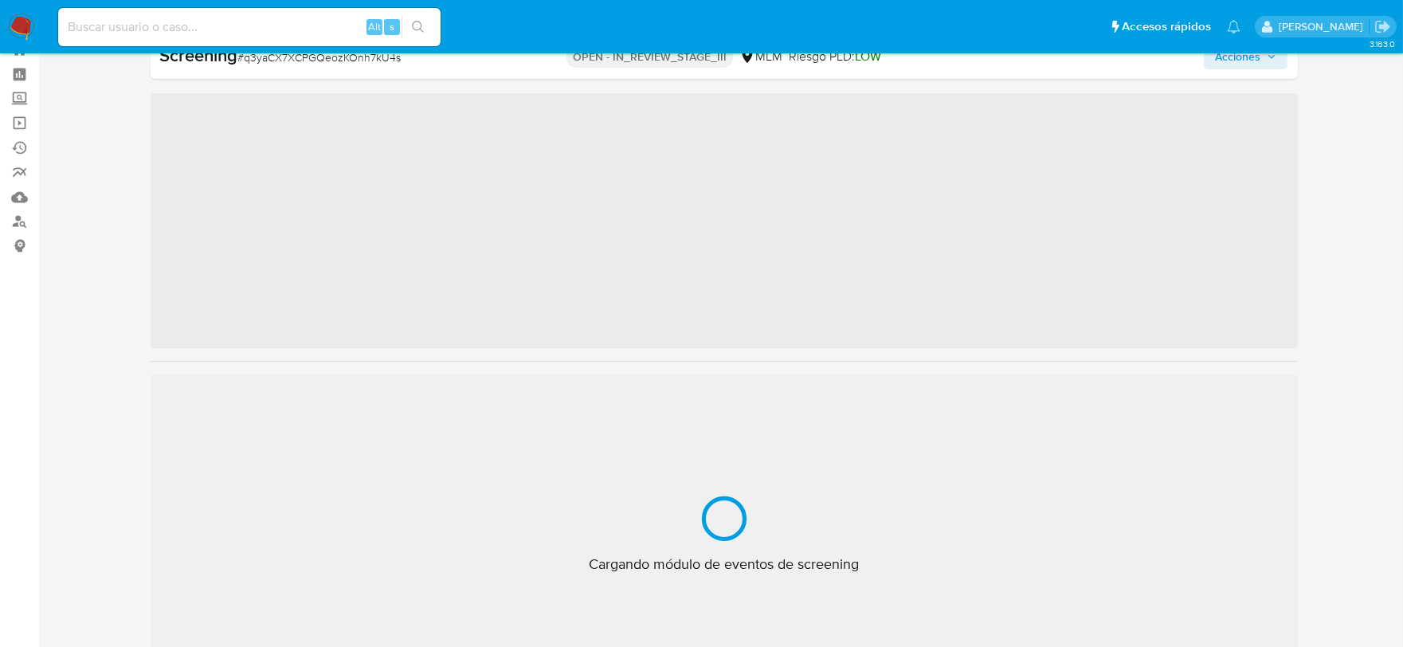
scroll to position [787, 0]
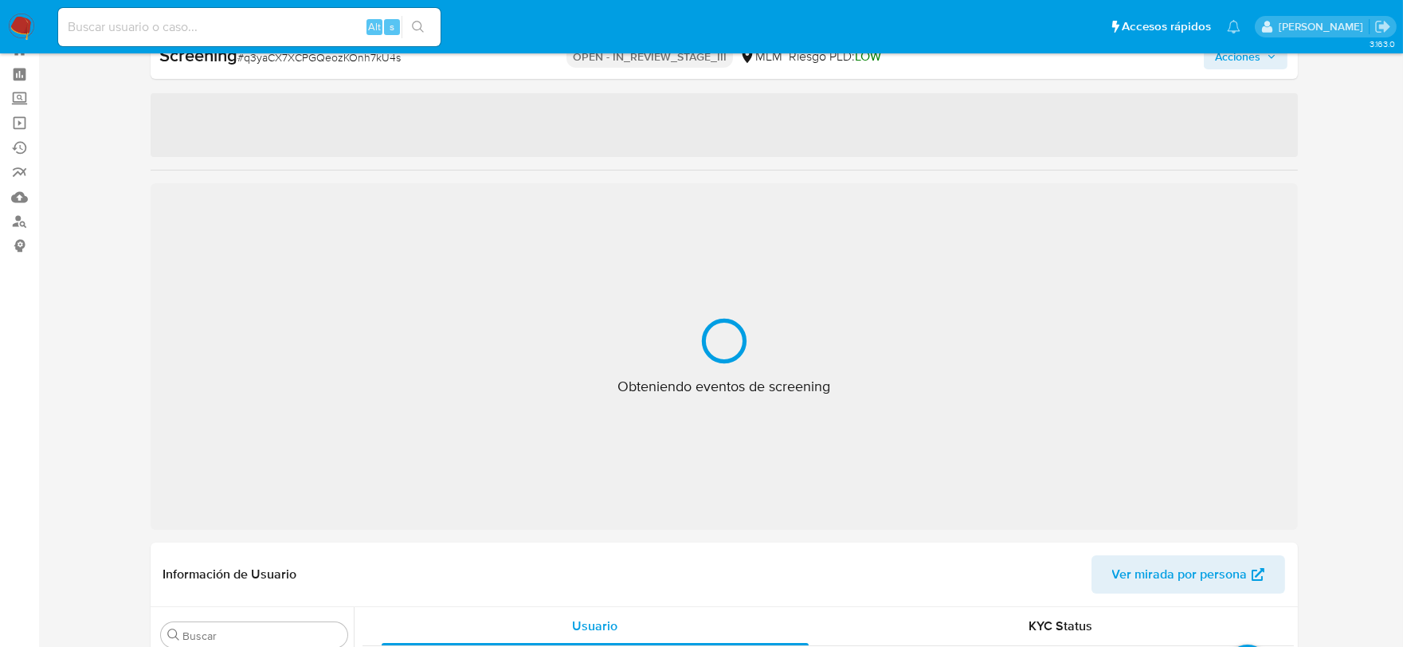
select select "10"
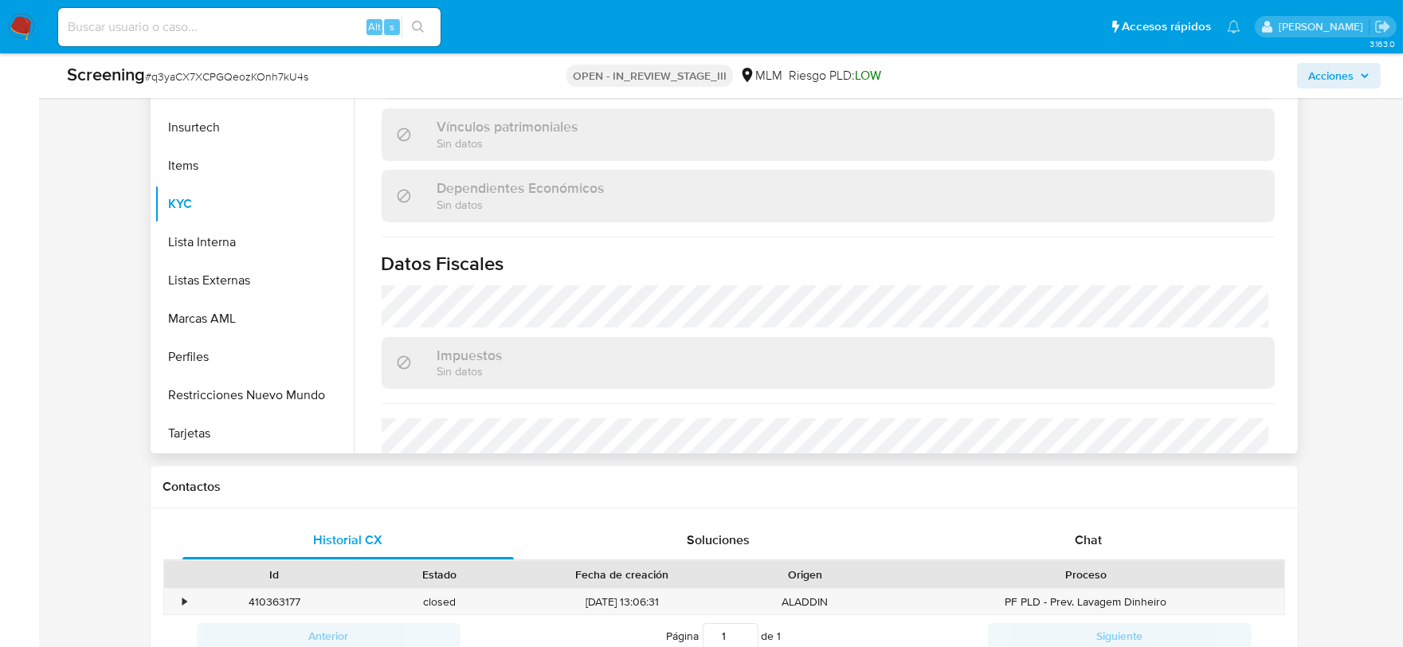
scroll to position [1006, 0]
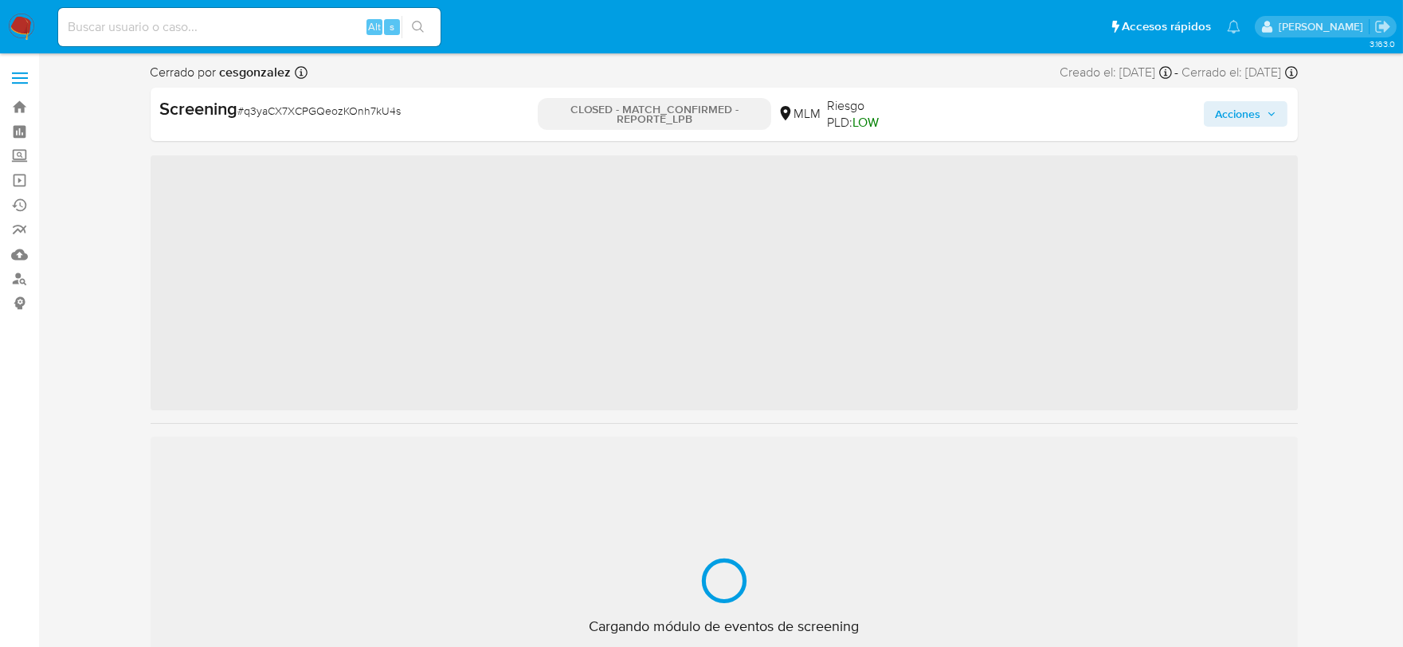
scroll to position [787, 0]
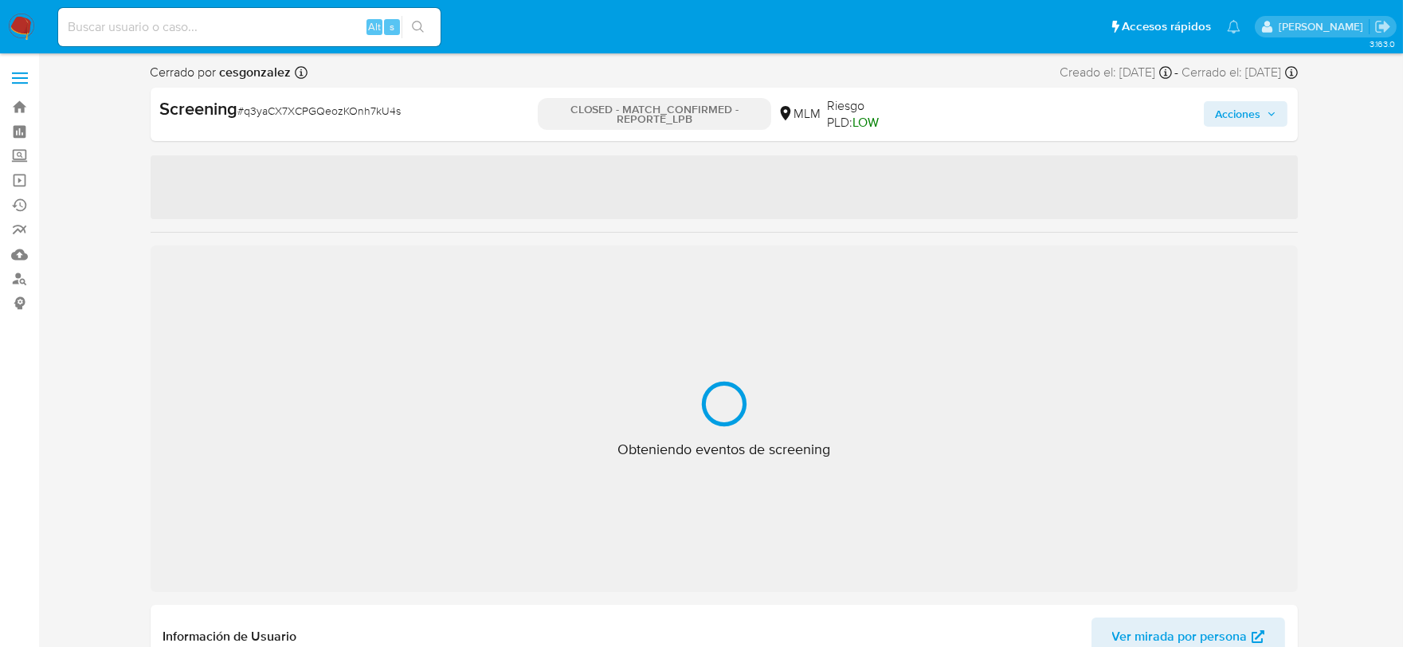
select select "10"
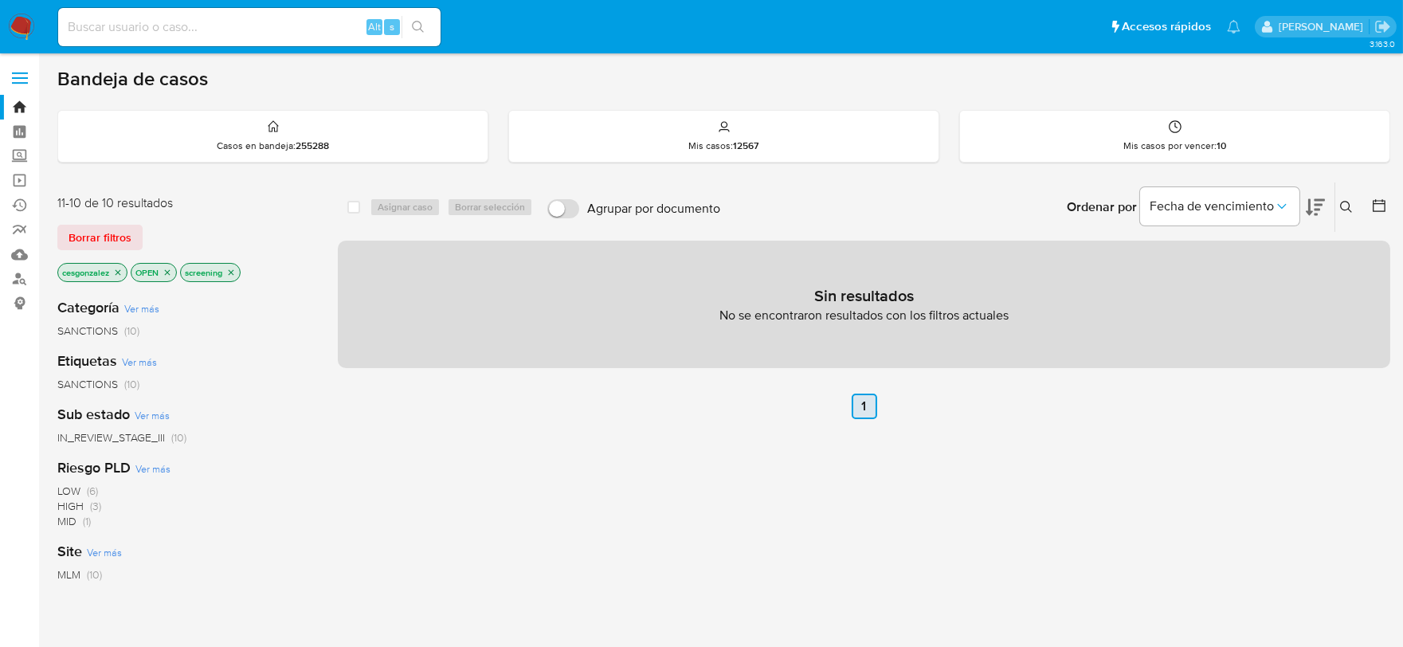
click at [868, 407] on link "1" at bounding box center [864, 406] width 25 height 25
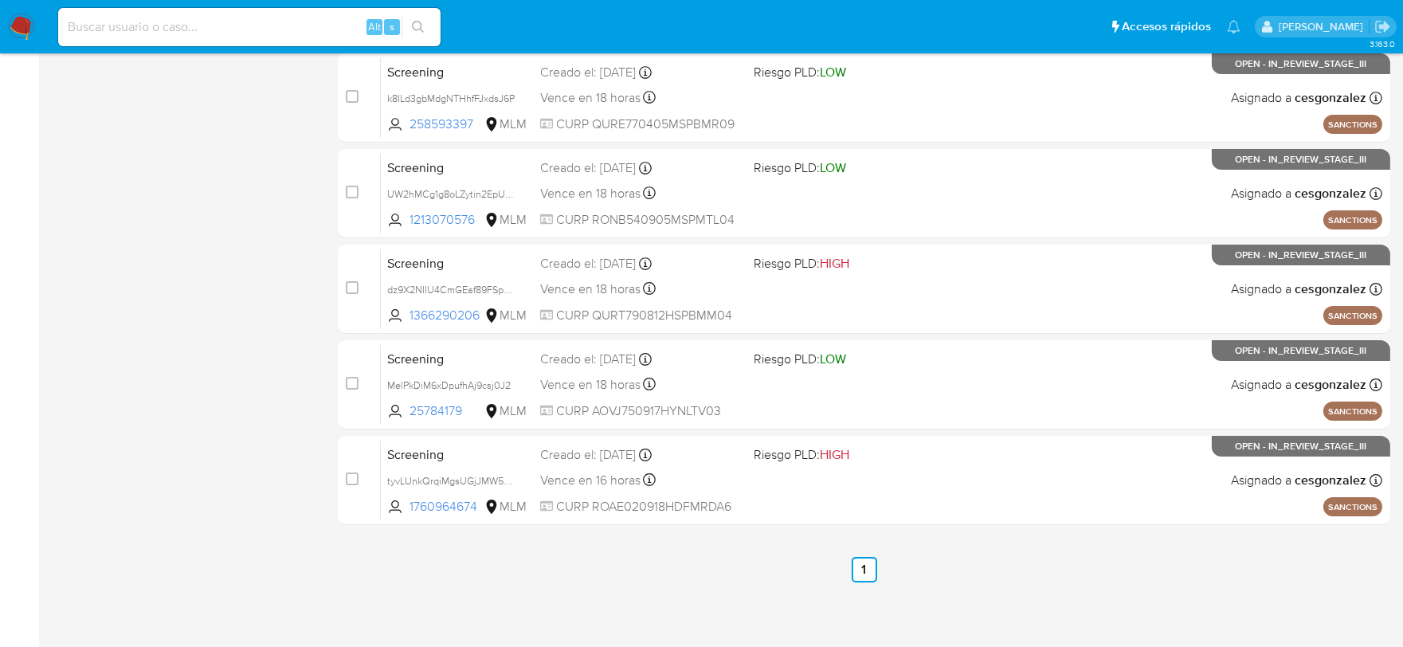
scroll to position [667, 0]
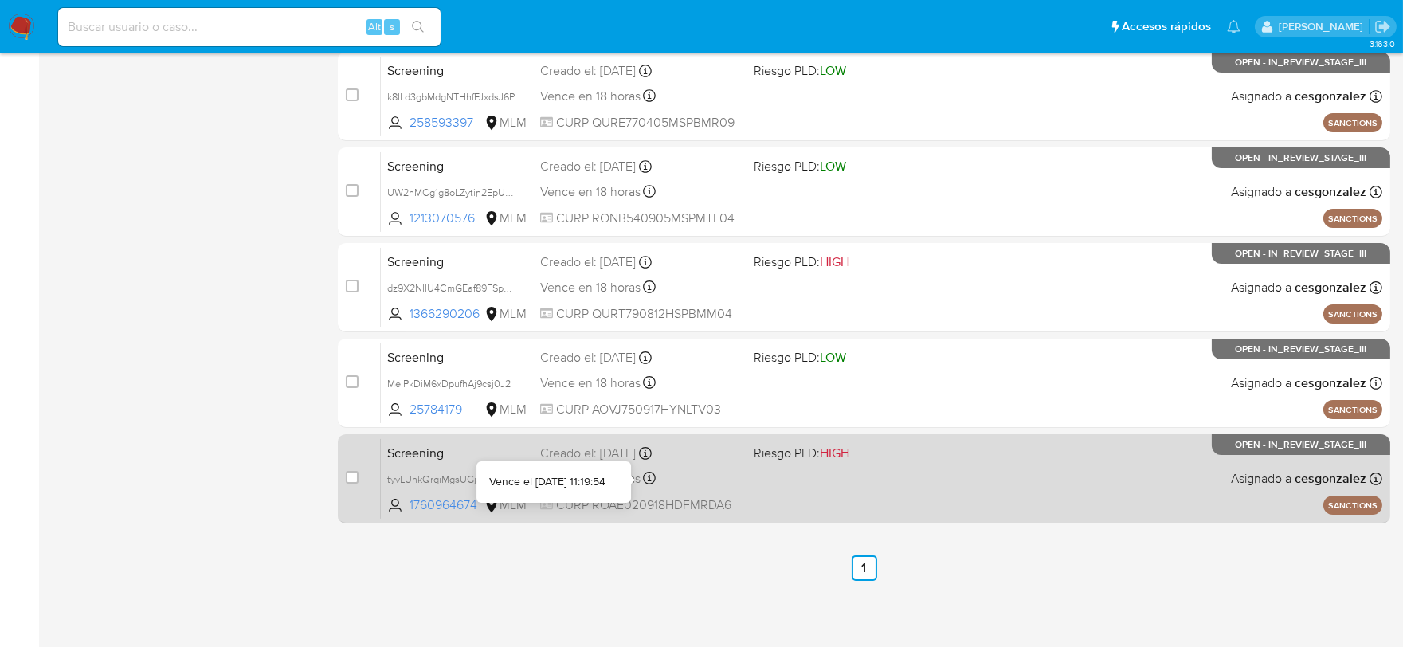
click at [603, 488] on div "Vence el [DATE] 11:19:54" at bounding box center [547, 482] width 116 height 16
click at [657, 472] on div "Vence en 16 horas Vence el 15/10/2025 11:19:54" at bounding box center [640, 479] width 201 height 22
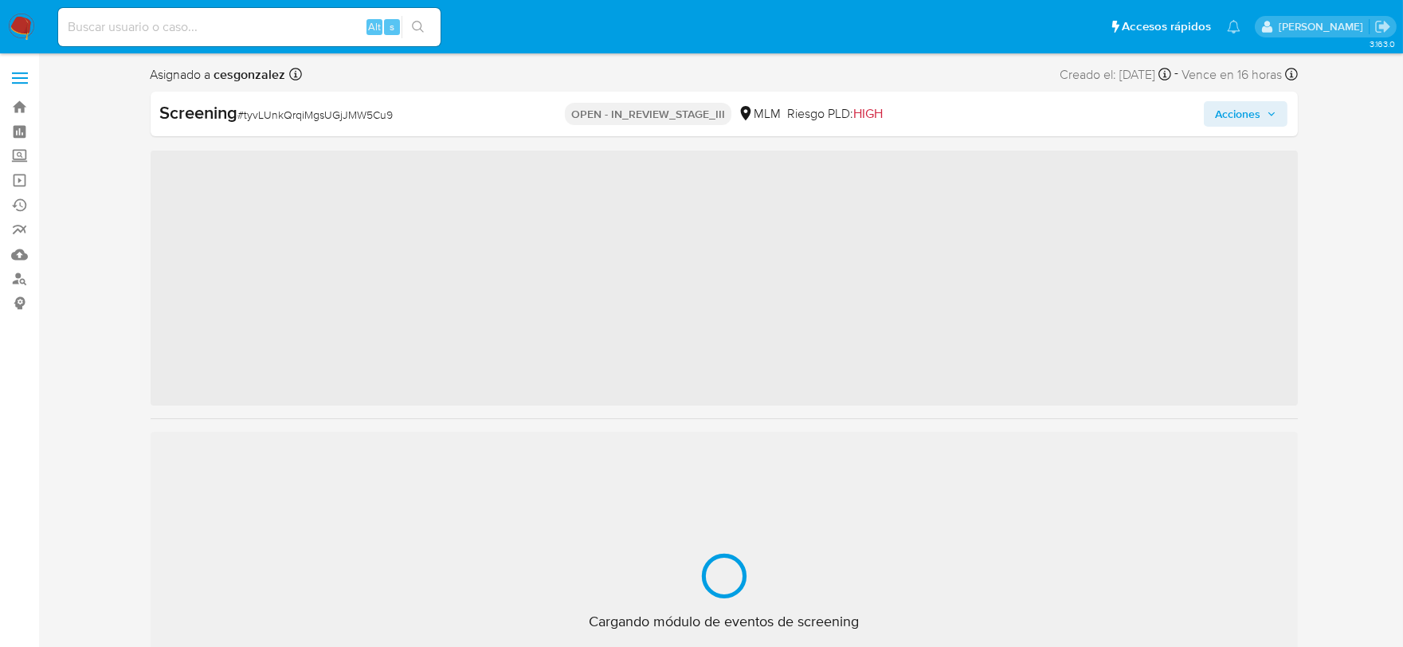
scroll to position [787, 0]
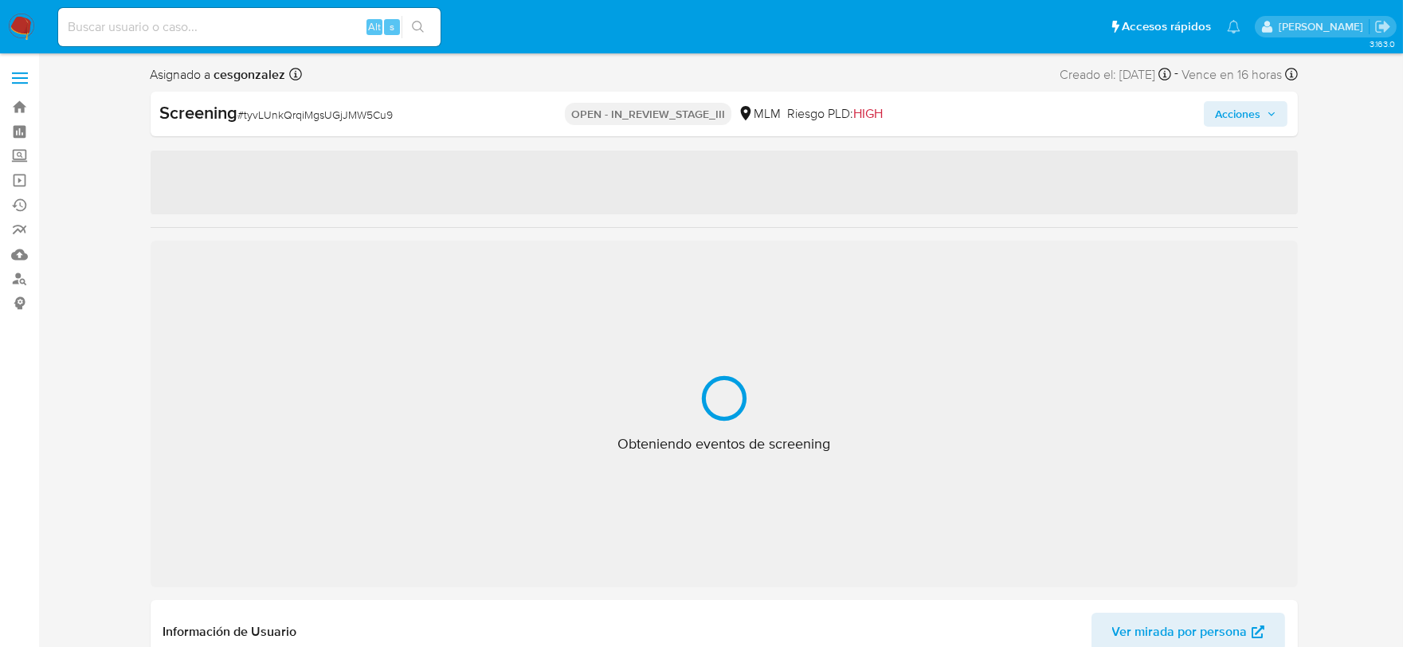
select select "10"
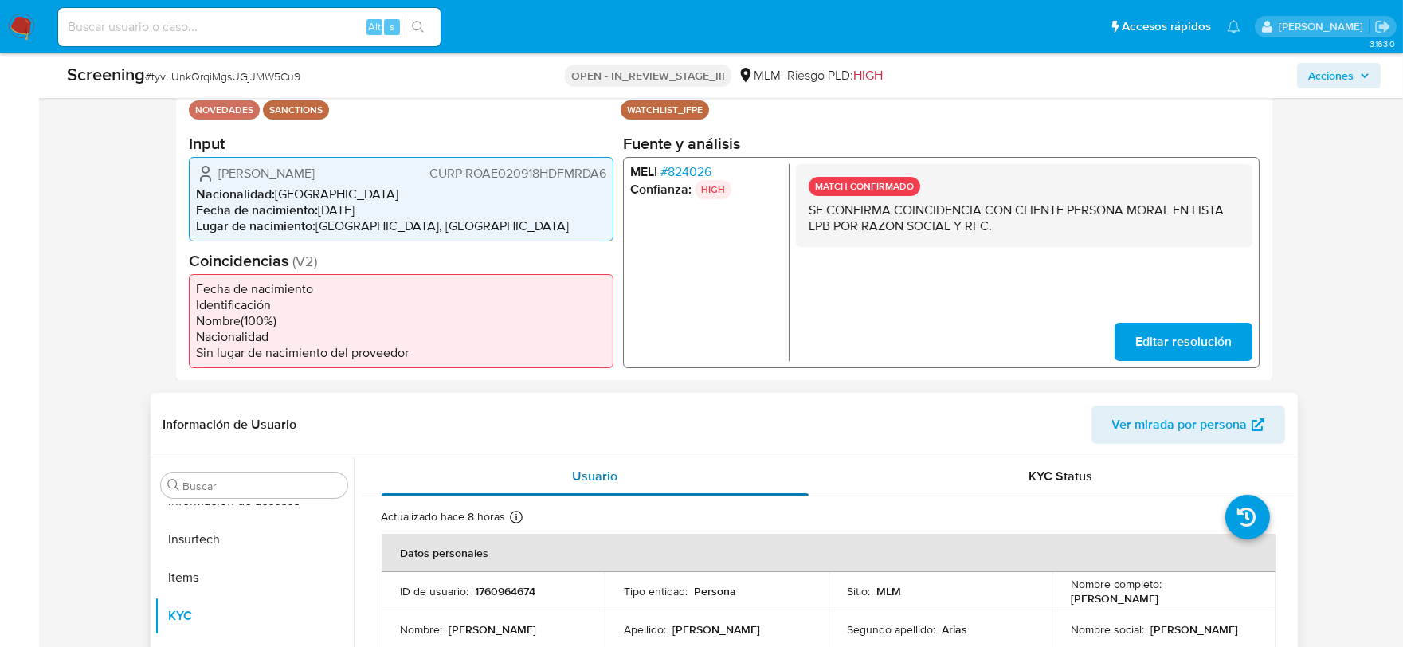
scroll to position [88, 0]
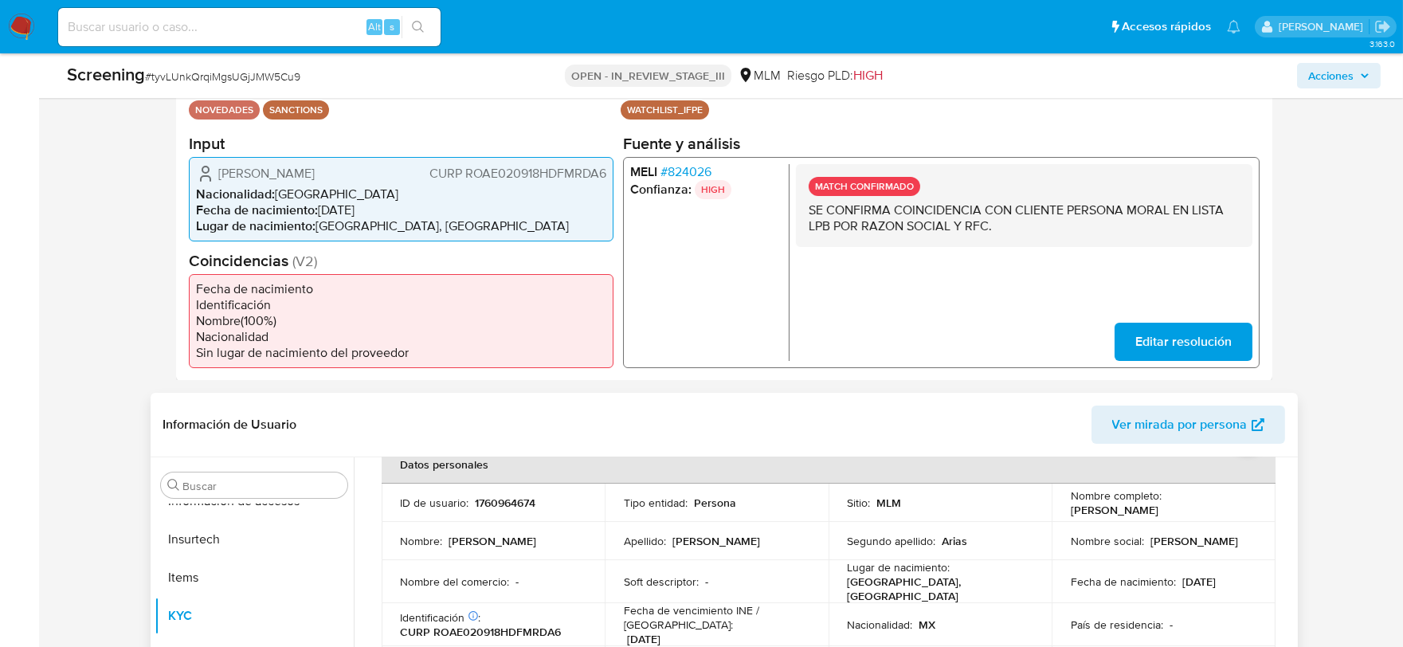
click at [528, 626] on p "CURP ROAE020918HDFMRDA6" at bounding box center [481, 632] width 161 height 14
copy p "ROAE020918HDFMRDA6"
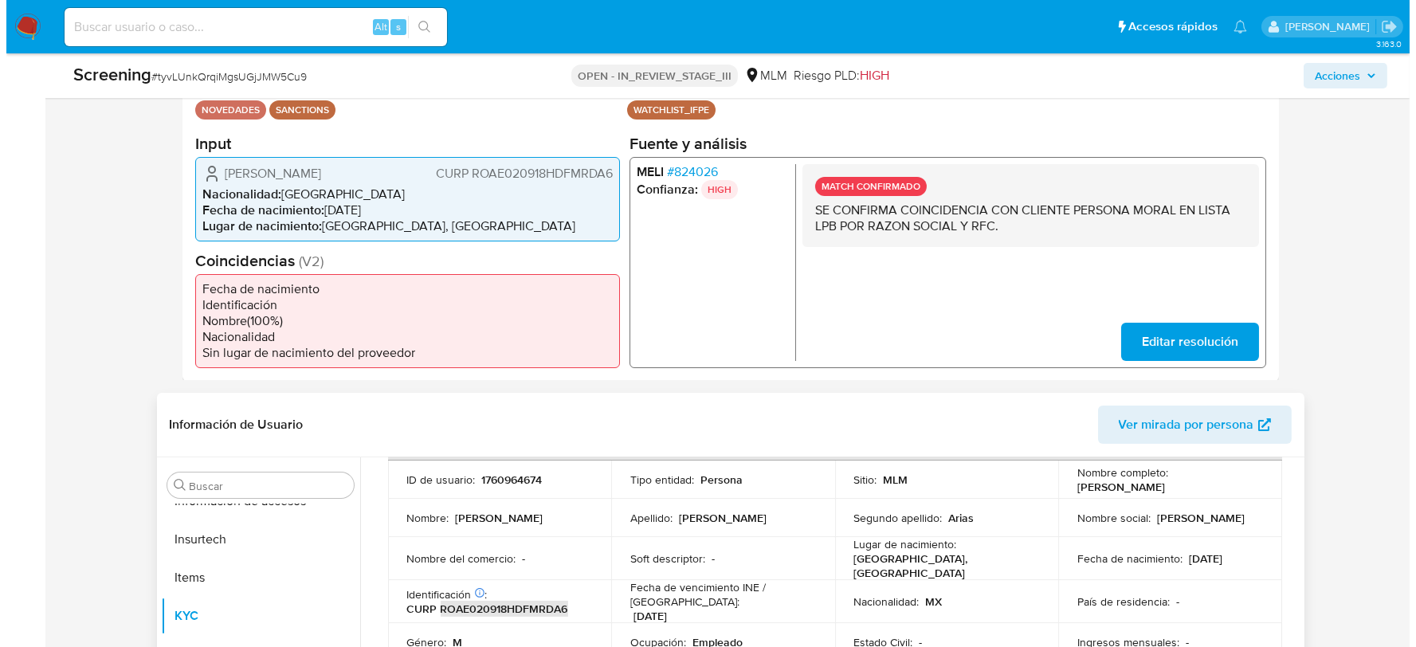
scroll to position [177, 0]
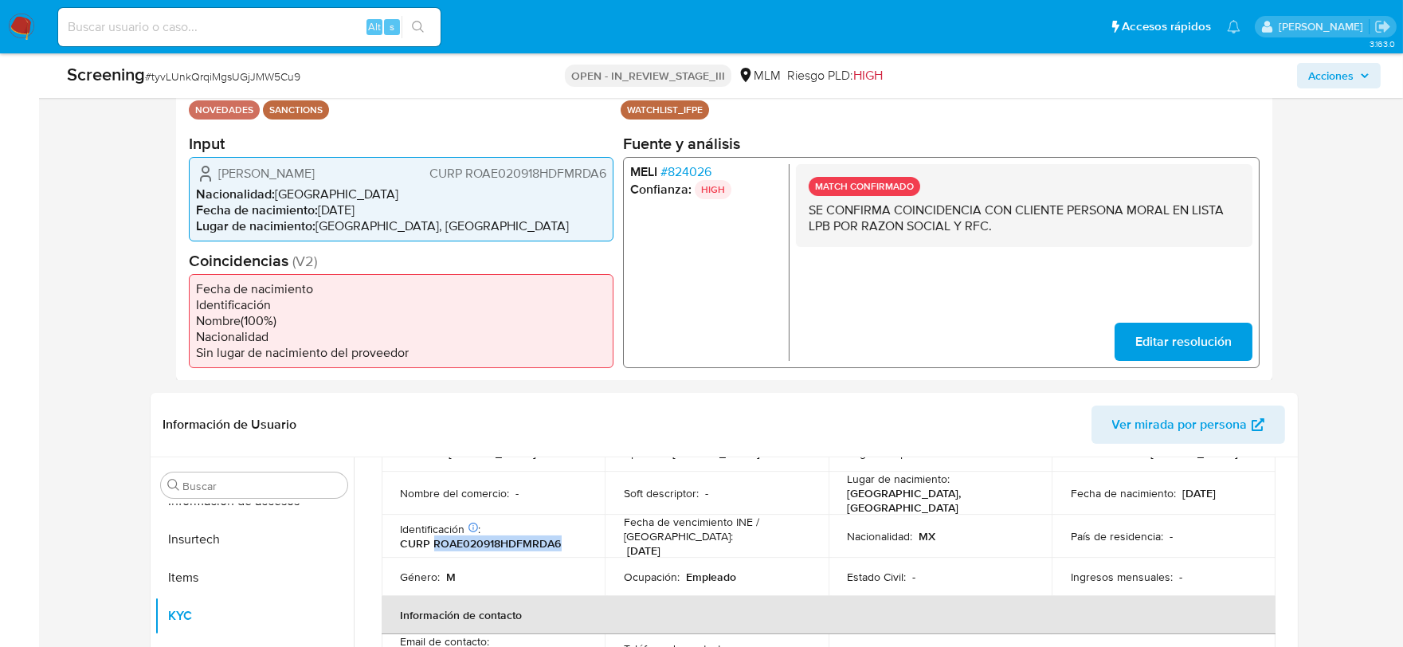
click at [1349, 83] on span "Acciones" at bounding box center [1330, 75] width 45 height 25
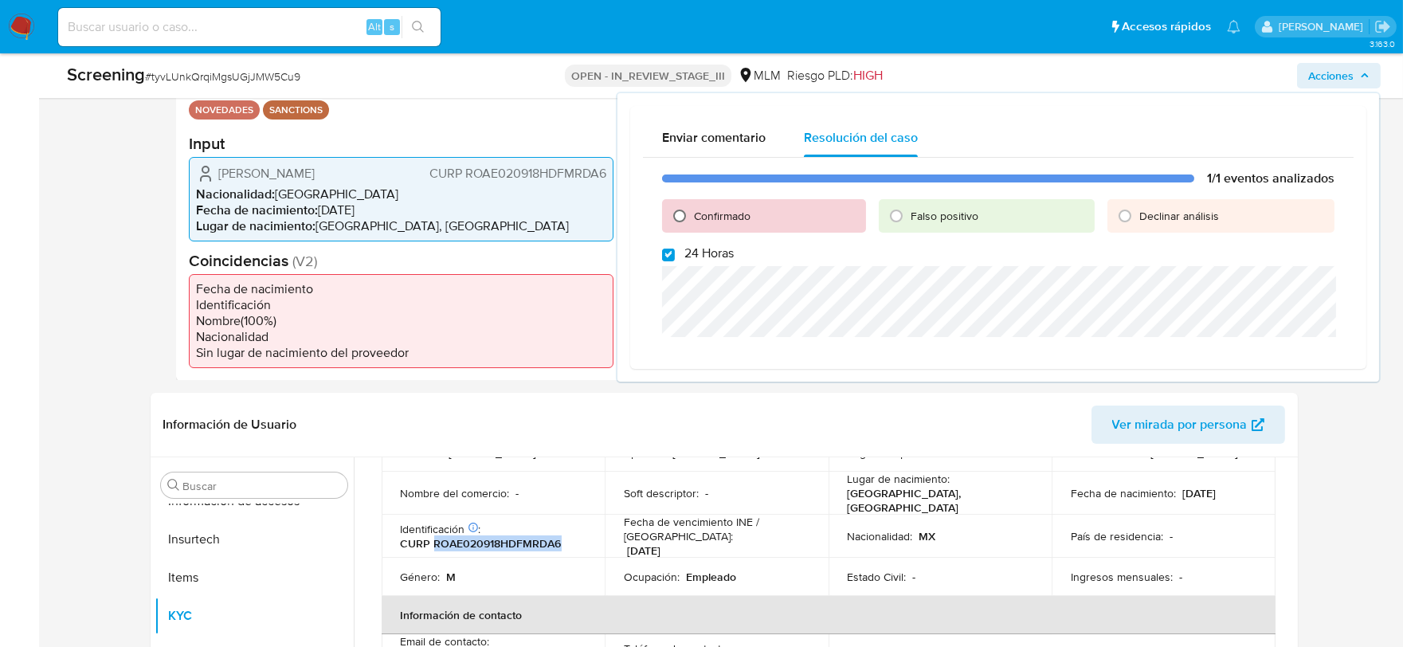
click at [683, 217] on input "Confirmado" at bounding box center [679, 215] width 25 height 25
radio input "true"
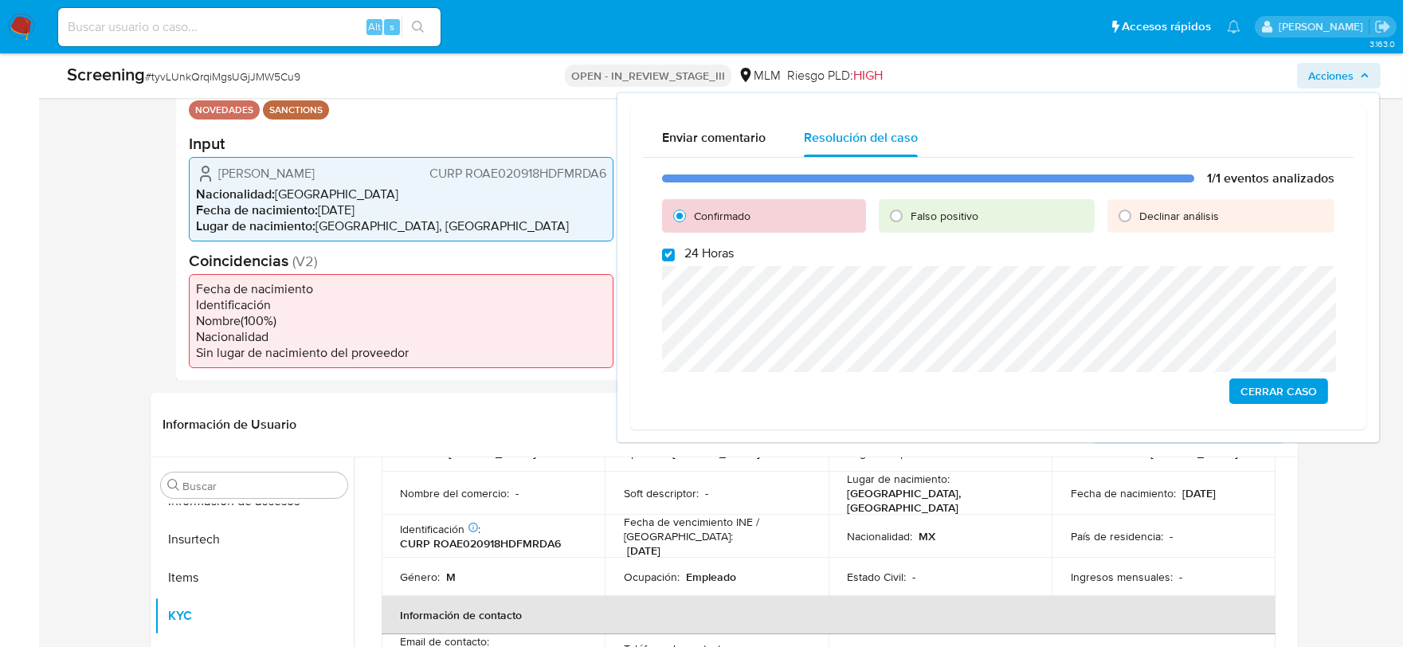
click at [1279, 388] on span "Cerrar Caso" at bounding box center [1278, 391] width 76 height 22
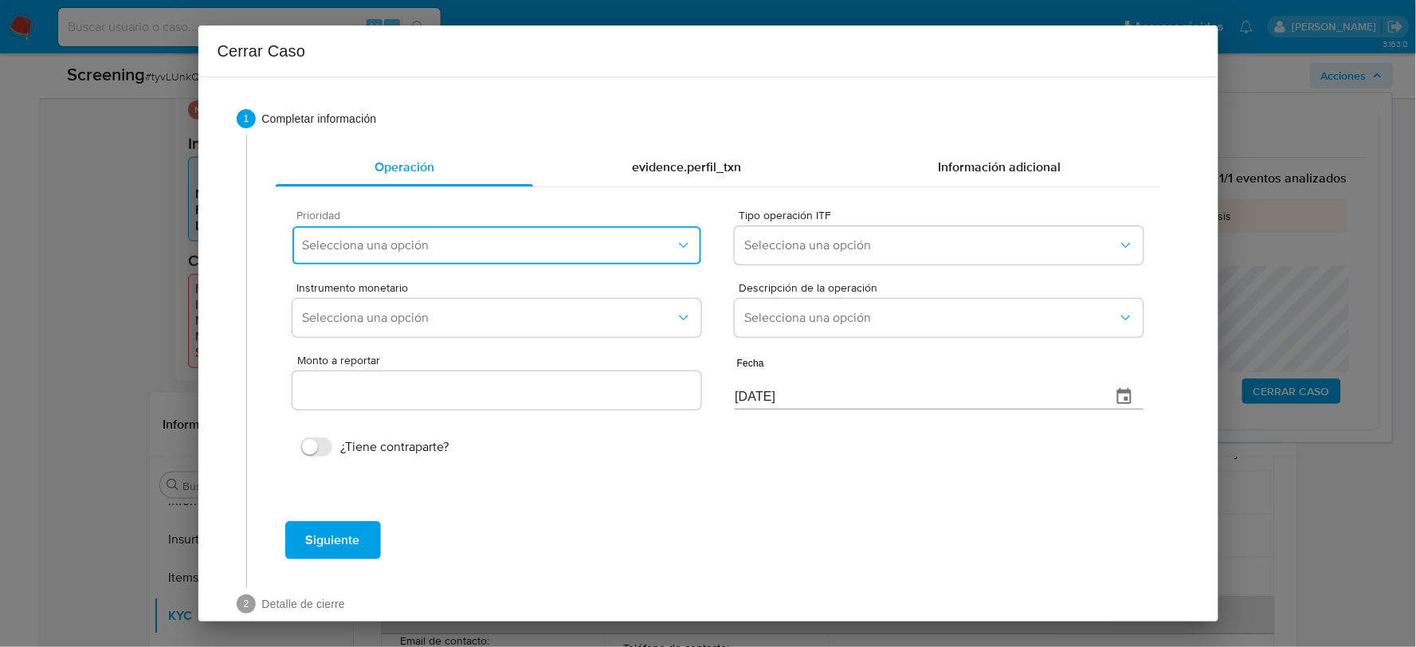
click at [507, 233] on button "Selecciona una opción" at bounding box center [496, 245] width 408 height 38
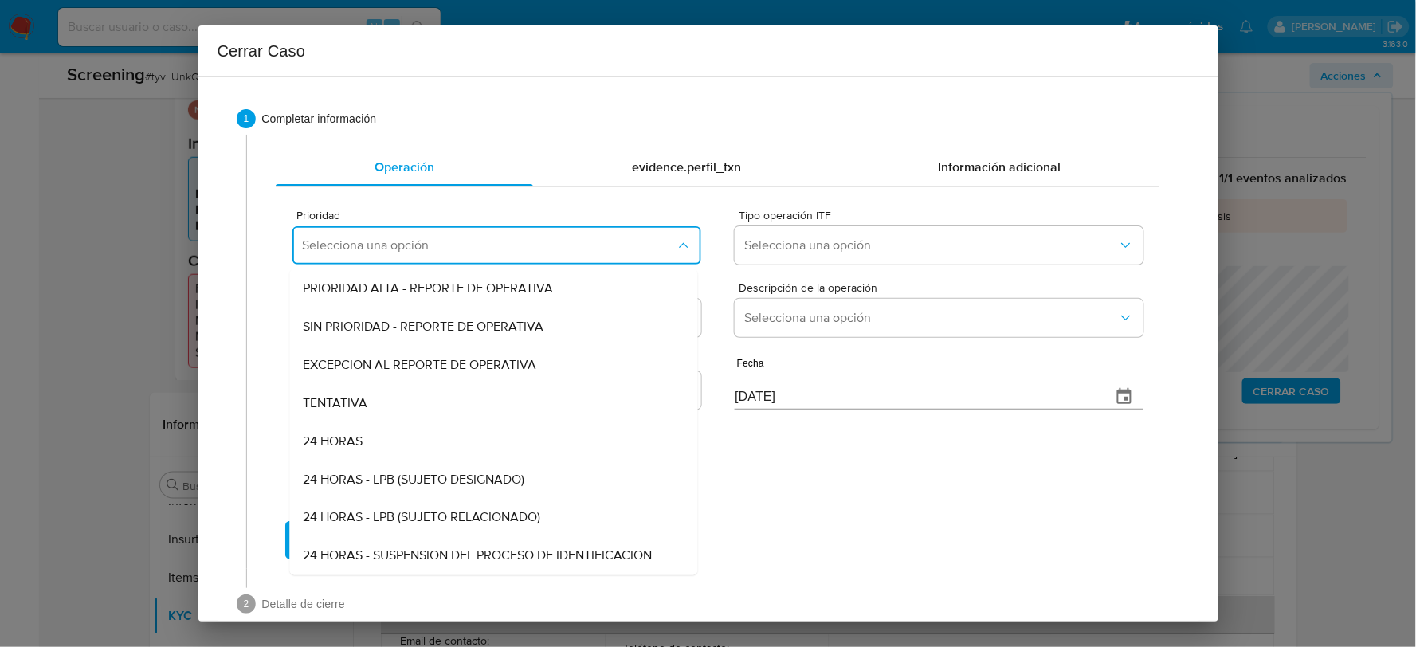
drag, startPoint x: 452, startPoint y: 471, endPoint x: 464, endPoint y: 472, distance: 12.0
click at [452, 472] on span "24 HORAS - LPB (SUJETO DESIGNADO)" at bounding box center [413, 480] width 221 height 16
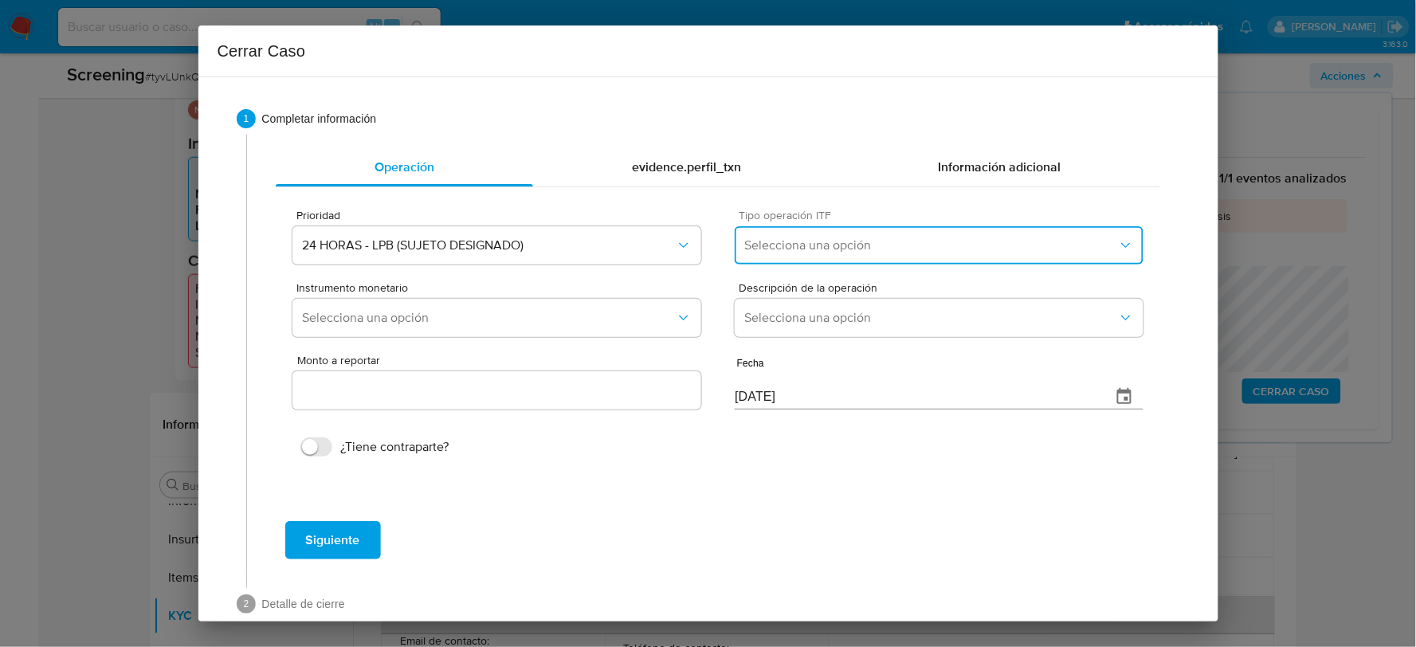
click at [851, 255] on button "Selecciona una opción" at bounding box center [938, 245] width 408 height 38
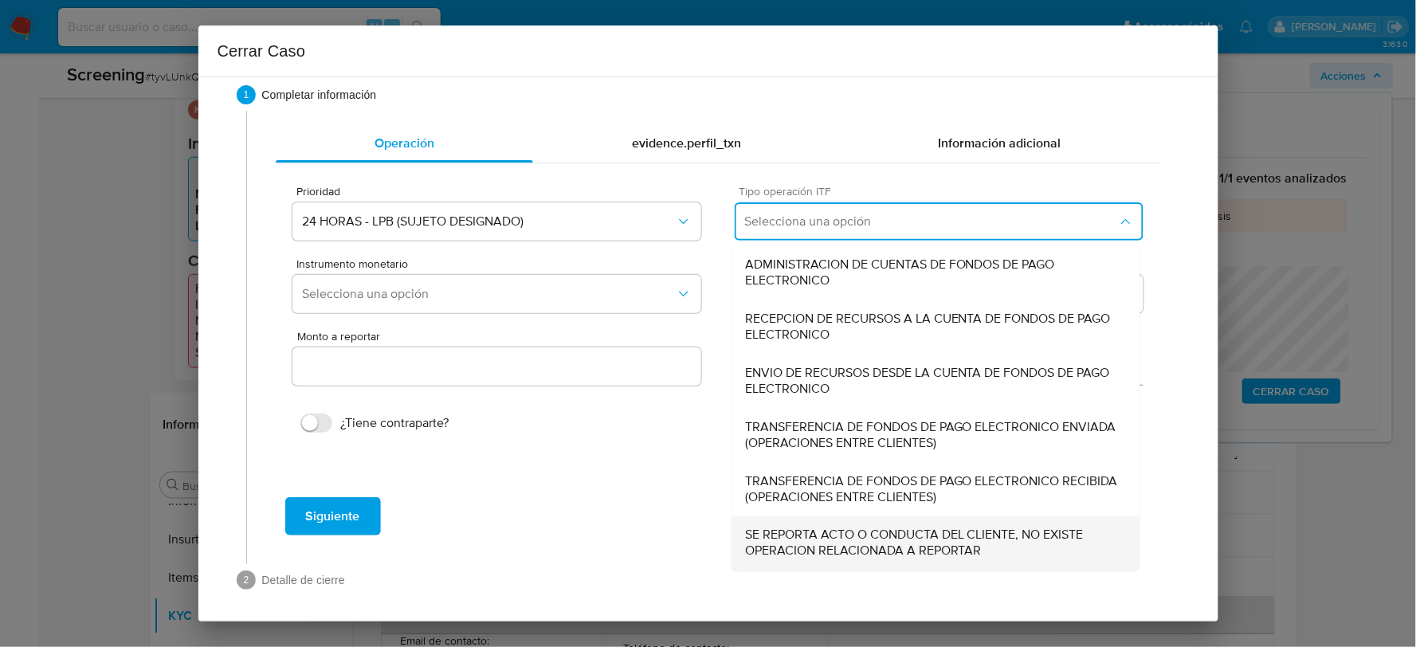
scroll to position [29, 0]
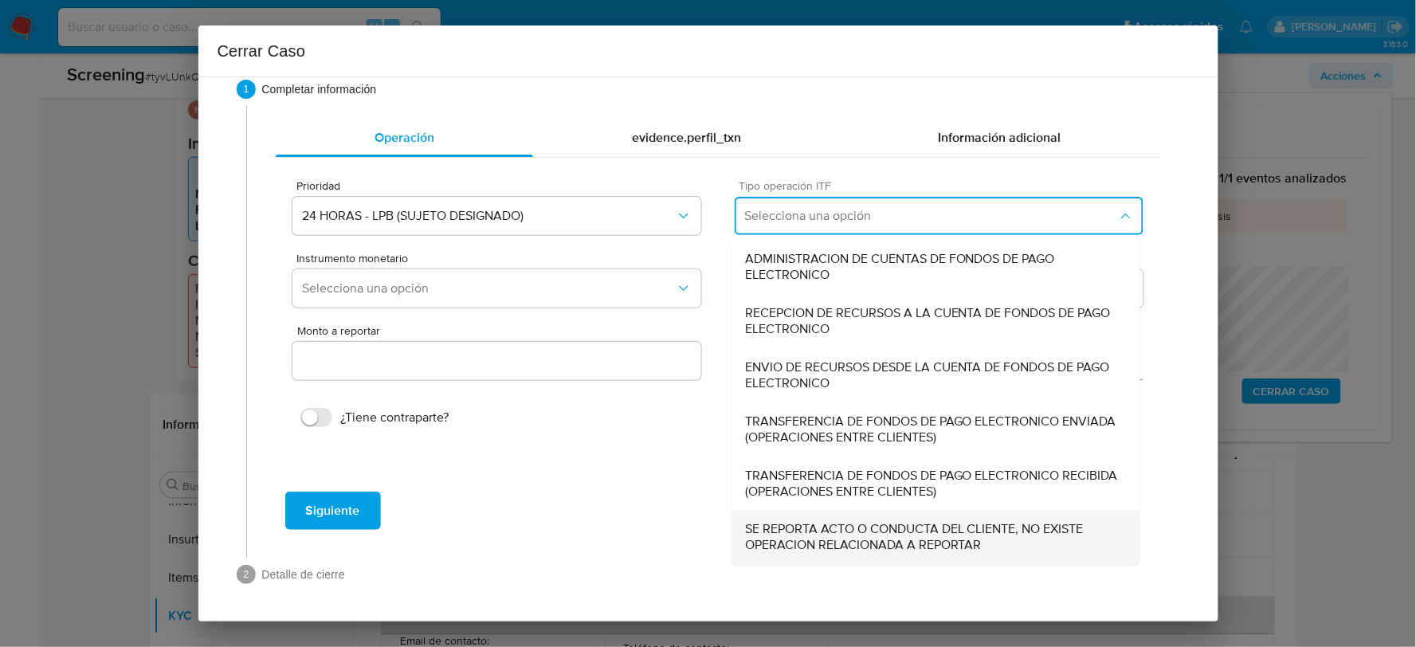
click at [835, 555] on div "SE REPORTA ACTO O CONDUCTA DEL CLIENTE, NO EXISTE OPERACION RELACIONADA A REPOR…" at bounding box center [936, 538] width 382 height 54
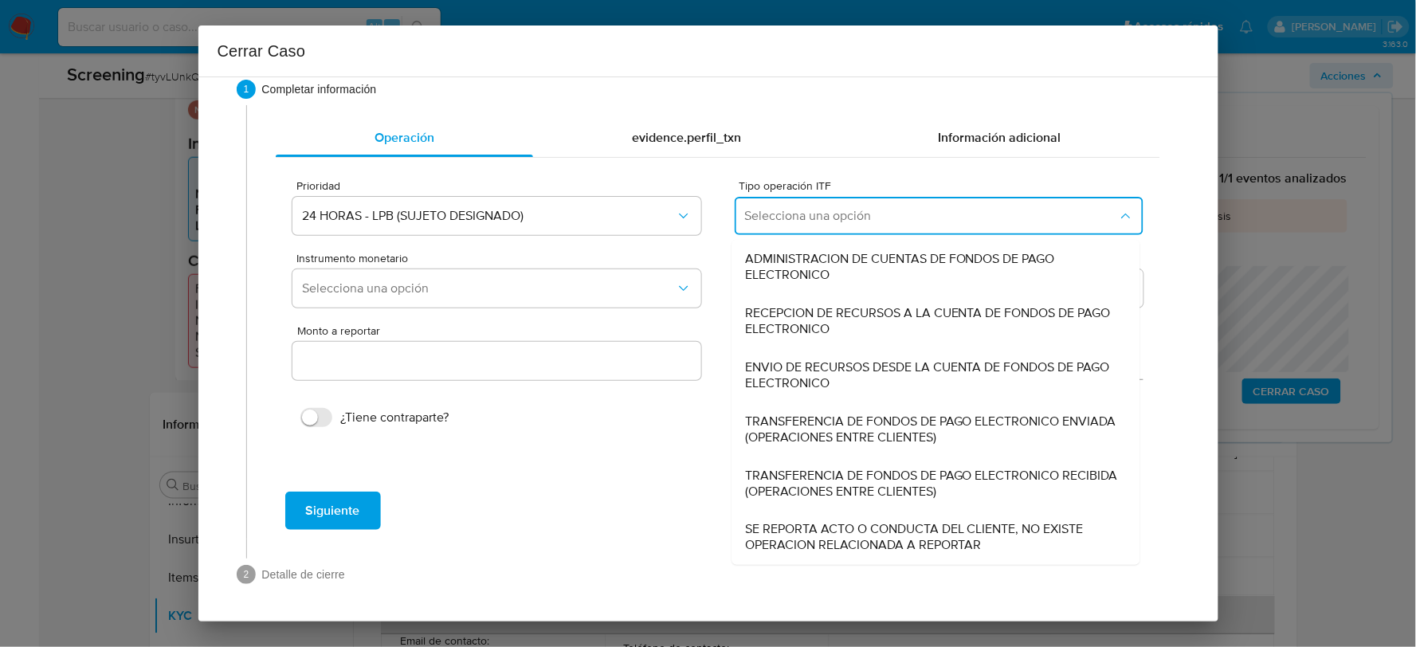
type input "0.00"
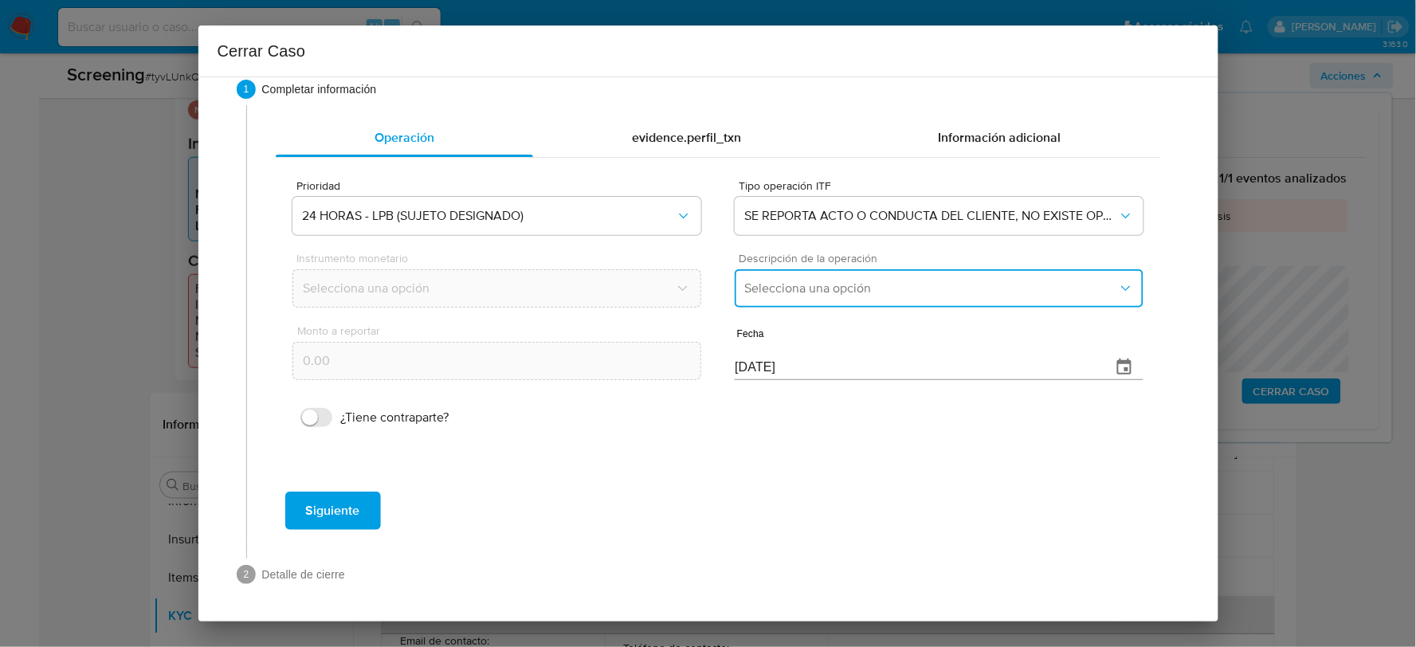
click at [785, 306] on button "Selecciona una opción" at bounding box center [938, 288] width 408 height 38
click at [787, 368] on span "LISTA DE PERSONAS BLOQUEADAS" at bounding box center [846, 370] width 202 height 16
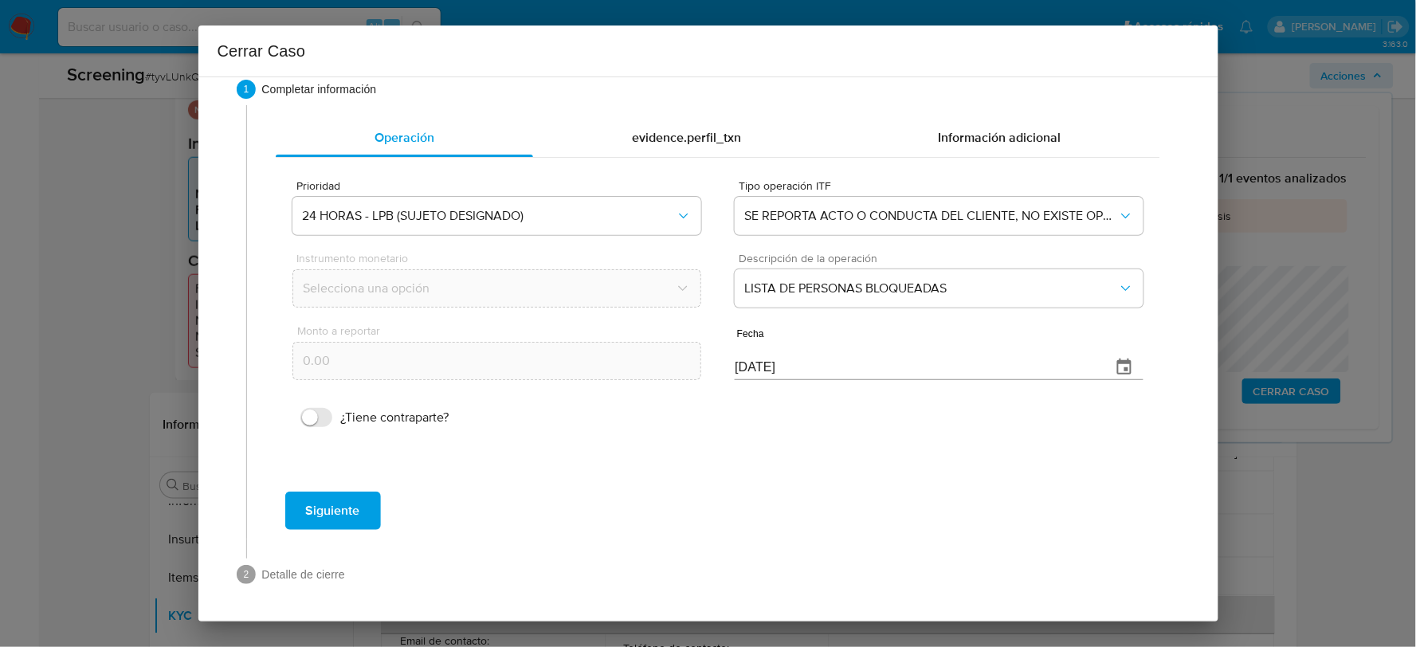
click at [333, 522] on span "Siguiente" at bounding box center [333, 510] width 54 height 35
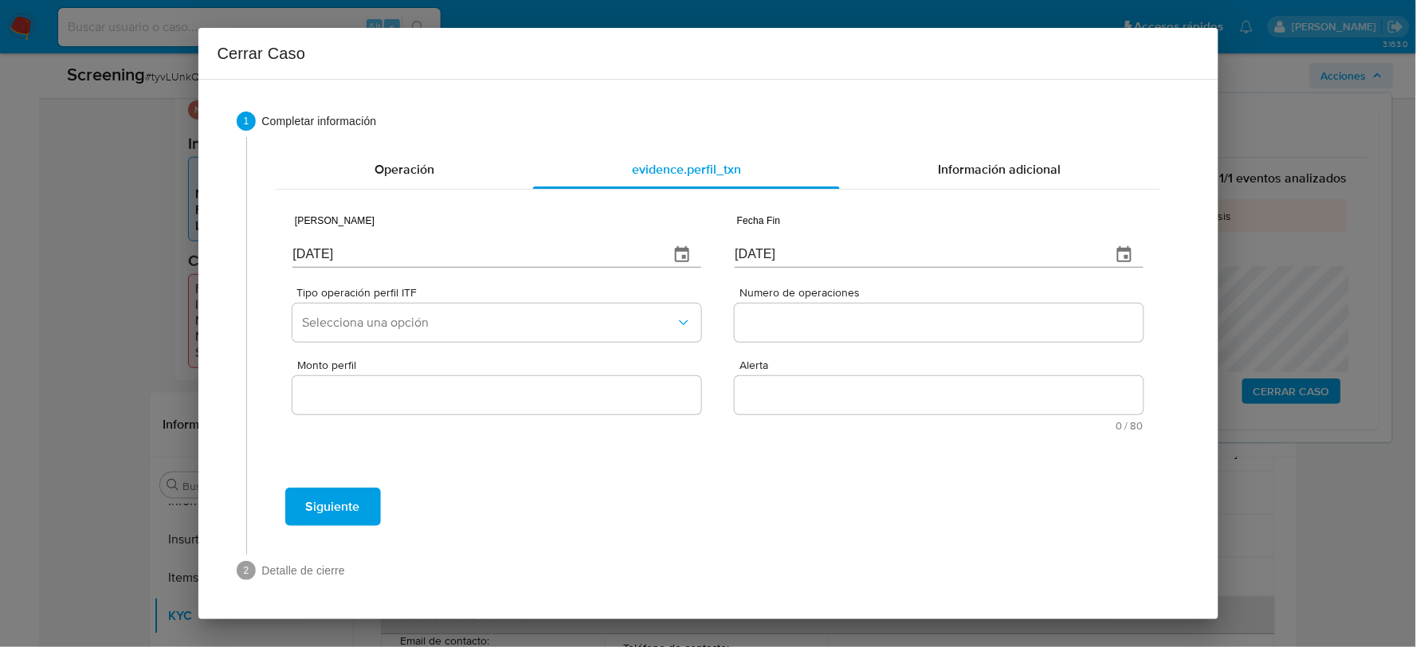
scroll to position [0, 0]
click at [372, 245] on input "[DATE]" at bounding box center [473, 254] width 363 height 25
click at [372, 248] on input "[DATE]" at bounding box center [473, 254] width 363 height 25
type input "[DATE]"
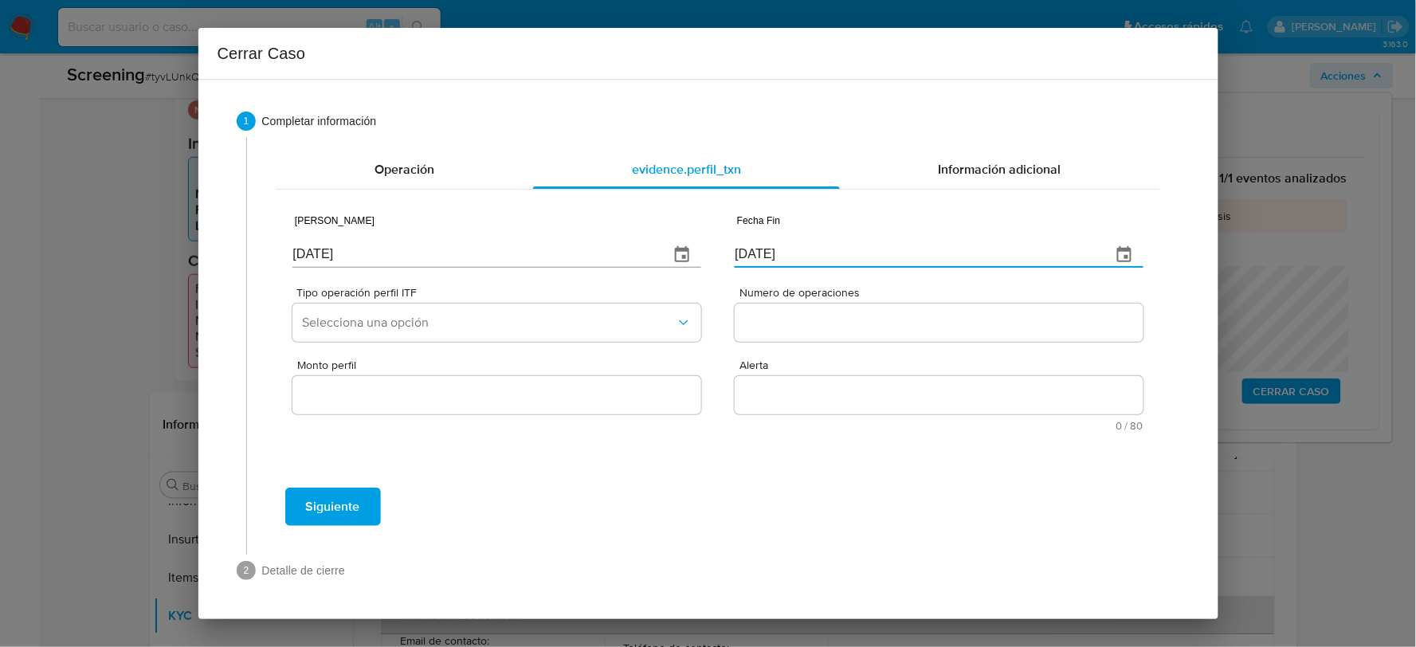
click at [798, 264] on input "[DATE]" at bounding box center [915, 254] width 363 height 25
type input "[DATE]"
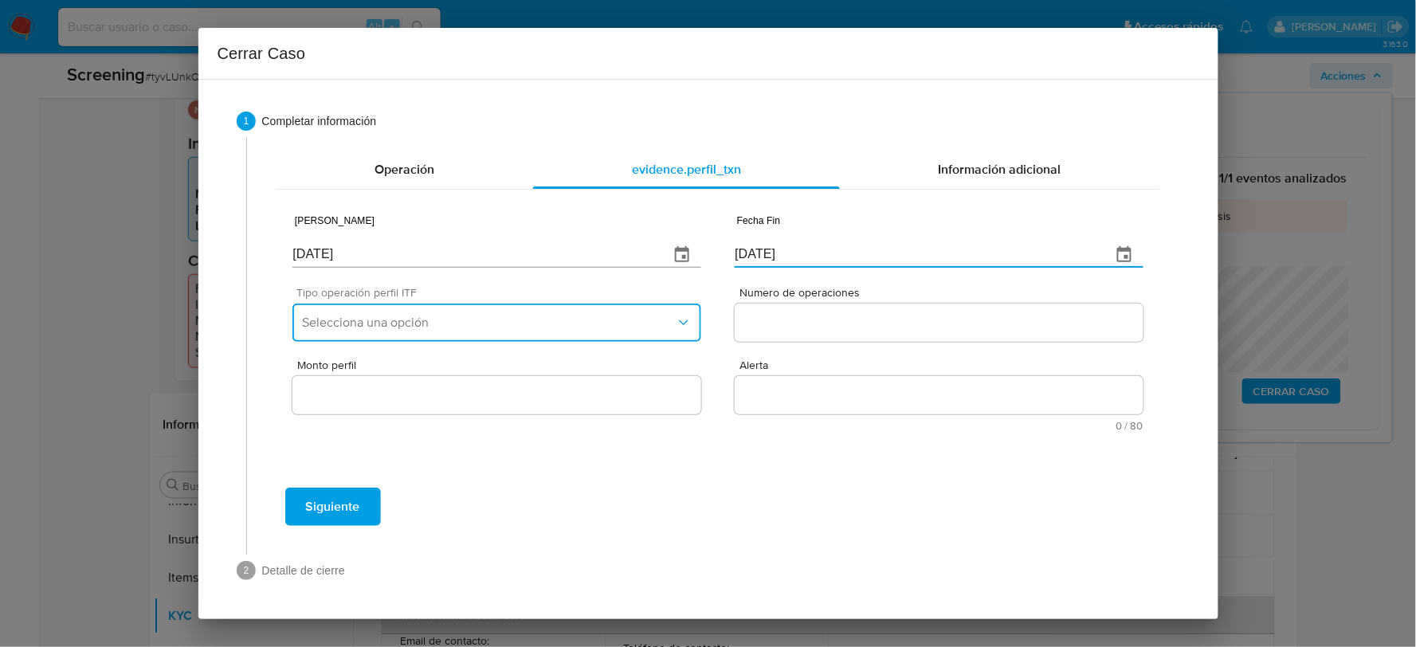
click at [555, 321] on span "Selecciona una opción" at bounding box center [488, 323] width 373 height 16
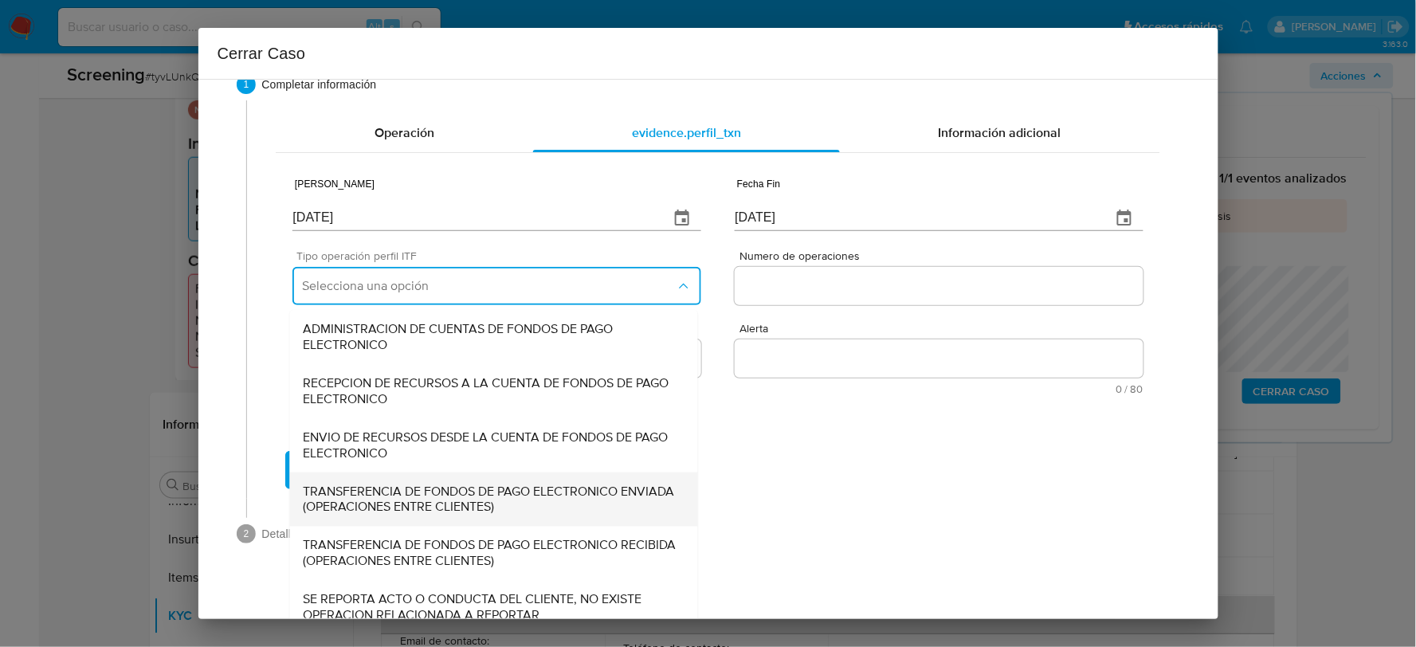
scroll to position [53, 0]
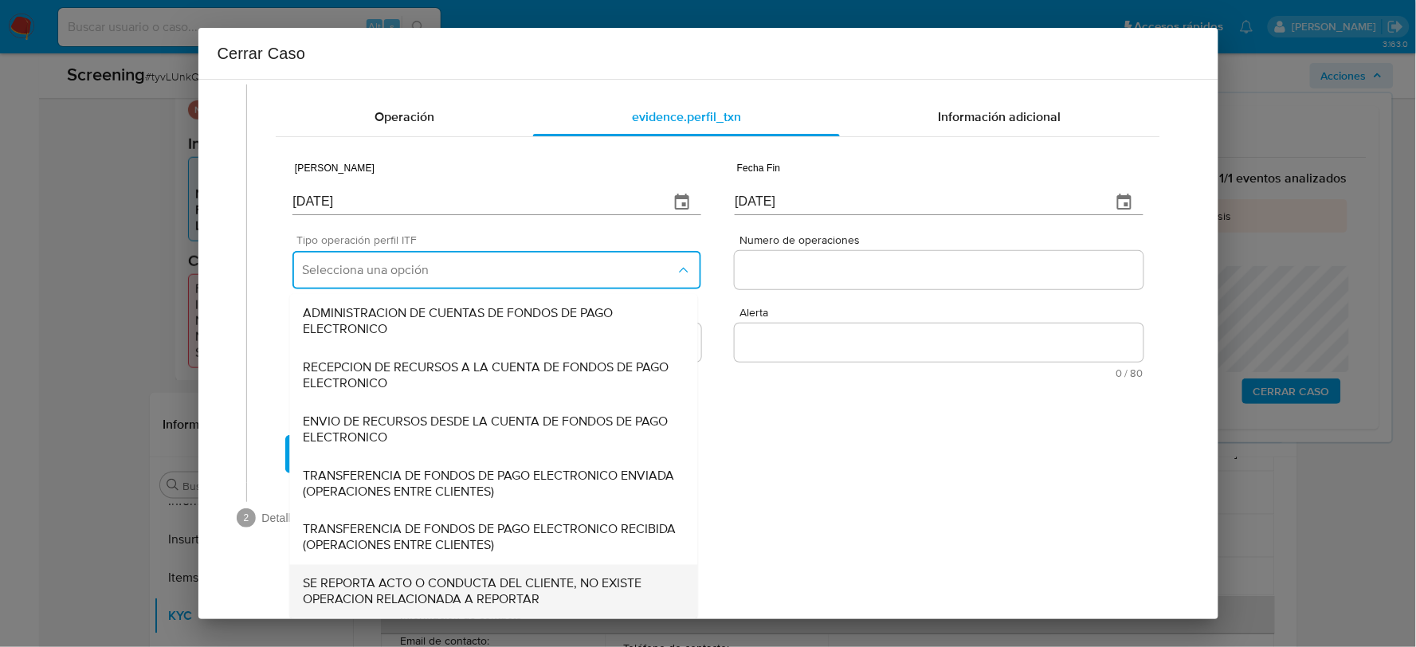
click at [429, 587] on span "SE REPORTA ACTO O CONDUCTA DEL CLIENTE, NO EXISTE OPERACION RELACIONADA A REPOR…" at bounding box center [494, 592] width 382 height 32
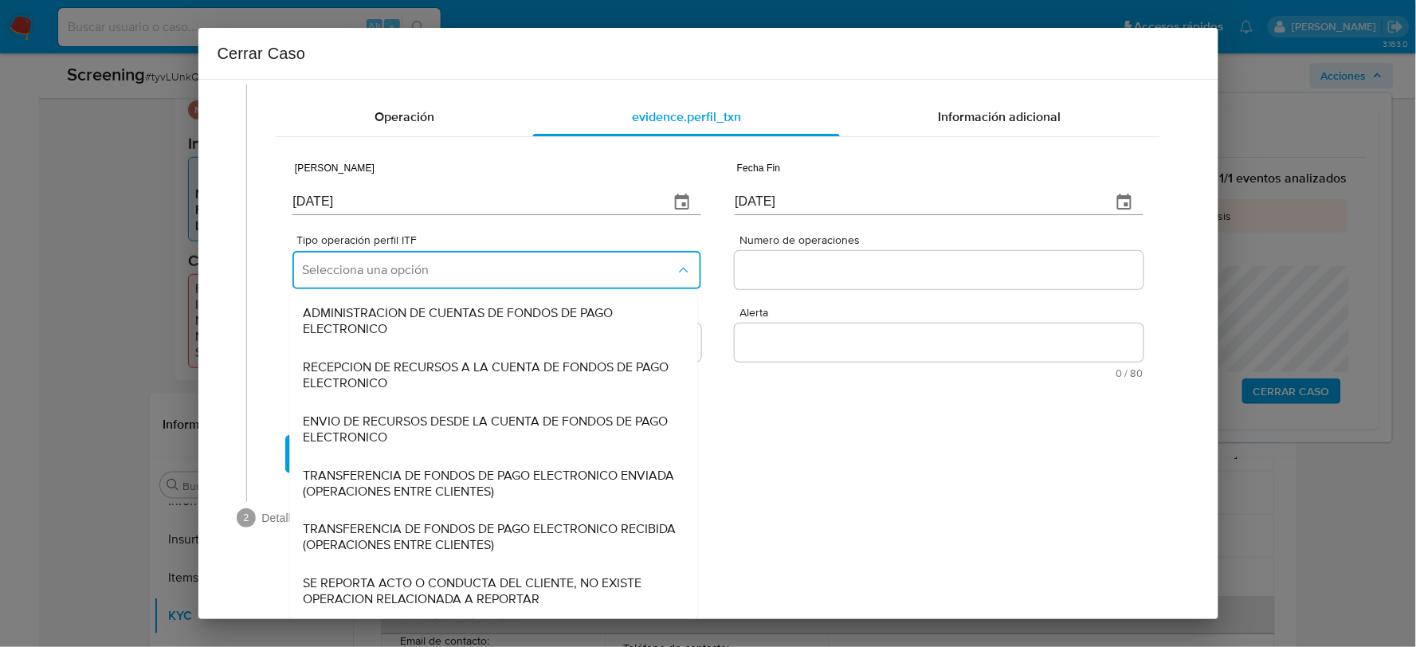
scroll to position [0, 0]
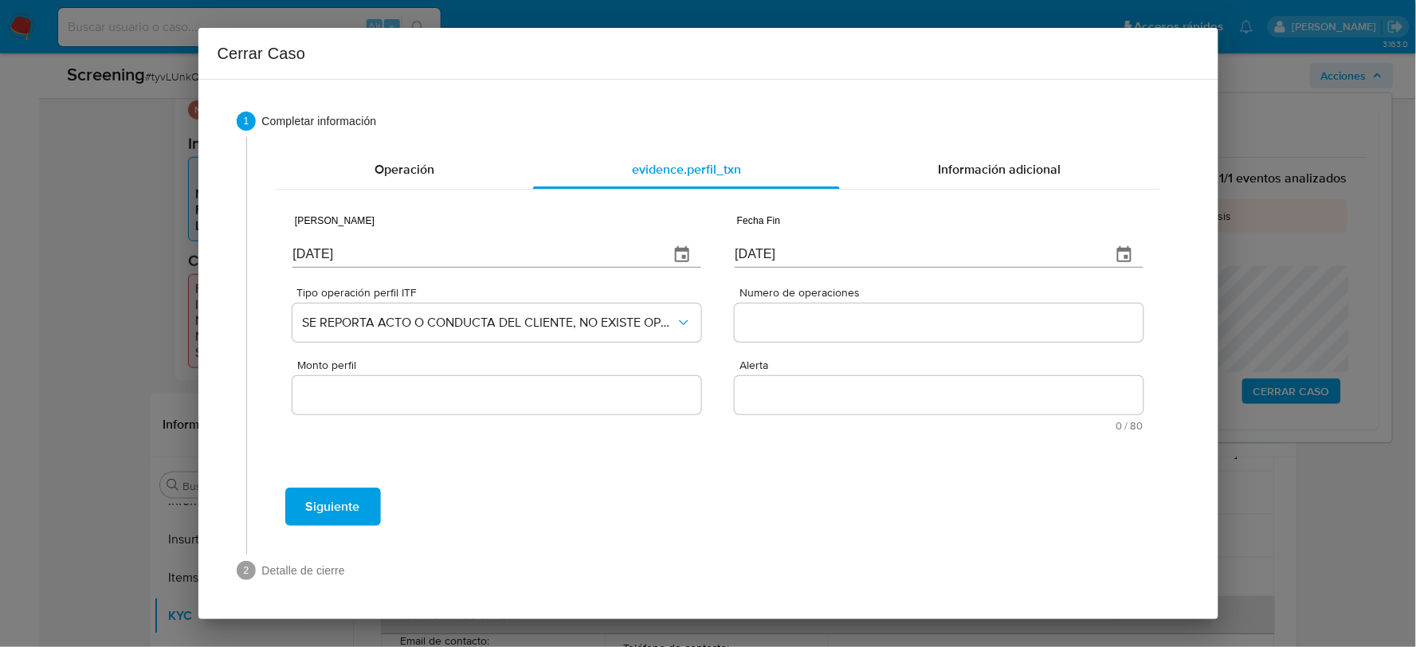
click at [789, 336] on div at bounding box center [938, 322] width 408 height 38
click at [785, 330] on input "Numero de operaciones" at bounding box center [938, 322] width 408 height 21
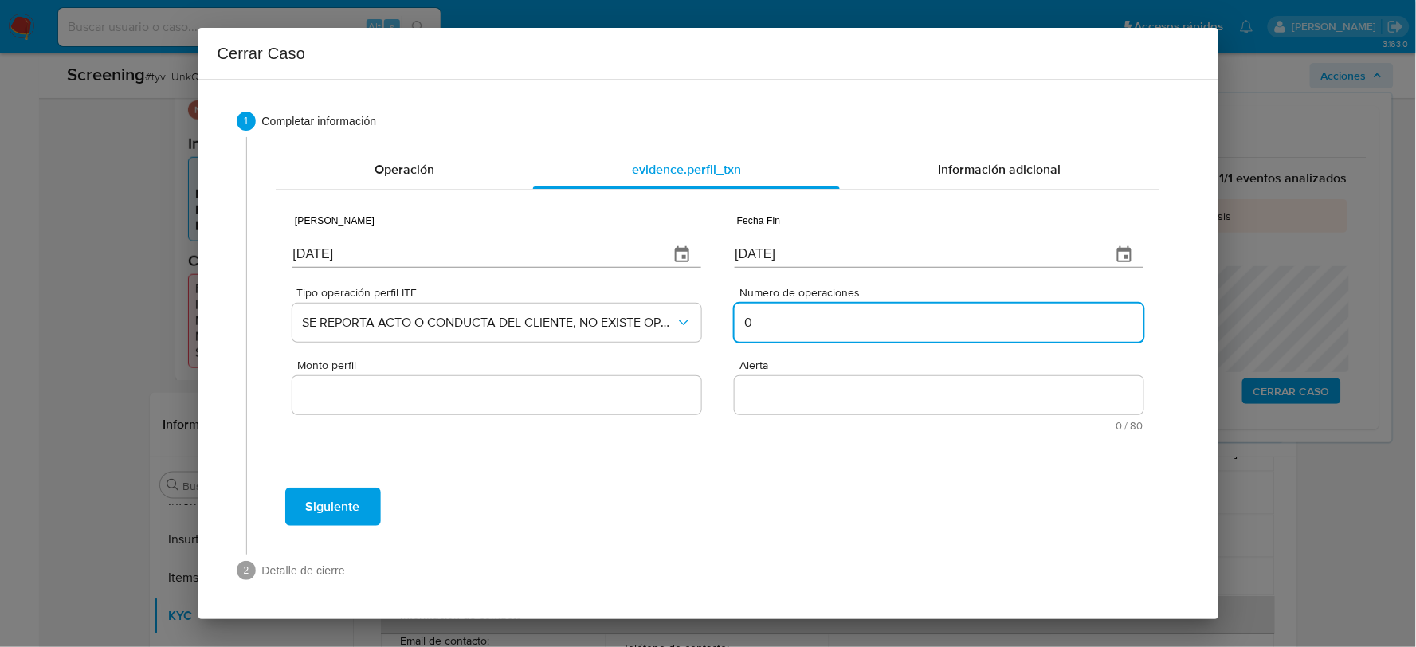
type input "0"
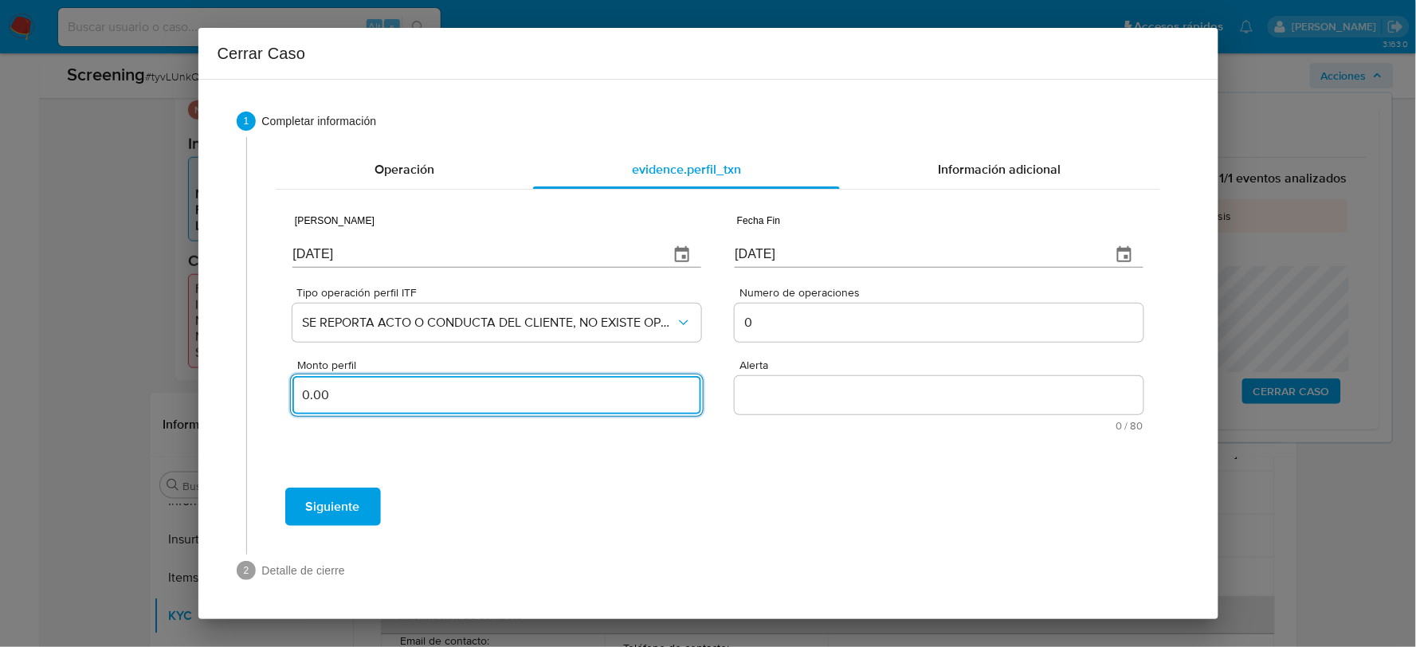
type input "0.00"
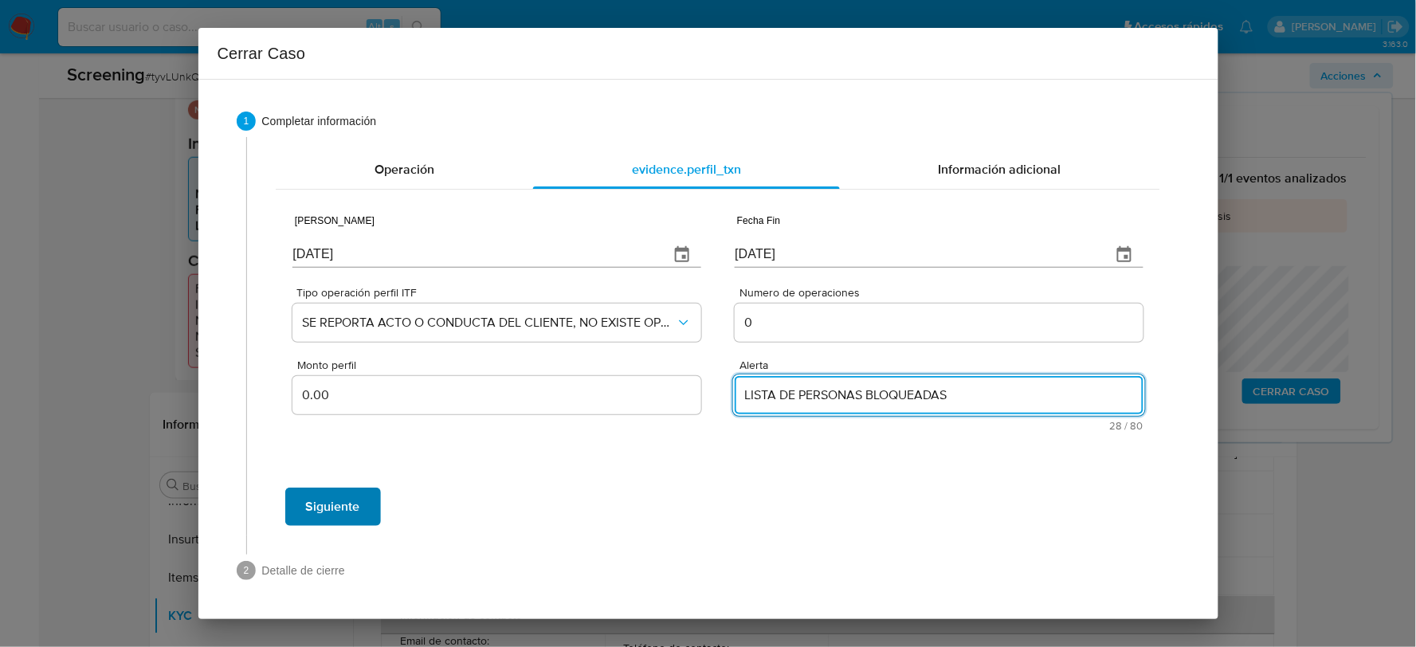
type textarea "LISTA DE PERSONAS BLOQUEADAS"
click at [340, 513] on span "Siguiente" at bounding box center [333, 506] width 54 height 35
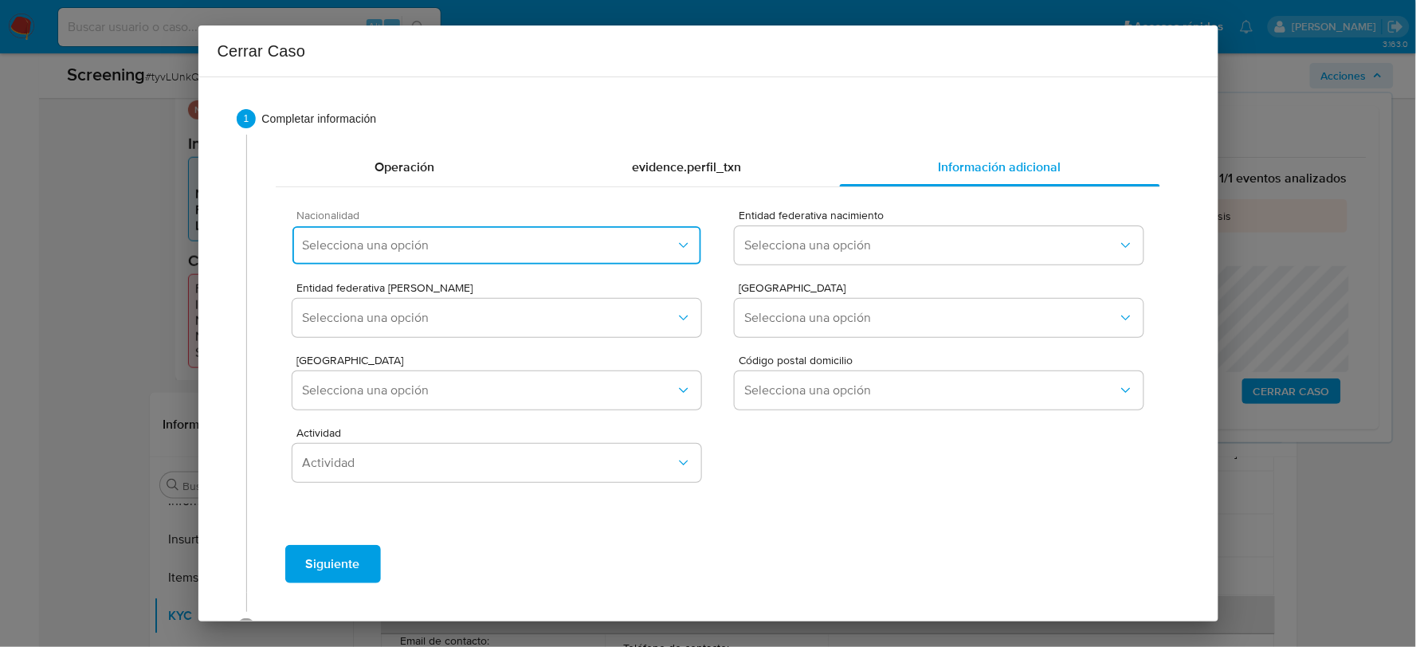
click at [386, 245] on span "Selecciona una opción" at bounding box center [488, 245] width 373 height 16
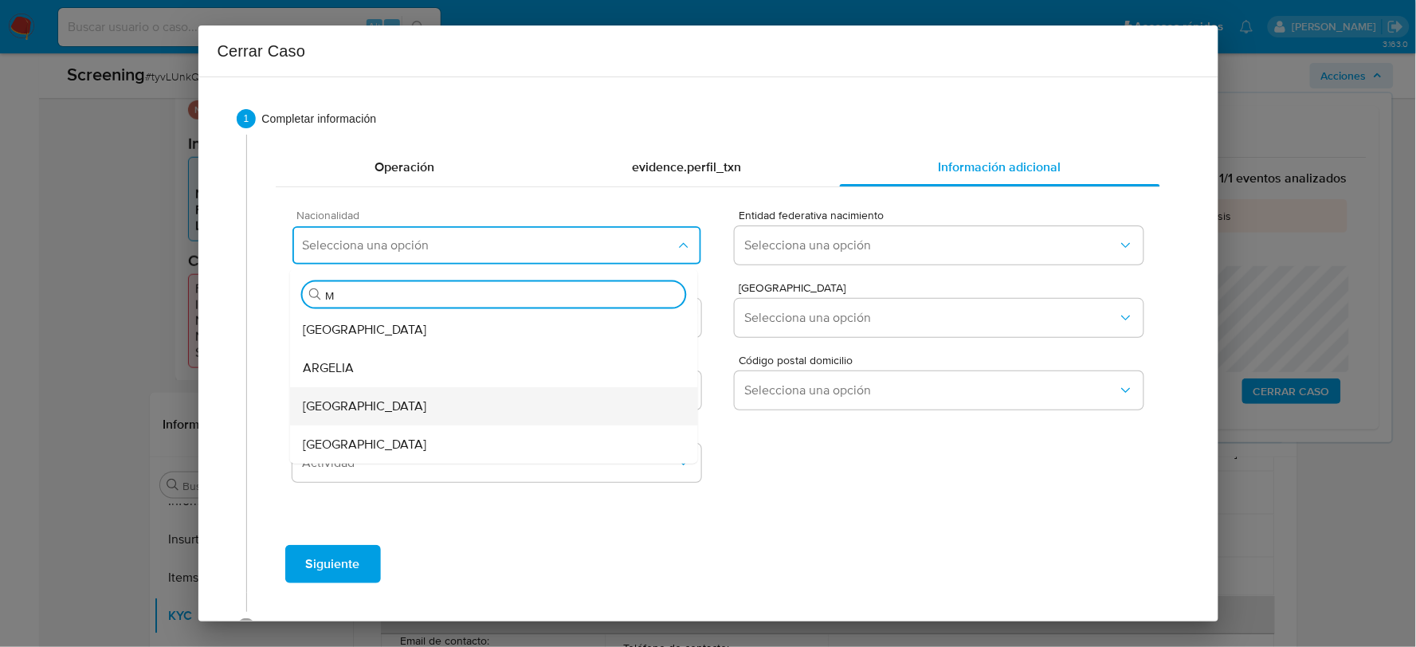
type input "ME"
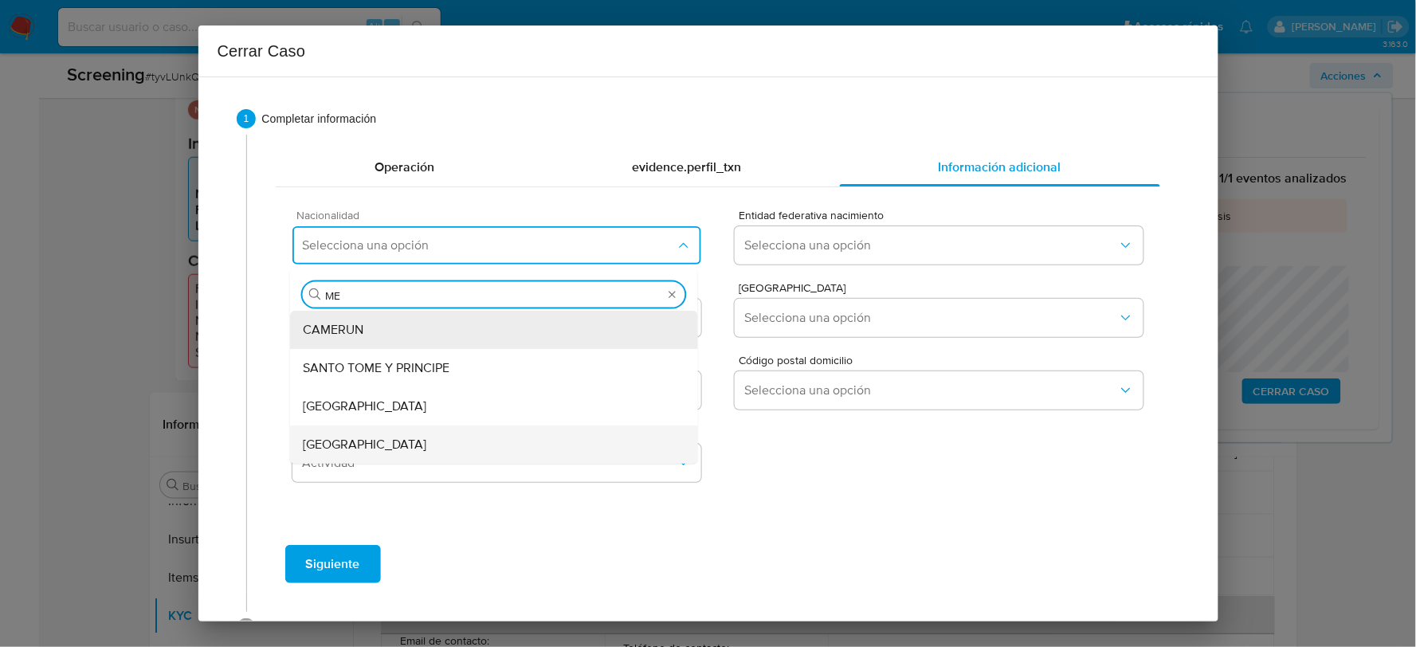
click at [405, 437] on div "MEXICO" at bounding box center [494, 444] width 382 height 38
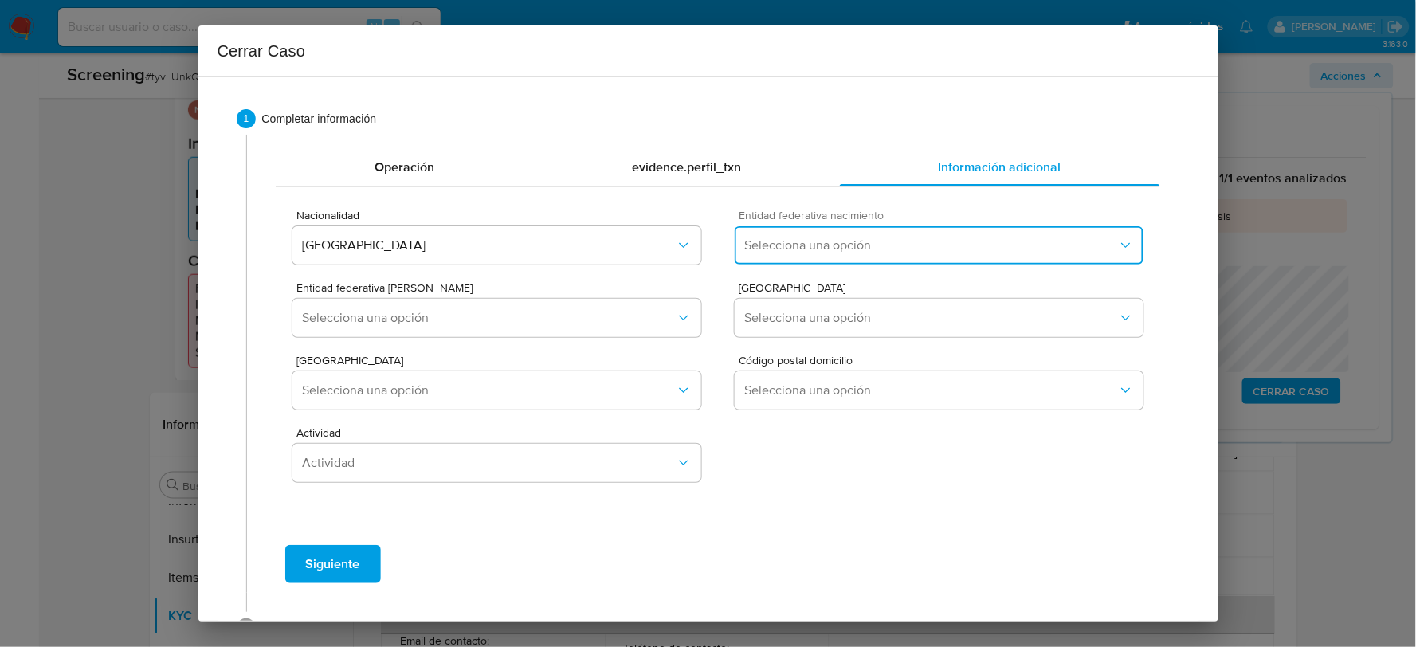
click at [794, 244] on span "Selecciona una opción" at bounding box center [930, 245] width 373 height 16
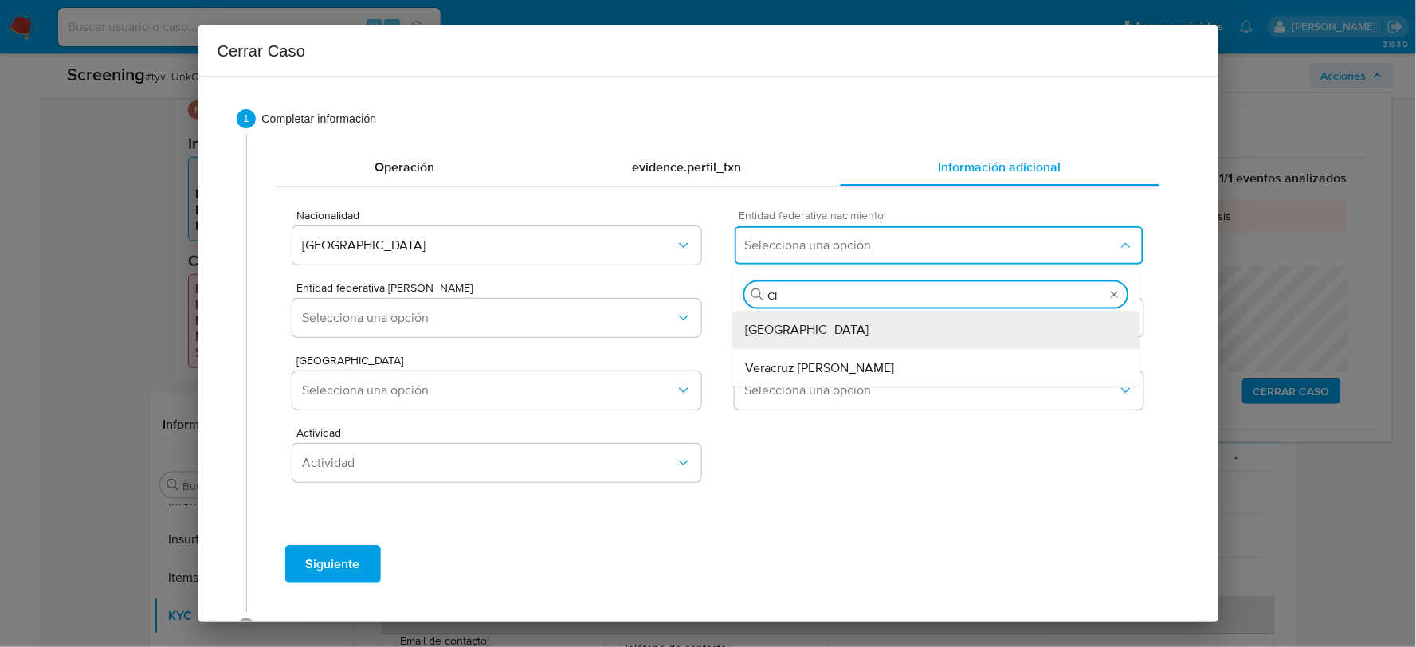
type input "CIU"
click at [816, 329] on span "[GEOGRAPHIC_DATA]" at bounding box center [806, 330] width 123 height 16
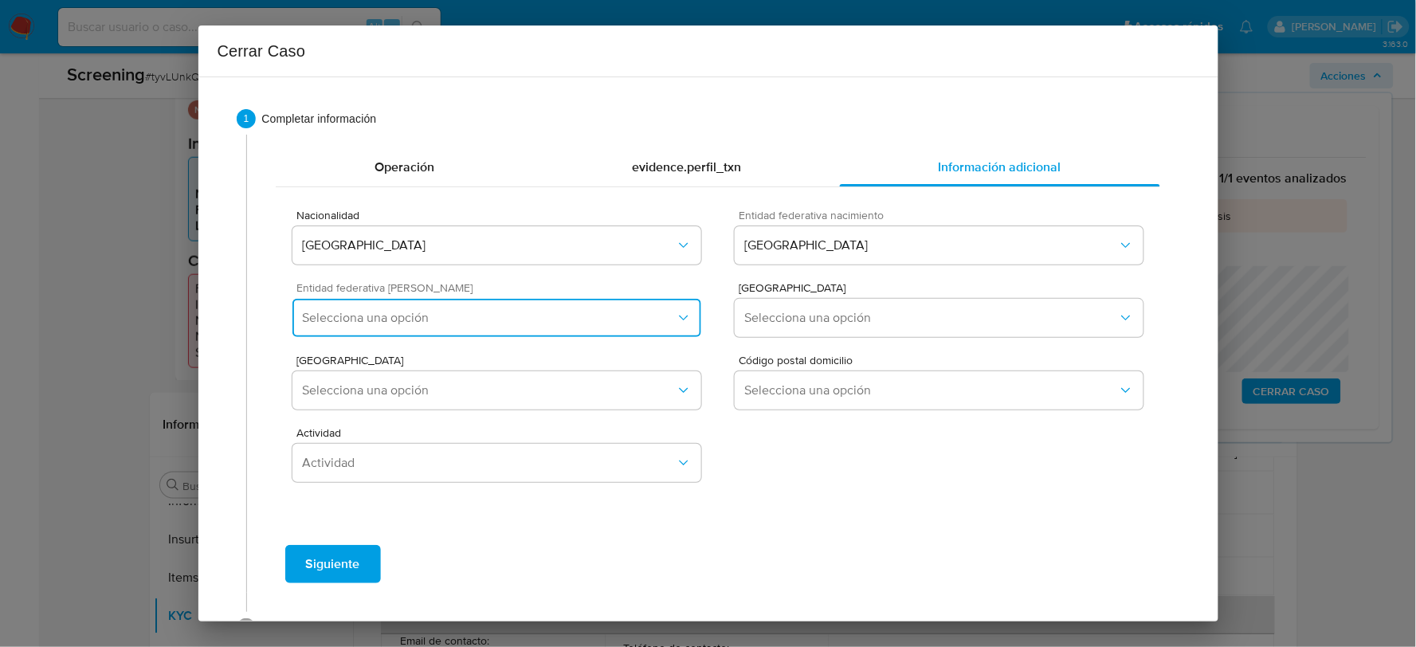
click at [626, 310] on span "Selecciona una opción" at bounding box center [488, 318] width 373 height 16
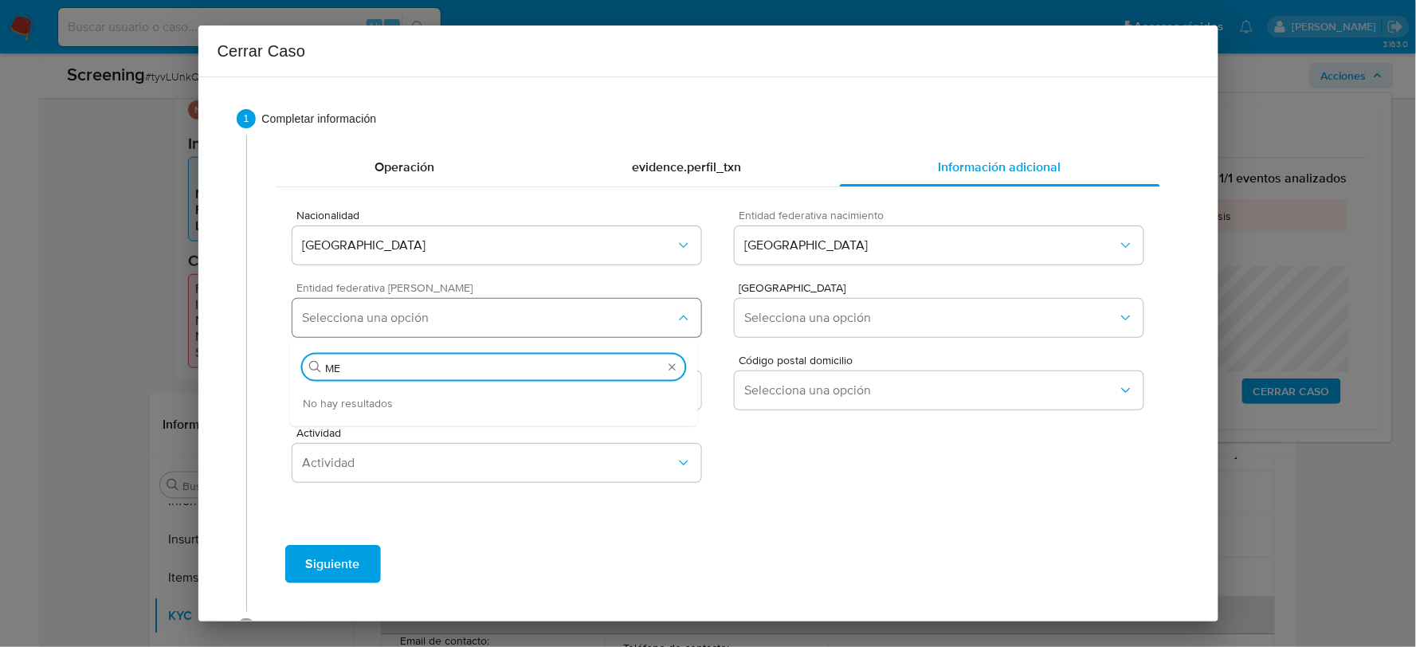
type input "M"
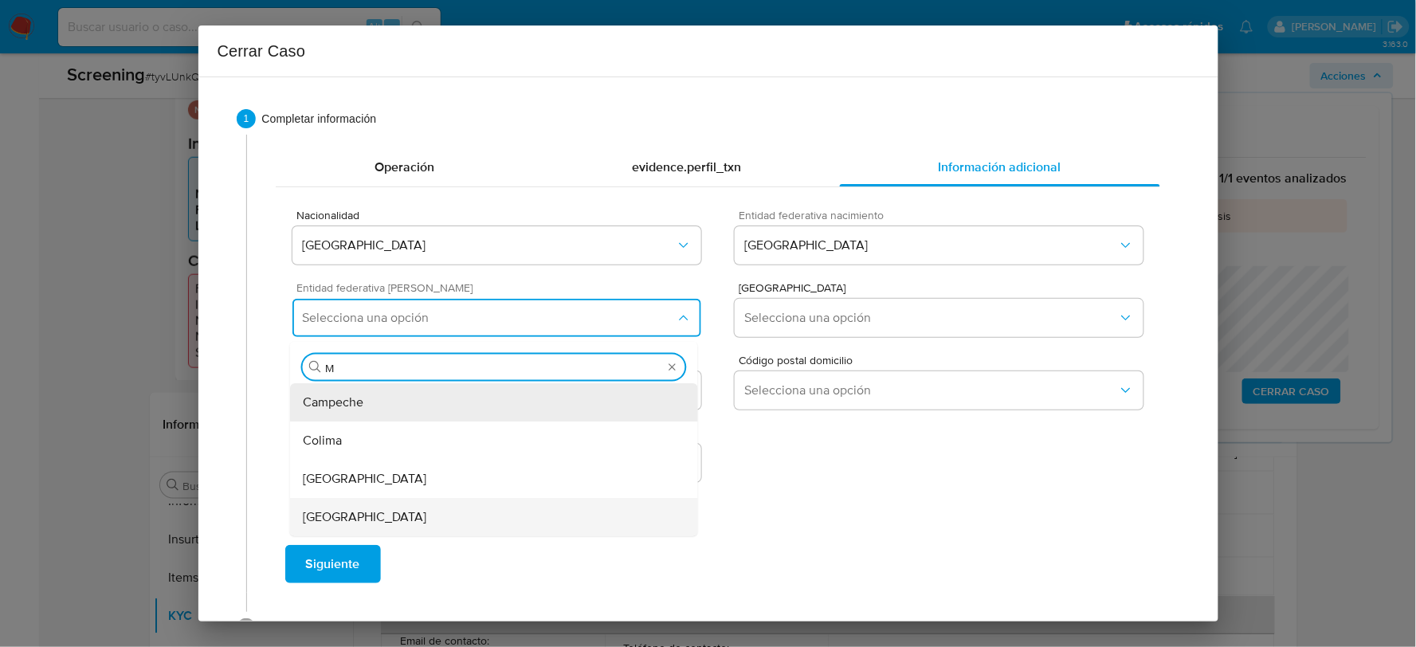
click at [351, 515] on div "[GEOGRAPHIC_DATA]" at bounding box center [494, 517] width 382 height 38
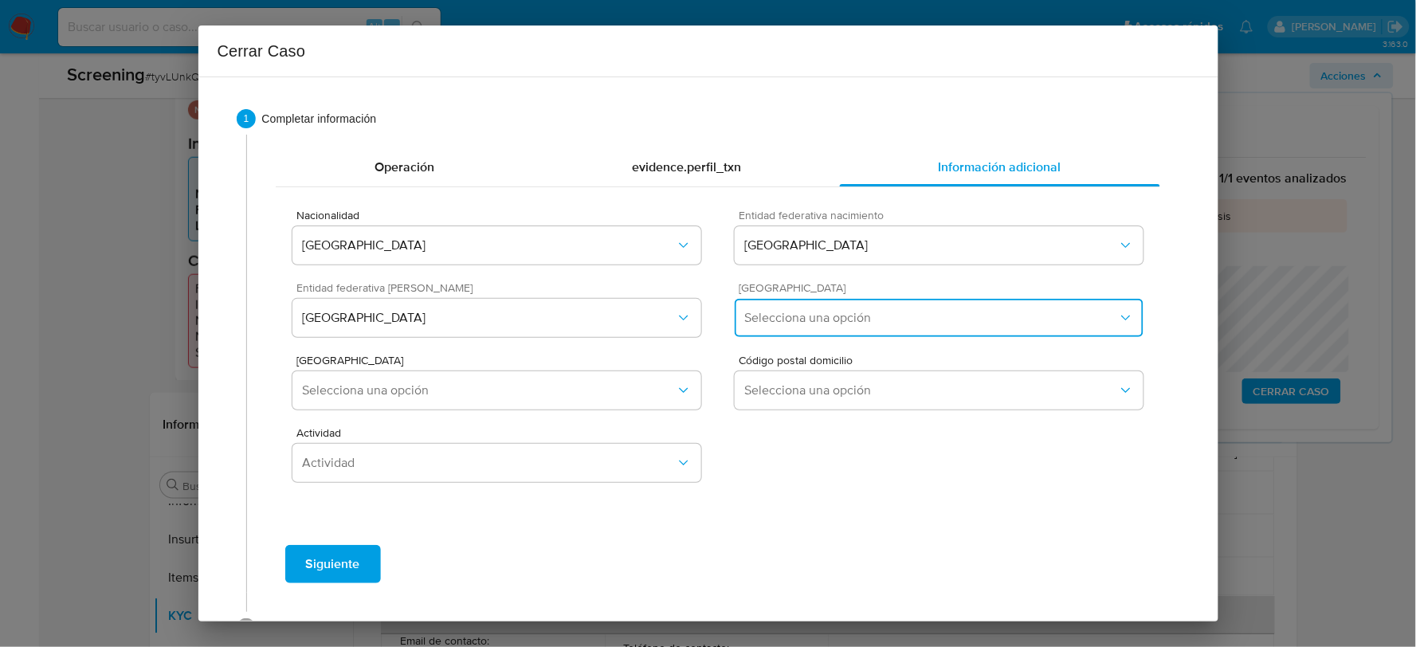
click at [818, 324] on span "Selecciona una opción" at bounding box center [930, 318] width 373 height 16
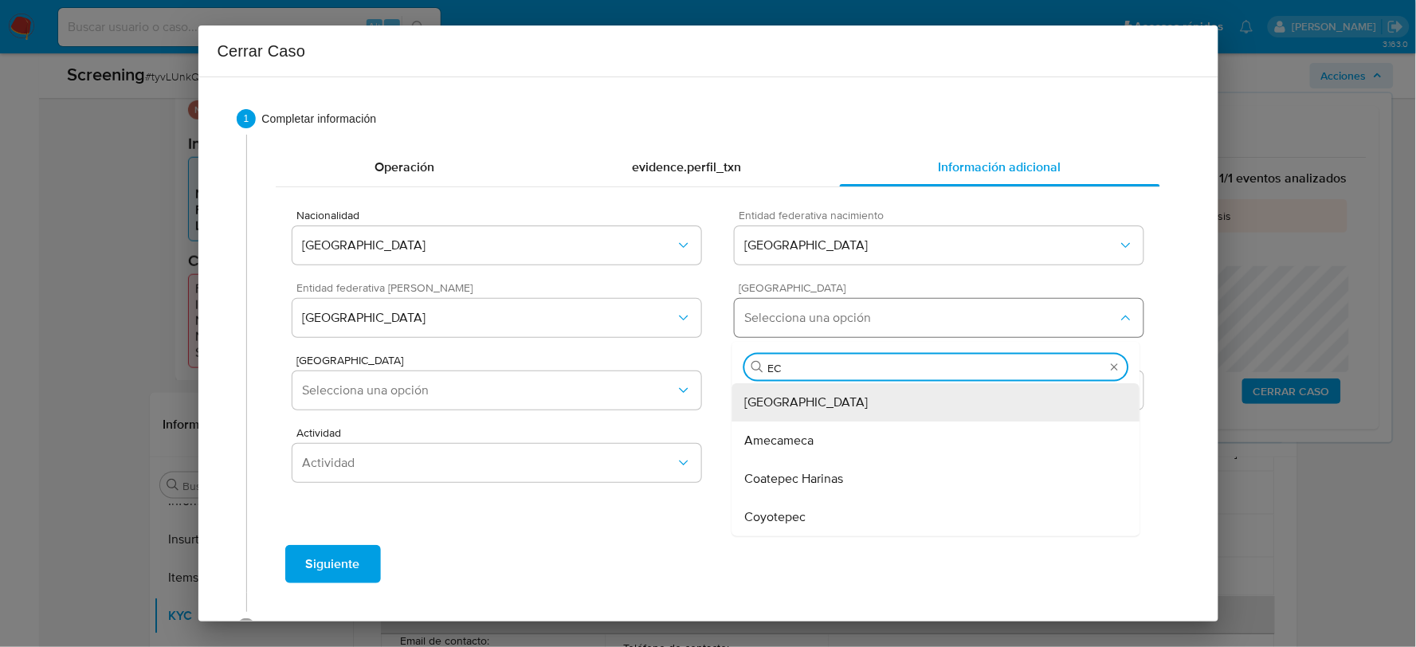
type input "ECA"
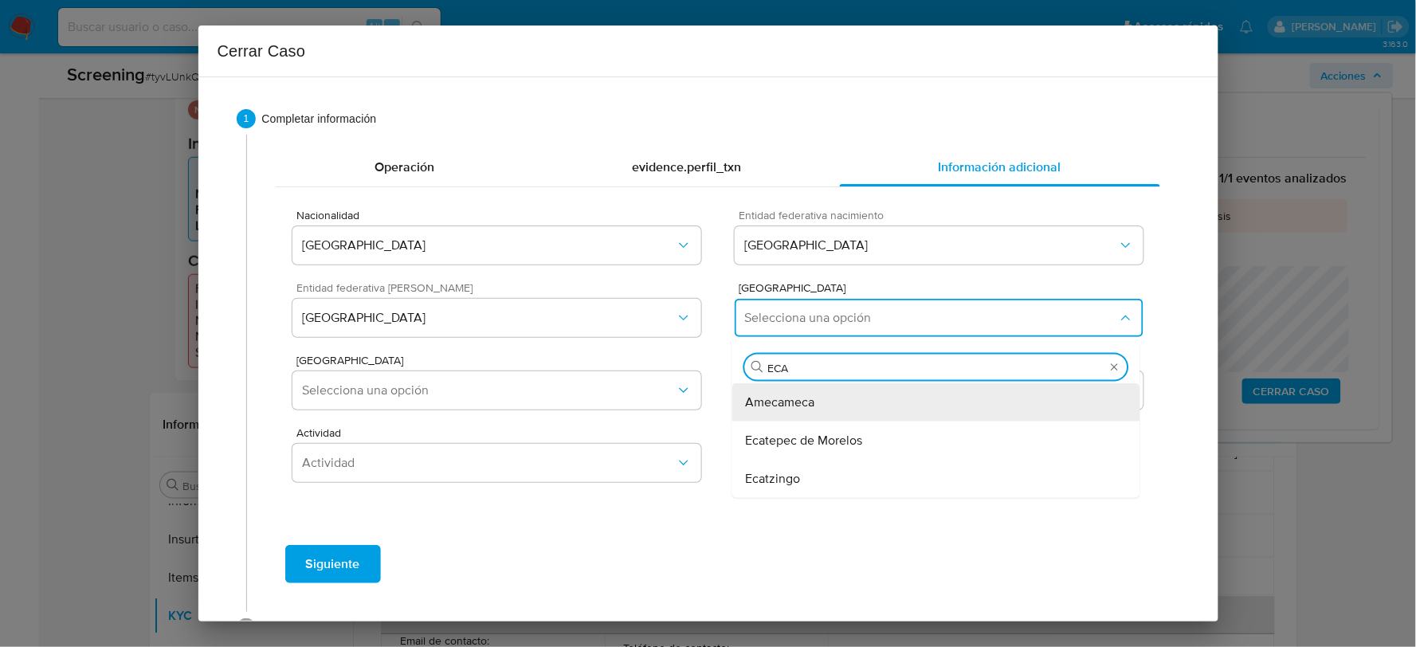
drag, startPoint x: 836, startPoint y: 443, endPoint x: 816, endPoint y: 443, distance: 19.9
click at [835, 443] on span "Ecatepec de Morelos" at bounding box center [803, 441] width 117 height 16
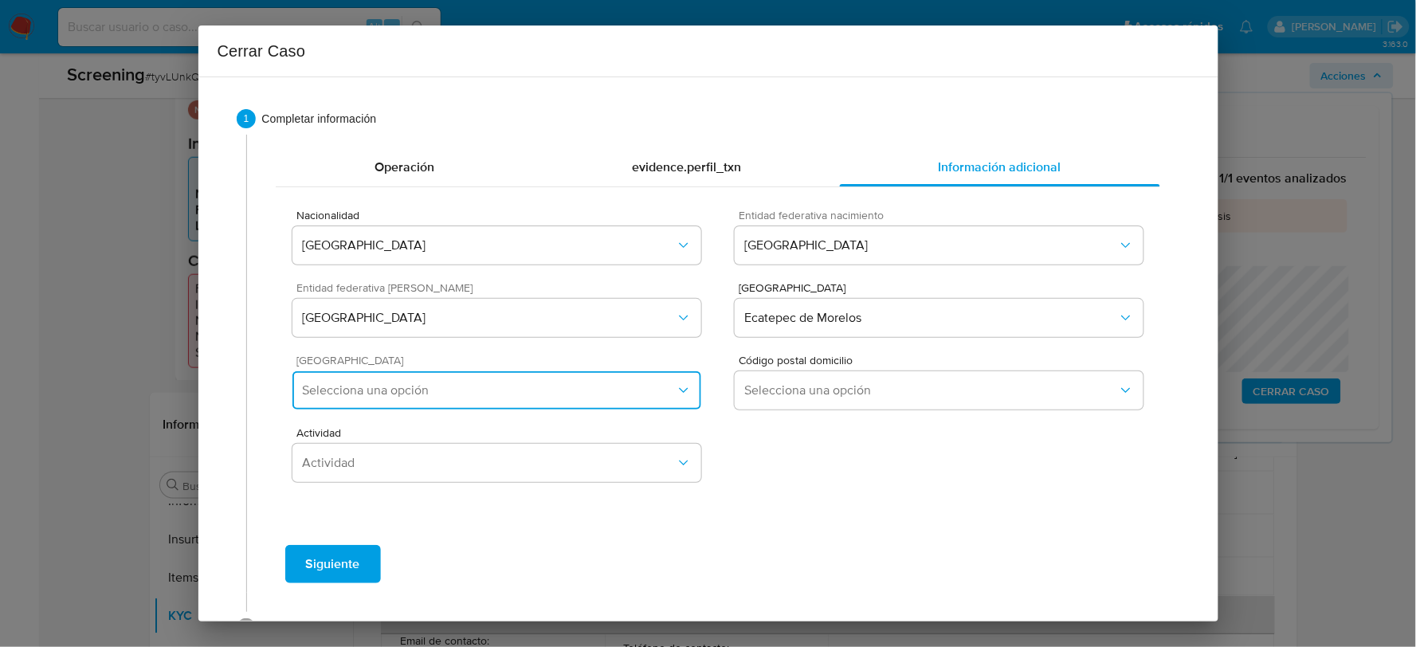
click at [546, 391] on span "Selecciona una opción" at bounding box center [488, 390] width 373 height 16
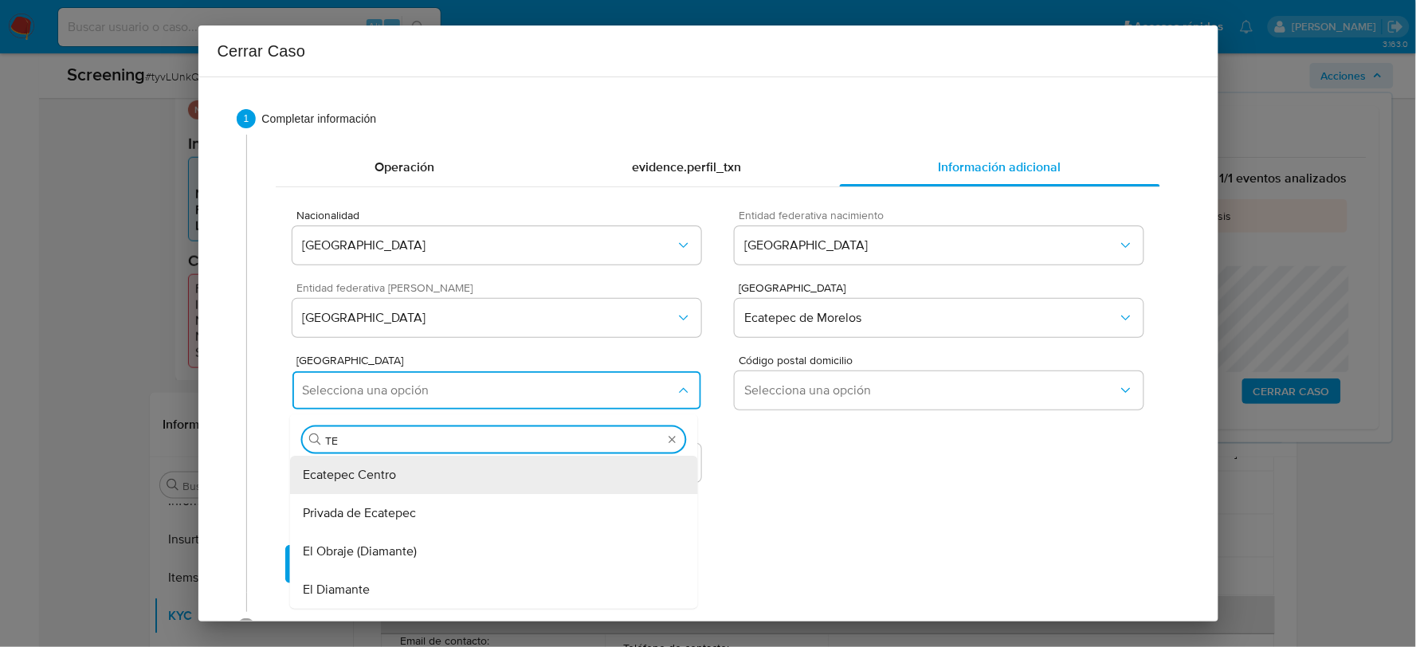
type input "T"
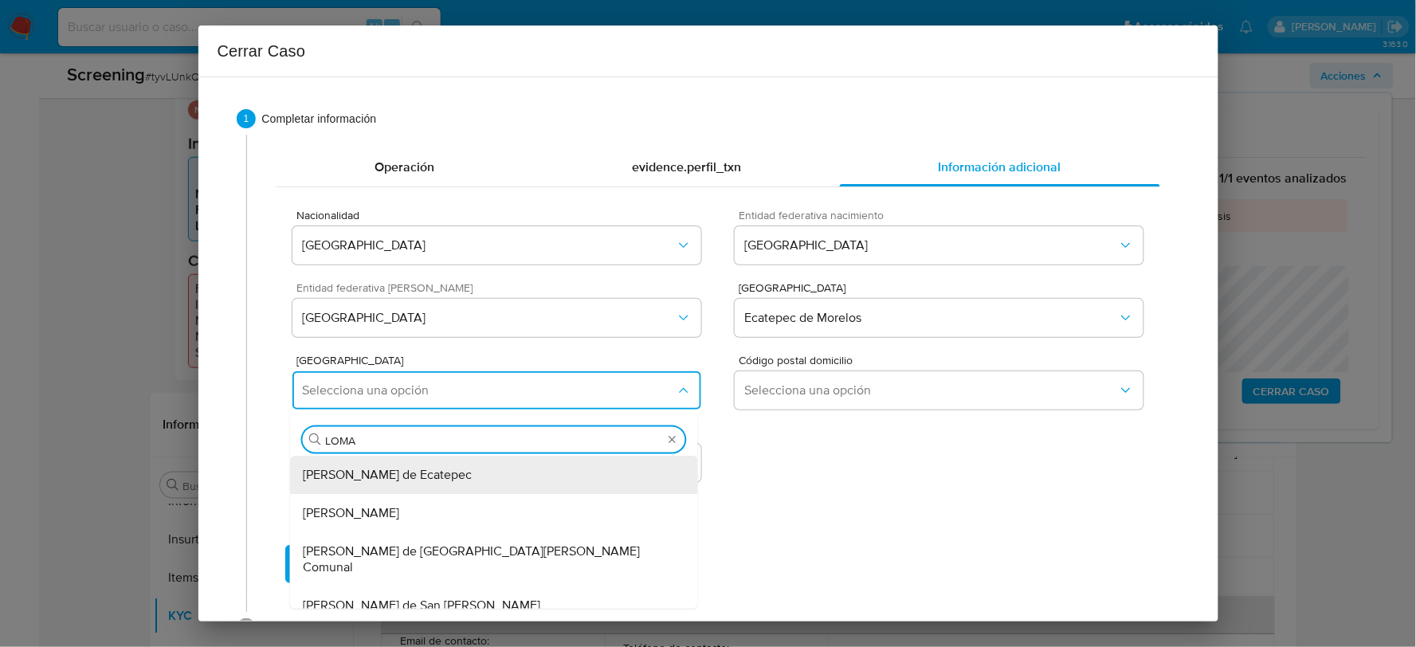
type input "LOMAS"
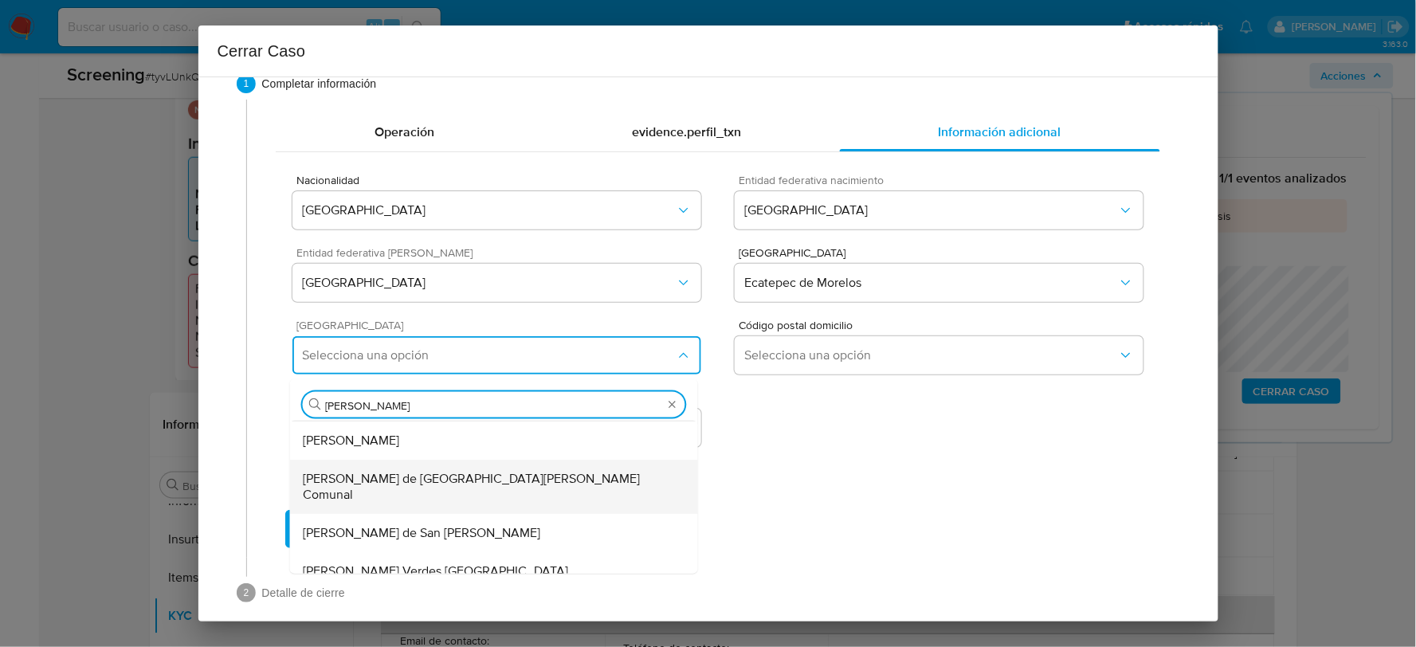
scroll to position [53, 0]
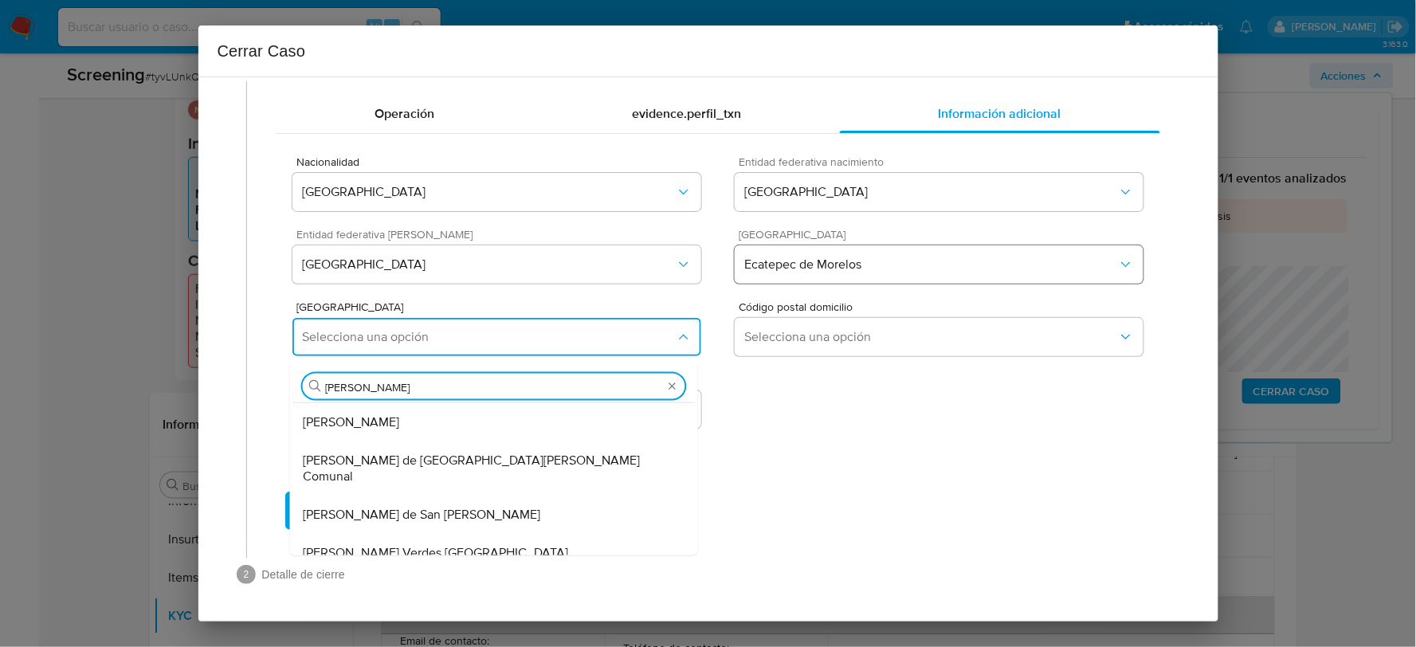
click at [827, 263] on span "Ecatepec de Morelos" at bounding box center [930, 264] width 373 height 16
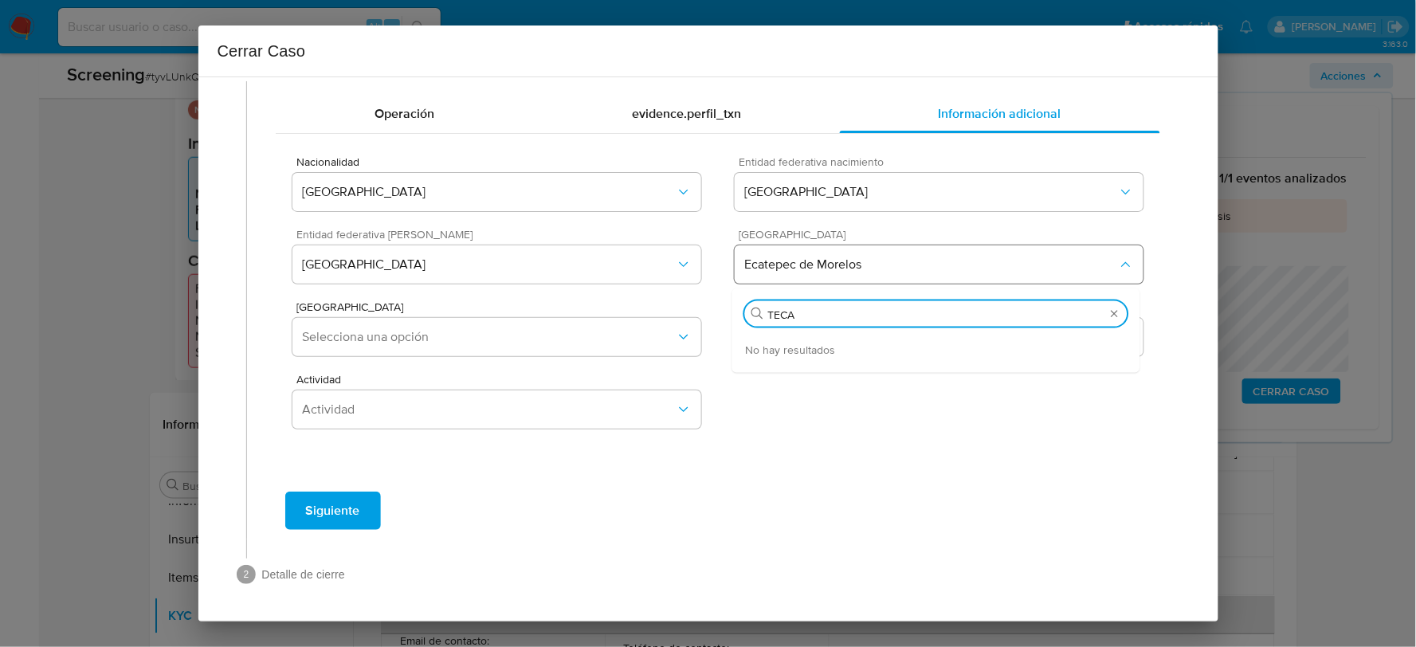
type input "TEC"
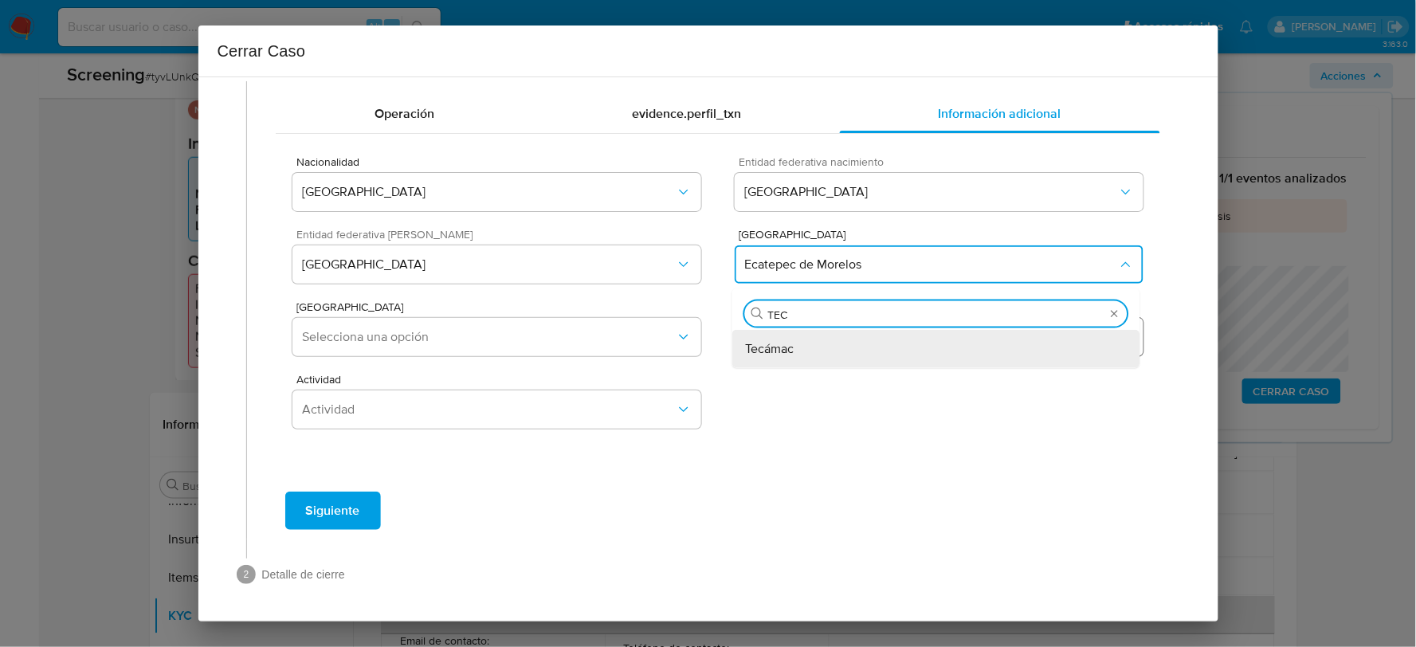
drag, startPoint x: 865, startPoint y: 365, endPoint x: 853, endPoint y: 350, distance: 18.7
click at [863, 365] on div "Tecámac" at bounding box center [936, 349] width 382 height 38
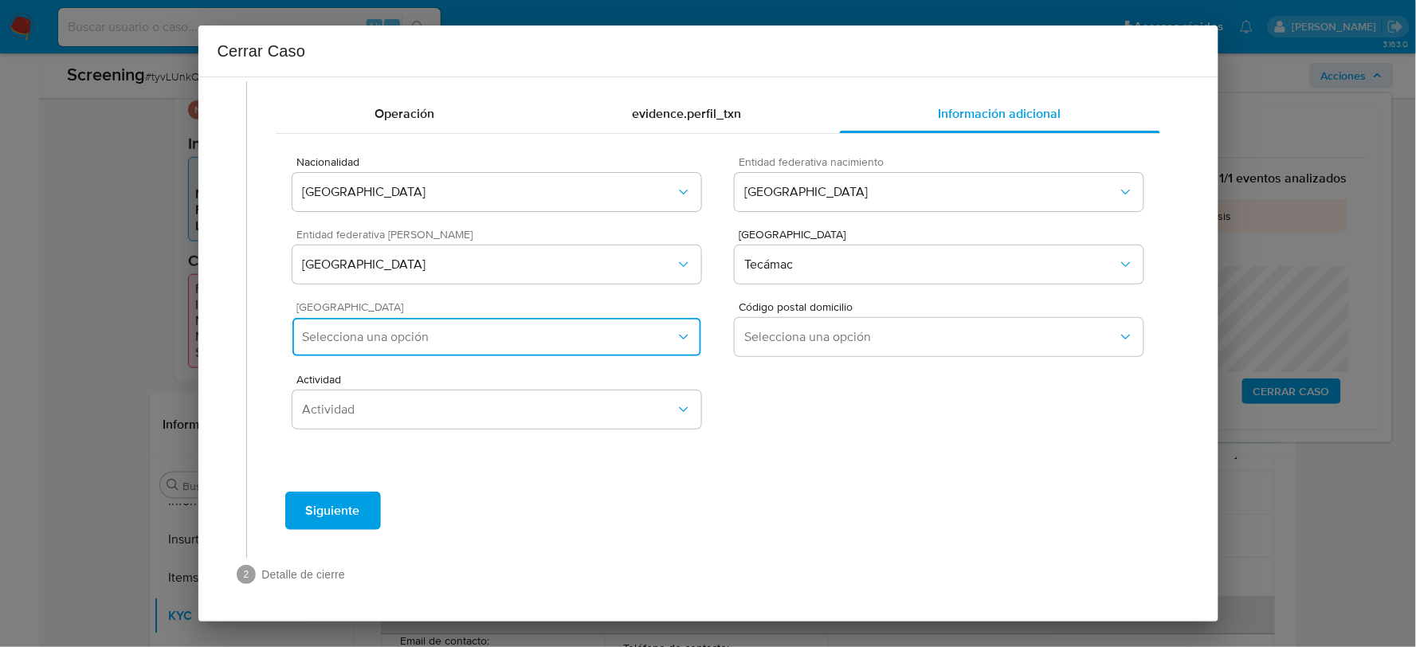
click at [636, 339] on span "Selecciona una opción" at bounding box center [488, 337] width 373 height 16
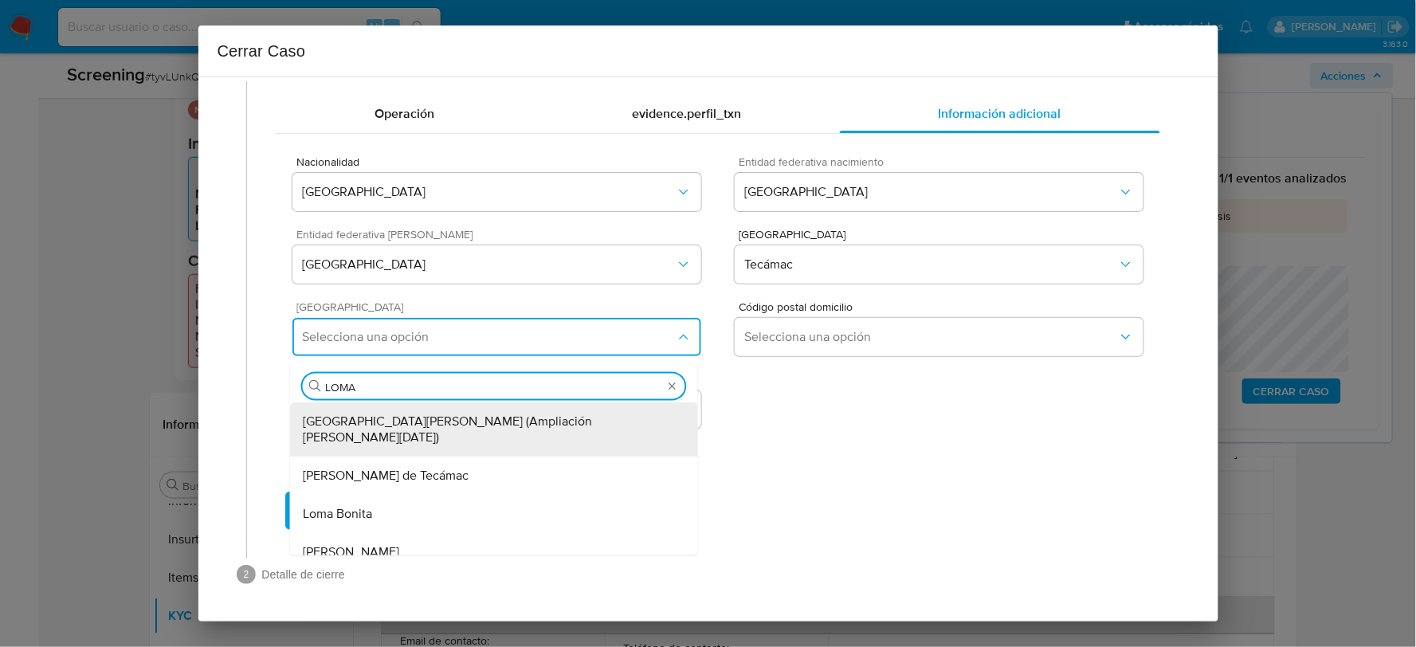
type input "LOMAS"
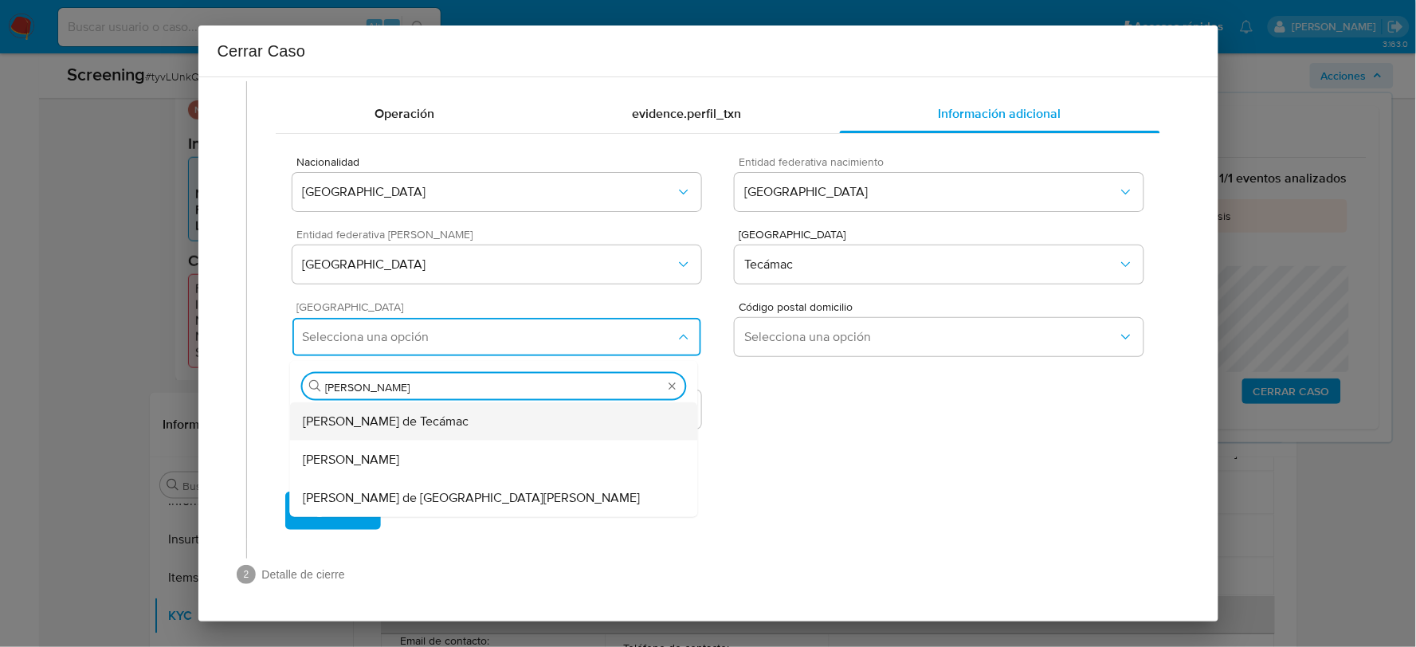
click at [420, 409] on div "Lomas de Tecámac" at bounding box center [494, 421] width 382 height 38
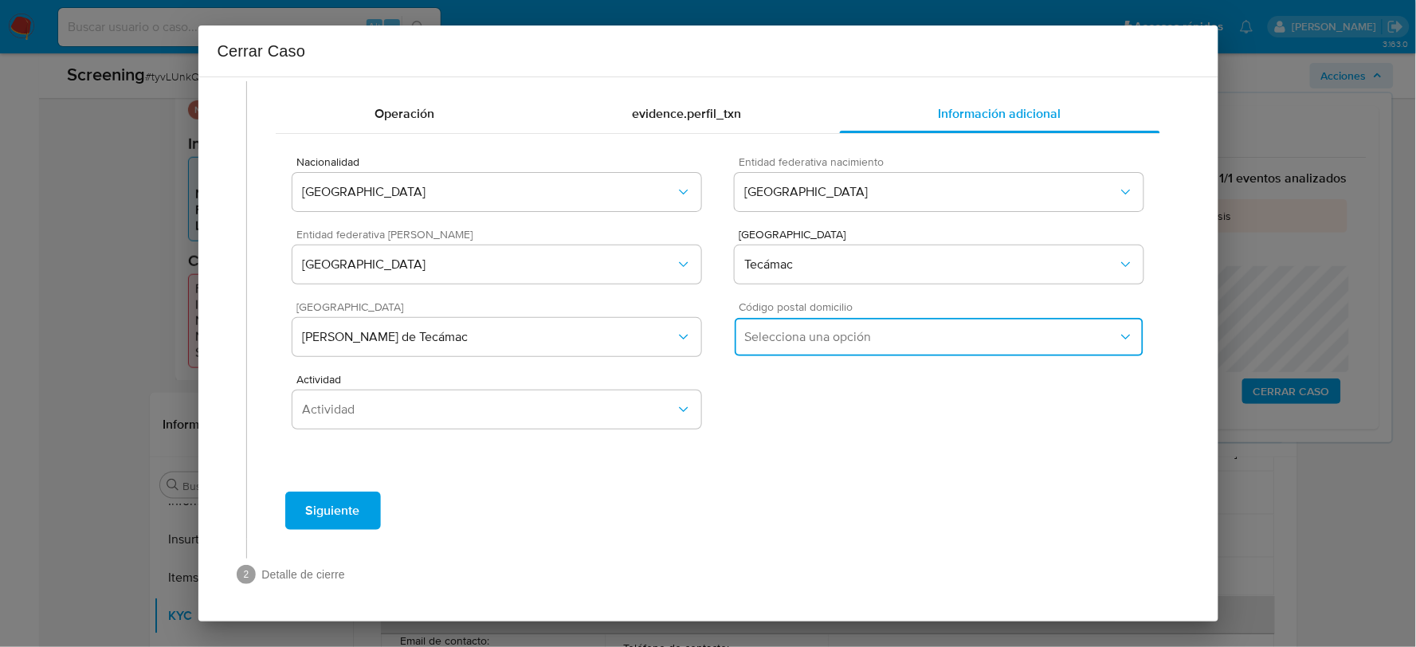
click at [809, 331] on span "Selecciona una opción" at bounding box center [930, 337] width 373 height 16
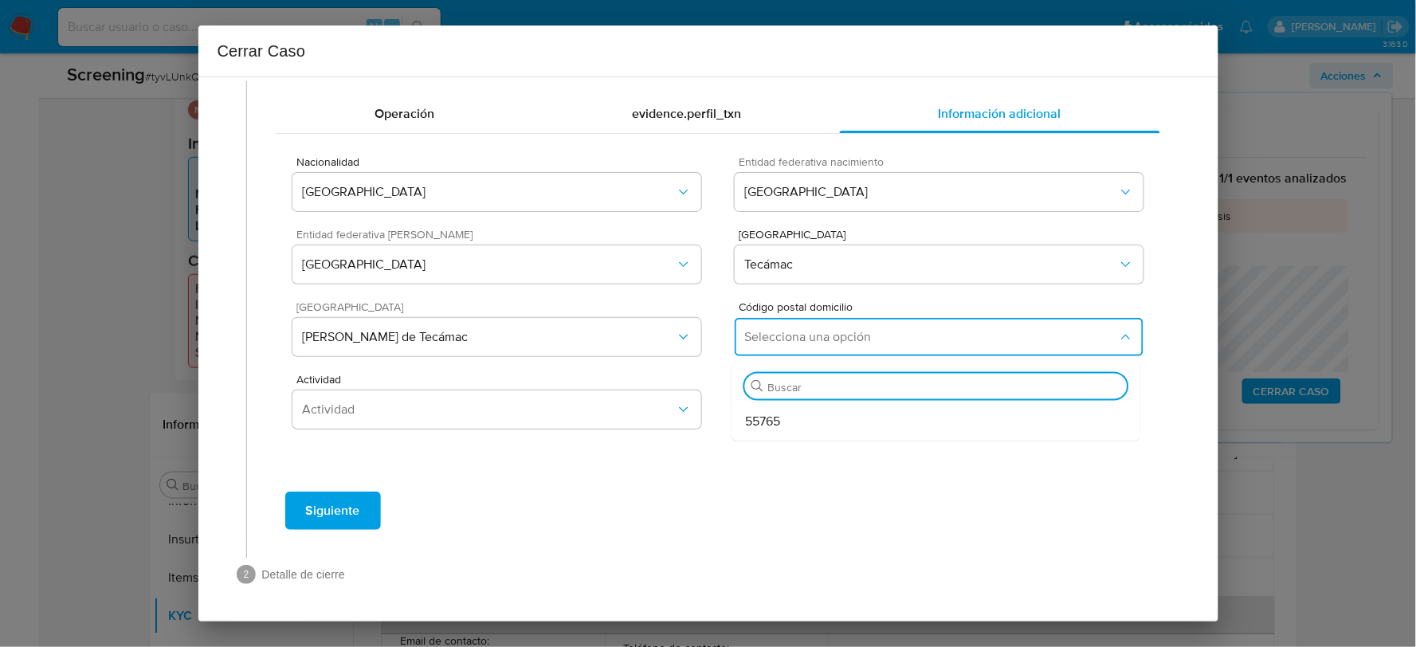
drag, startPoint x: 779, startPoint y: 420, endPoint x: 703, endPoint y: 403, distance: 78.3
click at [778, 420] on div "55765" at bounding box center [936, 421] width 382 height 38
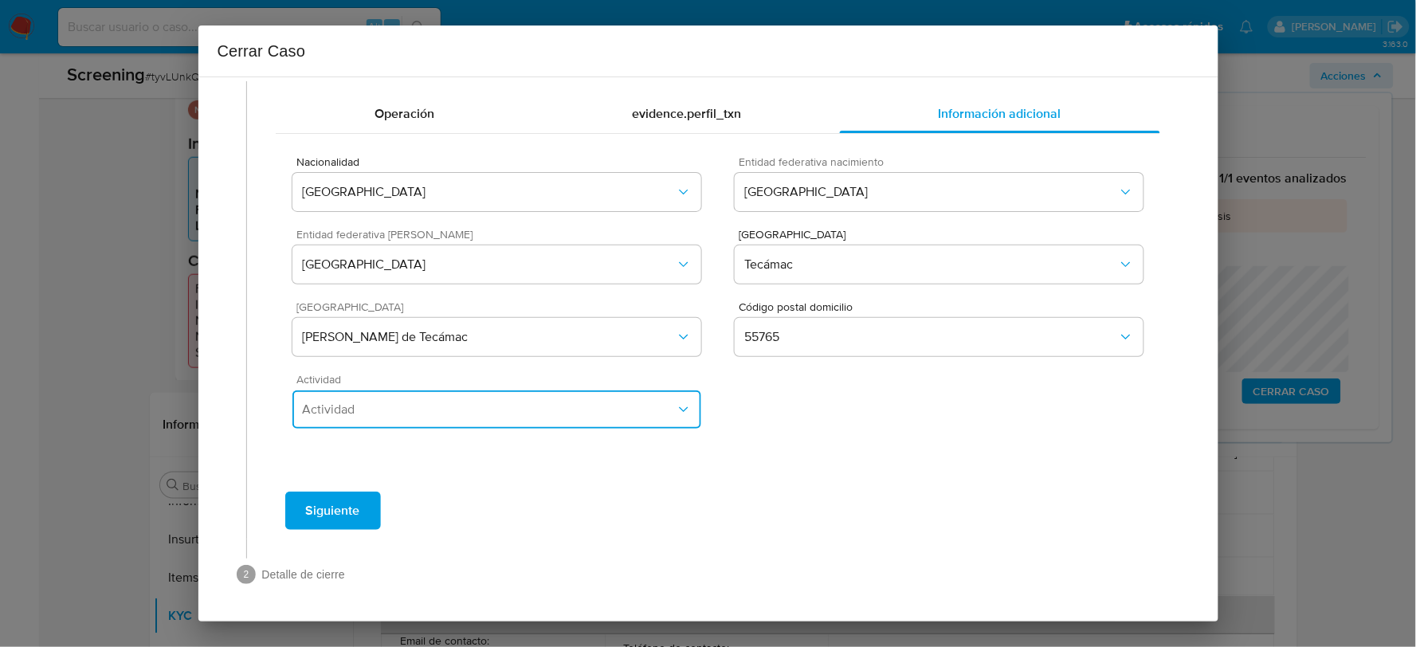
click at [443, 397] on button "Actividad" at bounding box center [496, 409] width 408 height 38
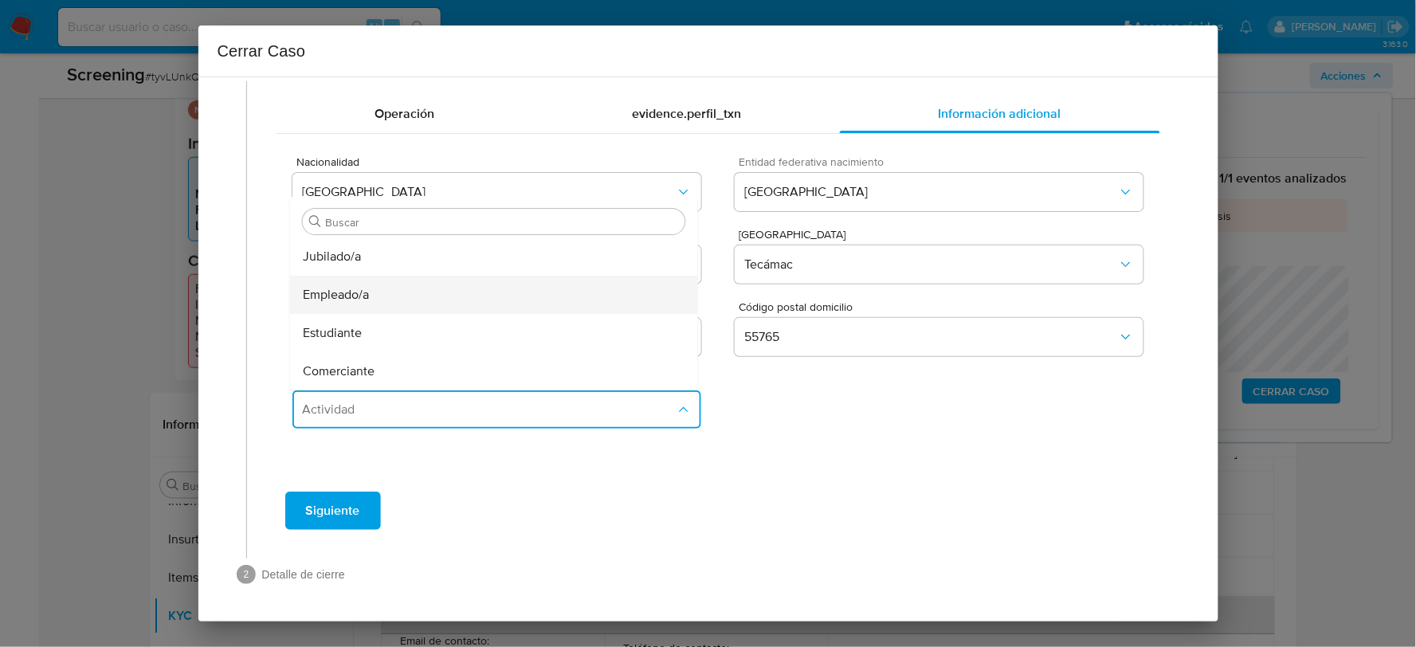
click at [354, 300] on span "Empleado/a" at bounding box center [336, 295] width 66 height 16
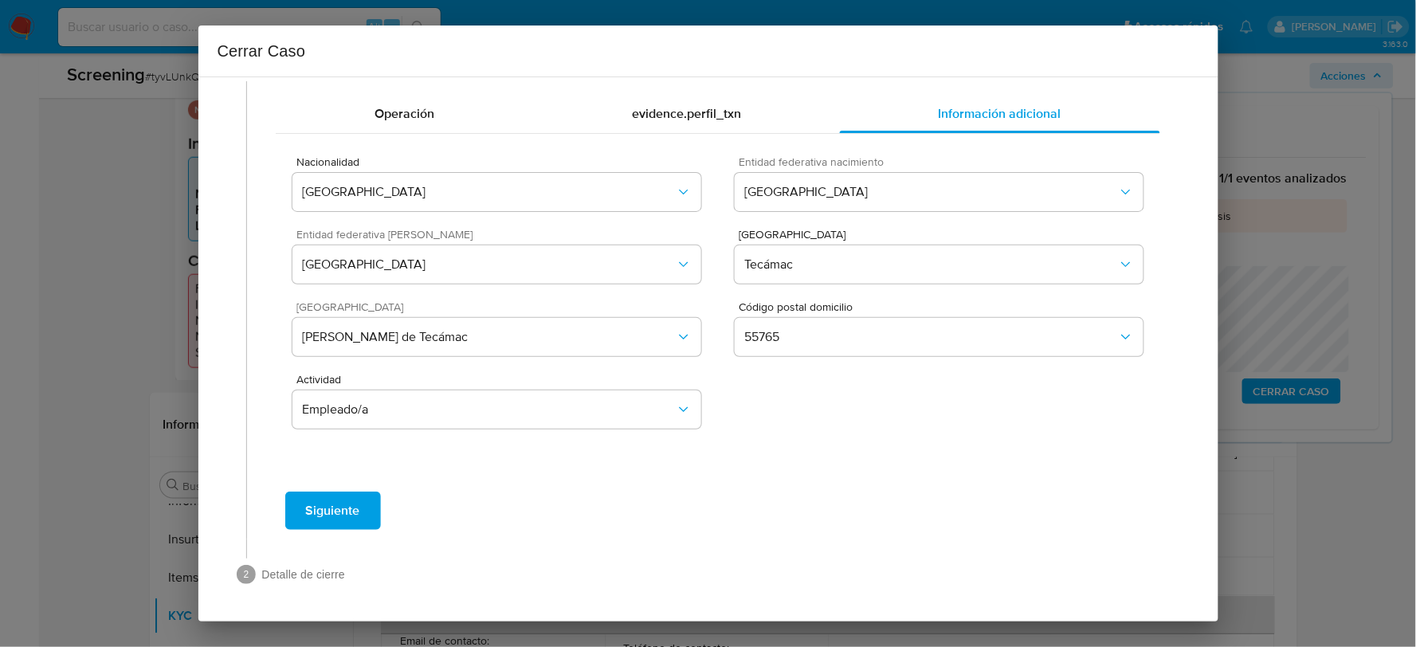
click at [323, 502] on span "Siguiente" at bounding box center [333, 510] width 54 height 35
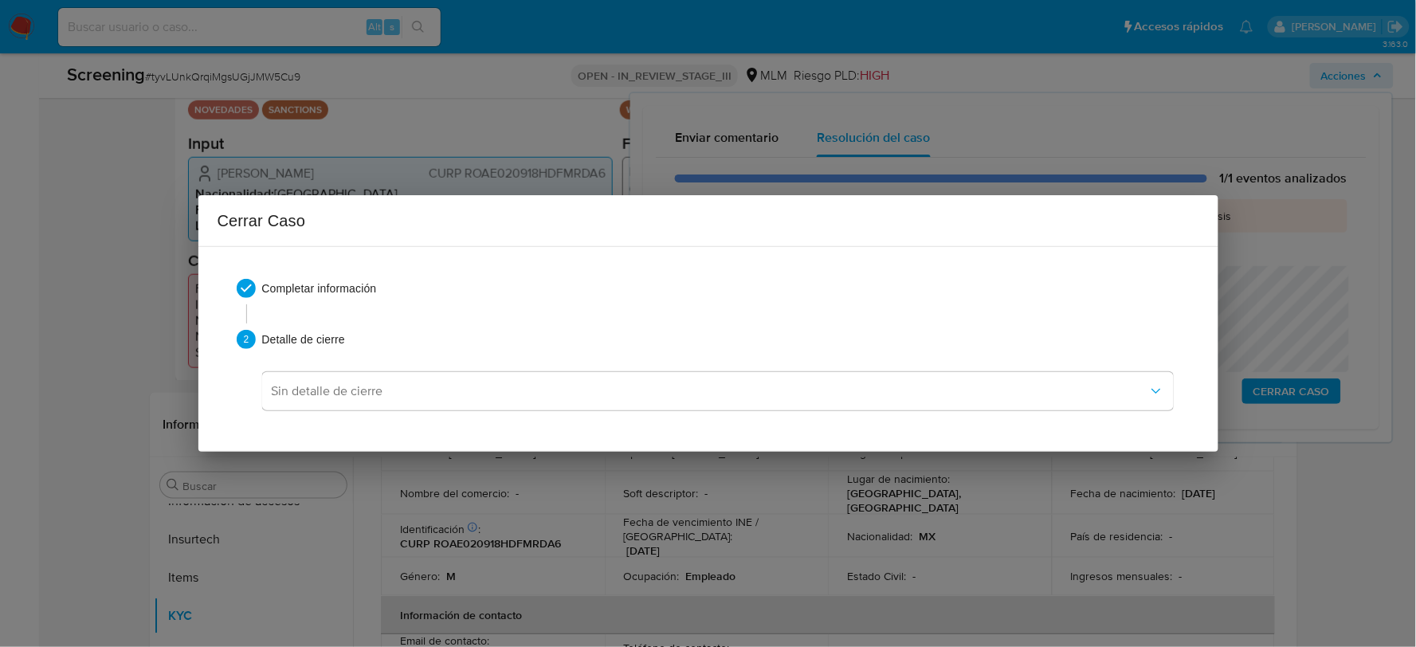
scroll to position [0, 0]
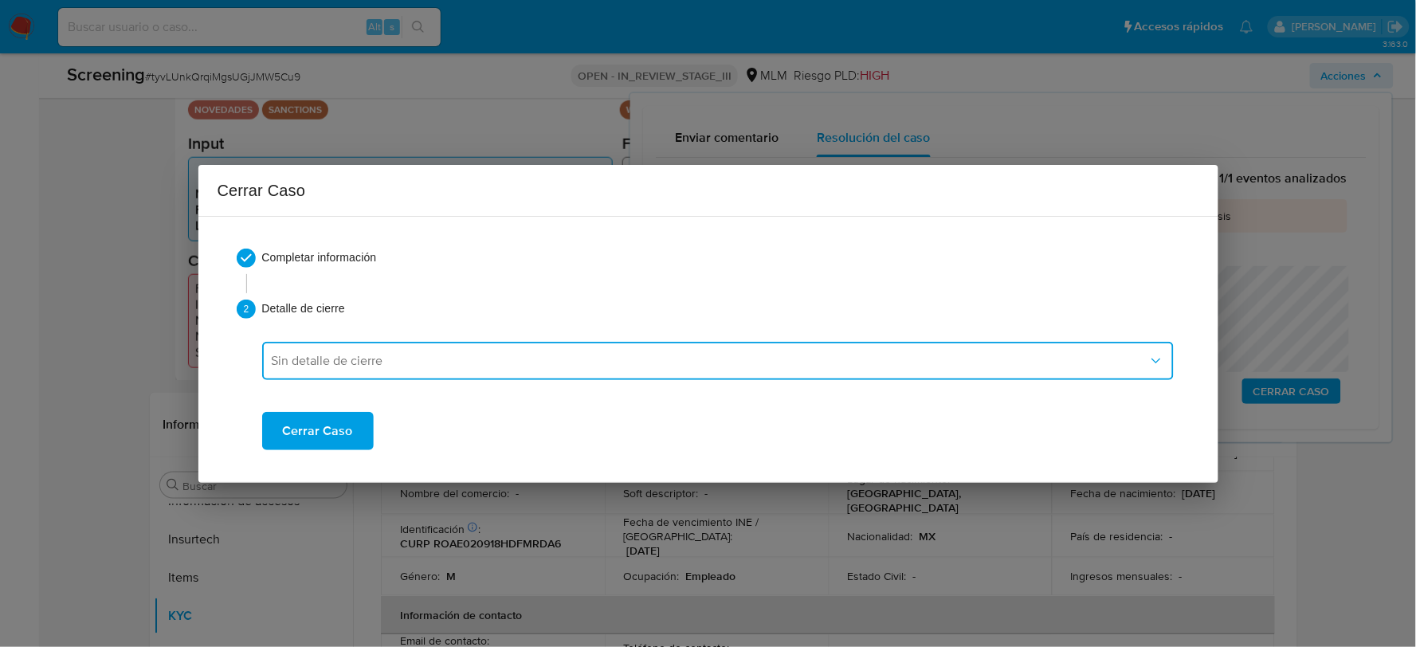
click at [451, 353] on span "Sin detalle de cierre" at bounding box center [710, 361] width 876 height 16
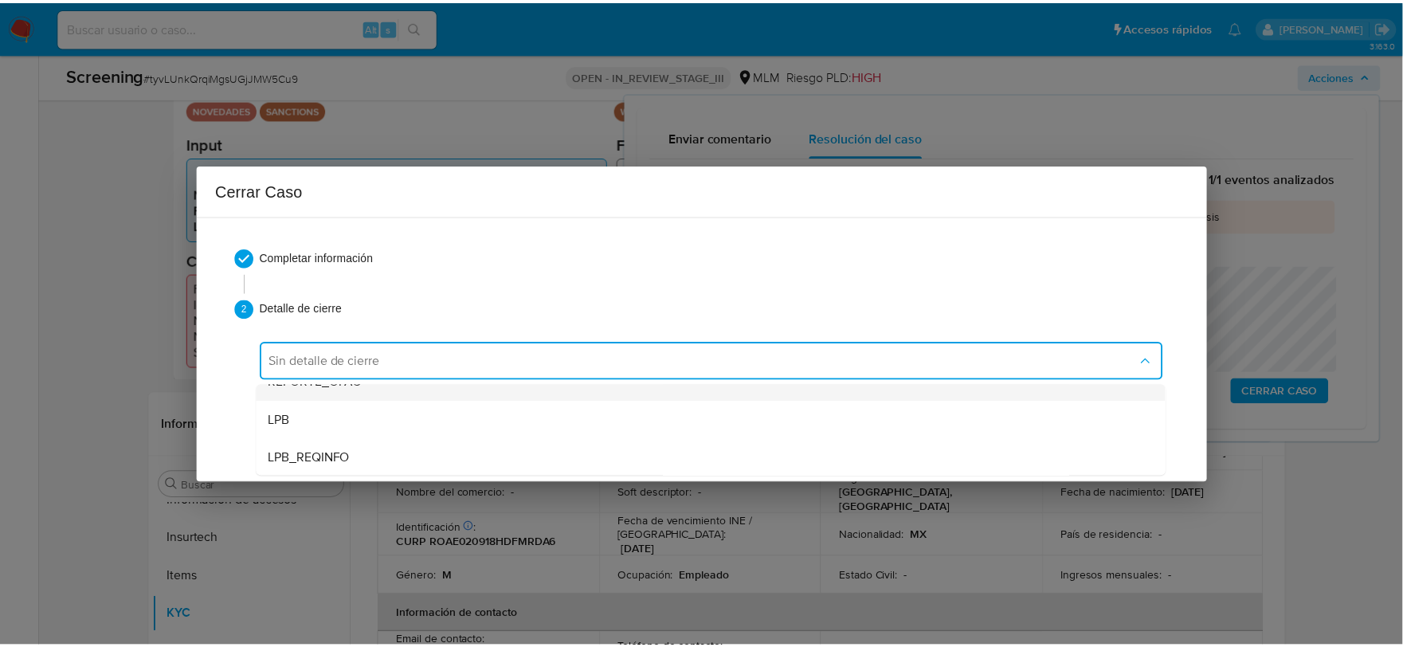
scroll to position [88, 0]
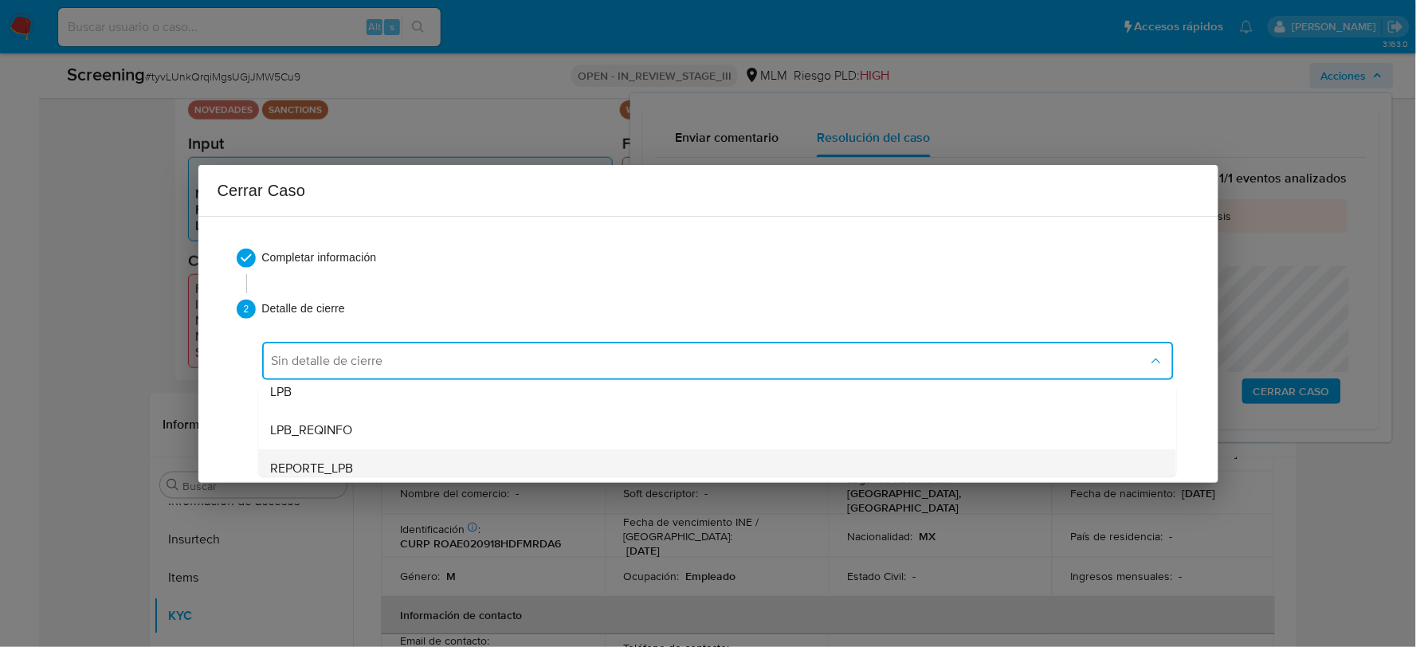
click at [373, 462] on div "REPORTE_LPB" at bounding box center [717, 467] width 892 height 38
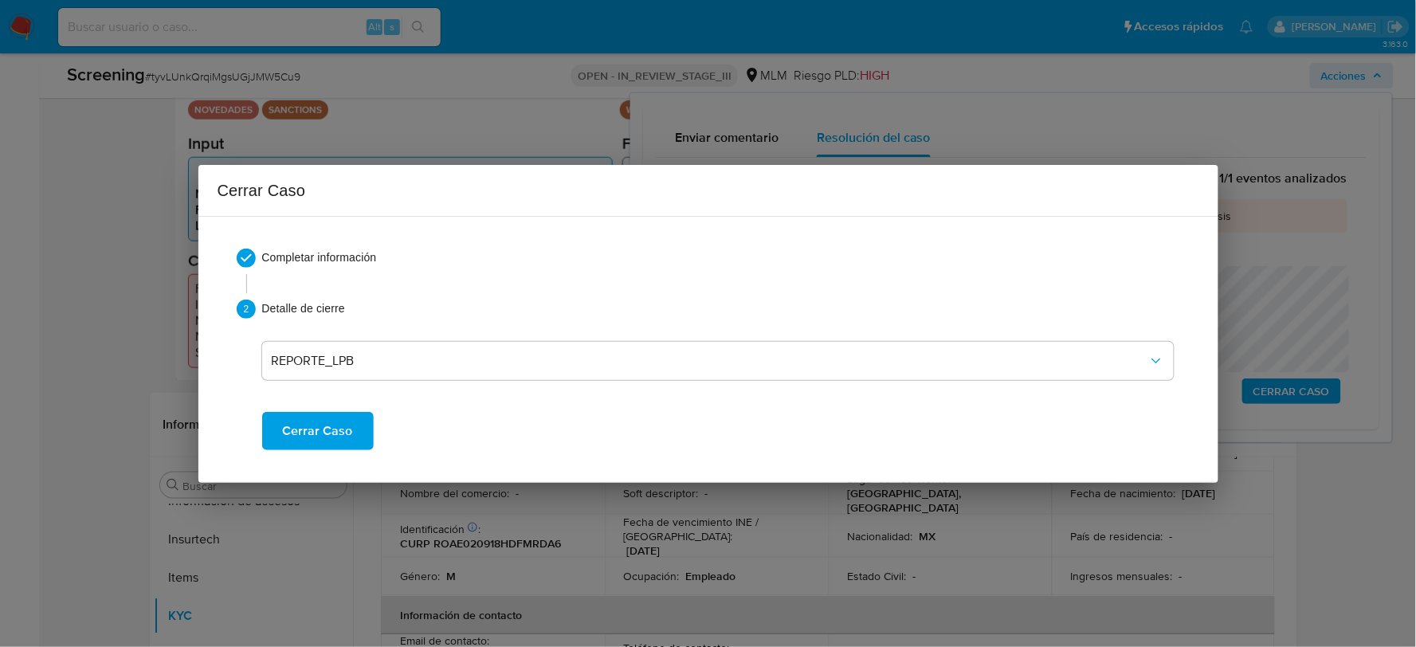
click at [350, 438] on button "Cerrar Caso" at bounding box center [318, 431] width 112 height 38
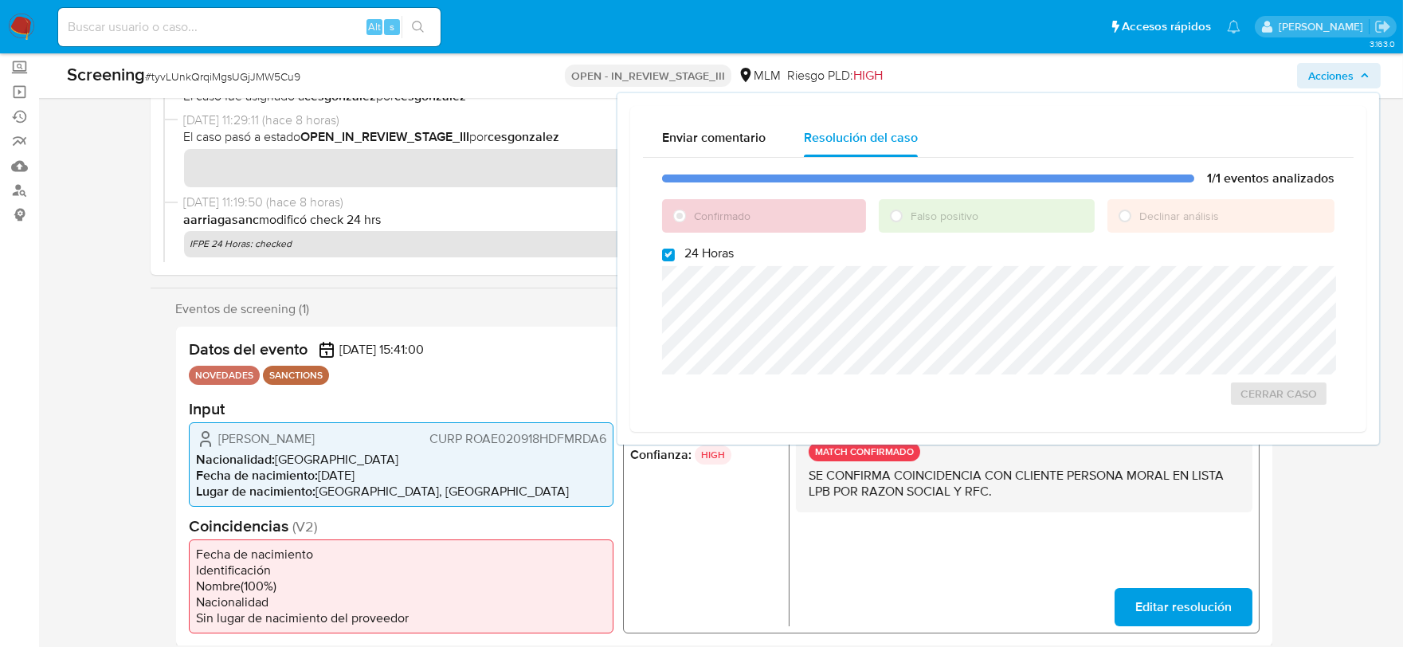
click at [292, 80] on span "# tyvLUnkQrqiMgsUGjJMW5Cu9" at bounding box center [222, 77] width 155 height 16
copy span "tyvLUnkQrqiMgsUGjJMW5Cu9"
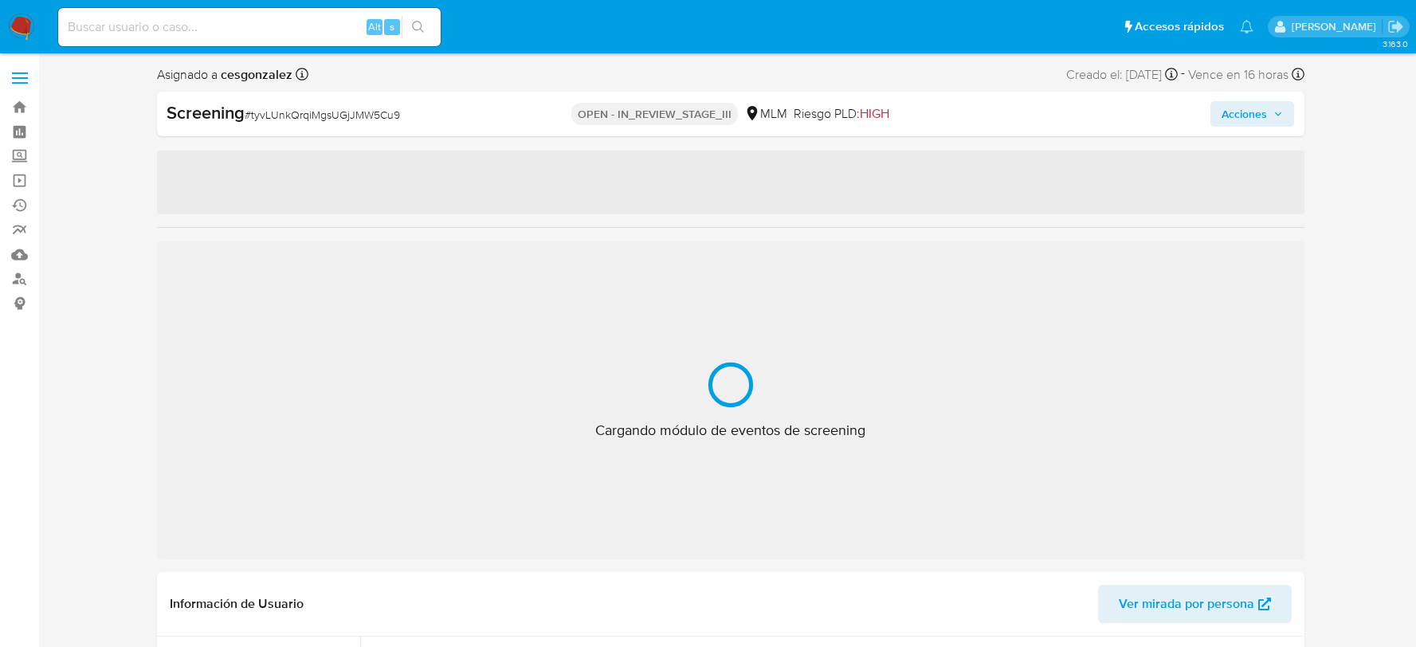
select select "10"
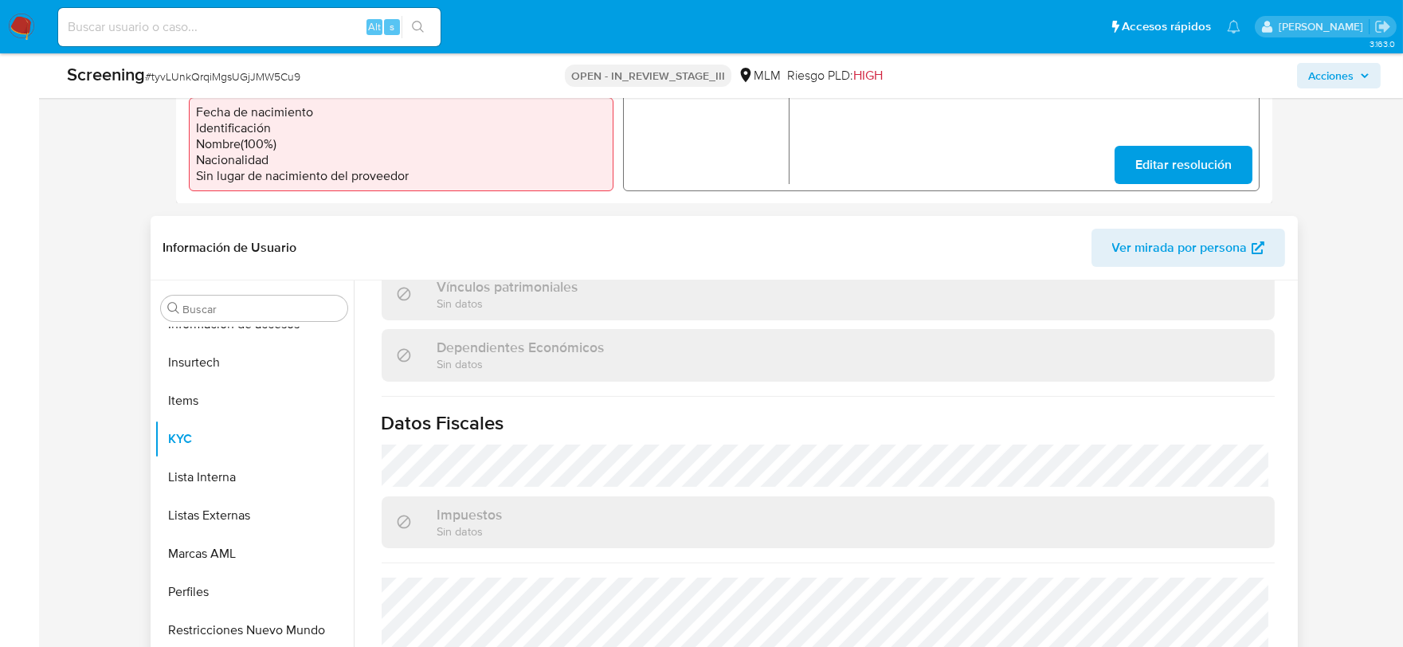
scroll to position [991, 0]
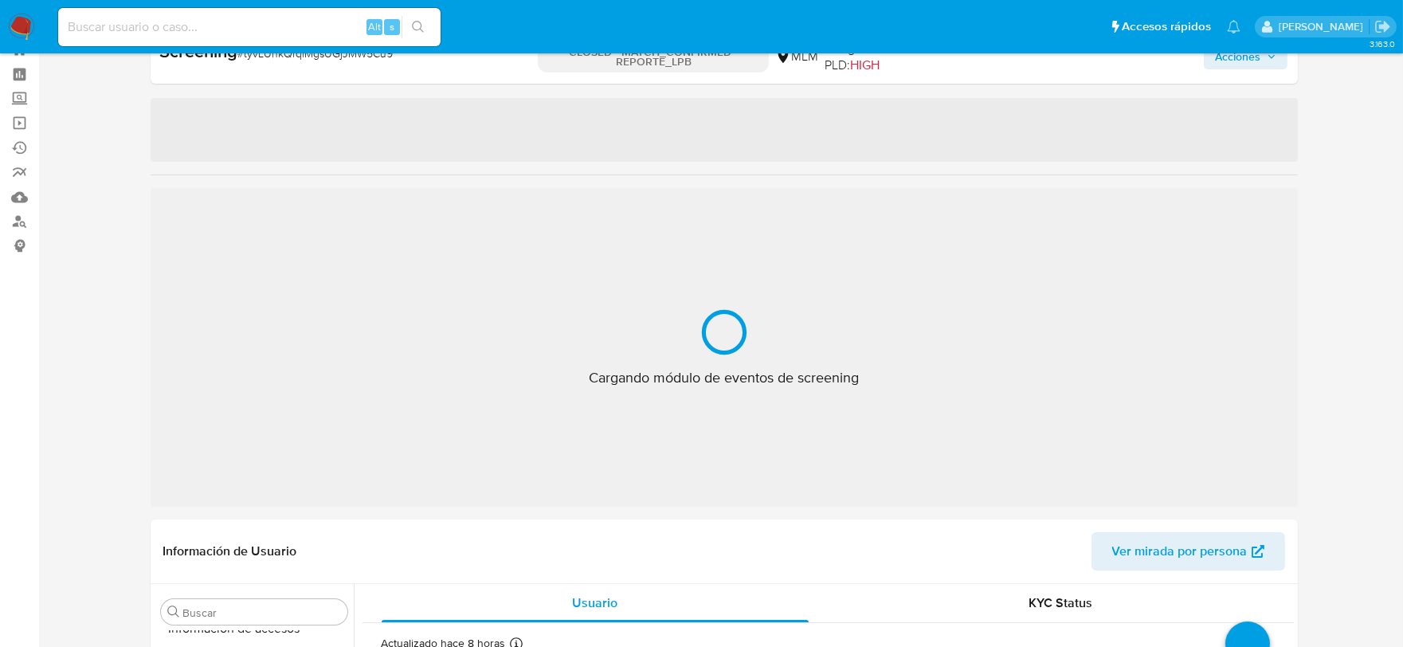
scroll to position [787, 0]
select select "10"
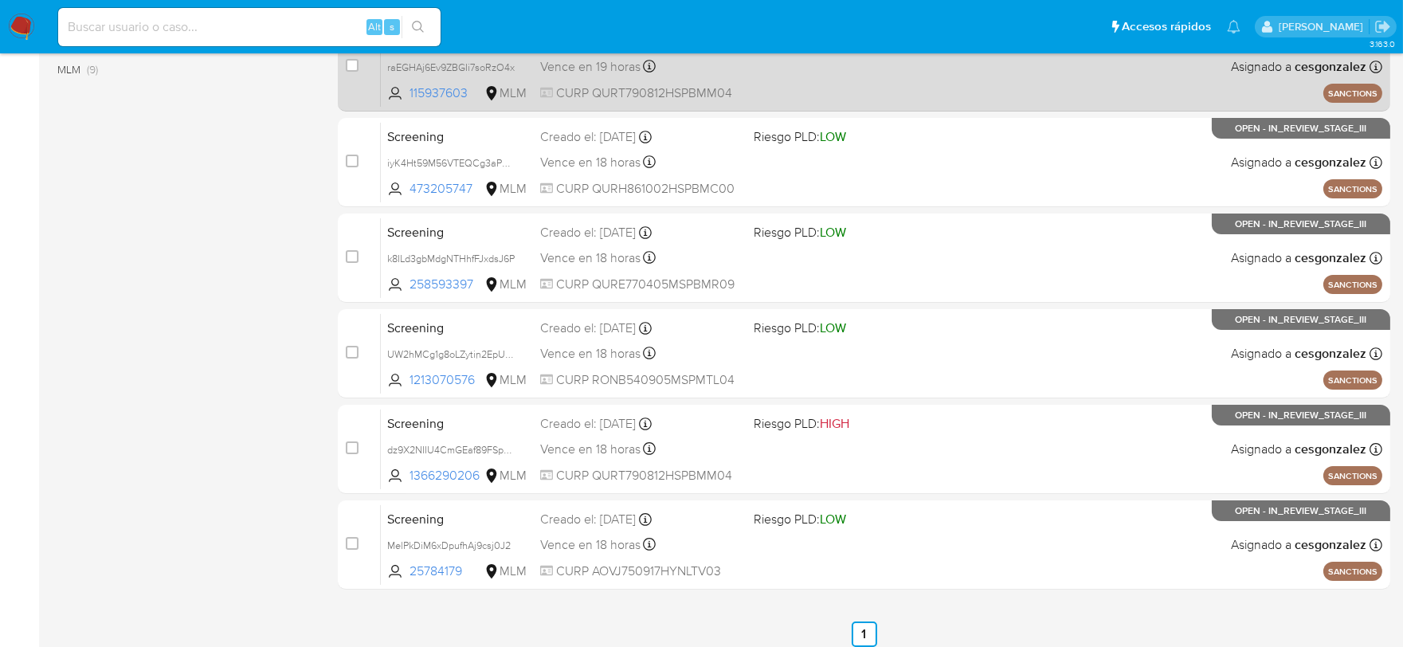
scroll to position [531, 0]
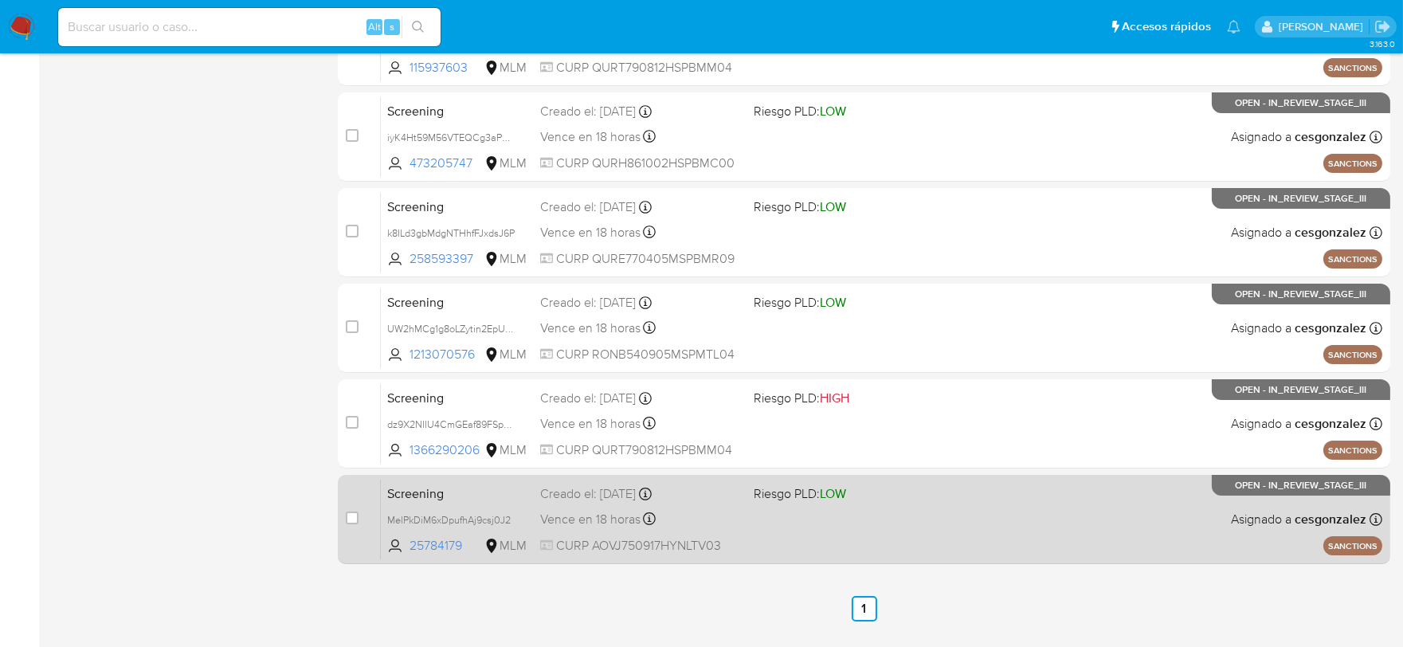
click at [712, 531] on div "Screening MelPkDiM6xDpufhAj9csj0J2 25784179 MLM Riesgo PLD: LOW Creado el: [DAT…" at bounding box center [881, 519] width 1001 height 80
click at [560, 512] on span "Vence en 18 horas" at bounding box center [590, 520] width 100 height 18
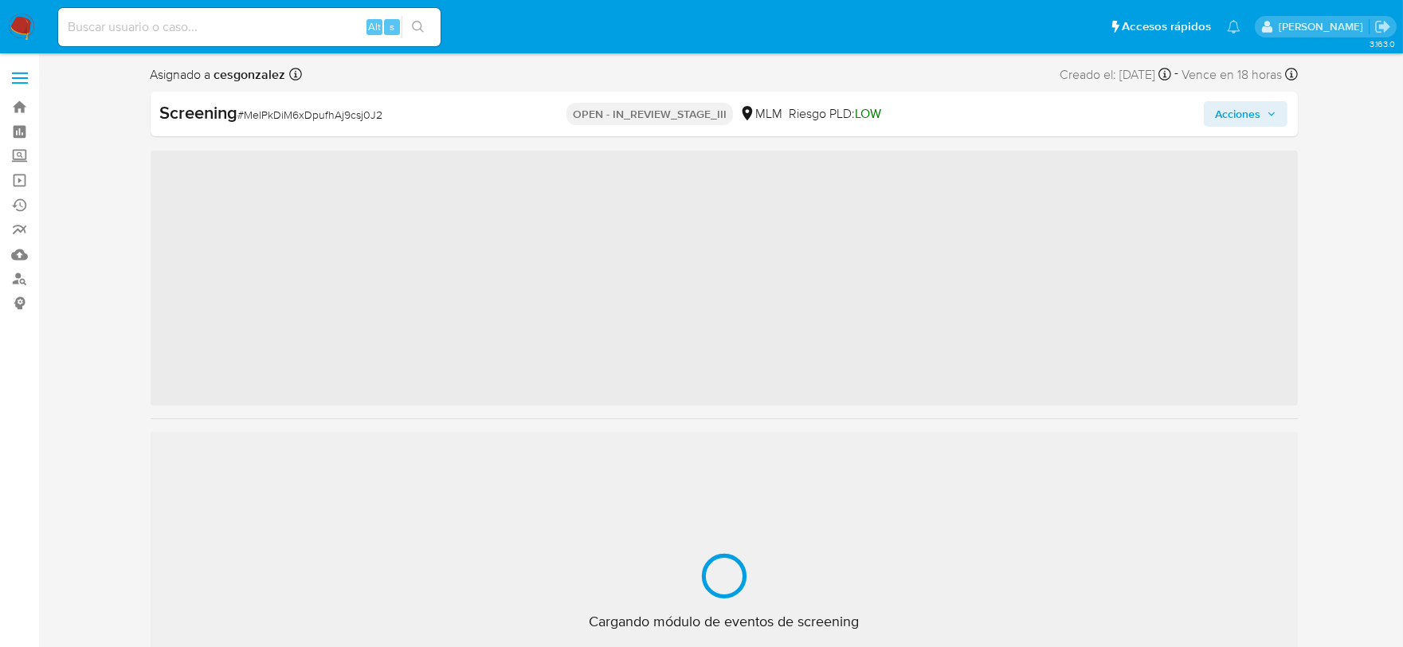
scroll to position [787, 0]
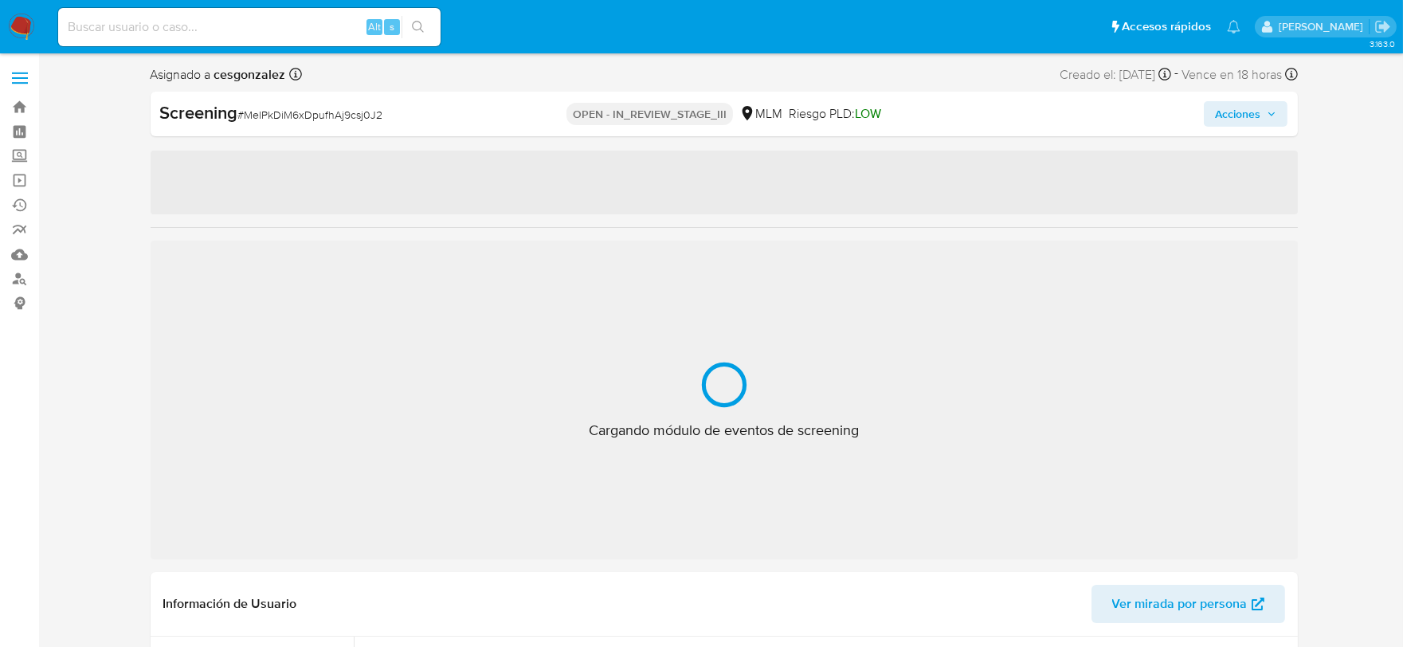
select select "10"
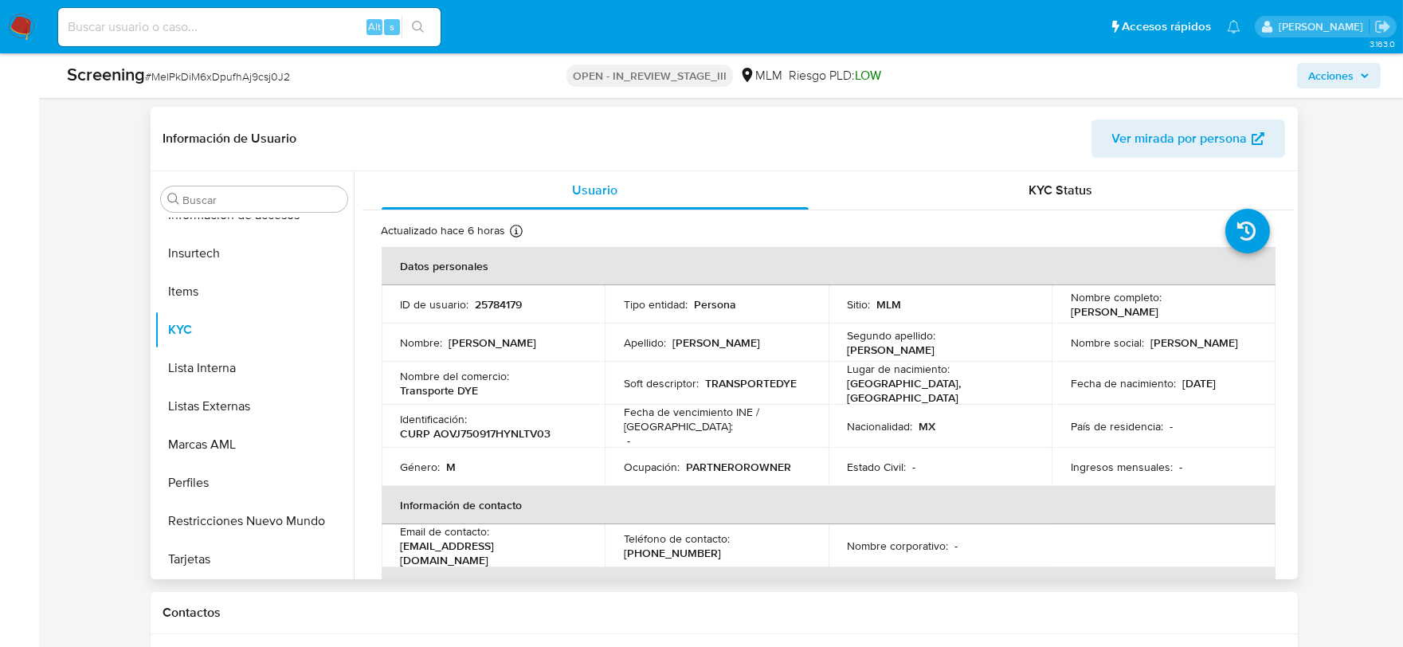
scroll to position [619, 0]
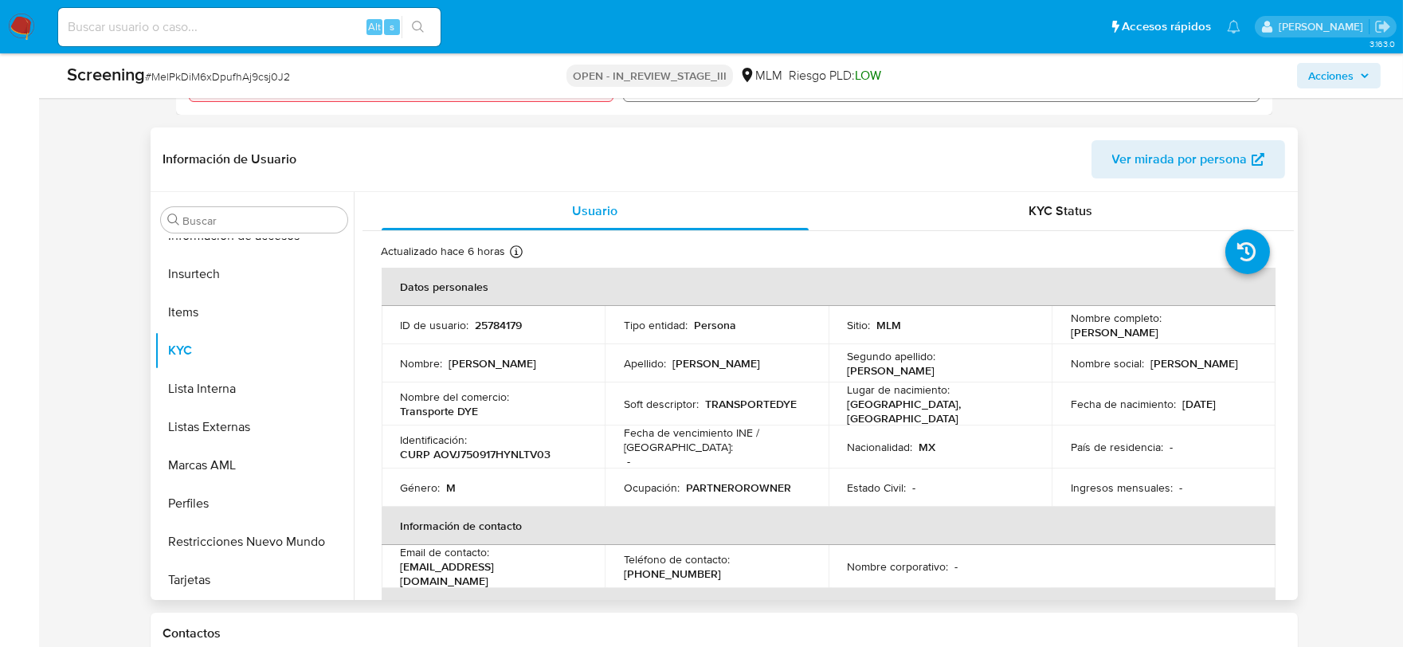
click at [490, 447] on p "CURP AOVJ750917HYNLTV03" at bounding box center [476, 454] width 151 height 14
copy p "AOVJ750917HYNLTV03"
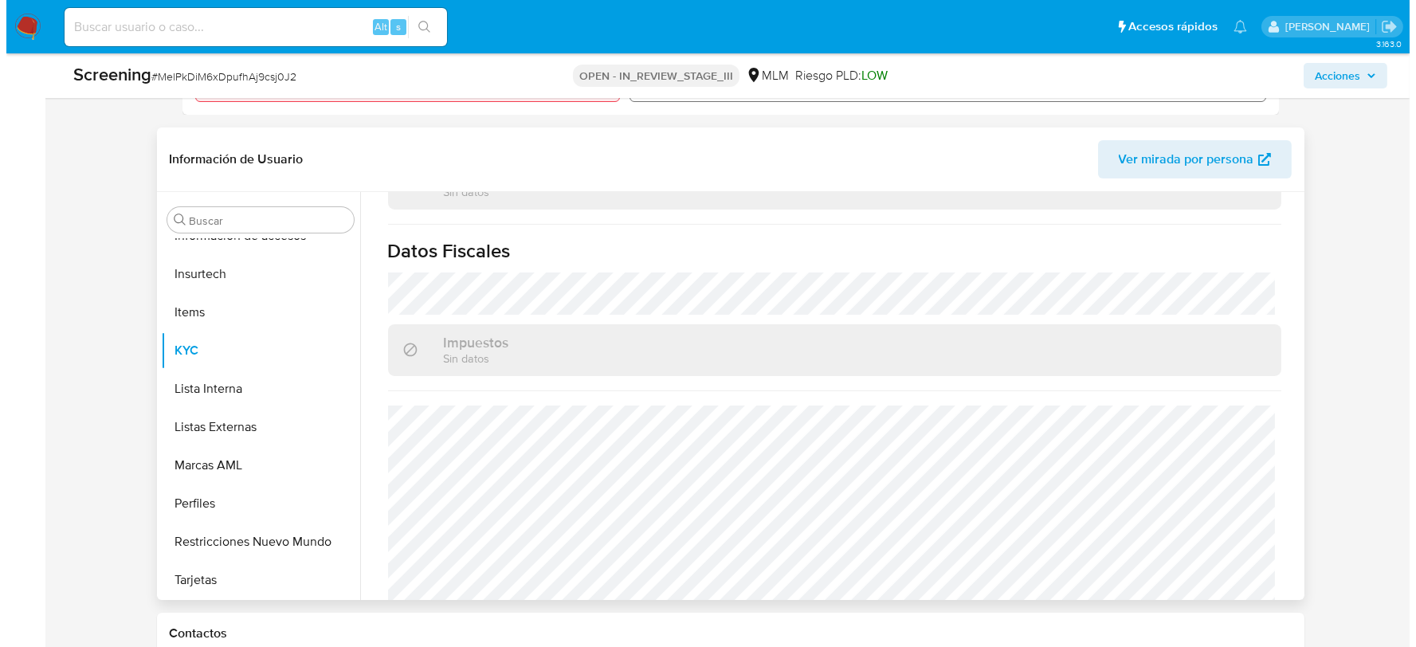
scroll to position [1006, 0]
click at [1367, 83] on span "Acciones" at bounding box center [1338, 76] width 61 height 22
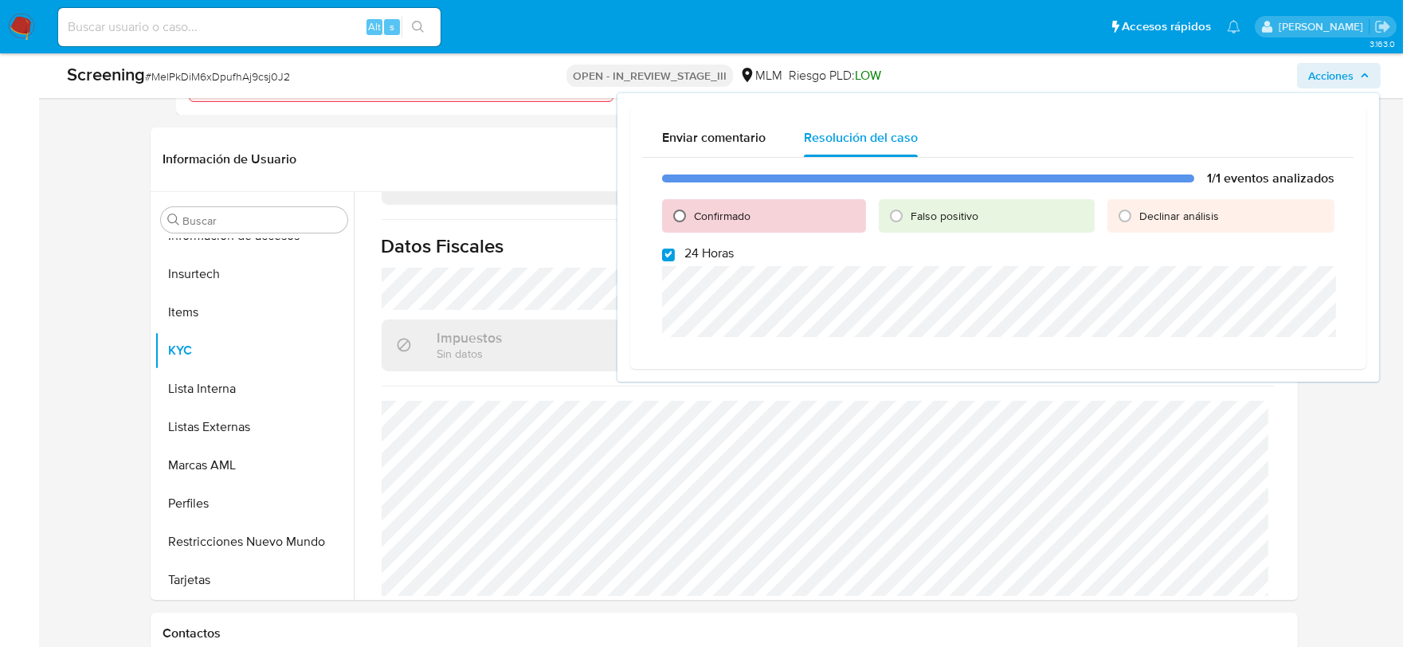
click at [675, 216] on input "Confirmado" at bounding box center [679, 215] width 25 height 25
radio input "true"
click at [1319, 401] on button "Cerrar Caso" at bounding box center [1278, 390] width 99 height 25
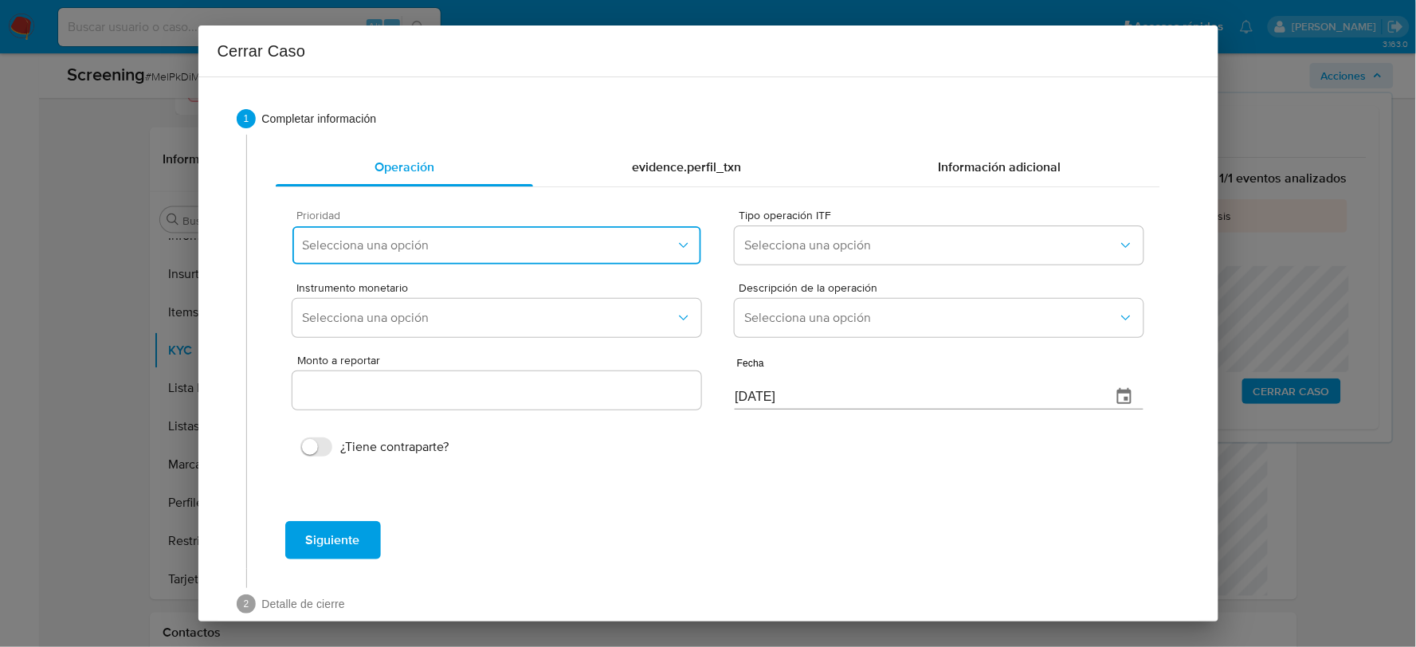
click at [560, 249] on span "Selecciona una opción" at bounding box center [488, 245] width 373 height 16
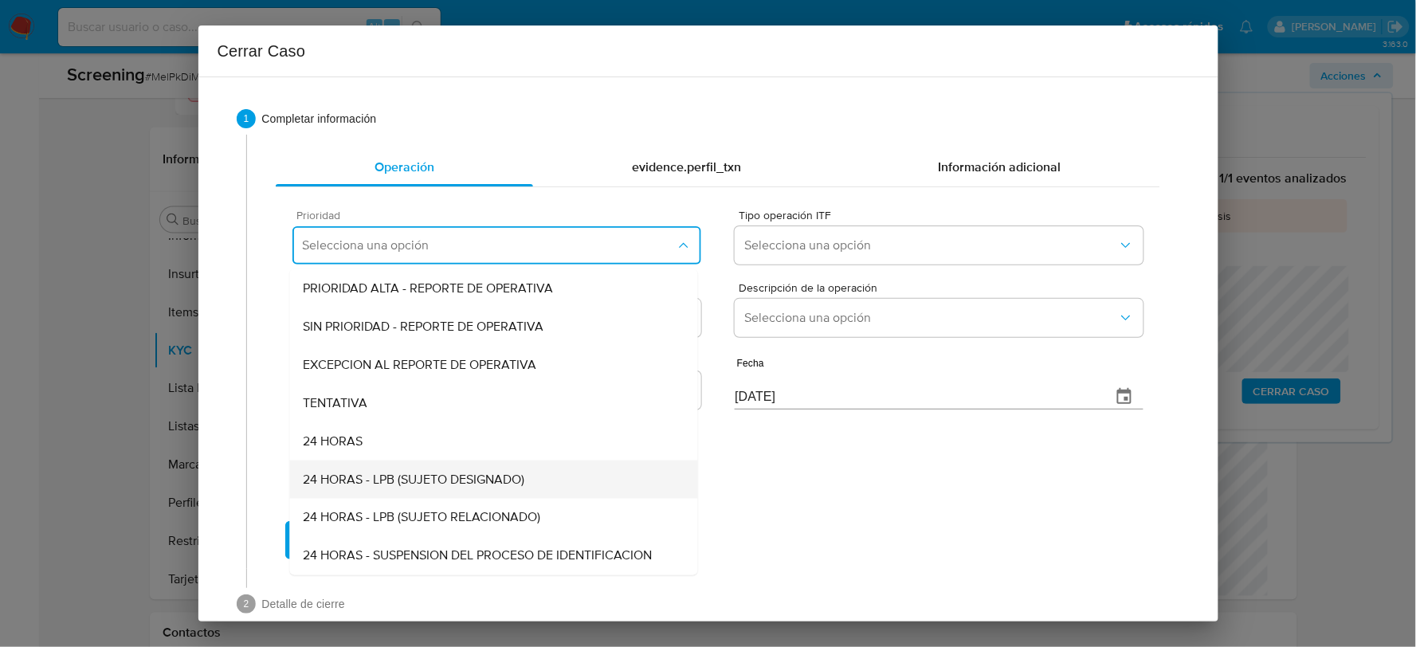
click at [386, 480] on span "24 HORAS - LPB (SUJETO DESIGNADO)" at bounding box center [413, 480] width 221 height 16
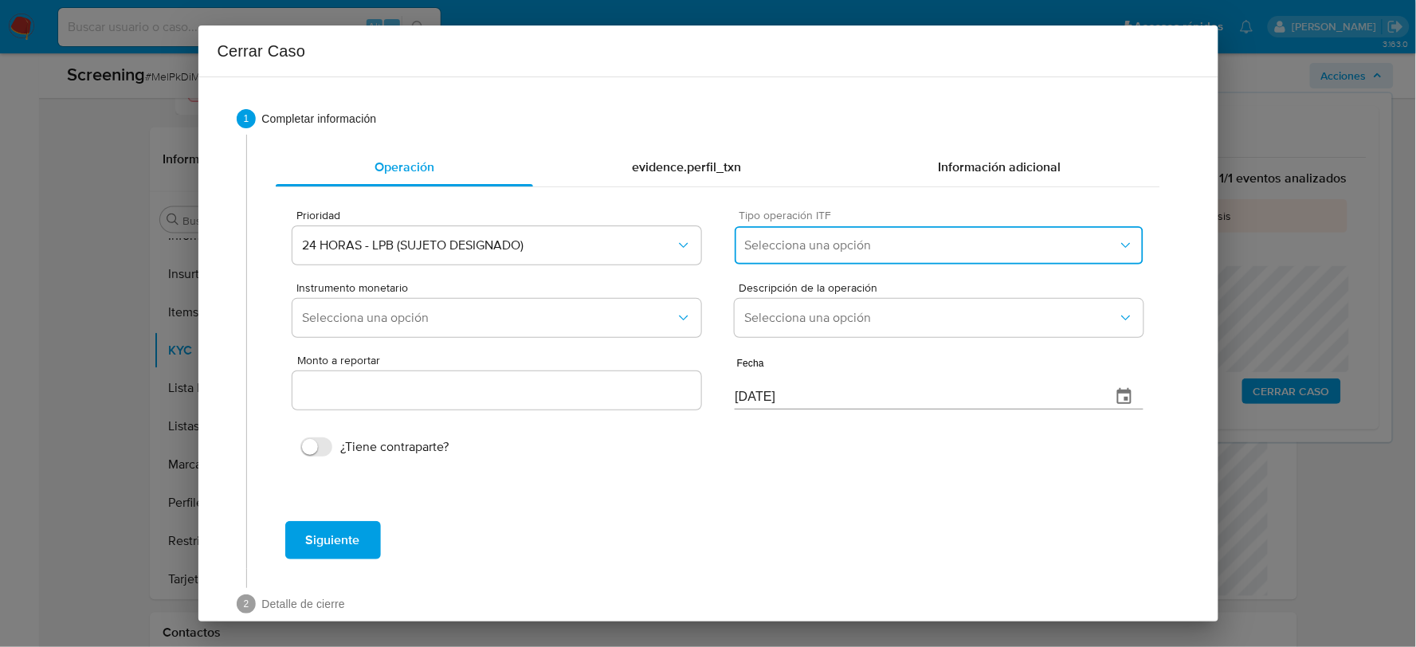
click at [839, 257] on button "Selecciona una opción" at bounding box center [938, 245] width 408 height 38
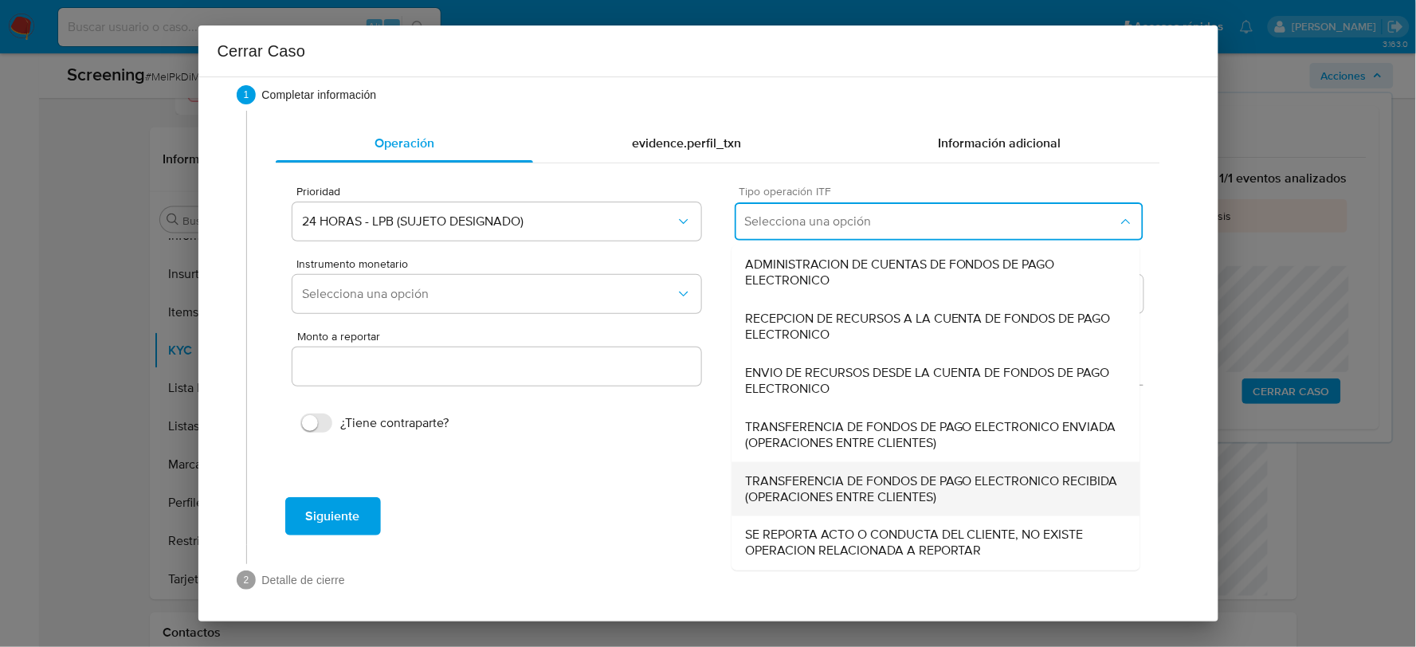
scroll to position [29, 0]
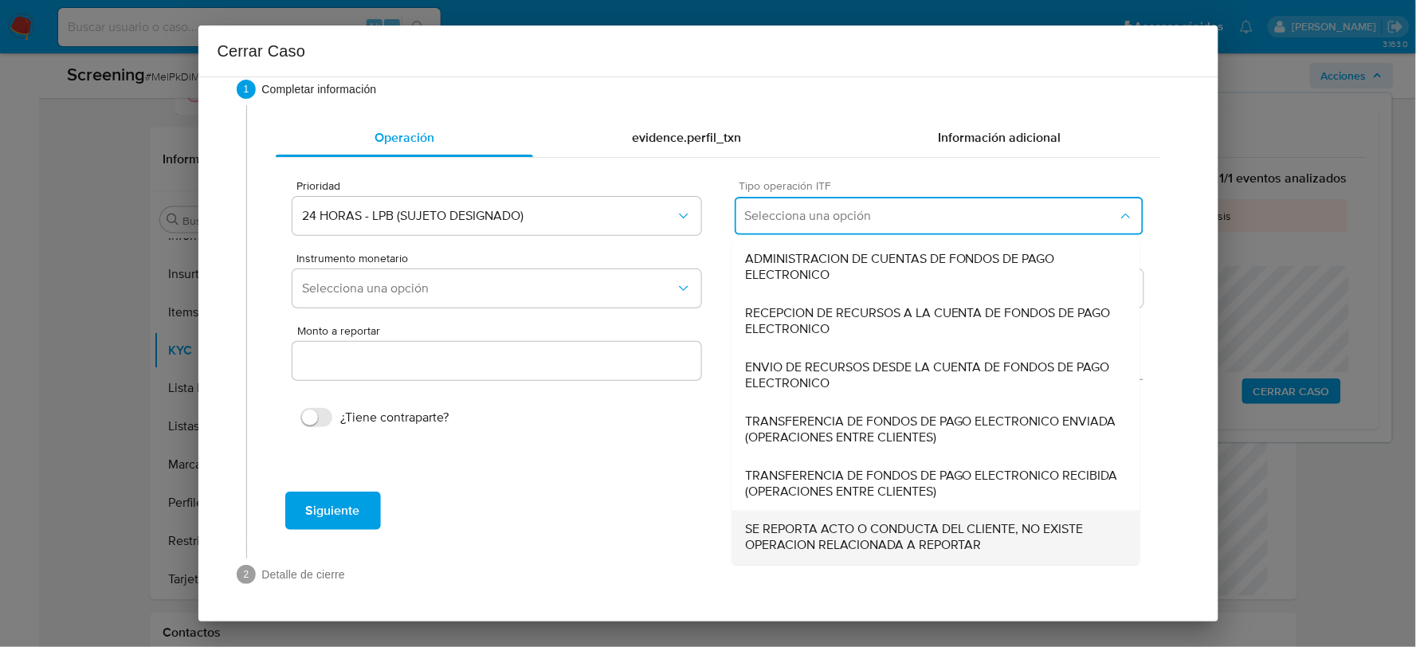
click at [838, 529] on span "SE REPORTA ACTO O CONDUCTA DEL CLIENTE, NO EXISTE OPERACION RELACIONADA A REPOR…" at bounding box center [936, 538] width 382 height 32
type input "0.00"
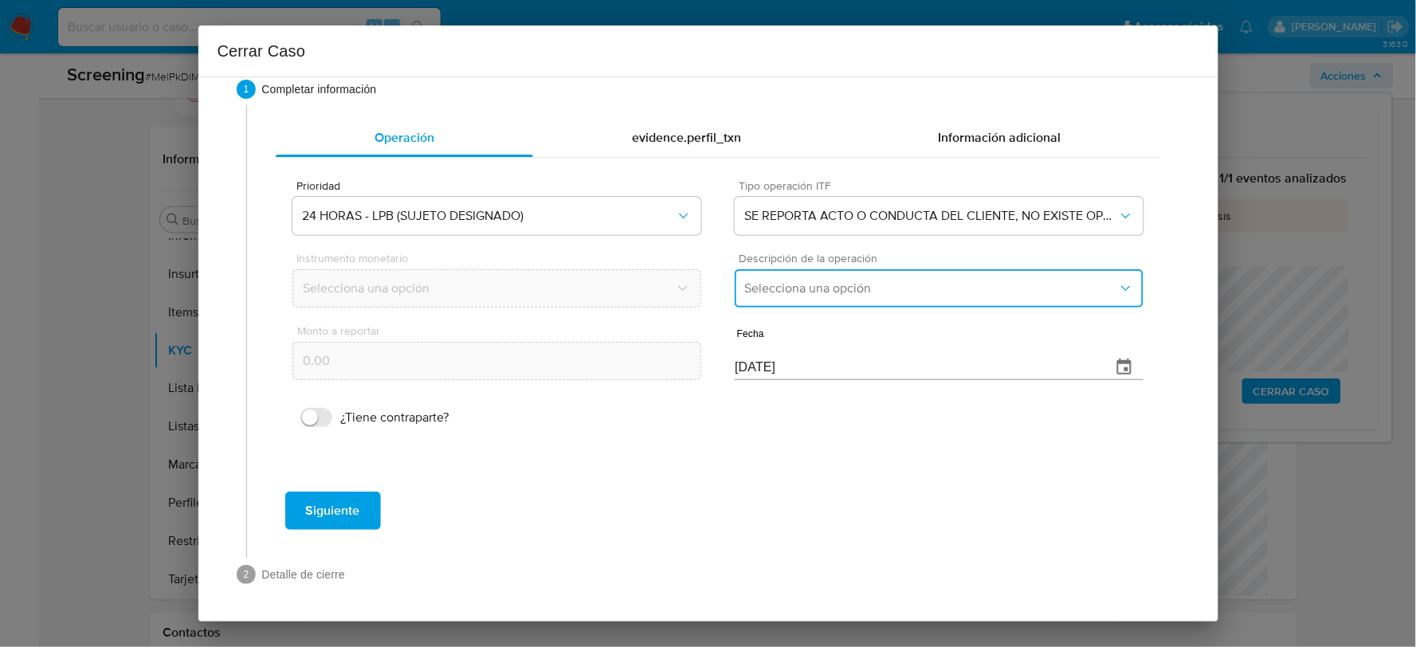
click at [800, 298] on button "Selecciona una opción" at bounding box center [938, 288] width 408 height 38
click at [805, 371] on span "LISTA DE PERSONAS BLOQUEADAS" at bounding box center [846, 370] width 202 height 16
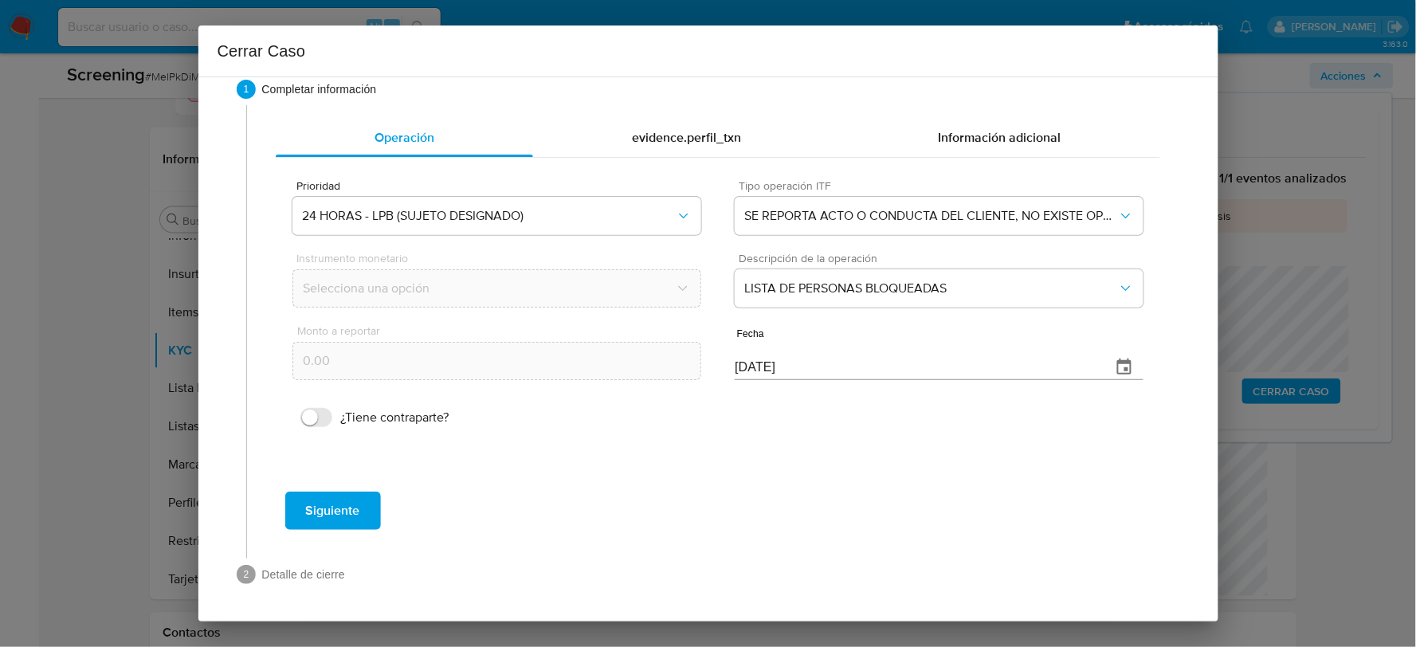
click at [320, 506] on span "Siguiente" at bounding box center [333, 510] width 54 height 35
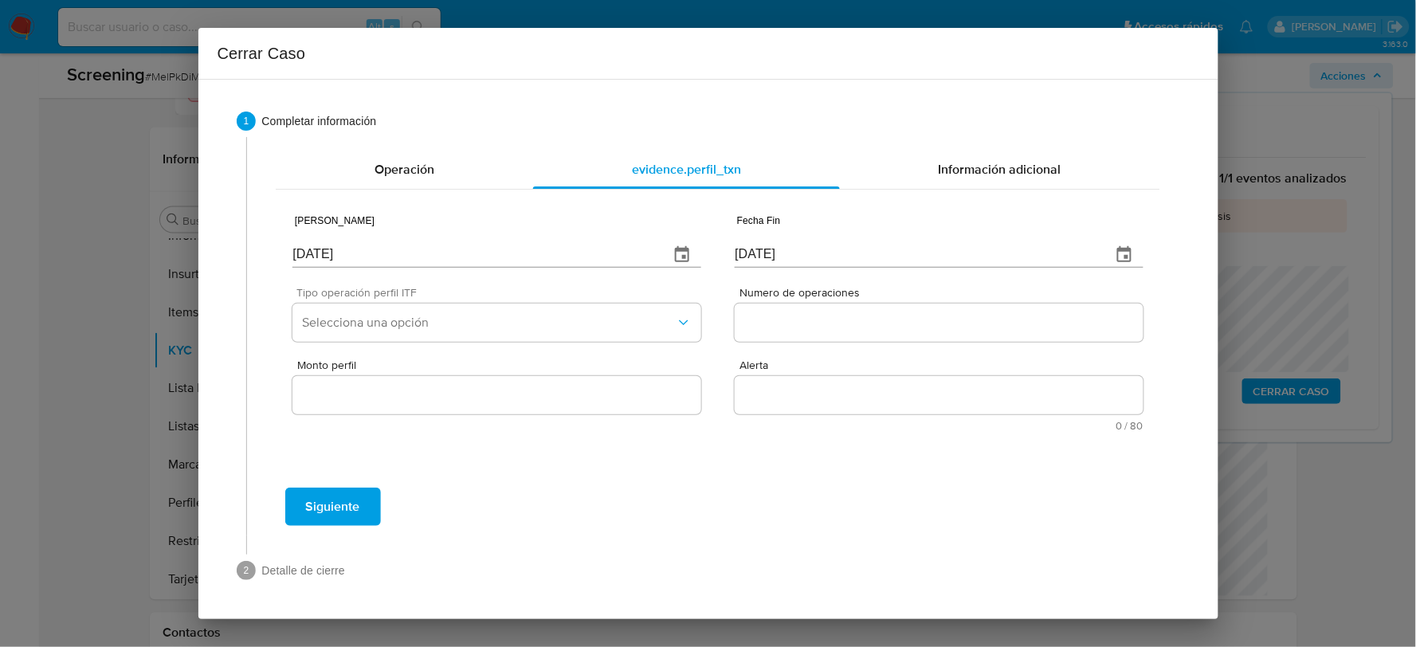
scroll to position [0, 0]
click at [354, 250] on input "[DATE]" at bounding box center [473, 254] width 363 height 25
type input "[DATE]"
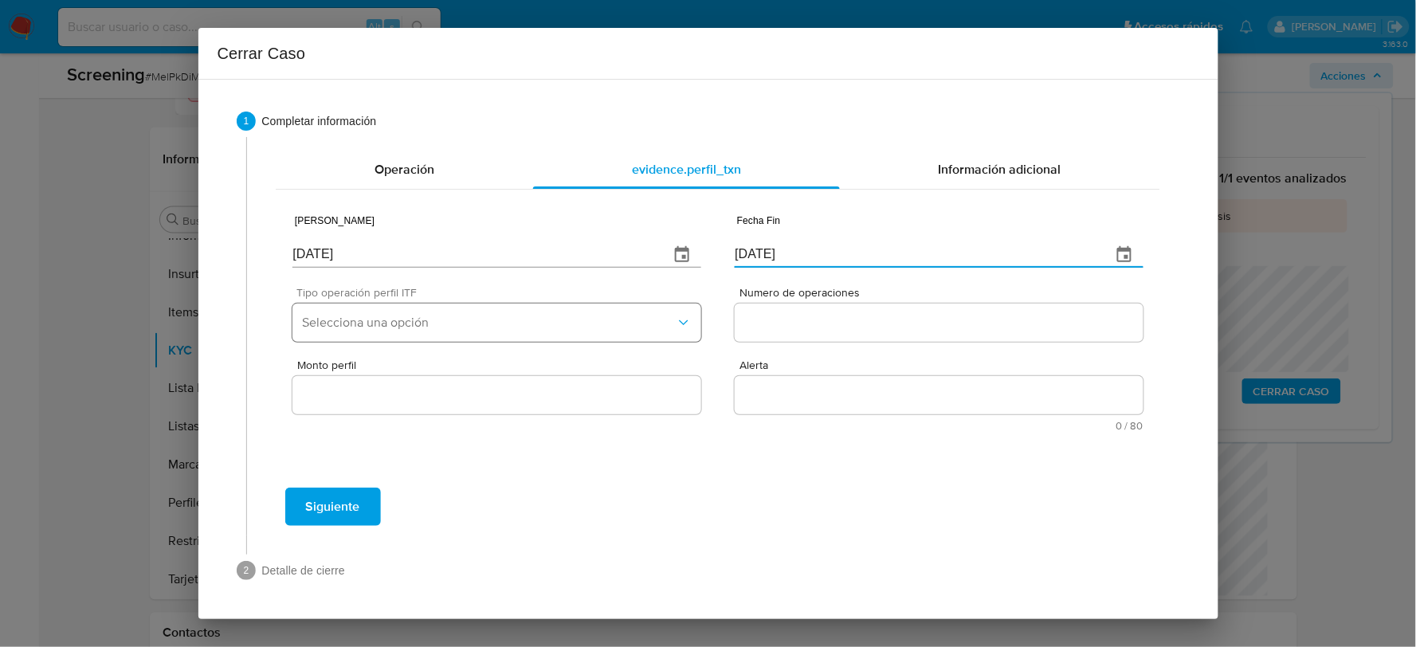
type input "[DATE]"
click at [397, 312] on button "Selecciona una opción" at bounding box center [496, 322] width 408 height 38
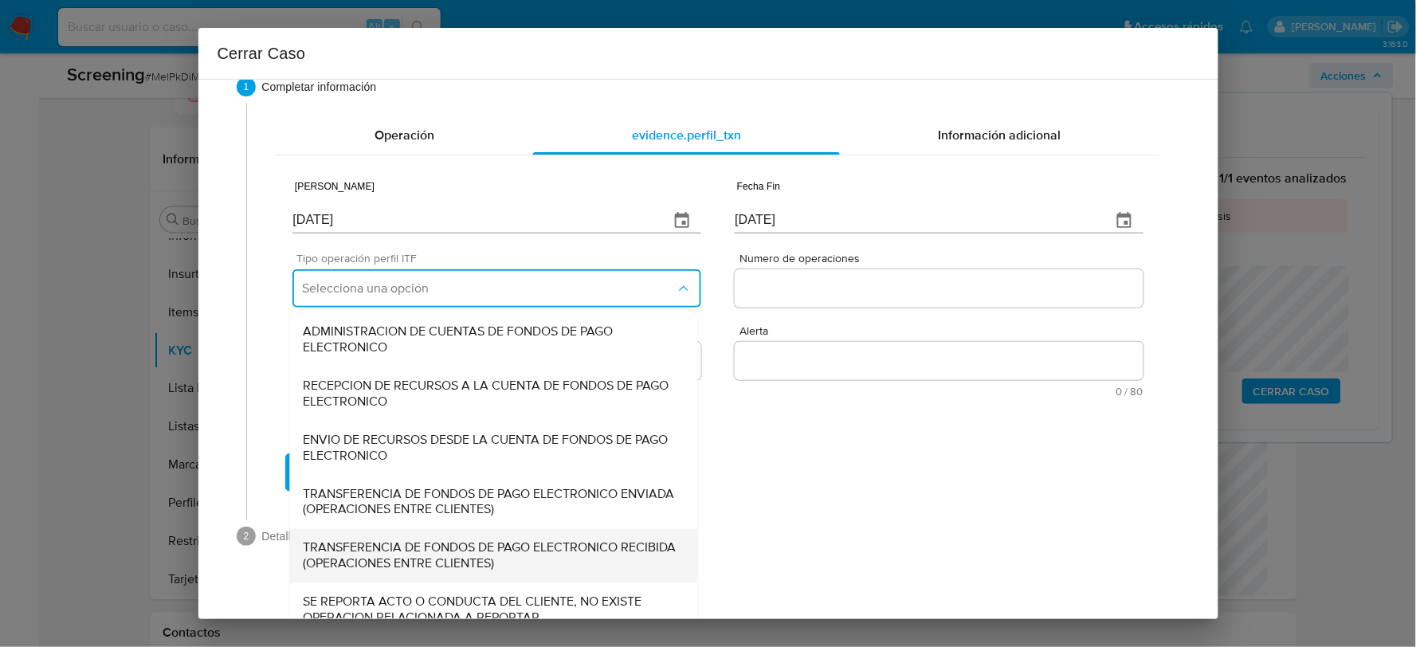
scroll to position [53, 0]
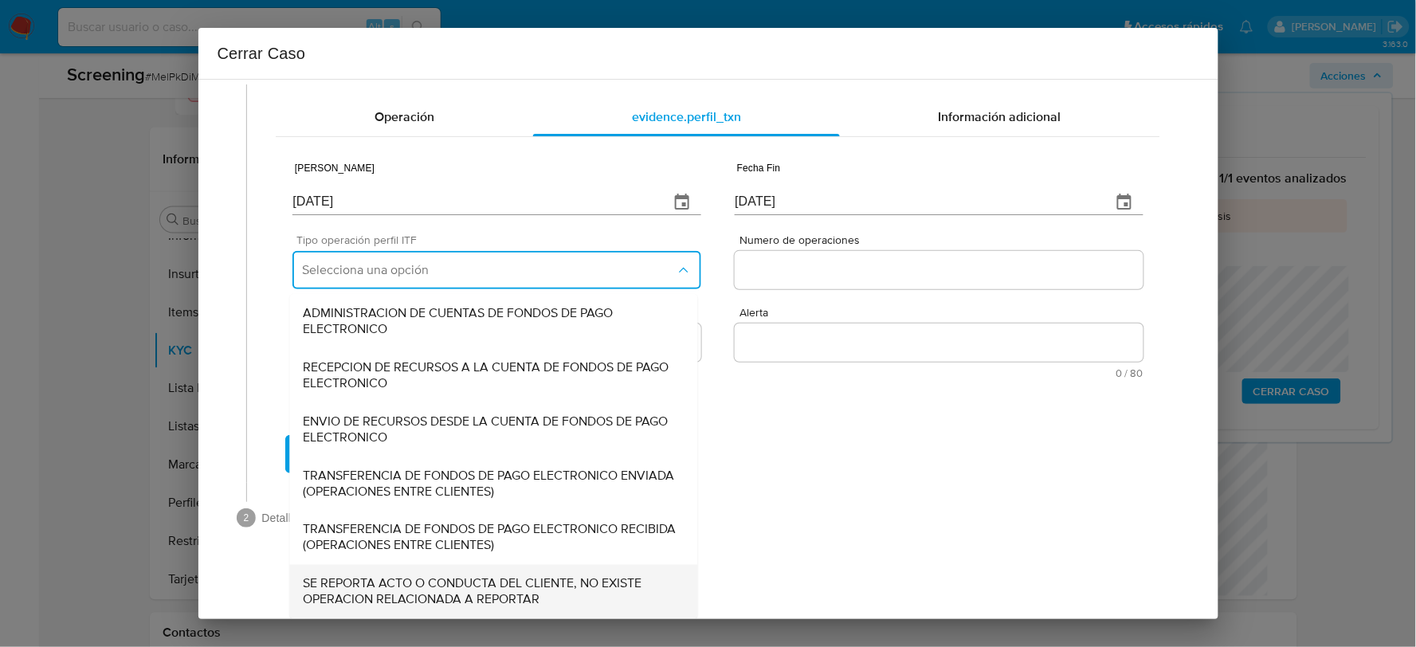
click at [409, 593] on span "SE REPORTA ACTO O CONDUCTA DEL CLIENTE, NO EXISTE OPERACION RELACIONADA A REPOR…" at bounding box center [494, 592] width 382 height 32
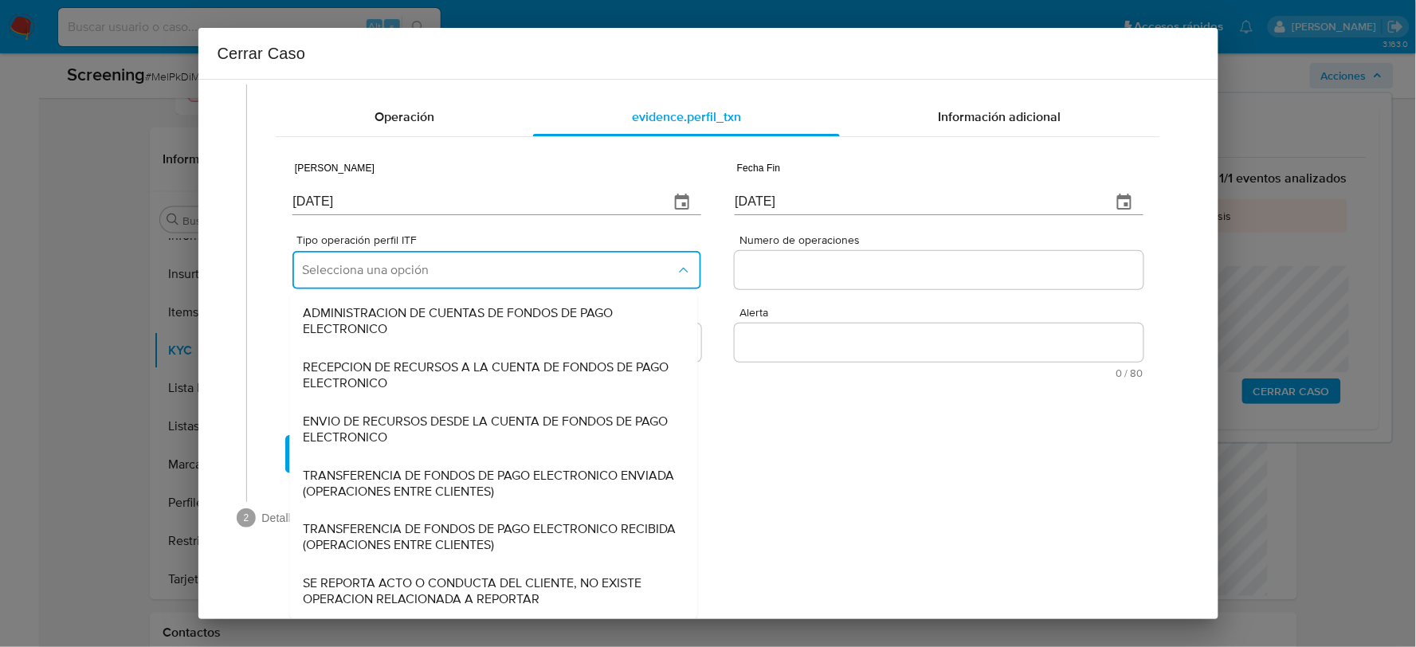
scroll to position [0, 0]
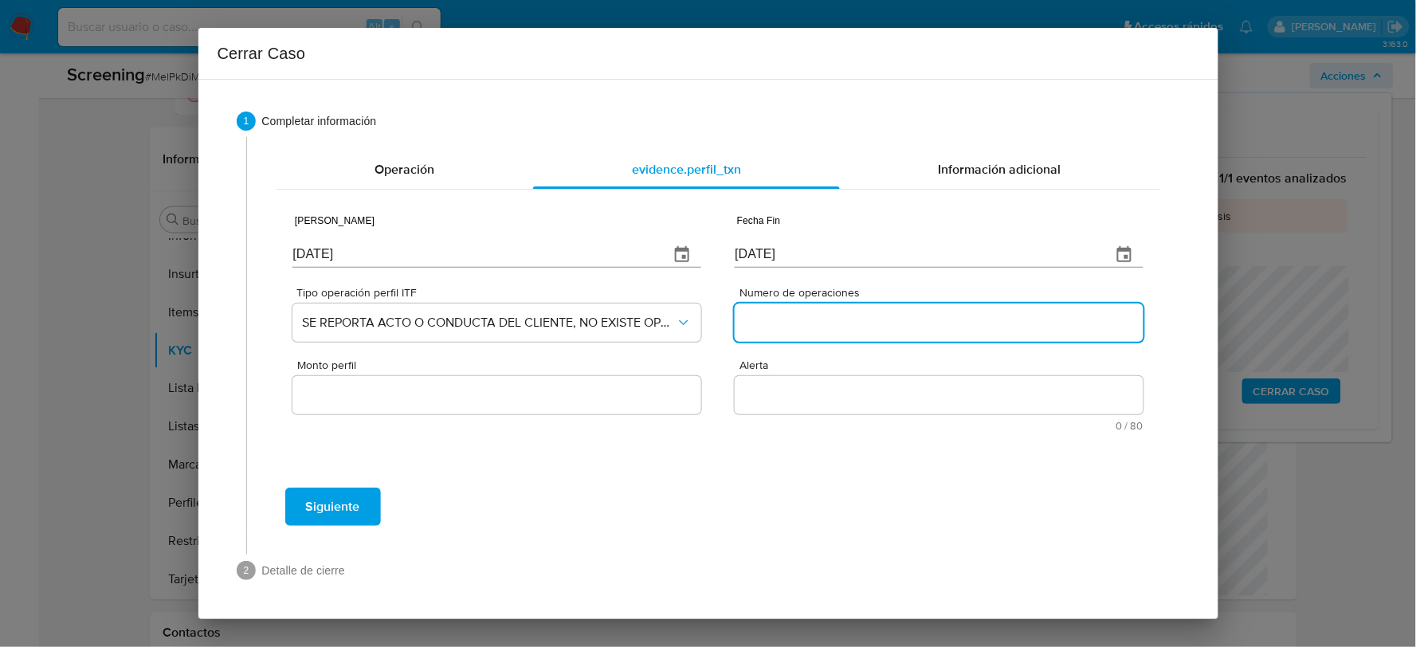
click at [783, 319] on input "Numero de operaciones" at bounding box center [938, 322] width 408 height 21
type input "0"
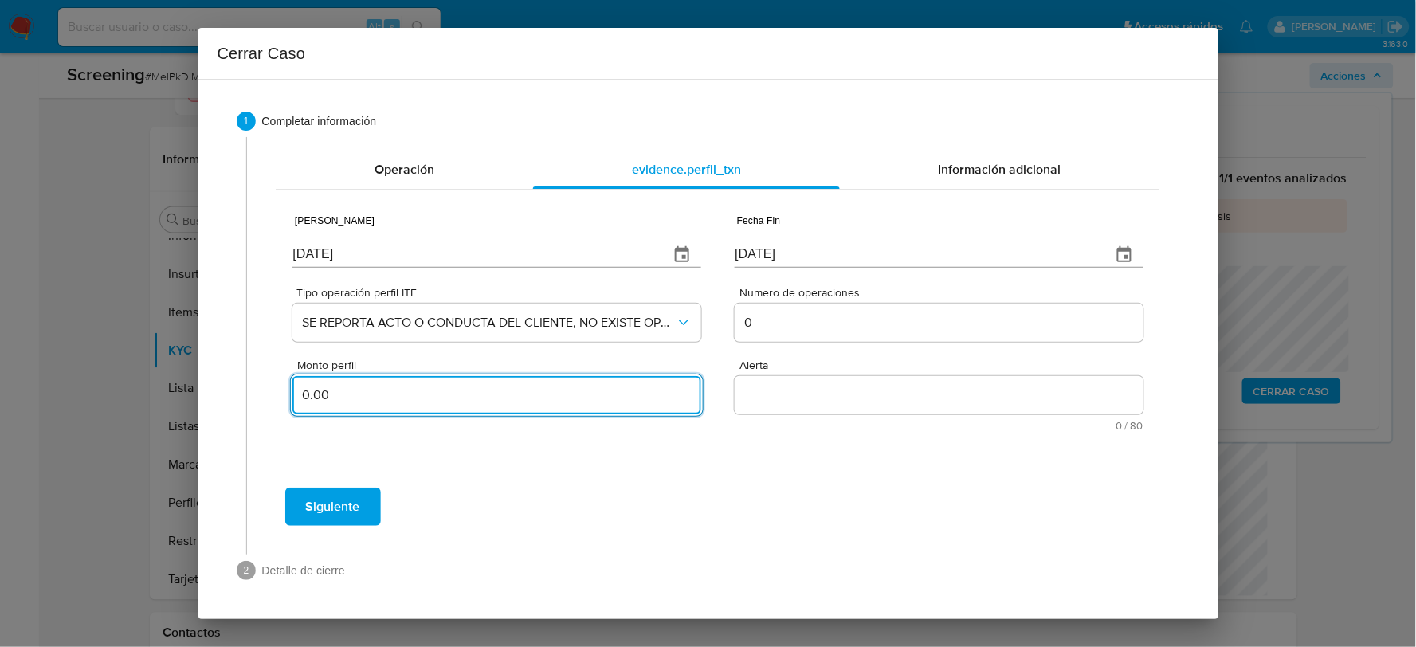
type input "0.00"
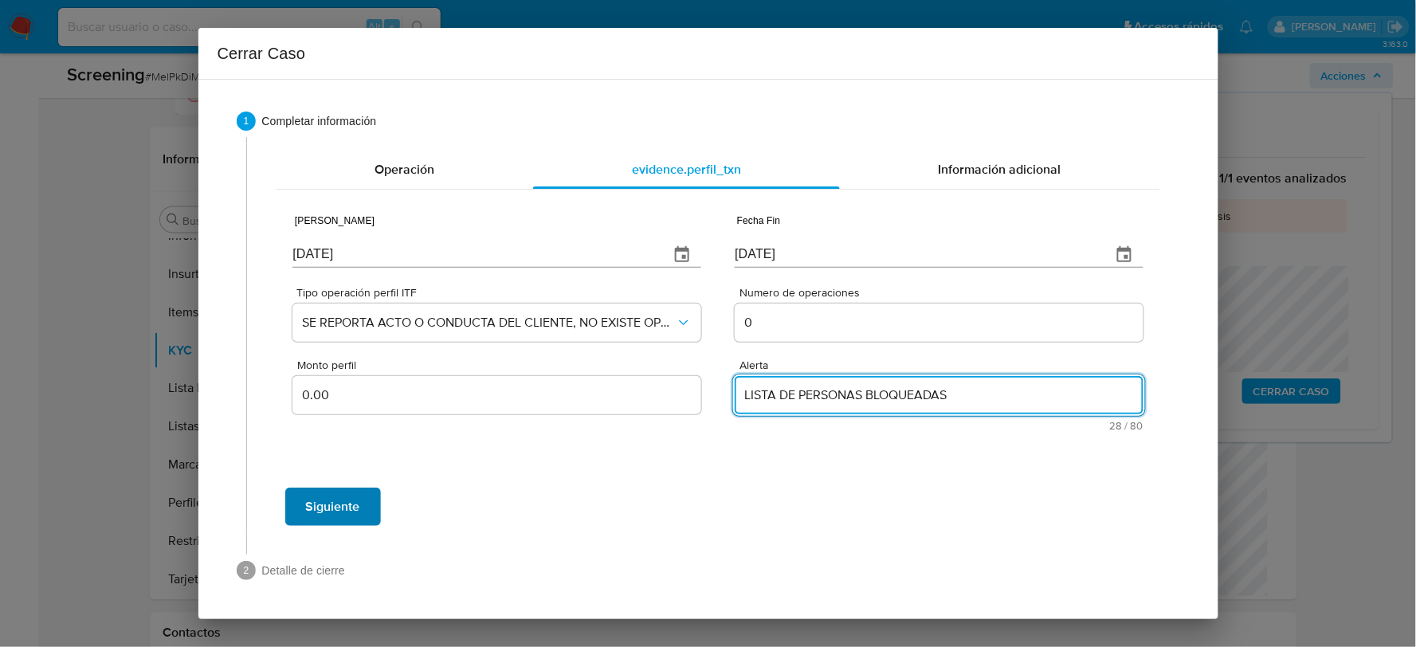
type textarea "LISTA DE PERSONAS BLOQUEADAS"
click at [330, 511] on span "Siguiente" at bounding box center [333, 506] width 54 height 35
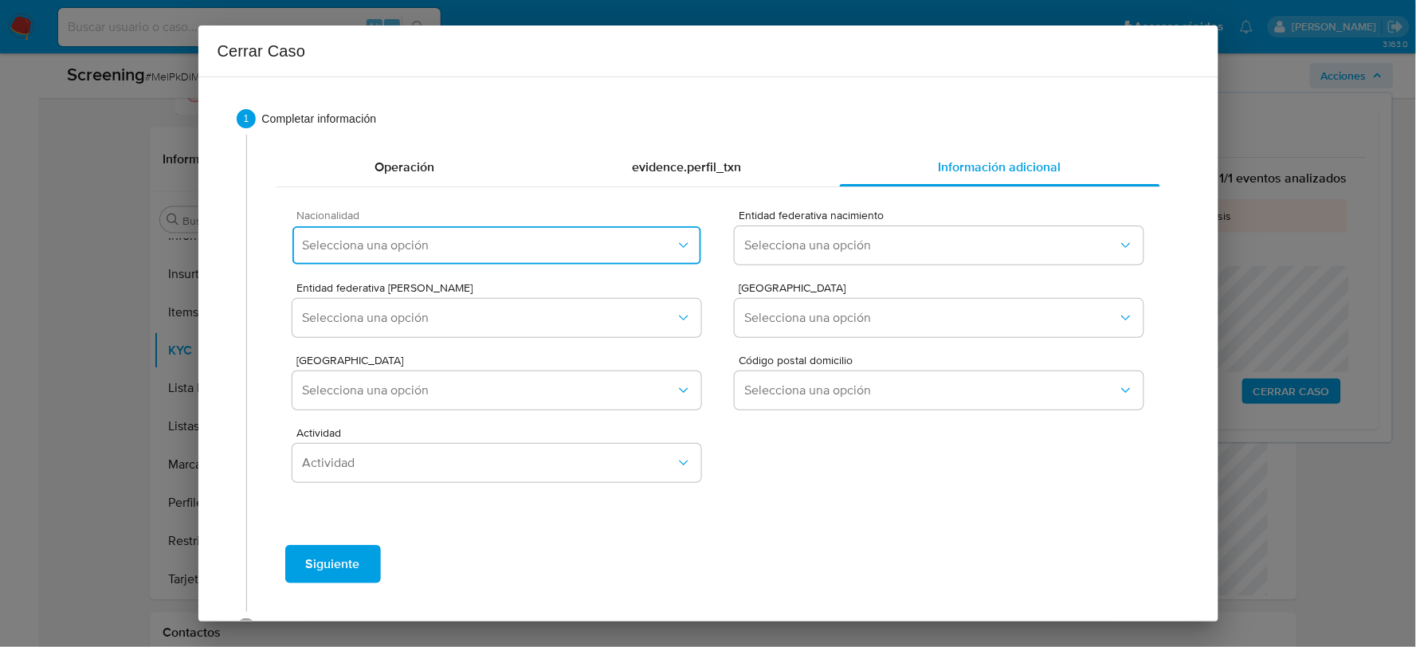
click at [491, 237] on span "Selecciona una opción" at bounding box center [488, 245] width 373 height 16
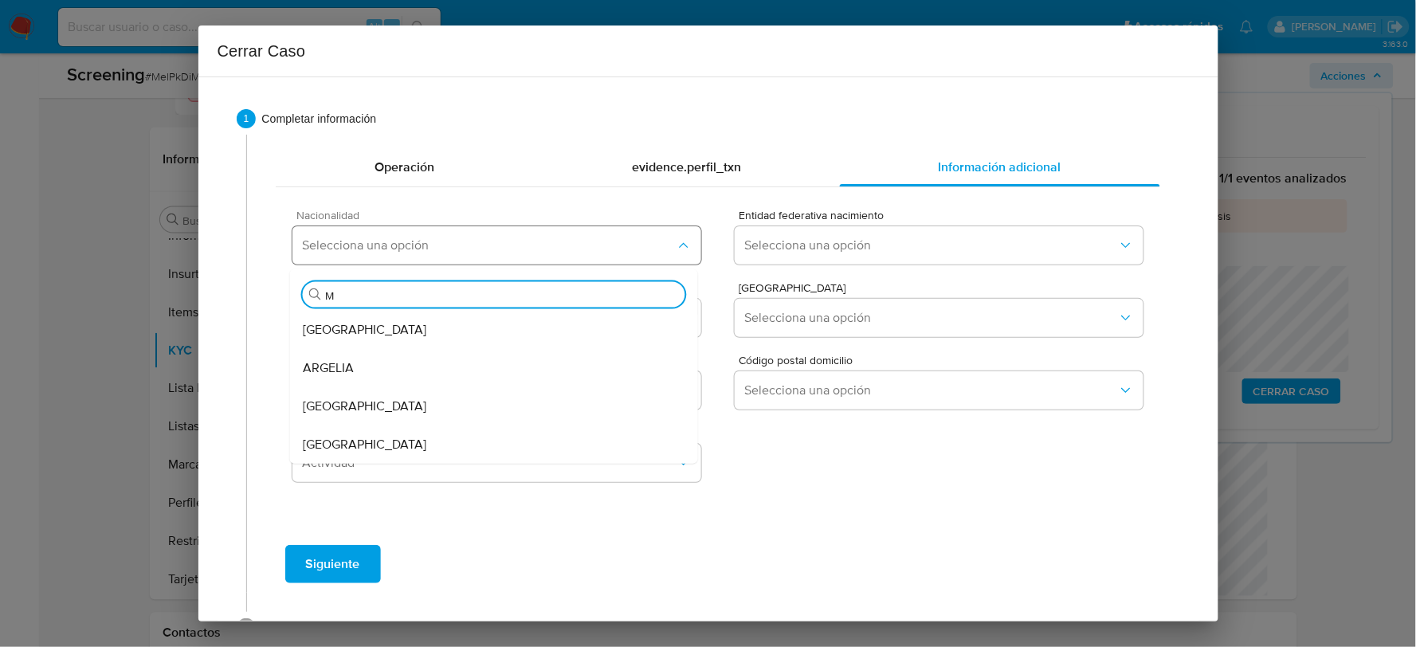
type input "ME"
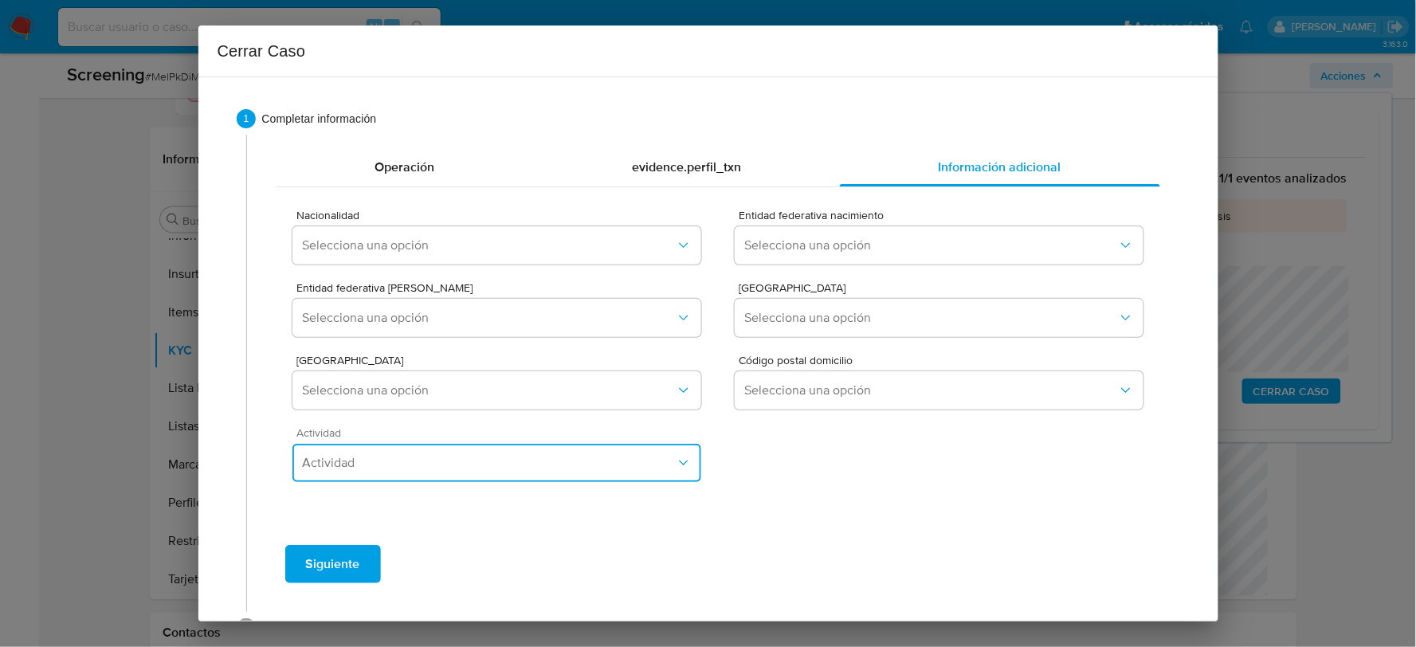
click at [344, 444] on button "Actividad" at bounding box center [496, 463] width 408 height 38
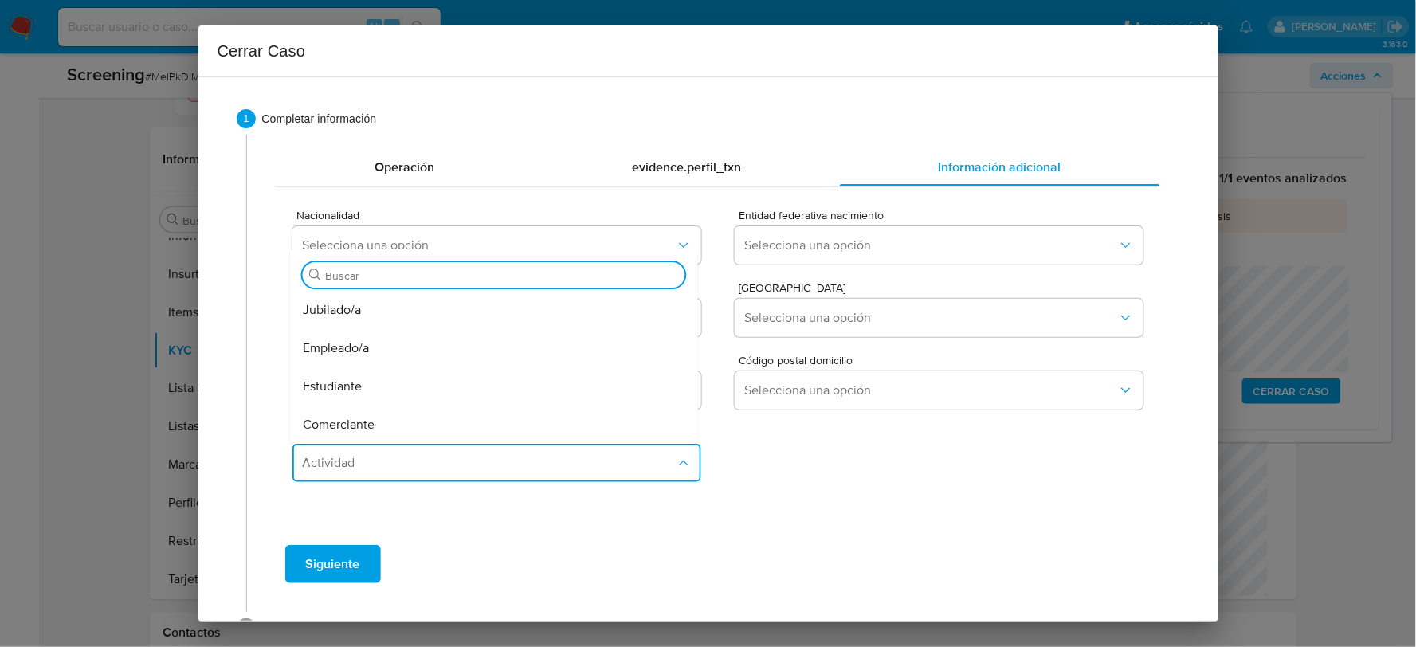
click at [470, 251] on div "Buscar" at bounding box center [494, 269] width 408 height 41
click at [473, 234] on button "Selecciona una opción" at bounding box center [496, 245] width 408 height 38
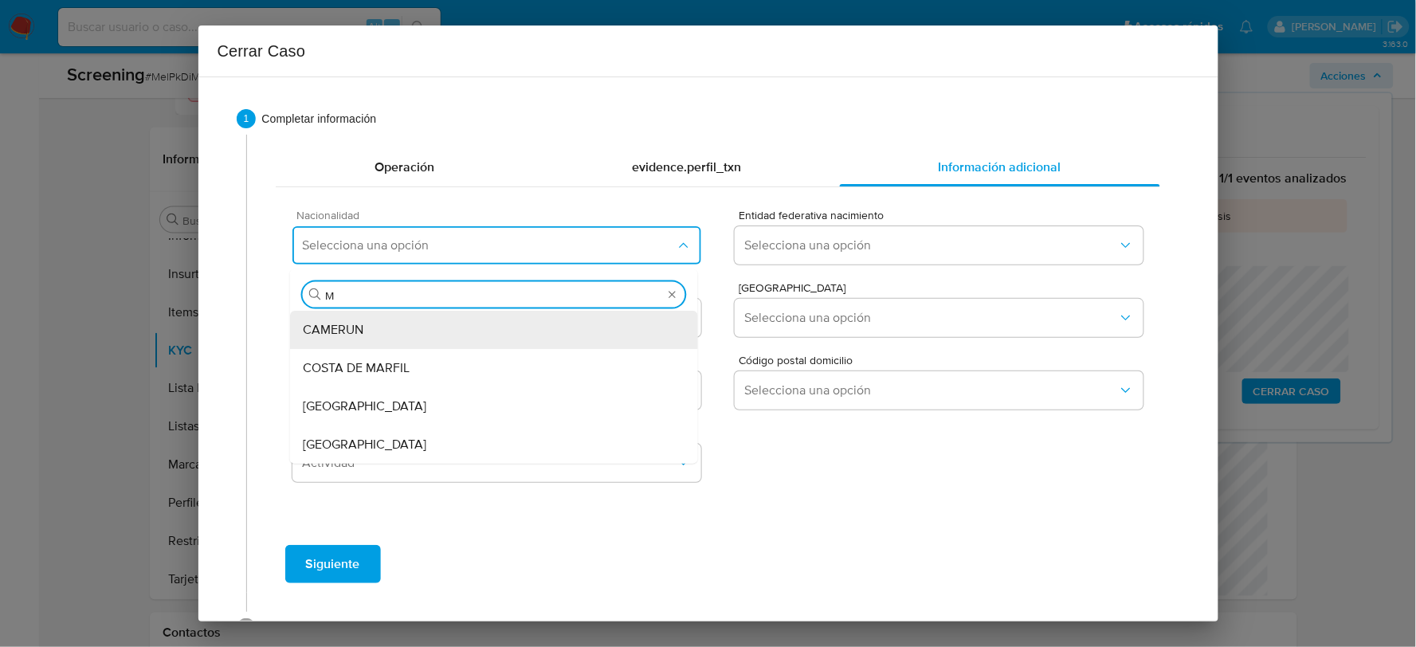
type input "ME"
click at [312, 440] on span "MEXICO" at bounding box center [364, 445] width 123 height 16
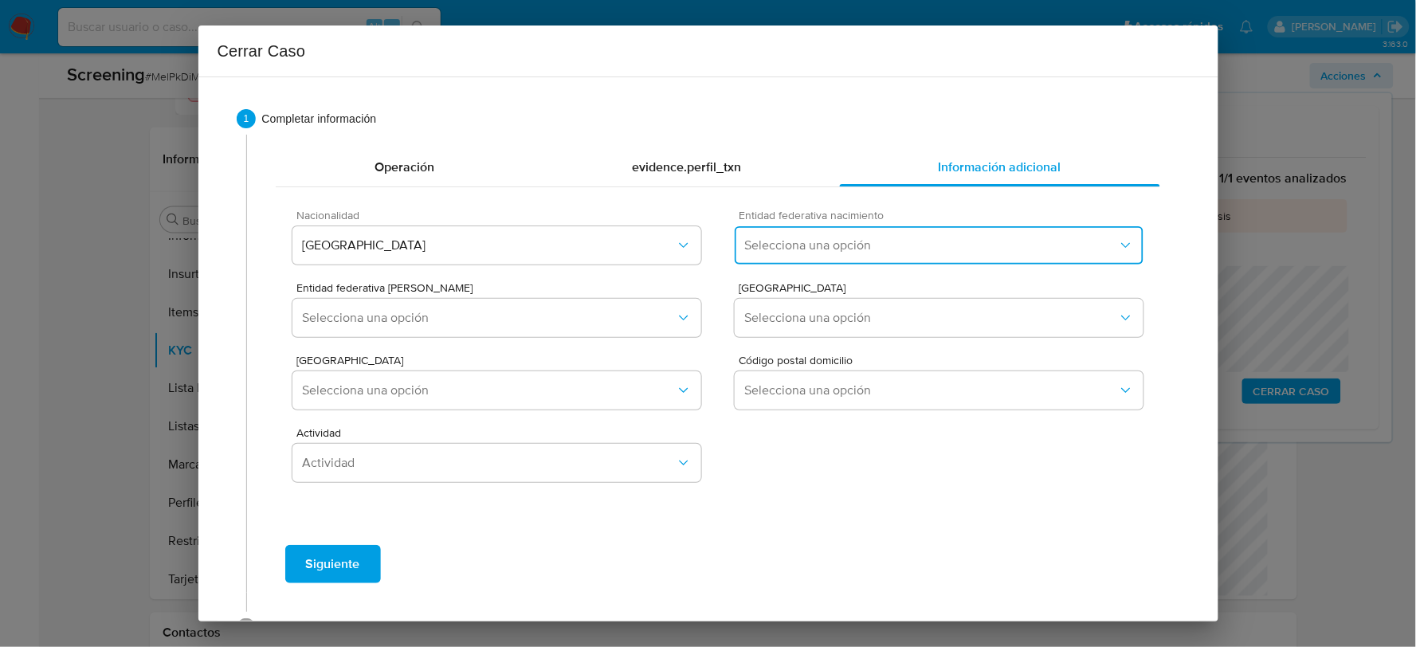
click at [918, 232] on button "Selecciona una opción" at bounding box center [938, 245] width 408 height 38
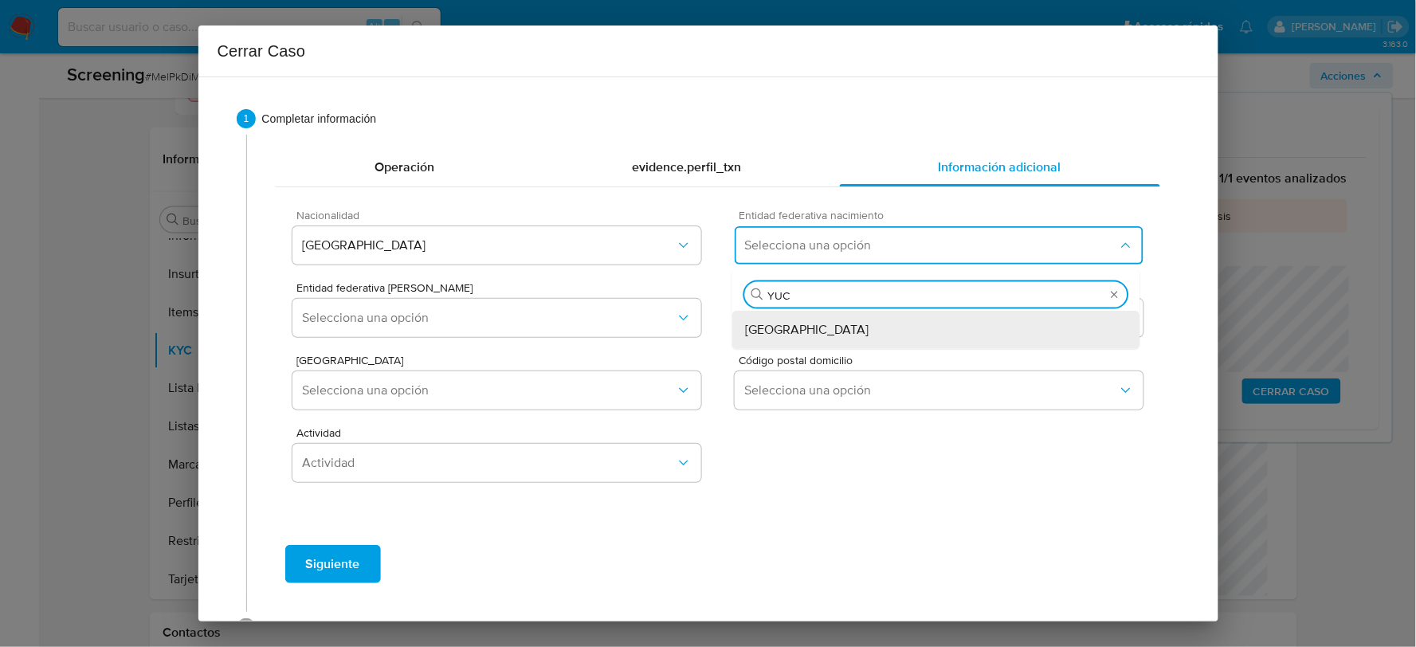
type input "YUCA"
click at [816, 331] on div "[GEOGRAPHIC_DATA]" at bounding box center [936, 330] width 382 height 38
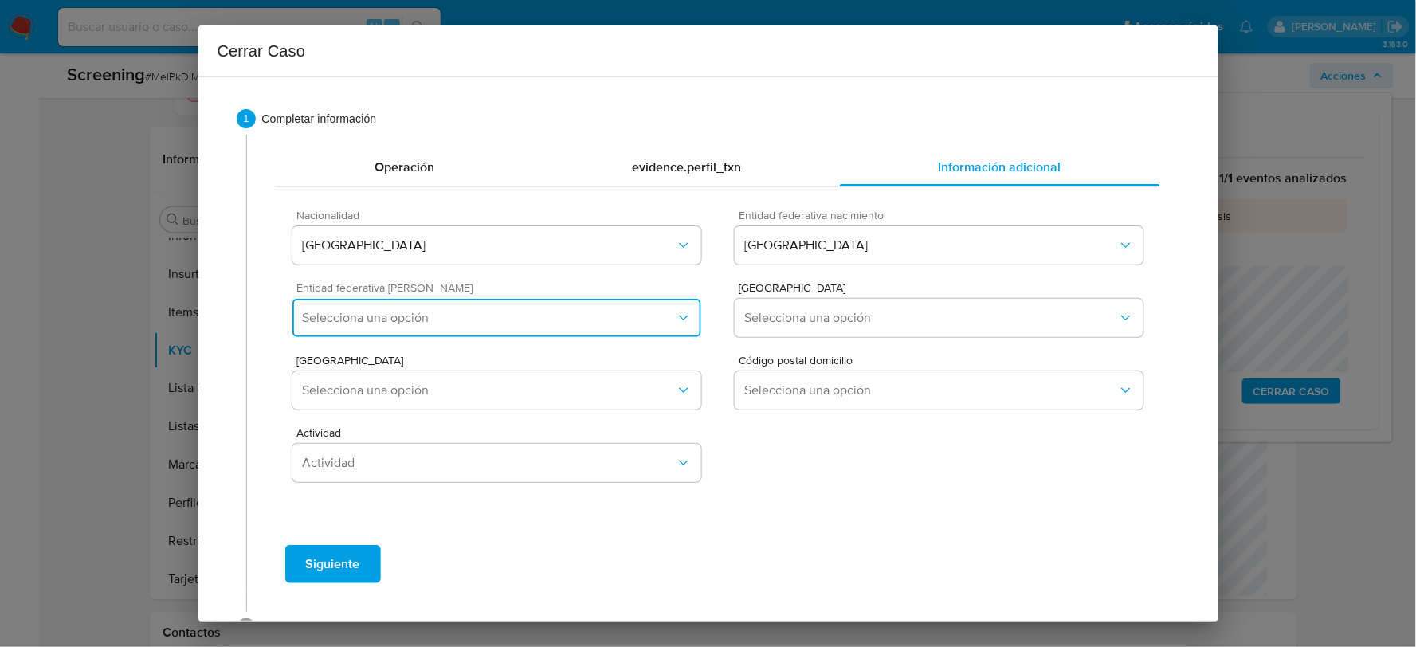
click at [587, 331] on button "Selecciona una opción" at bounding box center [496, 318] width 408 height 38
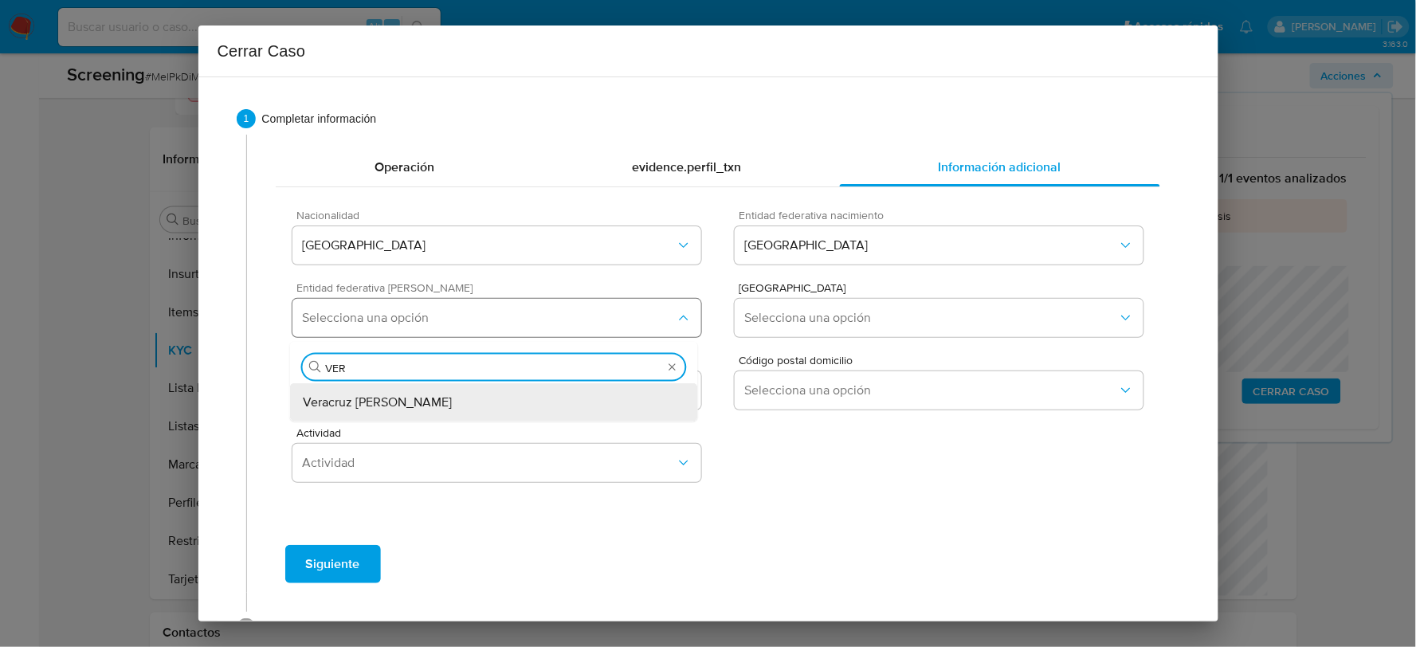
type input "VERA"
click at [491, 394] on div "Veracruz [PERSON_NAME]" at bounding box center [494, 402] width 382 height 38
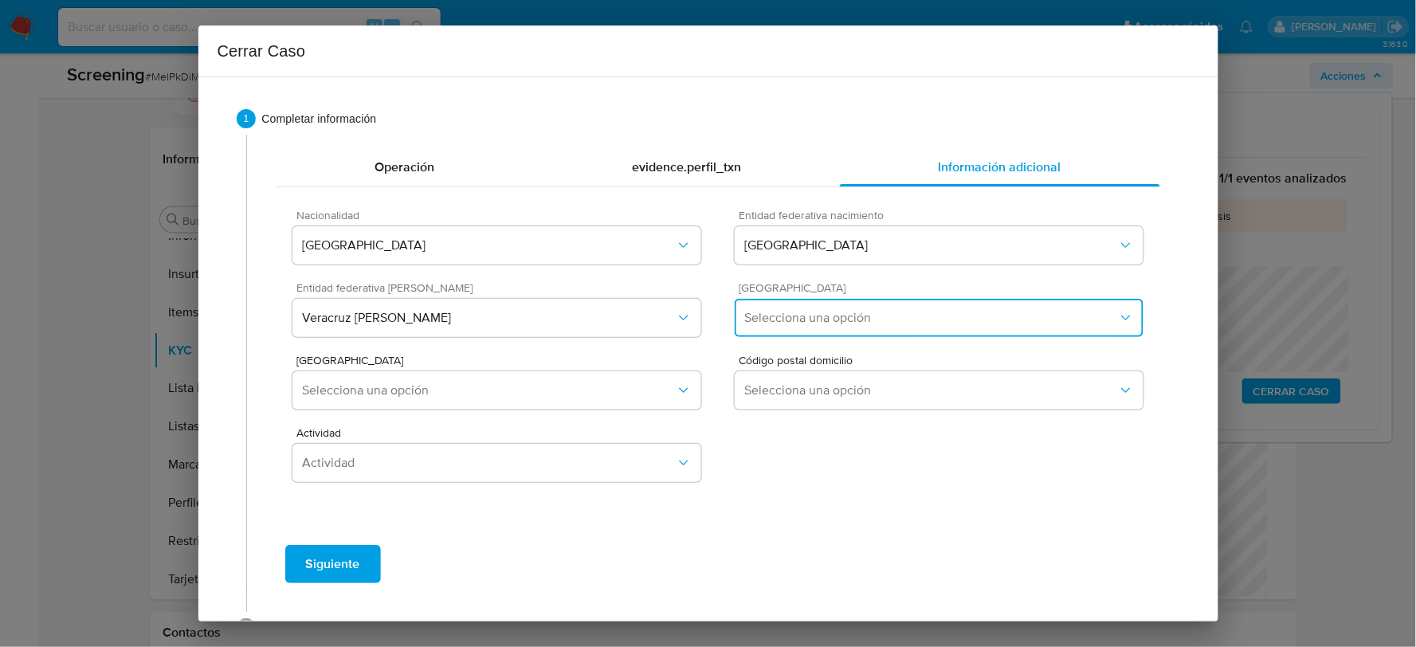
click at [773, 299] on button "Selecciona una opción" at bounding box center [938, 318] width 408 height 38
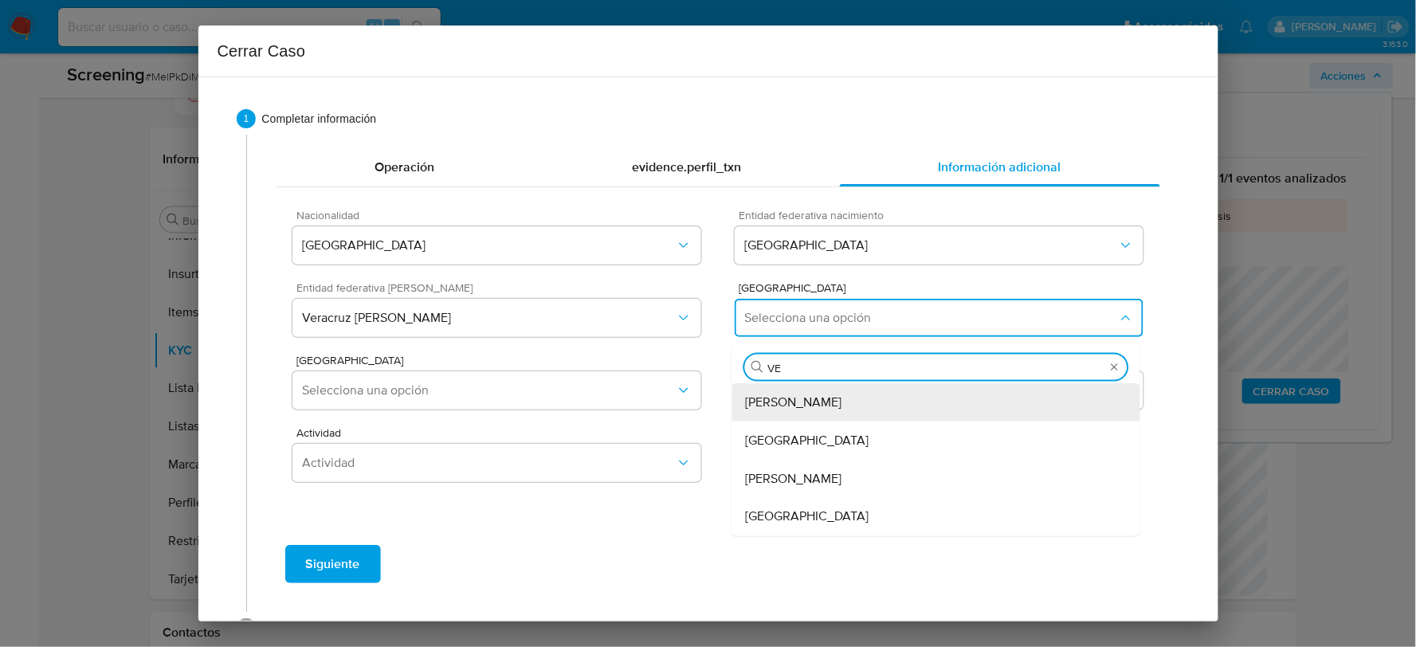
type input "VER"
click at [777, 406] on span "Veracruz" at bounding box center [806, 402] width 123 height 16
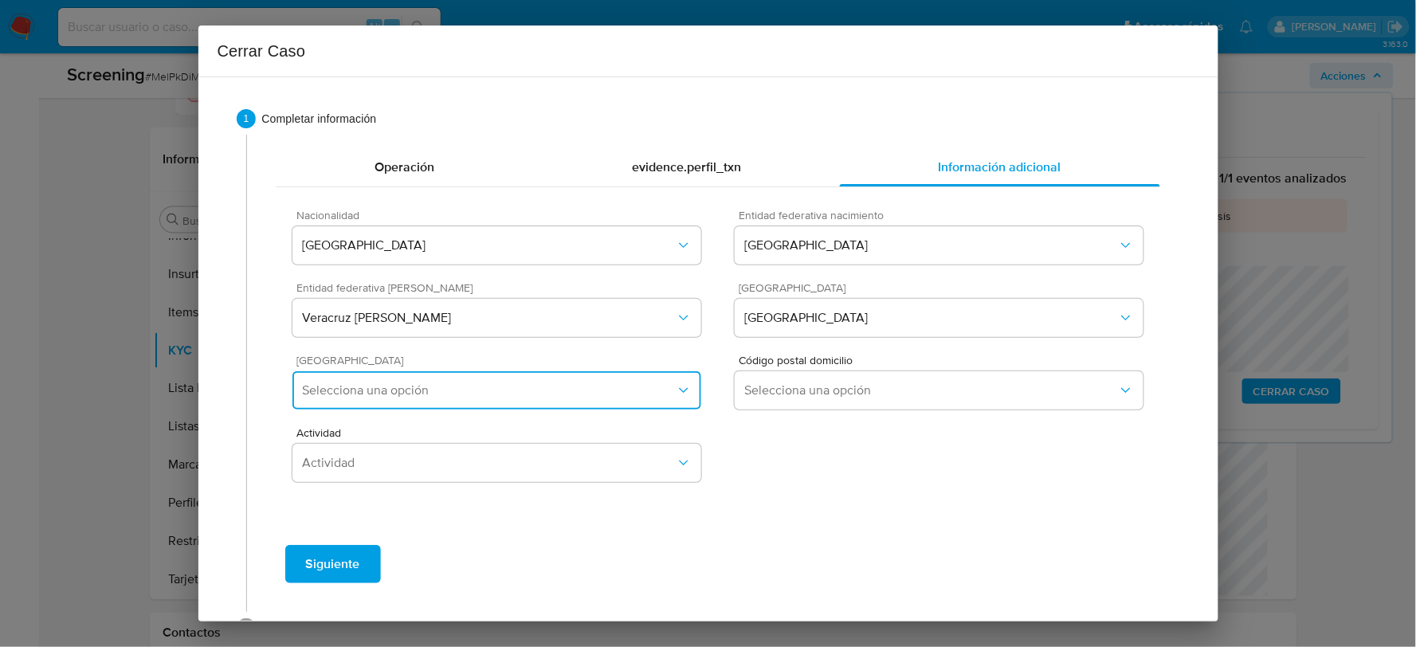
click at [508, 389] on span "Selecciona una opción" at bounding box center [488, 390] width 373 height 16
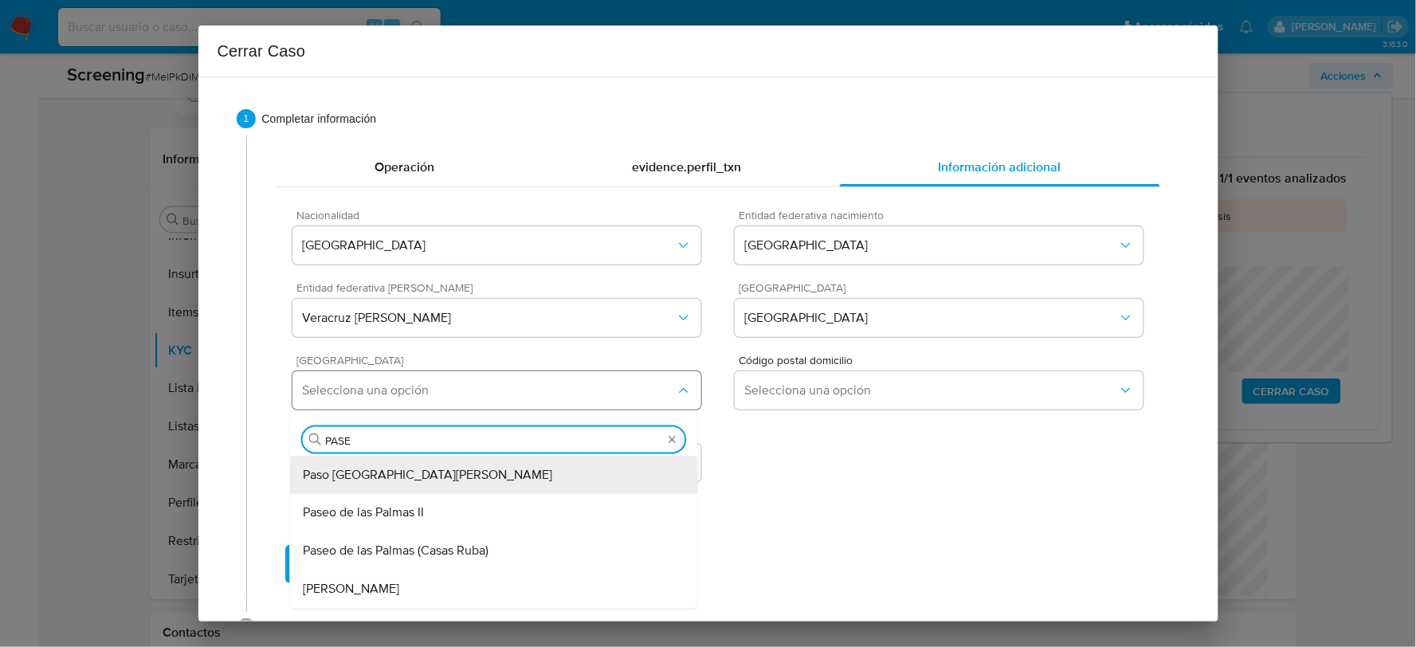
type input "PASEO"
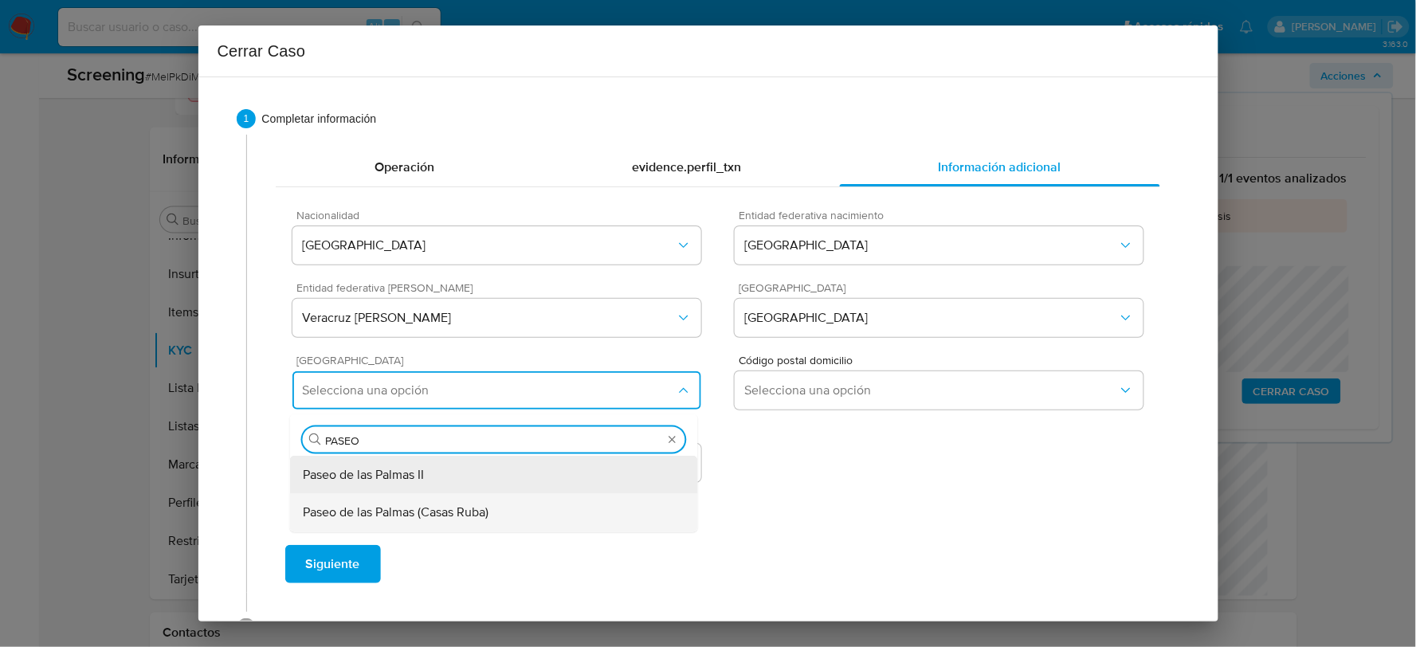
click at [427, 516] on span "Paseo de las Palmas (Casas Ruba)" at bounding box center [396, 513] width 186 height 16
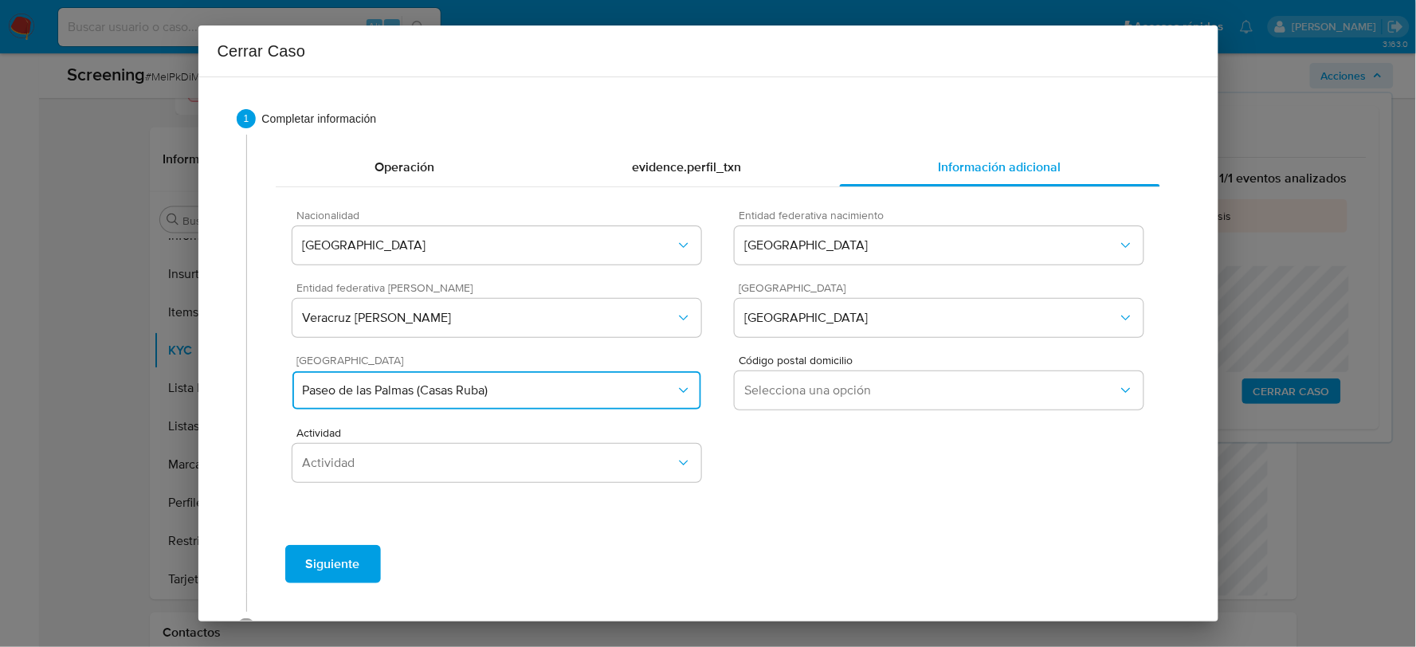
click at [515, 394] on span "Paseo de las Palmas (Casas Ruba)" at bounding box center [488, 390] width 373 height 16
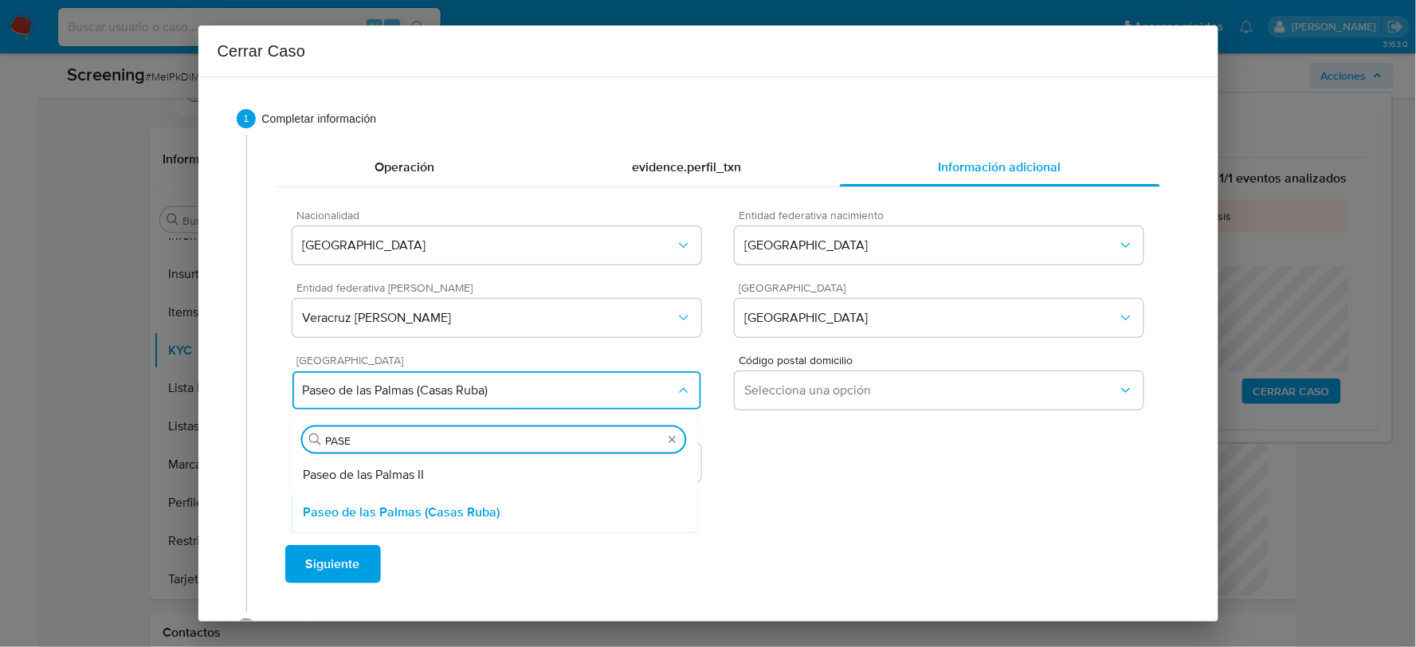
type input "PASEO"
click at [458, 474] on div "Paseo de las Palmas II" at bounding box center [494, 475] width 382 height 38
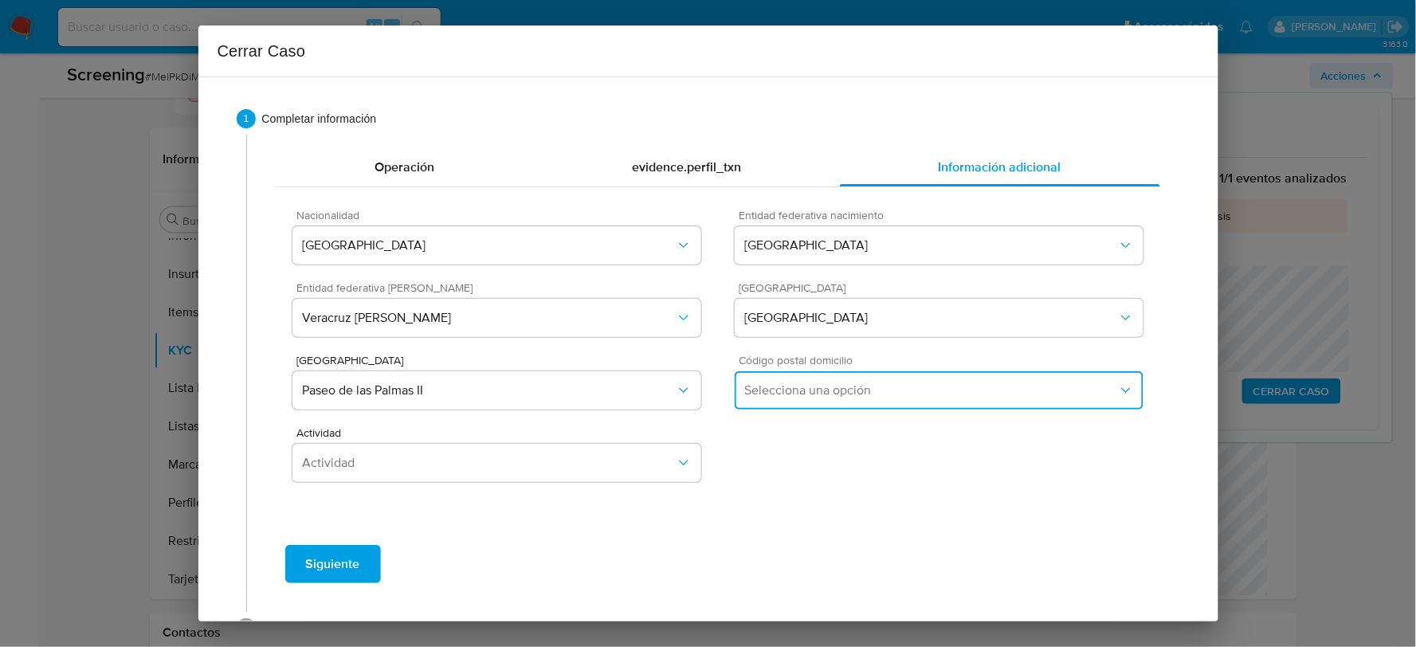
click at [765, 392] on span "Selecciona una opción" at bounding box center [930, 390] width 373 height 16
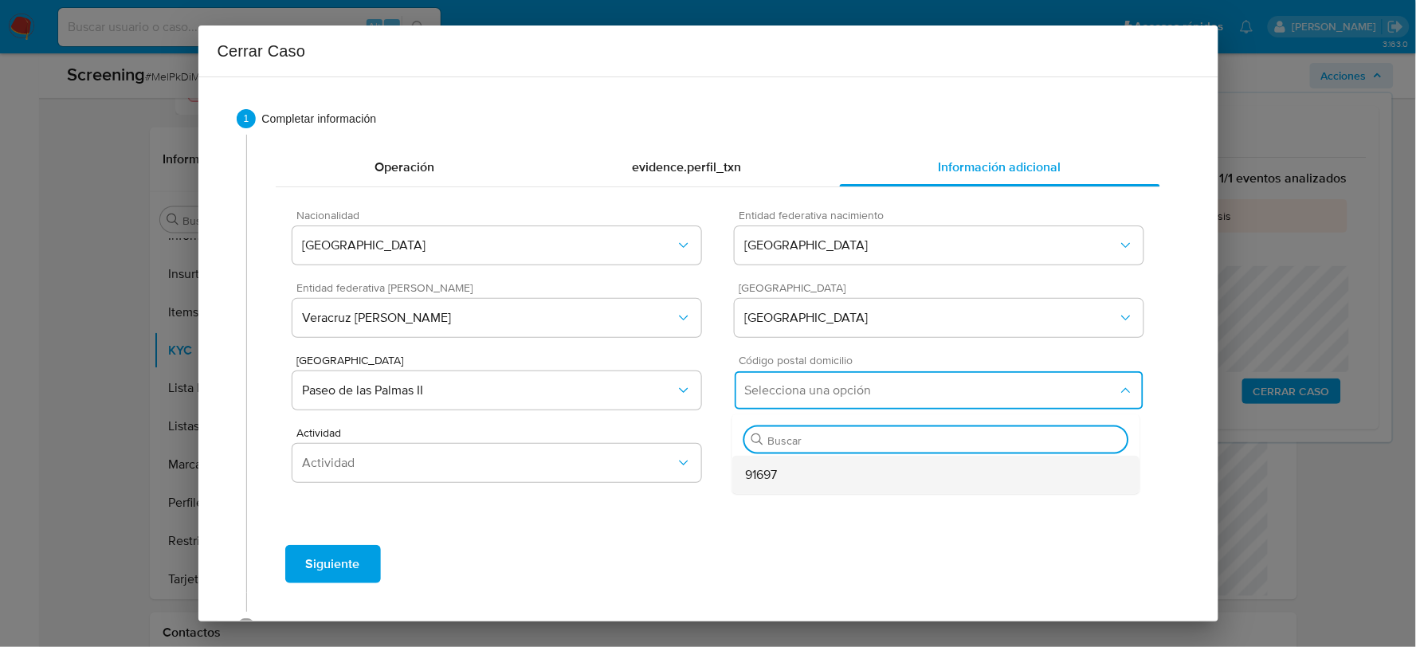
click at [762, 471] on span "91697" at bounding box center [761, 475] width 32 height 16
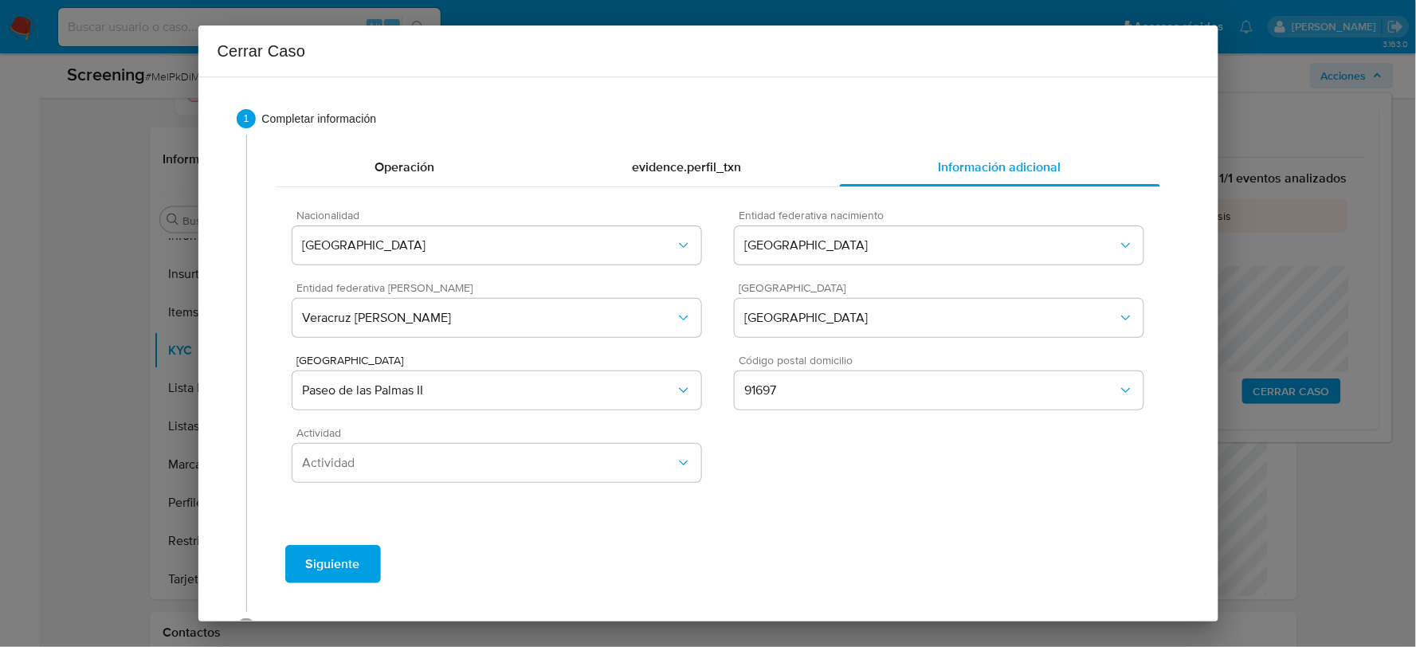
click at [448, 482] on div "Actividad Actividad" at bounding box center [496, 457] width 408 height 61
click at [446, 472] on button "Actividad" at bounding box center [496, 463] width 408 height 38
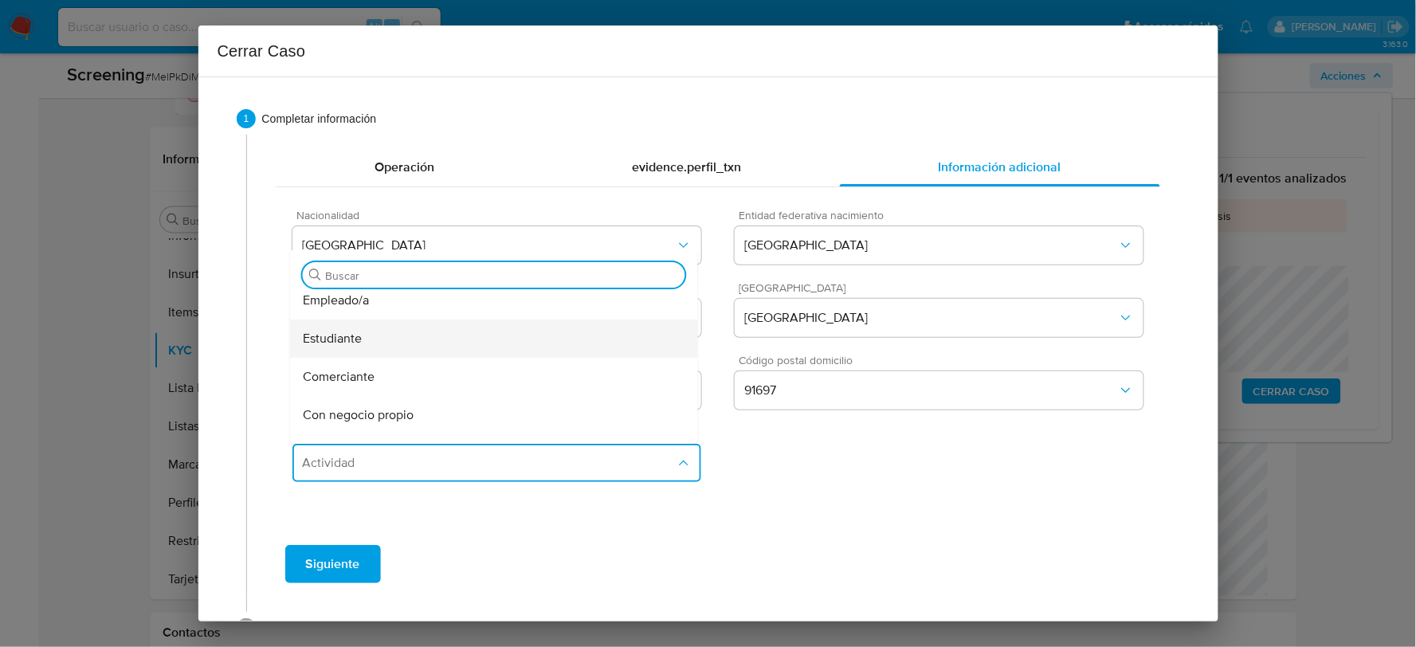
scroll to position [88, 0]
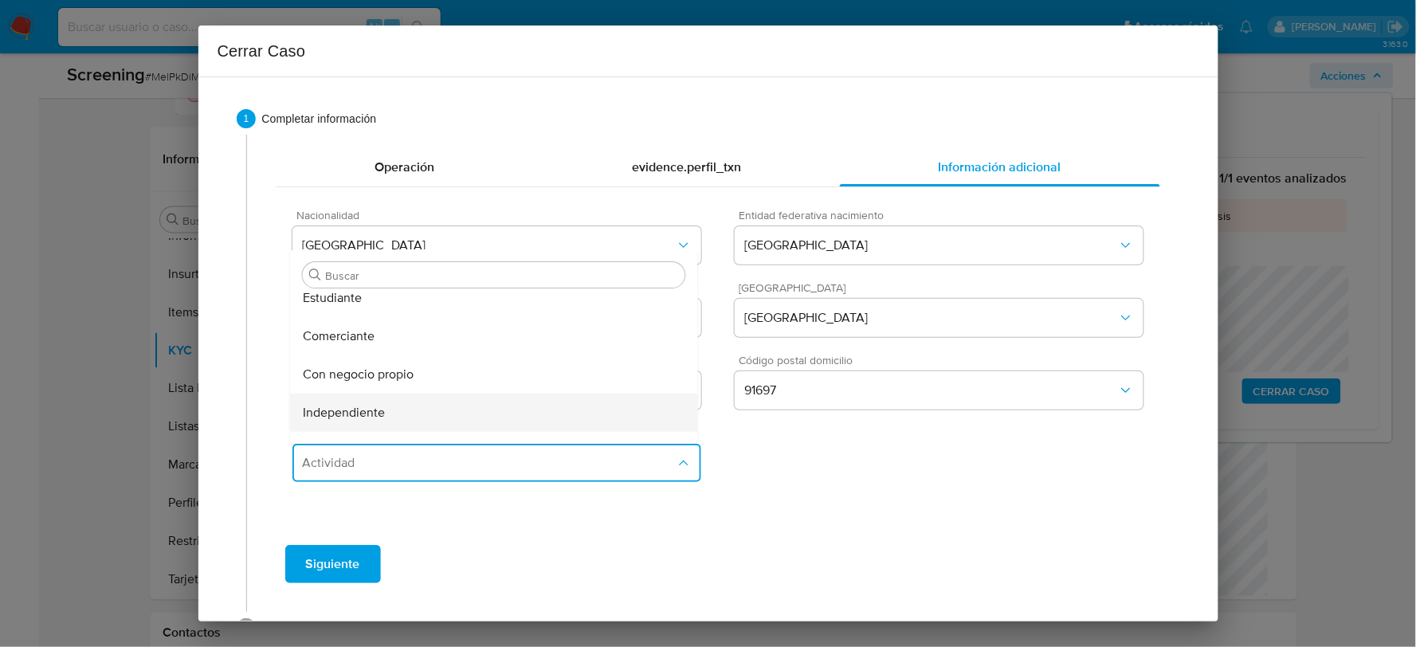
click at [409, 412] on div "Independiente" at bounding box center [494, 413] width 382 height 38
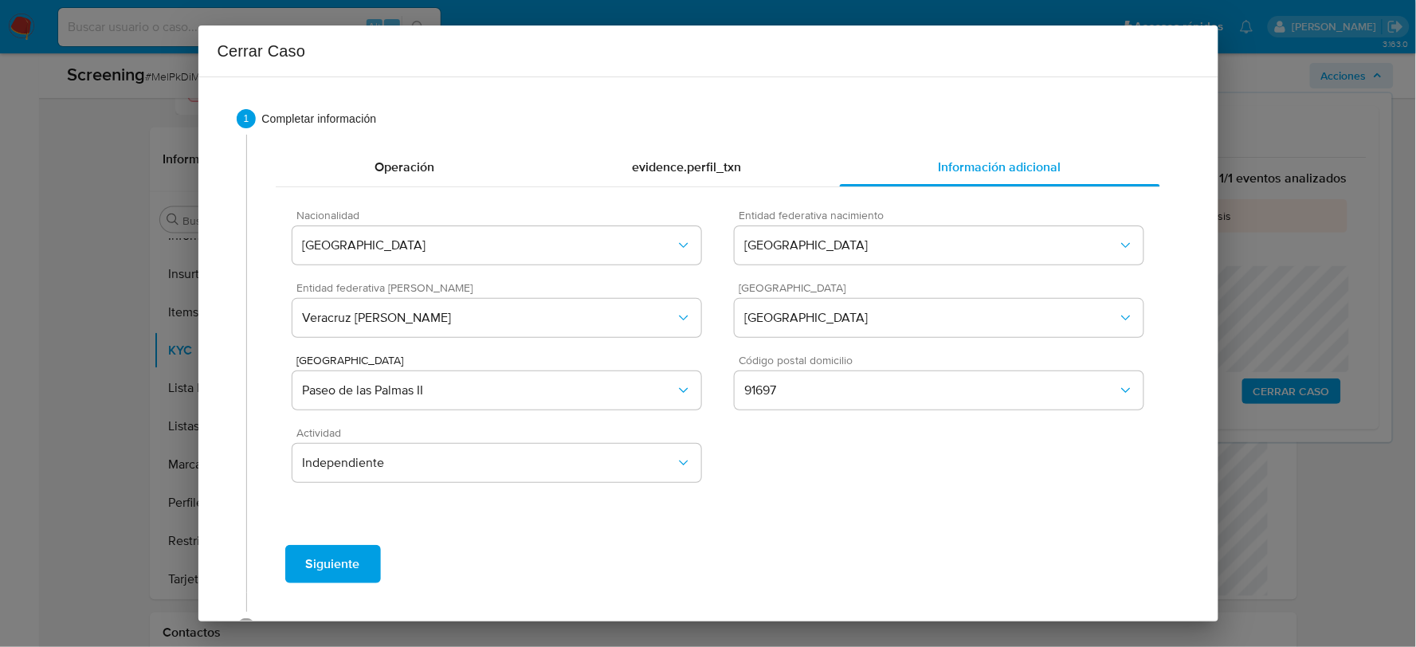
click at [338, 558] on span "Siguiente" at bounding box center [333, 563] width 54 height 35
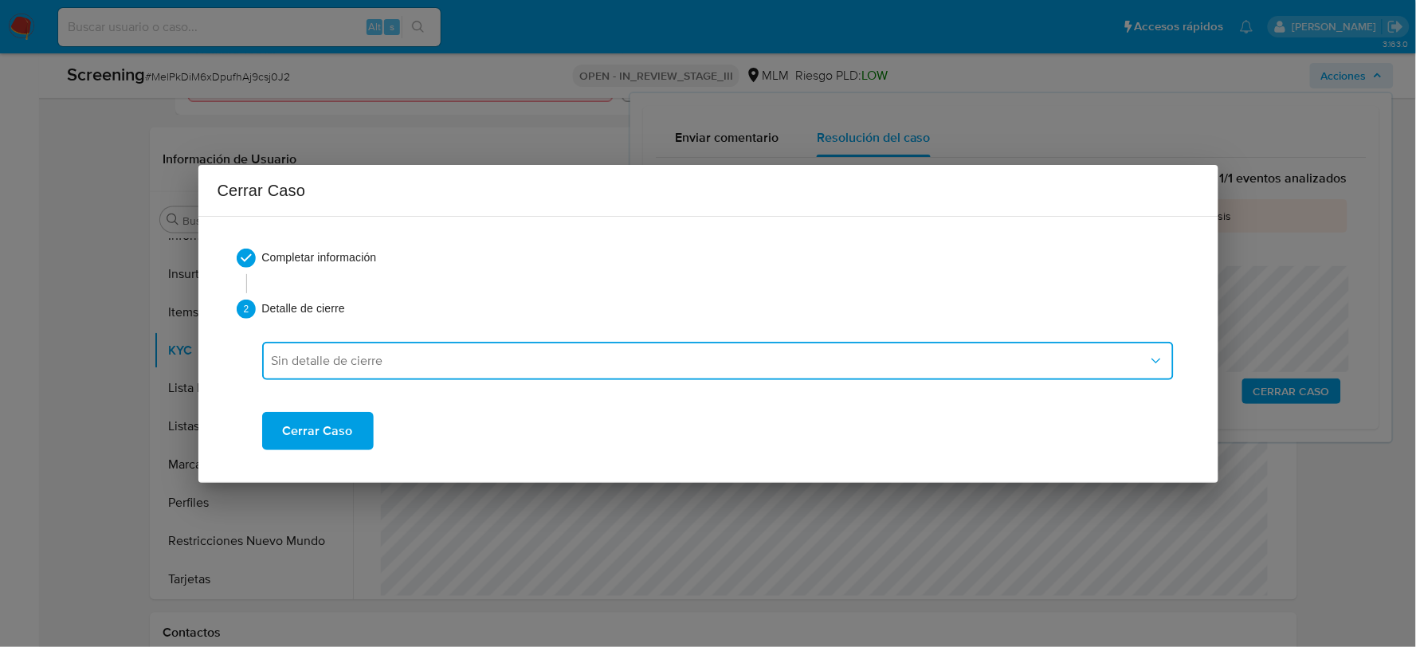
click at [400, 363] on span "Sin detalle de cierre" at bounding box center [710, 361] width 876 height 16
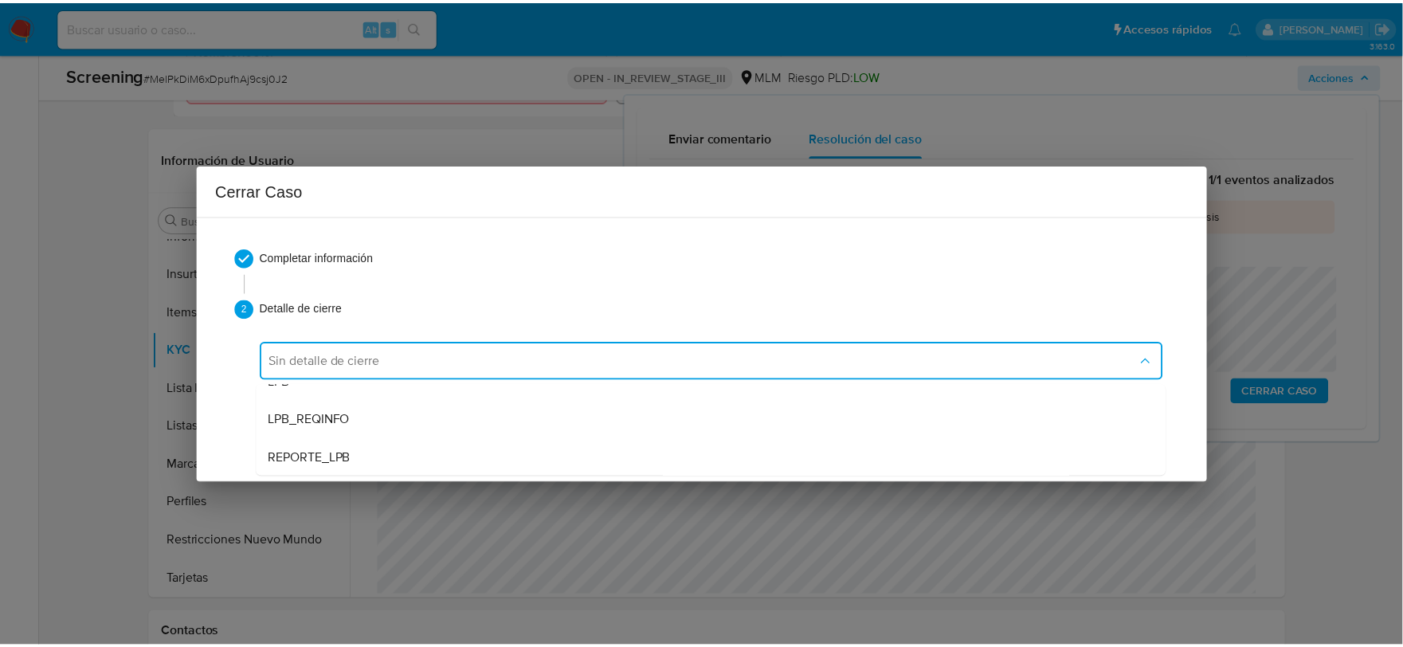
scroll to position [99, 0]
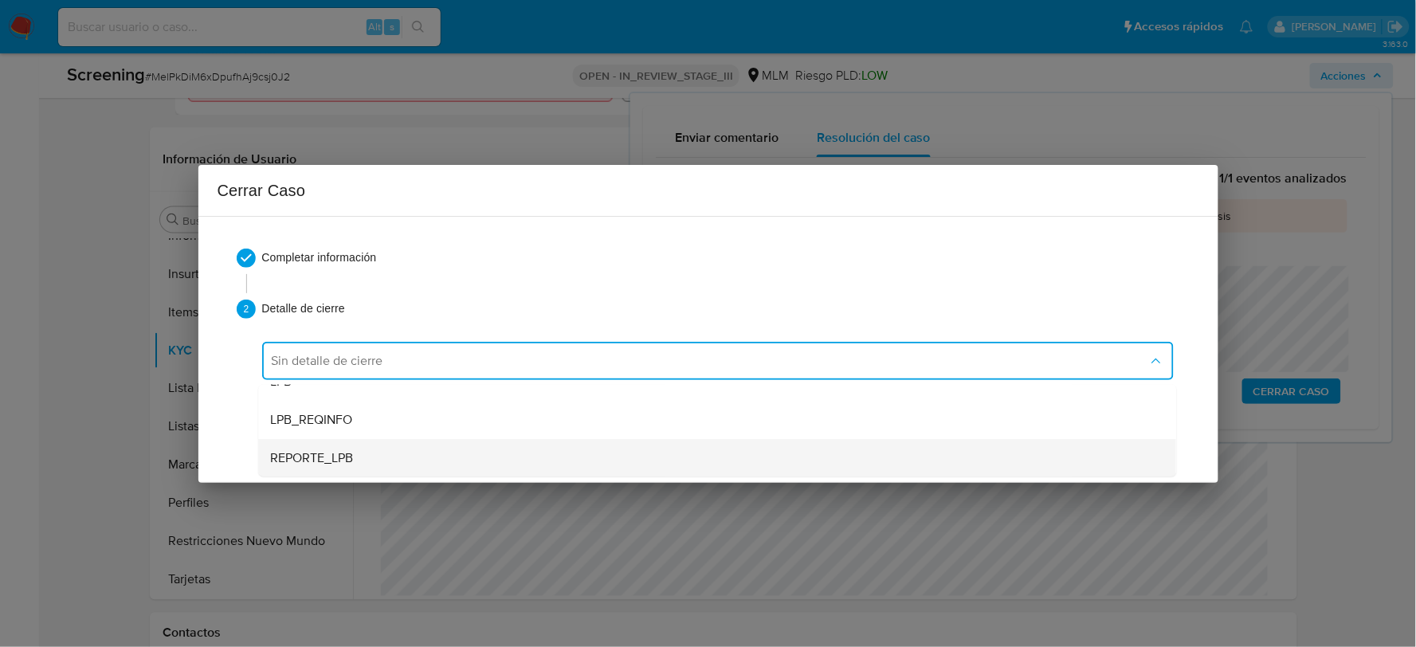
click at [344, 456] on span "REPORTE_LPB" at bounding box center [312, 457] width 83 height 16
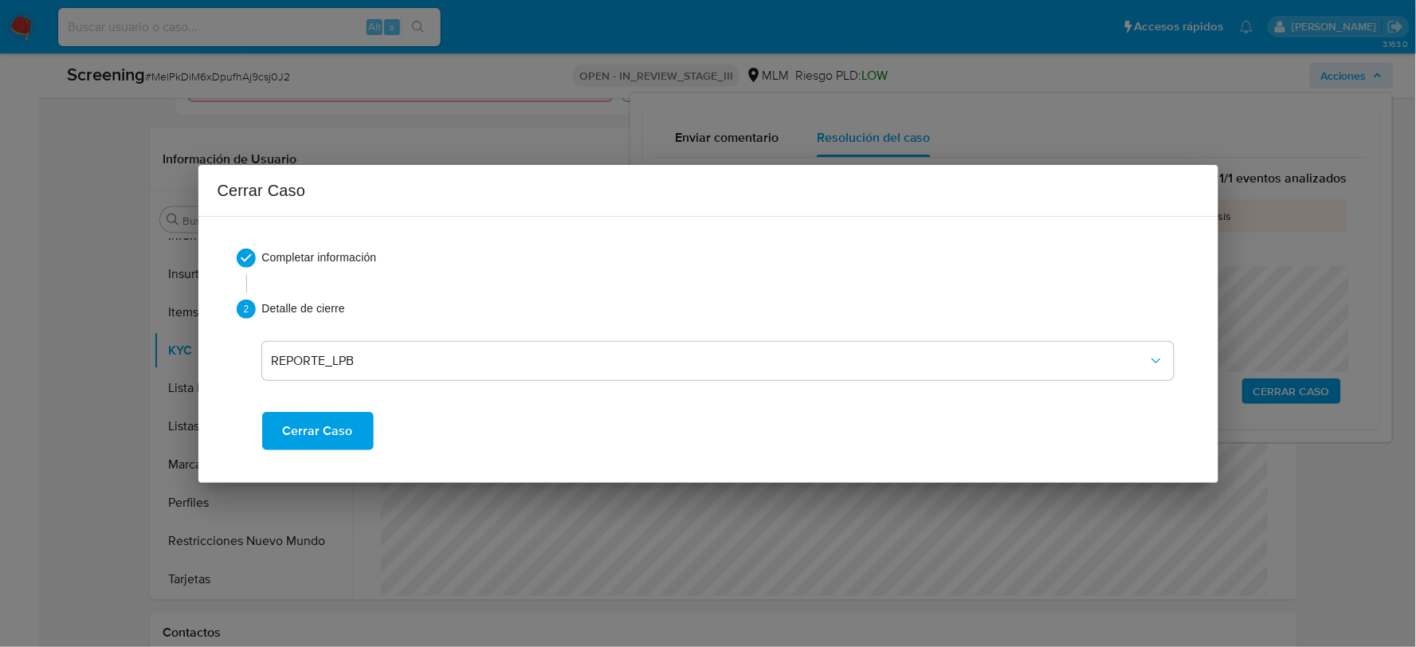
click at [323, 422] on span "Cerrar Caso" at bounding box center [318, 430] width 70 height 35
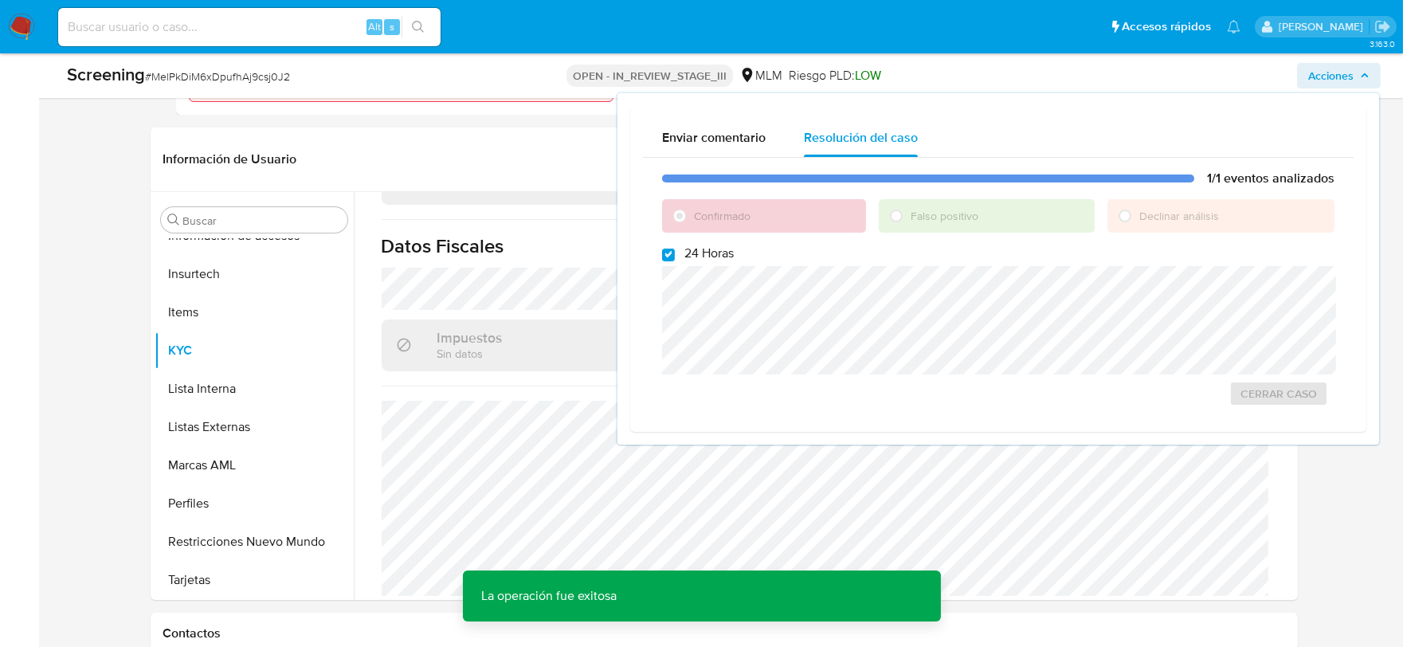
click at [242, 83] on span "# MelPkDiM6xDpufhAj9csj0J2" at bounding box center [217, 77] width 145 height 16
copy span "MelPkDiM6xDpufhAj9csj0J2"
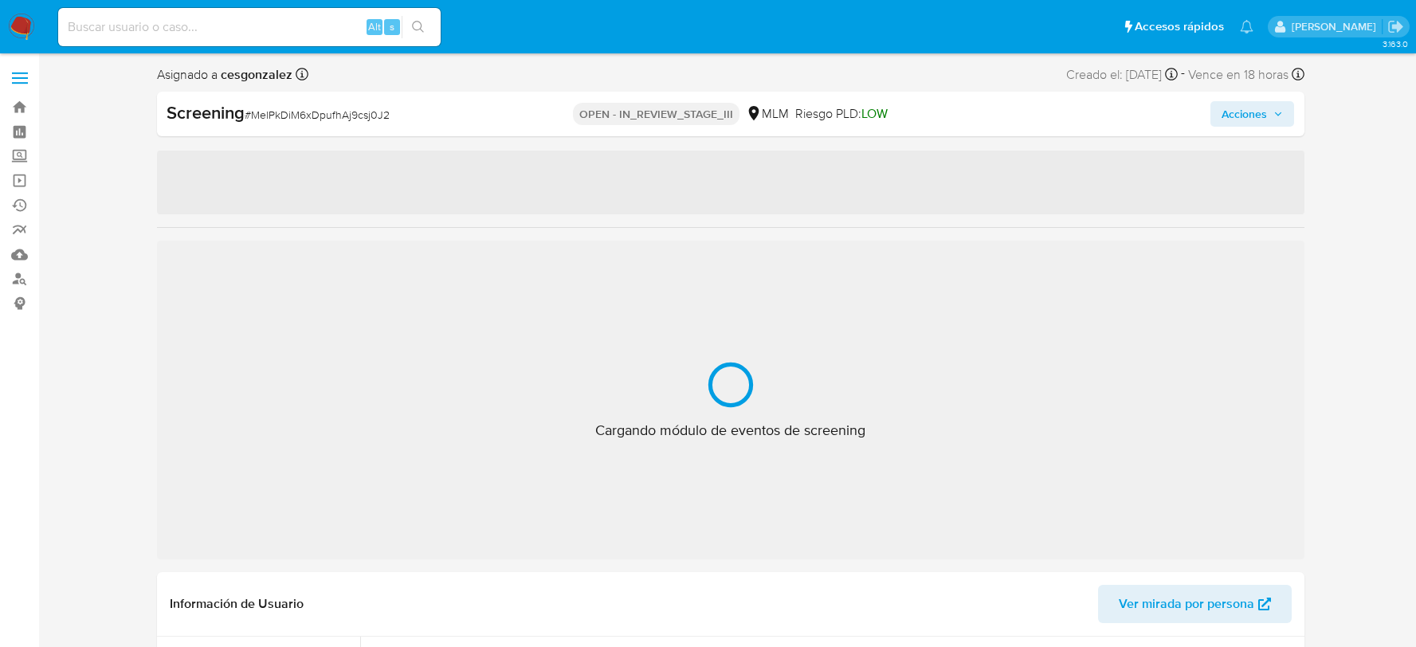
select select "10"
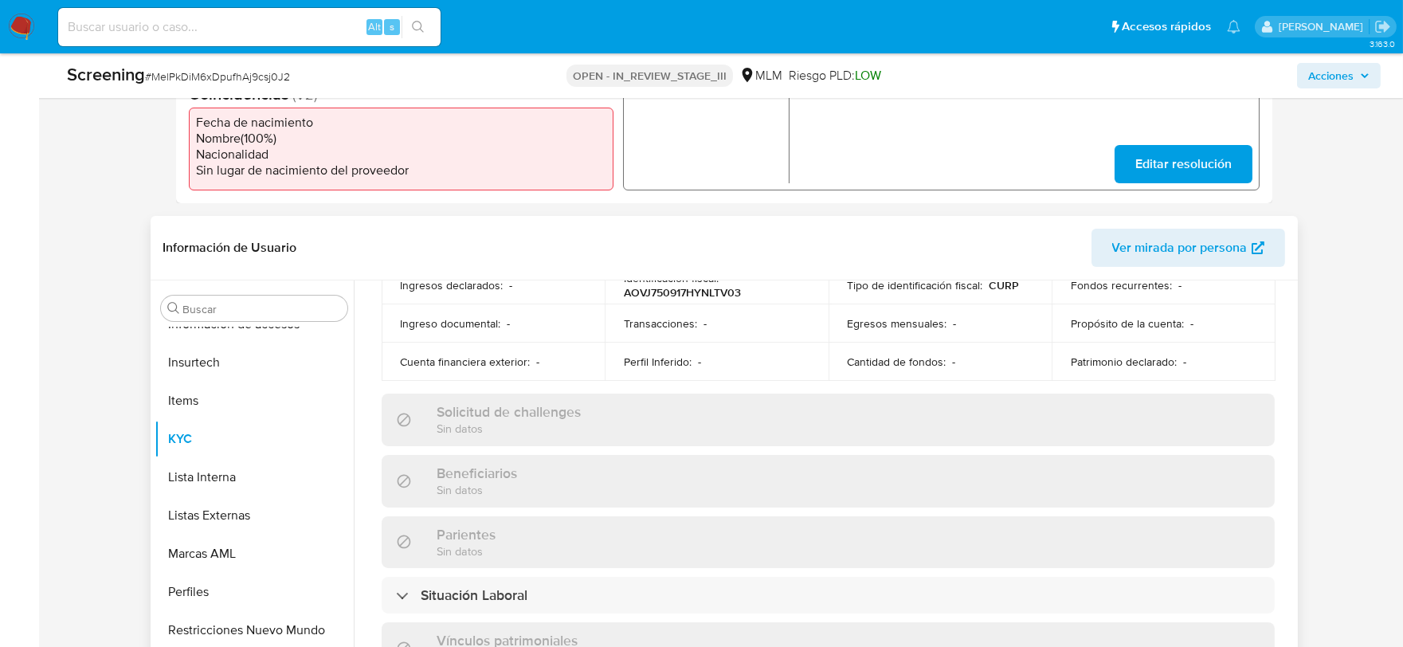
scroll to position [121, 0]
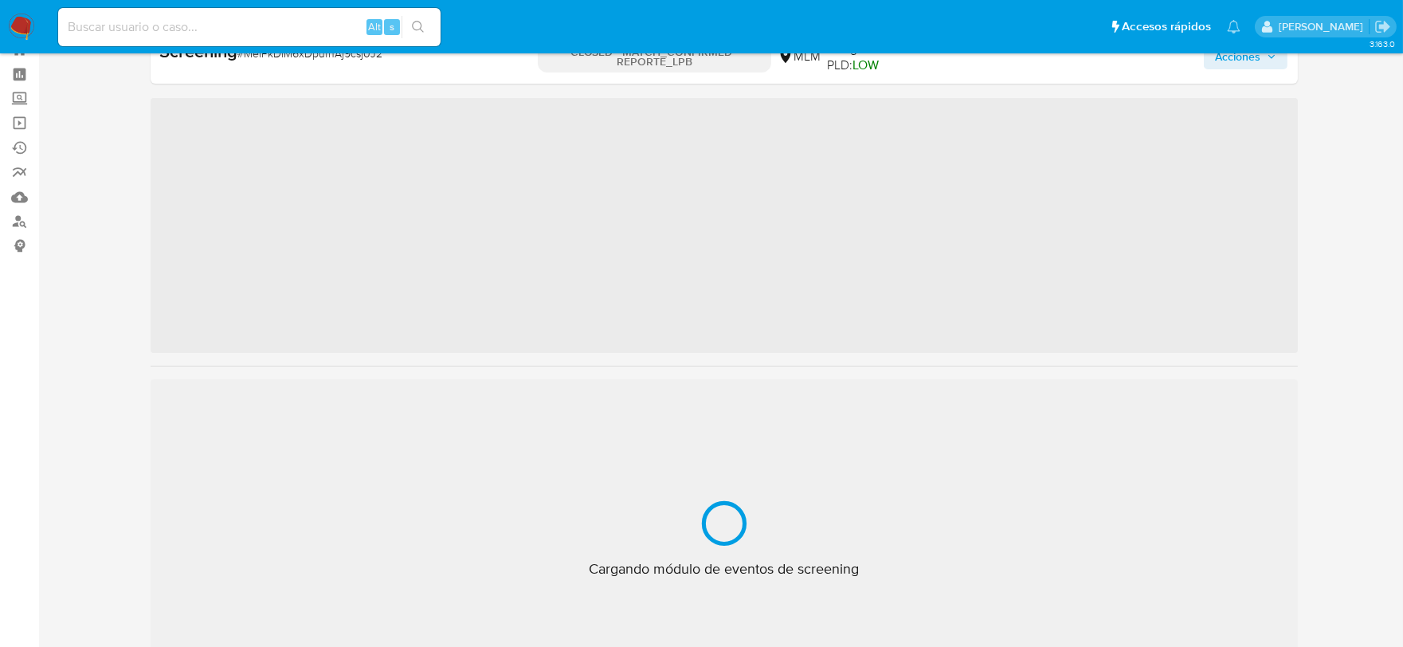
scroll to position [787, 0]
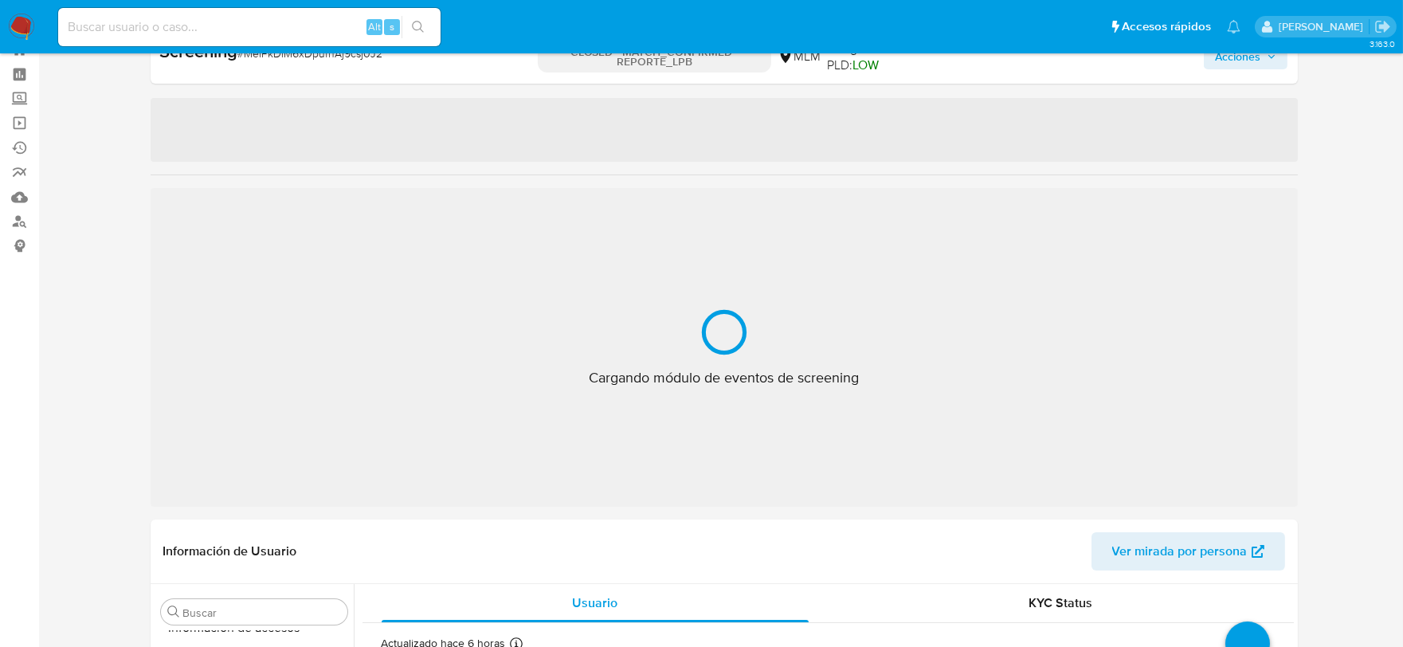
select select "10"
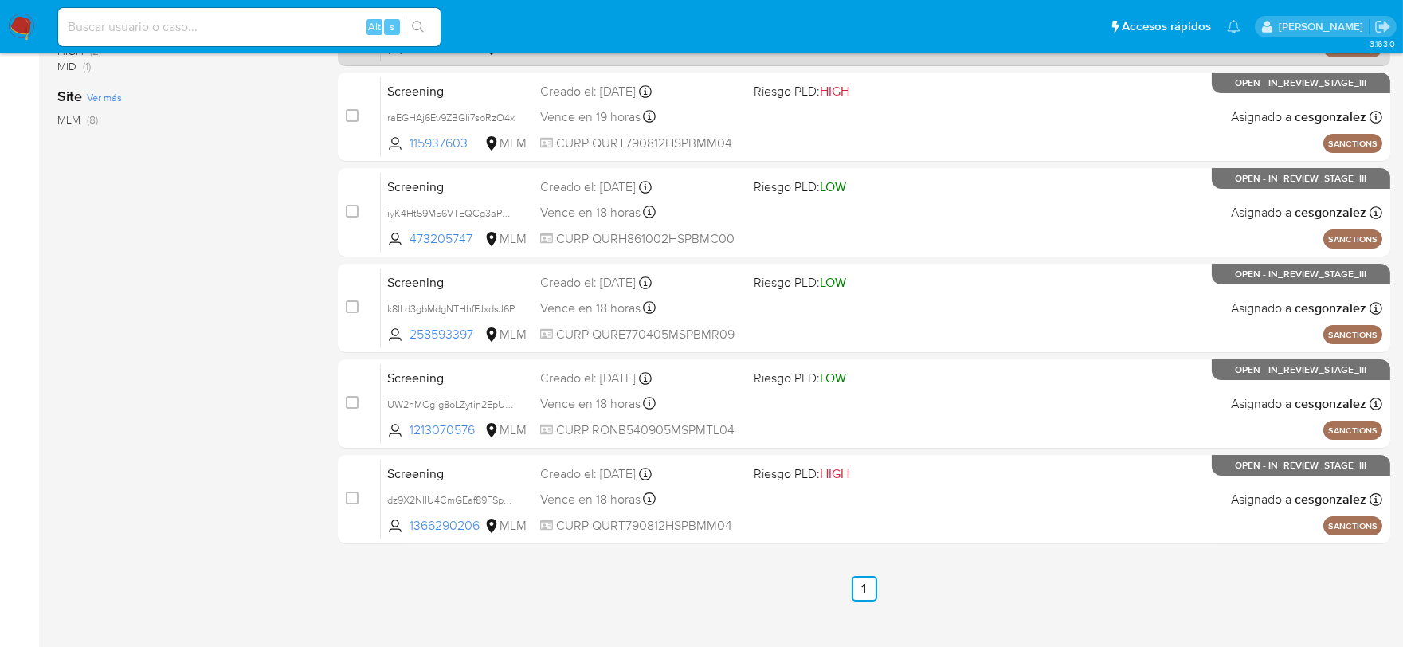
scroll to position [476, 0]
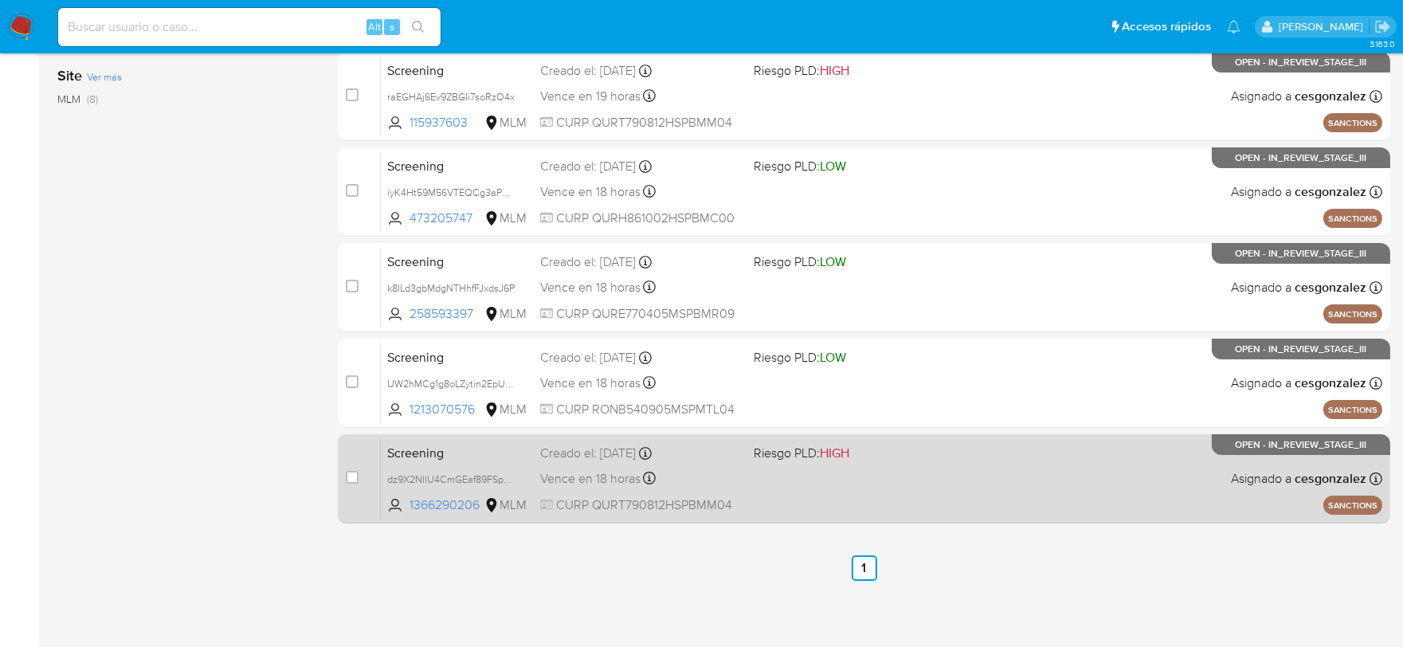
click at [839, 502] on div "Screening dz9X2NIIU4CmGEaf89FSpbaG 1366290206 MLM Riesgo PLD: HIGH Creado el: […" at bounding box center [881, 478] width 1001 height 80
click at [587, 472] on span "Vence en 18 horas" at bounding box center [590, 479] width 100 height 18
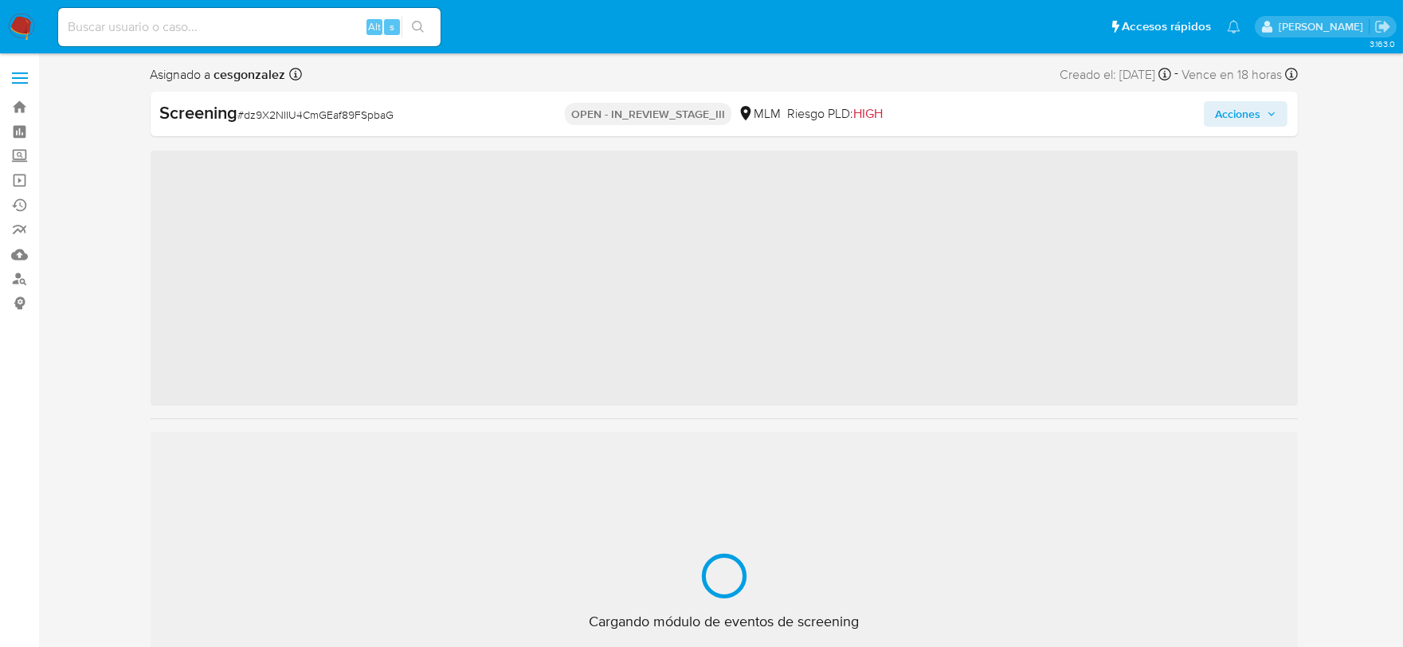
scroll to position [787, 0]
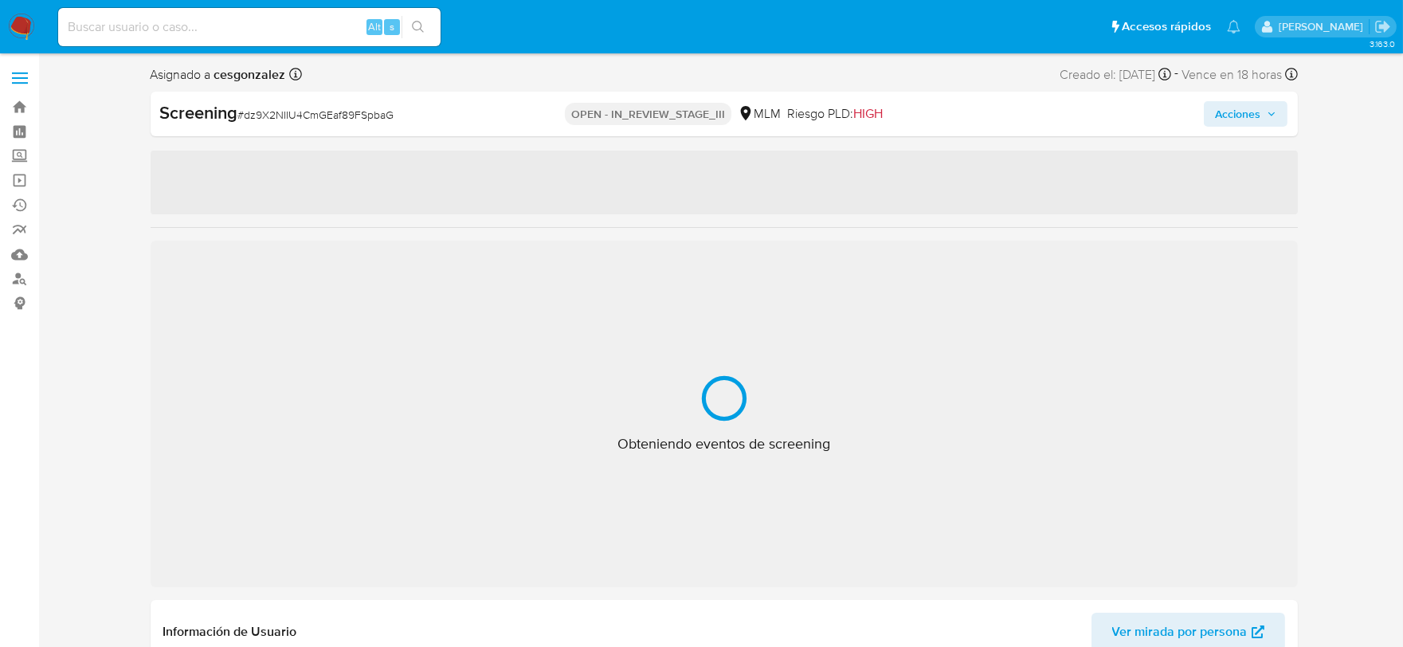
select select "10"
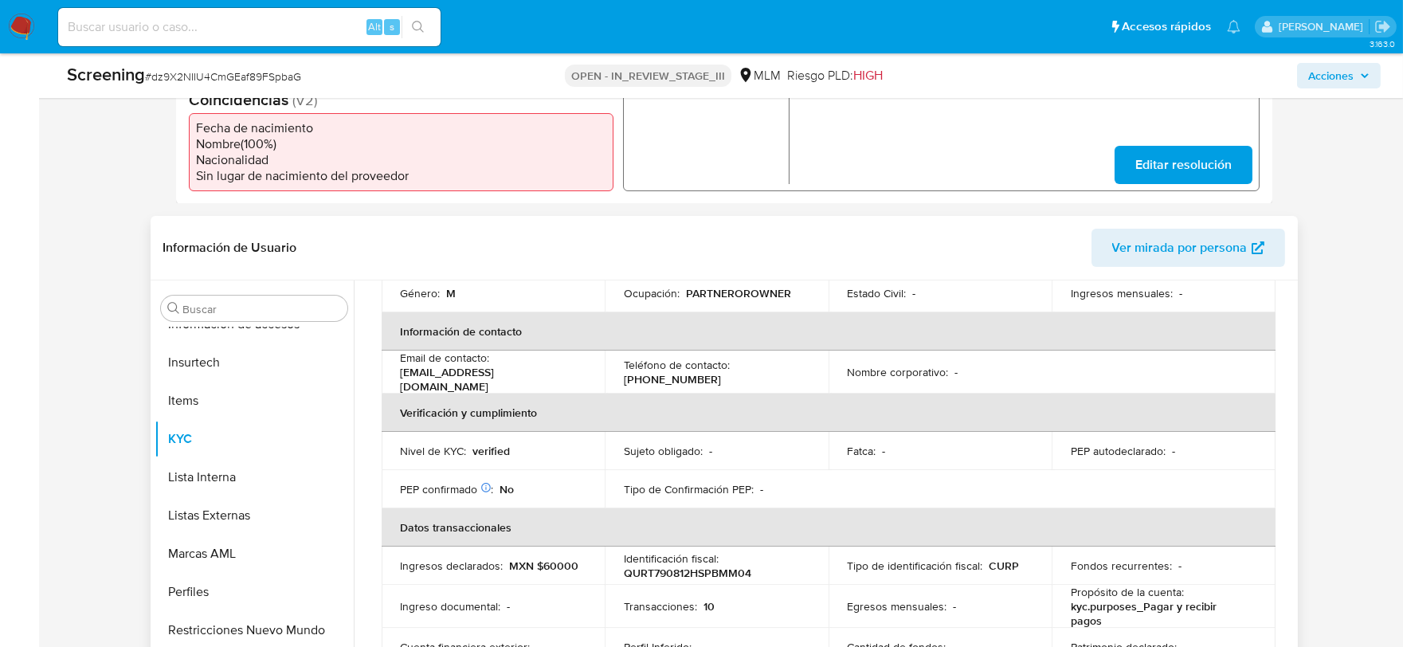
scroll to position [178, 0]
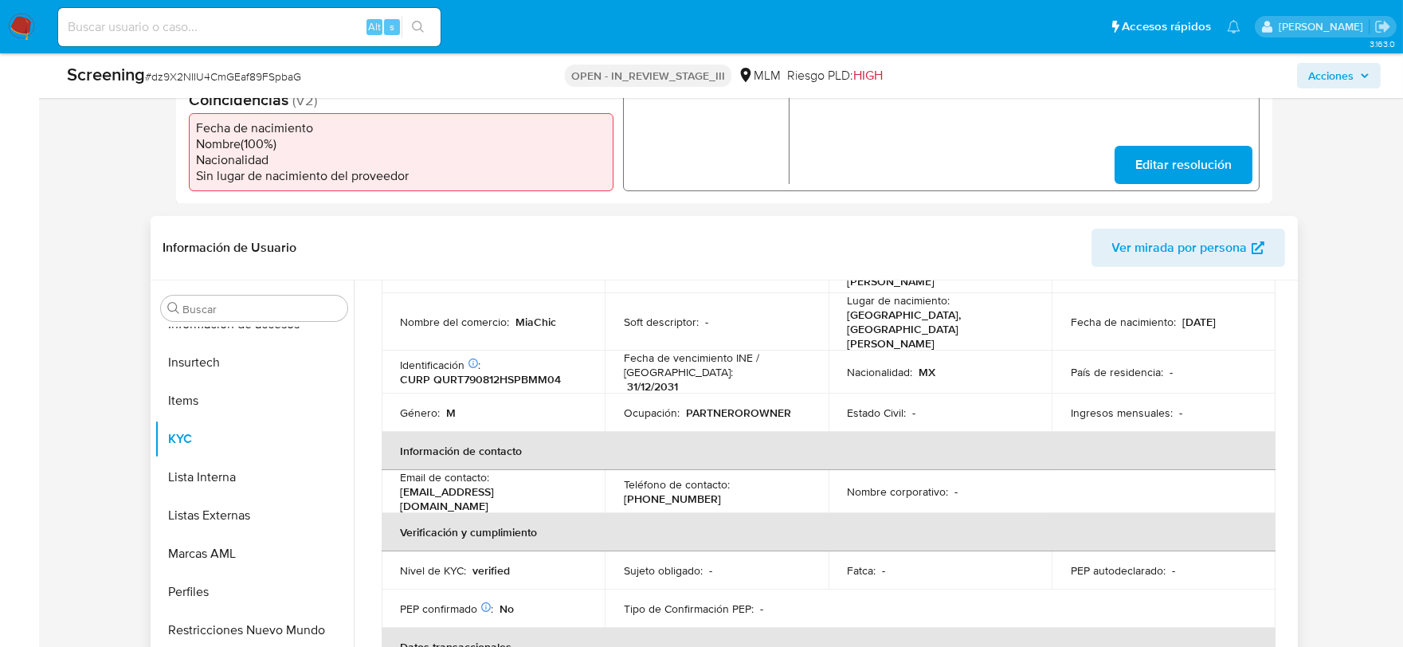
click at [526, 372] on p "CURP QURT790812HSPBMM04" at bounding box center [481, 379] width 161 height 14
copy p "QURT790812HSPBMM04"
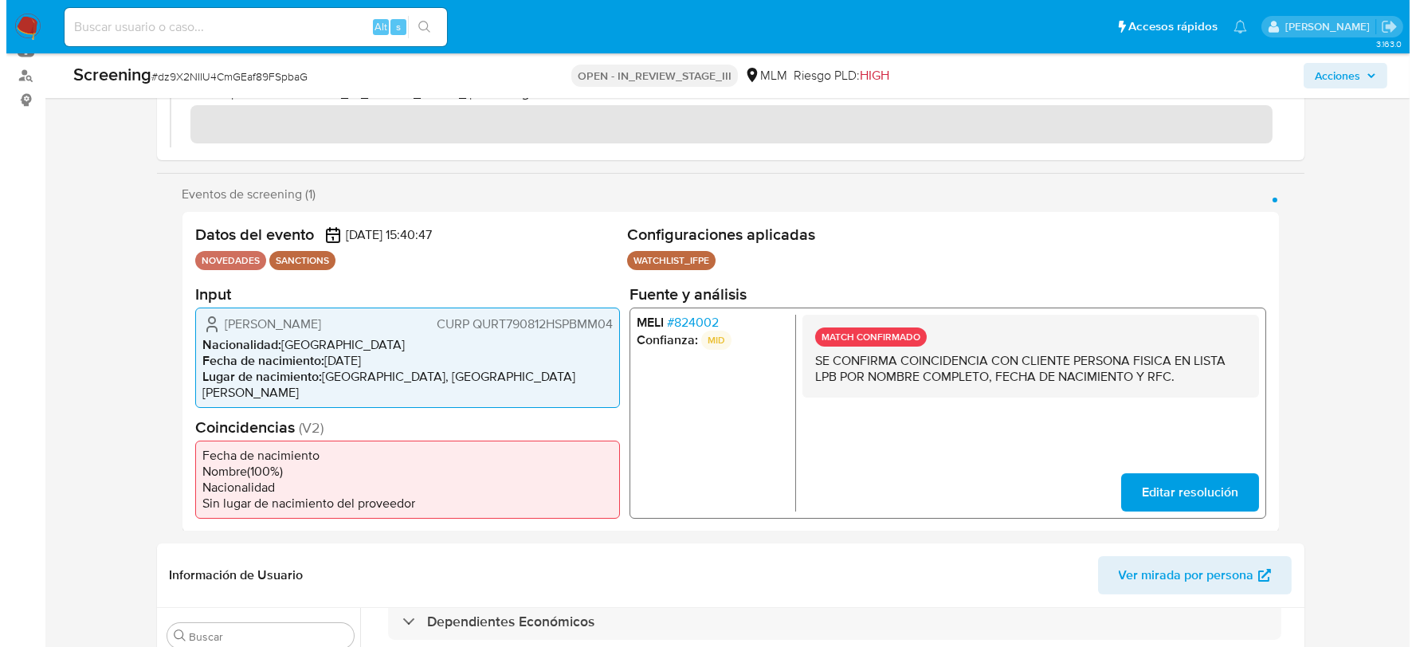
scroll to position [177, 0]
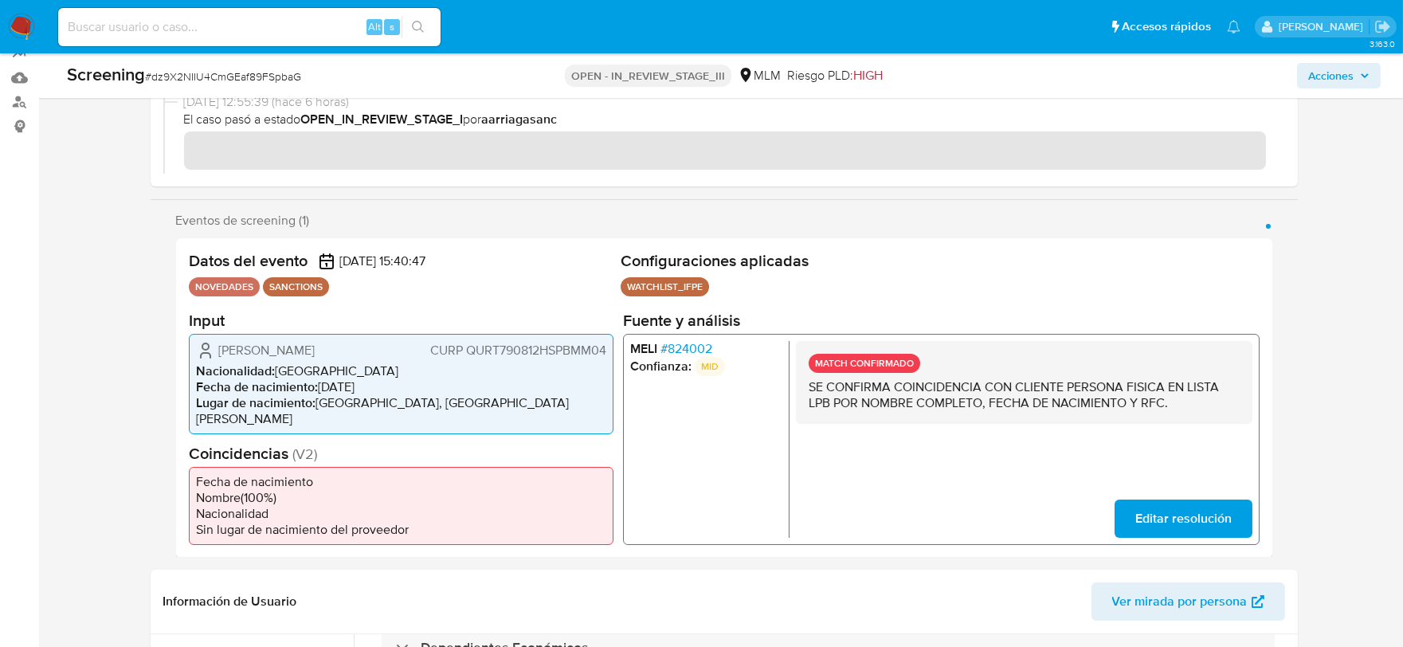
click at [1349, 74] on span "Acciones" at bounding box center [1330, 75] width 45 height 25
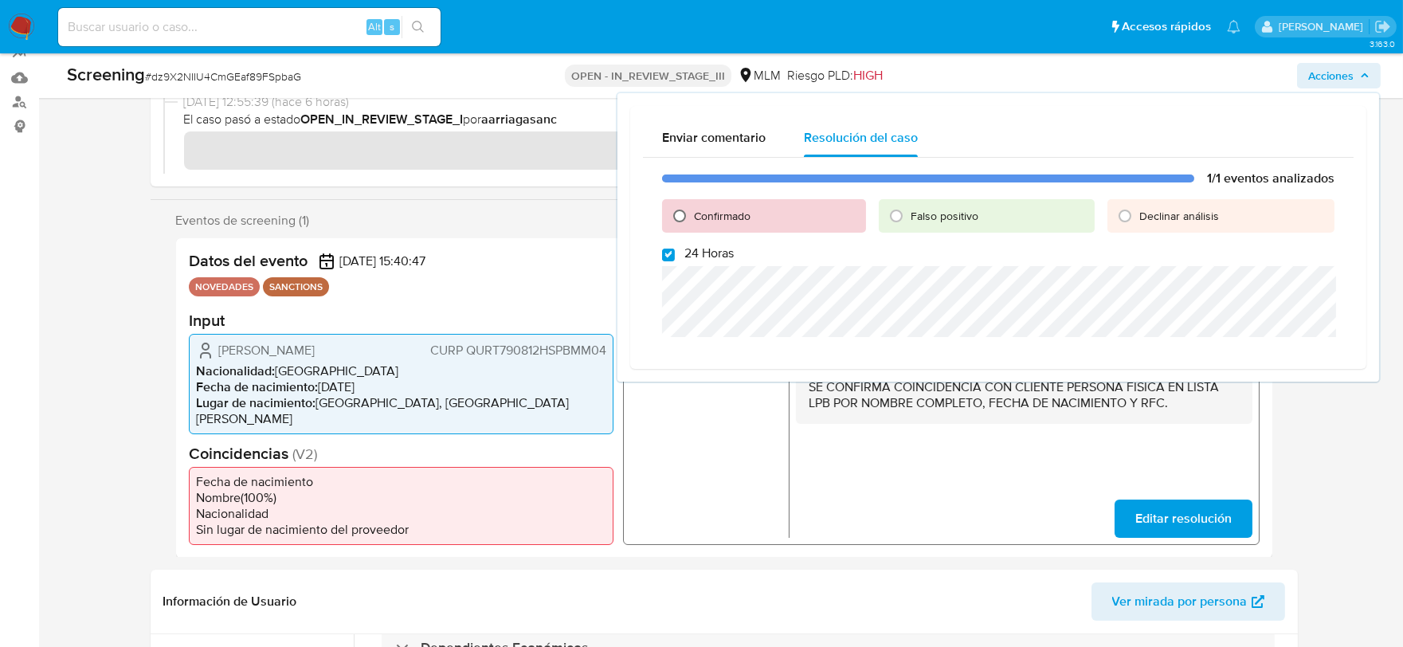
click at [680, 207] on input "Confirmado" at bounding box center [679, 215] width 25 height 25
radio input "true"
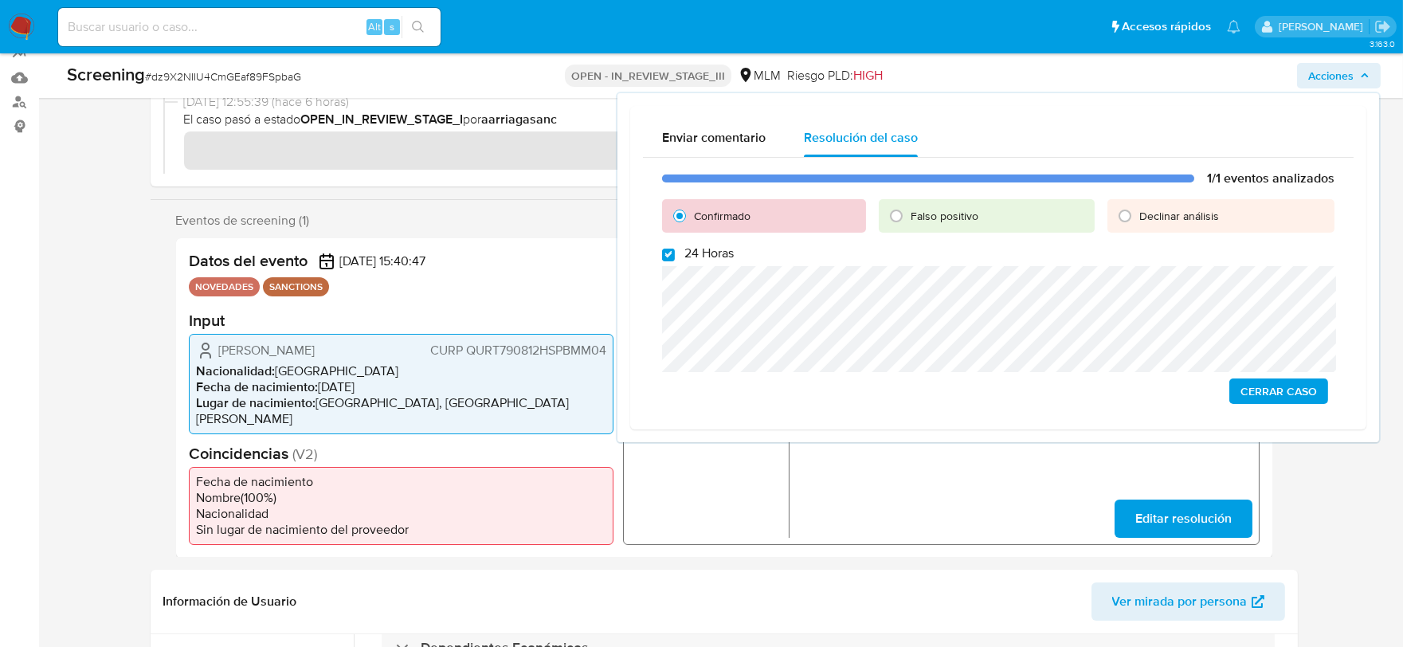
click at [1304, 394] on span "Cerrar Caso" at bounding box center [1278, 391] width 76 height 22
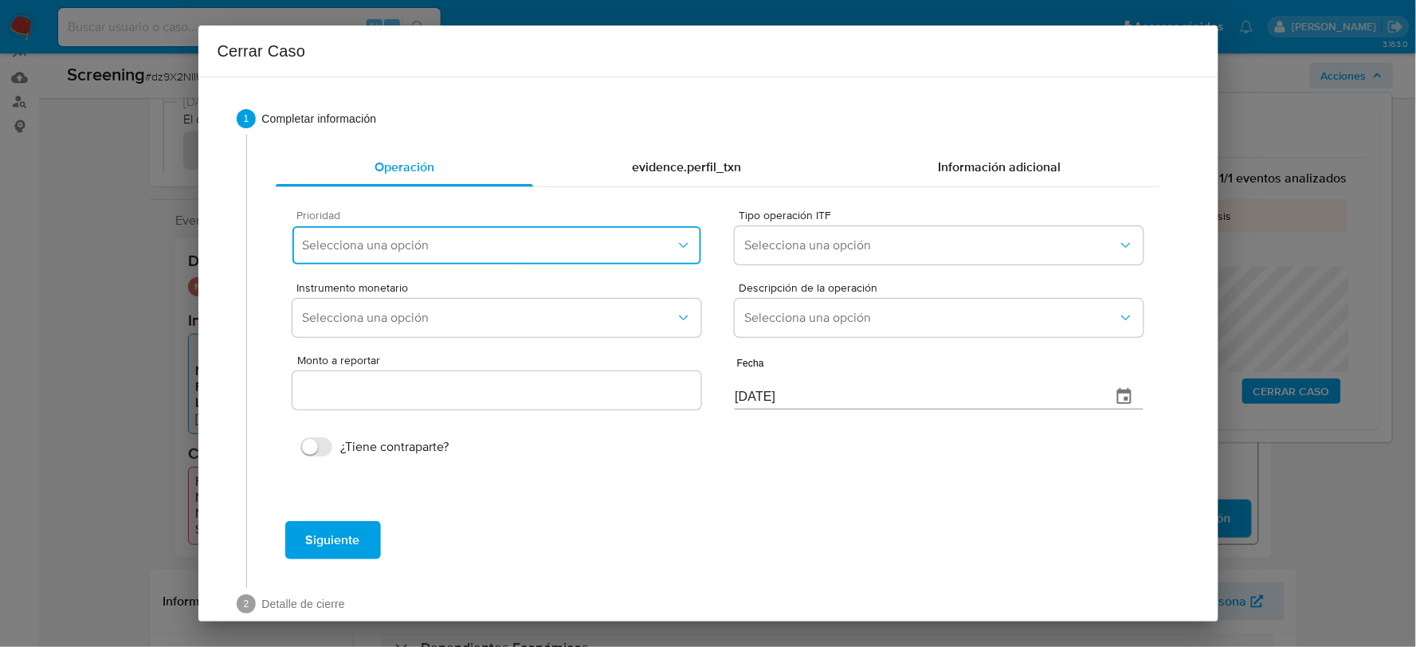
click at [468, 243] on span "Selecciona una opción" at bounding box center [488, 245] width 373 height 16
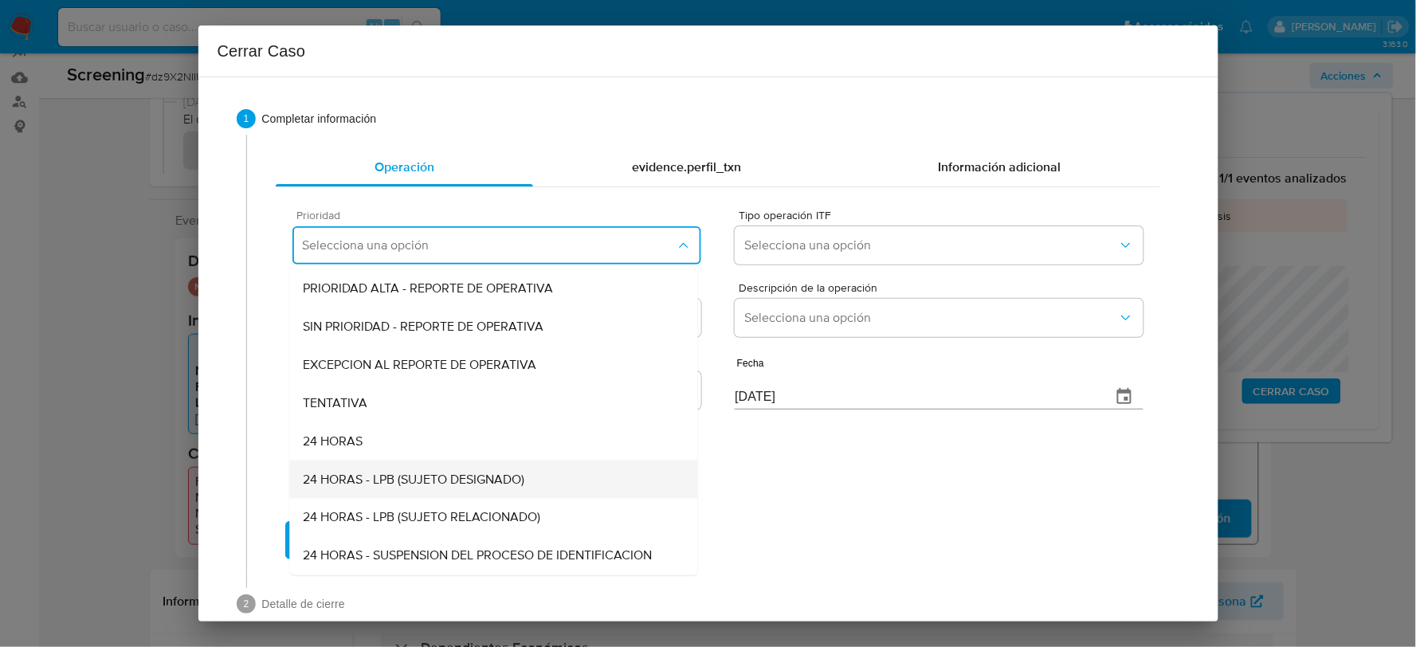
click at [452, 472] on span "24 HORAS - LPB (SUJETO DESIGNADO)" at bounding box center [413, 480] width 221 height 16
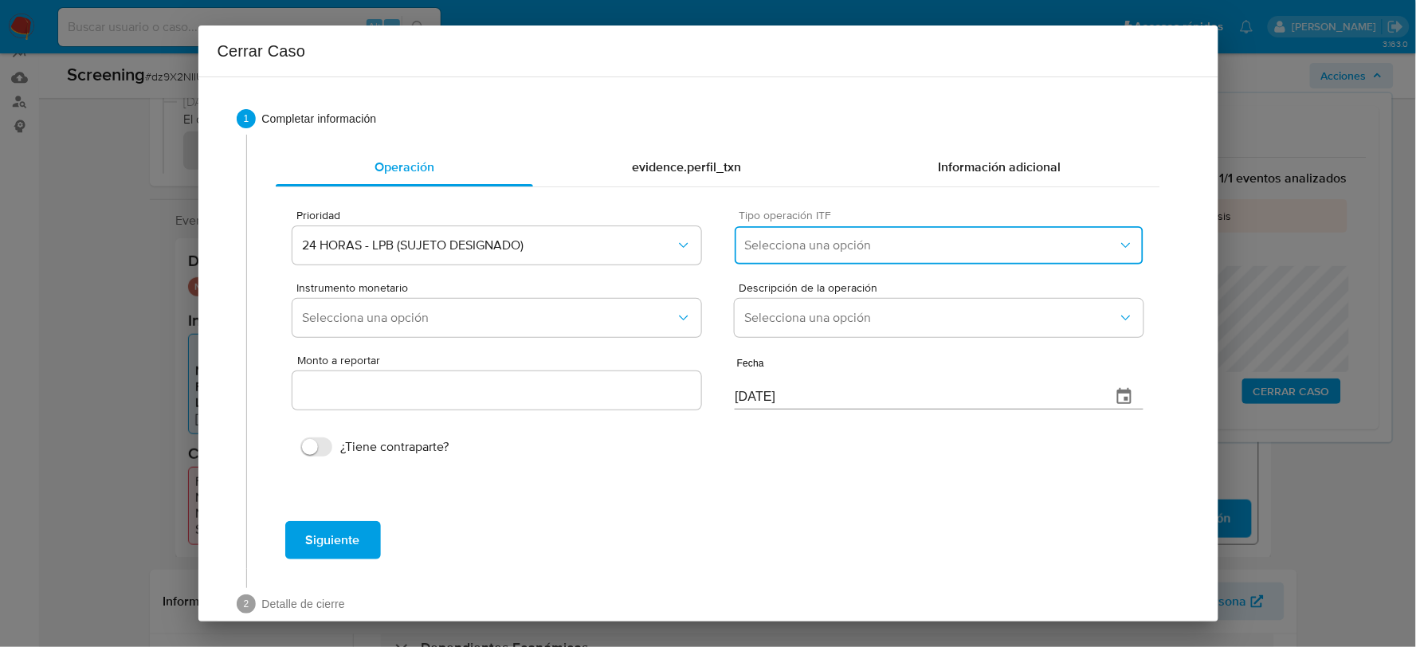
click at [867, 243] on span "Selecciona una opción" at bounding box center [930, 245] width 373 height 16
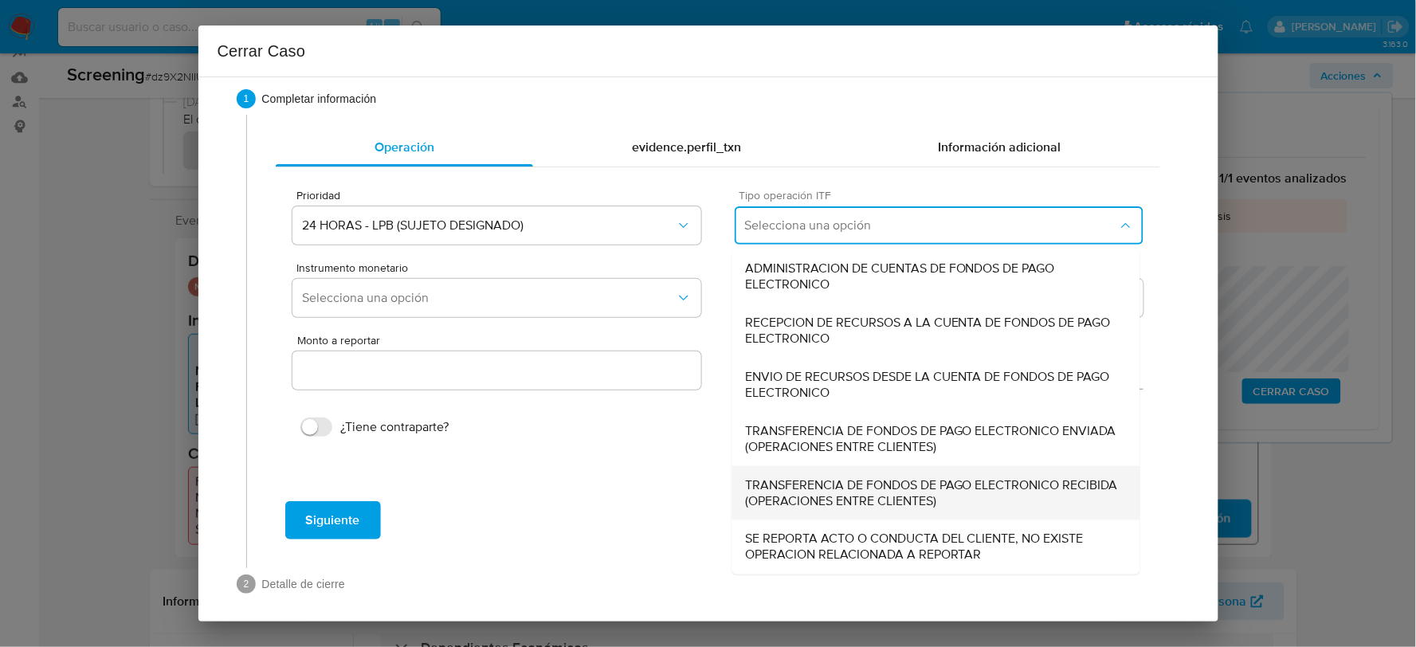
scroll to position [29, 0]
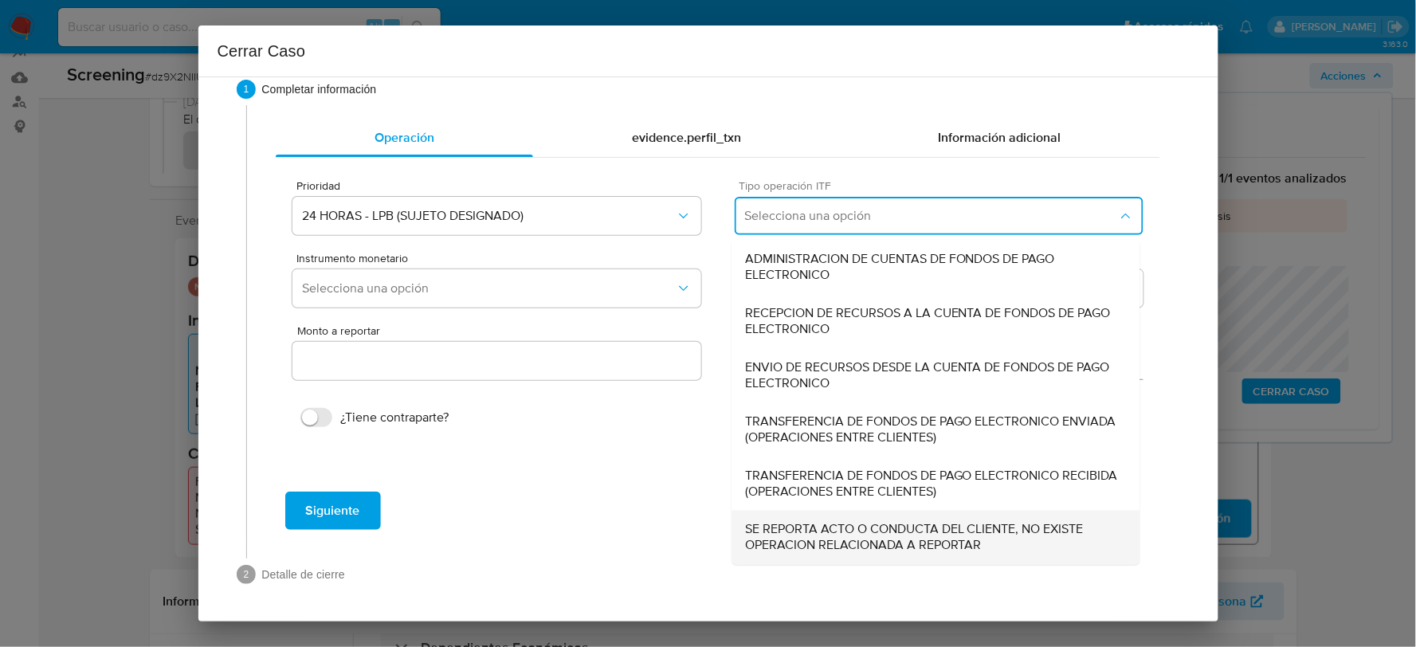
click at [806, 534] on span "SE REPORTA ACTO O CONDUCTA DEL CLIENTE, NO EXISTE OPERACION RELACIONADA A REPOR…" at bounding box center [936, 538] width 382 height 32
type input "0.00"
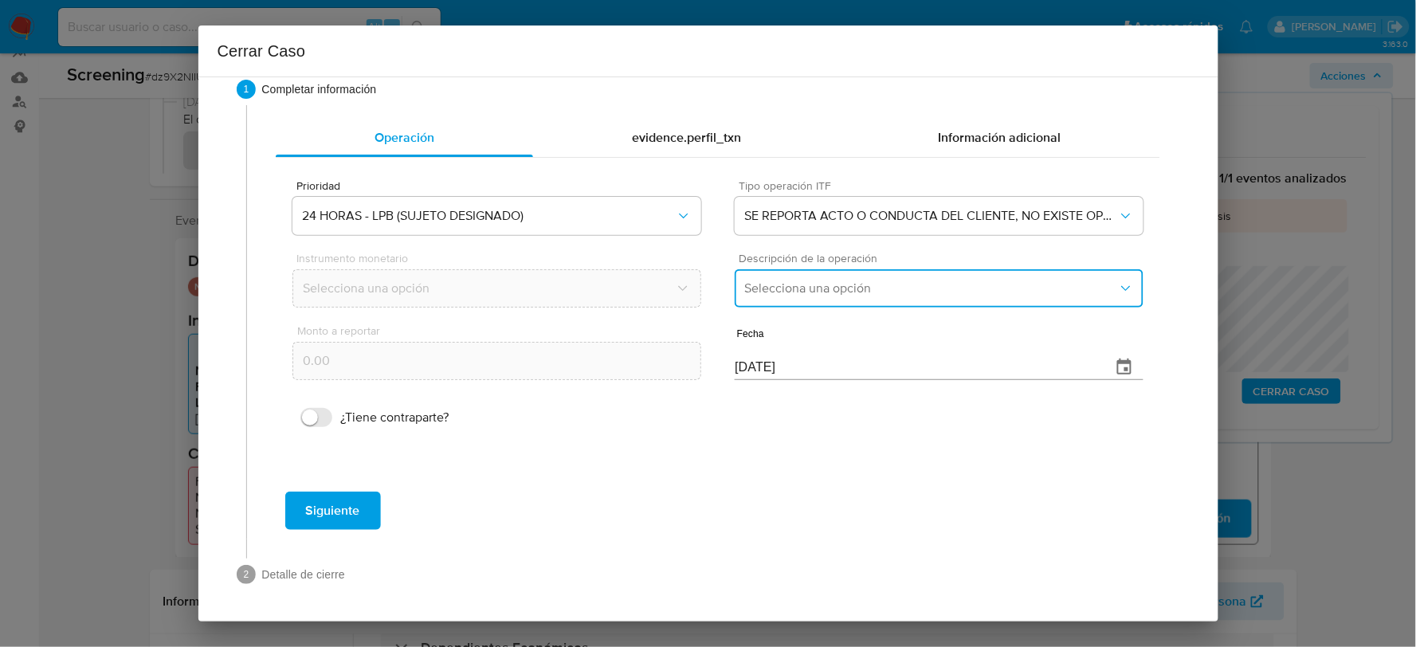
click at [820, 306] on button "Selecciona una opción" at bounding box center [938, 288] width 408 height 38
click at [809, 369] on span "LISTA DE PERSONAS BLOQUEADAS" at bounding box center [846, 370] width 202 height 16
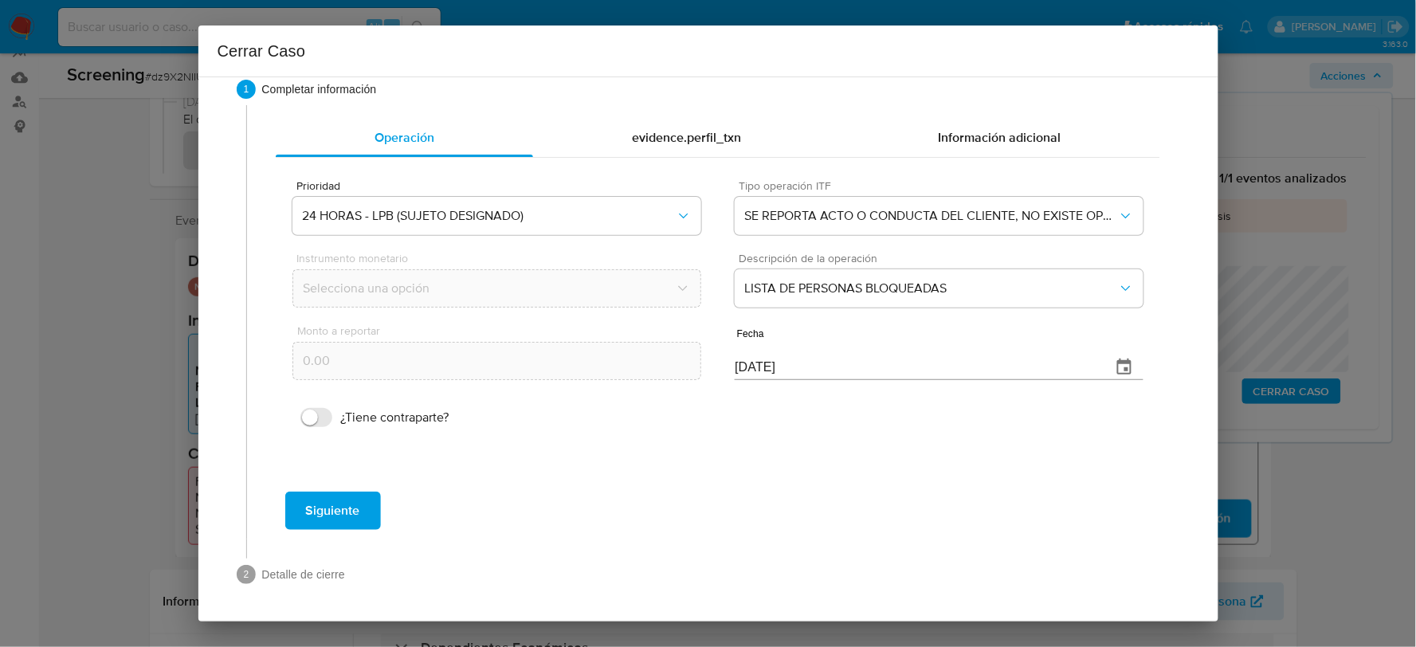
click at [311, 522] on span "Siguiente" at bounding box center [333, 510] width 54 height 35
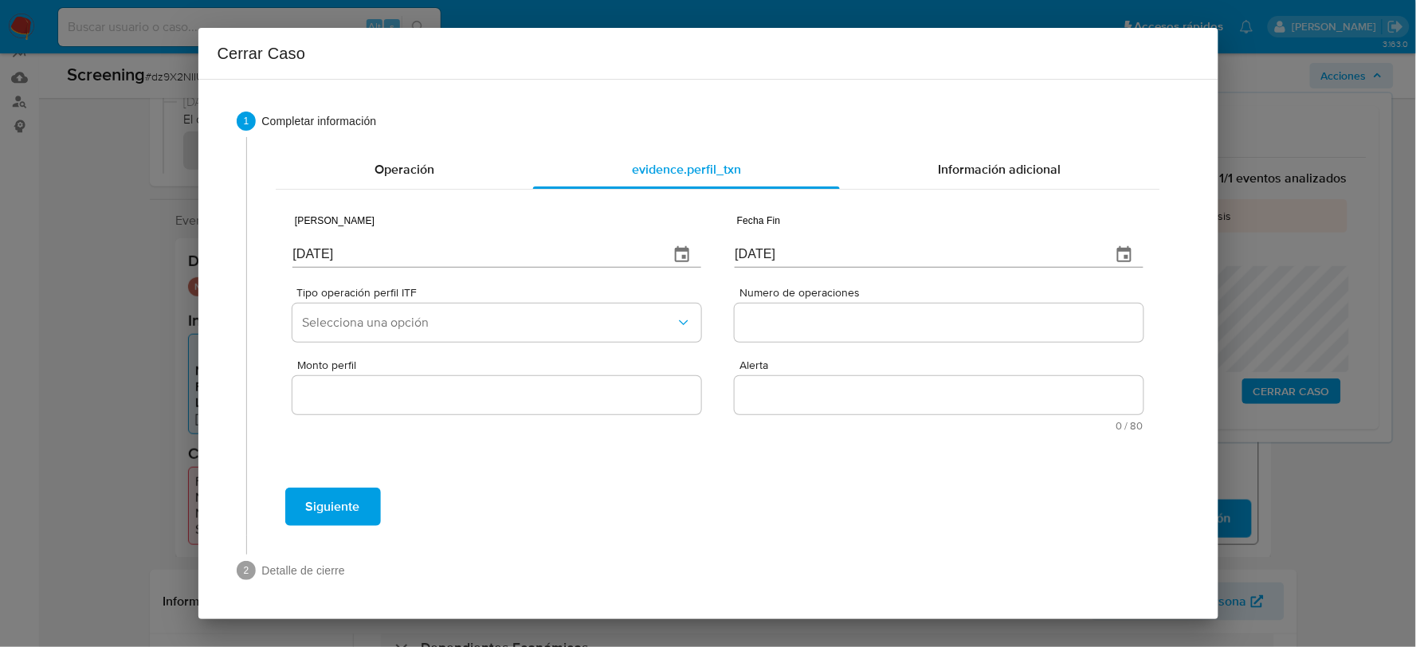
click at [383, 257] on input "[DATE]" at bounding box center [473, 254] width 363 height 25
type input "01/01/2025"
type input "01/07/2025"
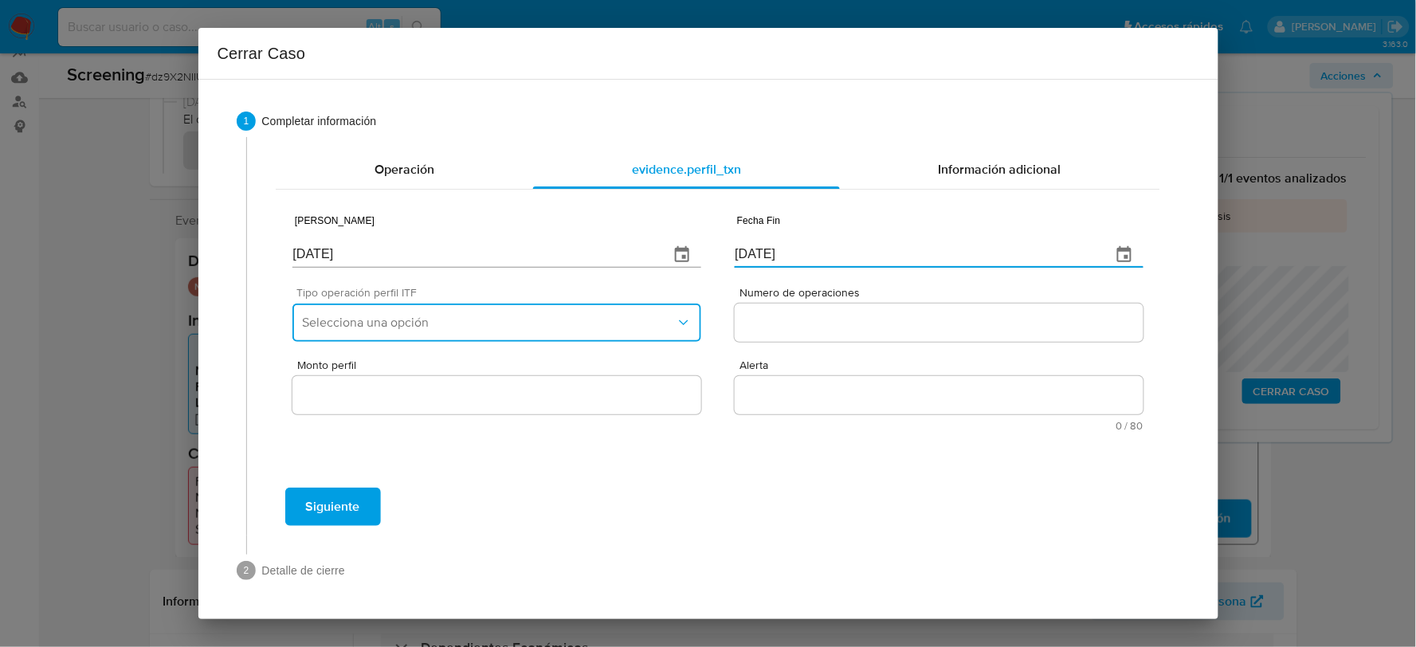
click at [401, 340] on button "Selecciona una opción" at bounding box center [496, 322] width 408 height 38
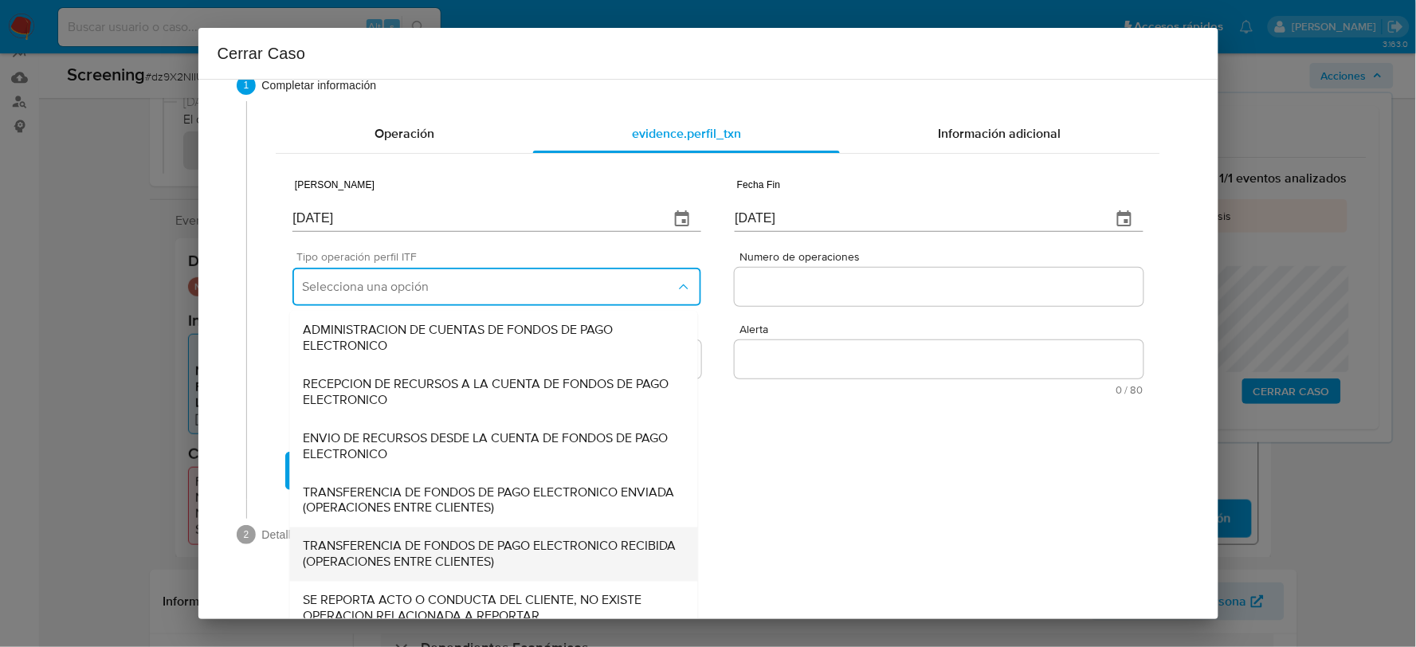
scroll to position [53, 0]
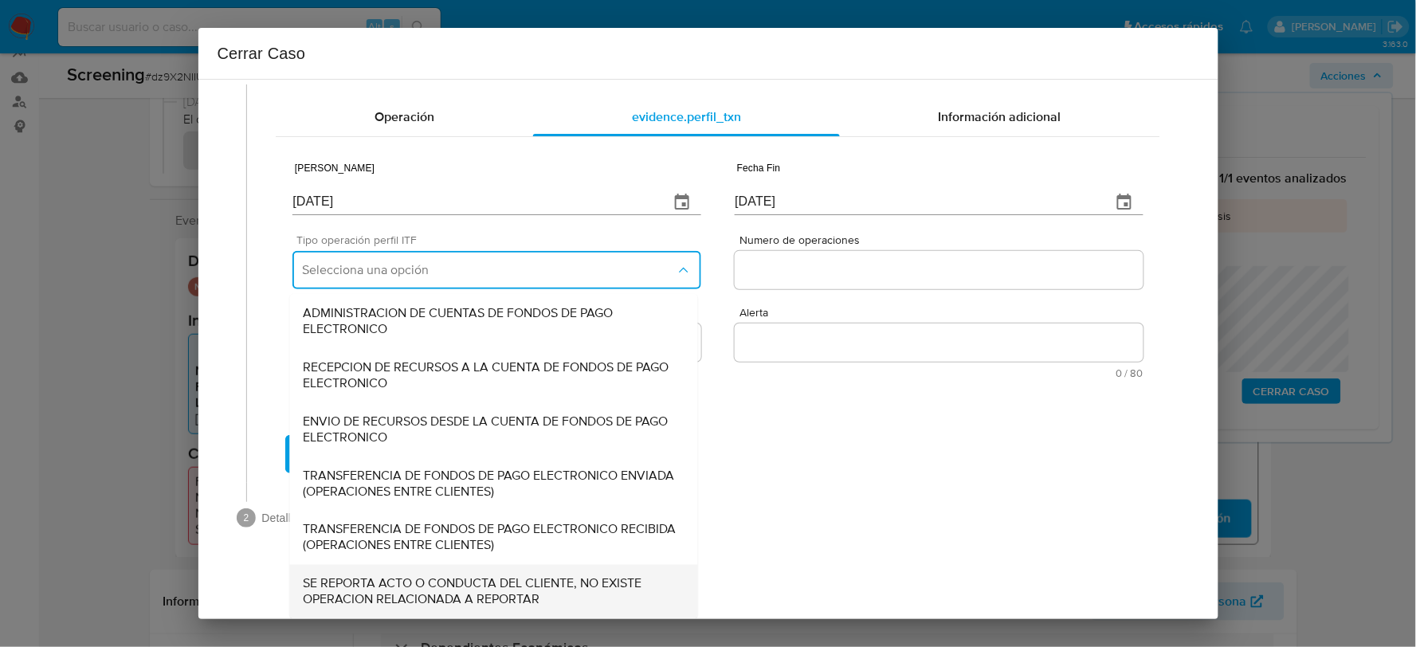
click at [391, 598] on span "SE REPORTA ACTO O CONDUCTA DEL CLIENTE, NO EXISTE OPERACION RELACIONADA A REPOR…" at bounding box center [494, 592] width 382 height 32
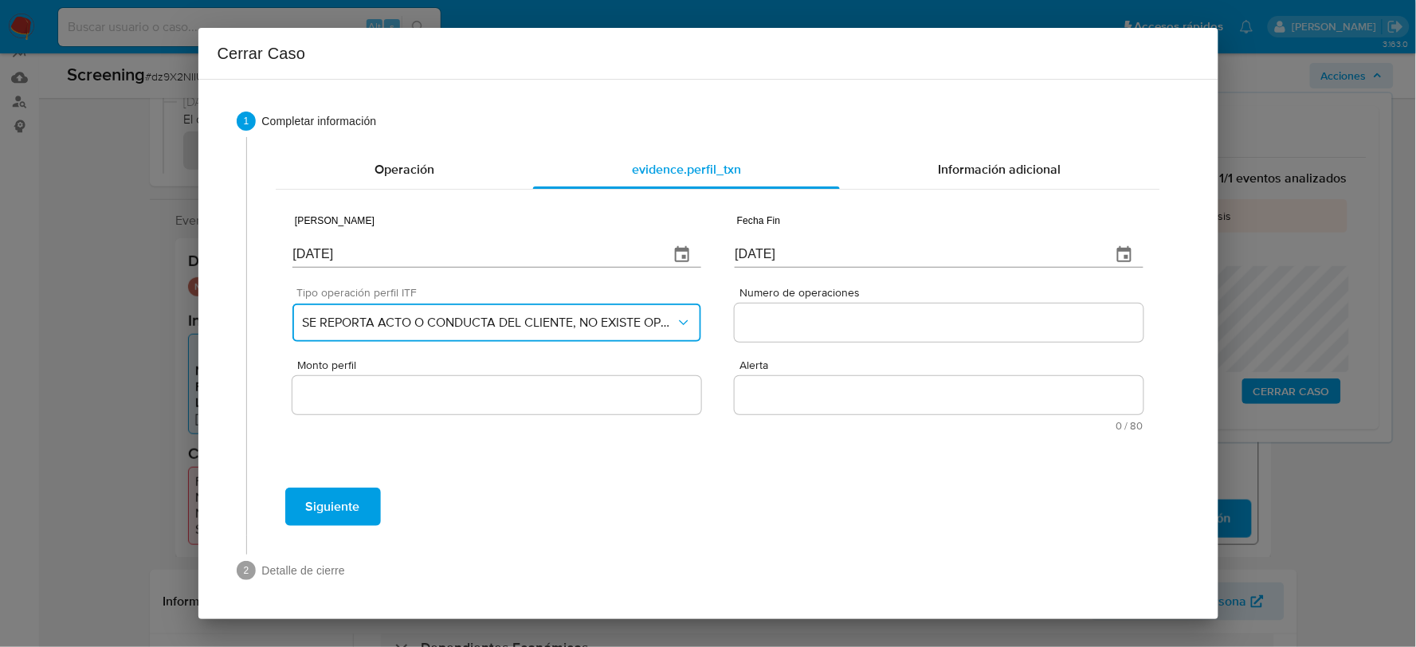
scroll to position [0, 0]
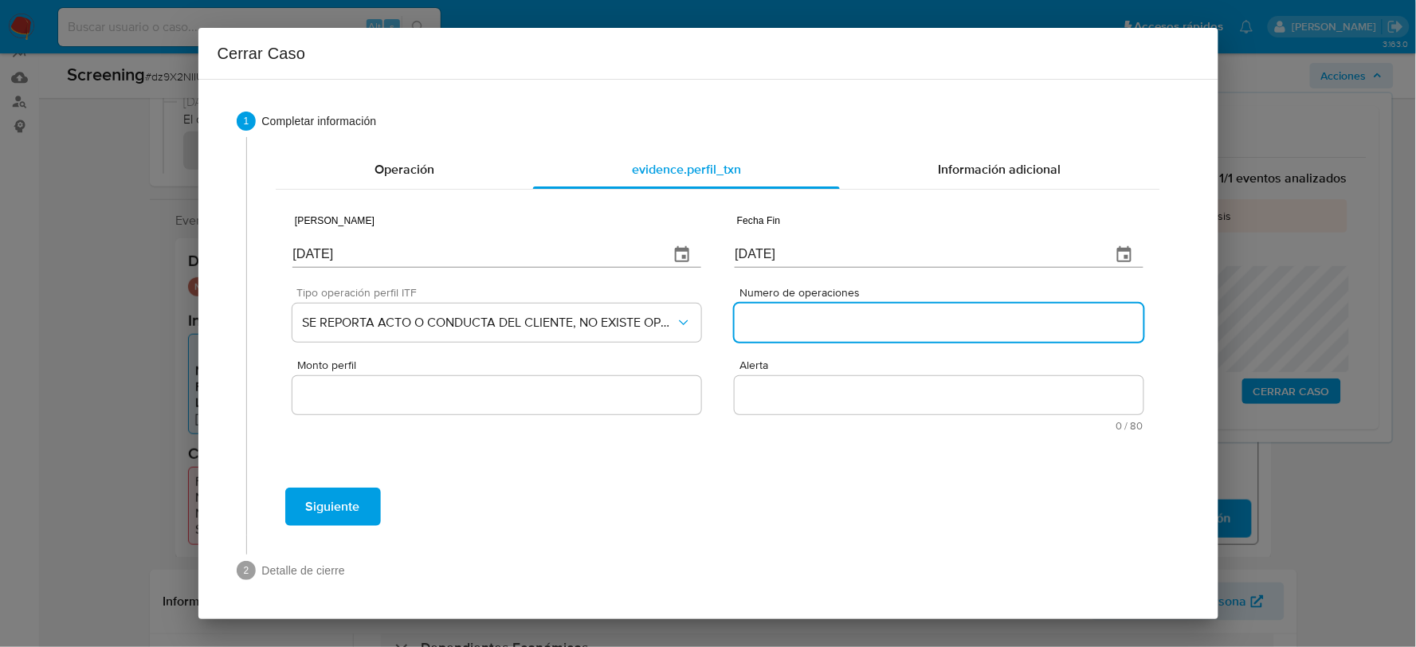
click at [744, 312] on input "Numero de operaciones" at bounding box center [938, 322] width 408 height 21
type input "0"
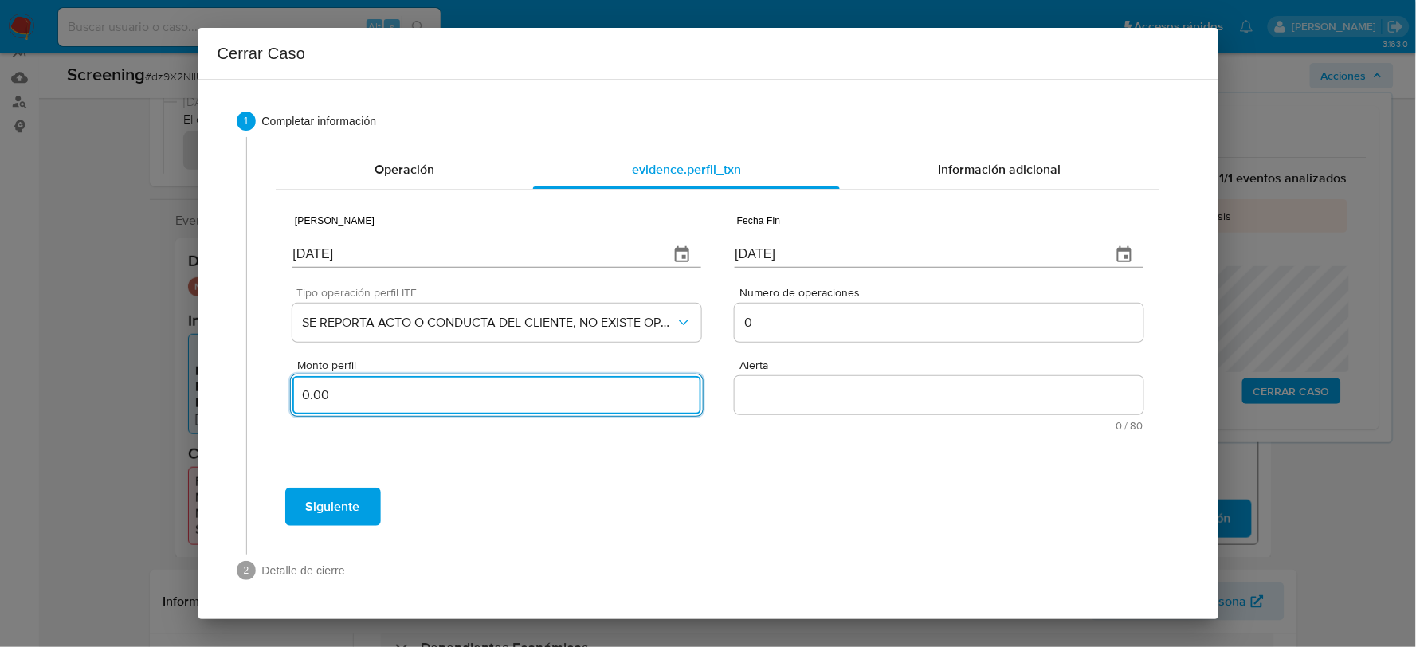
type input "0.00"
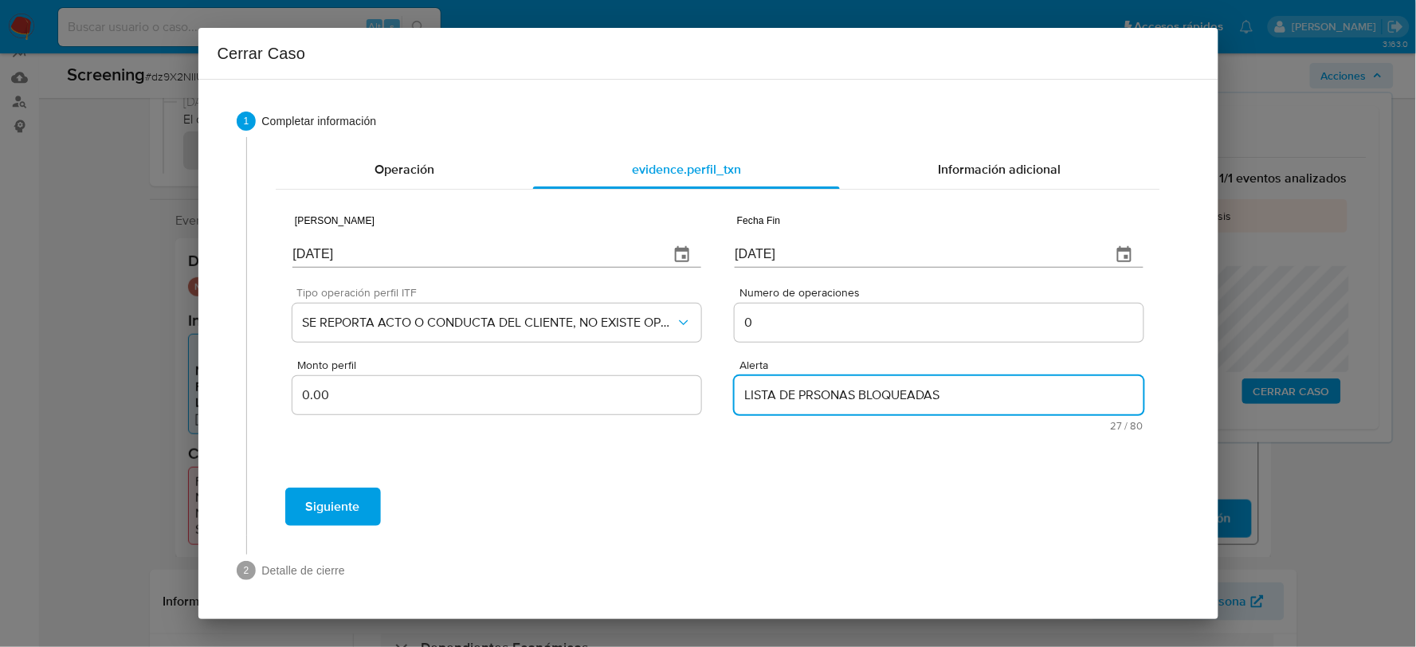
click at [807, 393] on textarea "LISTA DE PRSONAS BLOQUEADAS" at bounding box center [938, 395] width 408 height 38
type textarea "LISTA DE PERSONAS BLOQUEADAS"
click at [346, 515] on span "Siguiente" at bounding box center [333, 506] width 54 height 35
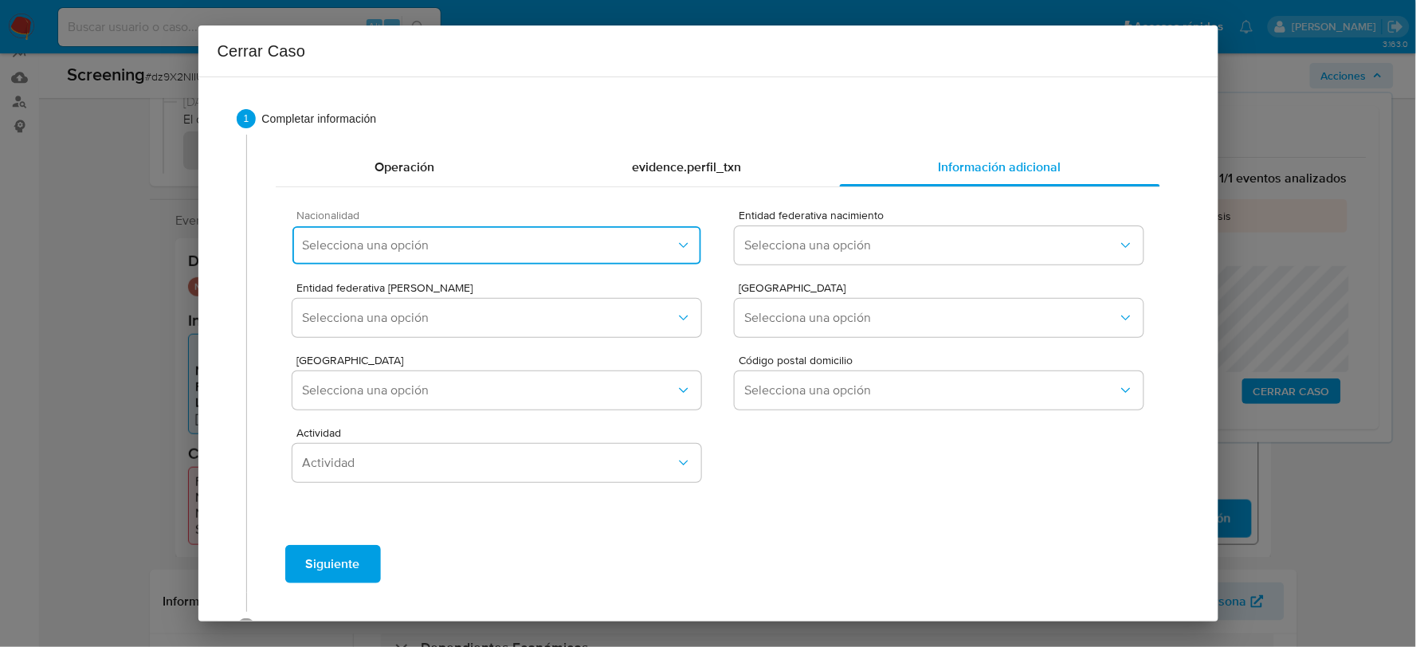
click at [386, 252] on span "Selecciona una opción" at bounding box center [488, 245] width 373 height 16
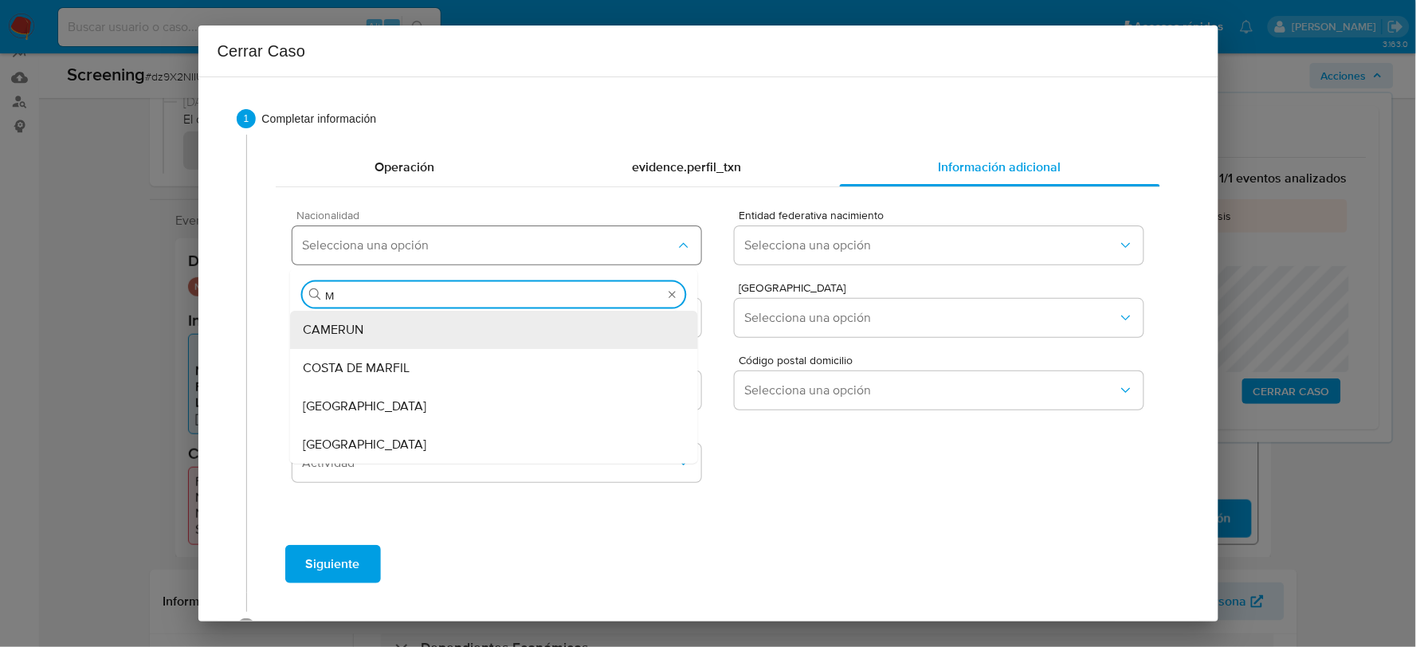
type input "ME"
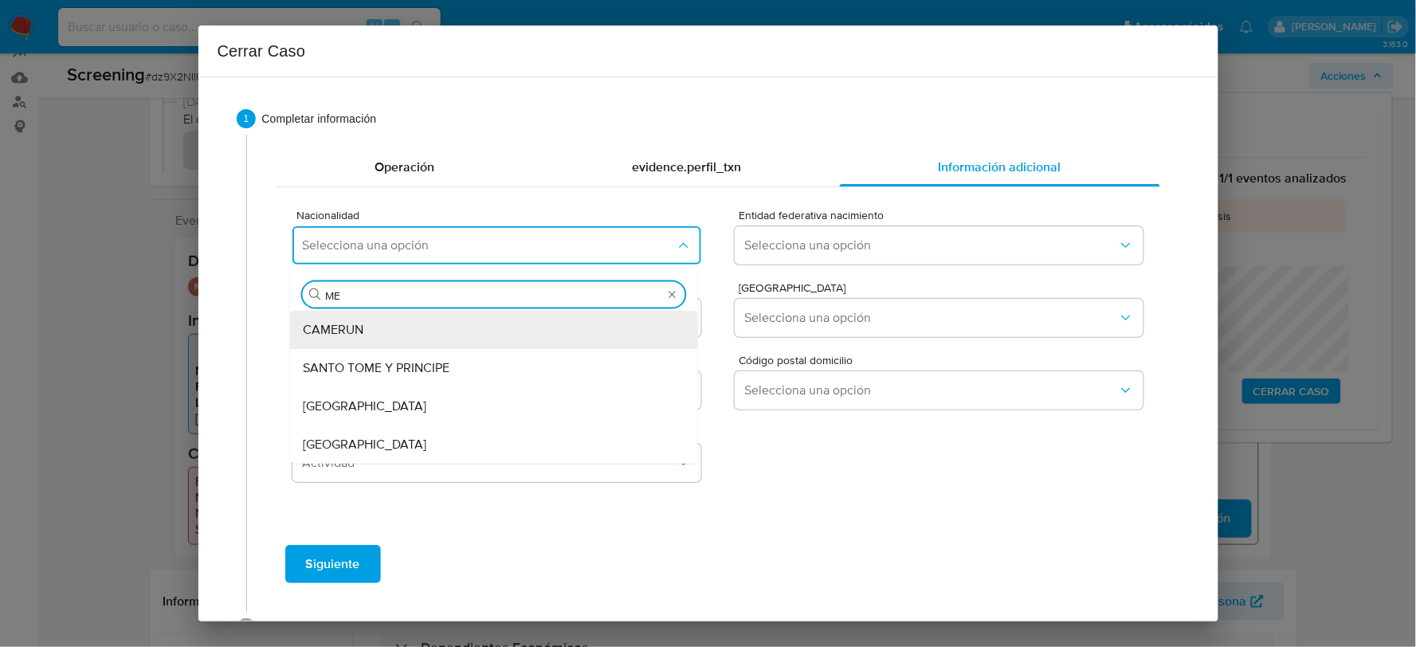
click at [344, 438] on span "MEXICO" at bounding box center [364, 445] width 123 height 16
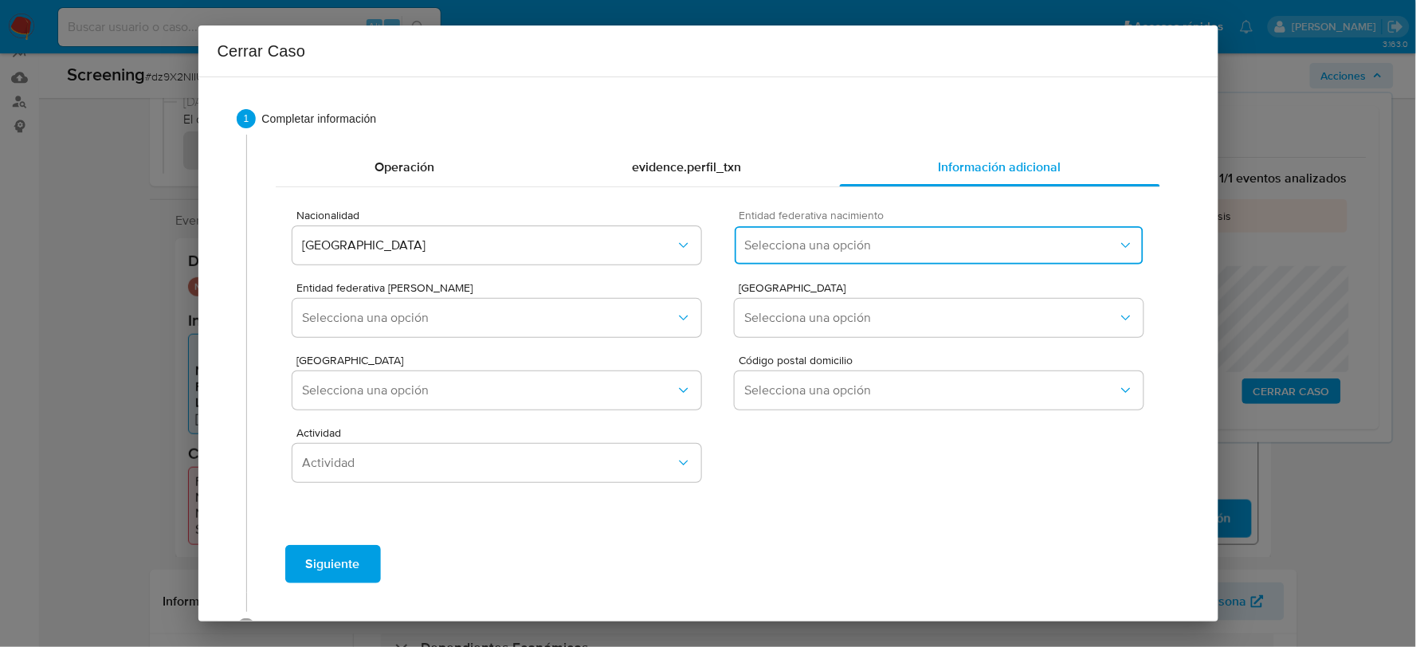
click at [833, 237] on span "Selecciona una opción" at bounding box center [930, 245] width 373 height 16
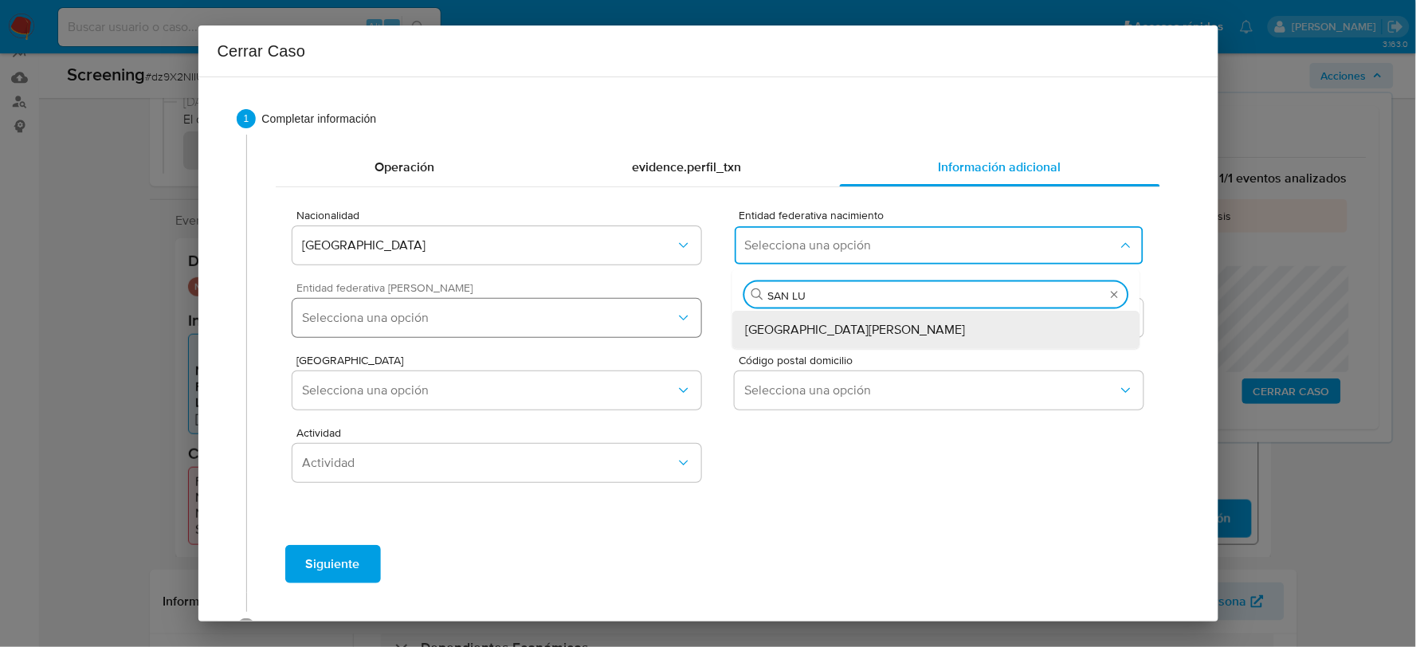
type input "SAN LUI"
click at [822, 329] on span "San Luis Potosí" at bounding box center [855, 330] width 220 height 16
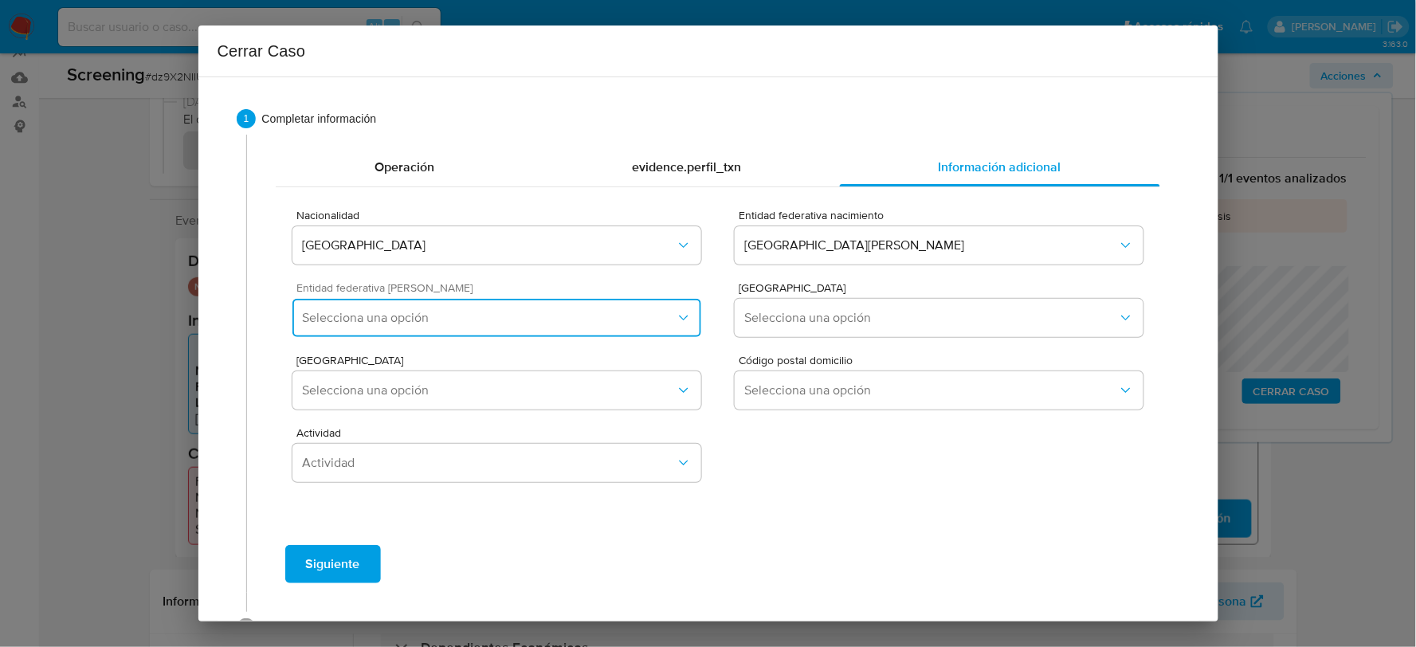
click at [622, 324] on span "Selecciona una opción" at bounding box center [488, 318] width 373 height 16
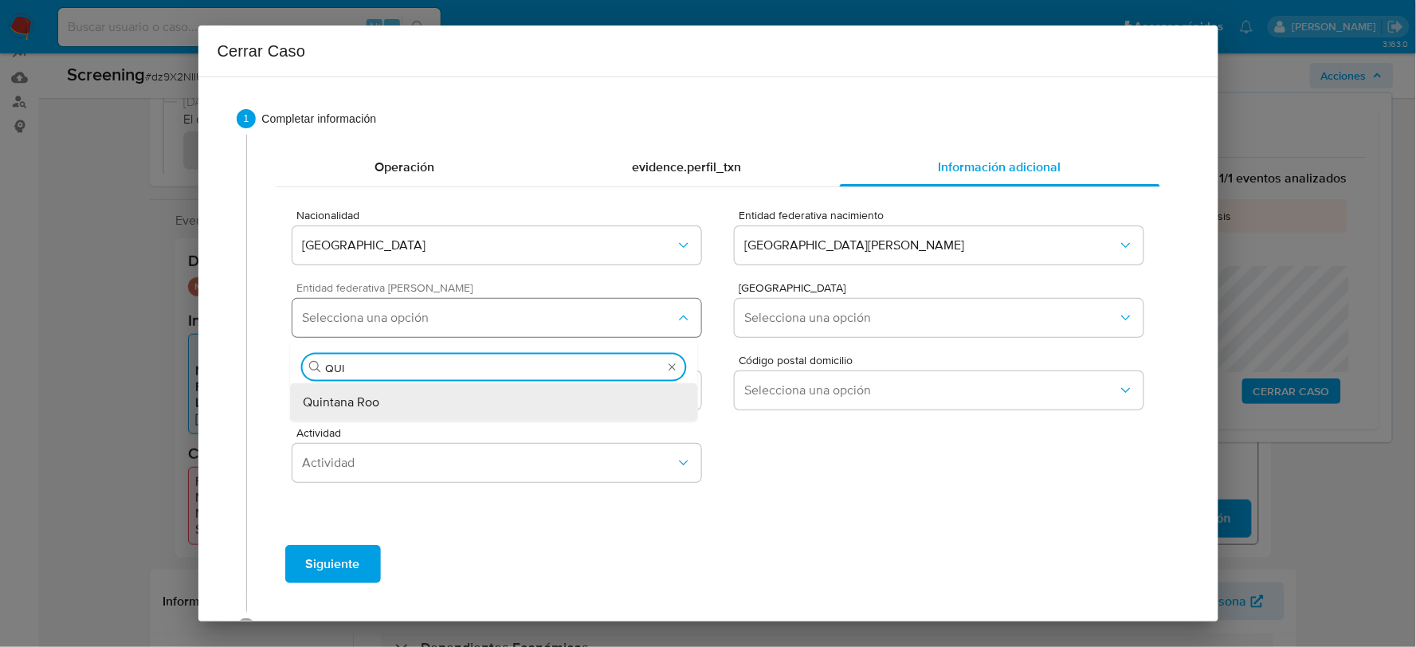
type input "QUIN"
click at [592, 400] on div "Quintana Roo" at bounding box center [494, 402] width 382 height 38
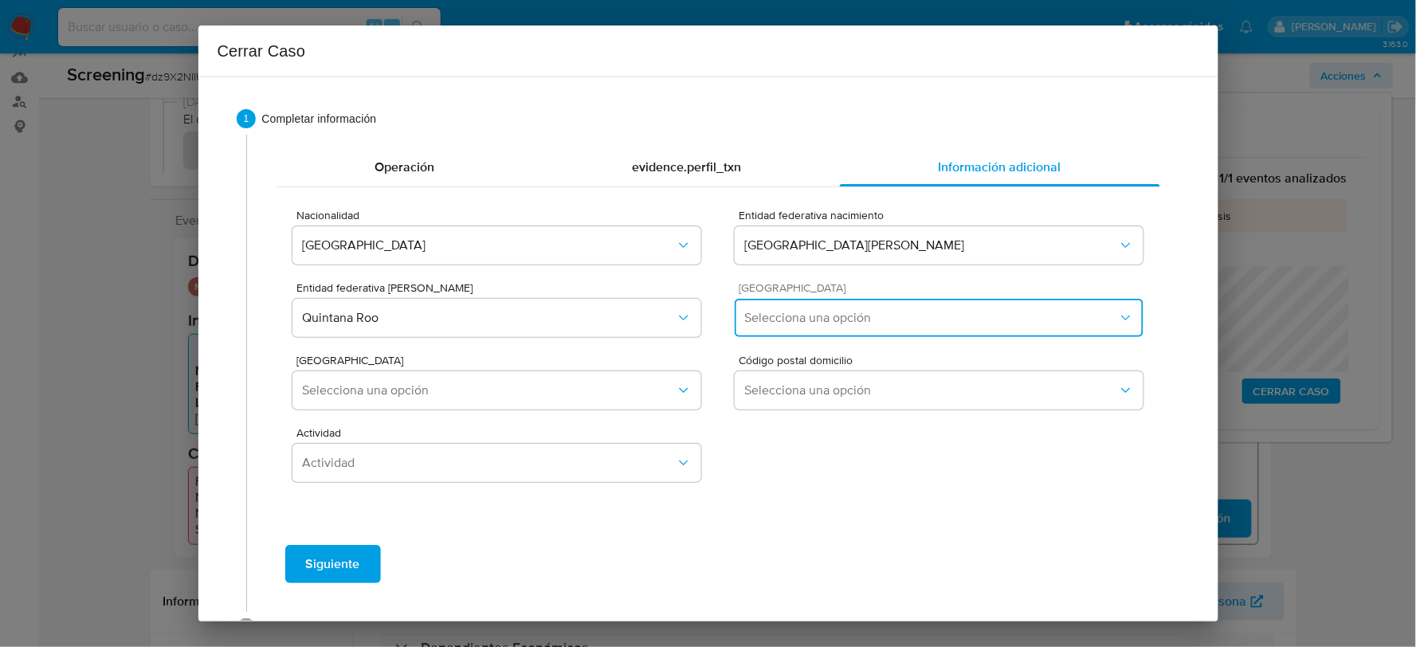
click at [840, 311] on span "Selecciona una opción" at bounding box center [930, 318] width 373 height 16
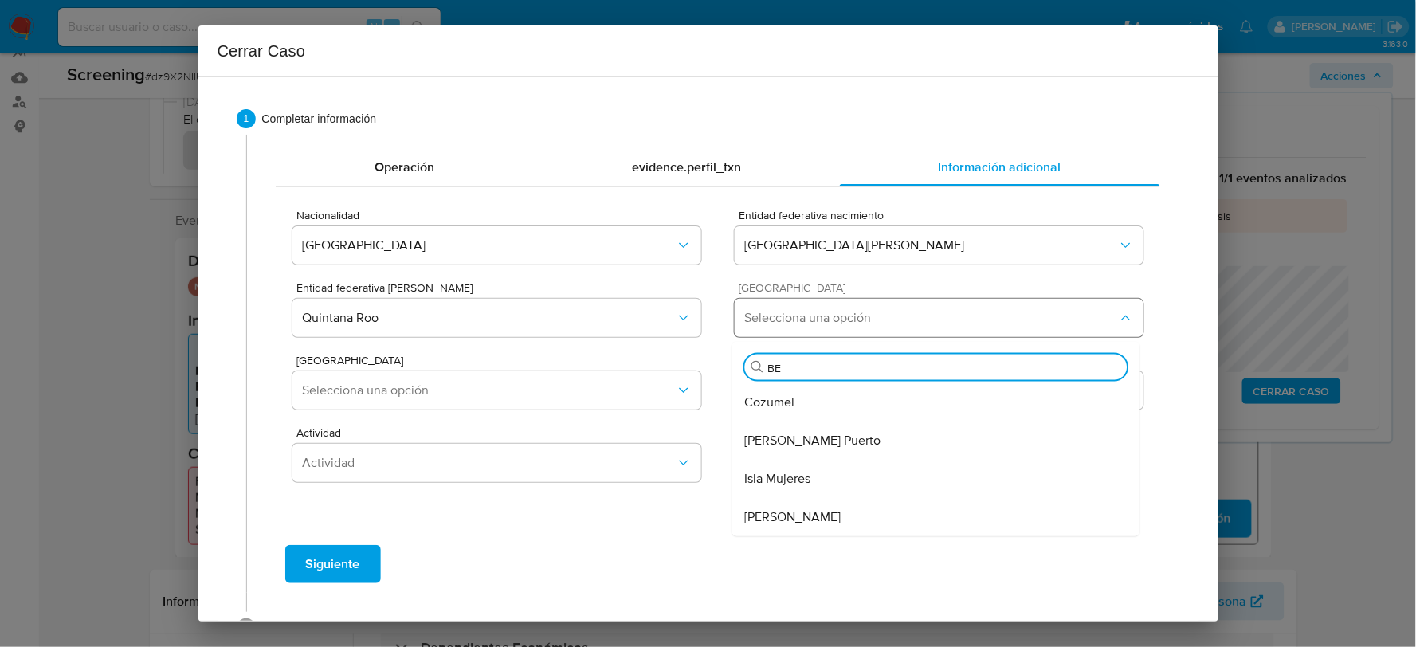
type input "BEN"
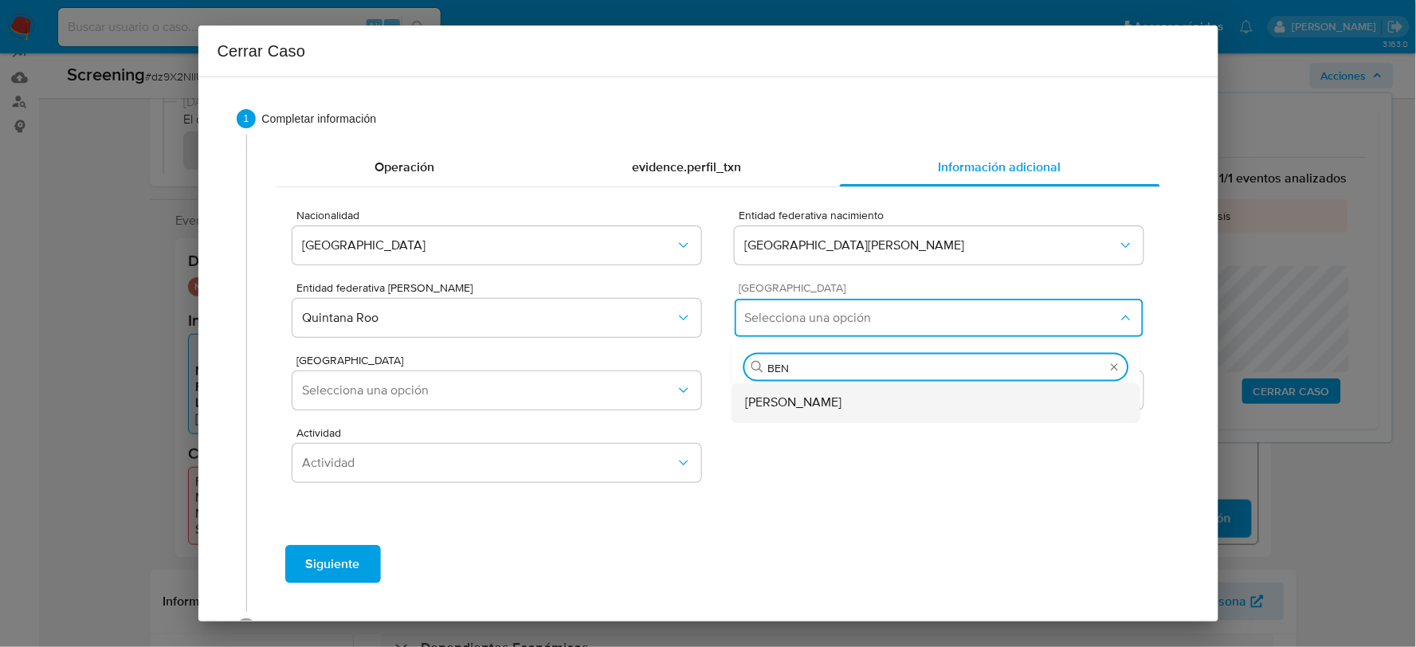
click at [830, 397] on div "[PERSON_NAME]" at bounding box center [936, 402] width 382 height 38
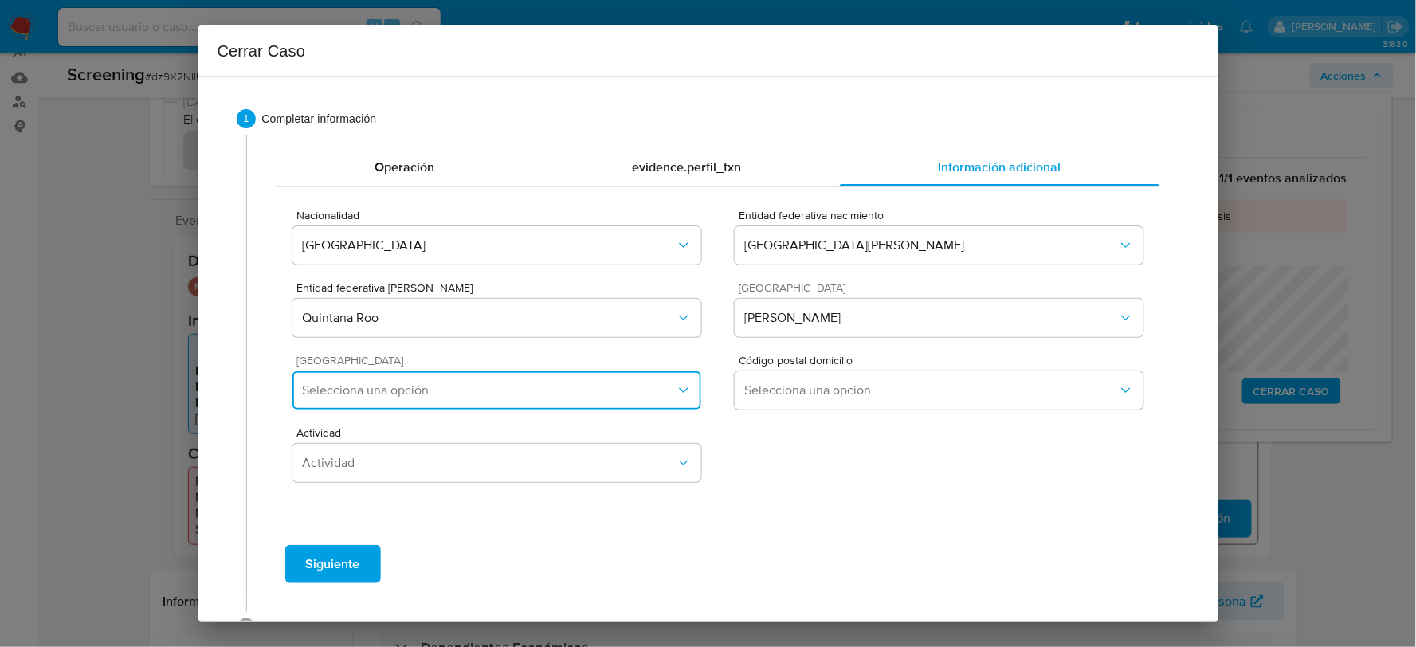
click at [600, 401] on button "Selecciona una opción" at bounding box center [496, 390] width 408 height 38
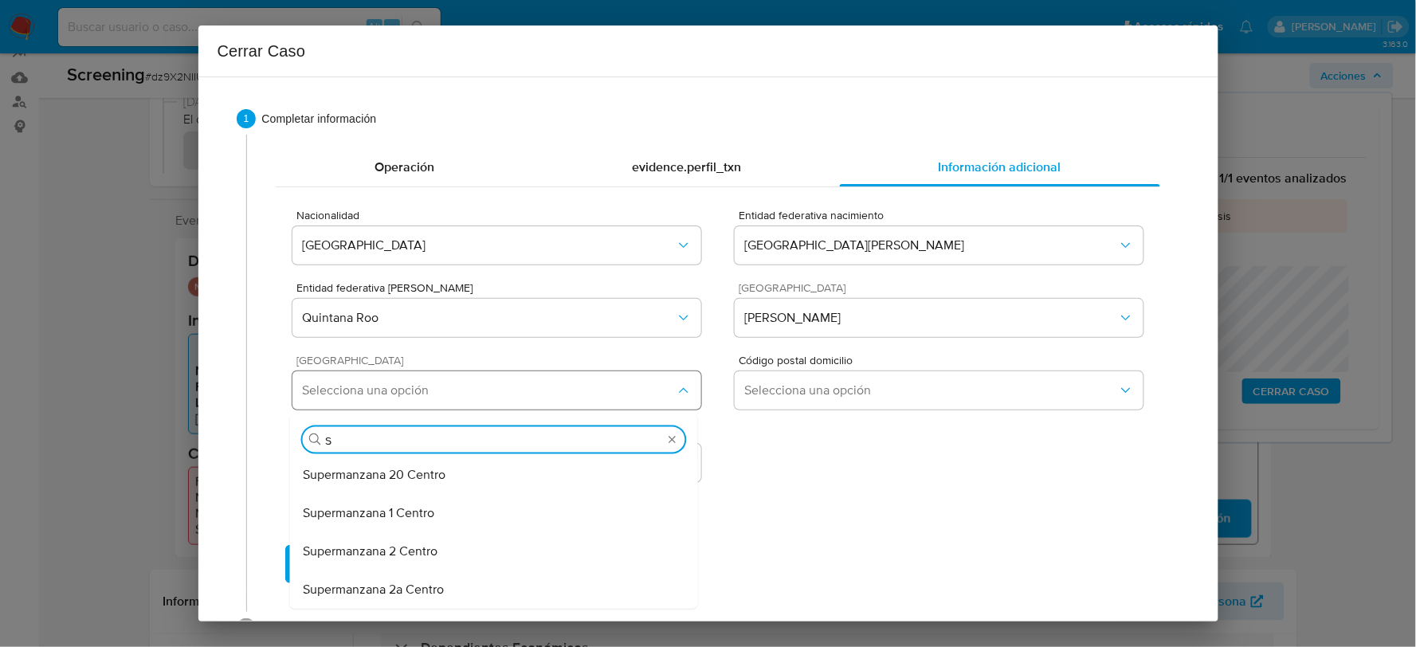
type input "SU"
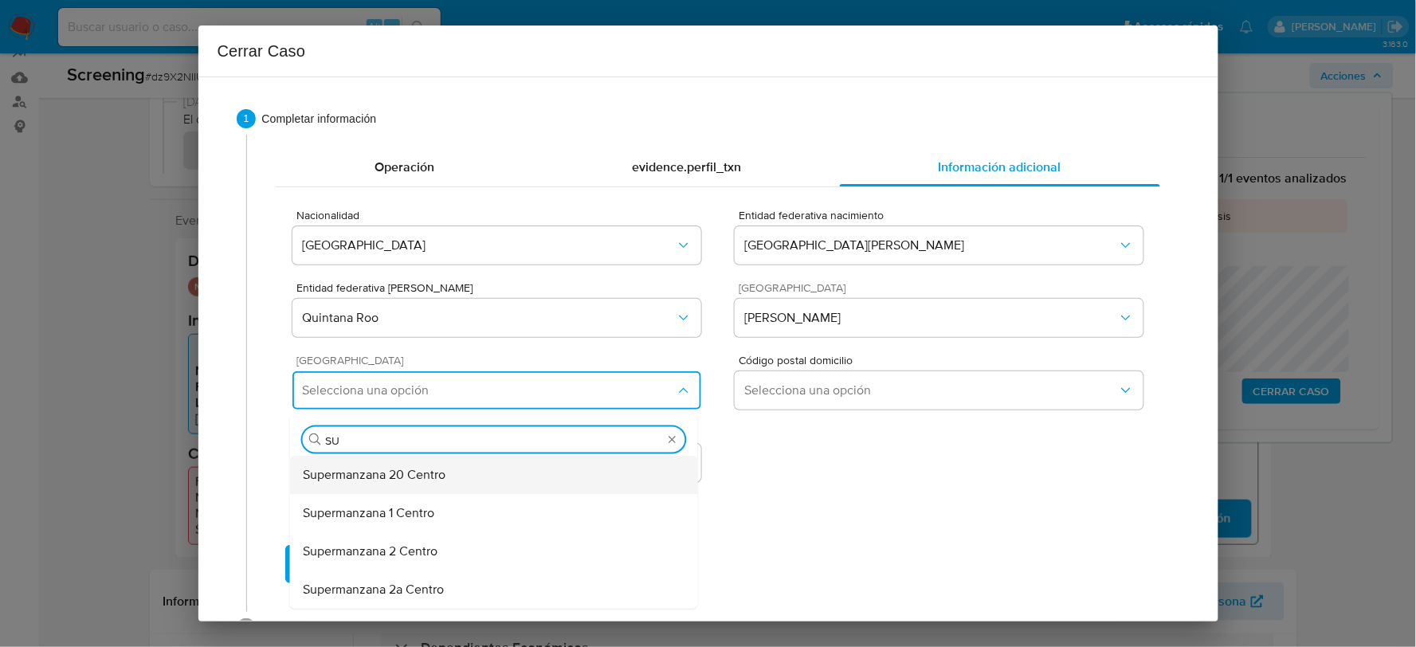
click at [555, 468] on div "Supermanzana 20 Centro" at bounding box center [494, 475] width 382 height 38
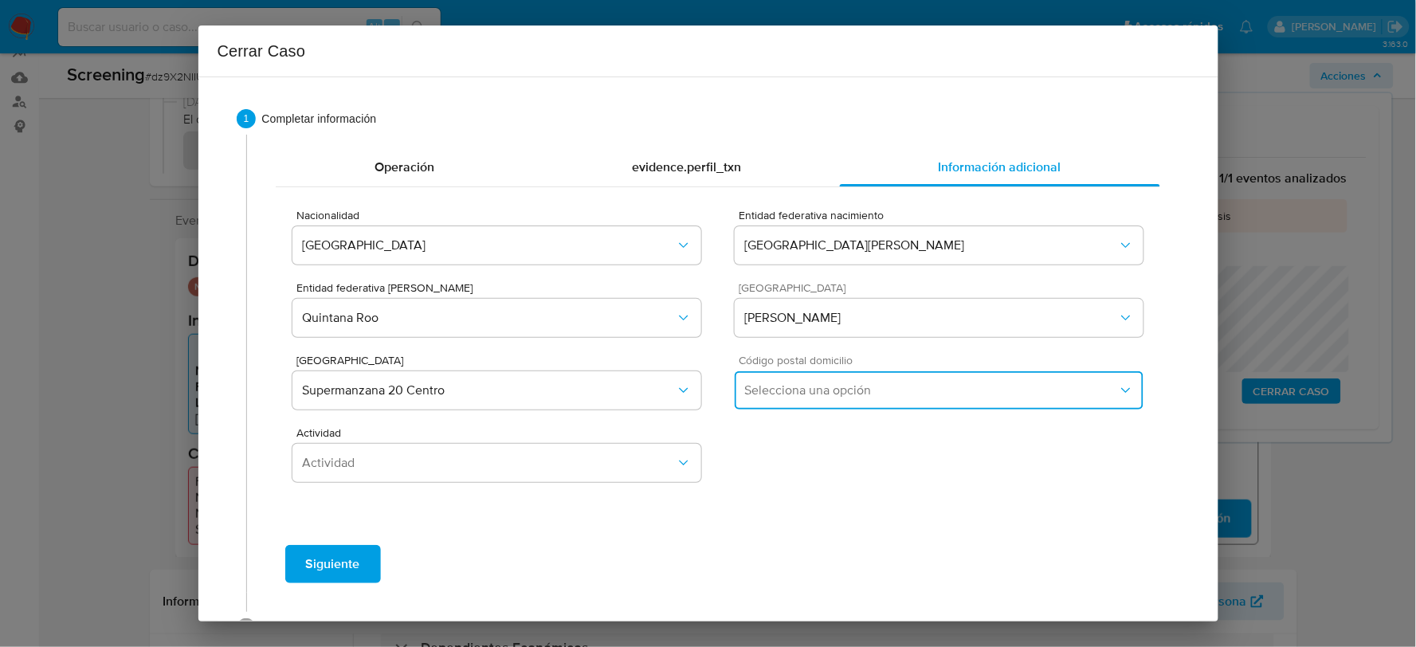
click at [801, 392] on span "Selecciona una opción" at bounding box center [930, 390] width 373 height 16
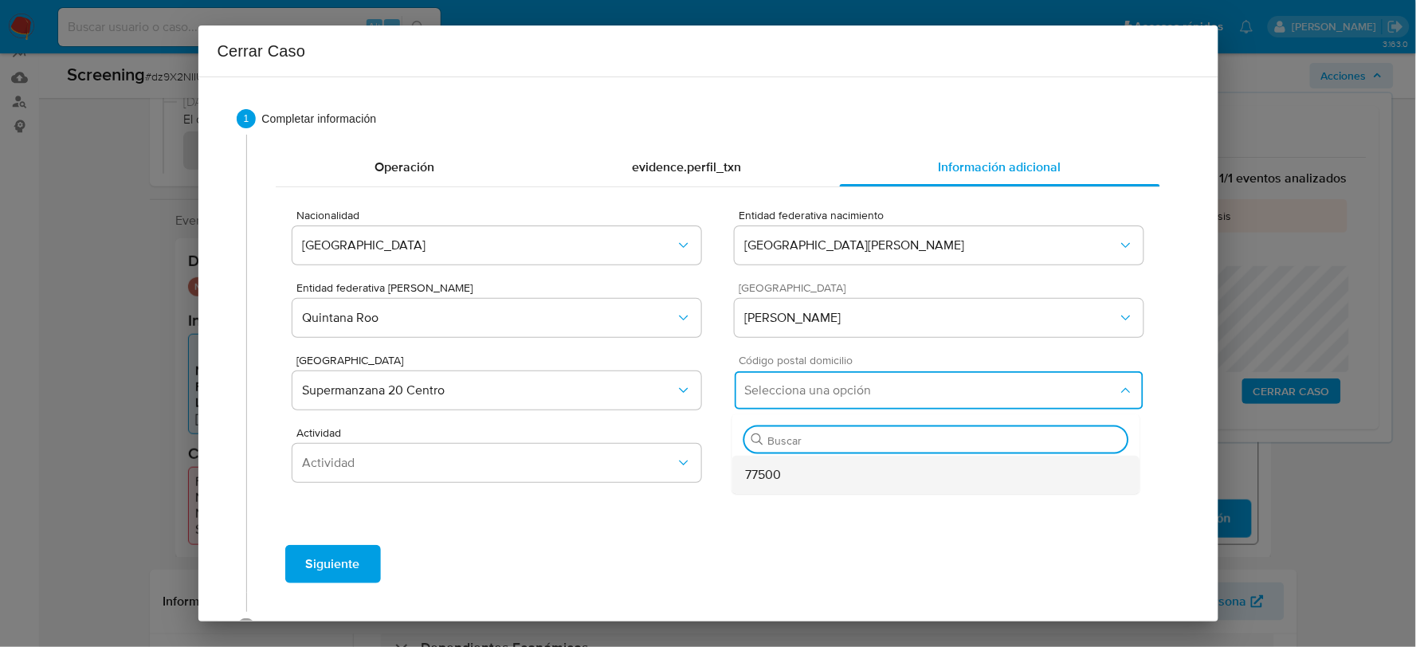
click at [781, 472] on div "77500" at bounding box center [936, 475] width 382 height 38
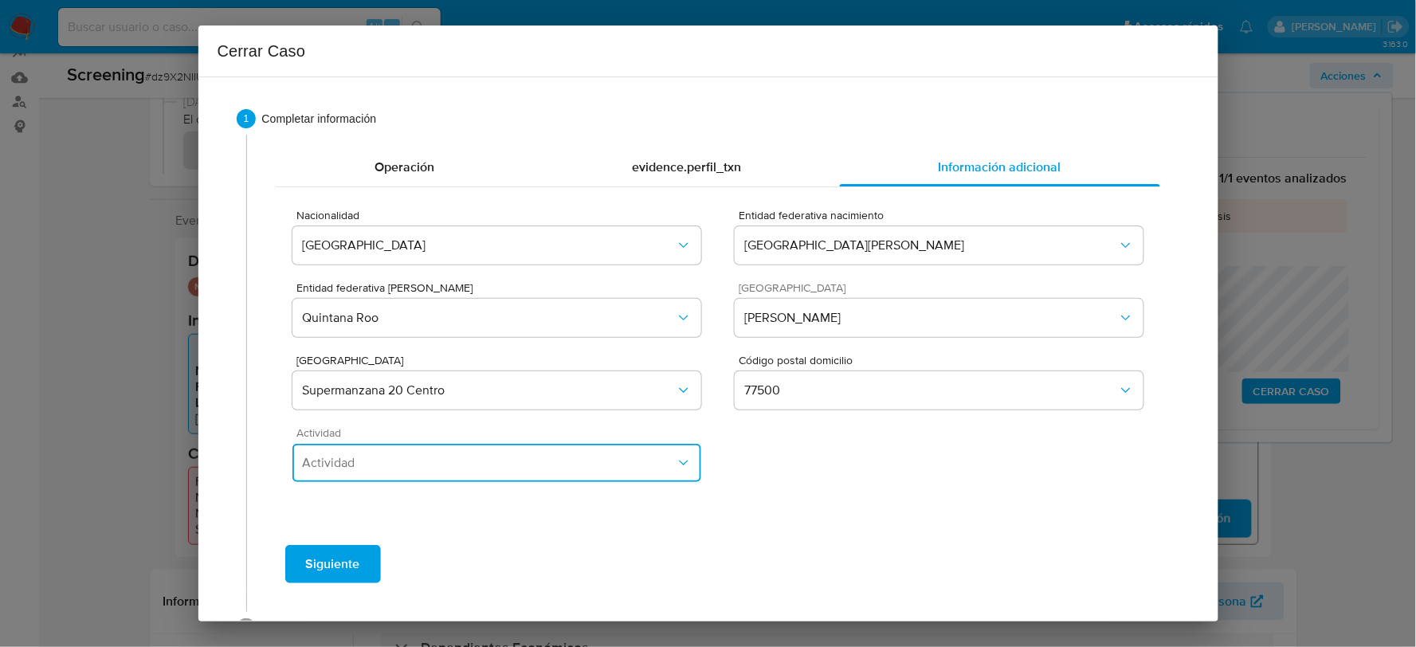
click at [520, 462] on span "Actividad" at bounding box center [488, 463] width 373 height 16
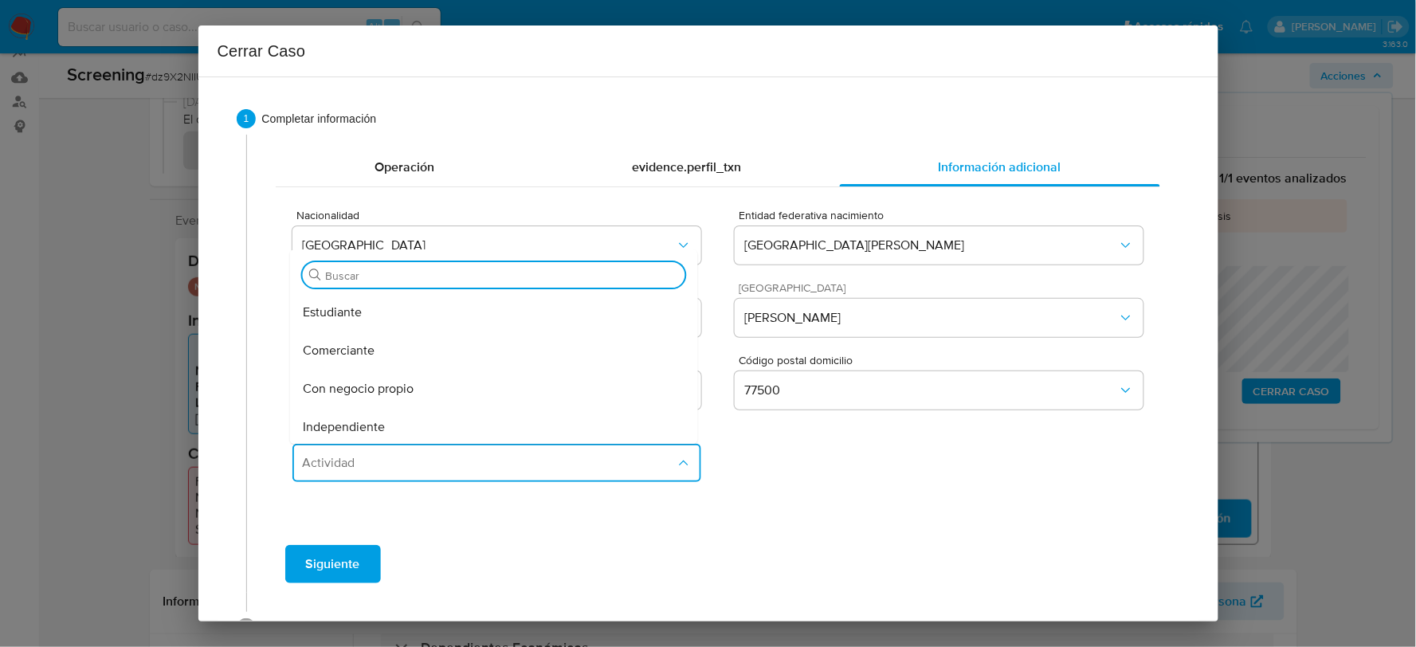
scroll to position [177, 0]
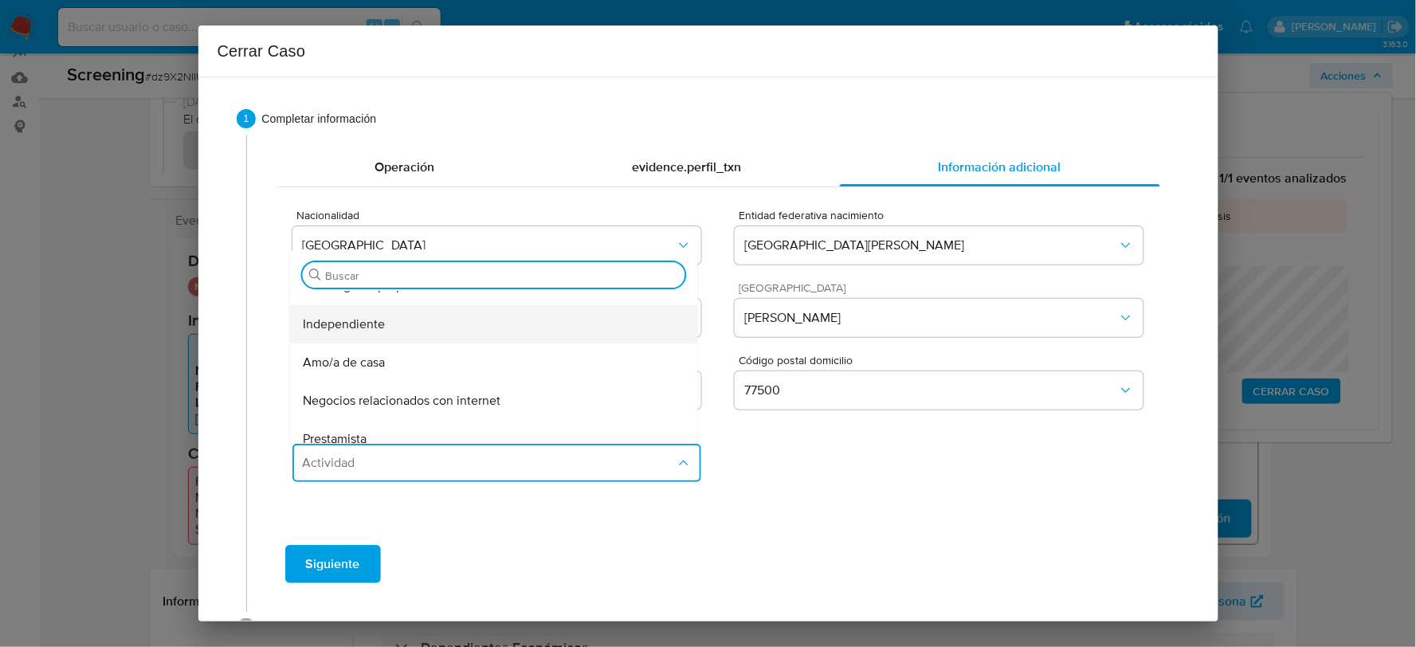
click at [347, 320] on span "Independiente" at bounding box center [344, 324] width 82 height 16
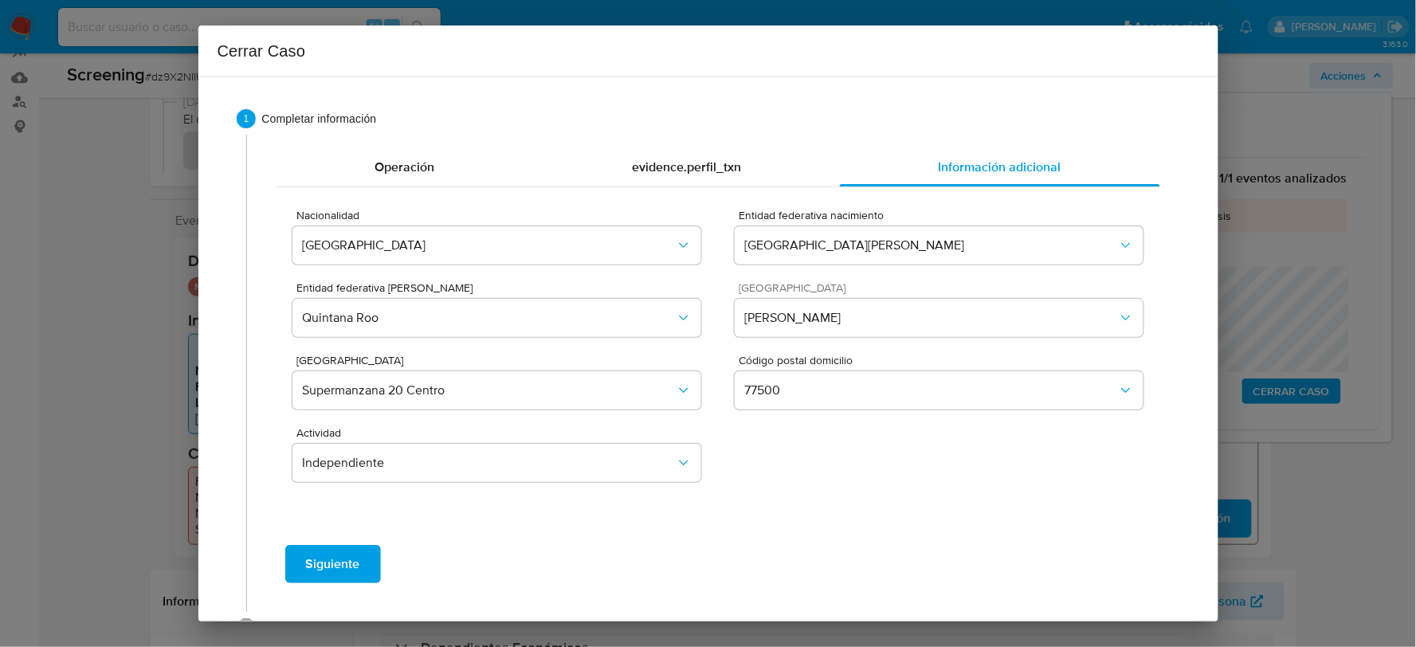
click at [346, 566] on span "Siguiente" at bounding box center [333, 563] width 54 height 35
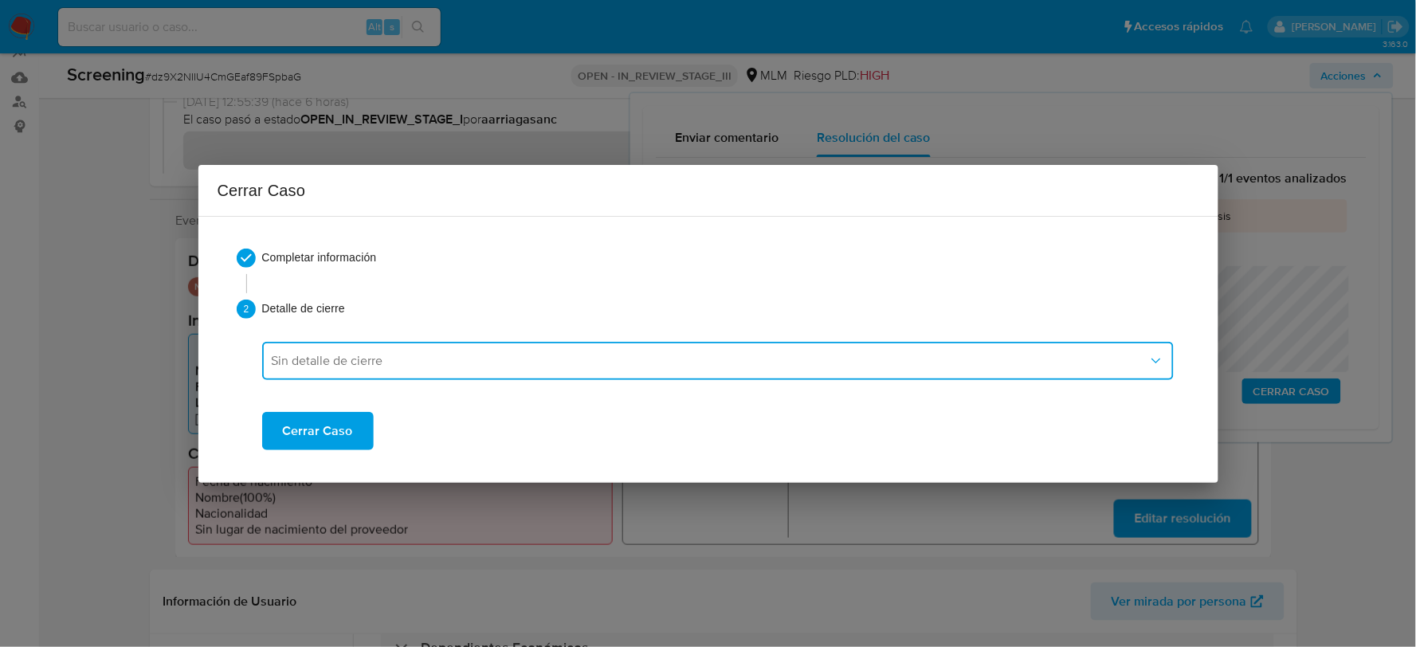
click at [378, 354] on span "Sin detalle de cierre" at bounding box center [710, 361] width 876 height 16
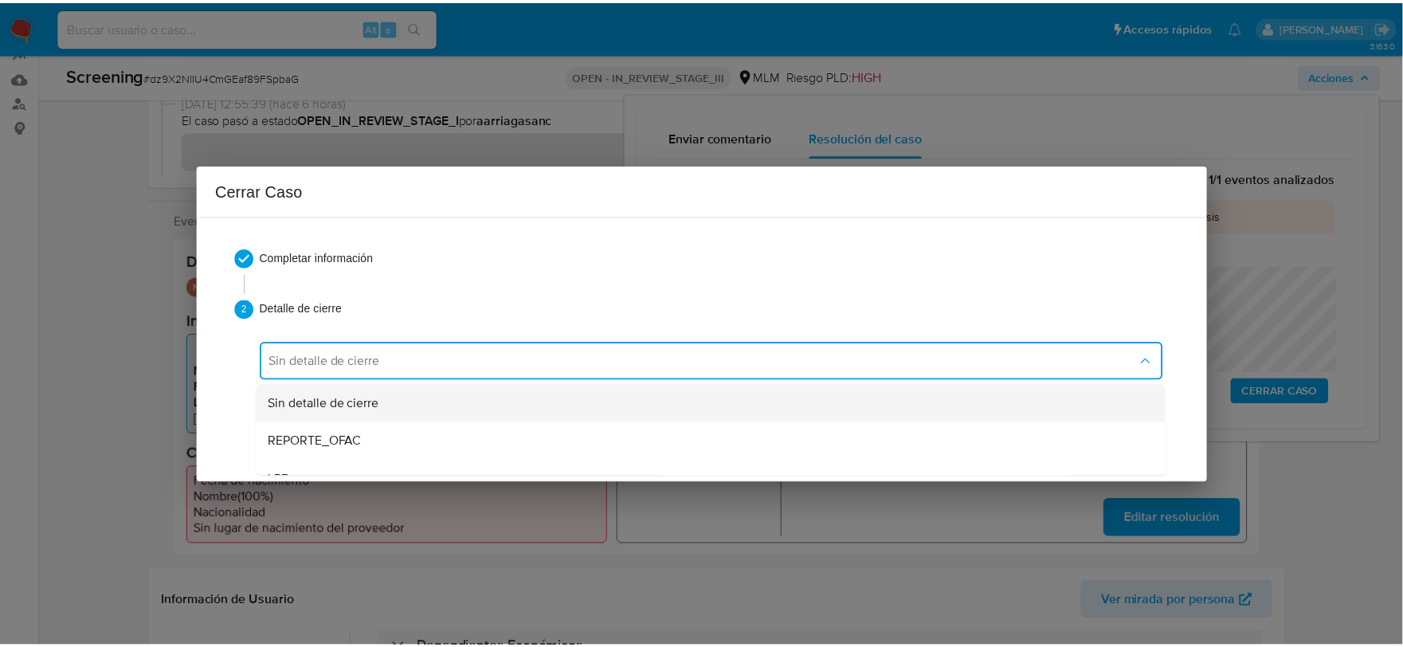
scroll to position [88, 0]
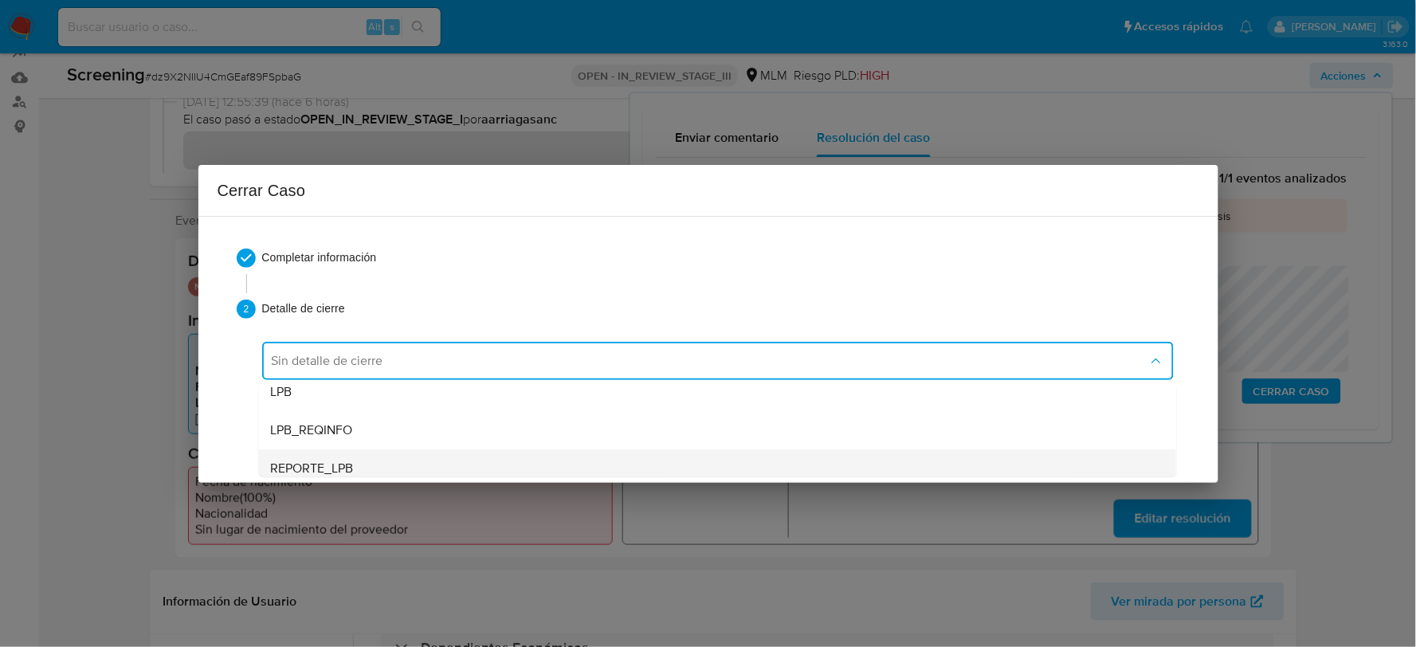
click at [354, 455] on div "REPORTE_LPB" at bounding box center [717, 467] width 892 height 38
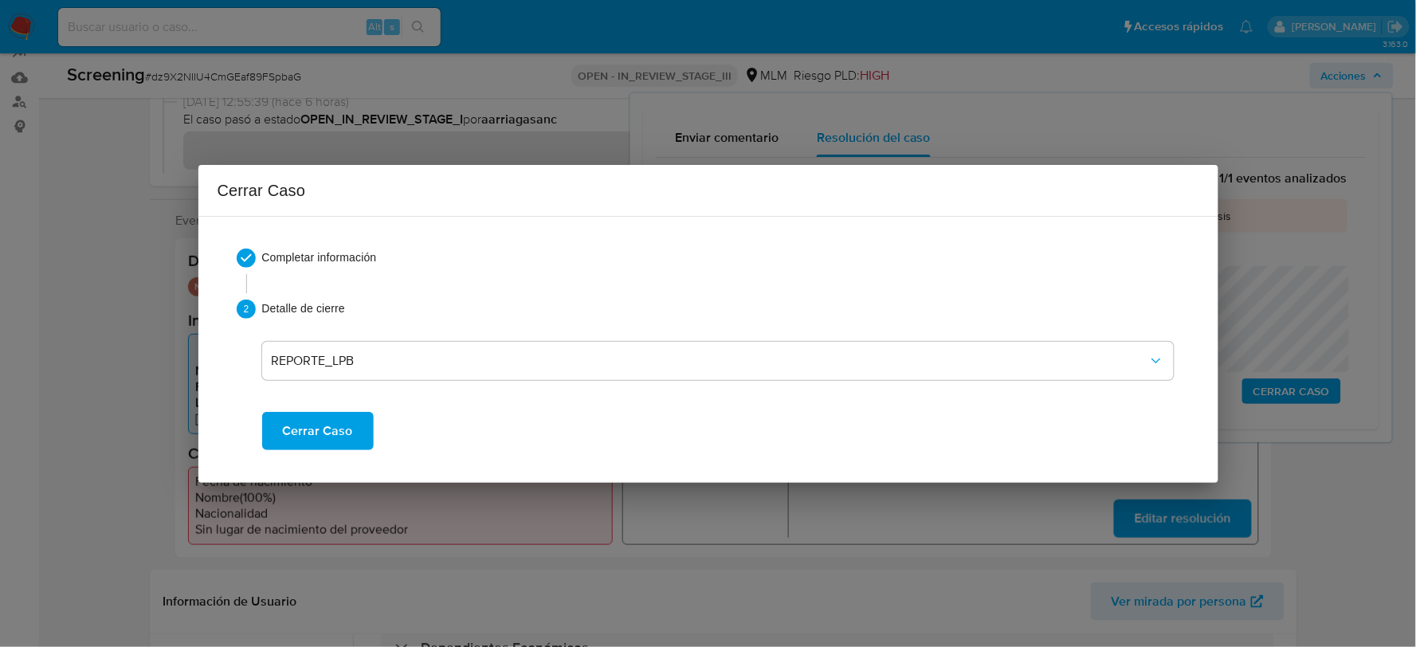
click at [353, 443] on button "Cerrar Caso" at bounding box center [318, 431] width 112 height 38
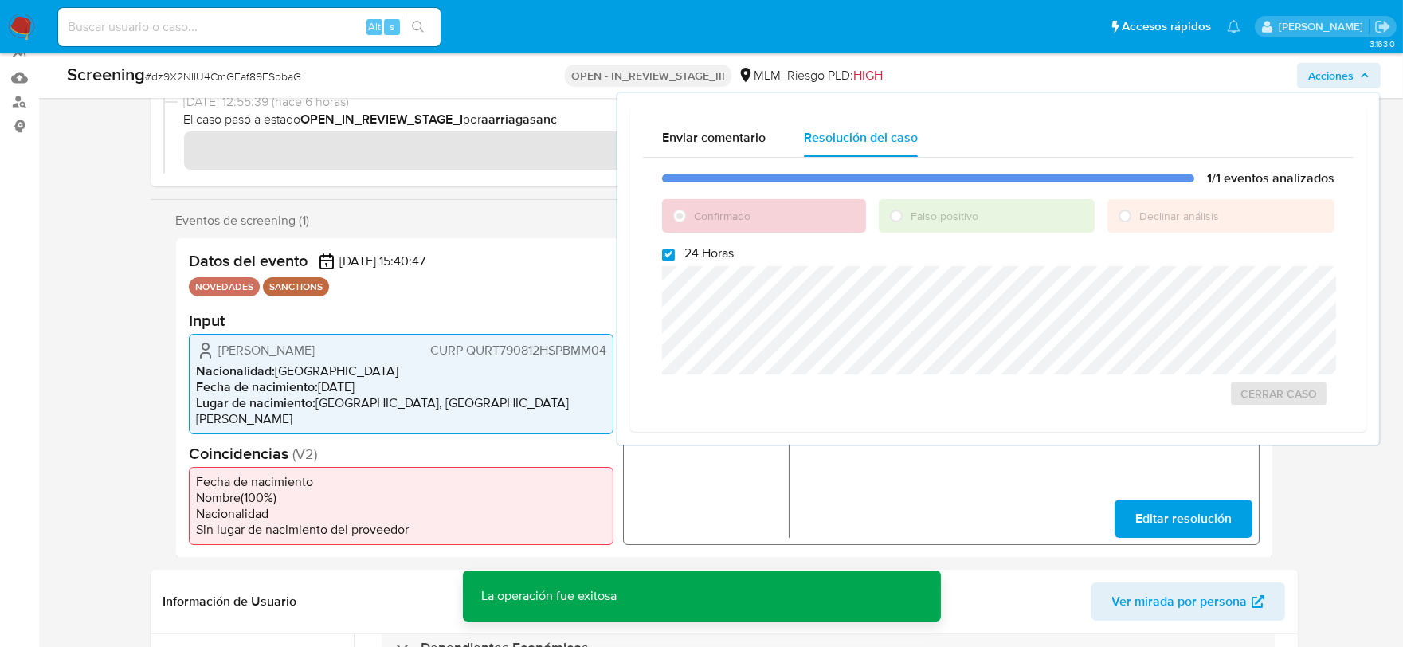
click at [210, 84] on div "Screening # dz9X2NIIU4CmGEaf89FSpbaG" at bounding box center [283, 75] width 432 height 24
click at [210, 80] on span "# dz9X2NIIU4CmGEaf89FSpbaG" at bounding box center [223, 77] width 156 height 16
copy span "dz9X2NIIU4CmGEaf89FSpbaG"
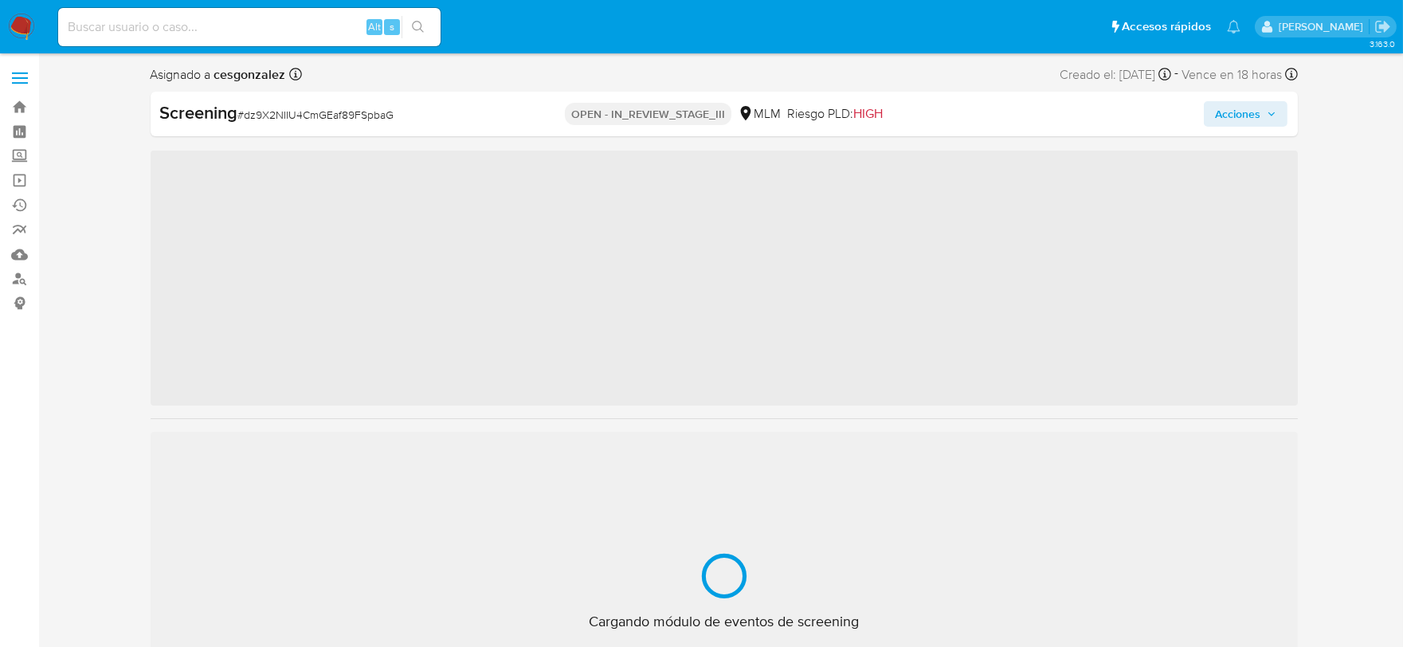
scroll to position [787, 0]
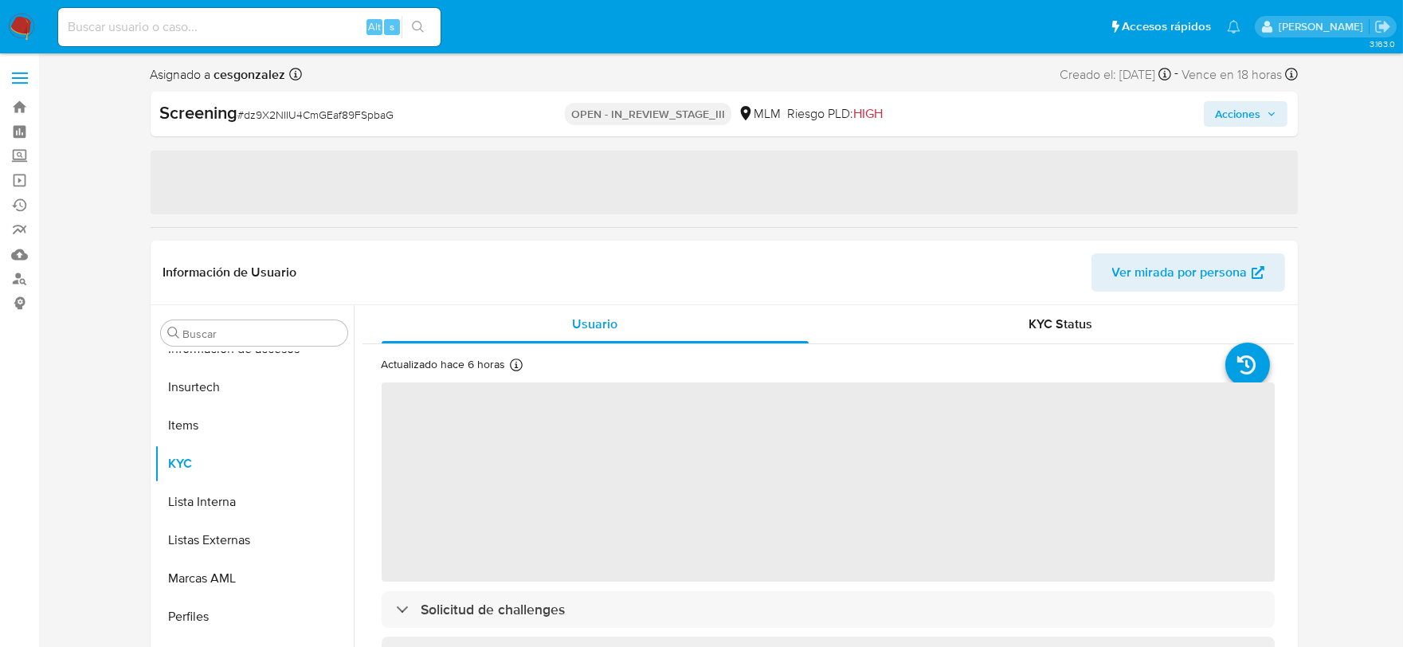
select select "10"
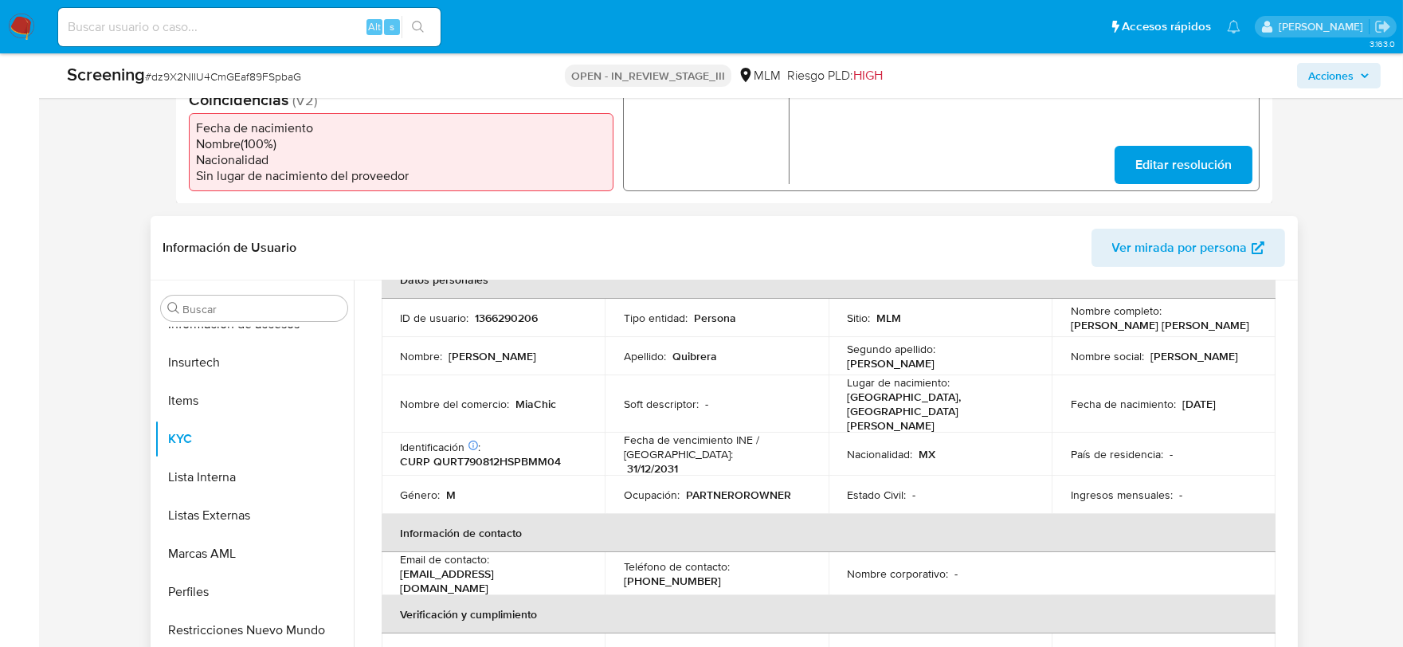
scroll to position [90, 0]
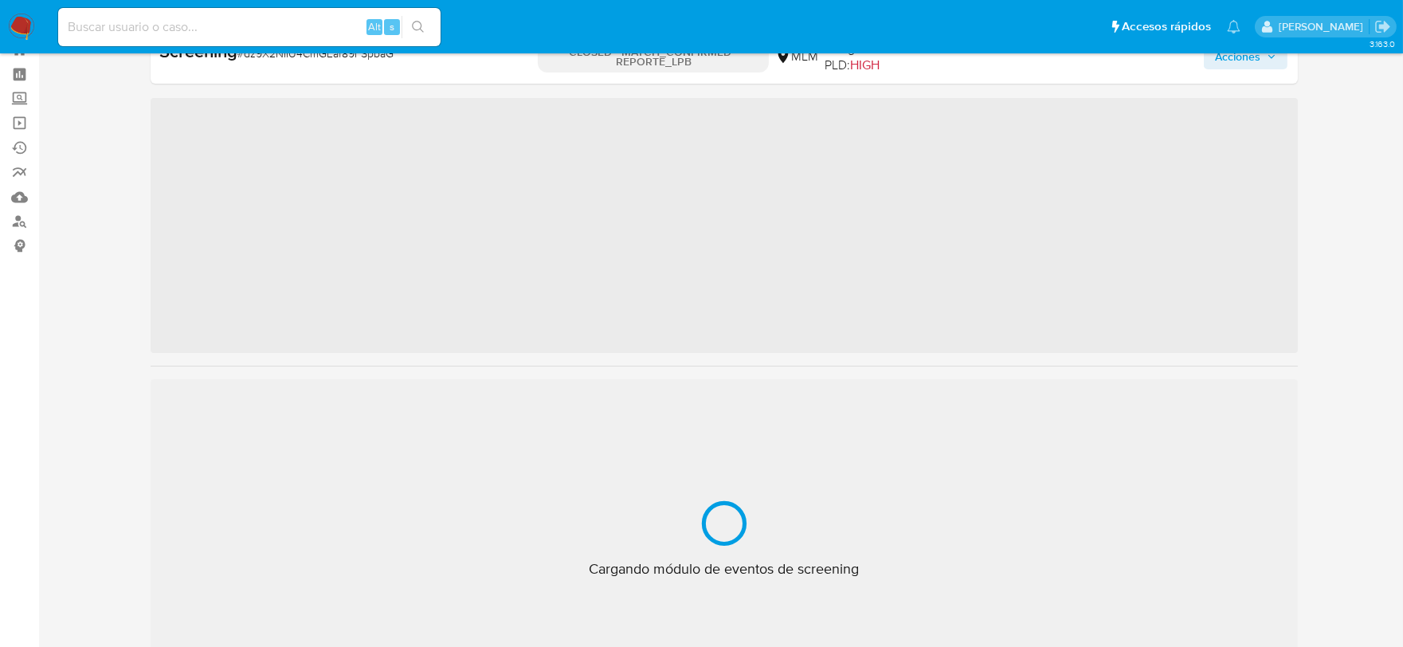
scroll to position [787, 0]
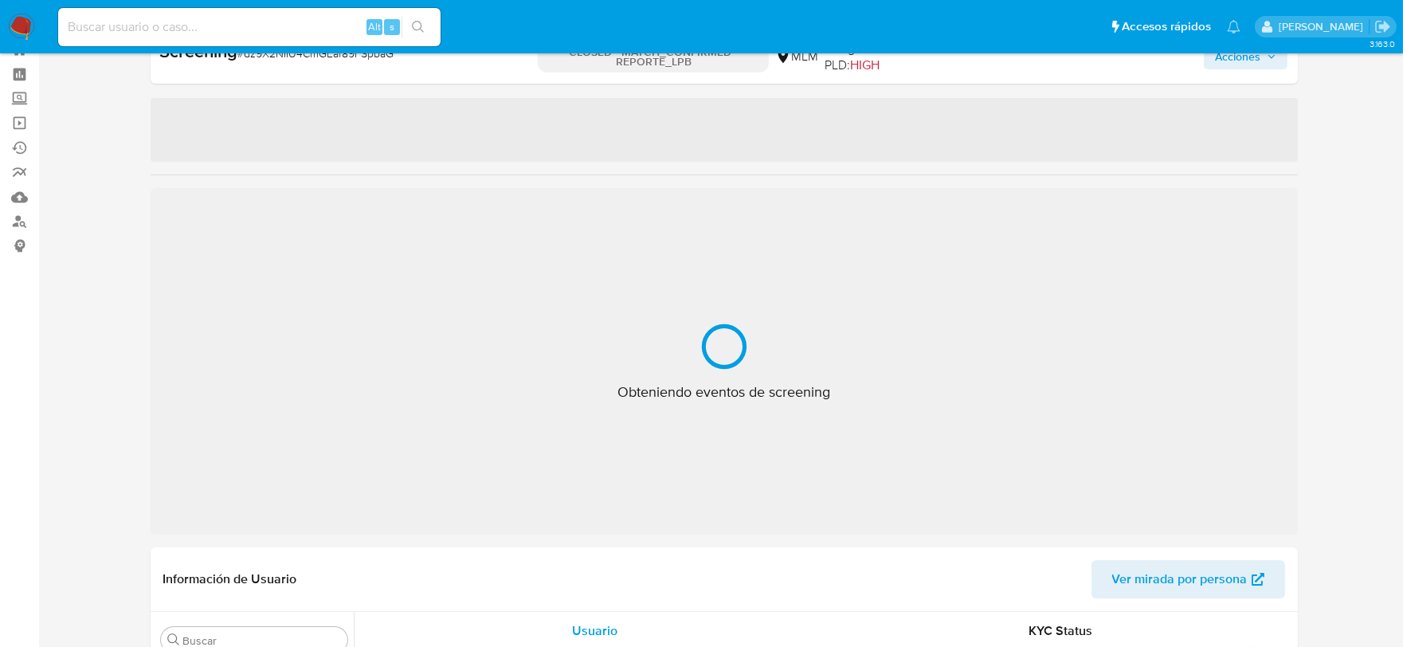
select select "10"
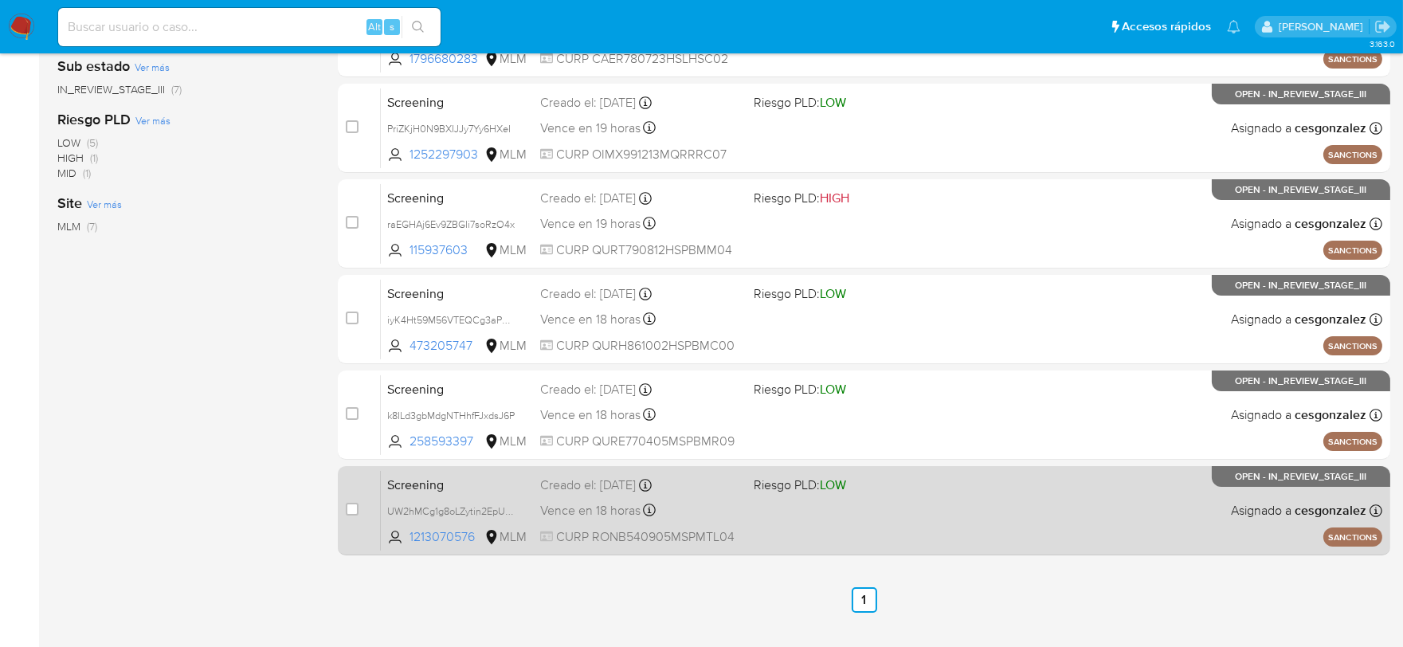
scroll to position [380, 0]
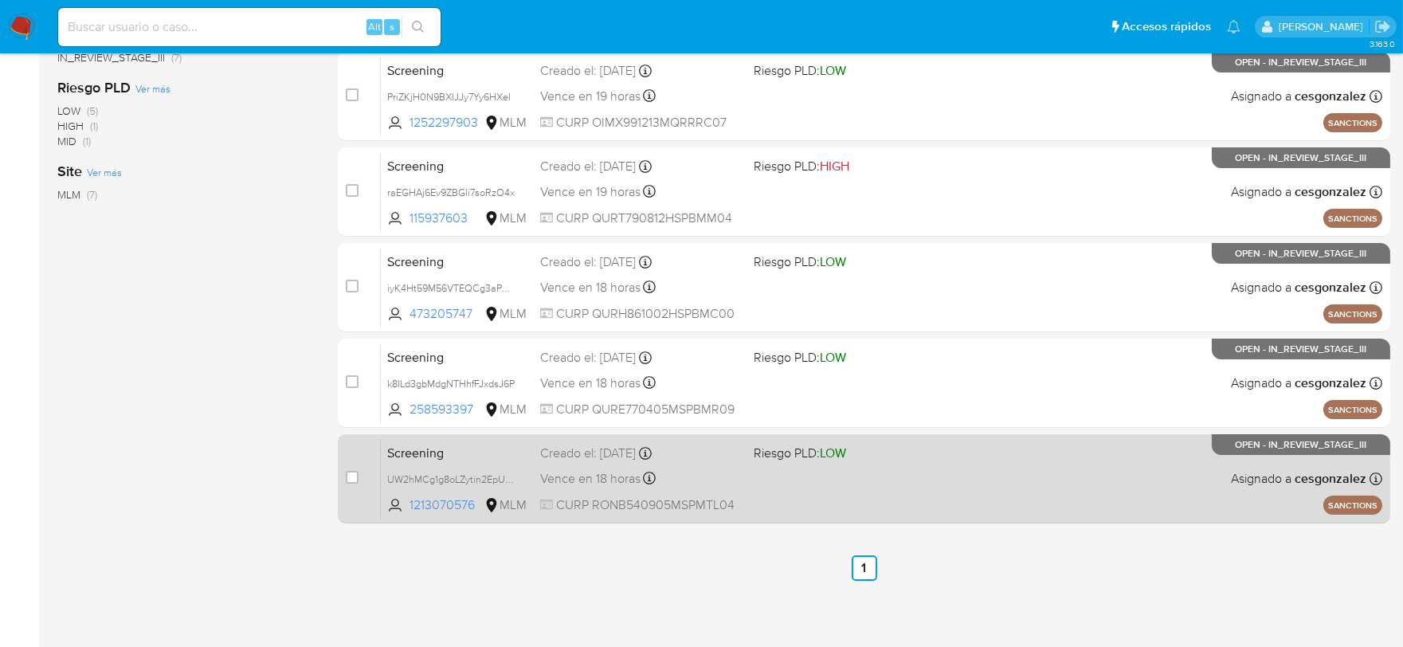
click at [743, 468] on div "Screening UW2hMCg1g8oLZytin2EpU7OQ 1213070576 MLM Riesgo PLD: LOW Creado el: [D…" at bounding box center [881, 478] width 1001 height 80
click at [569, 506] on span "CURP RONB540905MSPMTL04" at bounding box center [640, 505] width 201 height 18
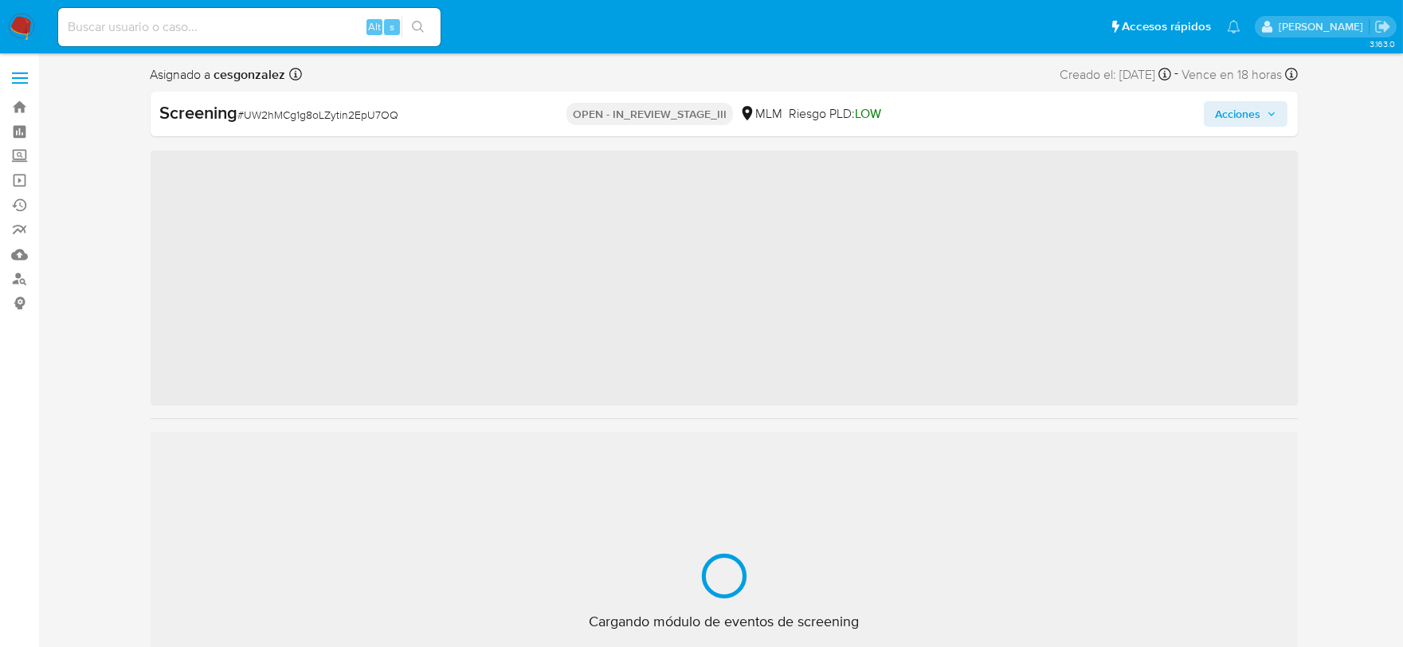
scroll to position [787, 0]
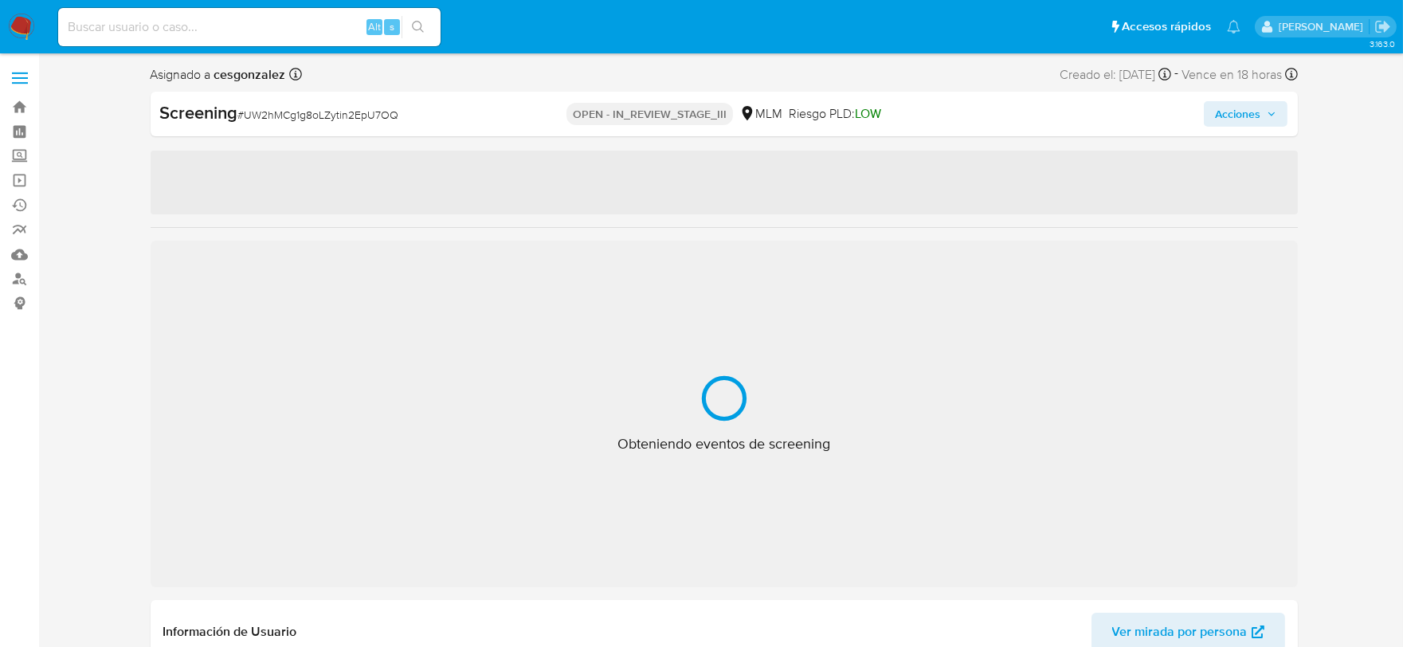
select select "10"
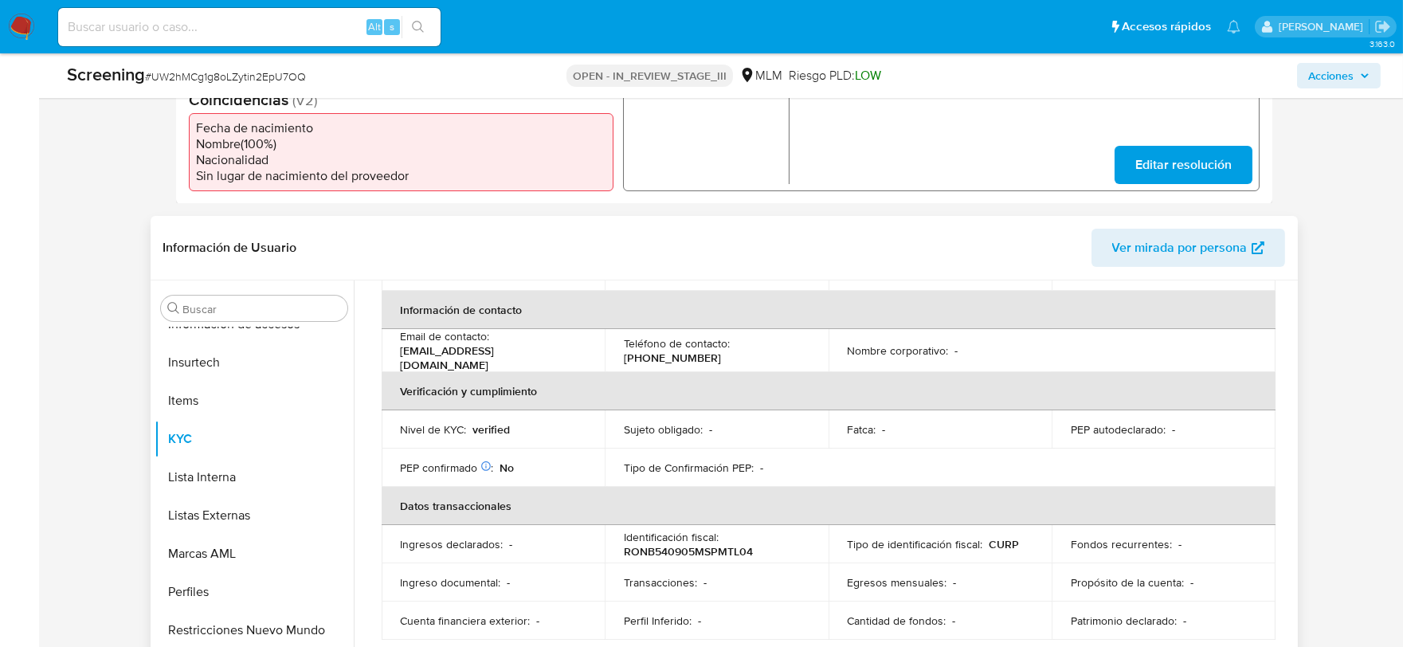
scroll to position [210, 0]
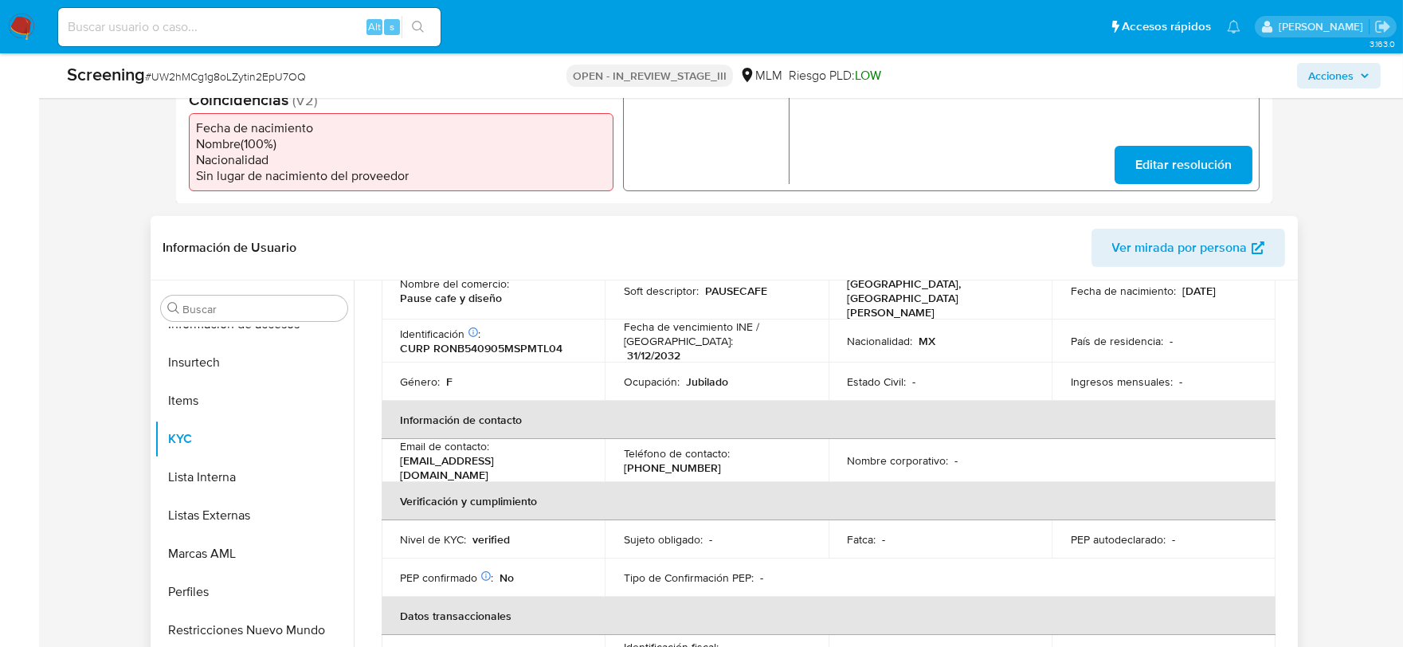
click at [534, 341] on p "CURP RONB540905MSPMTL04" at bounding box center [482, 348] width 163 height 14
copy p "RONB540905MSPMTL04"
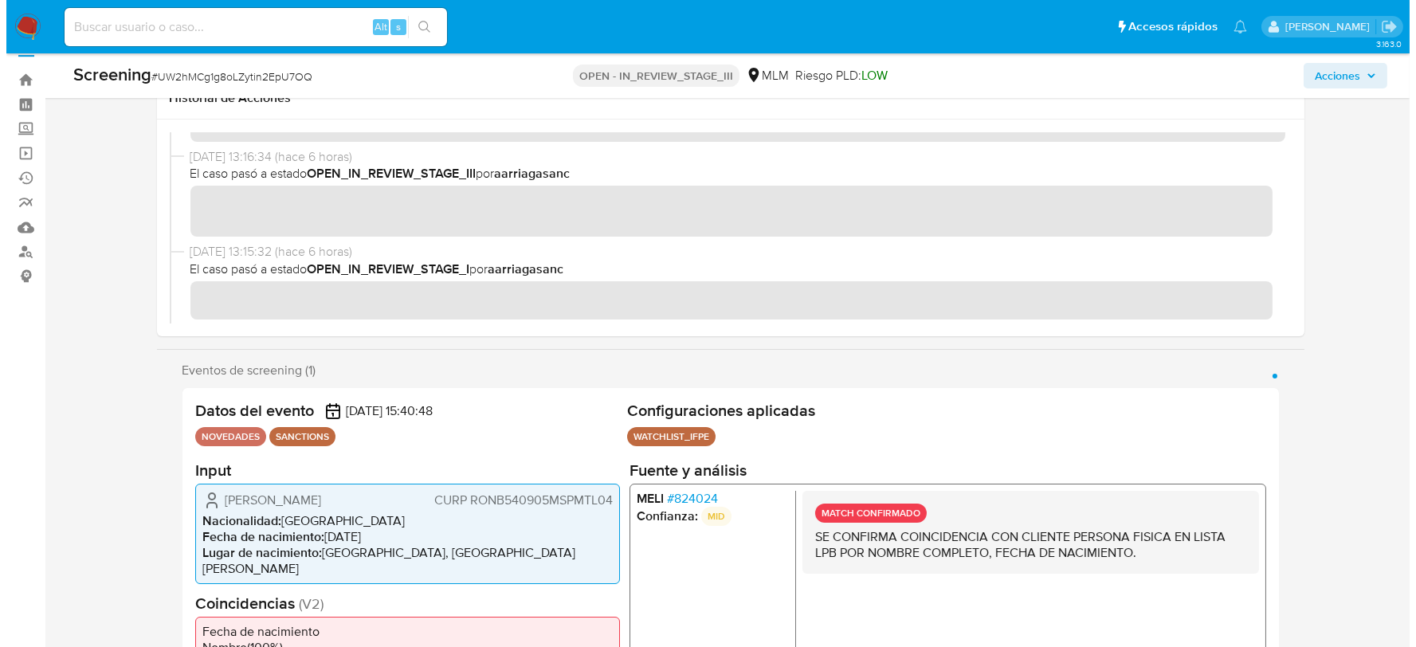
scroll to position [0, 0]
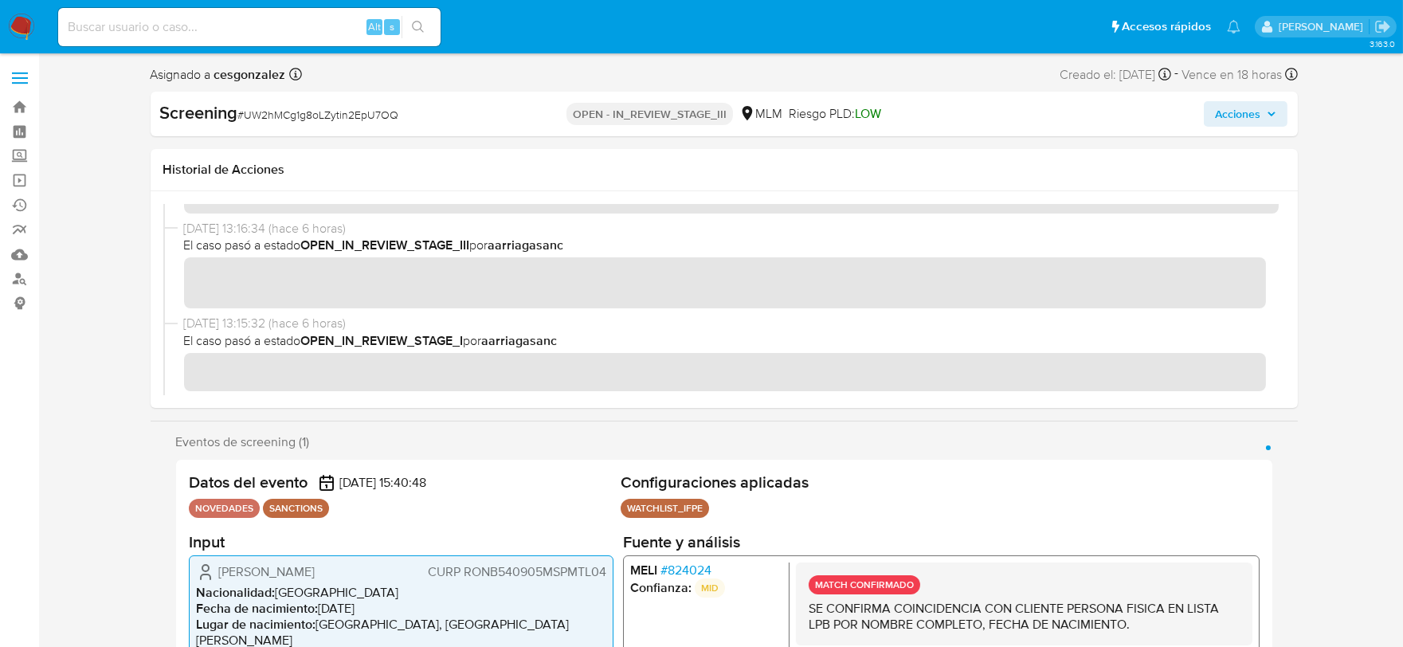
click at [1257, 116] on span "Acciones" at bounding box center [1237, 113] width 45 height 25
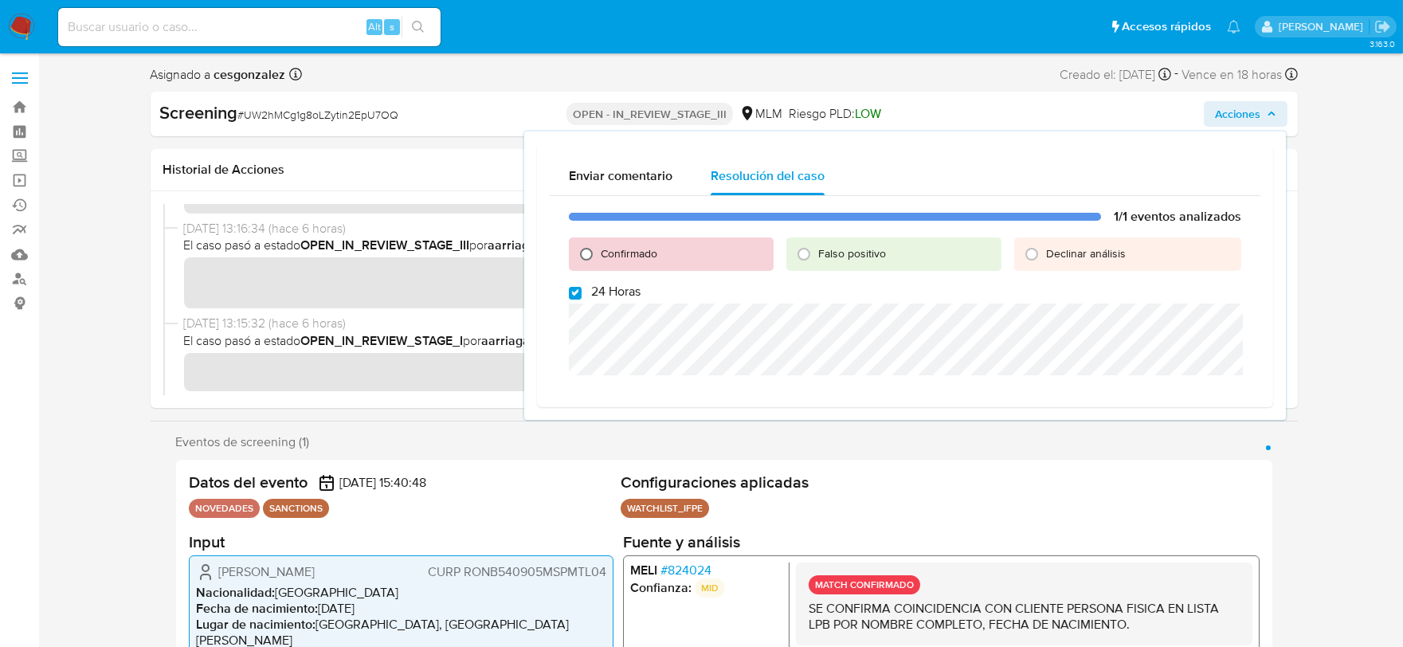
click at [587, 252] on input "Confirmado" at bounding box center [586, 253] width 25 height 25
radio input "true"
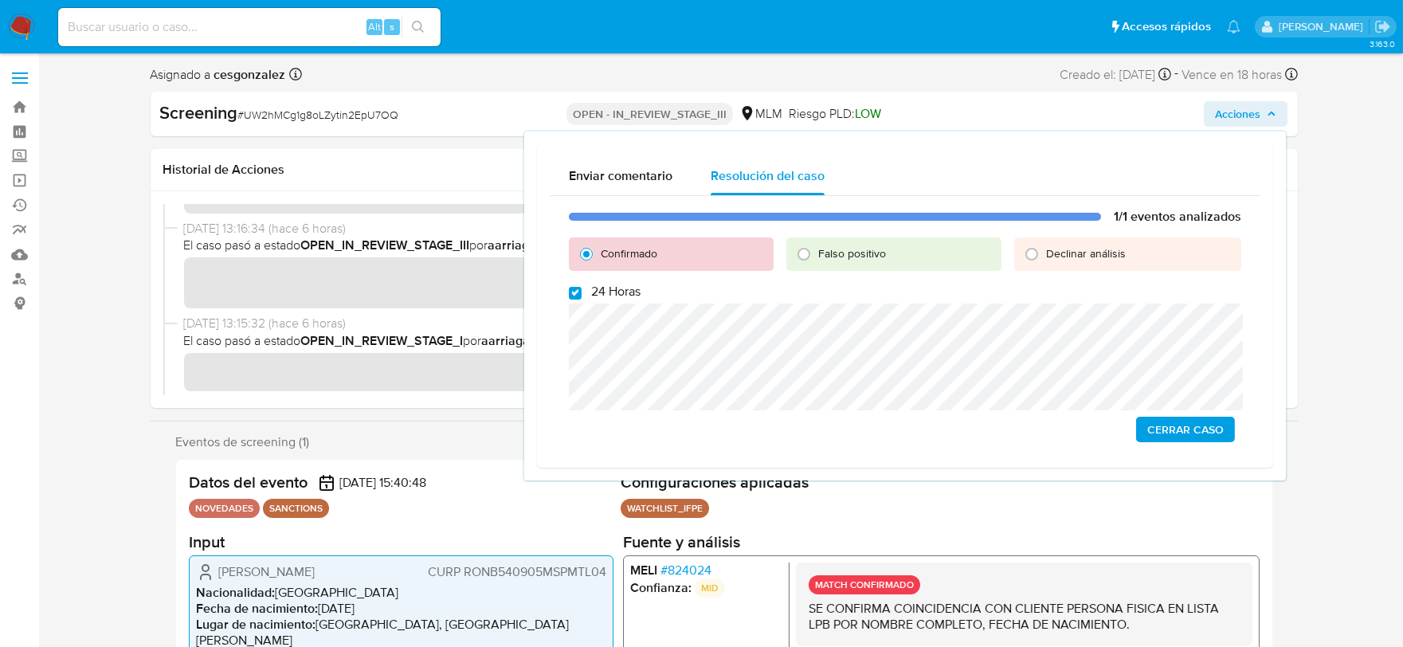
click at [1173, 428] on span "Cerrar Caso" at bounding box center [1185, 429] width 76 height 22
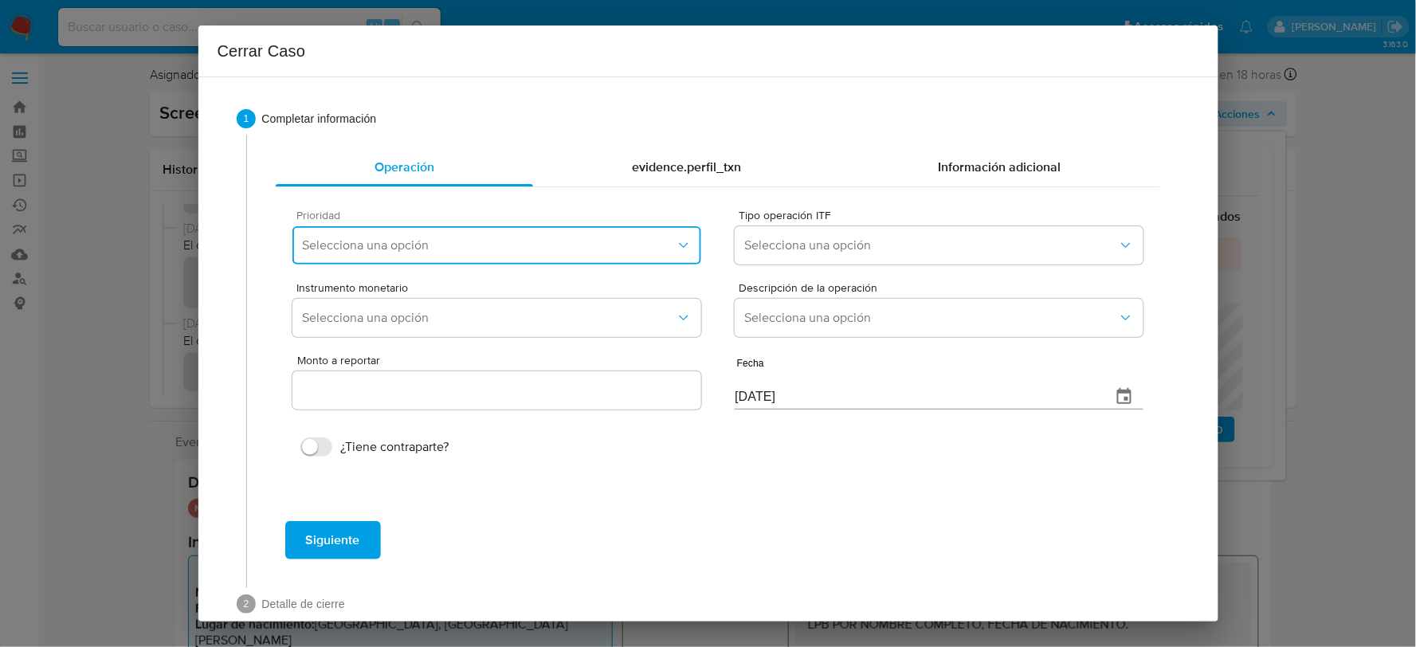
click at [495, 245] on span "Selecciona una opción" at bounding box center [488, 245] width 373 height 16
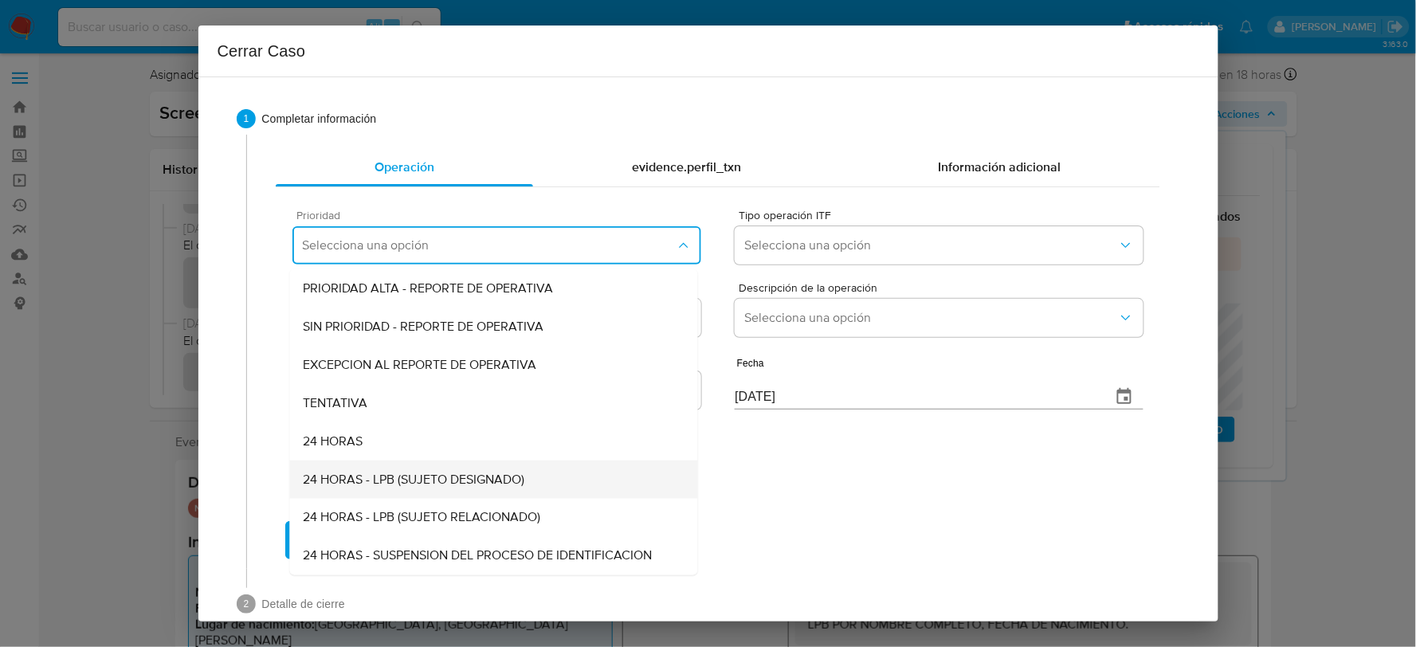
click at [507, 489] on div "24 HORAS - LPB (SUJETO DESIGNADO)" at bounding box center [494, 479] width 382 height 38
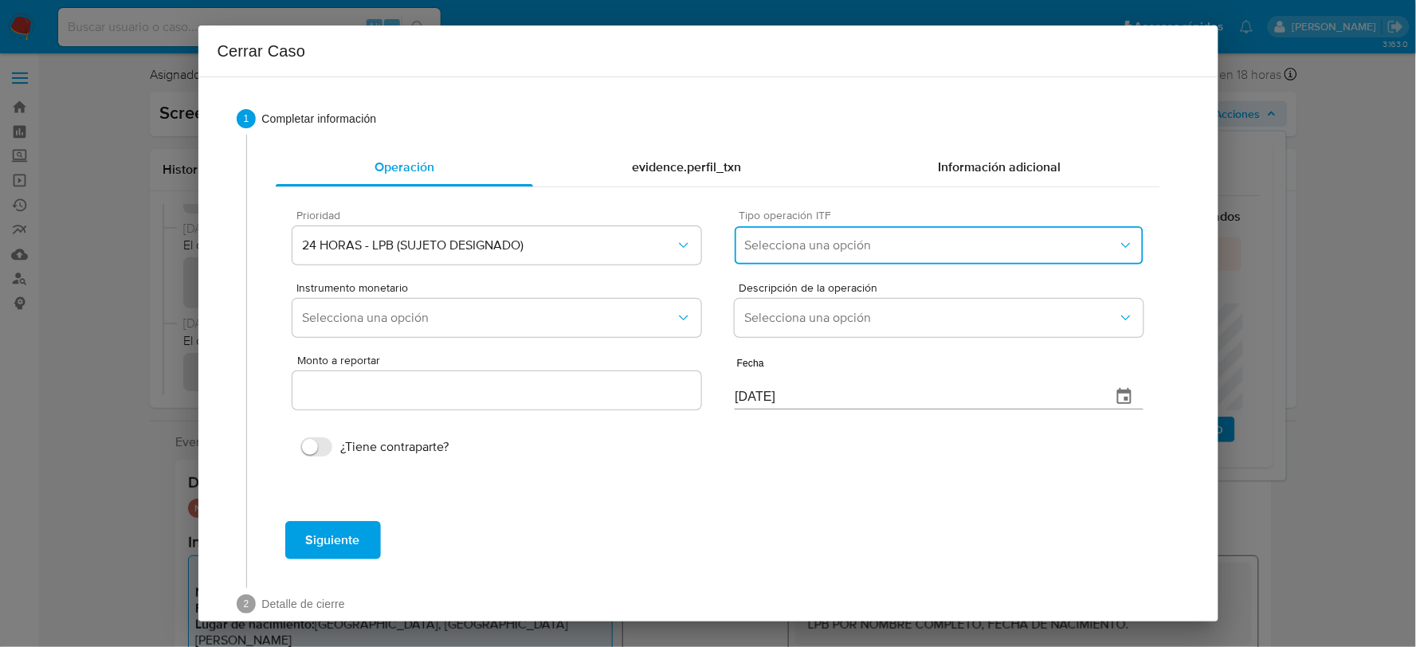
click at [866, 244] on span "Selecciona una opción" at bounding box center [930, 245] width 373 height 16
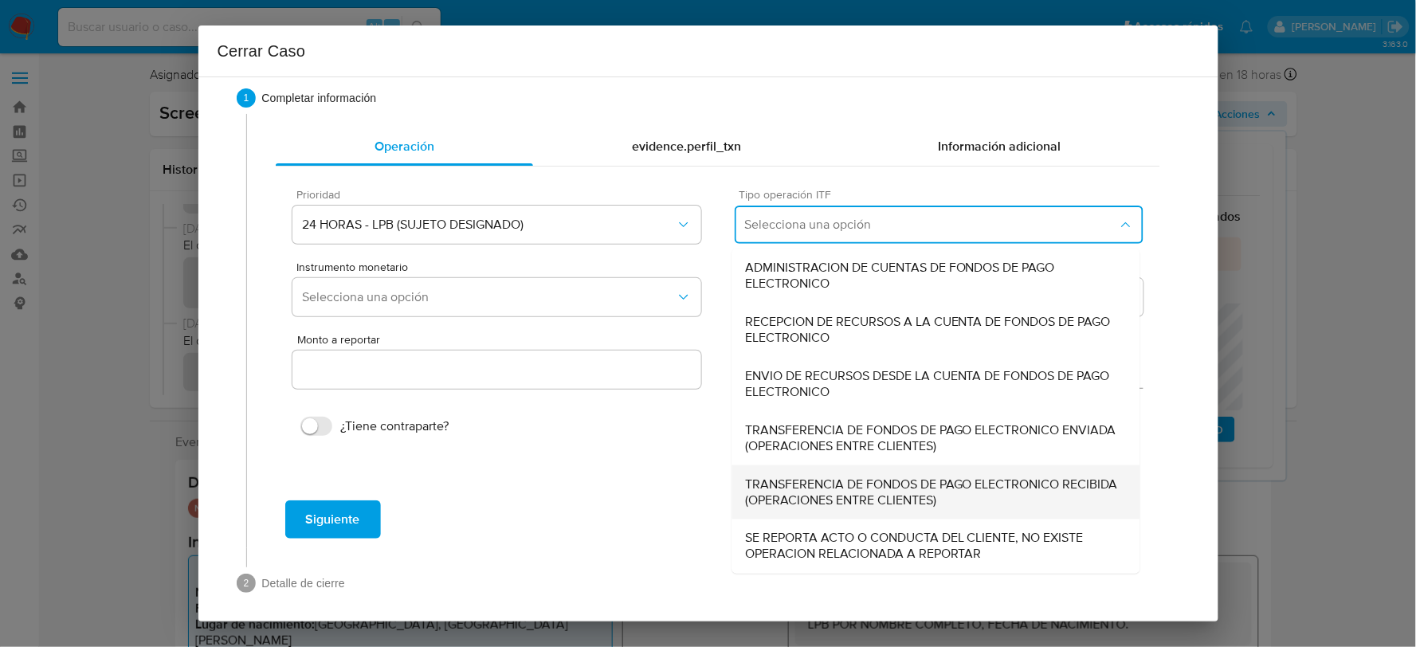
scroll to position [29, 0]
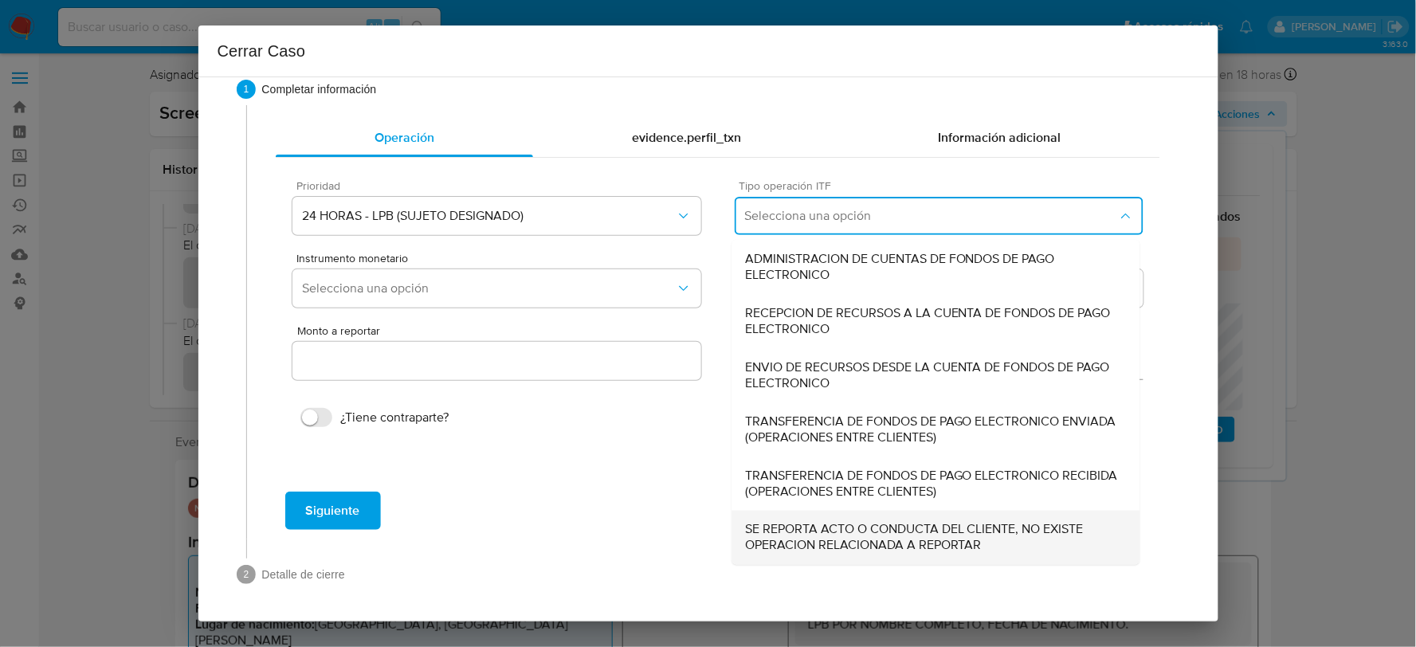
click at [874, 531] on span "SE REPORTA ACTO O CONDUCTA DEL CLIENTE, NO EXISTE OPERACION RELACIONADA A REPOR…" at bounding box center [936, 538] width 382 height 32
type input "0.00"
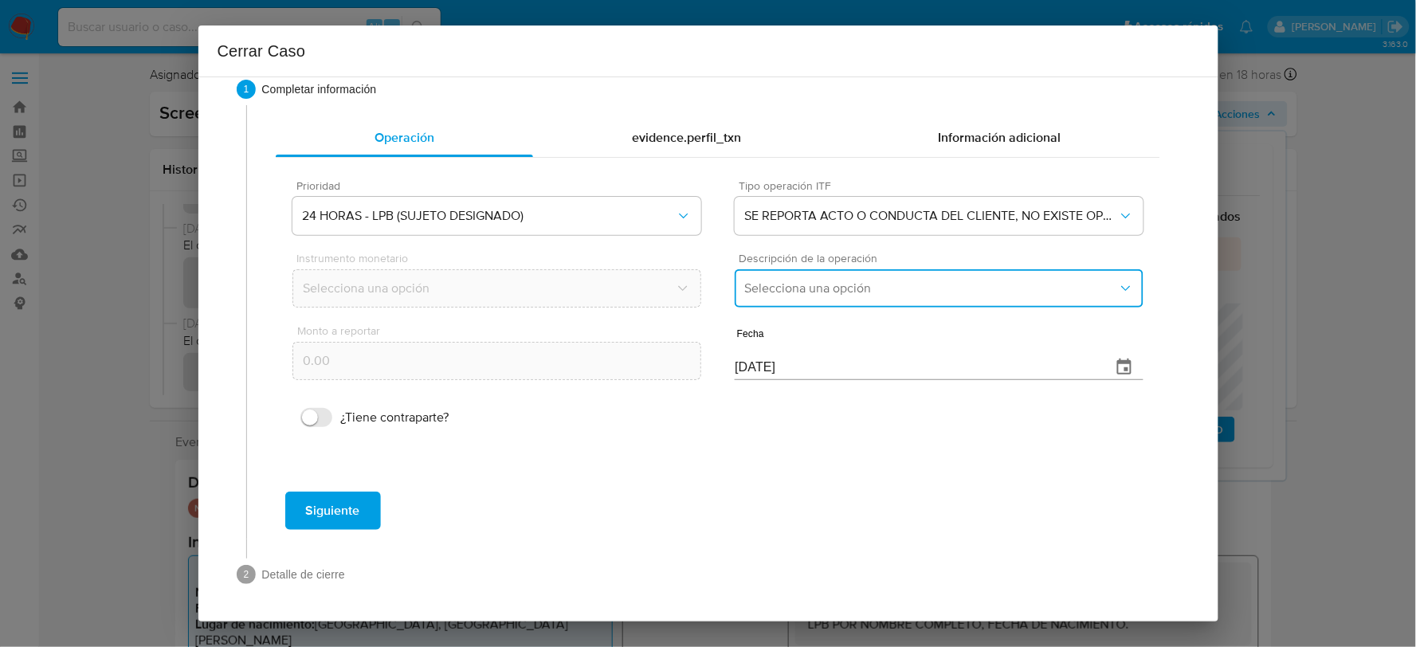
click at [888, 280] on span "Selecciona una opción" at bounding box center [930, 288] width 373 height 16
click at [875, 362] on span "LISTA DE PERSONAS BLOQUEADAS" at bounding box center [846, 370] width 202 height 16
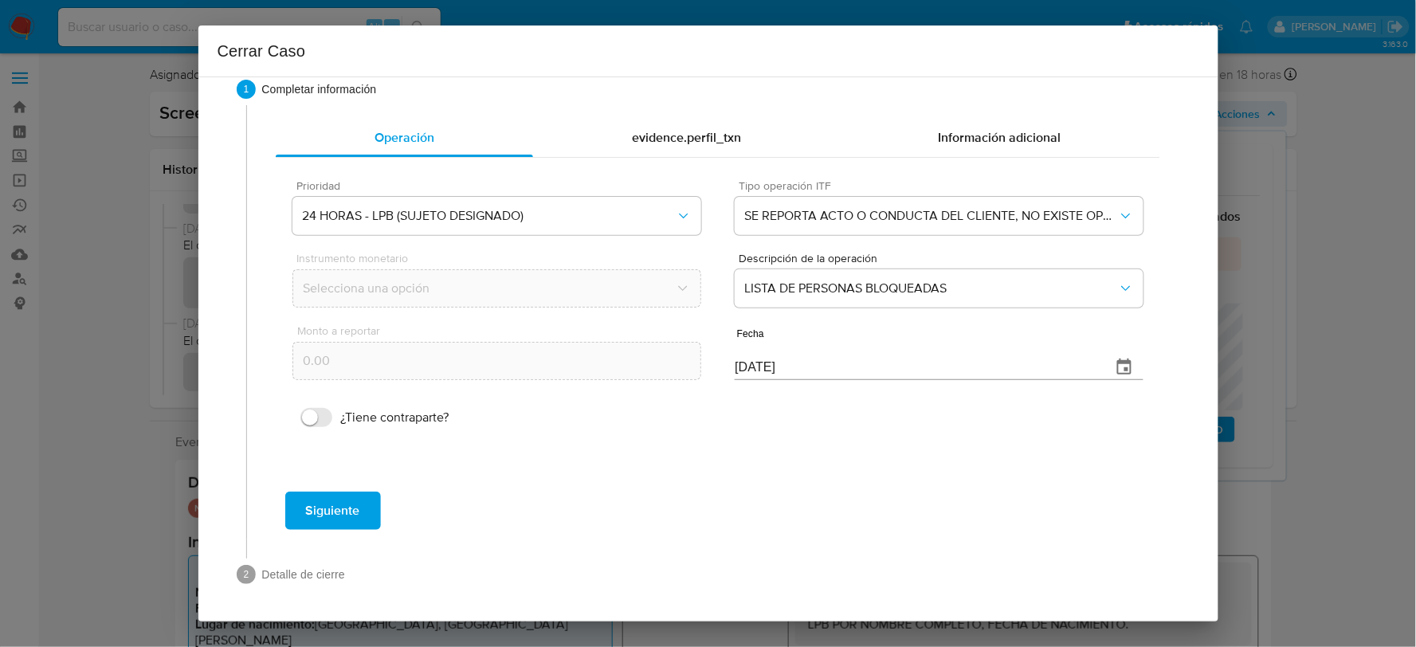
click at [349, 507] on span "Siguiente" at bounding box center [333, 510] width 54 height 35
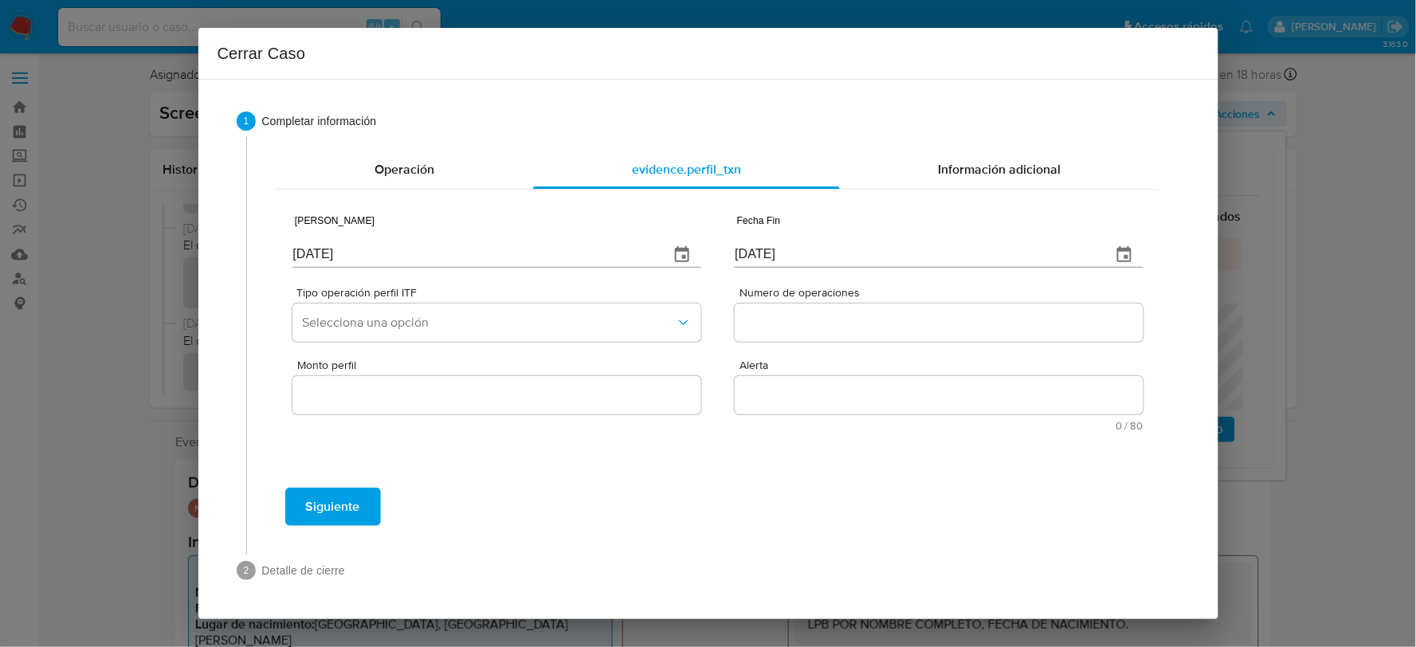
click at [333, 249] on input "[DATE]" at bounding box center [473, 254] width 363 height 25
type input "[DATE]"
type input "01/07/2025"
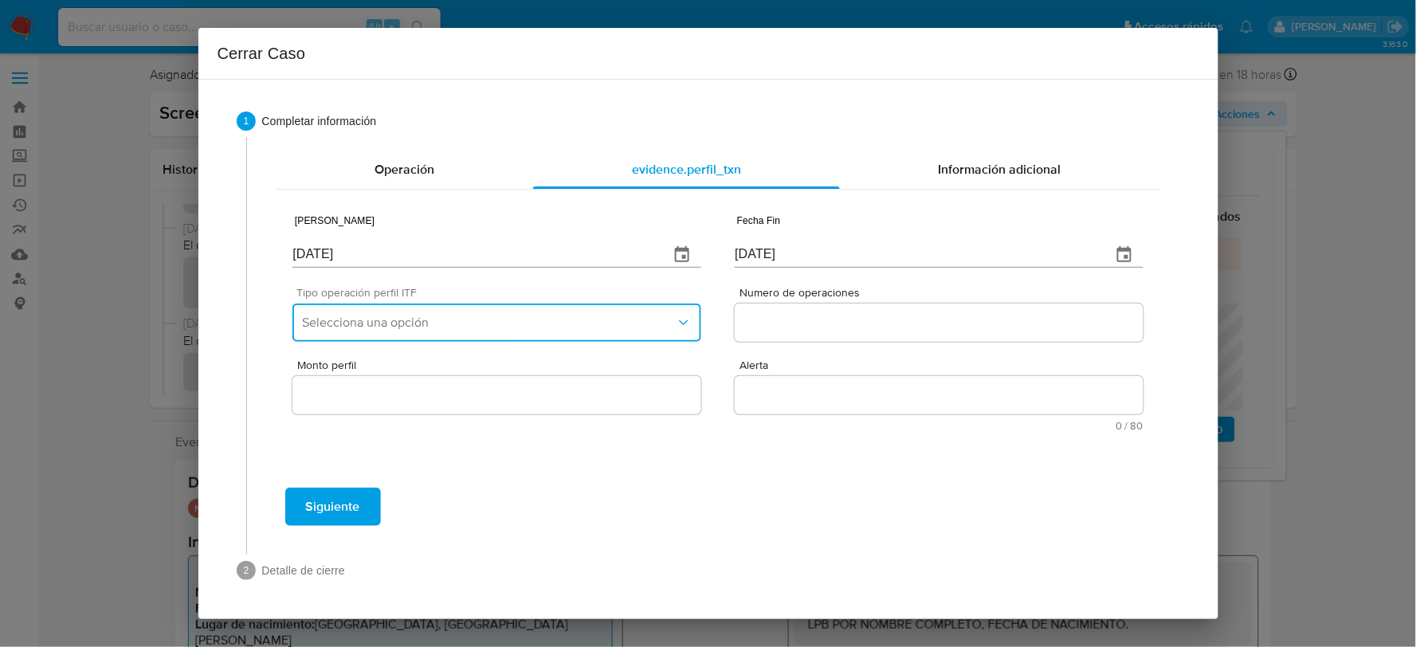
click at [371, 315] on span "Selecciona una opción" at bounding box center [488, 323] width 373 height 16
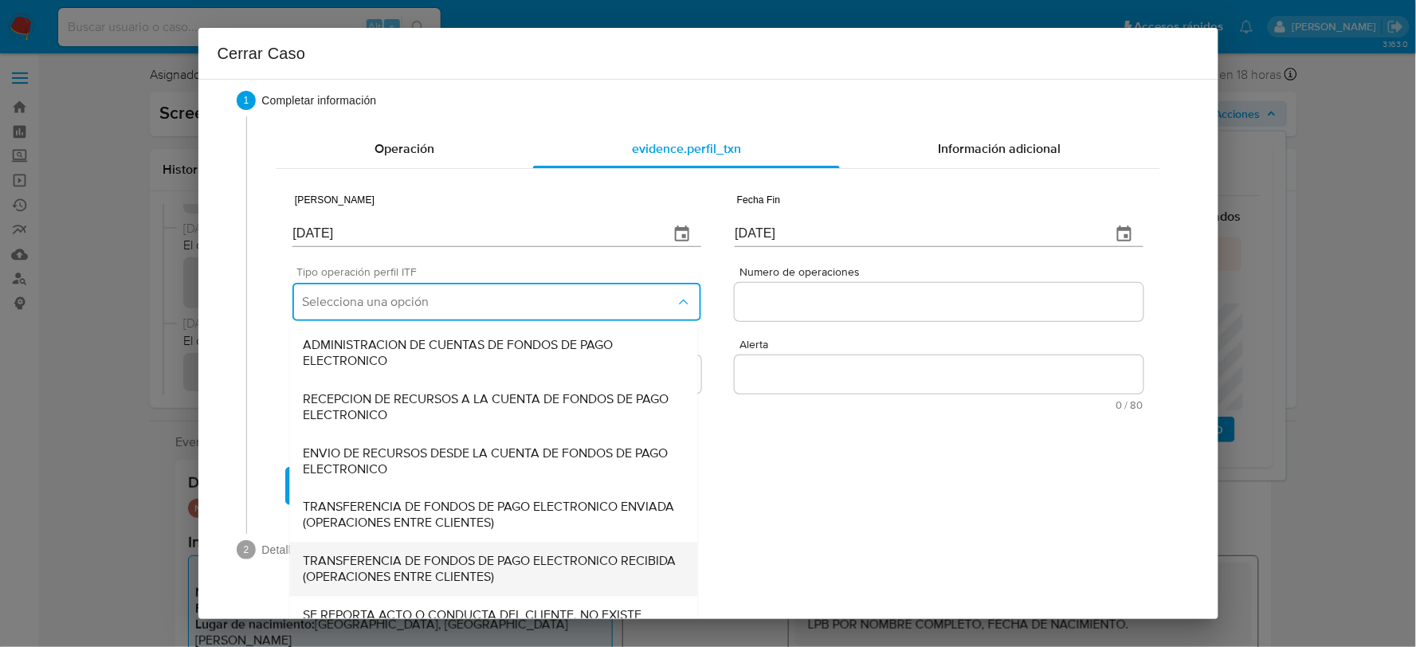
scroll to position [53, 0]
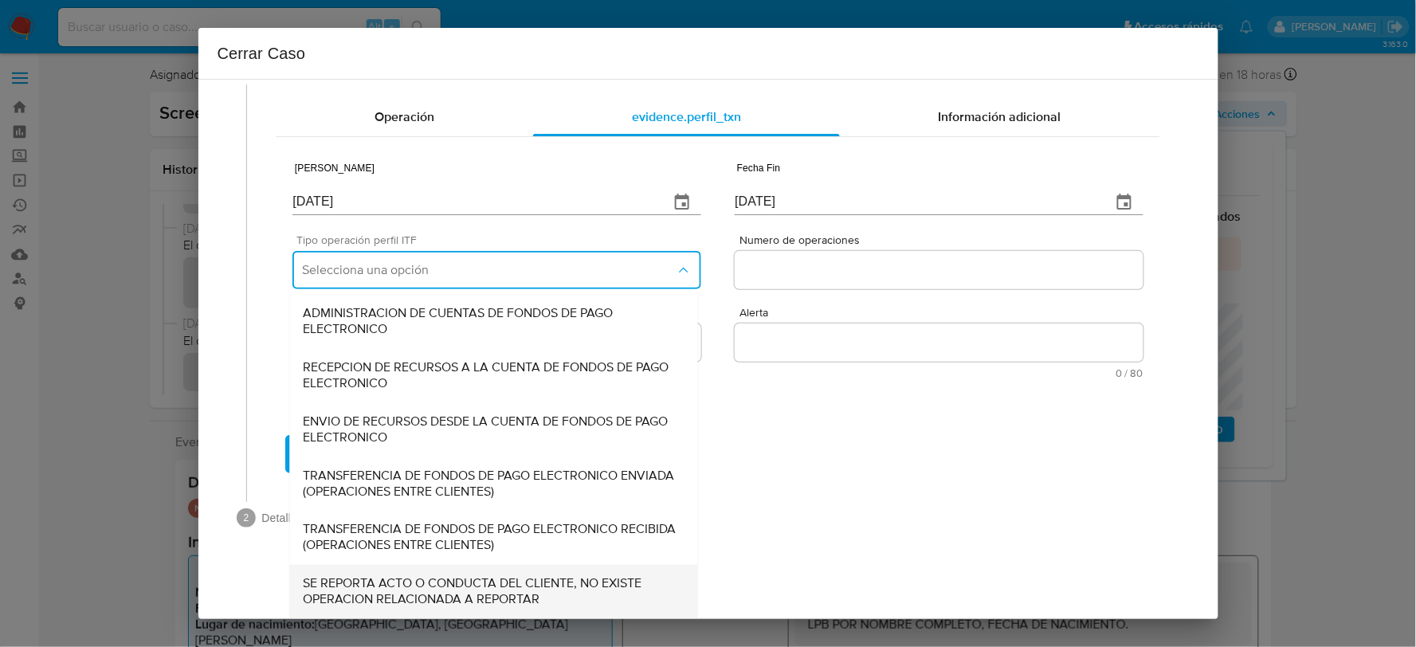
click at [409, 576] on span "SE REPORTA ACTO O CONDUCTA DEL CLIENTE, NO EXISTE OPERACION RELACIONADA A REPOR…" at bounding box center [494, 592] width 382 height 32
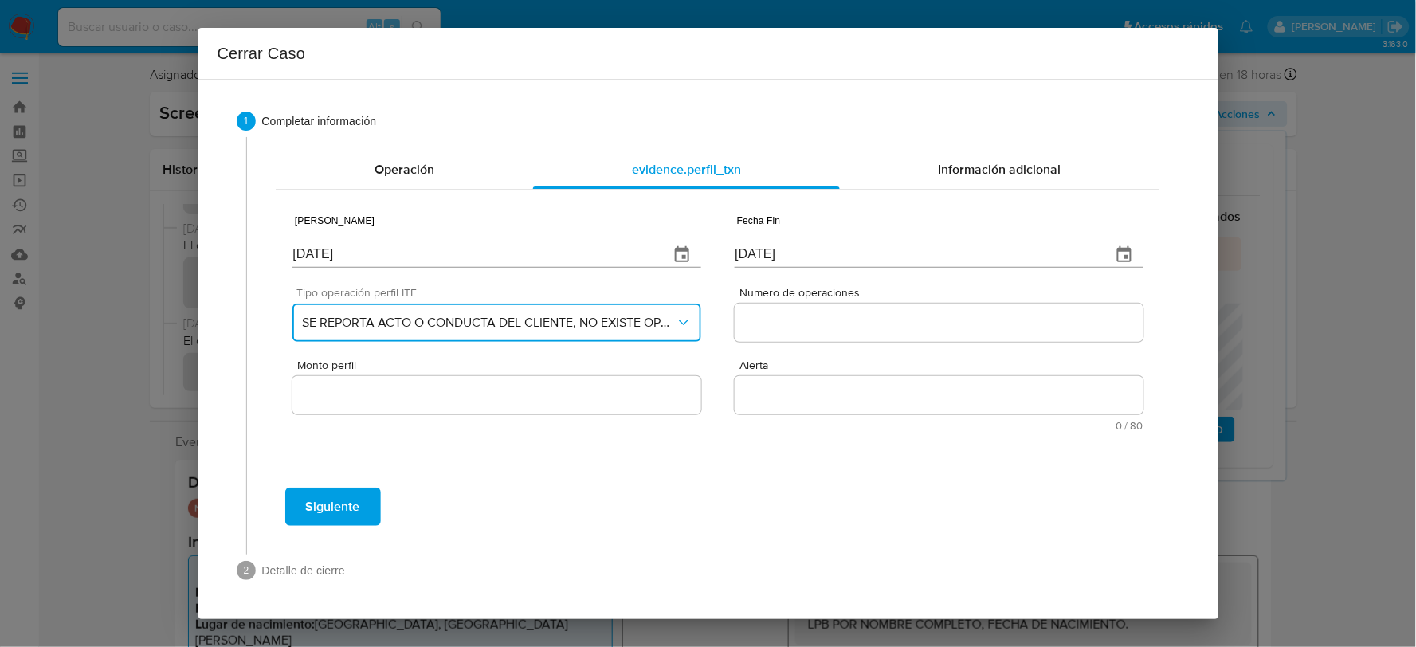
scroll to position [0, 0]
click at [793, 343] on div "Numero de operaciones" at bounding box center [938, 317] width 408 height 61
click at [792, 323] on input "Numero de operaciones" at bounding box center [938, 322] width 408 height 21
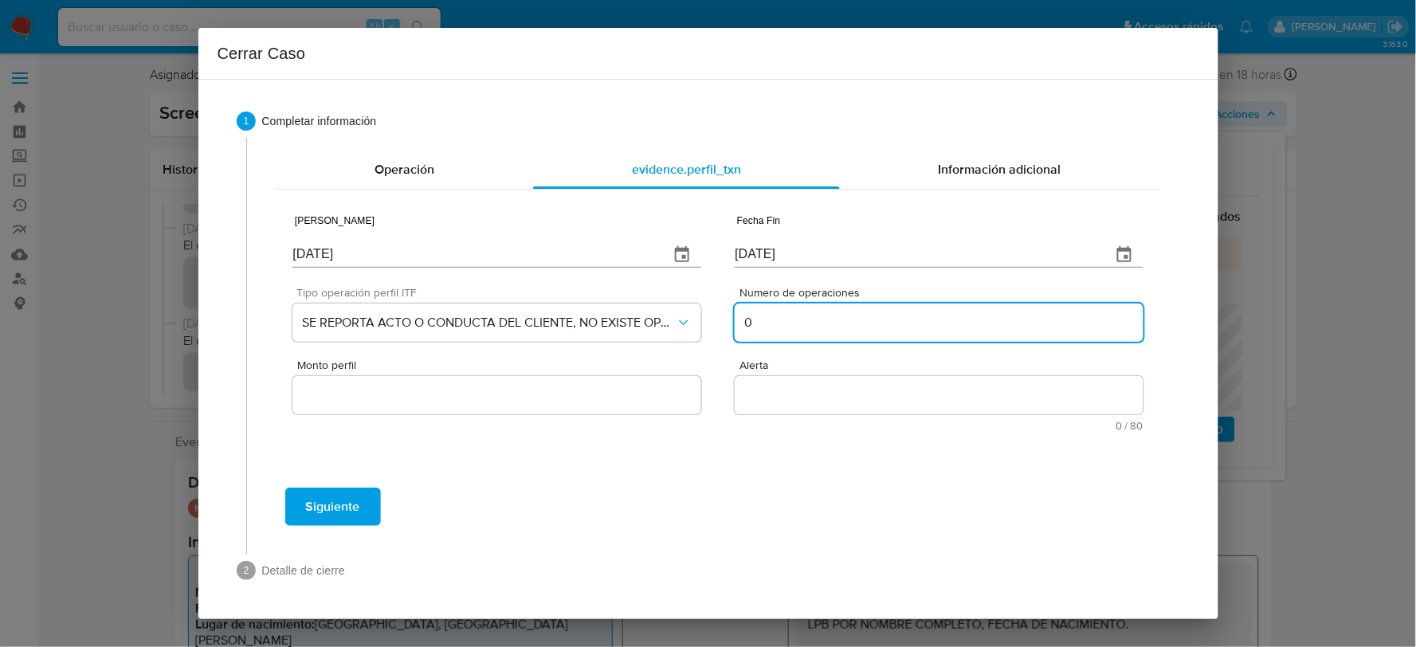
type input "0"
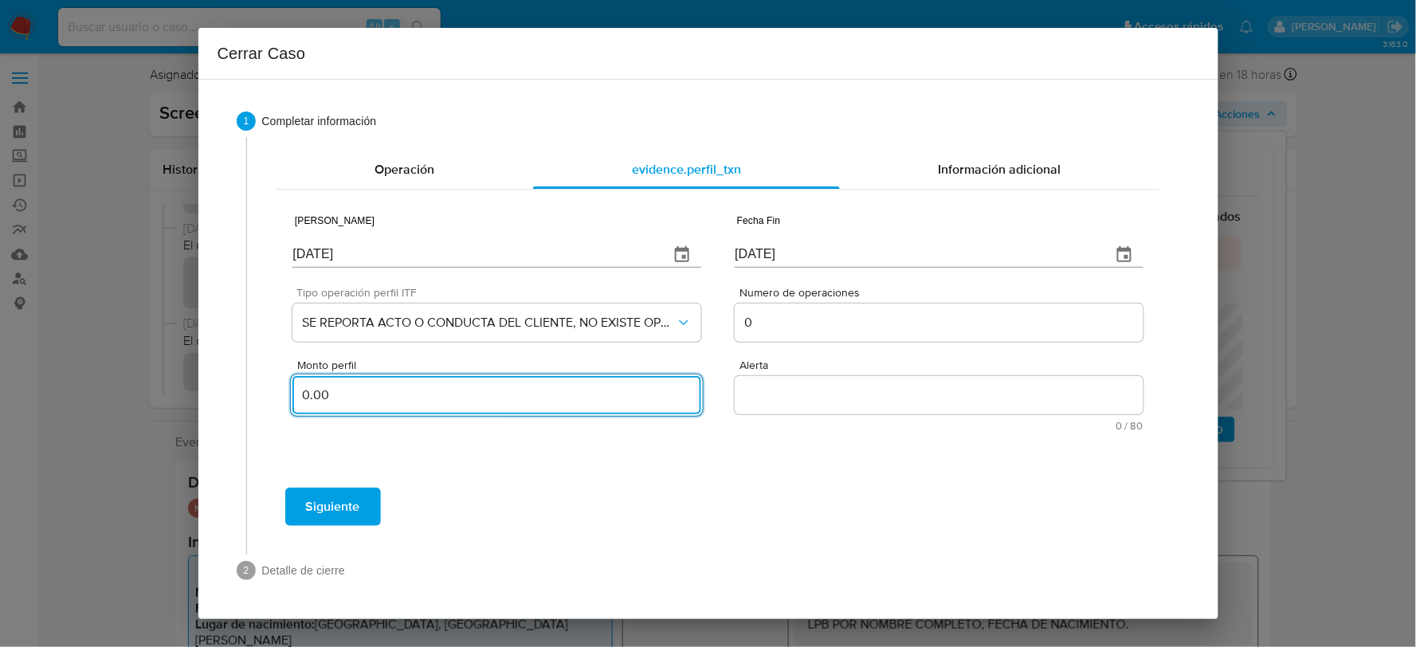
type input "0.00"
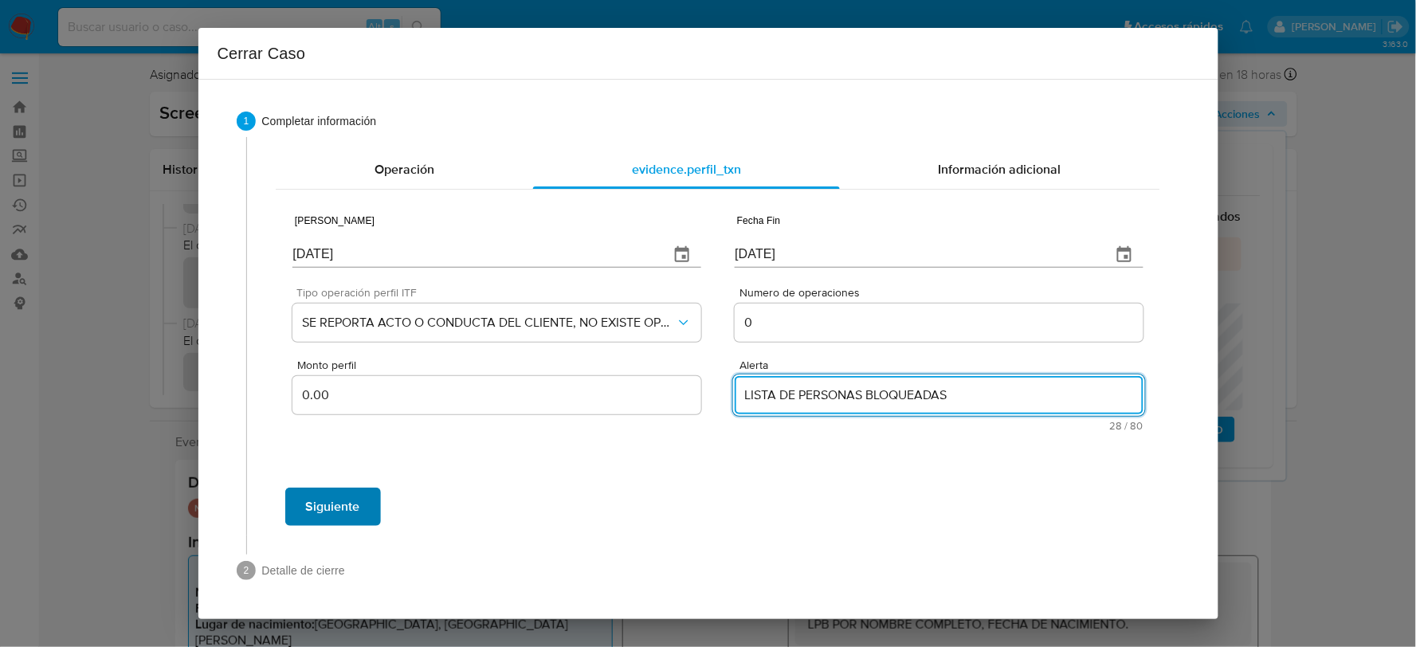
type textarea "LISTA DE PERSONAS BLOQUEADAS"
click at [331, 499] on span "Siguiente" at bounding box center [333, 506] width 54 height 35
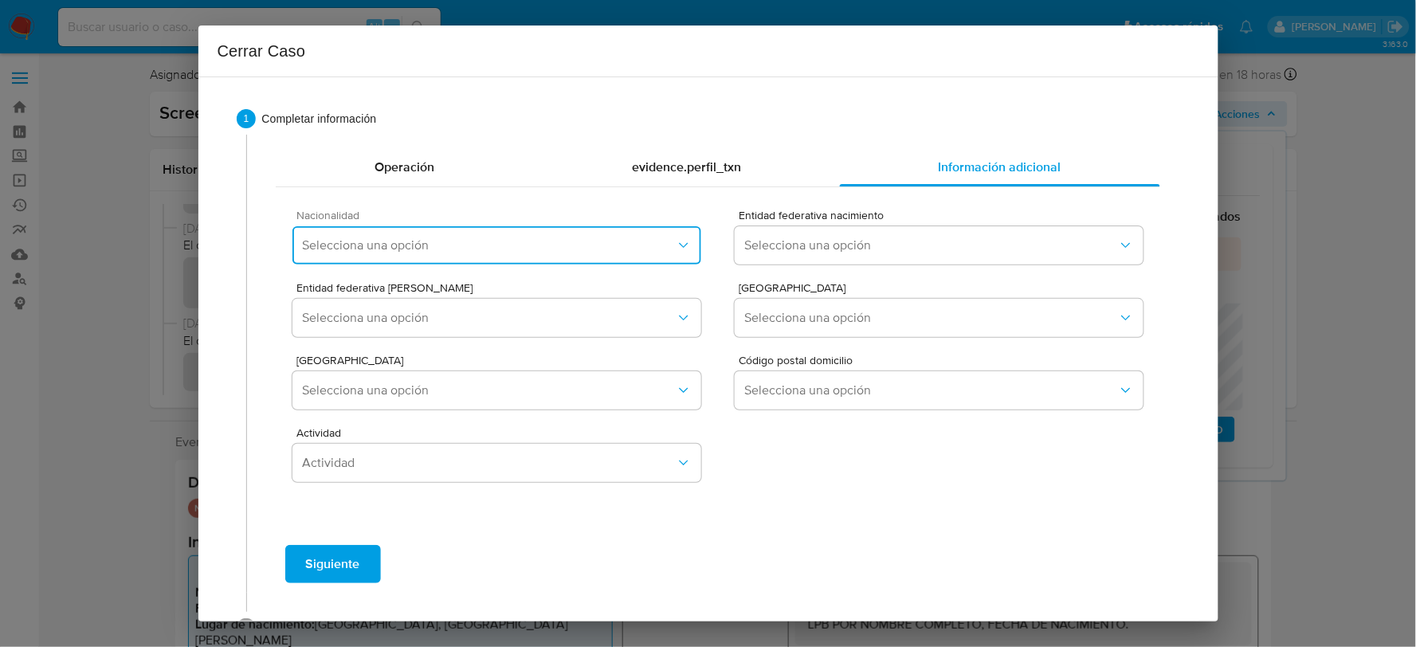
click at [404, 253] on button "Selecciona una opción" at bounding box center [496, 245] width 408 height 38
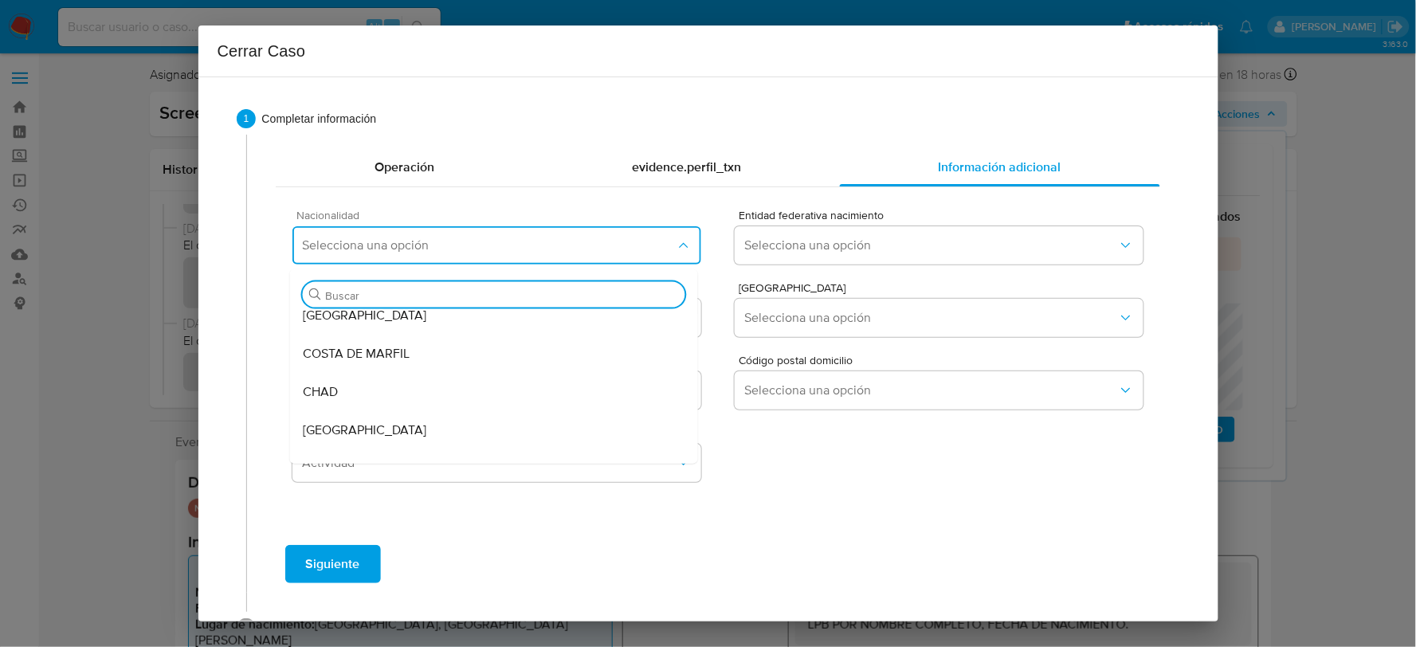
scroll to position [442, 0]
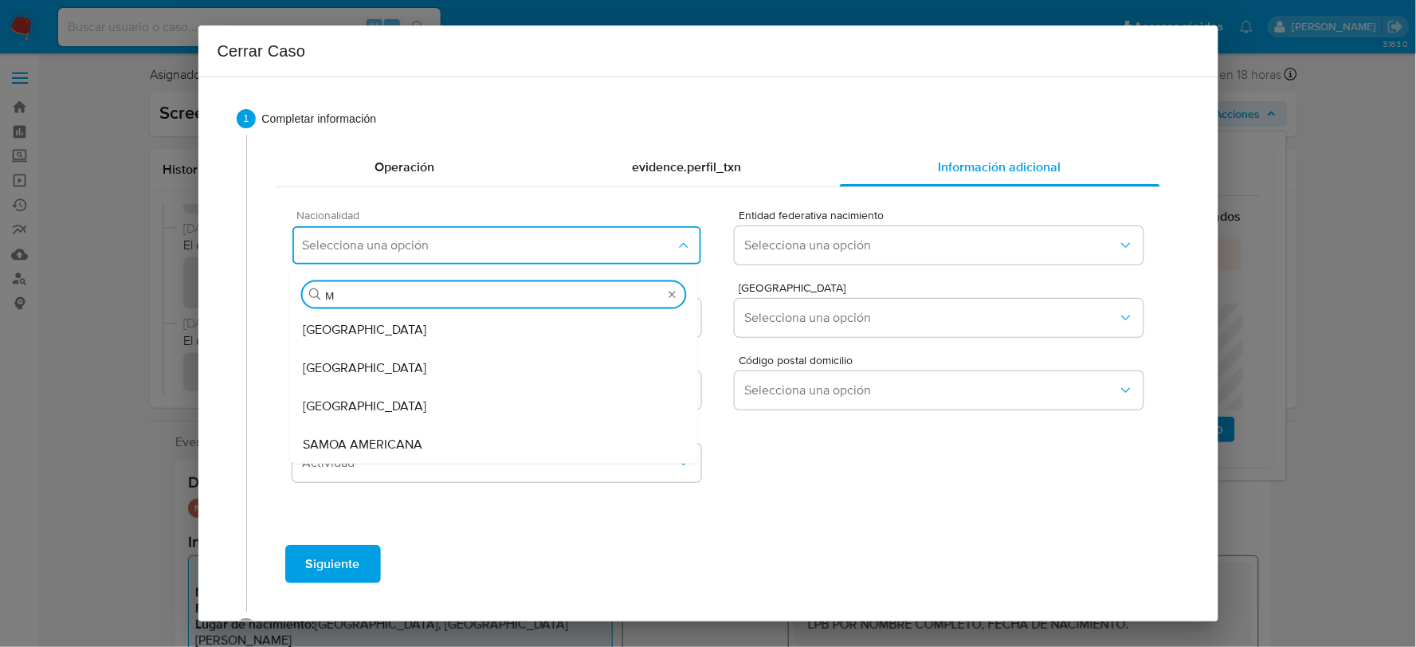
type input "ME"
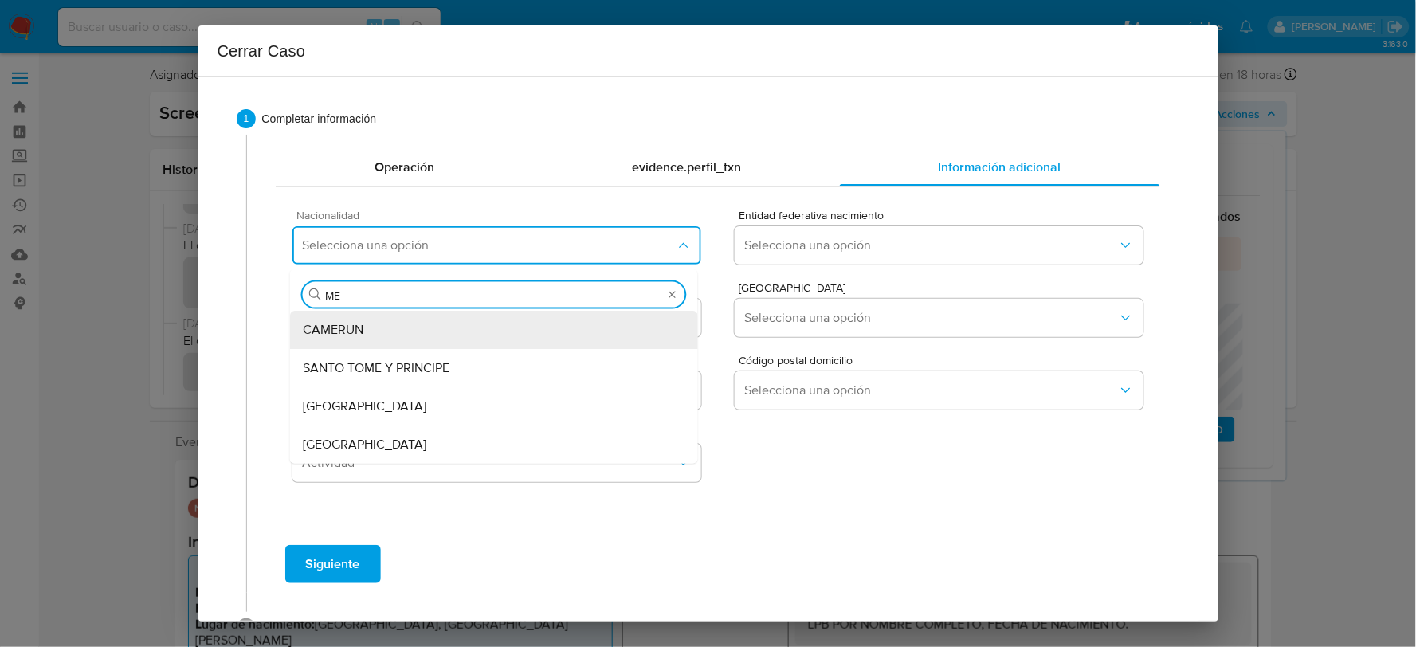
click at [459, 443] on div "MEXICO" at bounding box center [494, 444] width 382 height 38
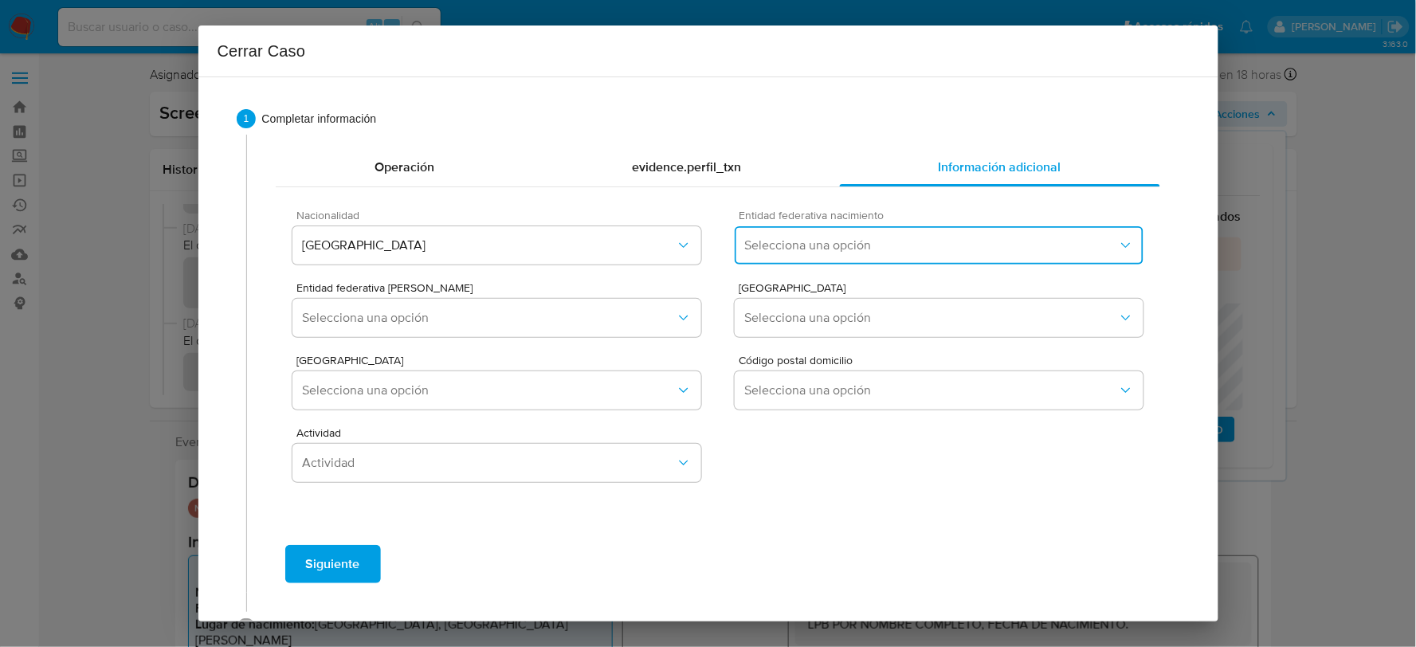
click at [873, 258] on button "Selecciona una opción" at bounding box center [938, 245] width 408 height 38
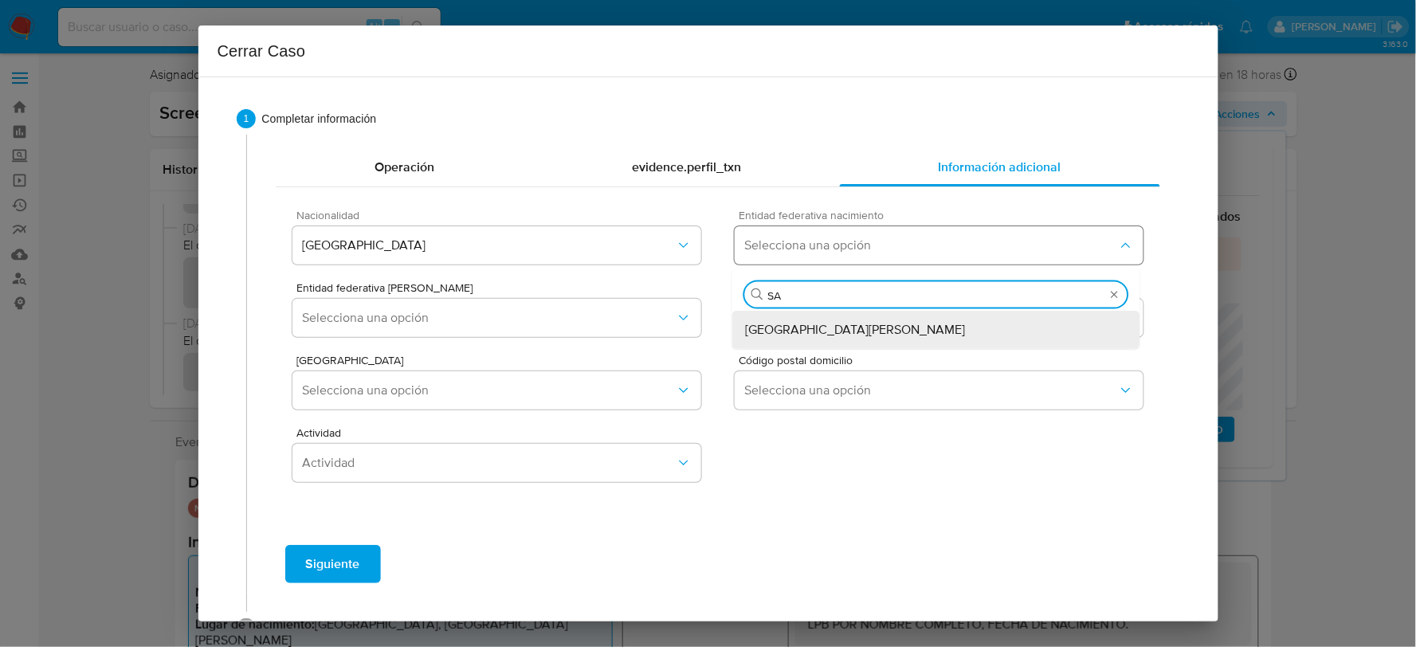
type input "SAN"
click at [871, 329] on div "San Luis Potosí" at bounding box center [936, 330] width 382 height 38
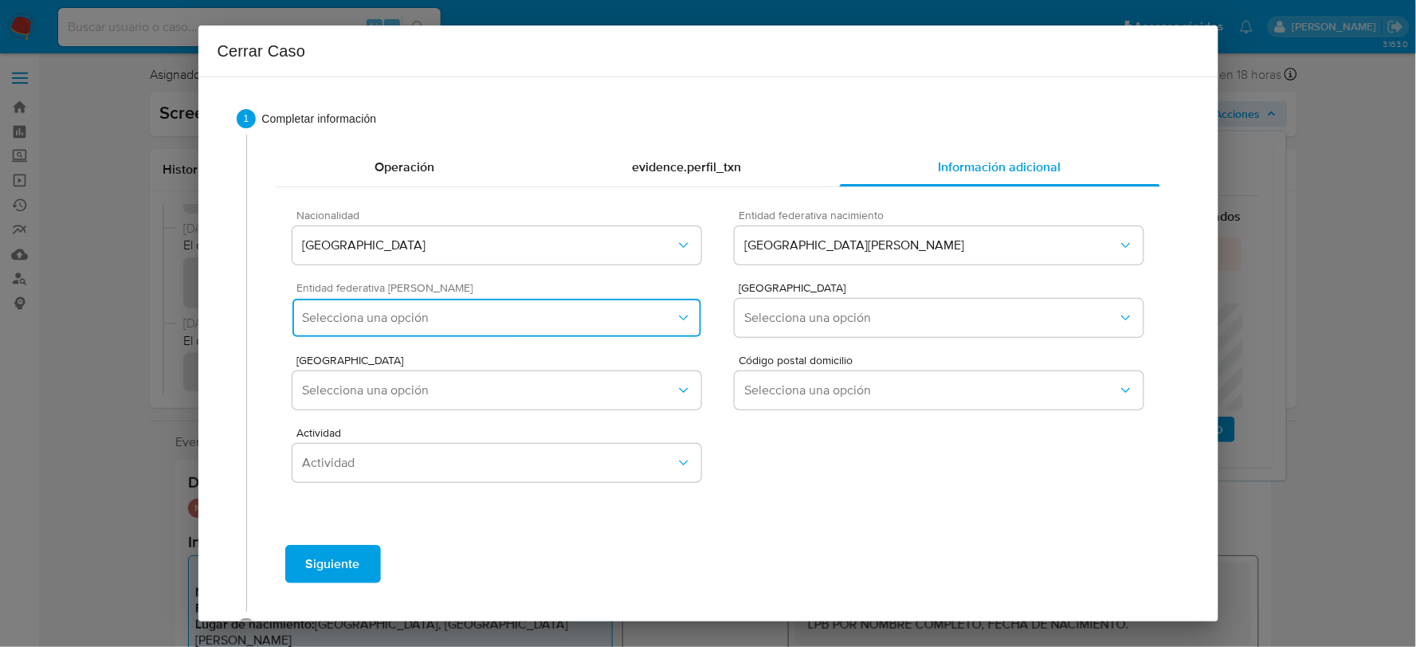
click at [644, 327] on button "Selecciona una opción" at bounding box center [496, 318] width 408 height 38
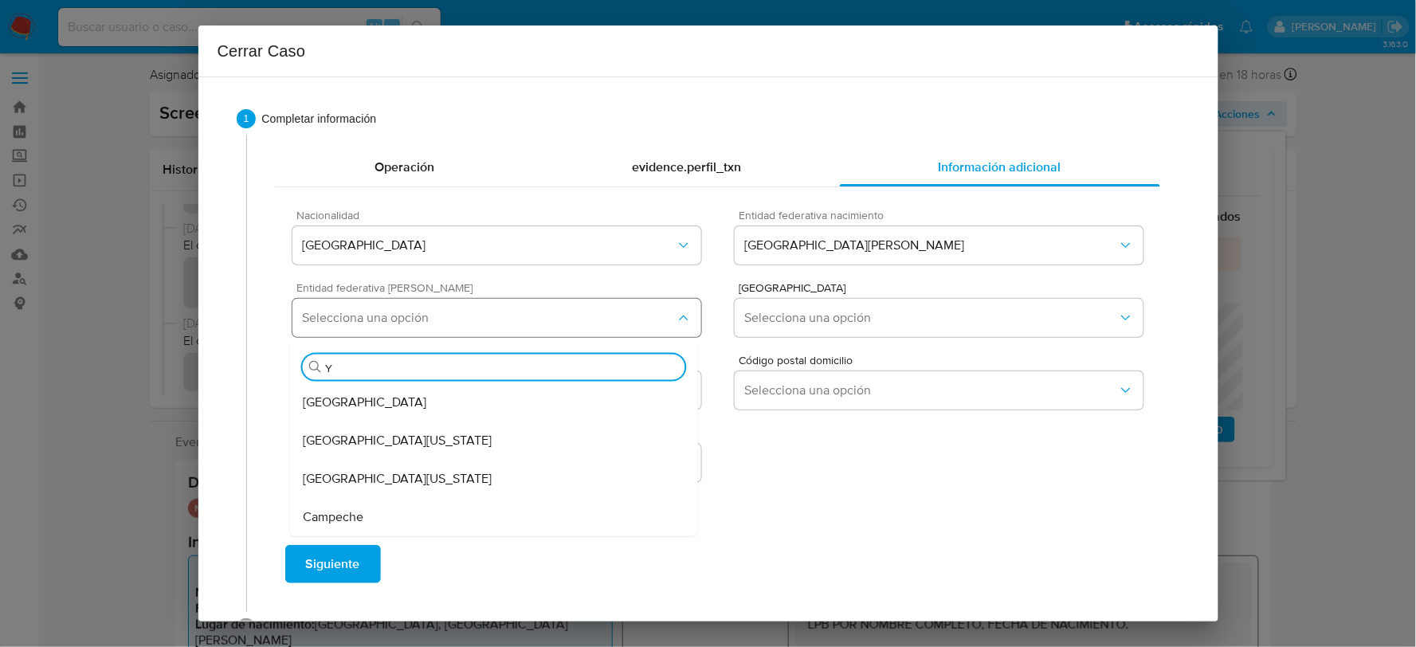
type input "YU"
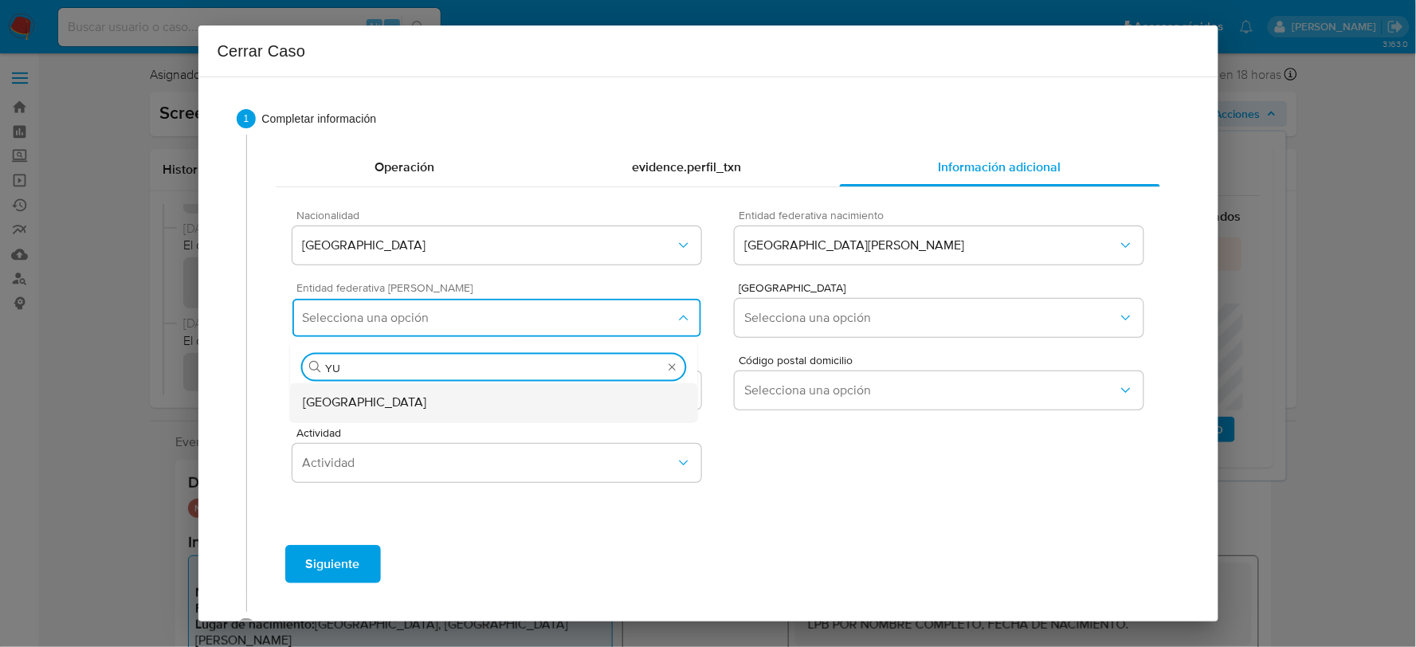
click at [628, 399] on div "Yucatán" at bounding box center [494, 402] width 382 height 38
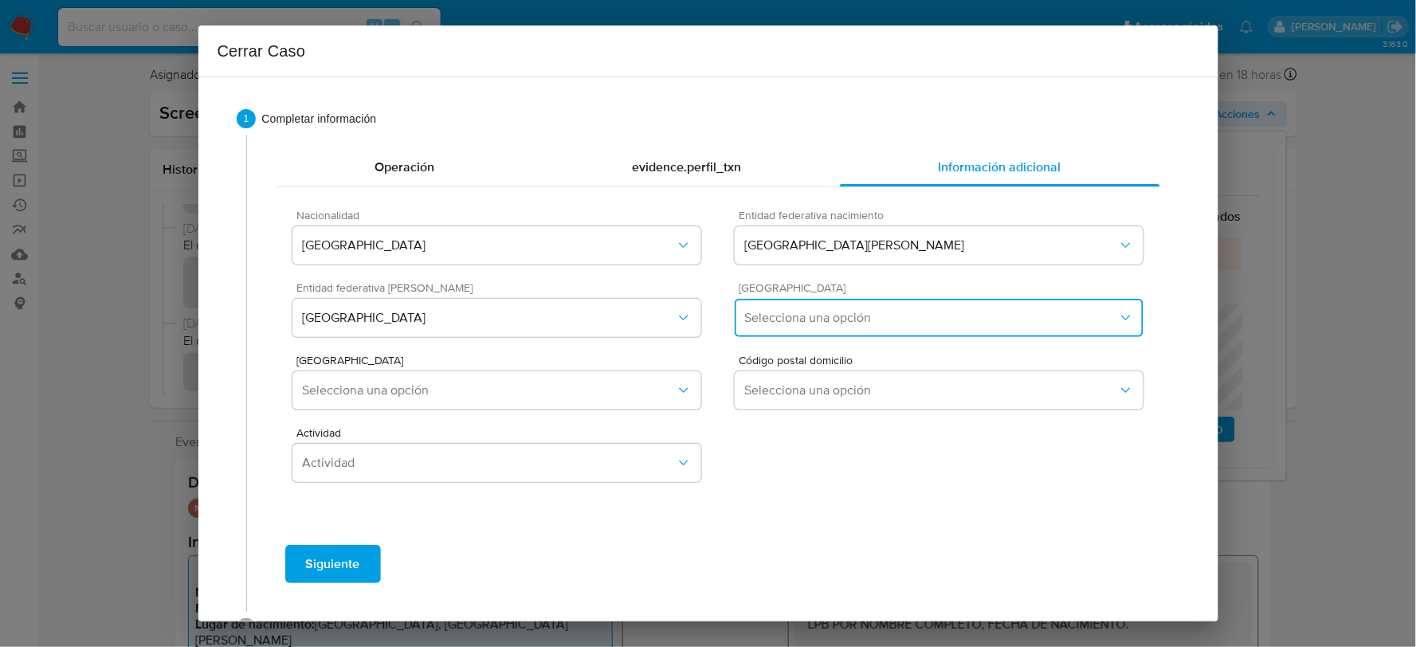
click at [891, 322] on span "Selecciona una opción" at bounding box center [930, 318] width 373 height 16
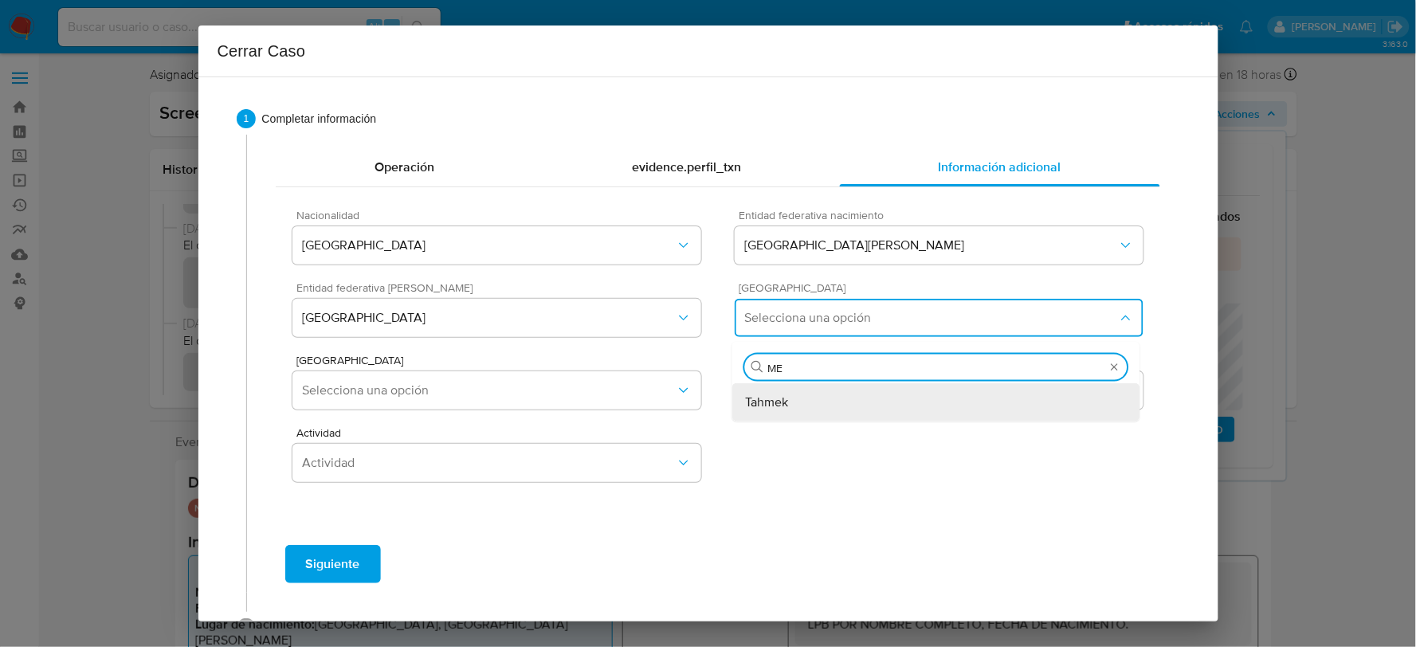
type input "M"
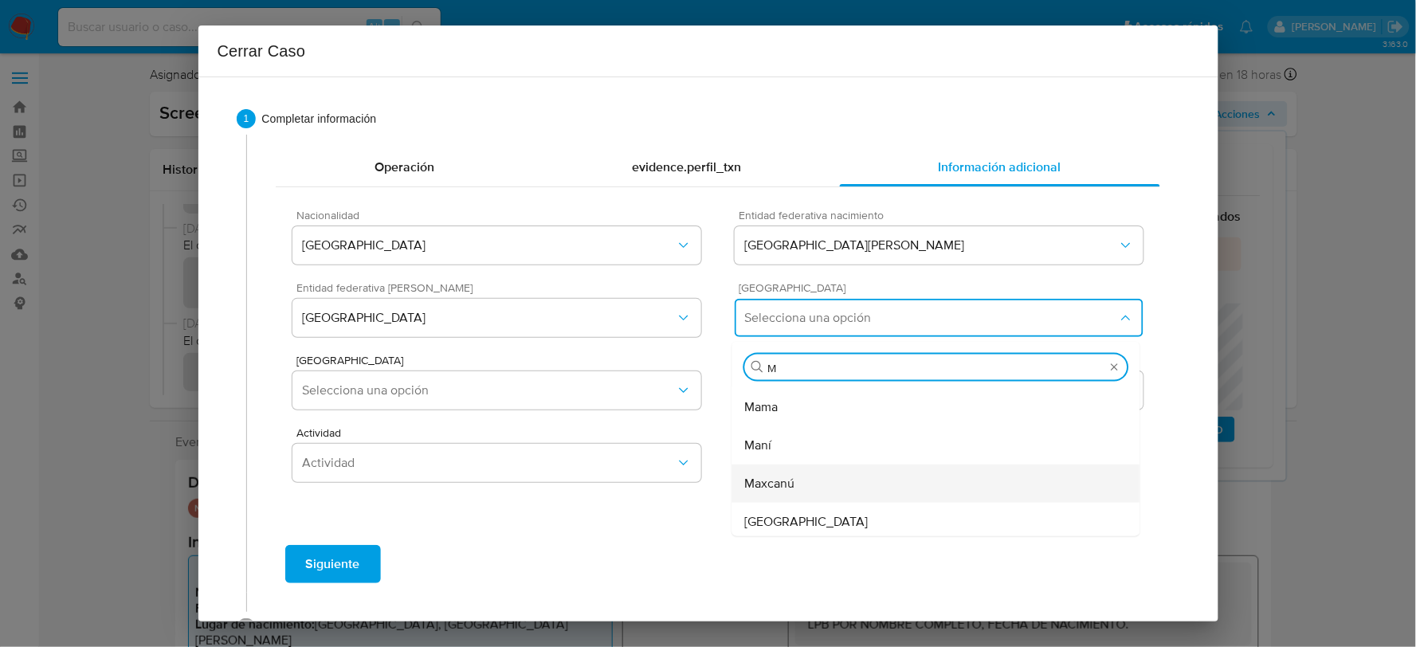
scroll to position [619, 0]
click at [829, 481] on div "Mérida" at bounding box center [936, 471] width 382 height 38
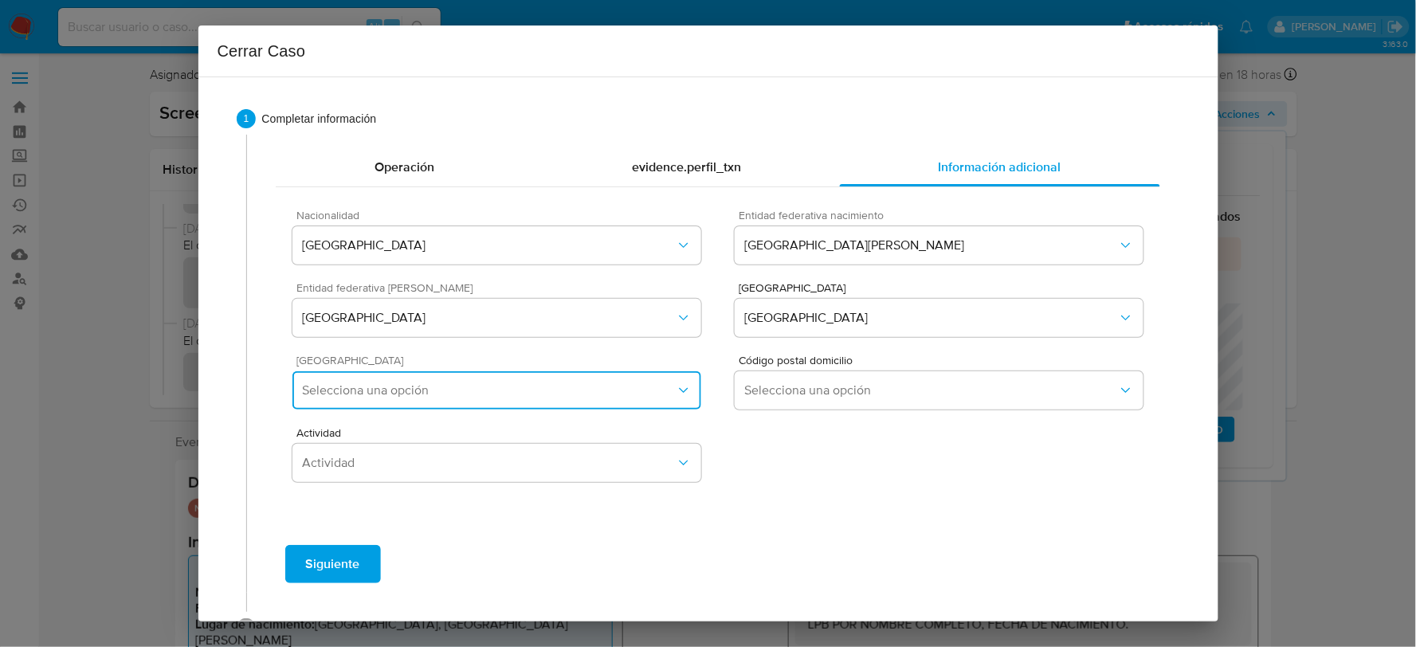
click at [614, 386] on span "Selecciona una opción" at bounding box center [488, 390] width 373 height 16
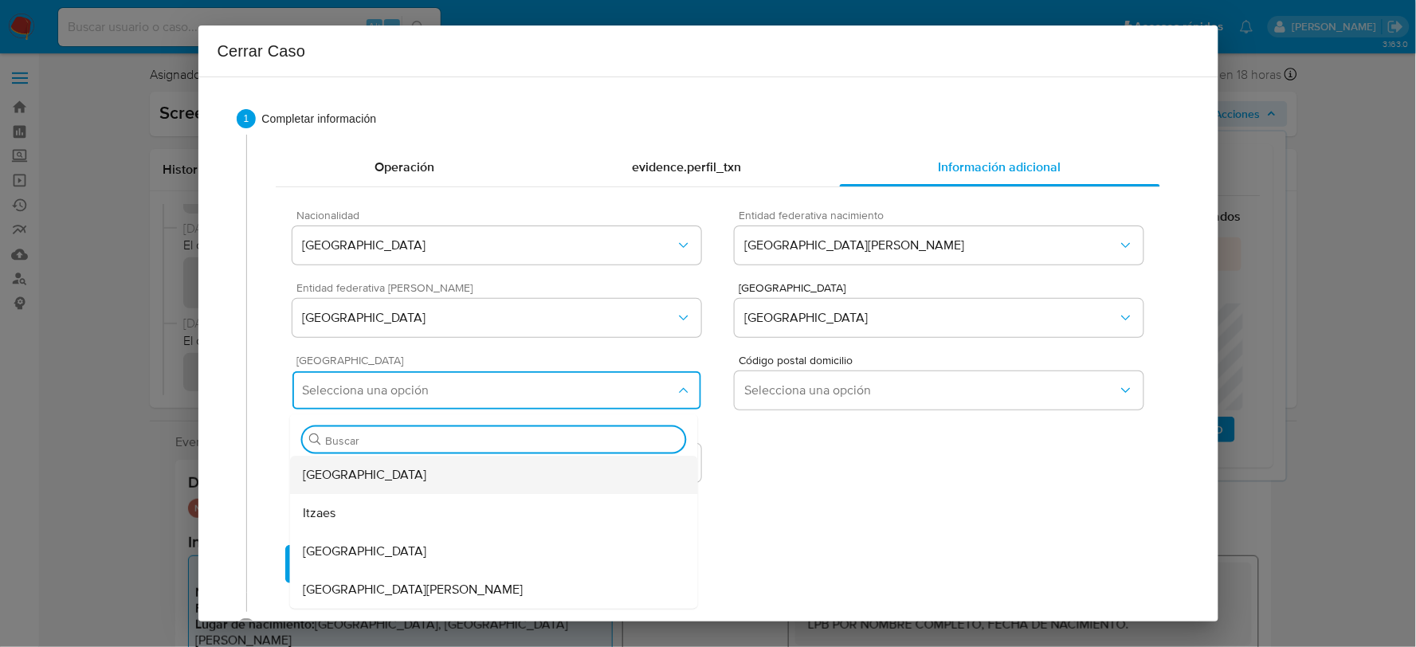
click at [391, 472] on div "Mérida Centro" at bounding box center [494, 475] width 382 height 38
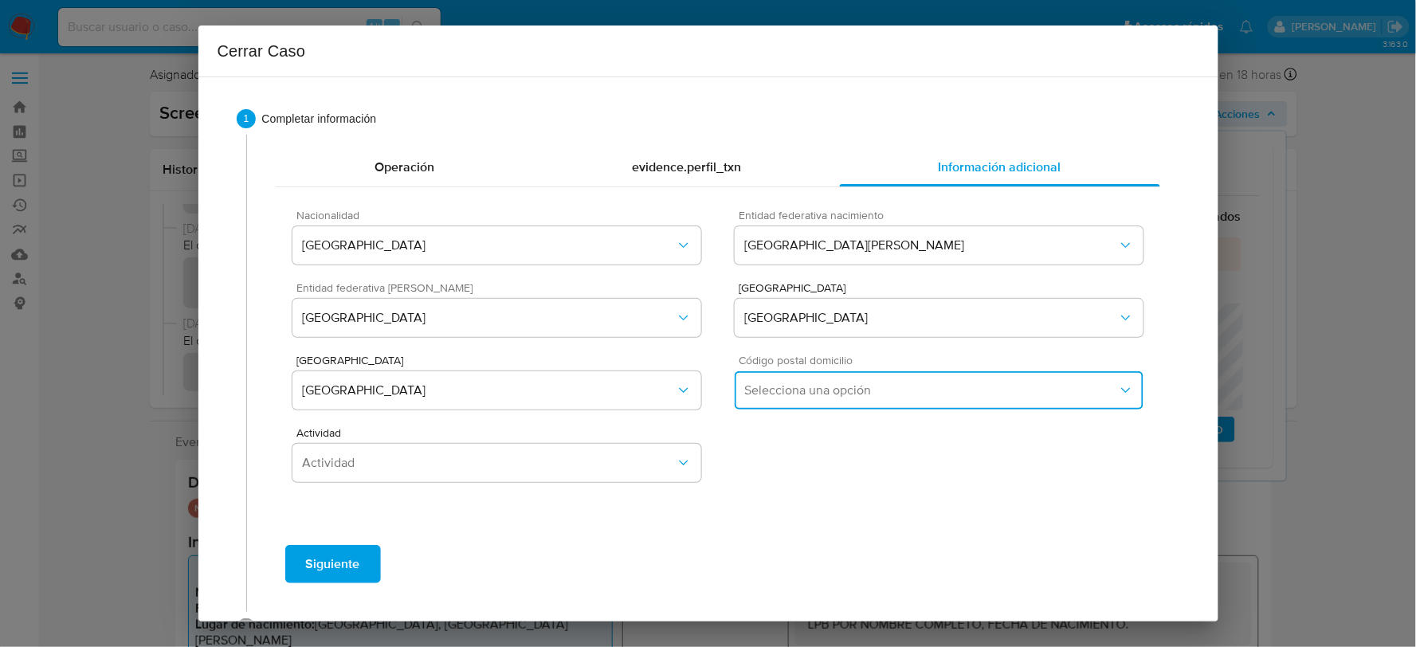
click at [790, 388] on span "Selecciona una opción" at bounding box center [930, 390] width 373 height 16
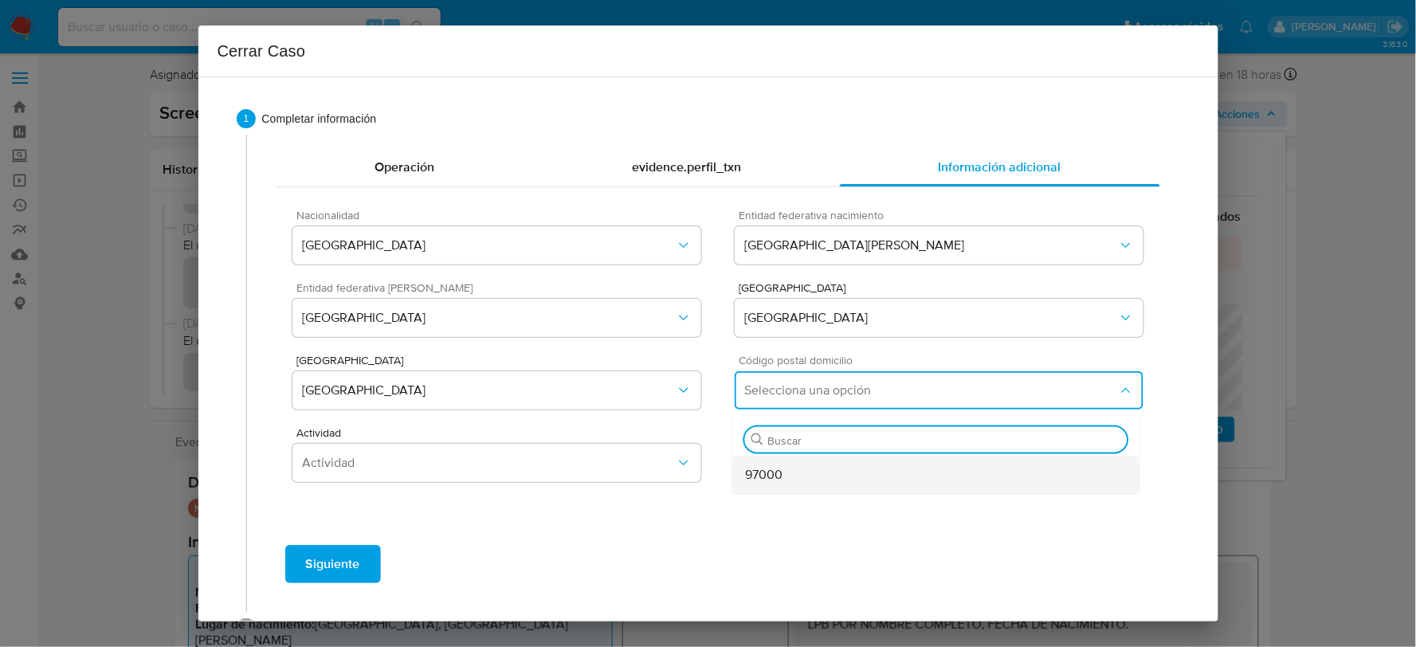
click at [776, 480] on div "97000" at bounding box center [936, 475] width 382 height 38
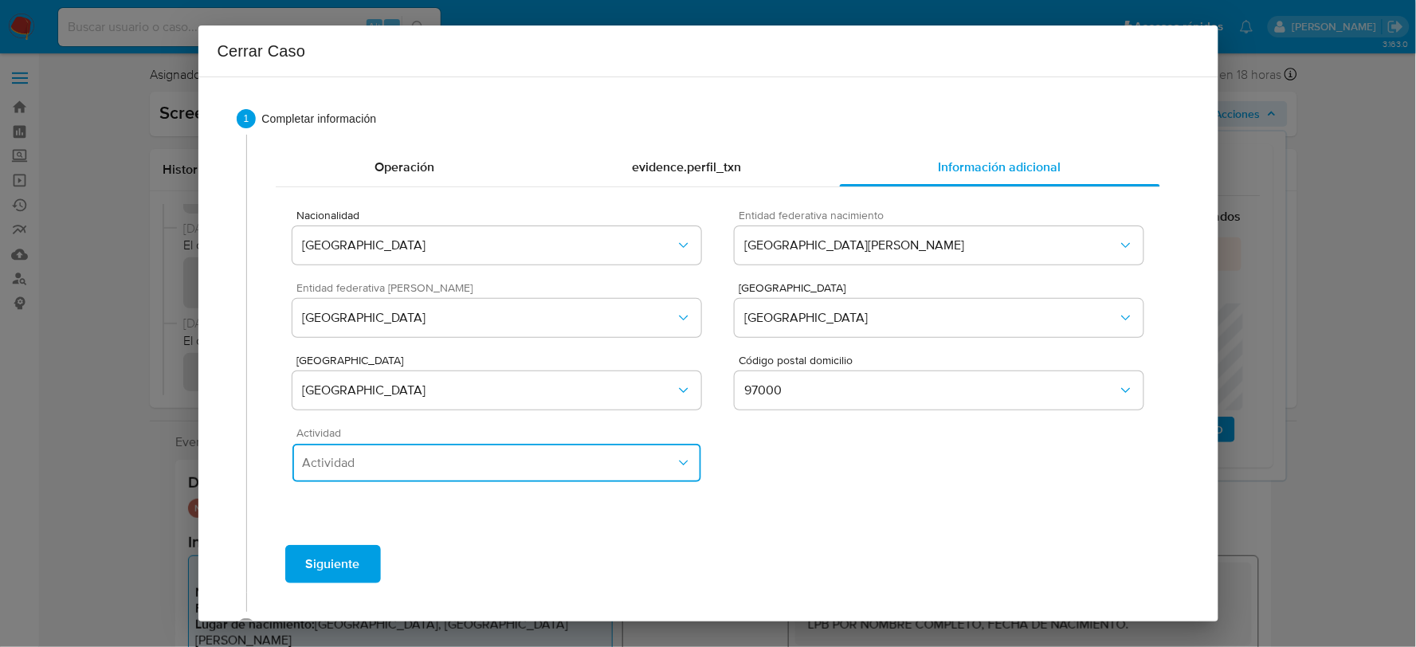
click at [521, 460] on span "Actividad" at bounding box center [488, 463] width 373 height 16
click at [358, 315] on span "Jubilado/a" at bounding box center [332, 310] width 58 height 16
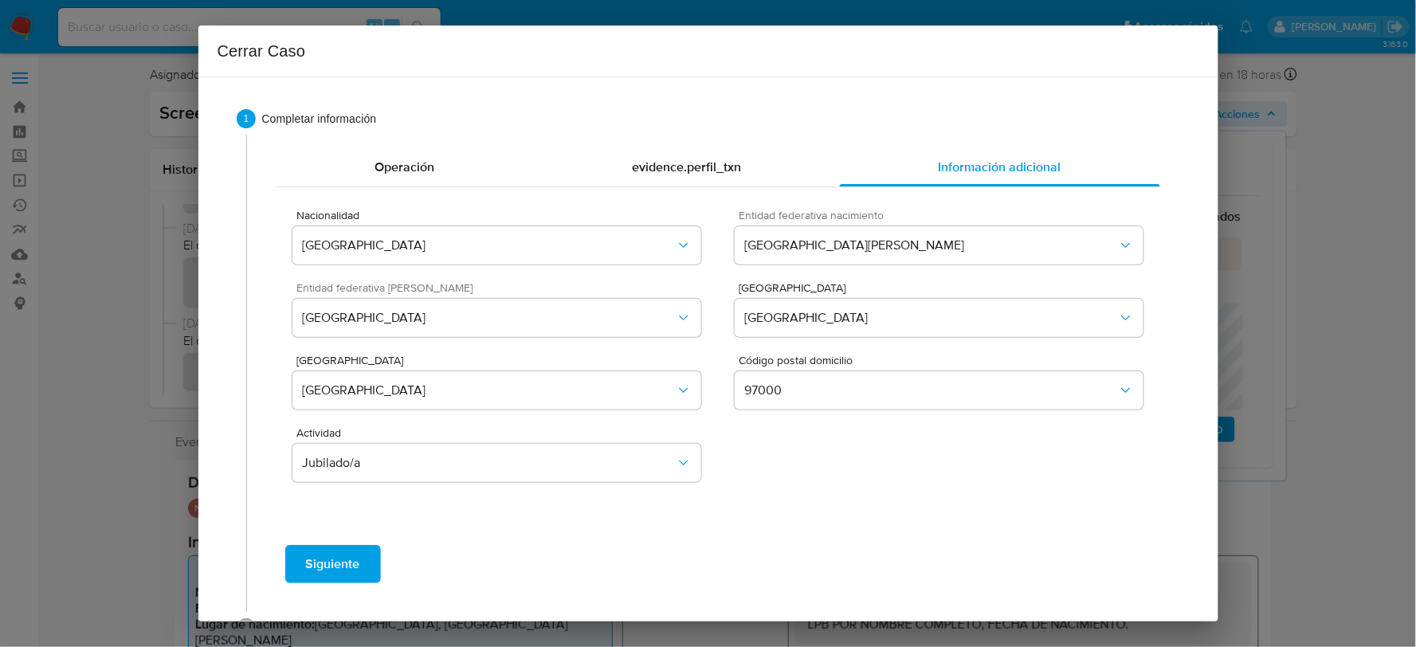
click at [357, 569] on span "Siguiente" at bounding box center [333, 563] width 54 height 35
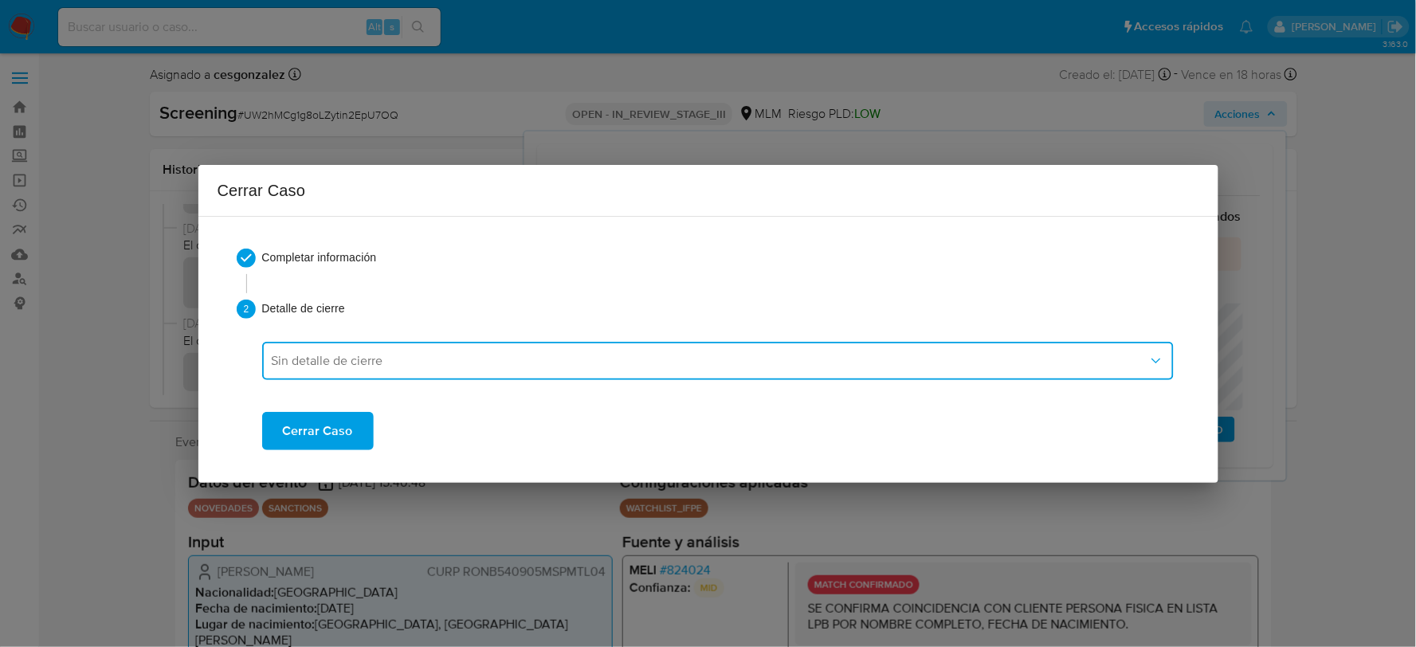
click at [409, 367] on span "Sin detalle de cierre" at bounding box center [710, 361] width 876 height 16
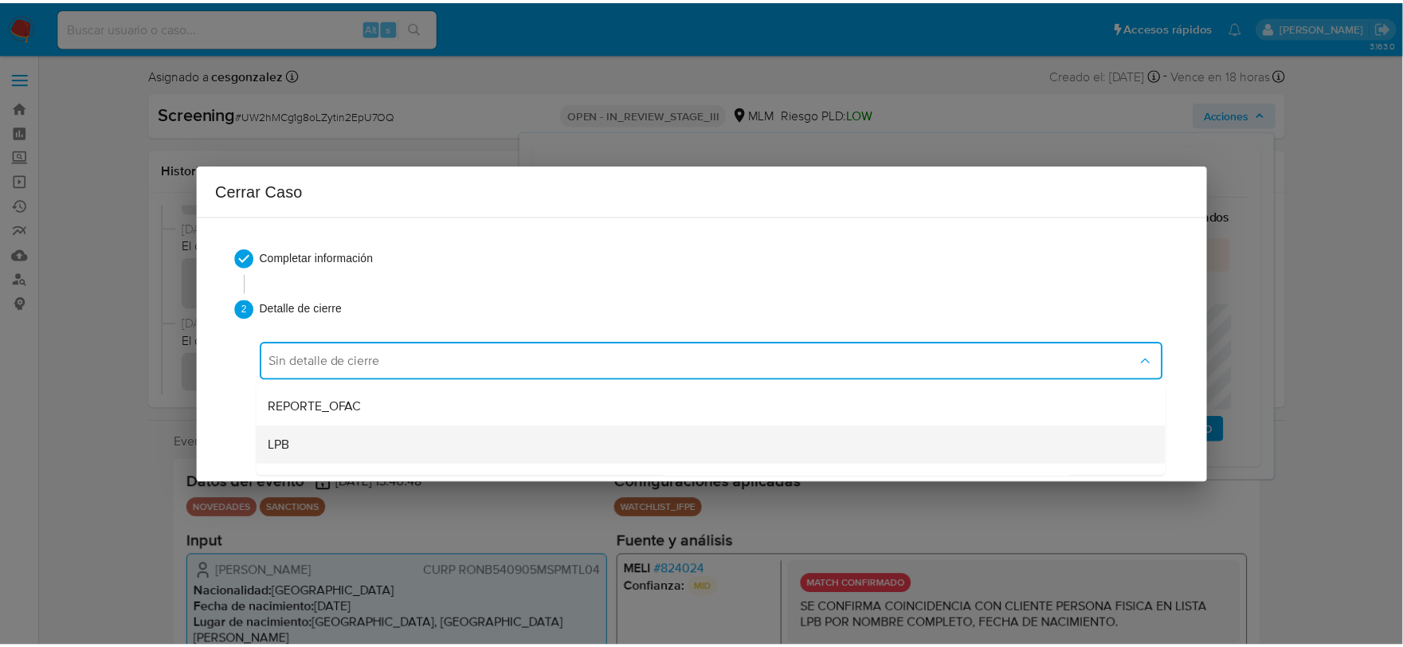
scroll to position [88, 0]
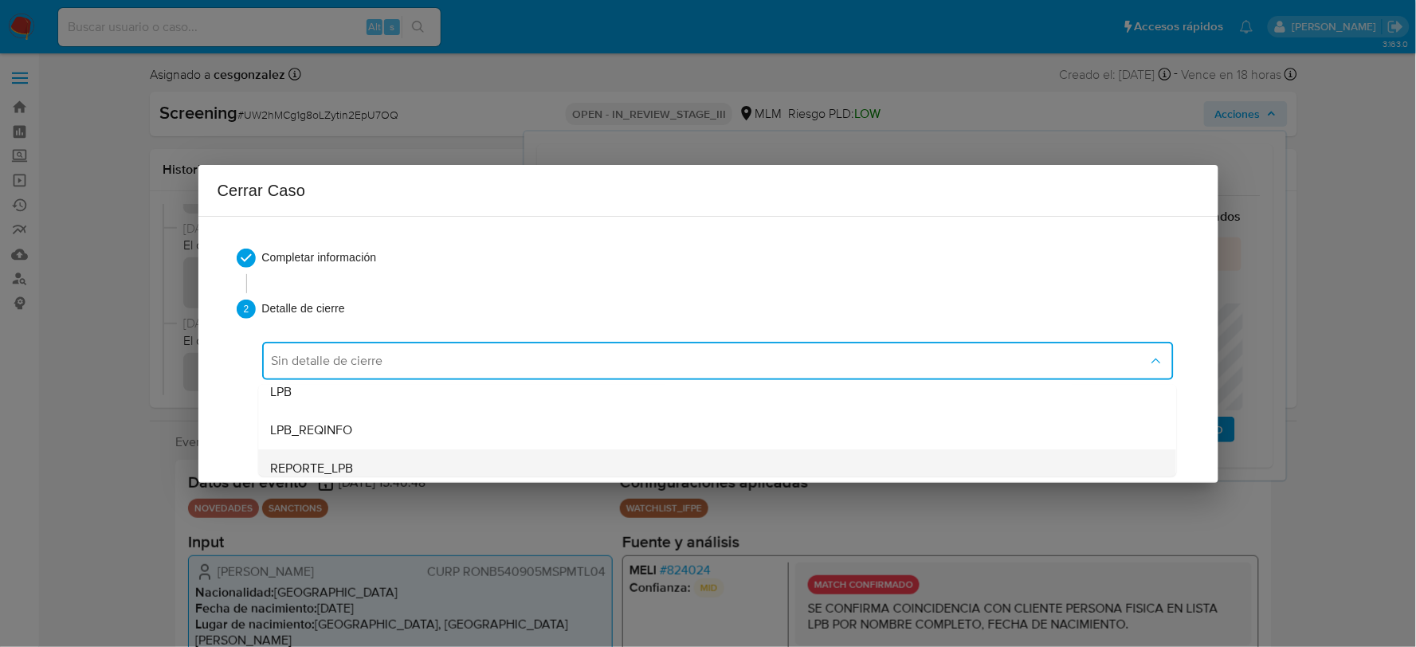
click at [377, 472] on div "REPORTE_LPB" at bounding box center [717, 467] width 892 height 38
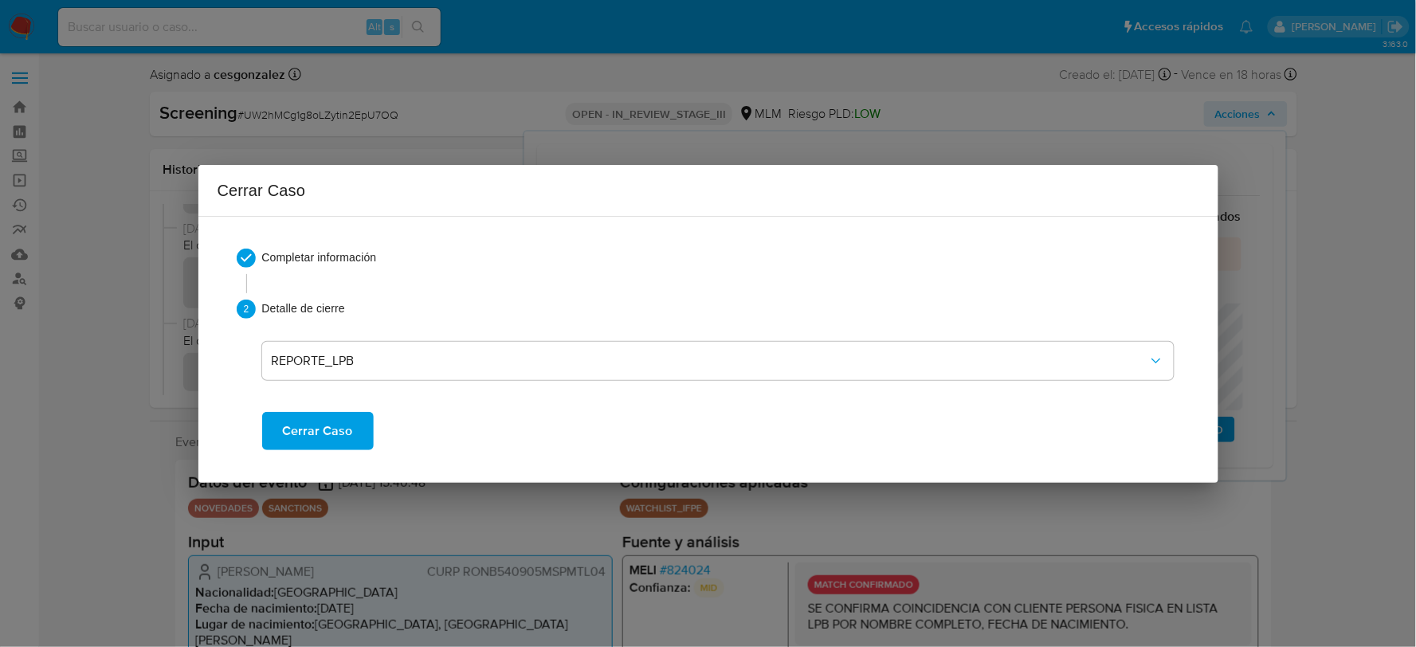
click at [323, 434] on span "Cerrar Caso" at bounding box center [318, 430] width 70 height 35
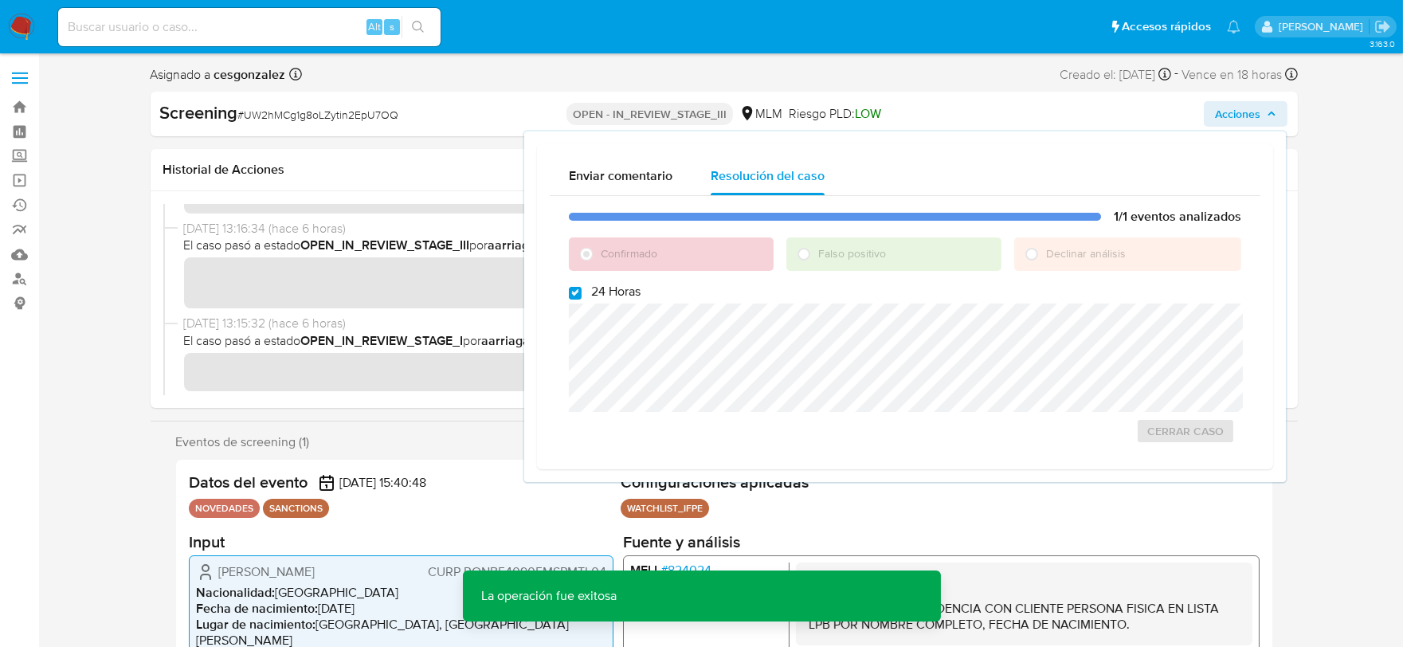
click at [327, 113] on span "# UW2hMCg1g8oLZytin2EpU7OQ" at bounding box center [318, 115] width 161 height 16
copy span "UW2hMCg1g8oLZytin2EpU7OQ"
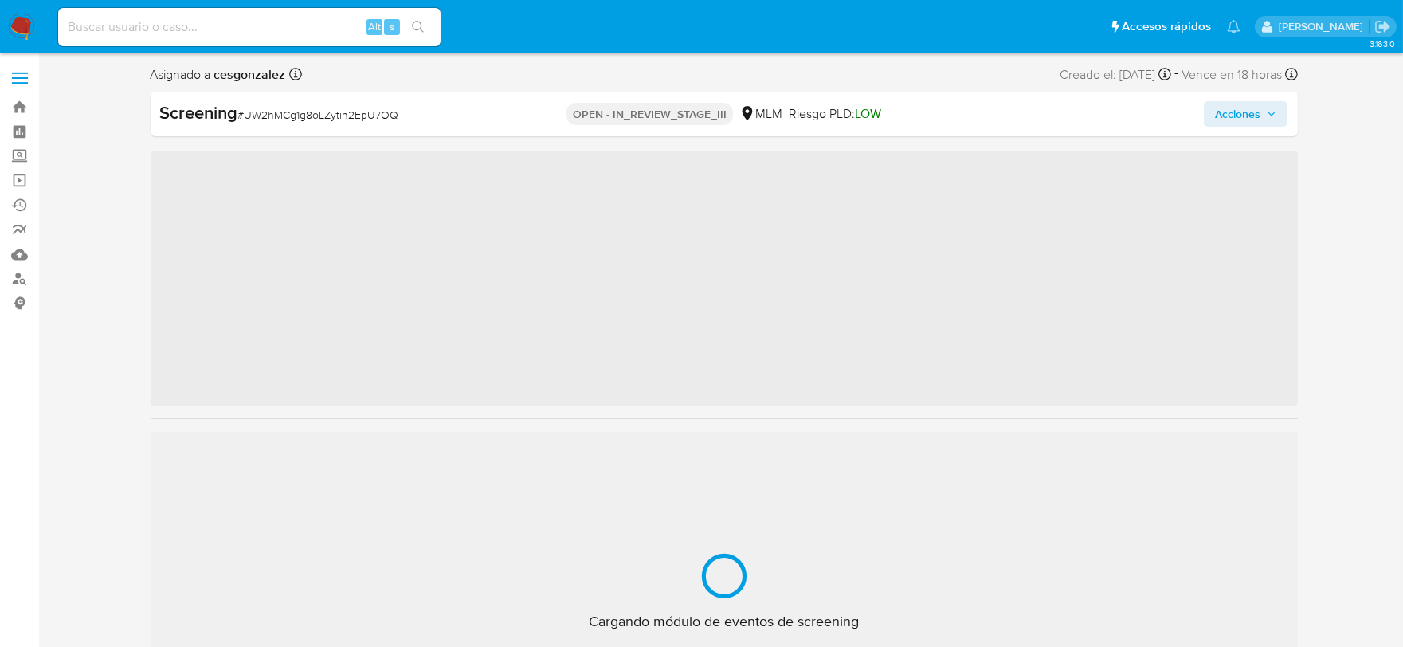
scroll to position [787, 0]
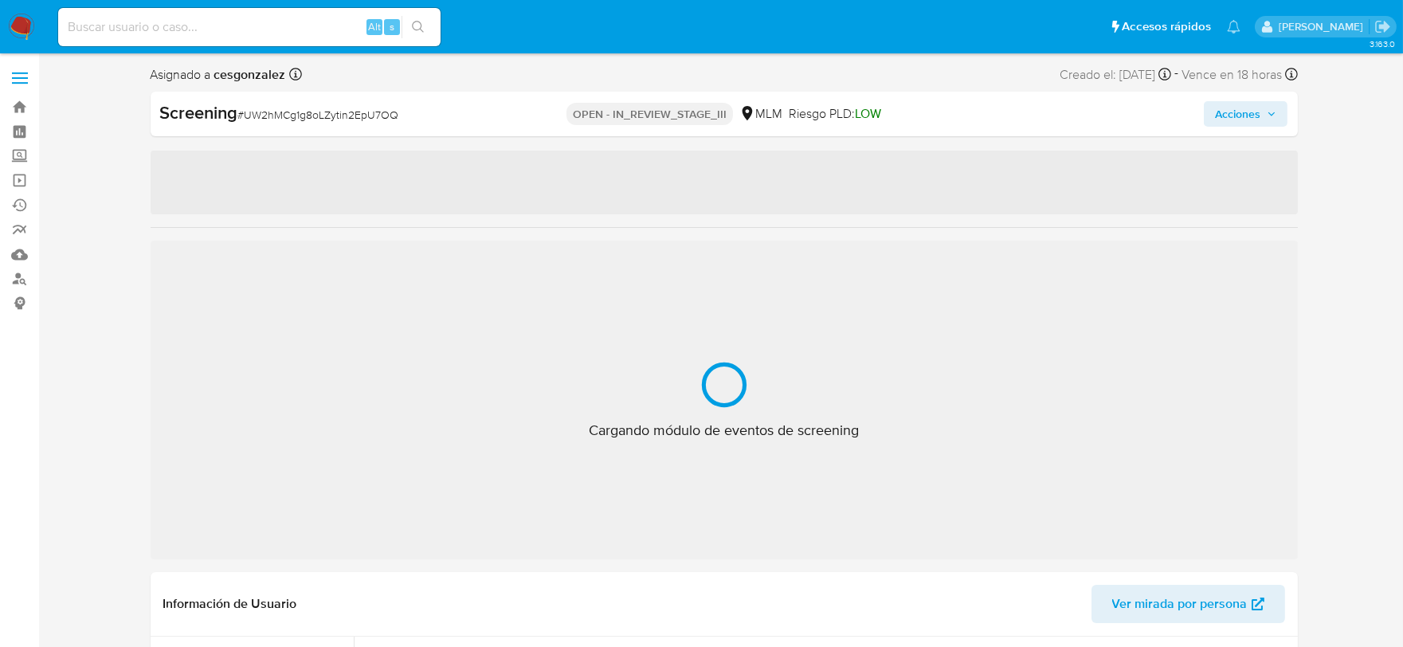
select select "10"
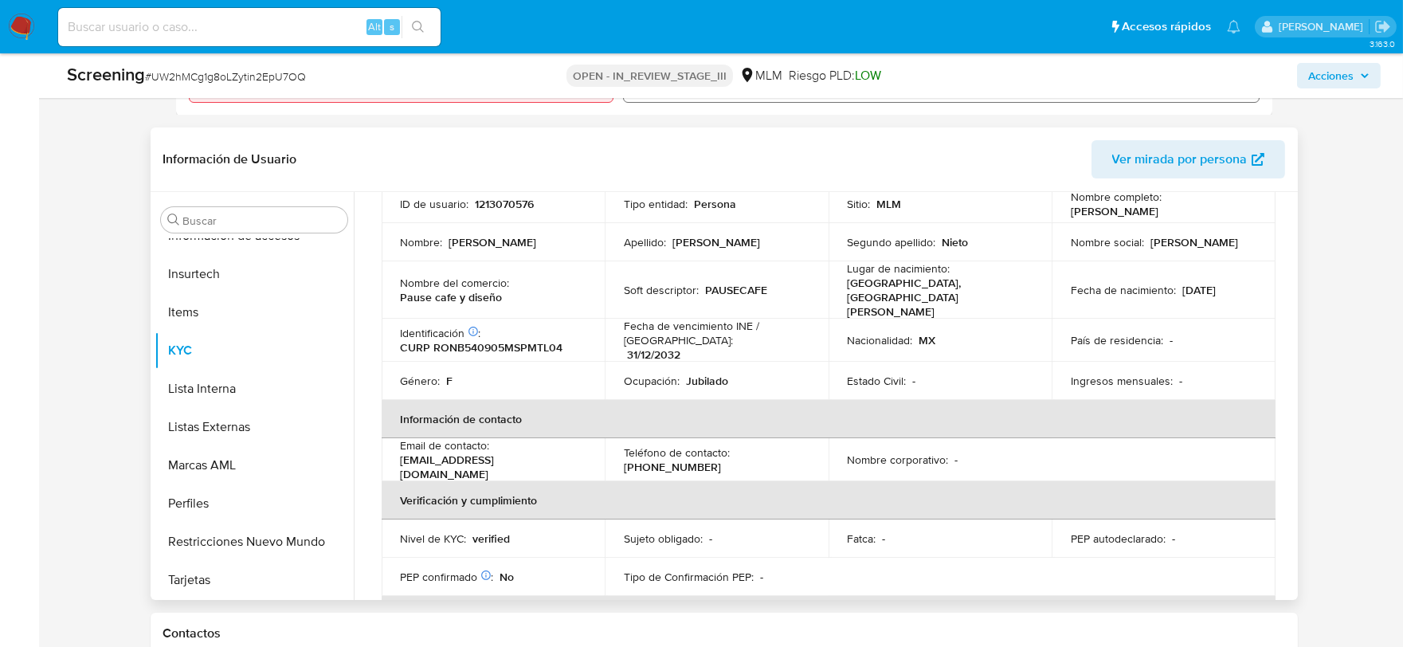
scroll to position [121, 0]
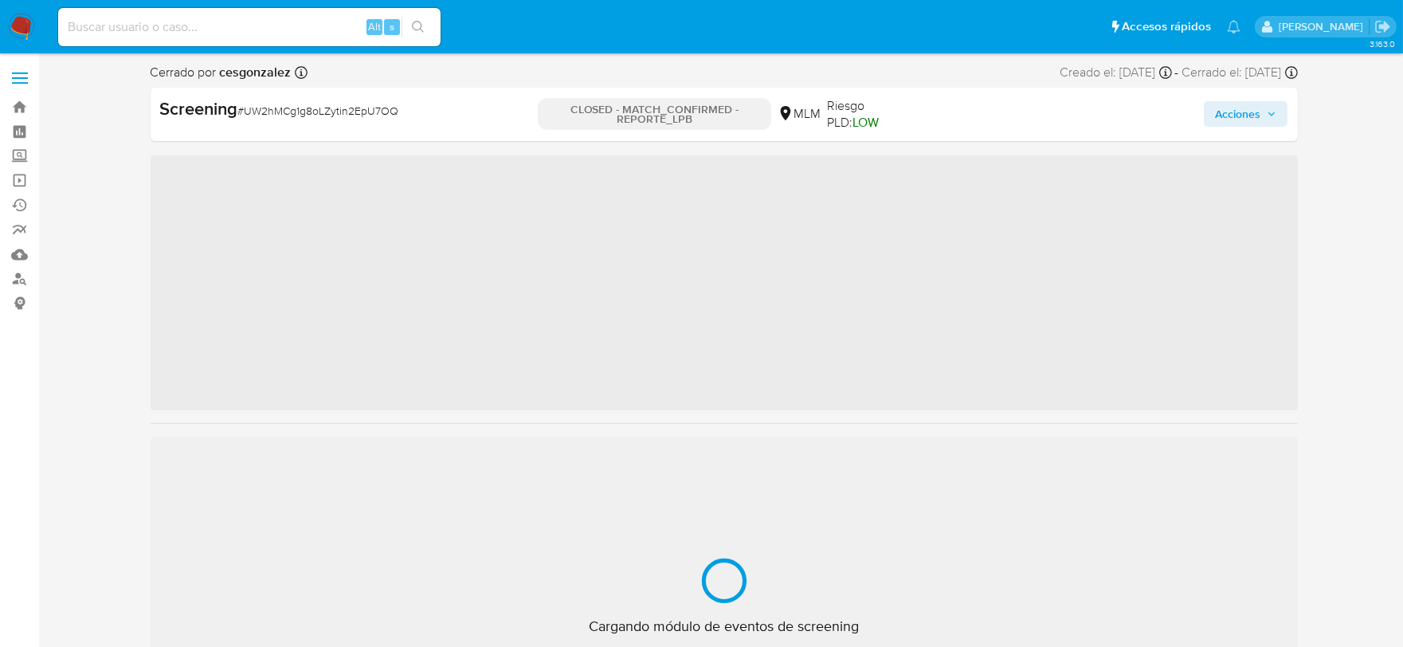
scroll to position [787, 0]
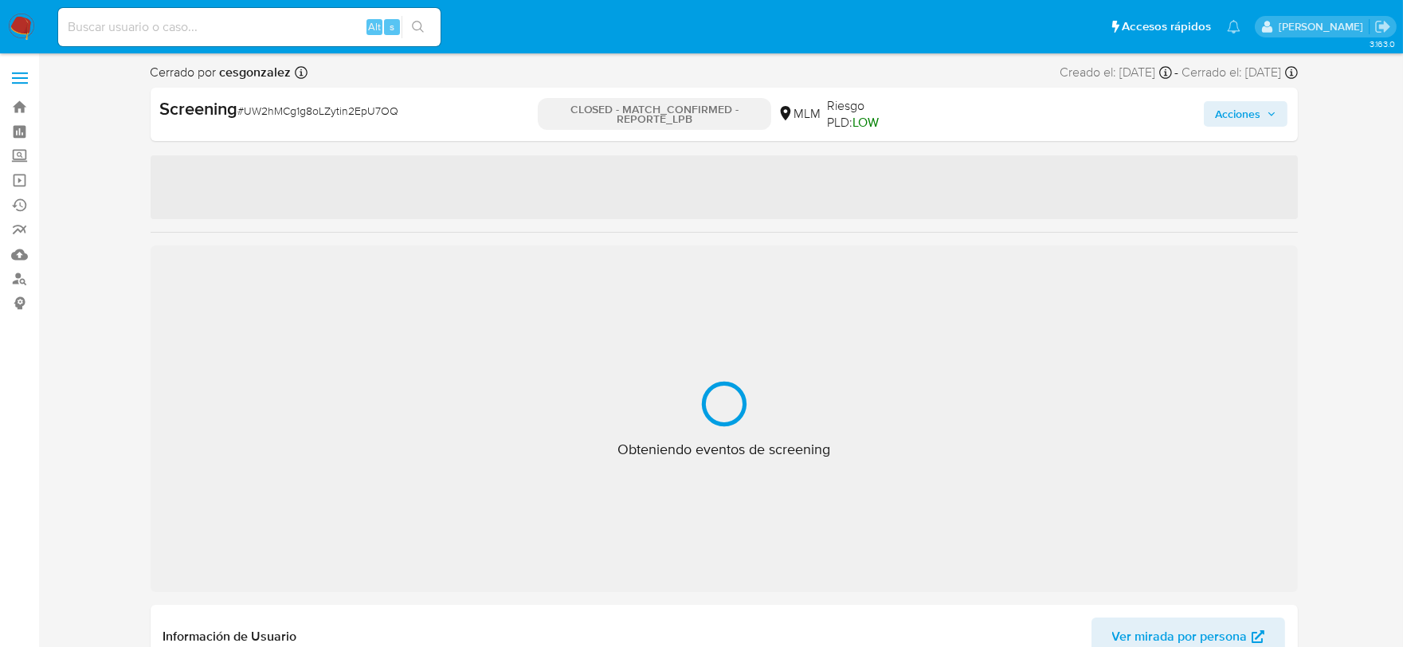
select select "10"
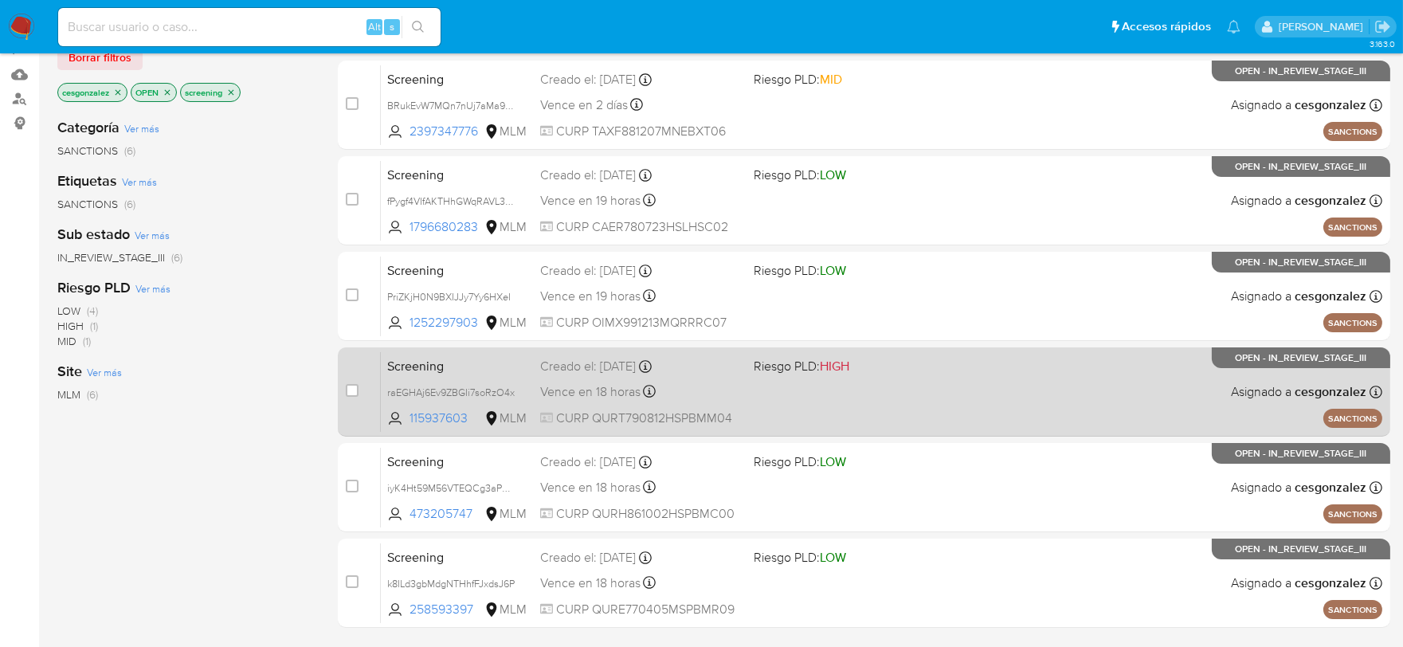
scroll to position [323, 0]
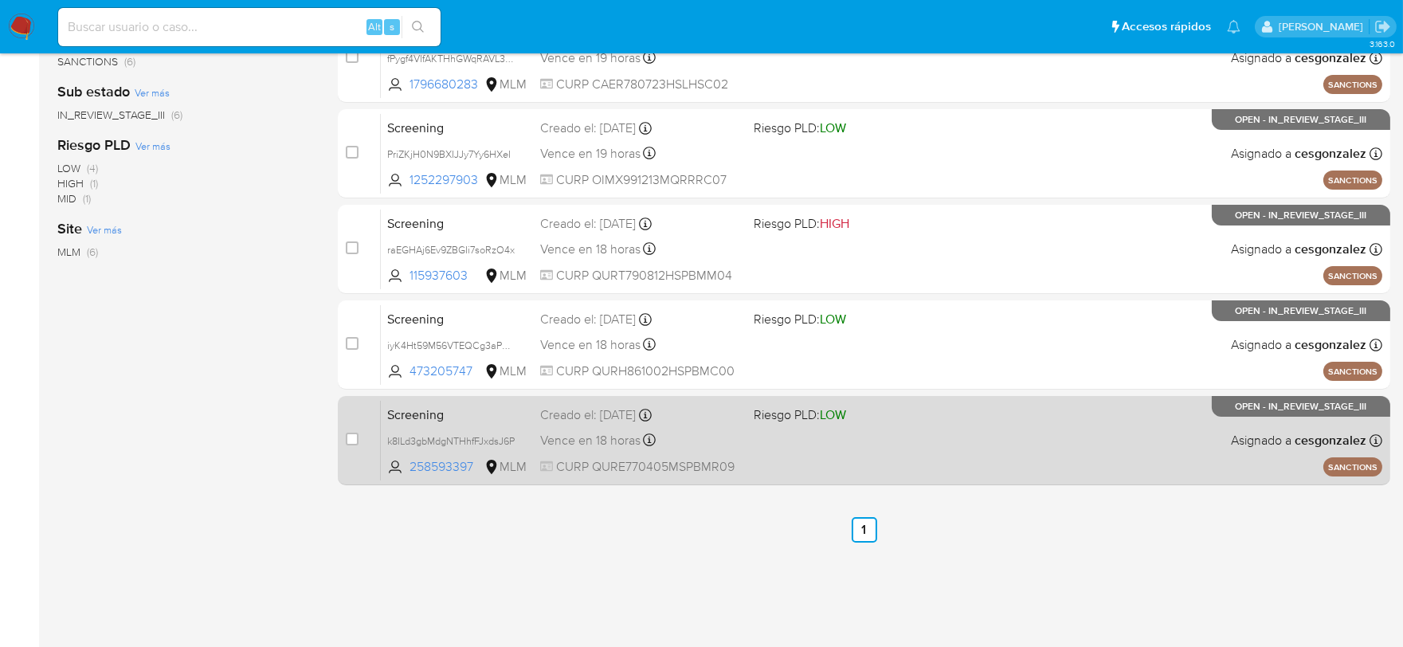
click at [841, 438] on span at bounding box center [854, 439] width 201 height 3
click at [566, 448] on div "Vence en 18 horas Vence el [DATE] 13:21:58" at bounding box center [640, 440] width 201 height 22
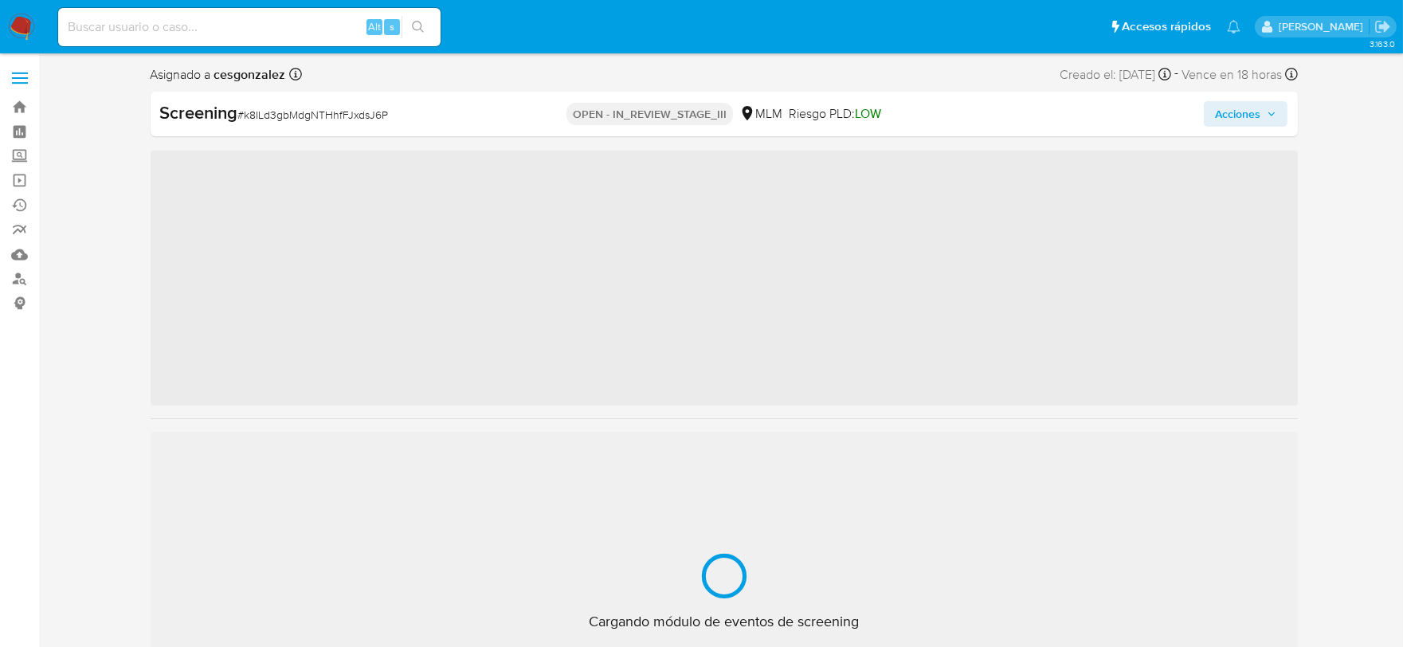
scroll to position [787, 0]
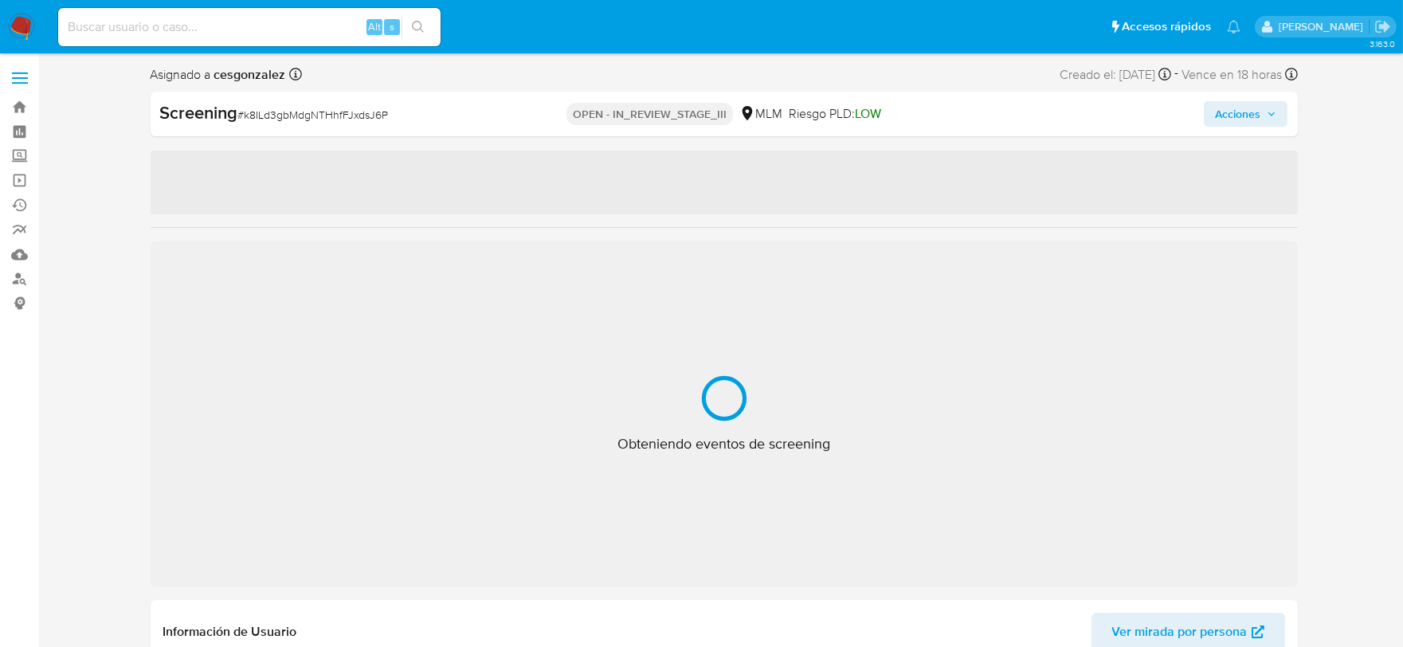
select select "10"
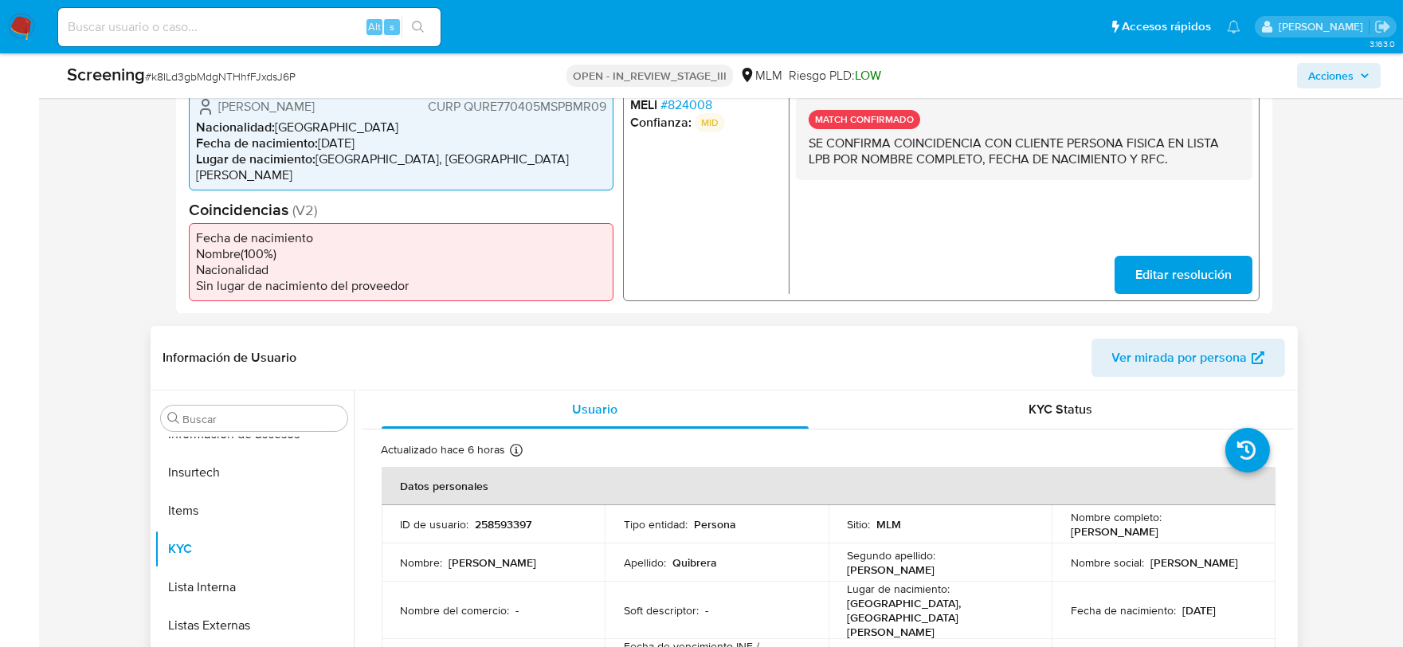
scroll to position [442, 0]
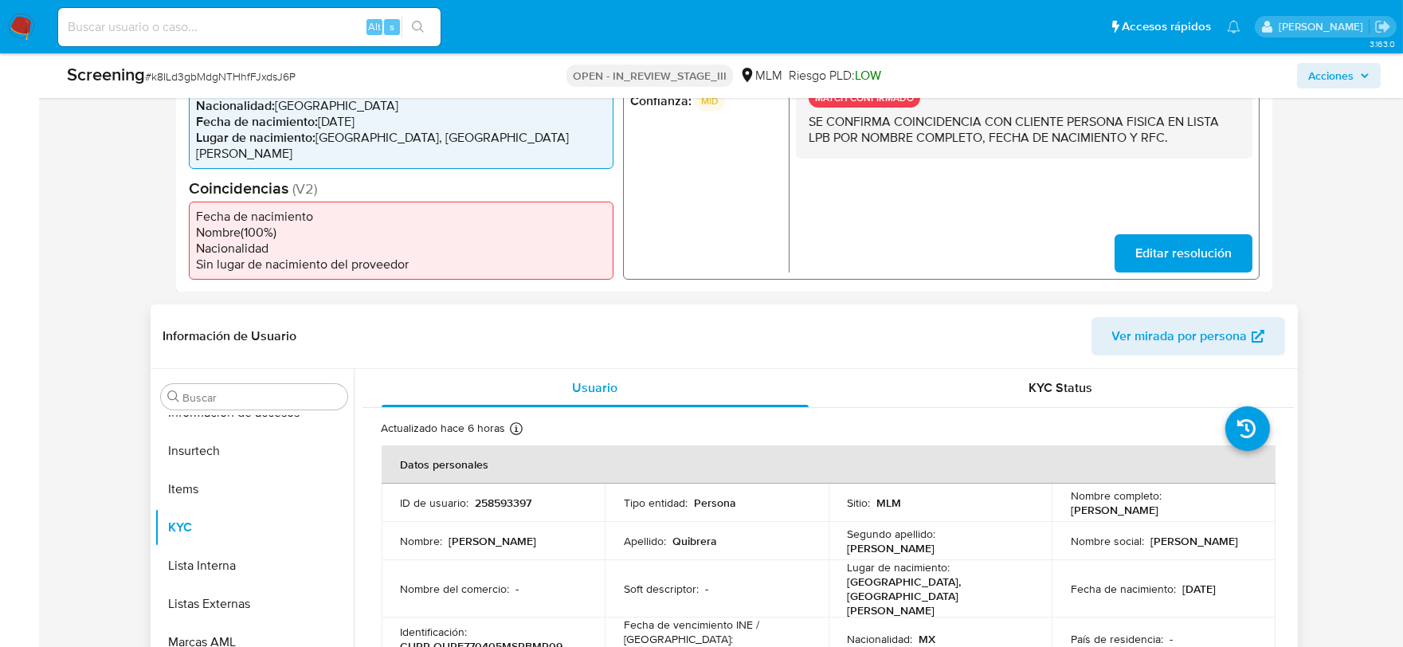
click at [497, 639] on p "CURP QURE770405MSPBMR09" at bounding box center [482, 646] width 163 height 14
click at [498, 639] on p "CURP QURE770405MSPBMR09" at bounding box center [482, 646] width 163 height 14
click at [524, 639] on p "CURP QURE770405MSPBMR09" at bounding box center [482, 646] width 163 height 14
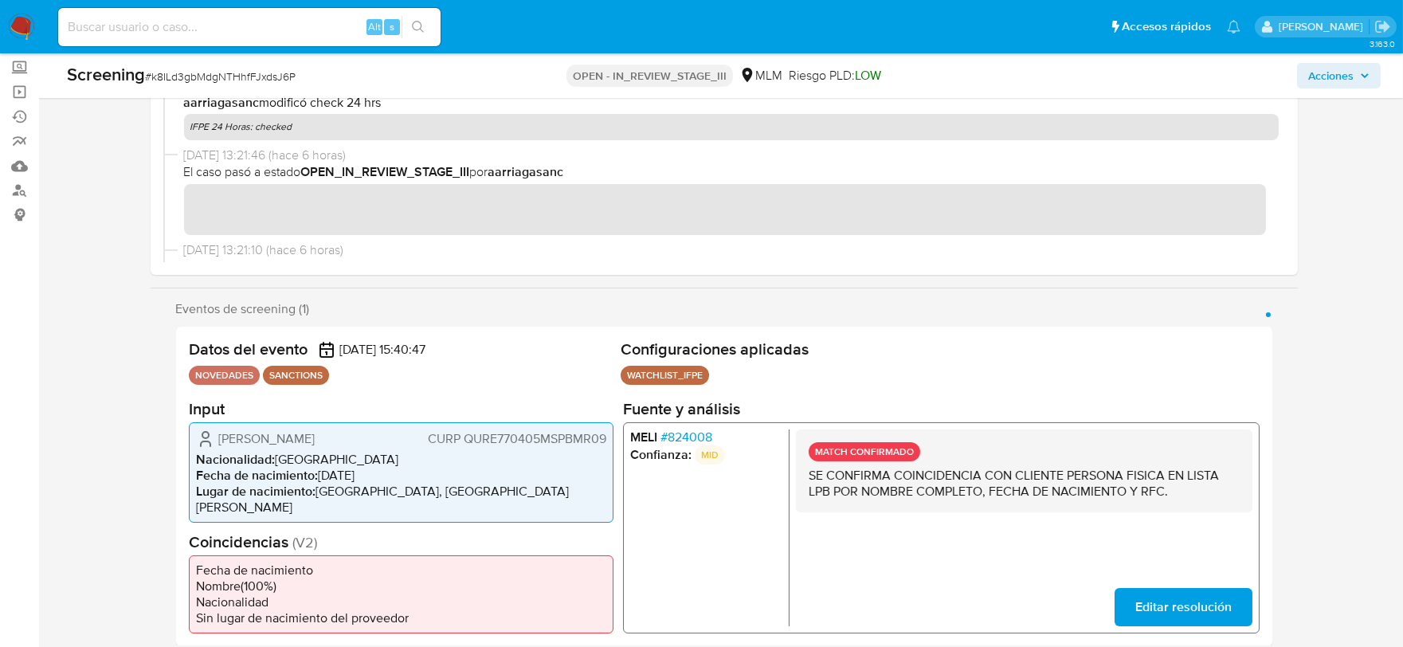
scroll to position [0, 0]
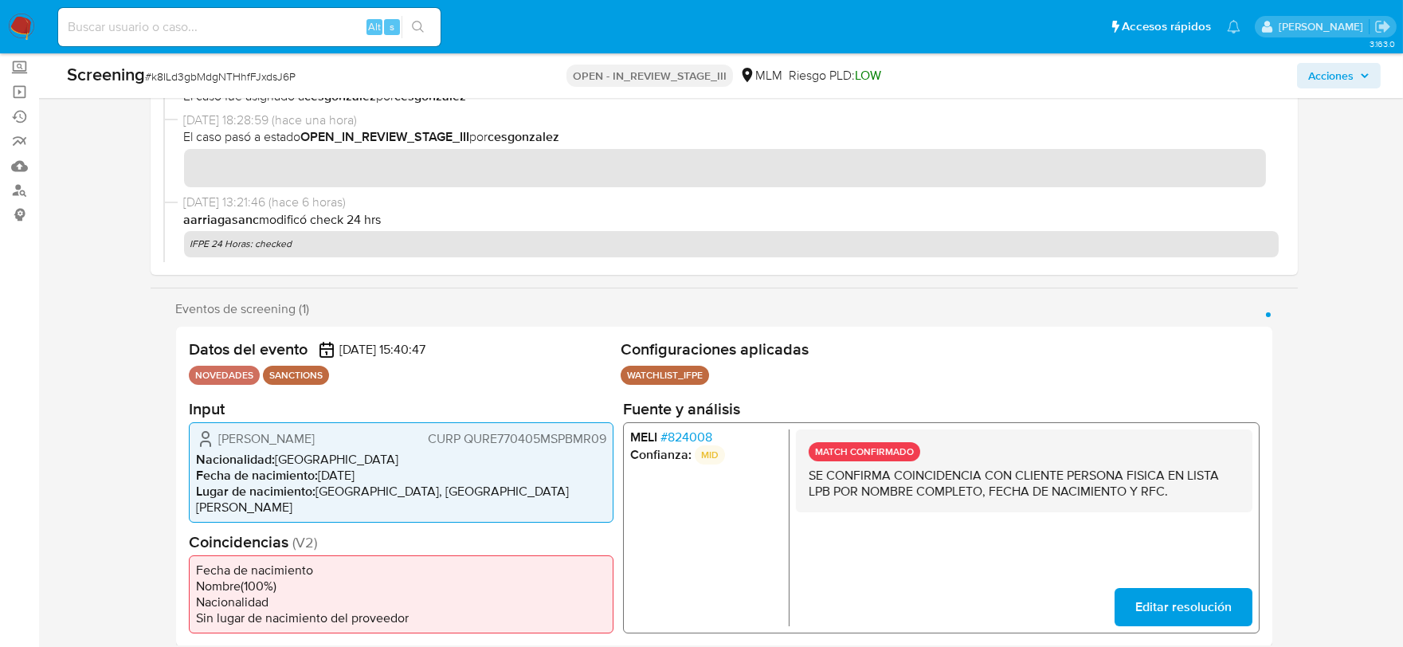
click at [1333, 68] on span "Acciones" at bounding box center [1330, 75] width 45 height 25
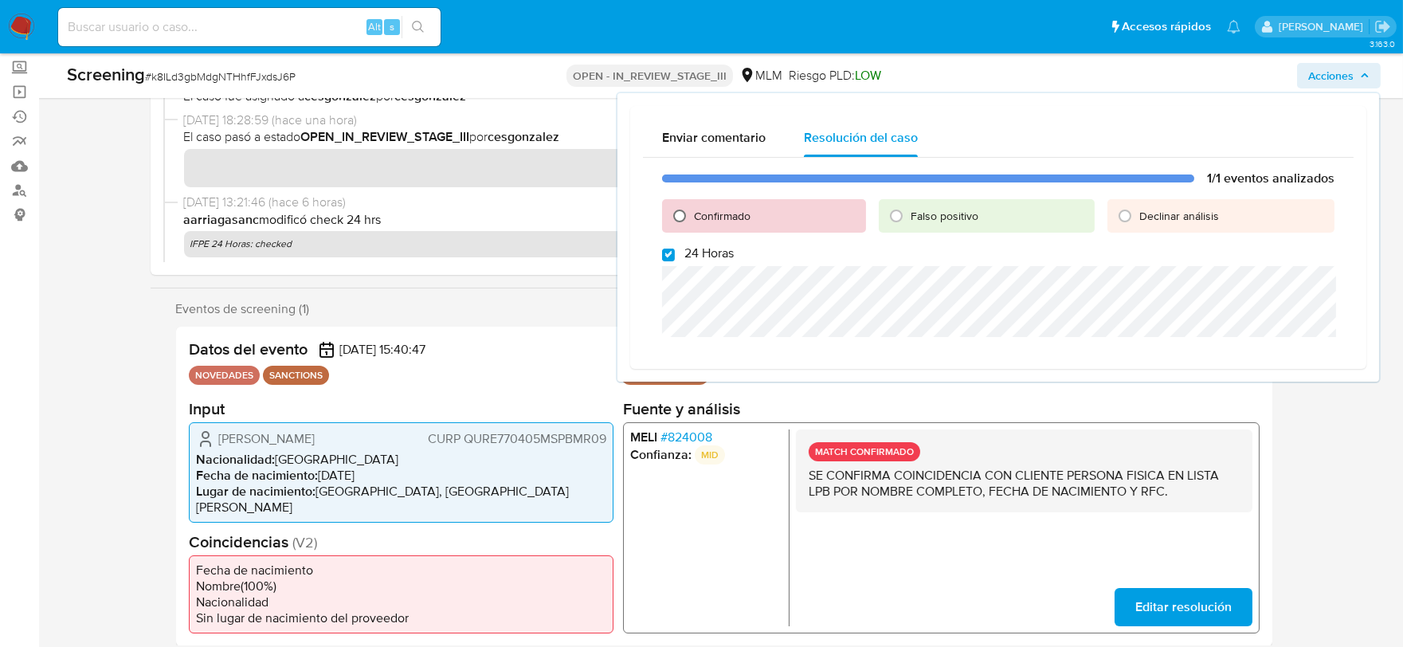
click at [679, 216] on input "Confirmado" at bounding box center [679, 215] width 25 height 25
radio input "true"
click at [674, 253] on label "24 Horas" at bounding box center [698, 253] width 72 height 16
click at [674, 253] on input "24 Horas" at bounding box center [668, 255] width 13 height 13
click at [669, 261] on div "1/1 eventos analizados Confirmado Falso positivo Declinar análisis 24 Horas Cer…" at bounding box center [998, 270] width 711 height 224
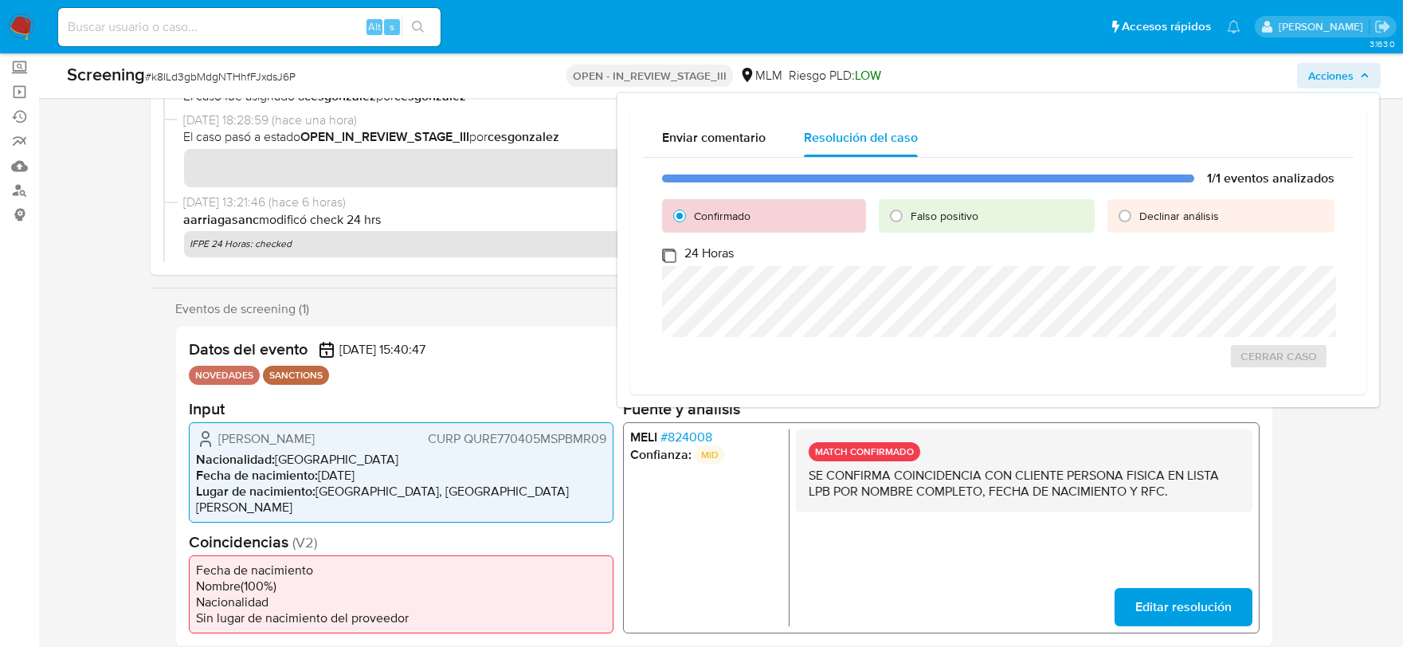
click at [671, 253] on input "24 Horas" at bounding box center [668, 255] width 13 height 13
checkbox input "true"
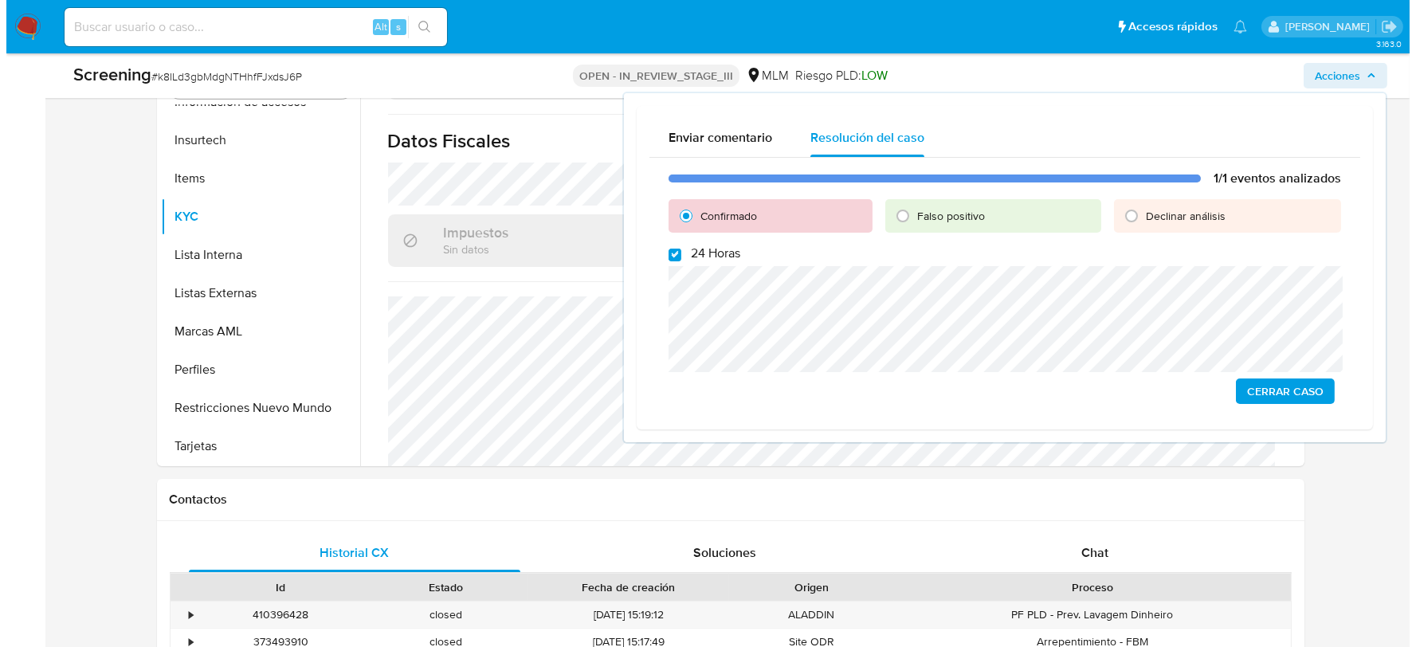
scroll to position [531, 0]
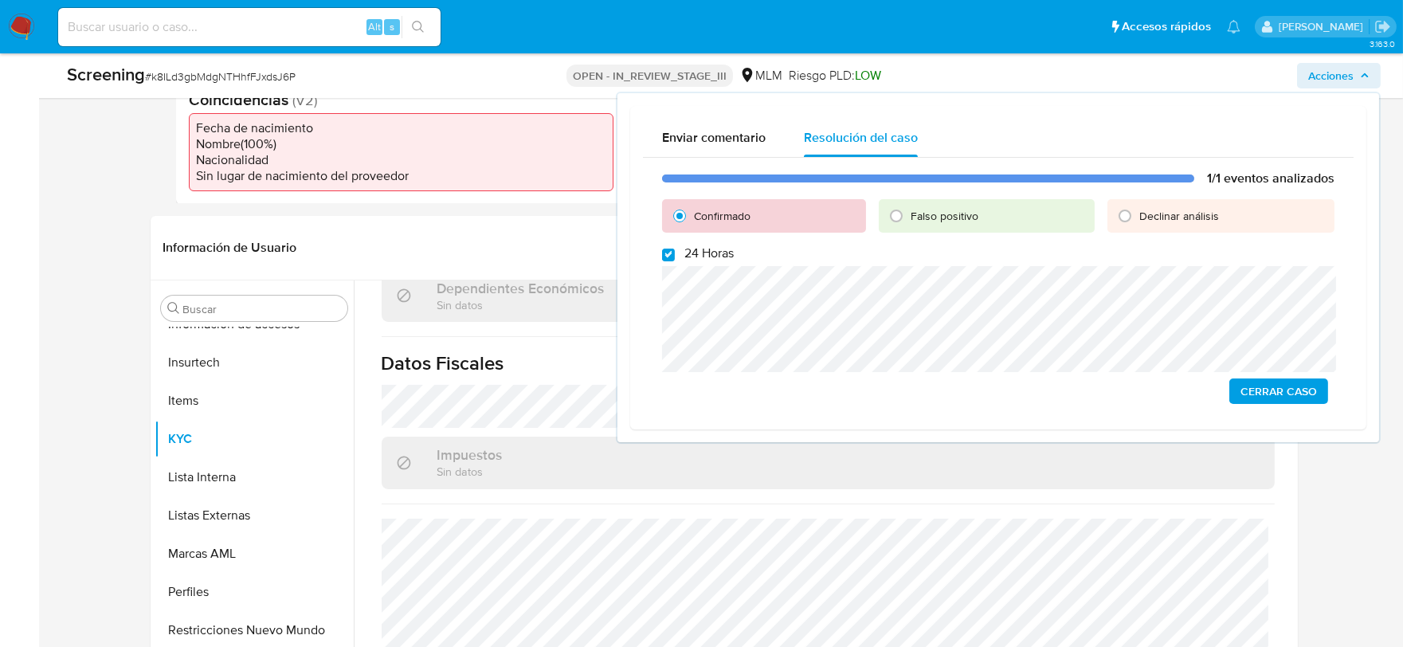
click at [1293, 396] on span "Cerrar Caso" at bounding box center [1278, 391] width 76 height 22
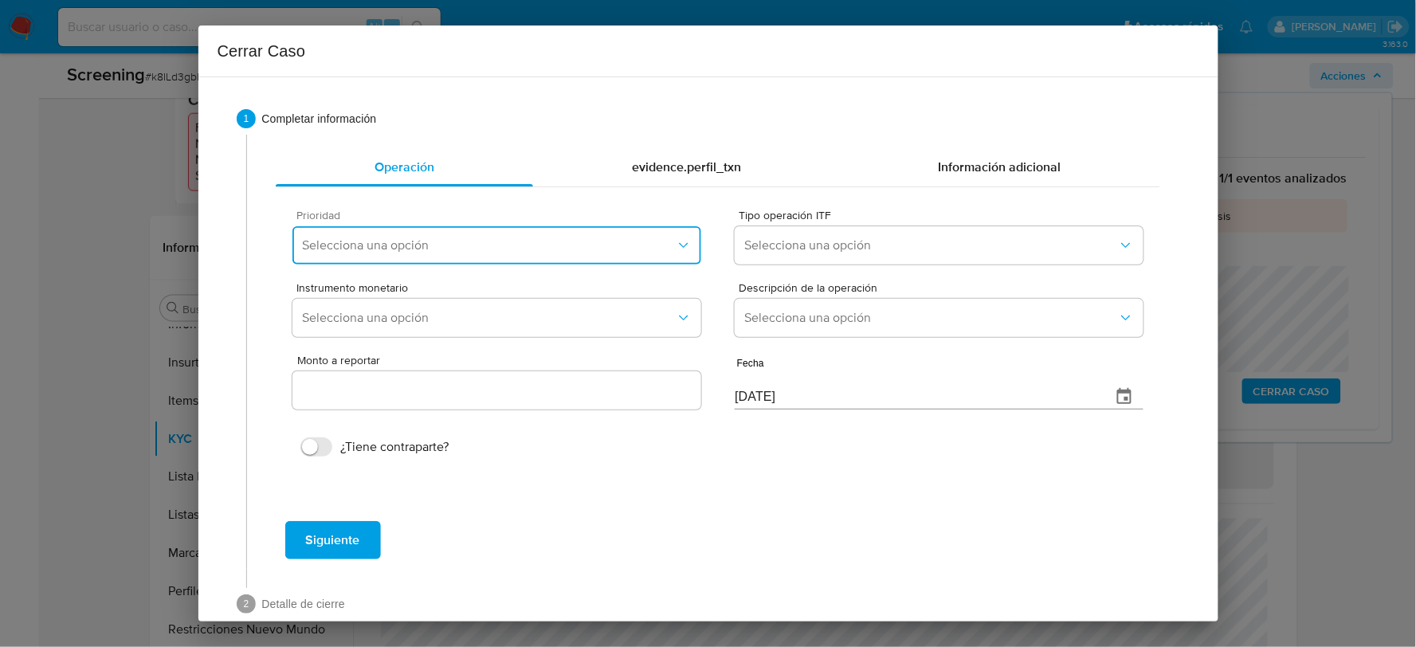
click at [523, 247] on span "Selecciona una opción" at bounding box center [488, 245] width 373 height 16
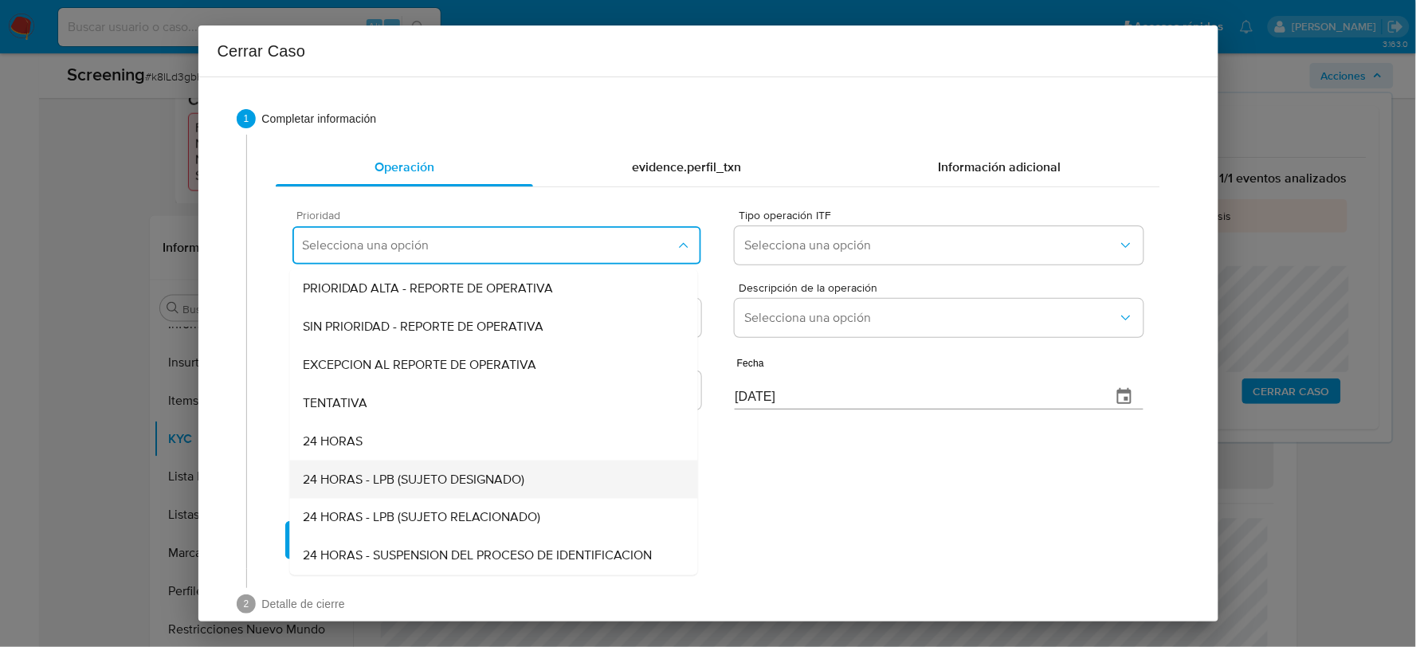
click at [416, 472] on span "24 HORAS - LPB (SUJETO DESIGNADO)" at bounding box center [413, 480] width 221 height 16
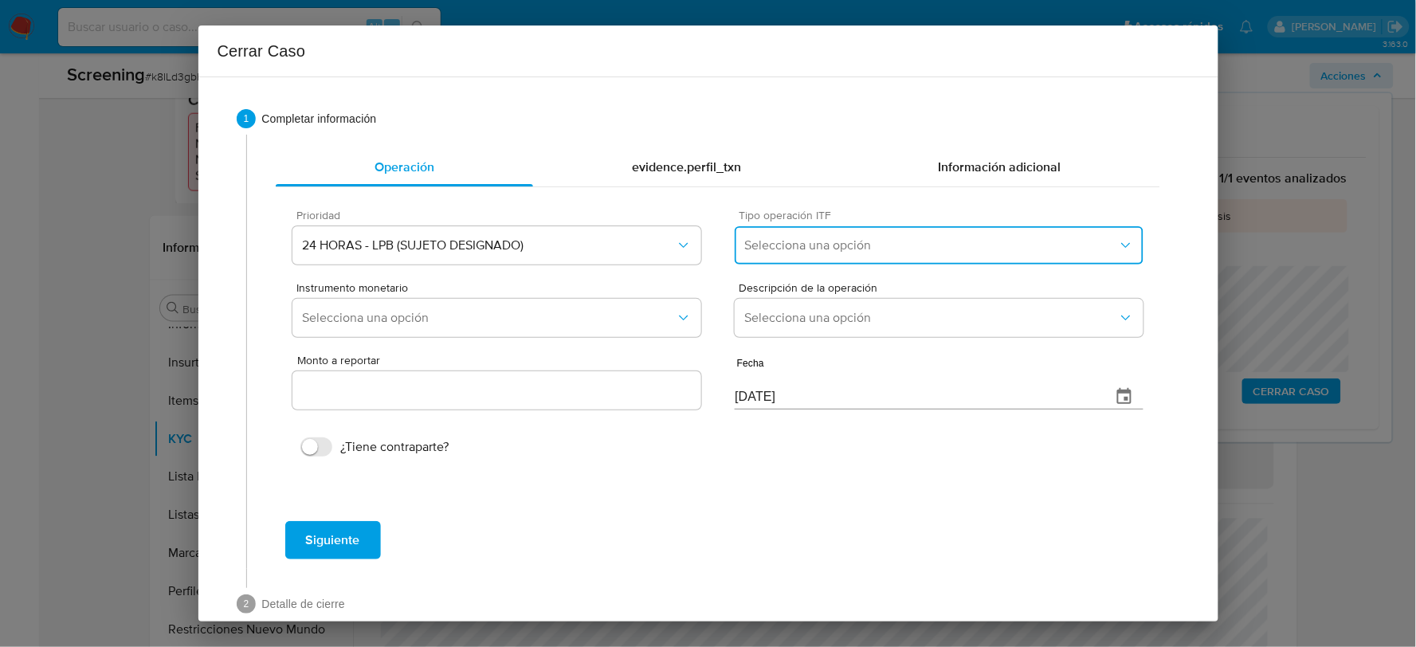
drag, startPoint x: 873, startPoint y: 245, endPoint x: 858, endPoint y: 260, distance: 20.8
click at [873, 247] on span "Selecciona una opción" at bounding box center [930, 245] width 373 height 16
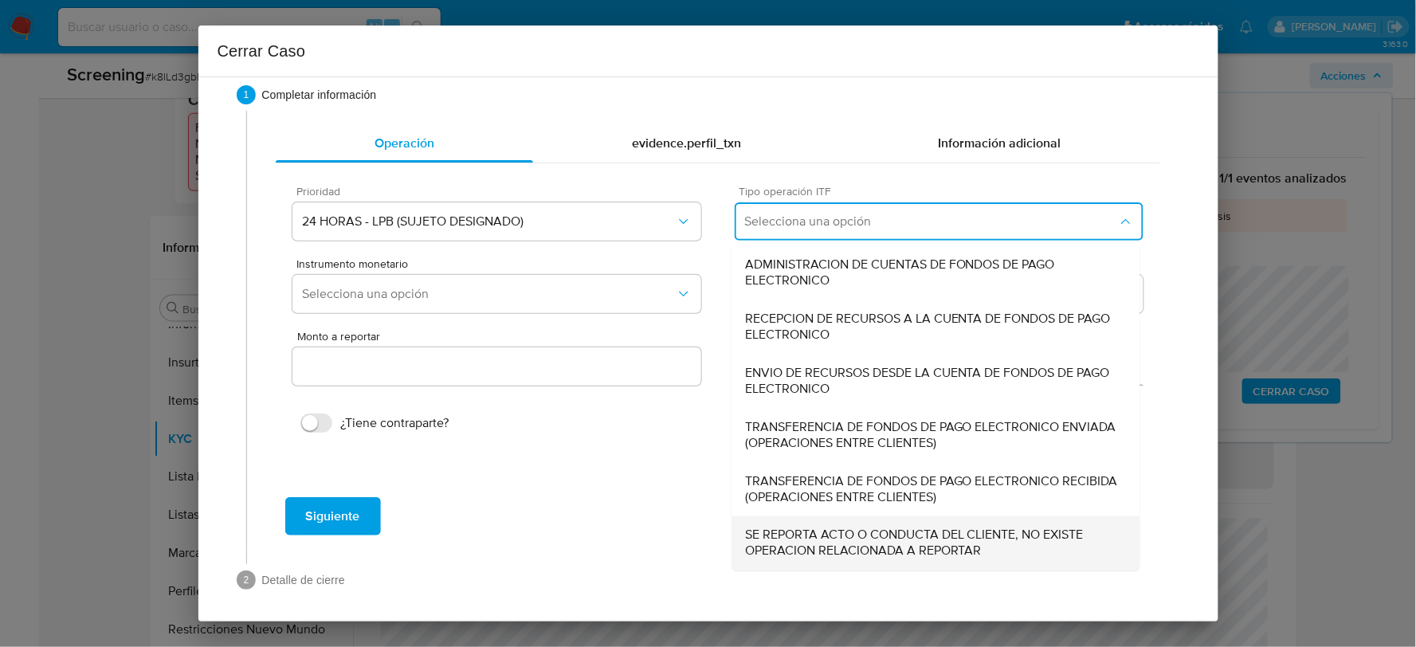
scroll to position [29, 0]
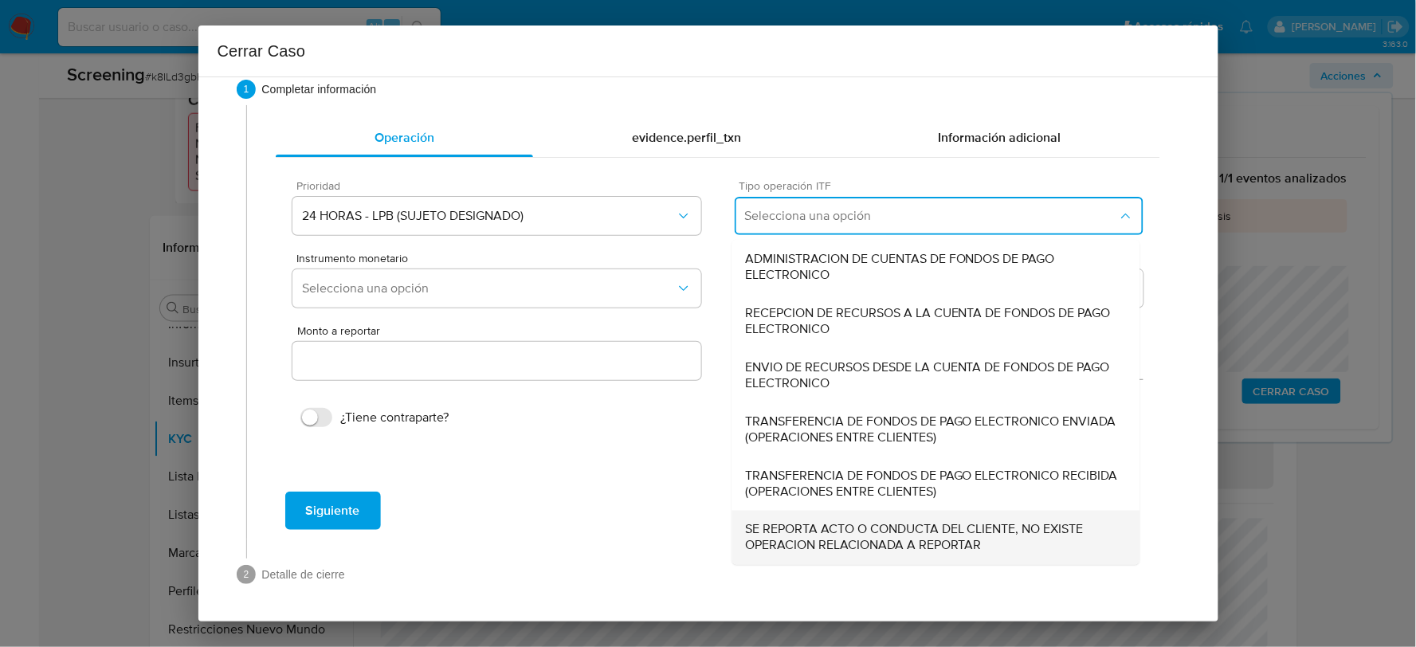
click at [834, 535] on span "SE REPORTA ACTO O CONDUCTA DEL CLIENTE, NO EXISTE OPERACION RELACIONADA A REPOR…" at bounding box center [936, 538] width 382 height 32
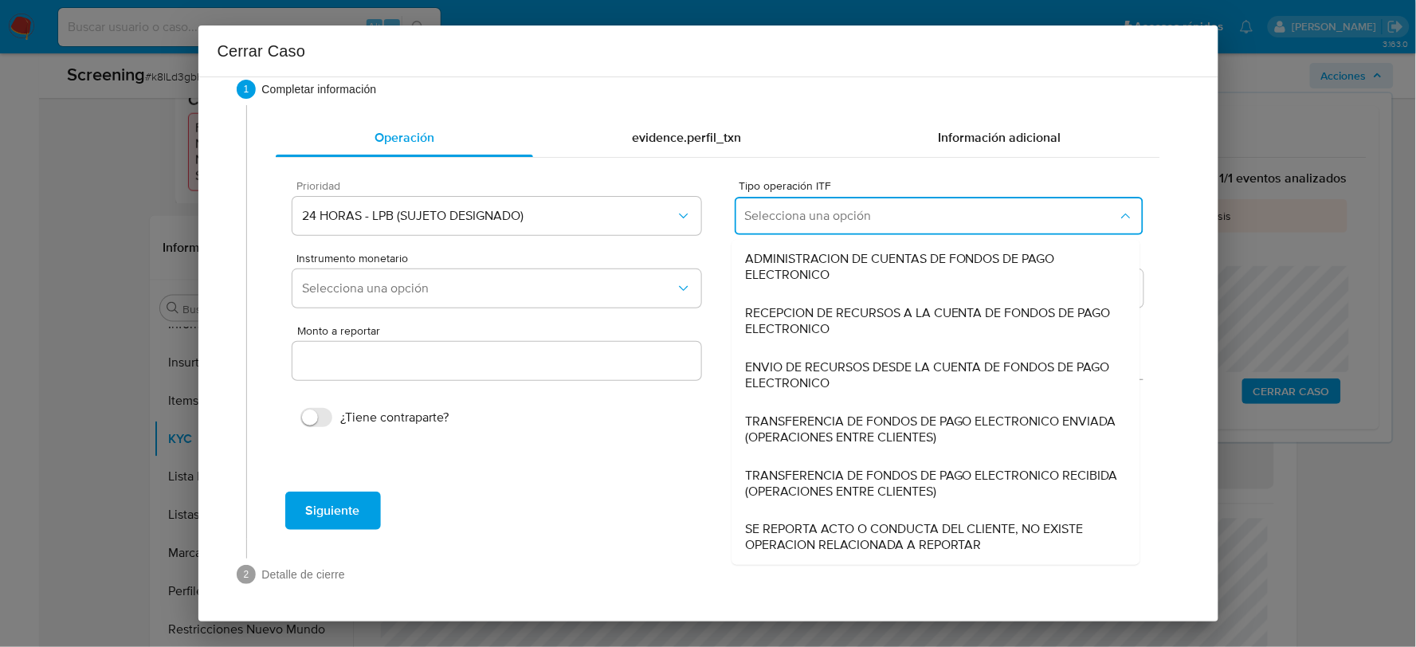
type input "0.00"
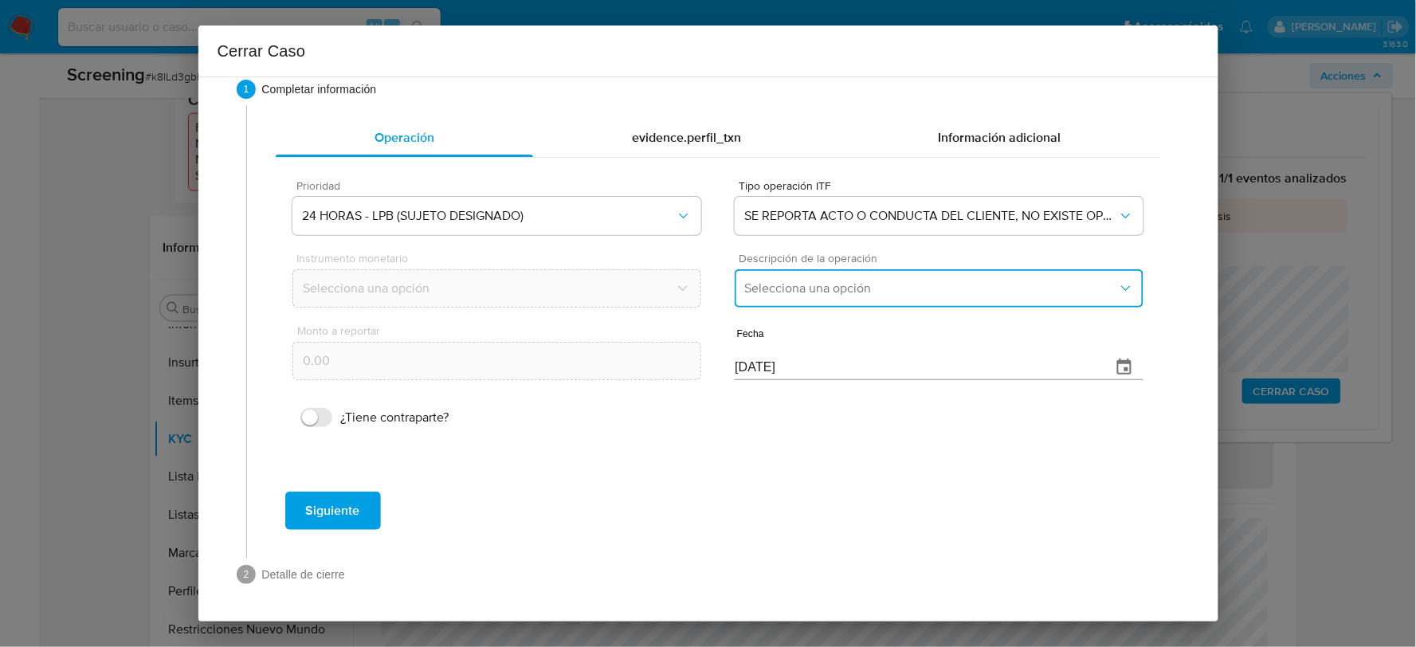
click at [801, 292] on span "Selecciona una opción" at bounding box center [930, 288] width 373 height 16
click at [832, 362] on span "LISTA DE PERSONAS BLOQUEADAS" at bounding box center [846, 370] width 202 height 16
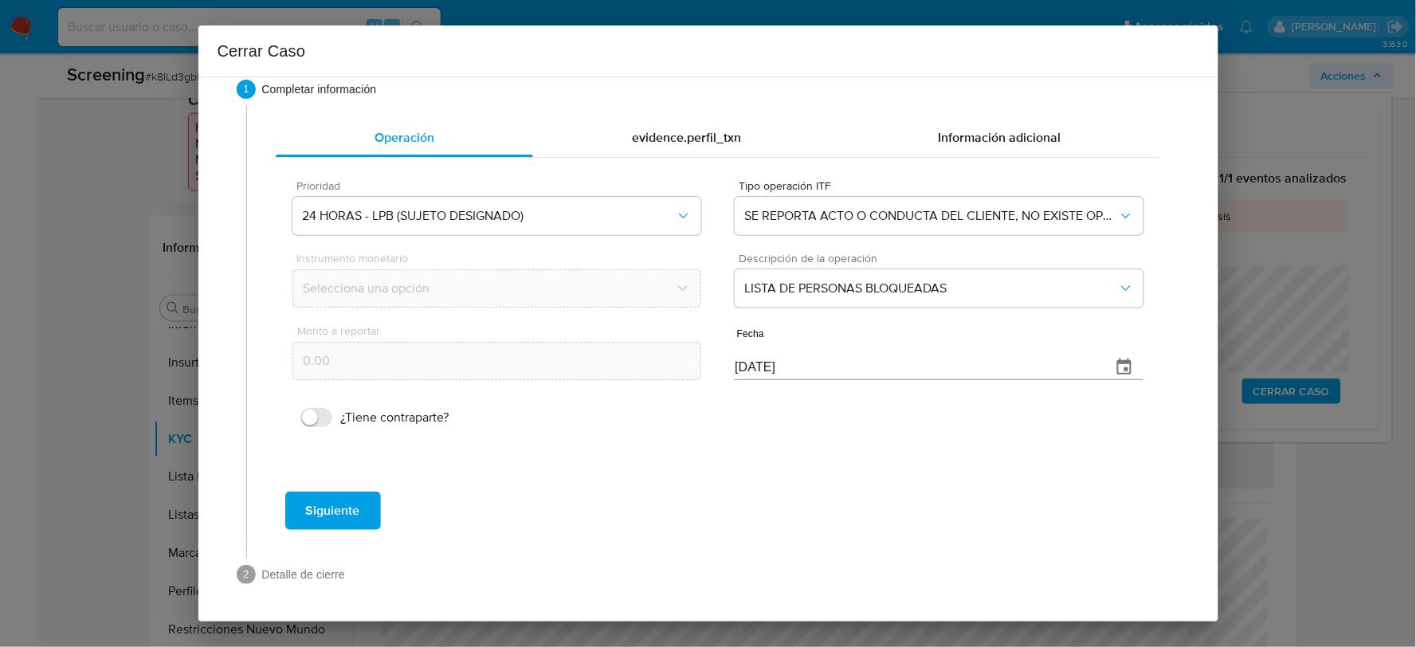
click at [363, 514] on button "Siguiente" at bounding box center [333, 510] width 96 height 38
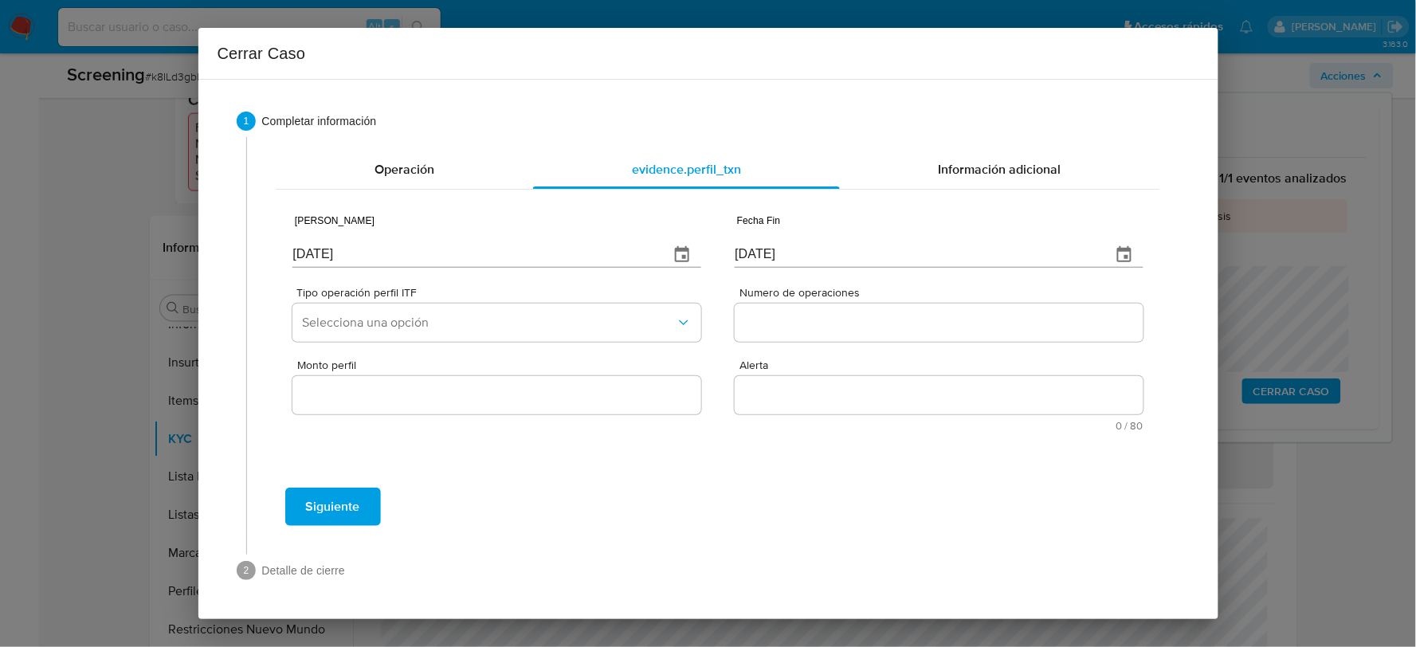
scroll to position [0, 0]
click at [444, 249] on input "[DATE]" at bounding box center [473, 254] width 363 height 25
type input "01/01/2025"
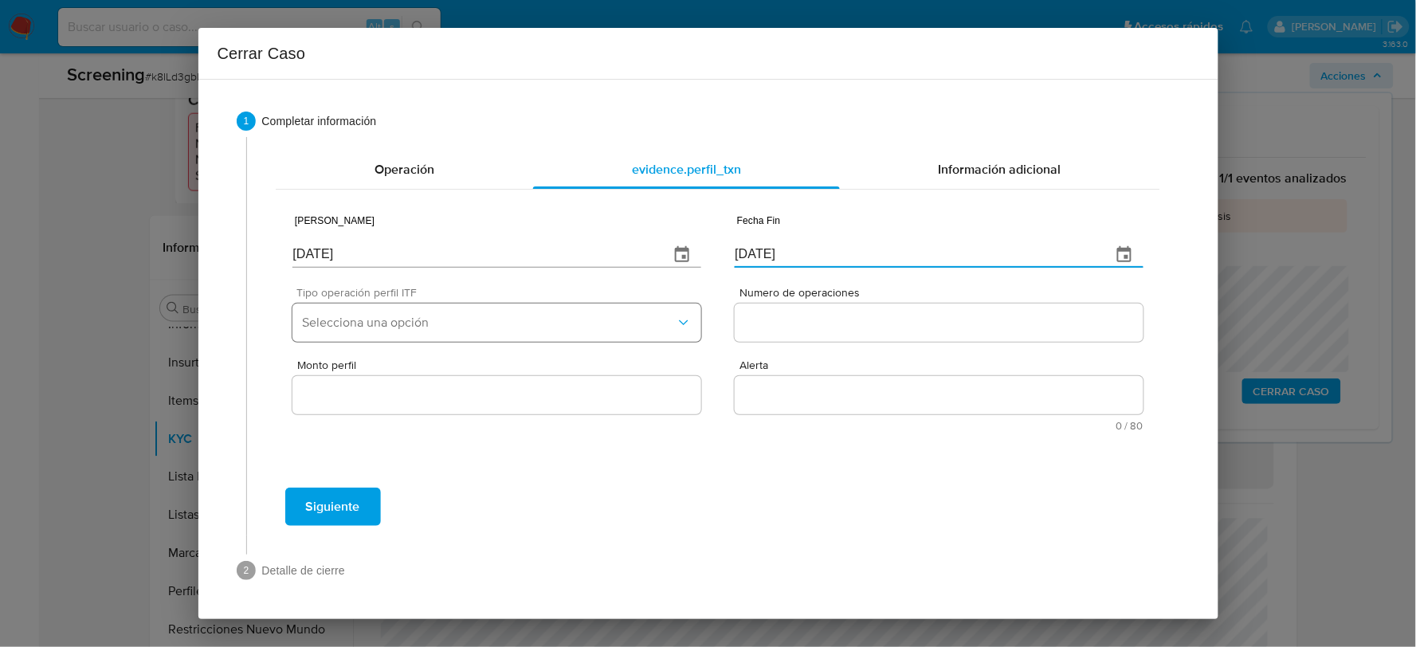
type input "01/07/2025"
click at [456, 315] on span "Selecciona una opción" at bounding box center [488, 323] width 373 height 16
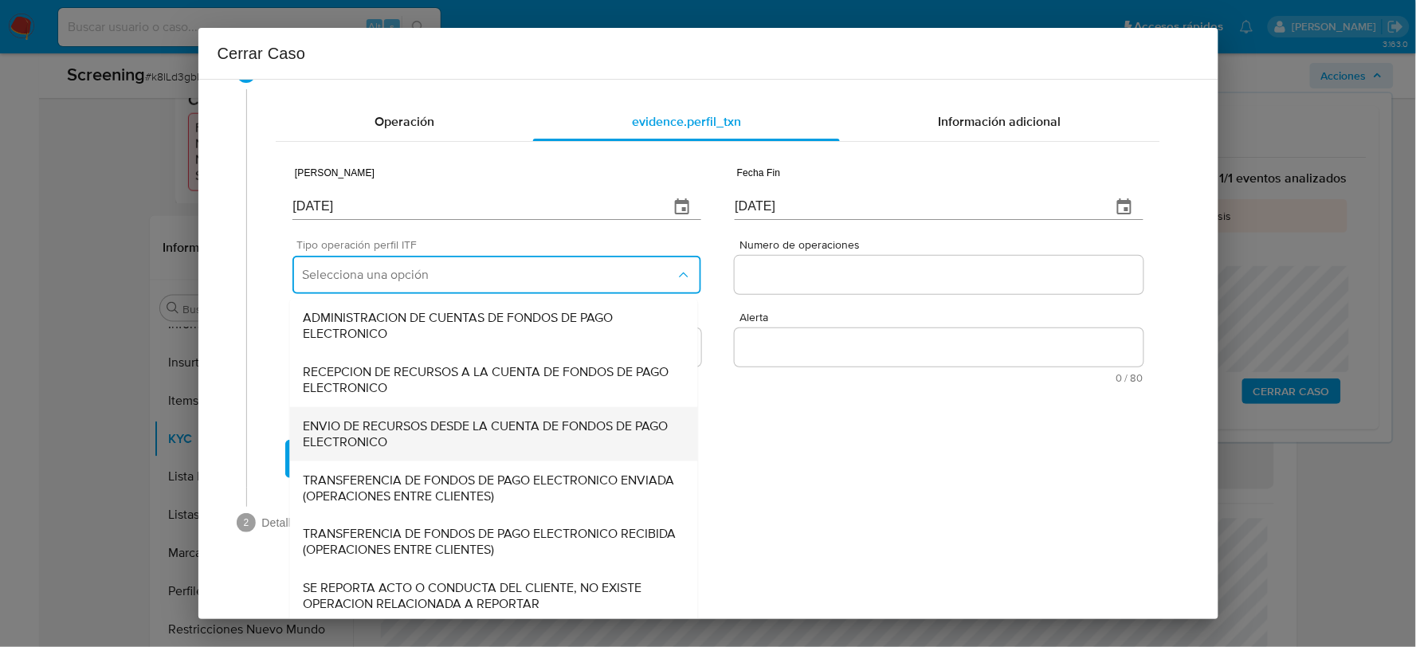
scroll to position [53, 0]
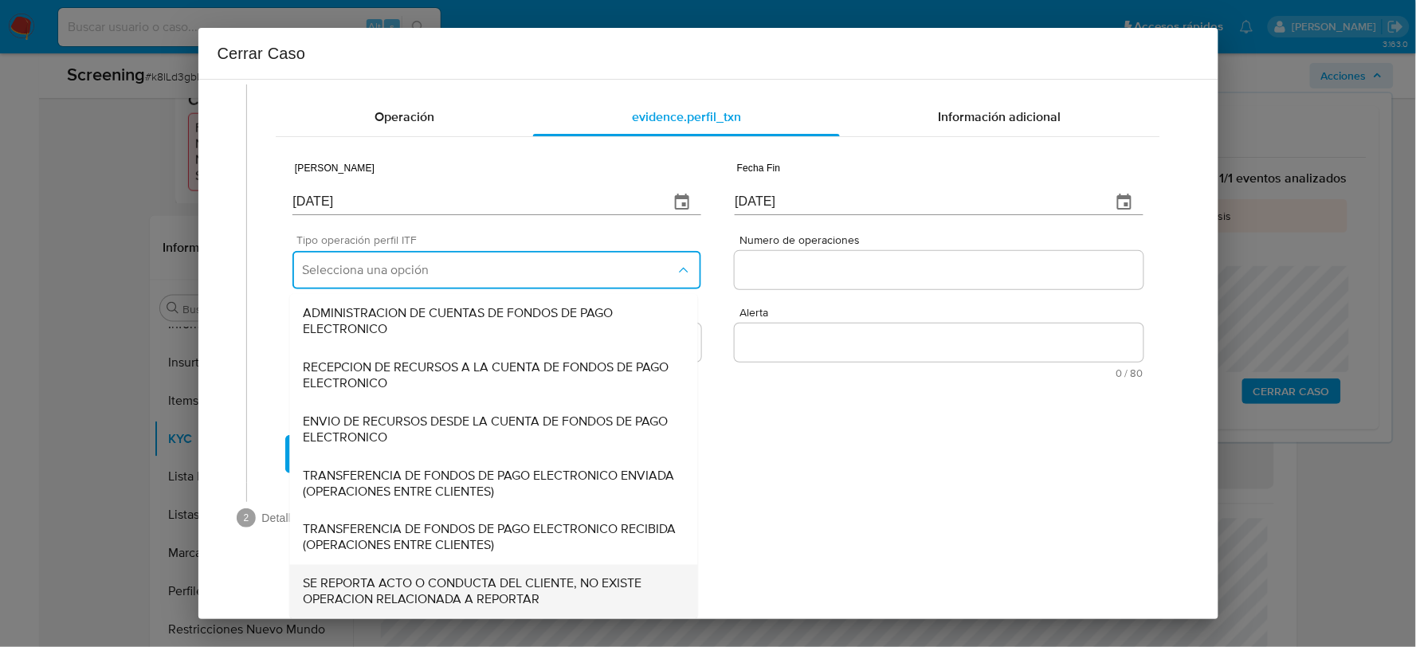
click at [410, 595] on span "SE REPORTA ACTO O CONDUCTA DEL CLIENTE, NO EXISTE OPERACION RELACIONADA A REPOR…" at bounding box center [494, 592] width 382 height 32
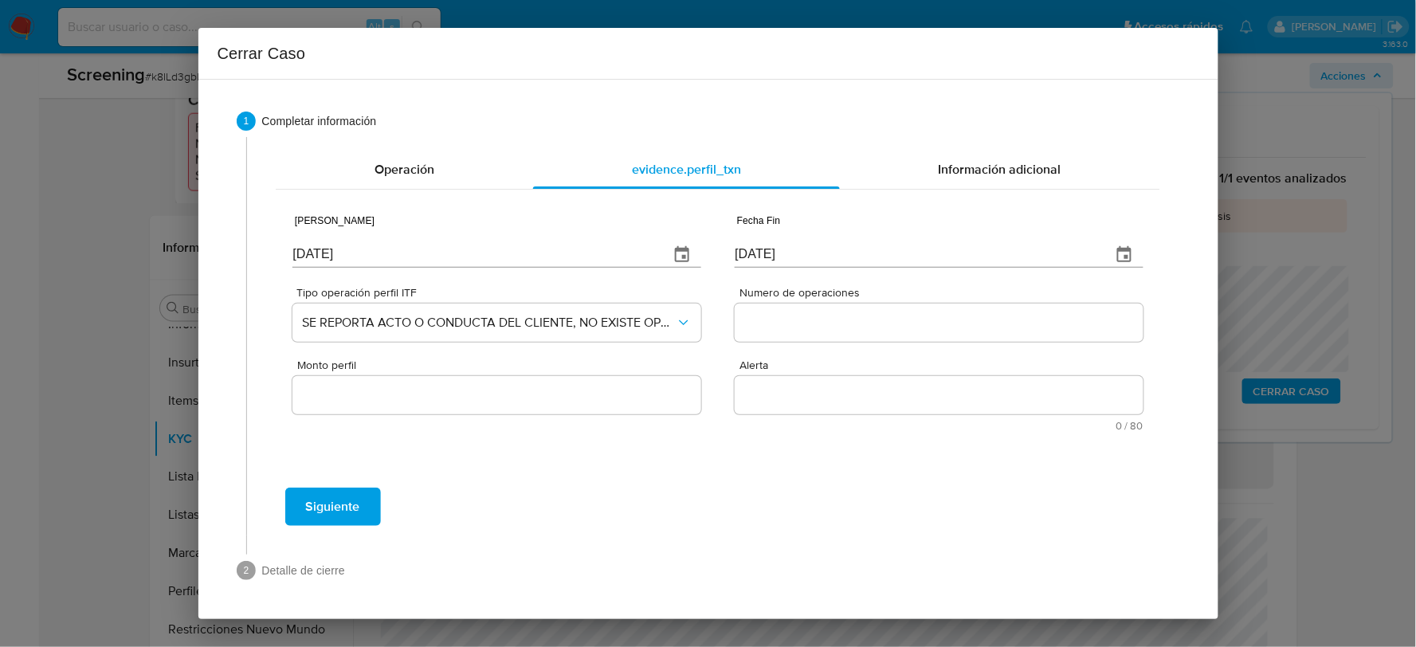
click at [774, 346] on div "Numero de operaciones" at bounding box center [938, 317] width 408 height 61
click at [773, 324] on input "Numero de operaciones" at bounding box center [938, 322] width 408 height 21
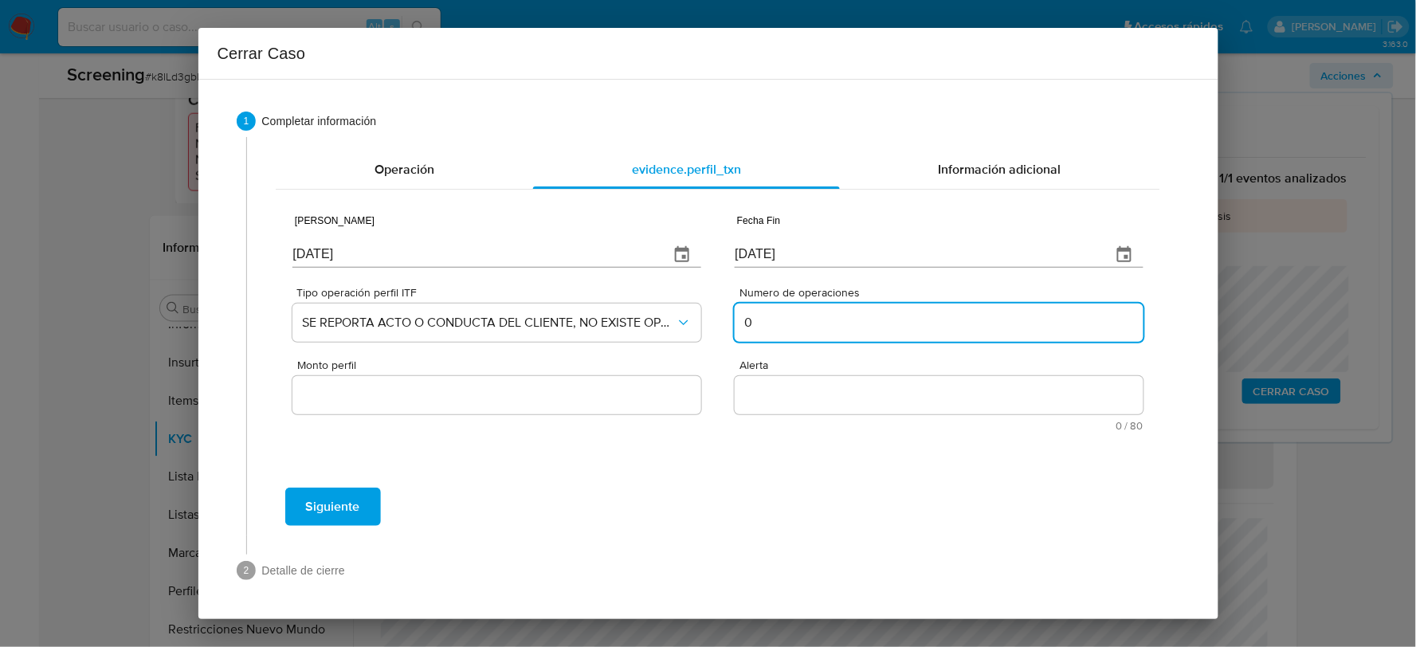
type input "0"
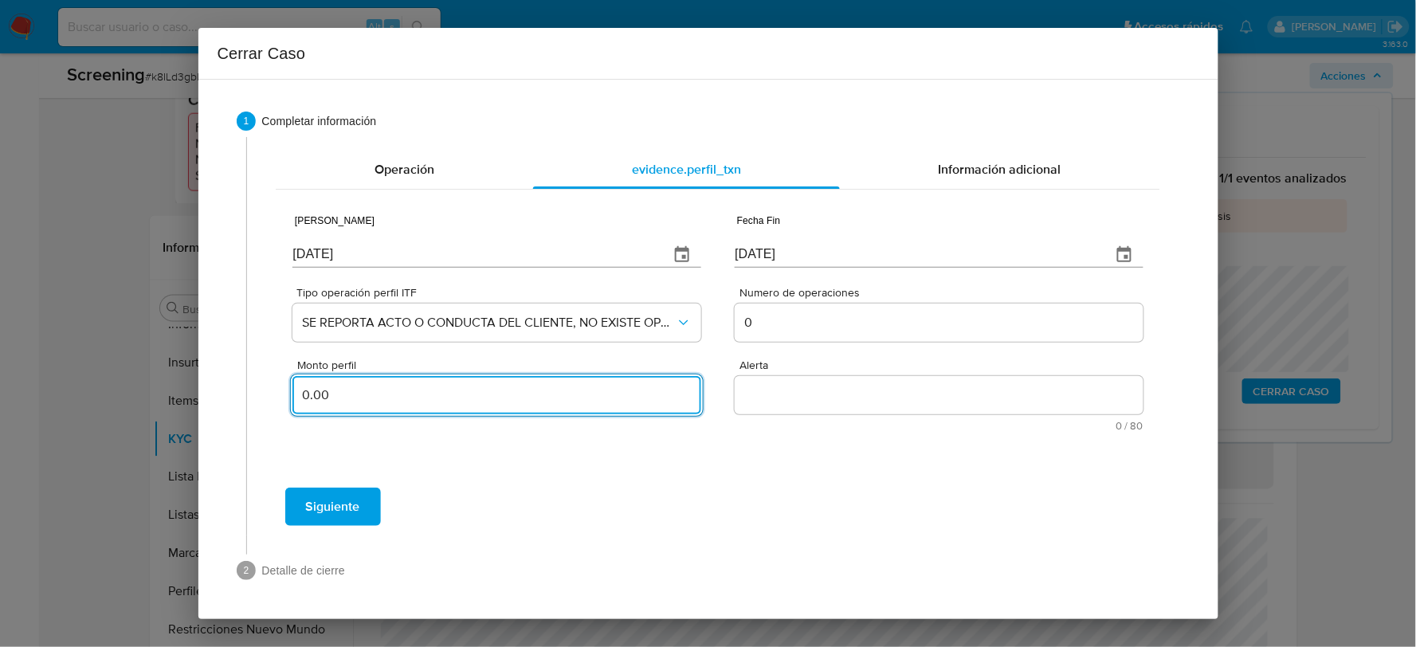
type input "0.00"
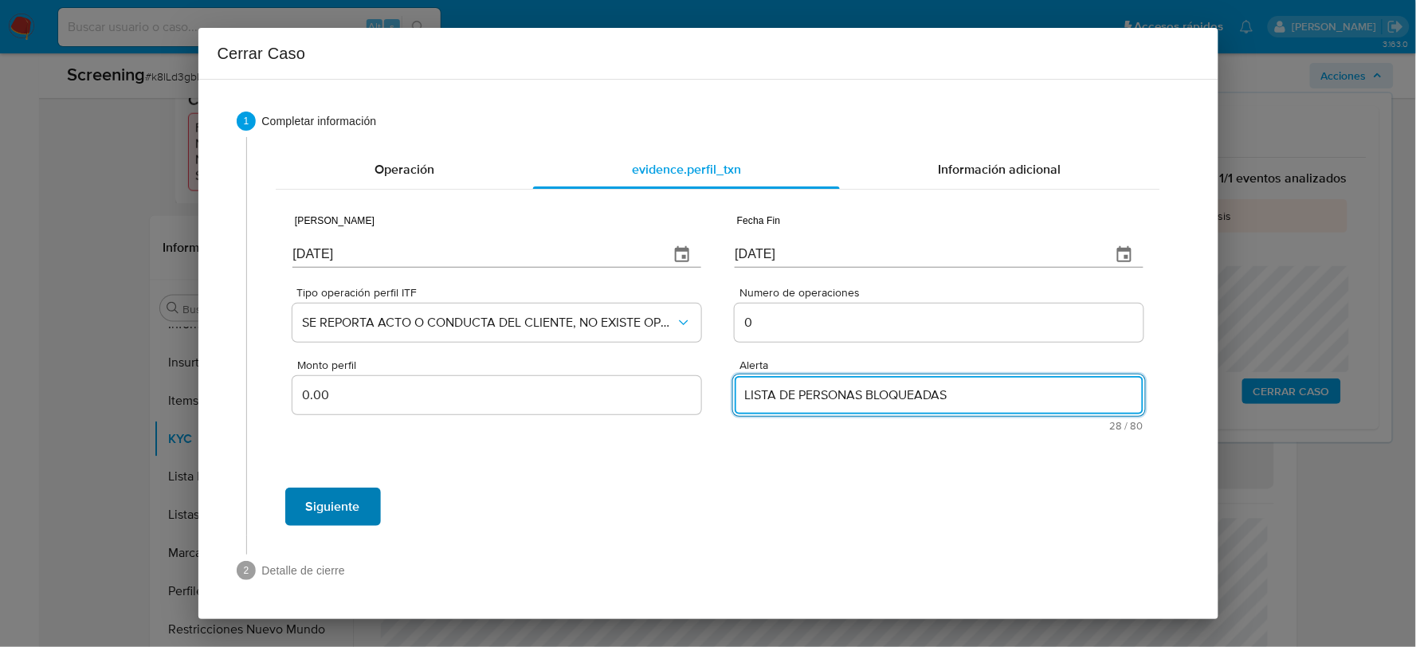
type textarea "LISTA DE PERSONAS BLOQUEADAS"
click at [298, 511] on button "Siguiente" at bounding box center [333, 507] width 96 height 38
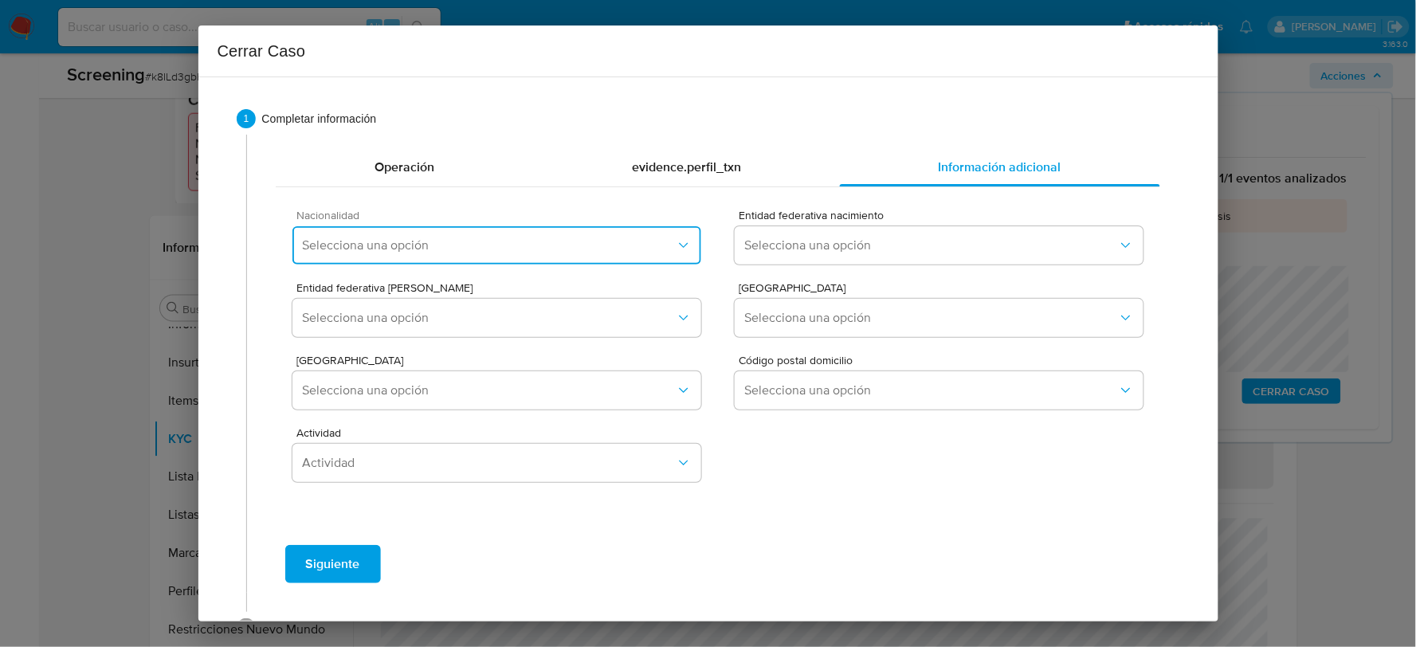
click at [491, 251] on span "Selecciona una opción" at bounding box center [488, 245] width 373 height 16
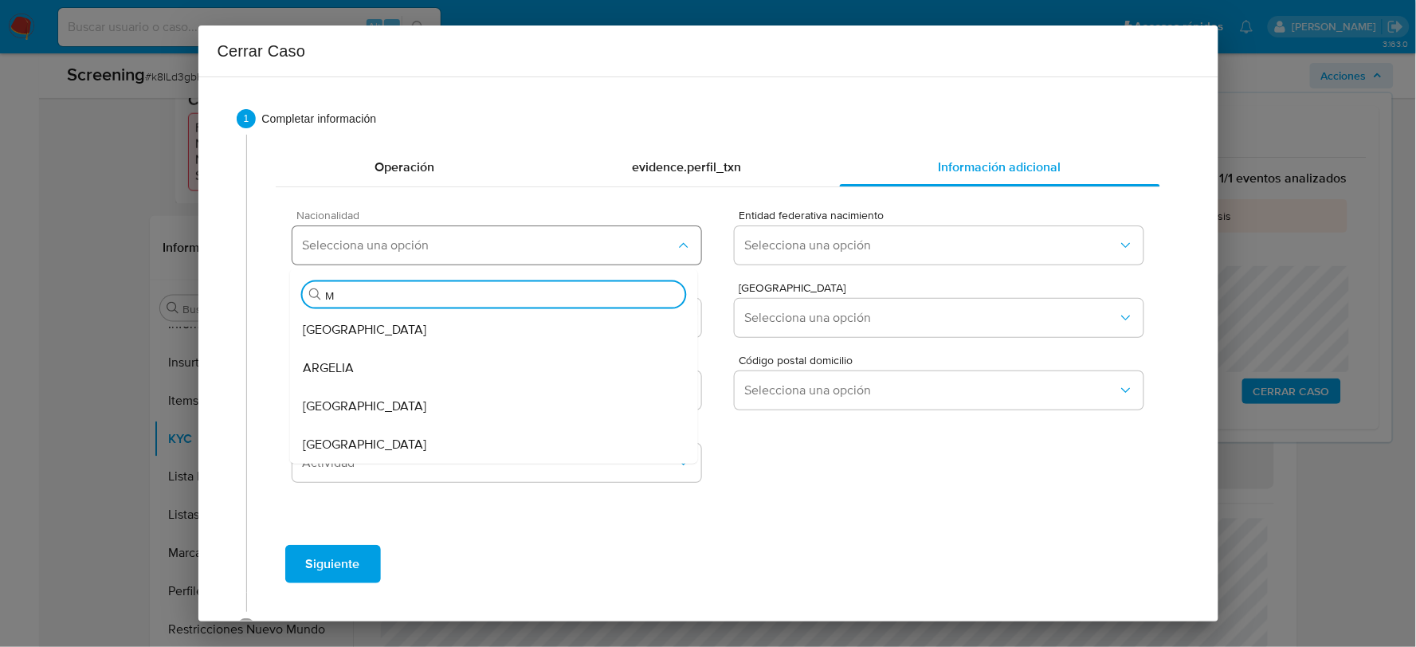
type input "ME"
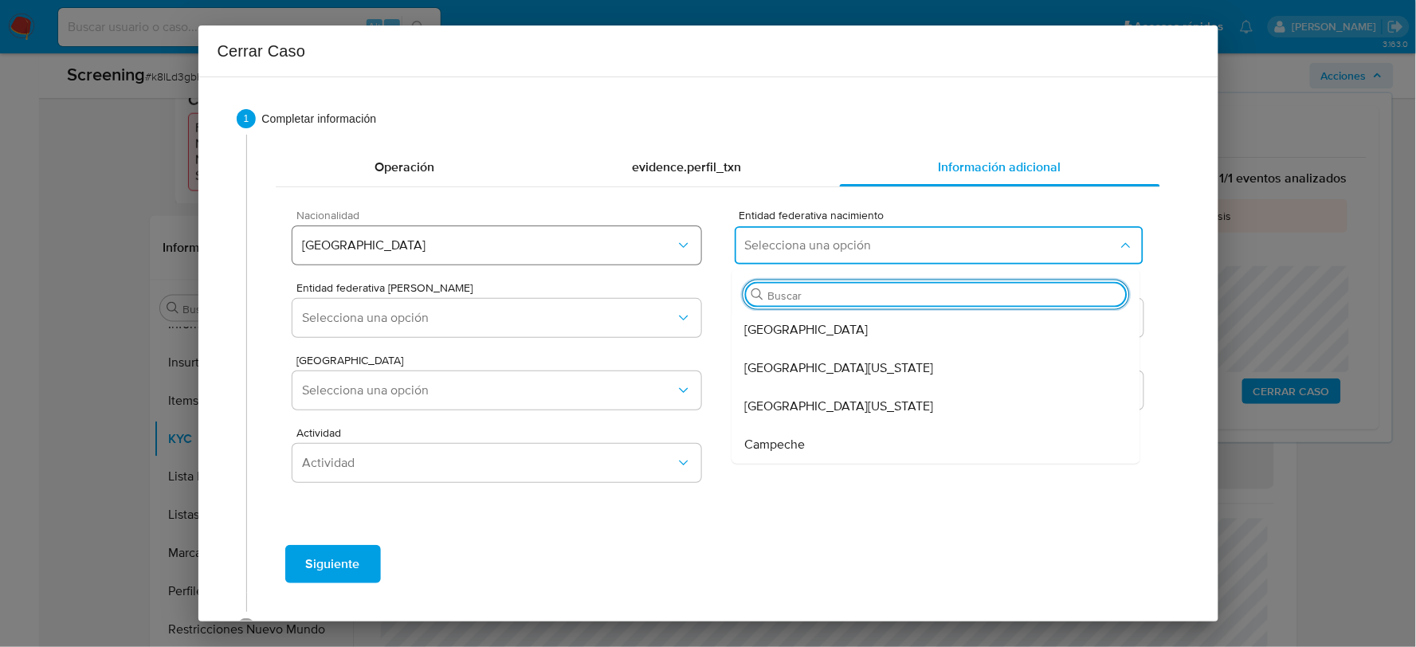
type input "V"
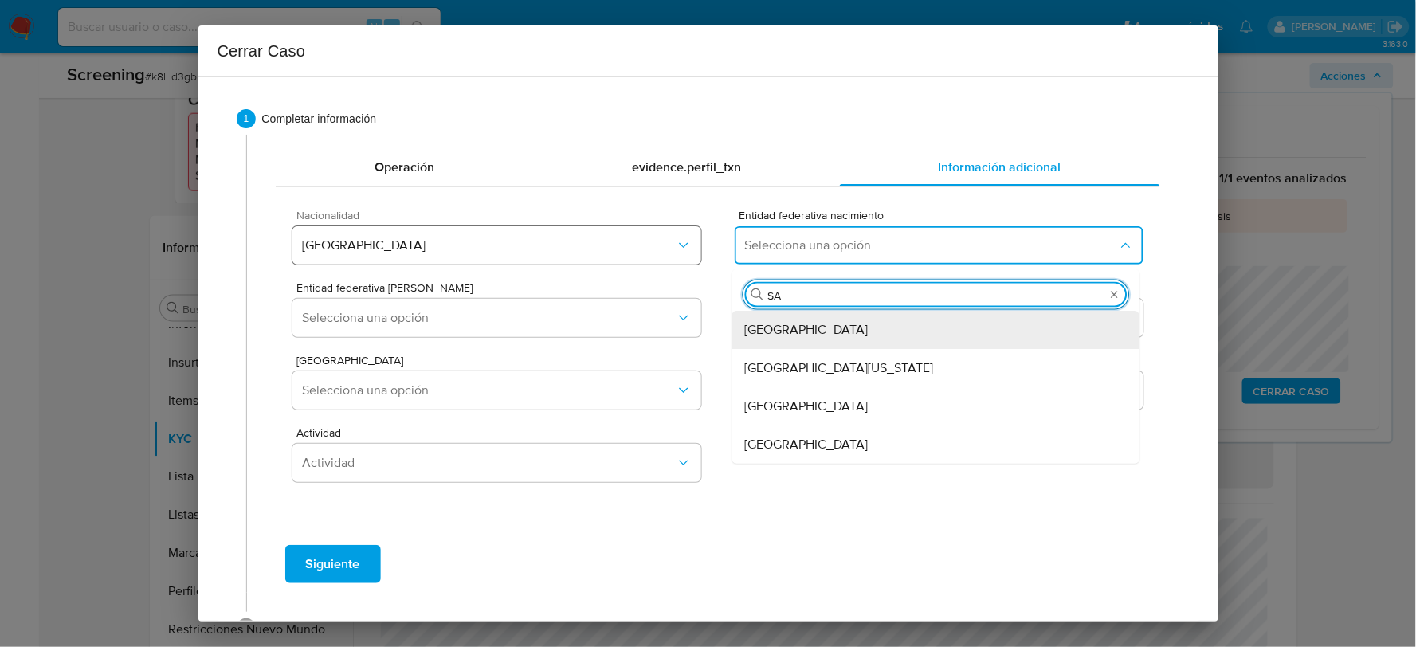
type input "SAN"
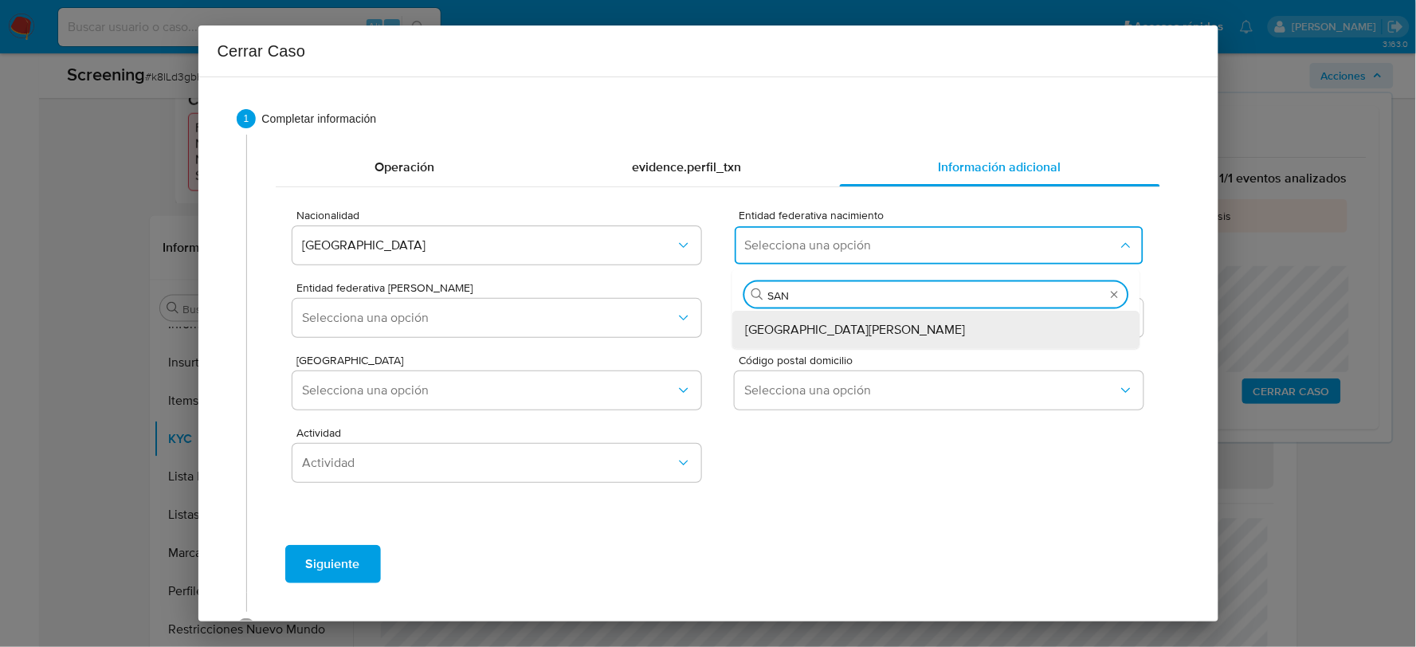
drag, startPoint x: 969, startPoint y: 322, endPoint x: 512, endPoint y: 348, distance: 457.2
click at [967, 322] on div "San Luis Potosí" at bounding box center [936, 330] width 382 height 38
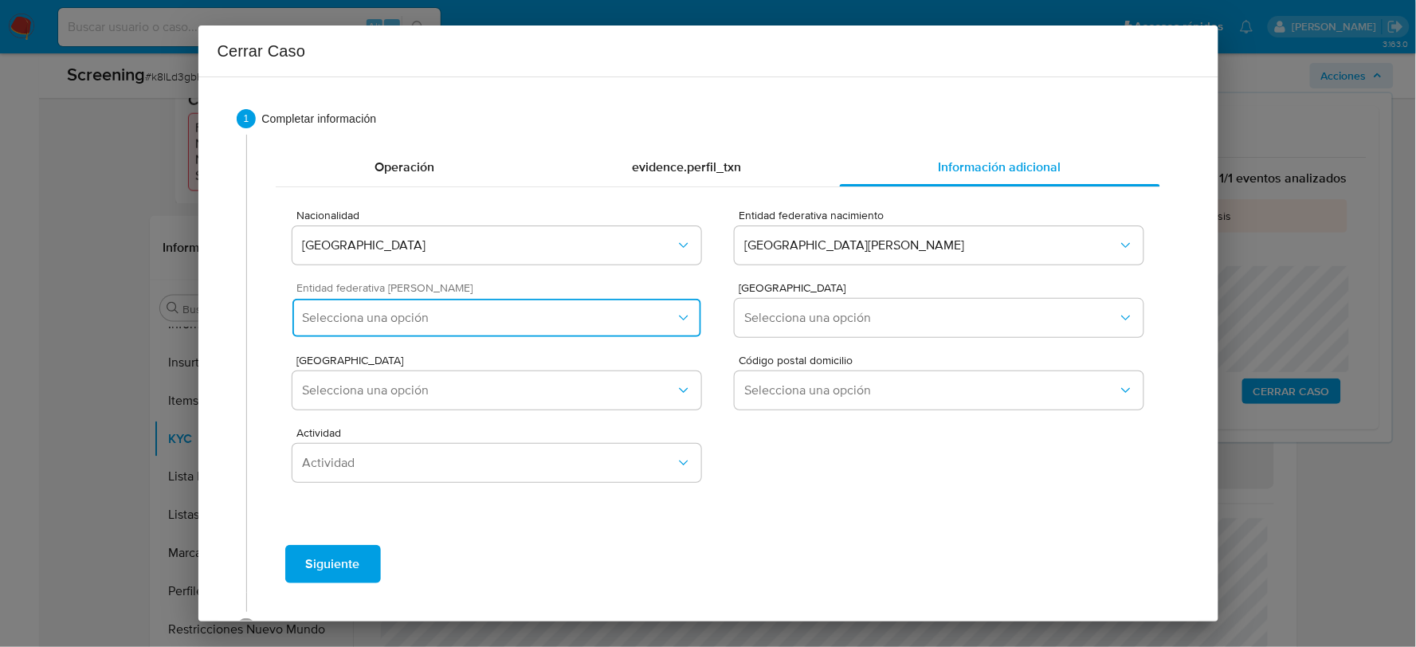
click at [520, 319] on span "Selecciona una opción" at bounding box center [488, 318] width 373 height 16
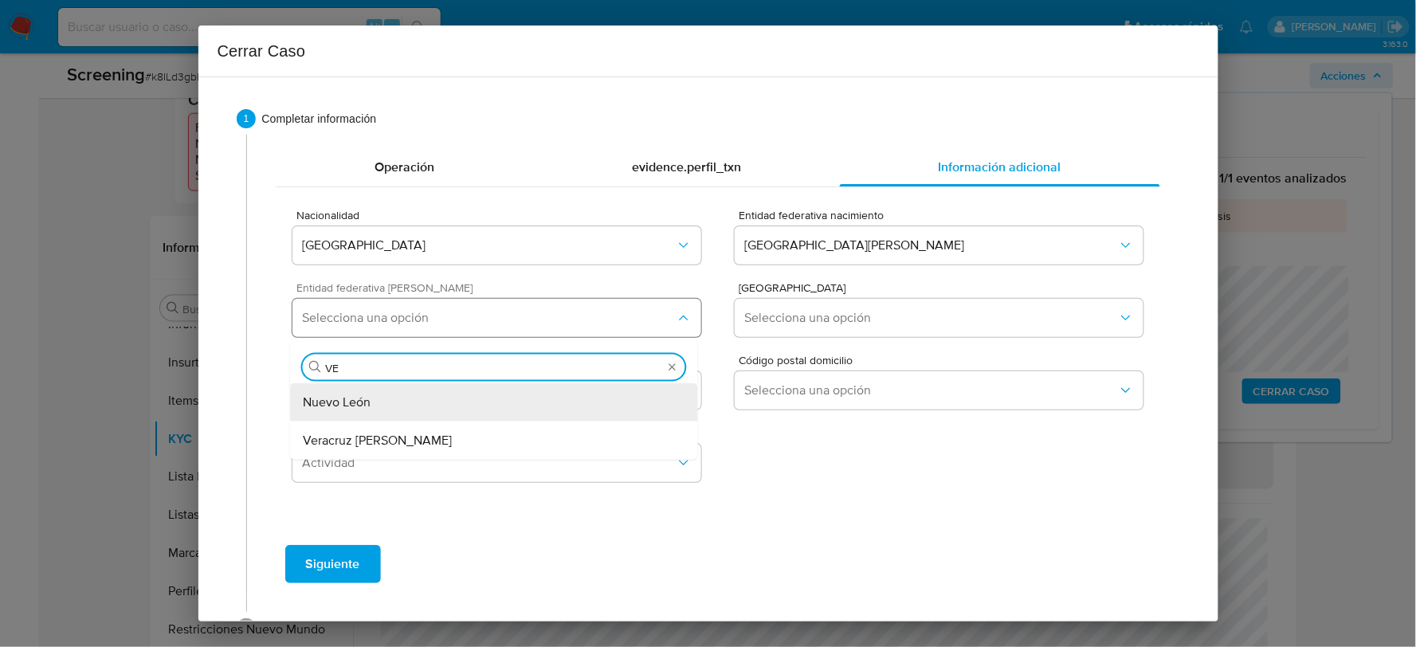
type input "VER"
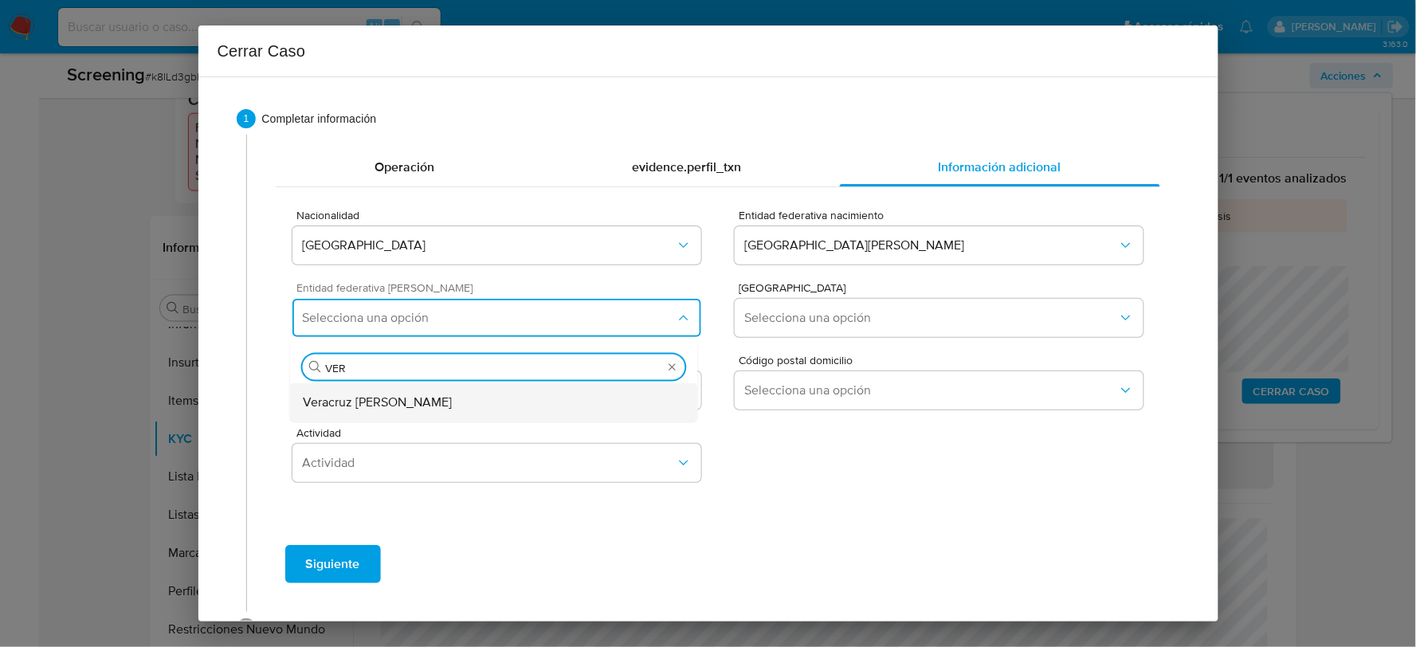
click at [452, 406] on span "Veracruz de Ignacio de la Llave" at bounding box center [377, 402] width 149 height 16
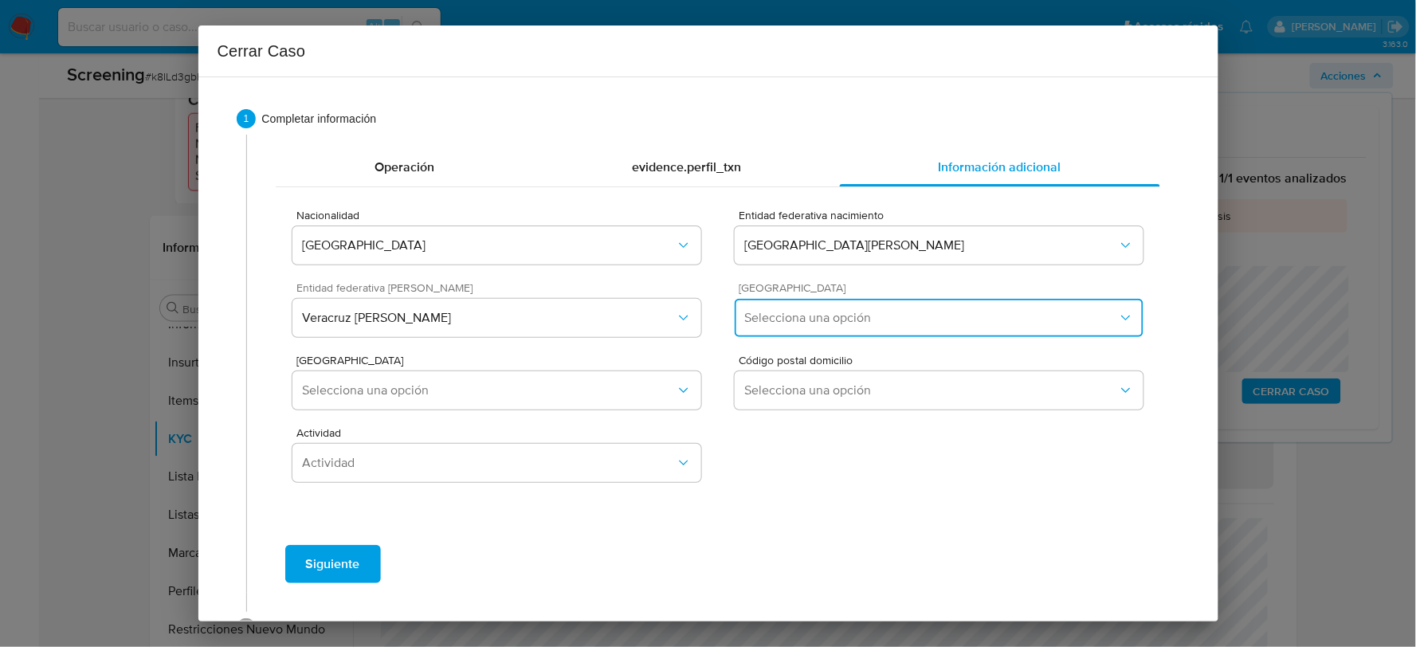
click at [910, 299] on button "Selecciona una opción" at bounding box center [938, 318] width 408 height 38
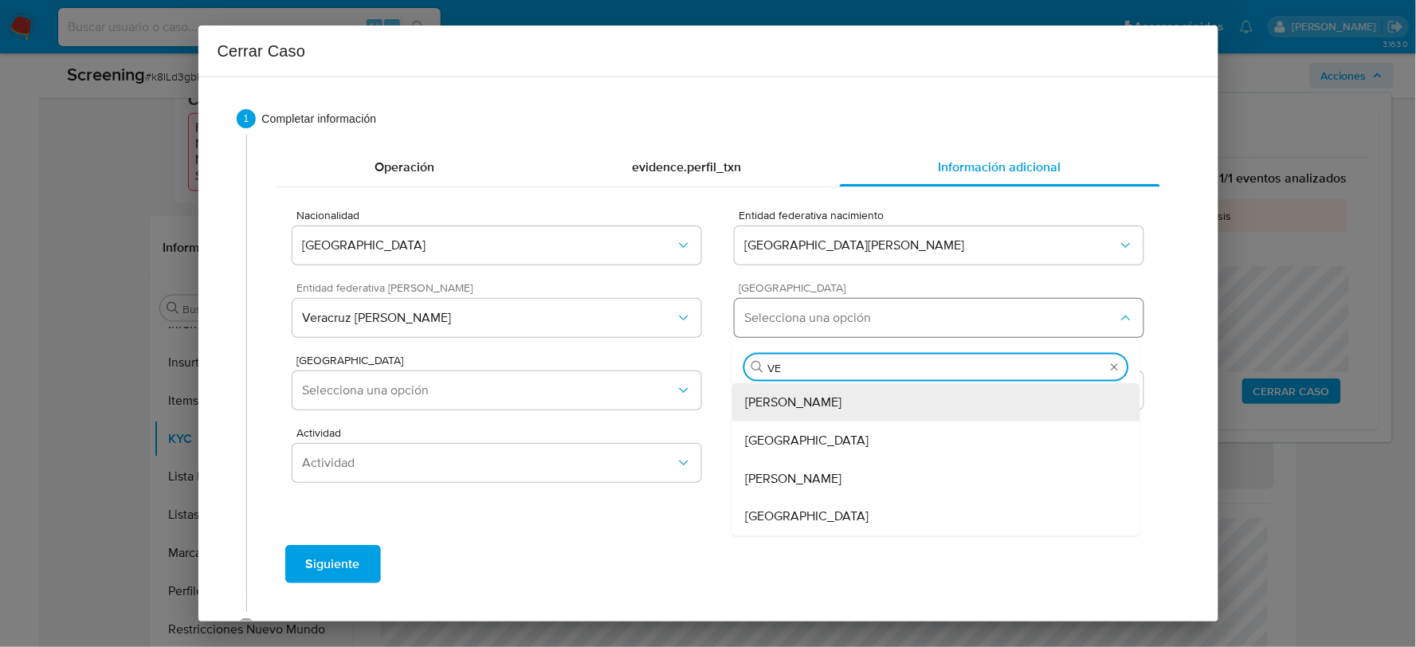
type input "VER"
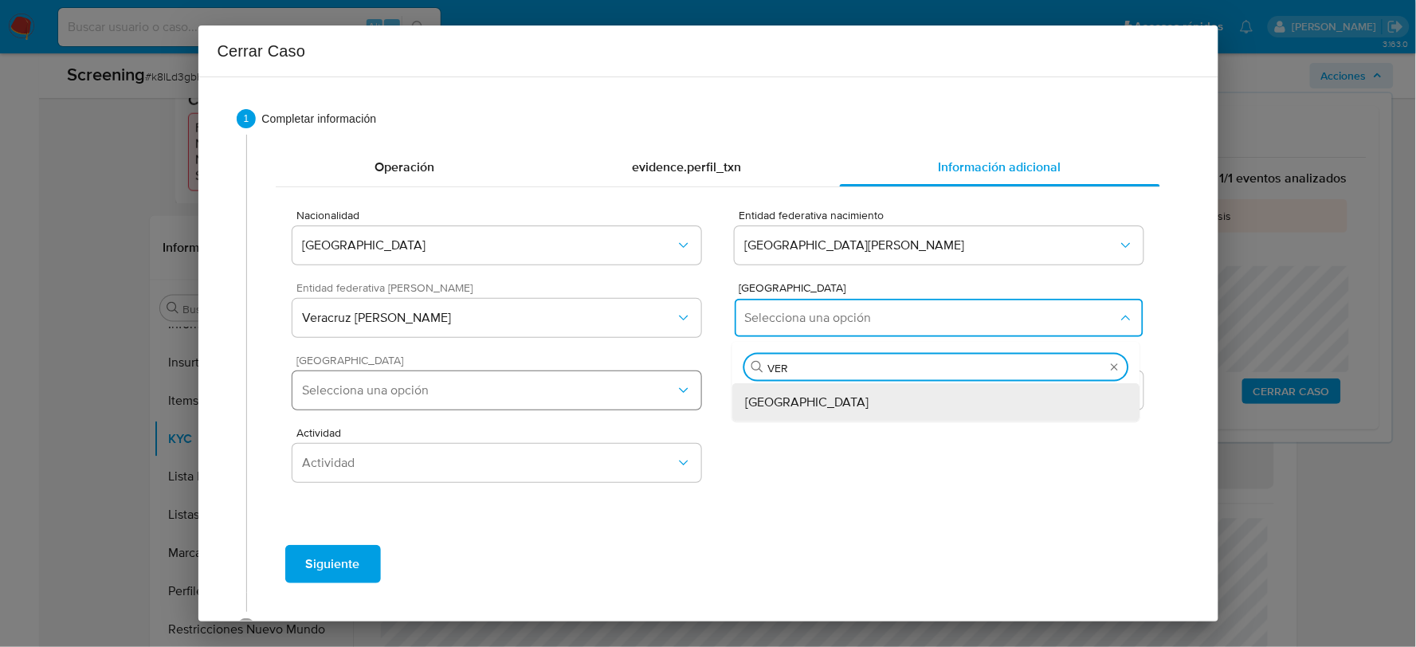
click at [778, 389] on div "Veracruz" at bounding box center [936, 402] width 382 height 38
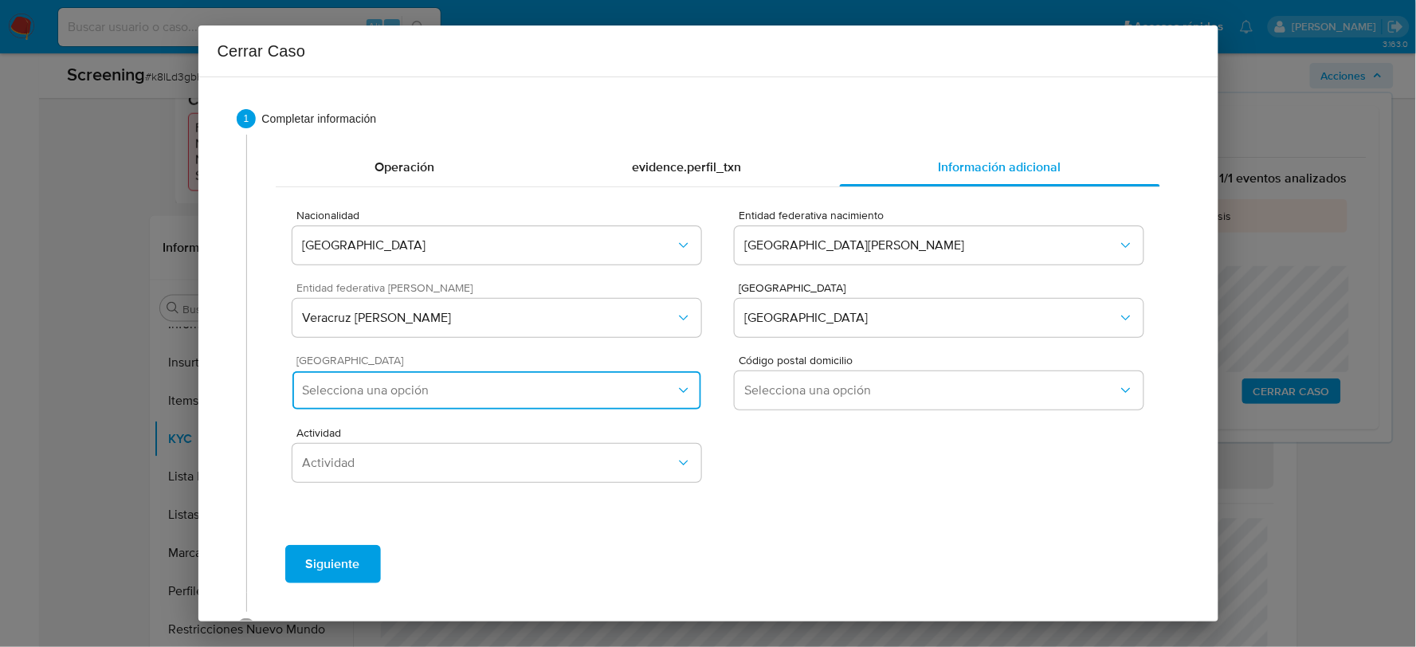
click at [631, 388] on span "Selecciona una opción" at bounding box center [488, 390] width 373 height 16
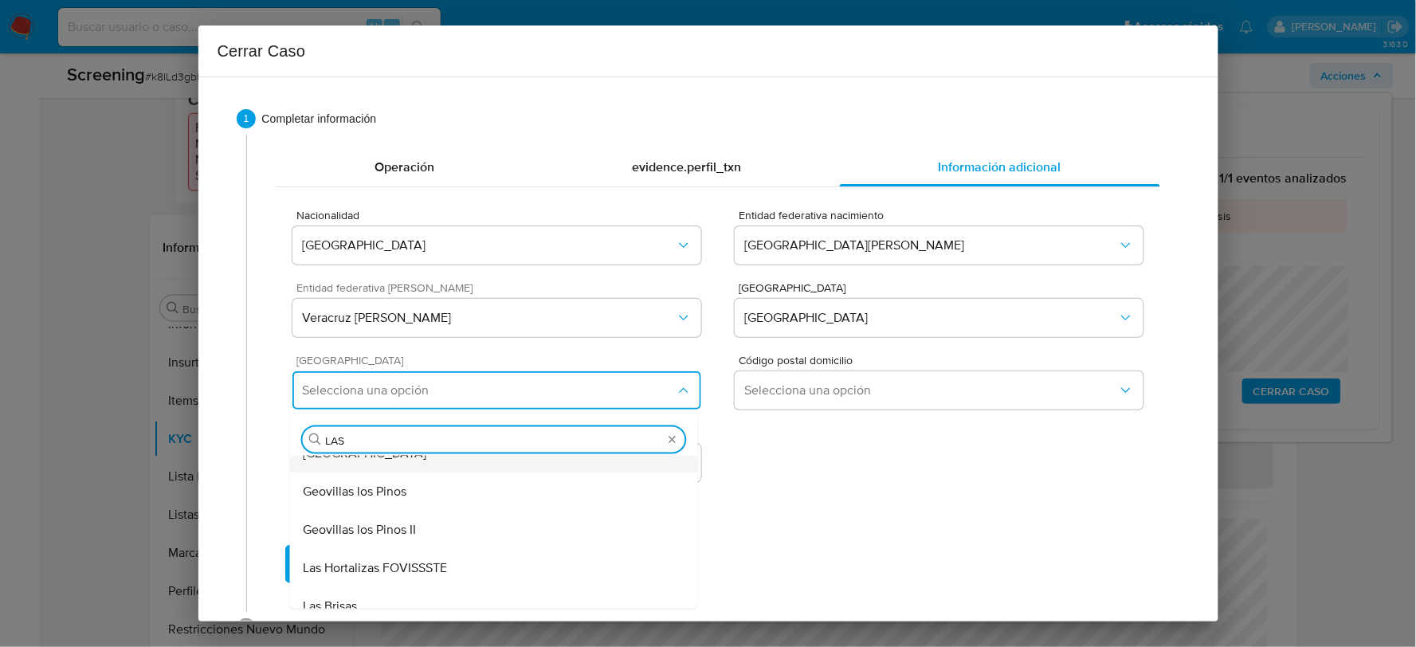
scroll to position [531, 0]
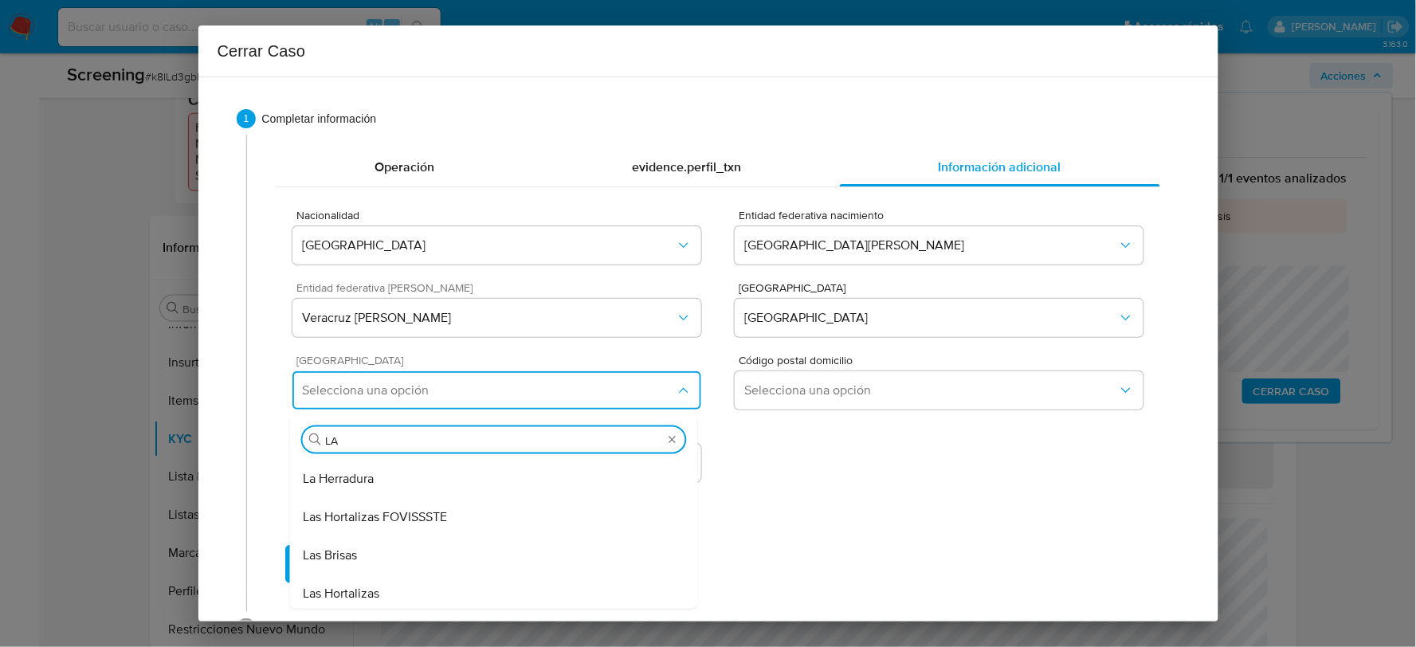
type input "L"
type input "PASEO"
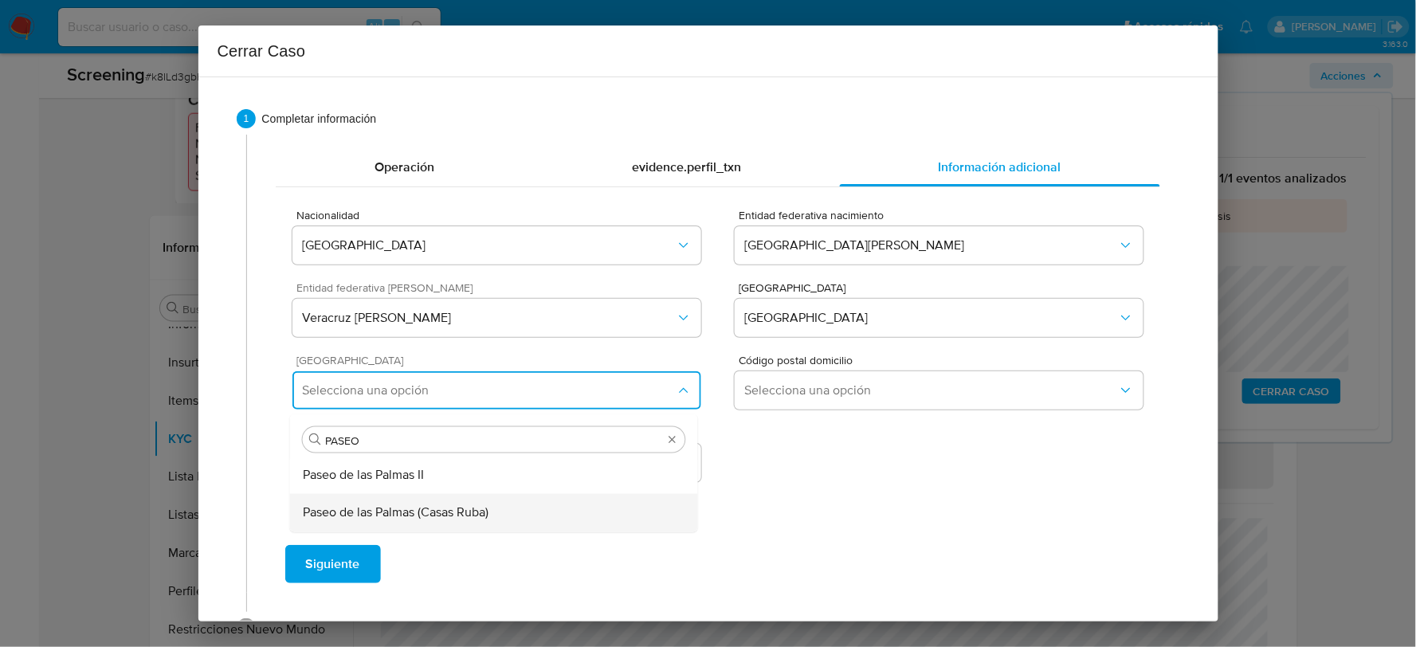
click at [538, 513] on div "Paseo de las Palmas (Casas Ruba)" at bounding box center [494, 513] width 382 height 38
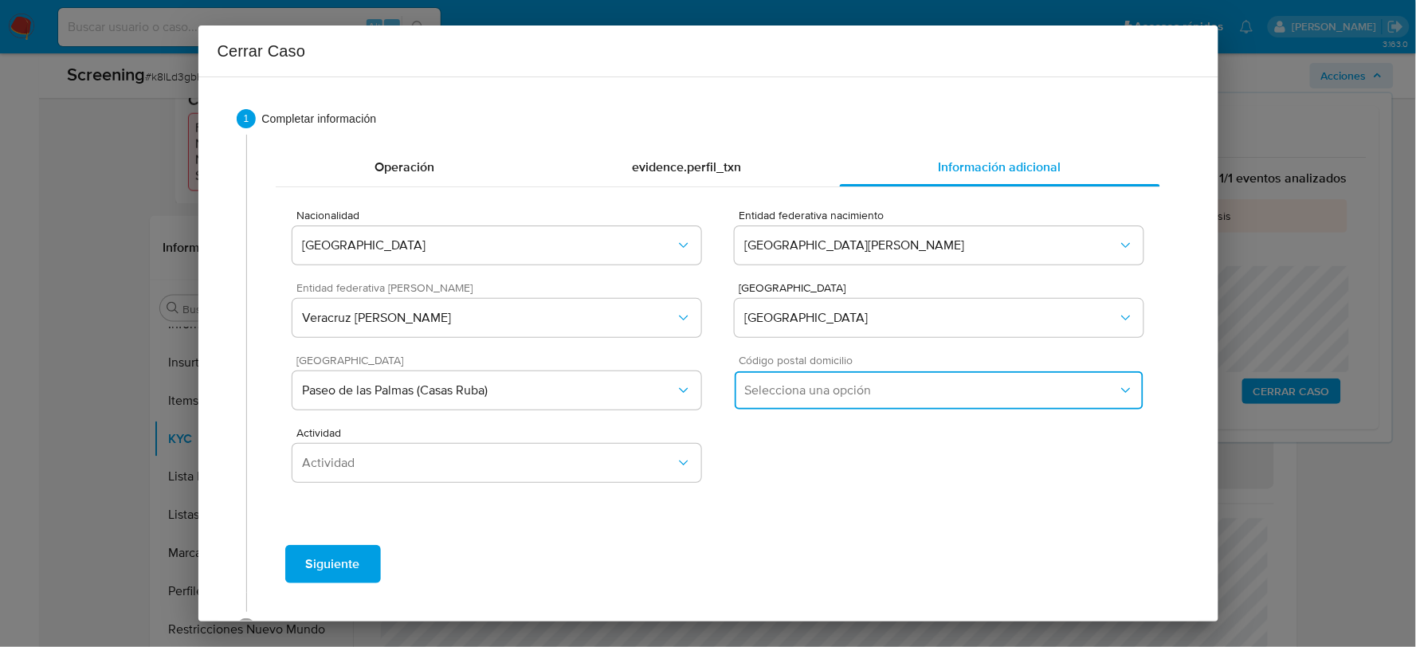
click at [890, 388] on span "Selecciona una opción" at bounding box center [930, 390] width 373 height 16
click at [837, 464] on div "91697" at bounding box center [936, 475] width 382 height 38
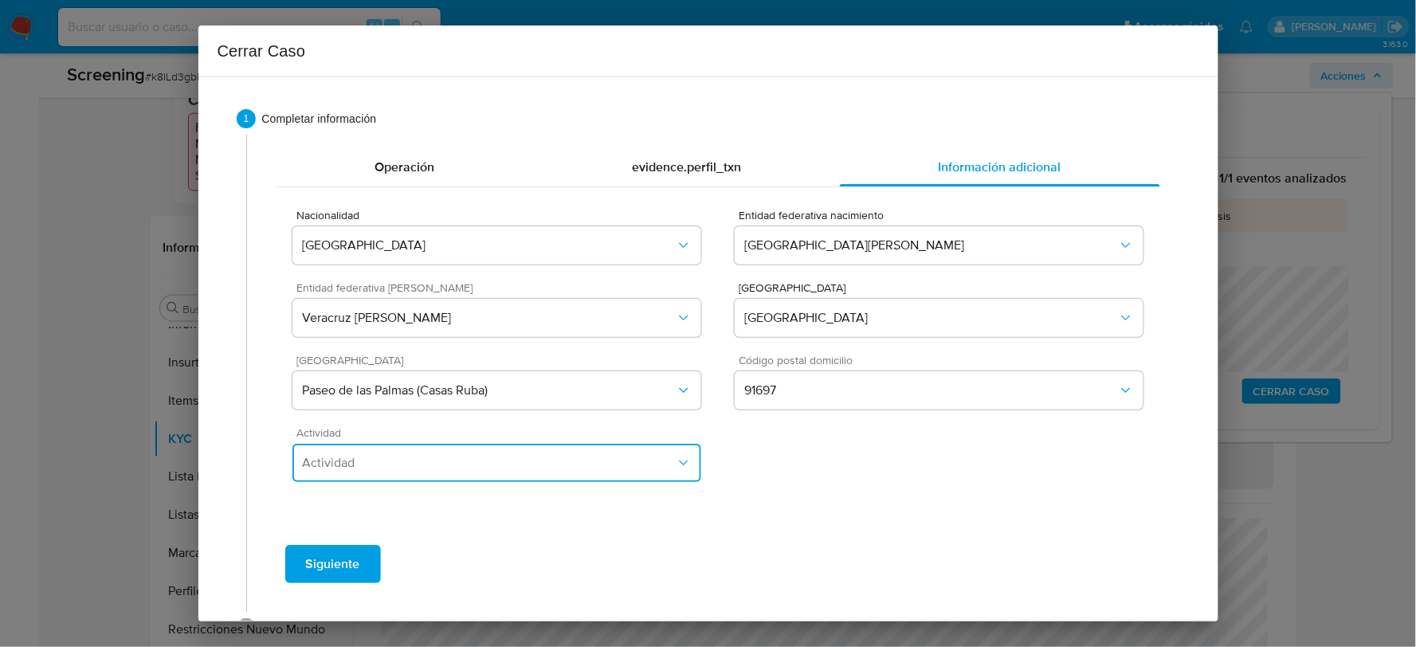
click at [546, 459] on span "Actividad" at bounding box center [488, 463] width 373 height 16
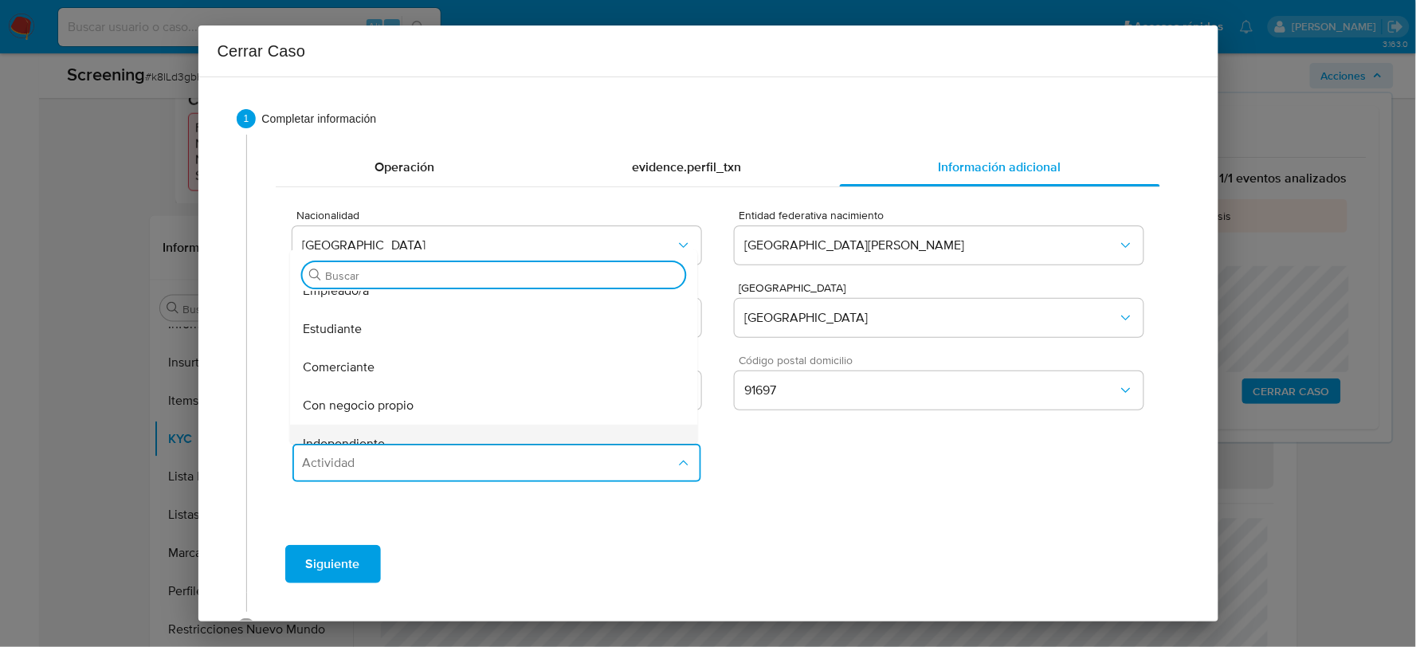
scroll to position [88, 0]
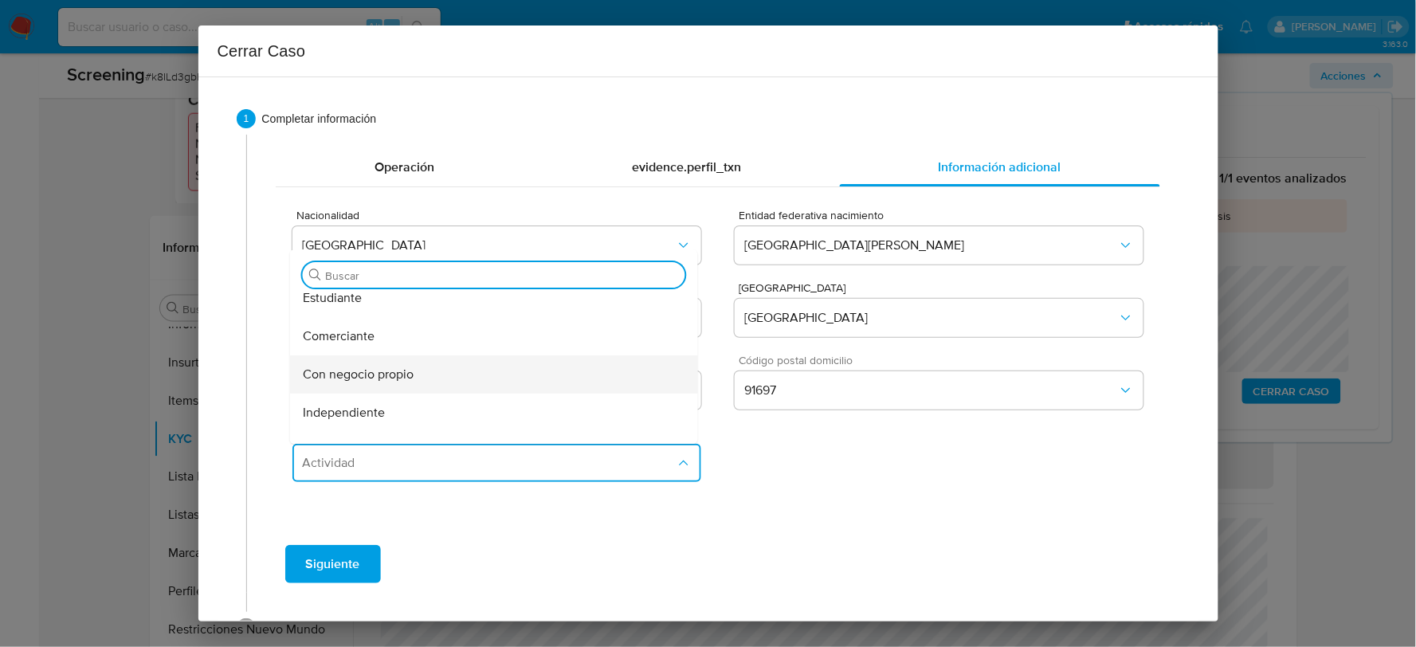
click at [390, 369] on span "Con negocio propio" at bounding box center [358, 374] width 111 height 16
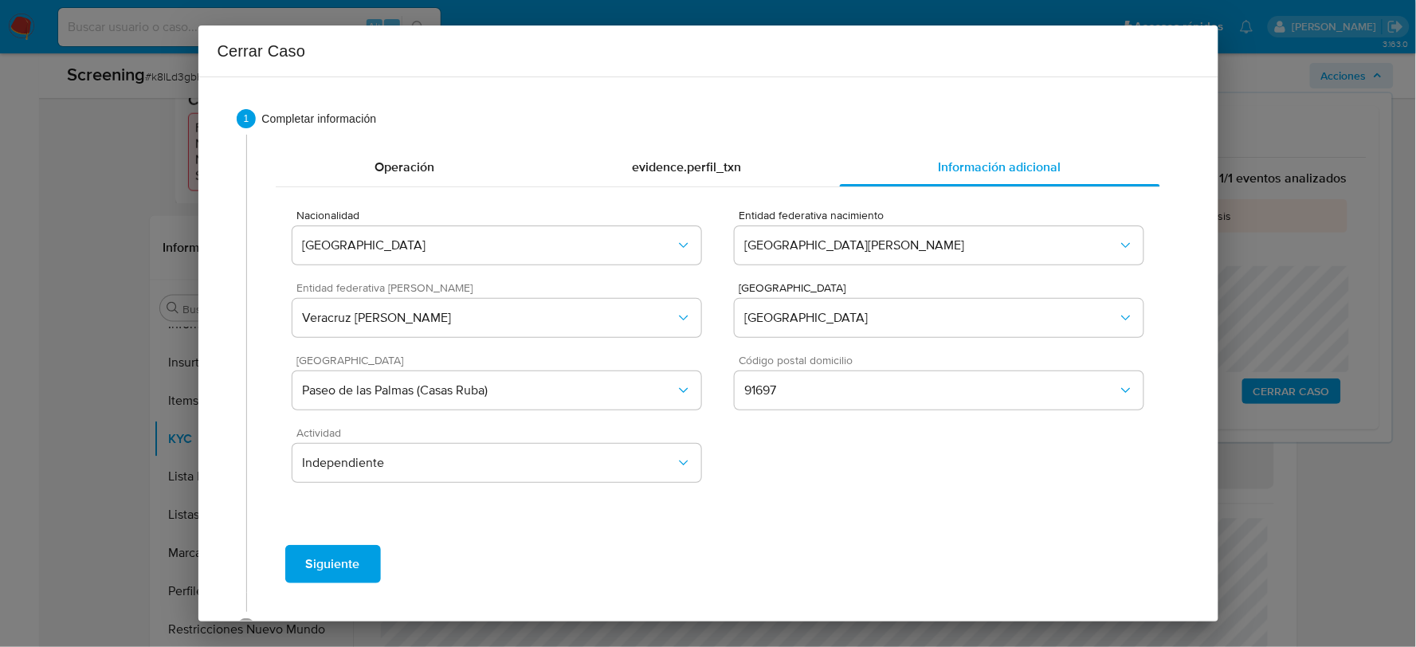
click at [351, 548] on span "Siguiente" at bounding box center [333, 563] width 54 height 35
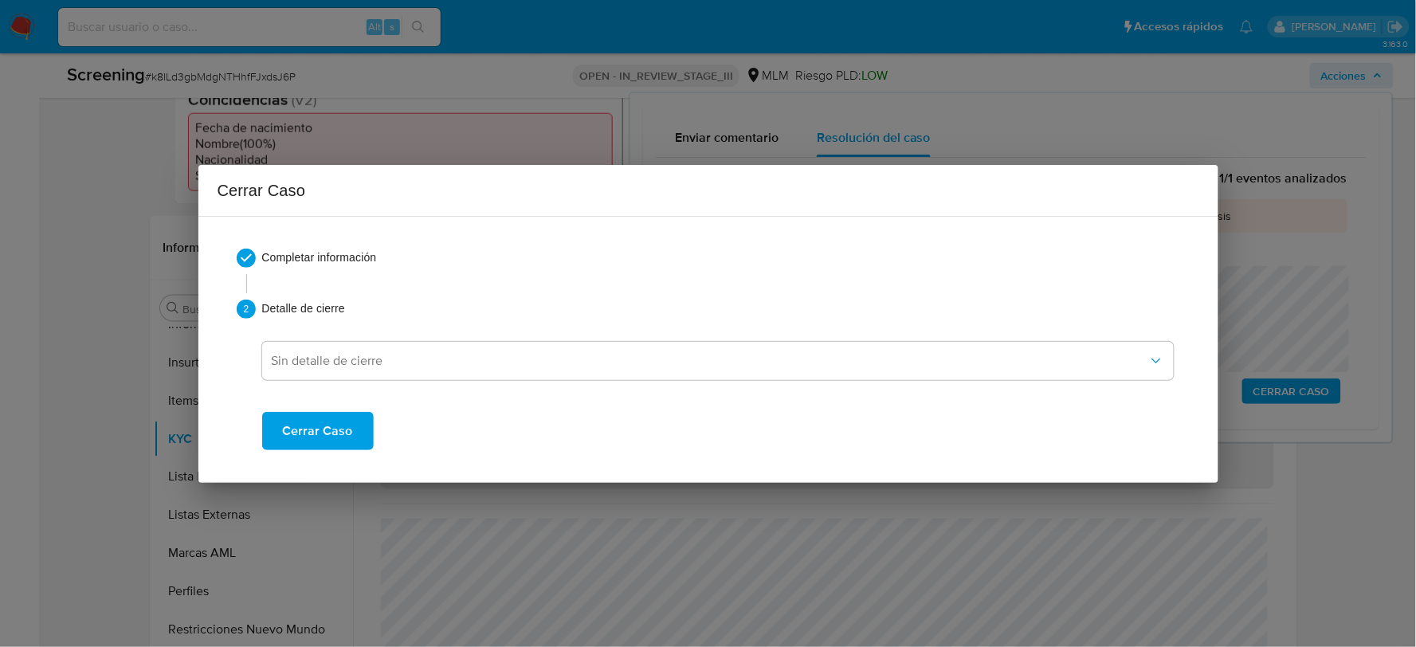
click at [421, 380] on div "Sin detalle de cierre Cerrar Caso" at bounding box center [717, 387] width 911 height 125
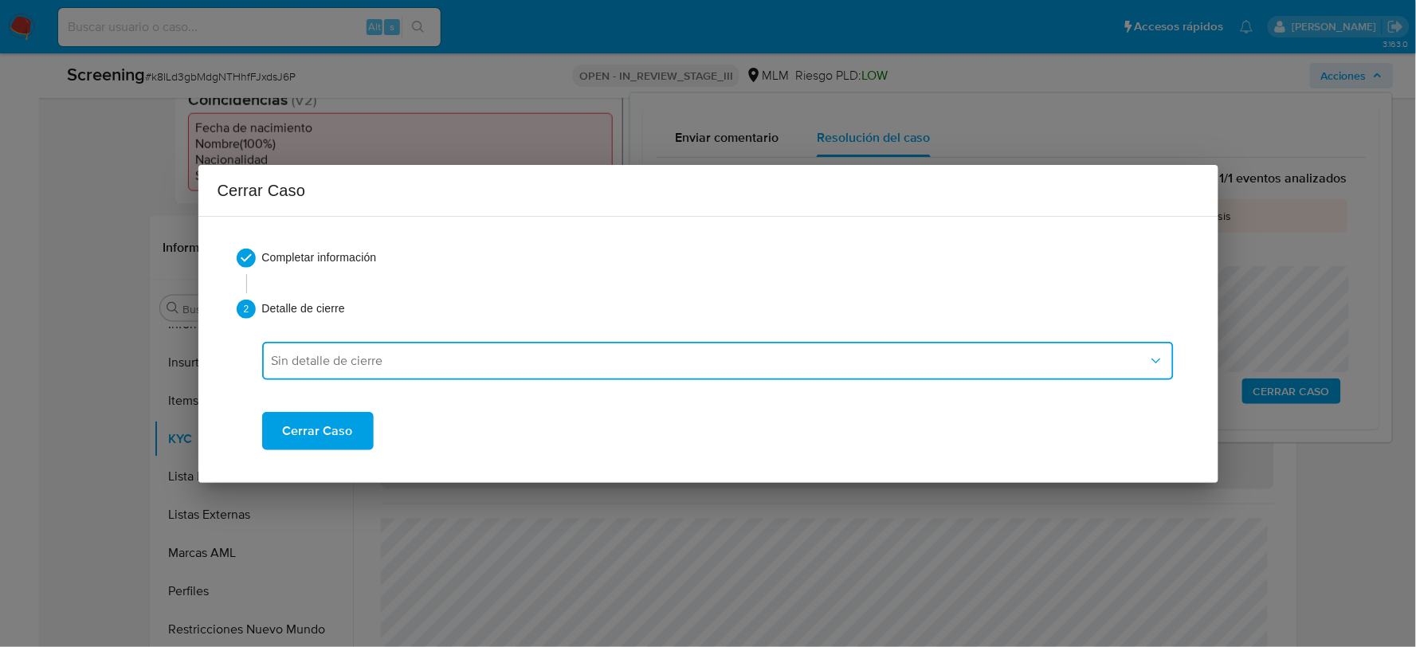
click at [414, 369] on button "Sin detalle de cierre" at bounding box center [717, 361] width 911 height 38
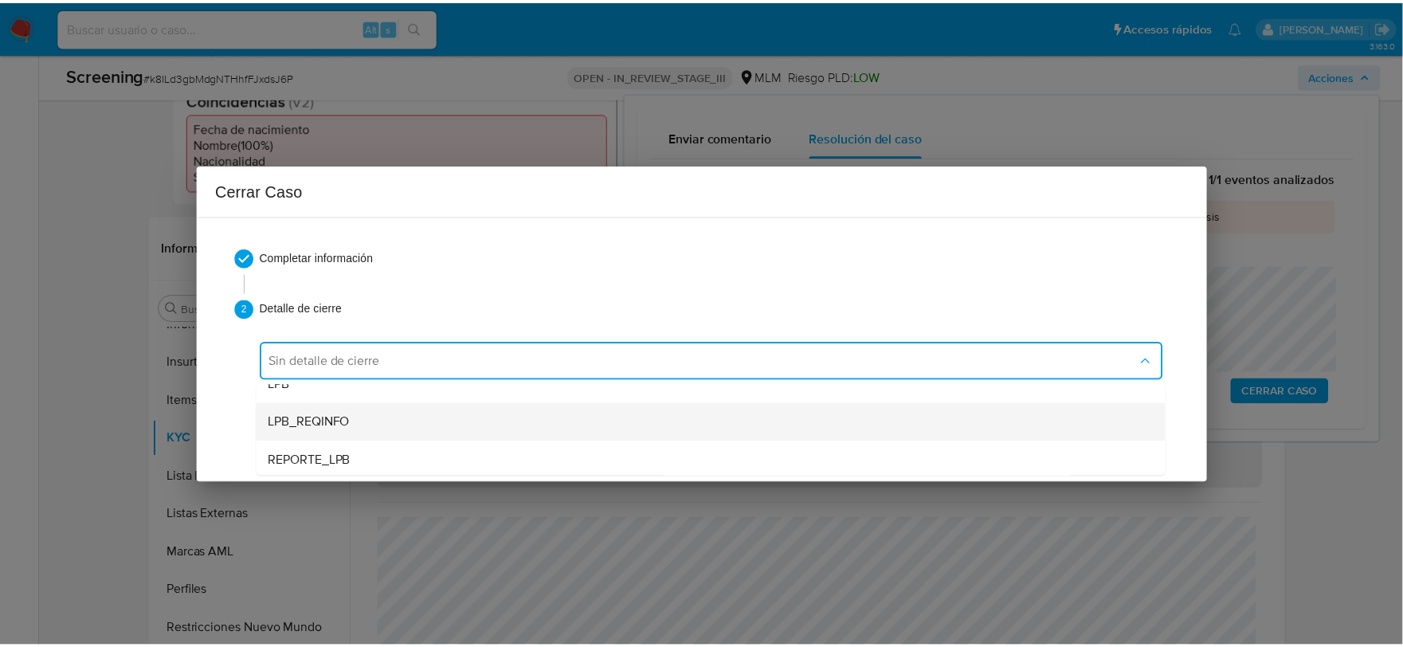
scroll to position [99, 0]
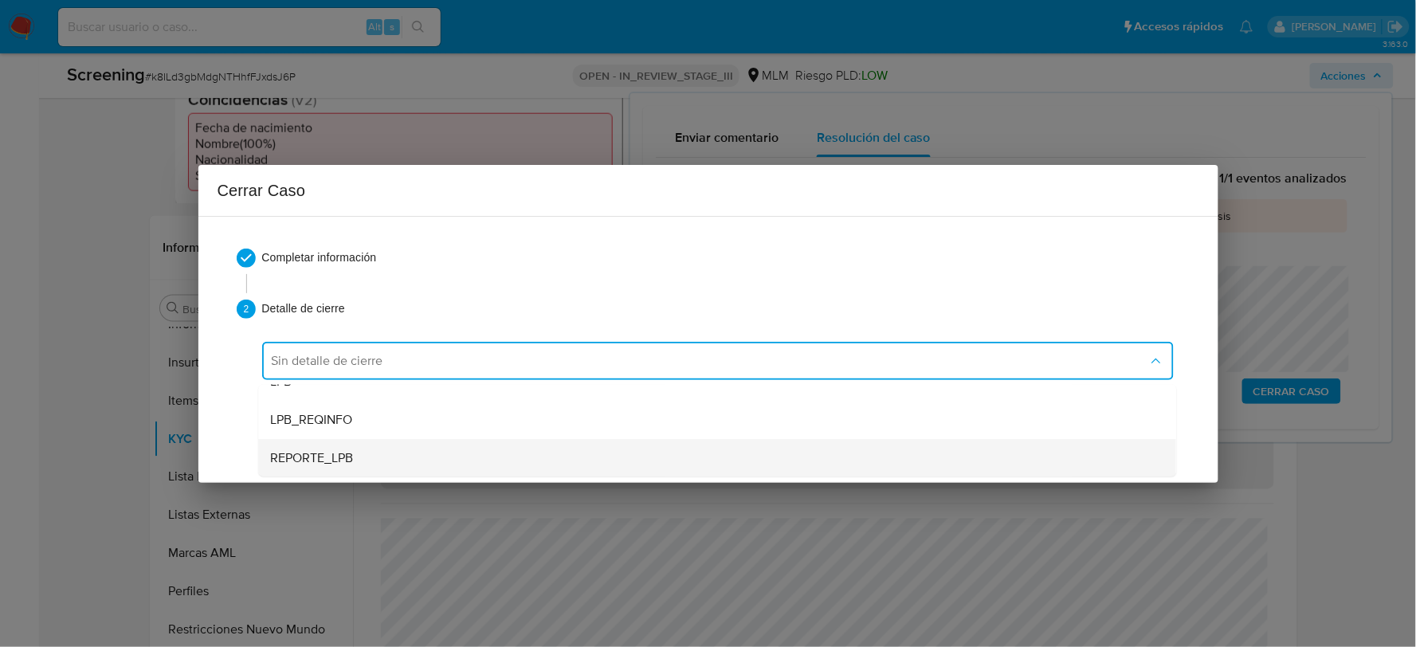
click at [364, 462] on div "REPORTE_LPB" at bounding box center [717, 457] width 892 height 38
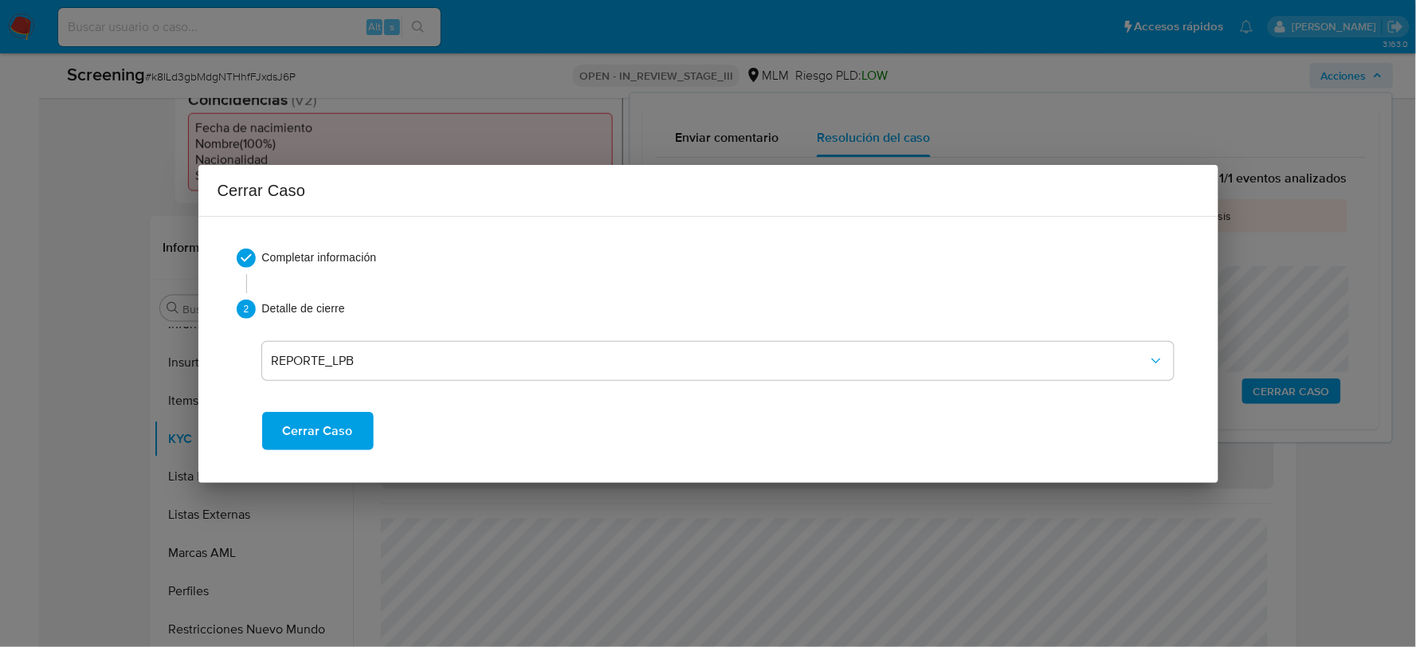
click at [345, 423] on span "Cerrar Caso" at bounding box center [318, 430] width 70 height 35
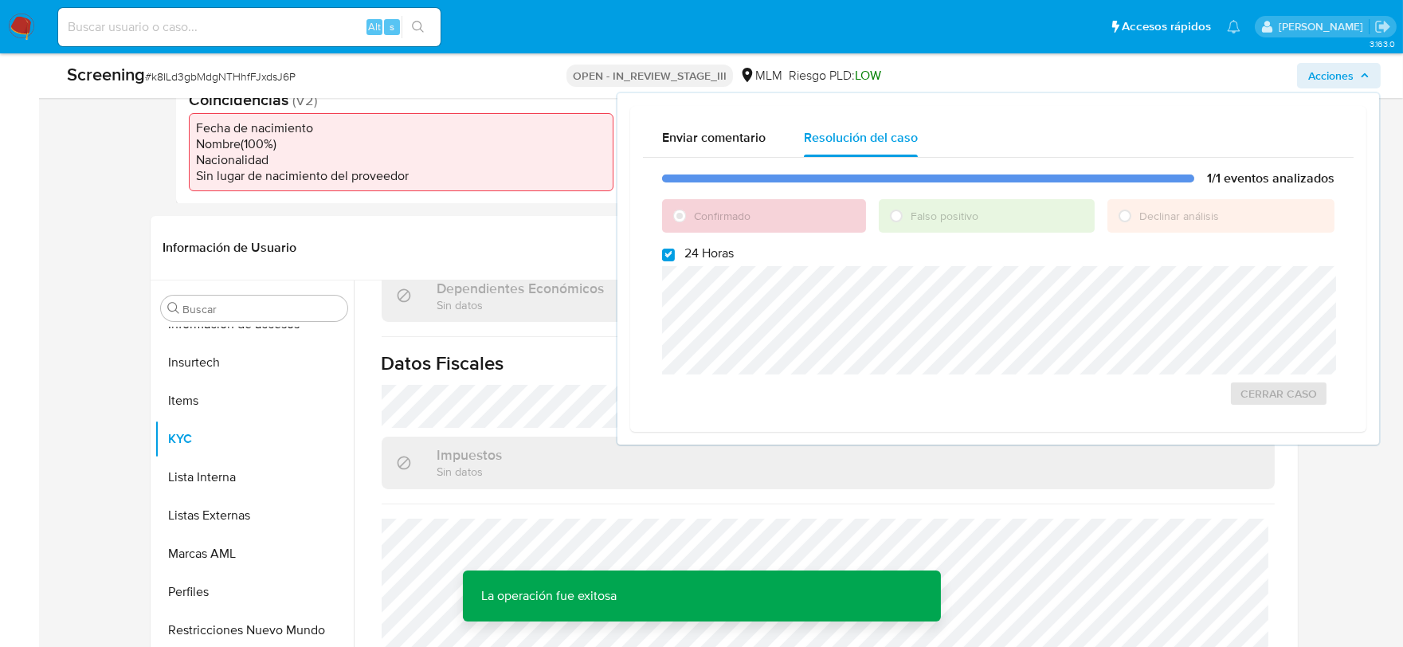
click at [215, 72] on span "# k8ILd3gbMdgNTHhfFJxdsJ6P" at bounding box center [220, 77] width 151 height 16
copy span "k8ILd3gbMdgNTHhfFJxdsJ6P"
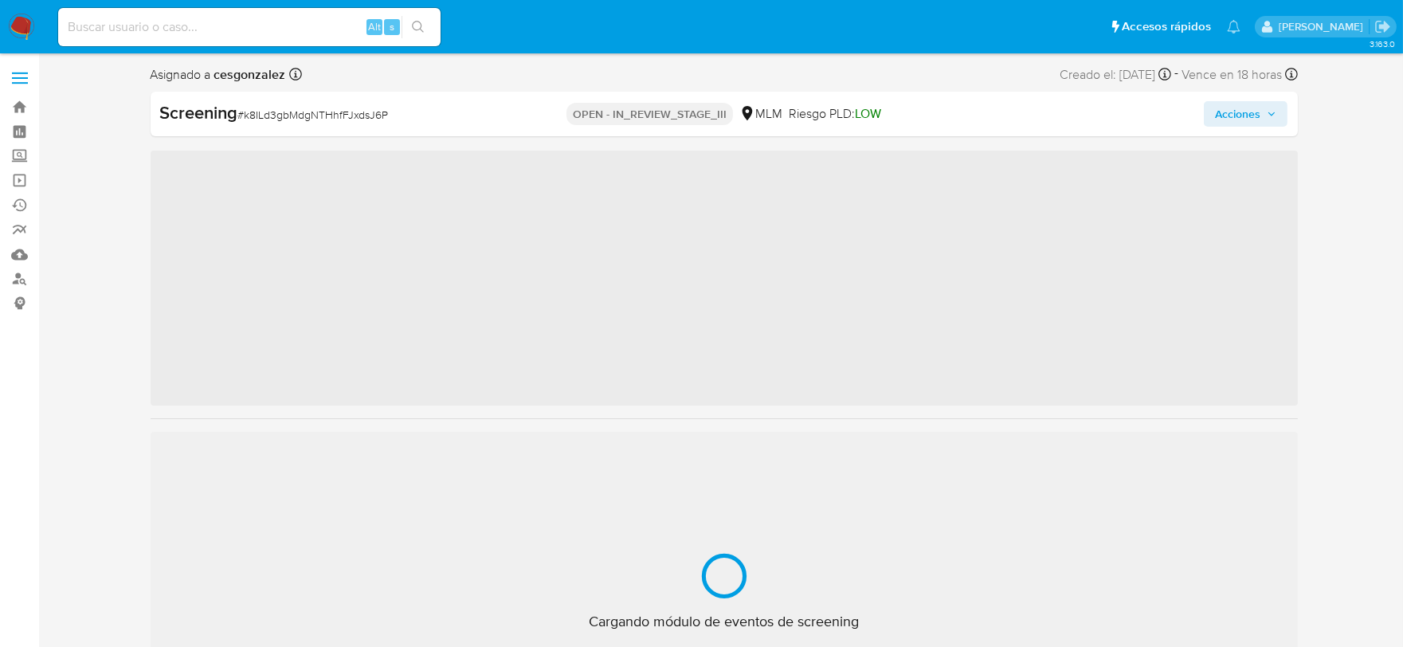
scroll to position [787, 0]
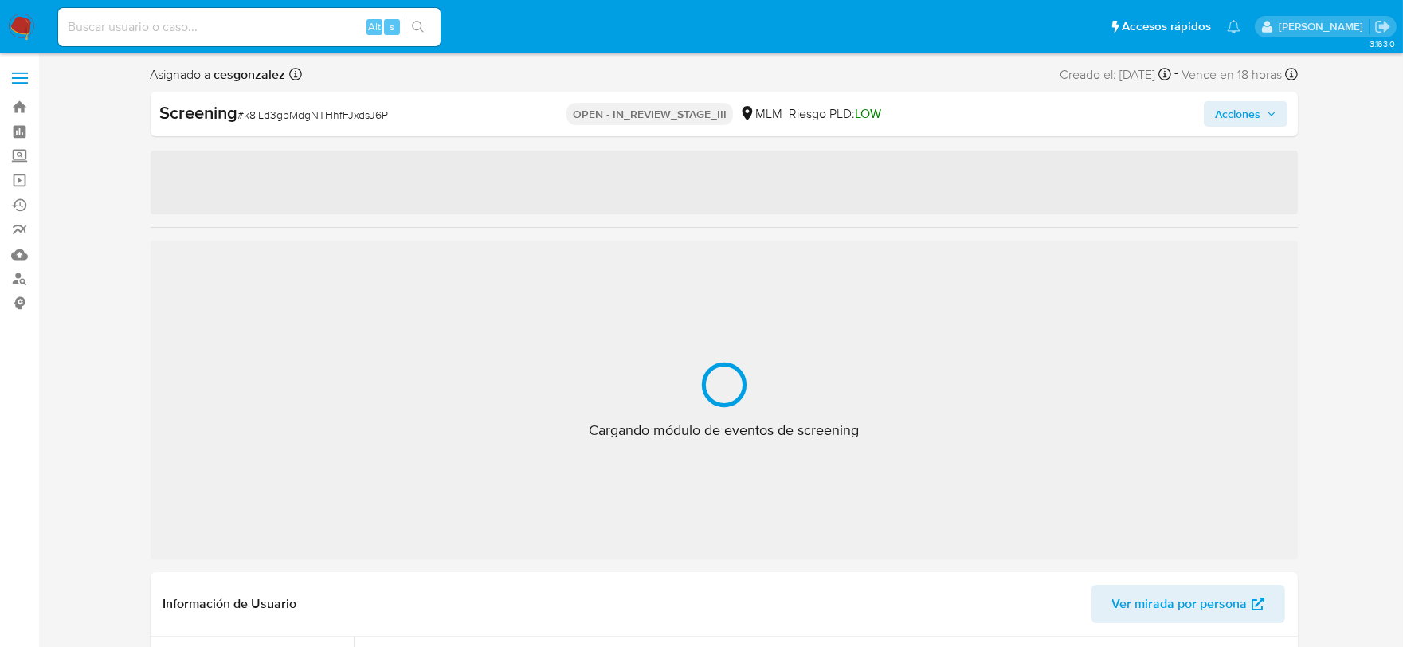
select select "10"
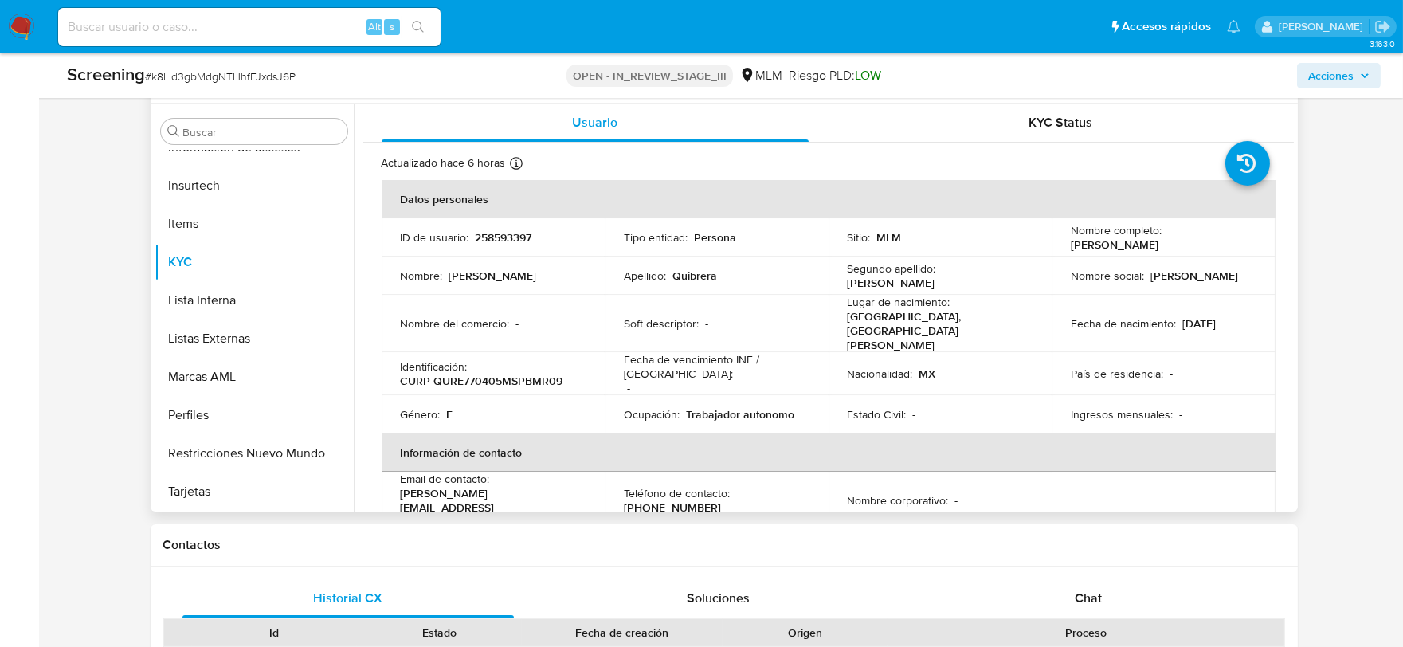
scroll to position [88, 0]
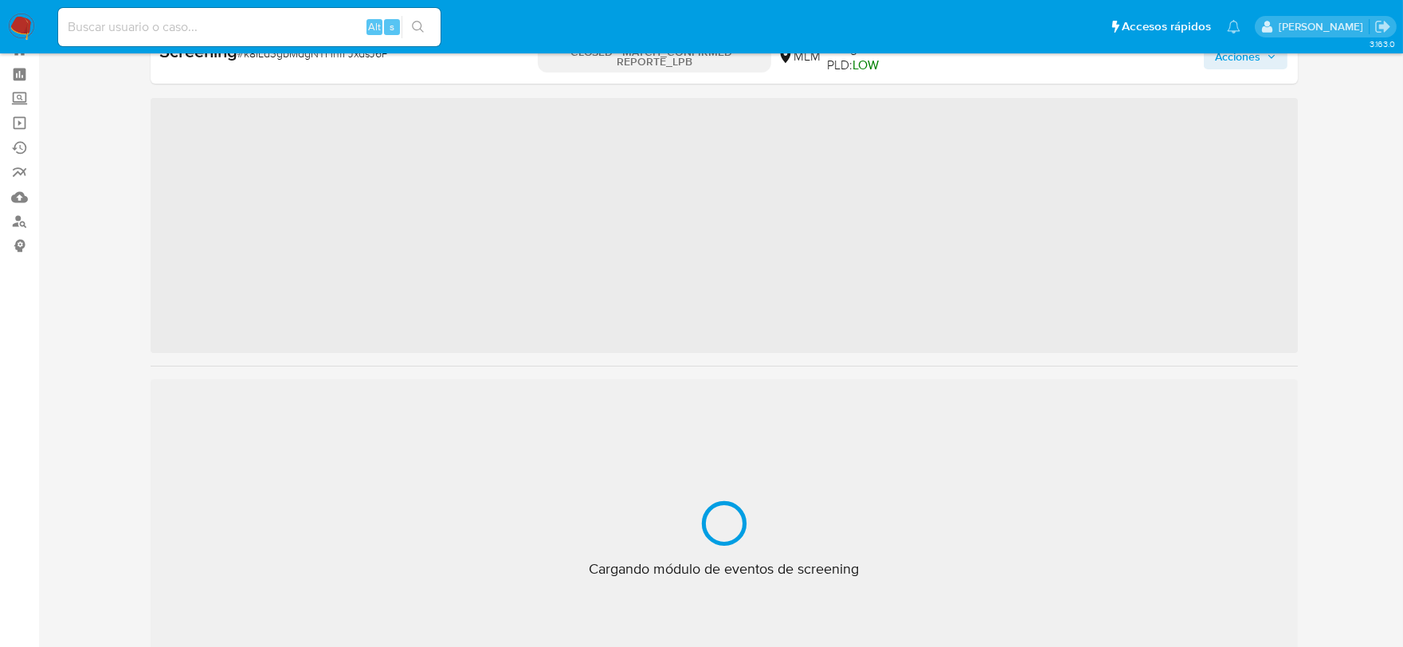
scroll to position [787, 0]
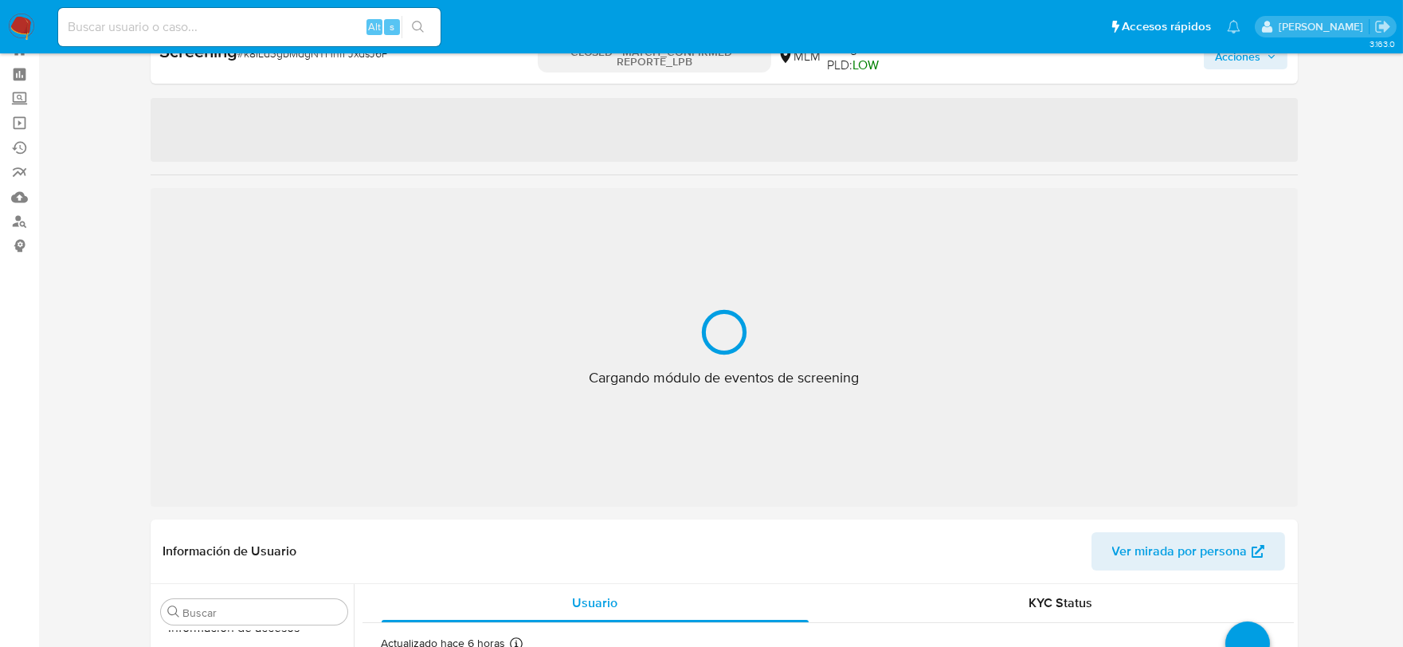
select select "10"
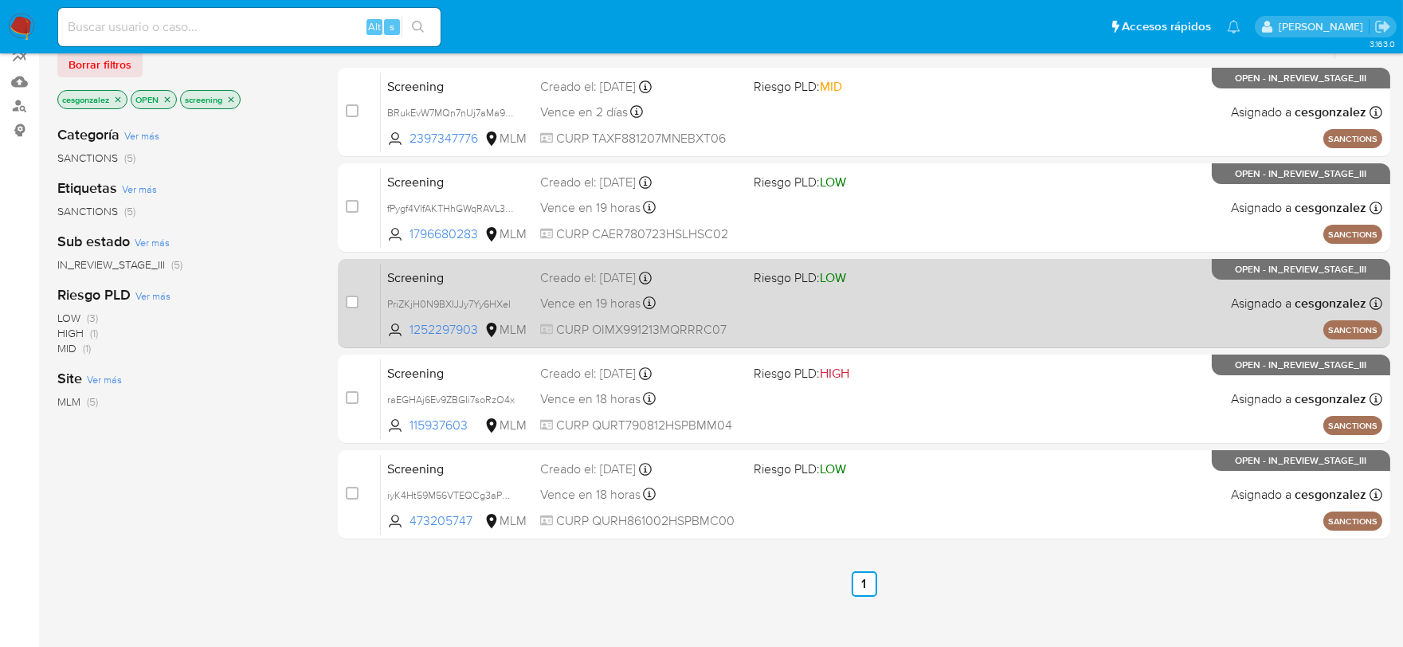
scroll to position [323, 0]
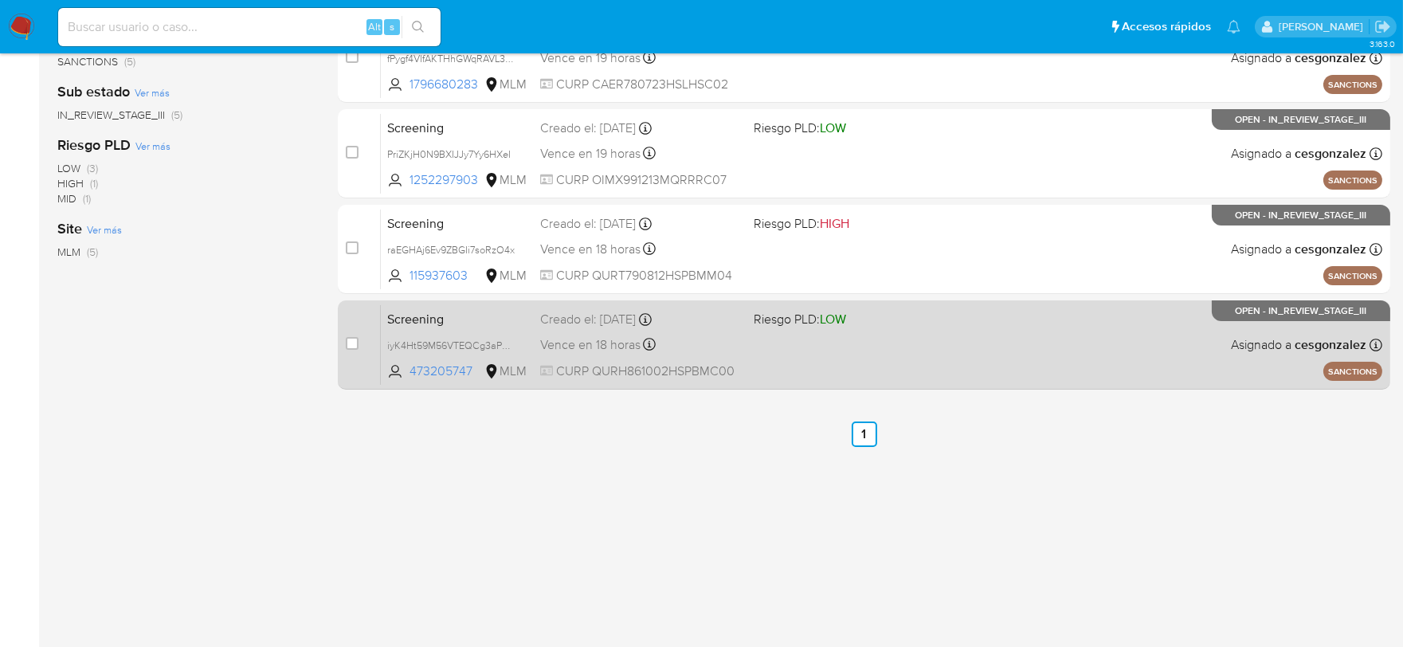
click at [689, 350] on div "Vence en 18 horas Vence el [DATE] 13:32:18" at bounding box center [640, 345] width 201 height 22
click at [588, 347] on span "Vence en 18 horas" at bounding box center [590, 345] width 100 height 18
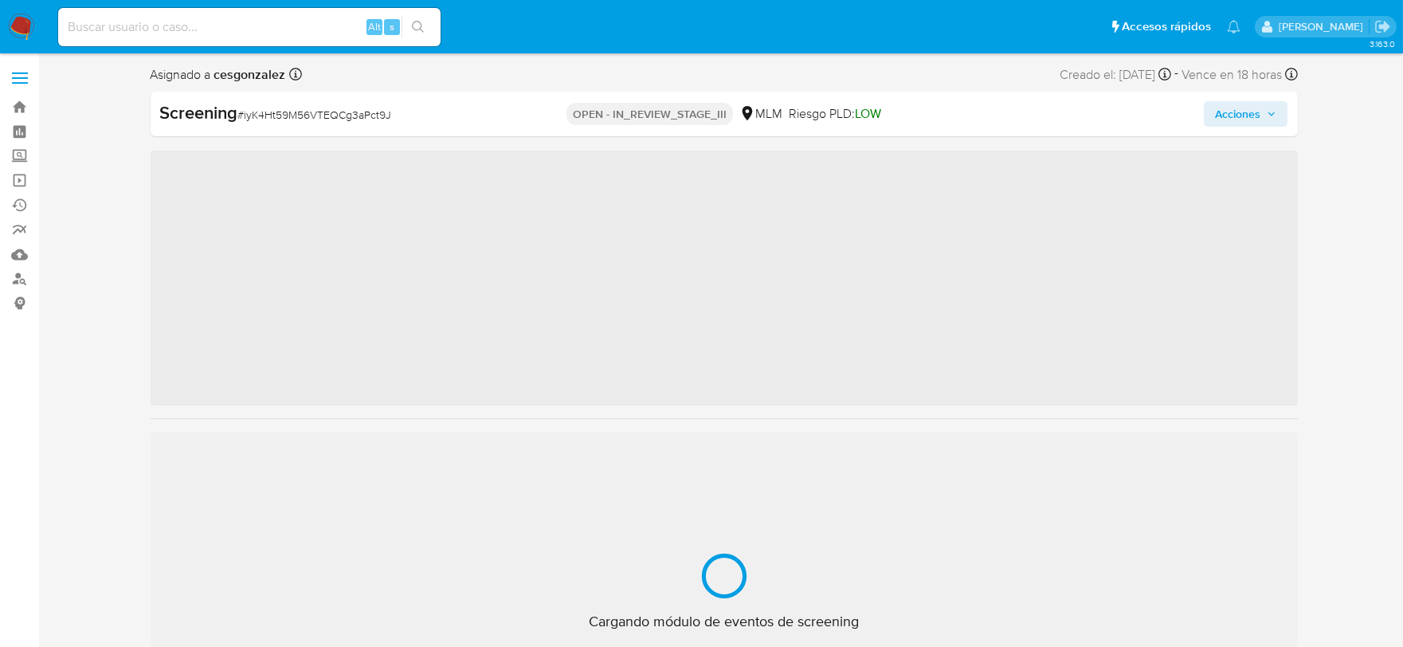
scroll to position [787, 0]
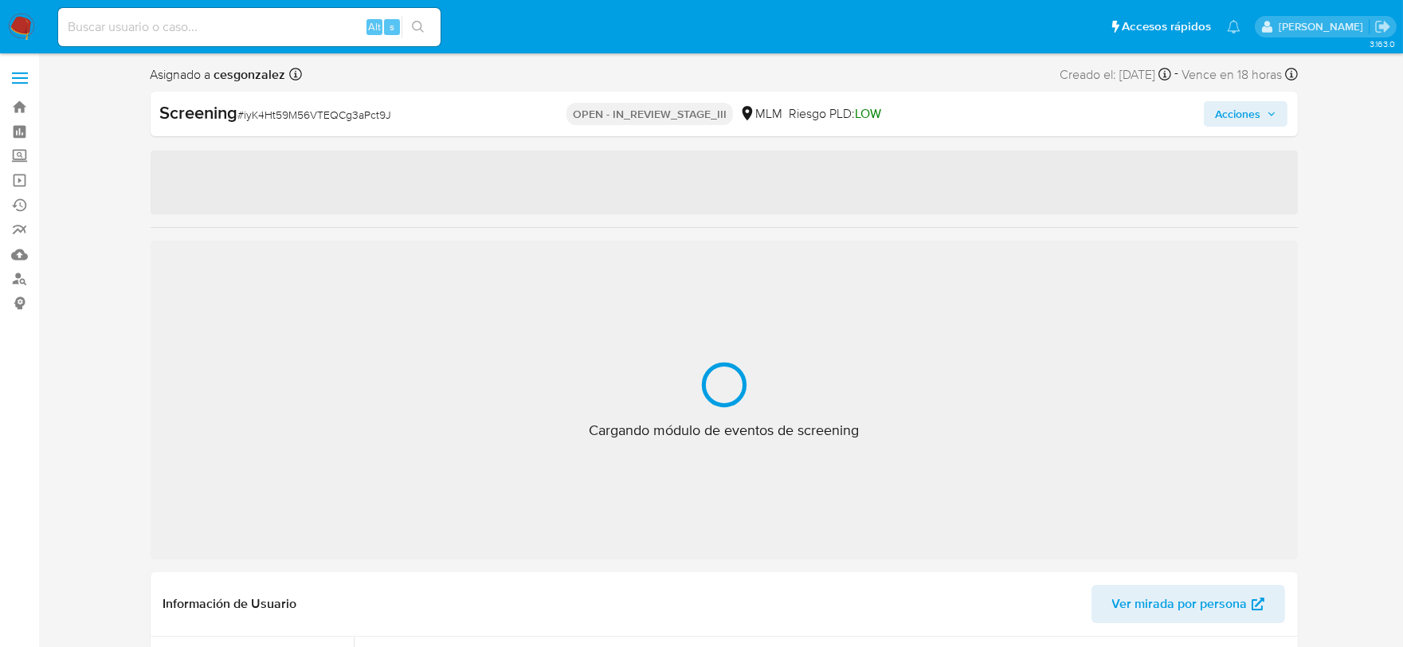
select select "10"
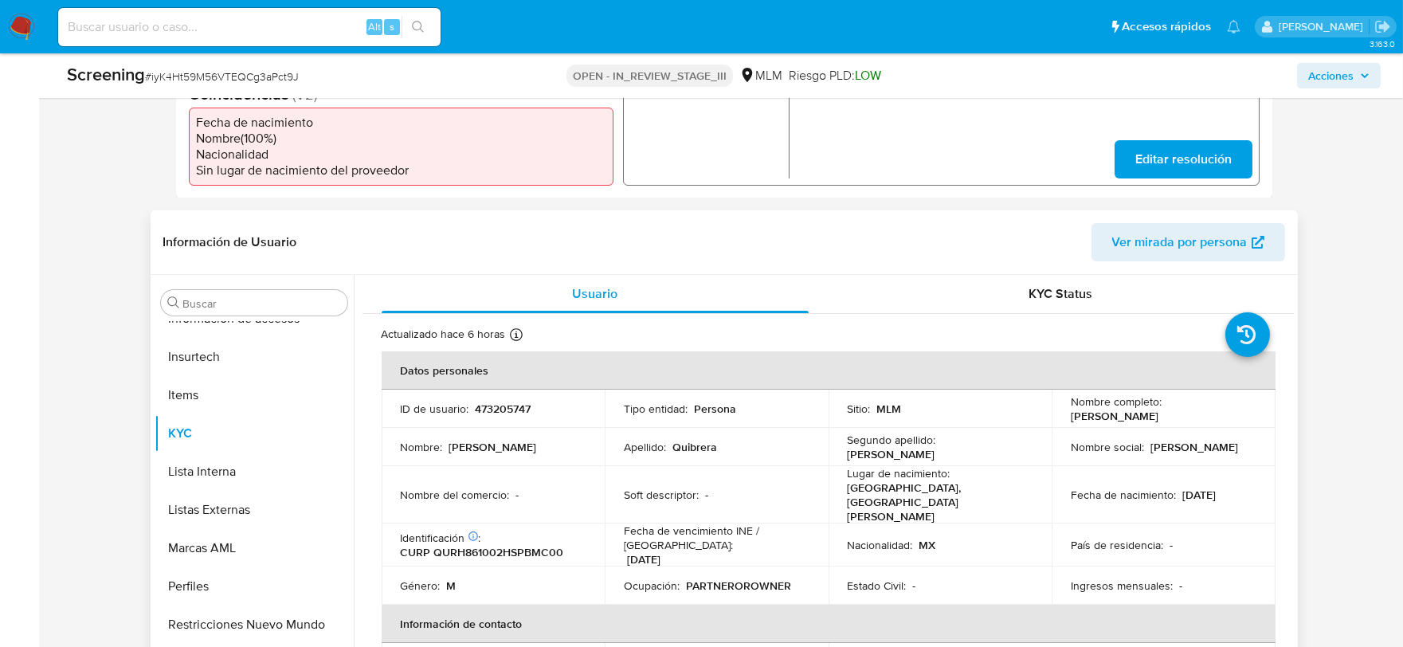
scroll to position [707, 0]
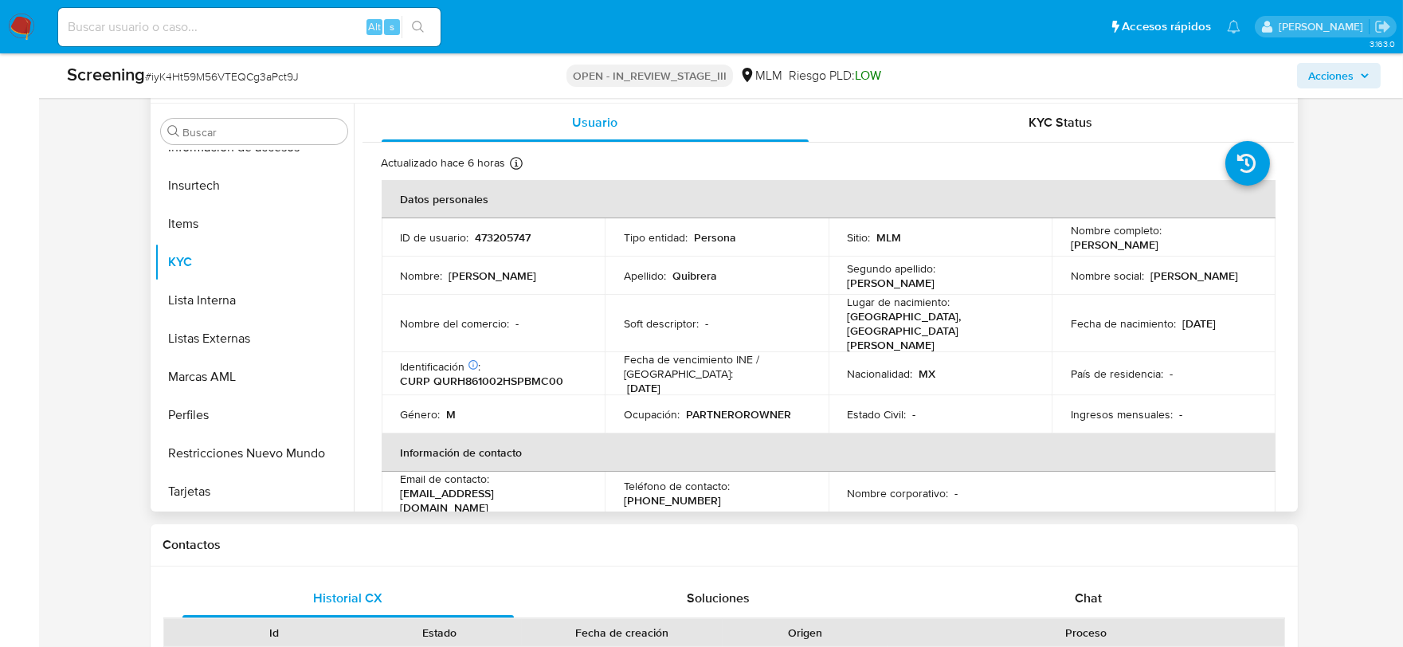
click at [511, 374] on p "CURP QURH861002HSPBMC00" at bounding box center [482, 381] width 163 height 14
copy p "QURH861002HSPBMC00"
click at [1351, 72] on span "Acciones" at bounding box center [1330, 75] width 45 height 25
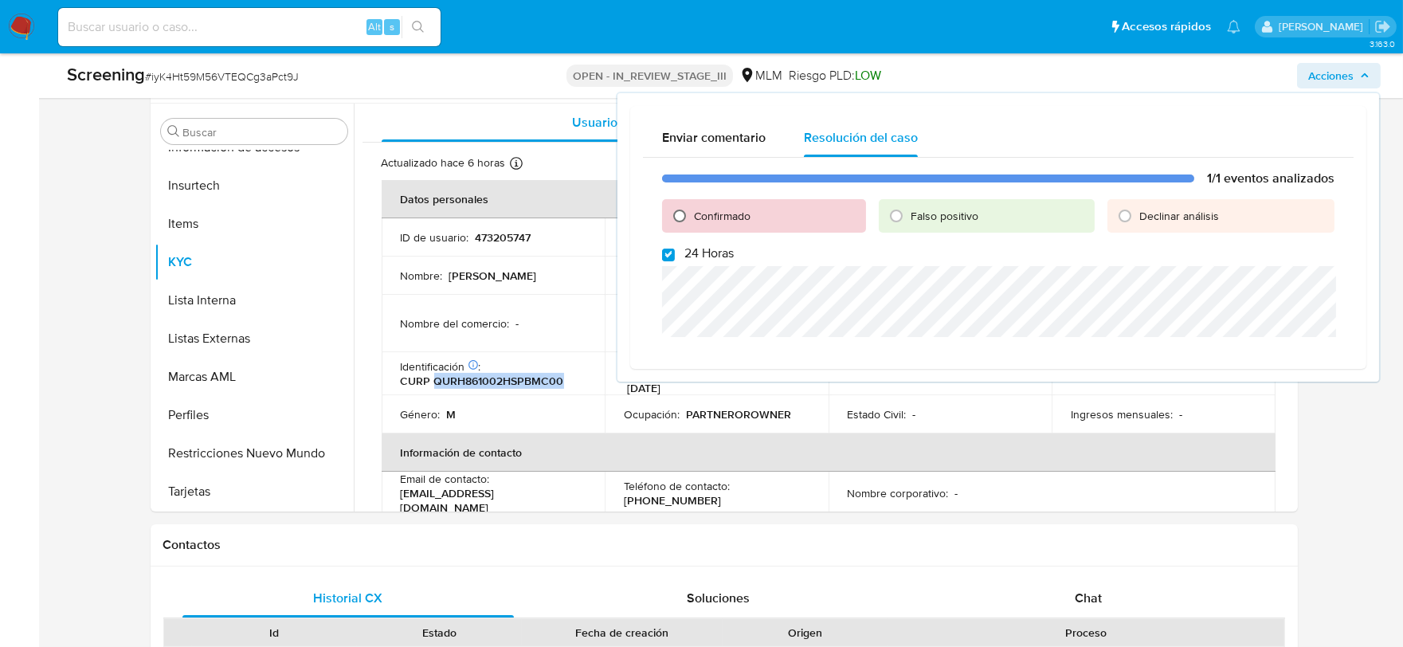
click at [677, 216] on input "Confirmado" at bounding box center [679, 215] width 25 height 25
radio input "true"
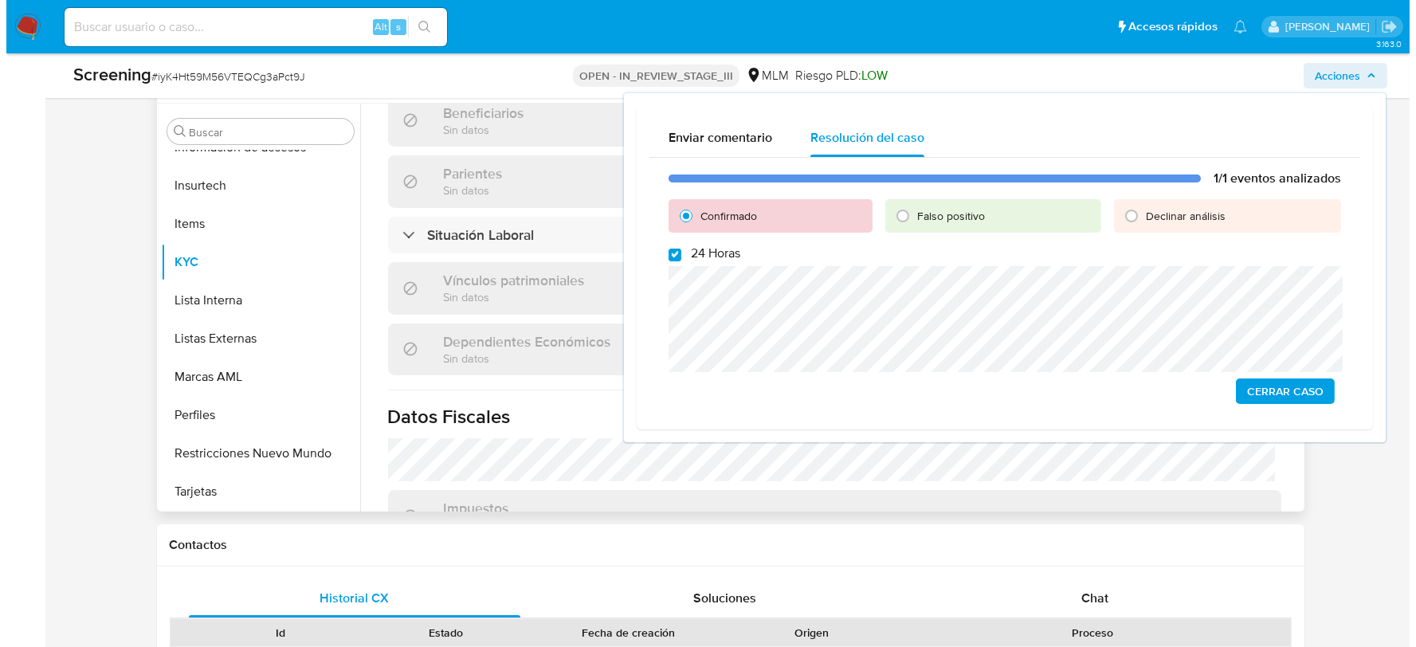
scroll to position [885, 0]
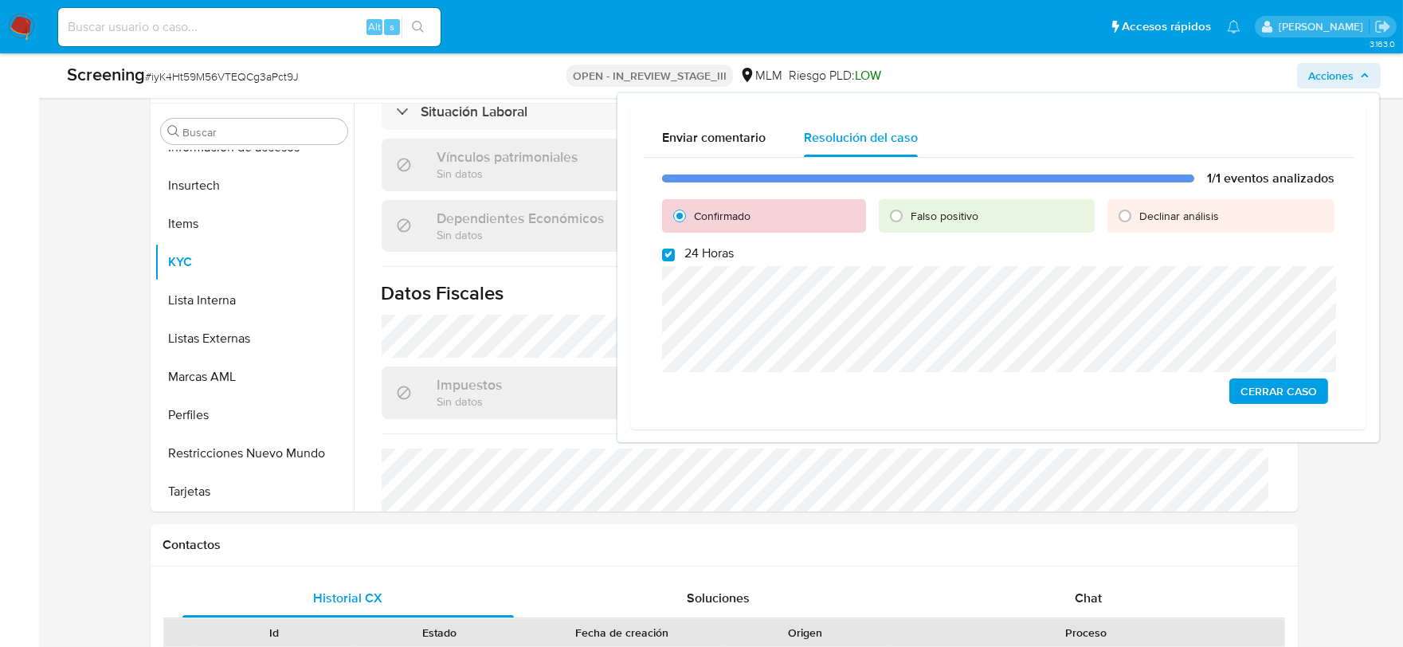
click at [1267, 394] on span "Cerrar Caso" at bounding box center [1278, 391] width 76 height 22
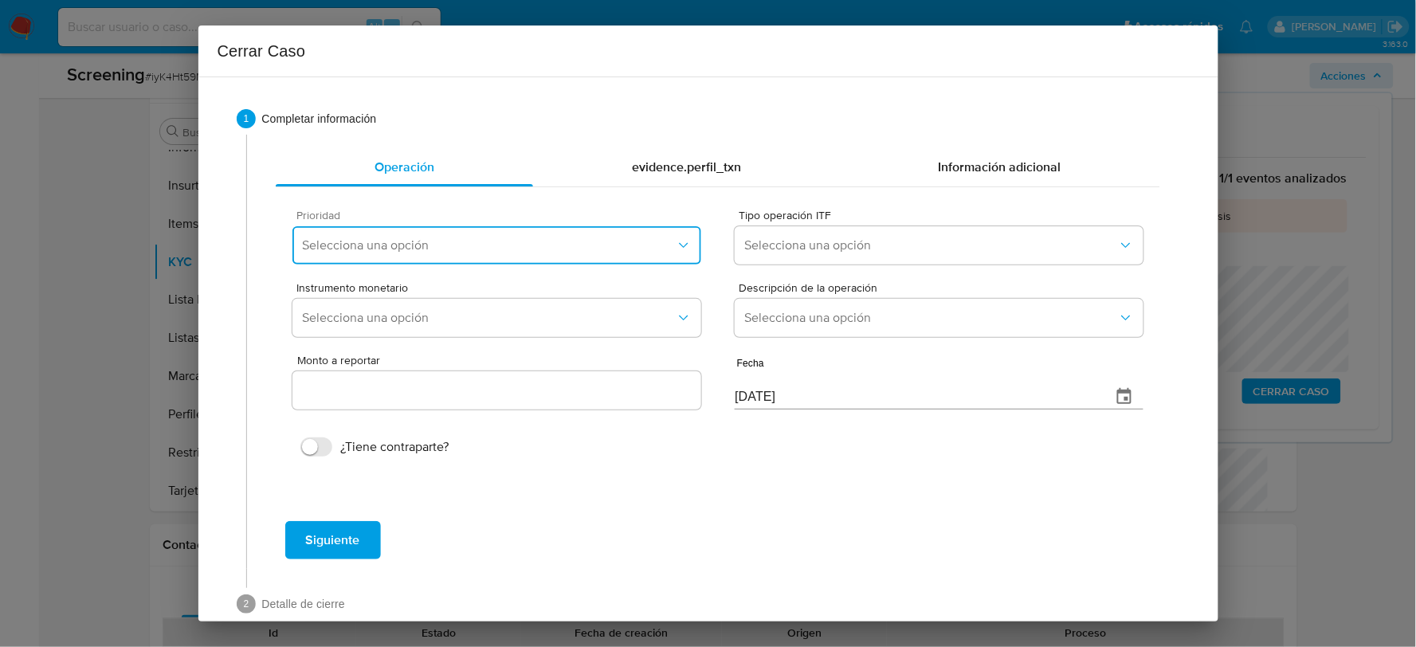
click at [597, 260] on button "Selecciona una opción" at bounding box center [496, 245] width 408 height 38
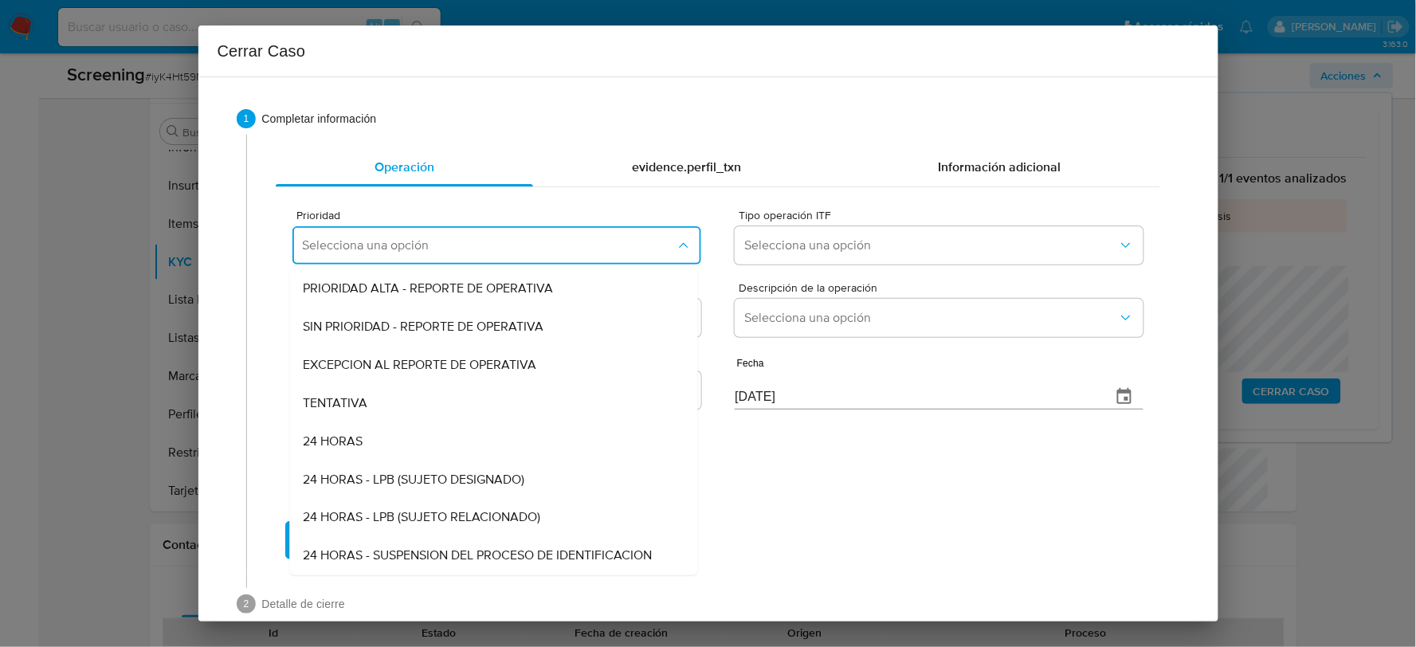
click at [429, 487] on span "24 HORAS - LPB (SUJETO DESIGNADO)" at bounding box center [413, 480] width 221 height 16
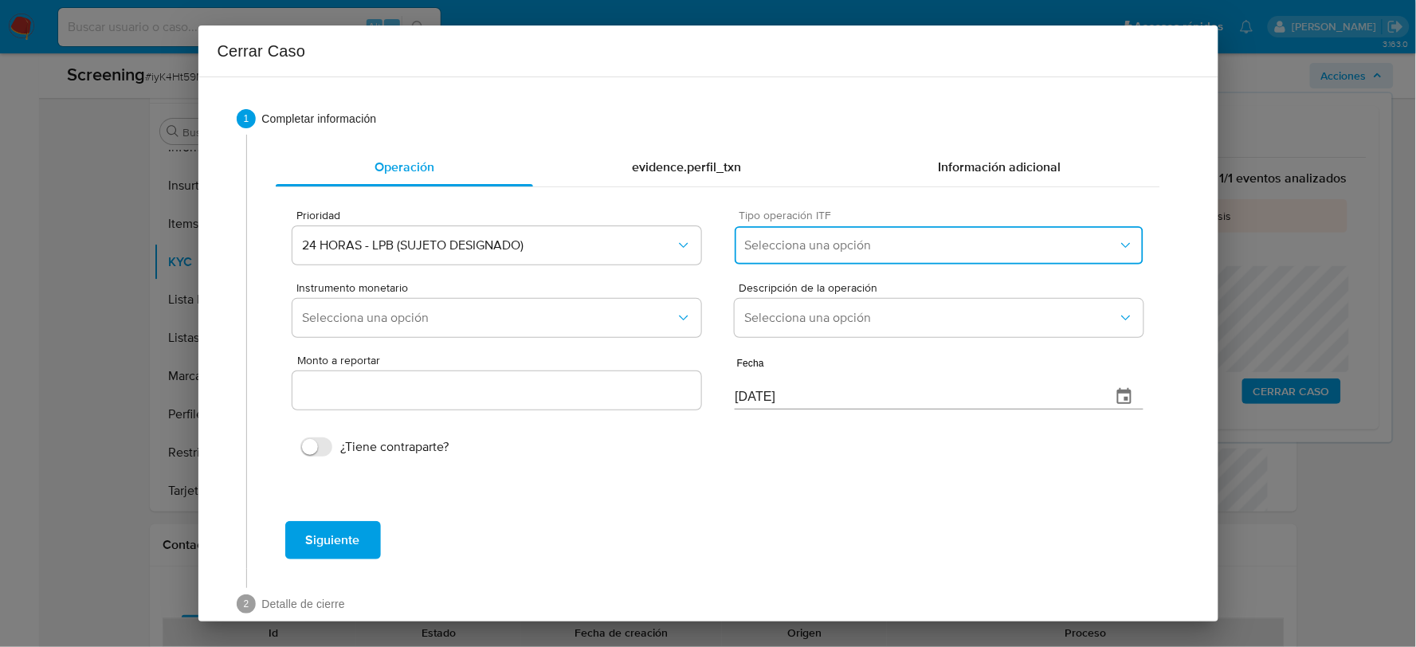
click at [871, 248] on span "Selecciona una opción" at bounding box center [930, 245] width 373 height 16
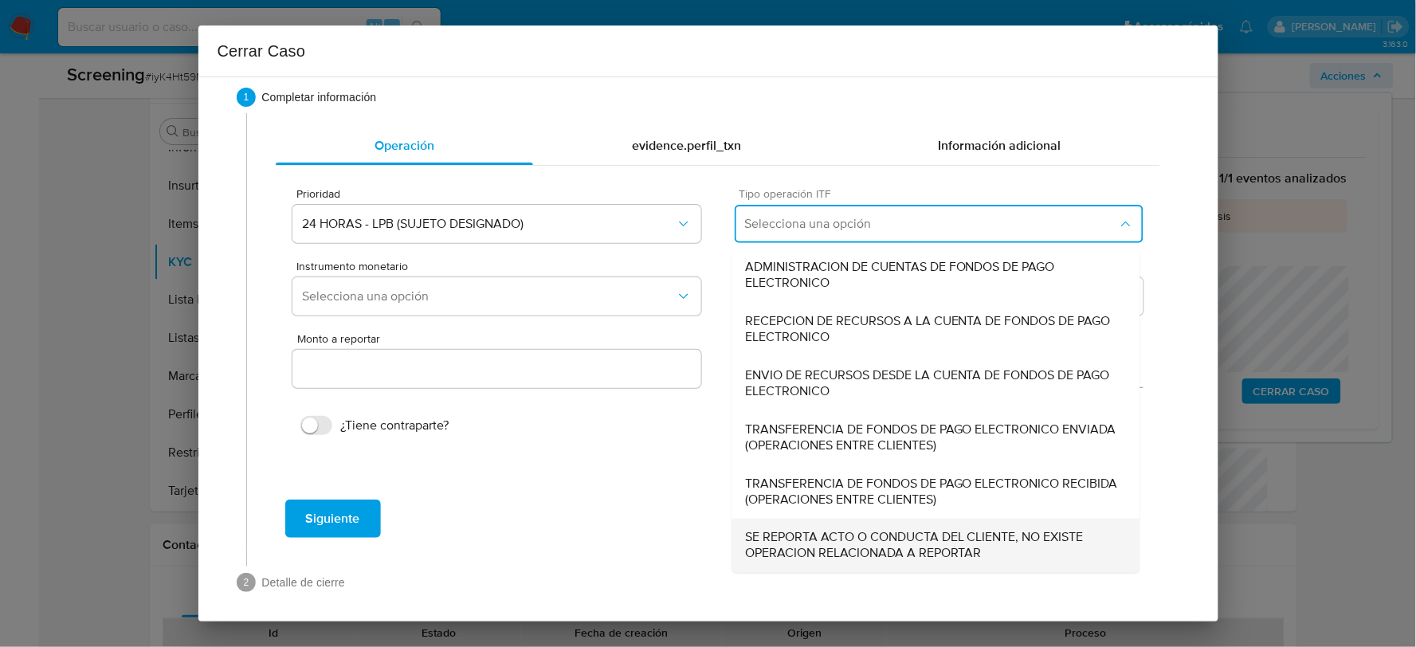
scroll to position [29, 0]
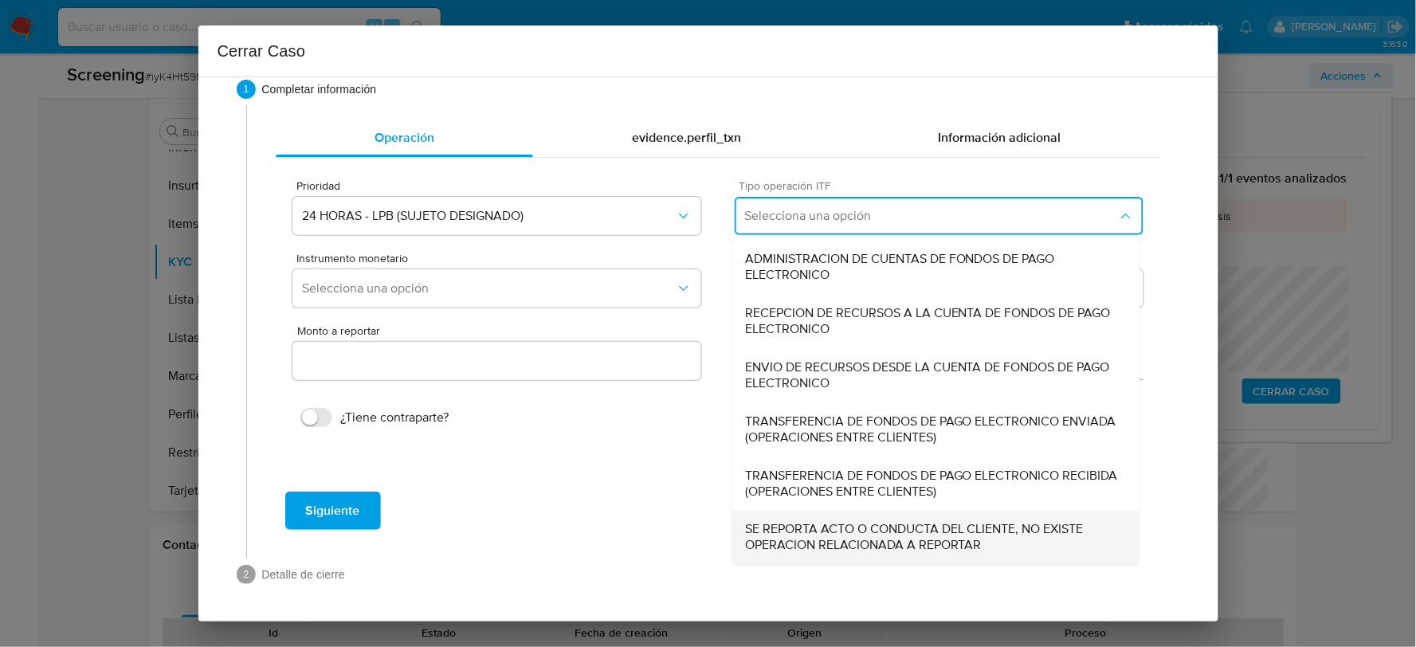
click at [874, 548] on span "SE REPORTA ACTO O CONDUCTA DEL CLIENTE, NO EXISTE OPERACION RELACIONADA A REPOR…" at bounding box center [936, 538] width 382 height 32
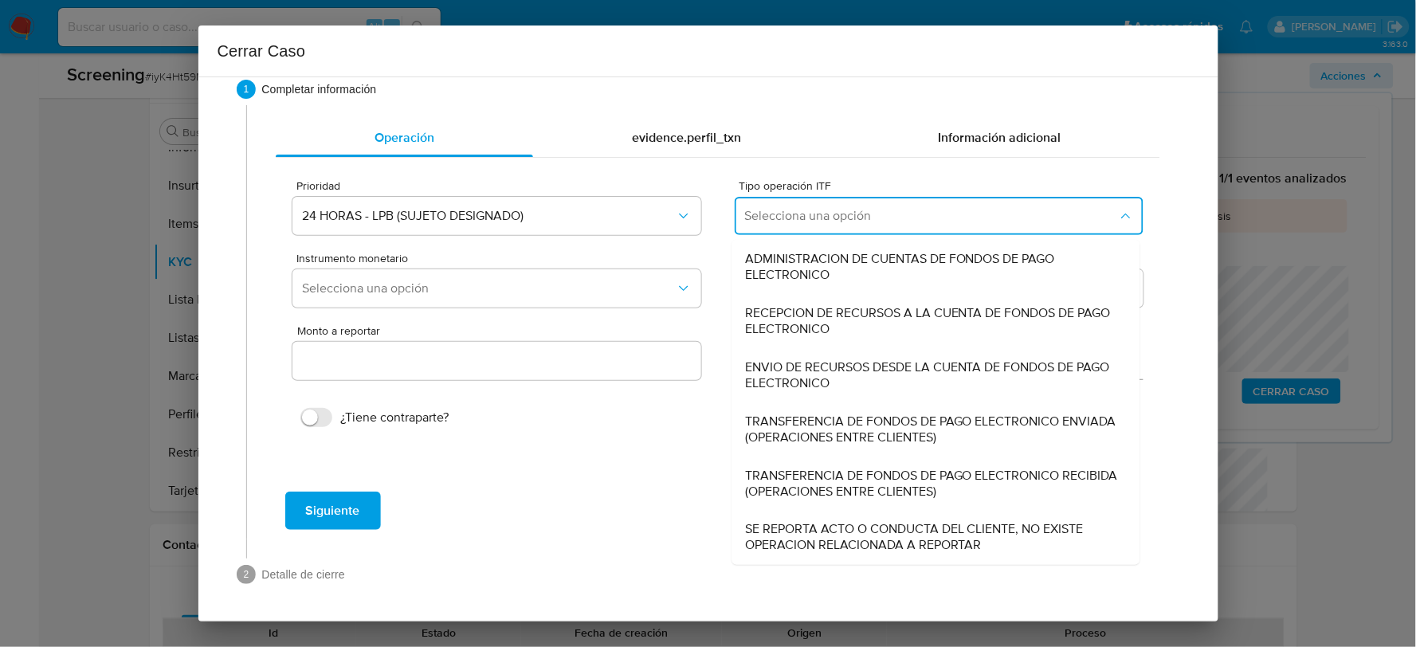
type input "0.00"
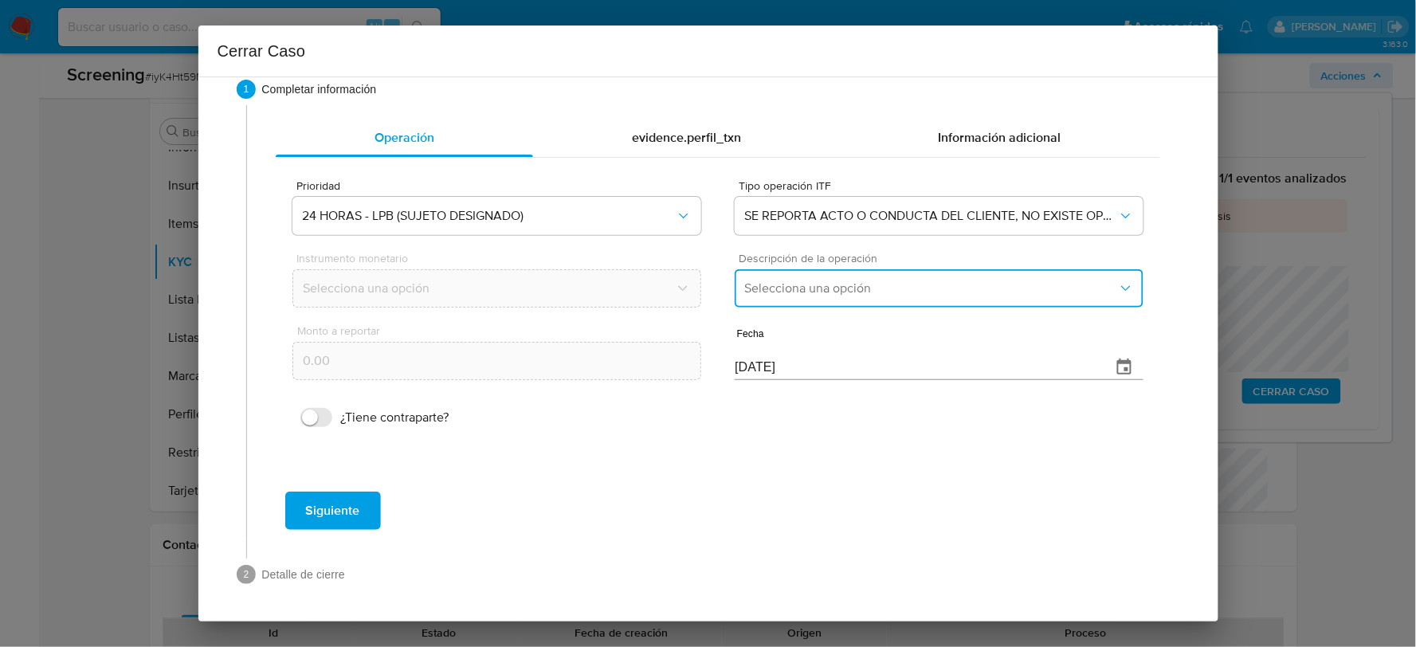
click at [856, 297] on button "Selecciona una opción" at bounding box center [938, 288] width 408 height 38
click at [856, 374] on span "LISTA DE PERSONAS BLOQUEADAS" at bounding box center [846, 370] width 202 height 16
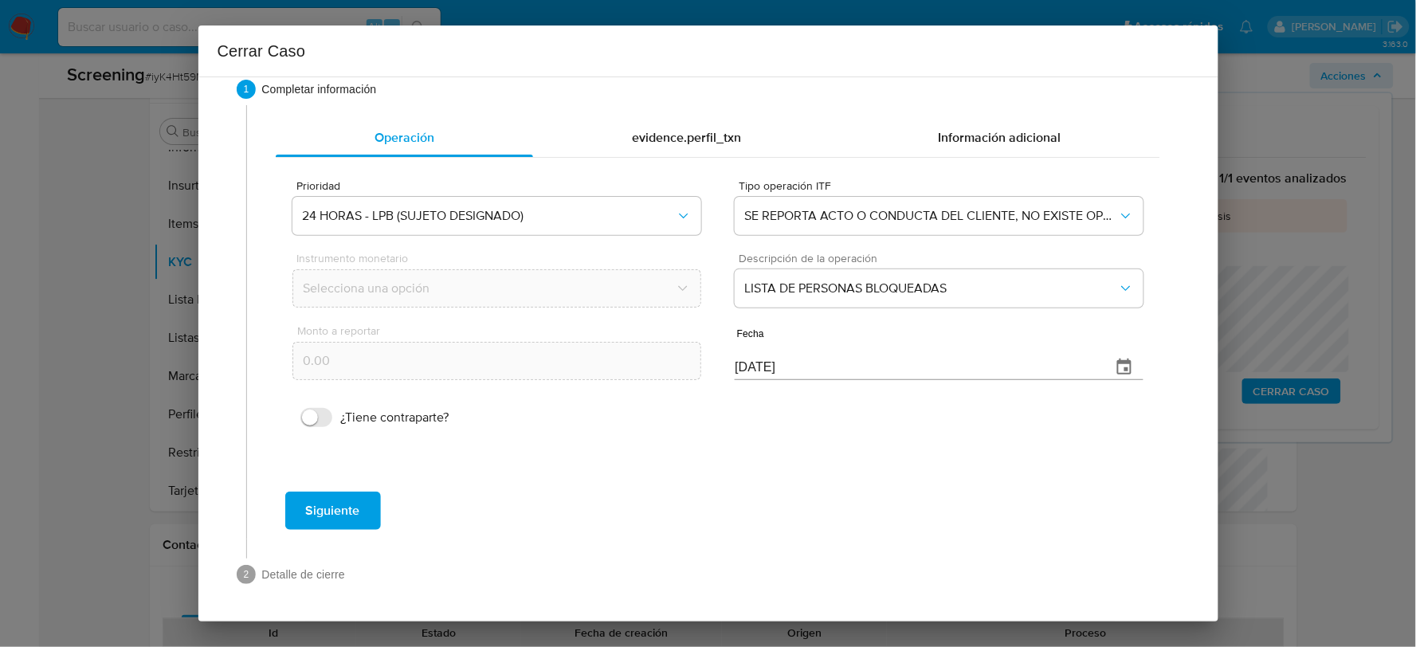
click at [343, 498] on span "Siguiente" at bounding box center [333, 510] width 54 height 35
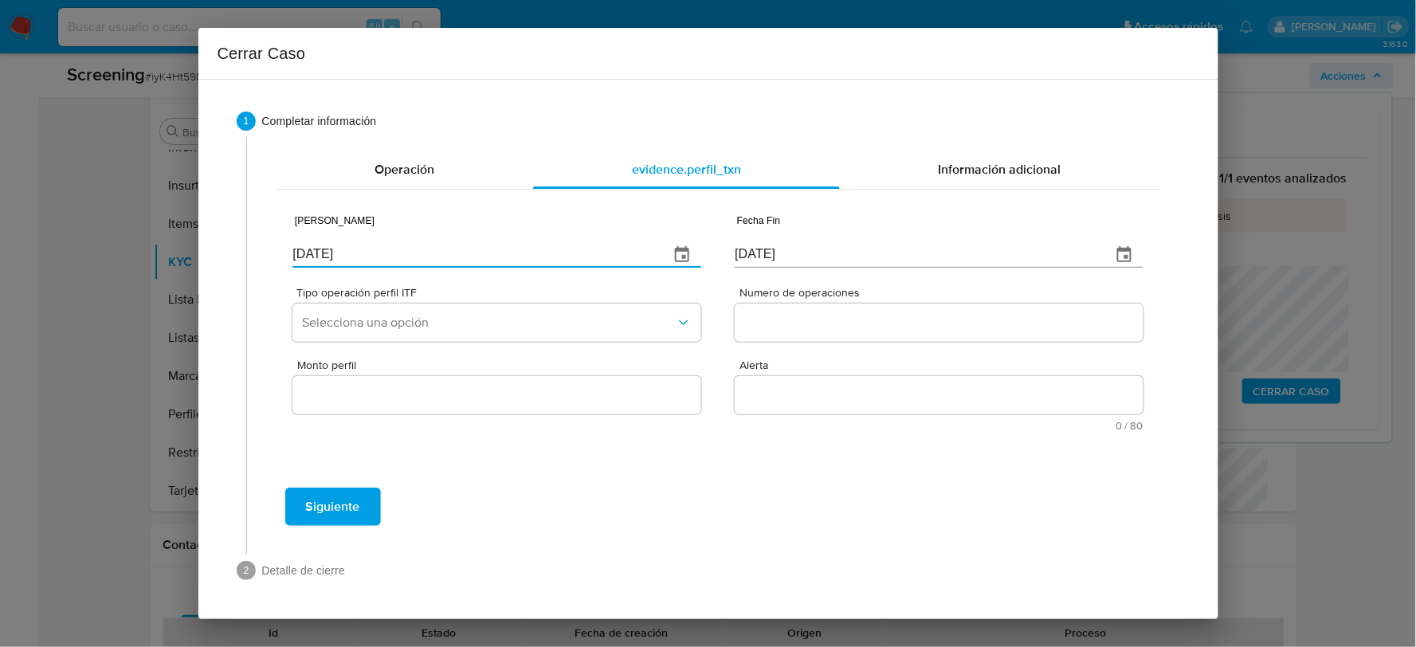
click at [378, 257] on input "[DATE]" at bounding box center [473, 254] width 363 height 25
type input "01/01/2025"
type input "01/07/2025"
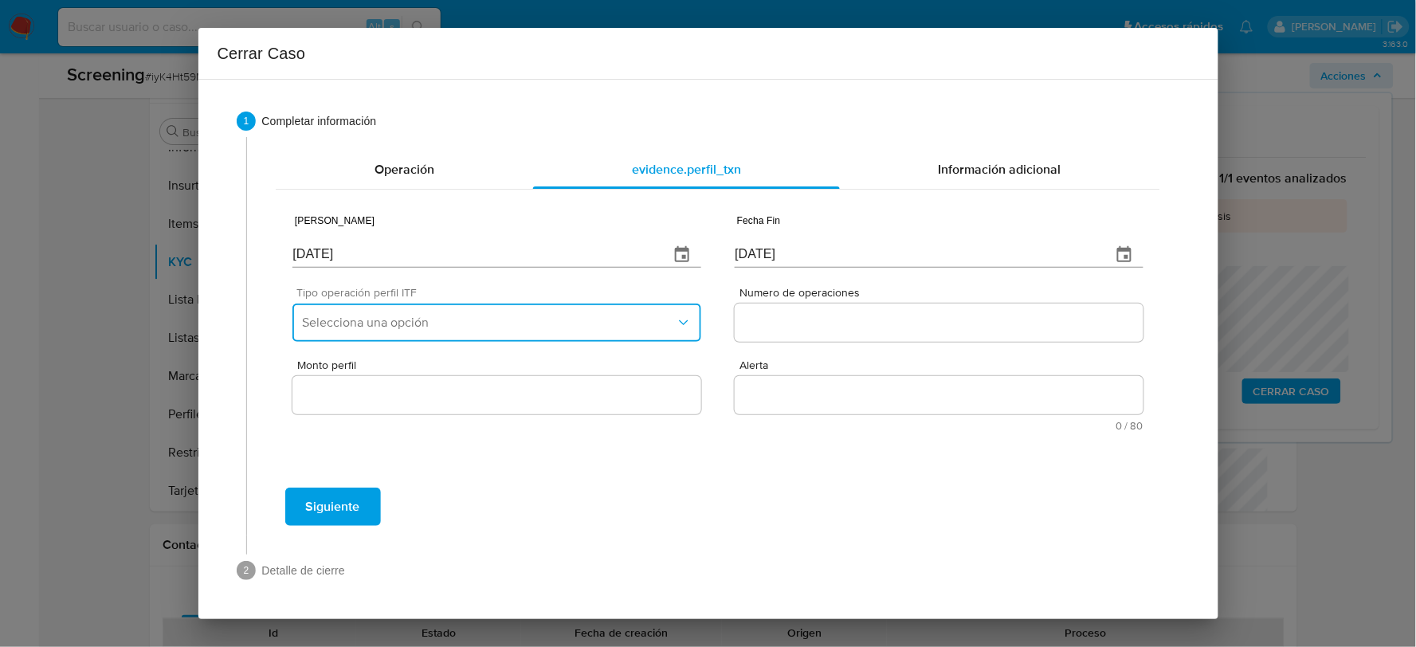
click at [386, 335] on button "Selecciona una opción" at bounding box center [496, 322] width 408 height 38
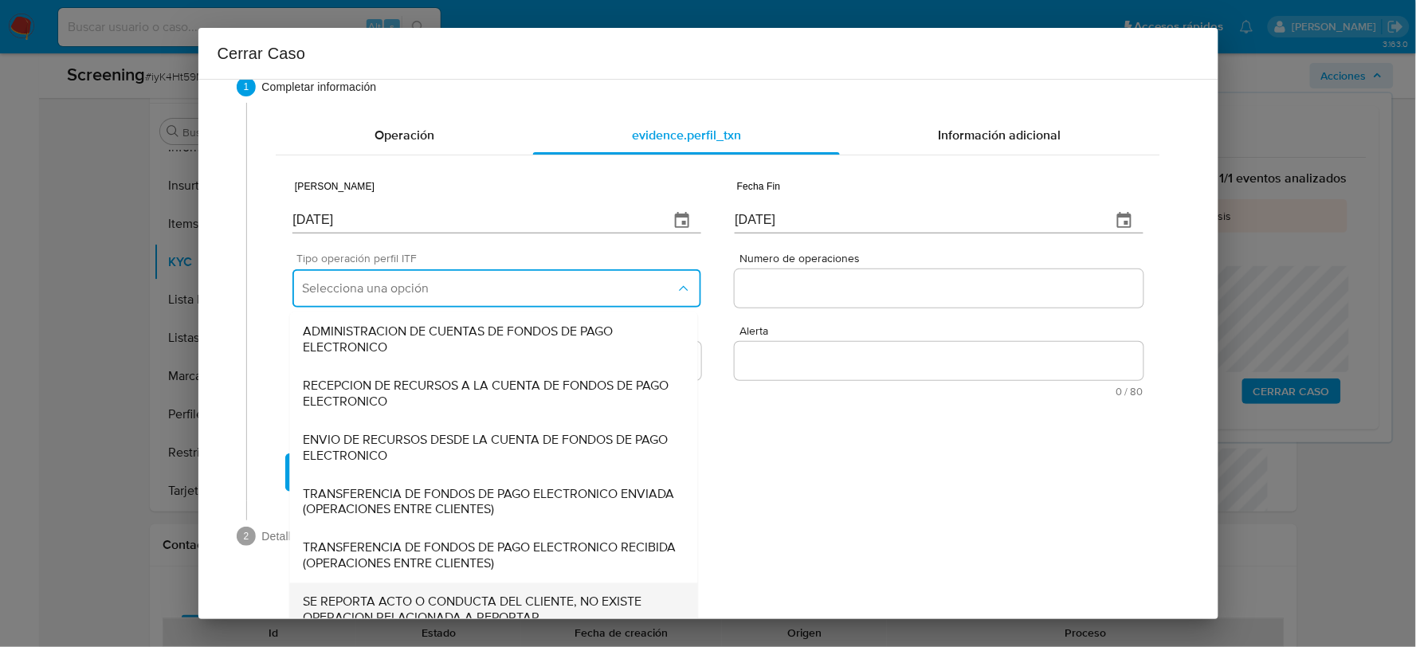
scroll to position [53, 0]
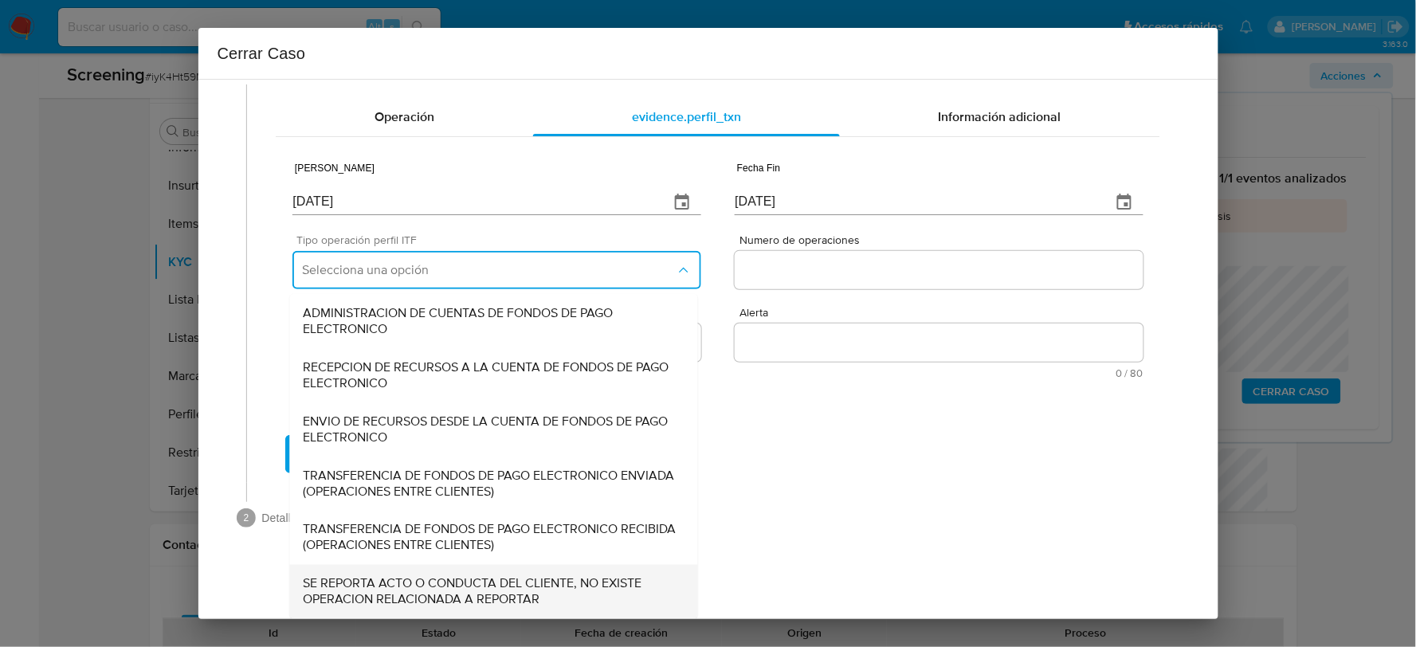
click at [400, 591] on span "SE REPORTA ACTO O CONDUCTA DEL CLIENTE, NO EXISTE OPERACION RELACIONADA A REPOR…" at bounding box center [494, 592] width 382 height 32
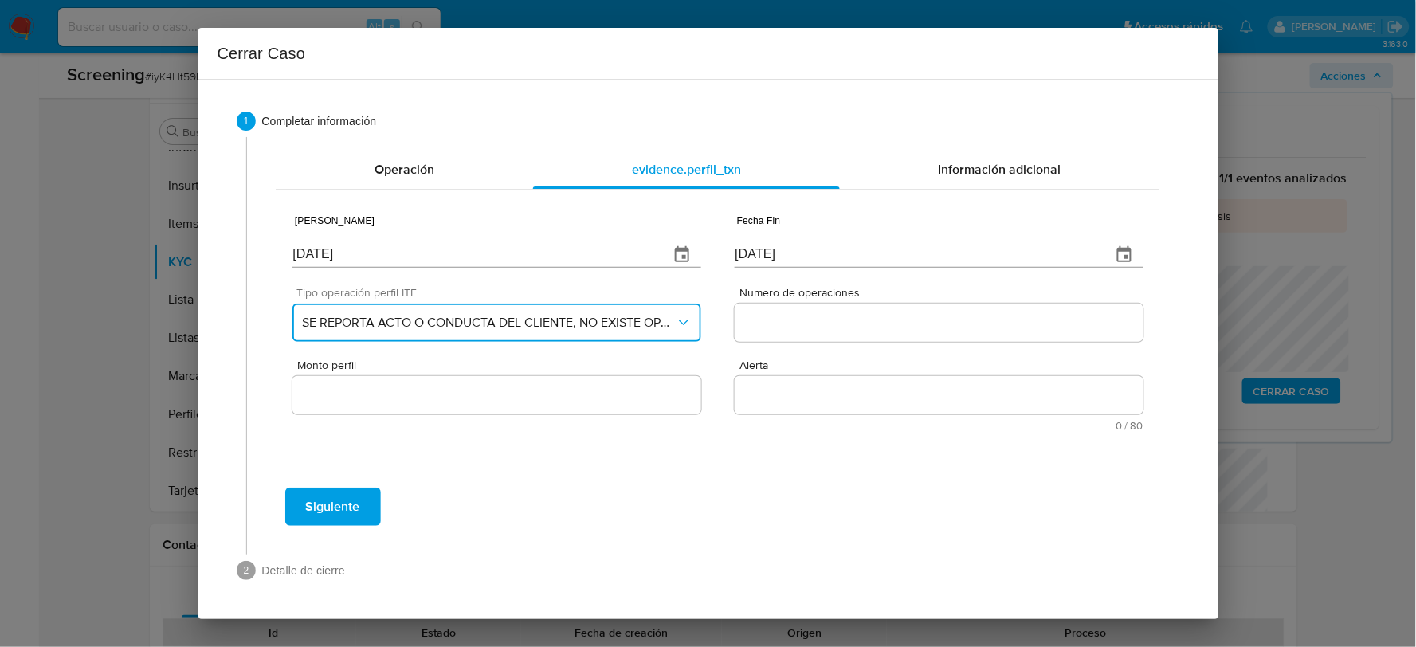
scroll to position [0, 0]
click at [844, 315] on input "Numero de operaciones" at bounding box center [938, 322] width 408 height 21
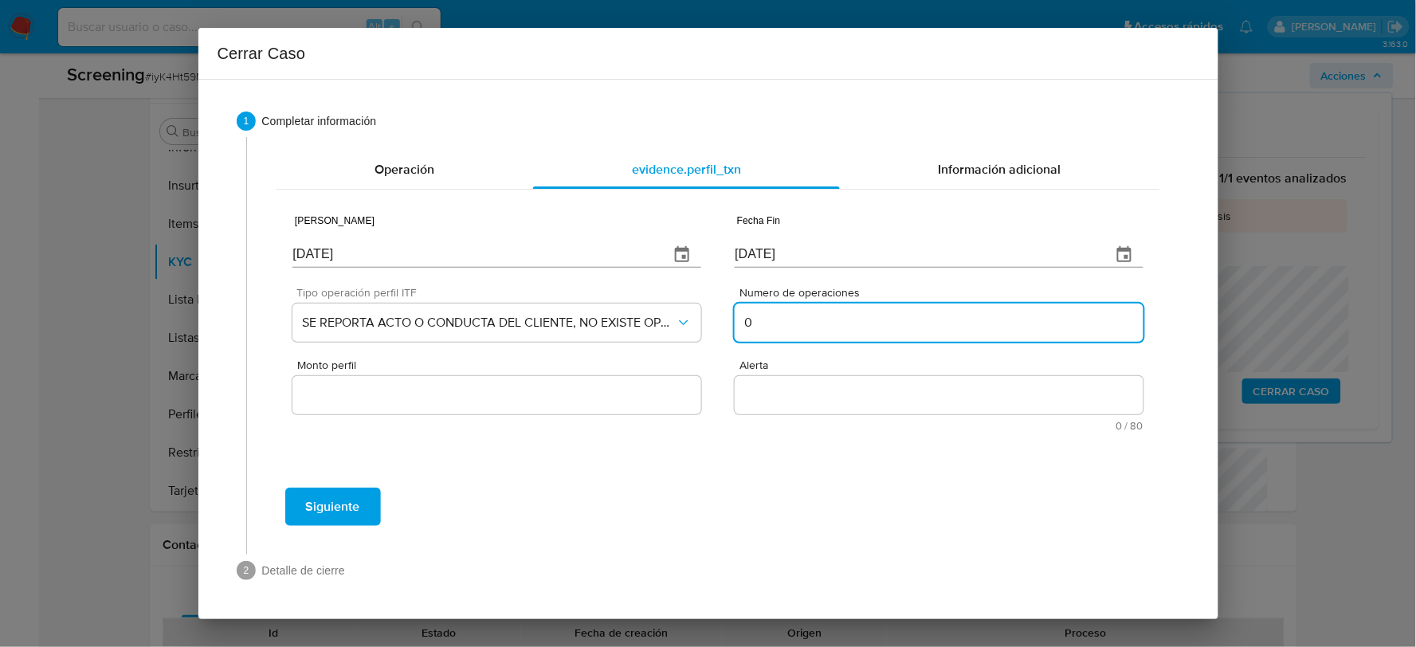
type input "0"
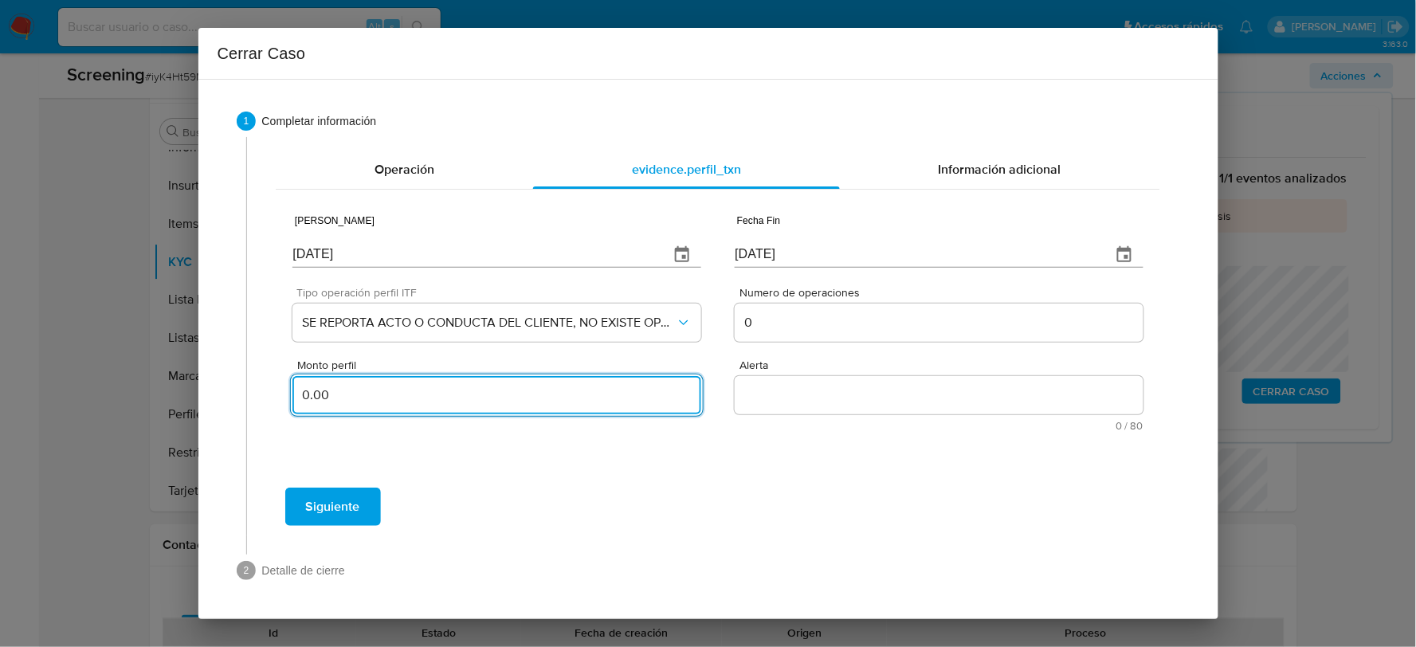
type input "0.00"
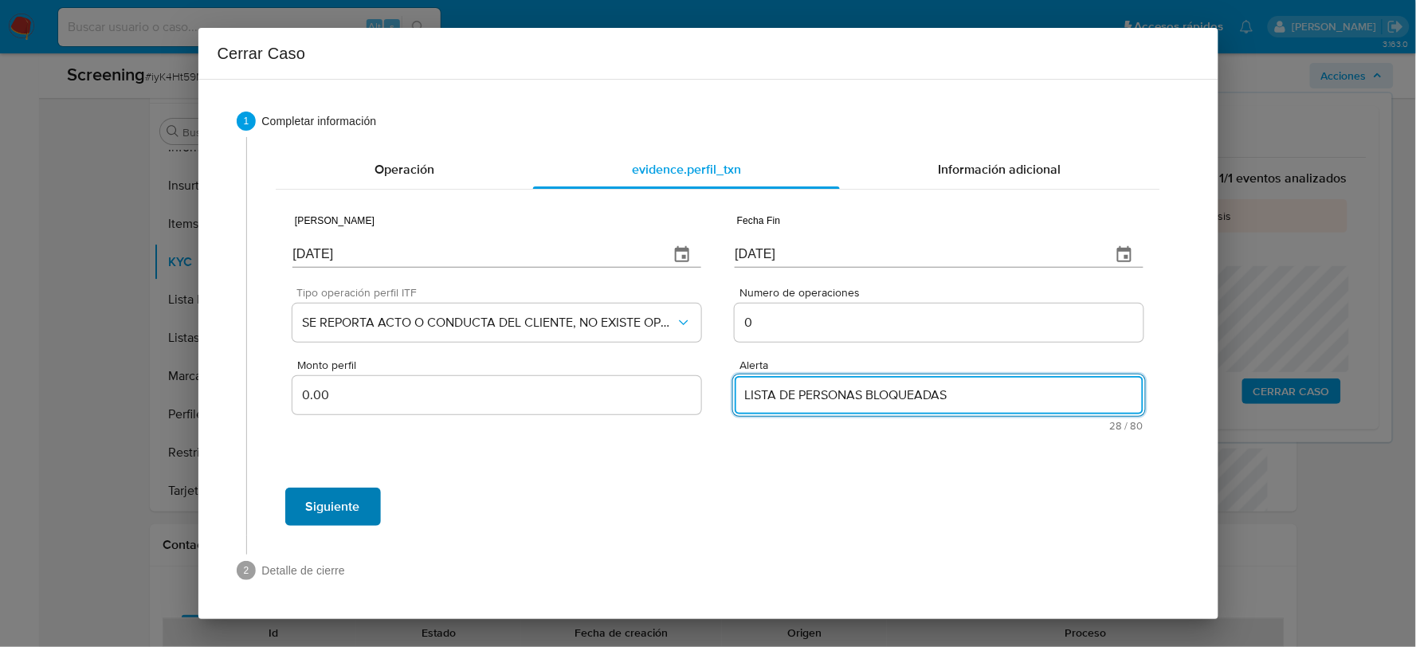
type textarea "LISTA DE PERSONAS BLOQUEADAS"
click at [340, 514] on span "Siguiente" at bounding box center [333, 506] width 54 height 35
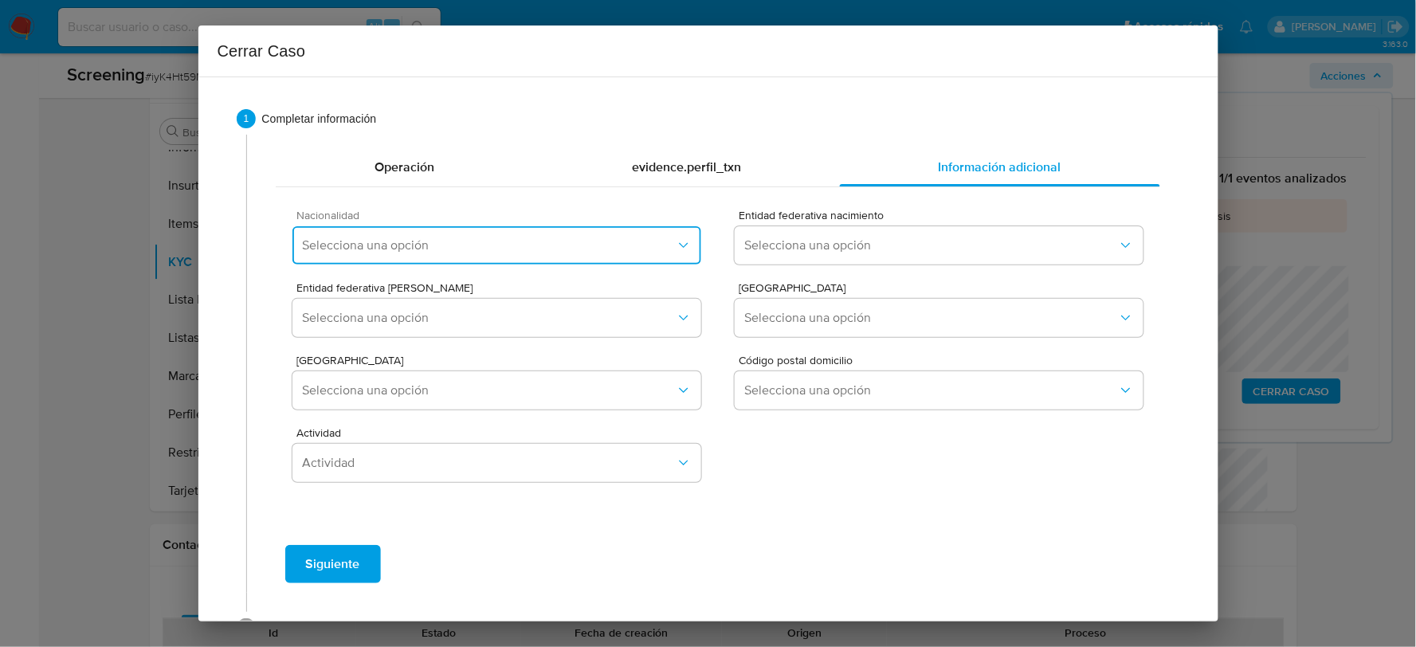
click at [402, 242] on span "Selecciona una opción" at bounding box center [488, 245] width 373 height 16
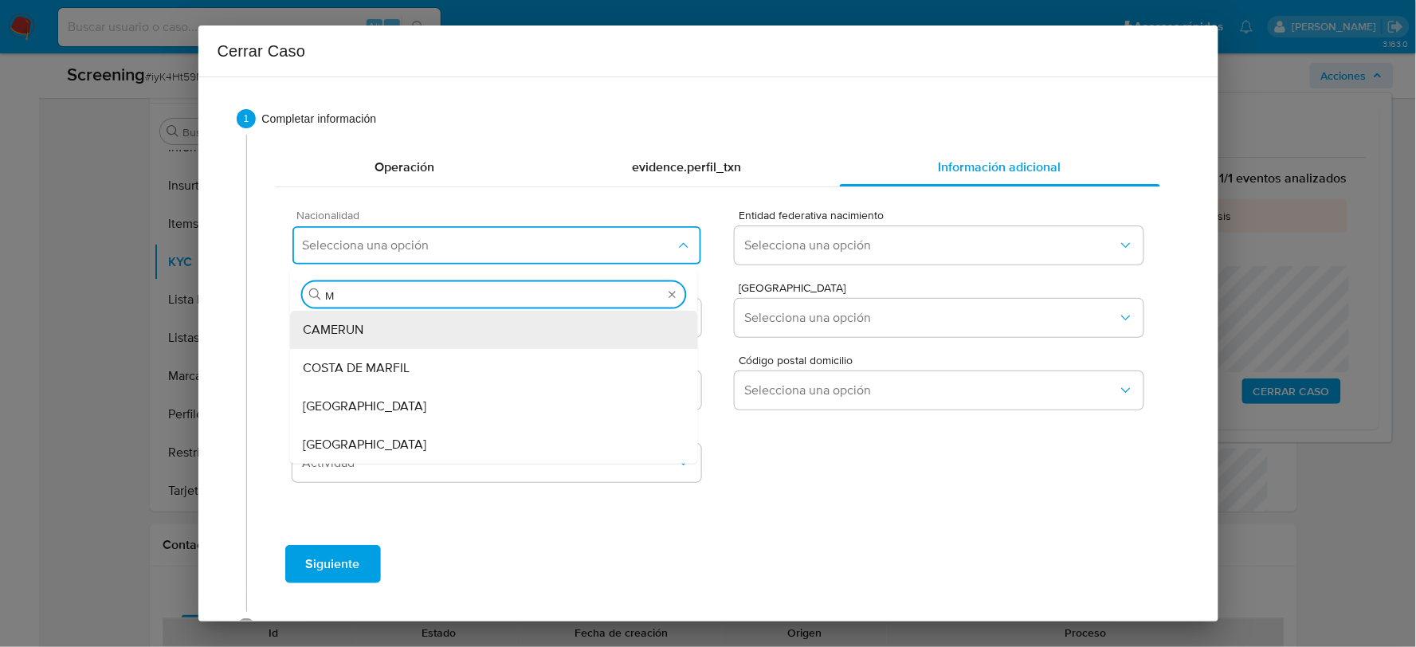
type input "ME"
click at [345, 446] on span "[GEOGRAPHIC_DATA]" at bounding box center [364, 445] width 123 height 16
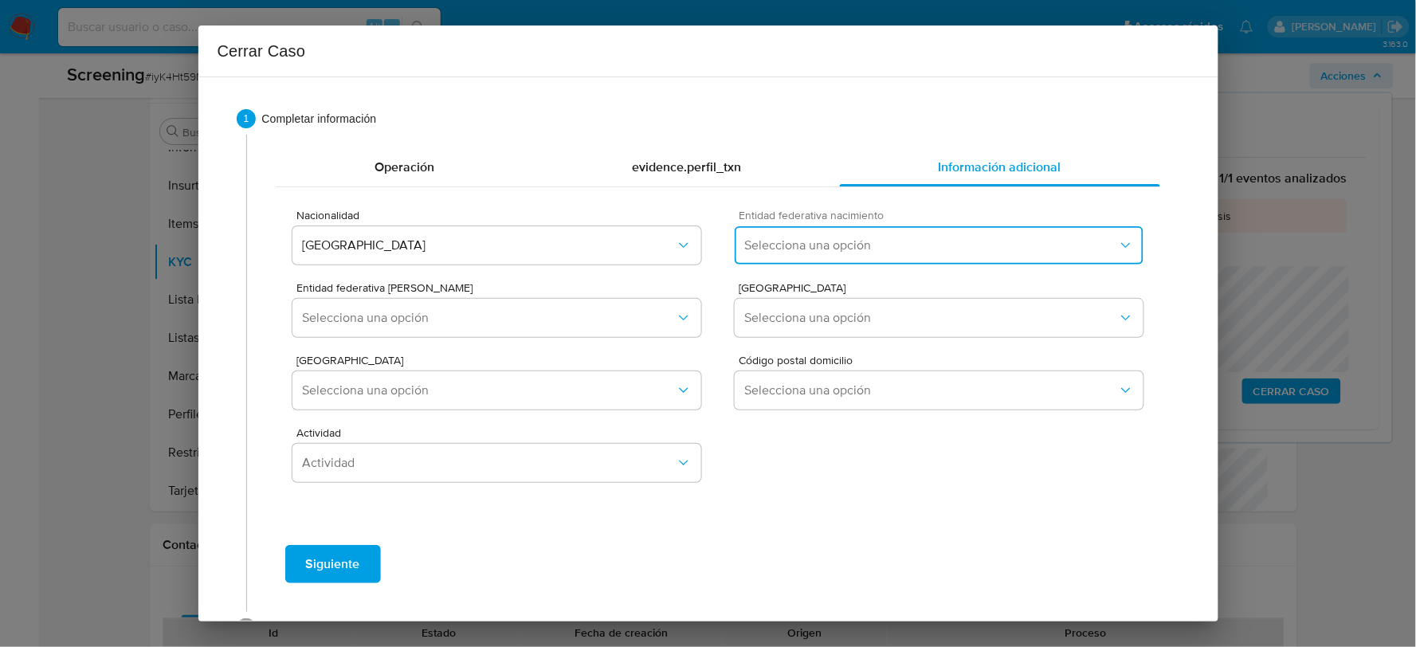
click at [858, 245] on span "Selecciona una opción" at bounding box center [930, 245] width 373 height 16
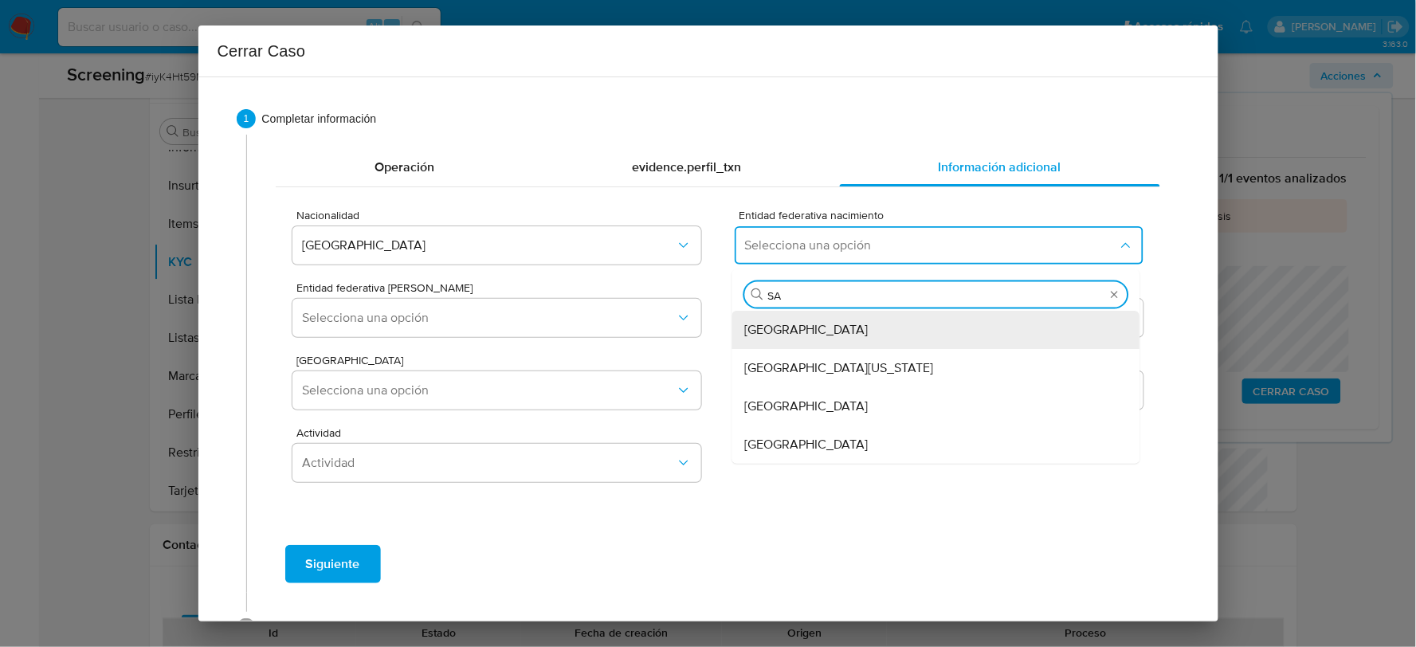
type input "SAN"
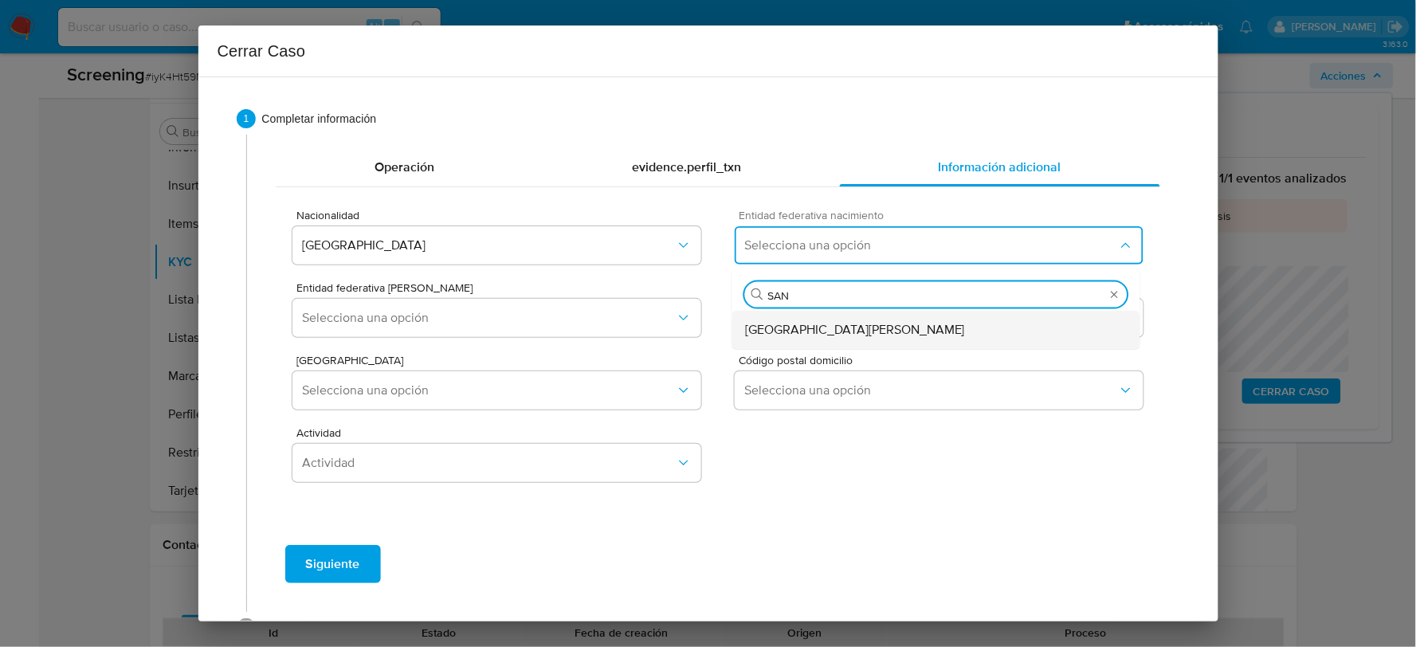
click at [737, 332] on li "[GEOGRAPHIC_DATA][PERSON_NAME]" at bounding box center [936, 330] width 408 height 38
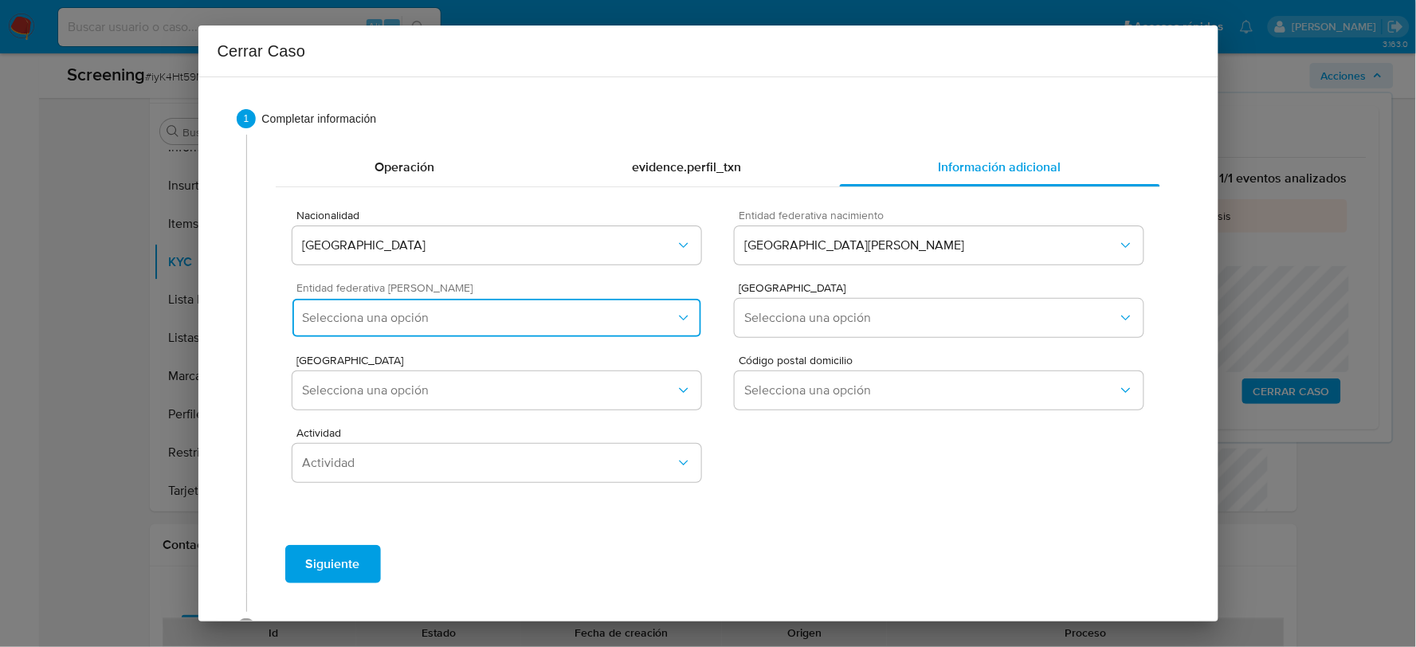
click at [646, 316] on span "Selecciona una opción" at bounding box center [488, 318] width 373 height 16
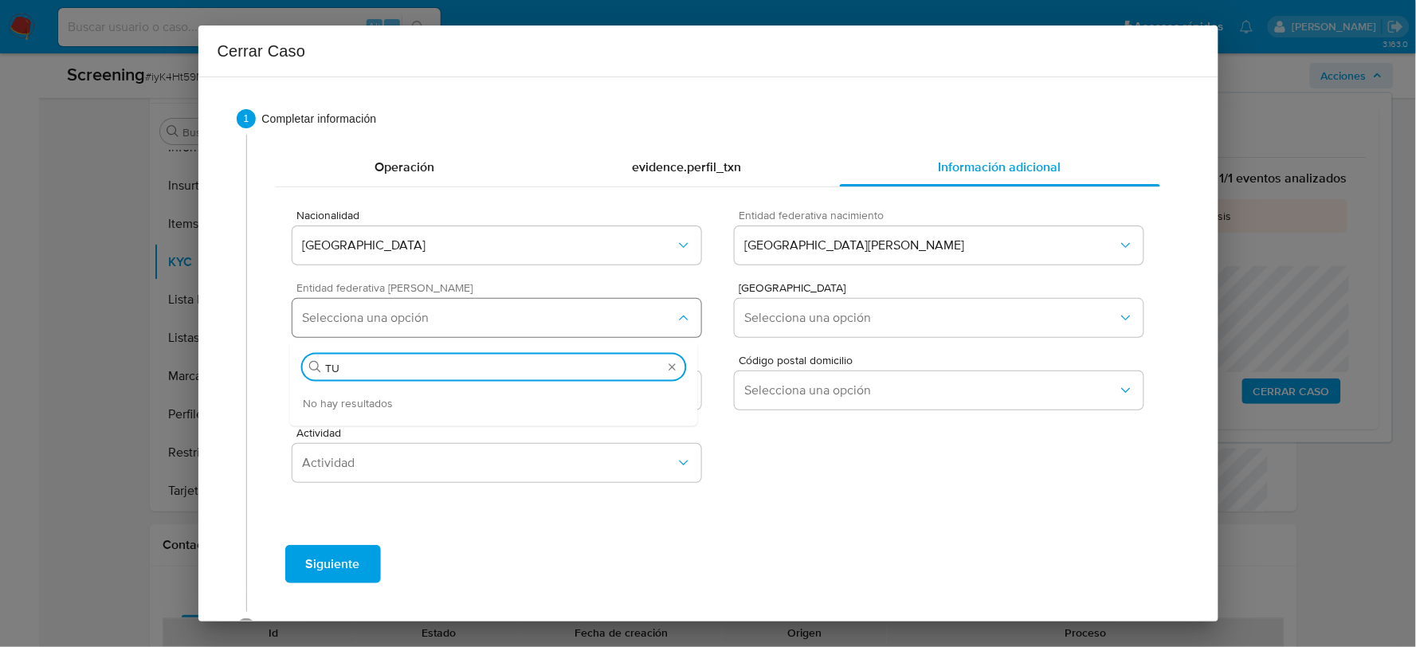
type input "T"
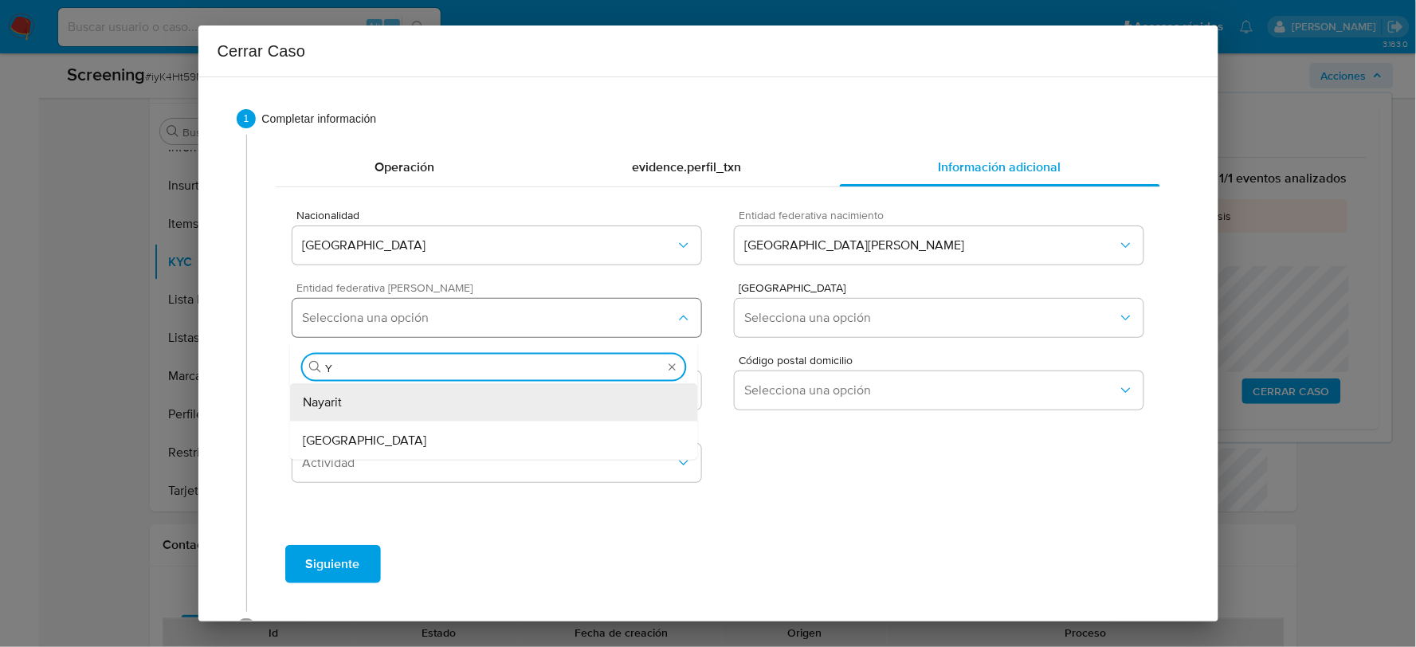
type input "YU"
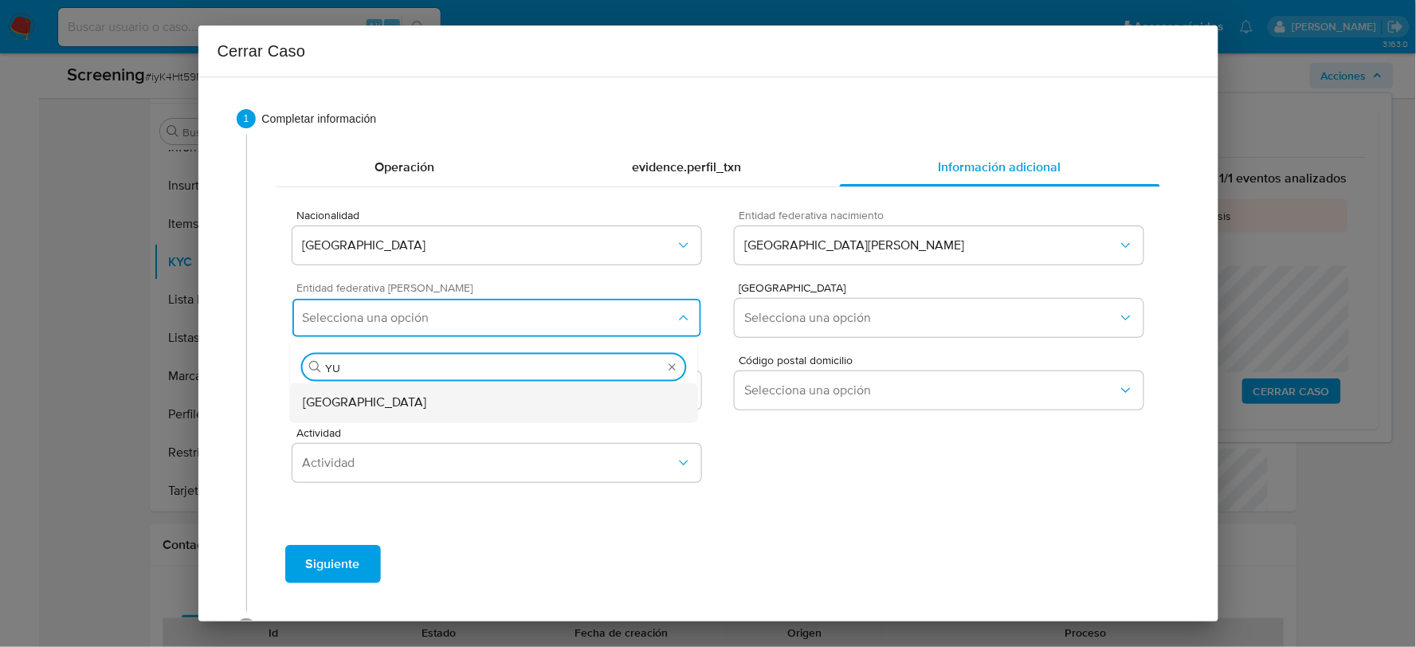
click at [500, 409] on div "[GEOGRAPHIC_DATA]" at bounding box center [494, 402] width 382 height 38
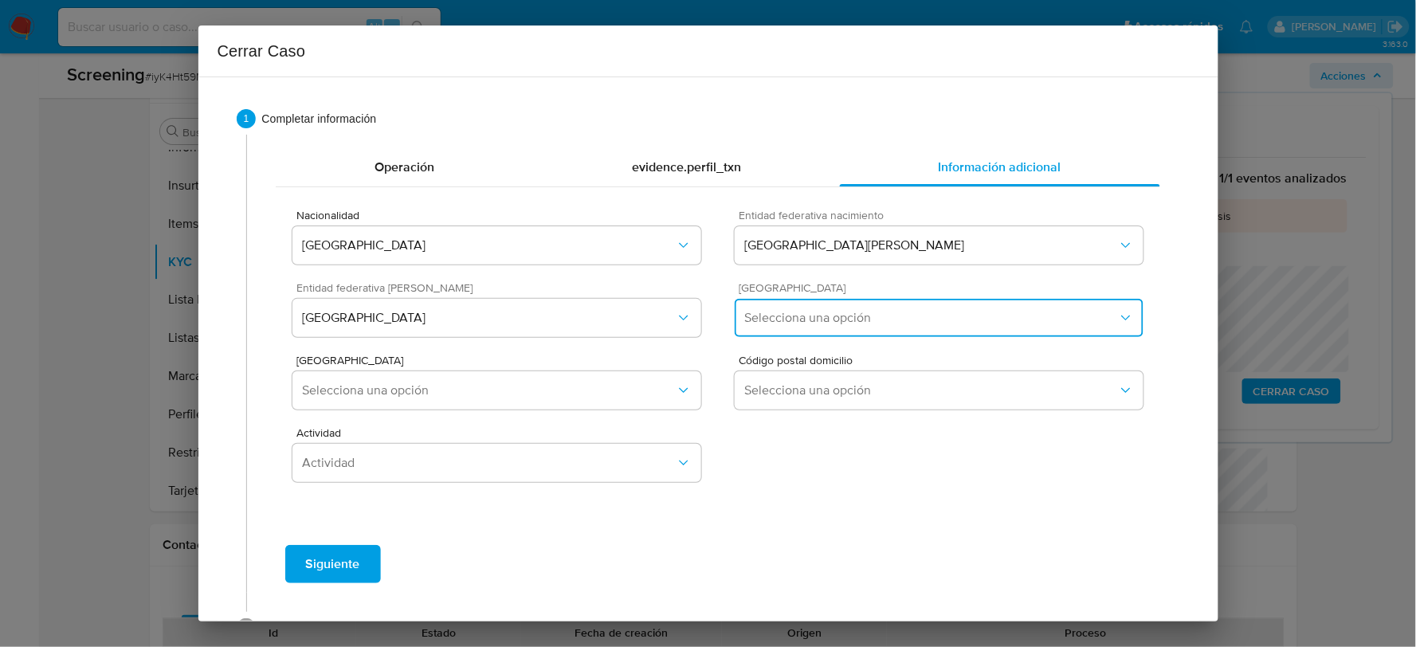
click at [824, 317] on span "Selecciona una opción" at bounding box center [930, 318] width 373 height 16
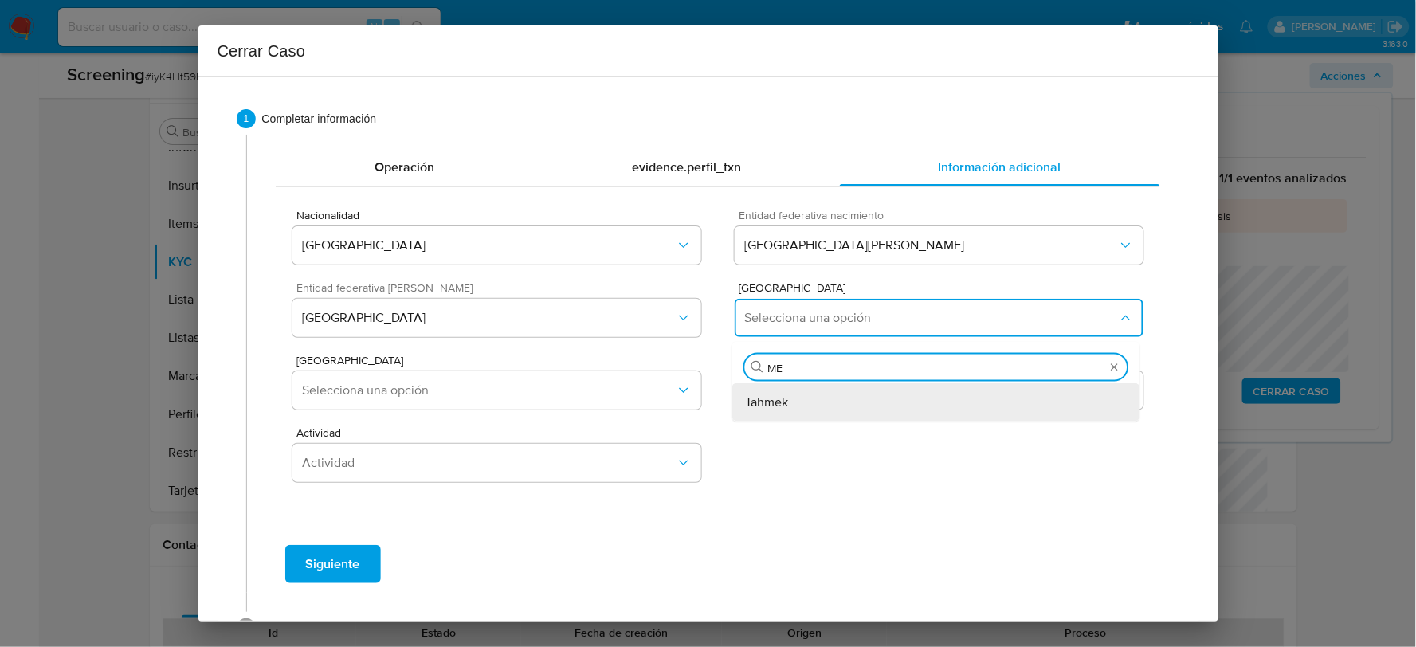
type input "M"
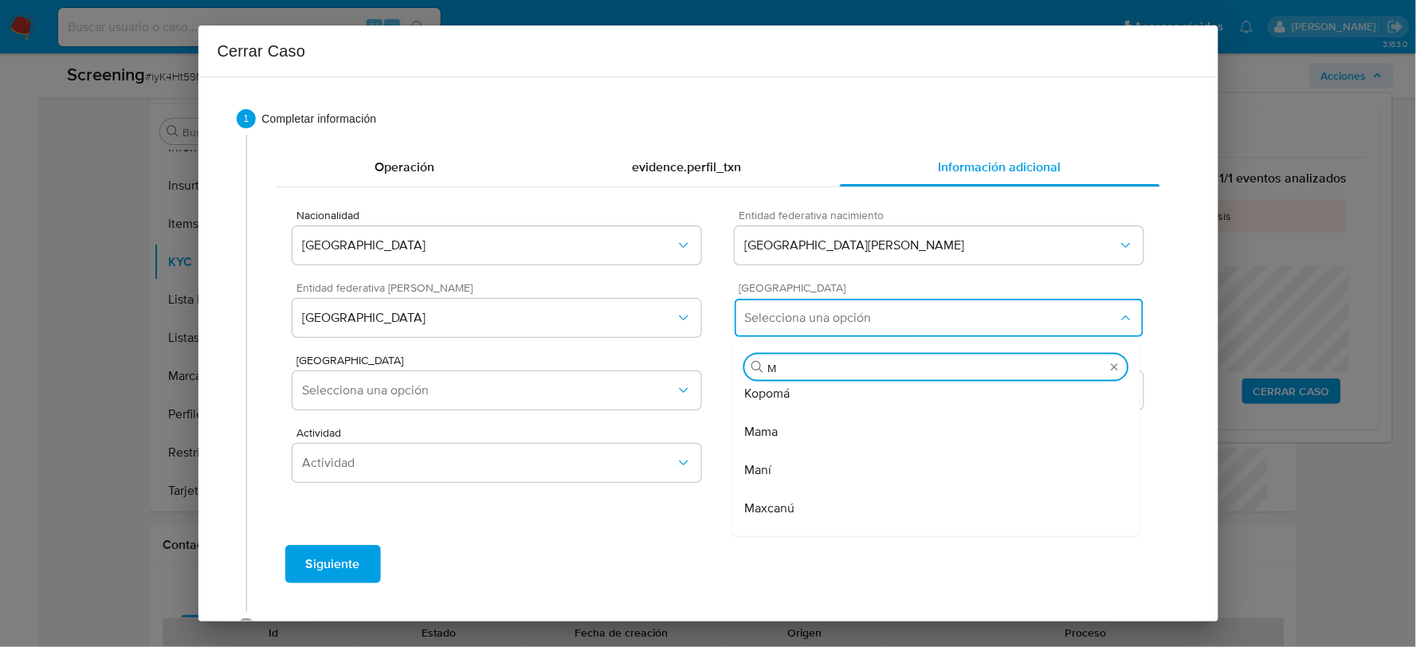
scroll to position [619, 0]
click at [762, 447] on div "Mayapán" at bounding box center [936, 433] width 382 height 38
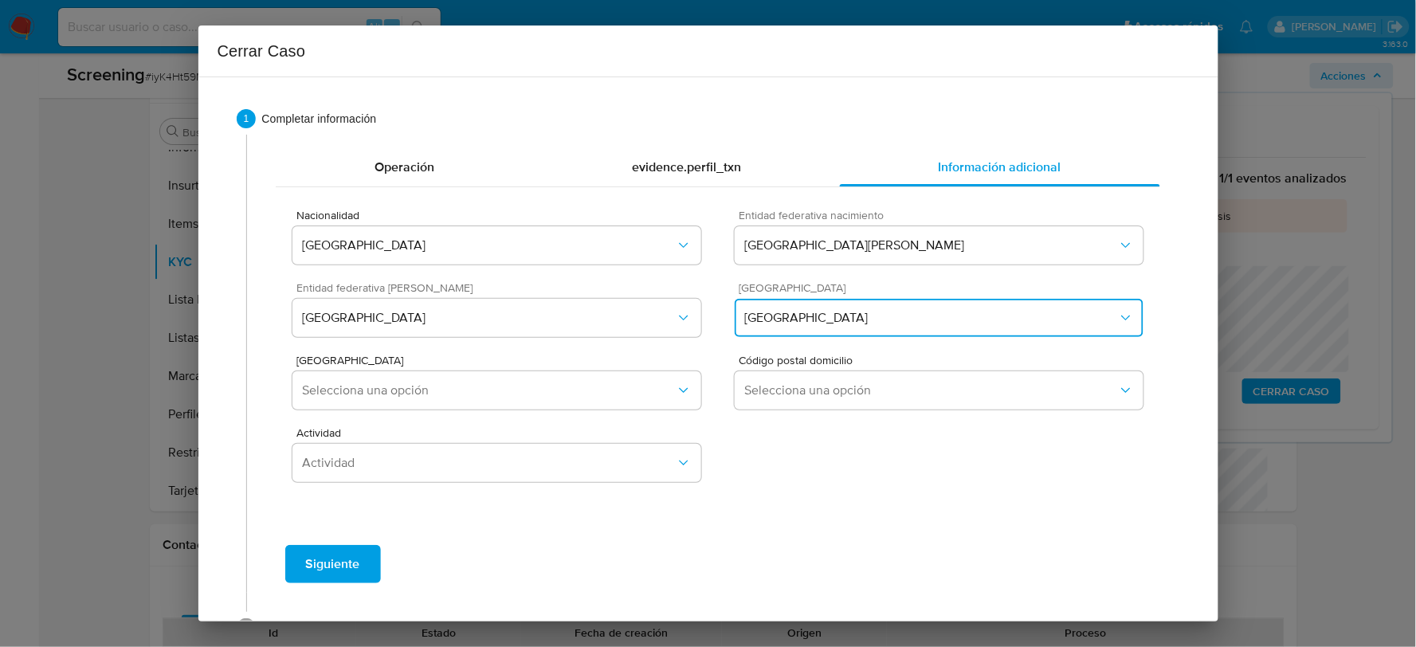
click at [912, 325] on button "Mayapán" at bounding box center [938, 318] width 408 height 38
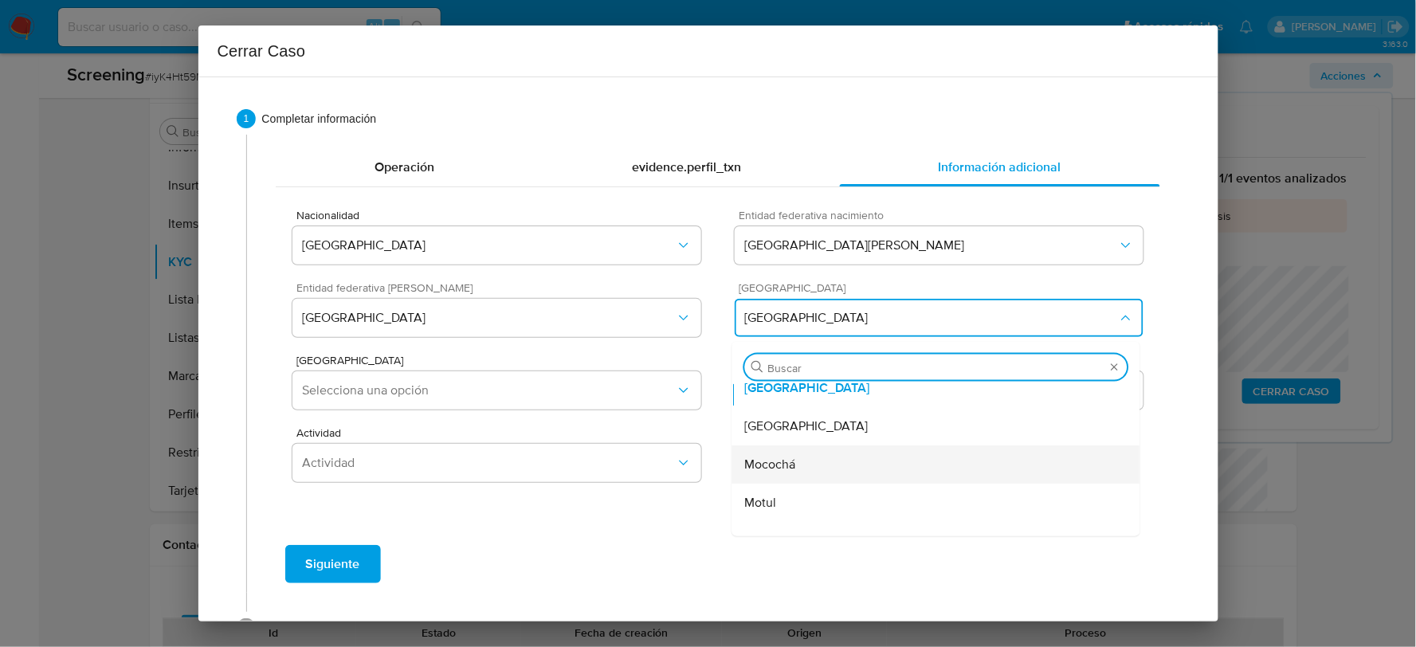
scroll to position [1835, 0]
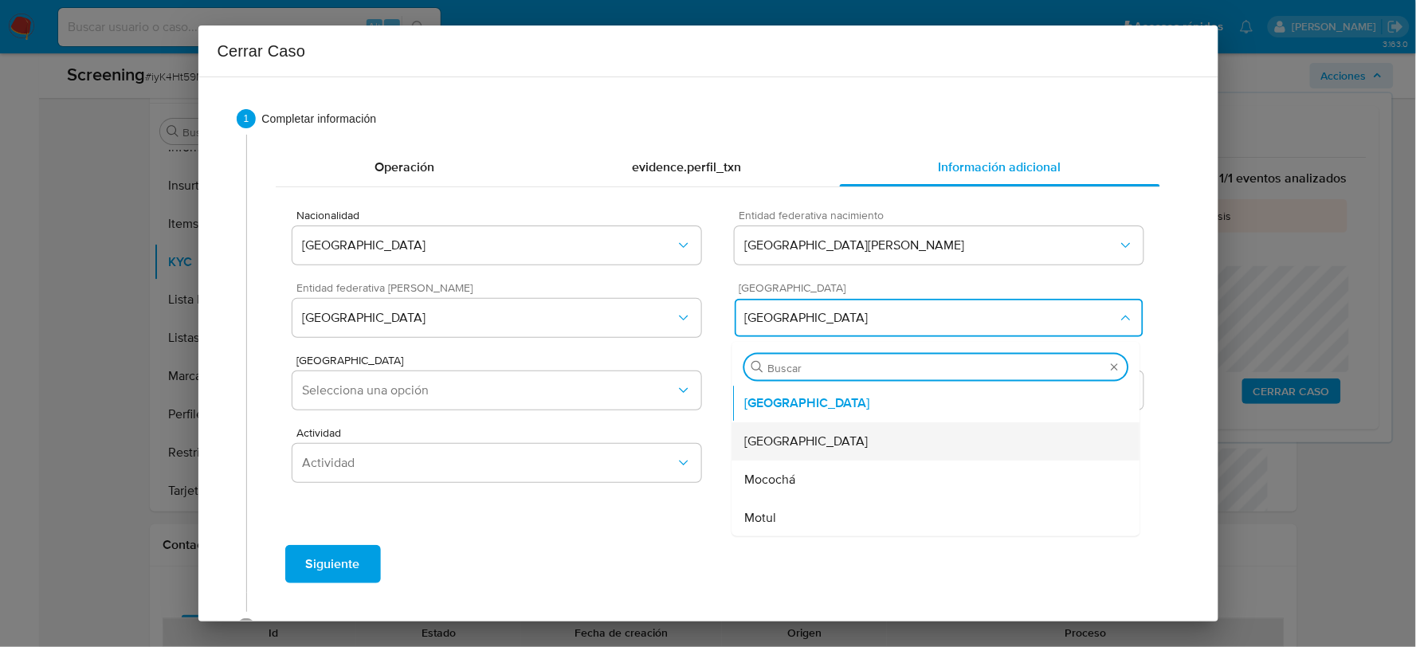
click at [781, 441] on div "Mérida" at bounding box center [936, 441] width 382 height 38
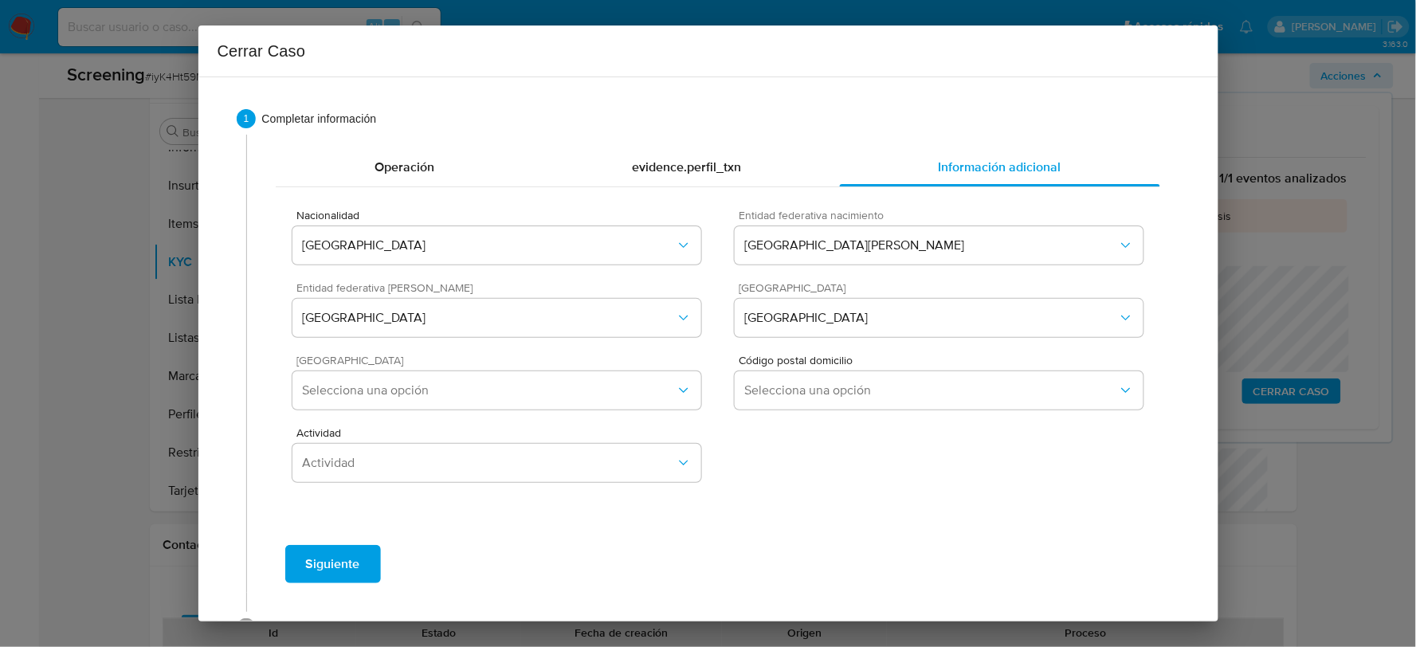
click at [648, 370] on div "Colonia Domicilio Selecciona una opción" at bounding box center [496, 384] width 408 height 61
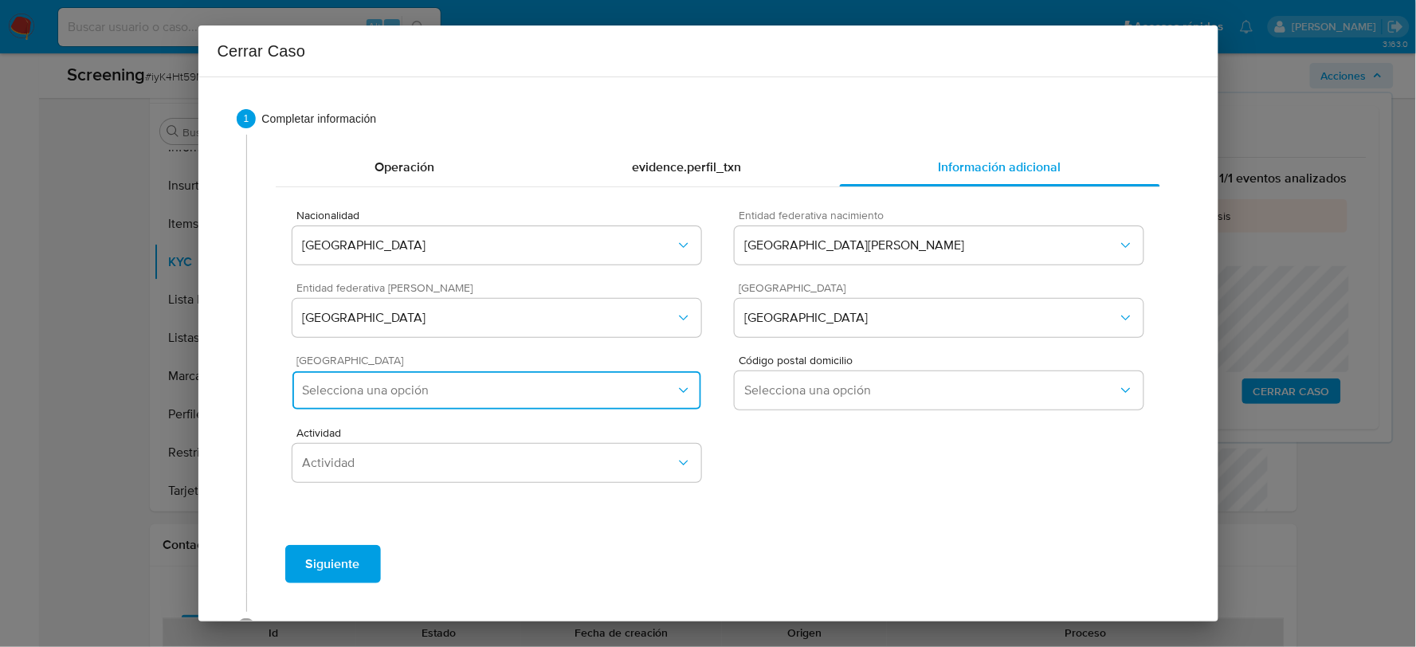
click at [638, 377] on button "Selecciona una opción" at bounding box center [496, 390] width 408 height 38
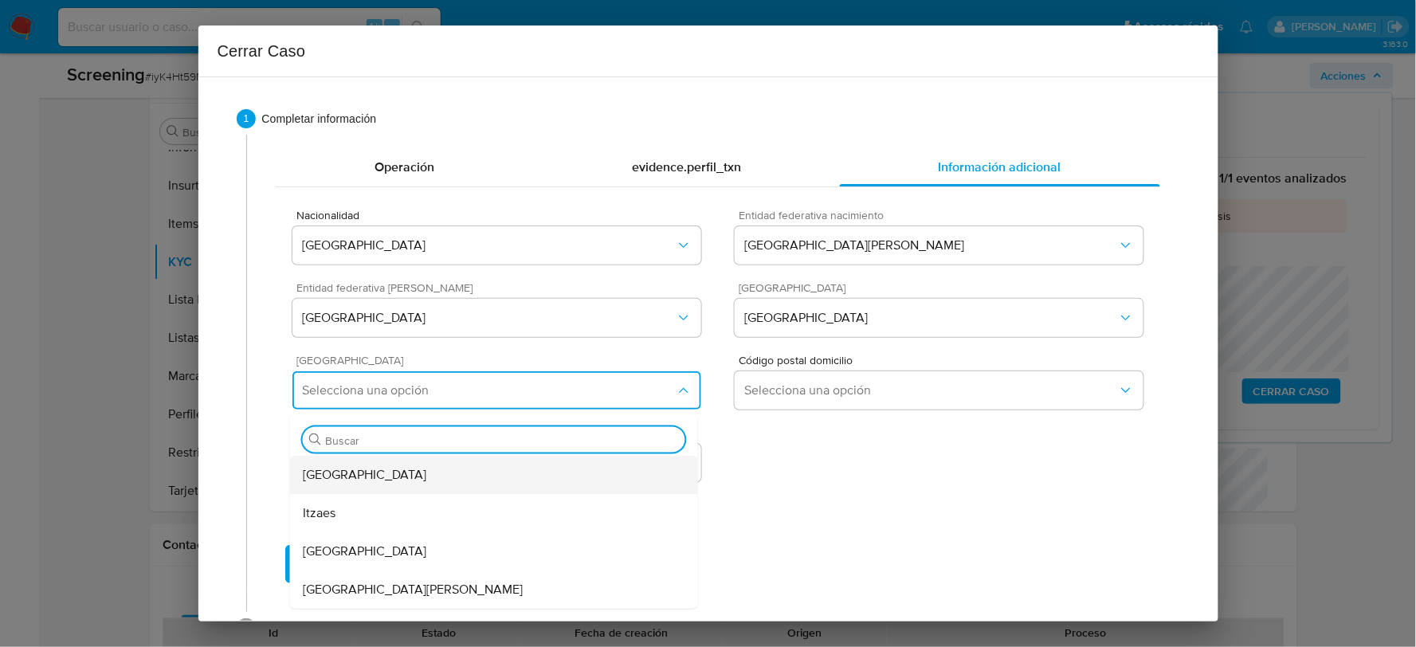
click at [400, 475] on div "Mérida Centro" at bounding box center [494, 475] width 382 height 38
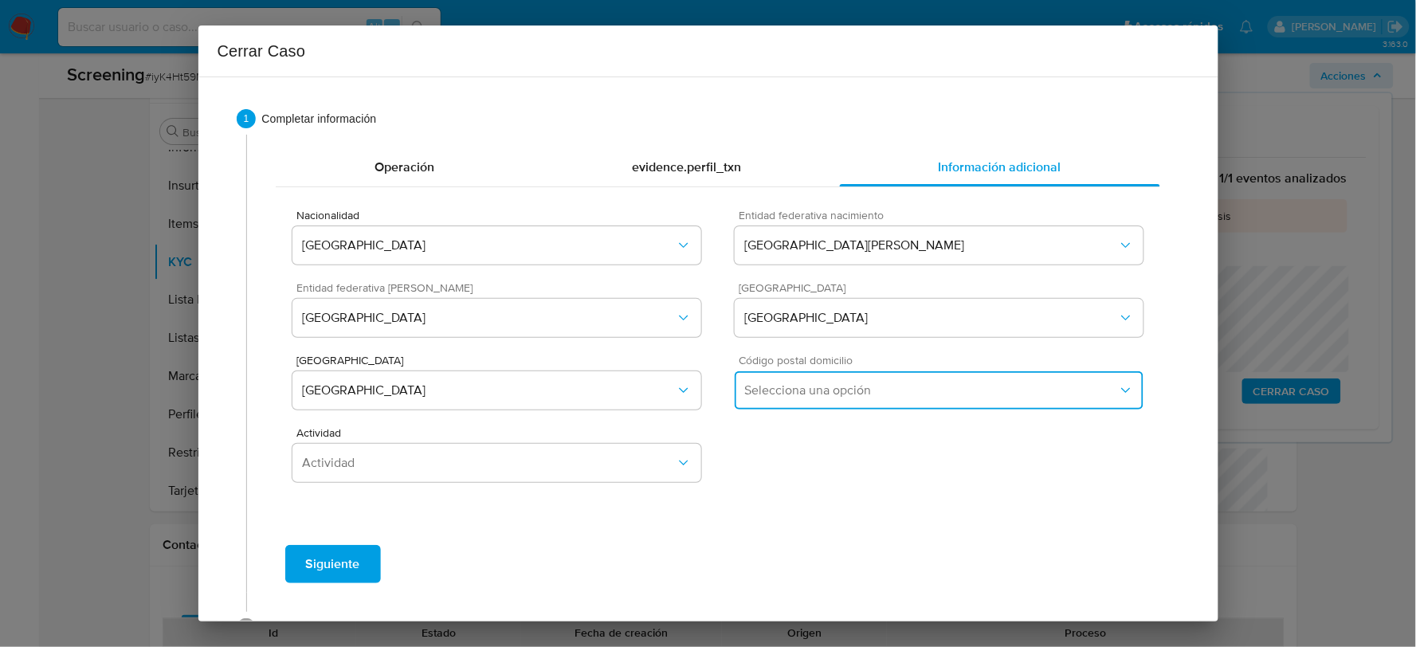
click at [750, 391] on span "Selecciona una opción" at bounding box center [930, 390] width 373 height 16
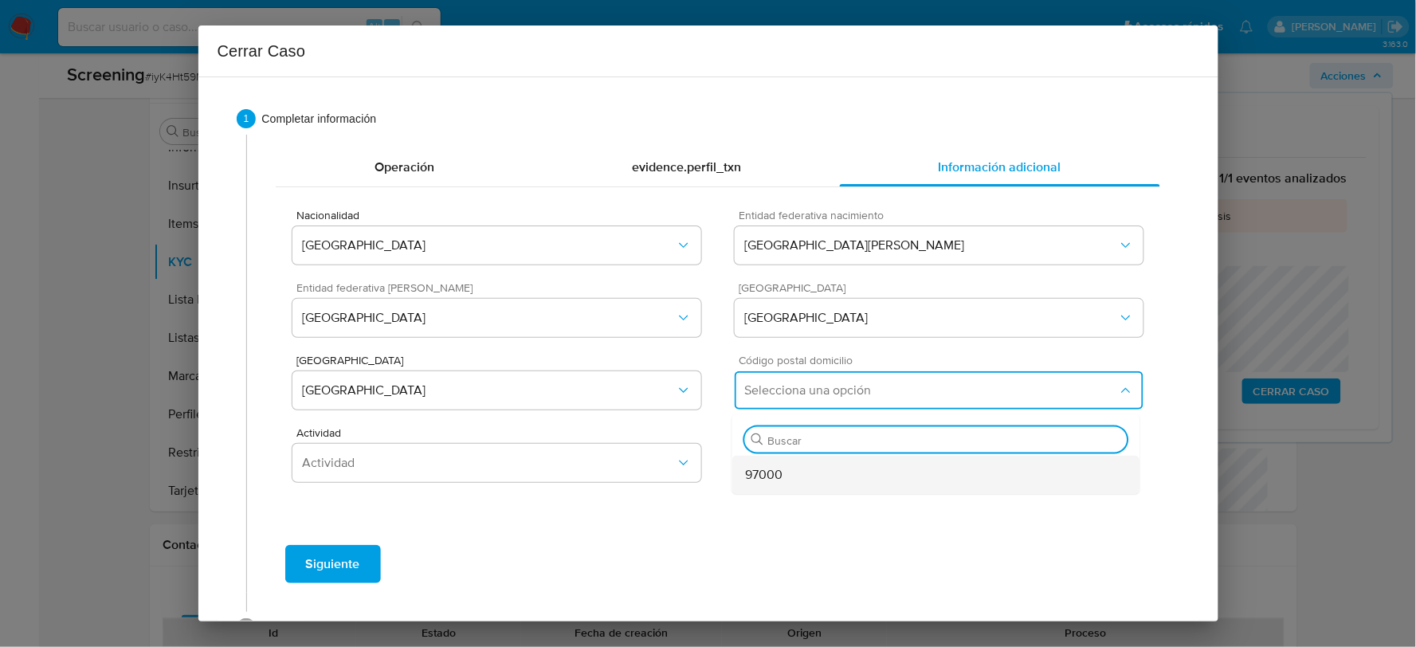
drag, startPoint x: 792, startPoint y: 468, endPoint x: 600, endPoint y: 481, distance: 192.4
click at [791, 468] on div "97000" at bounding box center [936, 475] width 382 height 38
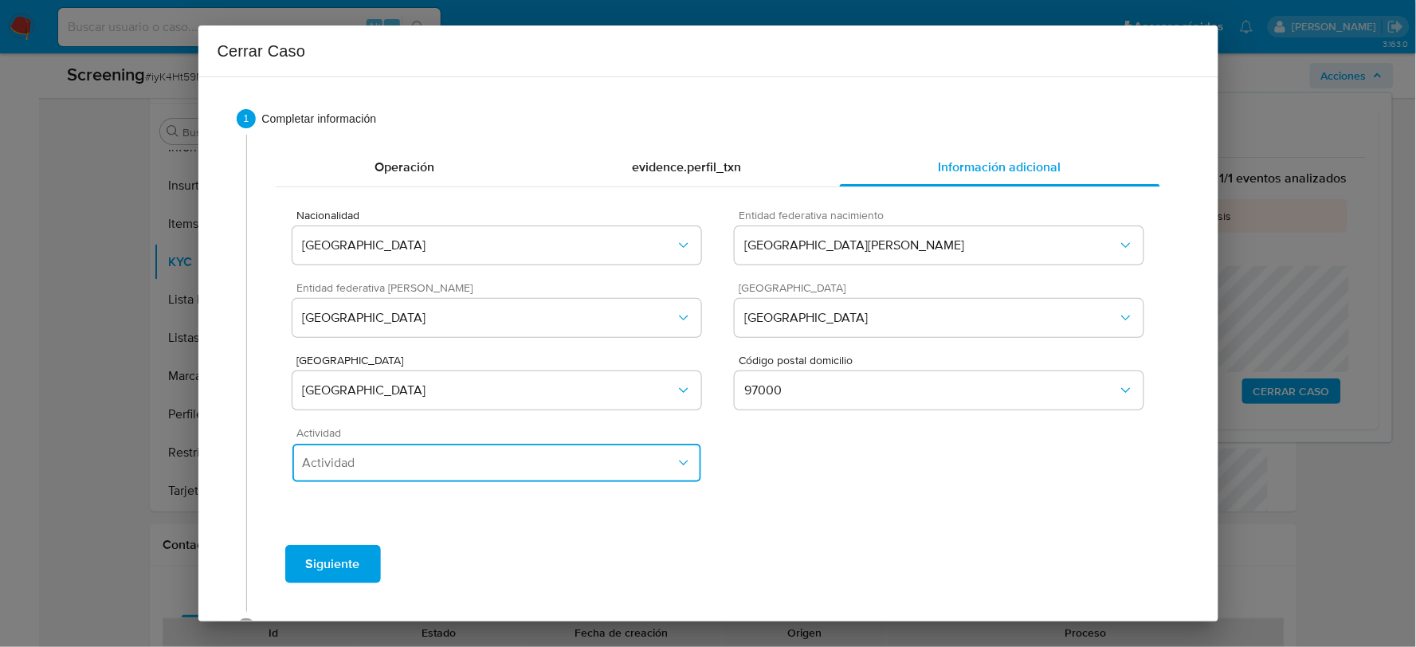
click at [594, 480] on button "Actividad" at bounding box center [496, 463] width 408 height 38
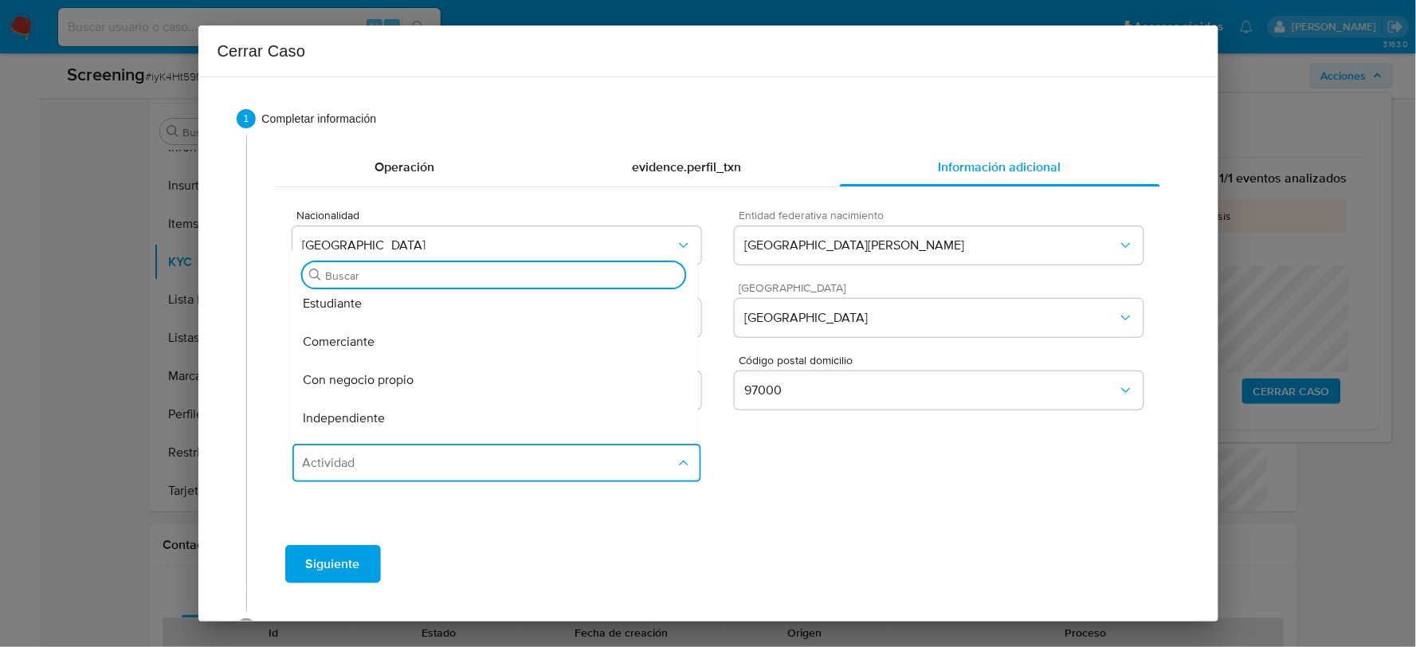
scroll to position [177, 0]
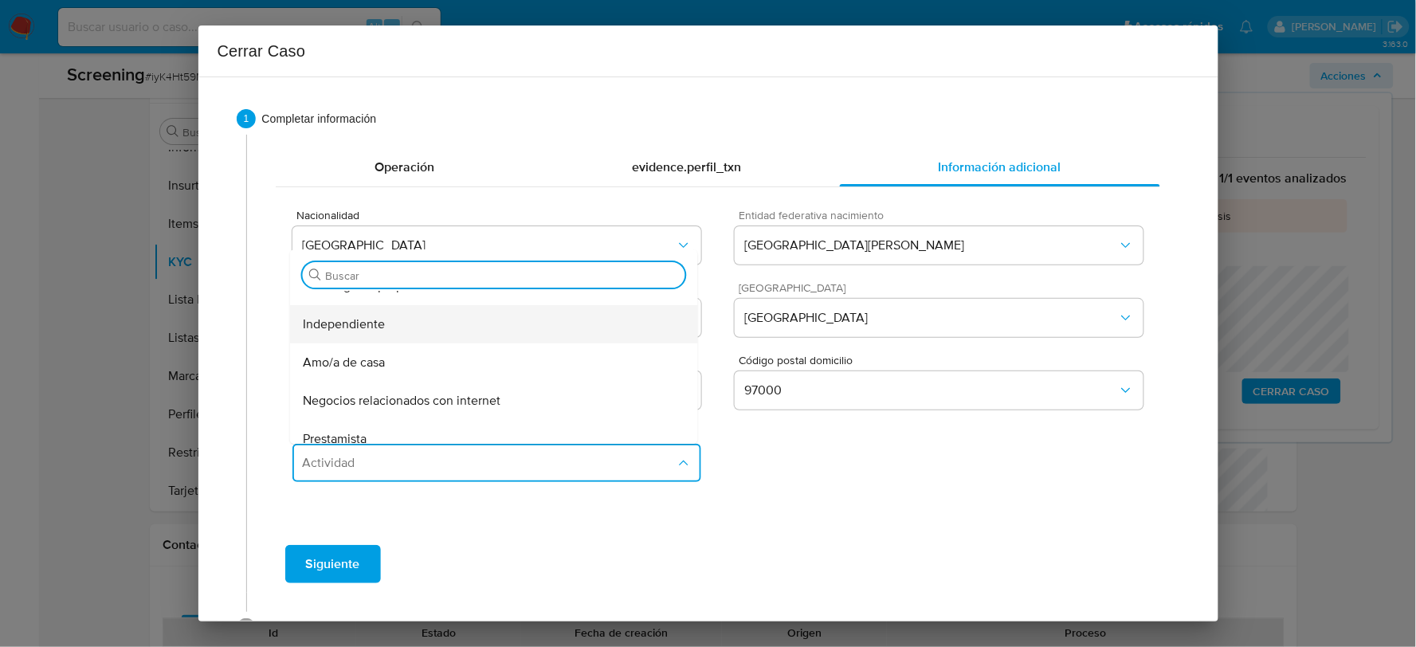
click at [390, 327] on div "Independiente" at bounding box center [494, 324] width 382 height 38
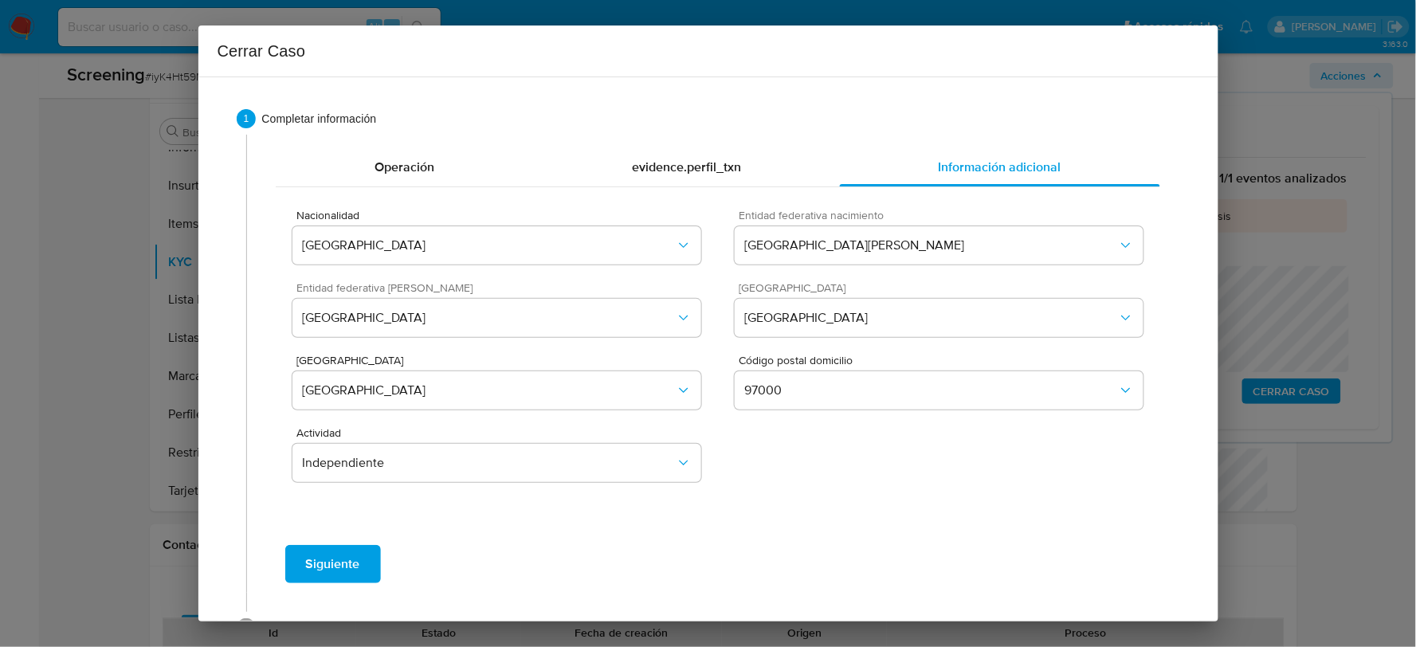
click at [328, 562] on span "Siguiente" at bounding box center [333, 563] width 54 height 35
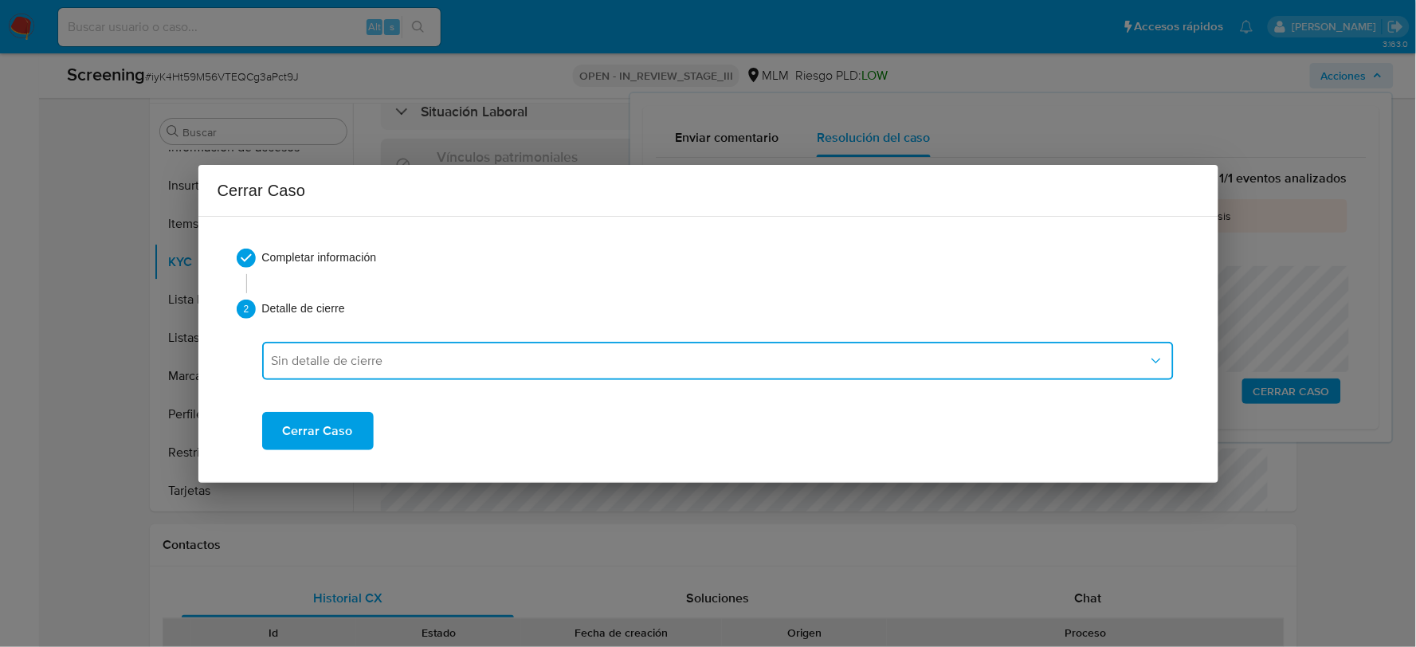
click at [435, 343] on button "Sin detalle de cierre" at bounding box center [717, 361] width 911 height 38
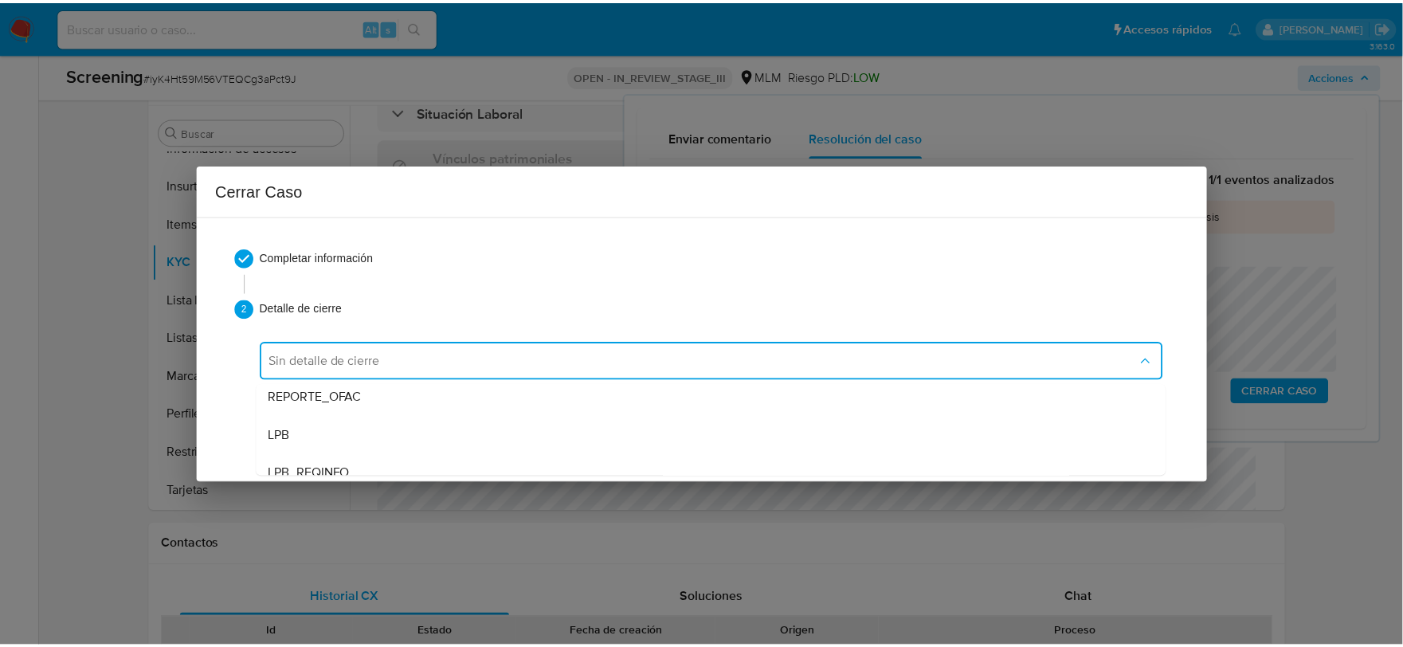
scroll to position [88, 0]
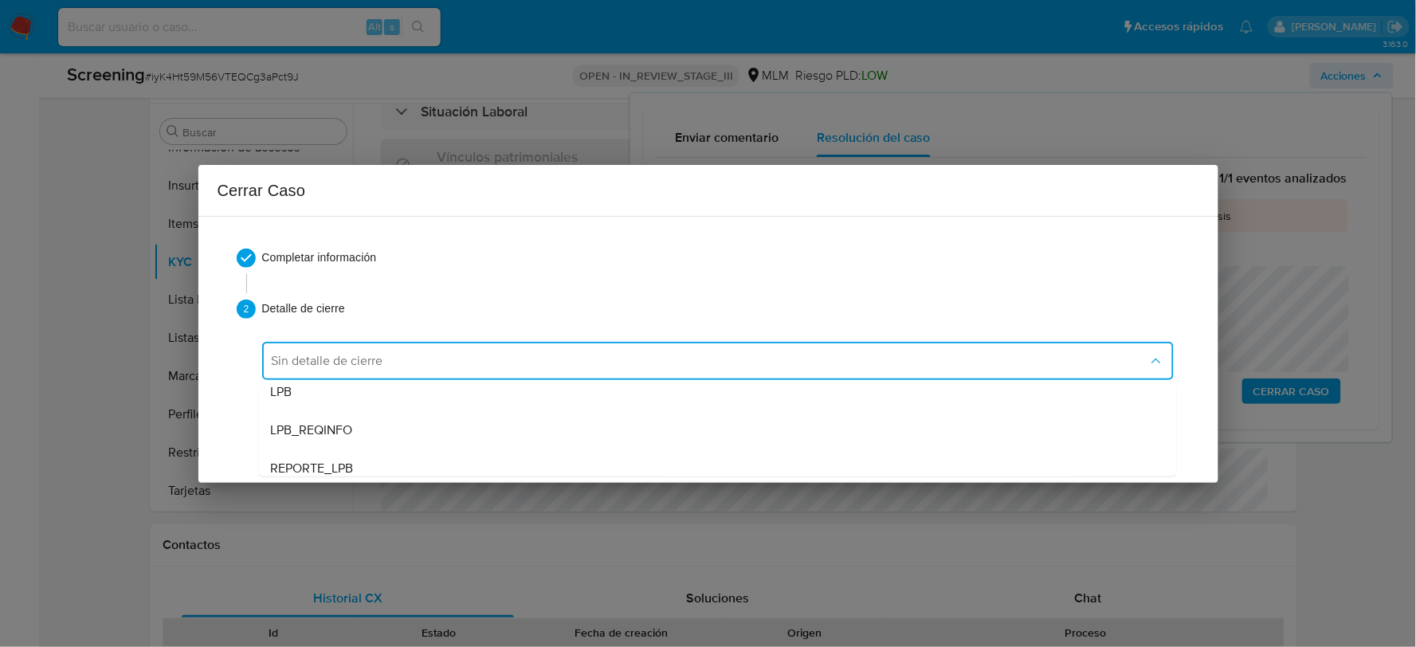
click at [359, 476] on div "Completar información 2 Detalle de cierre Sin detalle de cierre Sin detalle de …" at bounding box center [708, 349] width 1020 height 267
click at [356, 471] on div "REPORTE_LPB" at bounding box center [717, 467] width 892 height 38
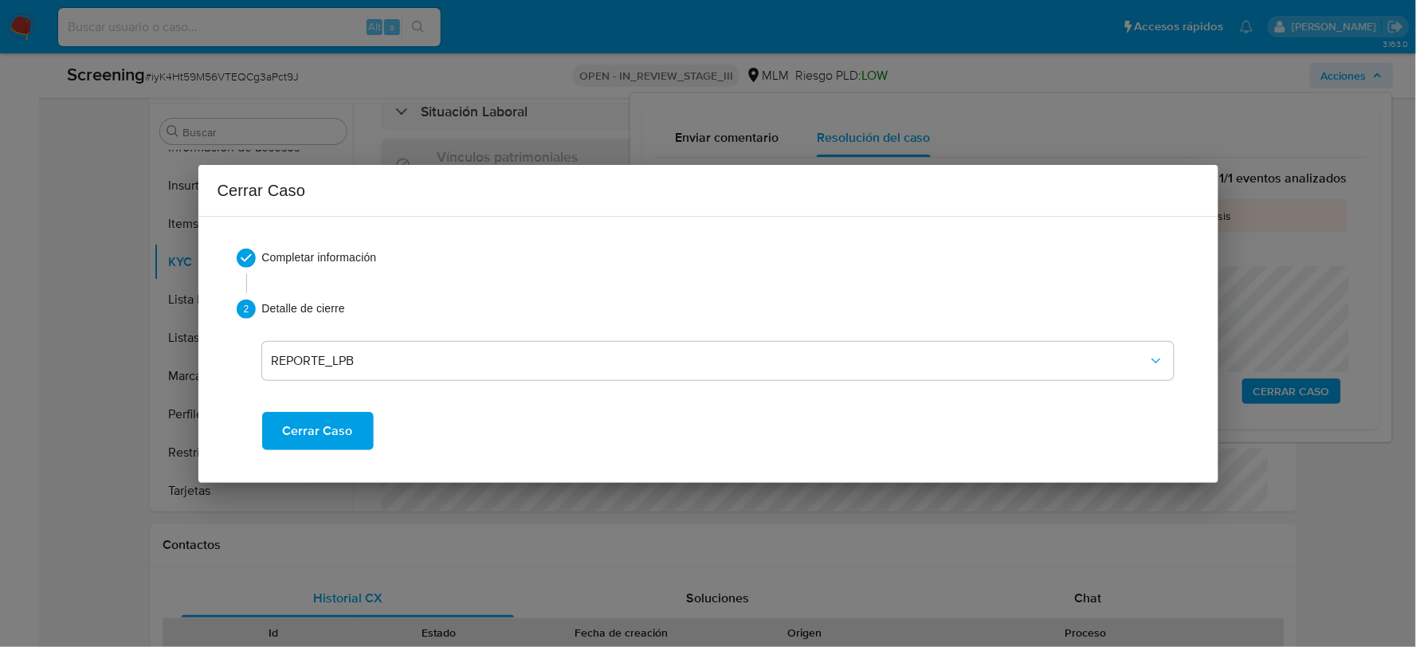
click at [323, 425] on span "Cerrar Caso" at bounding box center [318, 430] width 70 height 35
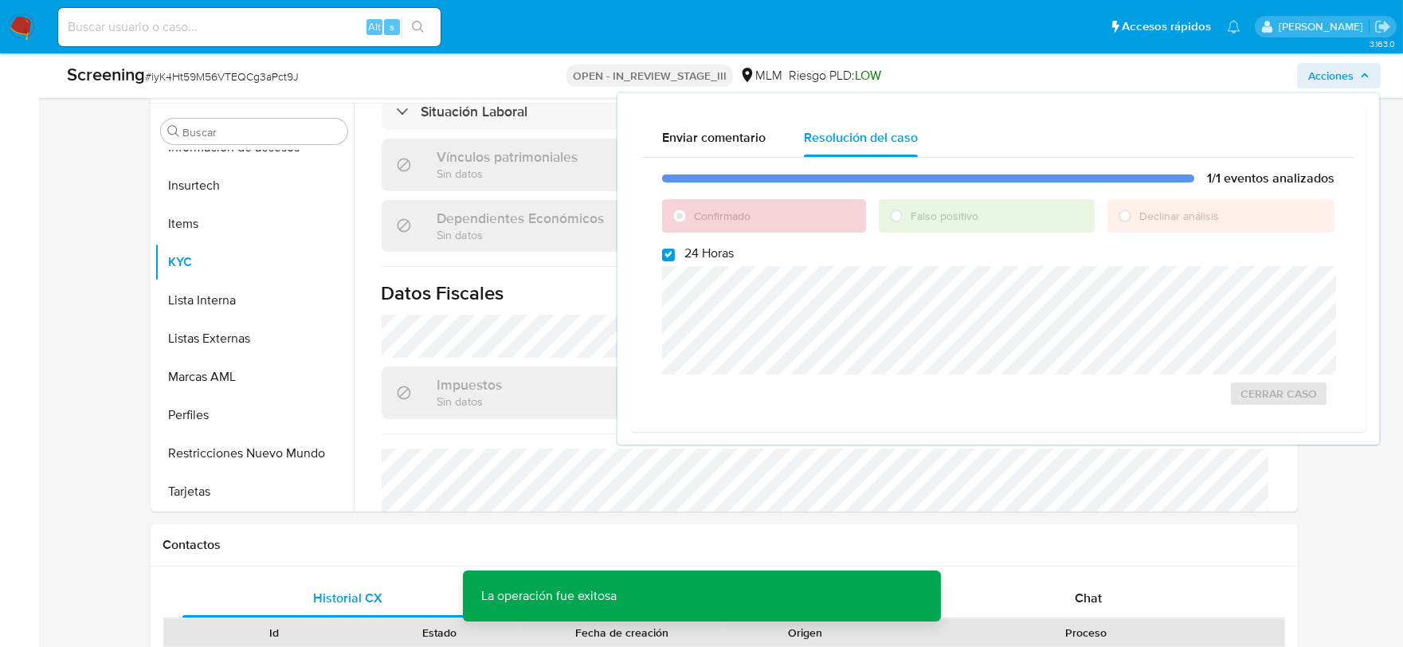
click at [213, 72] on span "# iyK4Ht59M56VTEQCg3aPct9J" at bounding box center [222, 77] width 154 height 16
copy span "iyK4Ht59M56VTEQCg3aPct9J"
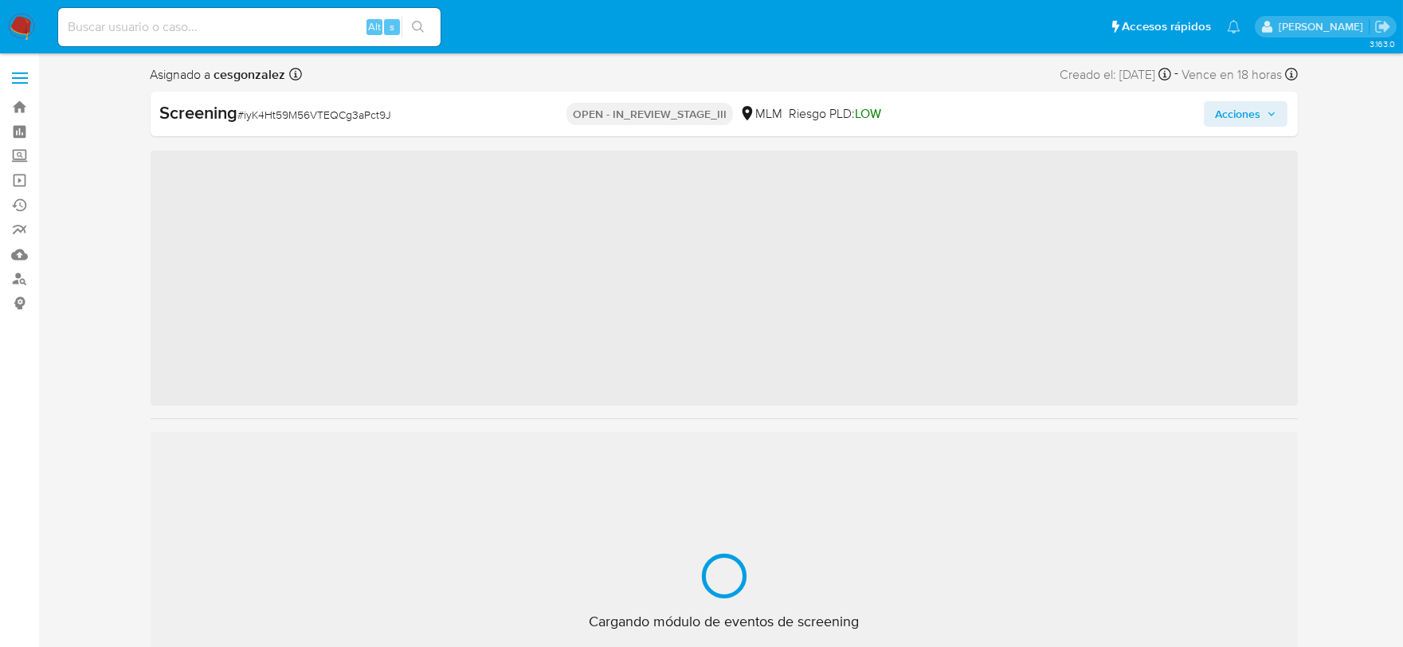
scroll to position [787, 0]
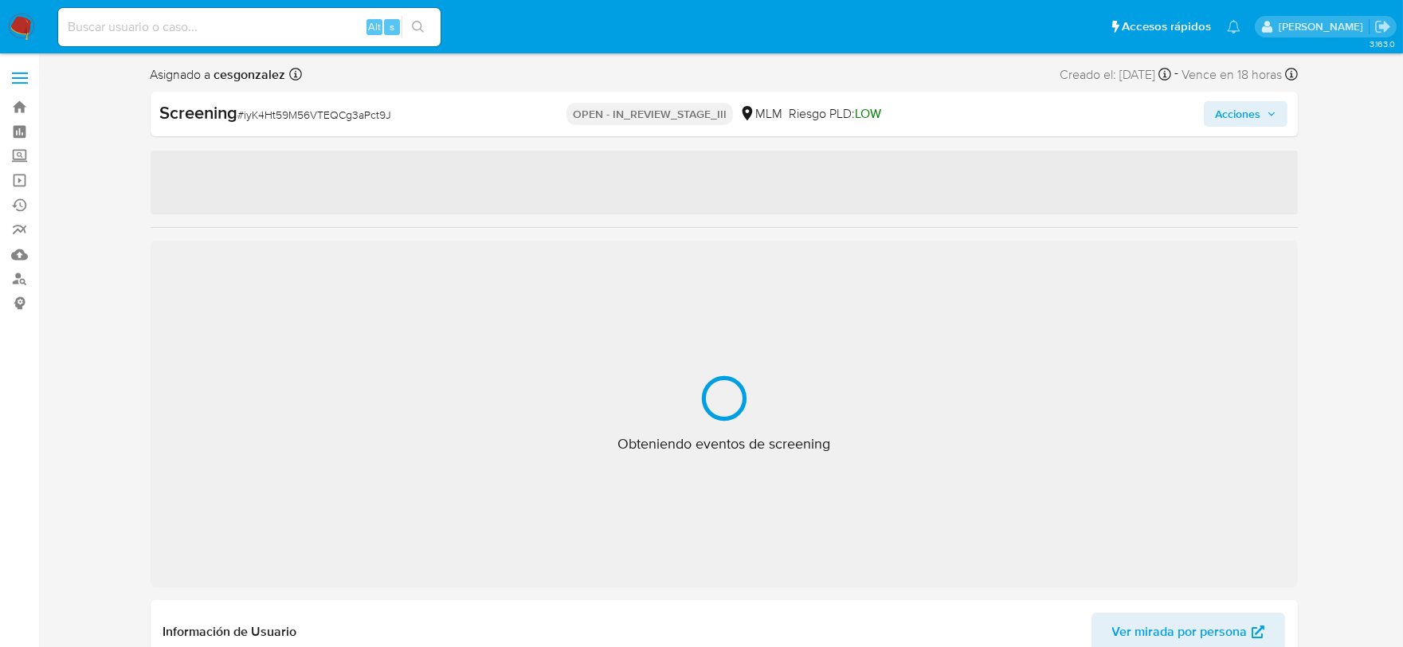
select select "10"
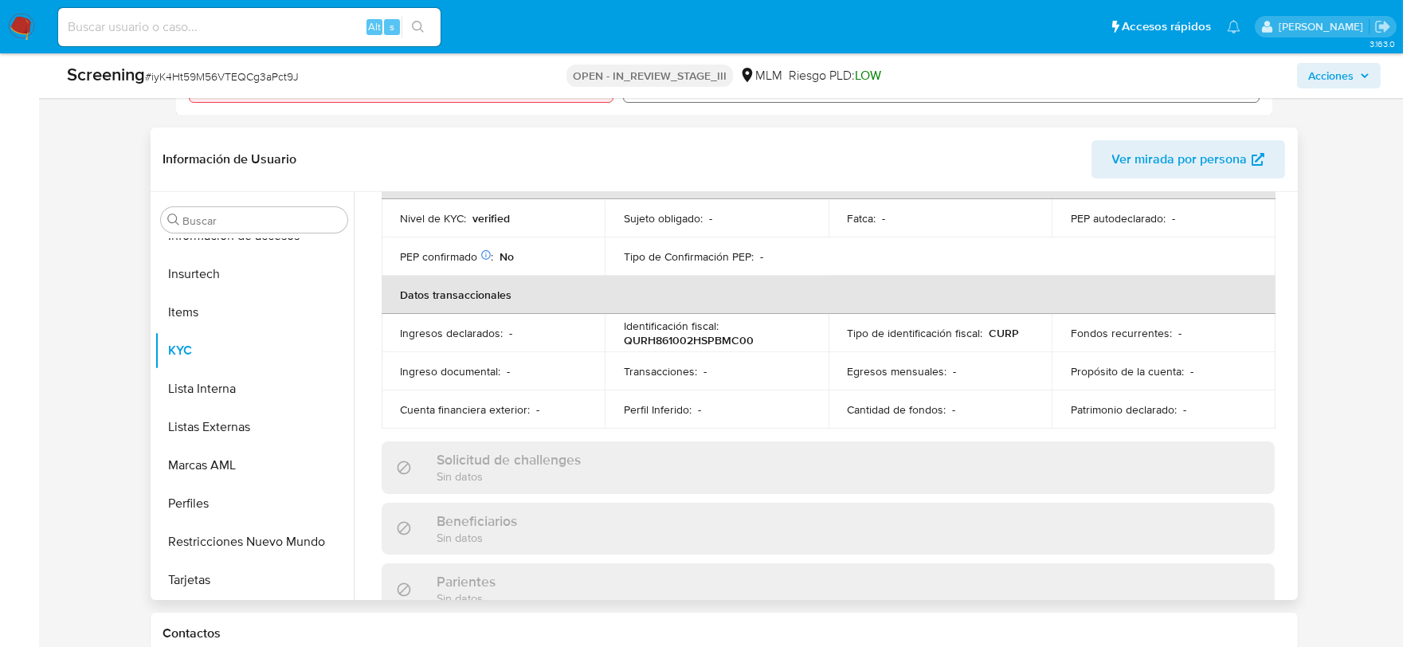
scroll to position [88, 0]
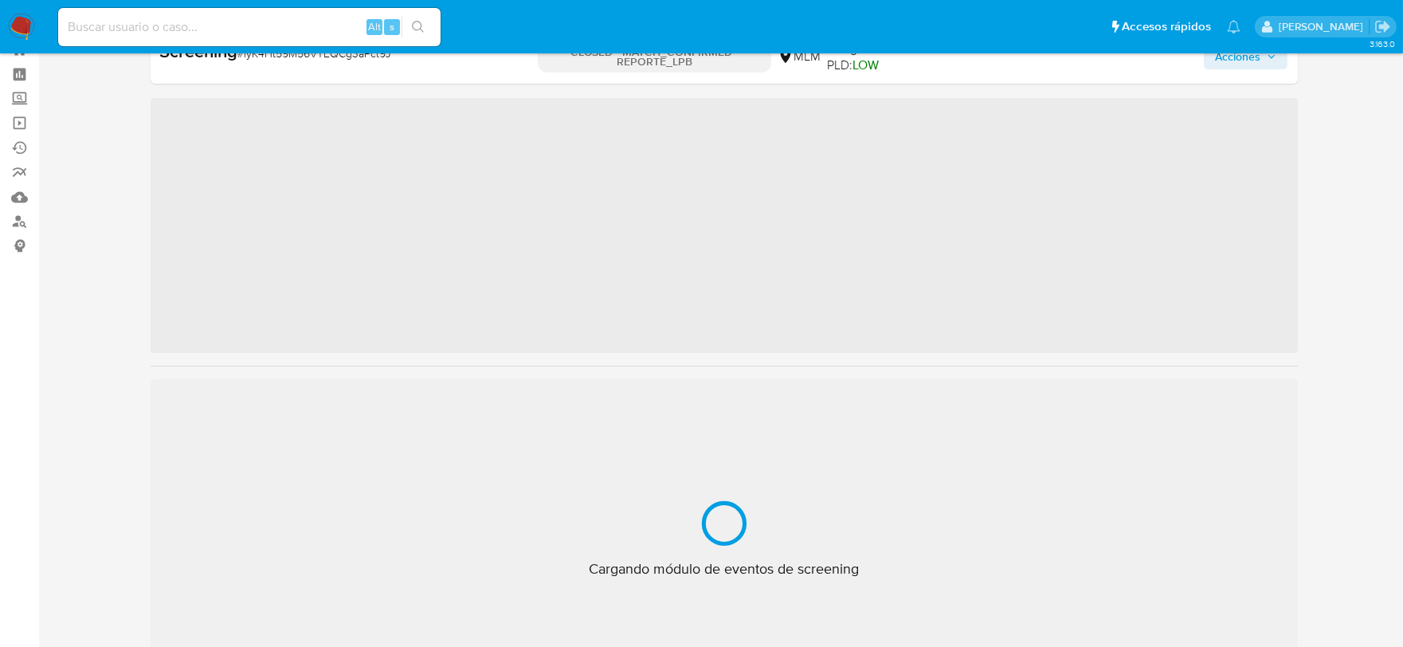
scroll to position [787, 0]
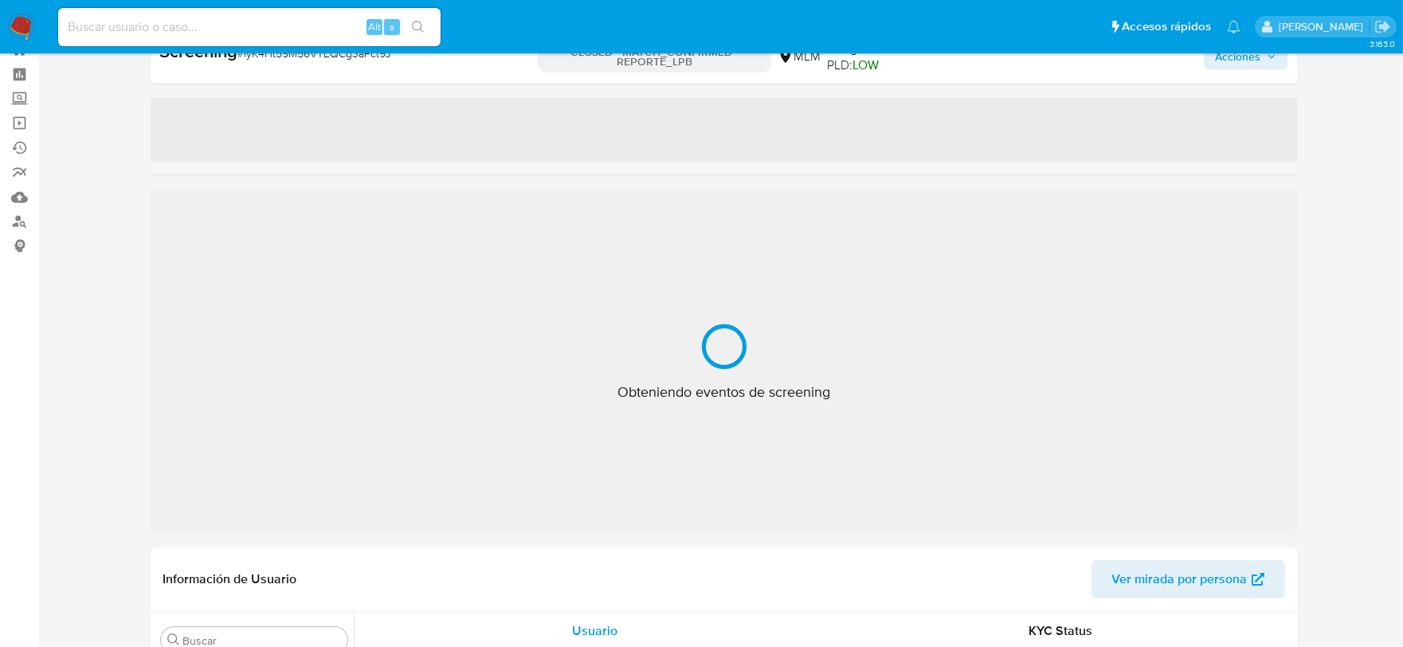
select select "10"
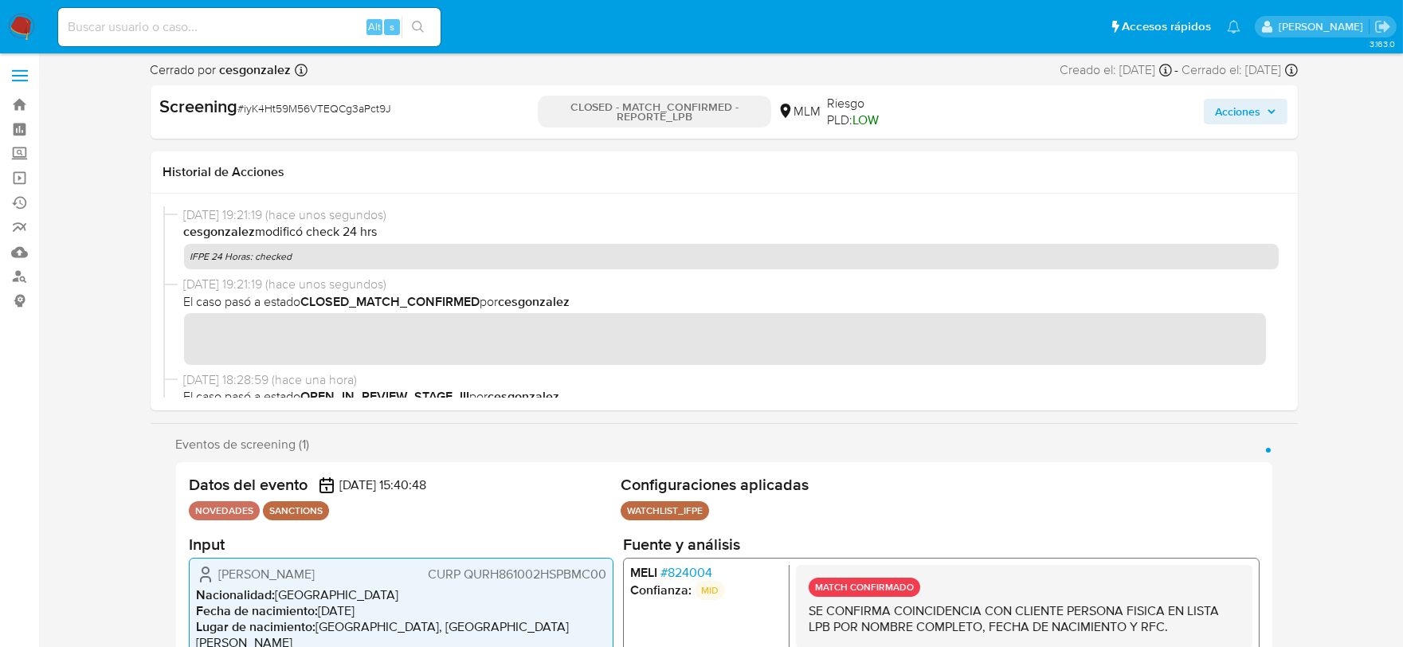
scroll to position [0, 0]
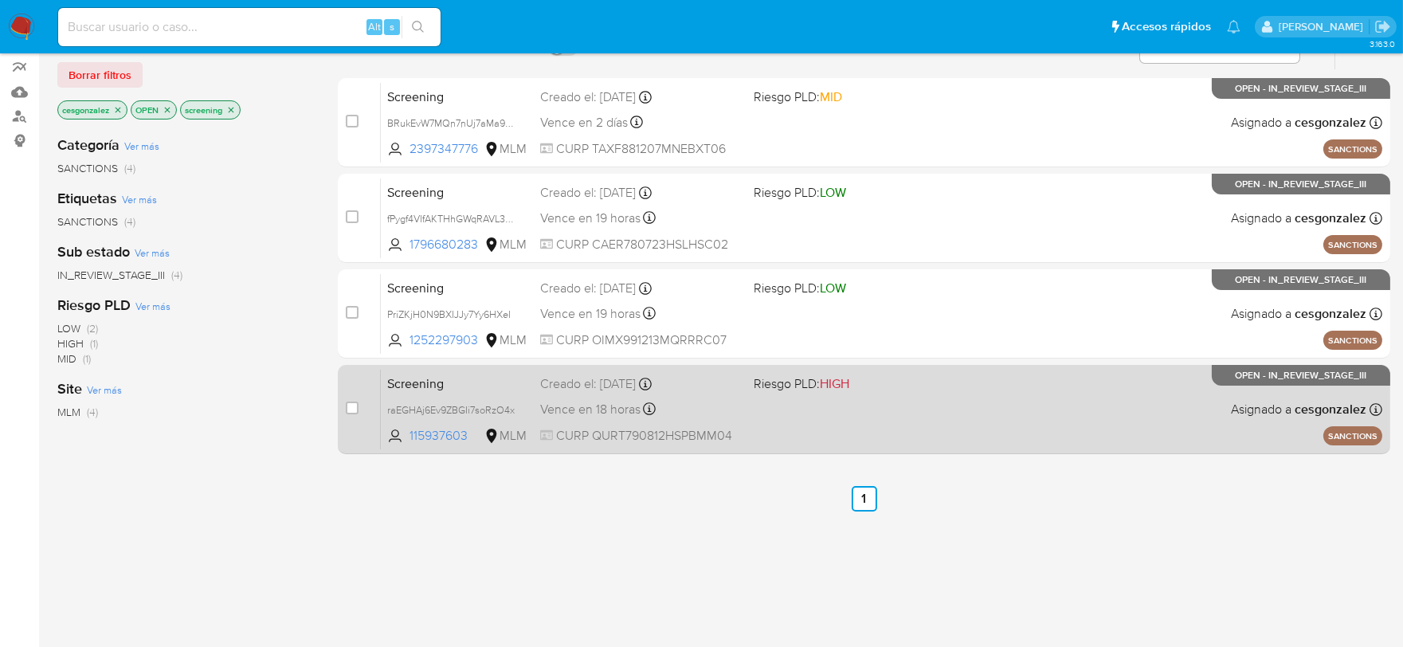
scroll to position [177, 0]
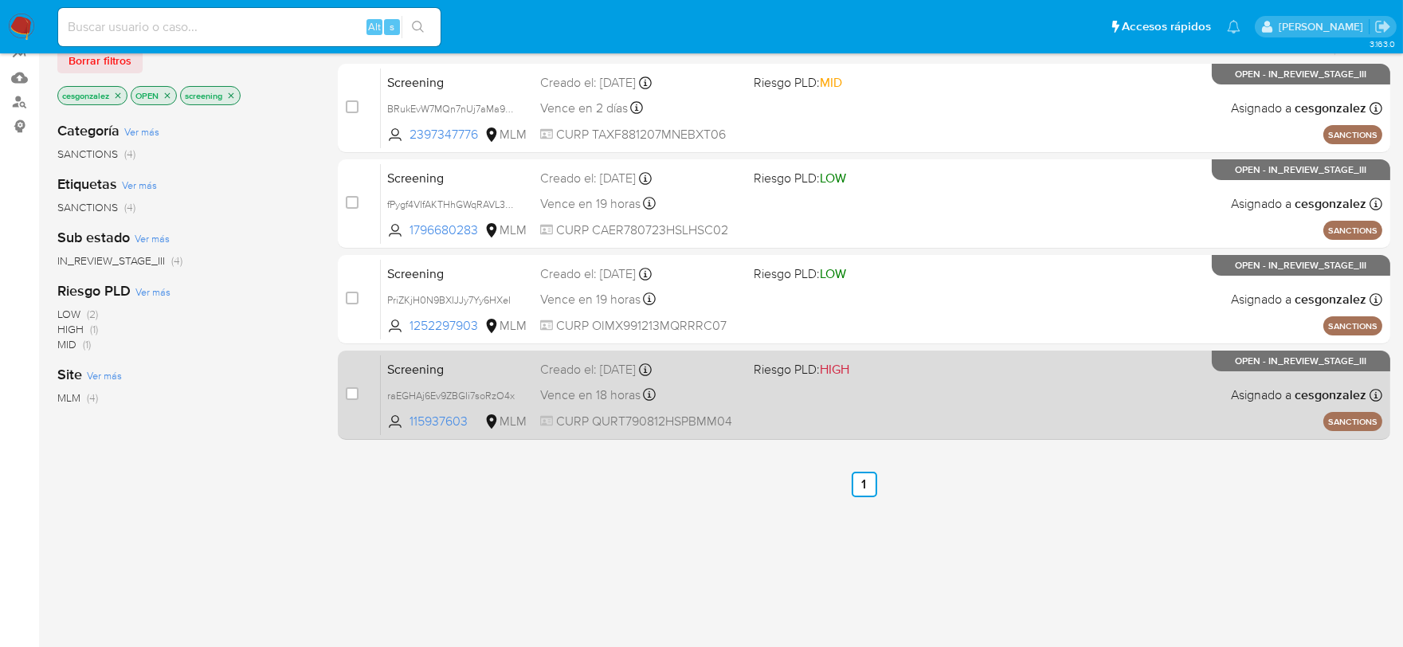
click at [691, 397] on div "Vence en 18 horas Vence el [DATE] 13:45:48" at bounding box center [640, 395] width 201 height 22
click at [790, 403] on div "Screening raEGHAj6Ev9ZBGIi7soRzO4x 115937603 MLM Riesgo PLD: HIGH Creado el: [D…" at bounding box center [881, 394] width 1001 height 80
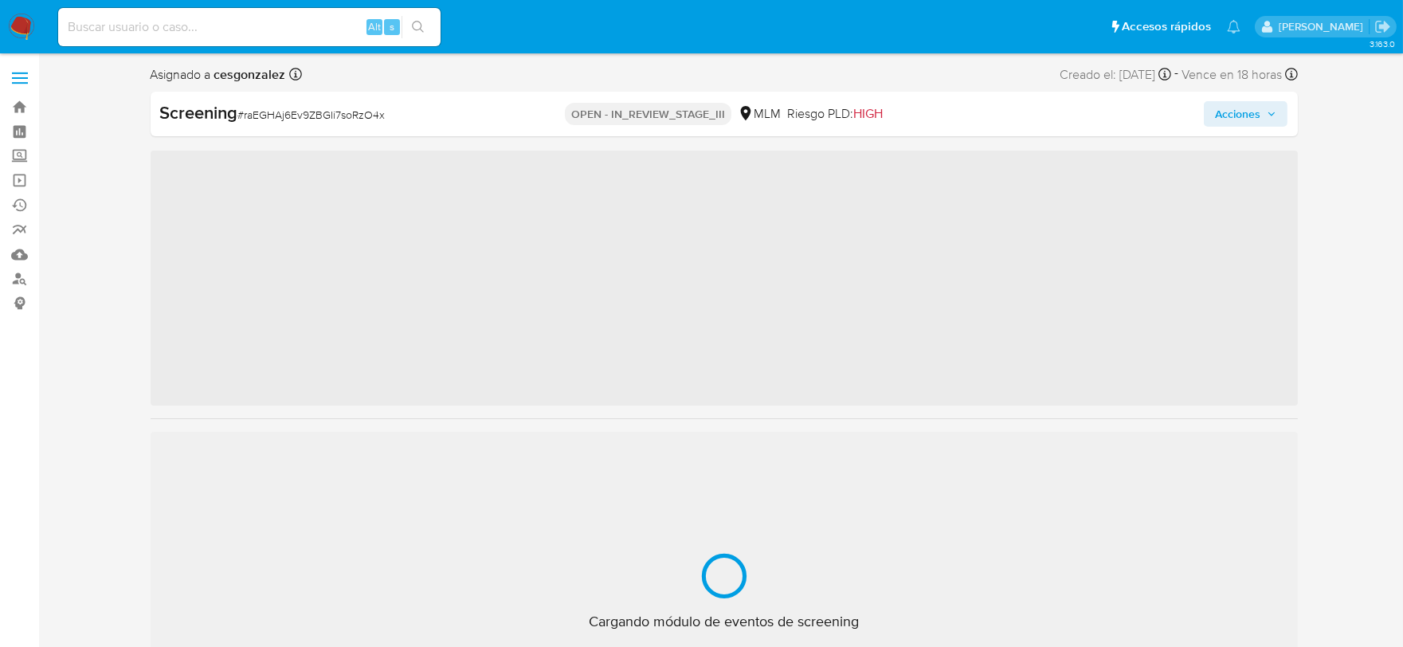
scroll to position [787, 0]
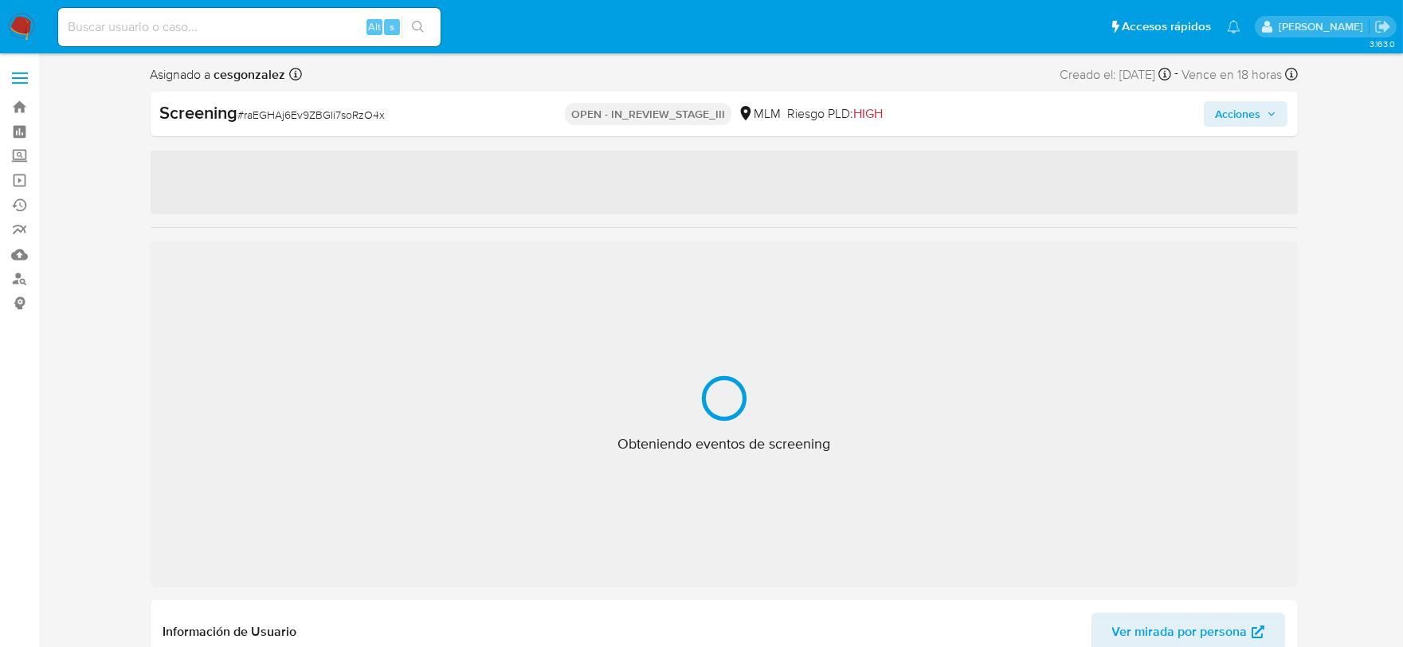
select select "10"
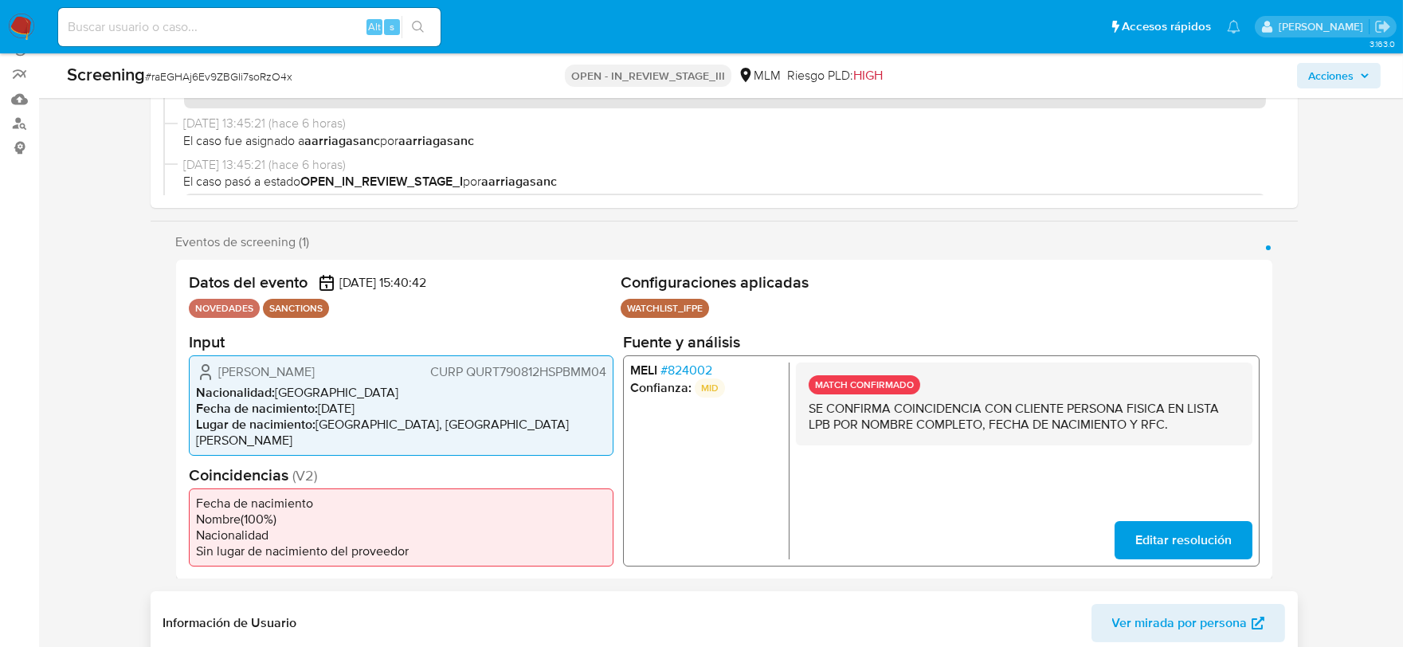
scroll to position [442, 0]
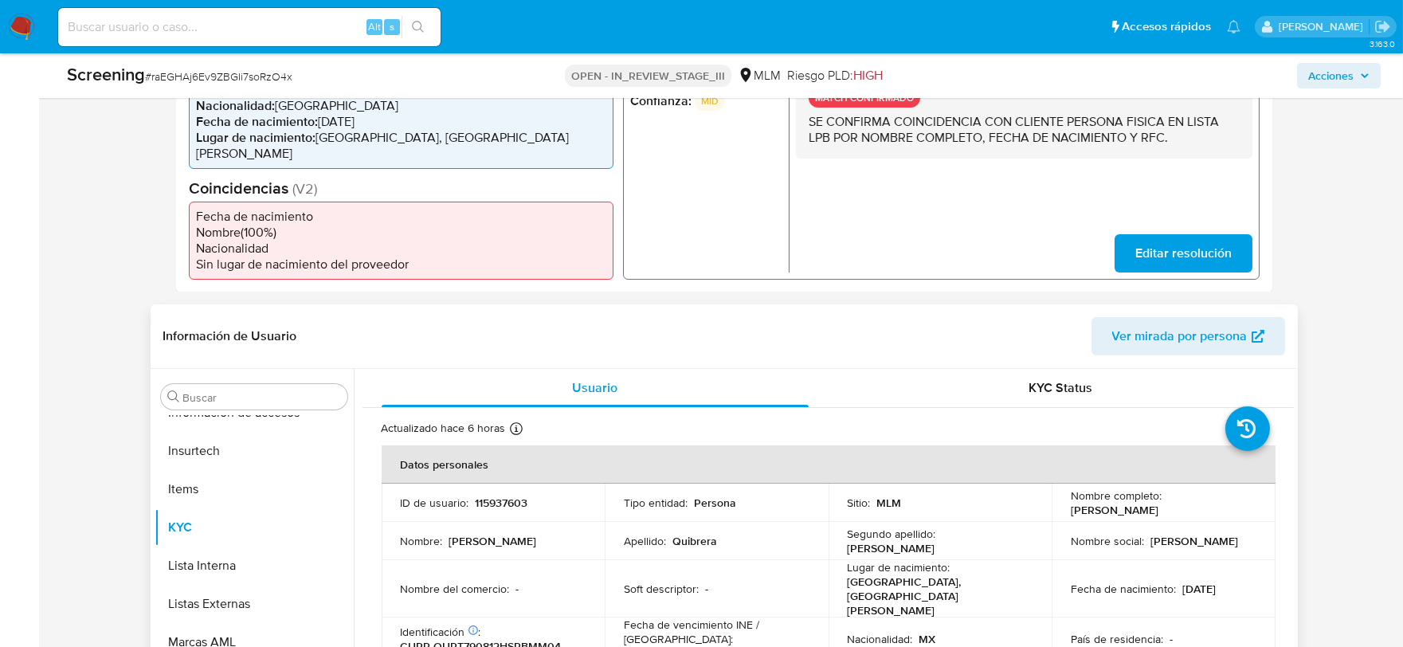
click at [539, 639] on p "CURP QURT790812HSPBMM04" at bounding box center [481, 646] width 161 height 14
copy p "QURT790812HSPBMM04"
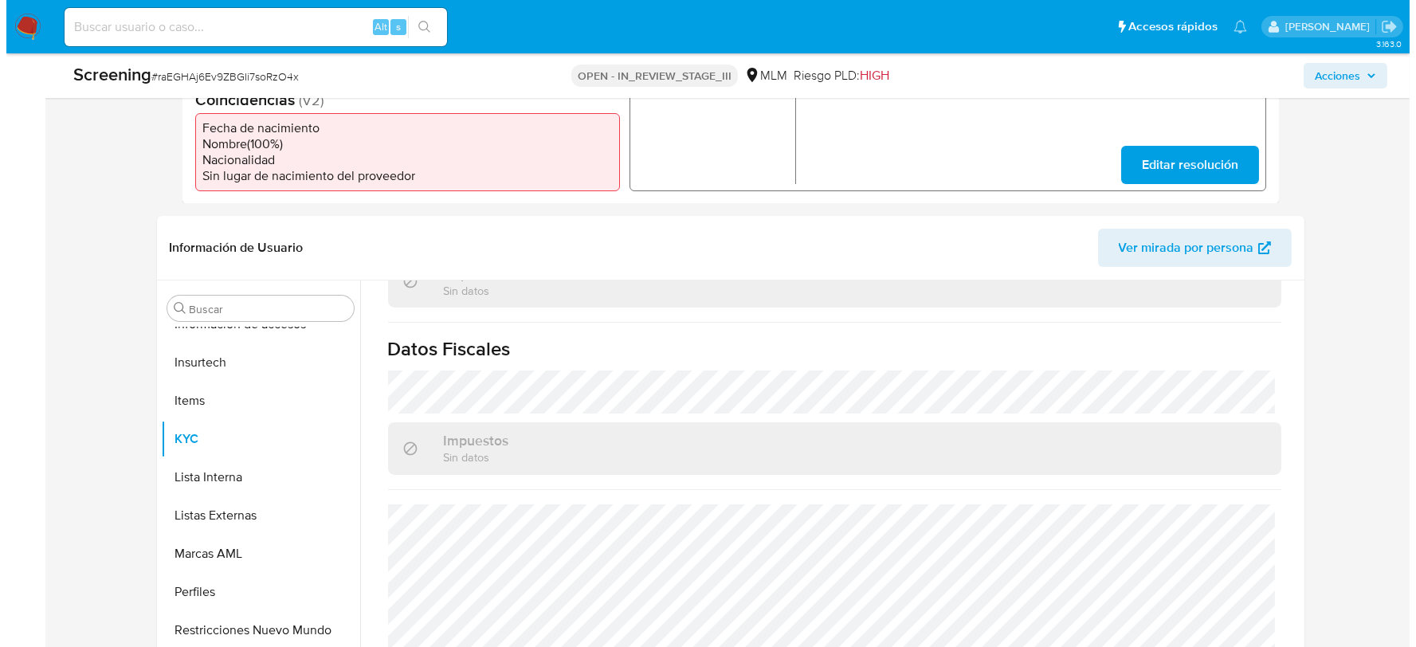
scroll to position [88, 0]
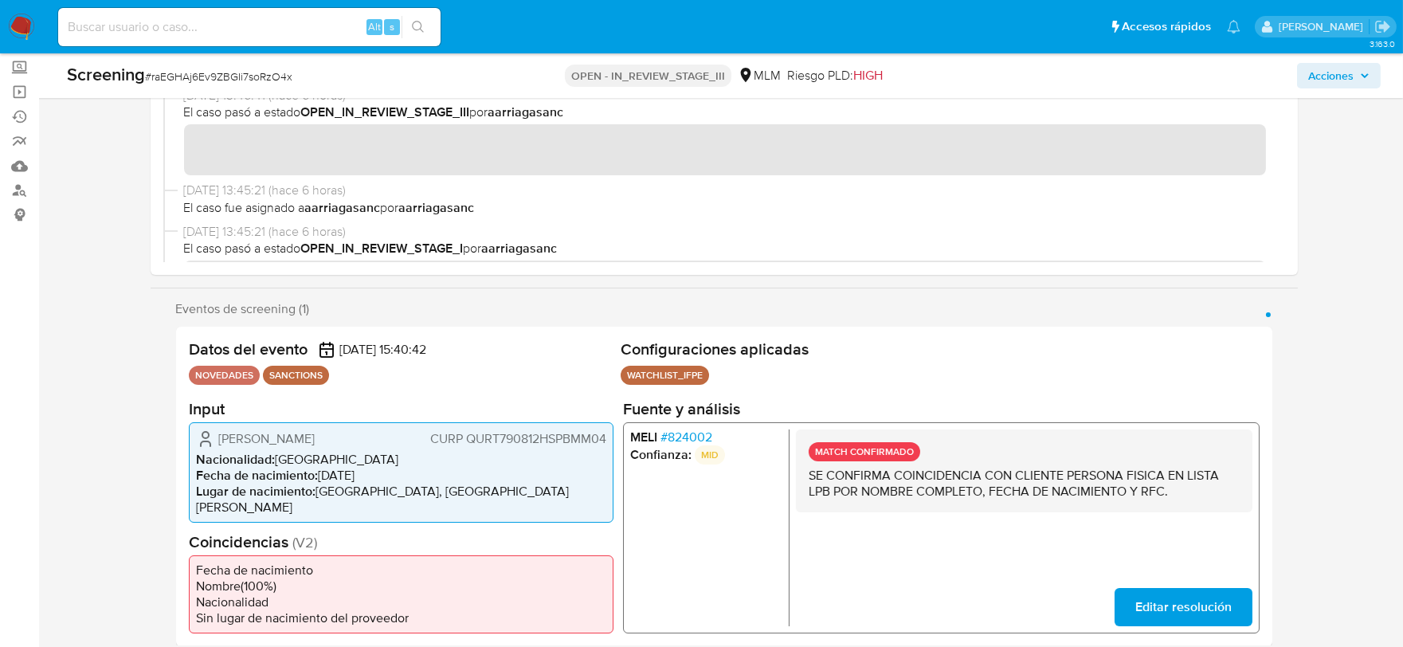
click at [1337, 72] on span "Acciones" at bounding box center [1330, 75] width 45 height 25
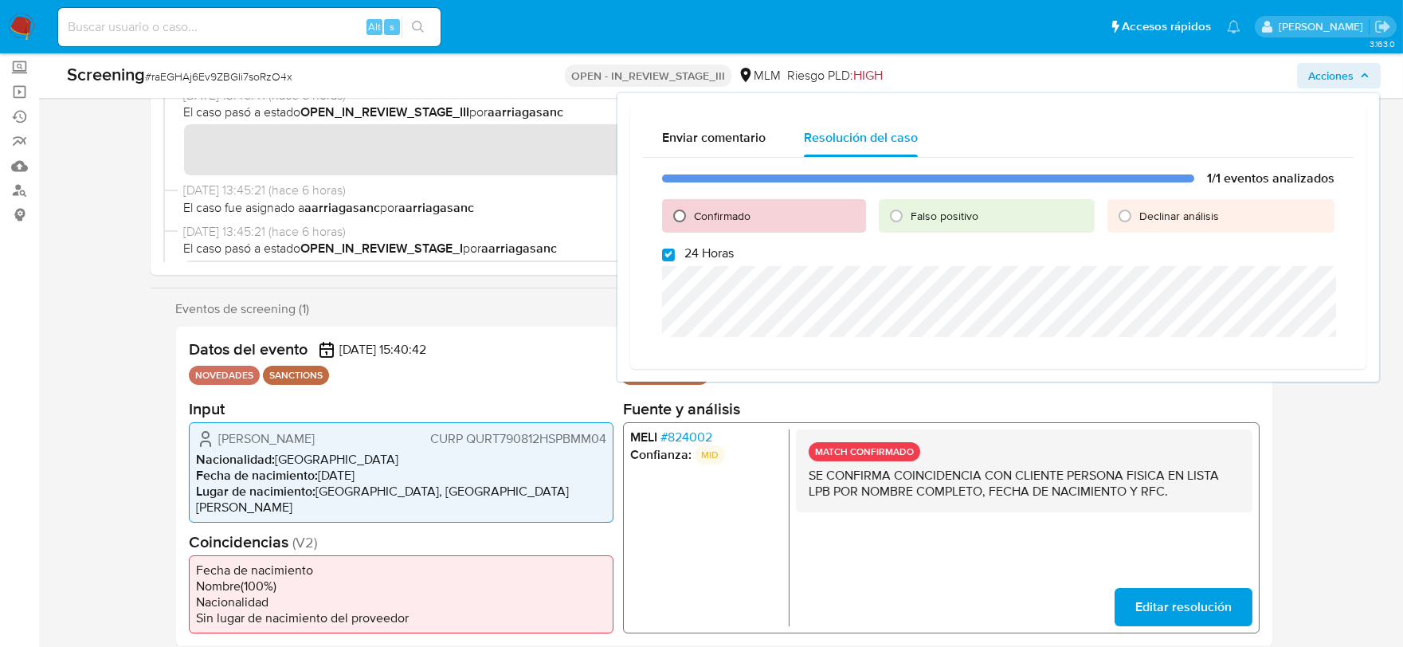
click at [677, 217] on input "Confirmado" at bounding box center [679, 215] width 25 height 25
radio input "true"
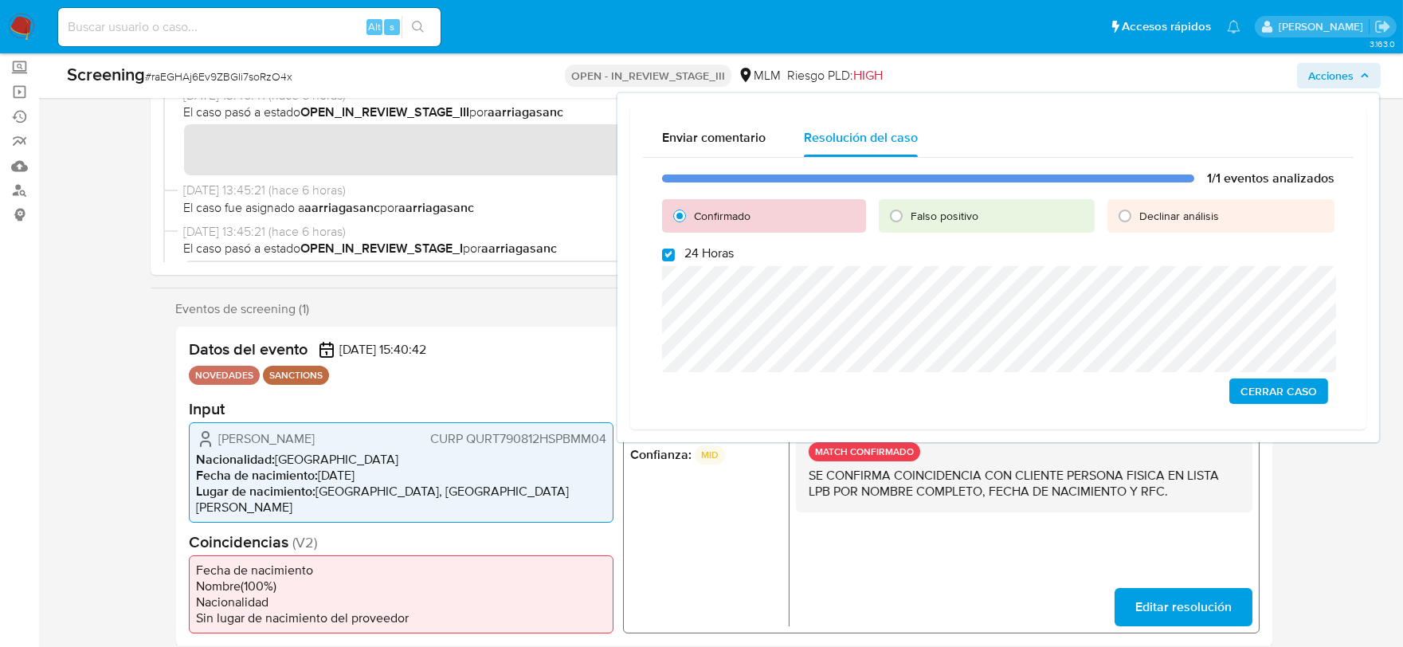
click at [1297, 397] on span "Cerrar Caso" at bounding box center [1278, 391] width 76 height 22
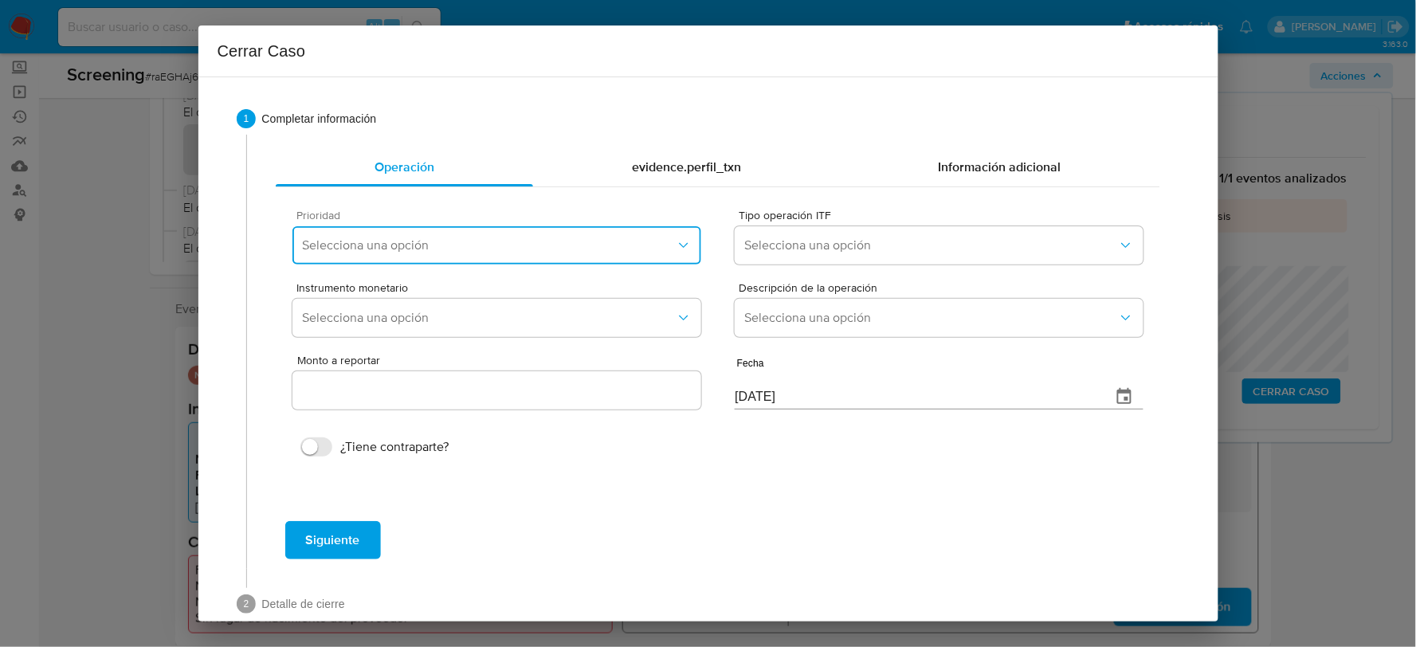
drag, startPoint x: 614, startPoint y: 249, endPoint x: 604, endPoint y: 249, distance: 10.4
click at [613, 249] on span "Selecciona una opción" at bounding box center [488, 245] width 373 height 16
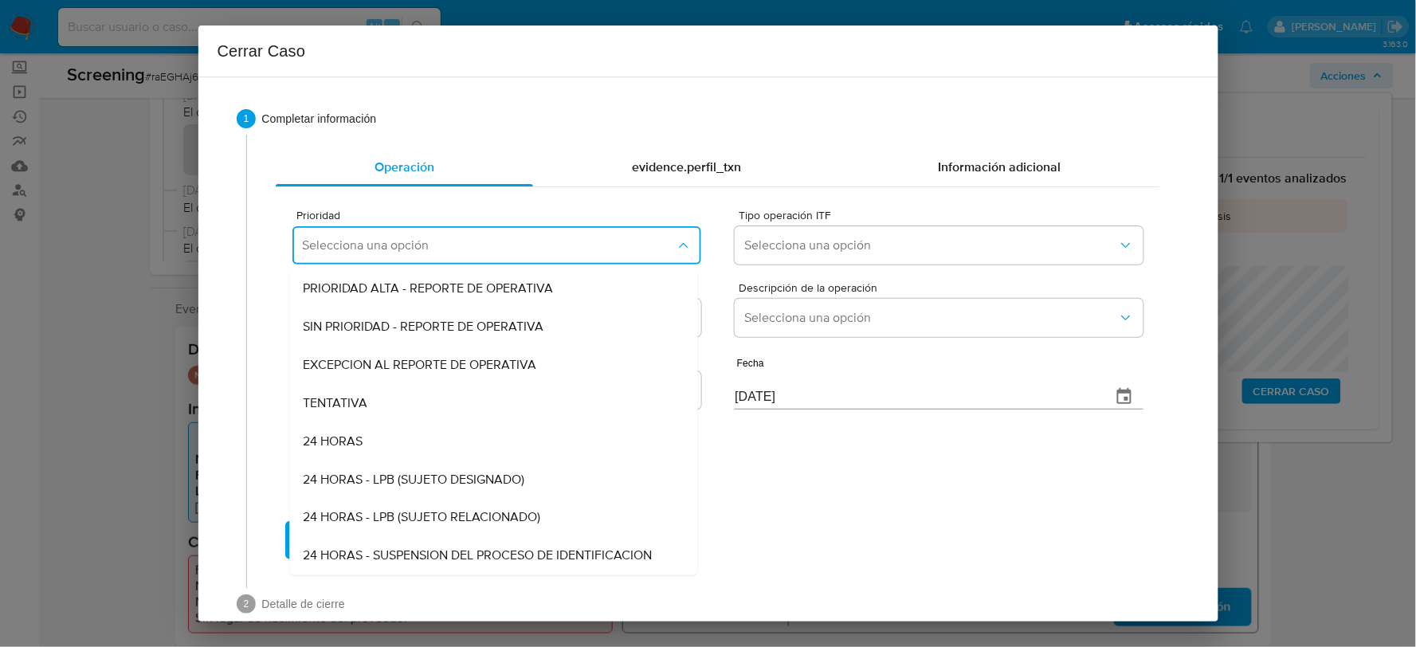
click at [511, 473] on span "24 HORAS - LPB (SUJETO DESIGNADO)" at bounding box center [413, 480] width 221 height 16
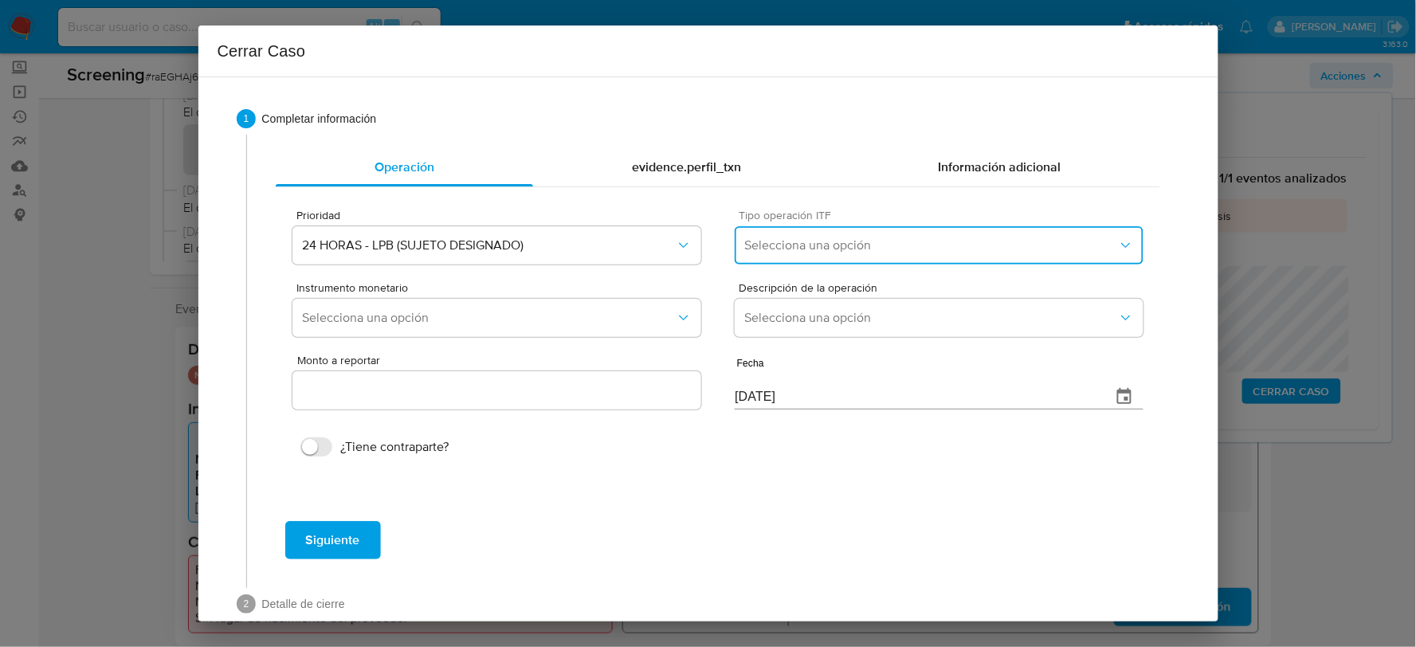
click at [837, 234] on button "Selecciona una opción" at bounding box center [938, 245] width 408 height 38
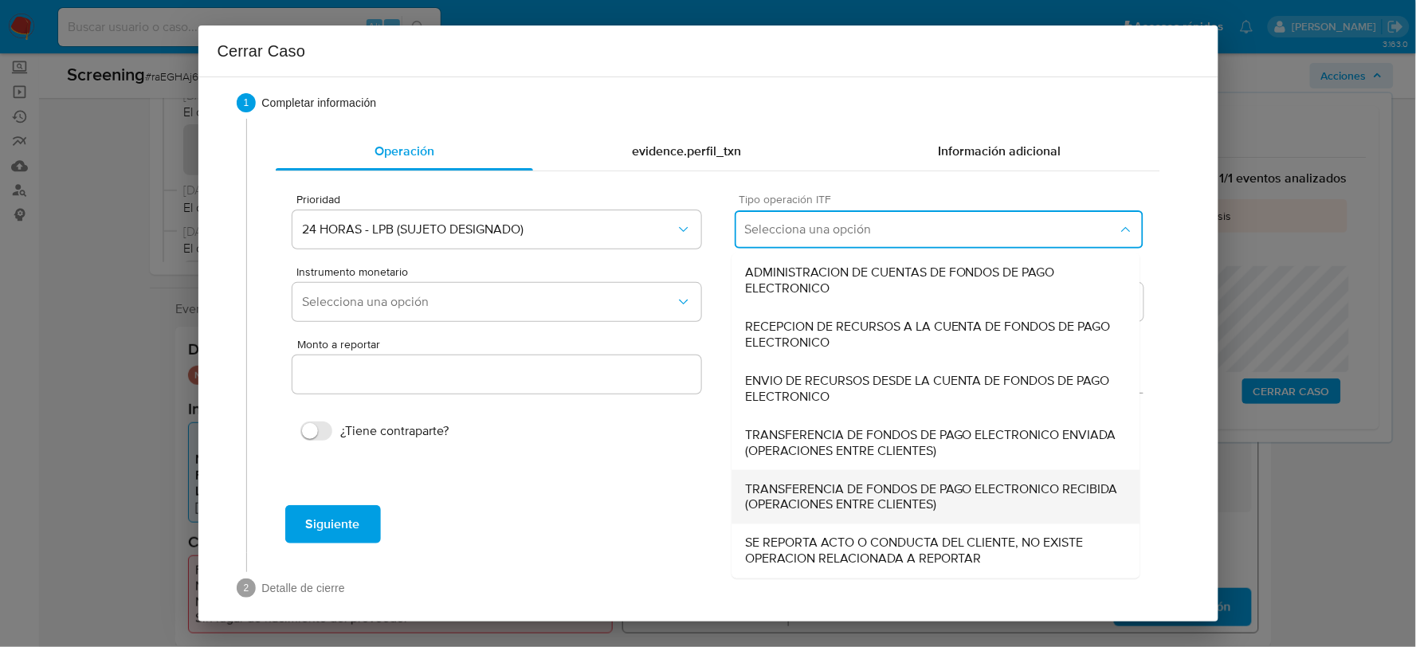
scroll to position [29, 0]
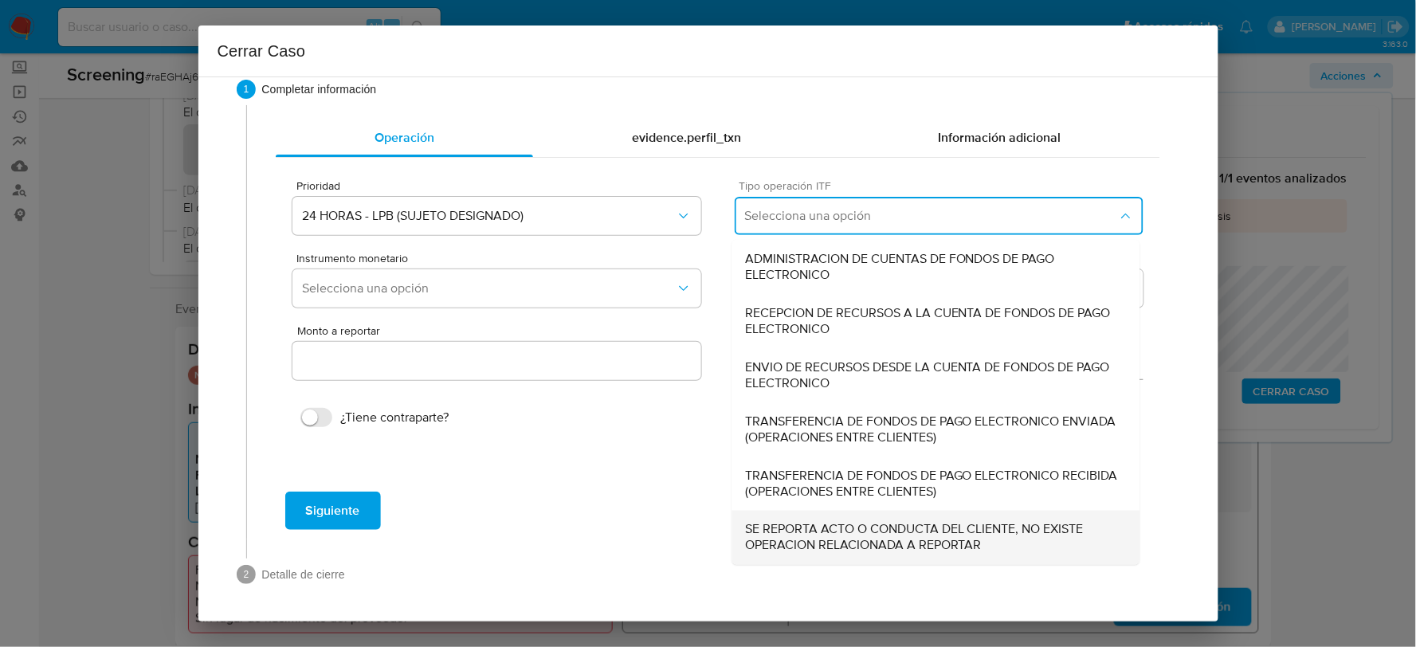
click at [863, 523] on span "SE REPORTA ACTO O CONDUCTA DEL CLIENTE, NO EXISTE OPERACION RELACIONADA A REPOR…" at bounding box center [936, 538] width 382 height 32
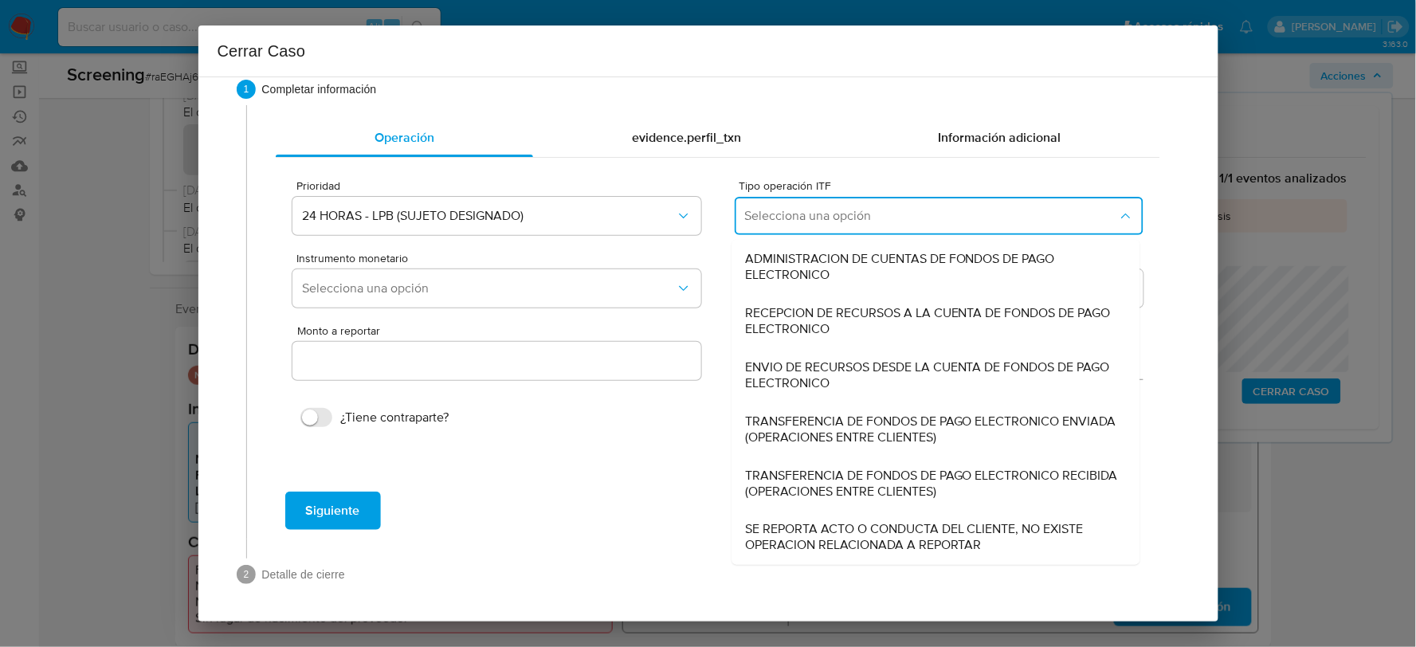
type input "0.00"
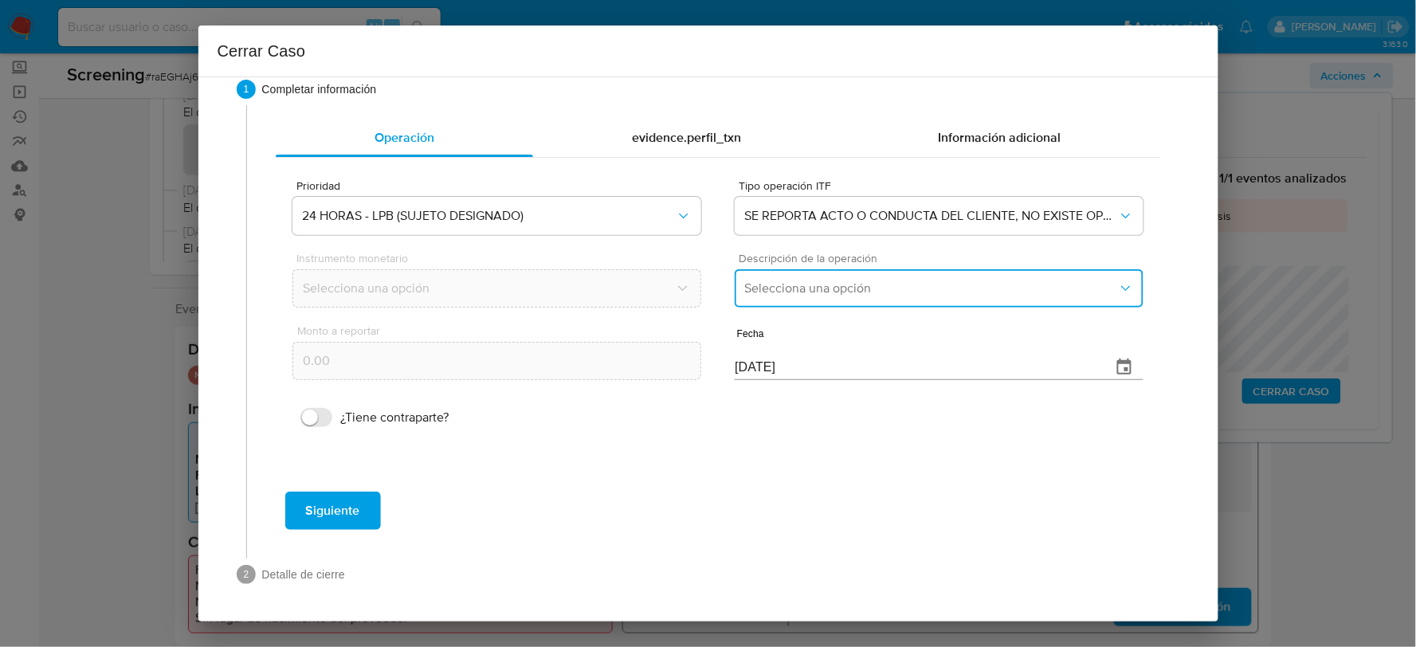
click at [825, 296] on button "Selecciona una opción" at bounding box center [938, 288] width 408 height 38
click at [850, 370] on span "LISTA DE PERSONAS BLOQUEADAS" at bounding box center [846, 370] width 202 height 16
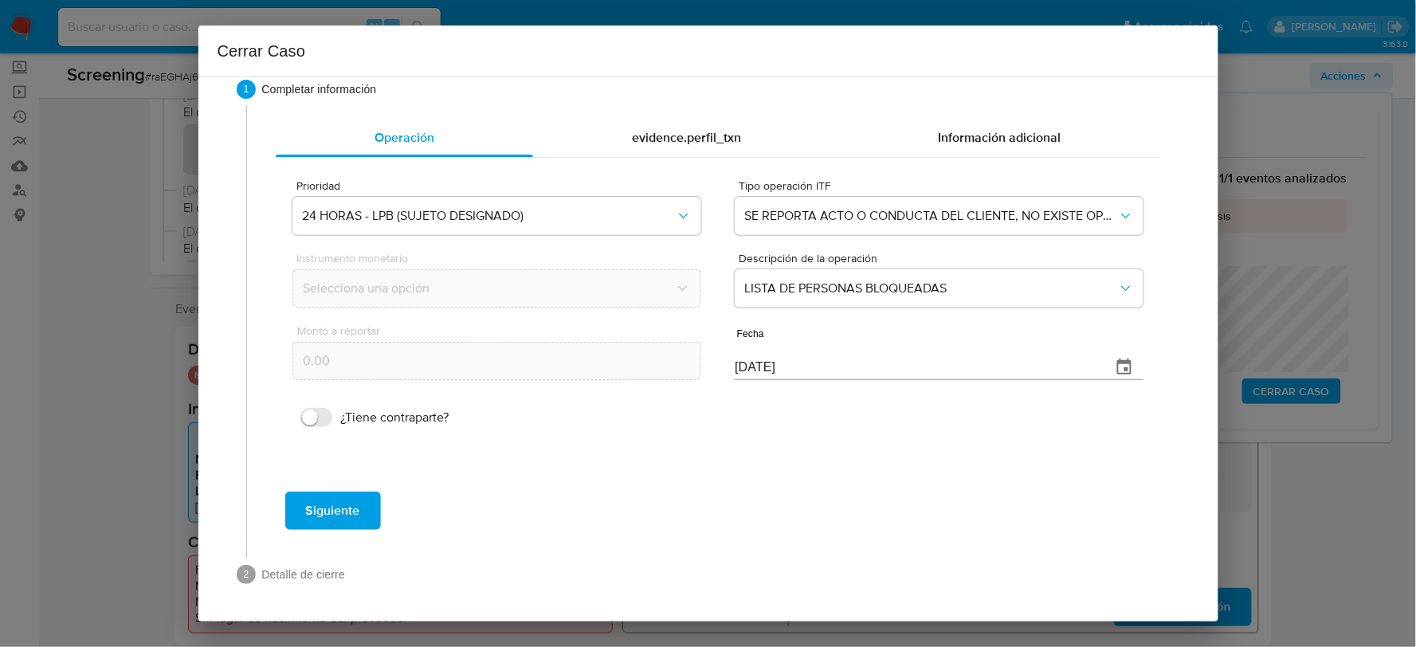
click at [312, 523] on span "Siguiente" at bounding box center [333, 510] width 54 height 35
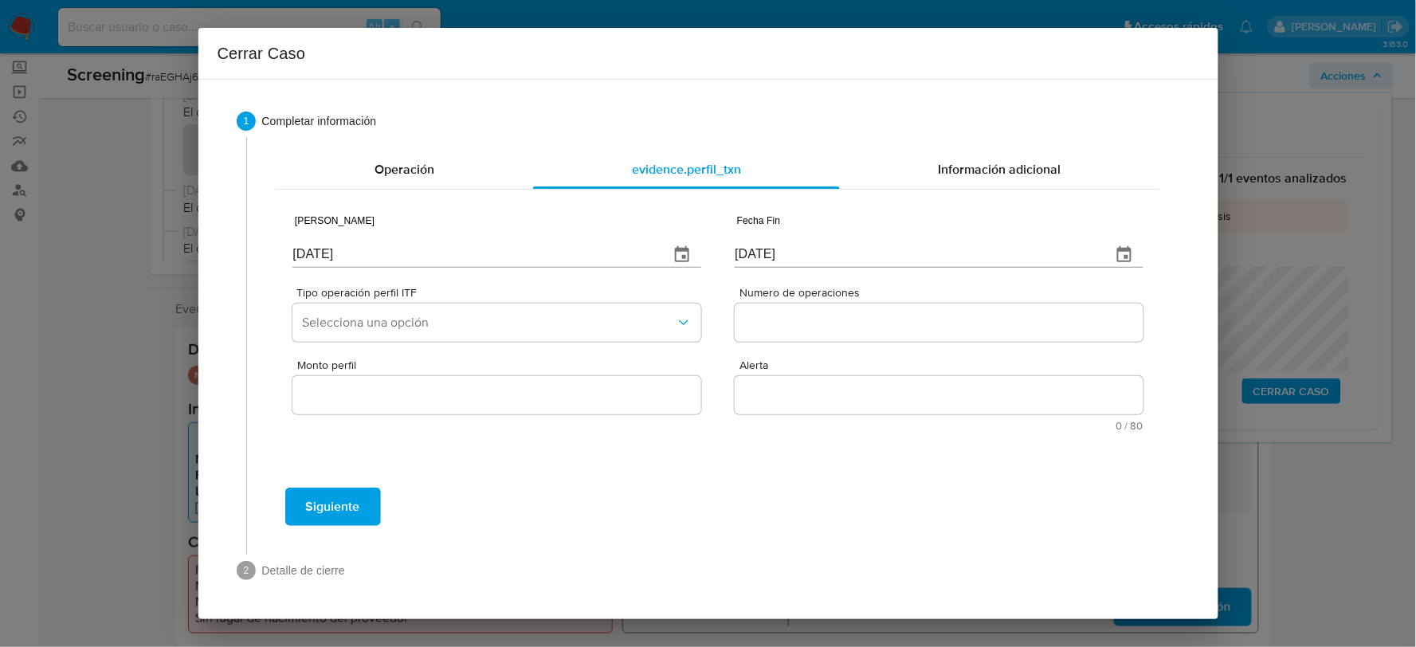
click at [312, 255] on input "[DATE]" at bounding box center [473, 254] width 363 height 25
click at [312, 255] on input "14/10/2025" at bounding box center [473, 254] width 363 height 25
type input "01/01/2025"
type input "01/07/2025"
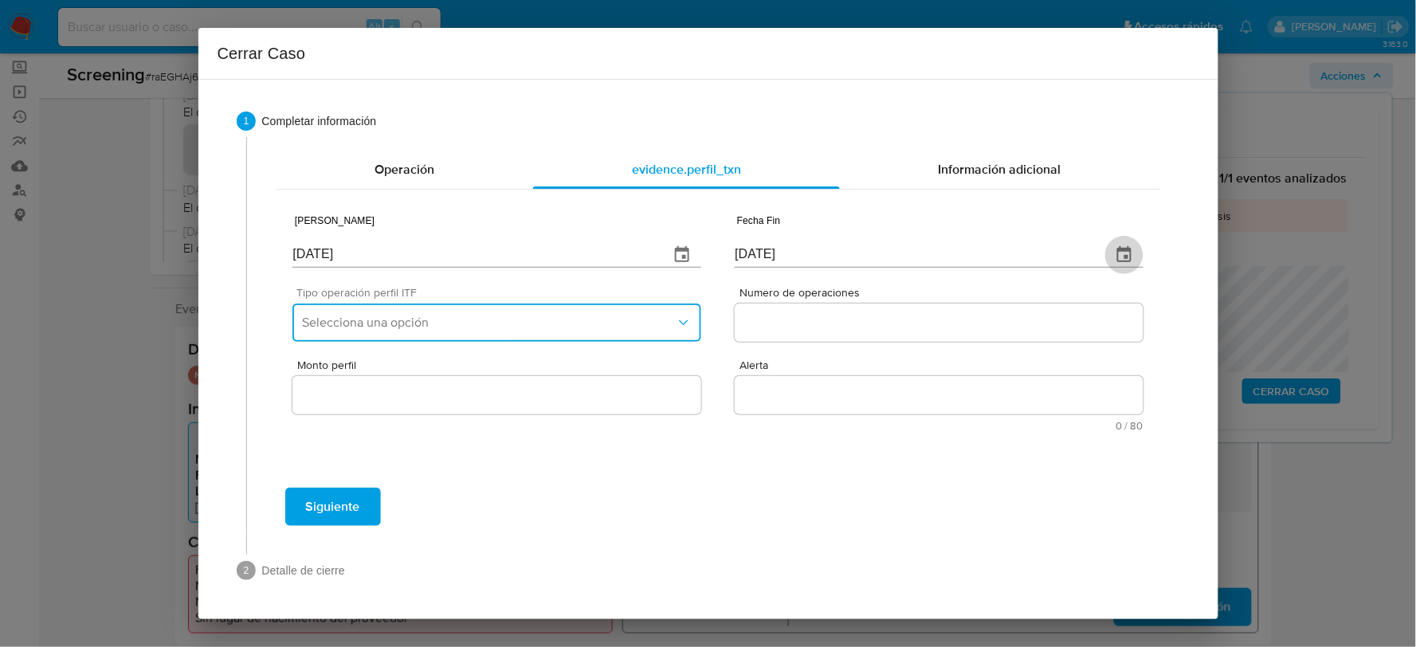
click at [378, 322] on span "Selecciona una opción" at bounding box center [488, 323] width 373 height 16
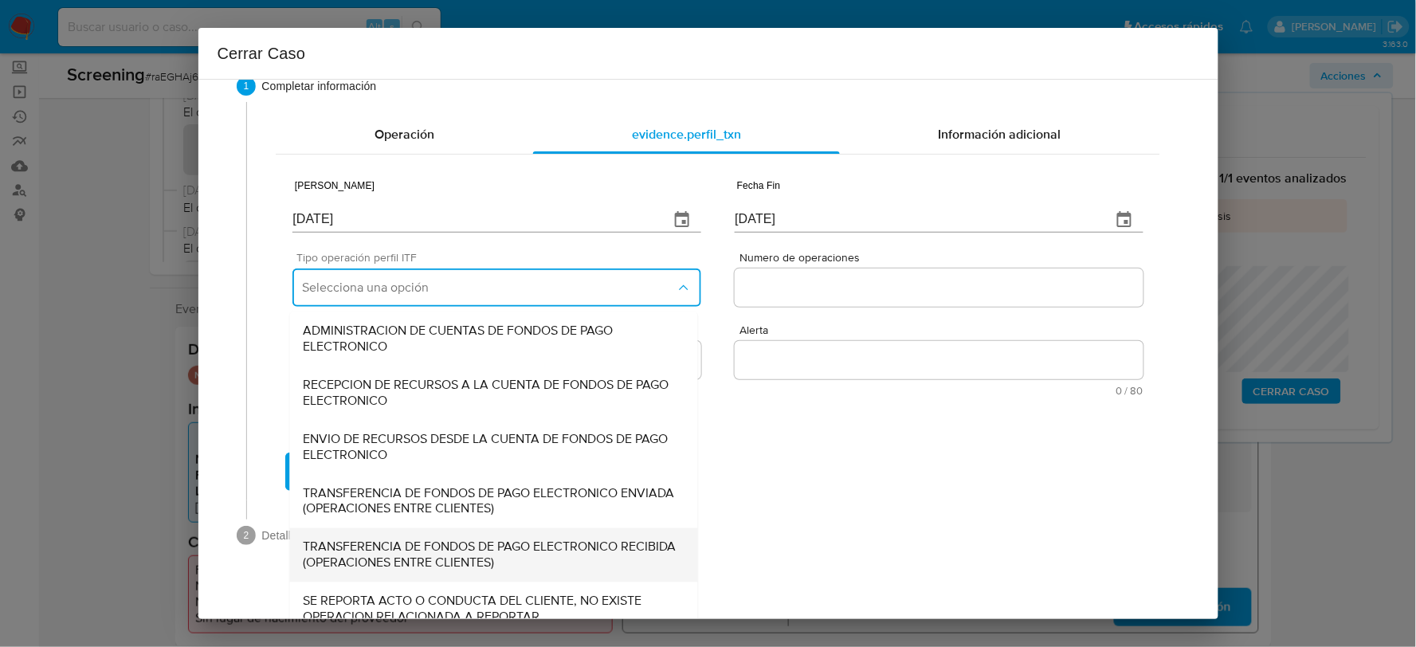
scroll to position [53, 0]
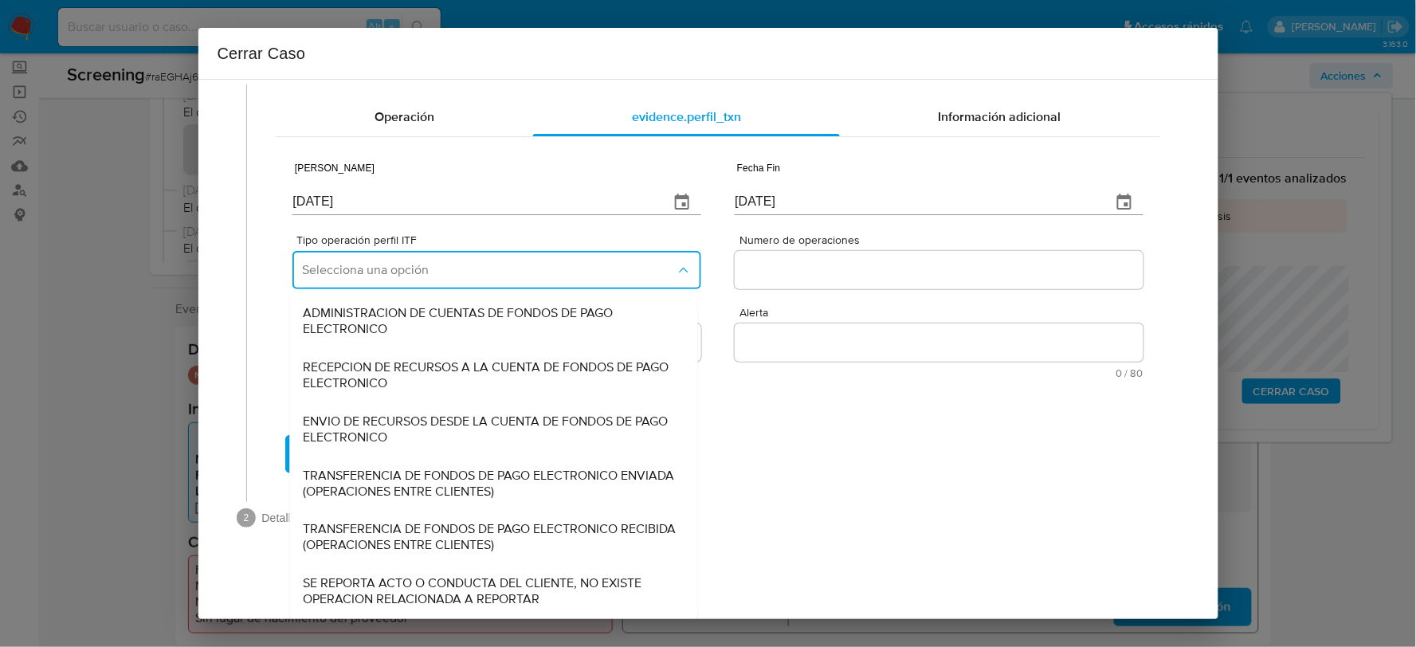
click at [425, 570] on div "SE REPORTA ACTO O CONDUCTA DEL CLIENTE, NO EXISTE OPERACION RELACIONADA A REPOR…" at bounding box center [494, 592] width 382 height 54
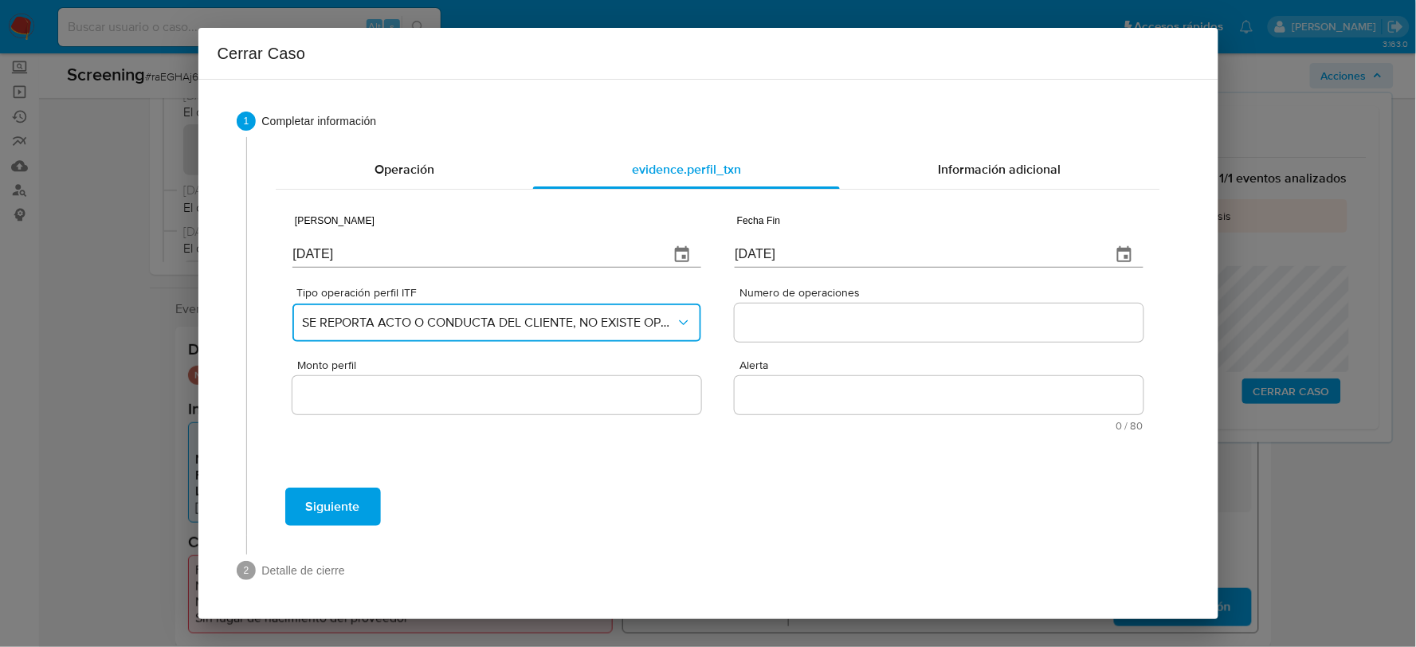
scroll to position [0, 0]
click at [441, 327] on span "SE REPORTA ACTO O CONDUCTA DEL CLIENTE, NO EXISTE OPERACION RELACIONADA A REPOR…" at bounding box center [488, 323] width 373 height 16
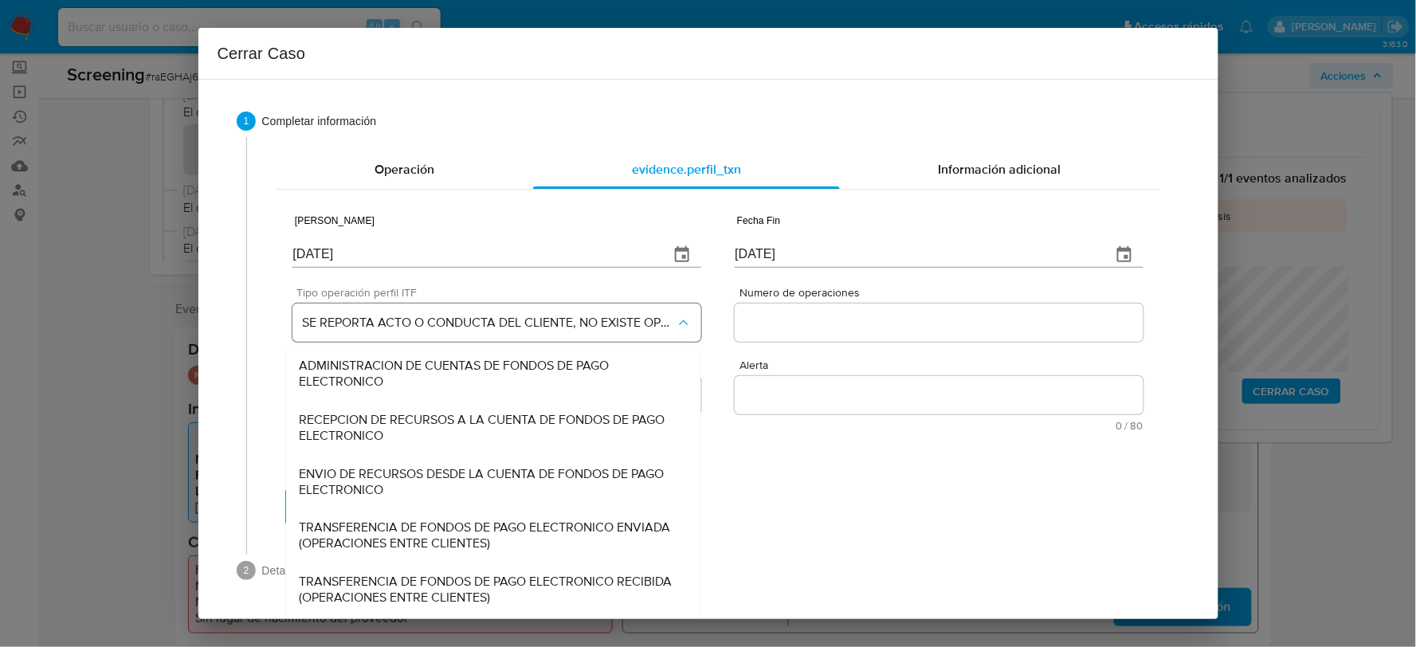
scroll to position [53, 0]
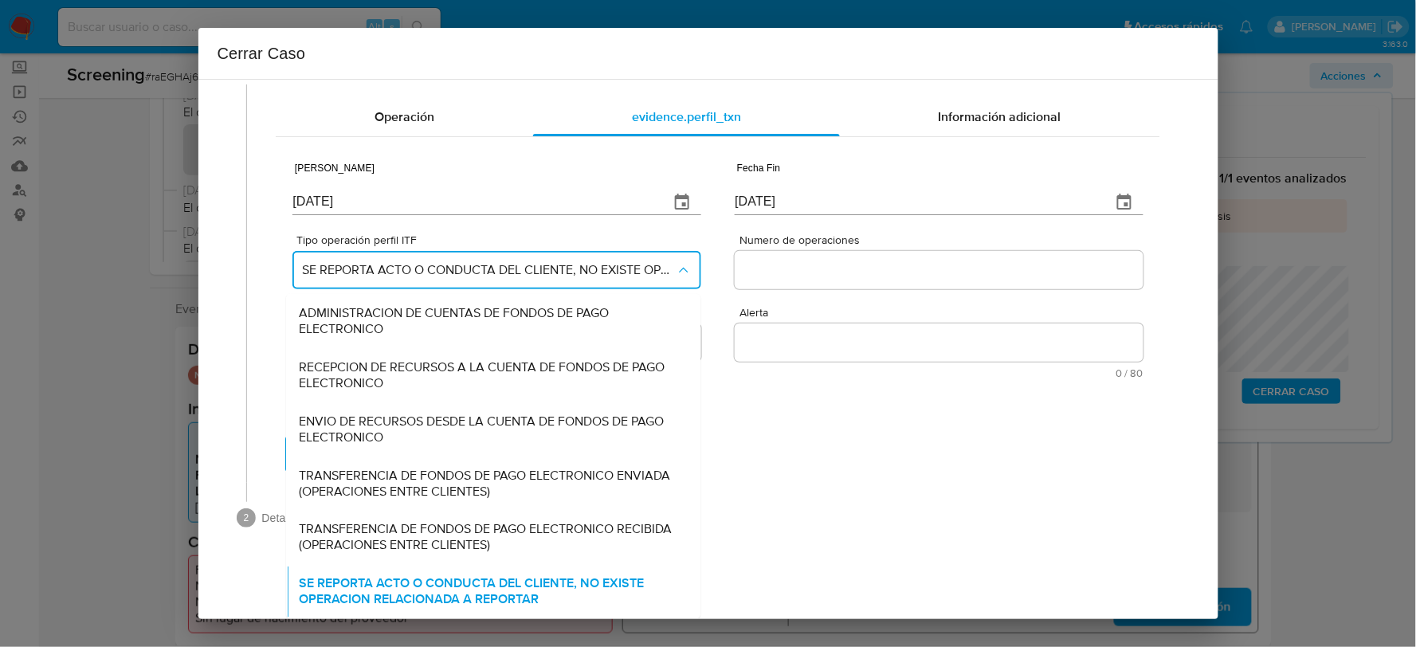
click at [880, 260] on div "Fecha Inicio 01/01/2025 Fecha Fin 01/07/2025 Tipo operación perfil ITF SE REPOR…" at bounding box center [717, 263] width 850 height 230
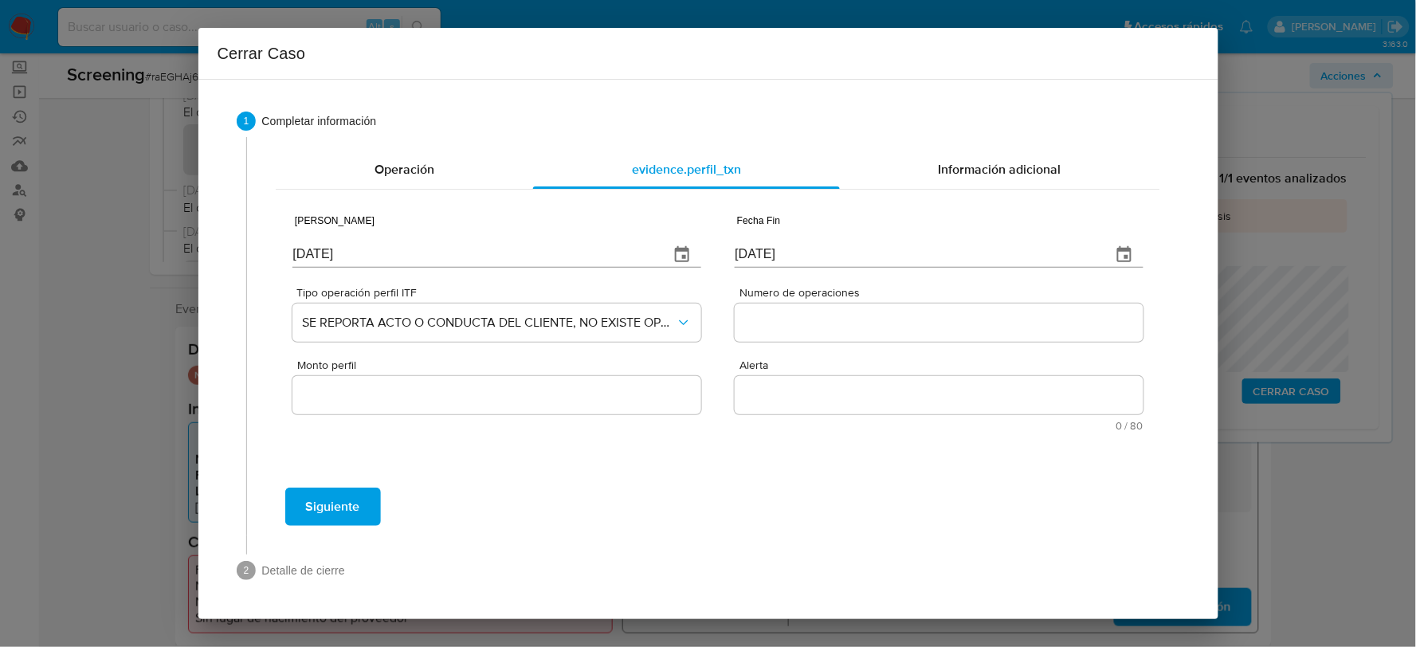
click at [840, 317] on input "Numero de operaciones" at bounding box center [938, 322] width 408 height 21
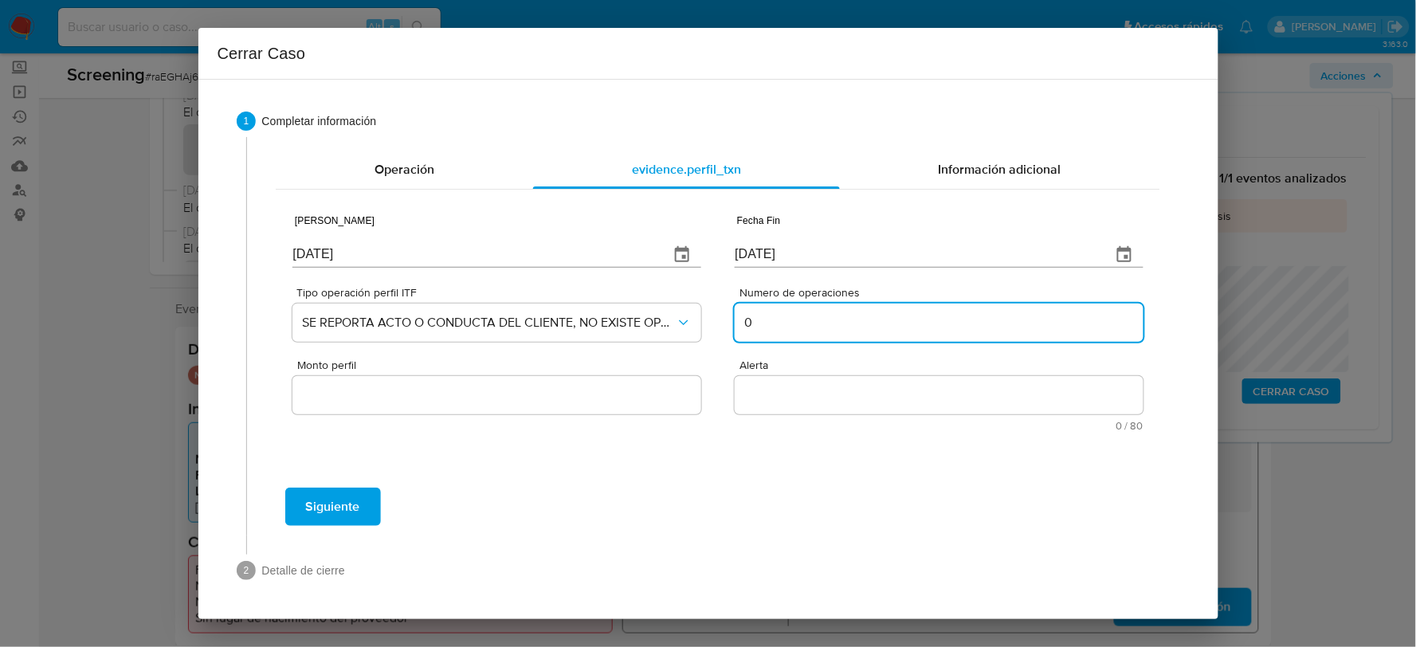
type input "0"
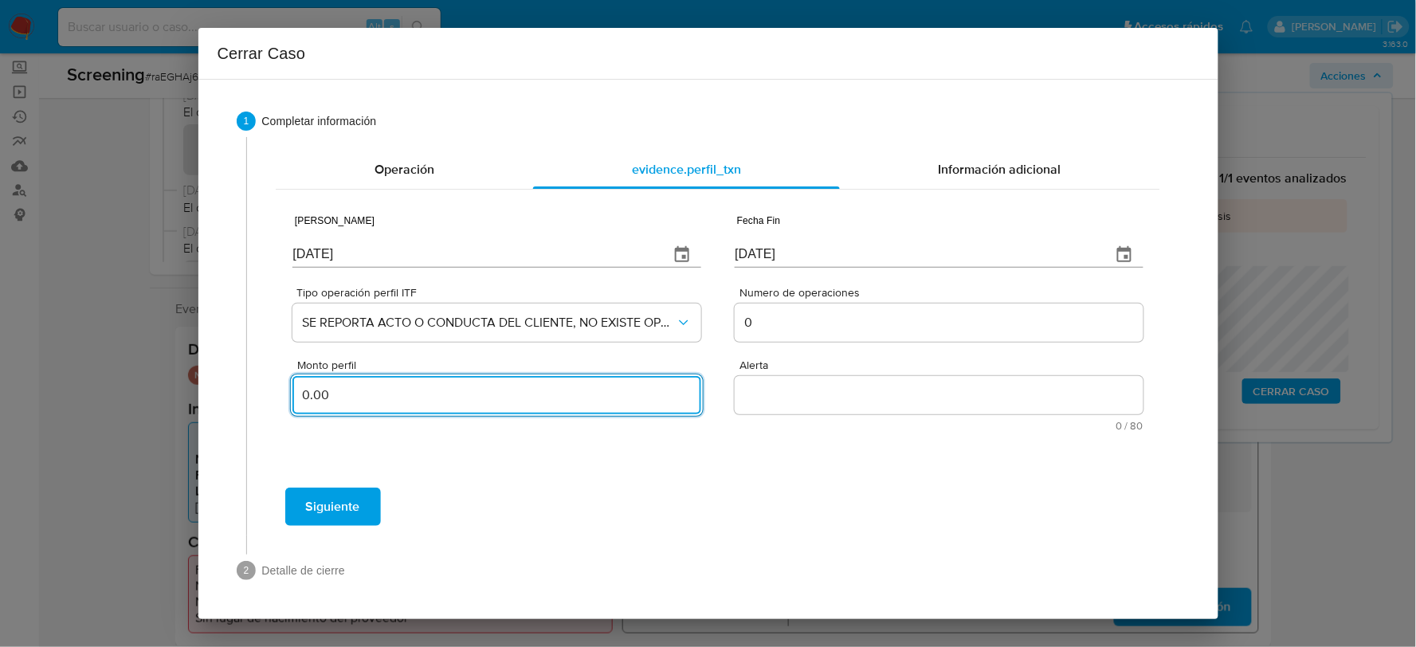
type input "0.00"
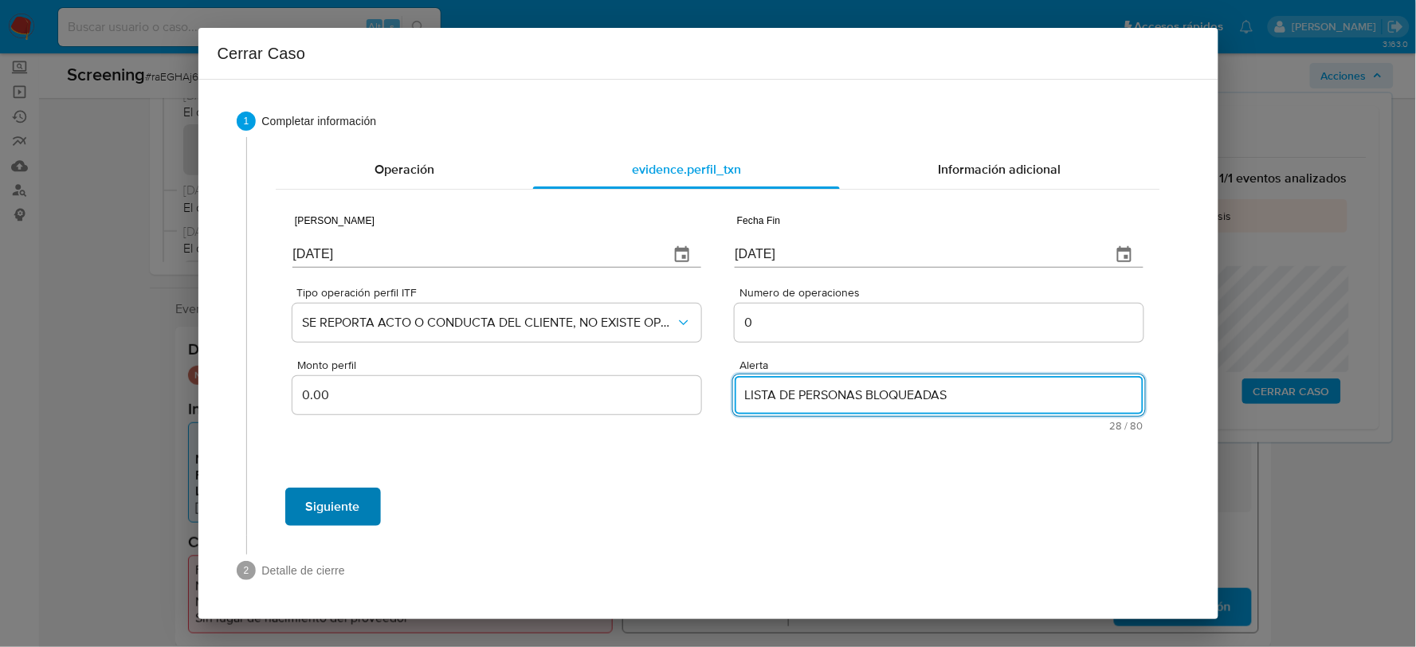
type textarea "LISTA DE PERSONAS BLOQUEADAS"
click at [355, 505] on span "Siguiente" at bounding box center [333, 506] width 54 height 35
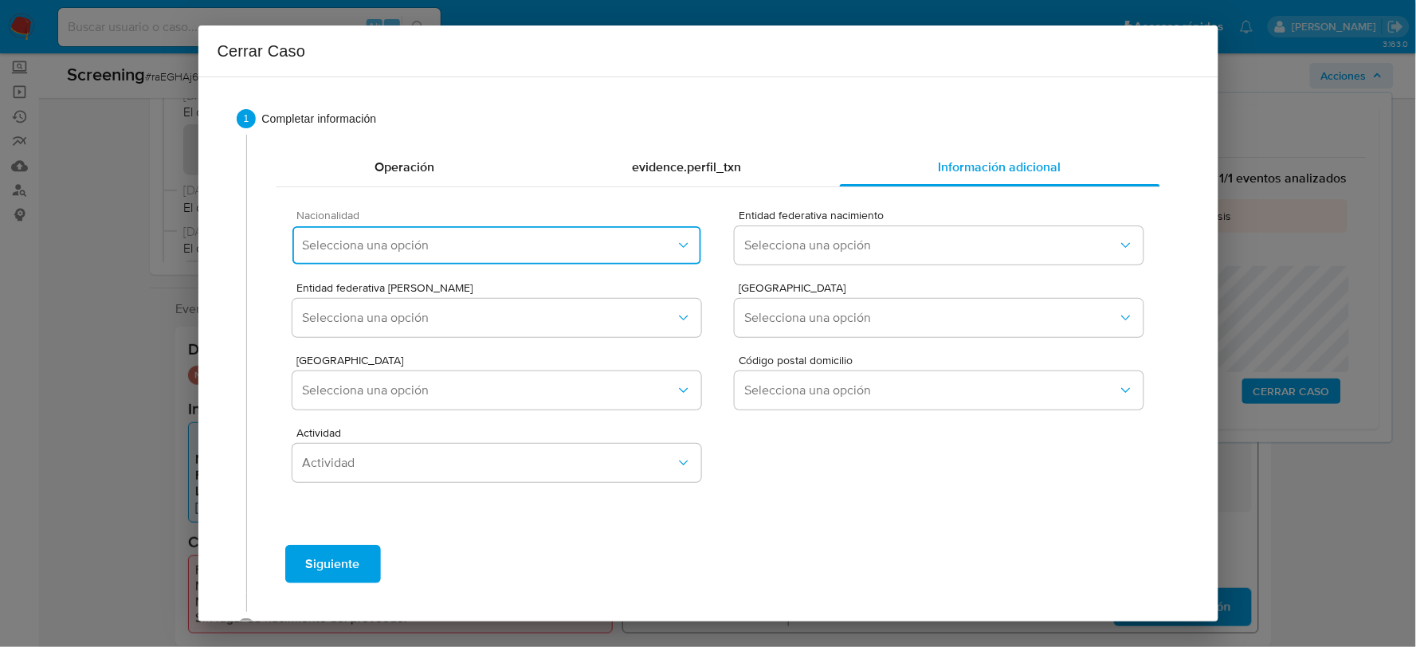
click at [413, 249] on span "Selecciona una opción" at bounding box center [488, 245] width 373 height 16
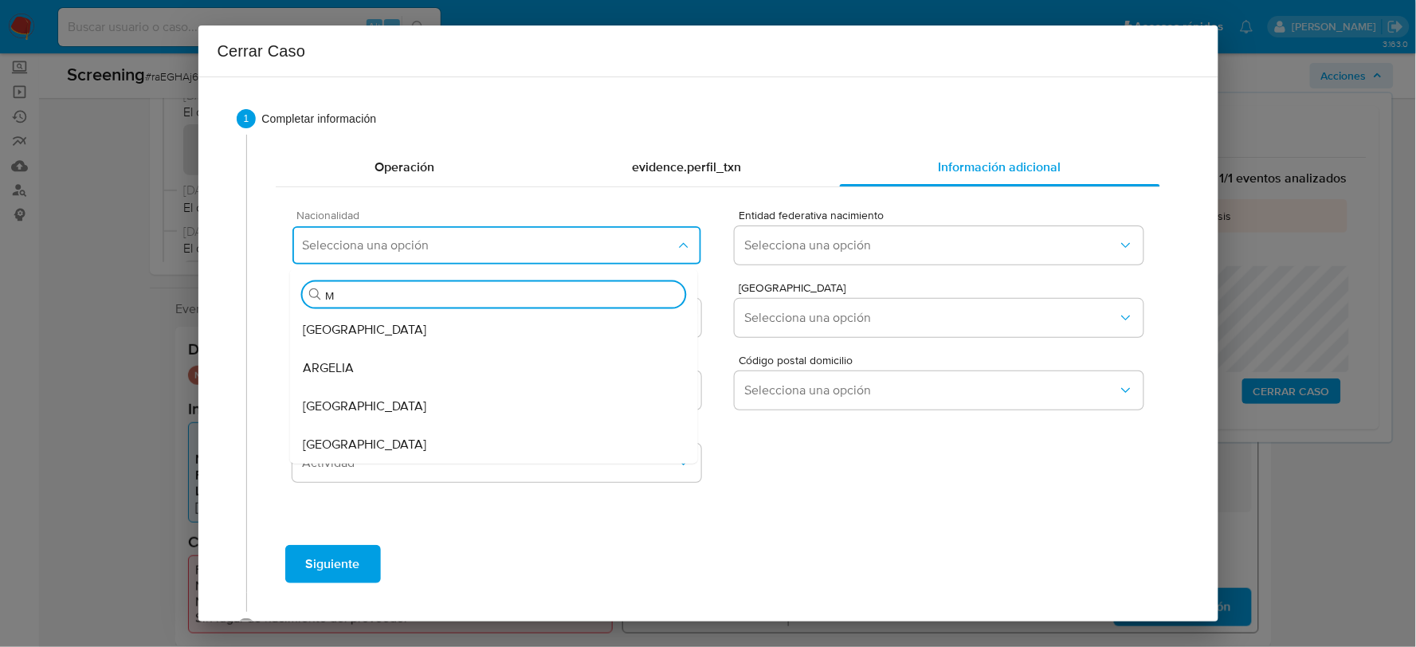
type input "ME"
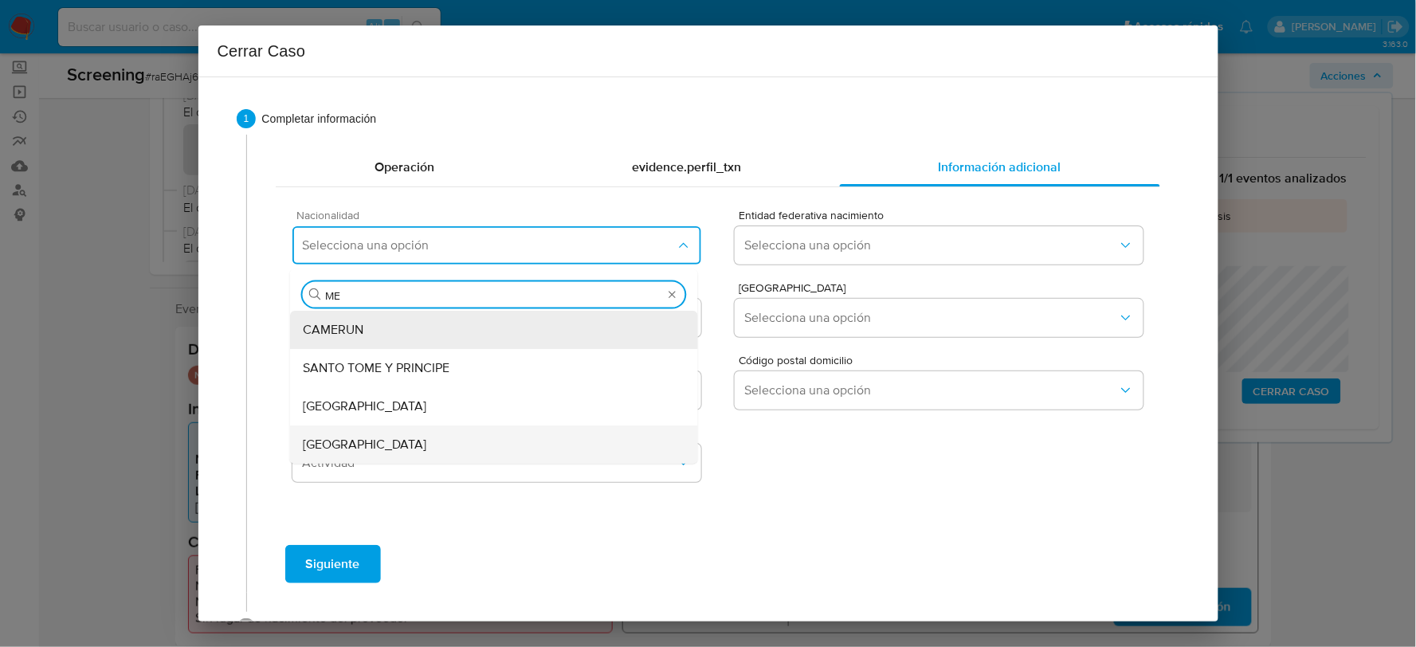
click at [382, 444] on div "MEXICO" at bounding box center [494, 444] width 382 height 38
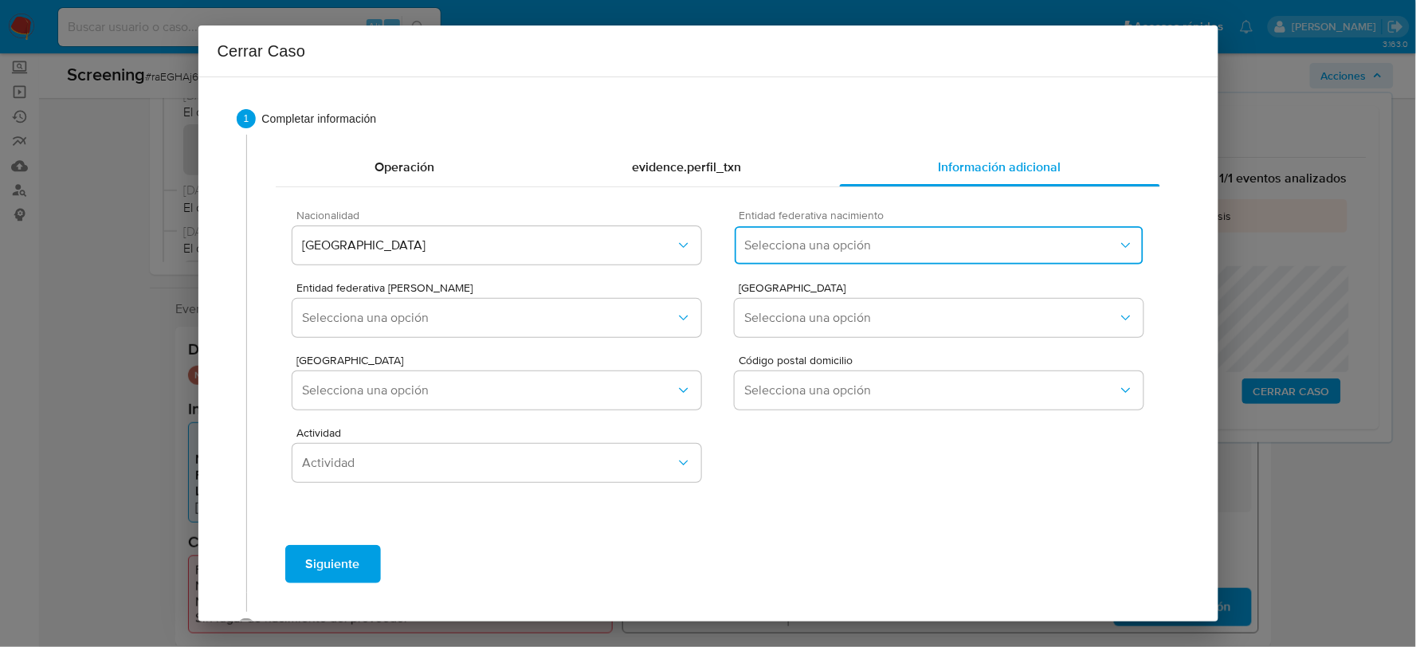
click at [839, 252] on span "Selecciona una opción" at bounding box center [930, 245] width 373 height 16
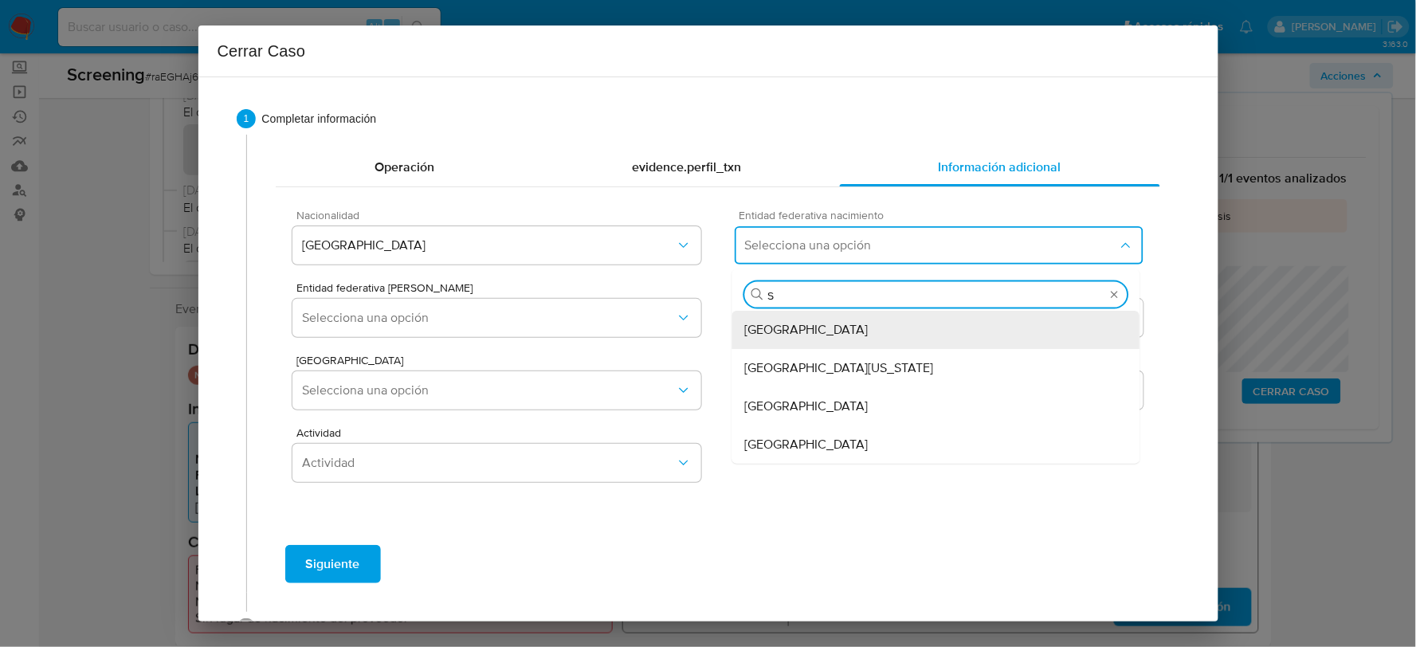
type input "SA"
click at [830, 345] on div "San Luis Potosí" at bounding box center [936, 330] width 382 height 38
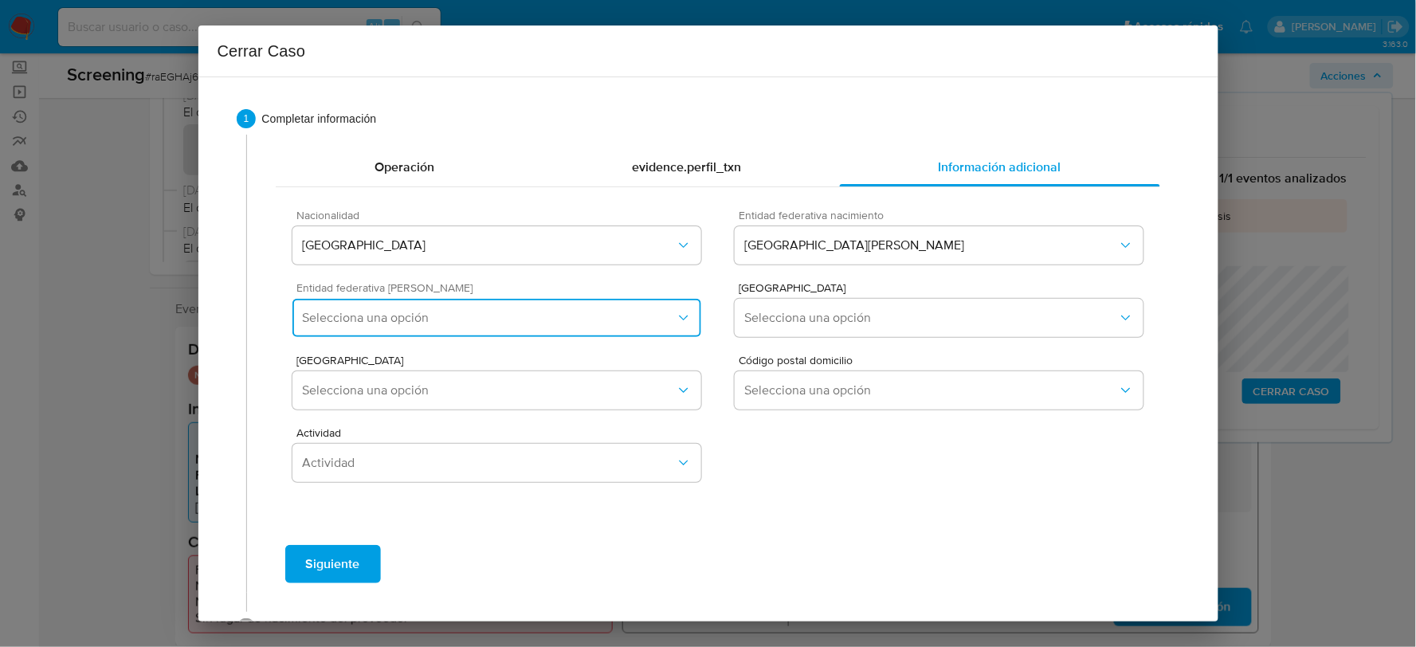
click at [648, 311] on span "Selecciona una opción" at bounding box center [488, 318] width 373 height 16
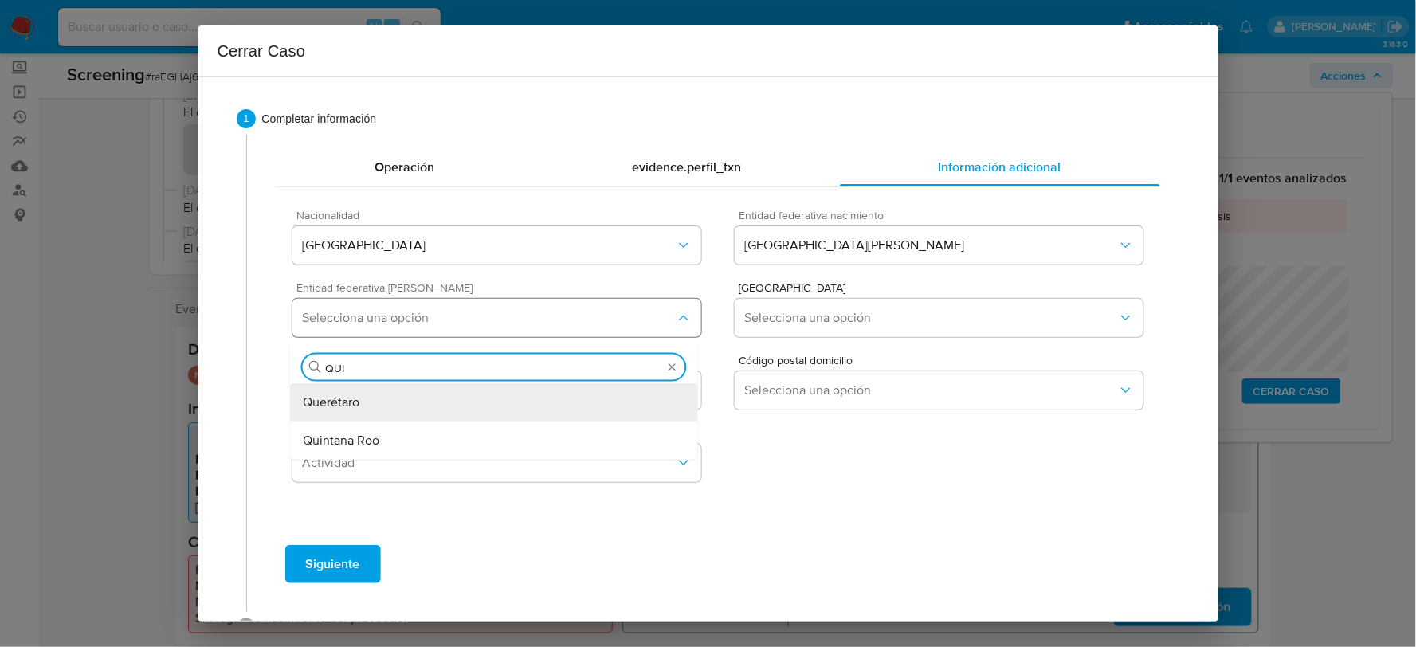
type input "QUIN"
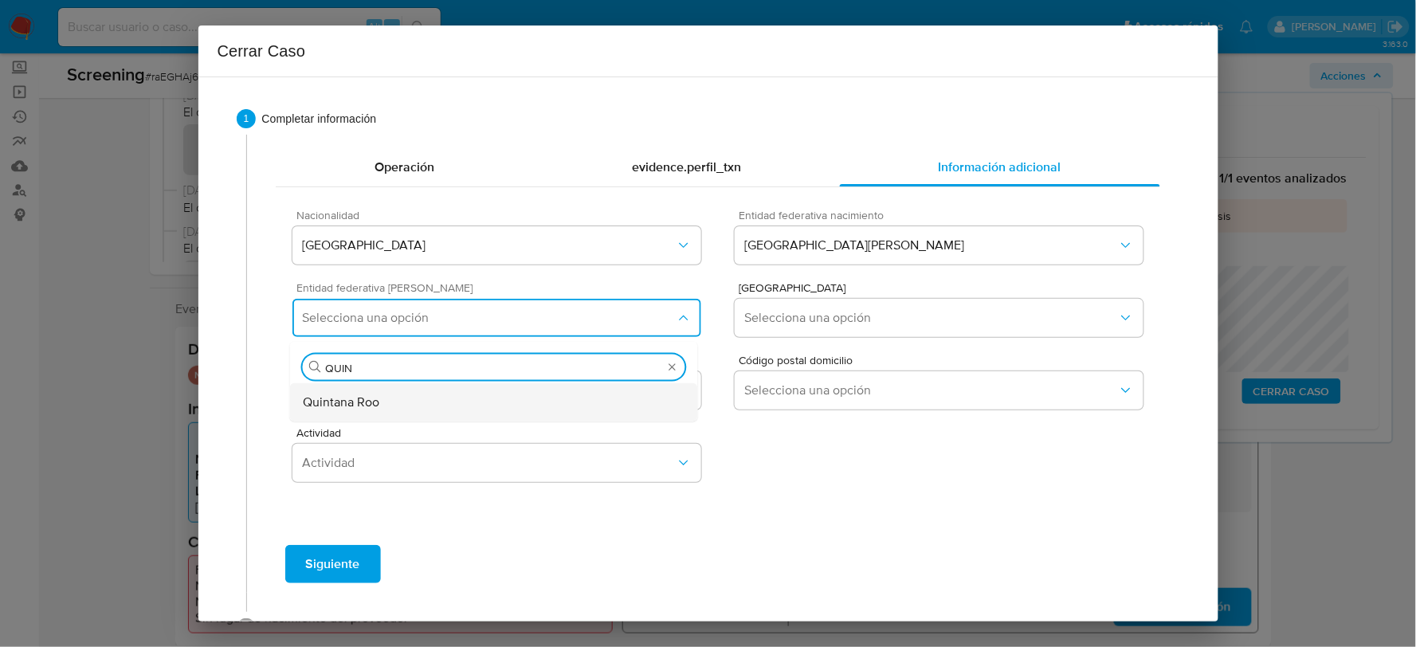
click at [588, 395] on div "Quintana Roo" at bounding box center [494, 402] width 382 height 38
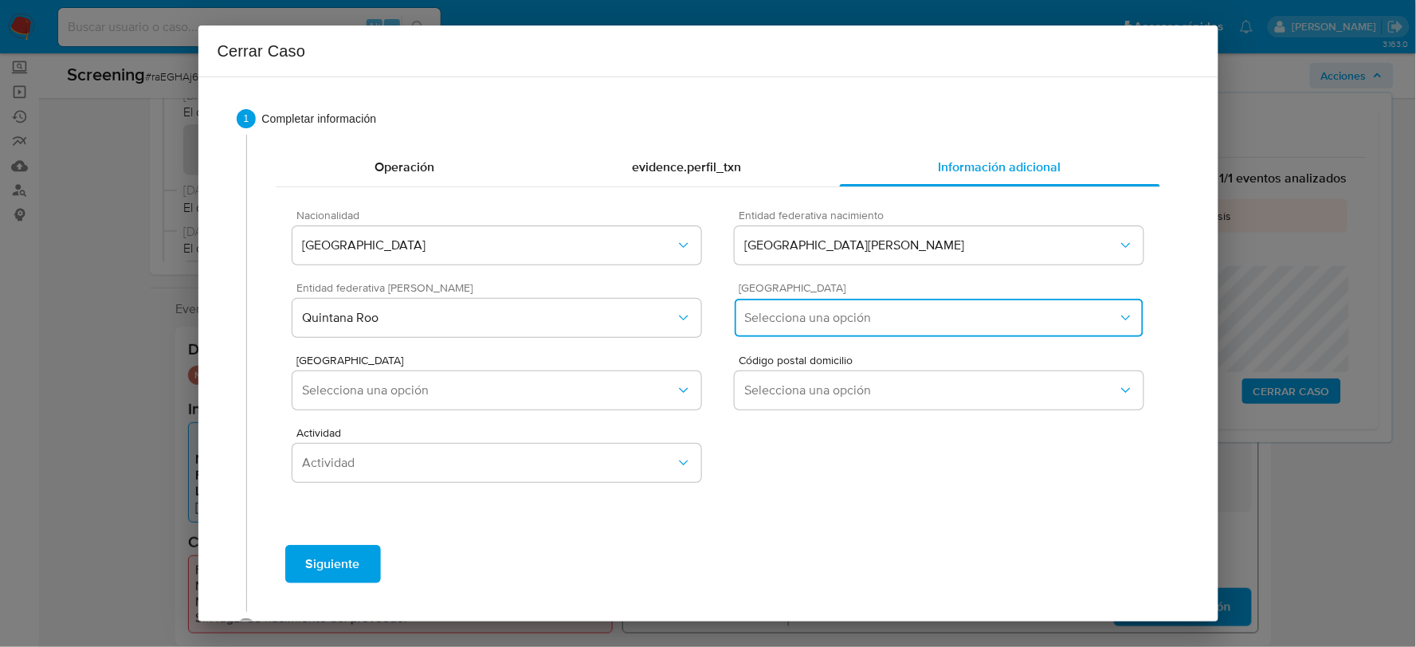
click at [840, 333] on button "Selecciona una opción" at bounding box center [938, 318] width 408 height 38
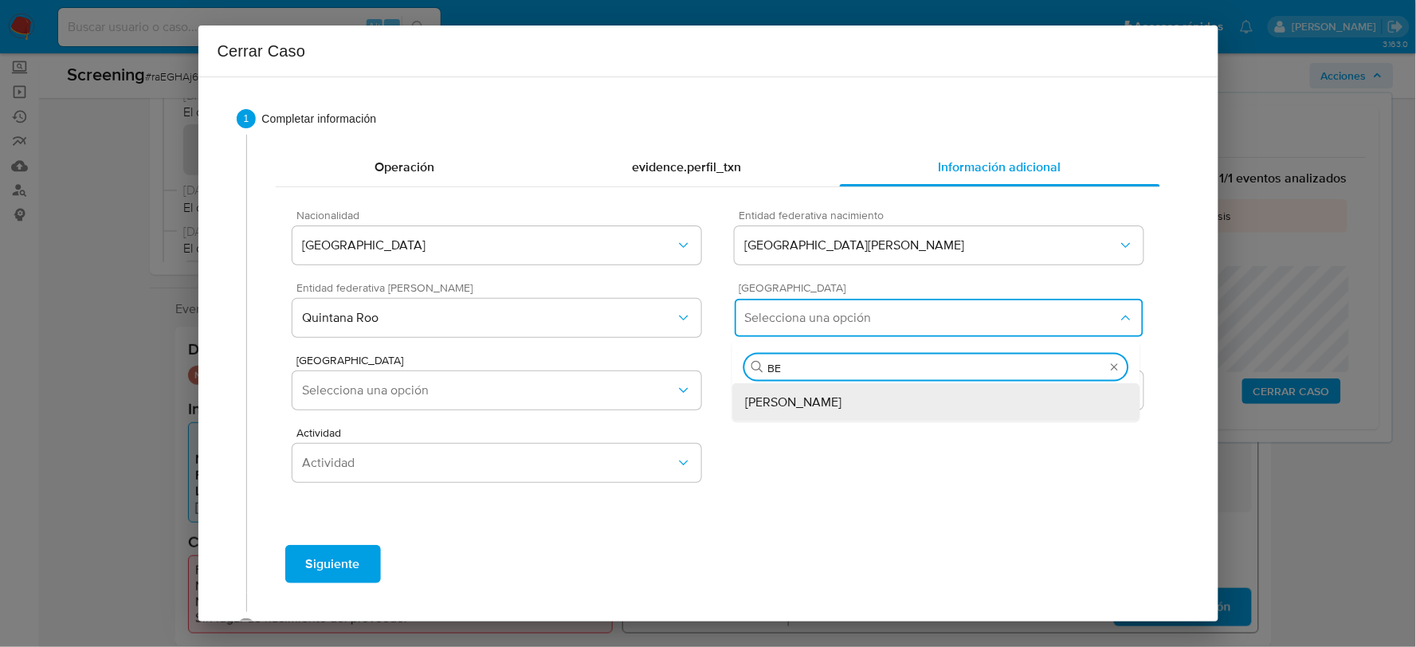
type input "BEN"
click at [840, 402] on div "Benito Juárez" at bounding box center [936, 402] width 382 height 38
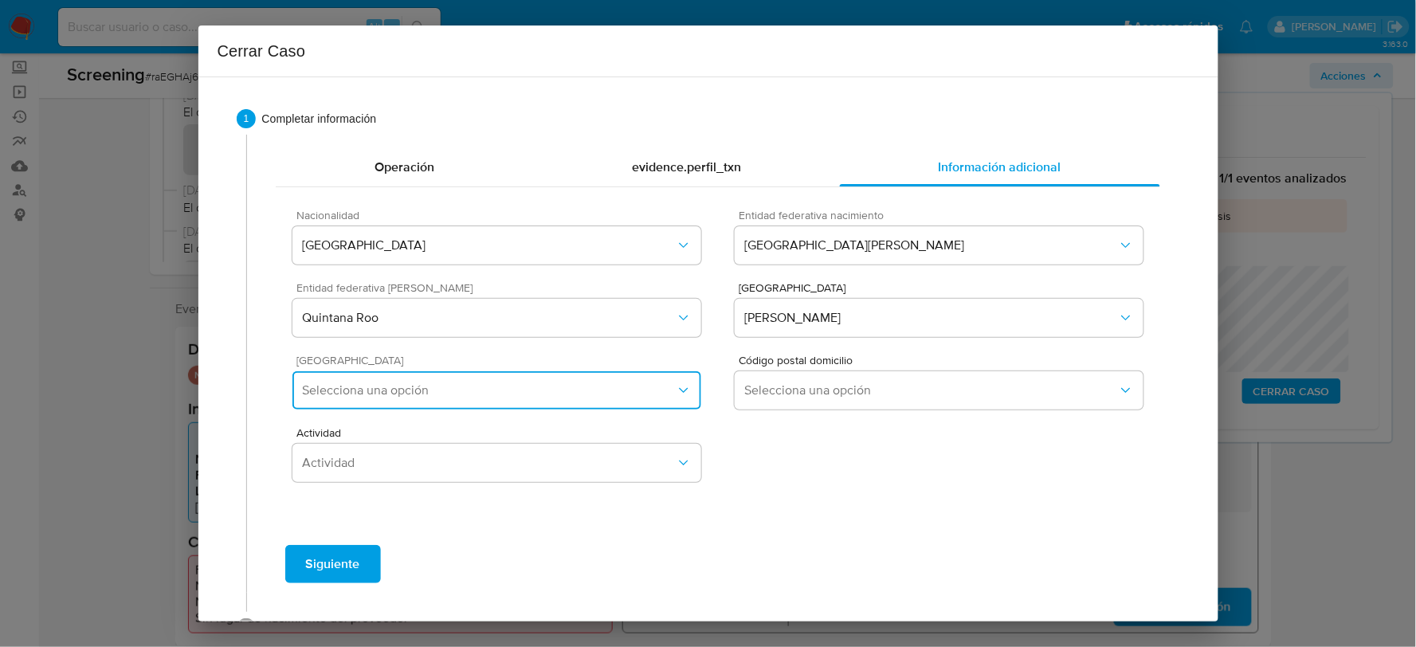
click at [665, 389] on span "Selecciona una opción" at bounding box center [488, 390] width 373 height 16
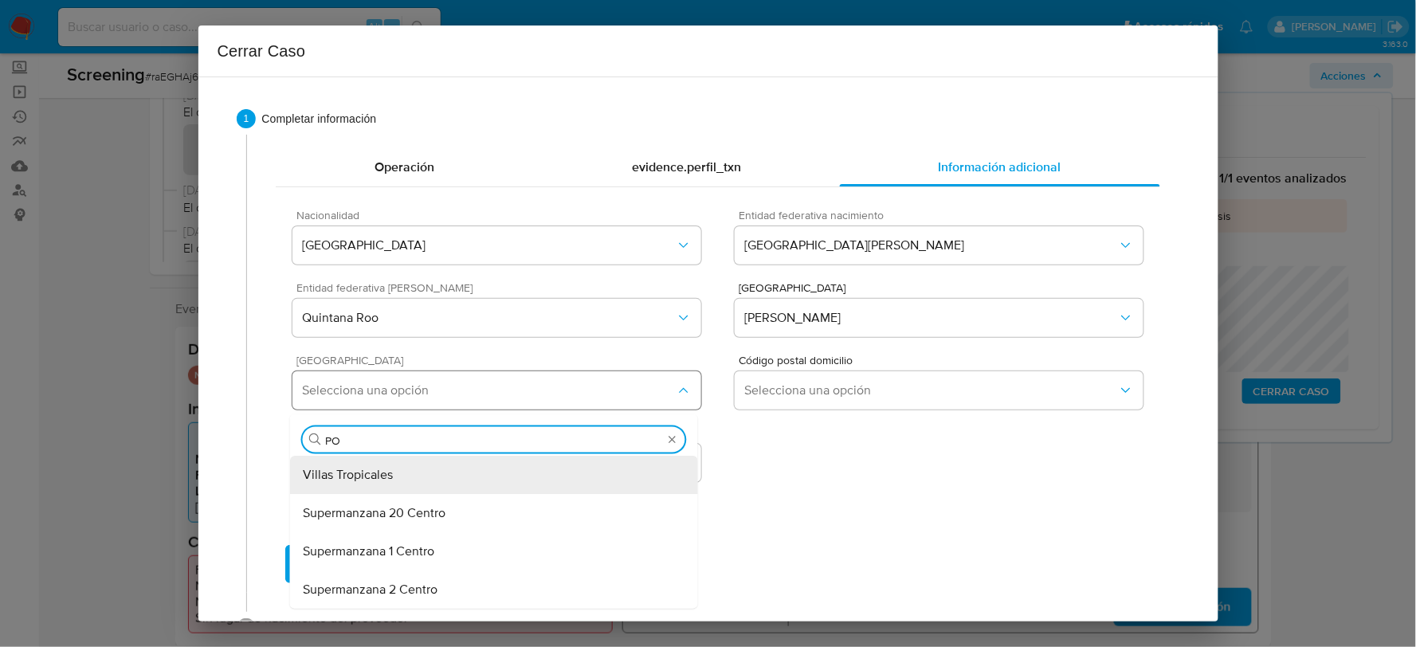
type input "POR"
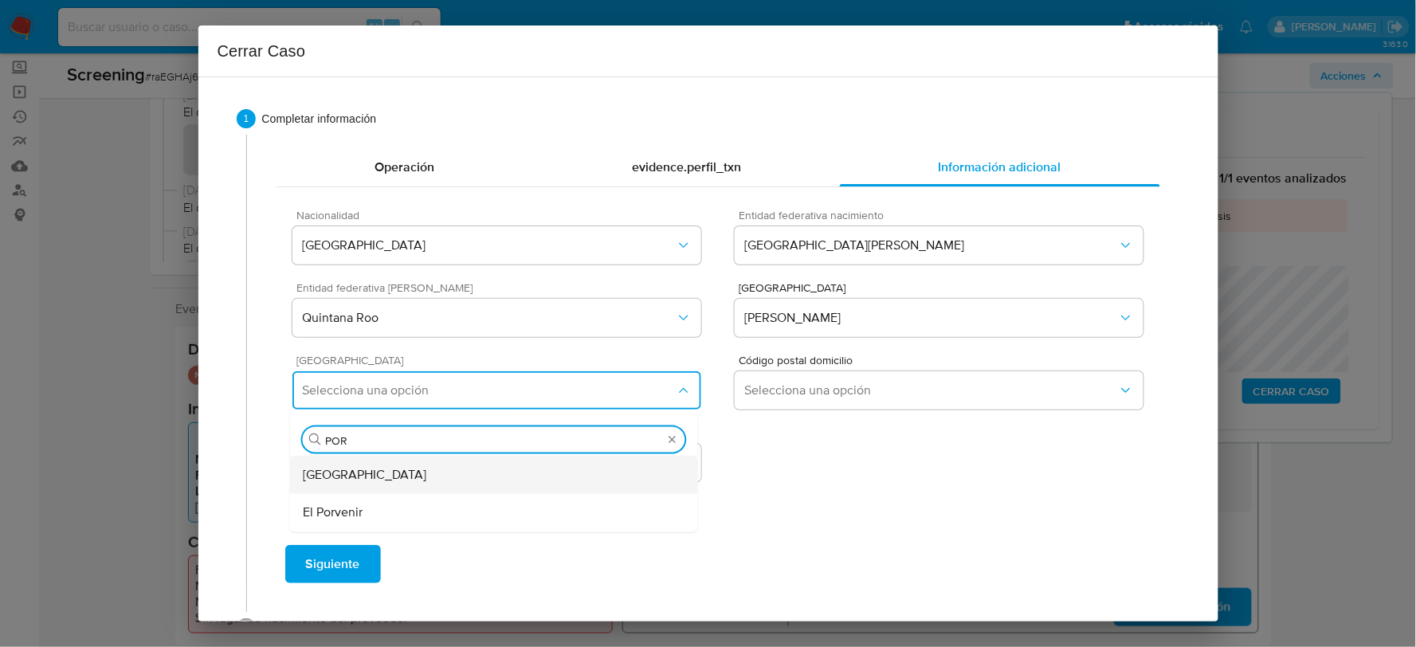
click at [488, 476] on div "Porto Alegre" at bounding box center [494, 475] width 382 height 38
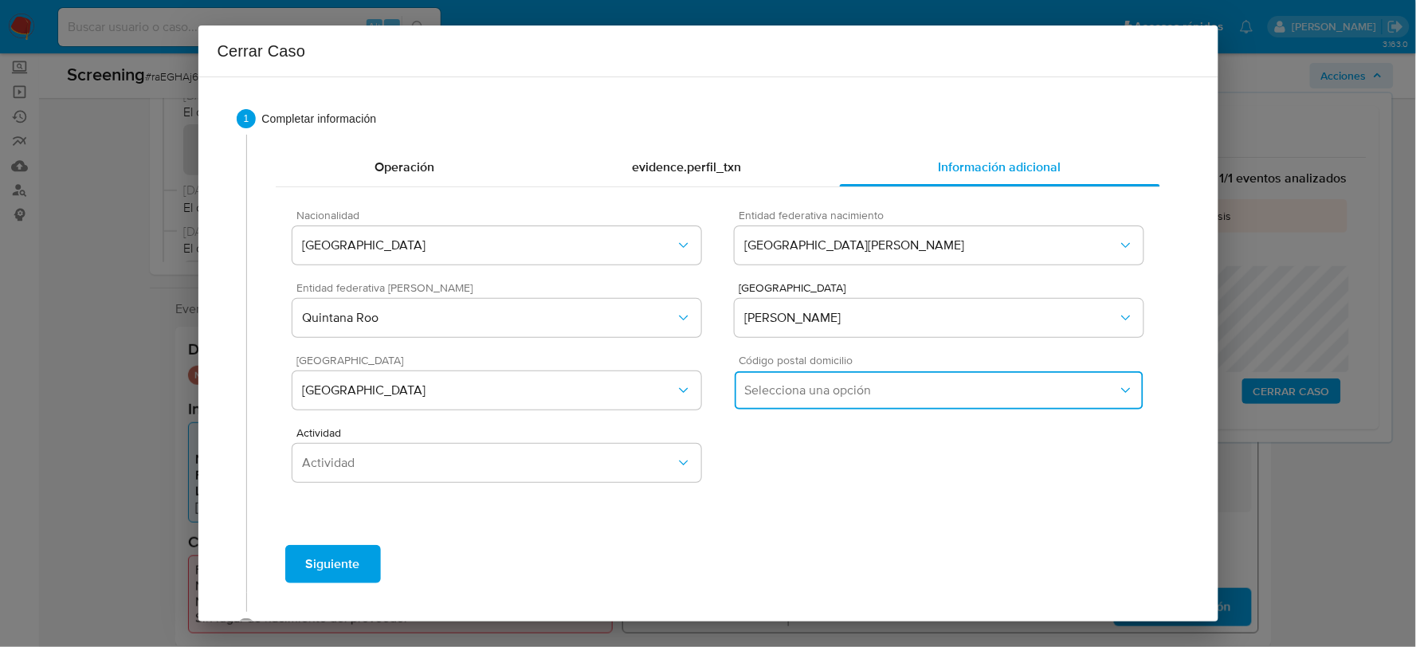
click at [787, 383] on span "Selecciona una opción" at bounding box center [930, 390] width 373 height 16
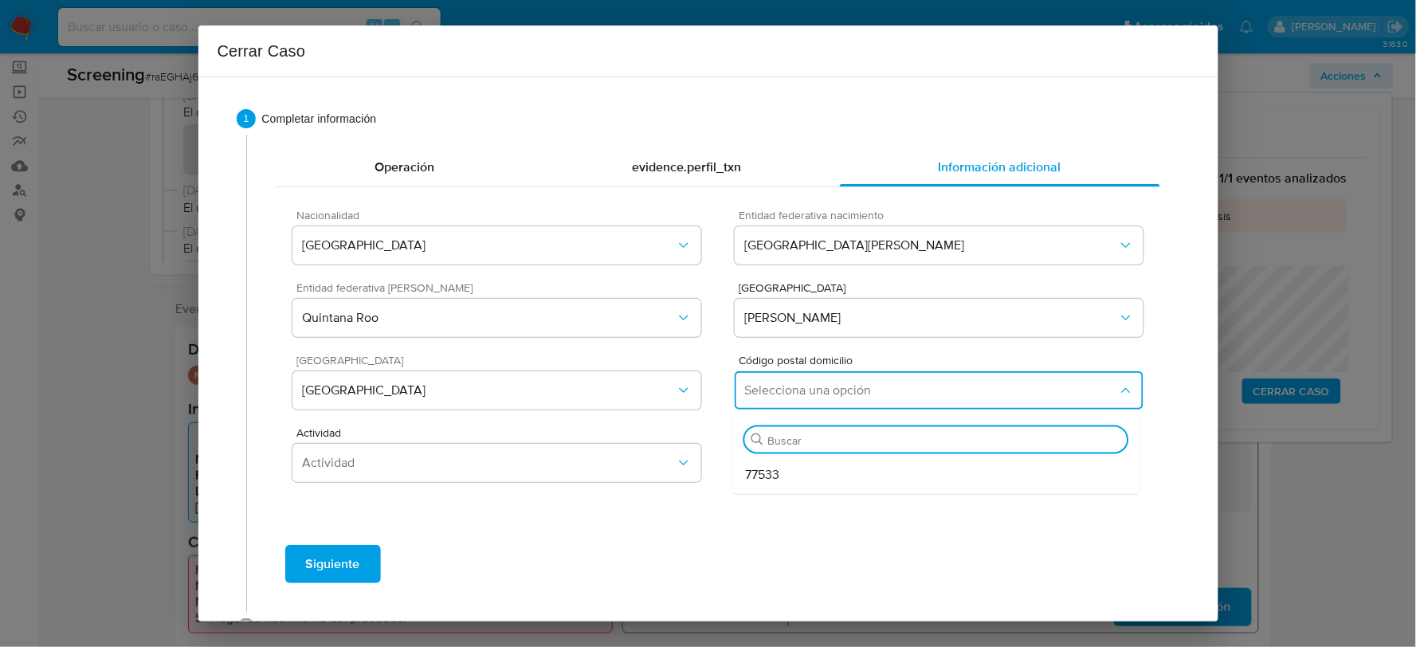
click at [774, 484] on div "77533" at bounding box center [936, 475] width 382 height 38
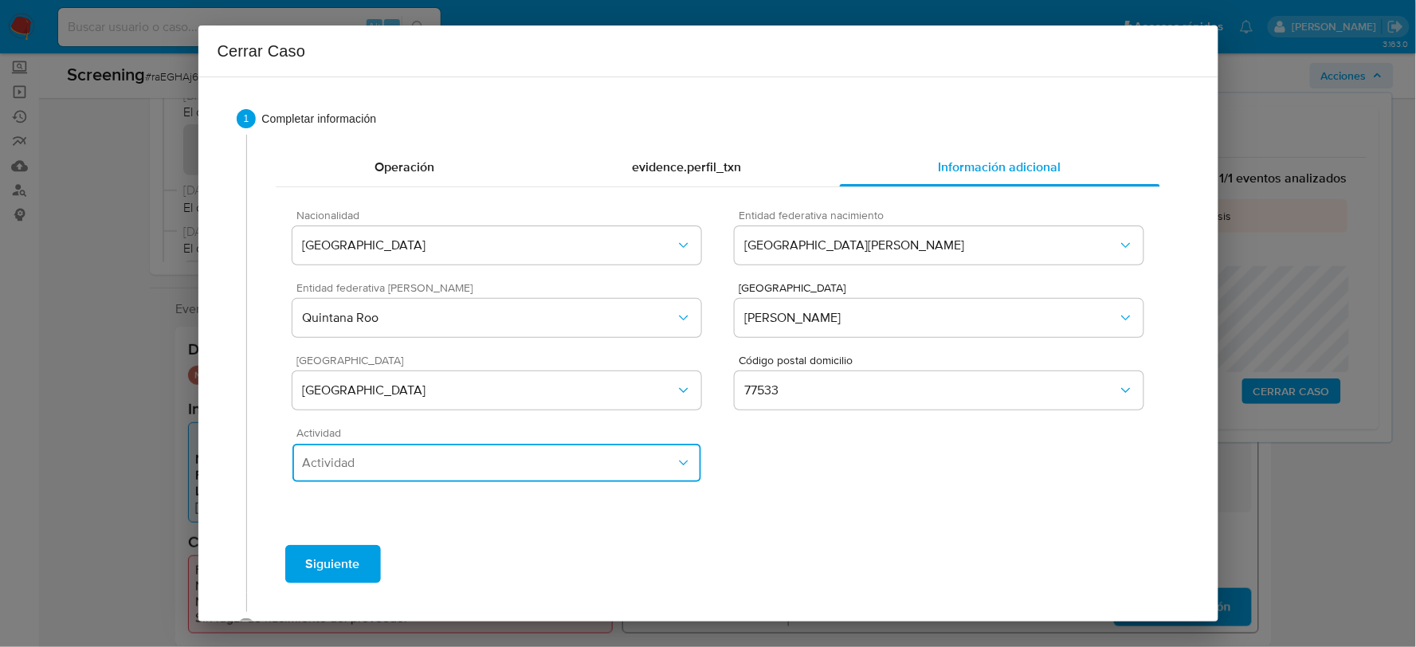
click at [448, 460] on span "Actividad" at bounding box center [488, 463] width 373 height 16
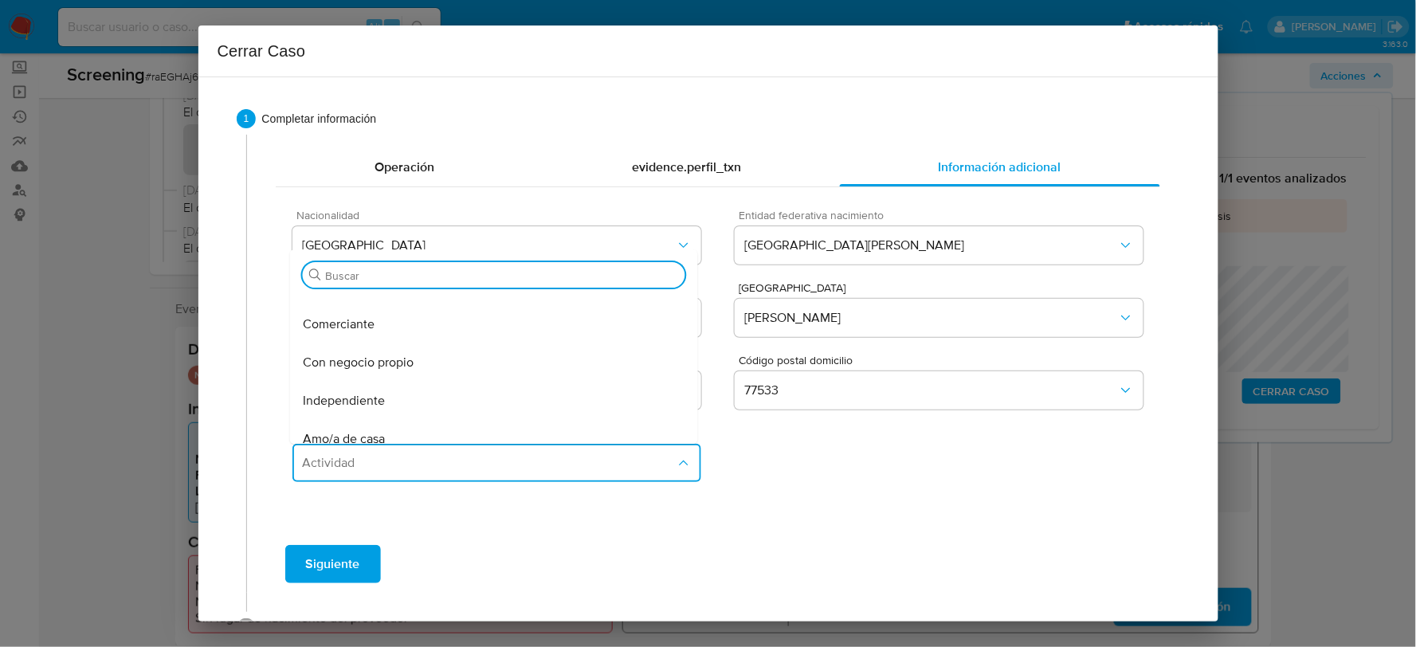
scroll to position [177, 0]
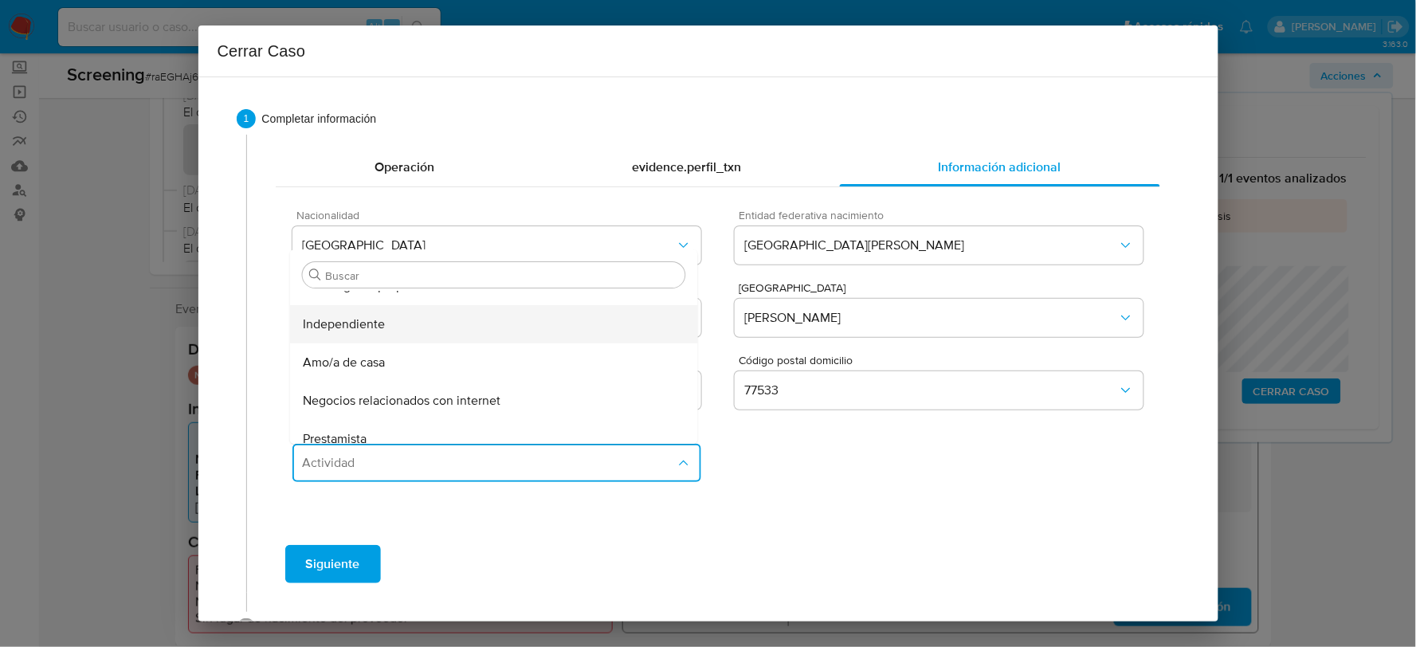
click at [381, 325] on span "Independiente" at bounding box center [344, 324] width 82 height 16
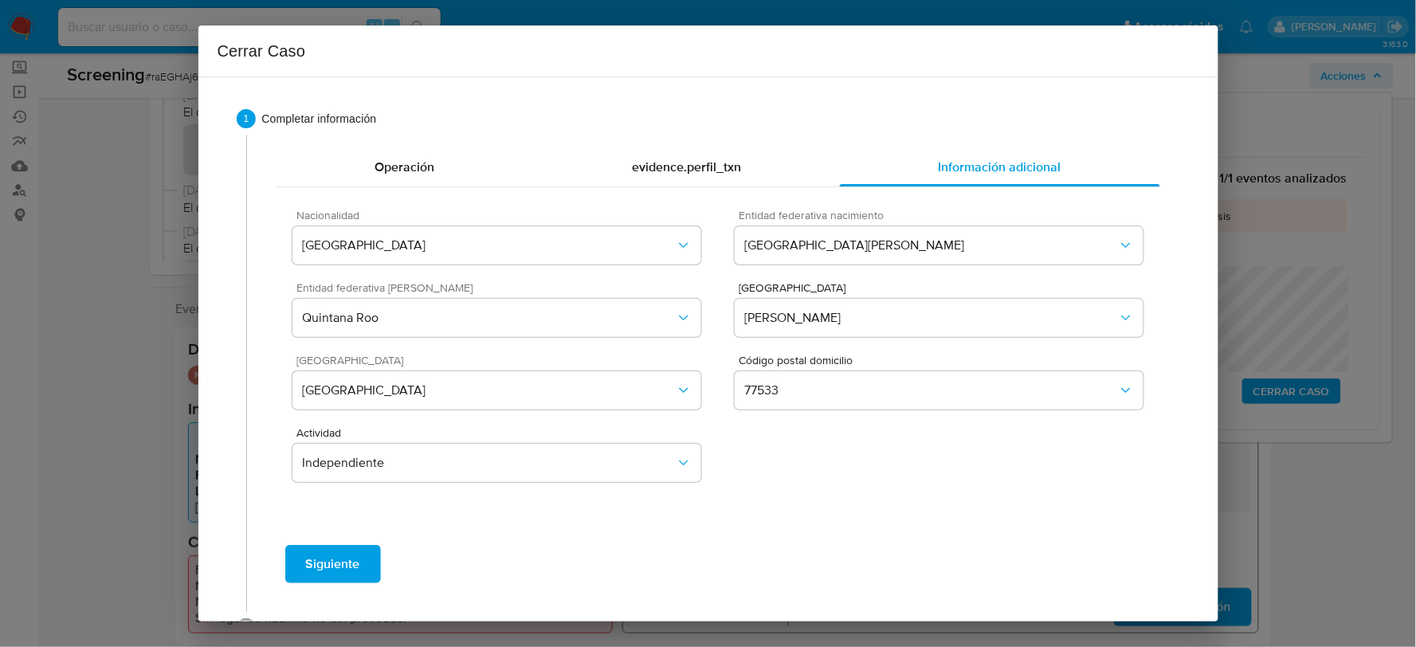
click at [350, 552] on span "Siguiente" at bounding box center [333, 563] width 54 height 35
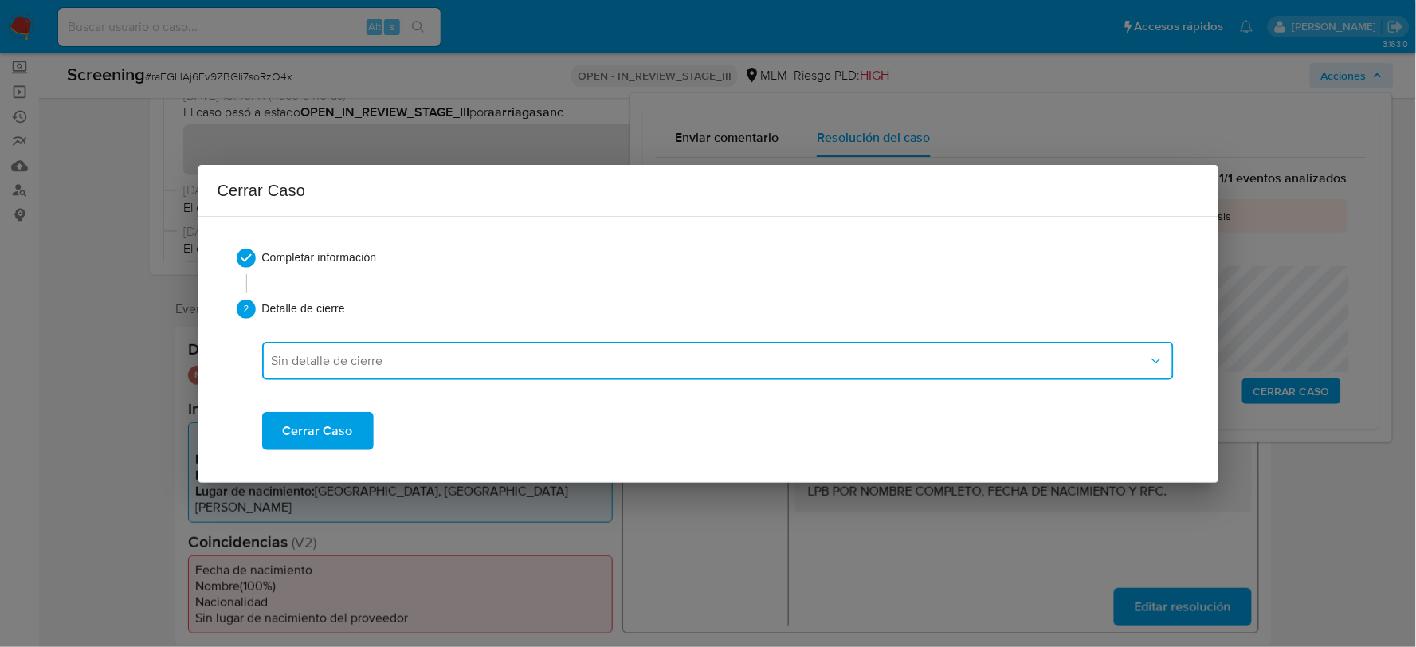
click at [393, 369] on button "Sin detalle de cierre" at bounding box center [717, 361] width 911 height 38
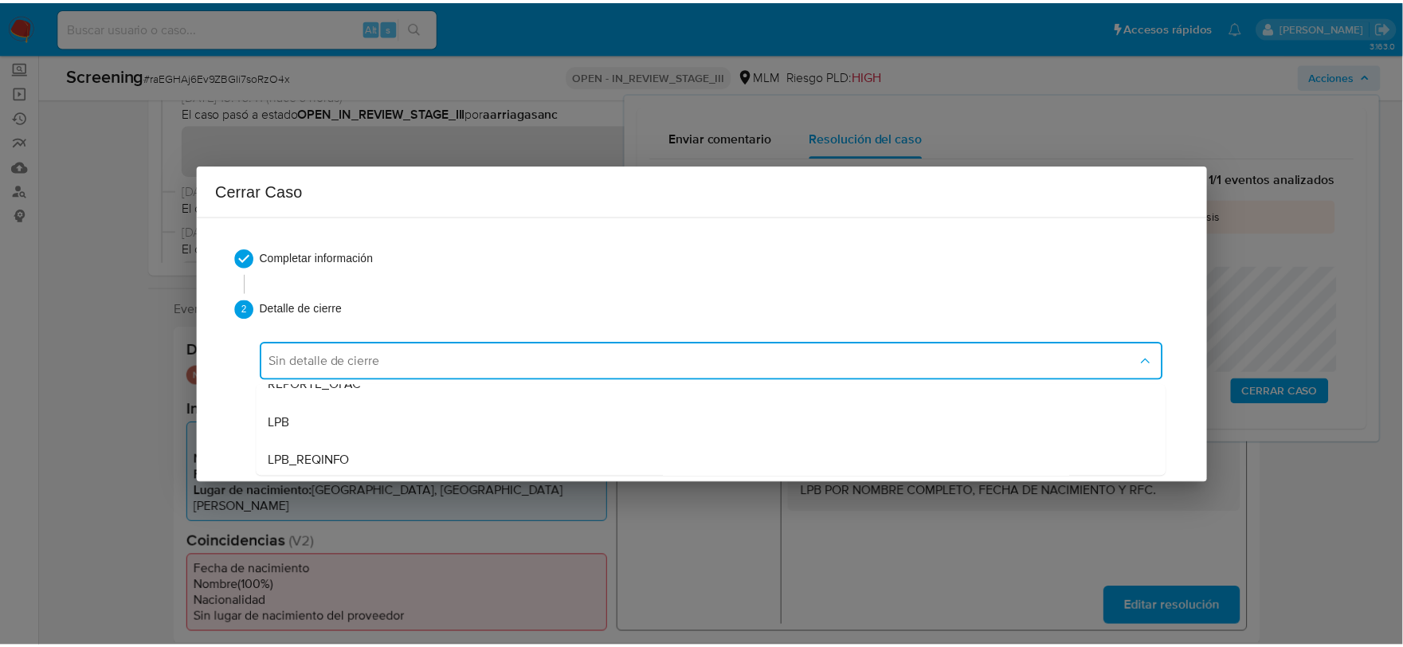
scroll to position [88, 0]
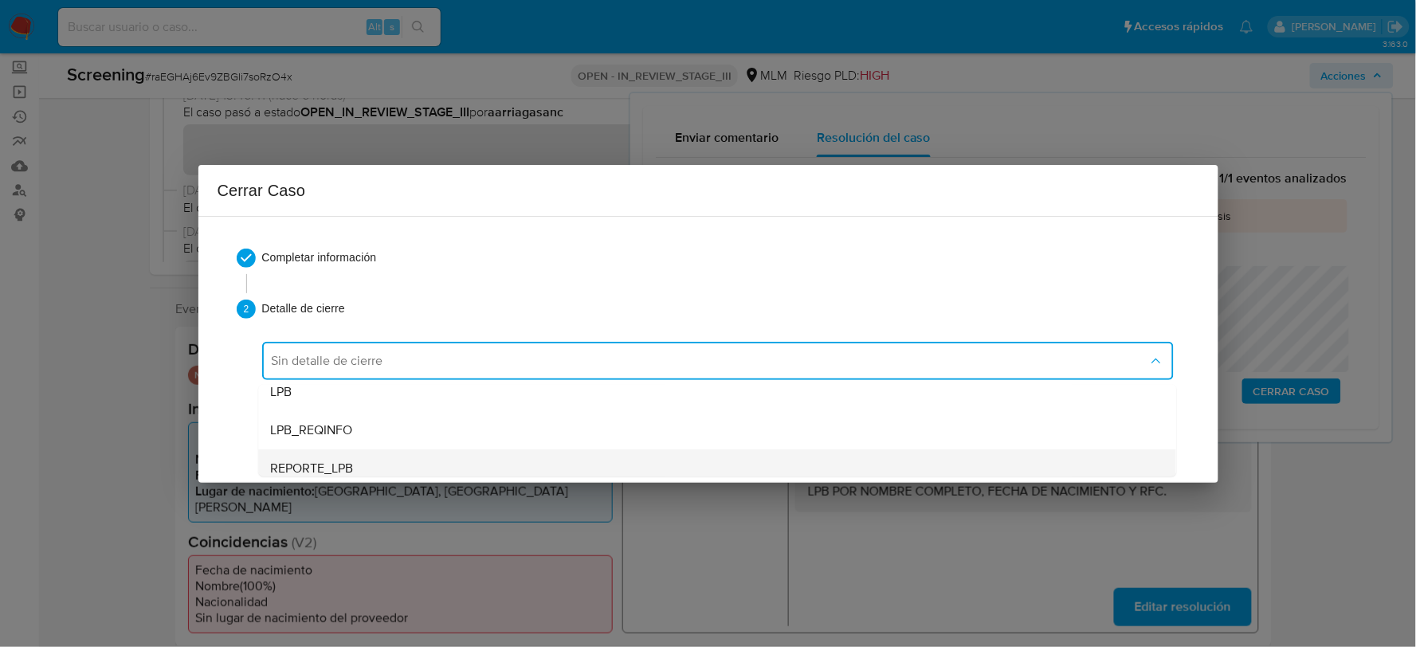
click at [356, 465] on div "REPORTE_LPB" at bounding box center [717, 467] width 892 height 38
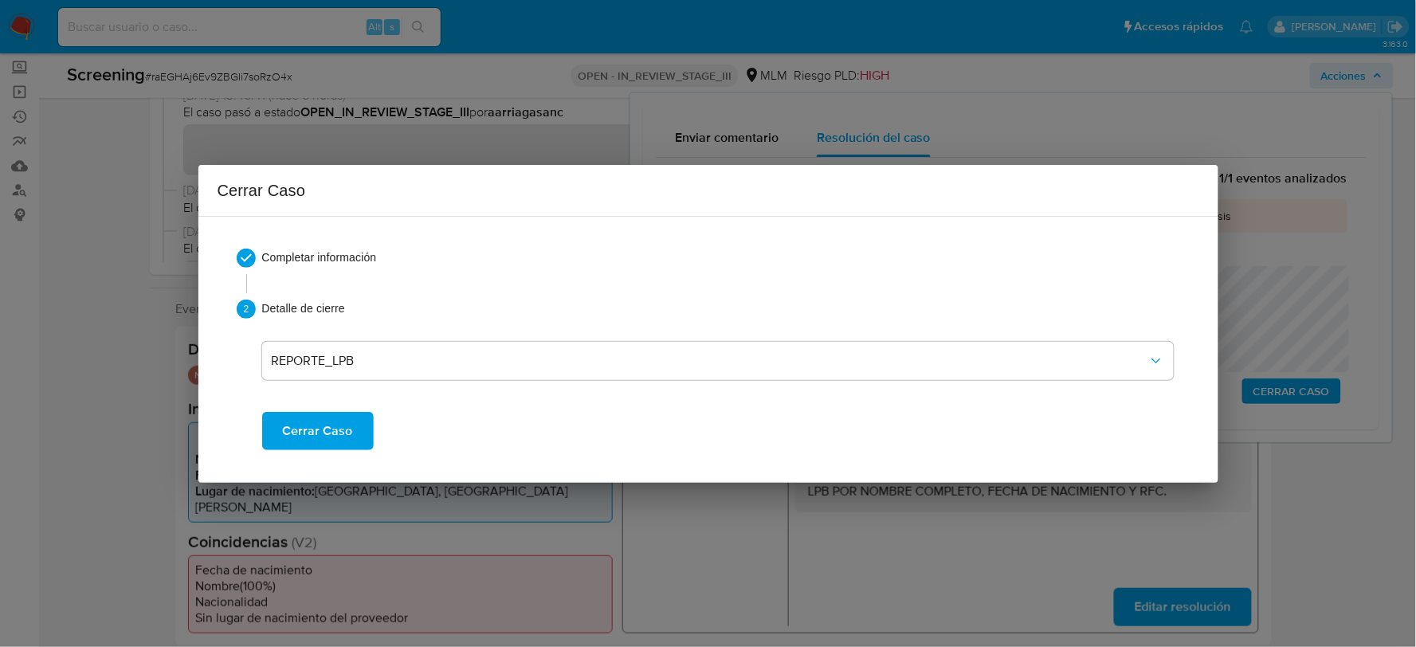
click at [327, 439] on span "Cerrar Caso" at bounding box center [318, 430] width 70 height 35
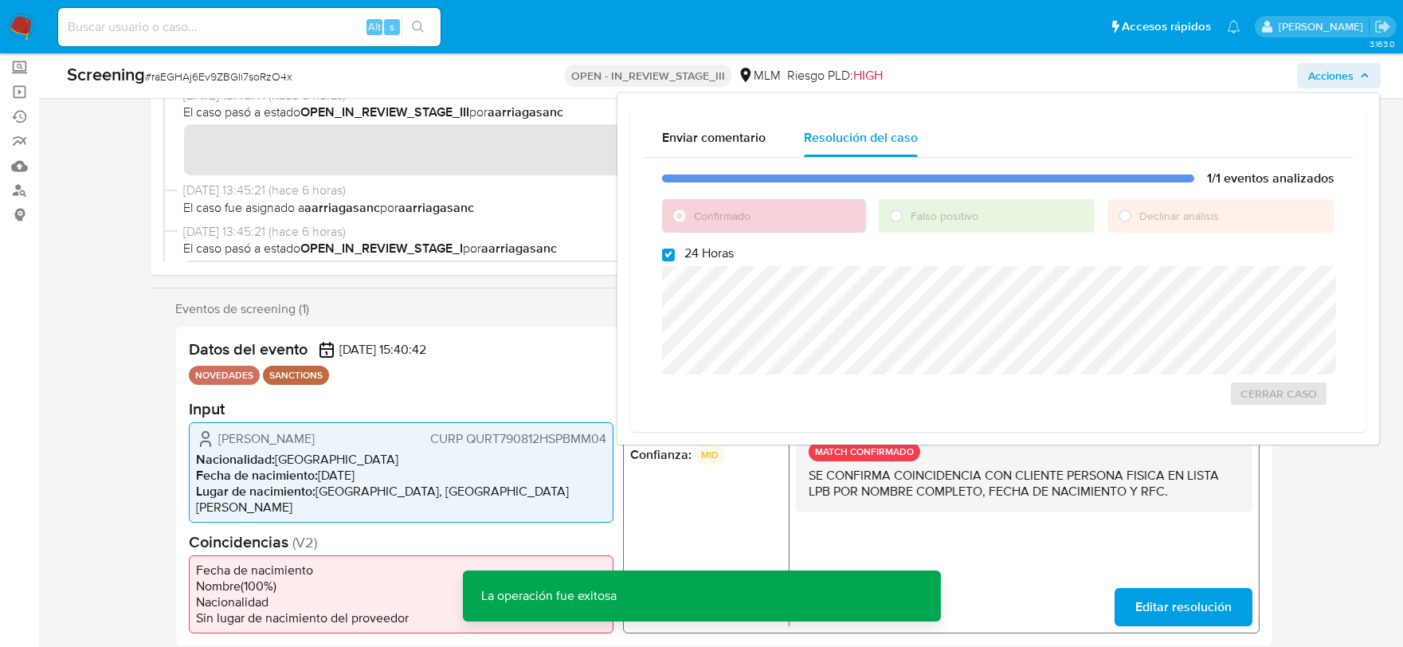
click at [249, 80] on span "# raEGHAj6Ev9ZBGIi7soRzO4x" at bounding box center [218, 77] width 147 height 16
copy span "raEGHAj6Ev9ZBGIi7soRzO4x"
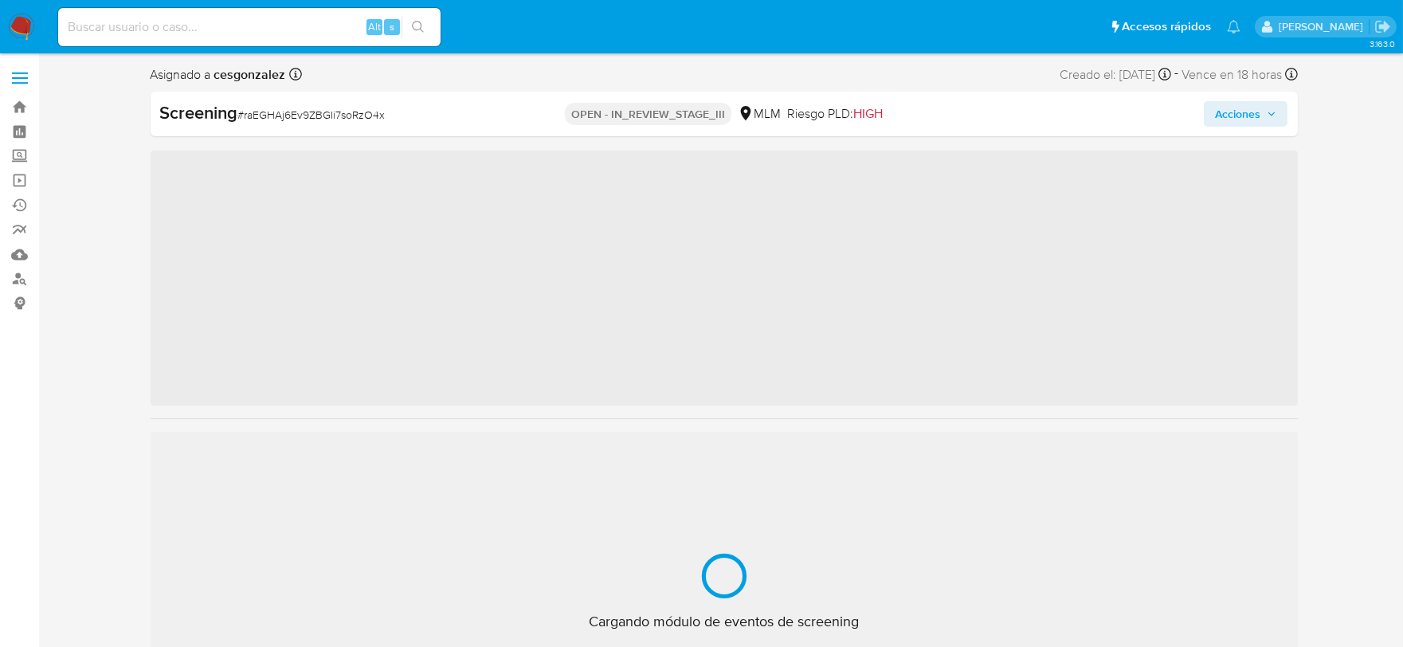
scroll to position [787, 0]
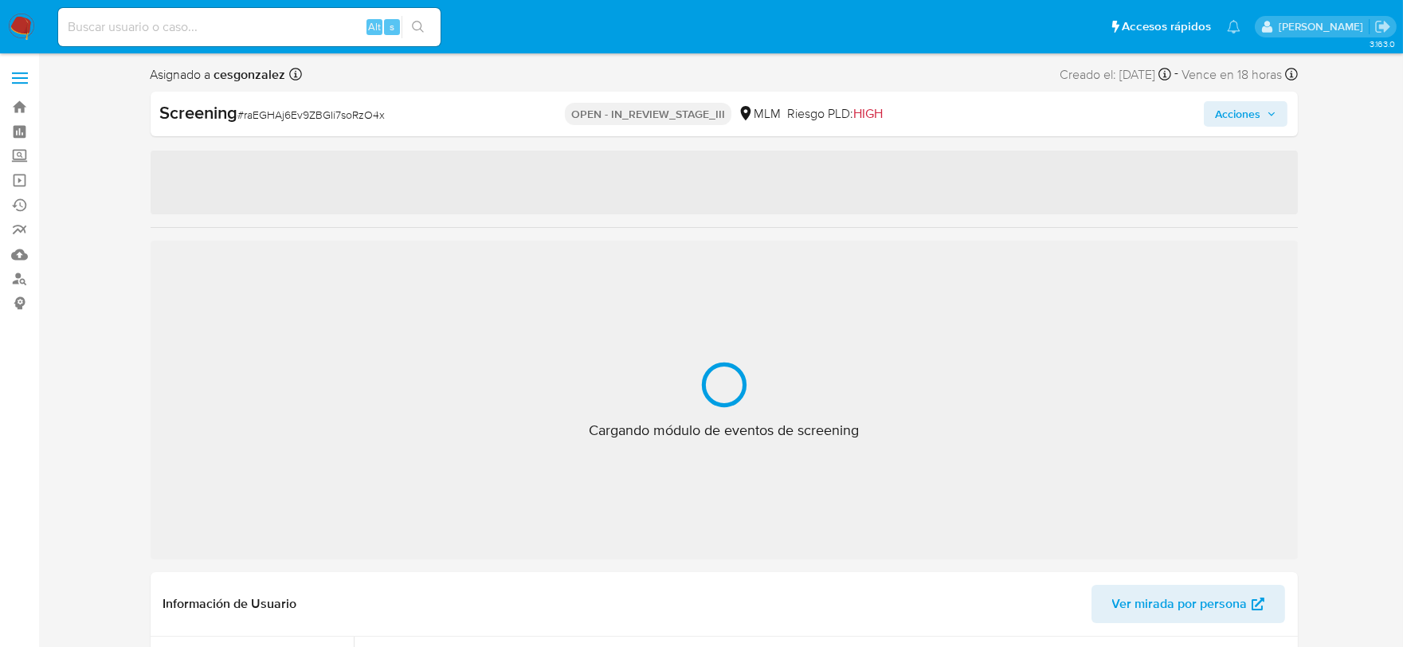
select select "10"
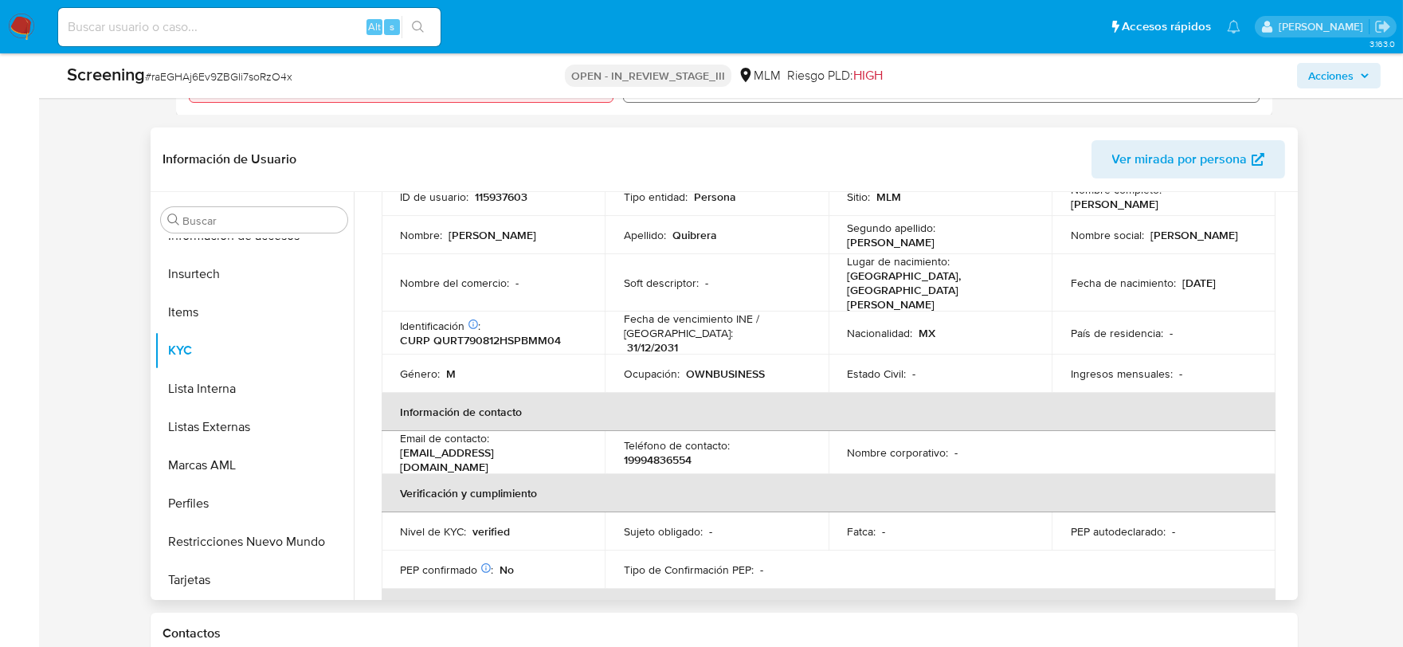
scroll to position [121, 0]
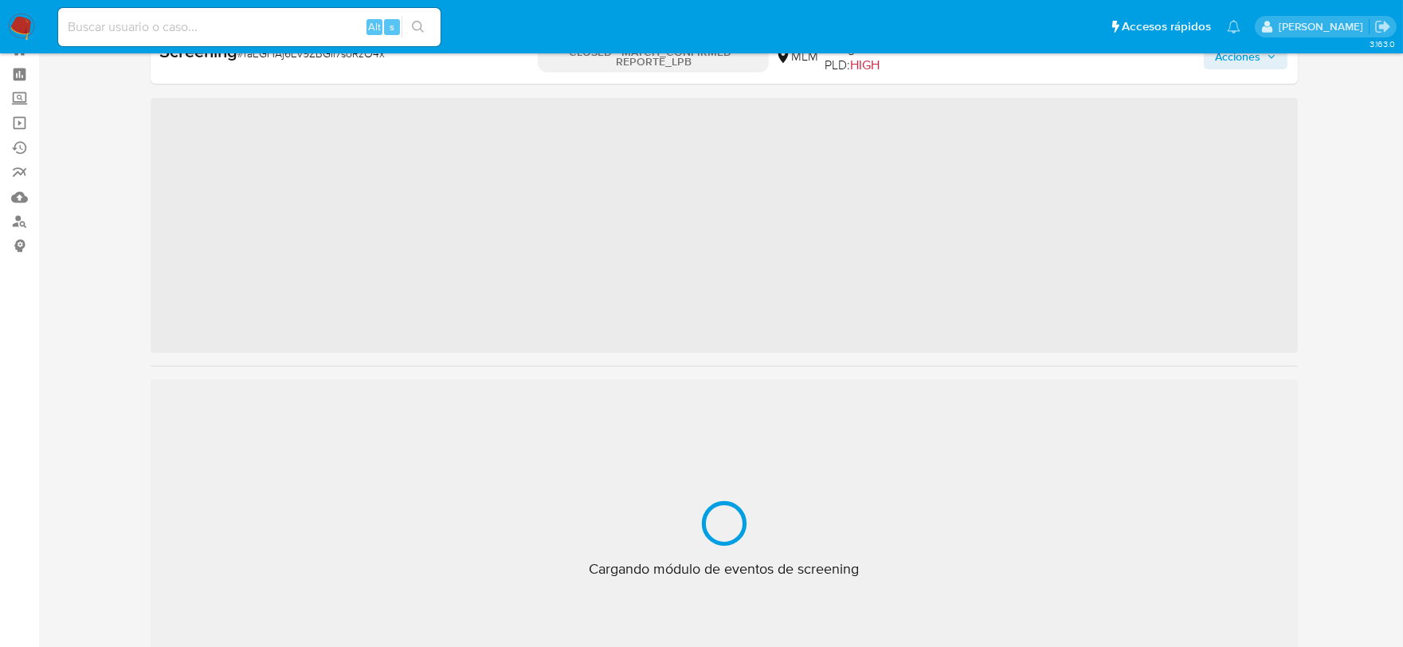
scroll to position [787, 0]
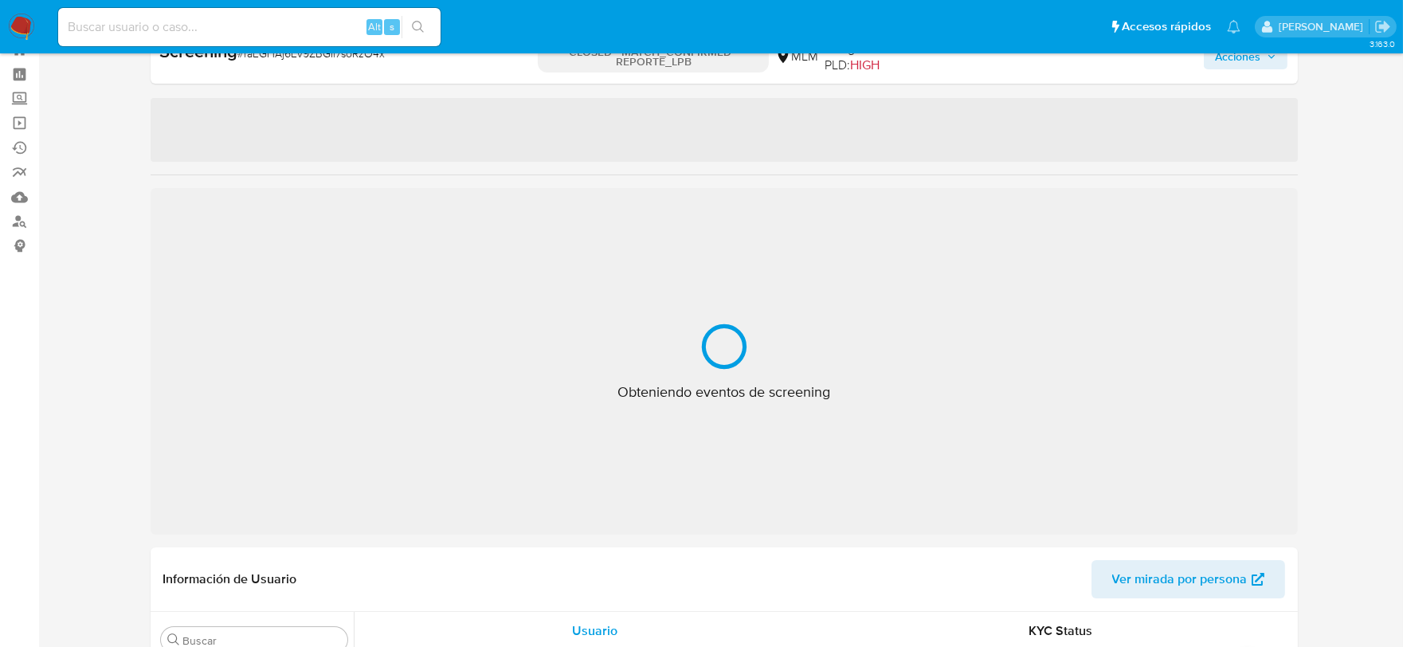
select select "10"
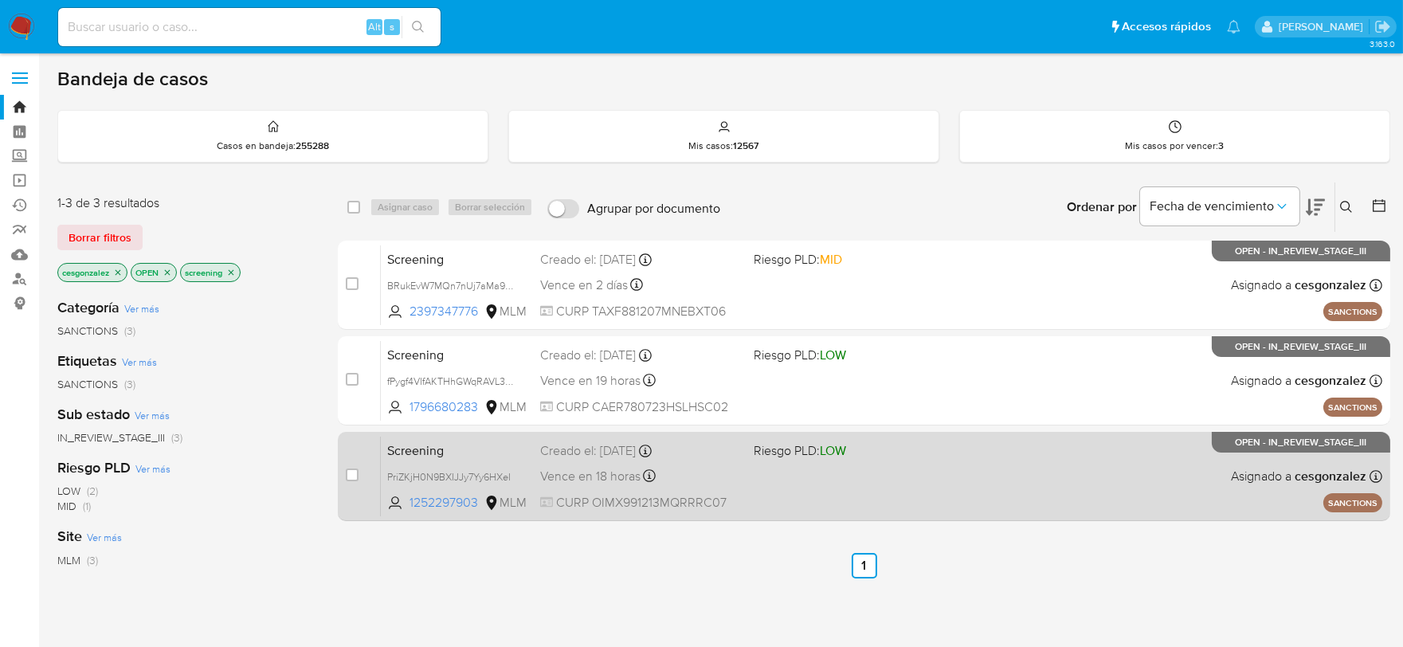
click at [633, 481] on span "Vence en 18 horas" at bounding box center [590, 477] width 100 height 18
click at [587, 500] on span "CURP OIMX991213MQRRRC07" at bounding box center [640, 503] width 201 height 18
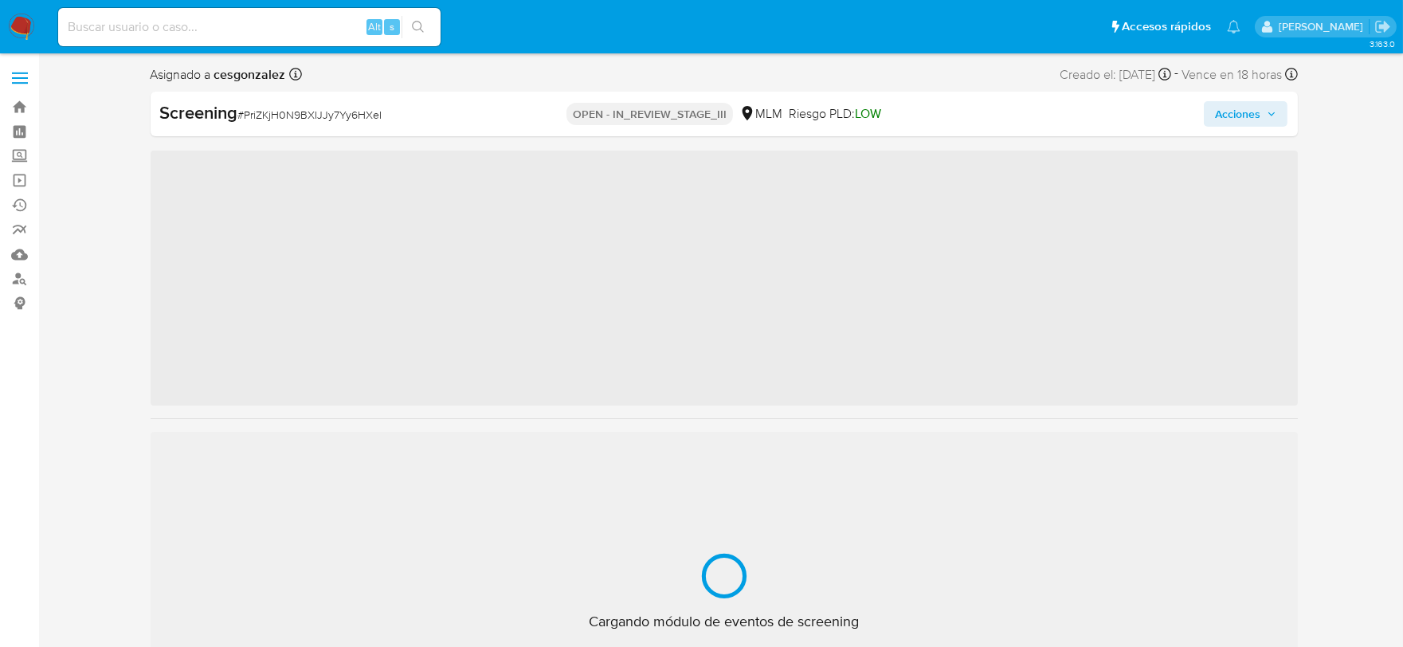
scroll to position [787, 0]
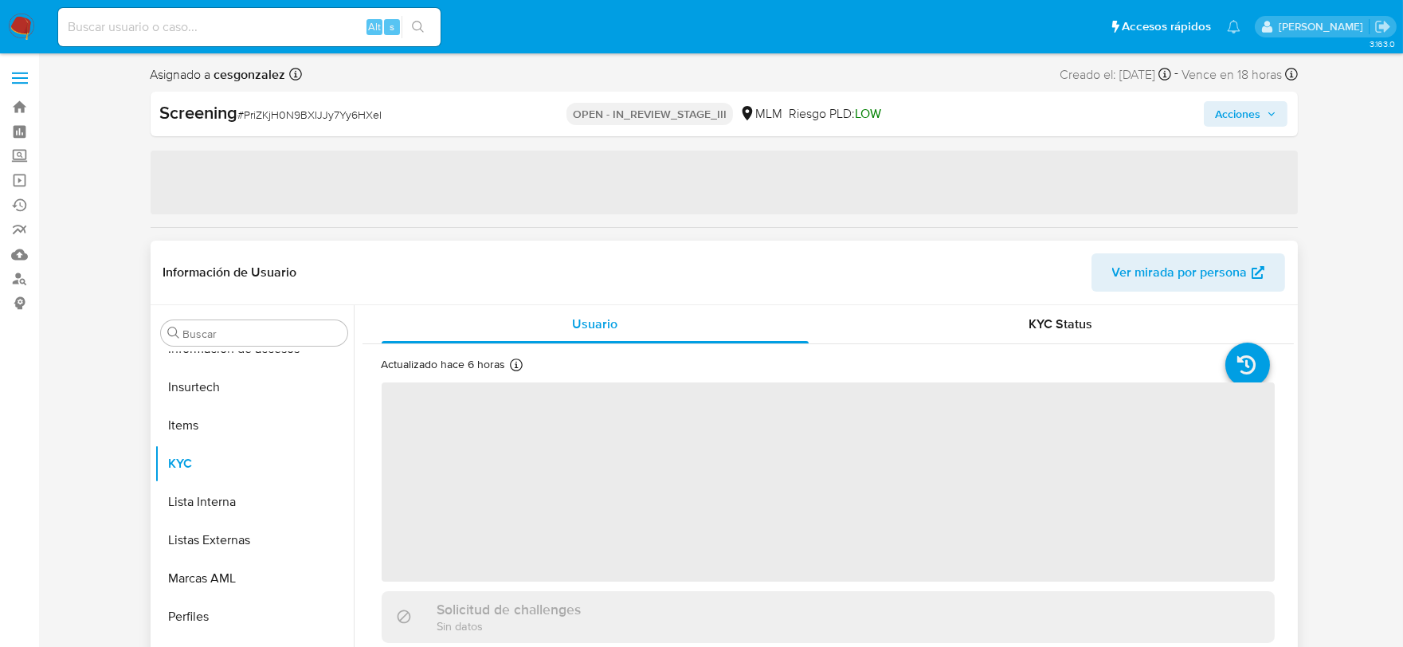
select select "10"
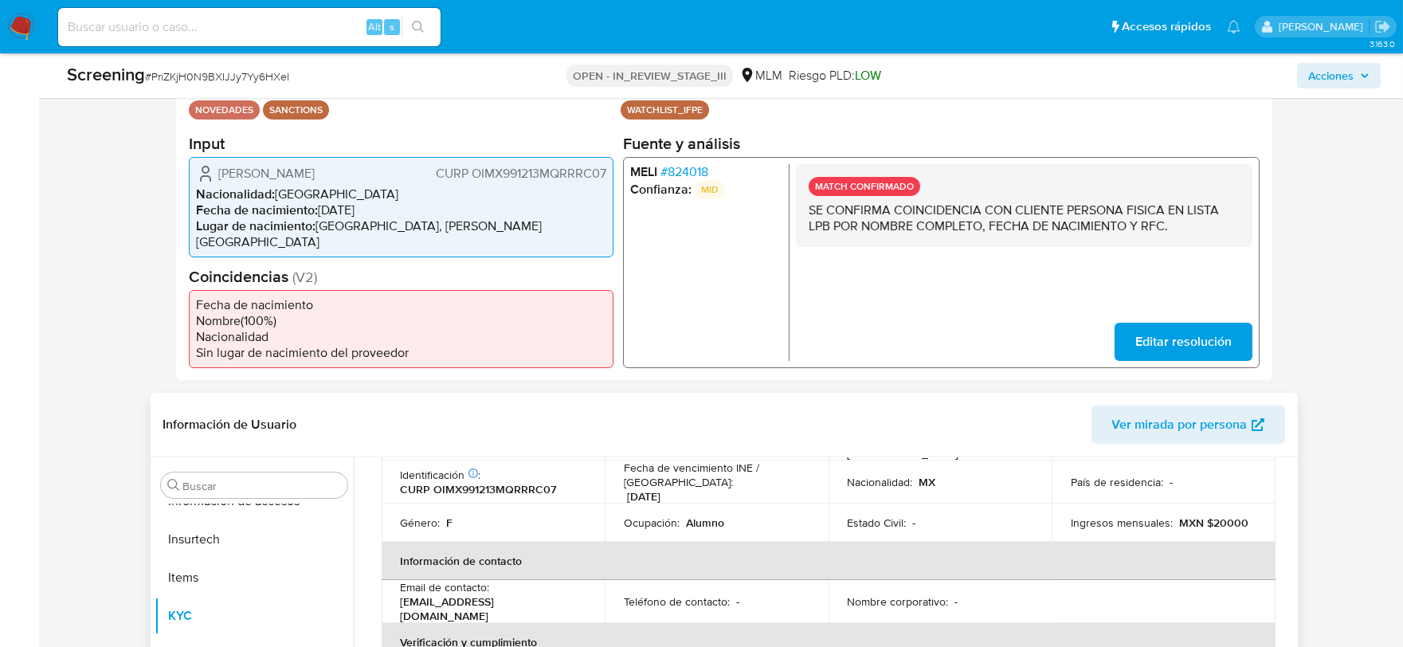
scroll to position [88, 0]
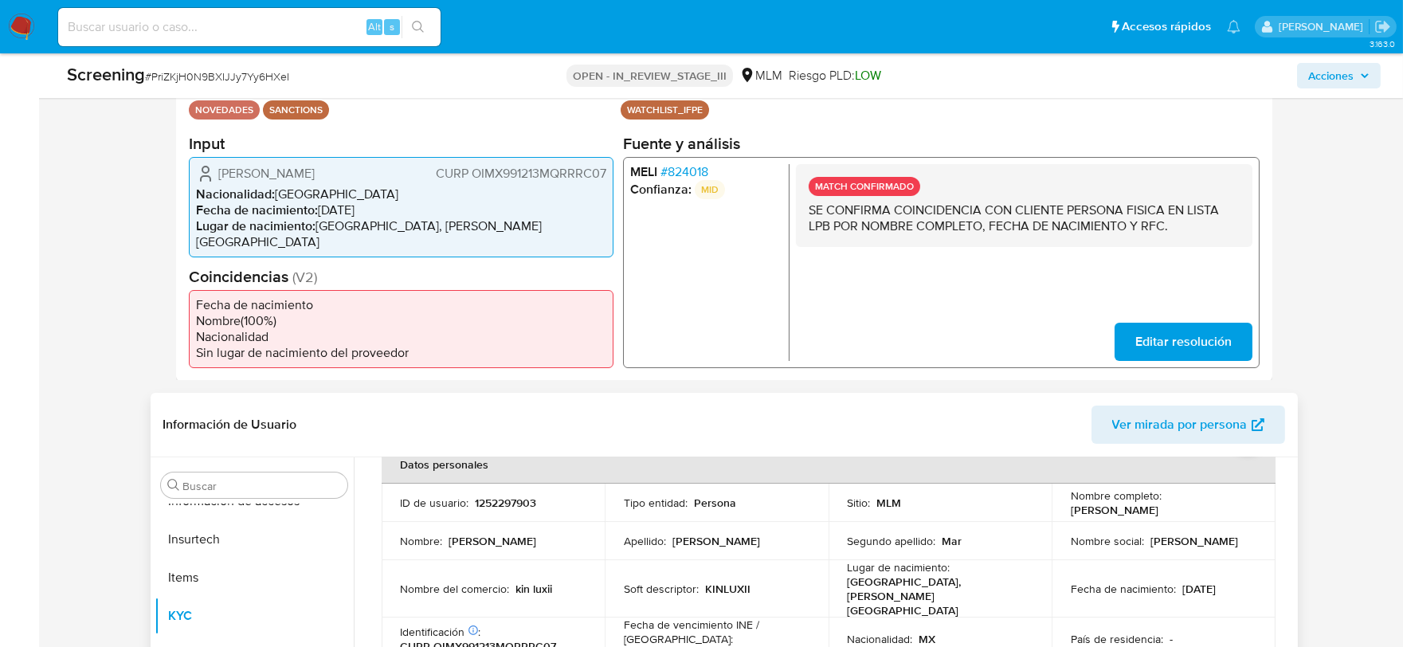
click at [511, 639] on p "CURP OIMX991213MQRRRC07" at bounding box center [479, 646] width 156 height 14
copy p "OIMX991213MQRRRC07"
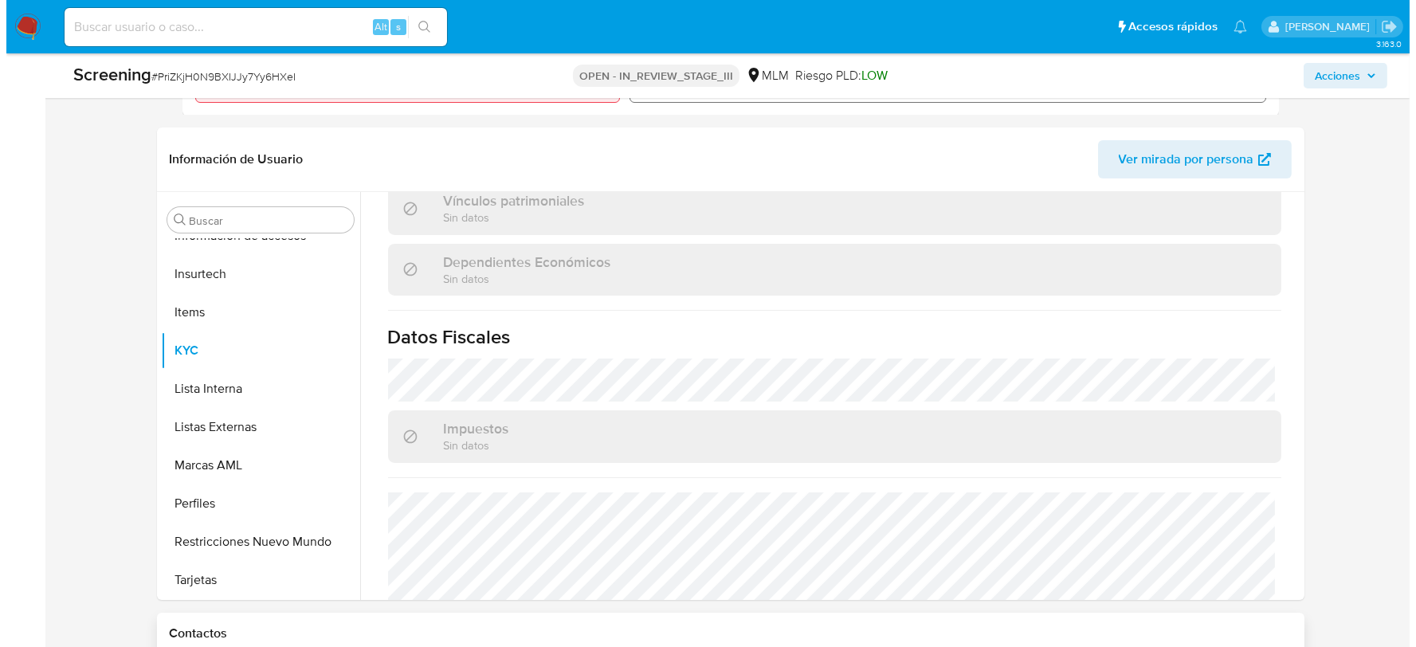
scroll to position [829, 0]
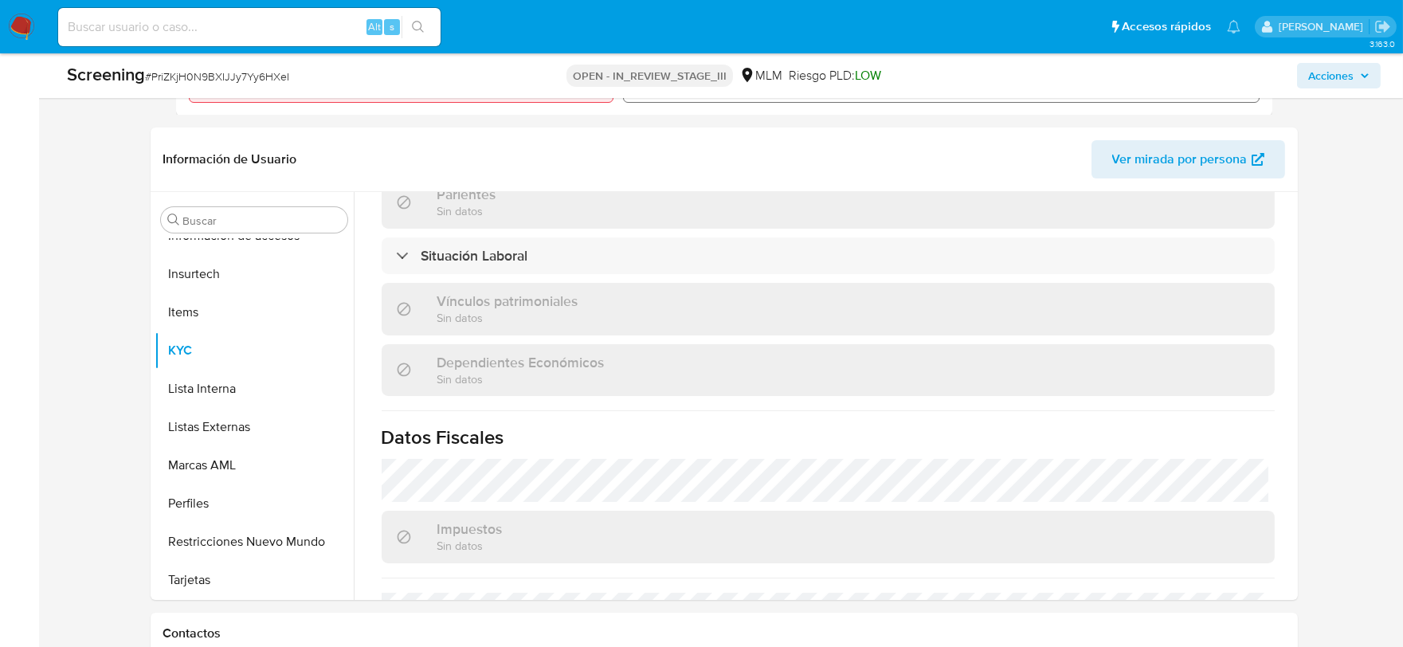
drag, startPoint x: 1334, startPoint y: 84, endPoint x: 1325, endPoint y: 85, distance: 9.7
click at [1334, 84] on span "Acciones" at bounding box center [1330, 75] width 45 height 25
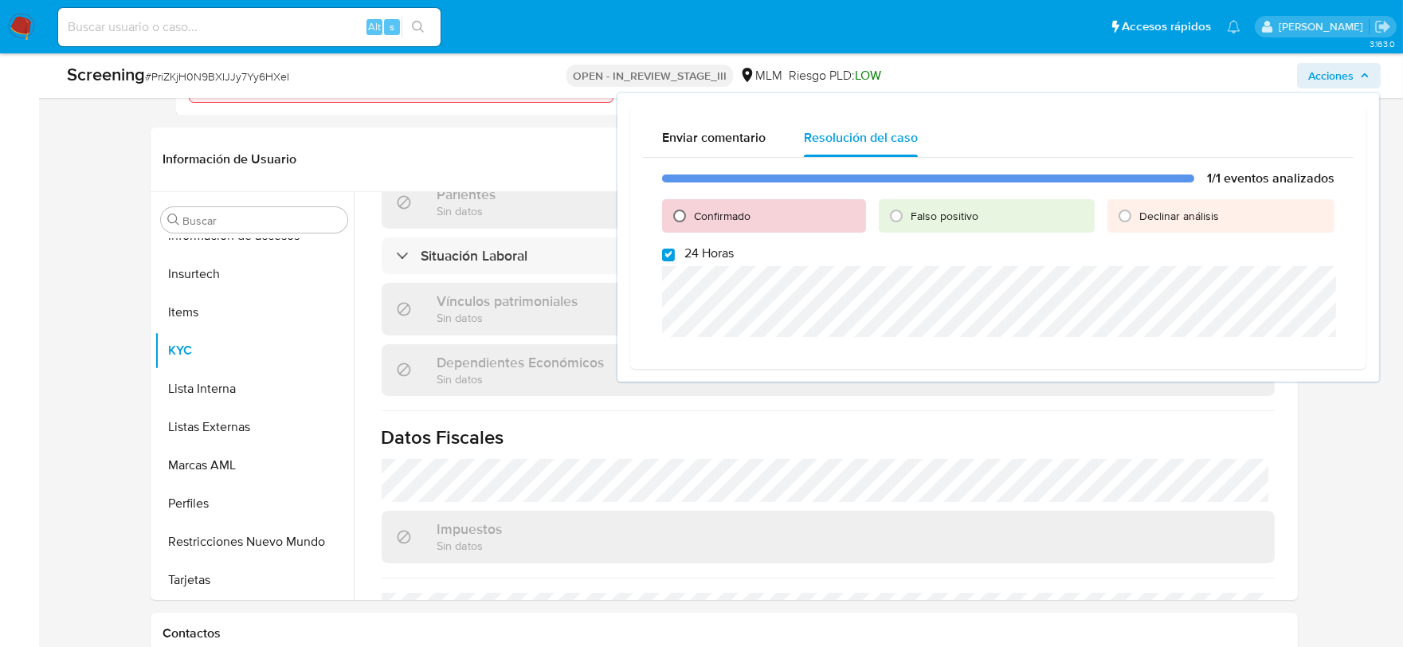
click at [676, 217] on input "Confirmado" at bounding box center [679, 215] width 25 height 25
radio input "true"
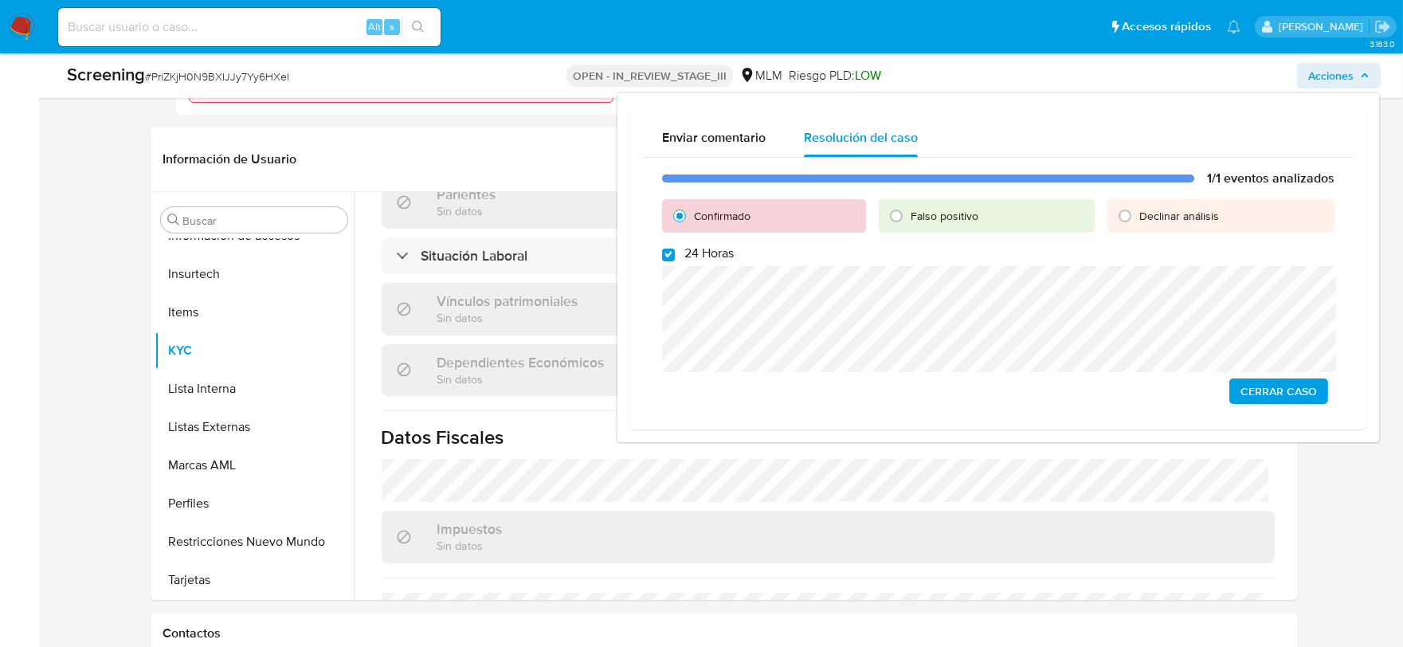
click at [1267, 390] on span "Cerrar Caso" at bounding box center [1278, 391] width 76 height 22
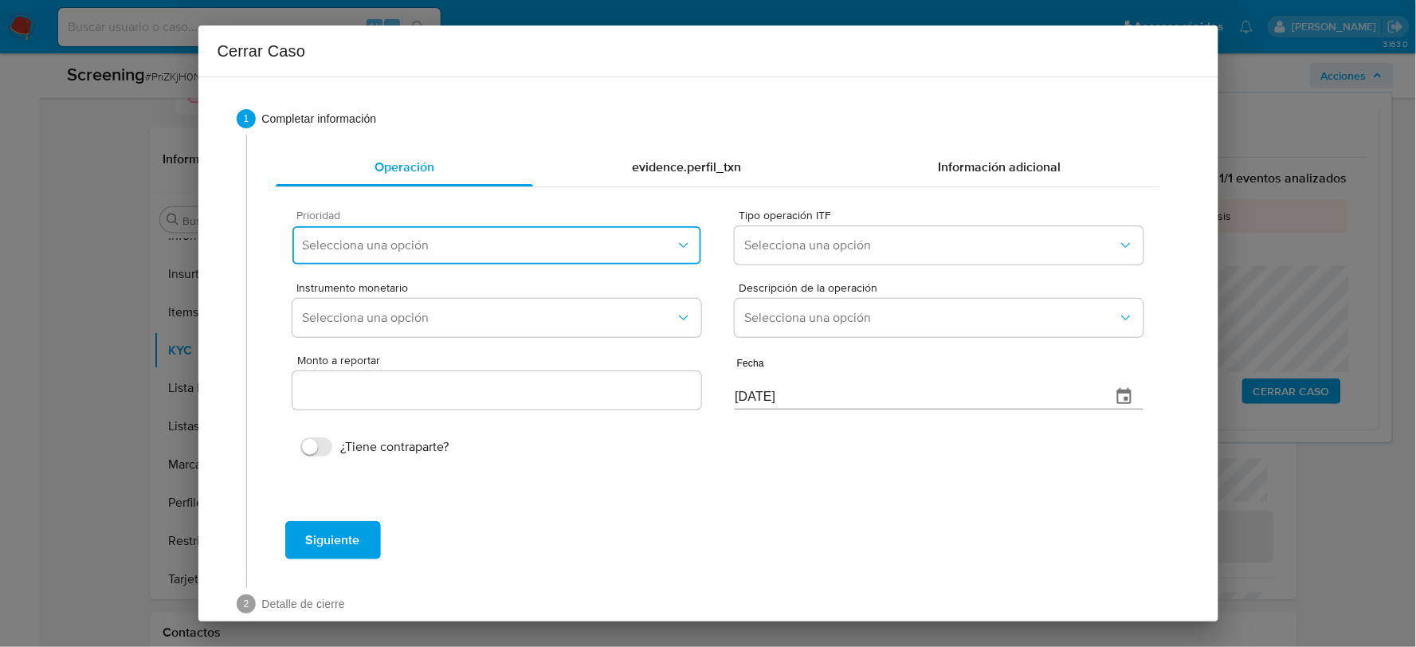
click at [538, 257] on button "Selecciona una opción" at bounding box center [496, 245] width 408 height 38
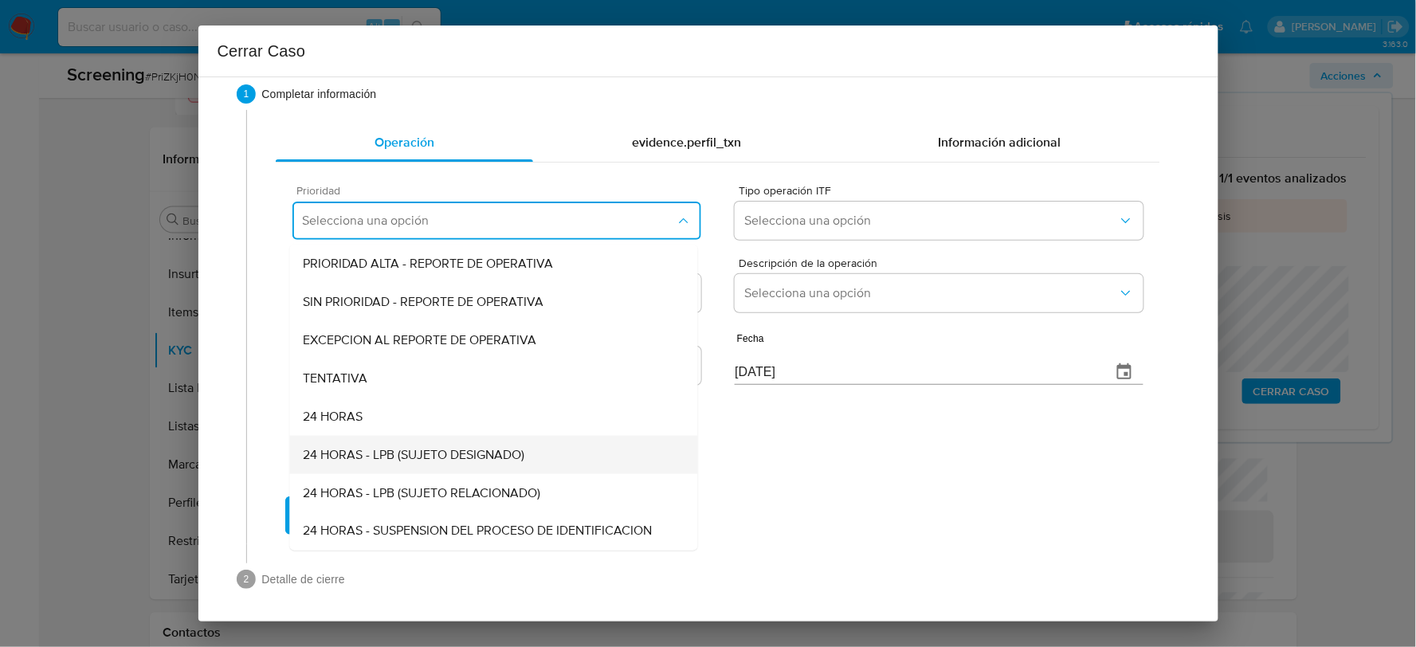
scroll to position [29, 0]
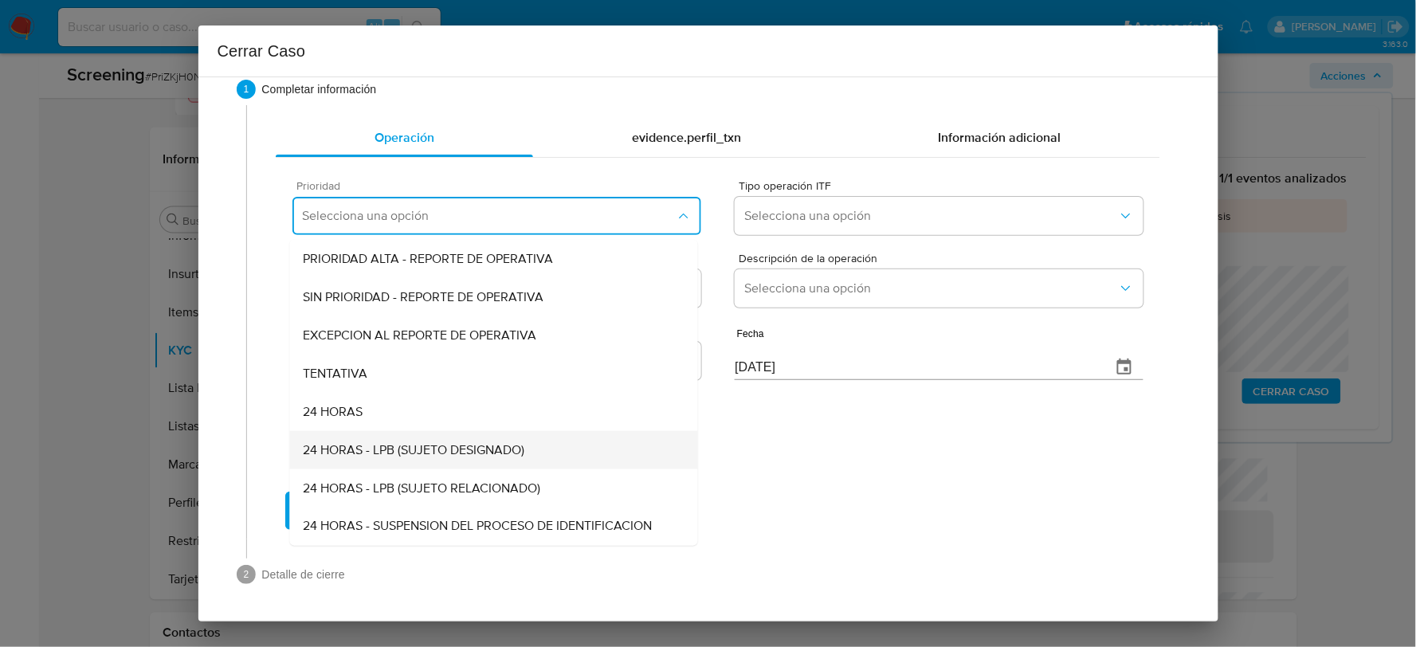
click at [478, 448] on span "24 HORAS - LPB (SUJETO DESIGNADO)" at bounding box center [413, 450] width 221 height 16
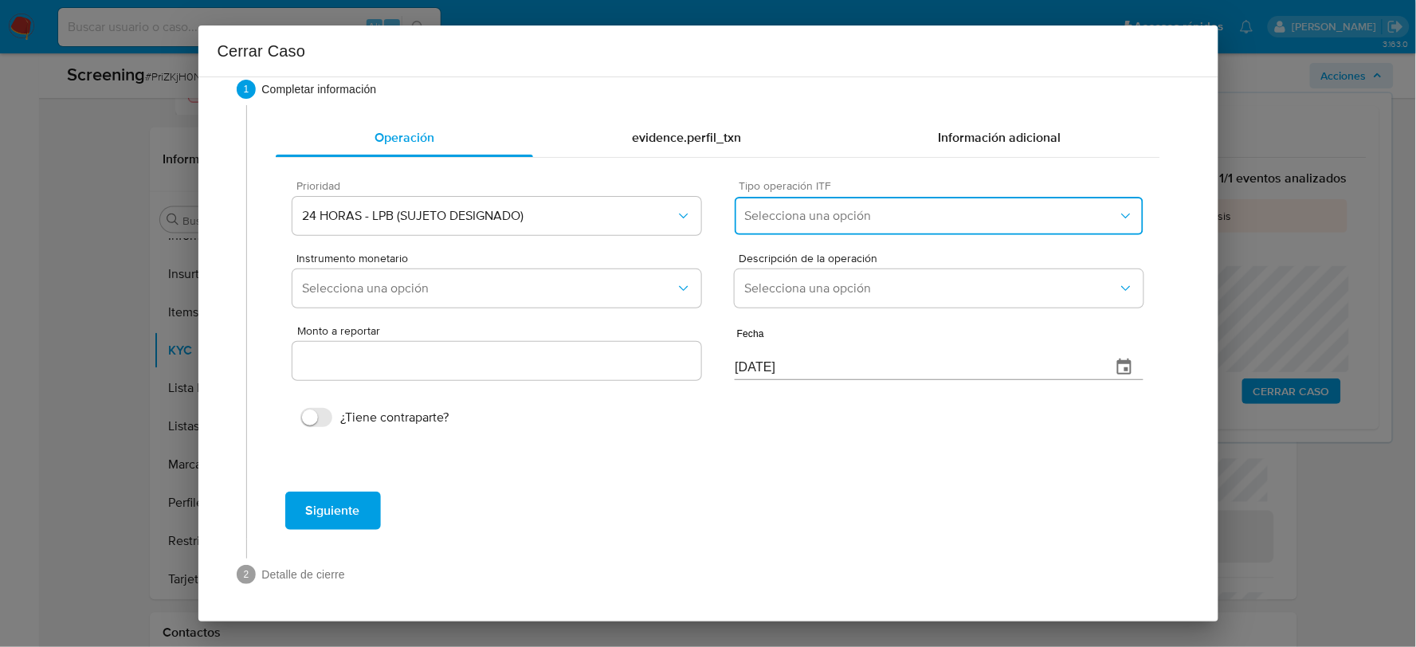
click at [895, 218] on span "Selecciona una opción" at bounding box center [930, 216] width 373 height 16
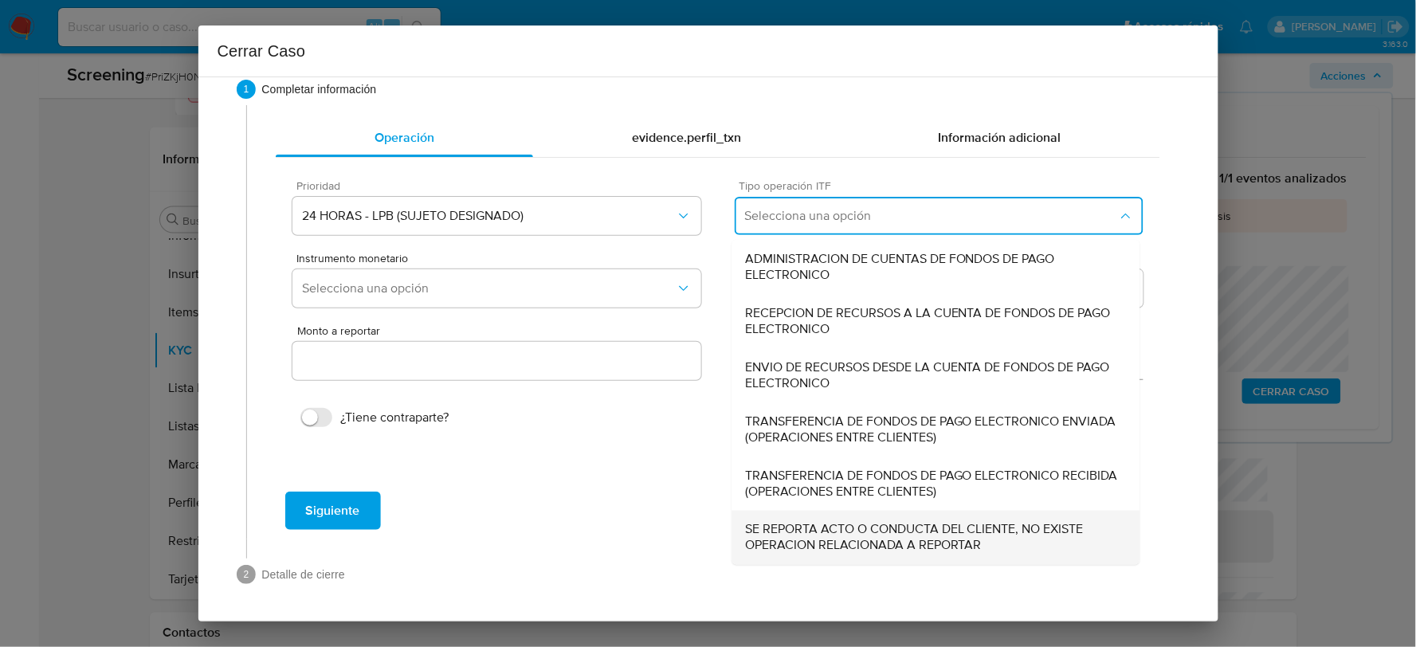
click at [834, 542] on span "SE REPORTA ACTO O CONDUCTA DEL CLIENTE, NO EXISTE OPERACION RELACIONADA A REPOR…" at bounding box center [936, 538] width 382 height 32
type input "0.00"
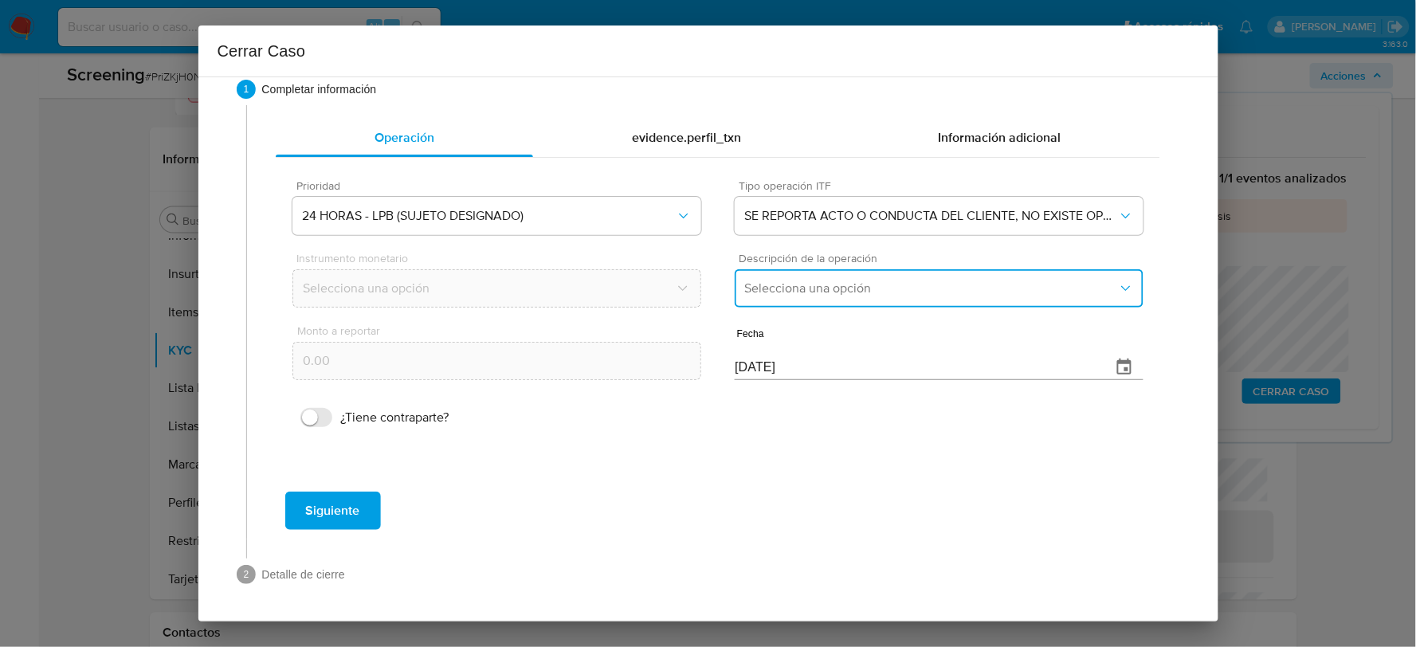
click at [782, 288] on span "Selecciona una opción" at bounding box center [930, 288] width 373 height 16
click at [797, 357] on div "LISTA DE PERSONAS BLOQUEADAS" at bounding box center [936, 369] width 382 height 38
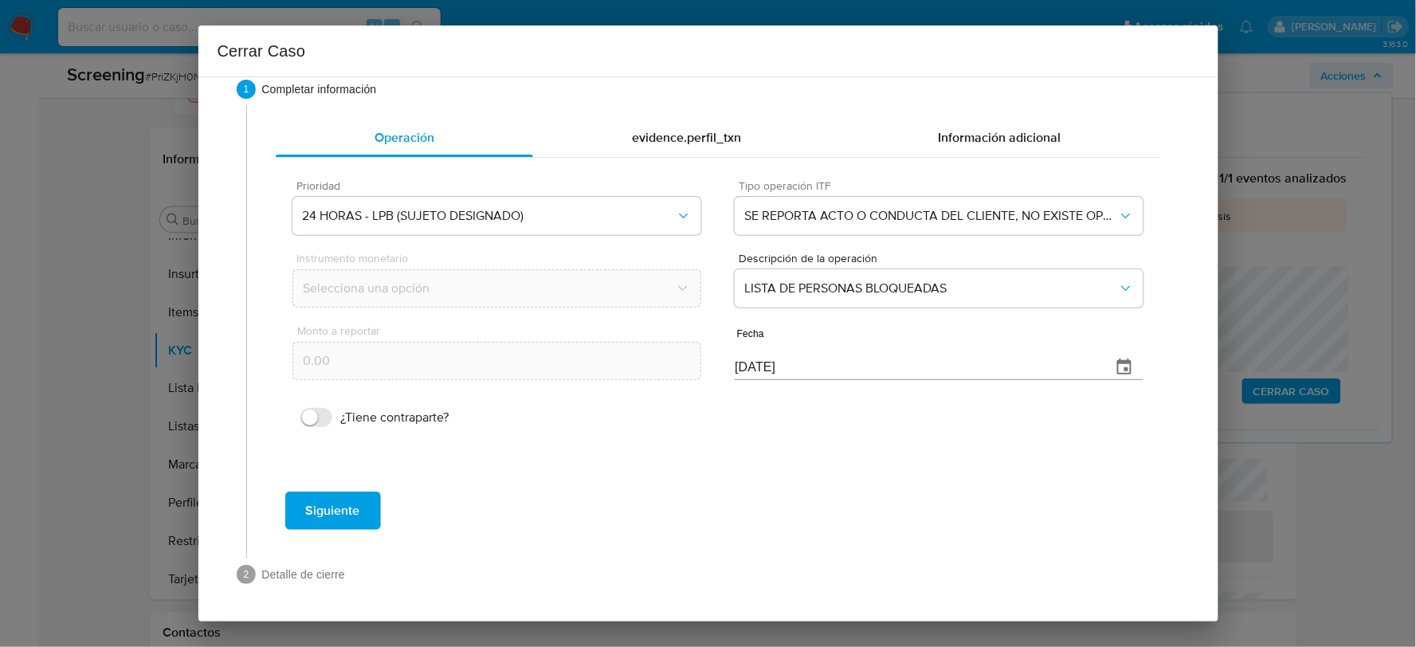
click at [358, 493] on span "Siguiente" at bounding box center [333, 510] width 54 height 35
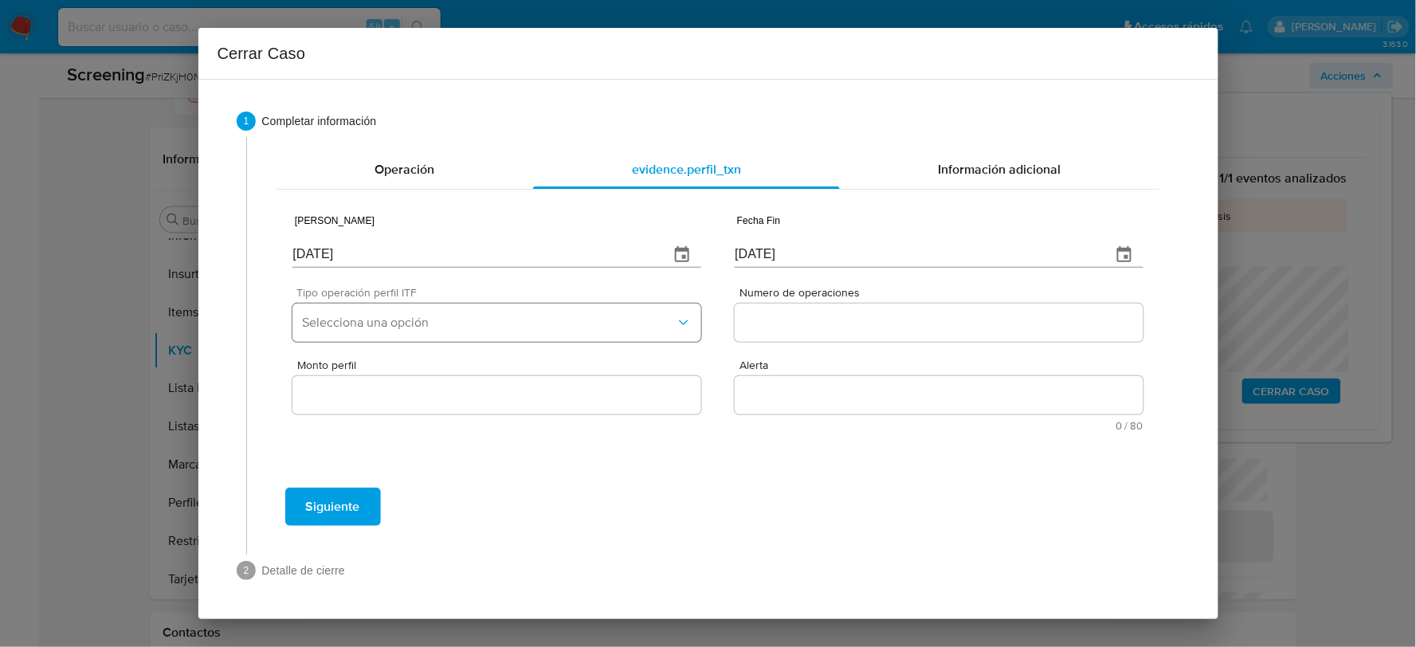
scroll to position [0, 0]
click at [355, 261] on input "14/10/2025" at bounding box center [473, 254] width 363 height 25
type input "01/01/2025"
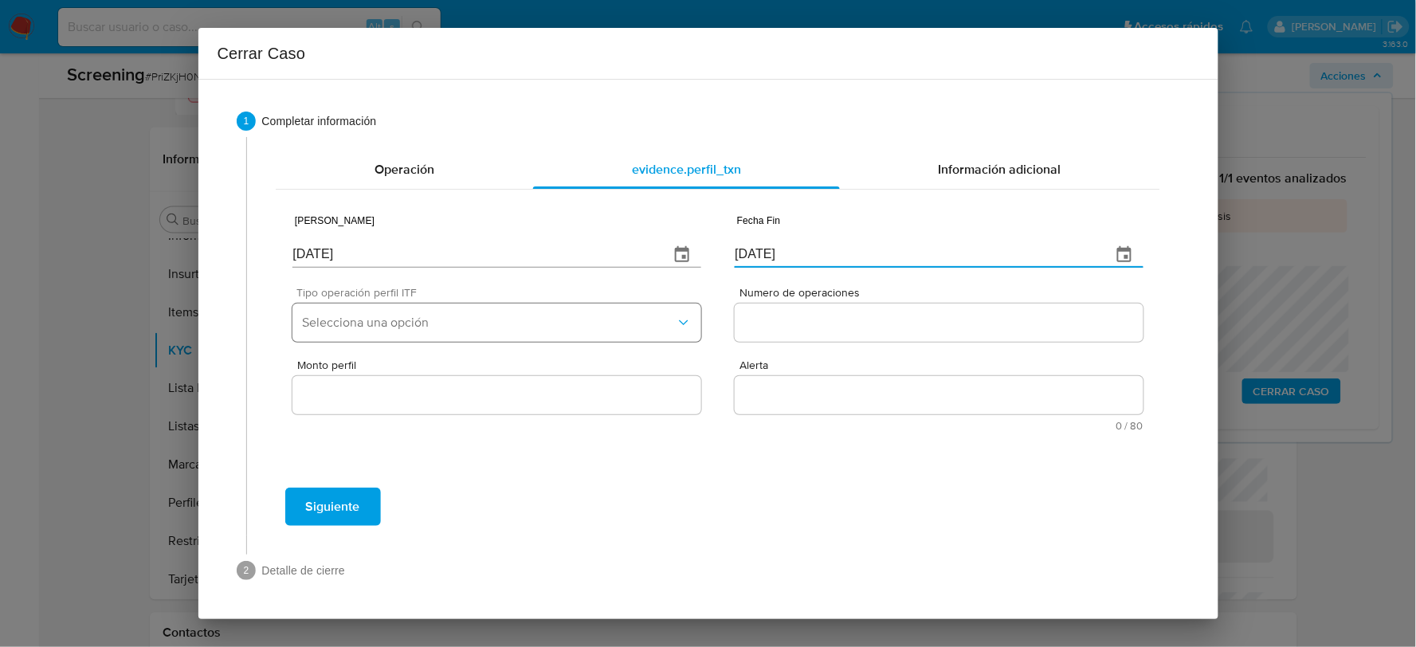
type input "01/07/2025"
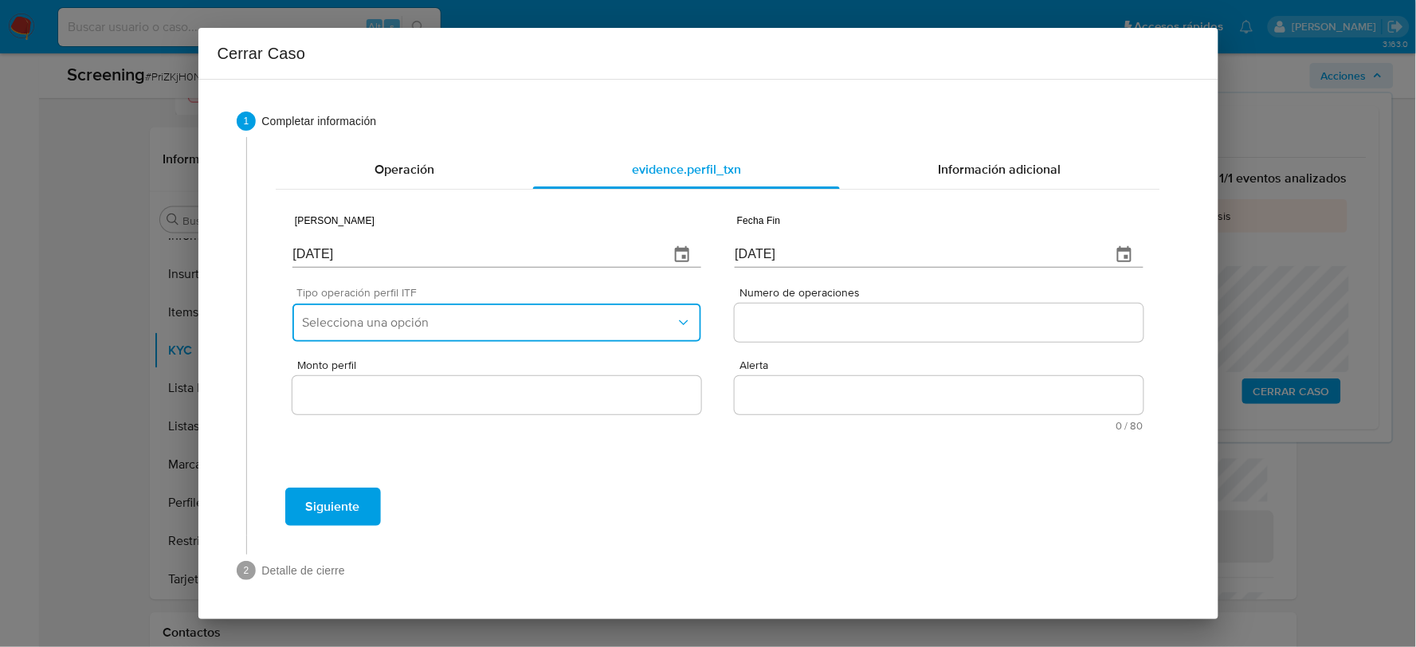
click at [396, 324] on span "Selecciona una opción" at bounding box center [488, 323] width 373 height 16
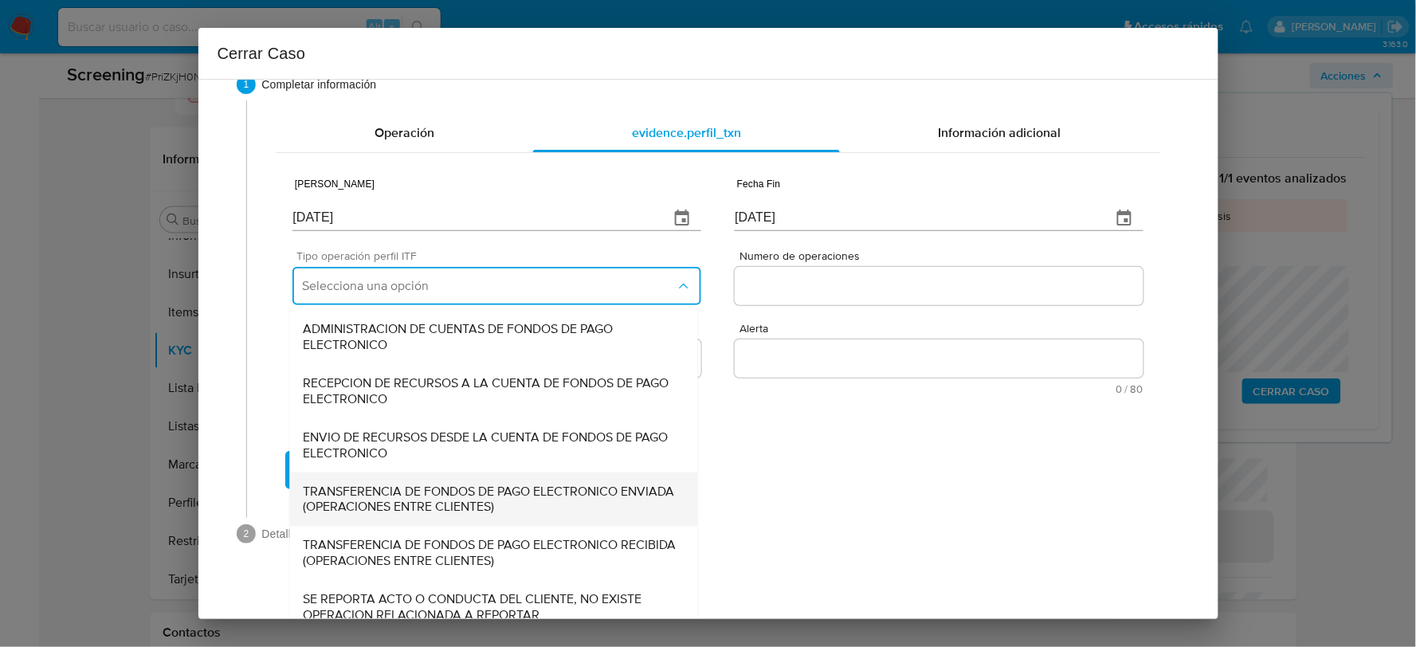
scroll to position [53, 0]
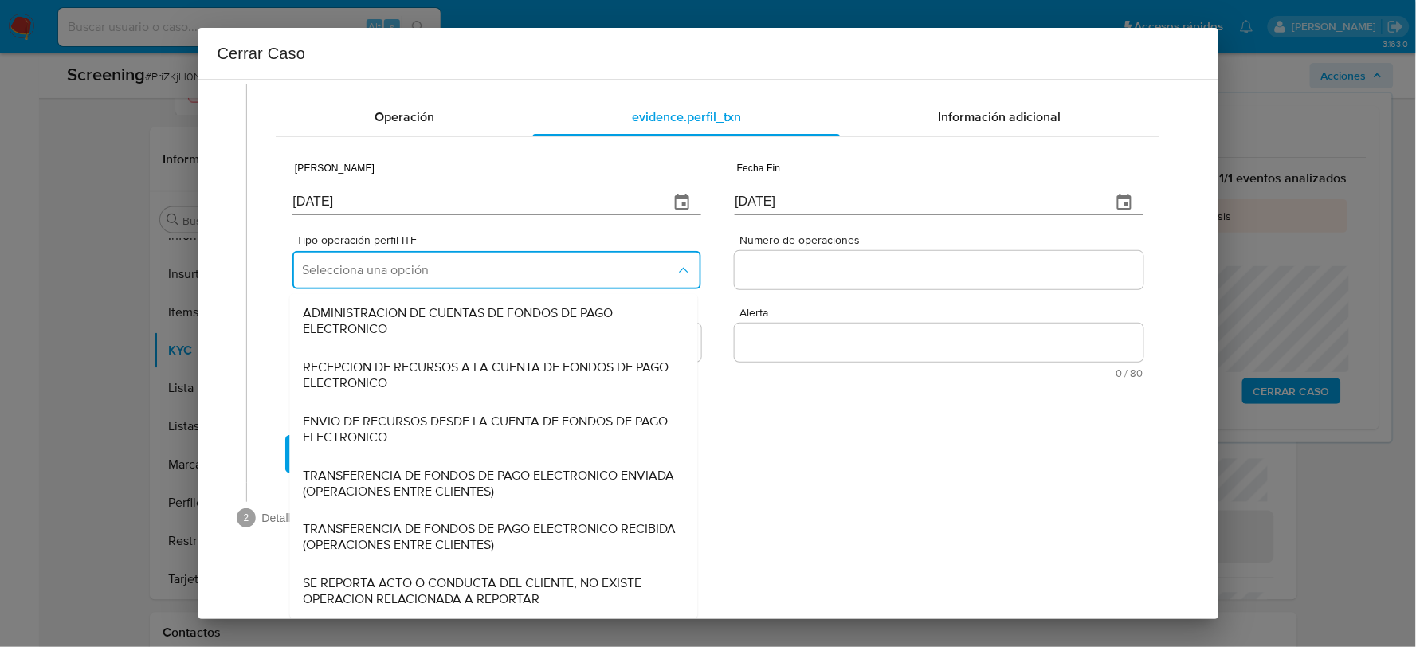
drag, startPoint x: 419, startPoint y: 589, endPoint x: 433, endPoint y: 584, distance: 15.4
click at [419, 590] on span "SE REPORTA ACTO O CONDUCTA DEL CLIENTE, NO EXISTE OPERACION RELACIONADA A REPOR…" at bounding box center [494, 592] width 382 height 32
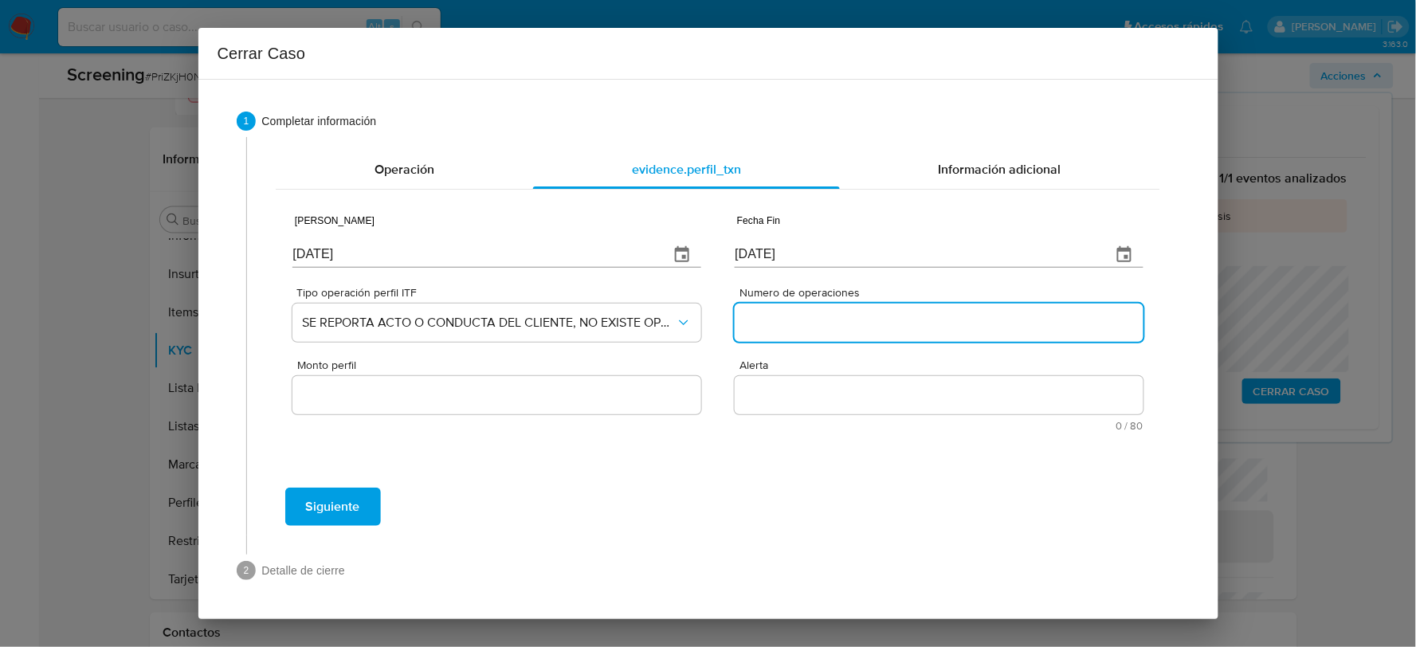
click at [759, 329] on input "Numero de operaciones" at bounding box center [938, 322] width 408 height 21
type input "0"
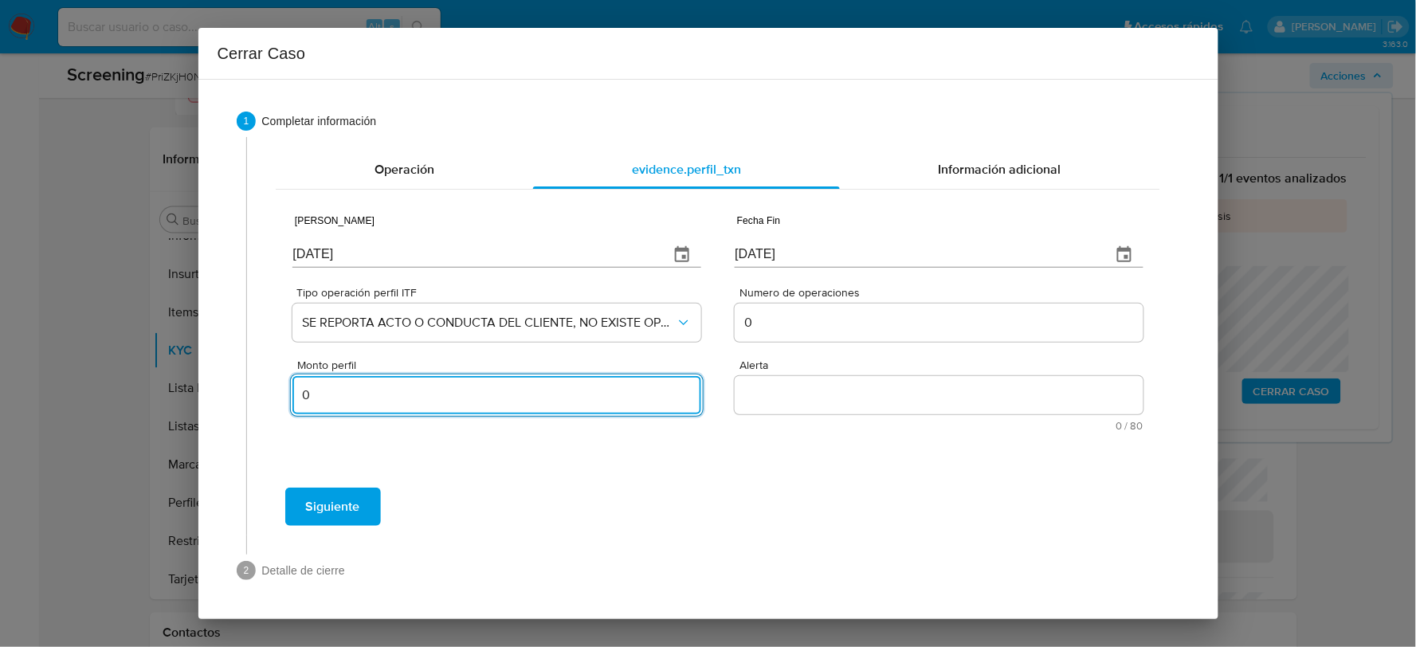
type input "0"
type input "0.00"
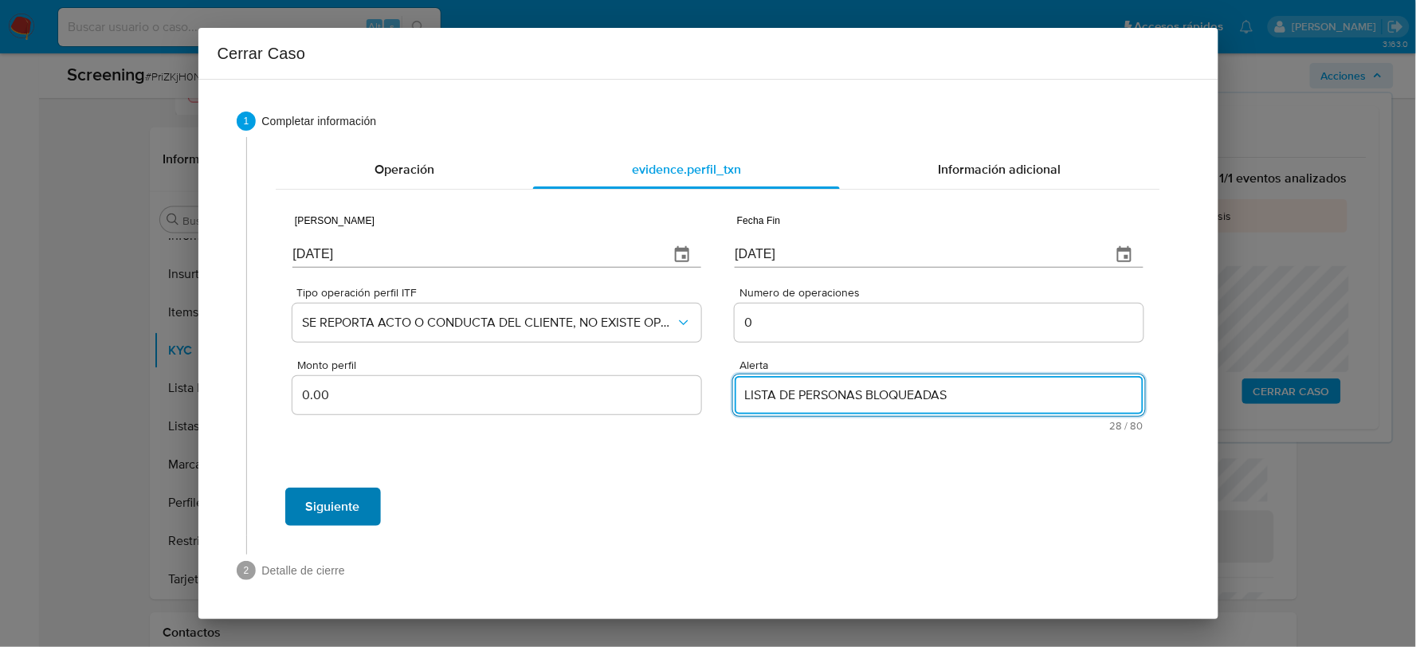
type textarea "LISTA DE PERSONAS BLOQUEADAS"
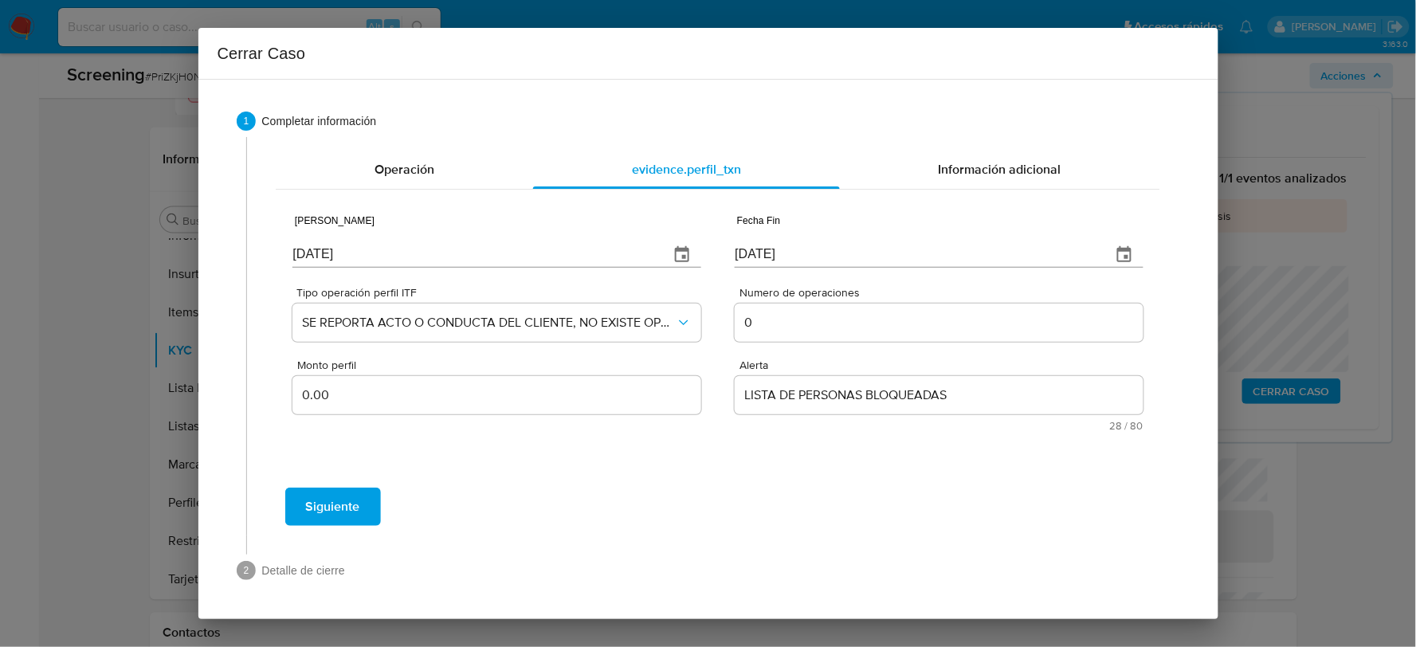
click at [351, 508] on span "Siguiente" at bounding box center [333, 506] width 54 height 35
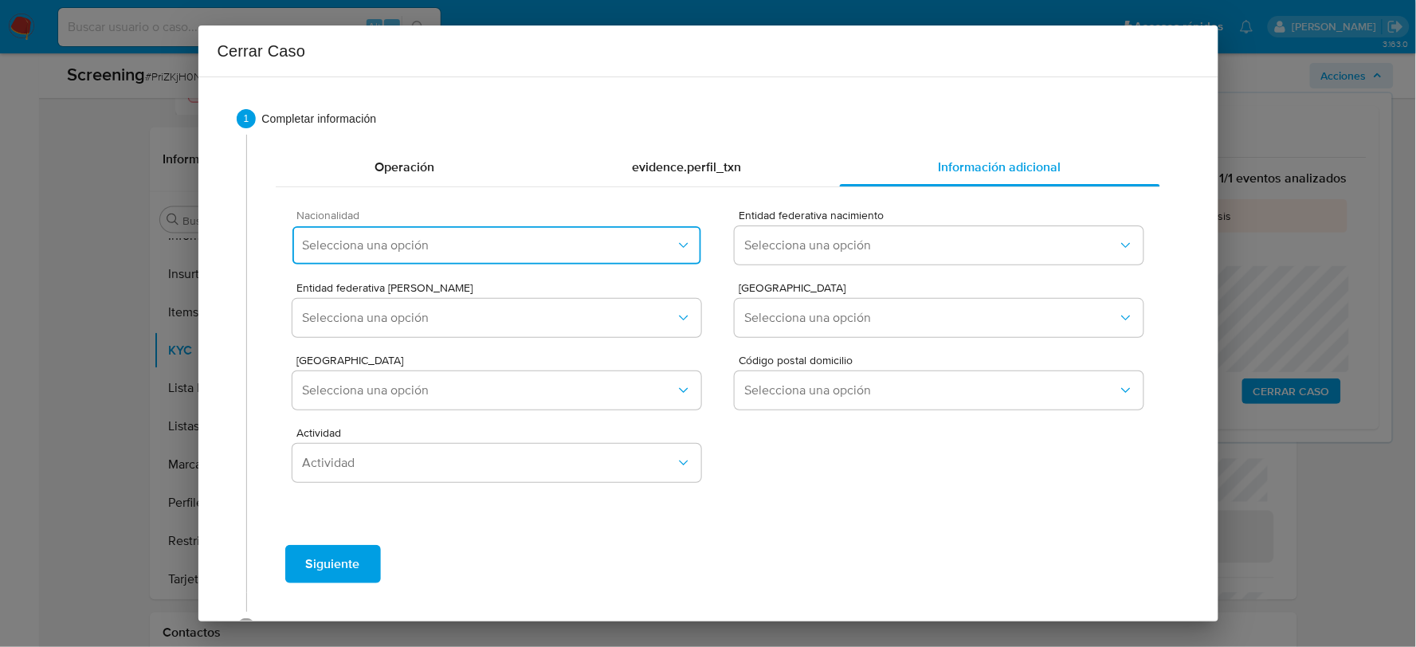
click at [435, 251] on span "Selecciona una opción" at bounding box center [488, 245] width 373 height 16
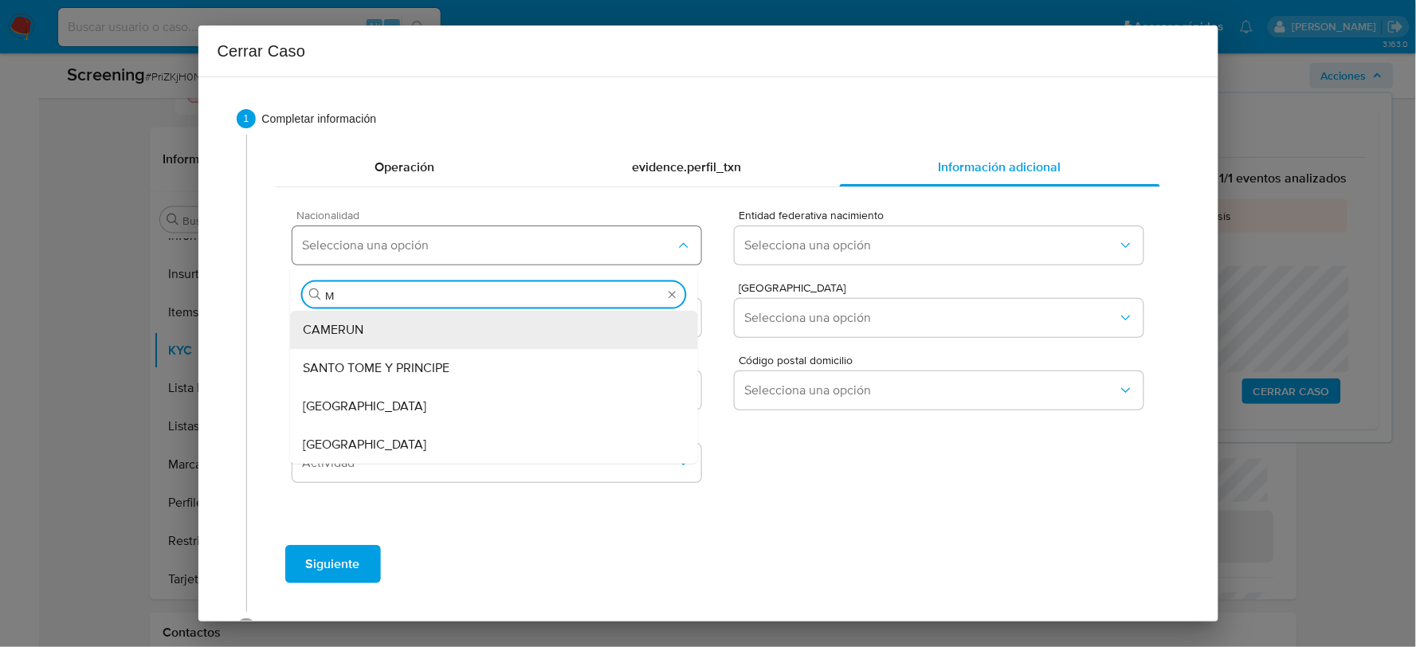
type input "ME"
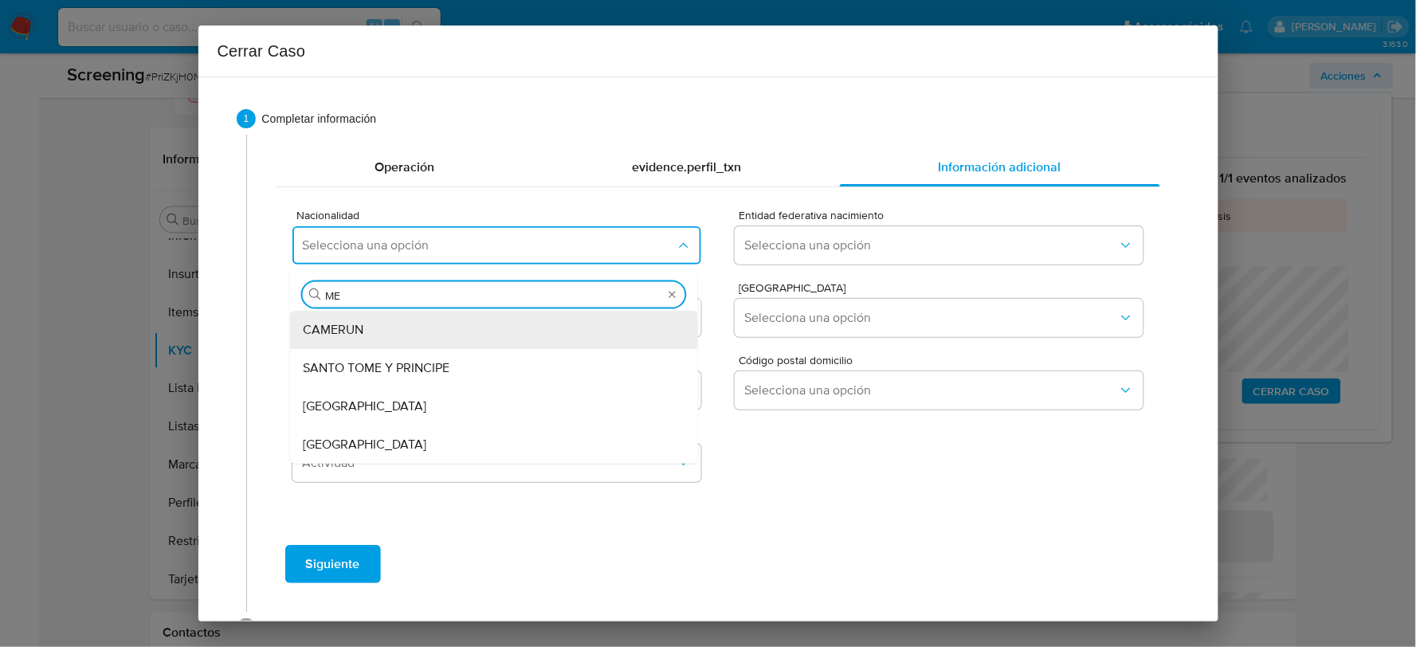
click at [340, 442] on span "MEXICO" at bounding box center [364, 445] width 123 height 16
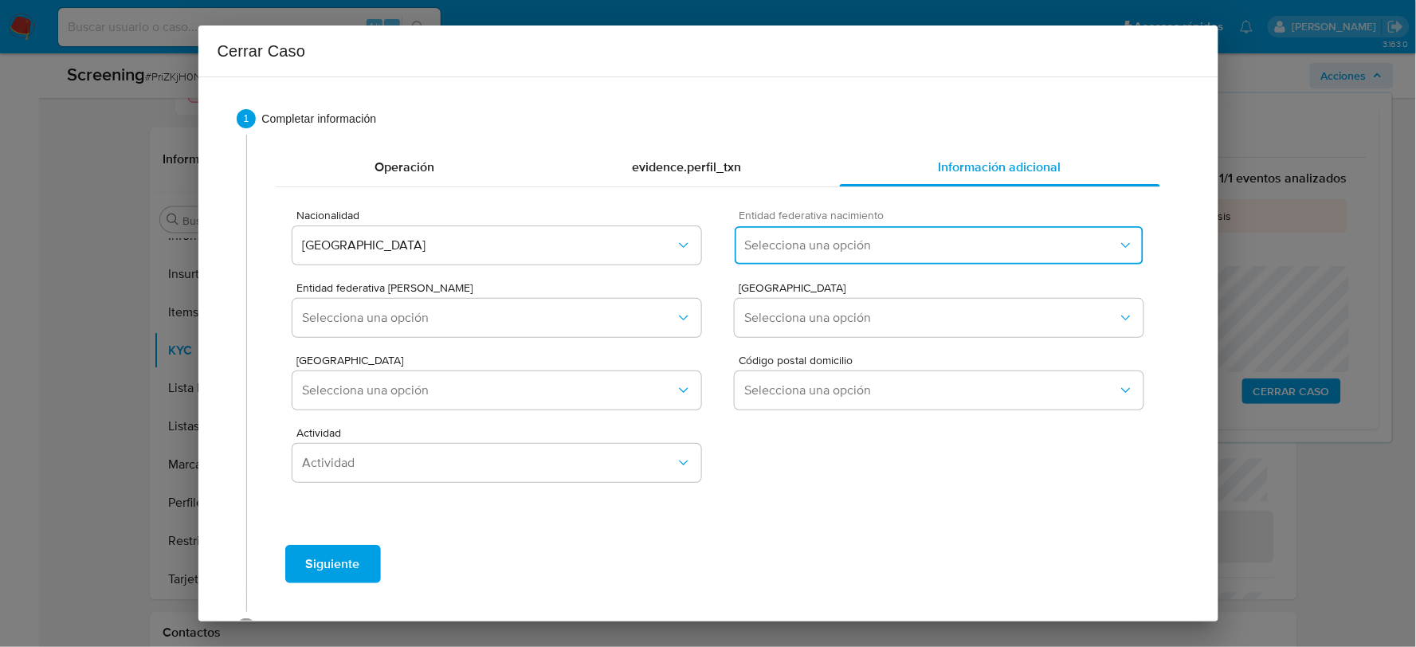
click at [868, 247] on span "Selecciona una opción" at bounding box center [930, 245] width 373 height 16
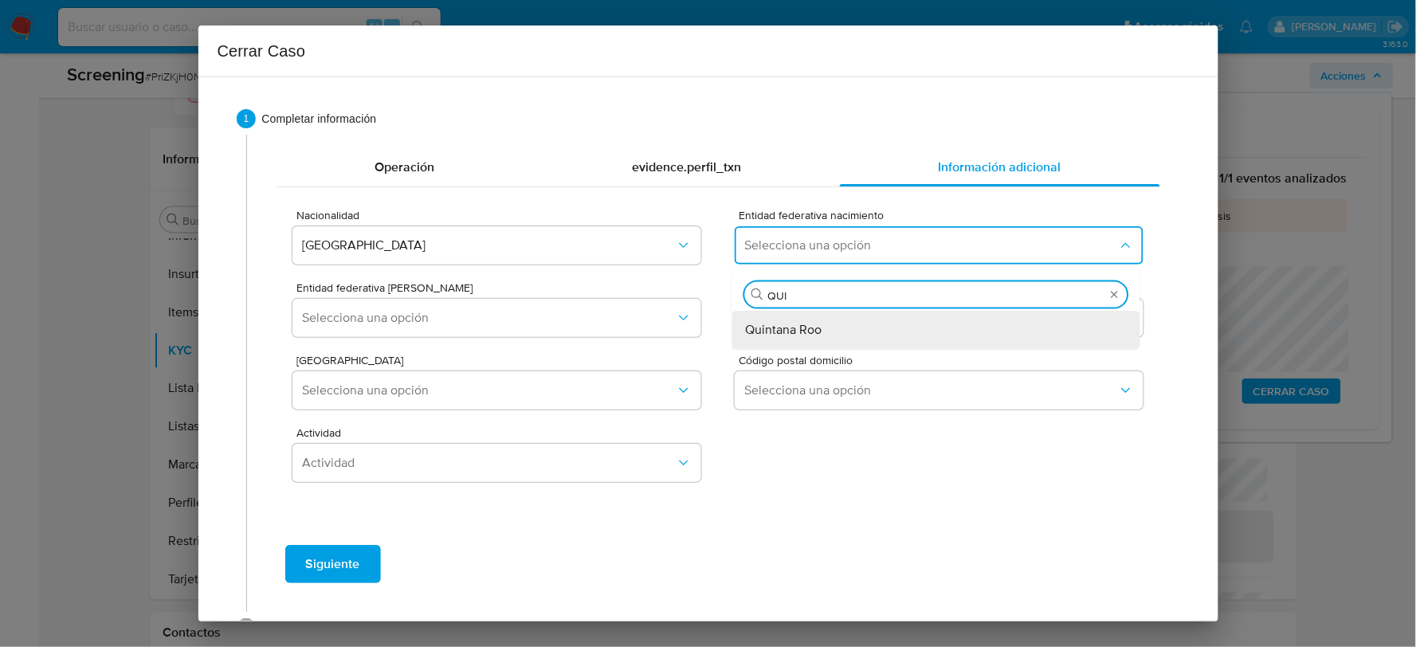
type input "QUIN"
drag, startPoint x: 789, startPoint y: 317, endPoint x: 706, endPoint y: 317, distance: 82.8
click at [786, 319] on div "Quintana Roo" at bounding box center [936, 330] width 382 height 38
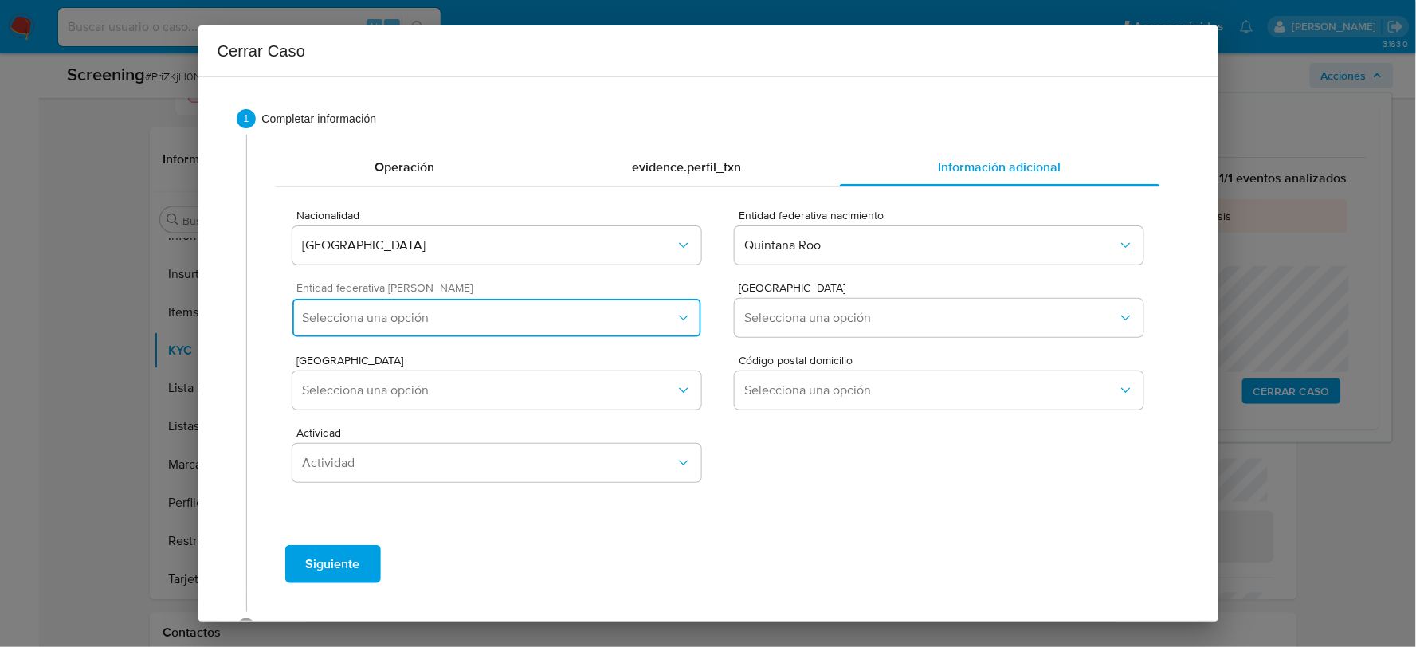
click at [591, 306] on button "Selecciona una opción" at bounding box center [496, 318] width 408 height 38
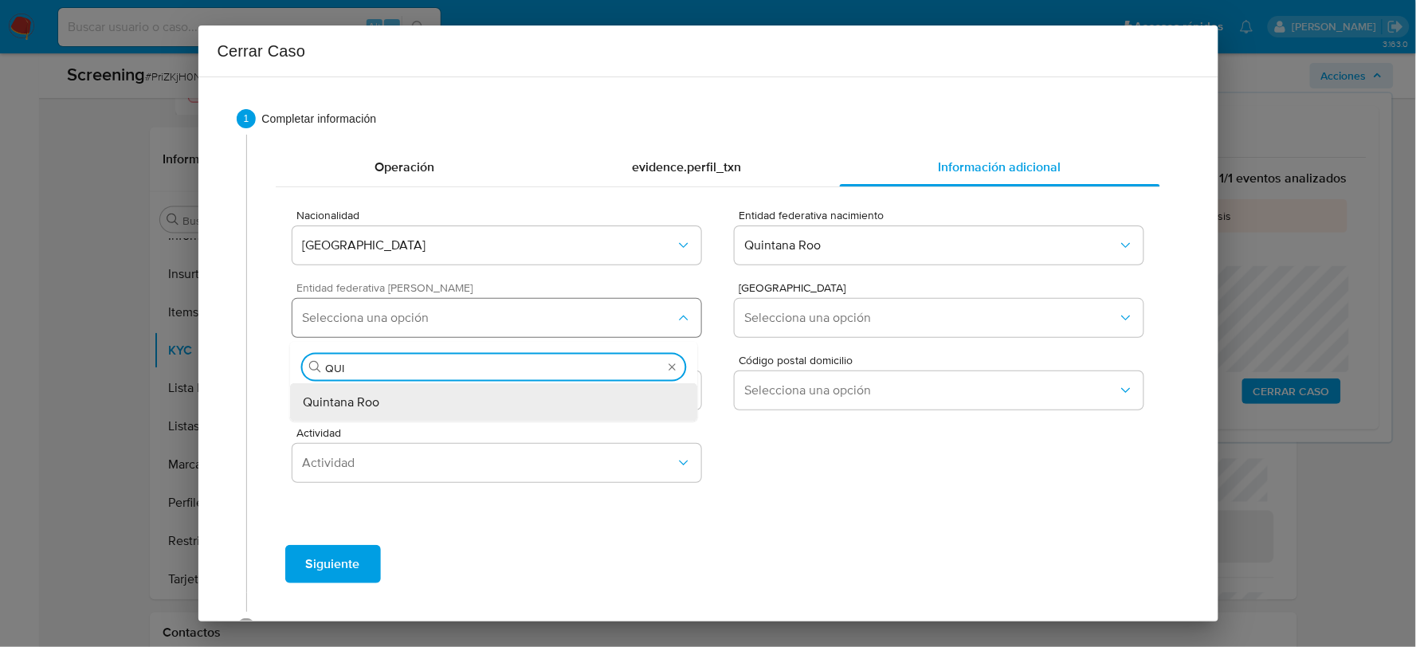
type input "QUIN"
click at [343, 401] on span "Quintana Roo" at bounding box center [341, 402] width 76 height 16
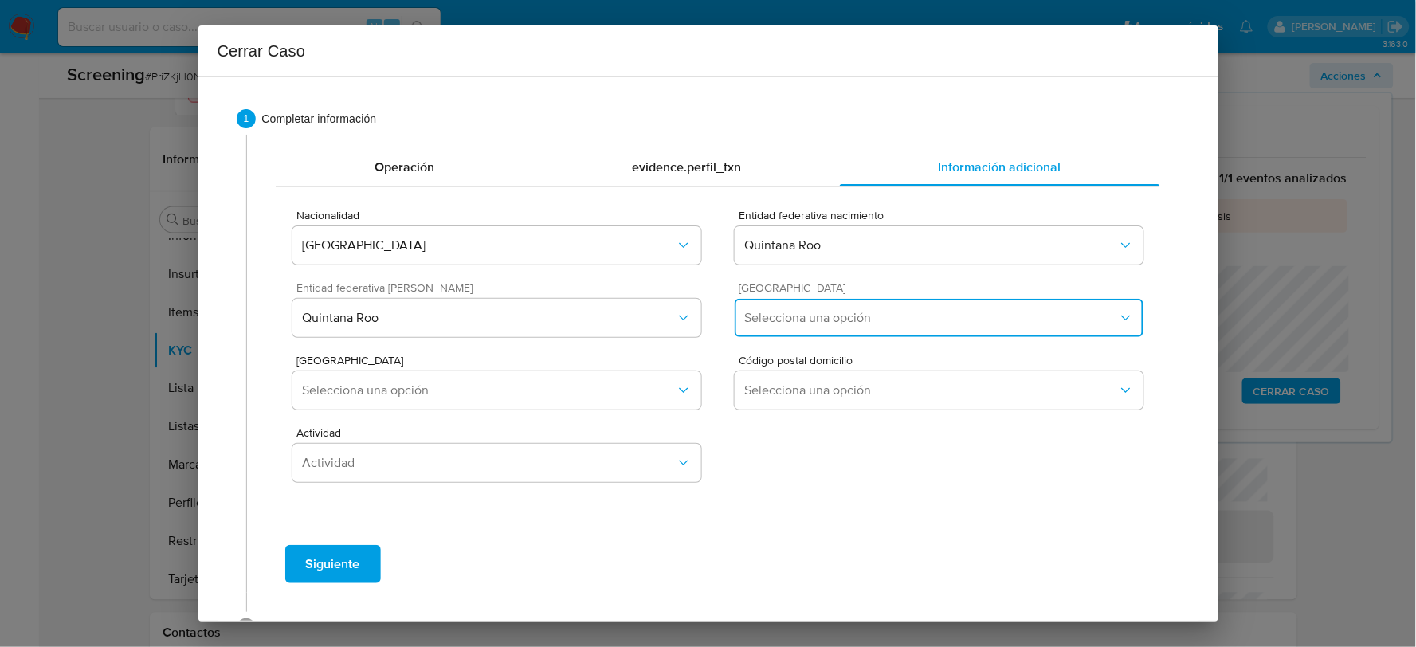
click at [849, 325] on button "Selecciona una opción" at bounding box center [938, 318] width 408 height 38
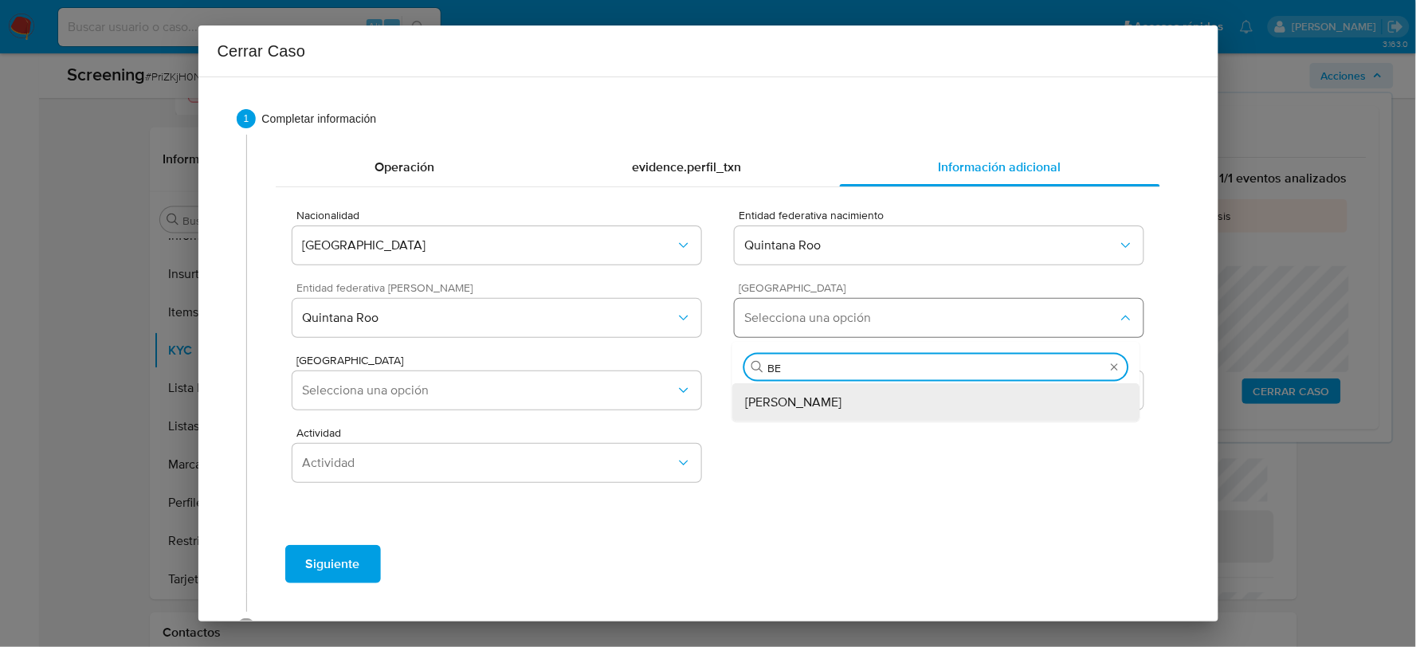
type input "BEN"
click at [745, 408] on span "Benito Juárez" at bounding box center [793, 402] width 96 height 16
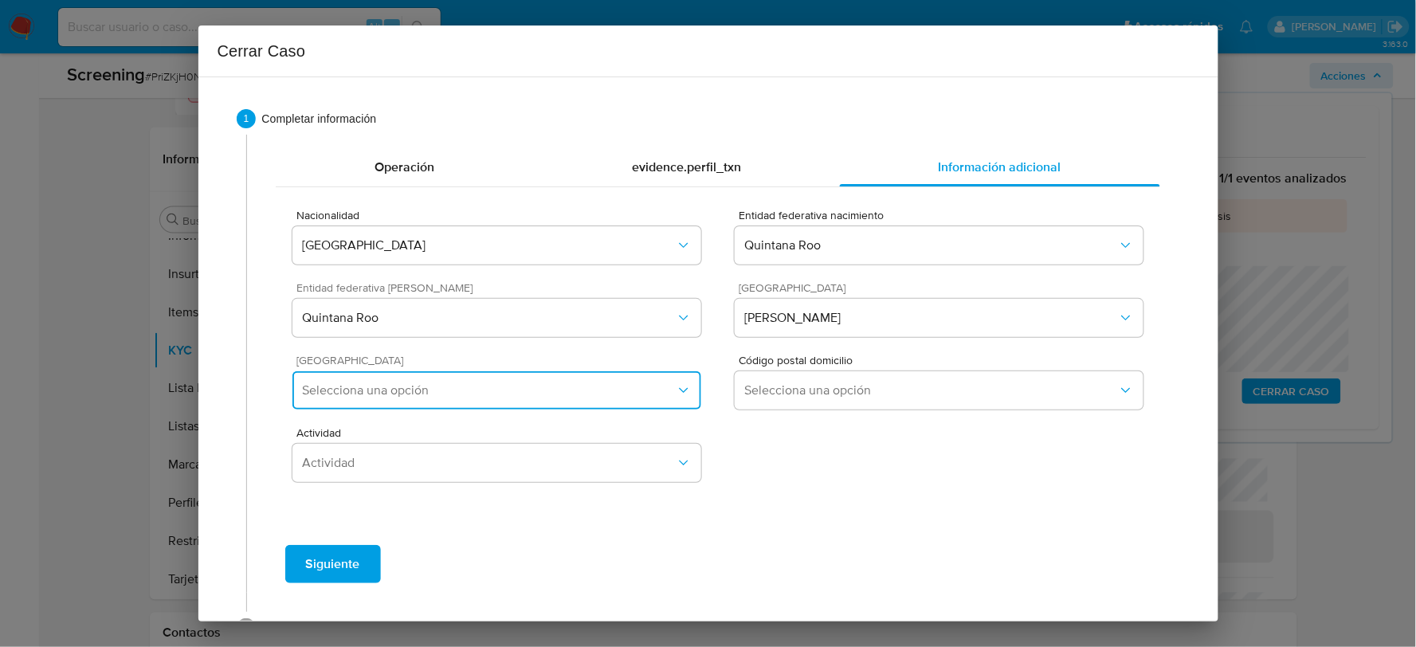
click at [476, 391] on span "Selecciona una opción" at bounding box center [488, 390] width 373 height 16
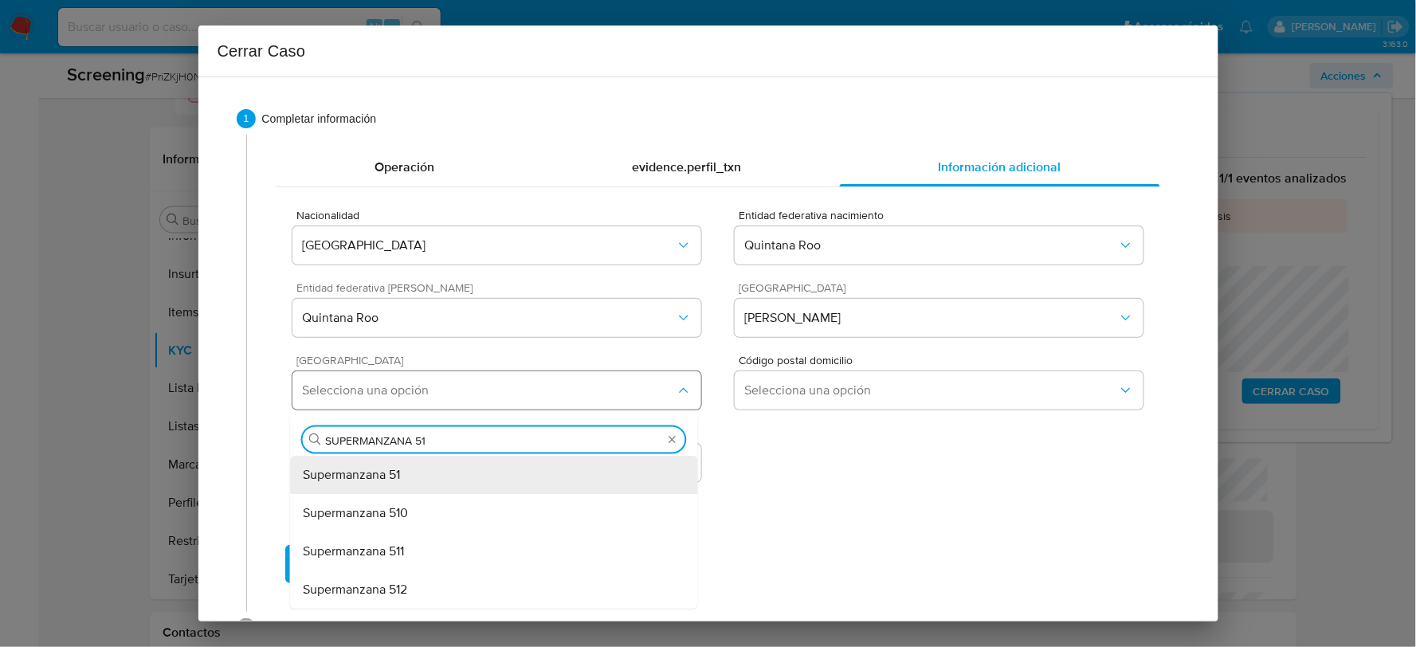
type input "SUPERMANZANA 516"
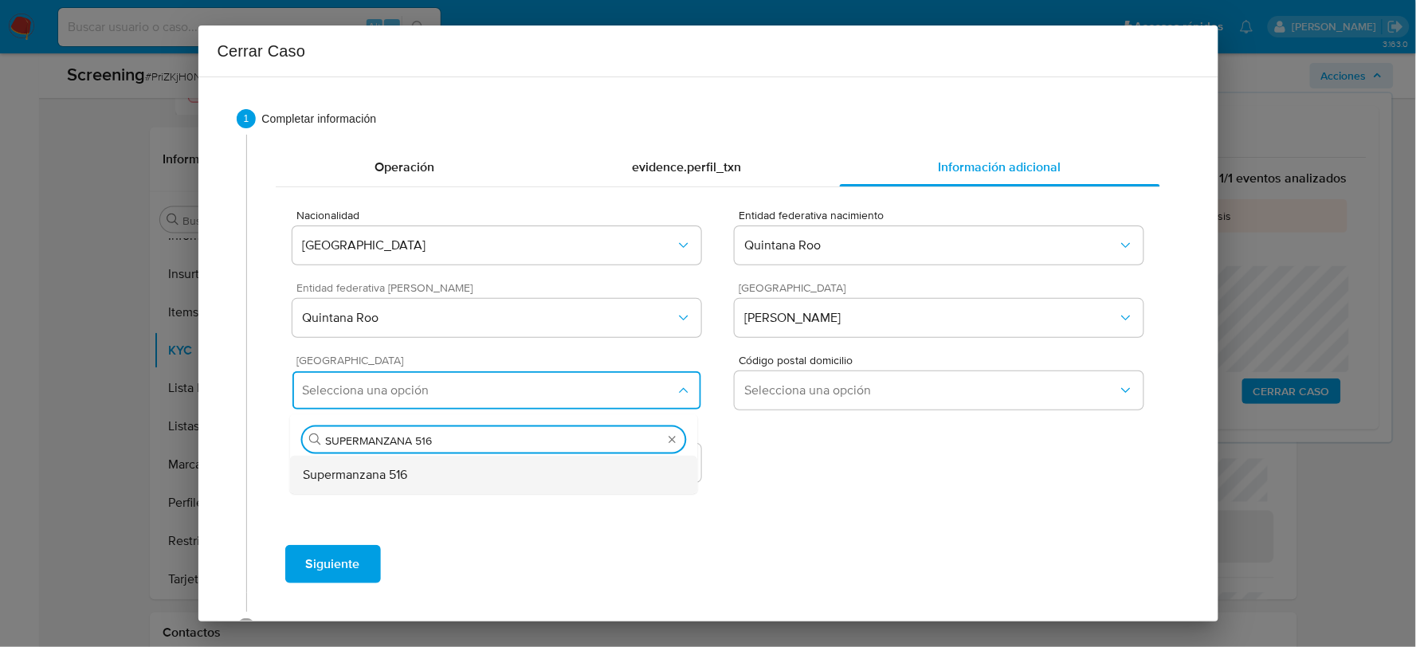
click at [504, 464] on div "Supermanzana 516" at bounding box center [494, 475] width 382 height 38
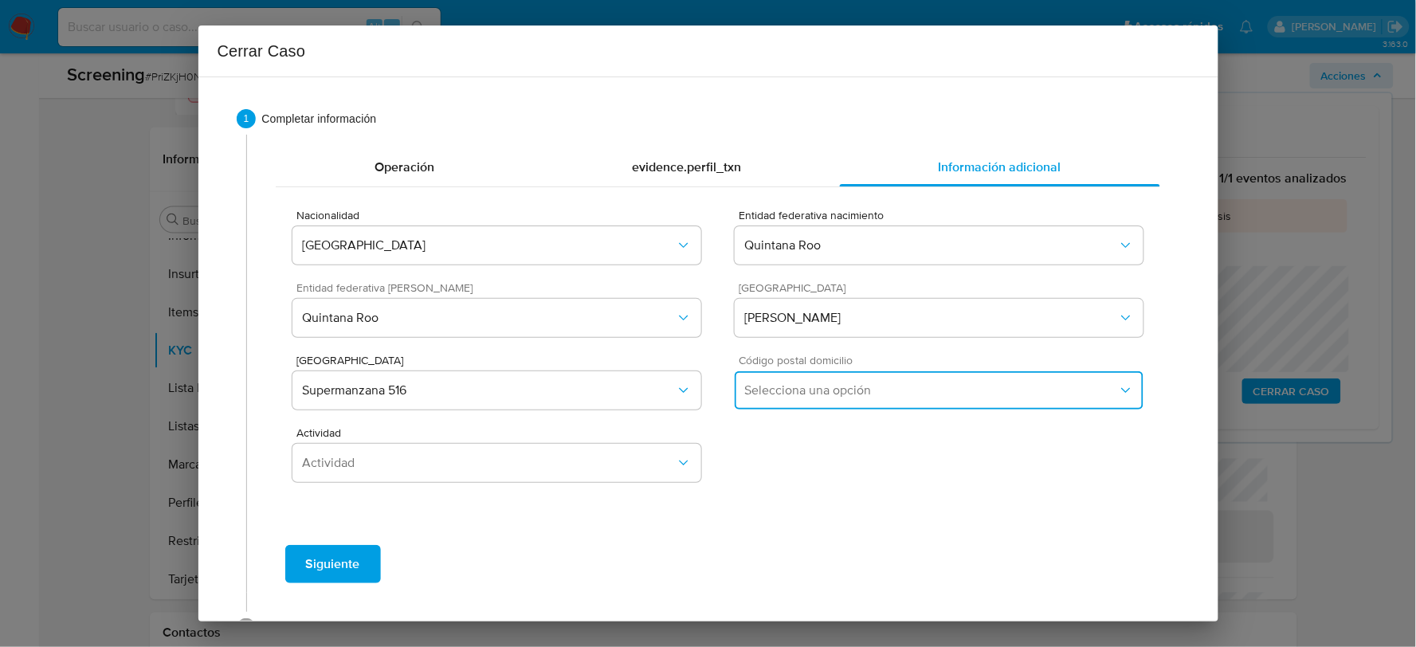
click at [777, 388] on span "Selecciona una opción" at bounding box center [930, 390] width 373 height 16
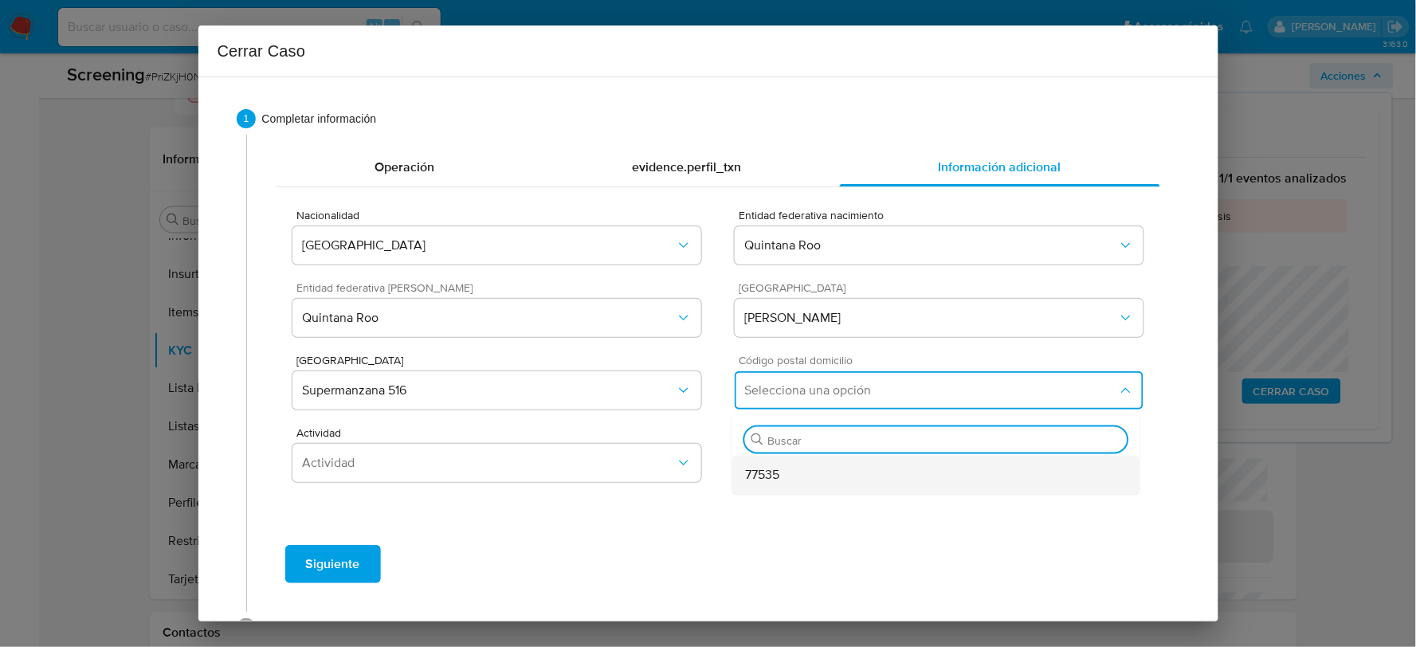
click at [765, 475] on span "77535" at bounding box center [762, 475] width 34 height 16
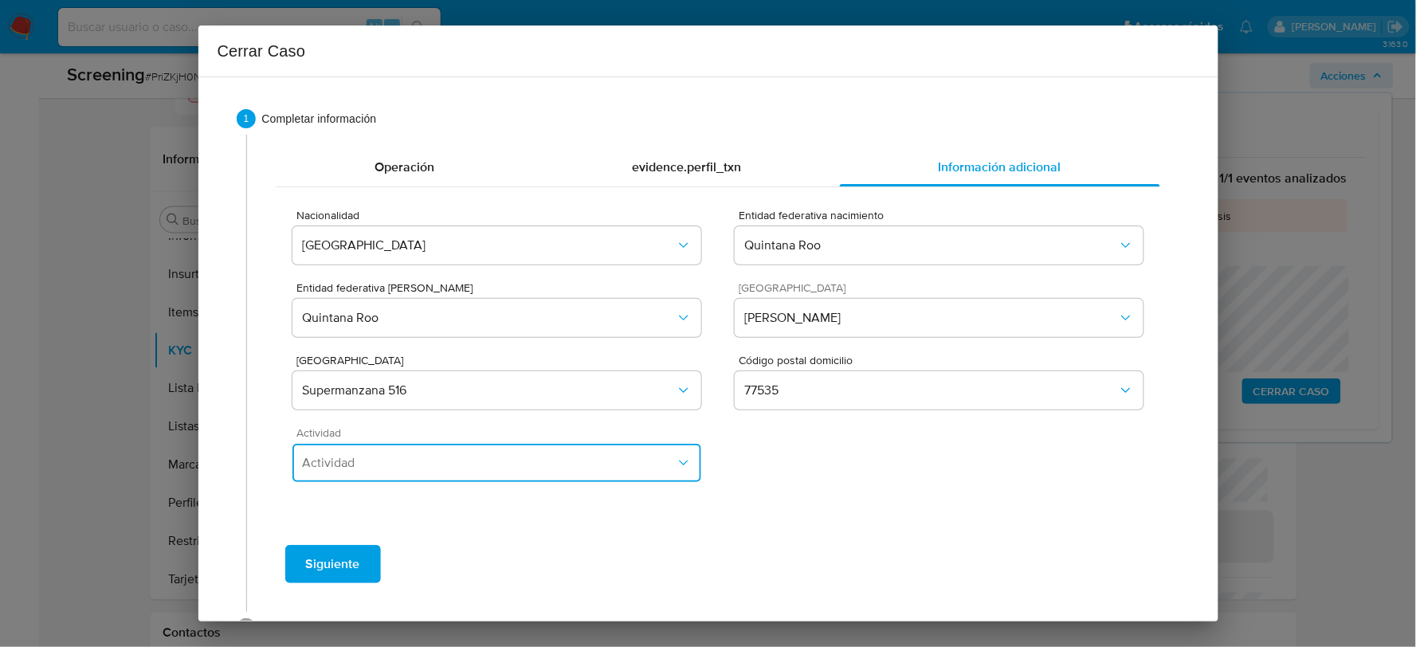
click at [451, 468] on span "Actividad" at bounding box center [488, 463] width 373 height 16
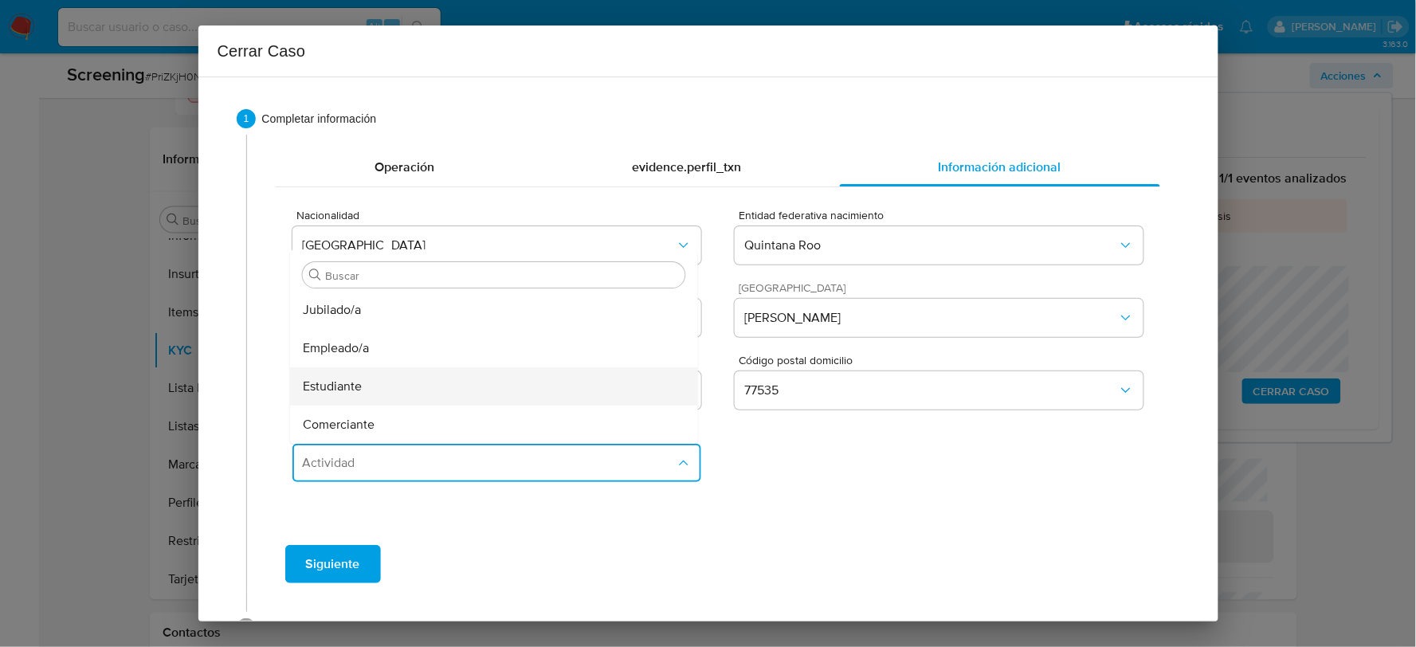
click at [389, 395] on div "Estudiante" at bounding box center [494, 386] width 382 height 38
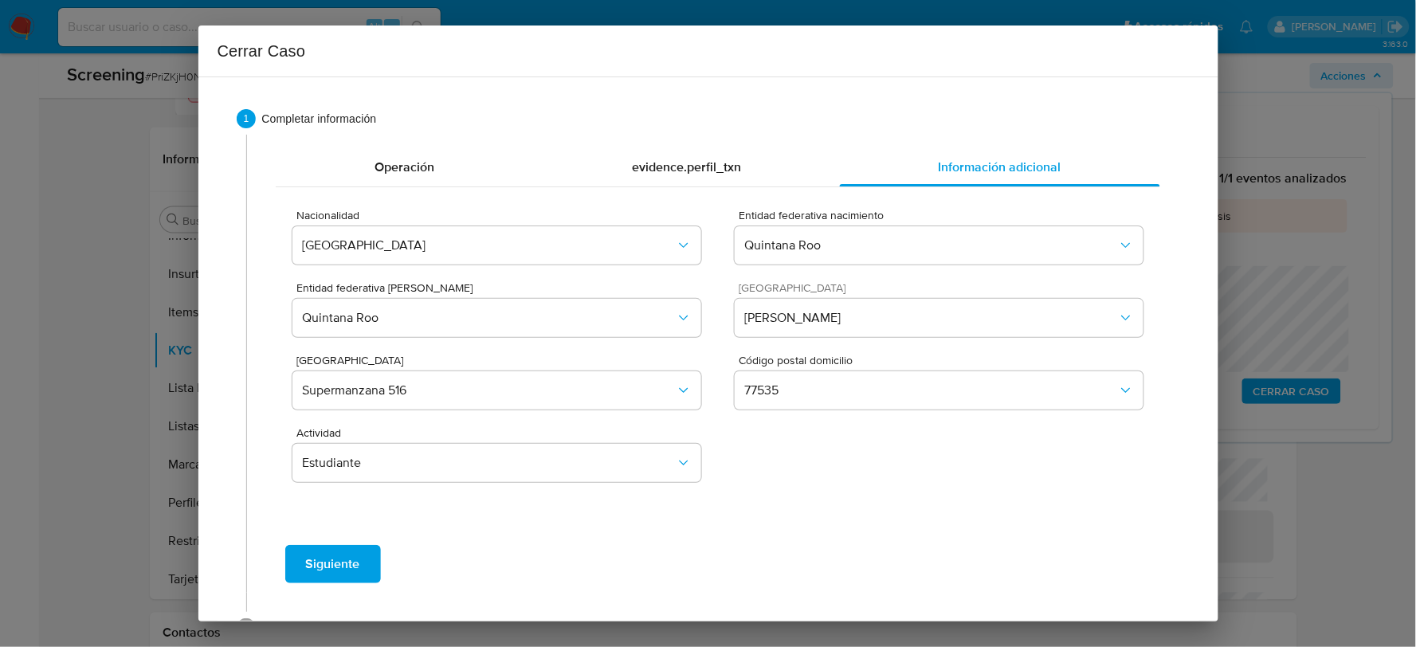
click at [357, 560] on span "Siguiente" at bounding box center [333, 563] width 54 height 35
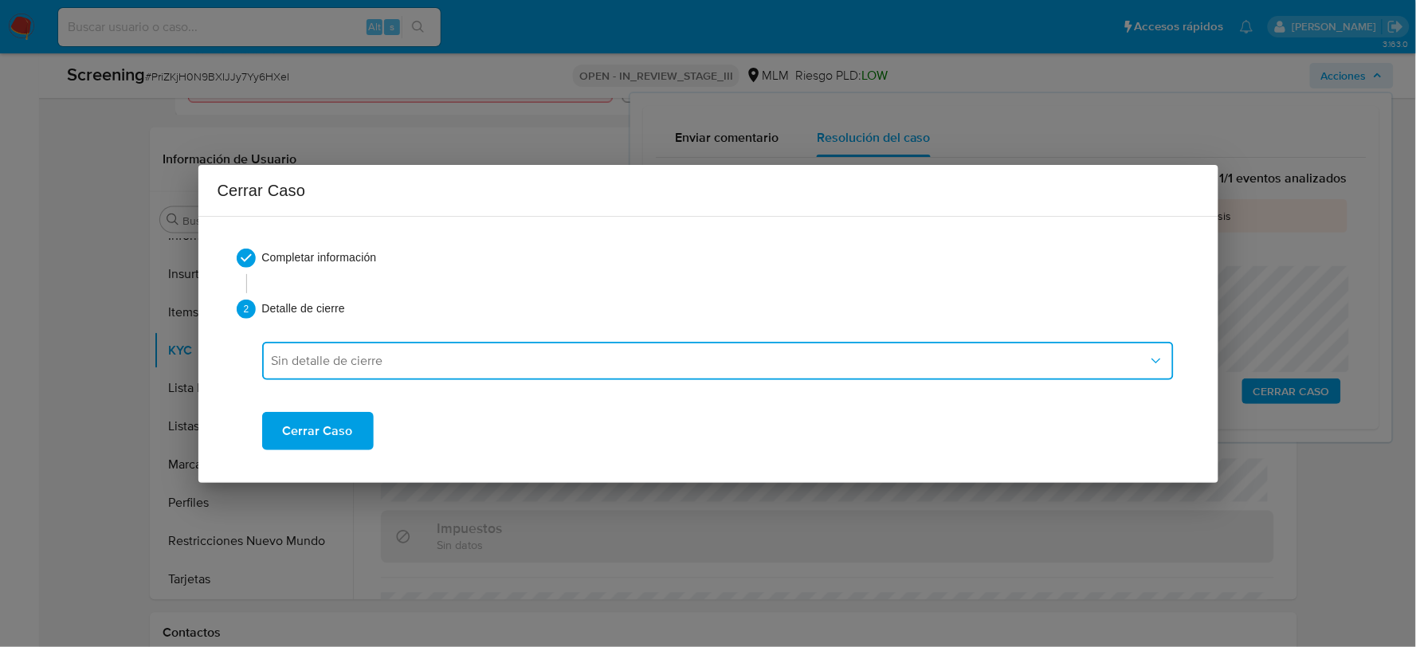
click at [426, 366] on span "Sin detalle de cierre" at bounding box center [710, 361] width 876 height 16
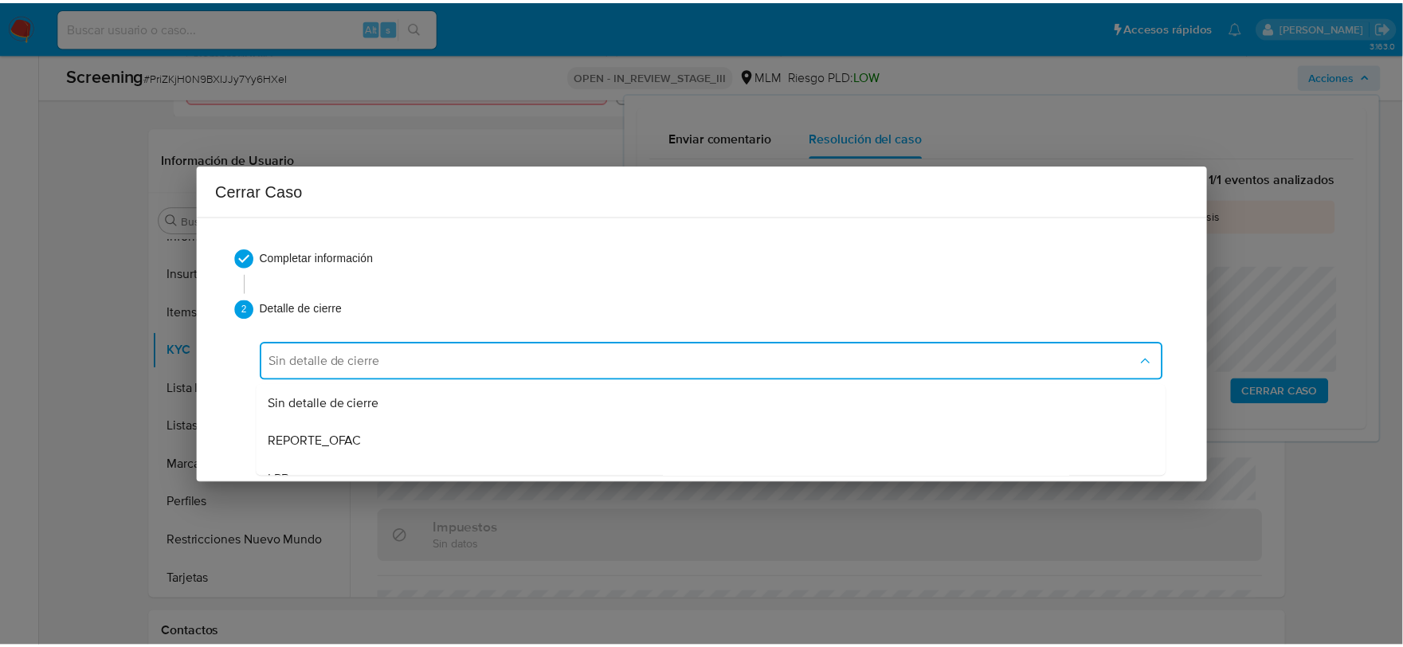
scroll to position [88, 0]
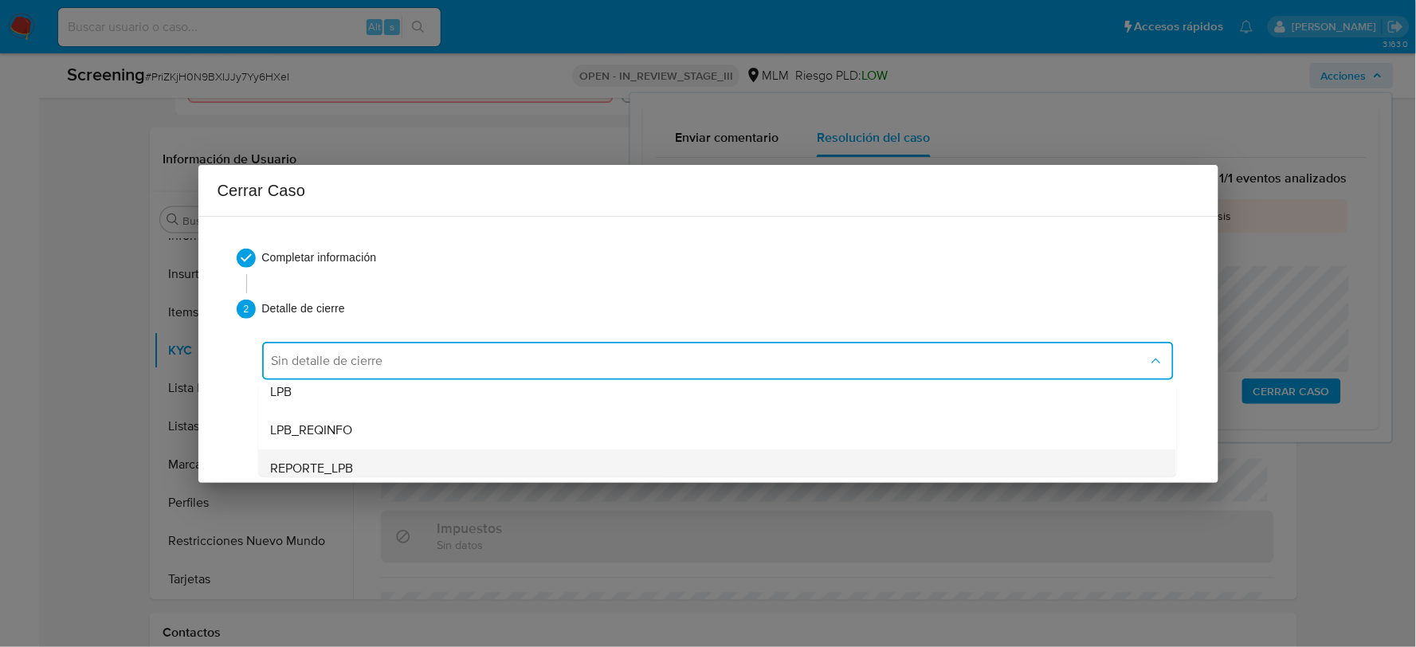
click at [356, 463] on div "REPORTE_LPB" at bounding box center [717, 467] width 892 height 38
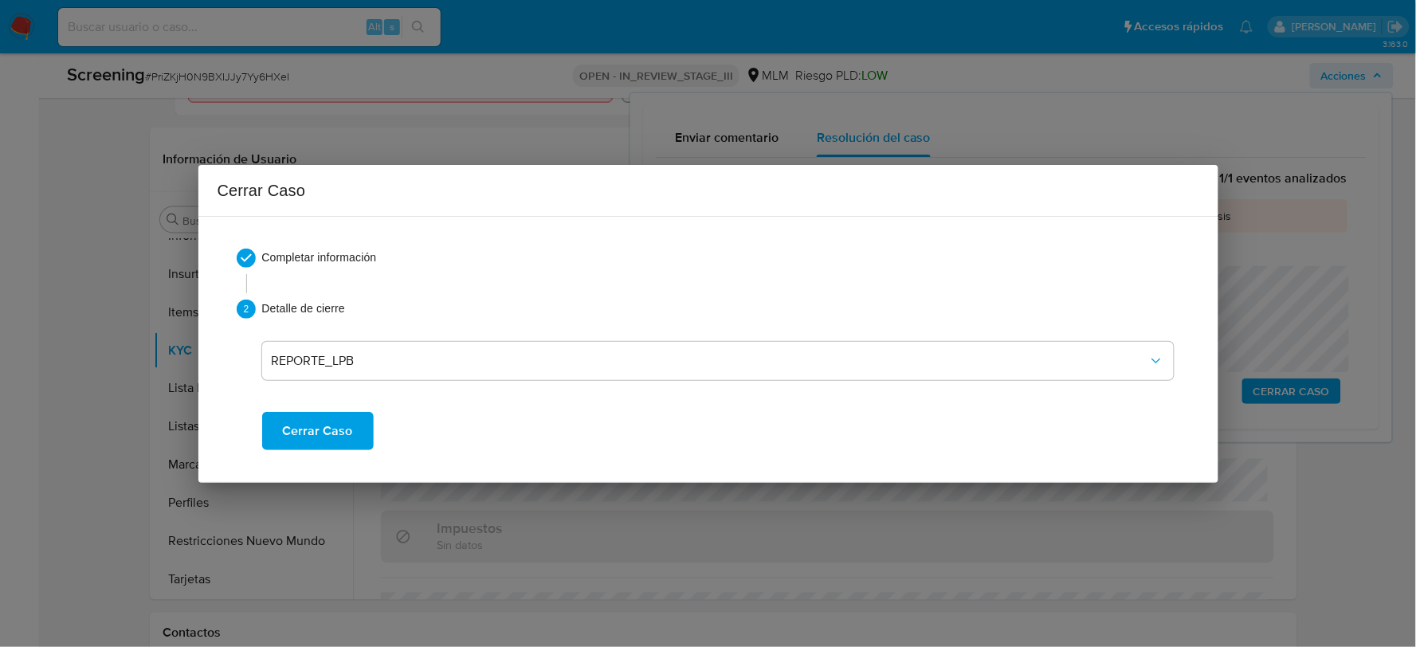
click at [344, 428] on span "Cerrar Caso" at bounding box center [318, 430] width 70 height 35
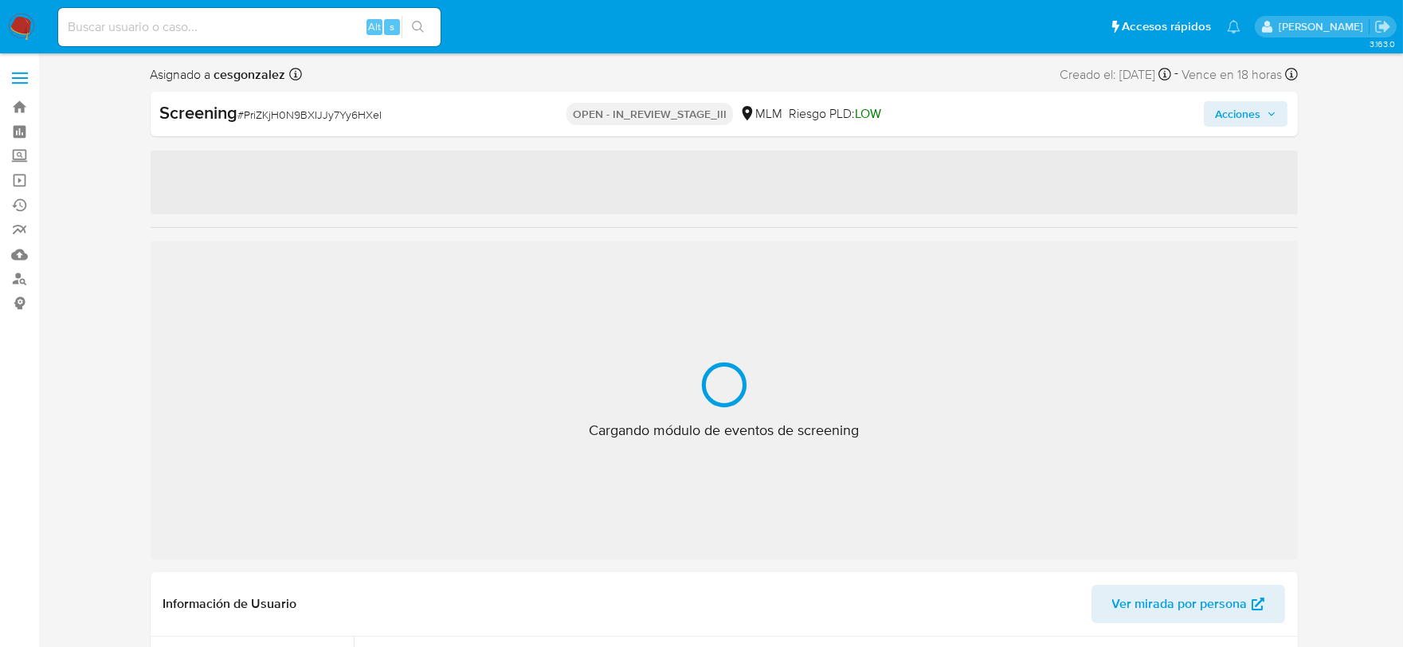
scroll to position [787, 0]
select select "10"
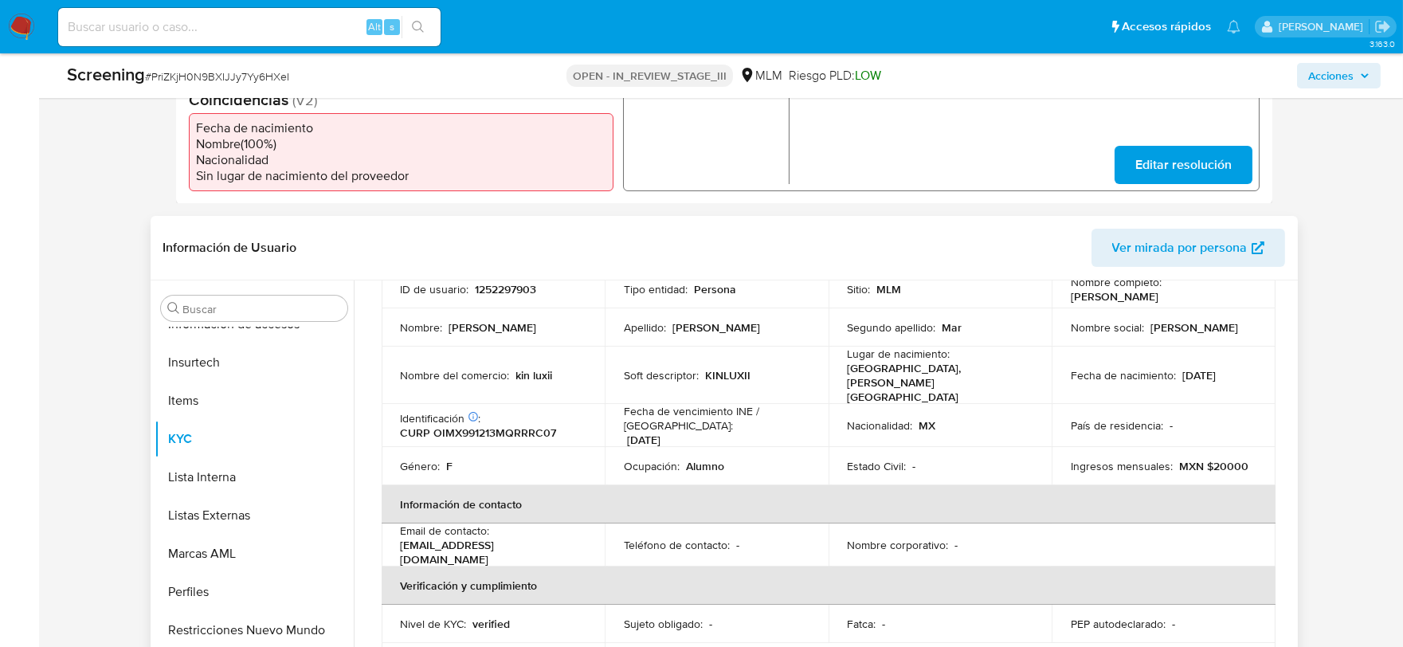
scroll to position [121, 0]
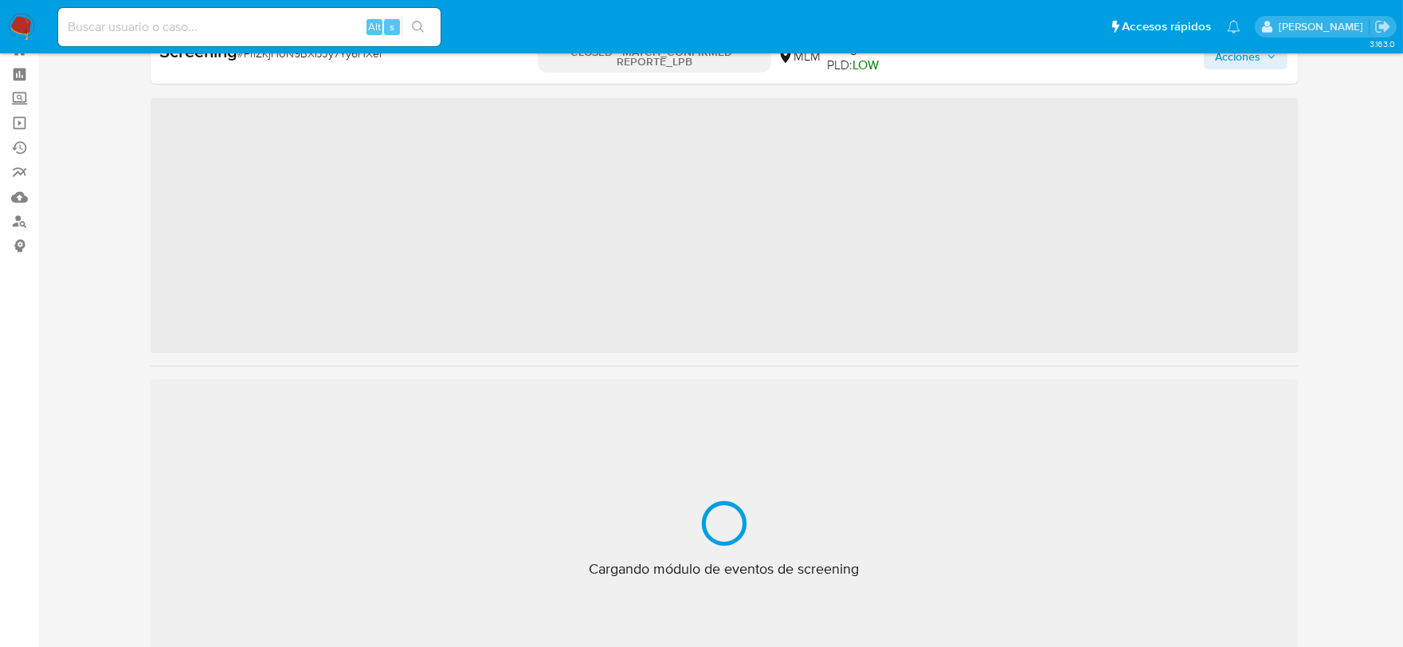
scroll to position [787, 0]
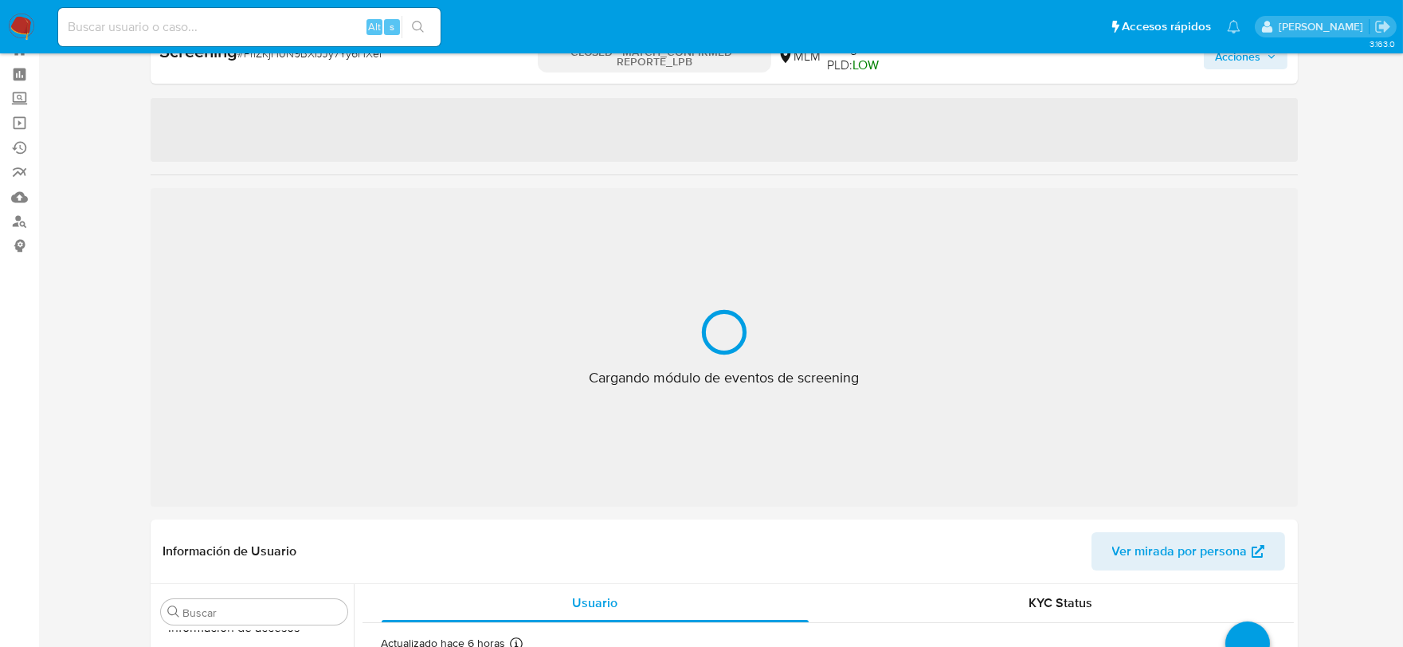
select select "10"
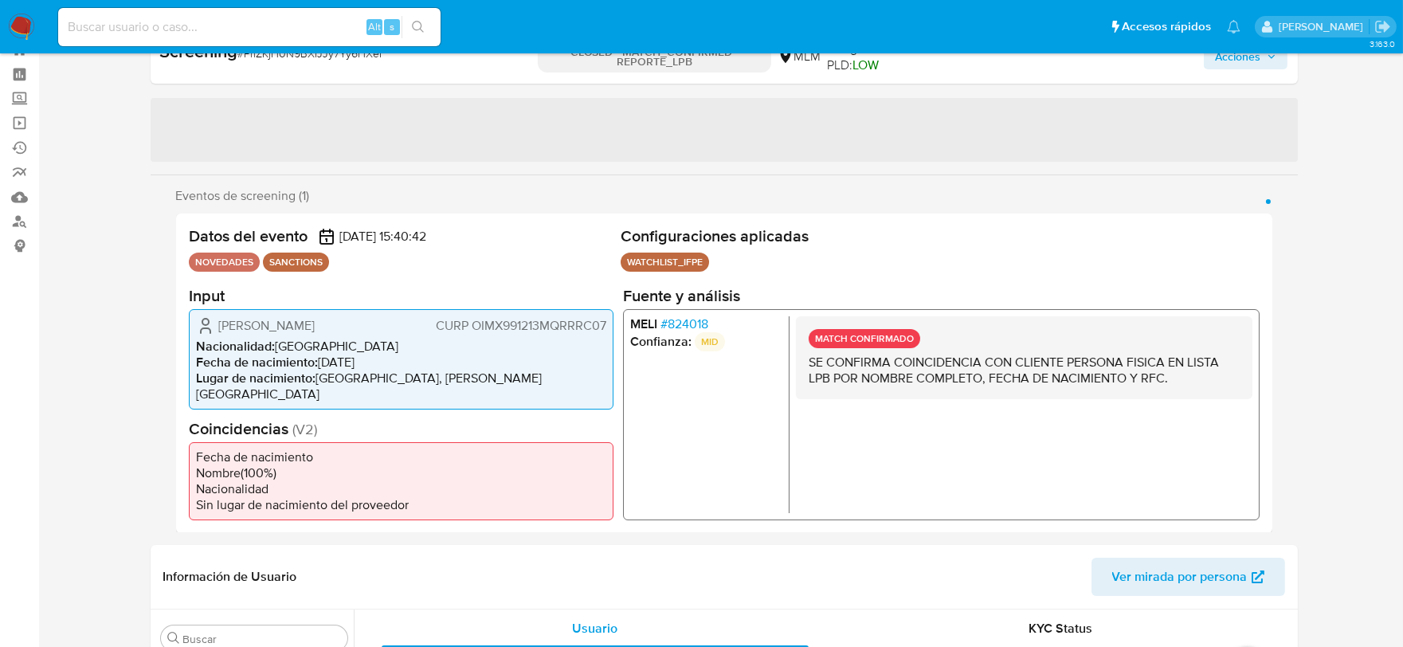
scroll to position [0, 0]
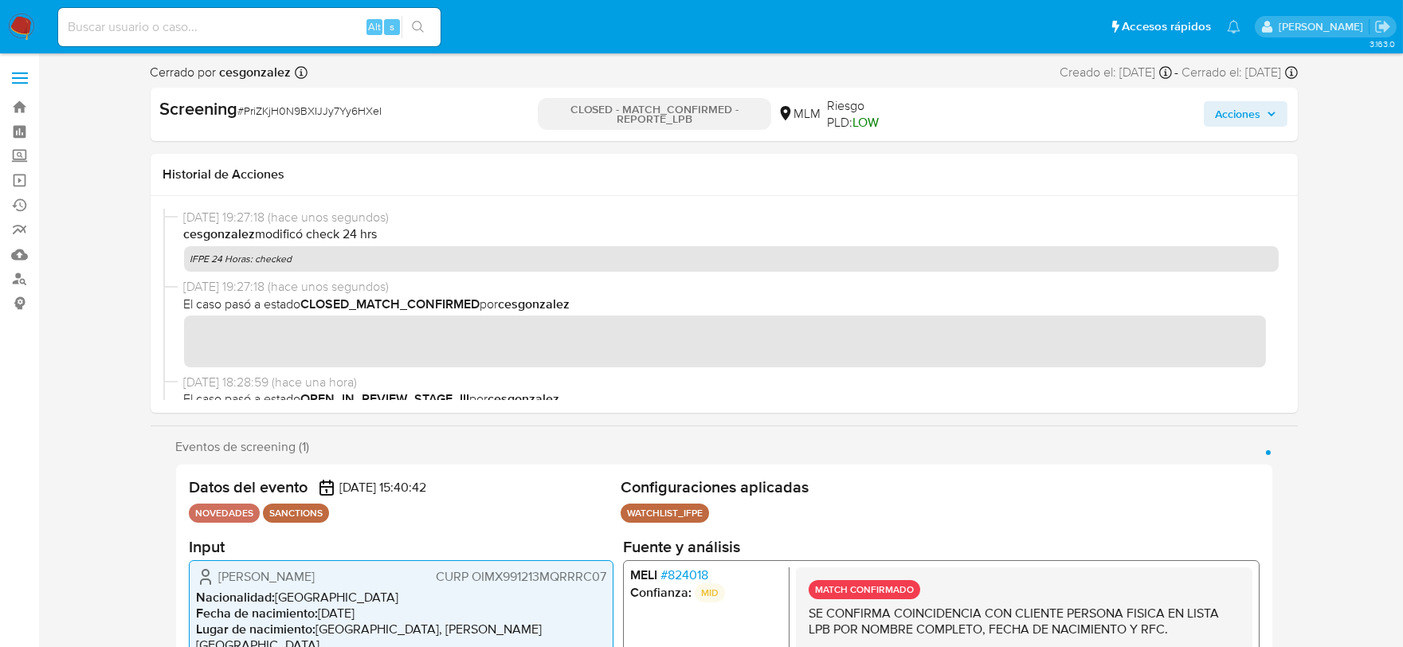
click at [260, 100] on div "Screening # PriZKjH0N9BXIJJy7Yy6HXeI" at bounding box center [345, 109] width 370 height 24
click at [272, 115] on span "# PriZKjH0N9BXIJJy7Yy6HXeI" at bounding box center [310, 111] width 144 height 16
copy span "PriZKjH0N9BXIJJy7Yy6HXeI"
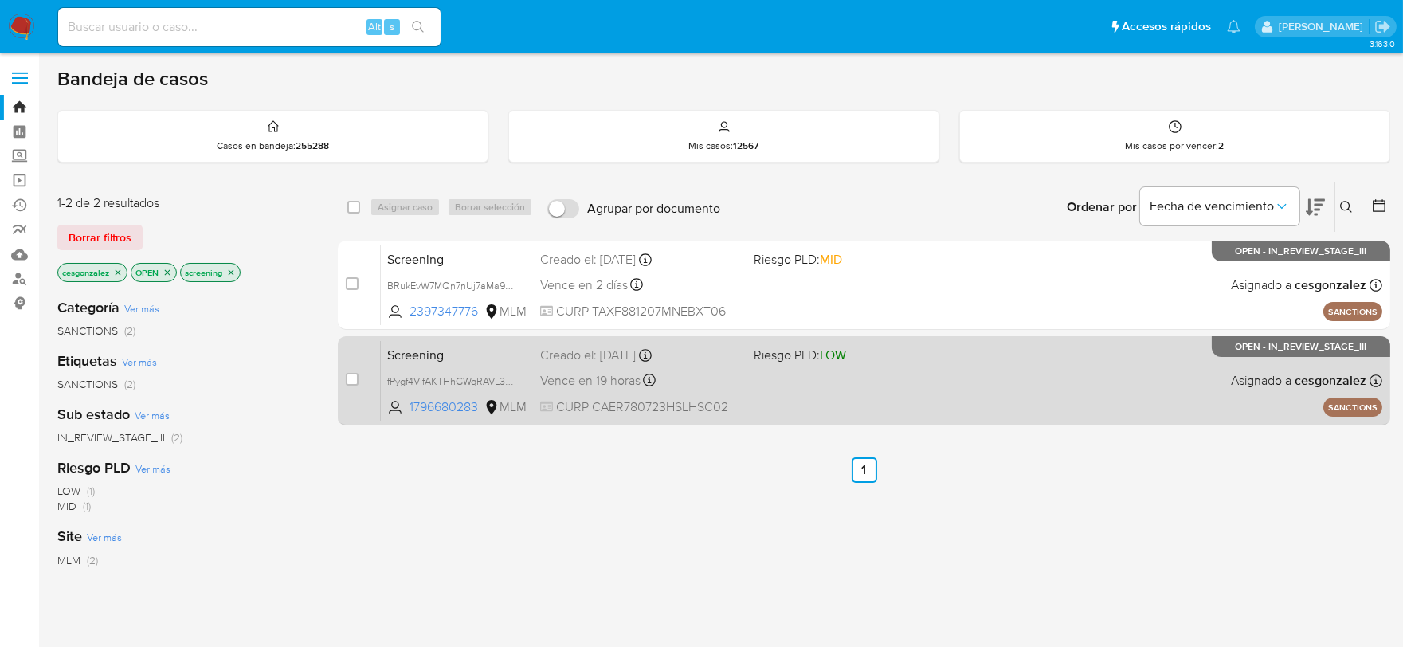
click at [699, 379] on div "Vence en 19 horas Vence el [DATE] 14:11:53" at bounding box center [640, 381] width 201 height 22
click at [677, 363] on div "Screening fPygf4VIfAKTHhGWqRAVL3zg 1796680283 MLM Riesgo PLD: LOW Creado el: [D…" at bounding box center [881, 380] width 1001 height 80
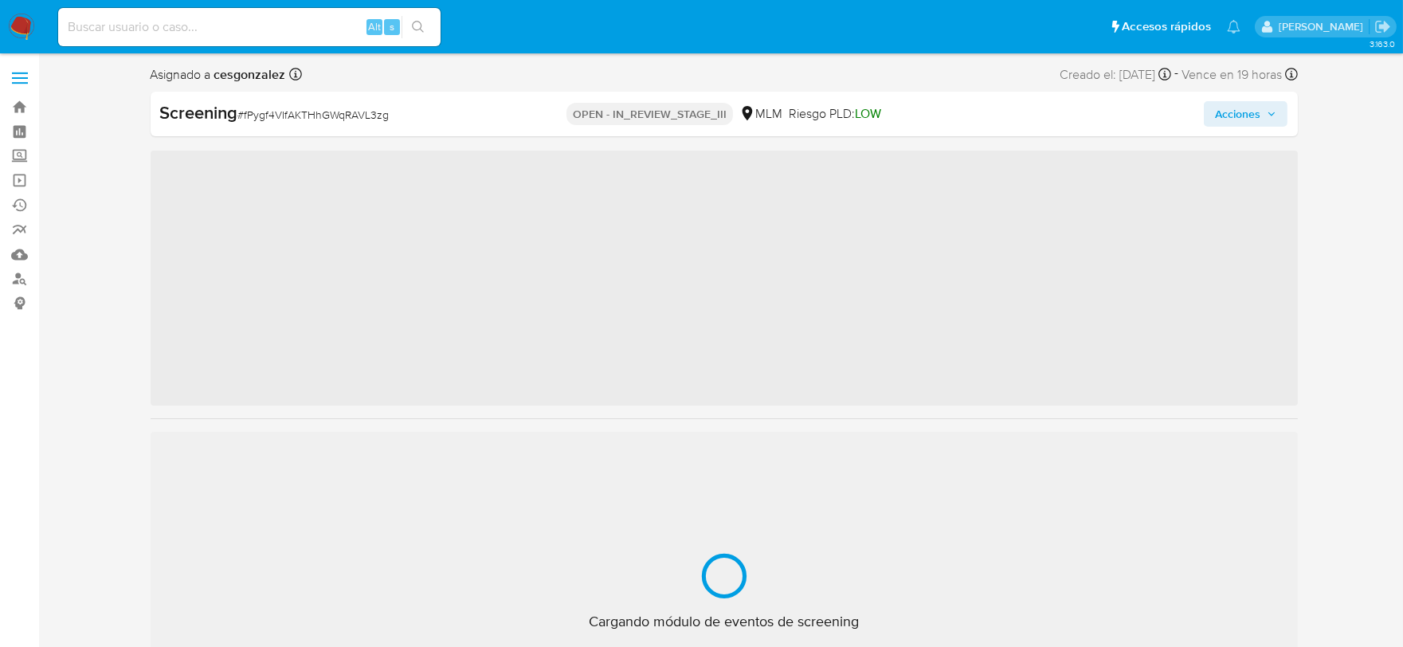
scroll to position [787, 0]
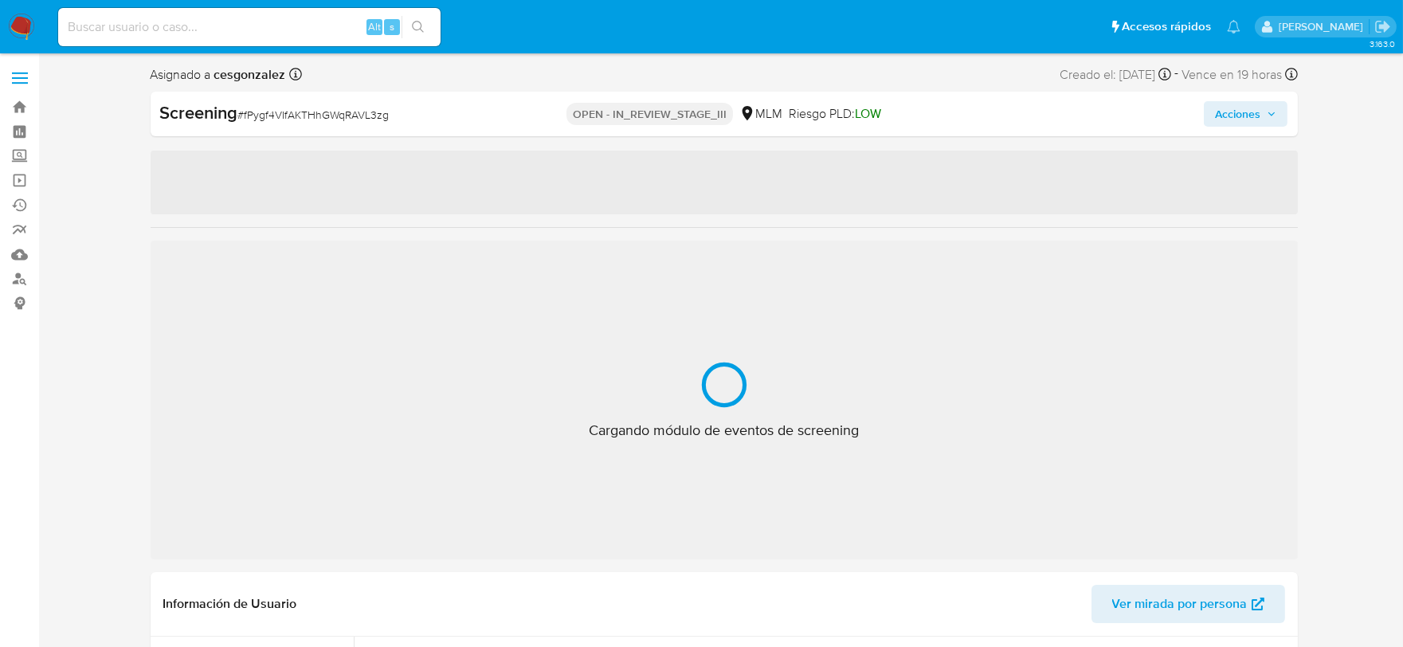
select select "10"
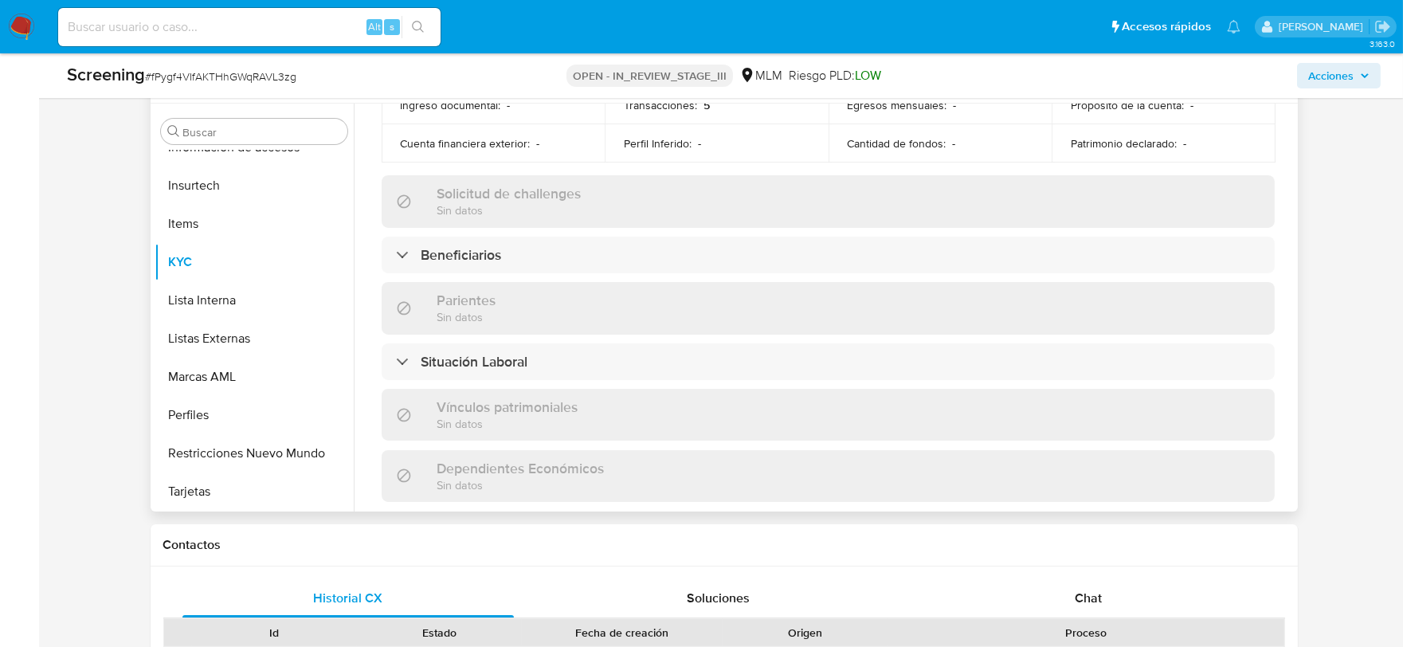
scroll to position [88, 0]
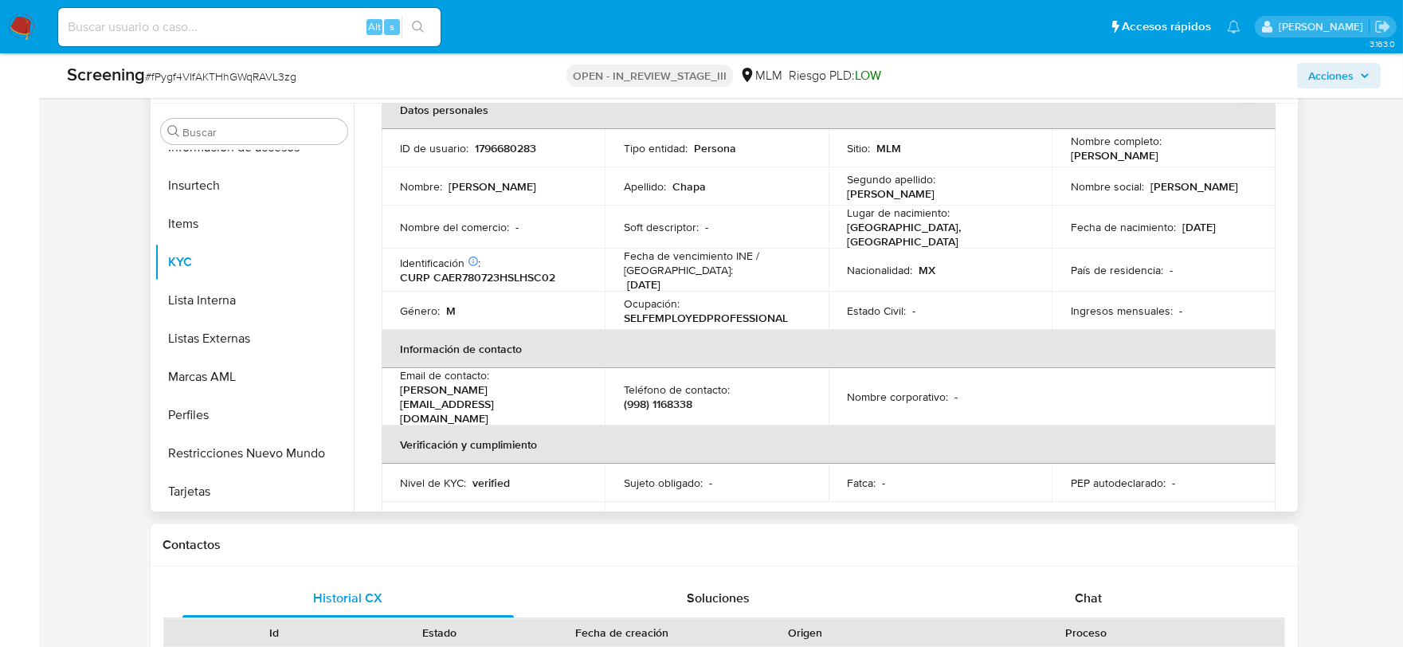
click at [538, 272] on p "CURP CAER780723HSLHSC02" at bounding box center [478, 277] width 155 height 14
copy p "CAER780723HSLHSC02"
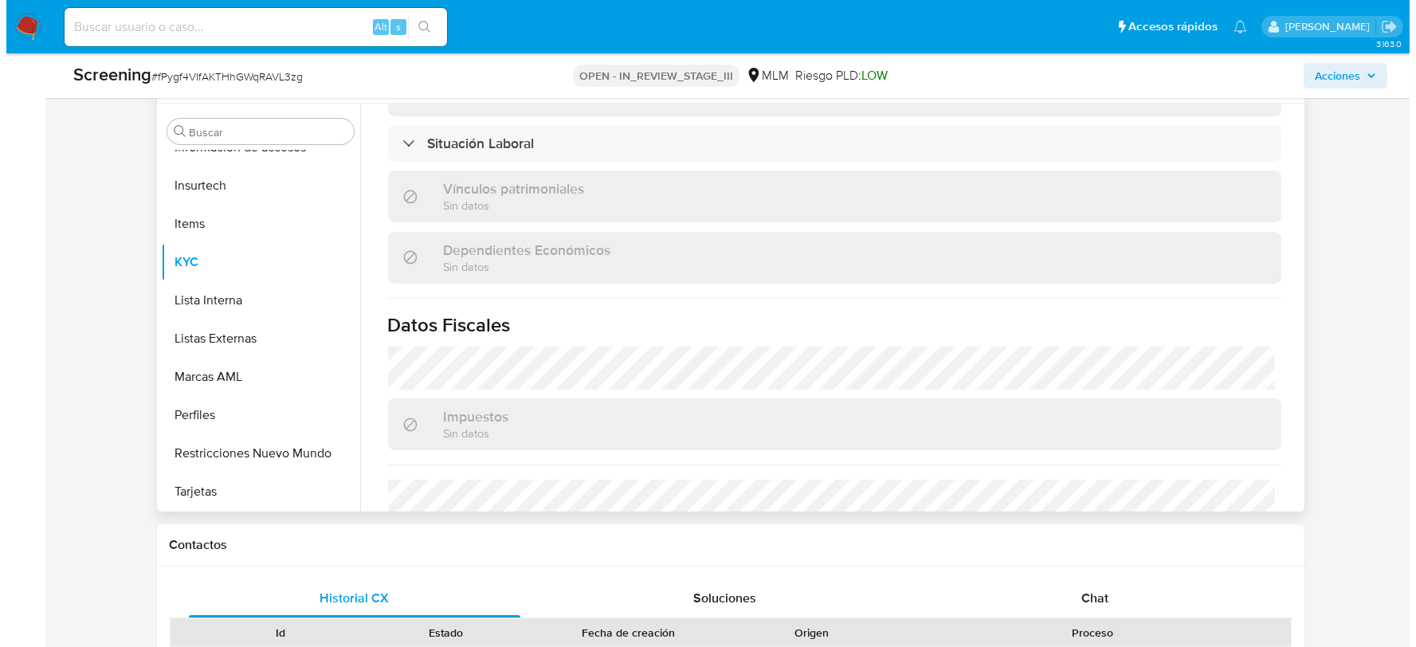
scroll to position [991, 0]
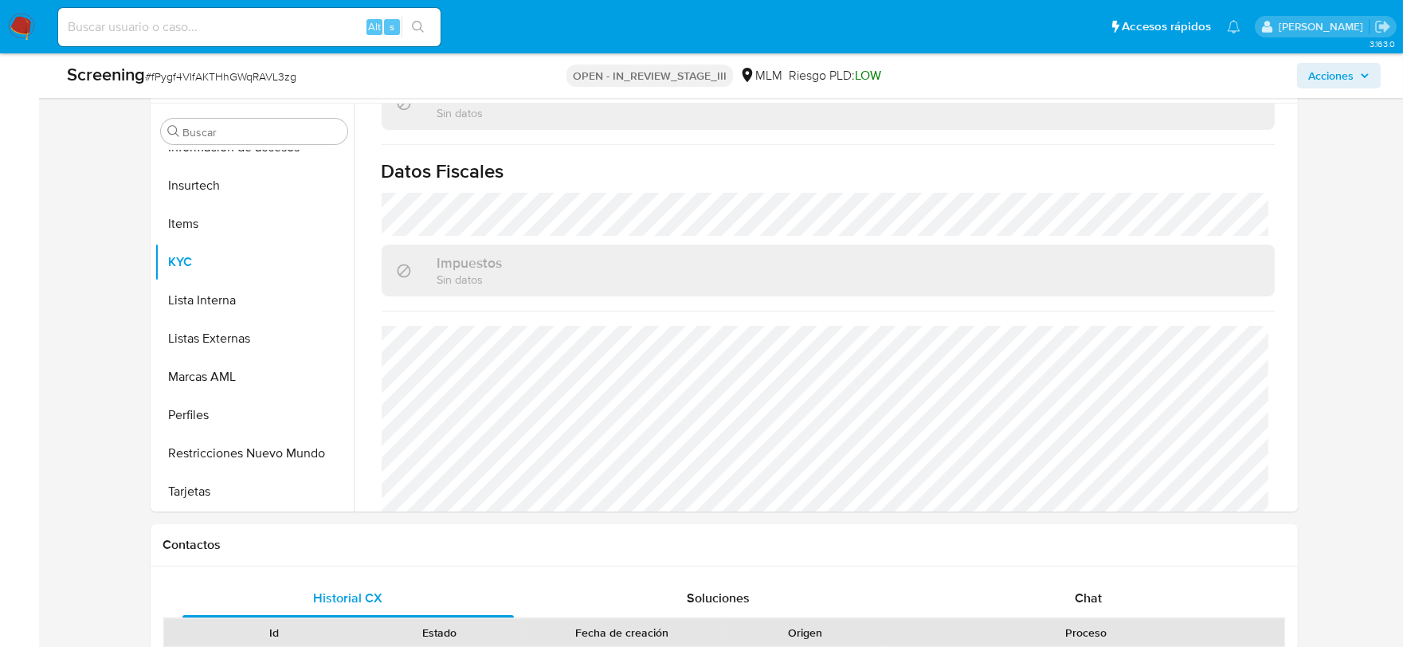
drag, startPoint x: 1351, startPoint y: 76, endPoint x: 1315, endPoint y: 83, distance: 36.6
click at [1351, 76] on span "Acciones" at bounding box center [1330, 75] width 45 height 25
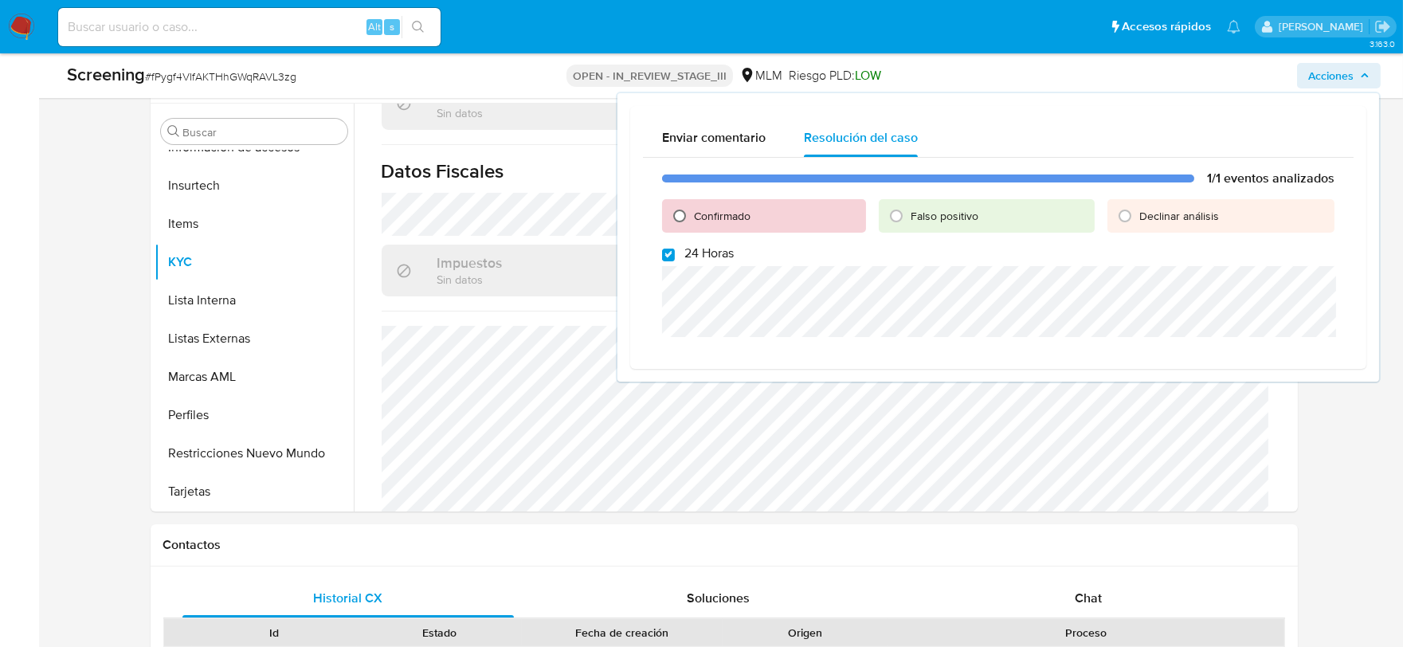
click at [683, 215] on input "Confirmado" at bounding box center [679, 215] width 25 height 25
radio input "true"
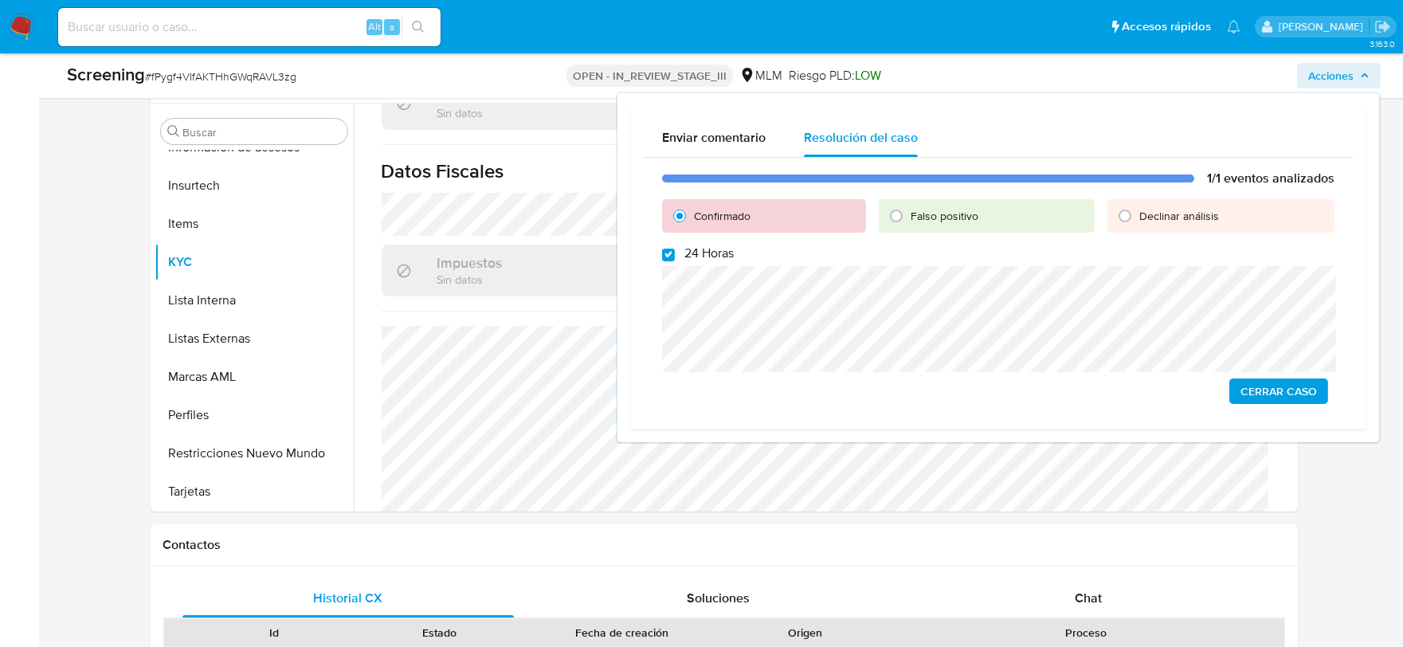
click at [1244, 394] on span "Cerrar Caso" at bounding box center [1278, 391] width 76 height 22
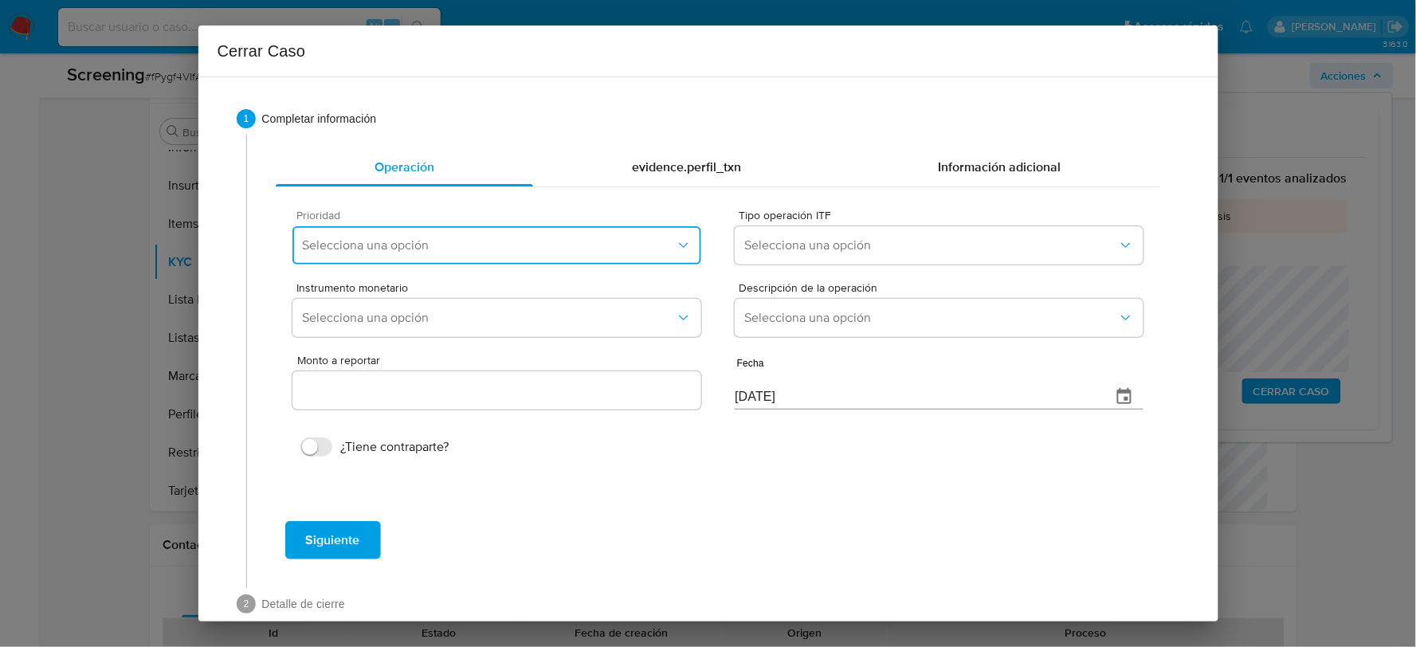
click at [516, 245] on span "Selecciona una opción" at bounding box center [488, 245] width 373 height 16
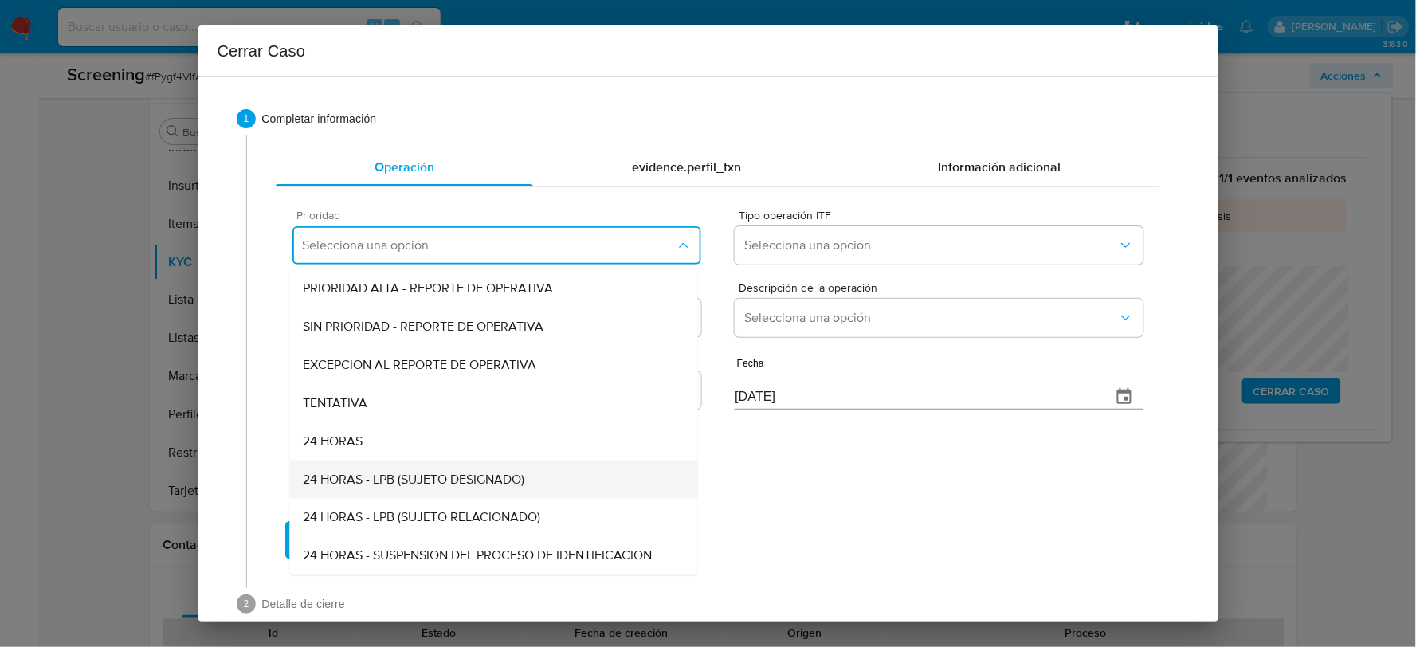
click at [446, 487] on span "24 HORAS - LPB (SUJETO DESIGNADO)" at bounding box center [413, 480] width 221 height 16
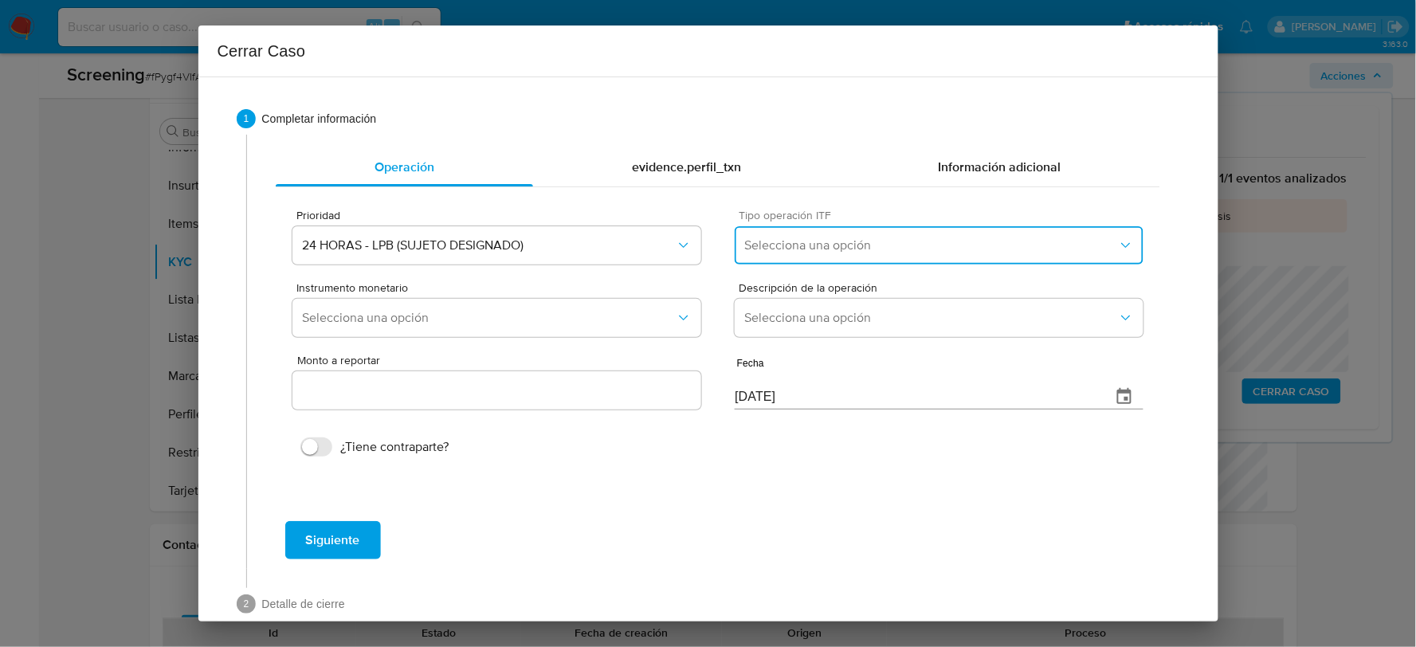
click at [851, 243] on span "Selecciona una opción" at bounding box center [930, 245] width 373 height 16
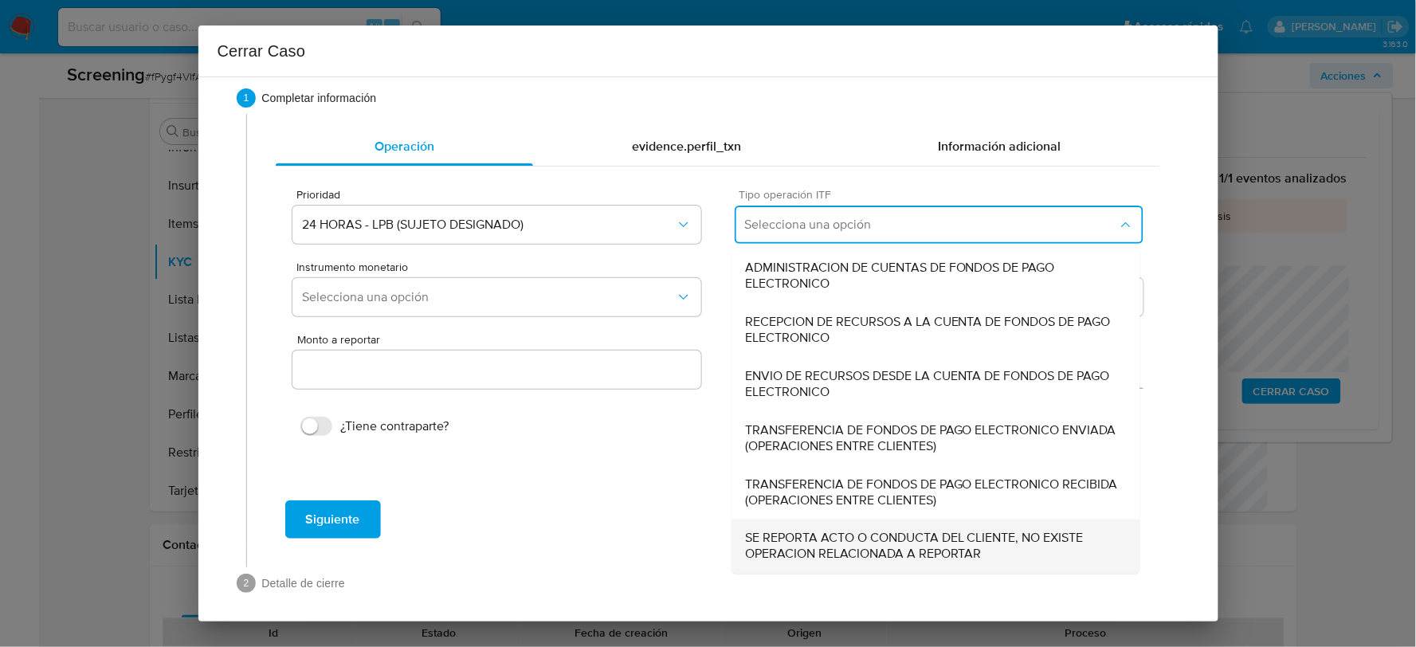
scroll to position [29, 0]
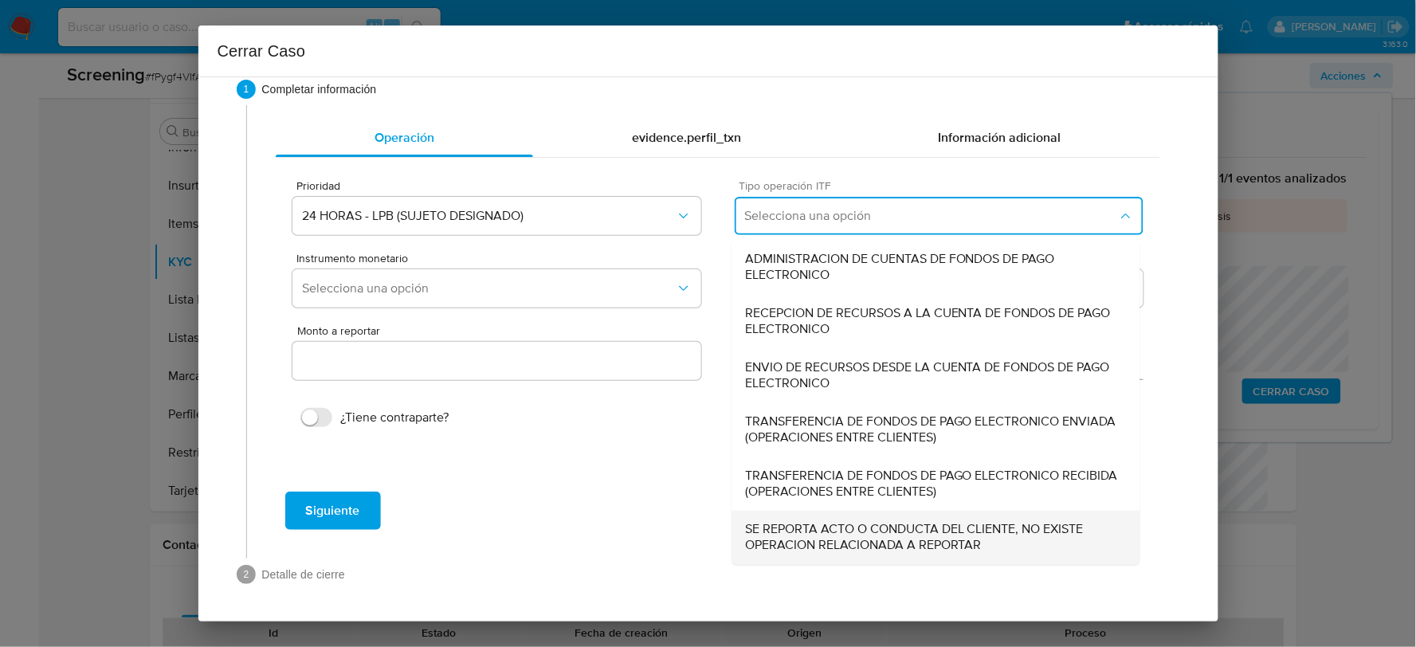
click at [830, 529] on span "SE REPORTA ACTO O CONDUCTA DEL CLIENTE, NO EXISTE OPERACION RELACIONADA A REPOR…" at bounding box center [936, 538] width 382 height 32
type input "0.00"
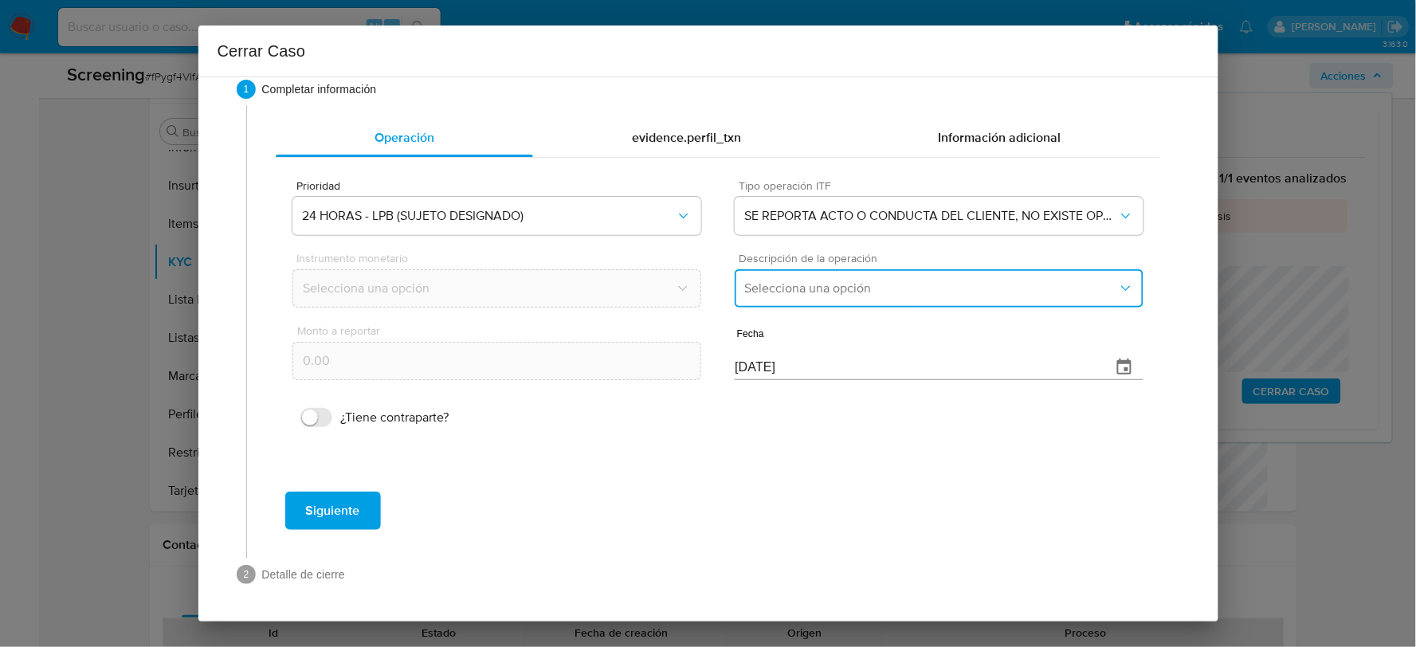
click at [789, 288] on span "Selecciona una opción" at bounding box center [930, 288] width 373 height 16
click at [824, 364] on span "LISTA DE PERSONAS BLOQUEADAS" at bounding box center [846, 370] width 202 height 16
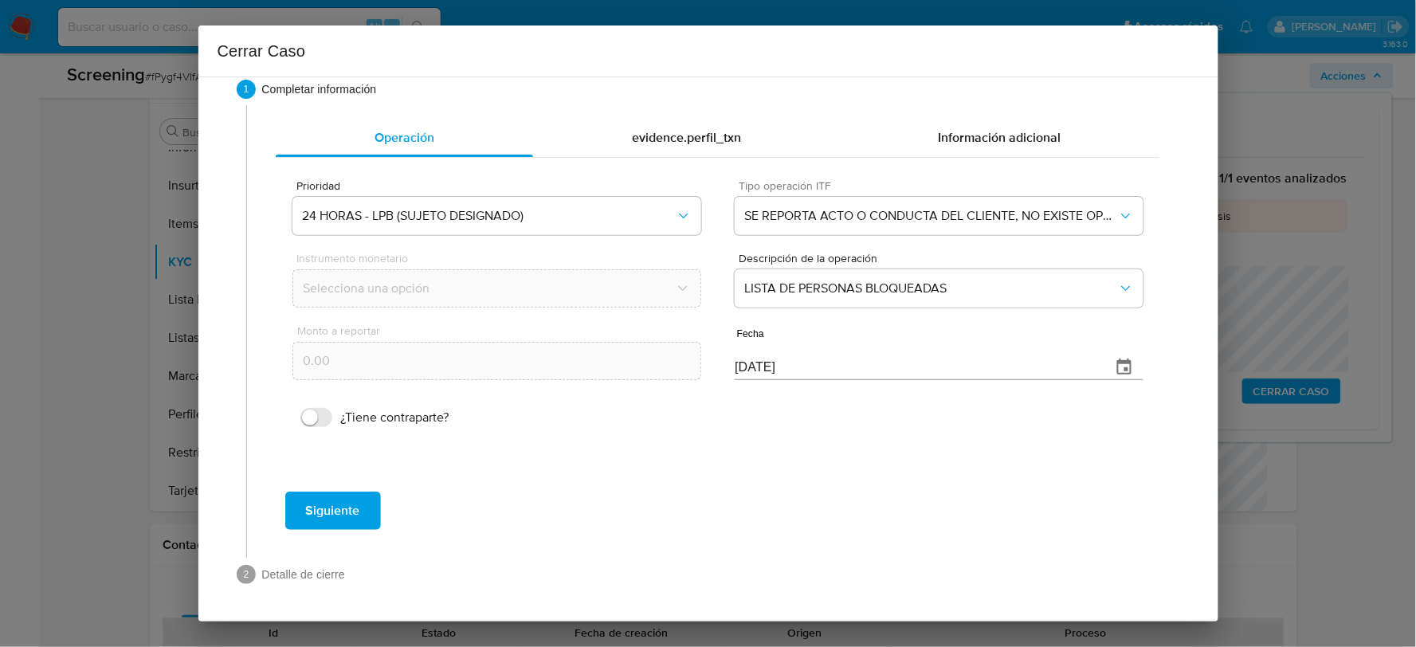
click at [316, 520] on span "Siguiente" at bounding box center [333, 510] width 54 height 35
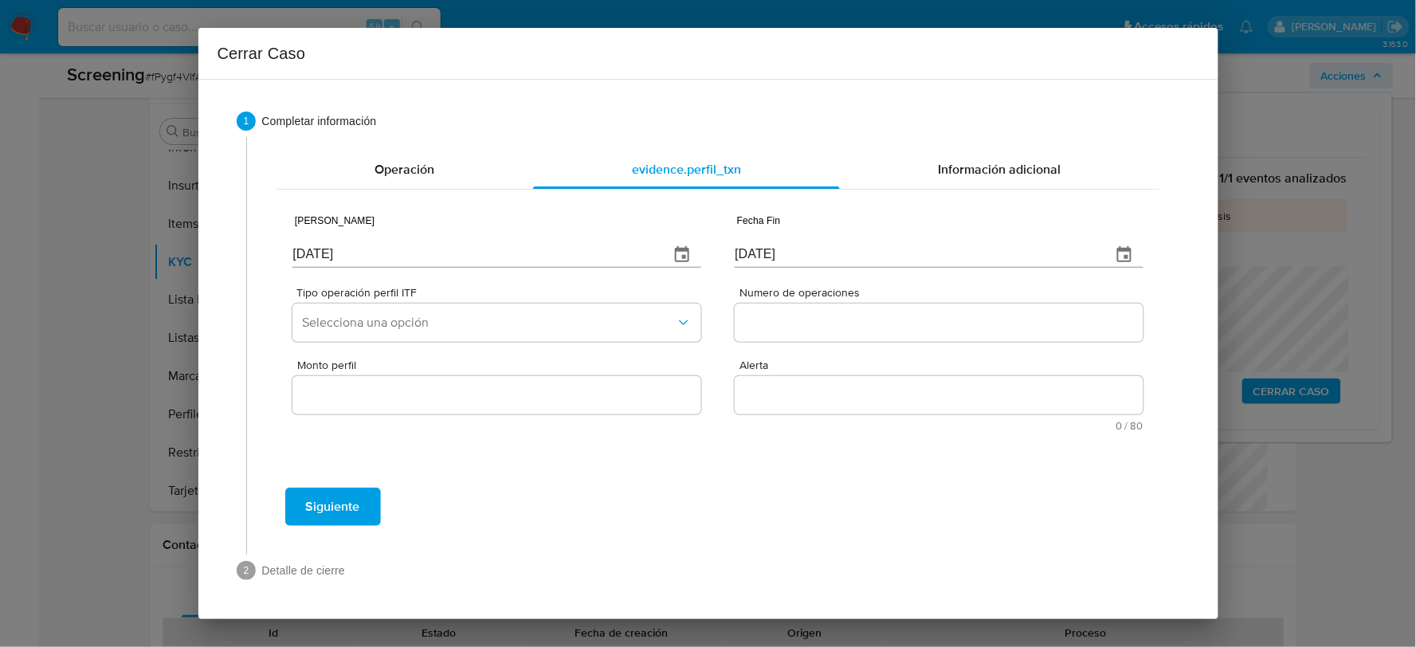
scroll to position [0, 0]
click at [472, 252] on input "[DATE]" at bounding box center [473, 254] width 363 height 25
type input "01/01/2025"
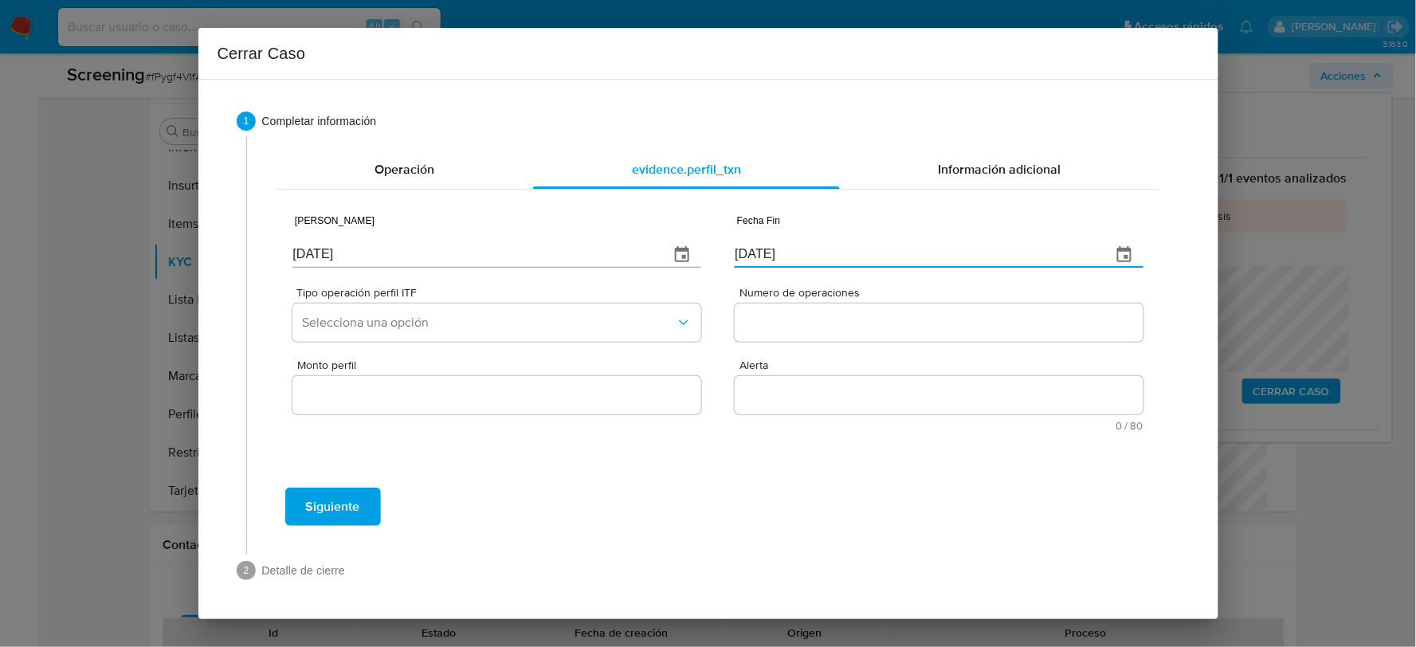
type input "01/07/2025"
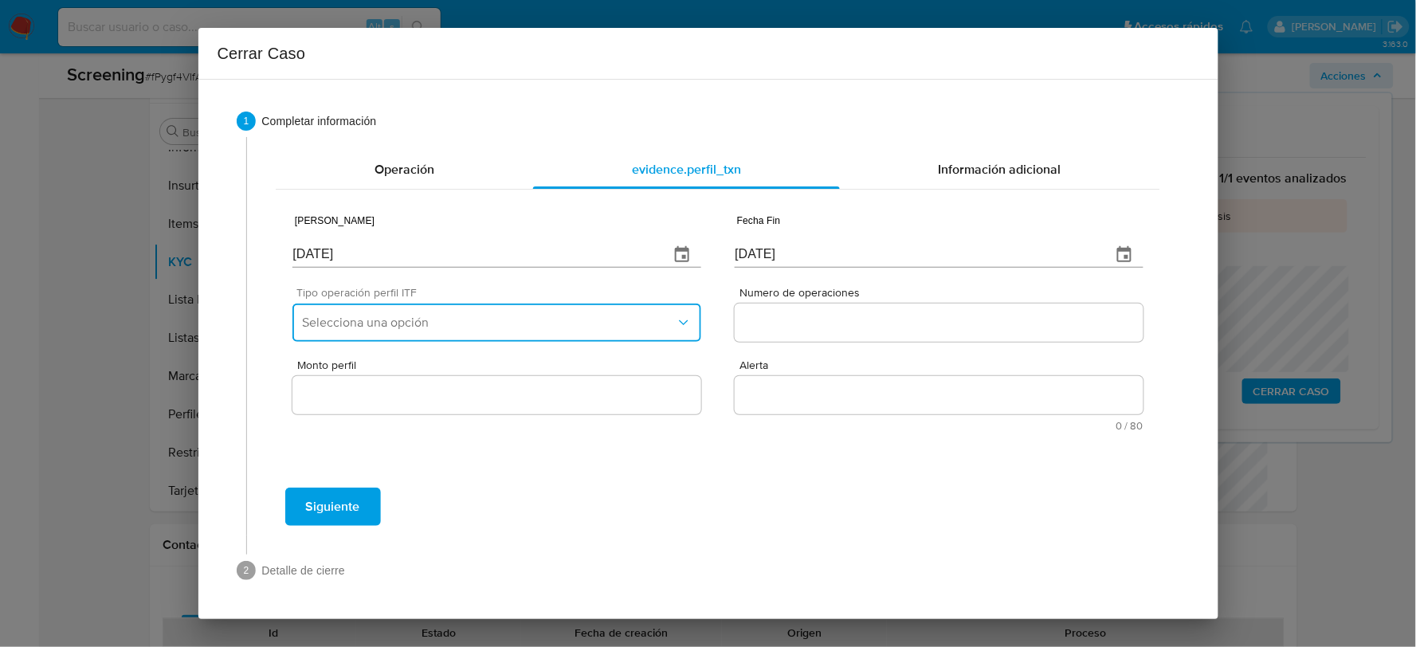
click at [519, 327] on span "Selecciona una opción" at bounding box center [488, 323] width 373 height 16
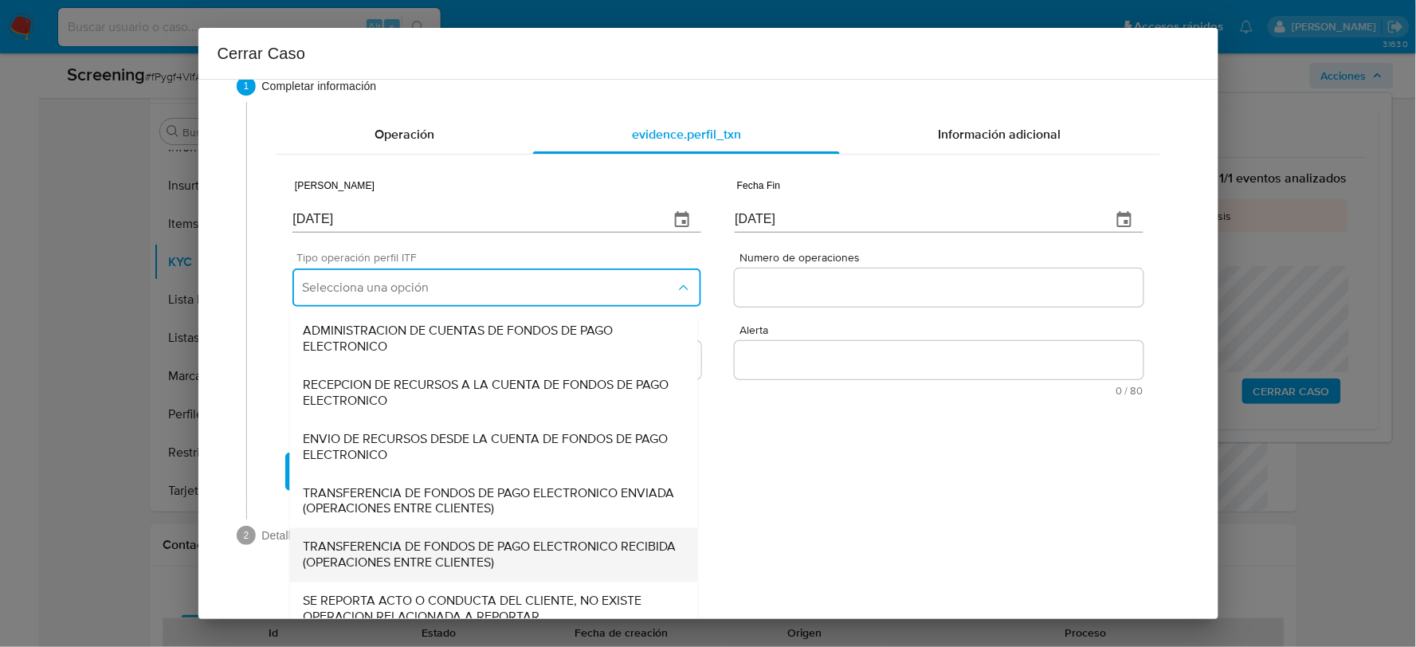
scroll to position [53, 0]
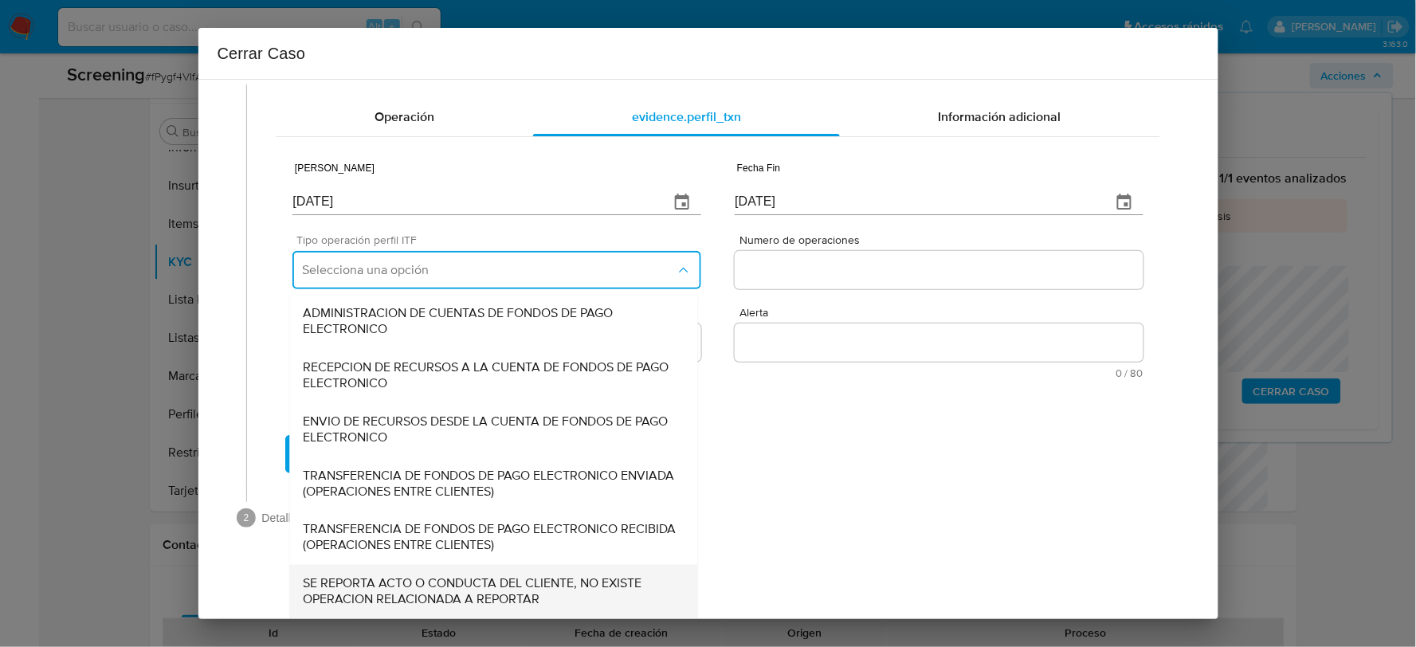
click at [463, 594] on span "SE REPORTA ACTO O CONDUCTA DEL CLIENTE, NO EXISTE OPERACION RELACIONADA A REPOR…" at bounding box center [494, 592] width 382 height 32
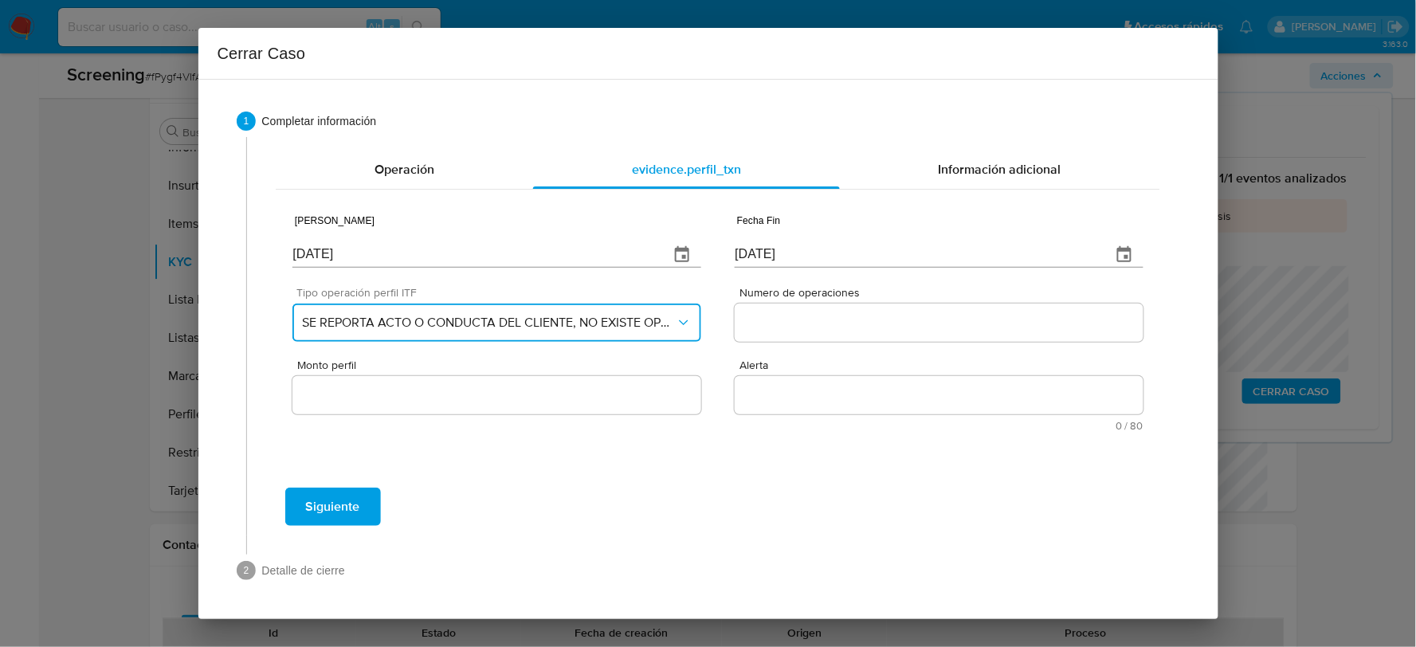
scroll to position [0, 0]
click at [762, 336] on div at bounding box center [938, 322] width 408 height 38
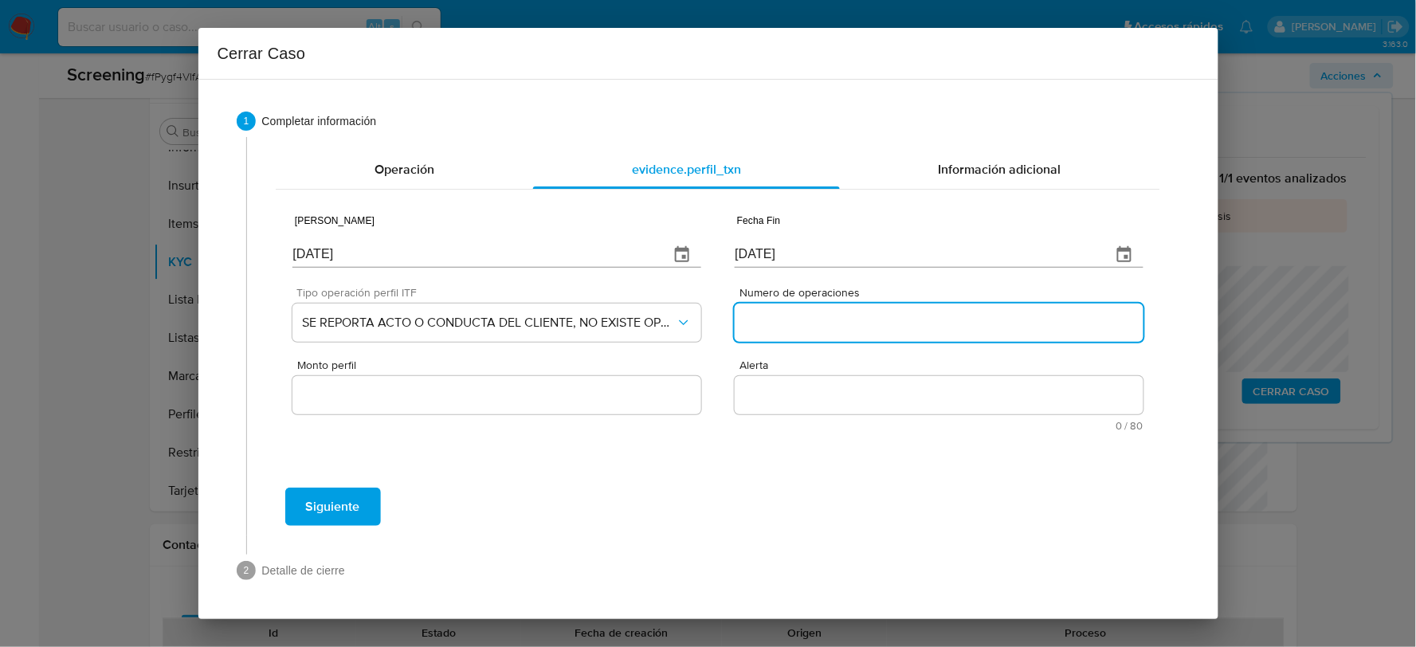
click at [766, 325] on input "Numero de operaciones" at bounding box center [938, 322] width 408 height 21
type input "0"
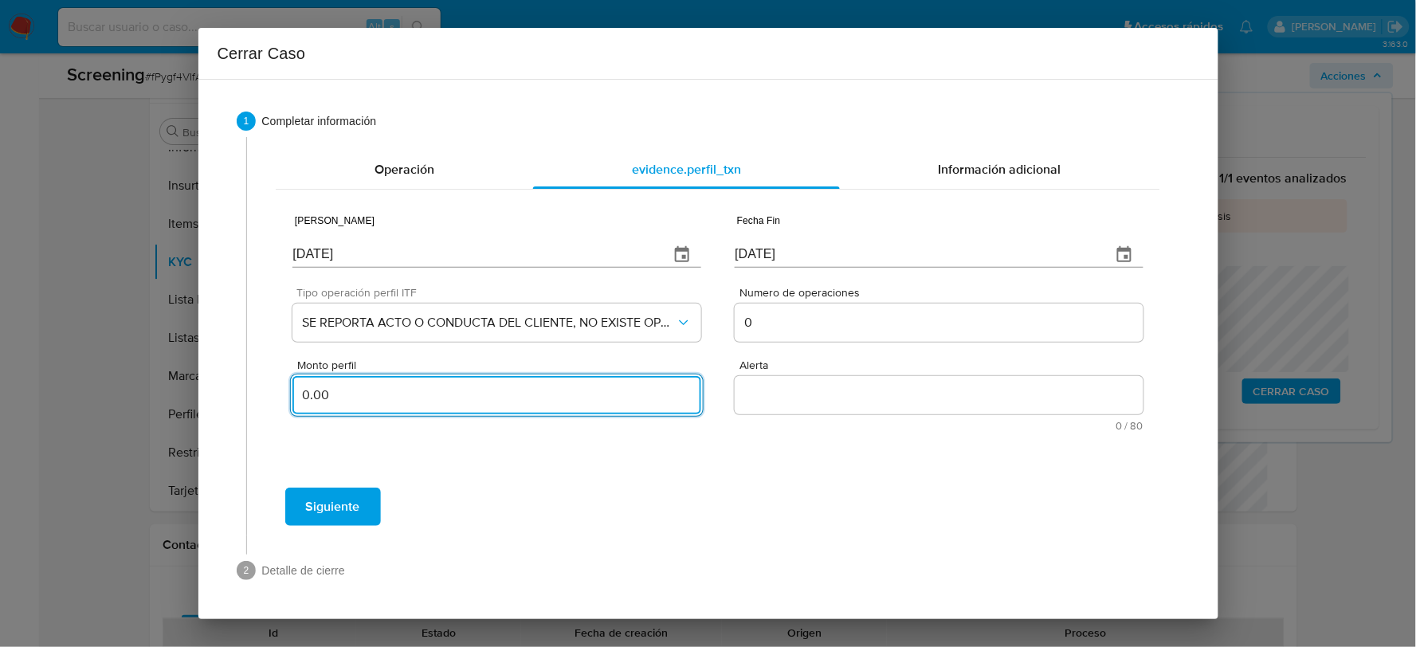
type input "0.00"
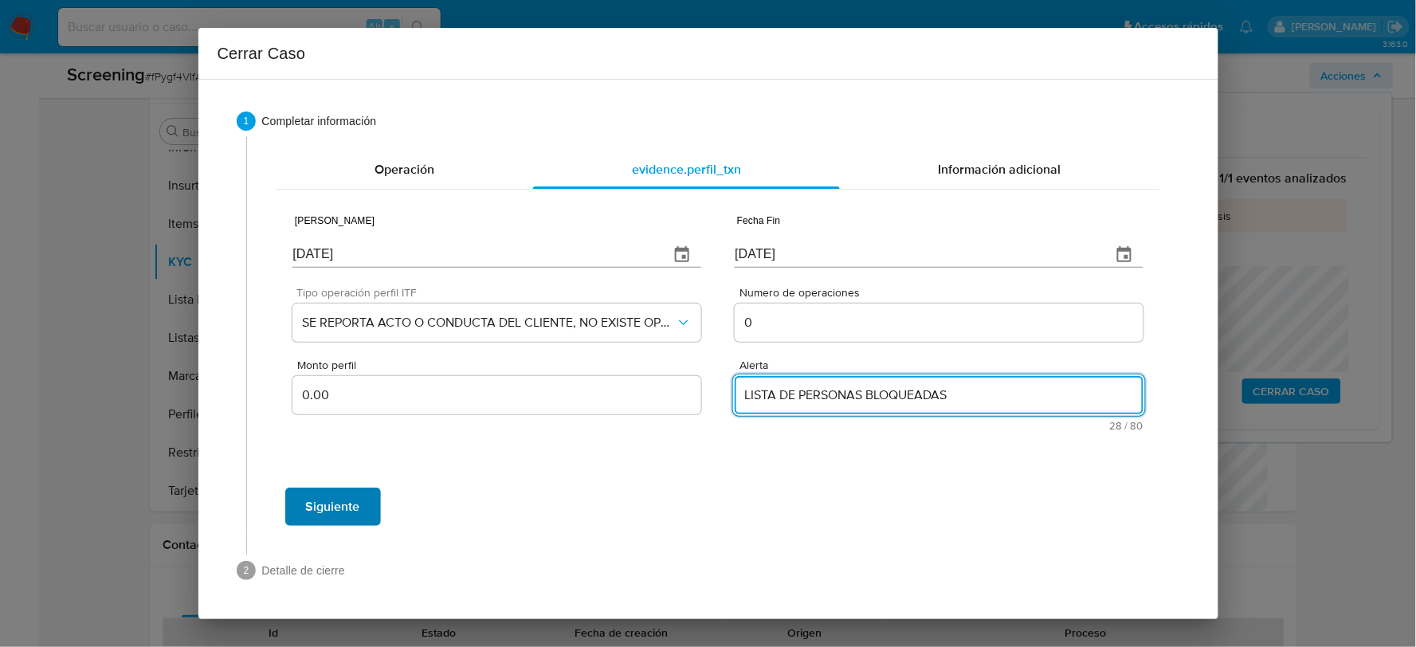
type textarea "LISTA DE PERSONAS BLOQUEADAS"
click at [341, 518] on span "Siguiente" at bounding box center [333, 506] width 54 height 35
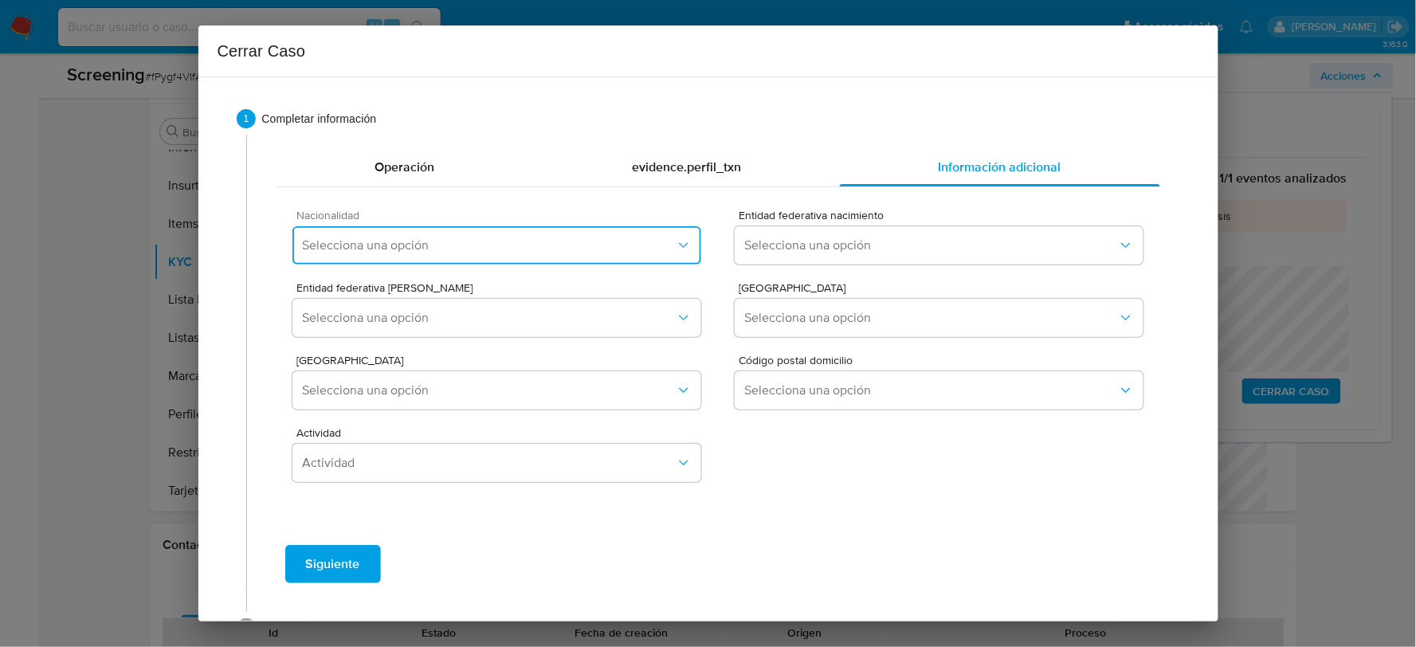
click at [364, 253] on button "Selecciona una opción" at bounding box center [496, 245] width 408 height 38
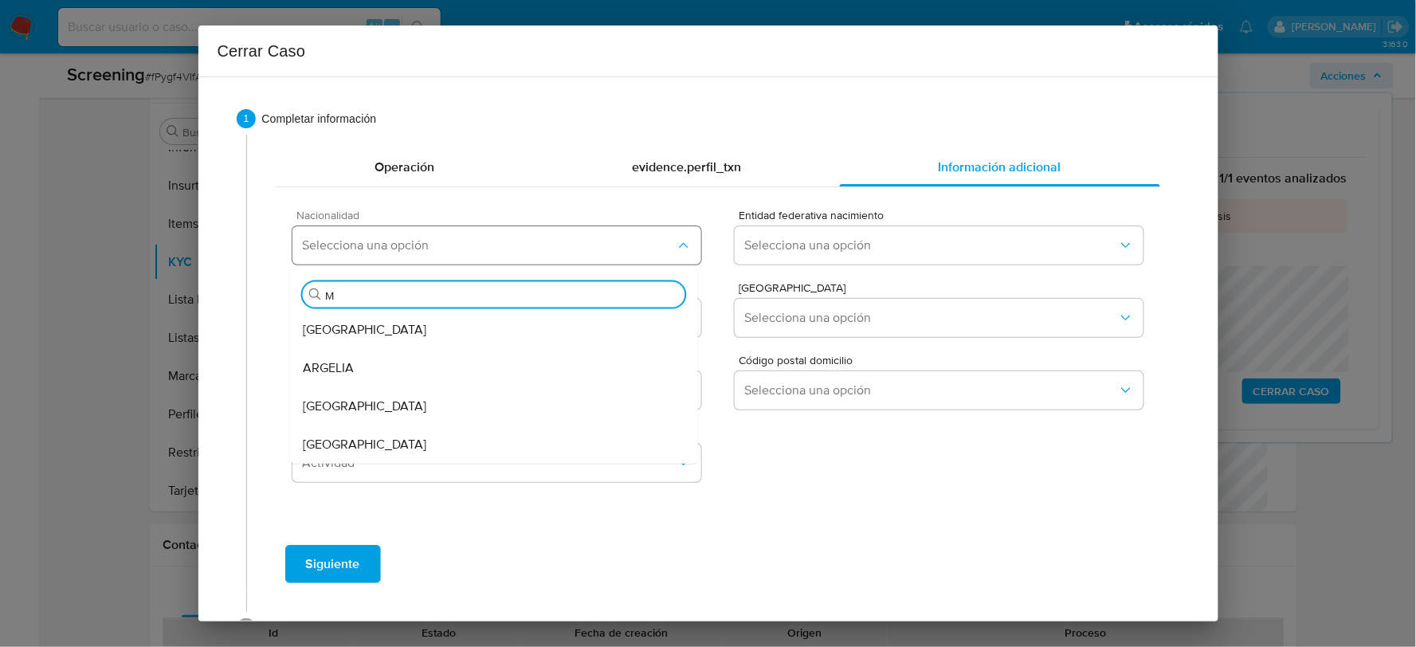
type input "ME"
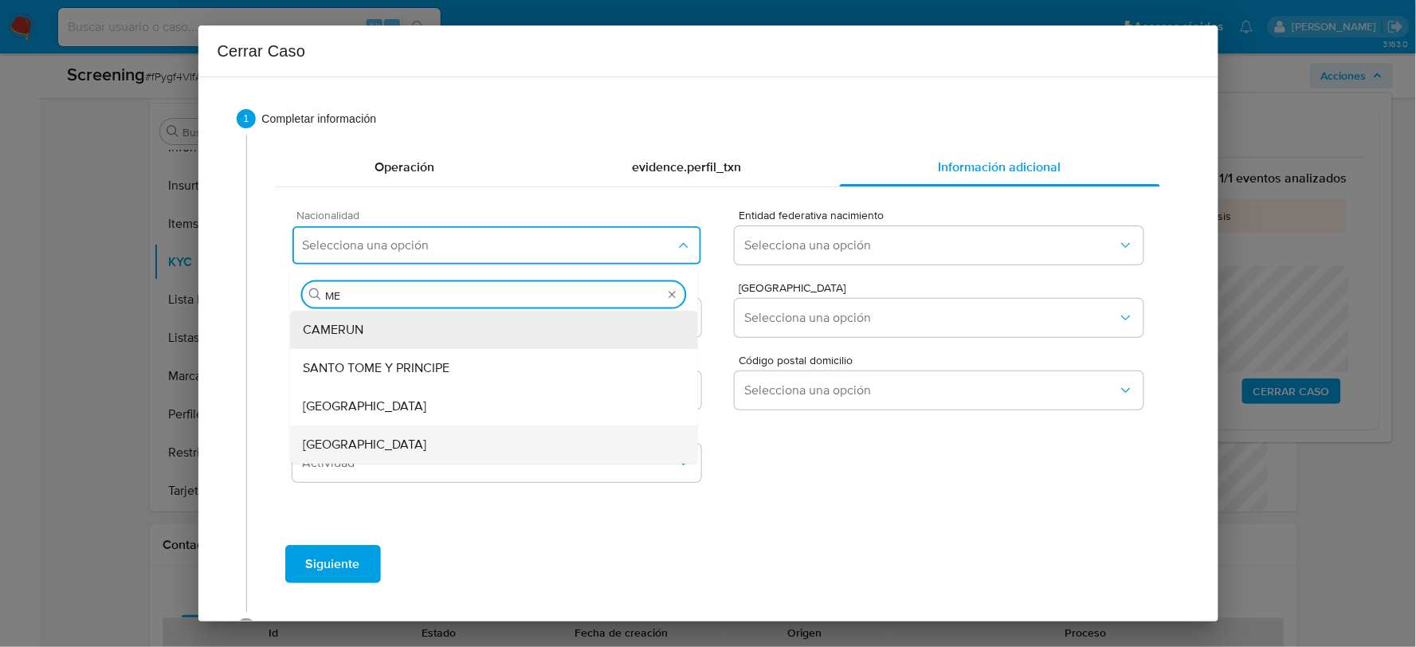
click at [335, 443] on span "MEXICO" at bounding box center [364, 445] width 123 height 16
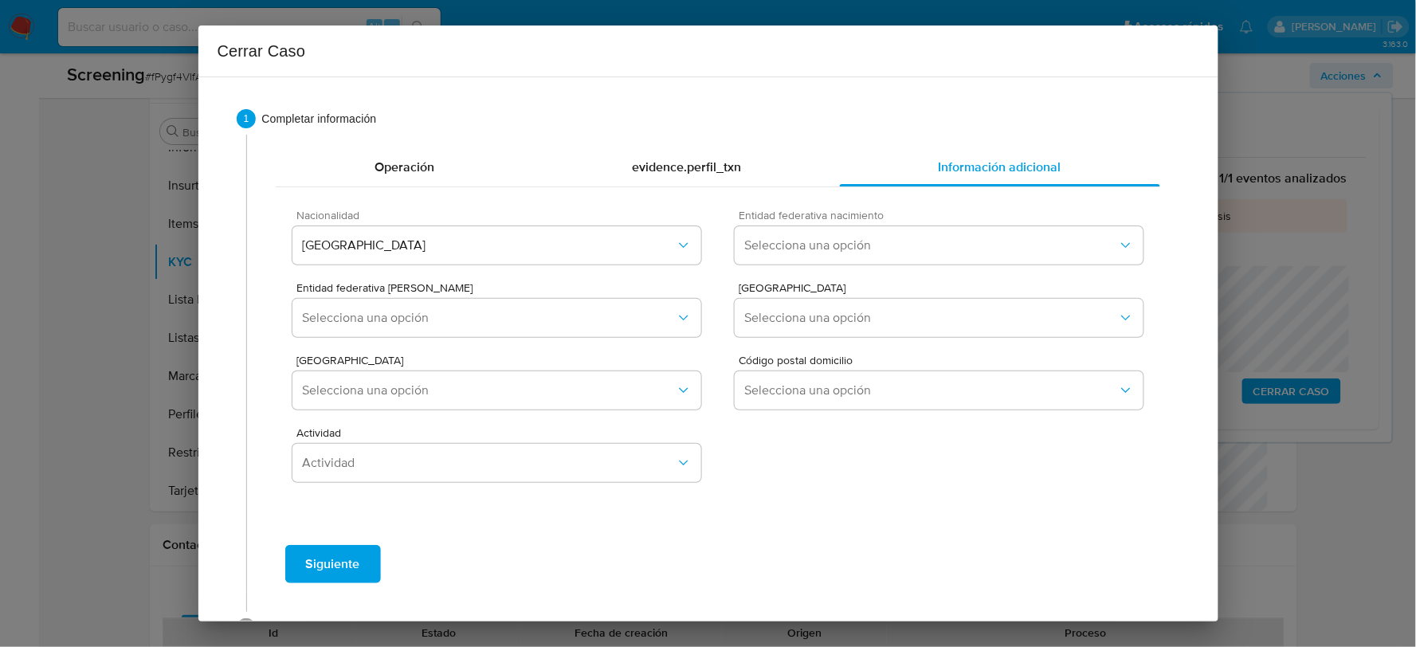
click at [849, 218] on span "Entidad federativa nacimiento" at bounding box center [943, 215] width 408 height 11
click at [839, 253] on button "Selecciona una opción" at bounding box center [938, 245] width 408 height 38
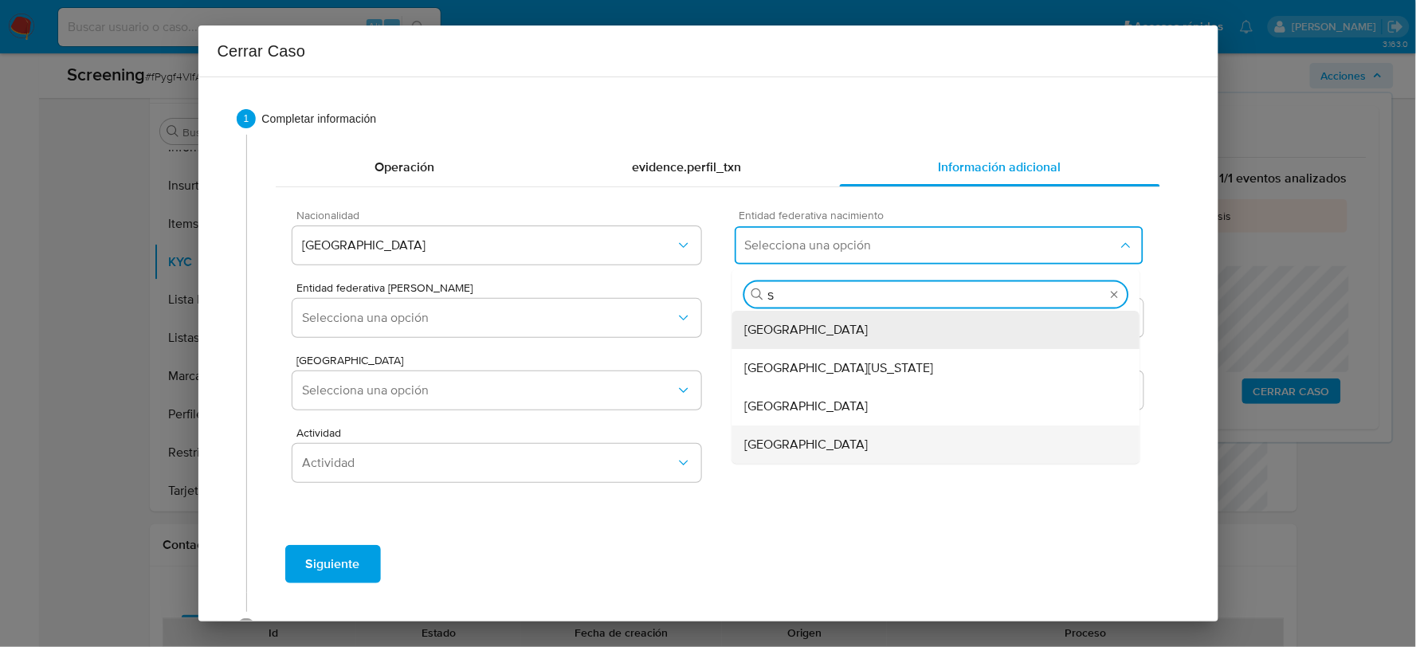
type input "SI"
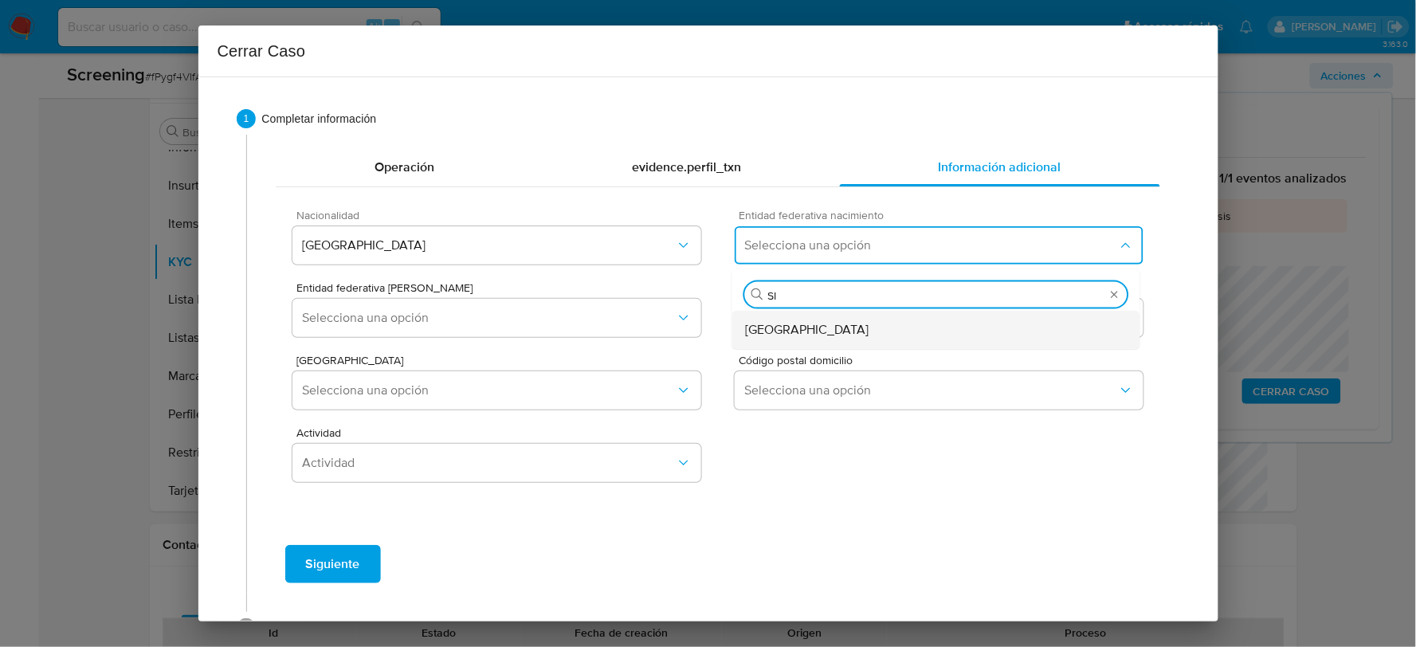
click at [784, 339] on div "Sinaloa" at bounding box center [936, 330] width 382 height 38
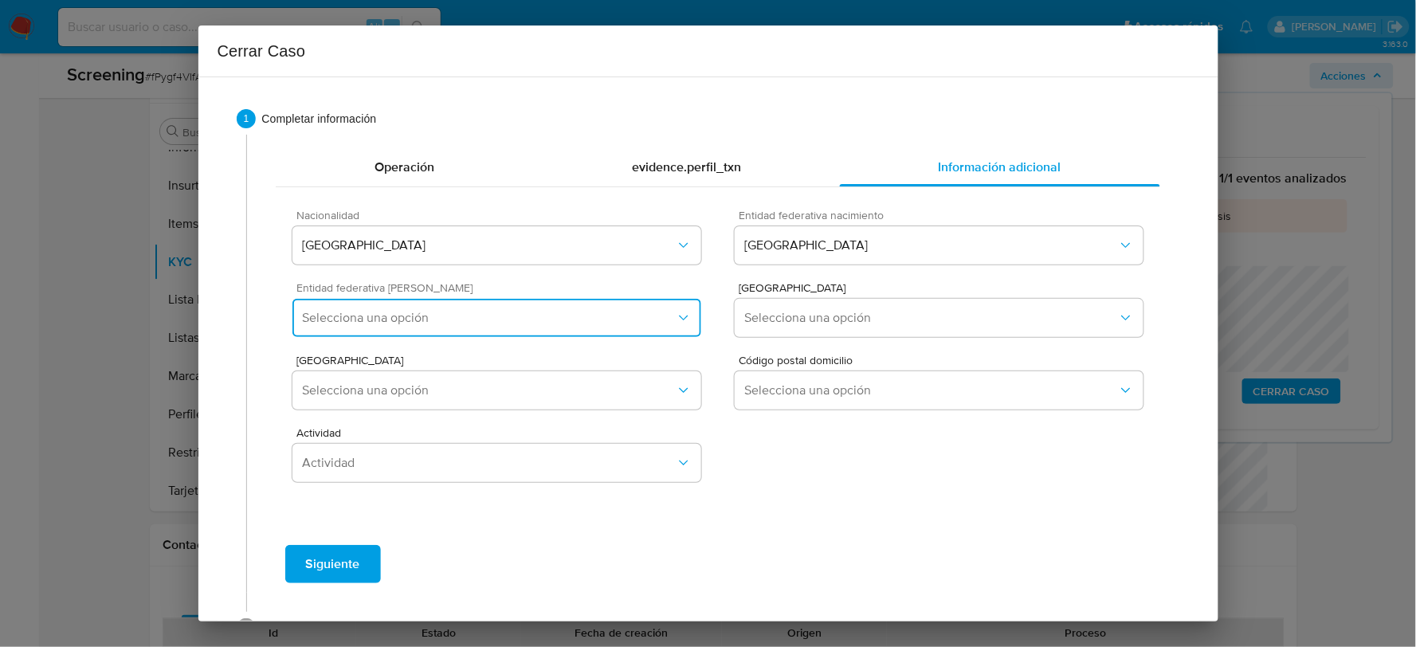
click at [513, 319] on span "Selecciona una opción" at bounding box center [488, 318] width 373 height 16
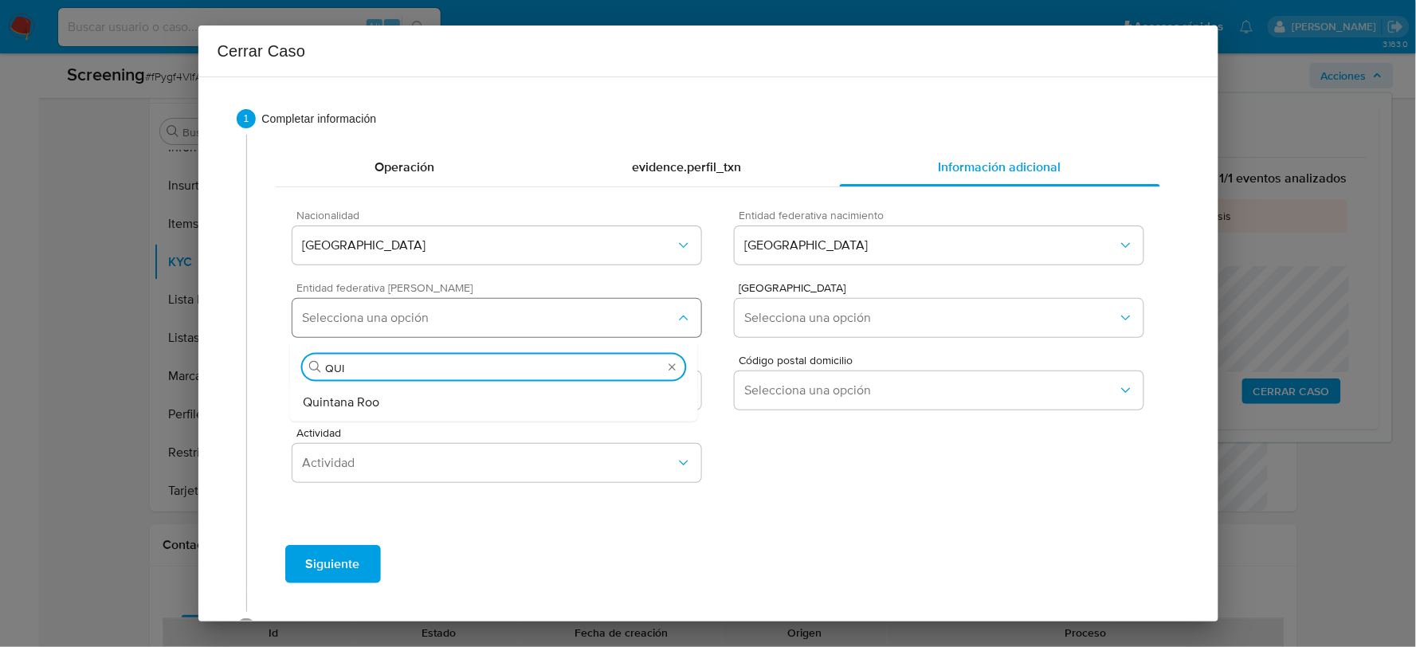
type input "QUIN"
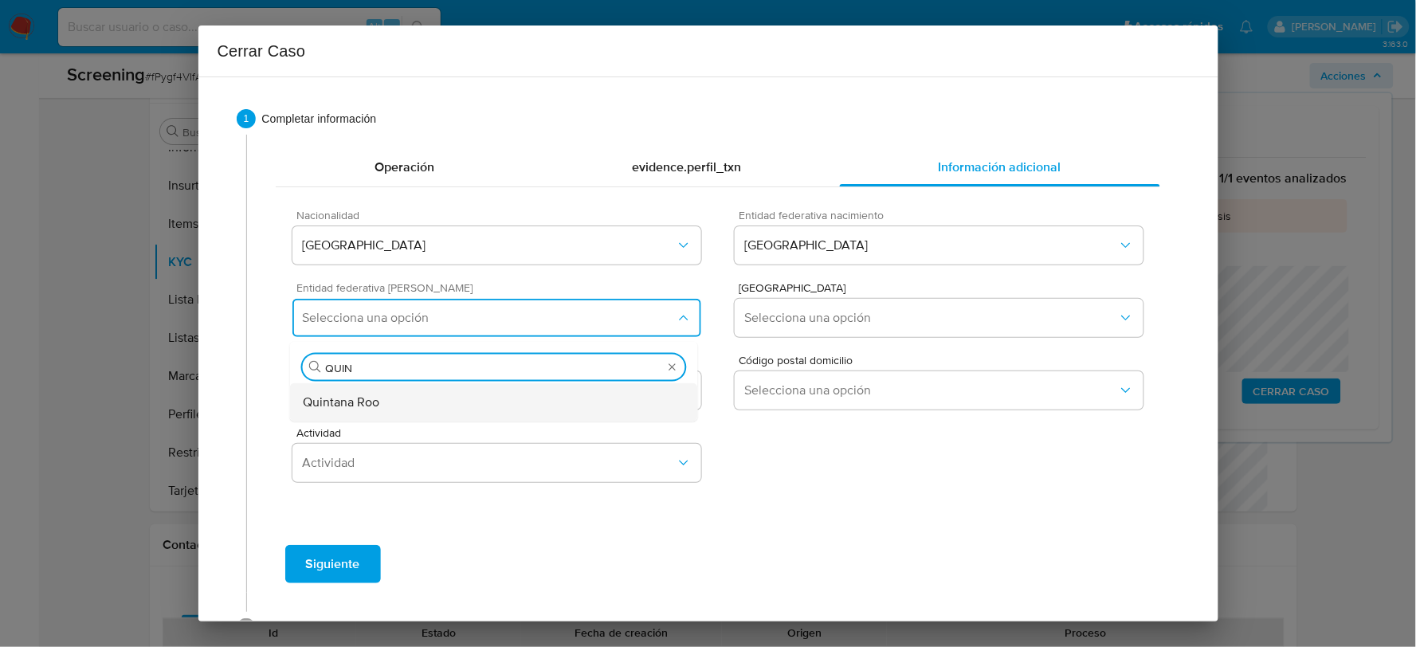
click at [418, 414] on div "Quintana Roo" at bounding box center [494, 402] width 382 height 38
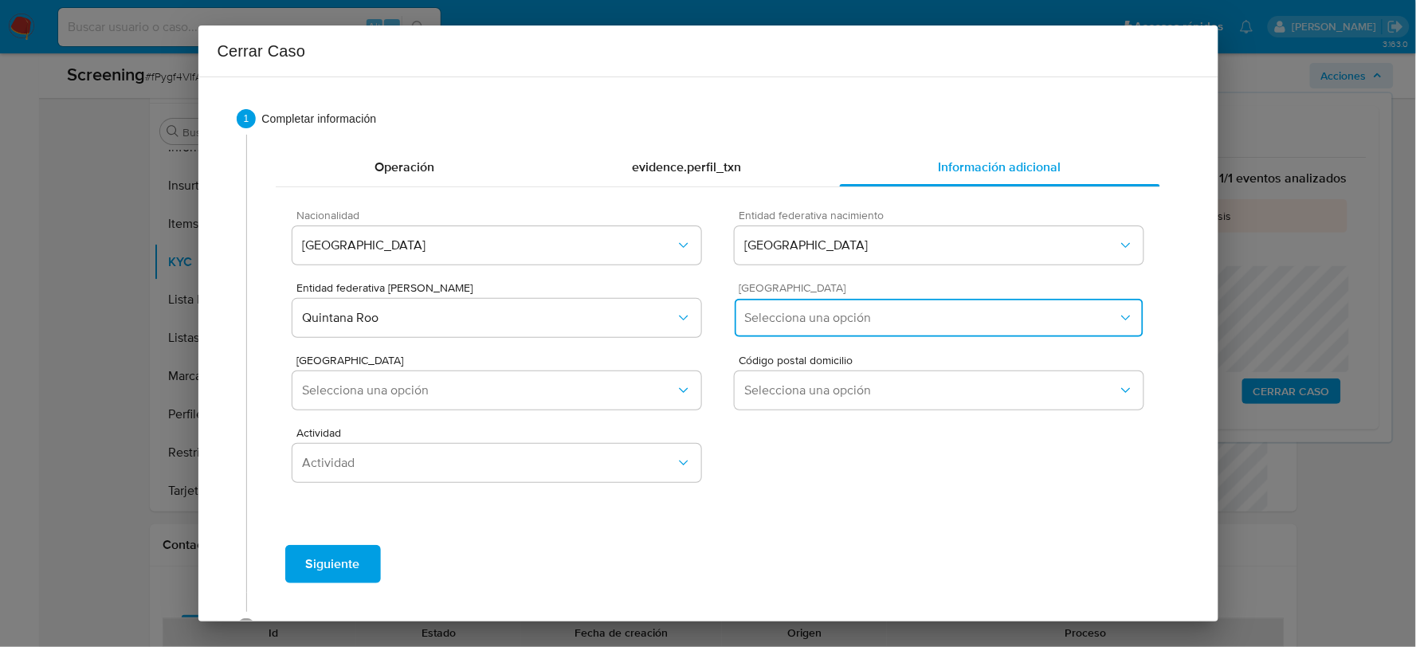
click at [767, 300] on button "Selecciona una opción" at bounding box center [938, 318] width 408 height 38
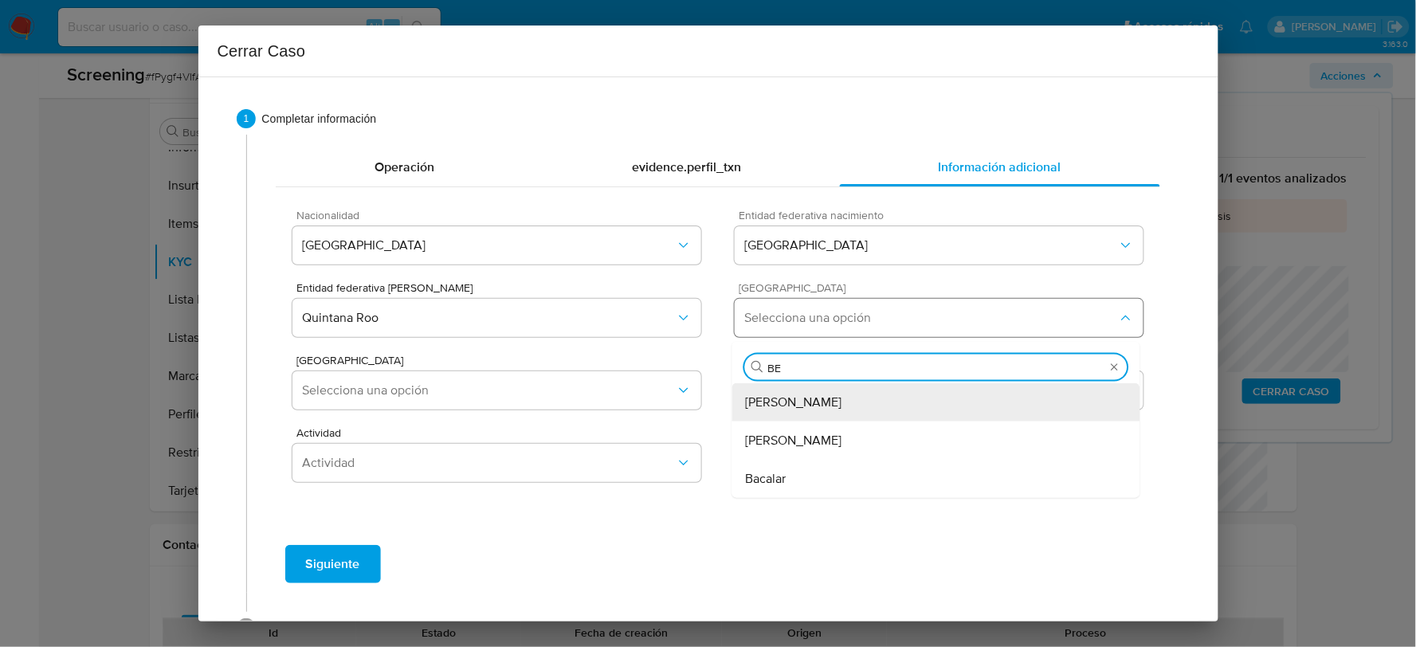
type input "BEN"
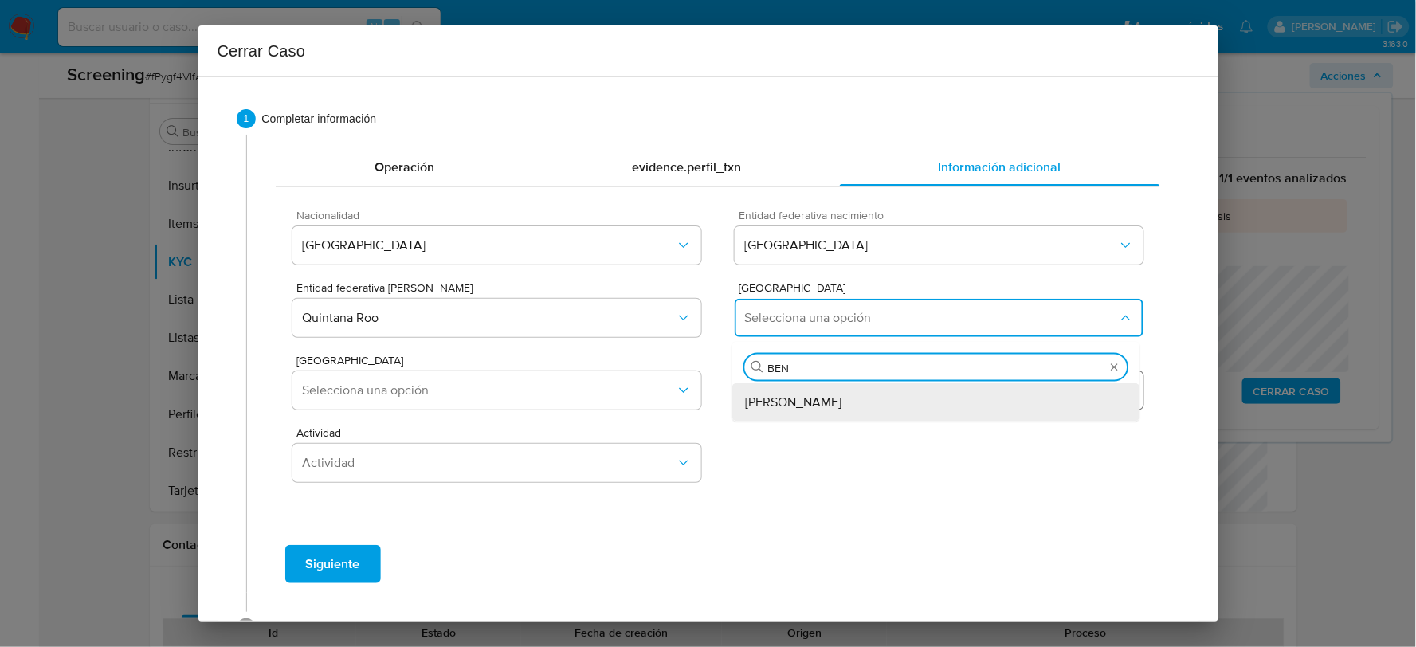
click at [855, 400] on div "Benito Juárez" at bounding box center [936, 402] width 382 height 38
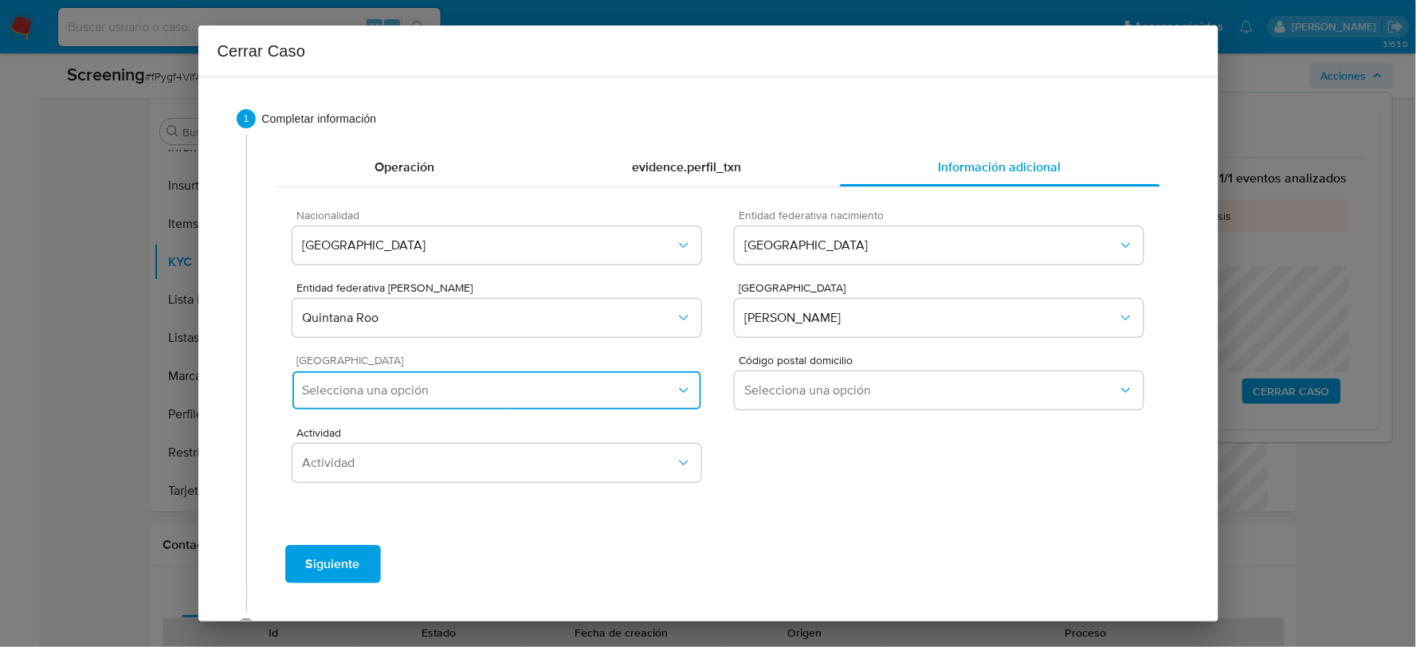
click at [635, 391] on span "Selecciona una opción" at bounding box center [488, 390] width 373 height 16
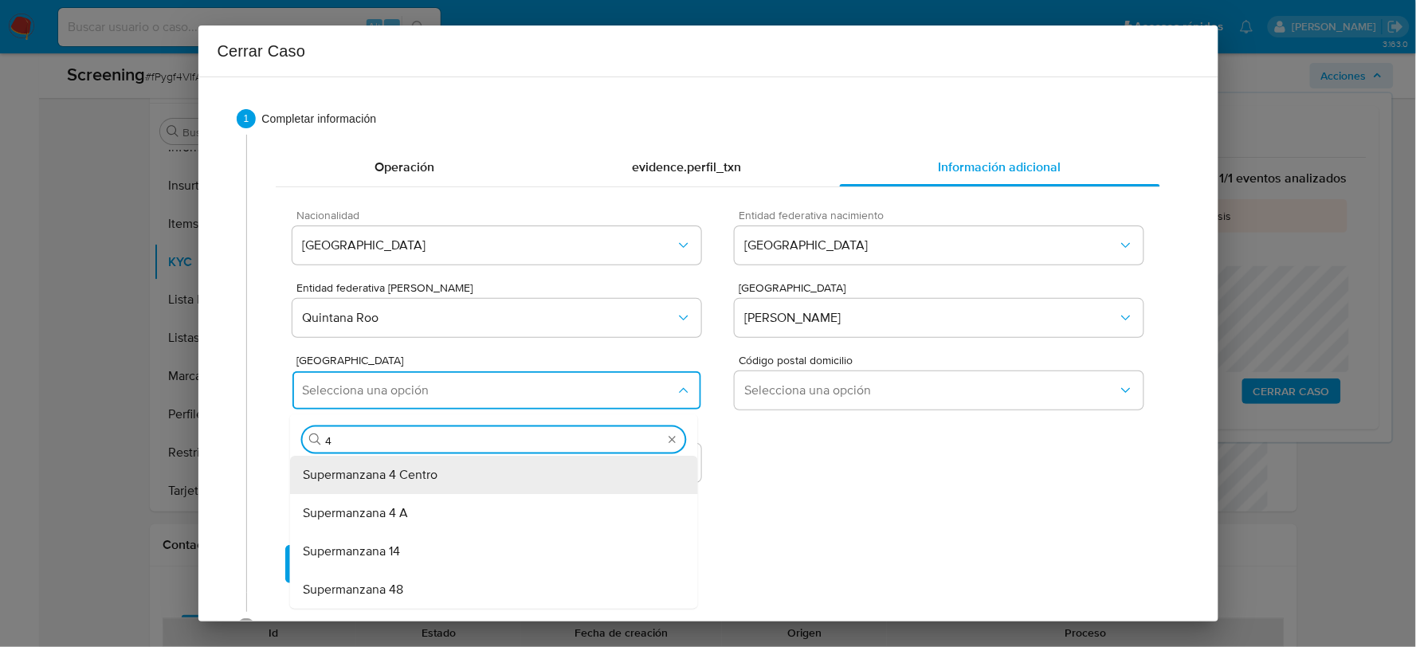
type input "47"
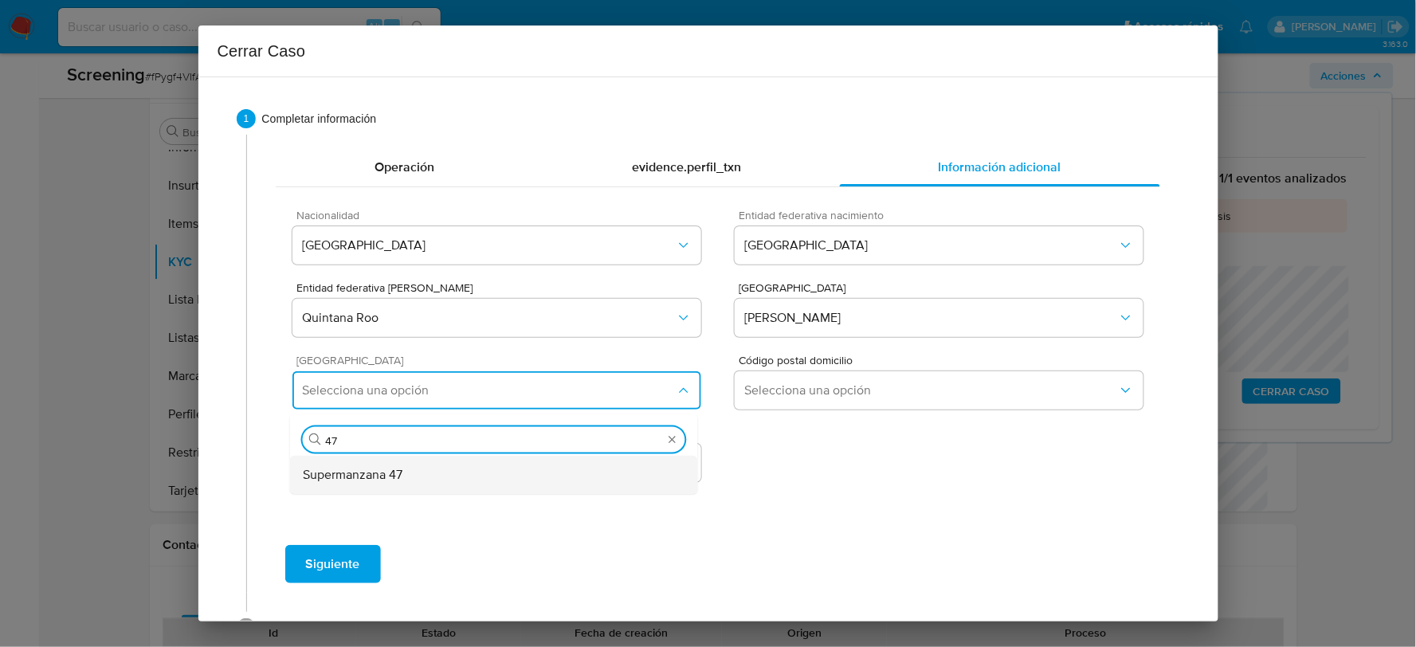
click at [433, 468] on div "Supermanzana 47" at bounding box center [494, 475] width 382 height 38
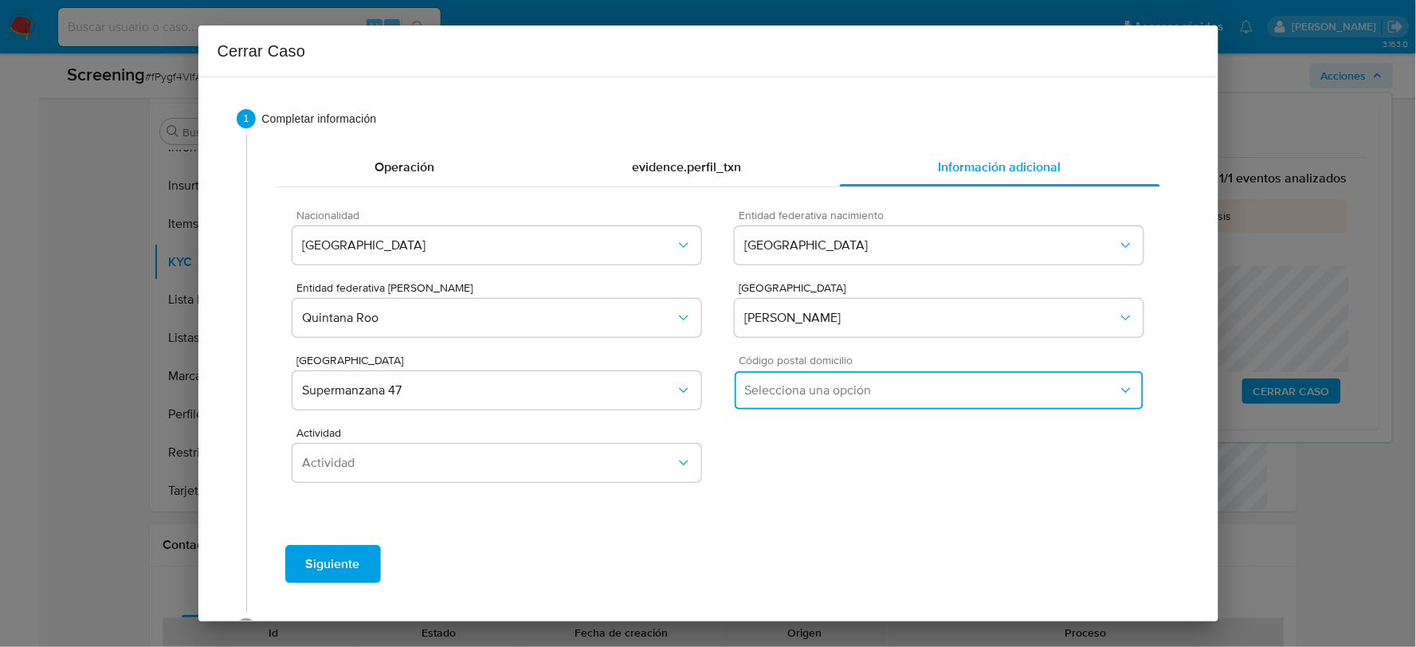
click at [878, 386] on span "Selecciona una opción" at bounding box center [930, 390] width 373 height 16
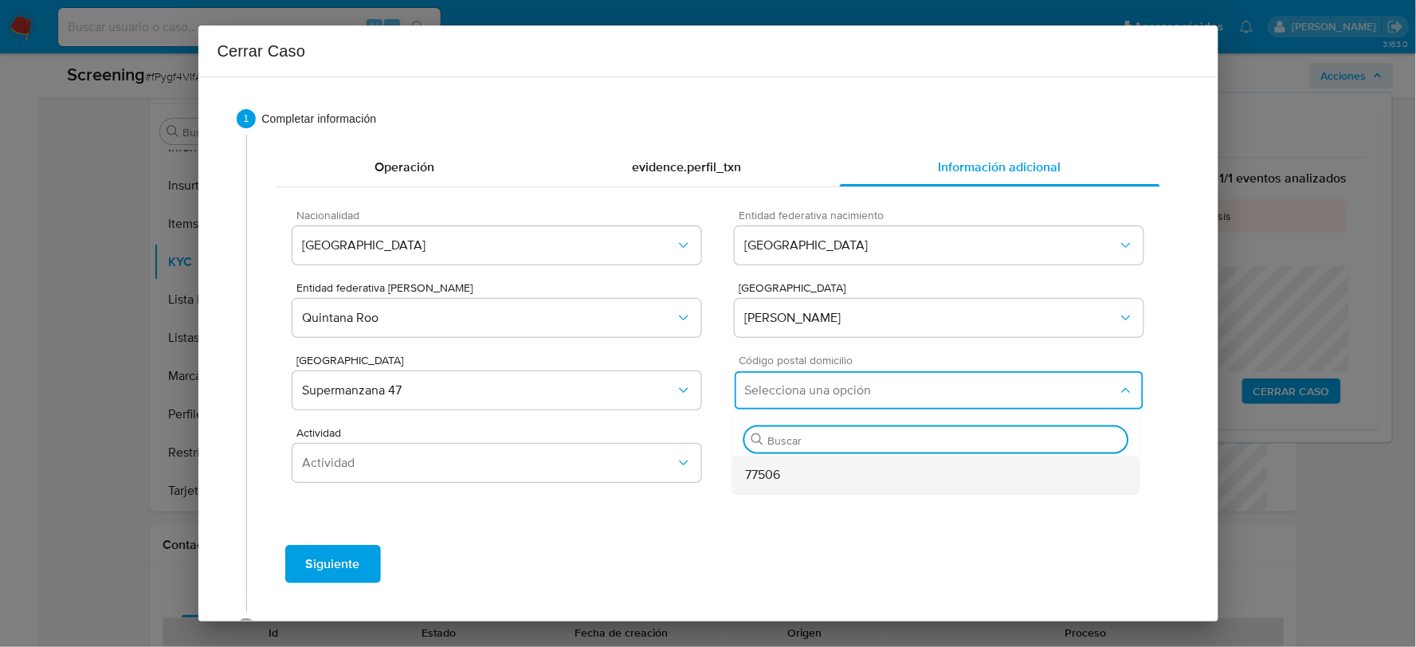
click at [762, 488] on div "77506" at bounding box center [936, 475] width 382 height 38
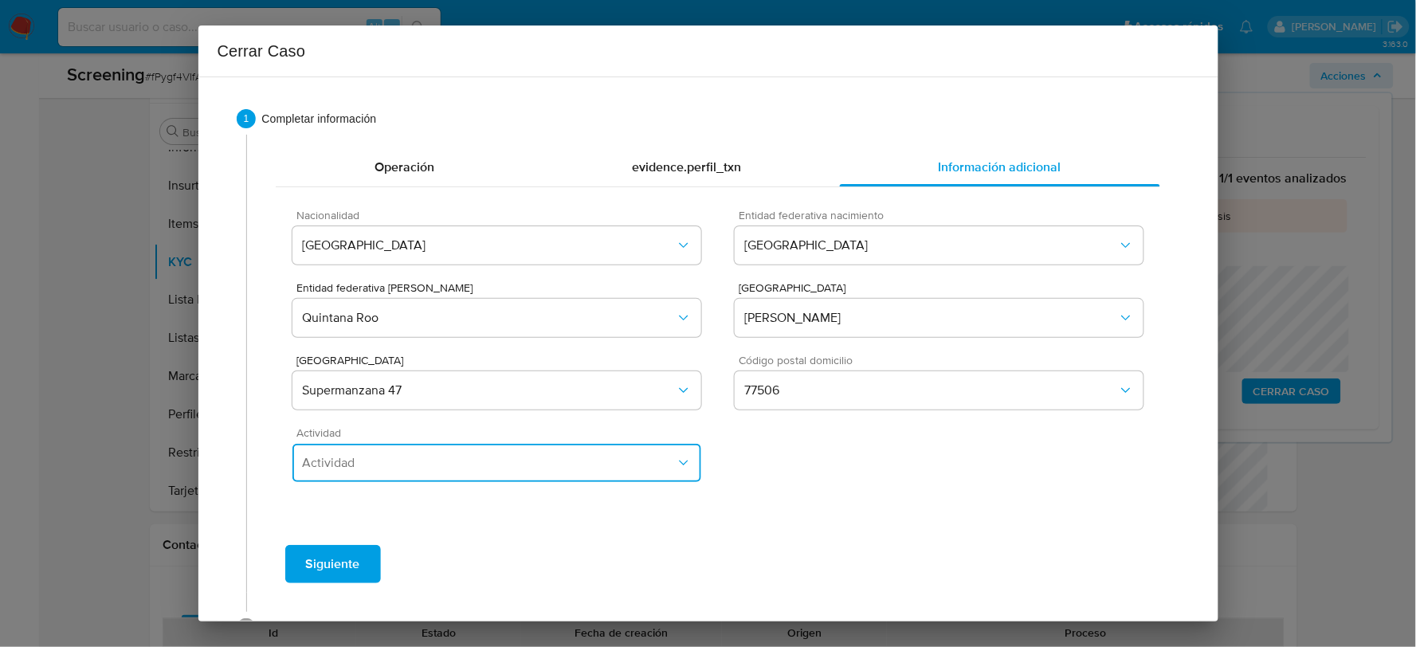
click at [536, 475] on button "Actividad" at bounding box center [496, 463] width 408 height 38
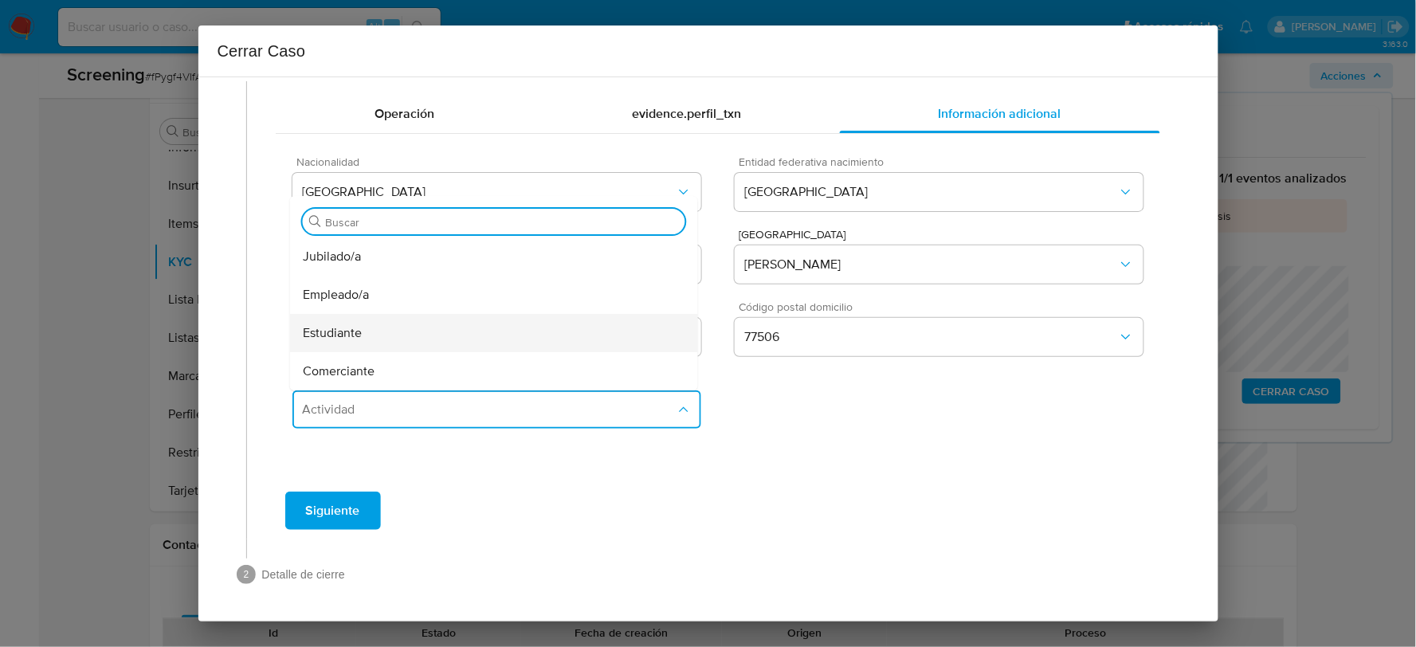
scroll to position [88, 0]
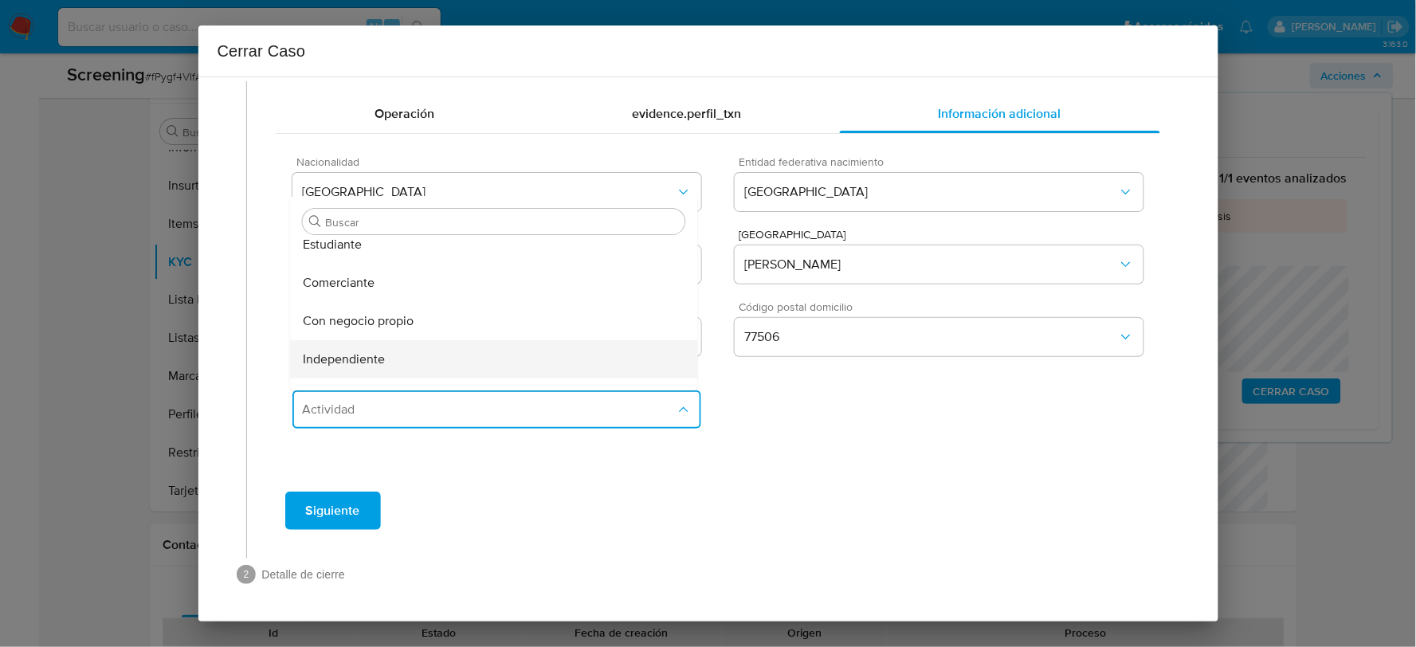
click at [384, 354] on span "Independiente" at bounding box center [344, 359] width 82 height 16
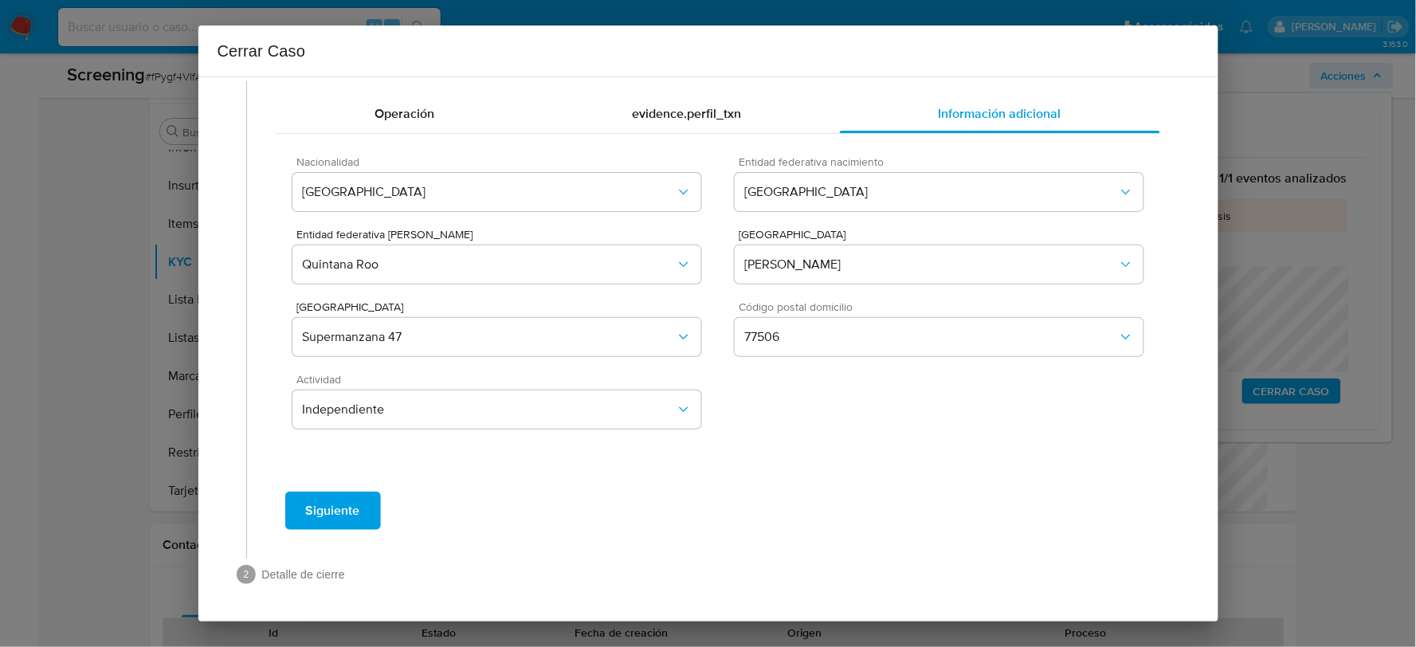
click at [354, 506] on span "Siguiente" at bounding box center [333, 510] width 54 height 35
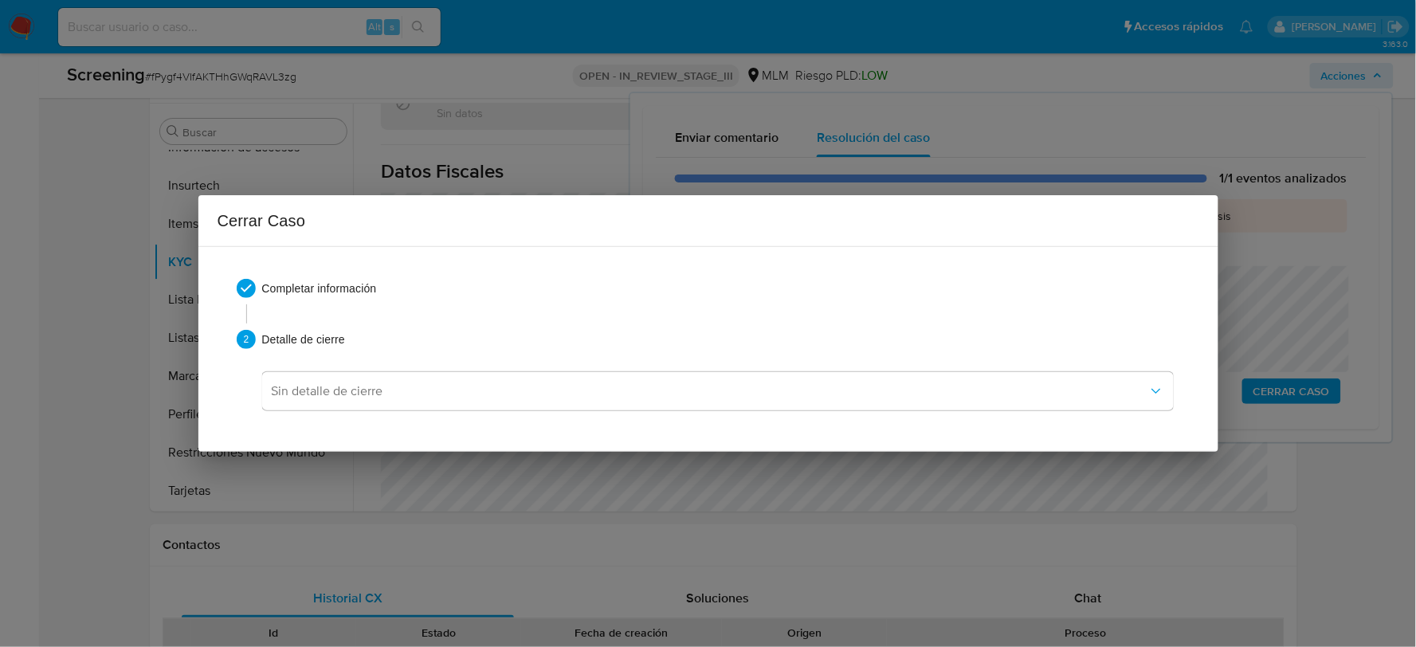
scroll to position [0, 0]
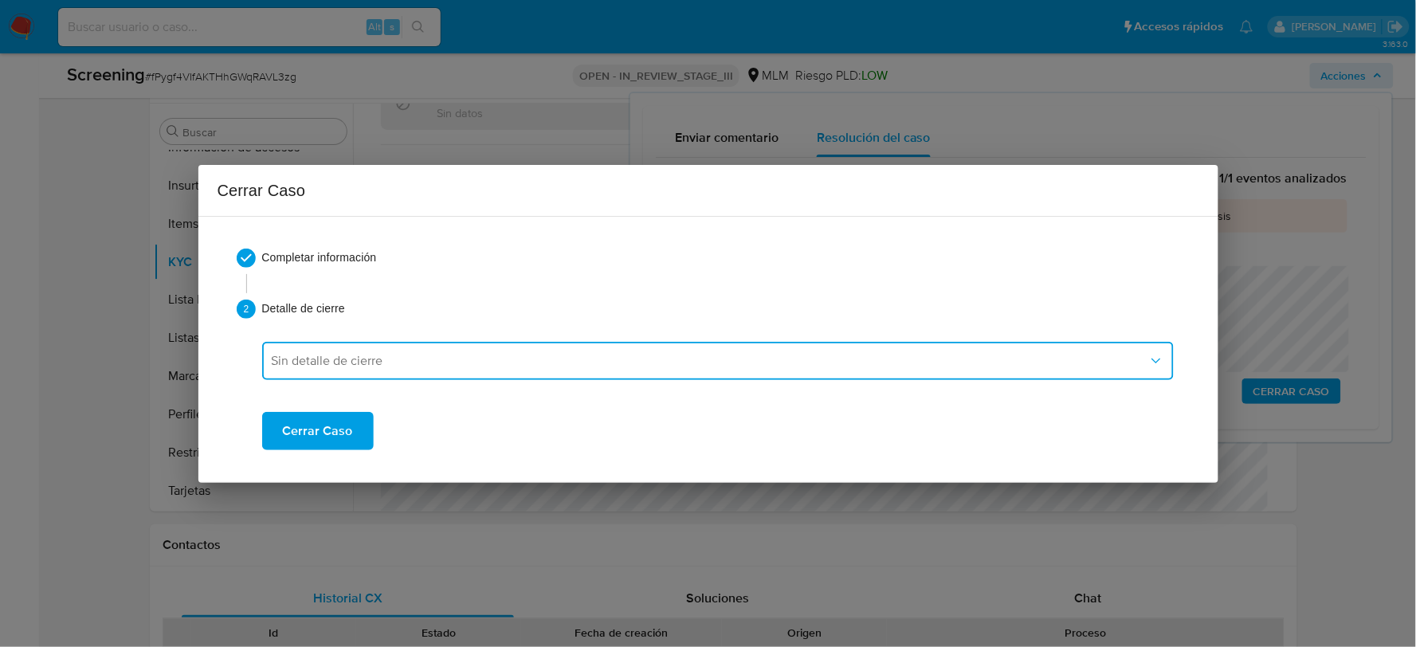
click at [433, 350] on button "Sin detalle de cierre" at bounding box center [717, 361] width 911 height 38
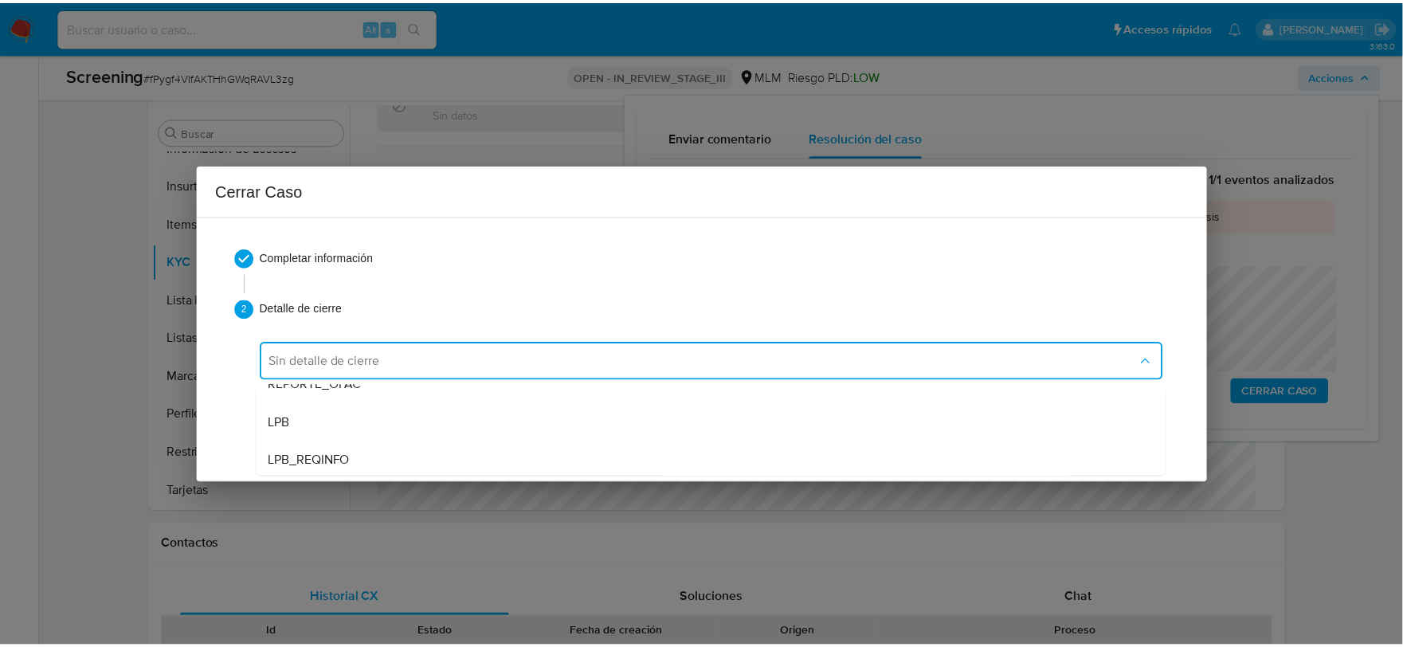
scroll to position [88, 0]
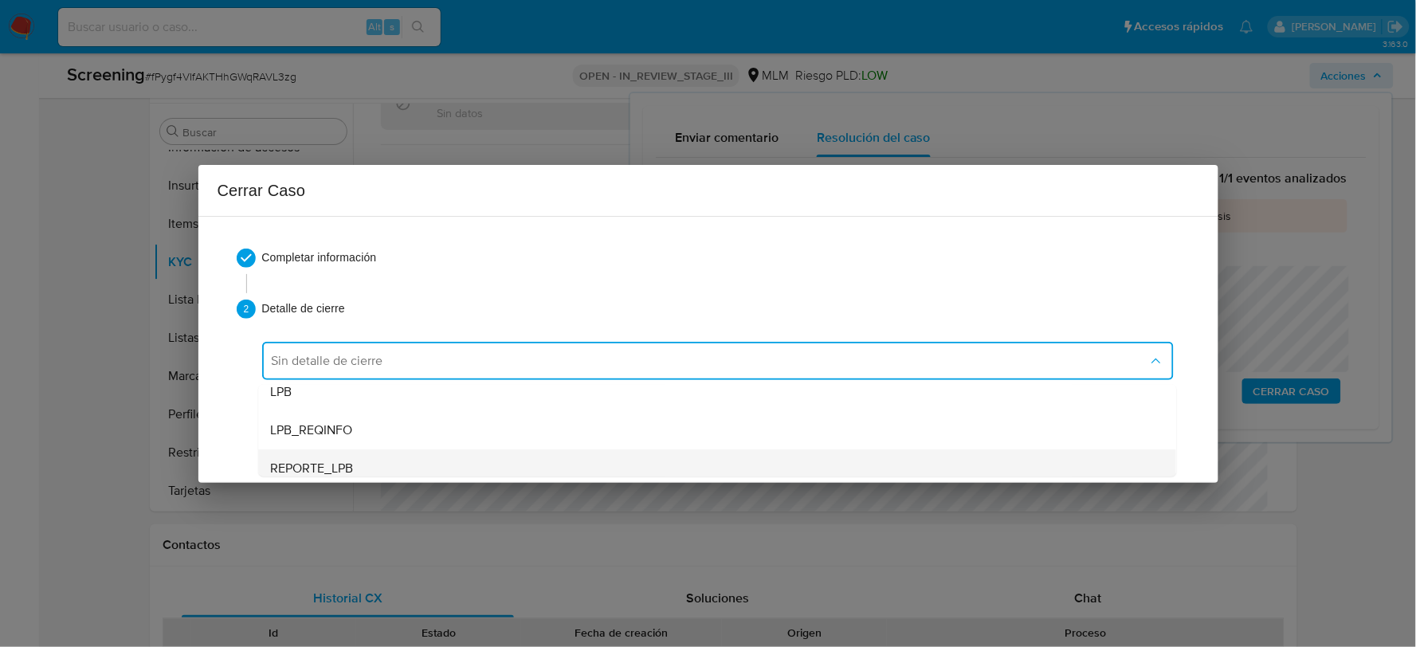
click at [365, 460] on div "REPORTE_LPB" at bounding box center [717, 467] width 892 height 38
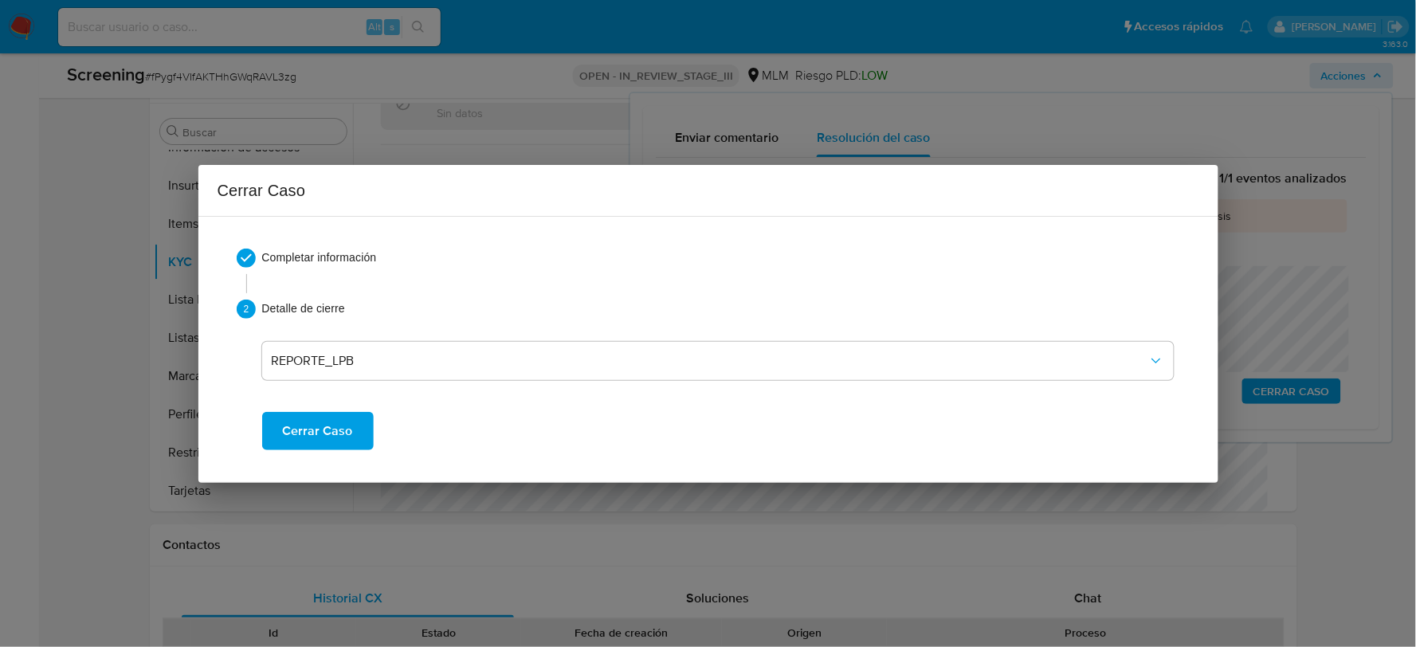
click at [325, 437] on span "Cerrar Caso" at bounding box center [318, 430] width 70 height 35
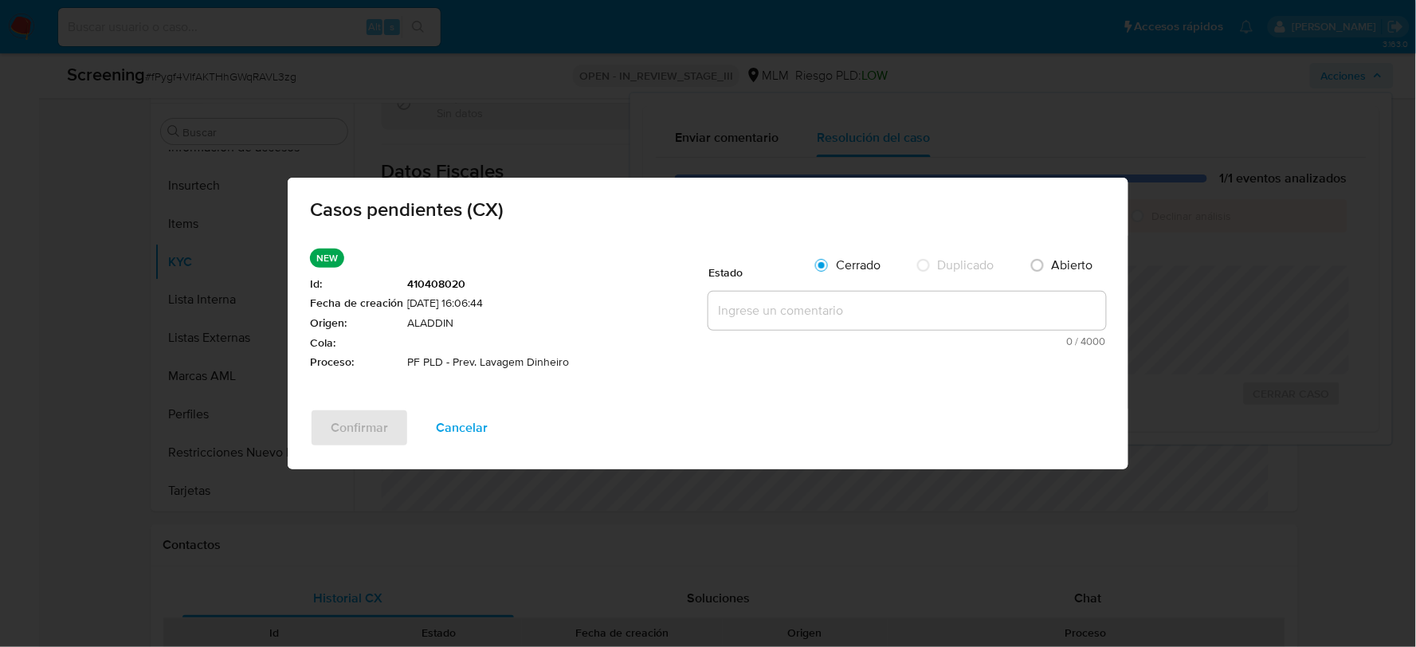
click at [801, 313] on textarea at bounding box center [906, 311] width 397 height 38
paste textarea "SE CONFIRMA COINCIDENCIA DE CLIENTE POR NOMBRE, FECHA DE NACIMIENTO DE RICARDO …"
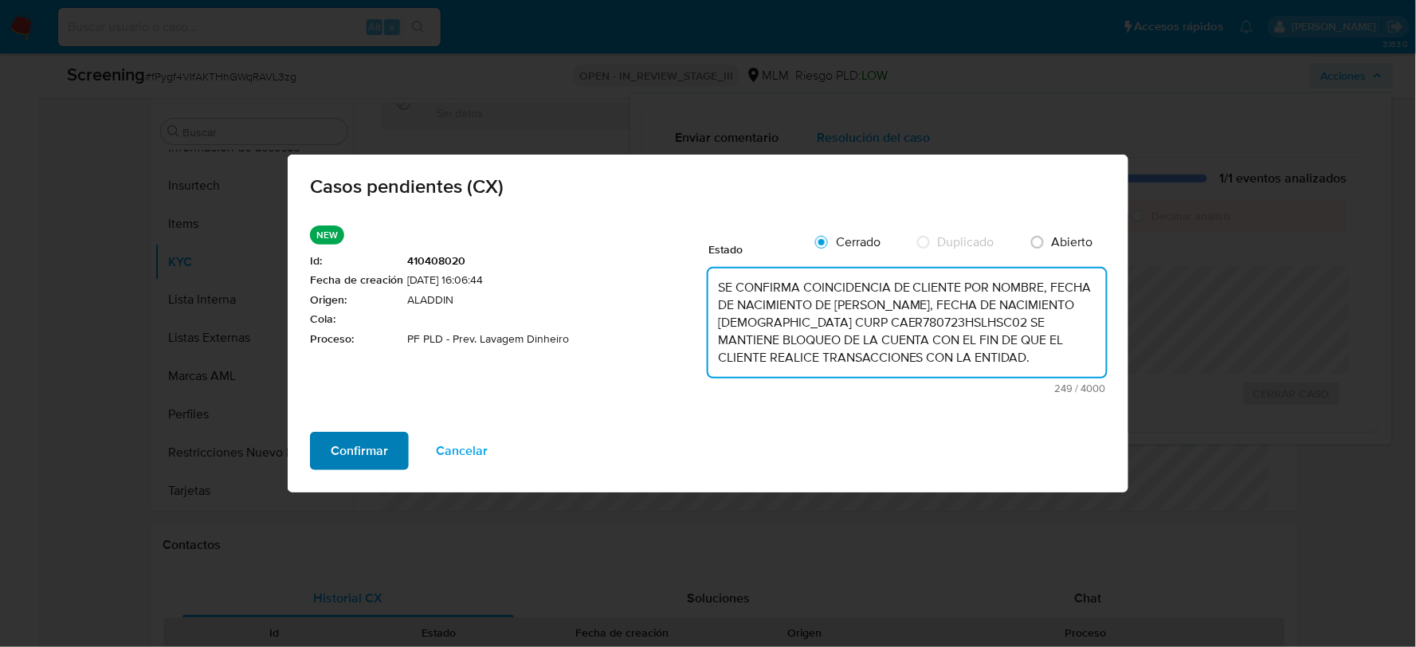
type textarea "SE CONFIRMA COINCIDENCIA DE CLIENTE POR NOMBRE, FECHA DE NACIMIENTO DE RICARDO …"
click at [355, 446] on span "Confirmar" at bounding box center [359, 450] width 57 height 35
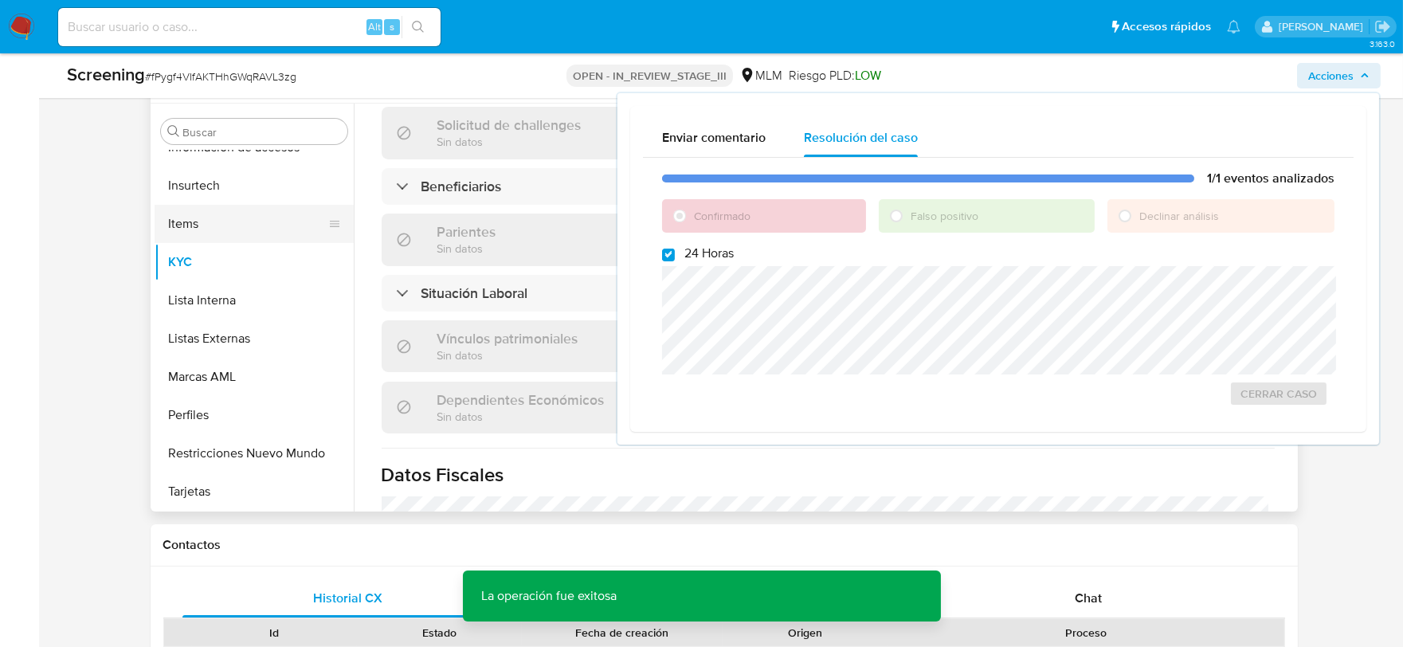
scroll to position [637, 0]
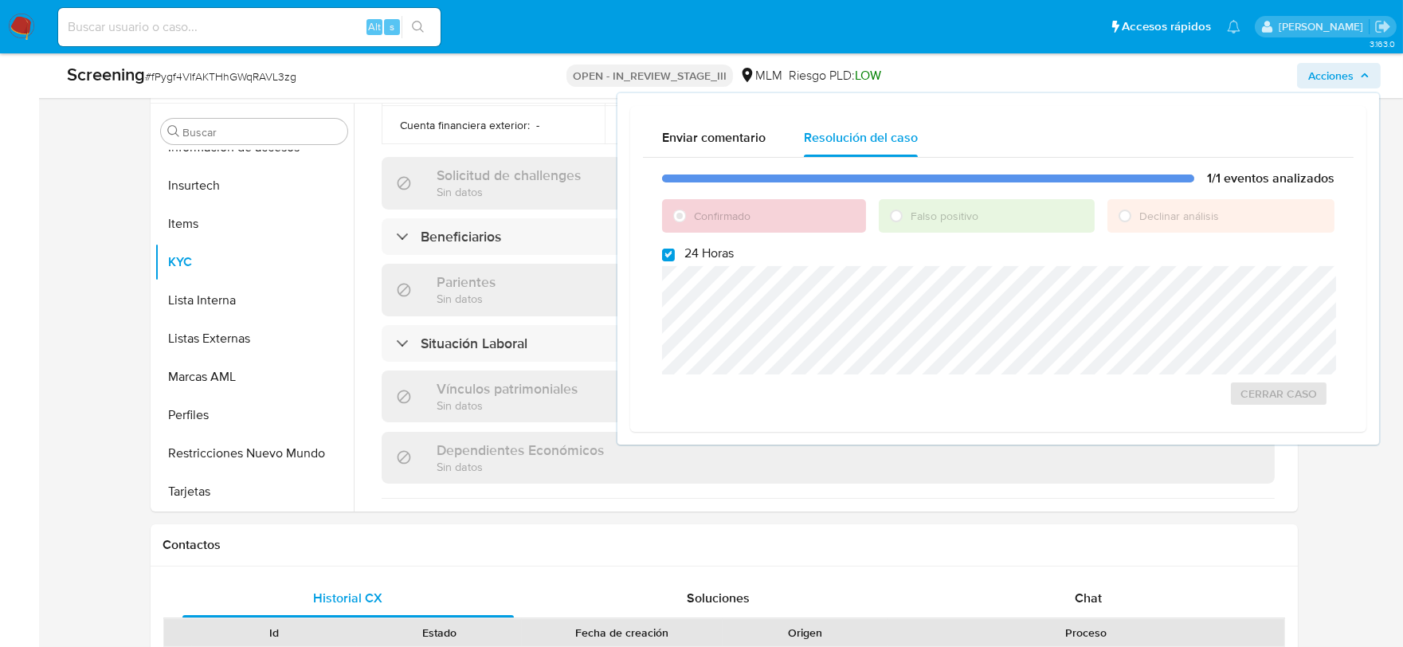
click at [253, 84] on div "Screening # fPygf4VIfAKTHhGWqRAVL3zg" at bounding box center [283, 75] width 432 height 24
click at [253, 84] on span "# fPygf4VIfAKTHhGWqRAVL3zg" at bounding box center [220, 77] width 151 height 16
click at [268, 72] on span "# fPygf4VIfAKTHhGWqRAVL3zg" at bounding box center [220, 77] width 151 height 16
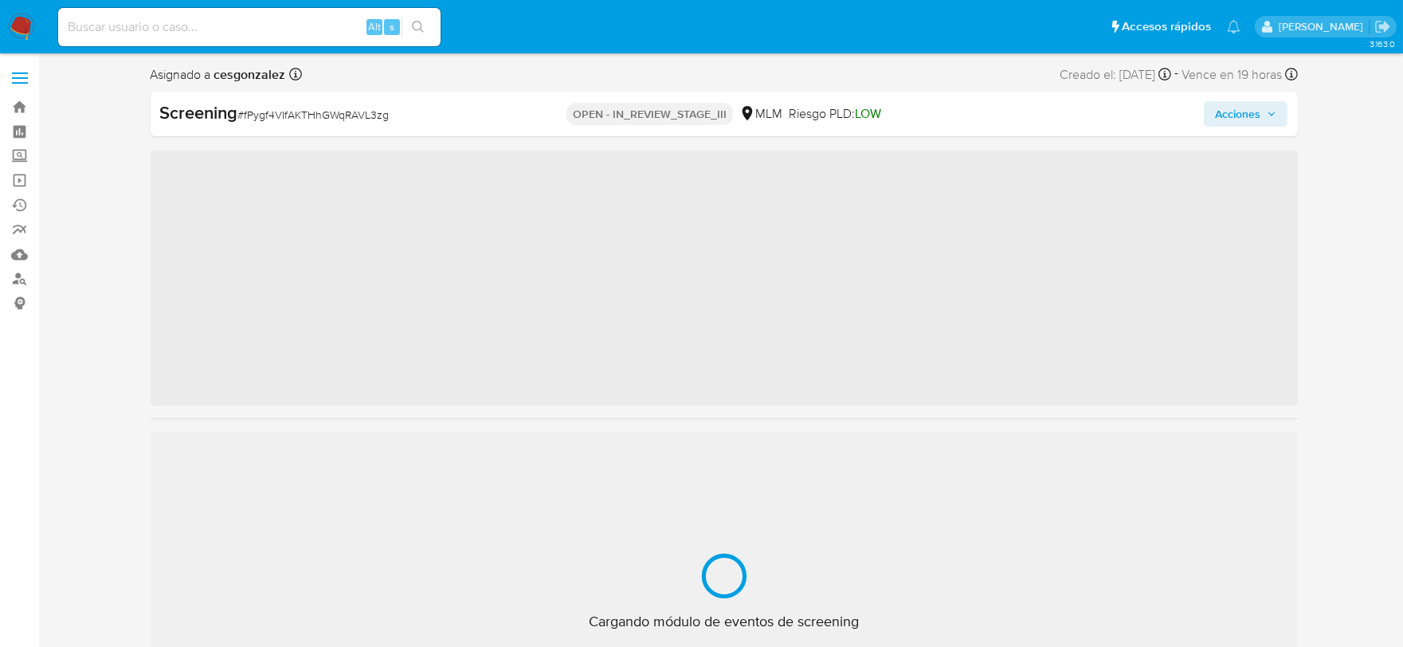
scroll to position [787, 0]
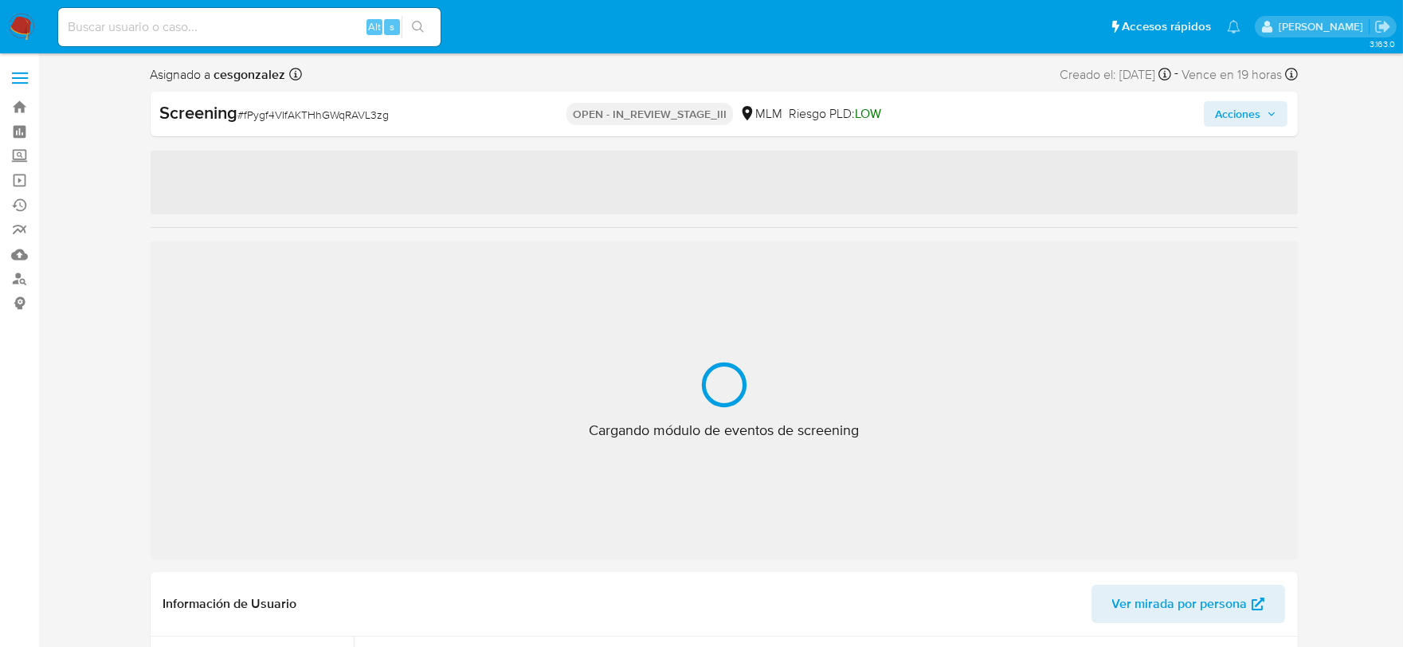
select select "10"
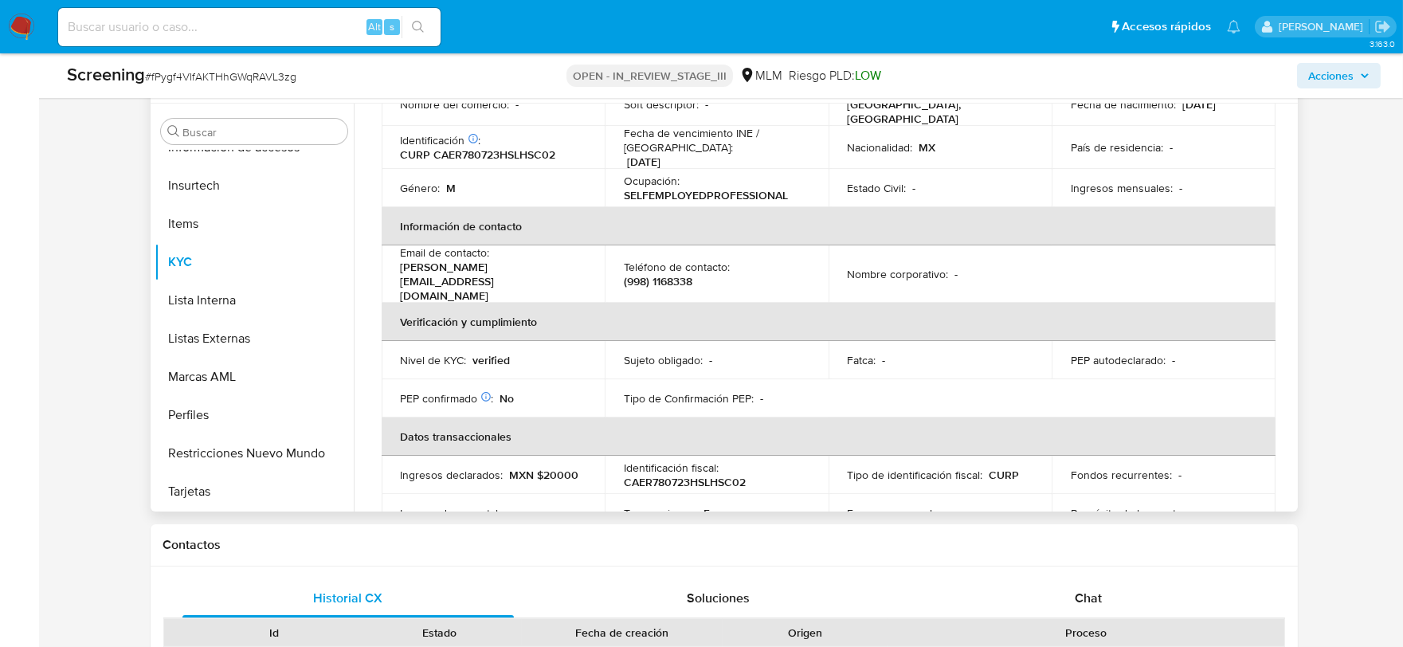
scroll to position [194, 0]
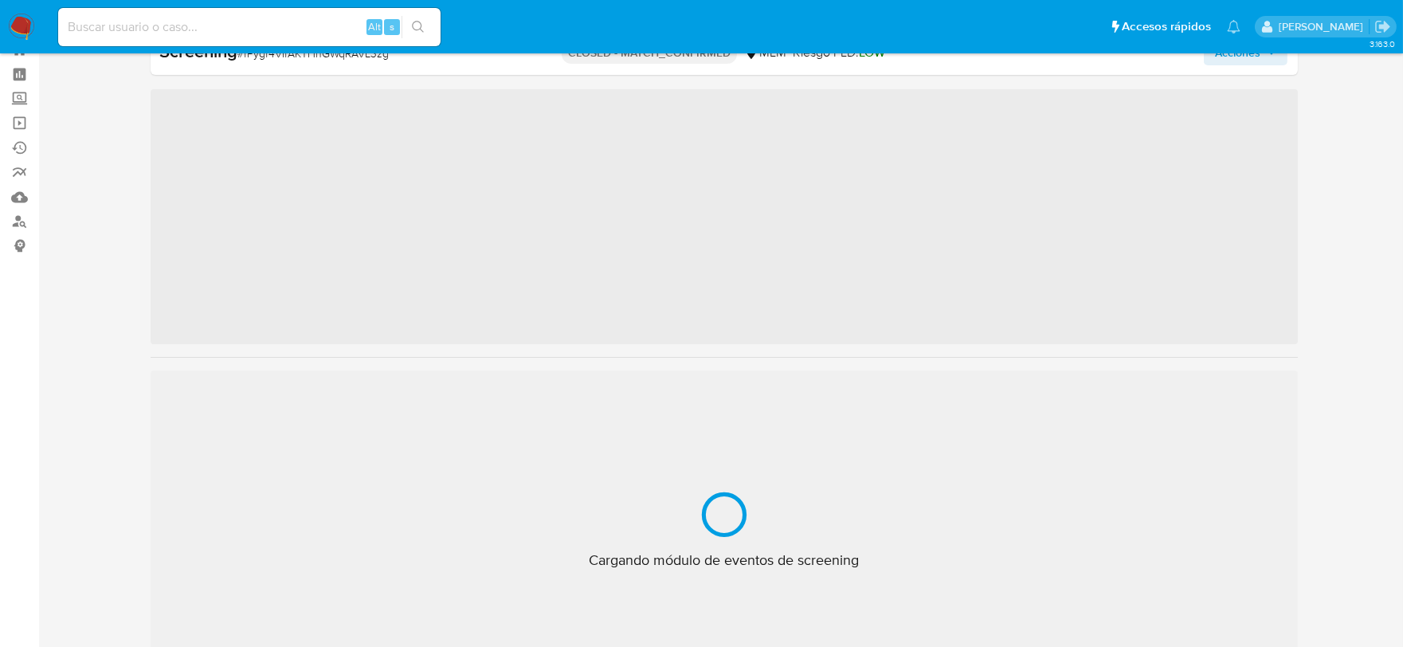
scroll to position [787, 0]
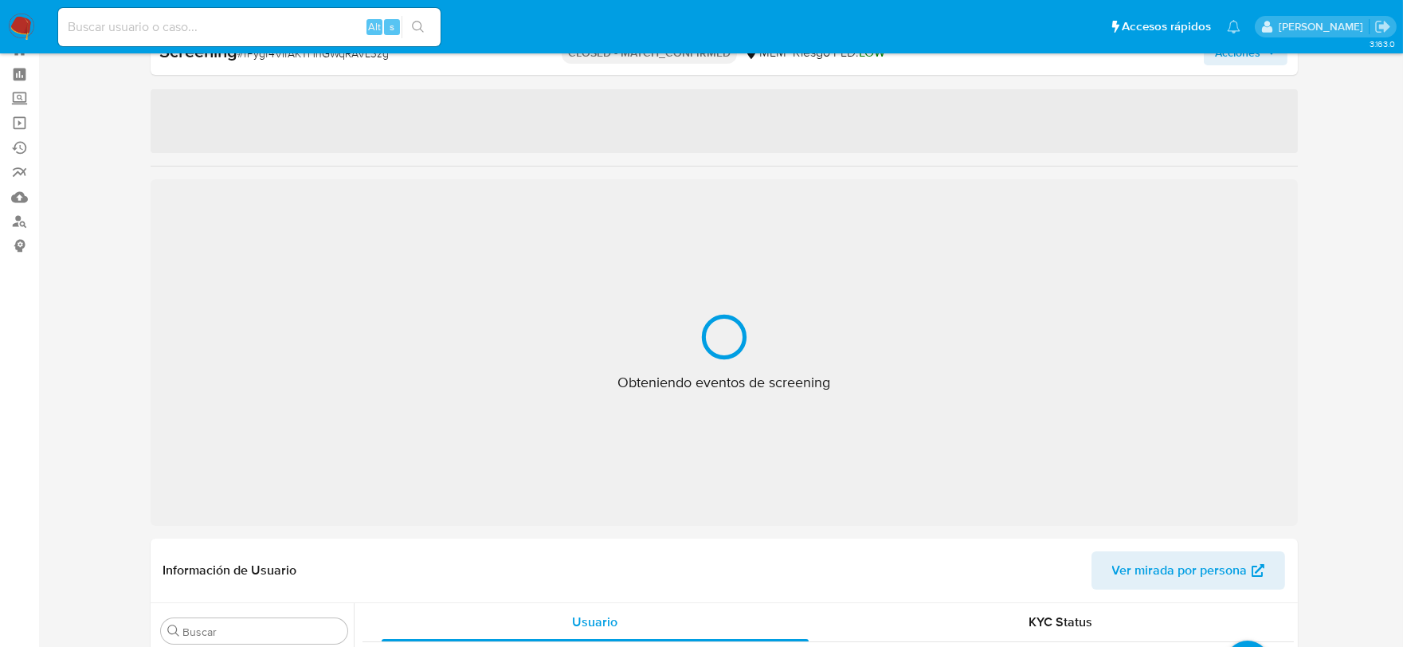
select select "10"
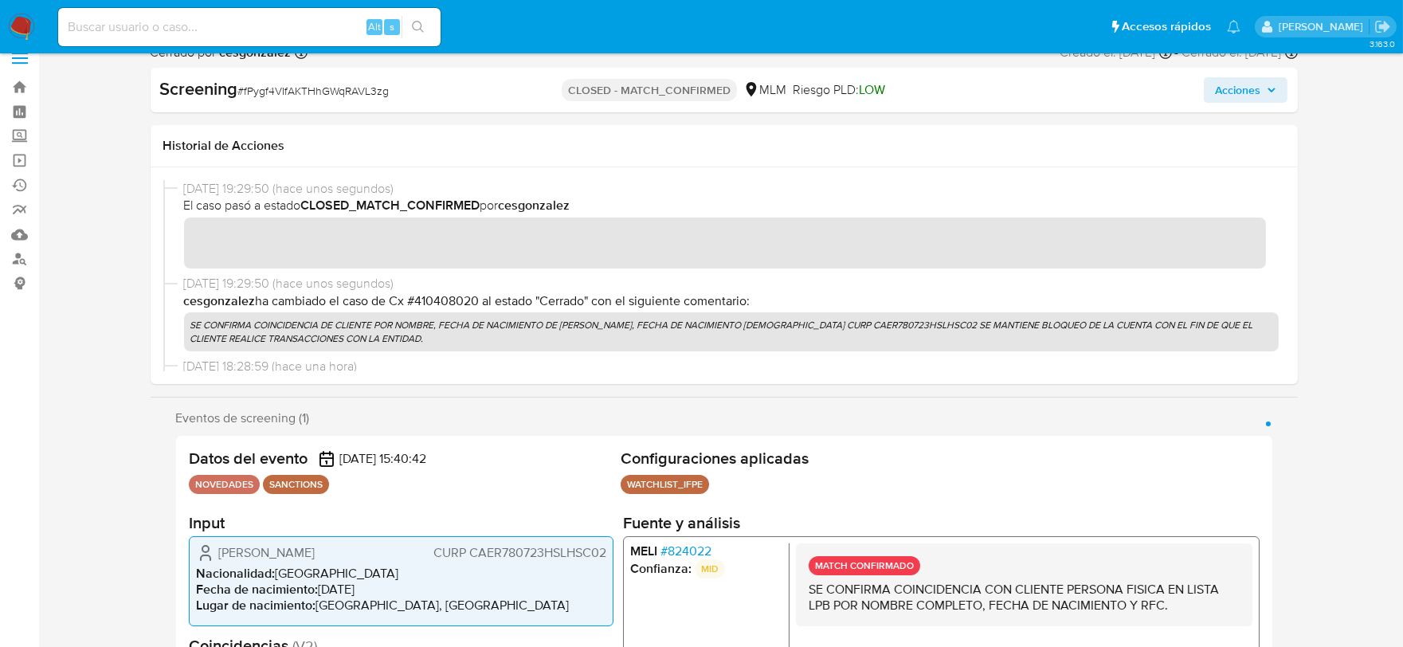
scroll to position [0, 0]
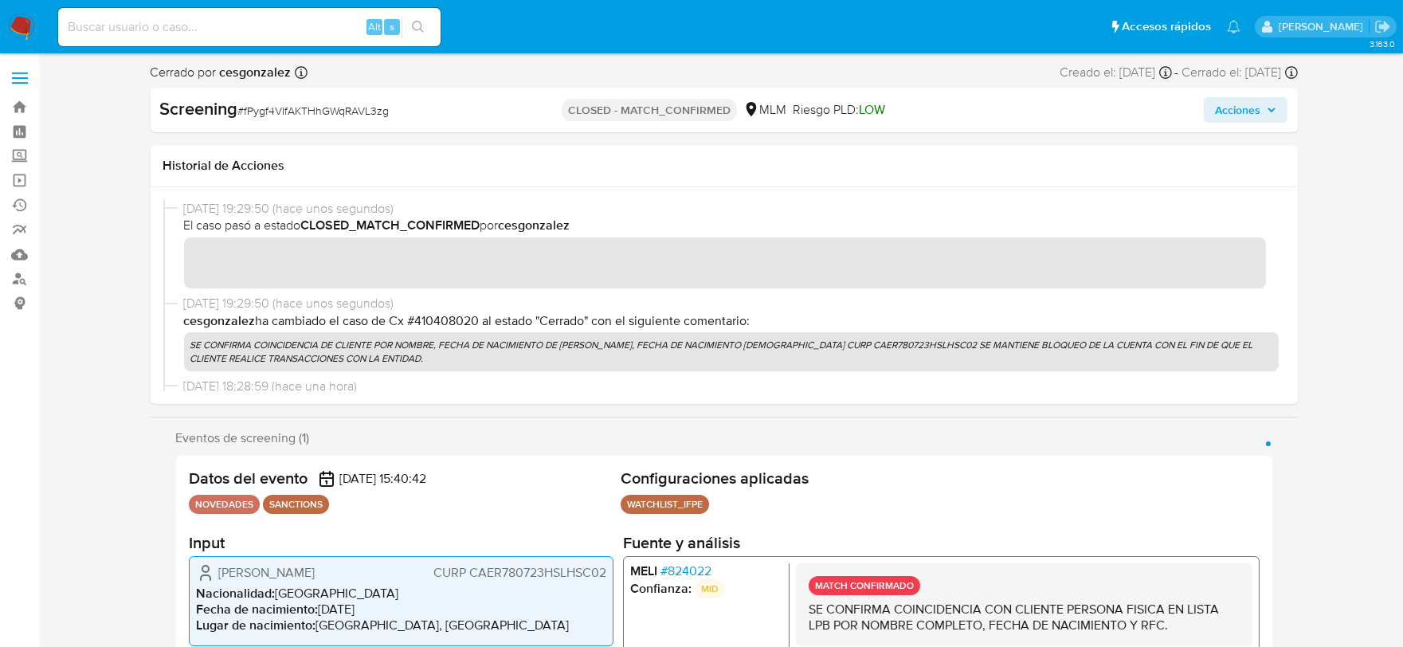
click at [347, 110] on span "# fPygf4VIfAKTHhGWqRAVL3zg" at bounding box center [313, 111] width 151 height 16
copy span "fPygf4VIfAKTHhGWqRAVL3zg"
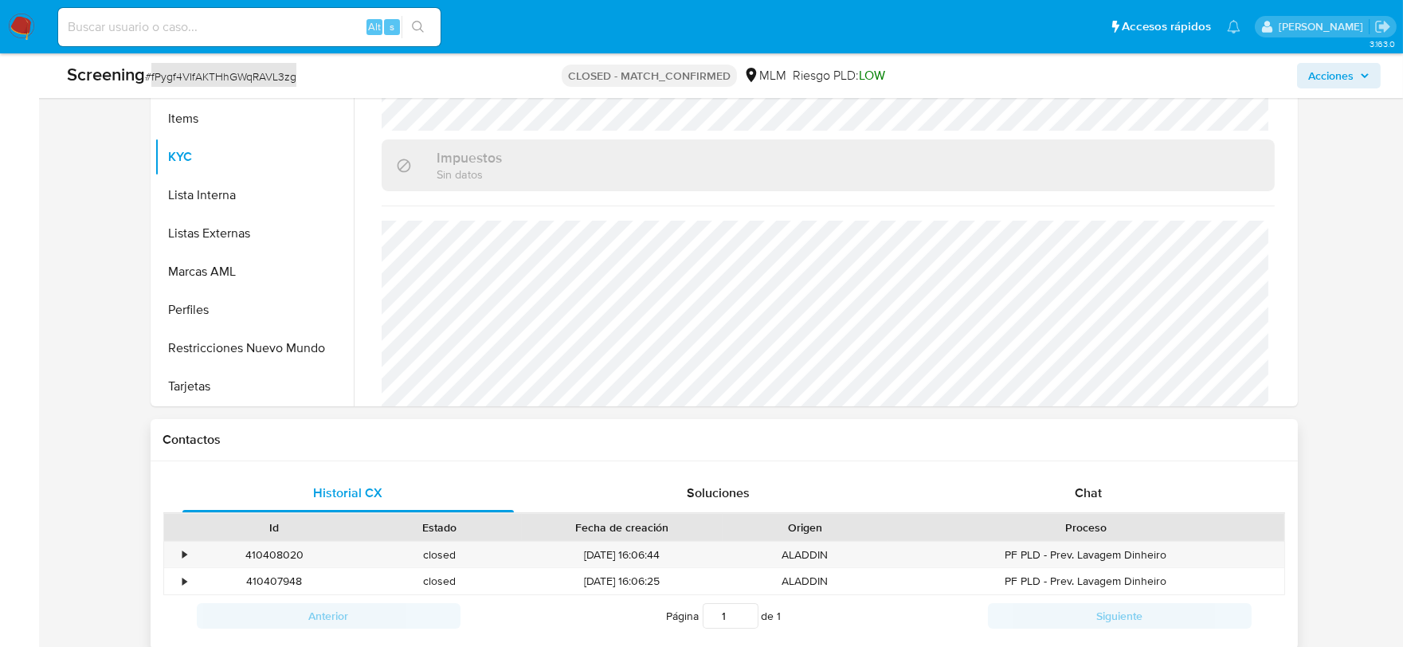
scroll to position [885, 0]
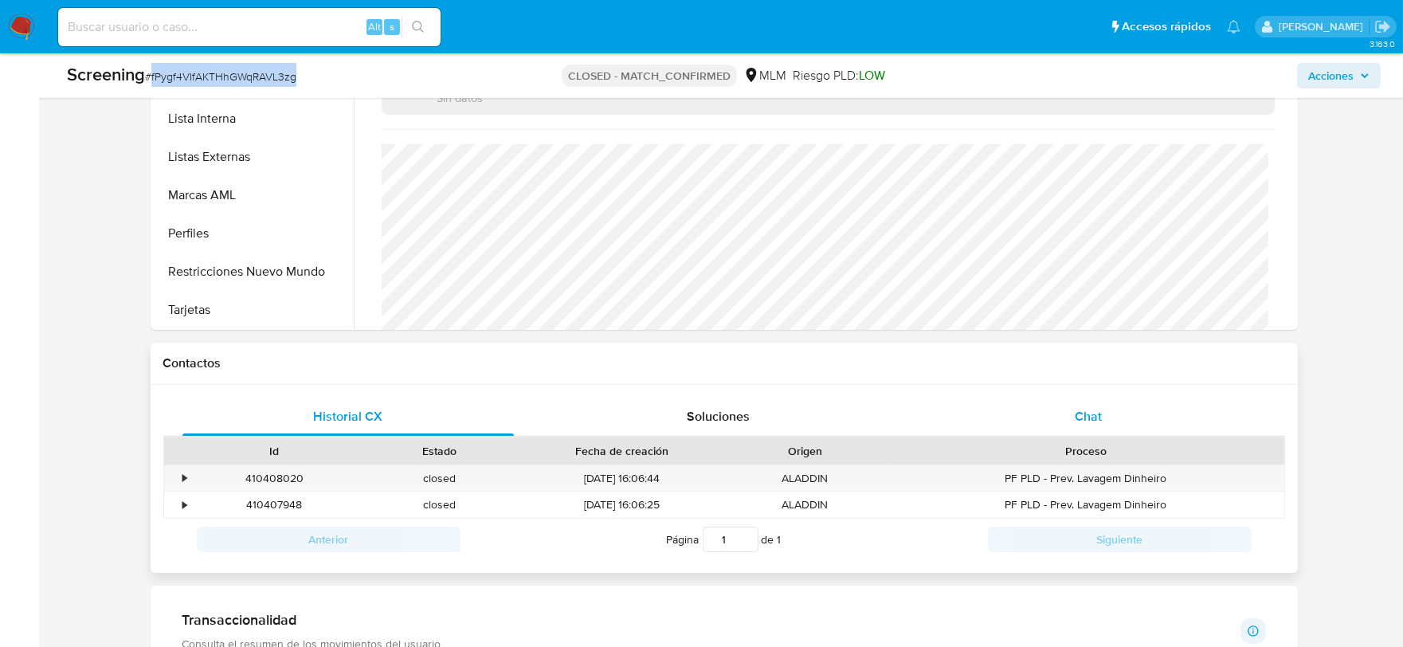
click at [1078, 430] on div "Chat" at bounding box center [1088, 416] width 332 height 38
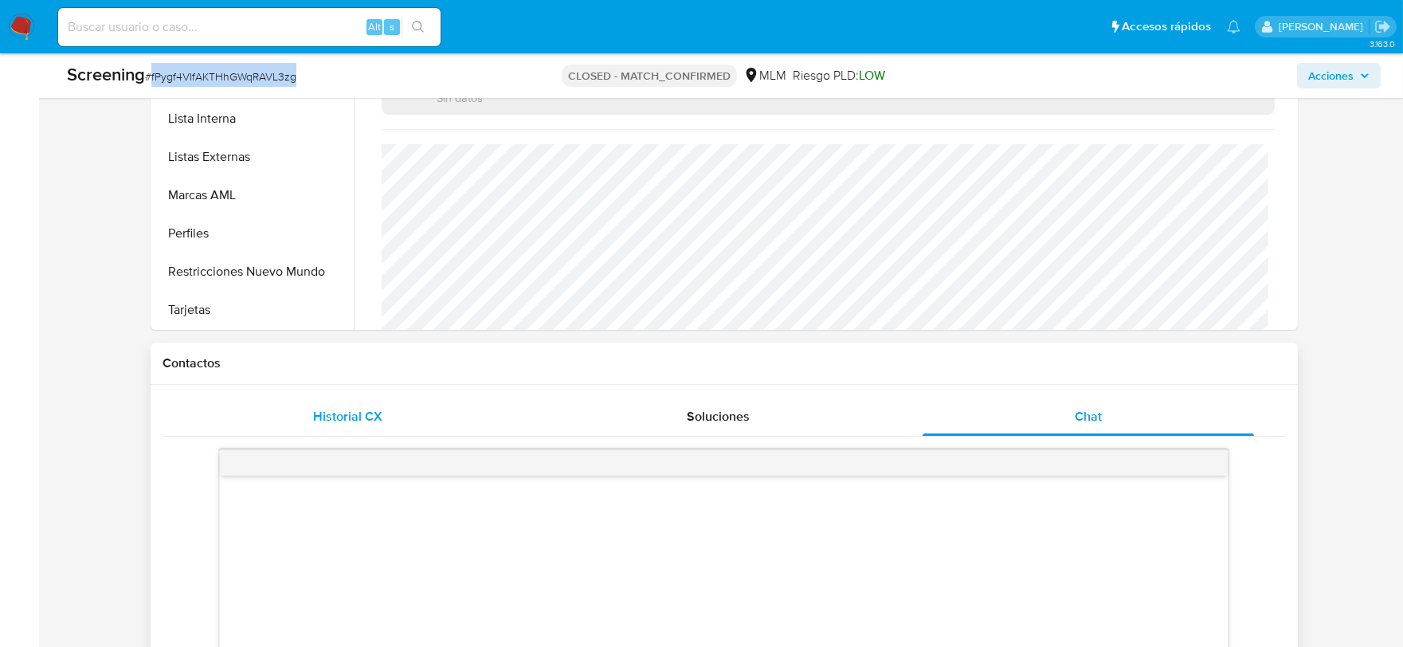
click at [321, 424] on span "Historial CX" at bounding box center [347, 416] width 69 height 18
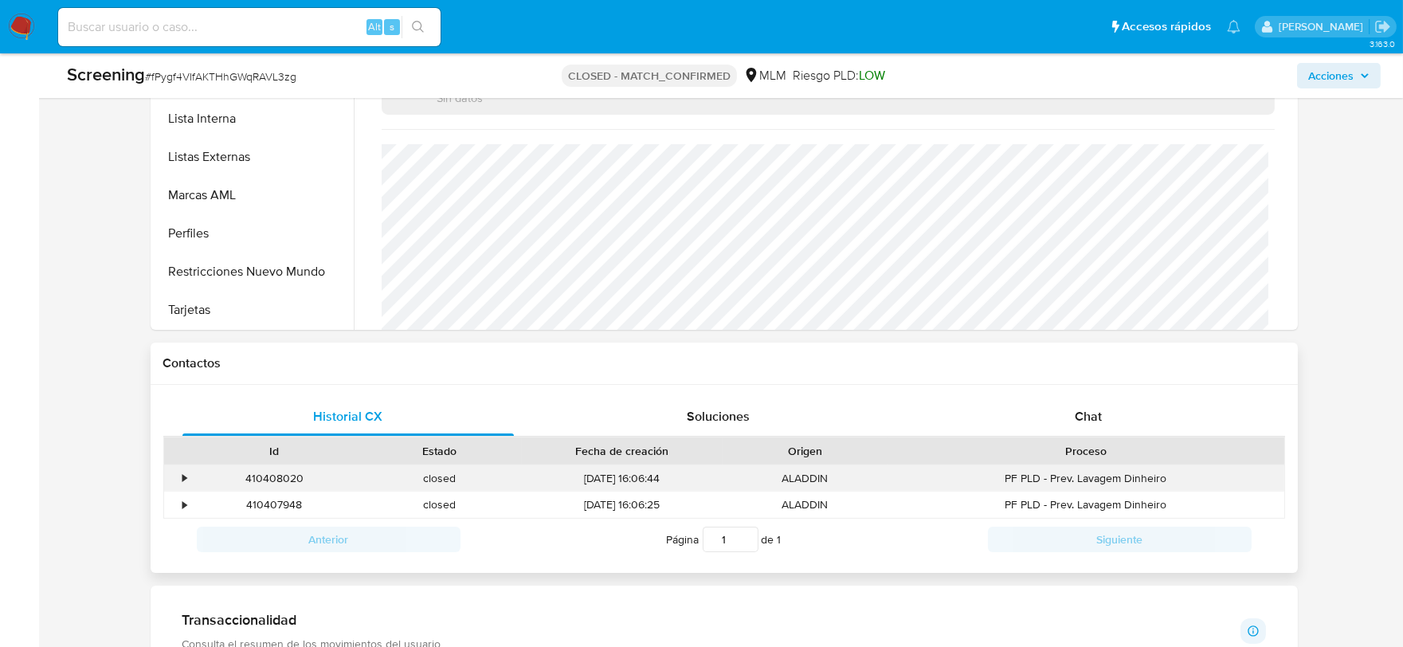
click at [175, 471] on div "•" at bounding box center [178, 478] width 28 height 26
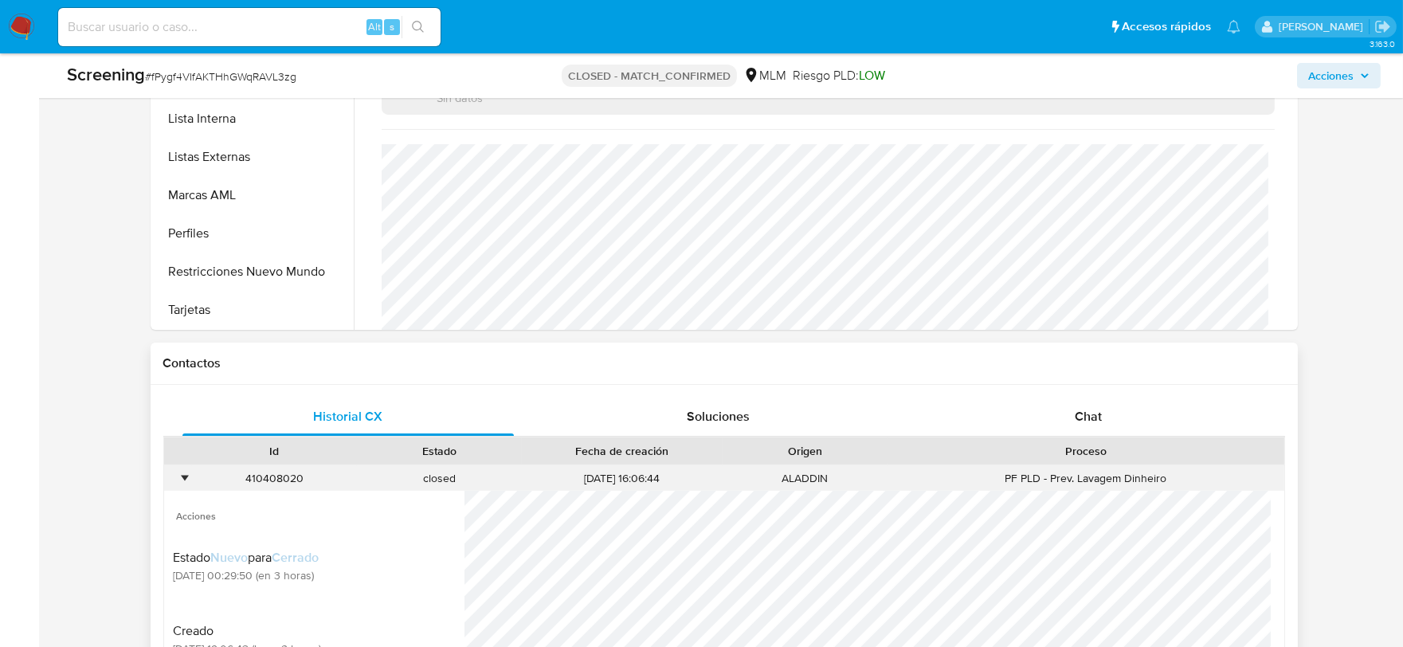
click at [178, 481] on div "•" at bounding box center [178, 478] width 28 height 26
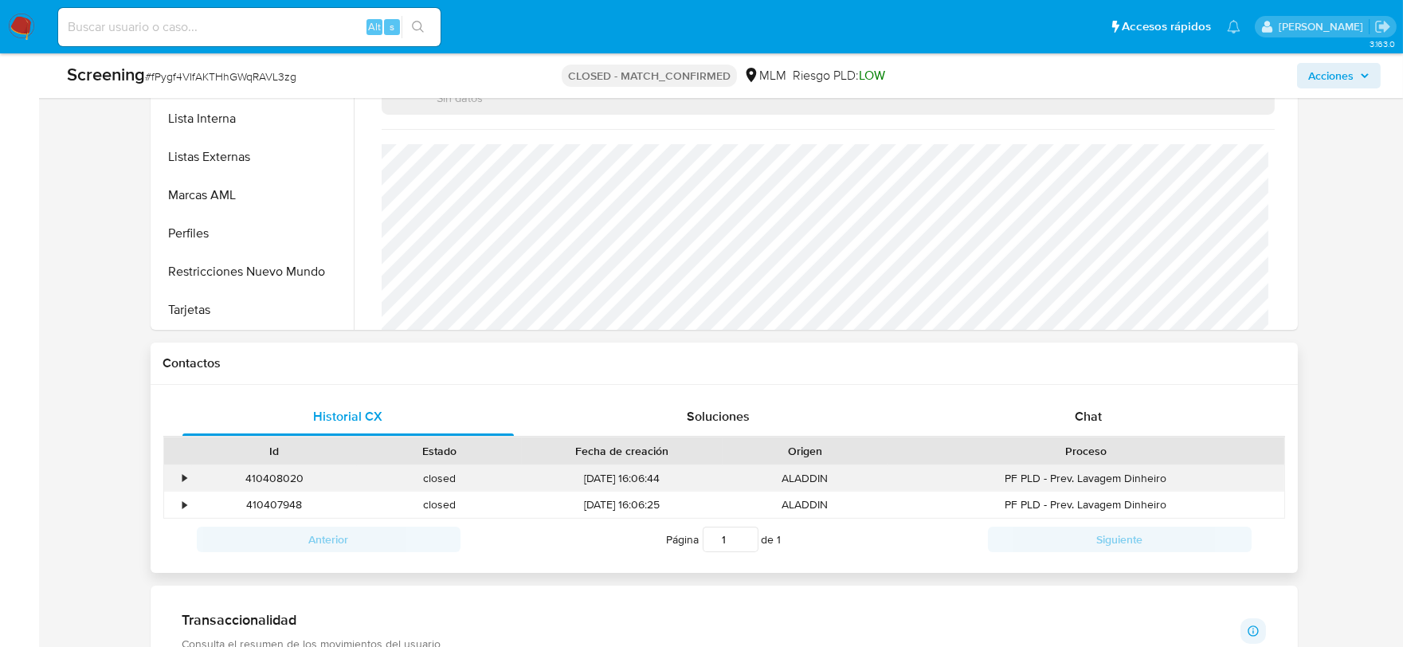
click at [183, 476] on div "•" at bounding box center [185, 478] width 4 height 15
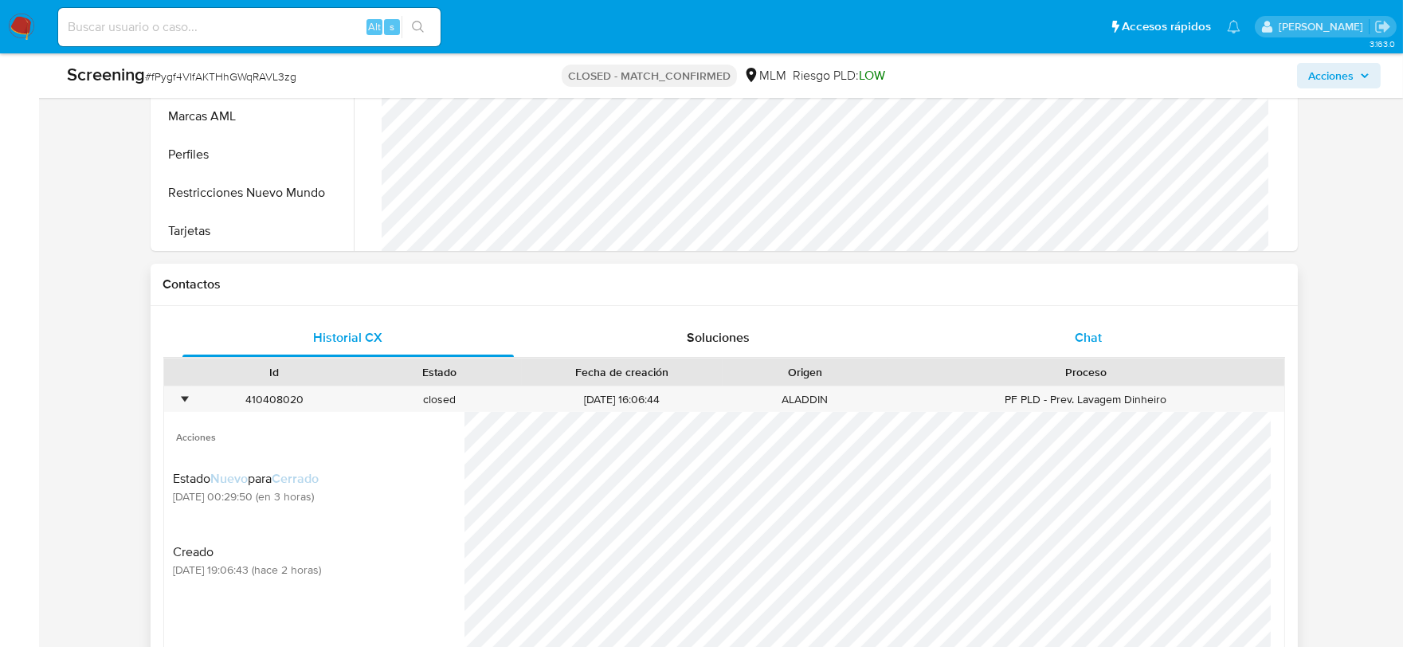
scroll to position [1150, 0]
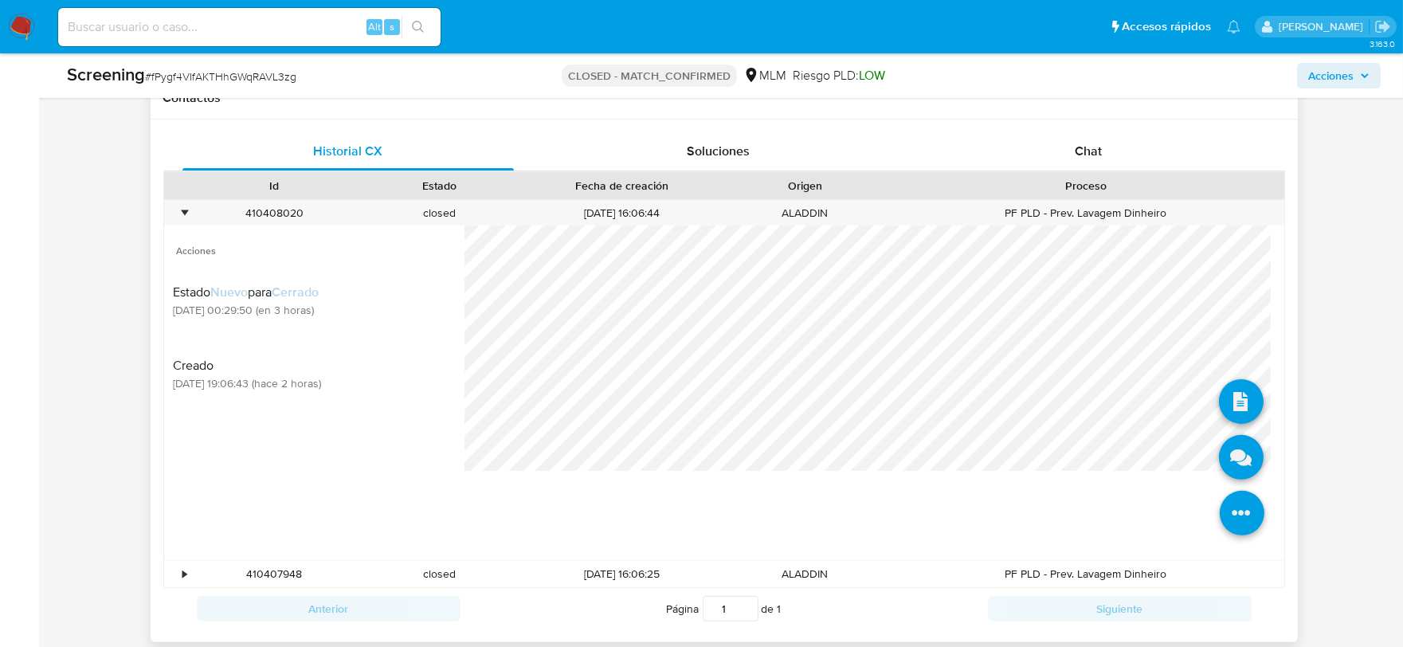
click at [1220, 491] on icon at bounding box center [1242, 513] width 45 height 45
click at [1223, 459] on icon at bounding box center [1241, 457] width 45 height 45
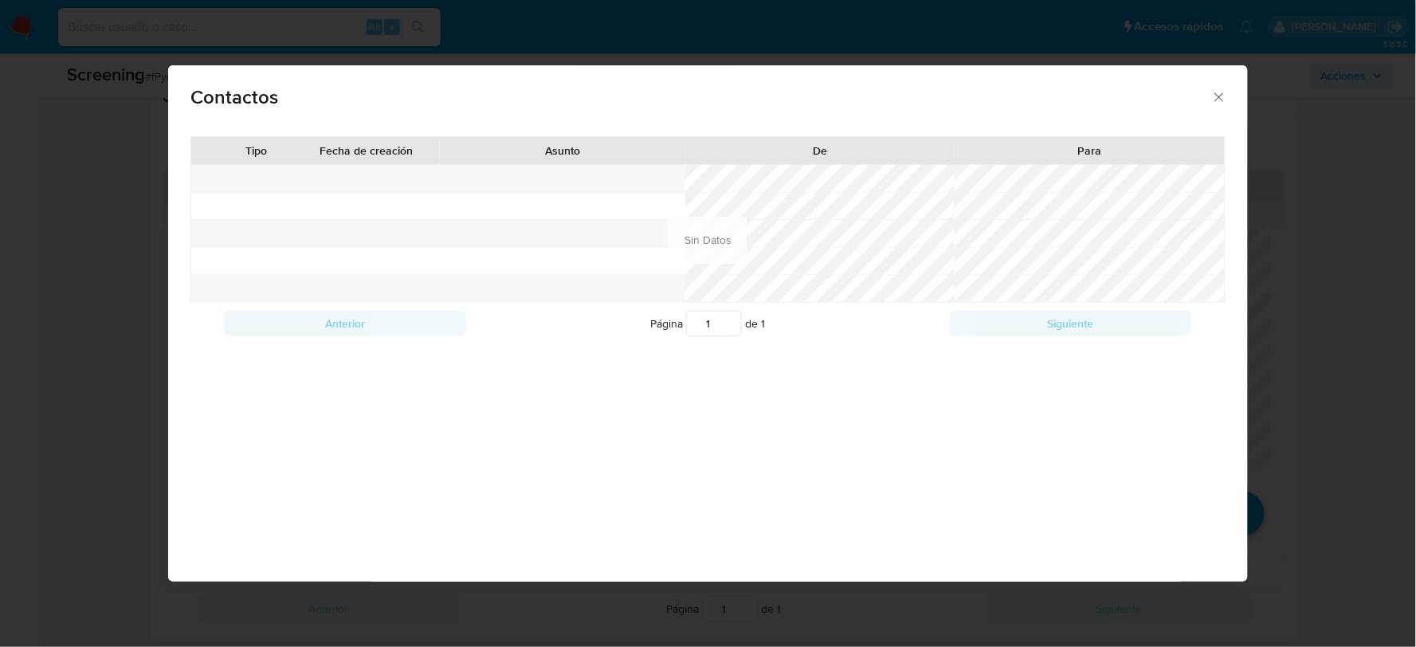
click at [1215, 92] on icon "close" at bounding box center [1219, 97] width 16 height 16
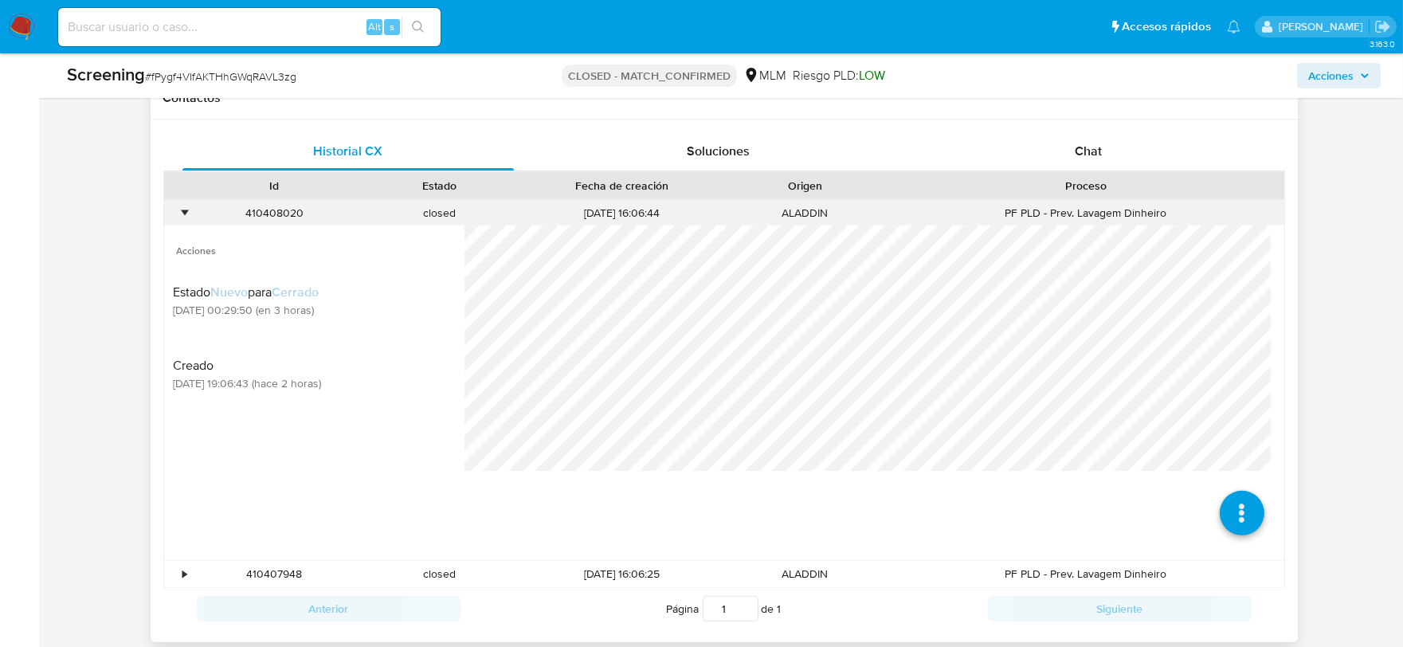
click at [183, 213] on div "•" at bounding box center [185, 213] width 4 height 15
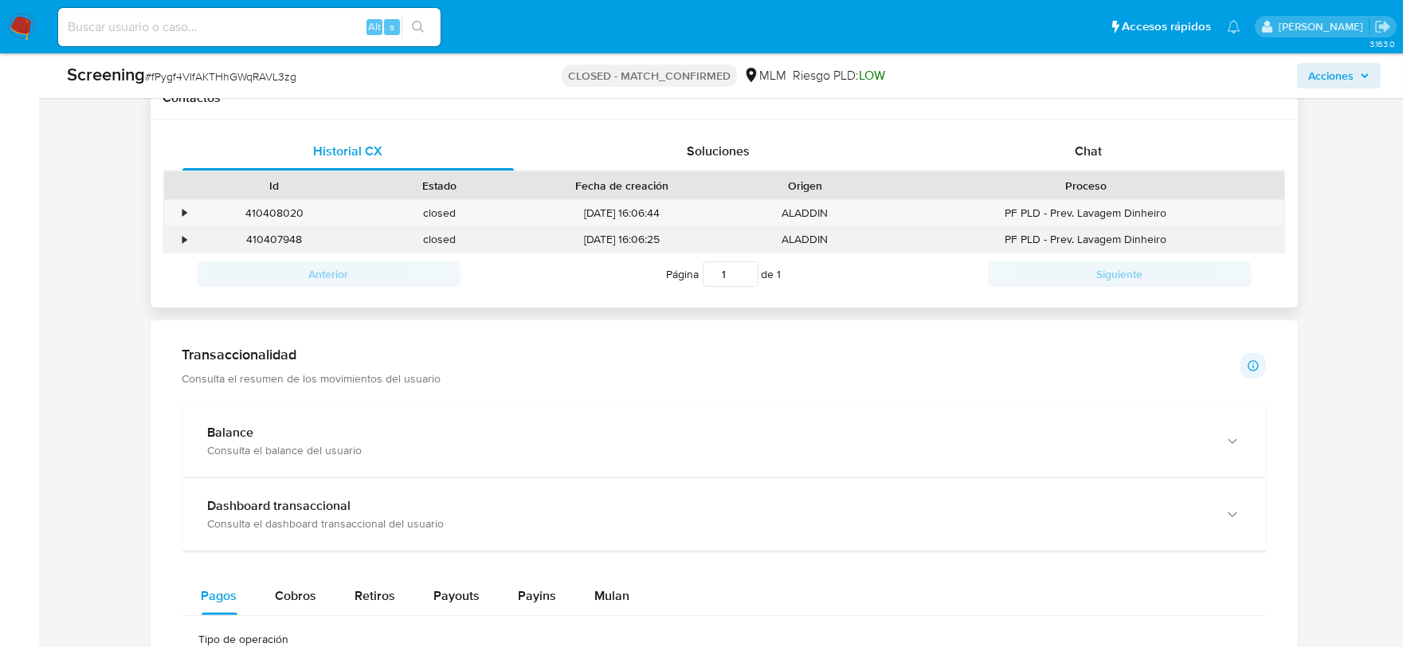
click at [178, 236] on div "•" at bounding box center [178, 239] width 28 height 26
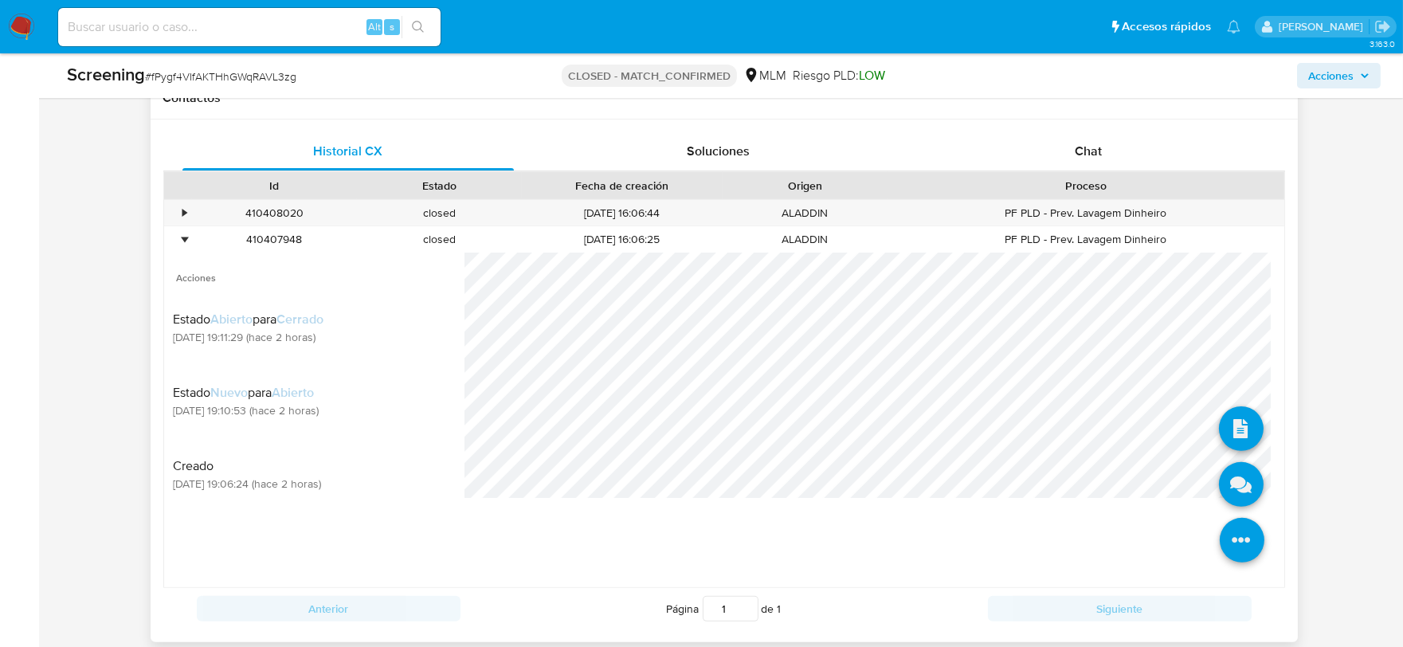
click at [1231, 528] on icon at bounding box center [1242, 540] width 45 height 45
click at [1219, 487] on icon at bounding box center [1241, 484] width 45 height 45
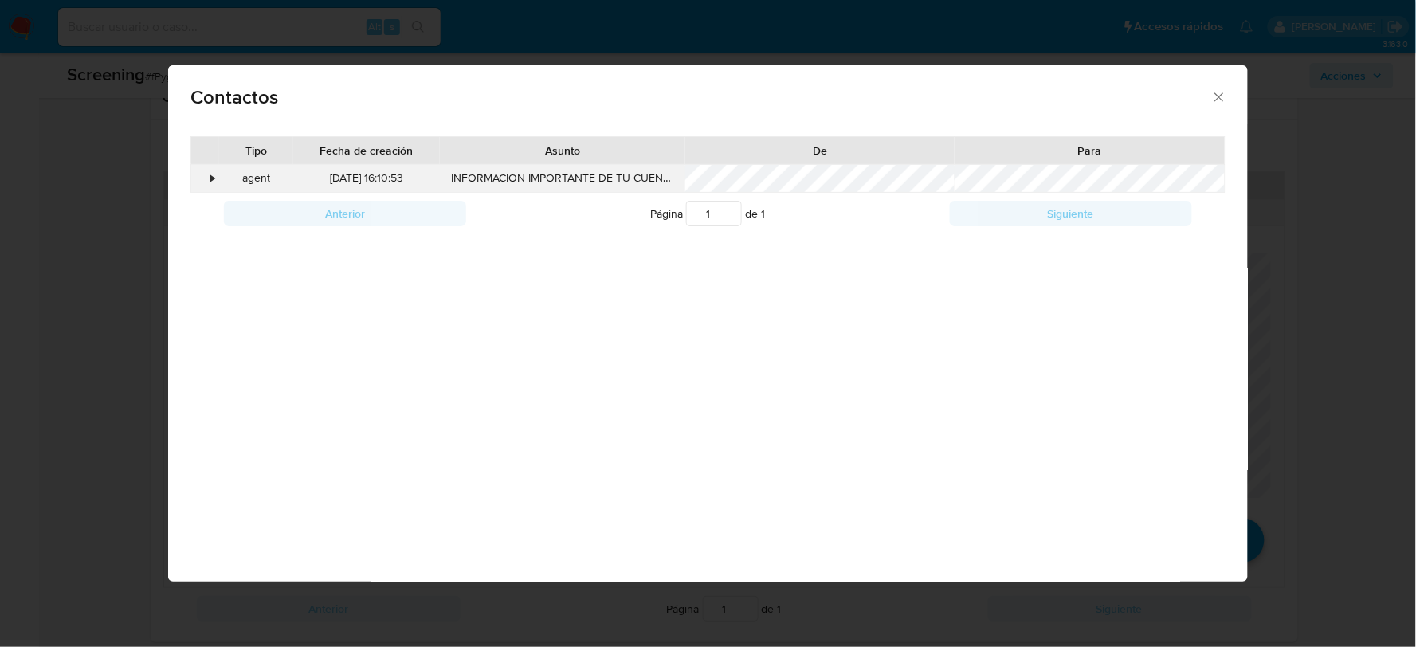
click at [212, 180] on div "•" at bounding box center [212, 178] width 4 height 16
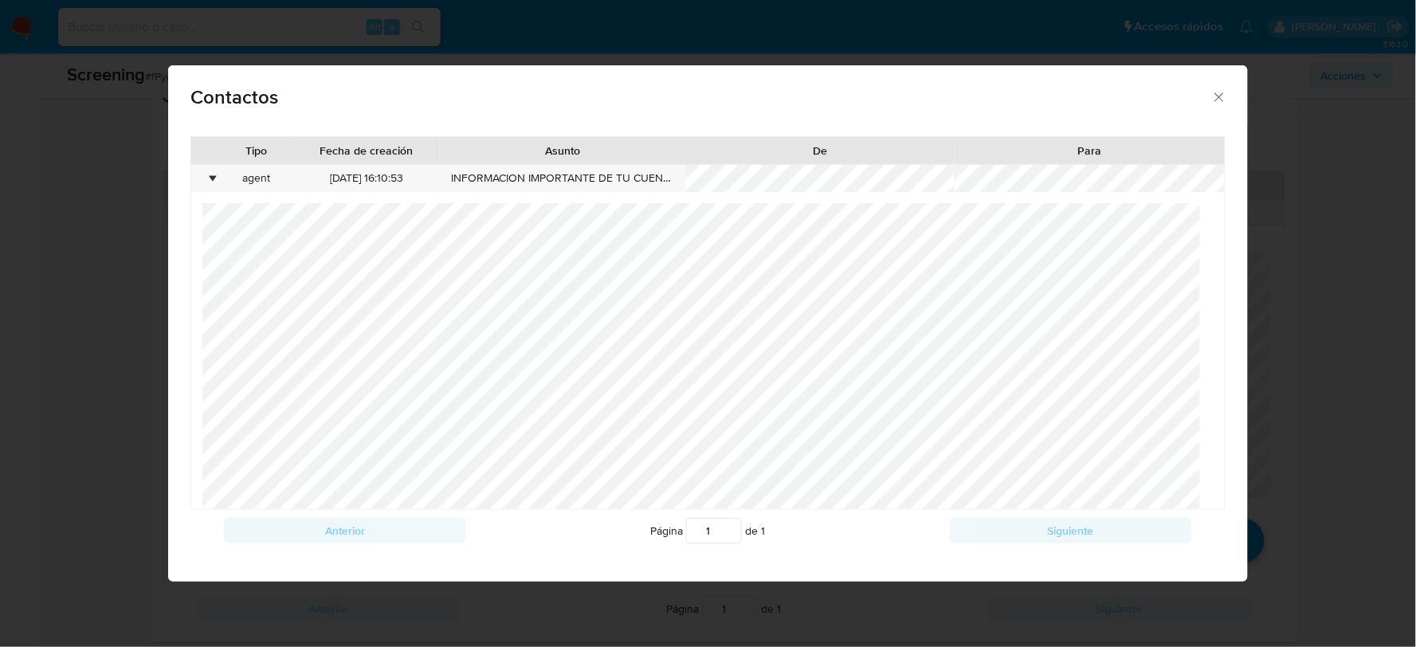
click at [1220, 98] on icon "close" at bounding box center [1219, 96] width 9 height 9
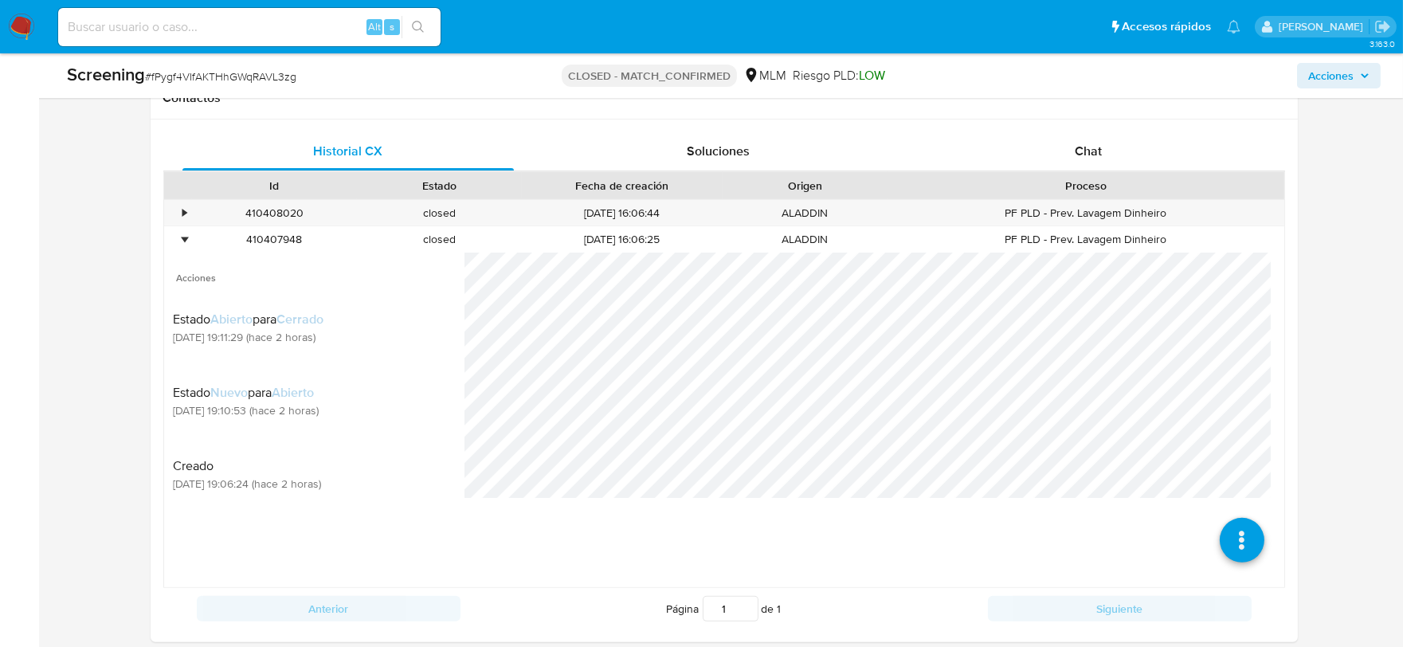
click at [192, 76] on span "# fPygf4VIfAKTHhGWqRAVL3zg" at bounding box center [220, 77] width 151 height 16
click at [193, 76] on span "# fPygf4VIfAKTHhGWqRAVL3zg" at bounding box center [220, 77] width 151 height 16
copy span "fPygf4VIfAKTHhGWqRAVL3zg"
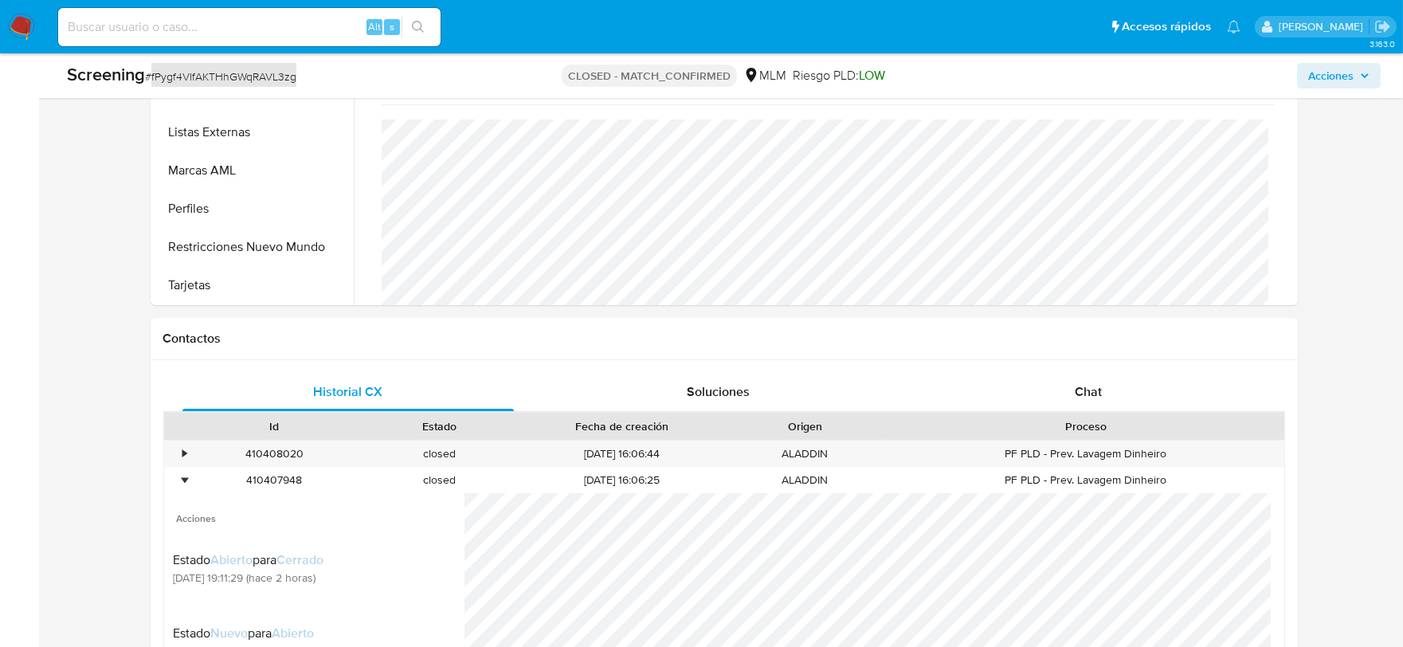
scroll to position [619, 0]
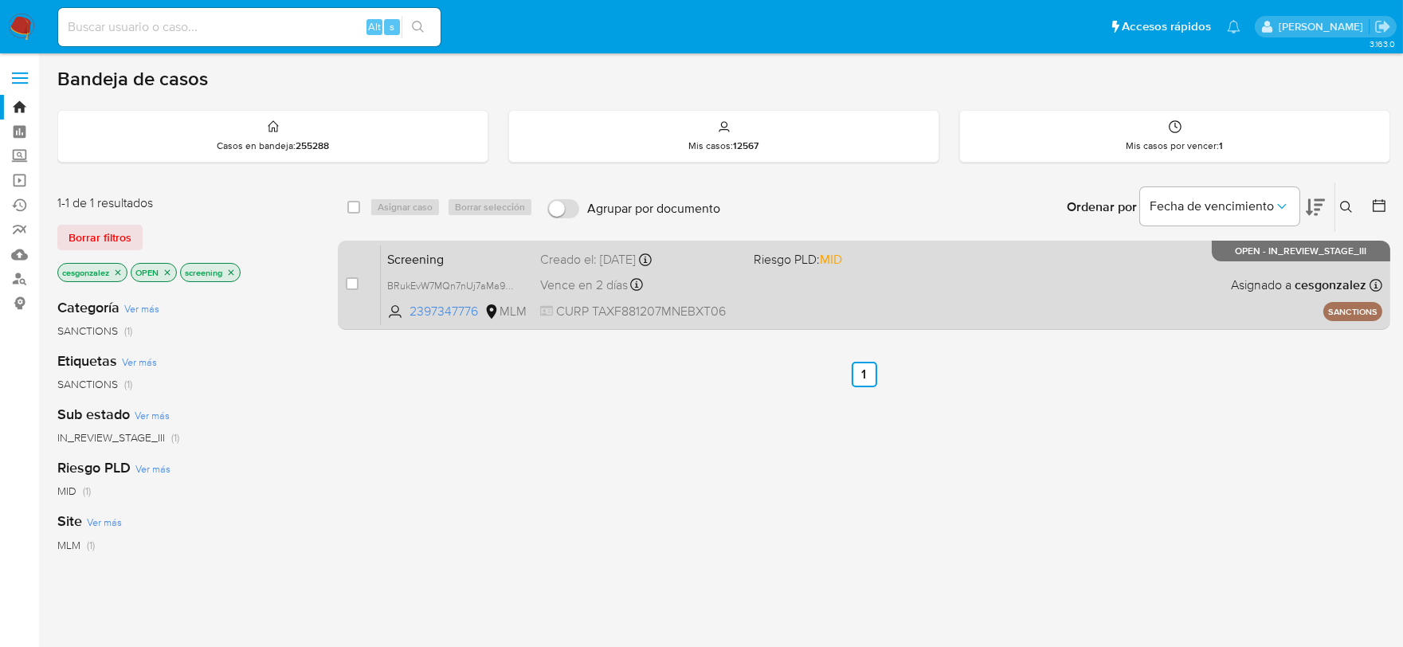
click at [554, 291] on span "Vence en 2 días" at bounding box center [584, 285] width 88 height 18
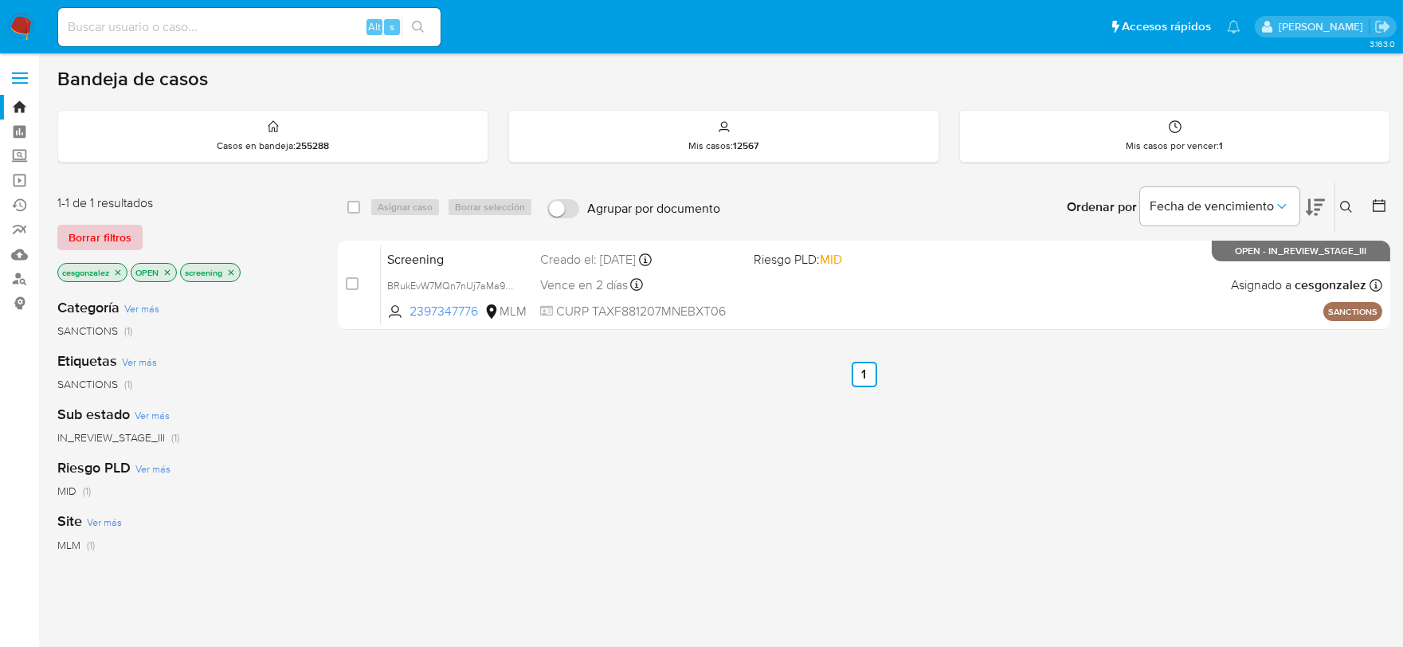
click at [116, 233] on span "Borrar filtros" at bounding box center [100, 237] width 63 height 22
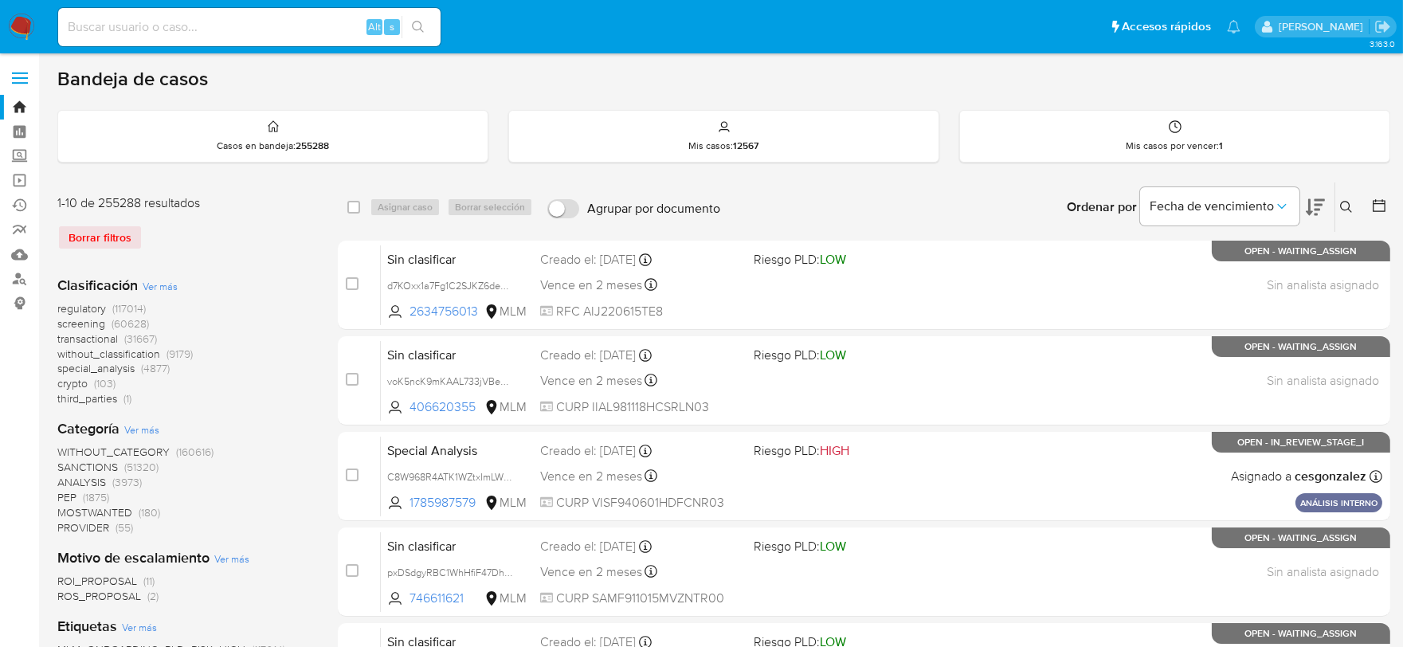
click at [100, 324] on span "screening" at bounding box center [81, 323] width 48 height 16
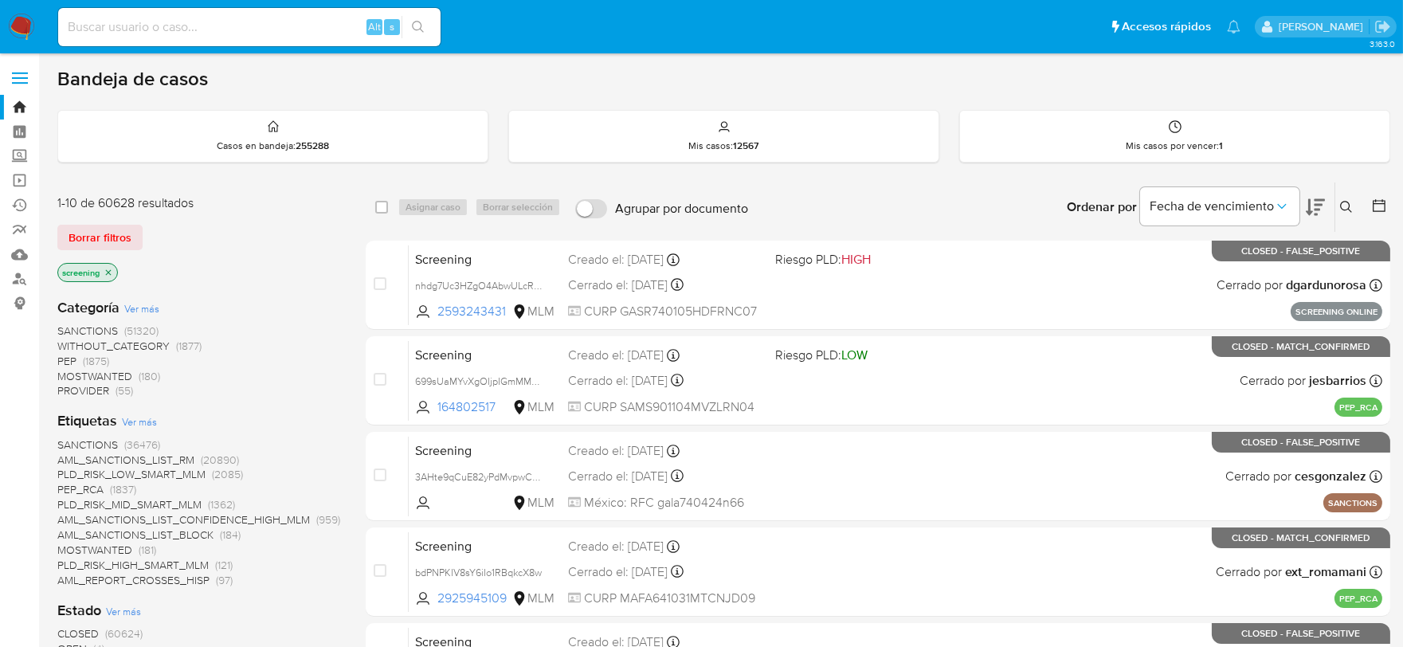
scroll to position [177, 0]
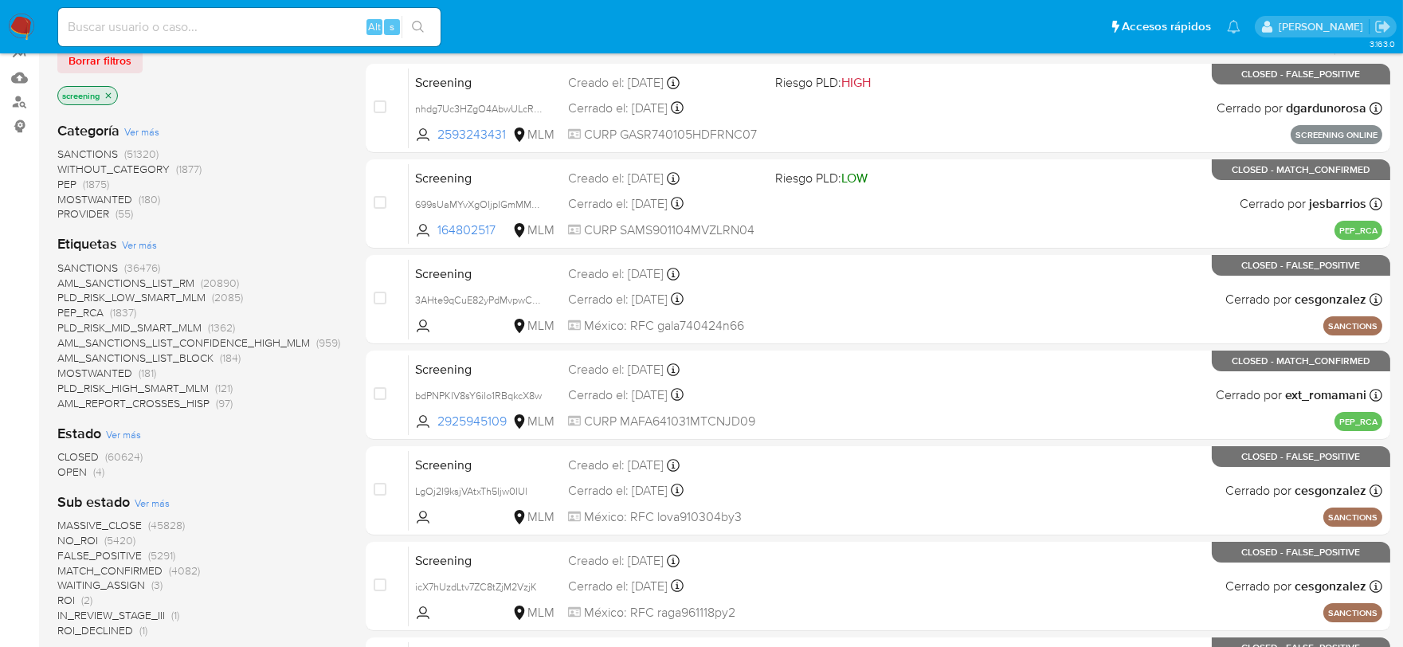
click at [83, 476] on span "OPEN" at bounding box center [71, 472] width 29 height 16
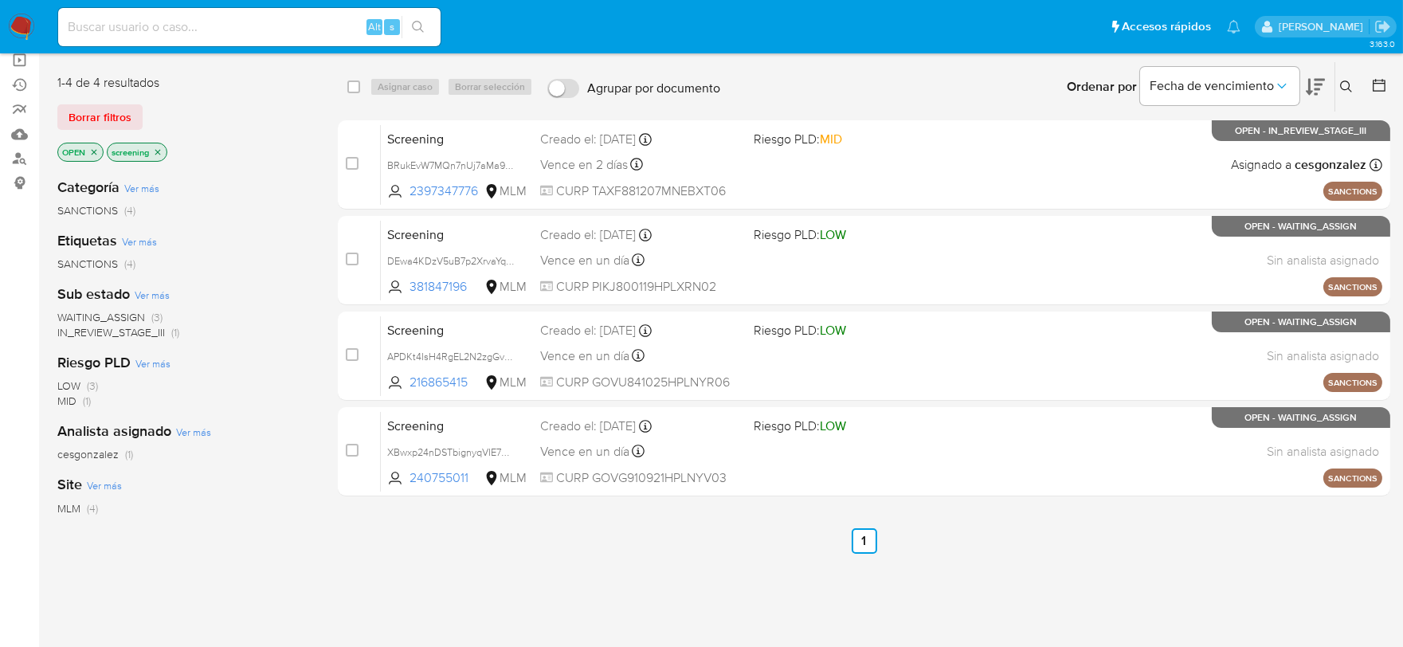
scroll to position [88, 0]
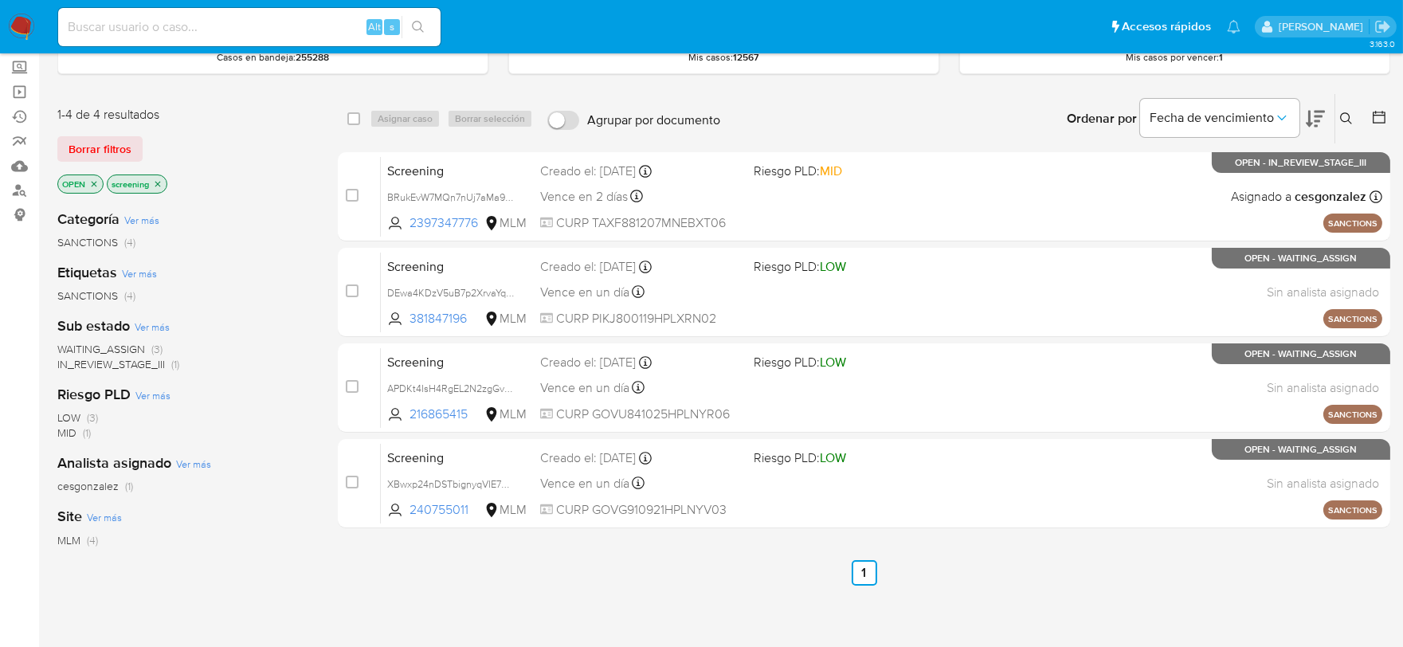
click at [91, 185] on icon "close-filter" at bounding box center [94, 184] width 10 height 10
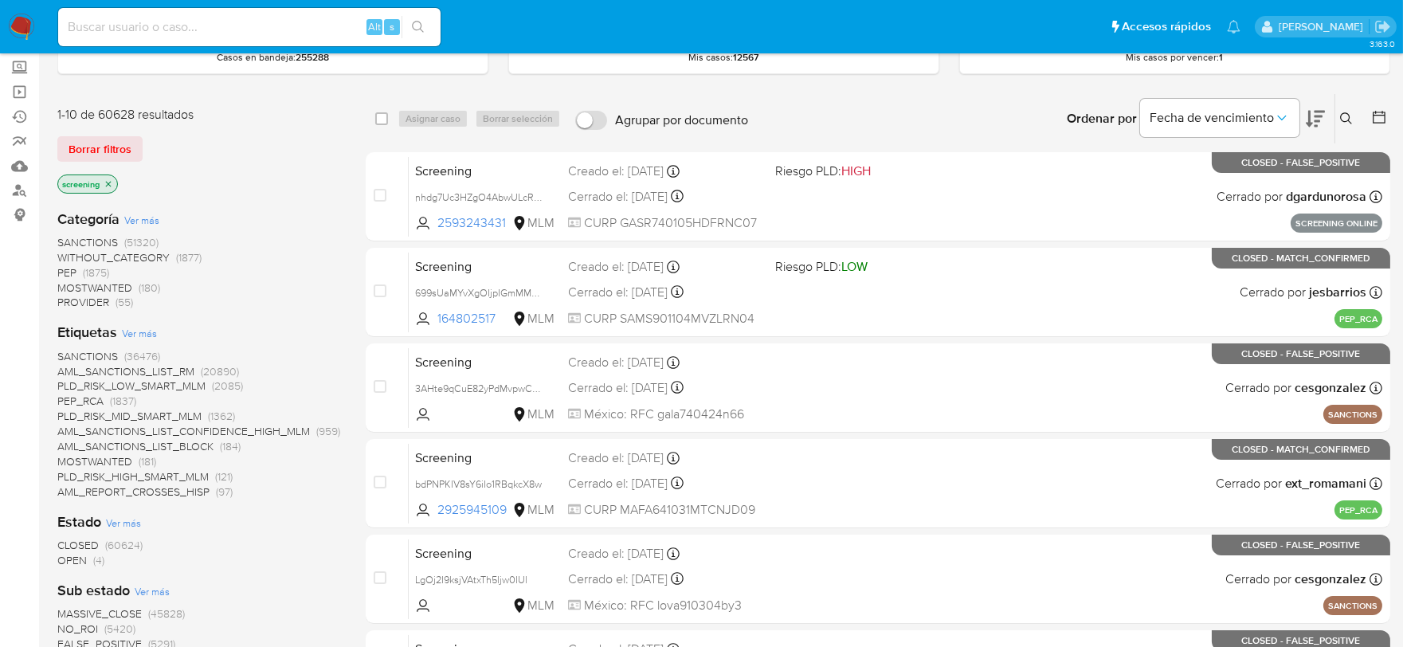
scroll to position [177, 0]
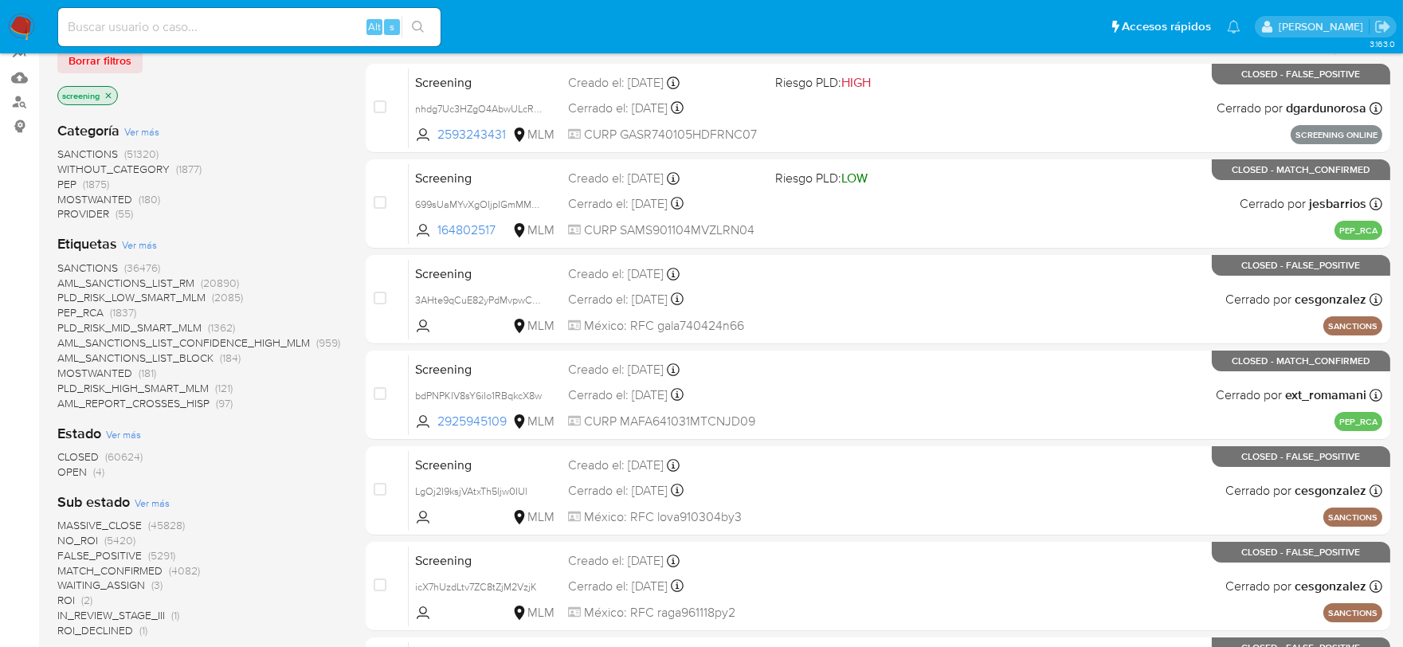
click at [108, 94] on icon "close-filter" at bounding box center [109, 96] width 10 height 10
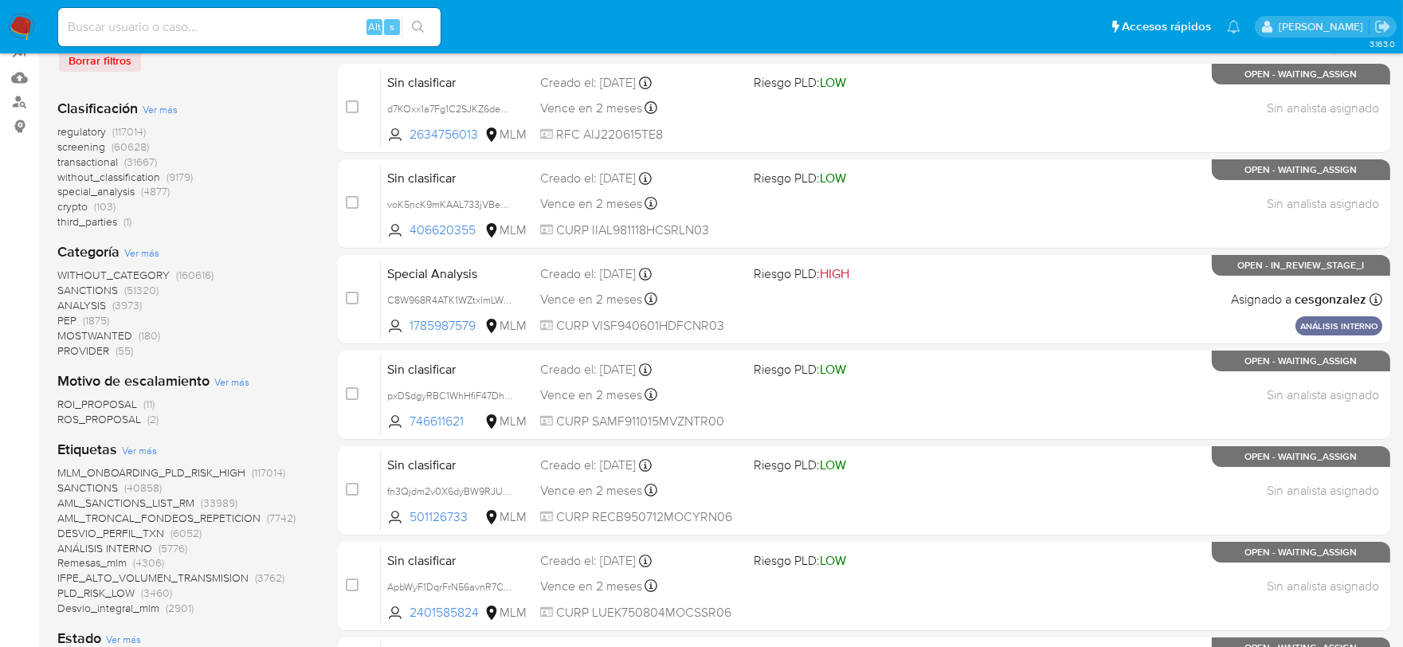
click at [89, 205] on span "crypto (103)" at bounding box center [86, 206] width 58 height 15
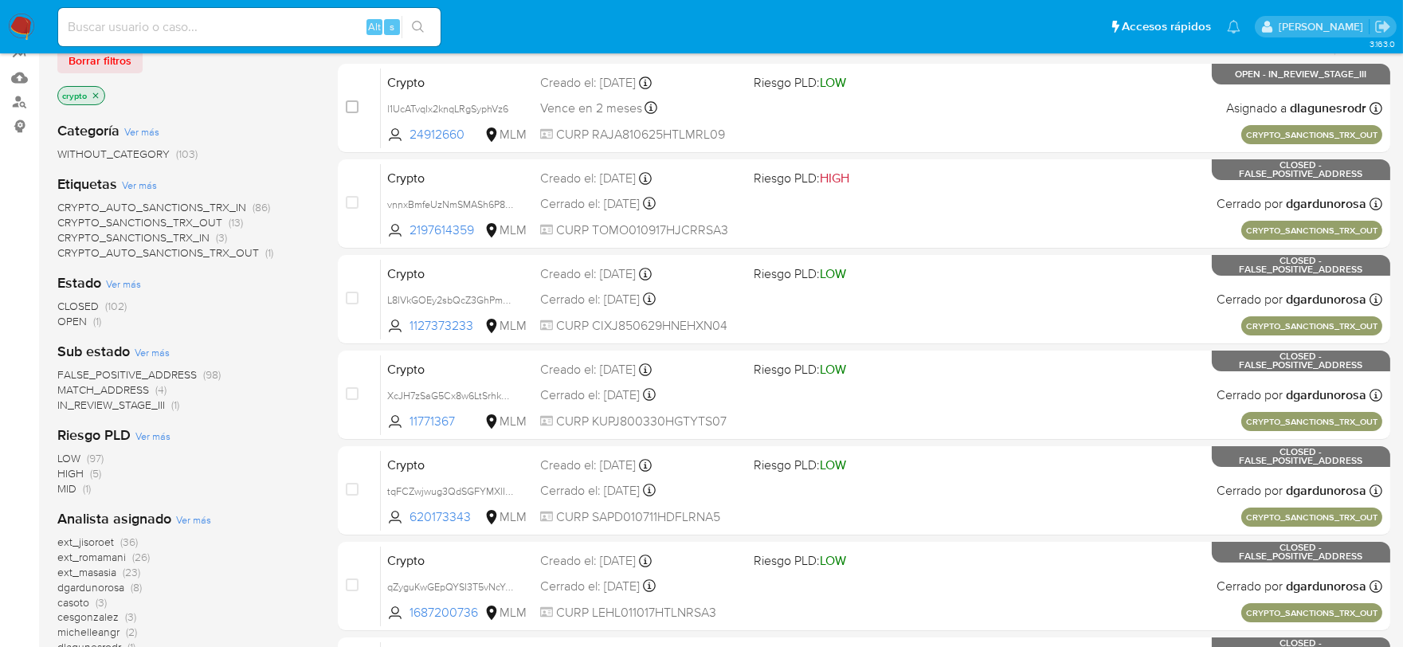
click at [74, 323] on span "OPEN" at bounding box center [71, 321] width 29 height 16
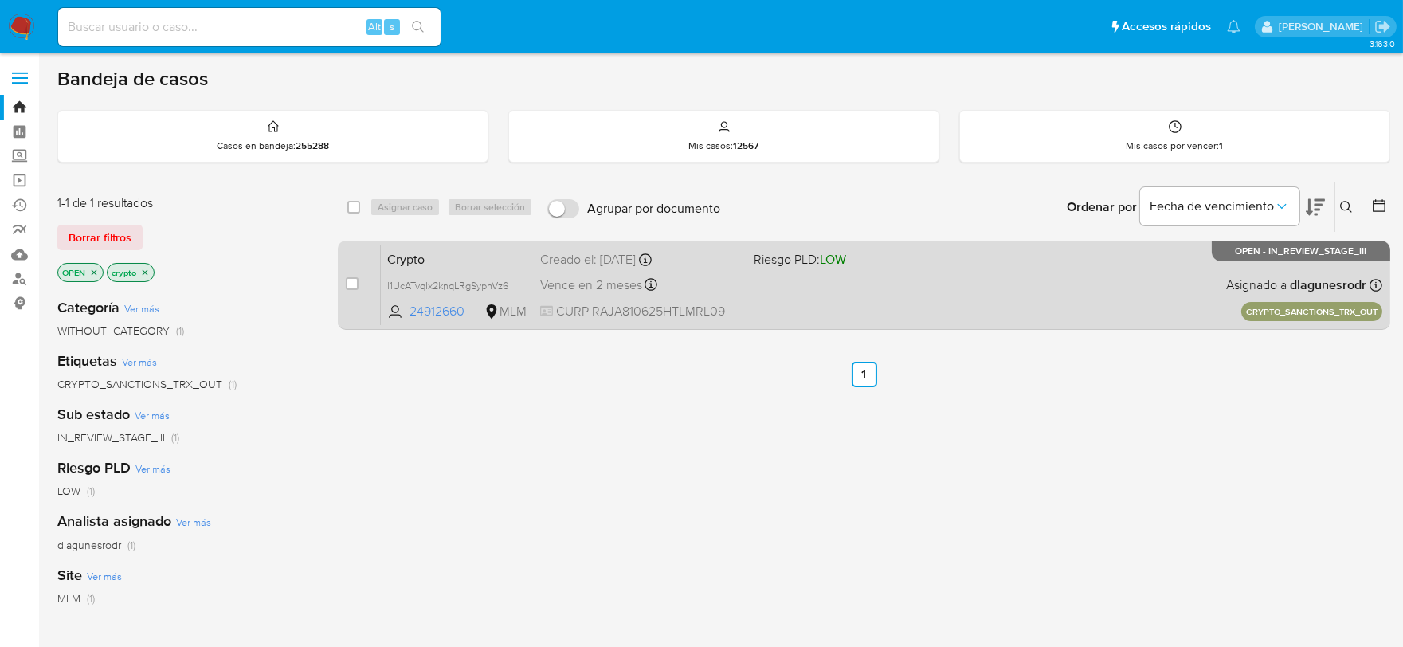
click at [344, 281] on div "case-item-checkbox No es posible asignar el caso Crypto l1UcATvqIx2knqLRgSyphVz…" at bounding box center [864, 285] width 1052 height 89
click at [352, 284] on input "checkbox" at bounding box center [352, 283] width 13 height 13
checkbox input "true"
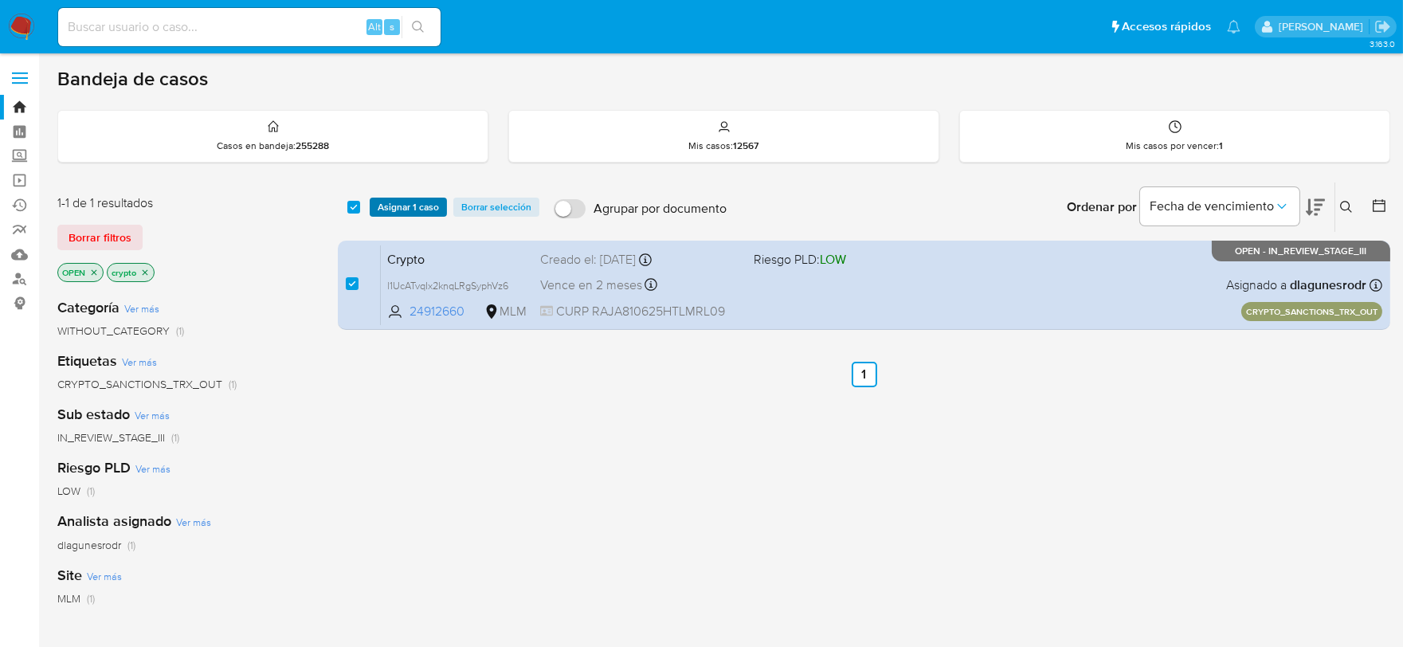
click at [395, 213] on span "Asignar 1 caso" at bounding box center [408, 207] width 61 height 16
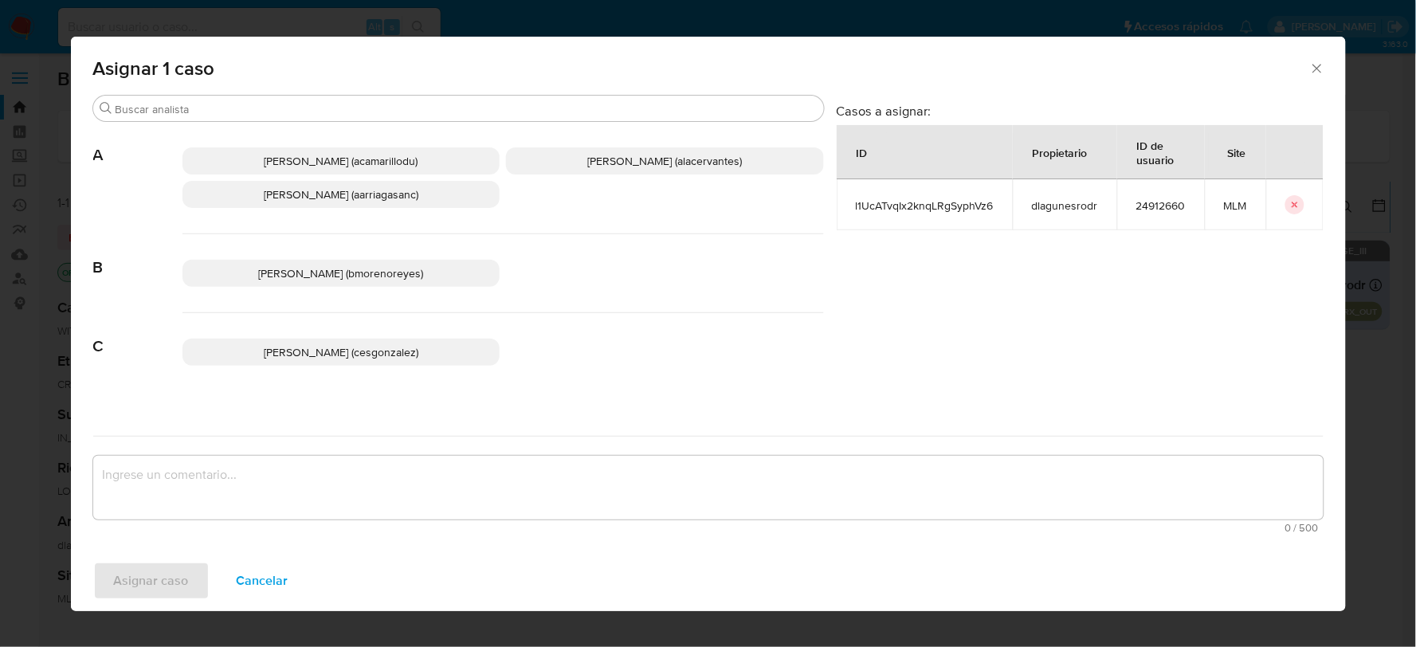
click at [378, 352] on span "Cesar Gonzalez (cesgonzalez)" at bounding box center [341, 352] width 155 height 16
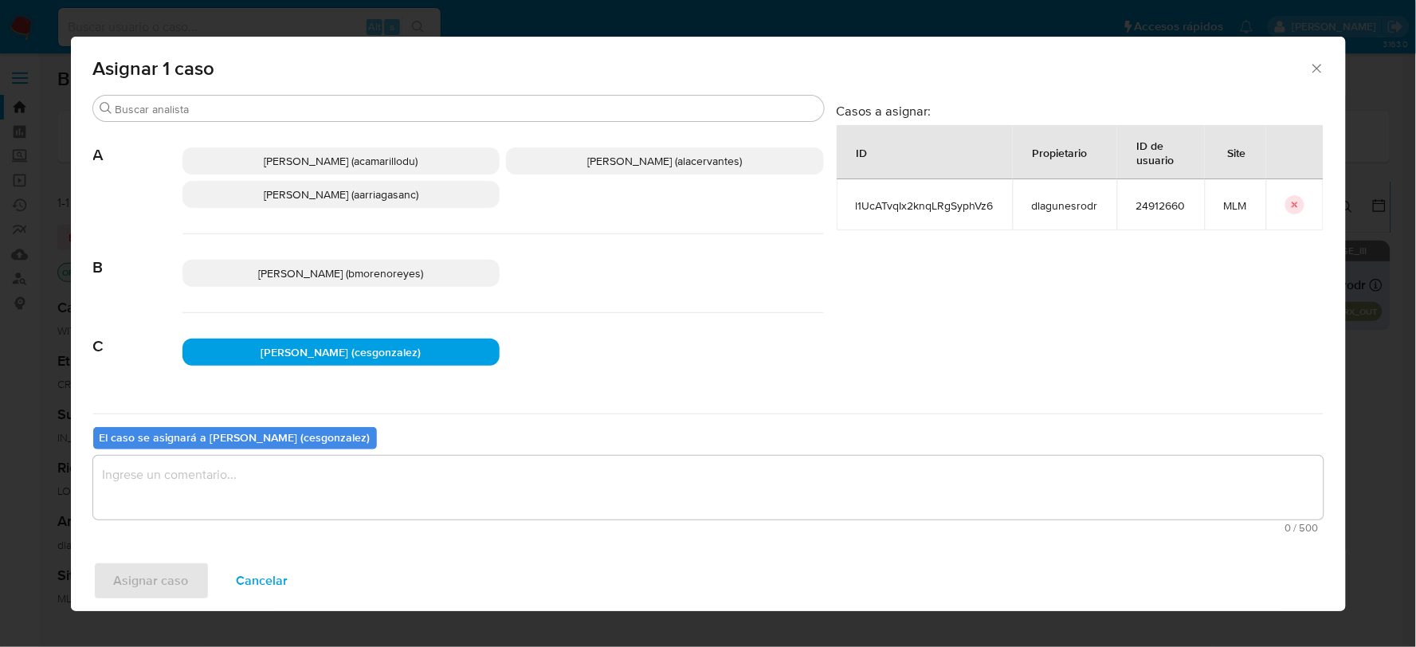
click at [284, 506] on textarea "assign-modal" at bounding box center [708, 488] width 1230 height 64
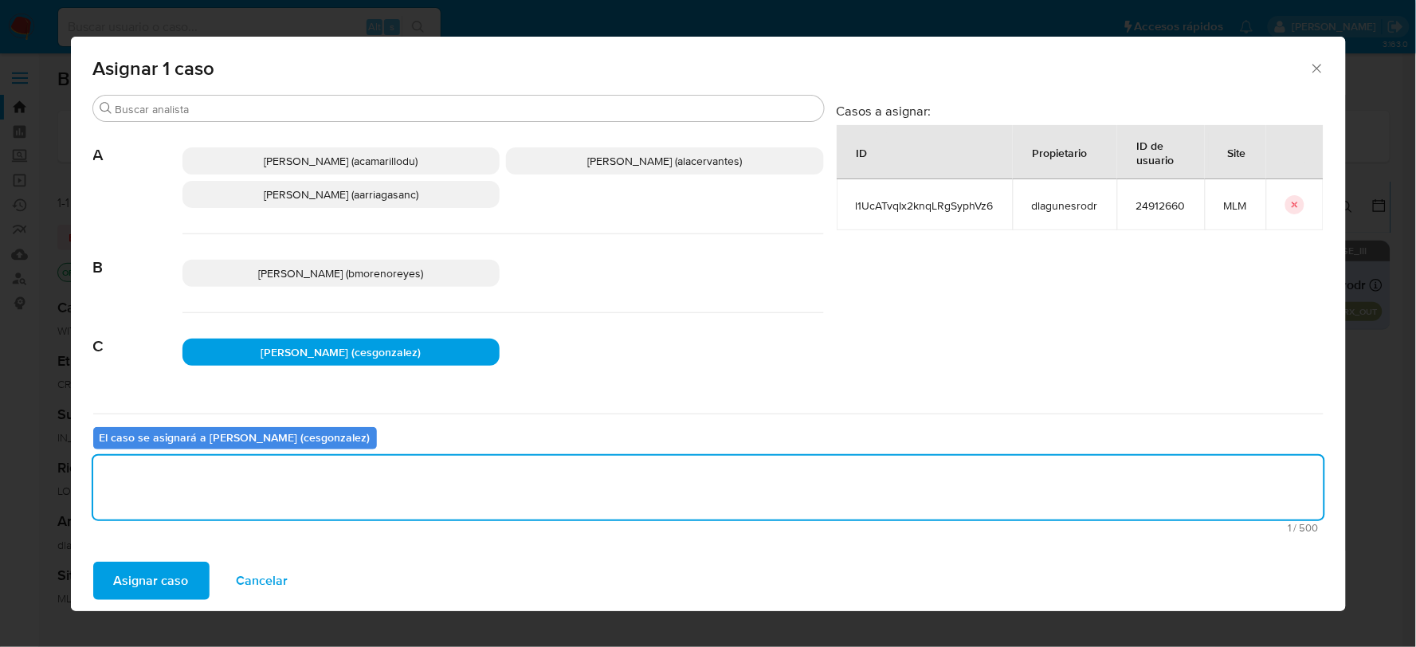
click at [144, 574] on span "Asignar caso" at bounding box center [151, 580] width 75 height 35
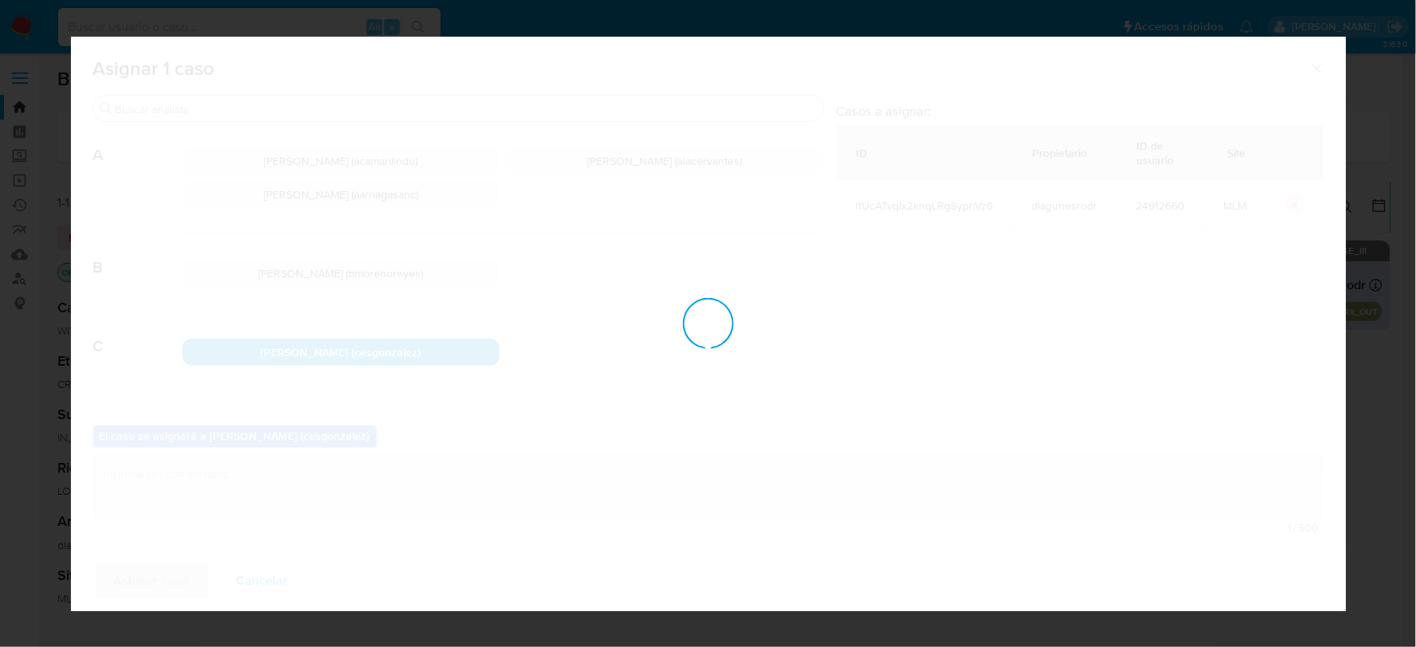
checkbox input "false"
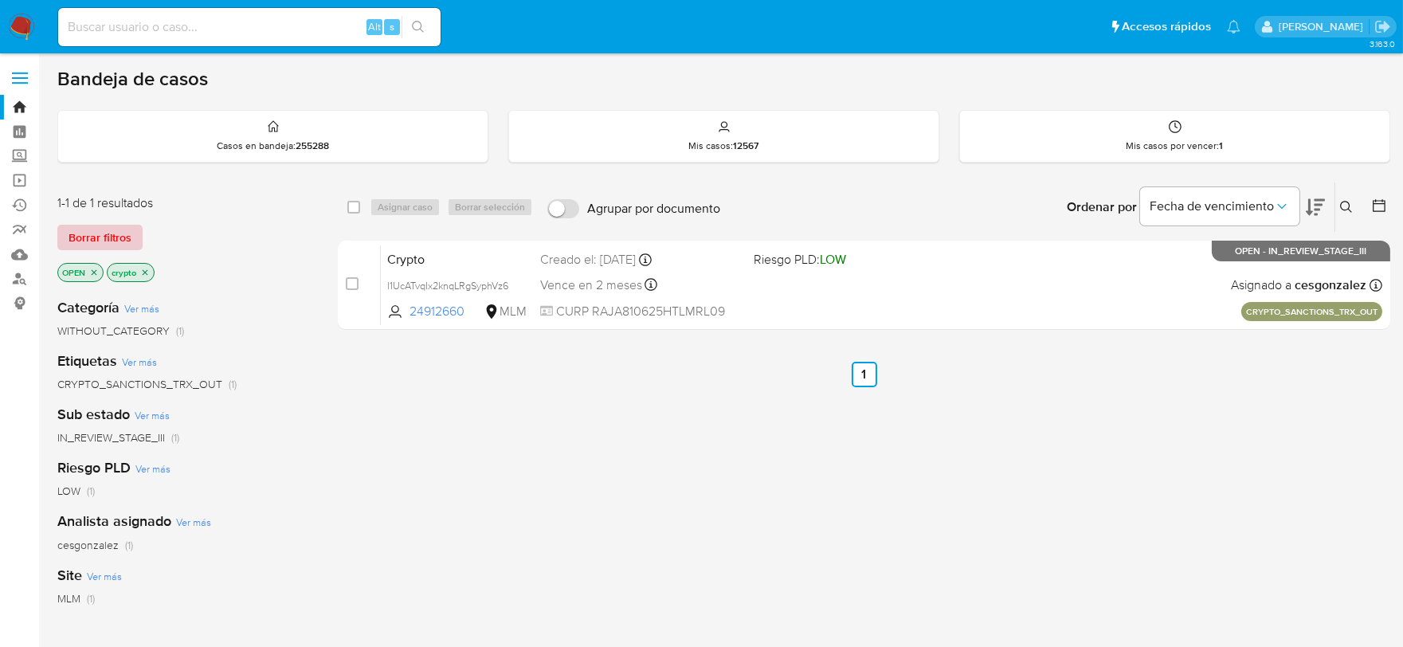
click at [90, 234] on span "Borrar filtros" at bounding box center [100, 237] width 63 height 22
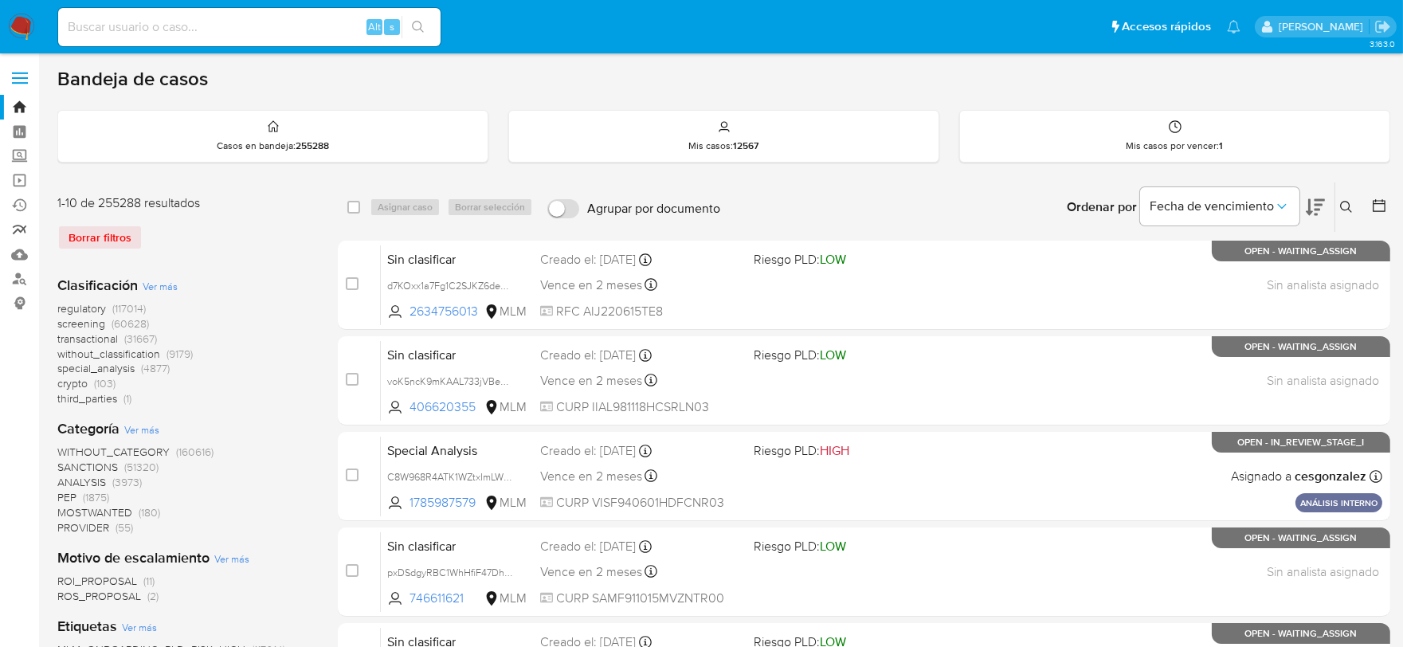
click at [24, 225] on link "Reportes" at bounding box center [95, 229] width 190 height 25
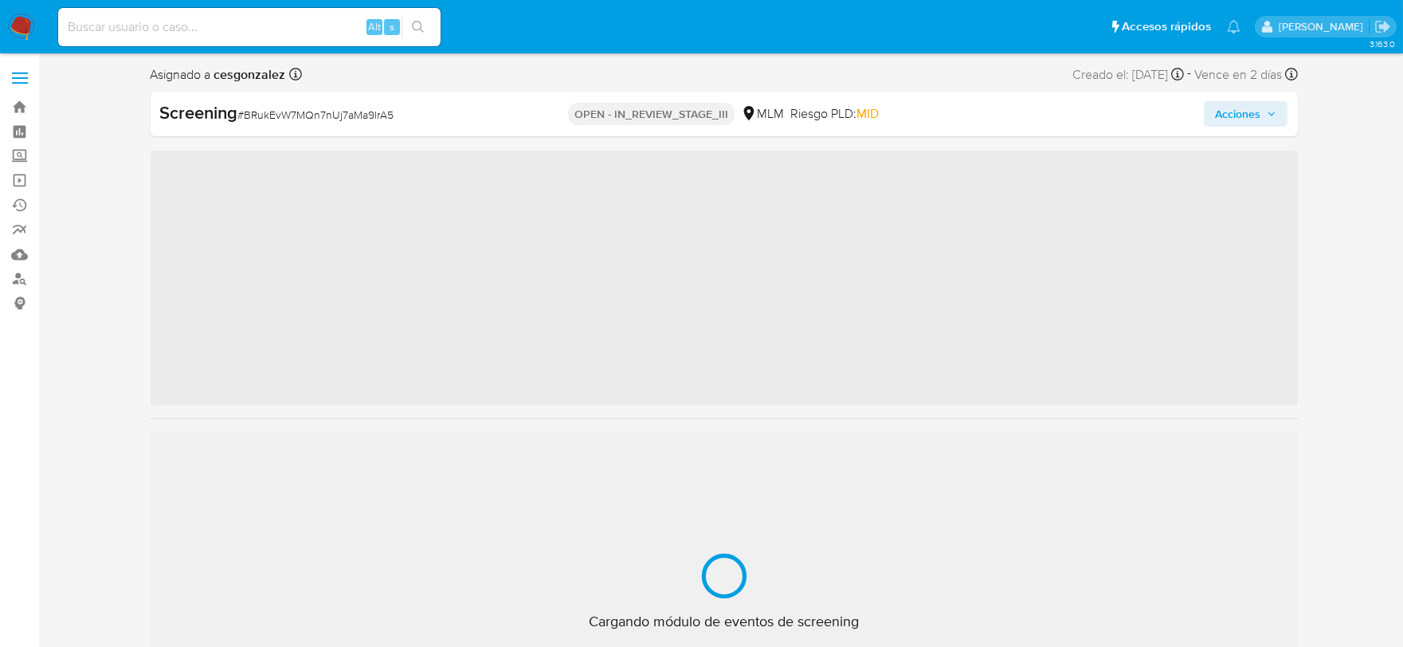
scroll to position [787, 0]
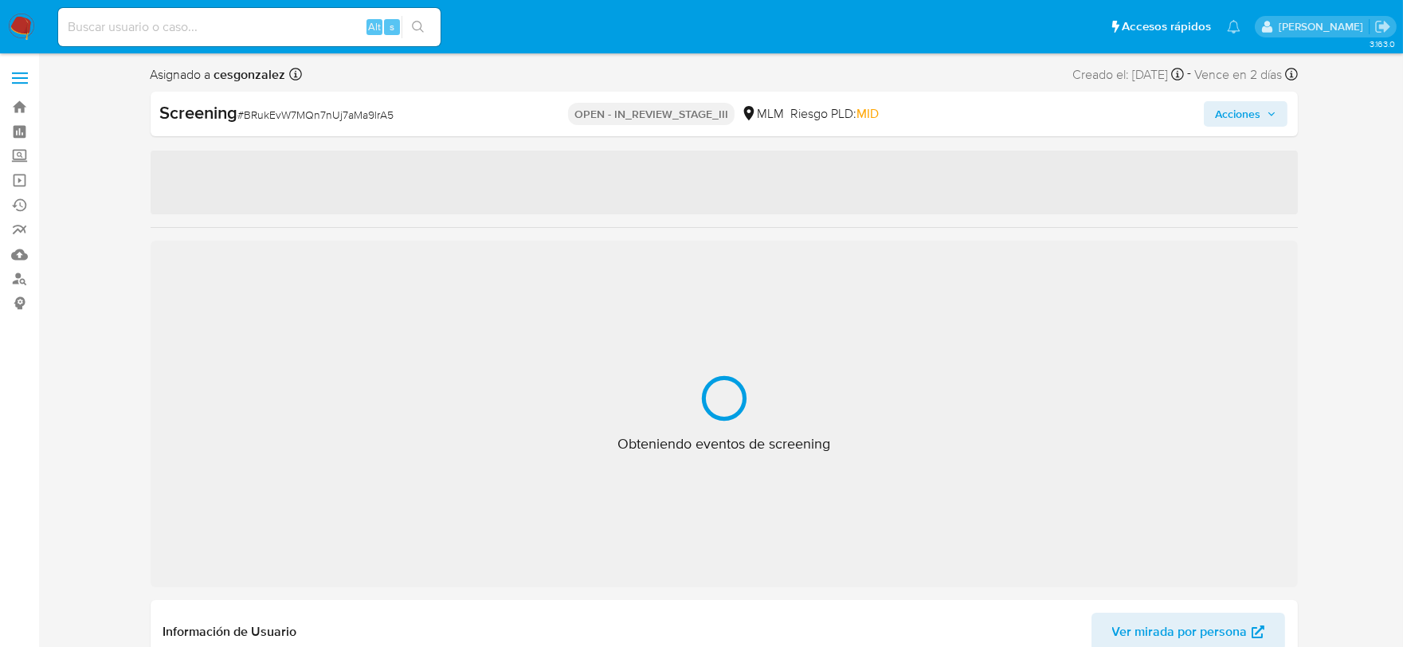
select select "10"
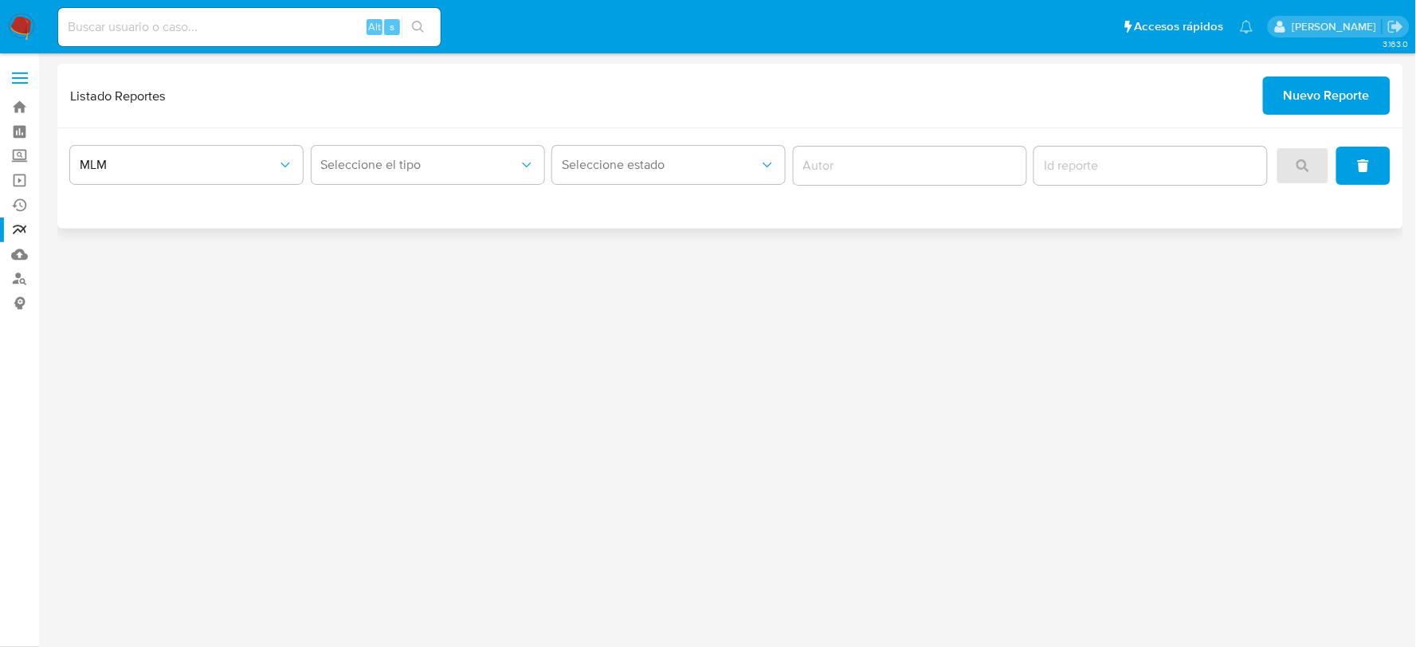
click at [1312, 104] on span "Nuevo Reporte" at bounding box center [1326, 95] width 86 height 35
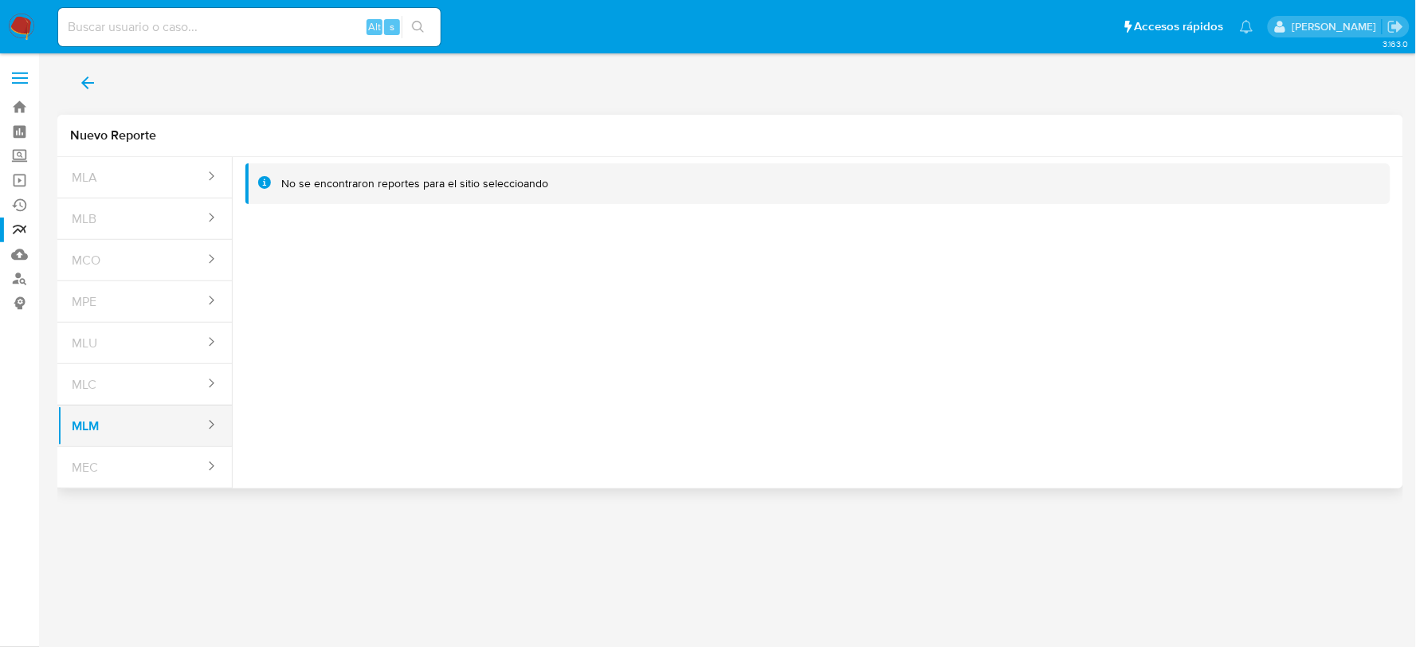
click at [131, 425] on button "MLM" at bounding box center [131, 426] width 149 height 38
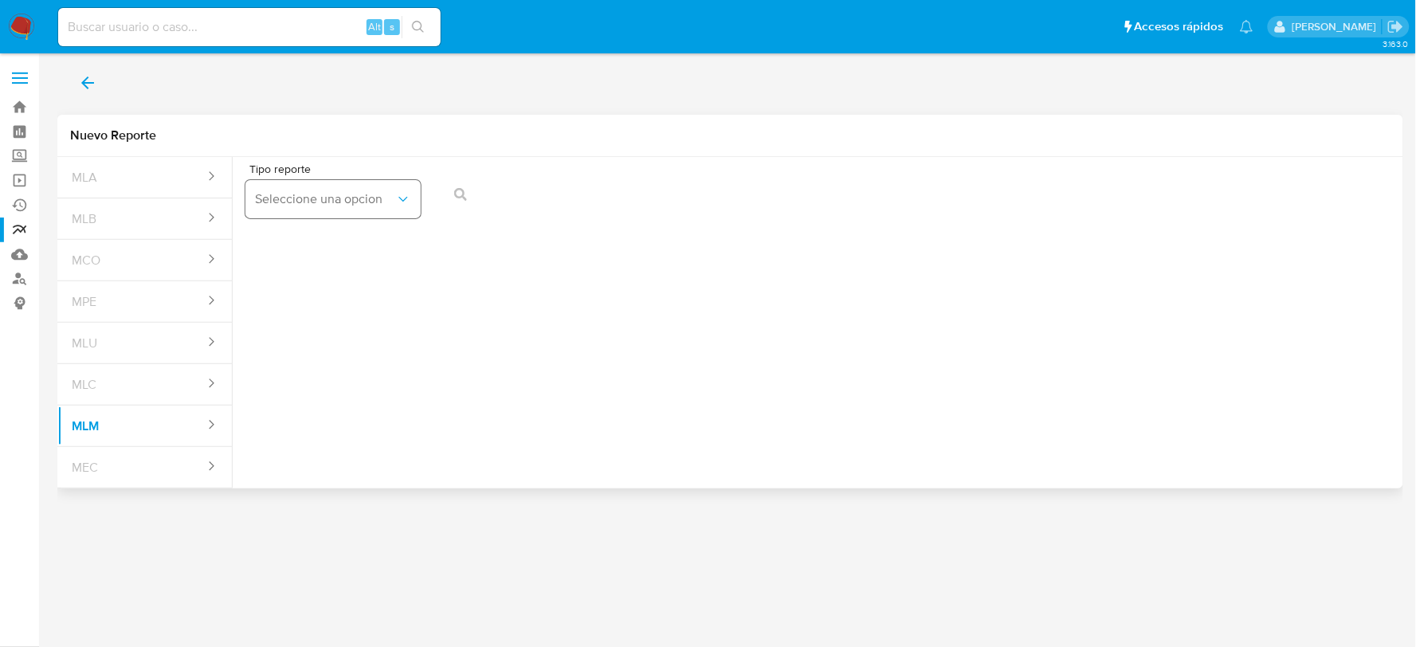
click at [393, 186] on button "Seleccione una opcion" at bounding box center [332, 199] width 175 height 38
click at [315, 287] on div "IFPE 24H" at bounding box center [327, 280] width 147 height 38
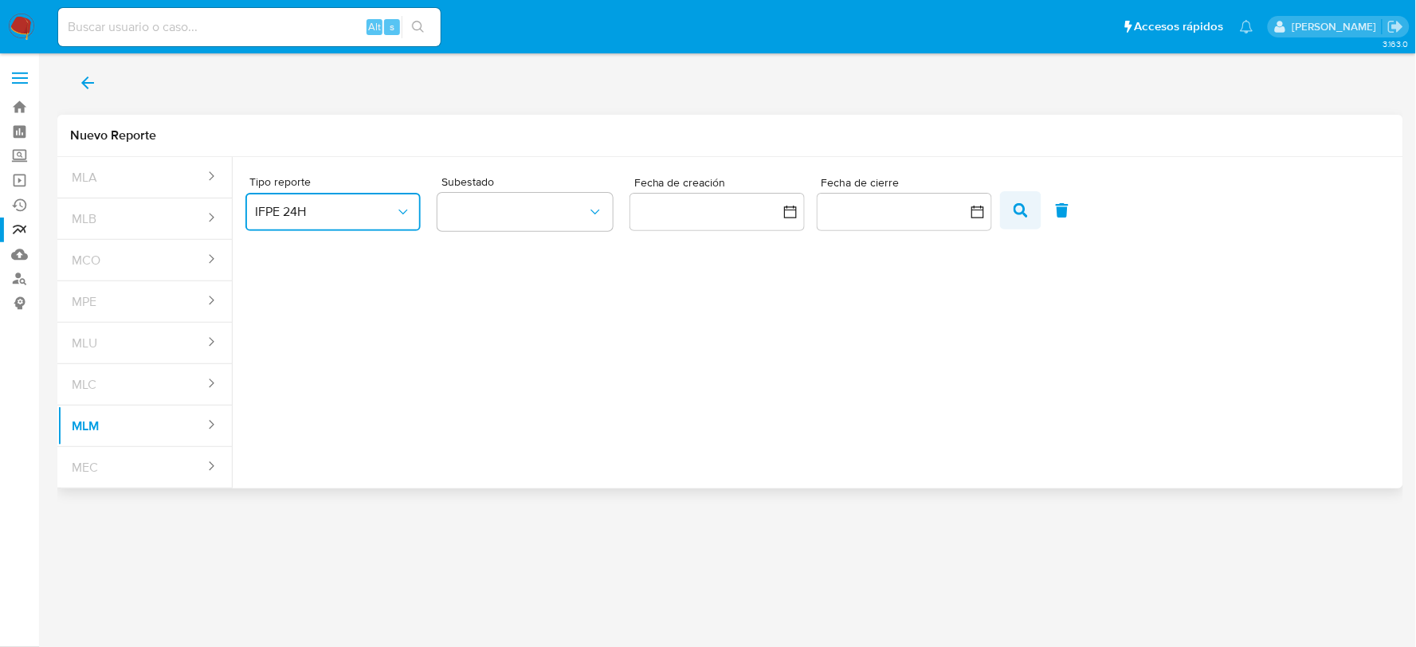
click at [1017, 201] on span "button" at bounding box center [1020, 210] width 14 height 27
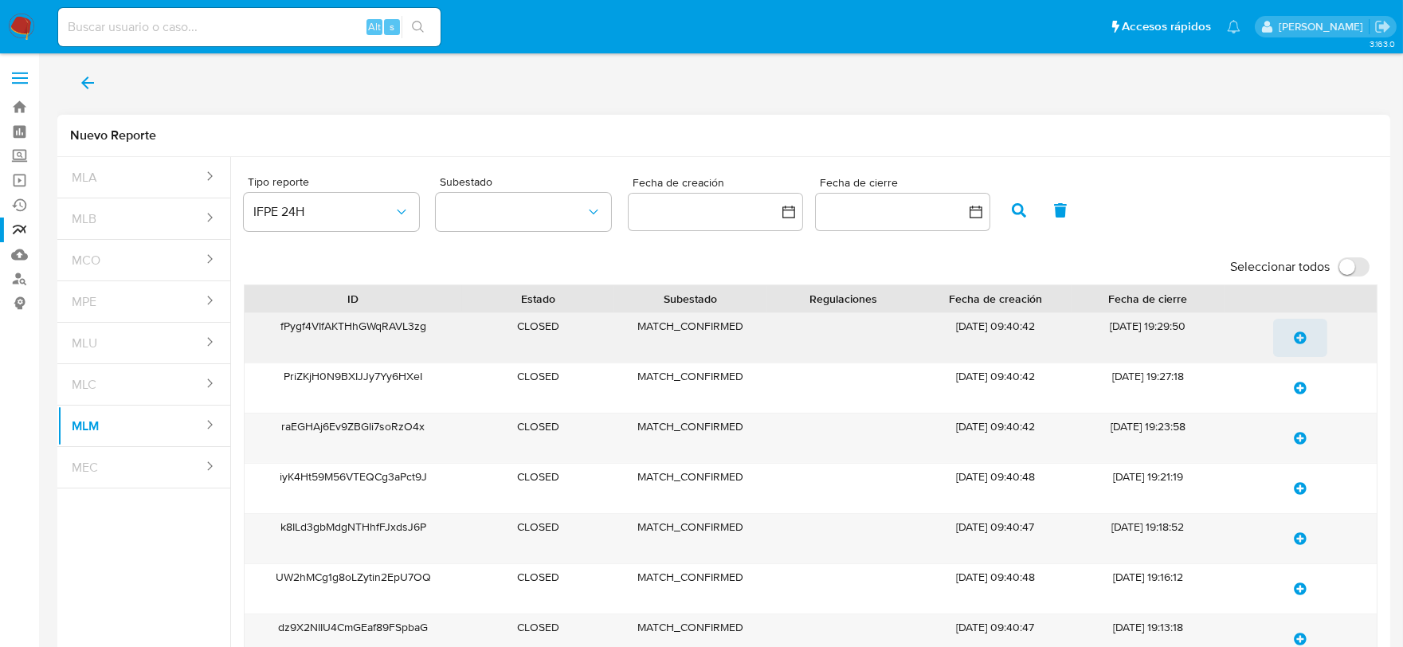
click at [1300, 343] on icon "update-list" at bounding box center [1300, 337] width 13 height 13
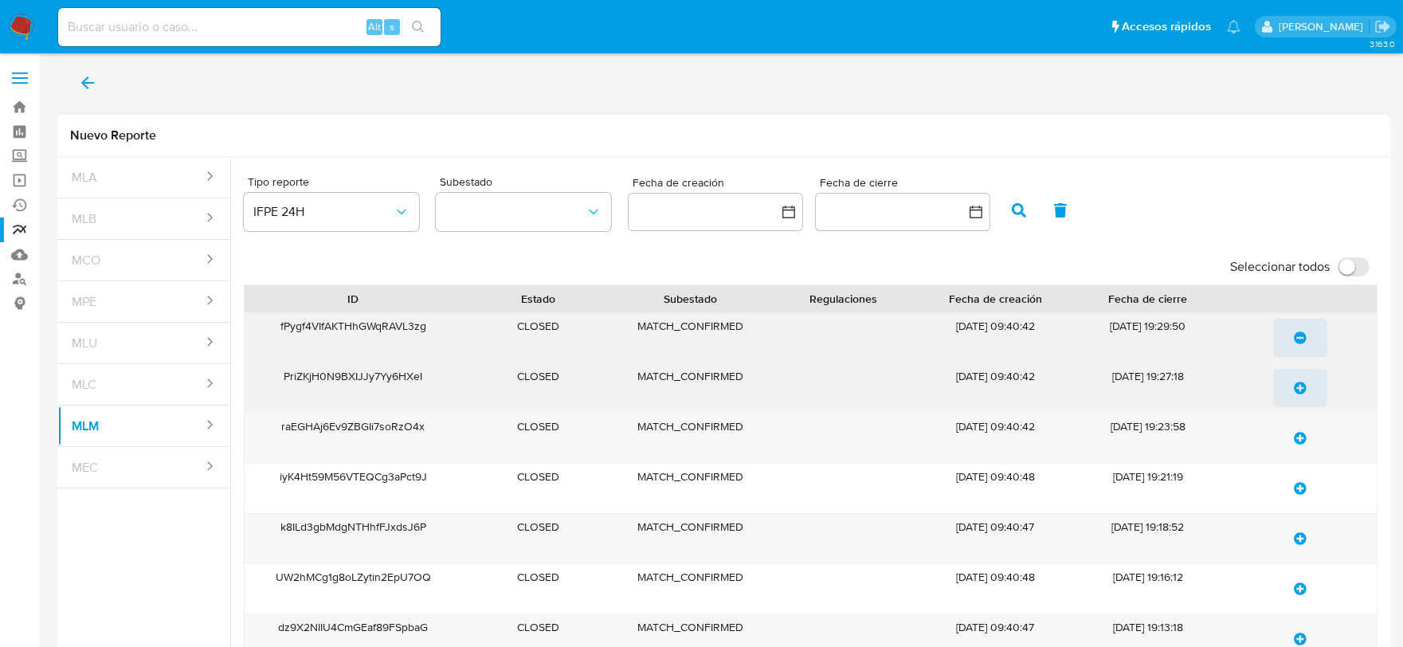
click at [1299, 384] on icon "update-list" at bounding box center [1300, 388] width 13 height 13
click at [1302, 442] on icon "update-list" at bounding box center [1300, 438] width 13 height 13
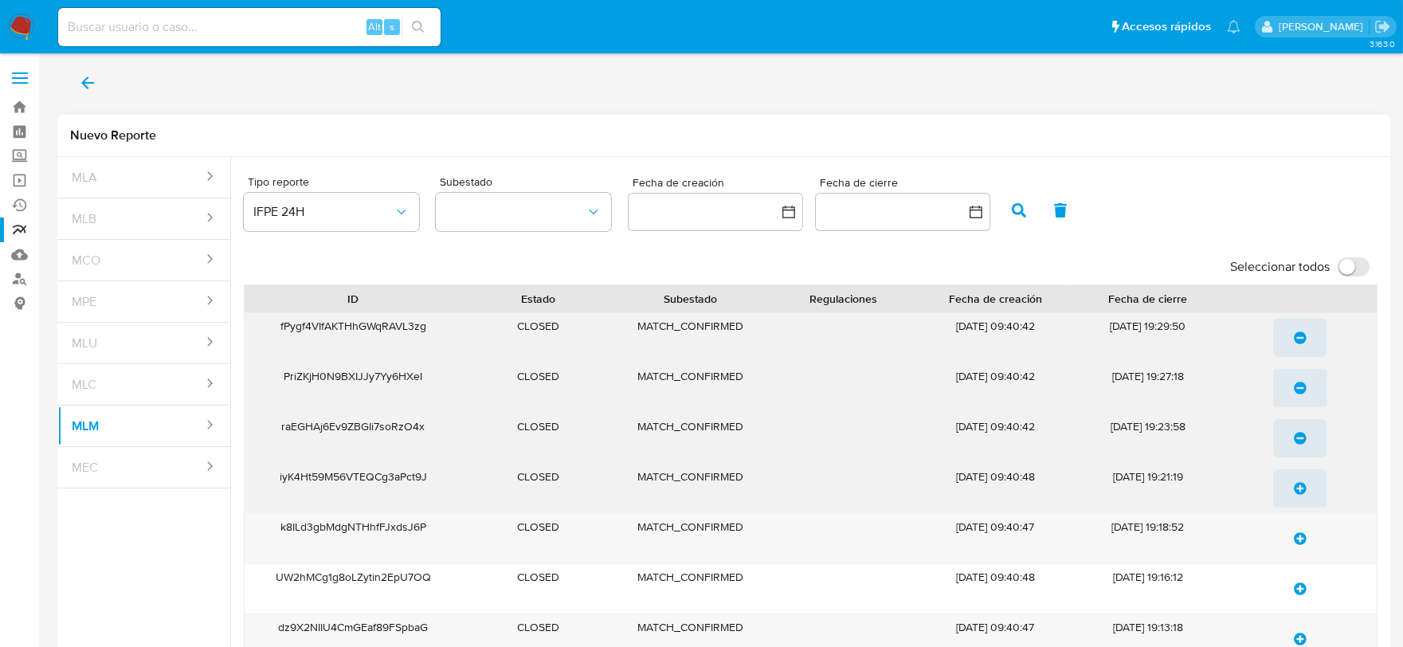
click at [1303, 488] on icon "update-list" at bounding box center [1300, 488] width 13 height 13
click at [1300, 537] on icon "update-list" at bounding box center [1300, 538] width 13 height 13
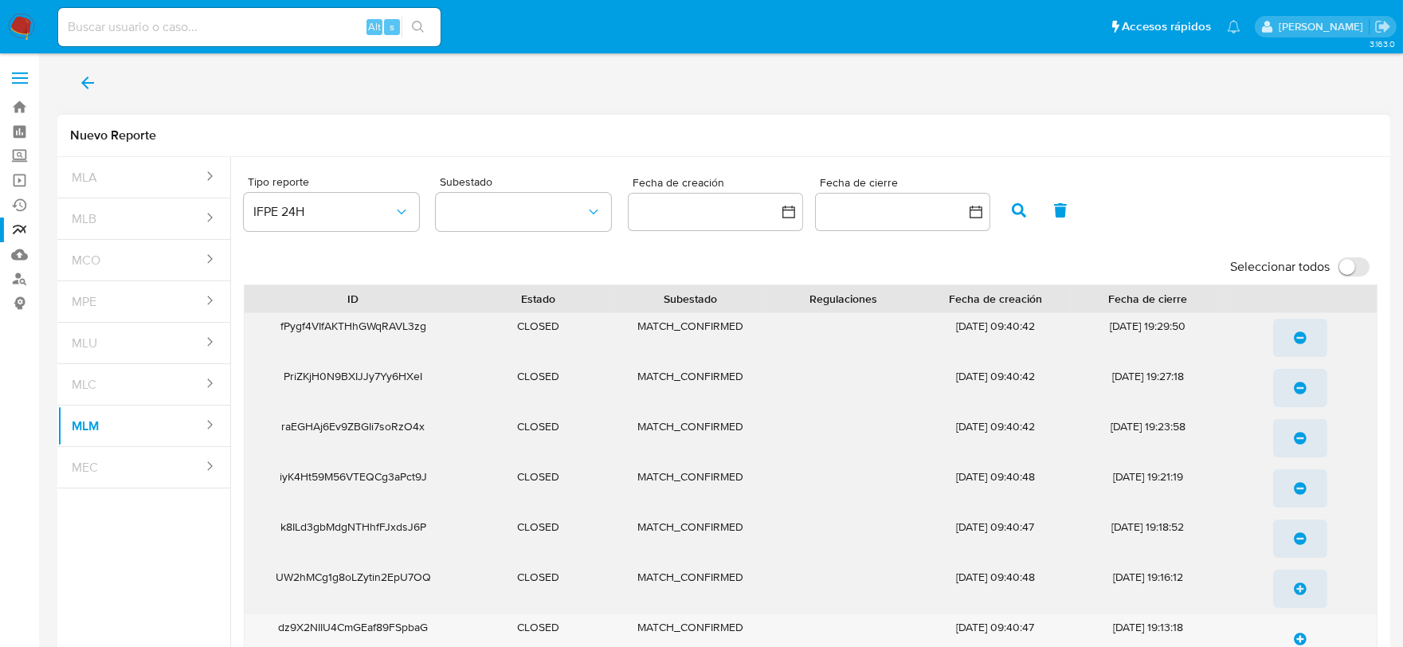
click at [1305, 590] on icon "update-list" at bounding box center [1300, 588] width 13 height 13
click at [1294, 634] on icon "update-list" at bounding box center [1300, 638] width 13 height 13
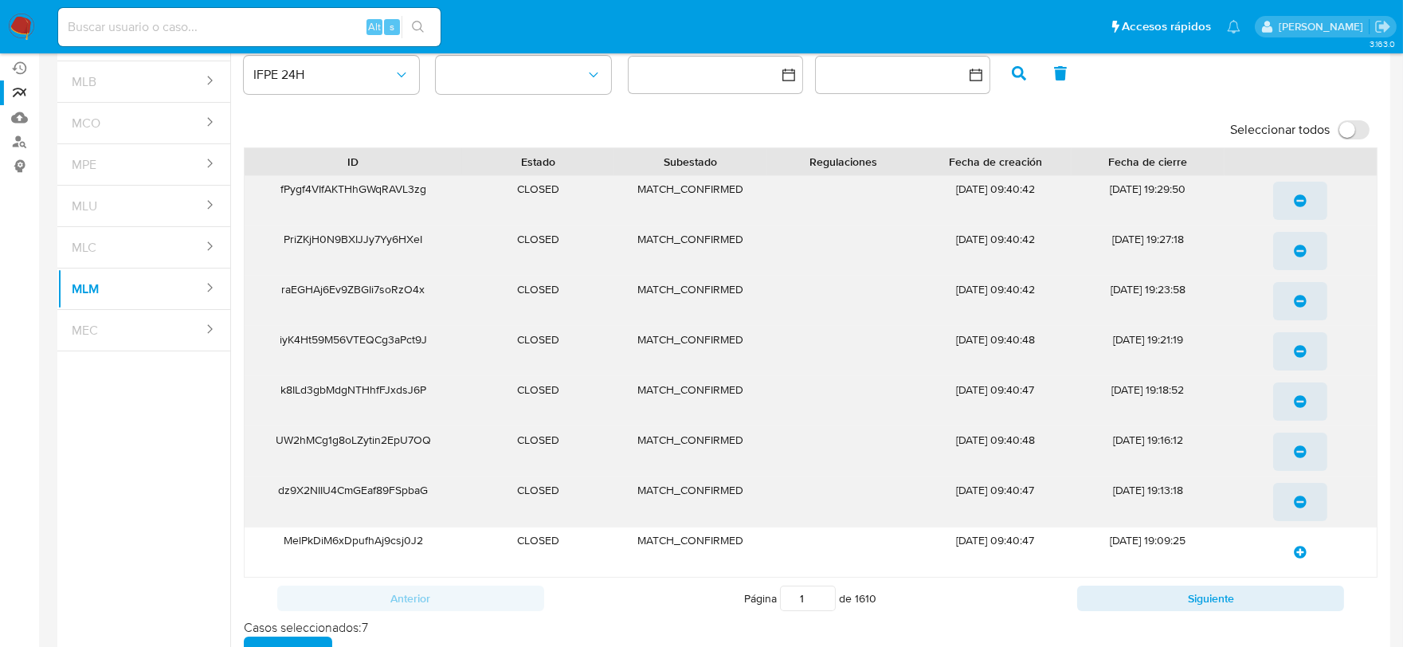
scroll to position [177, 0]
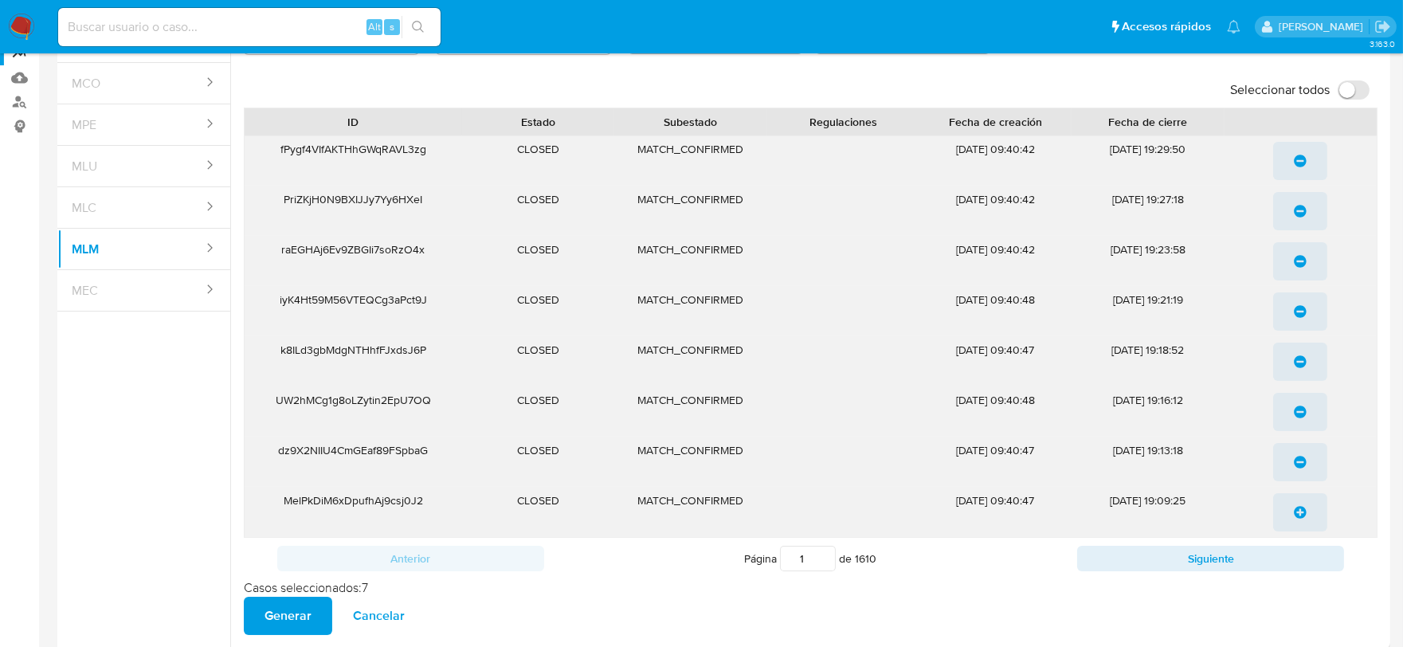
click at [1300, 515] on icon "update-list" at bounding box center [1300, 512] width 13 height 13
click at [1275, 553] on button "Siguiente" at bounding box center [1210, 558] width 267 height 25
click at [1302, 162] on icon "update-list" at bounding box center [1300, 161] width 13 height 13
click at [1294, 207] on icon "update-list" at bounding box center [1300, 211] width 13 height 13
click at [1301, 258] on icon "update-list" at bounding box center [1300, 261] width 13 height 13
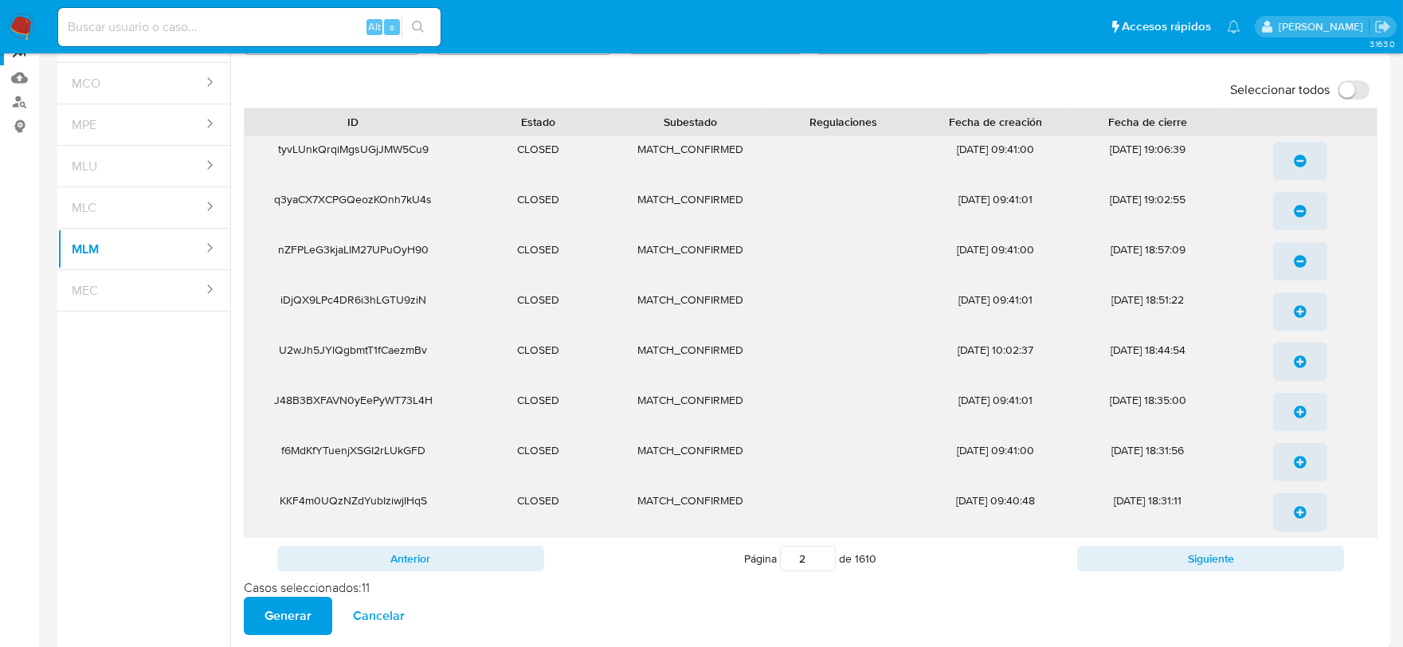
click at [1292, 319] on button "update-list" at bounding box center [1300, 311] width 54 height 38
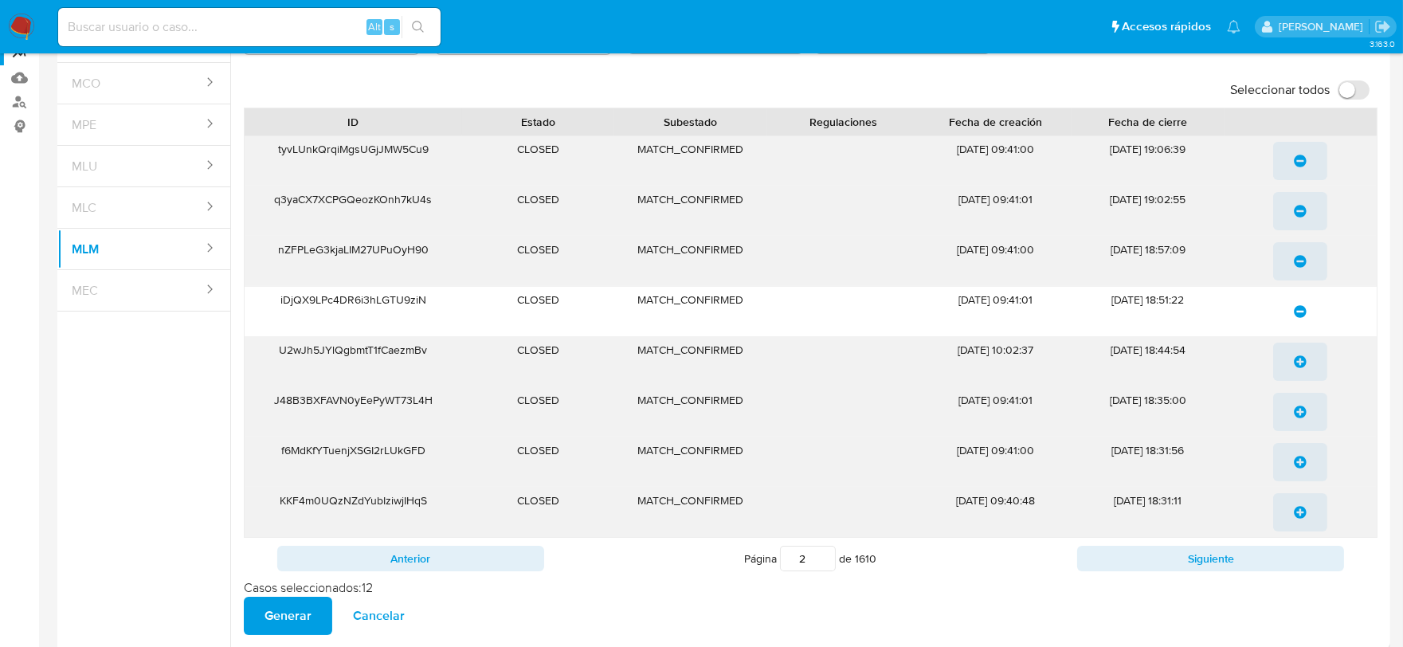
click at [1295, 358] on icon "update-list" at bounding box center [1300, 361] width 13 height 13
click at [1205, 556] on button "Siguiente" at bounding box center [1210, 558] width 267 height 25
type input "3"
click at [1300, 166] on icon "update-list" at bounding box center [1300, 161] width 13 height 13
click at [279, 613] on span "Generar" at bounding box center [287, 615] width 47 height 35
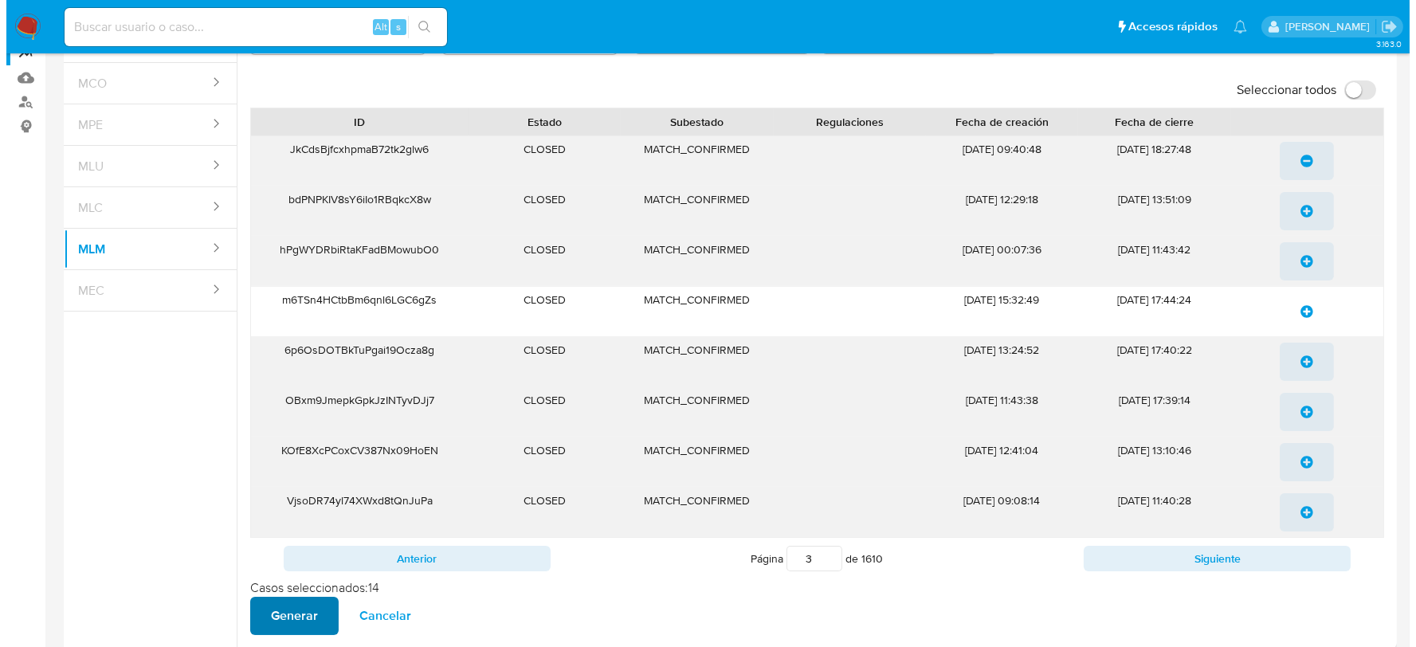
scroll to position [0, 0]
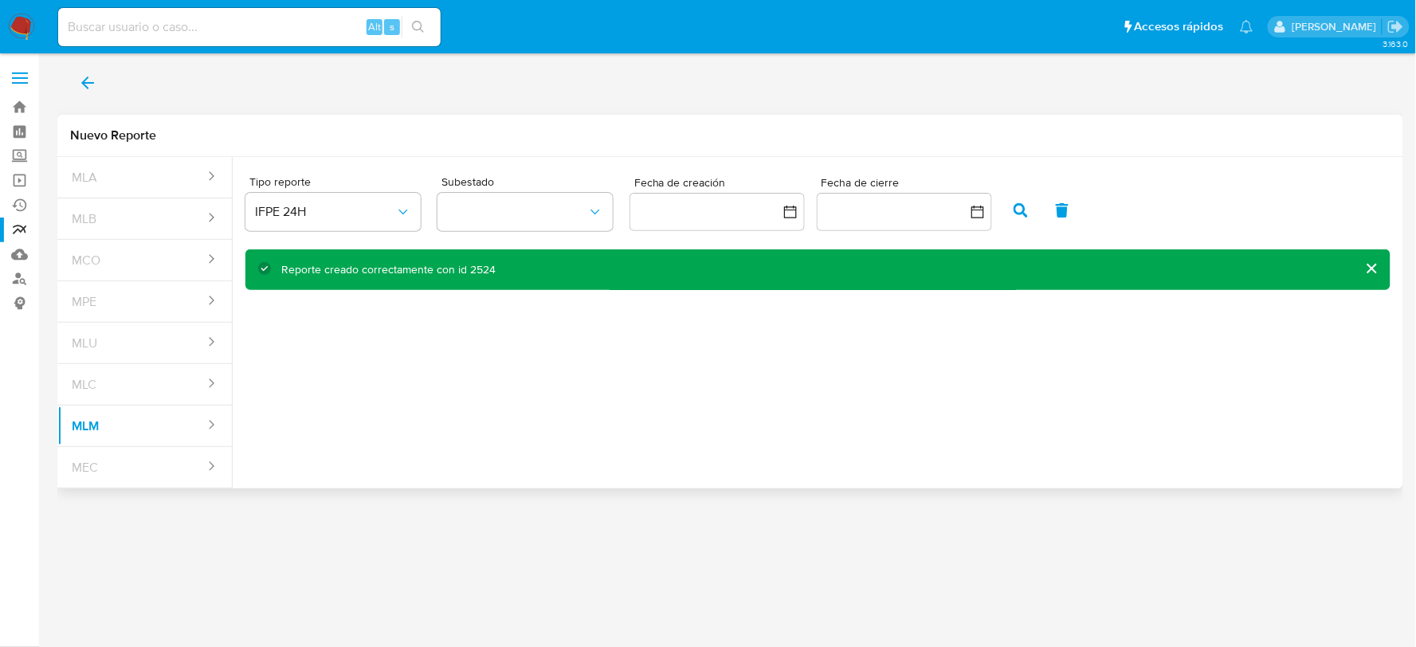
click at [92, 90] on icon "back" at bounding box center [87, 82] width 19 height 19
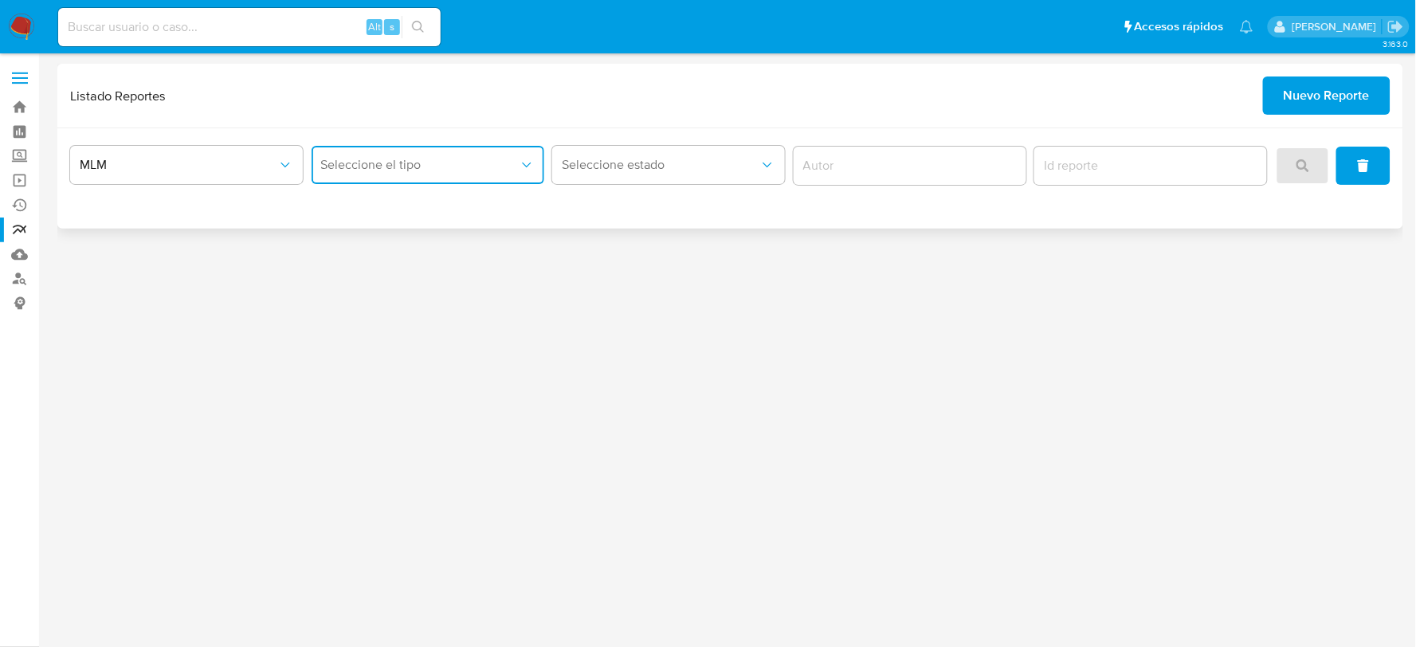
click at [429, 166] on span "Seleccione el tipo" at bounding box center [420, 165] width 198 height 16
click at [378, 249] on div "IFPE 24H" at bounding box center [422, 246] width 205 height 38
click at [1301, 178] on span "search" at bounding box center [1302, 165] width 13 height 35
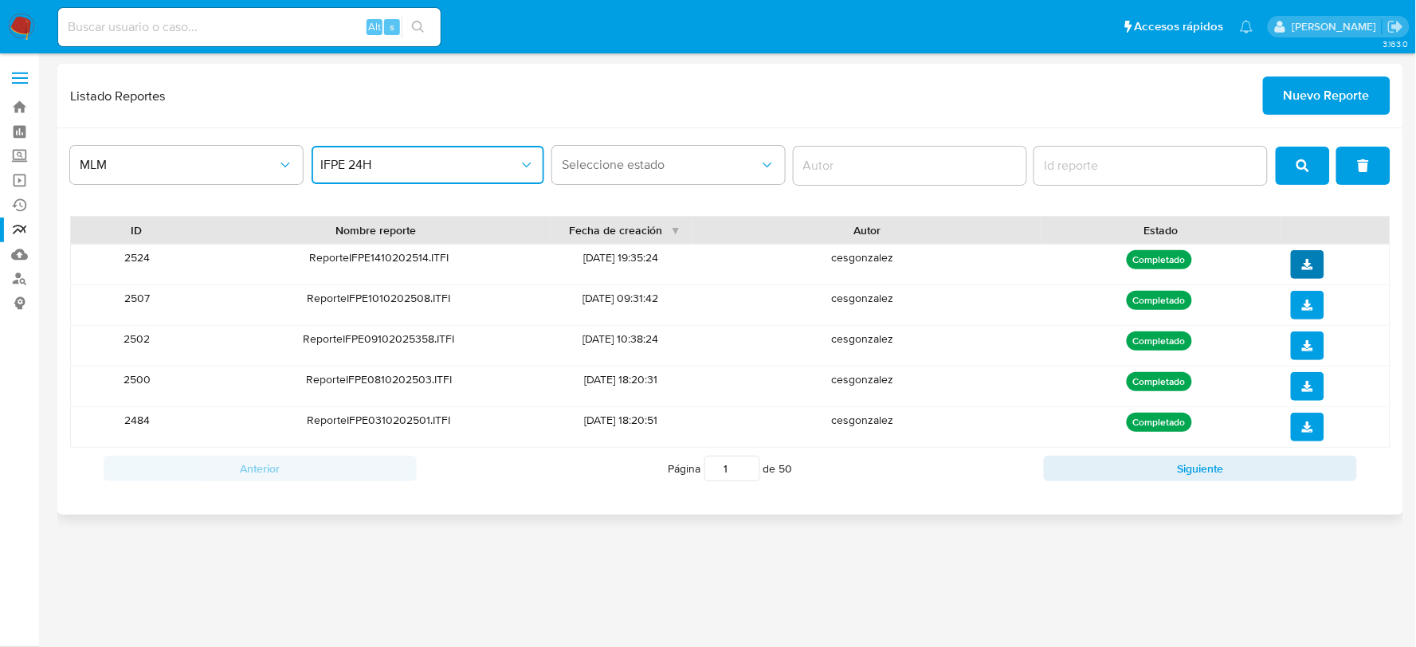
click at [1314, 271] on button "download" at bounding box center [1306, 264] width 33 height 29
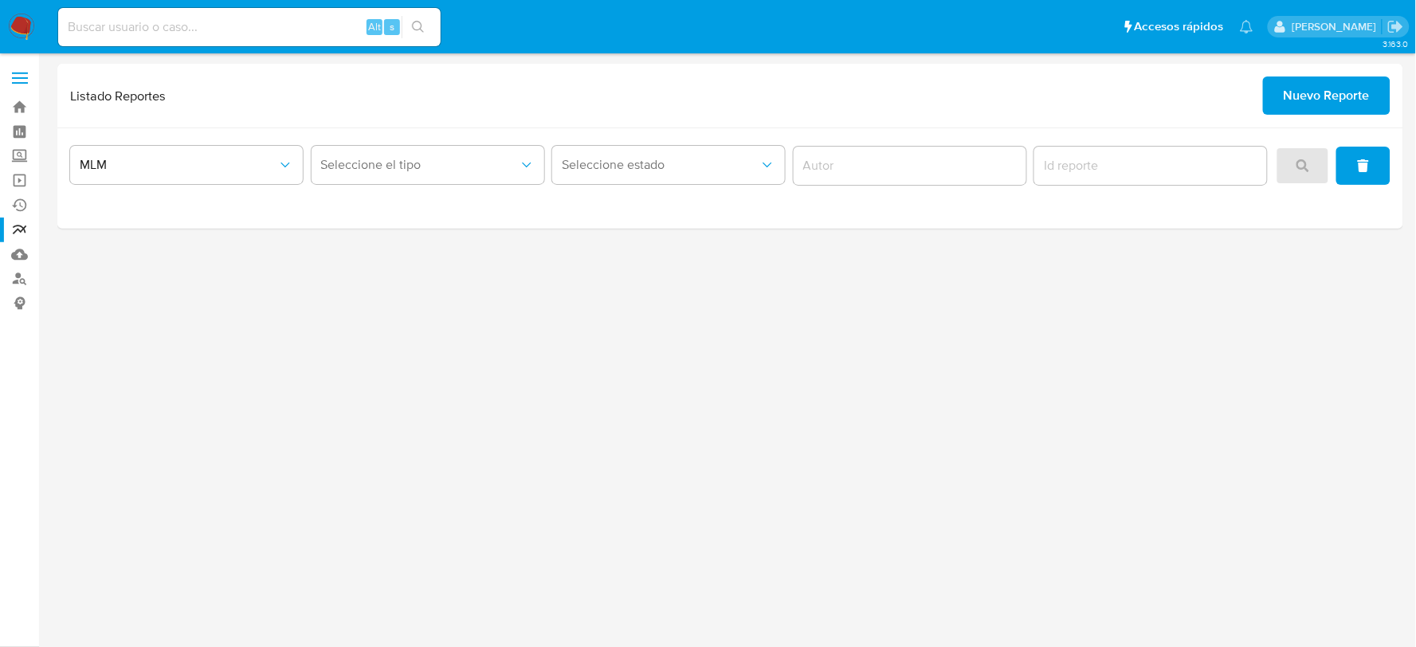
click at [131, 24] on input at bounding box center [249, 27] width 382 height 21
paste input "1252297903"
type input "1252297903"
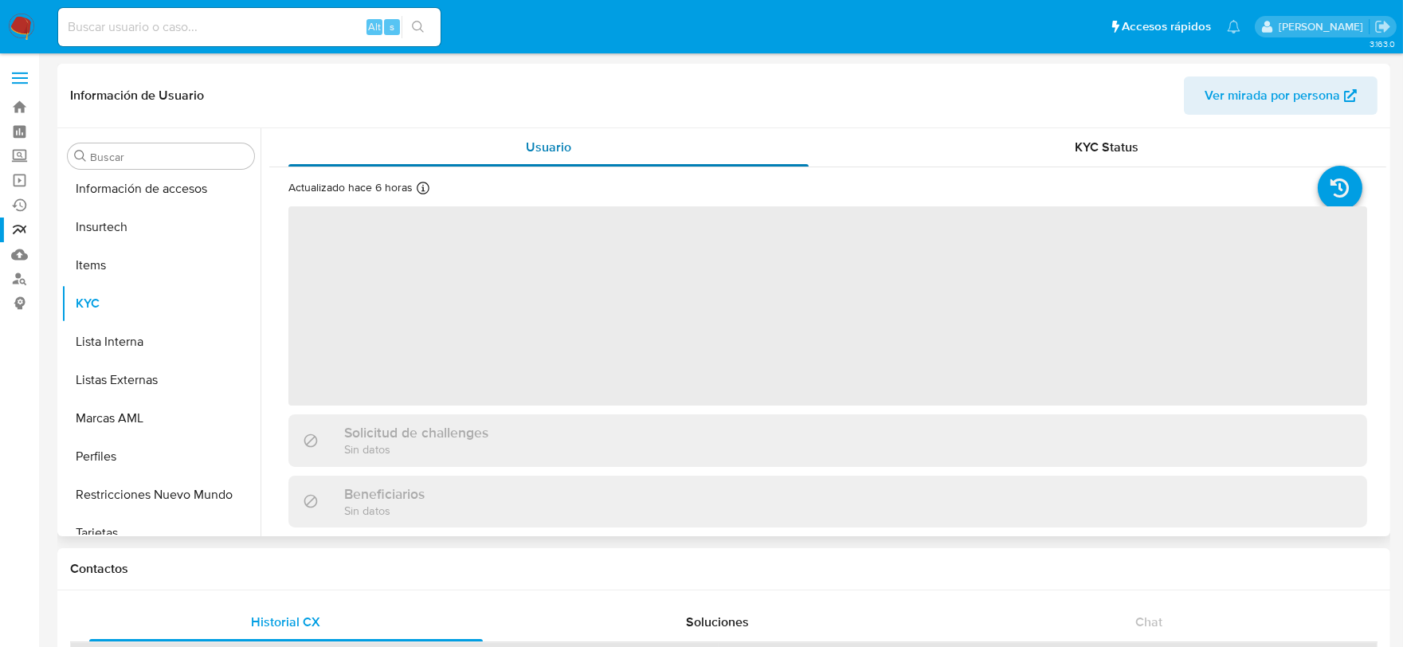
scroll to position [787, 0]
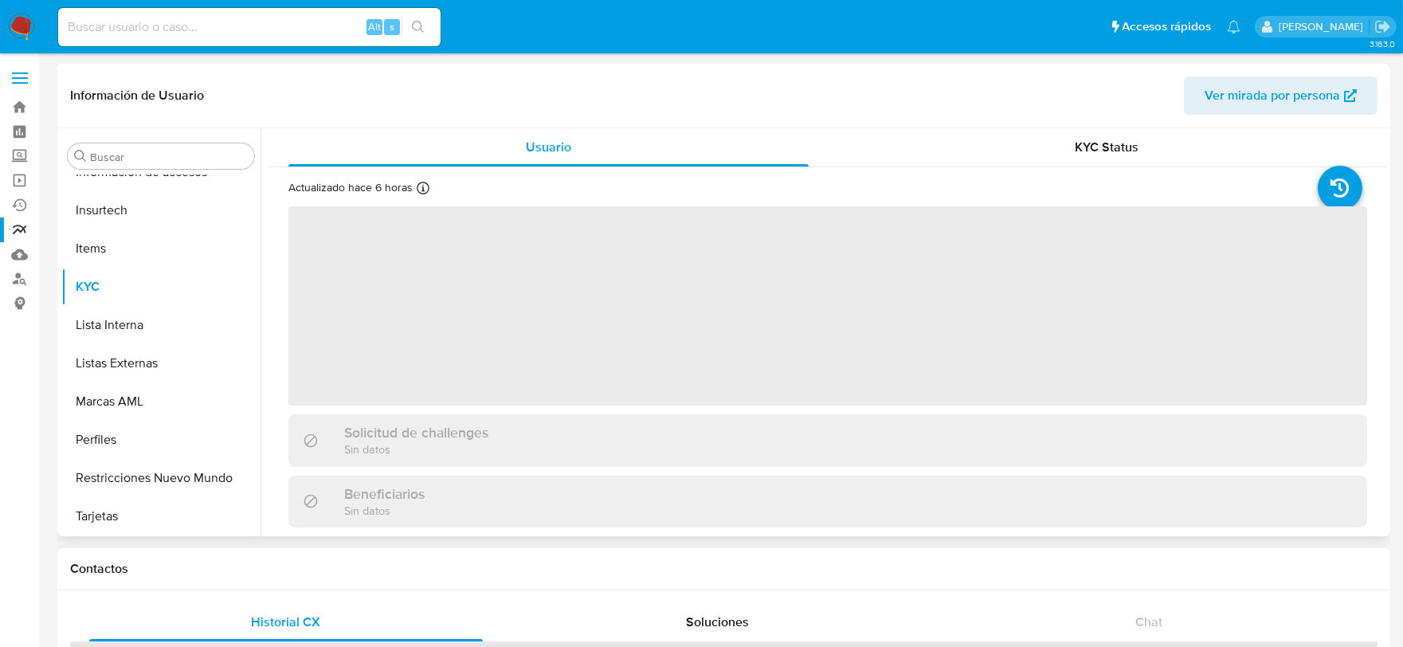
select select "10"
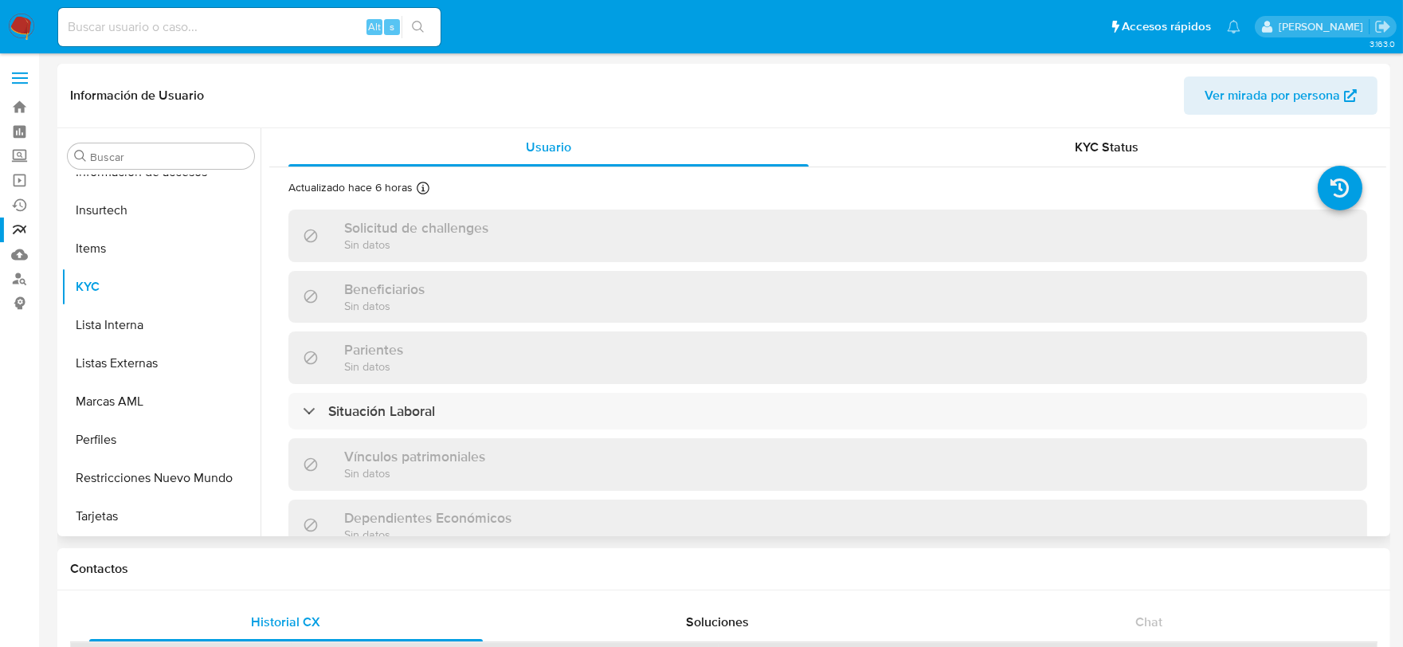
scroll to position [345, 0]
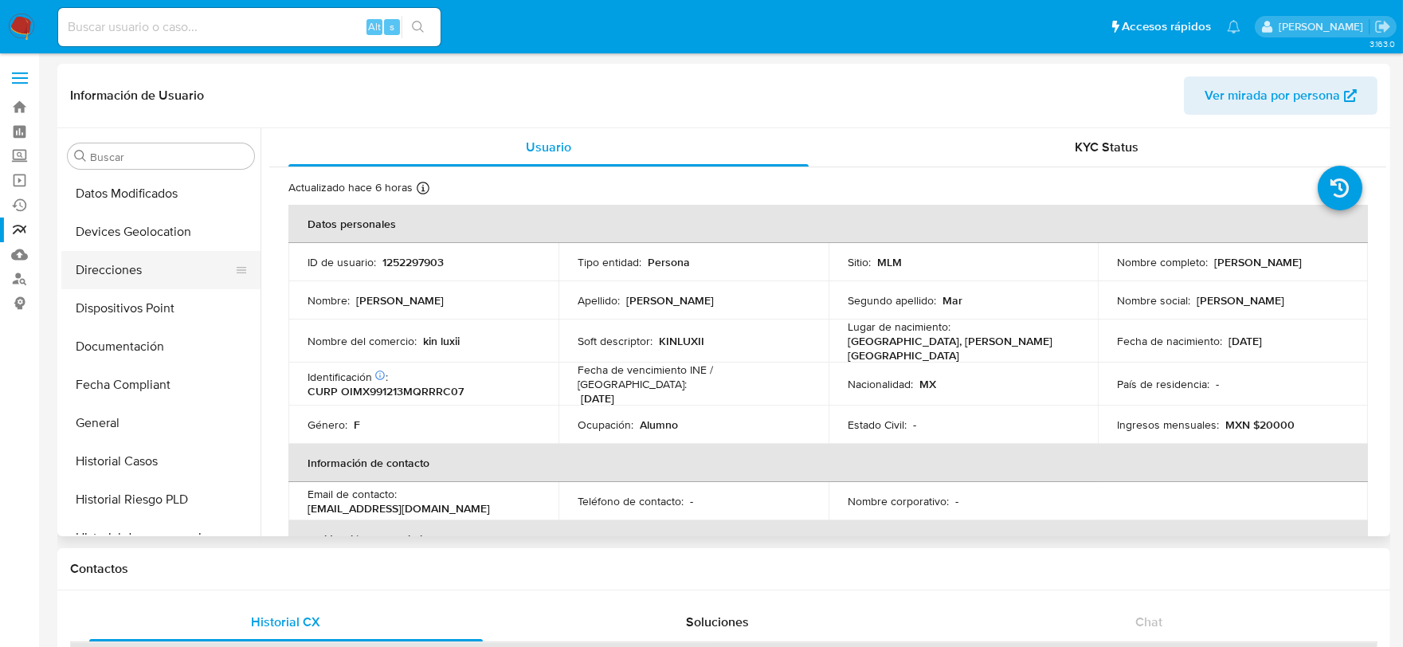
click at [147, 276] on button "Direcciones" at bounding box center [154, 270] width 186 height 38
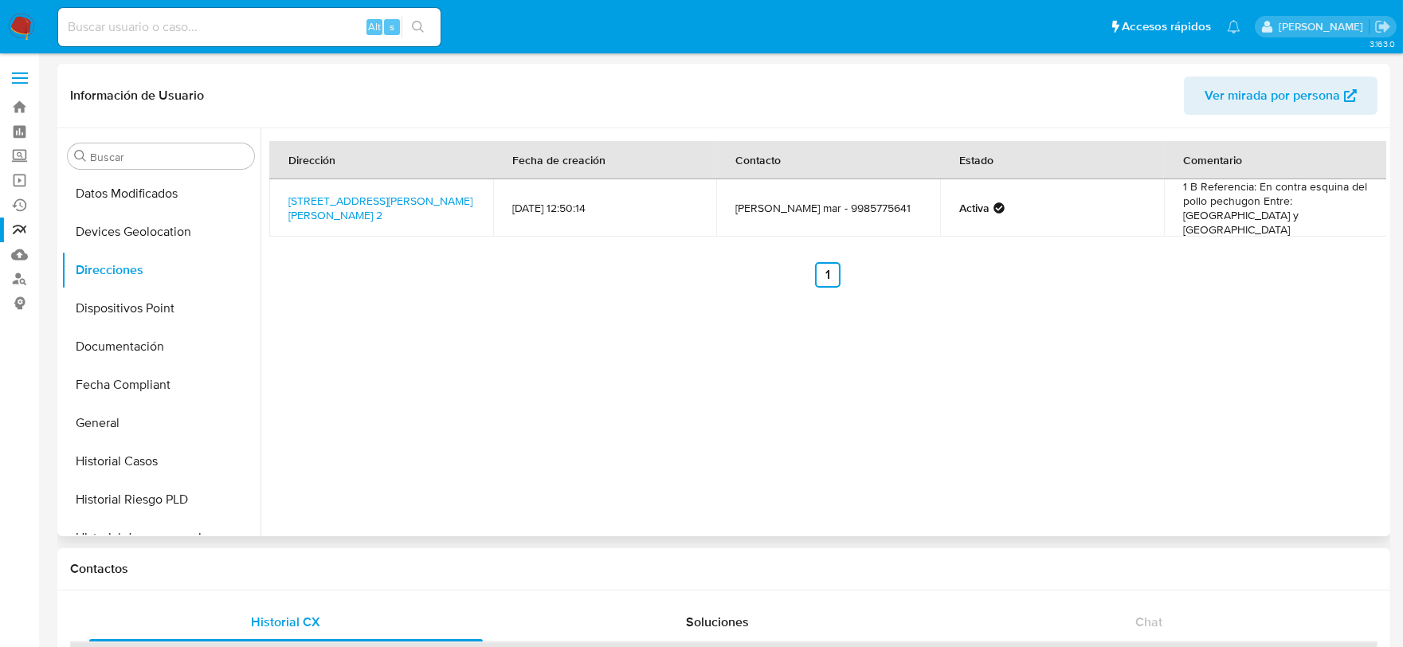
click at [785, 212] on td "[PERSON_NAME] mar - 9985775641" at bounding box center [828, 207] width 224 height 57
copy td "9985775641"
